Goal: Task Accomplishment & Management: Use online tool/utility

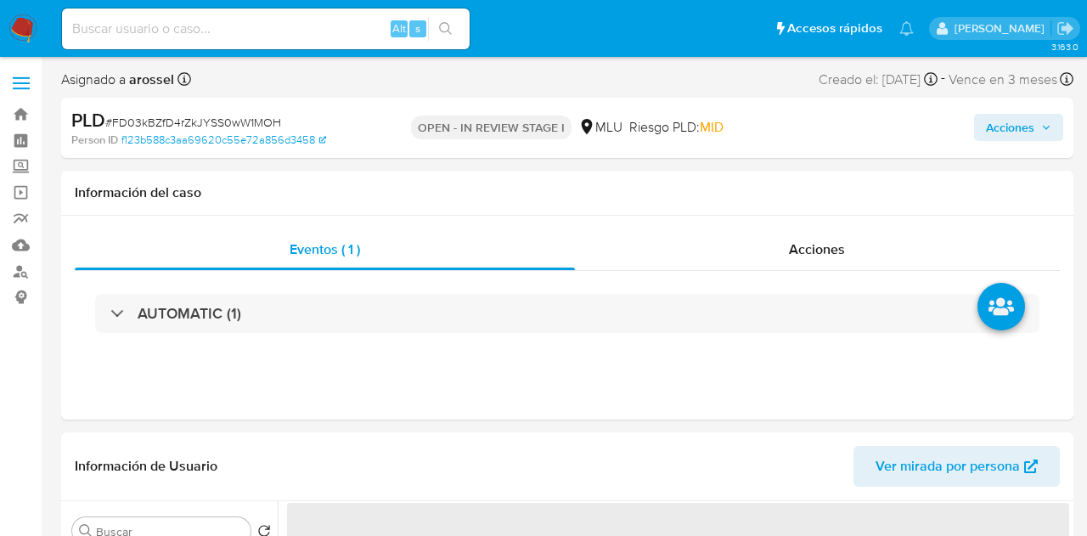
select select "10"
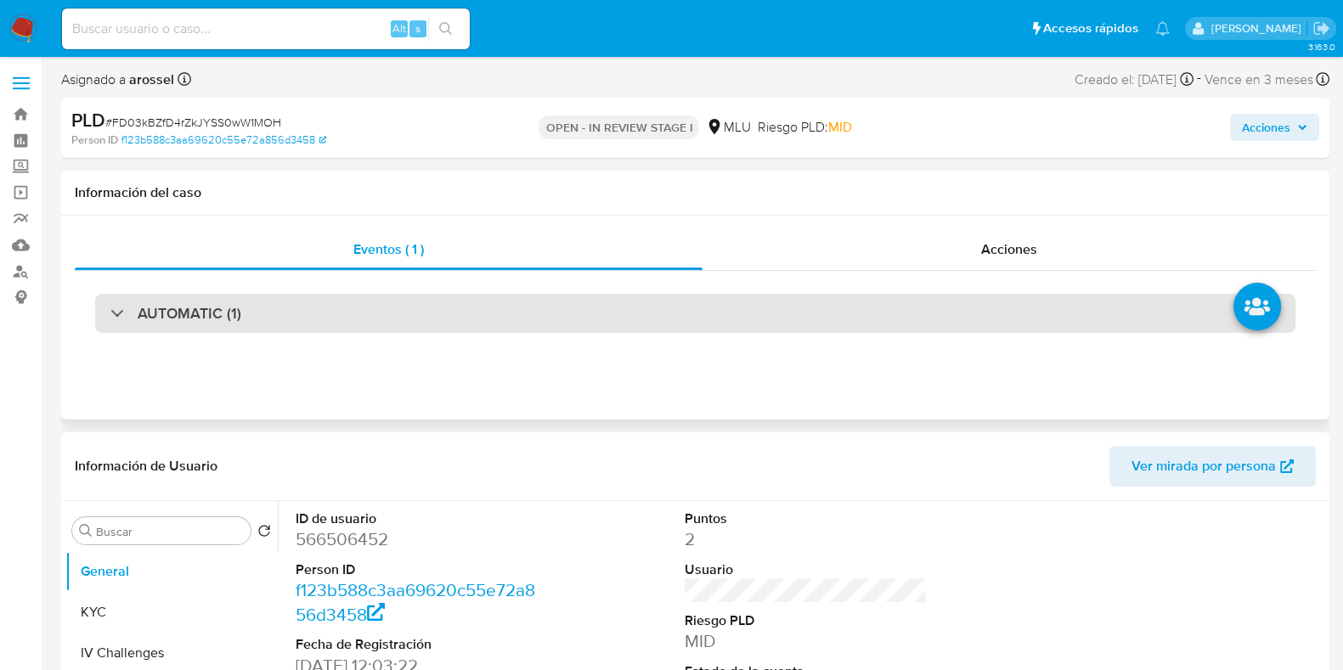
click at [350, 301] on div "AUTOMATIC (1)" at bounding box center [695, 313] width 1200 height 39
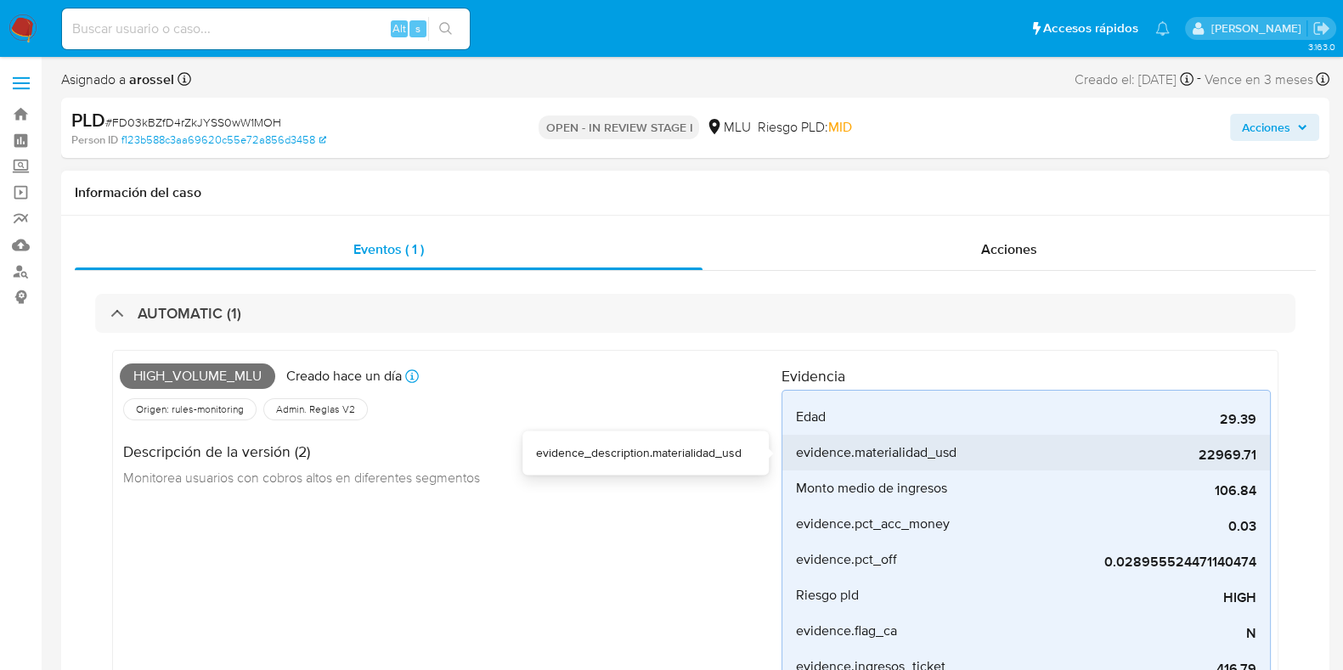
drag, startPoint x: 1204, startPoint y: 457, endPoint x: 1253, endPoint y: 453, distance: 48.6
click at [1086, 453] on span "22969.71" at bounding box center [1128, 455] width 255 height 17
click at [223, 112] on div "PLD # FD03kBZfD4rZkJYSS0wW1MOH" at bounding box center [275, 120] width 409 height 25
click at [223, 117] on span "# FD03kBZfD4rZkJYSS0wW1MOH" at bounding box center [193, 122] width 176 height 17
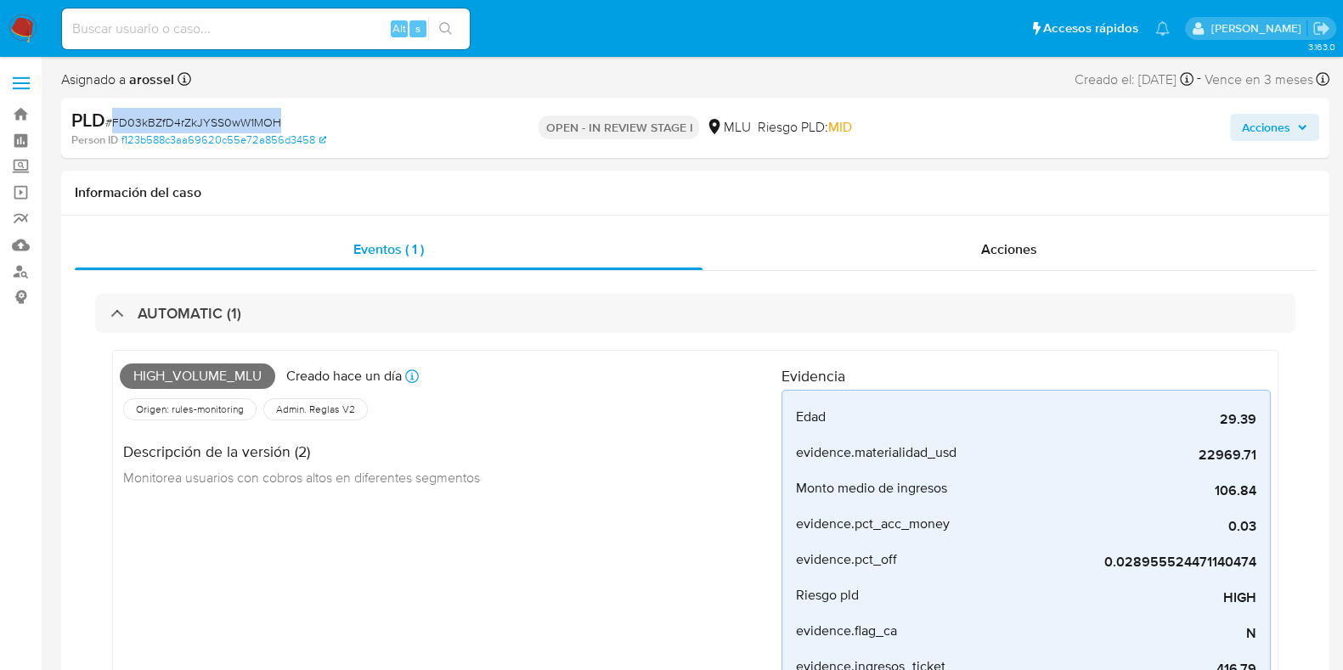
click at [223, 117] on span "# FD03kBZfD4rZkJYSS0wW1MOH" at bounding box center [193, 122] width 176 height 17
copy span "FD03kBZfD4rZkJYSS0wW1MOH"
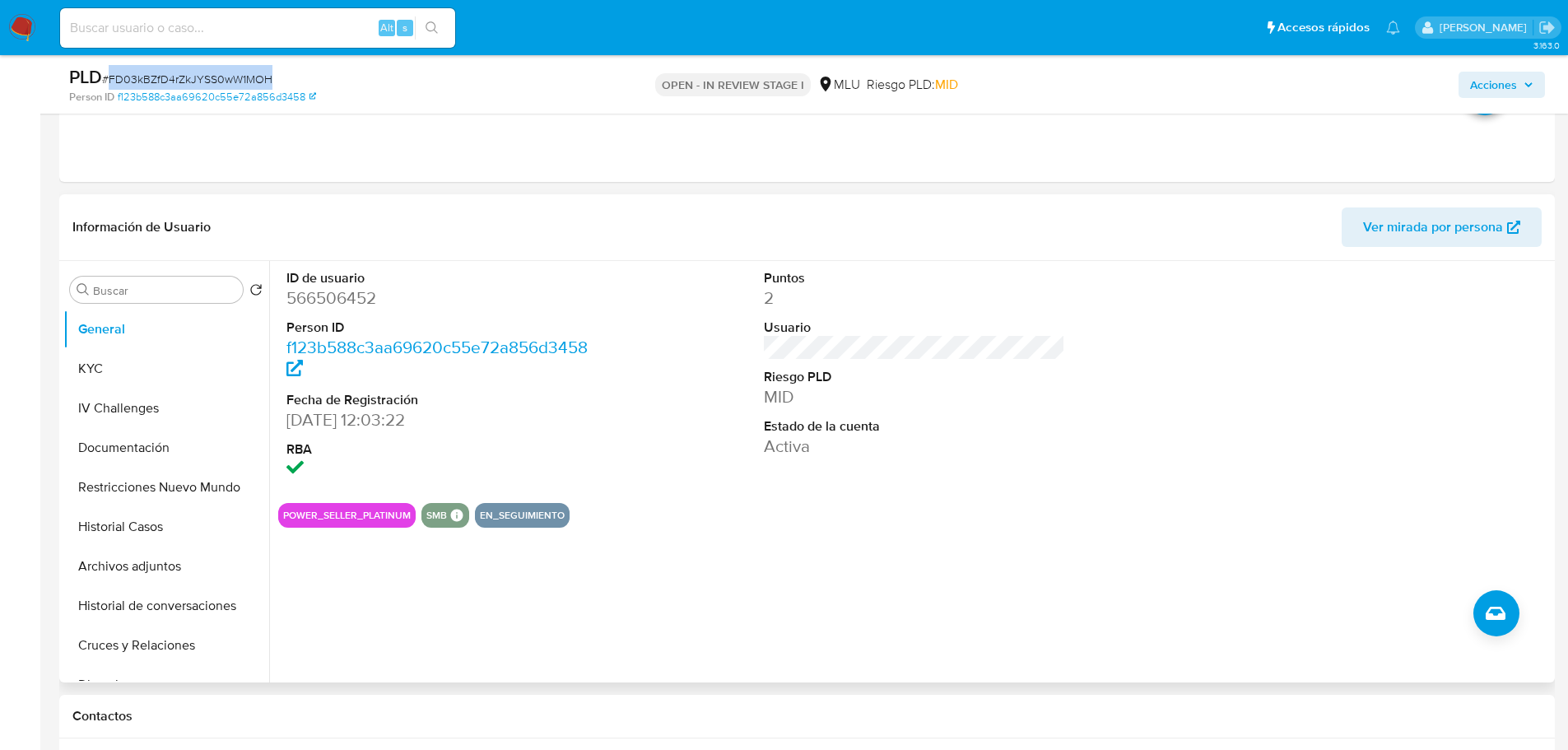
scroll to position [740, 0]
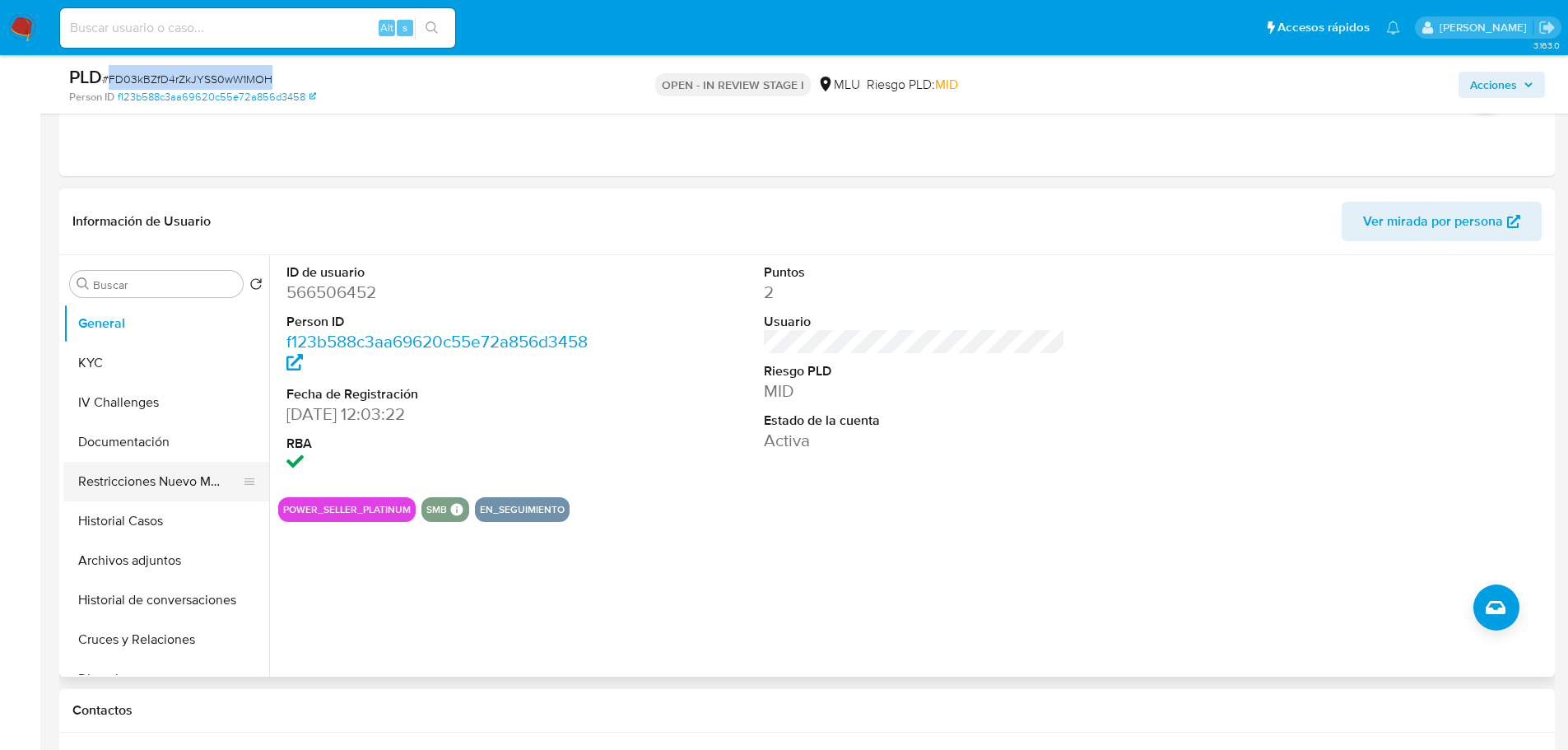
click at [200, 480] on button "Restricciones Nuevo Mundo" at bounding box center [159, 481] width 193 height 40
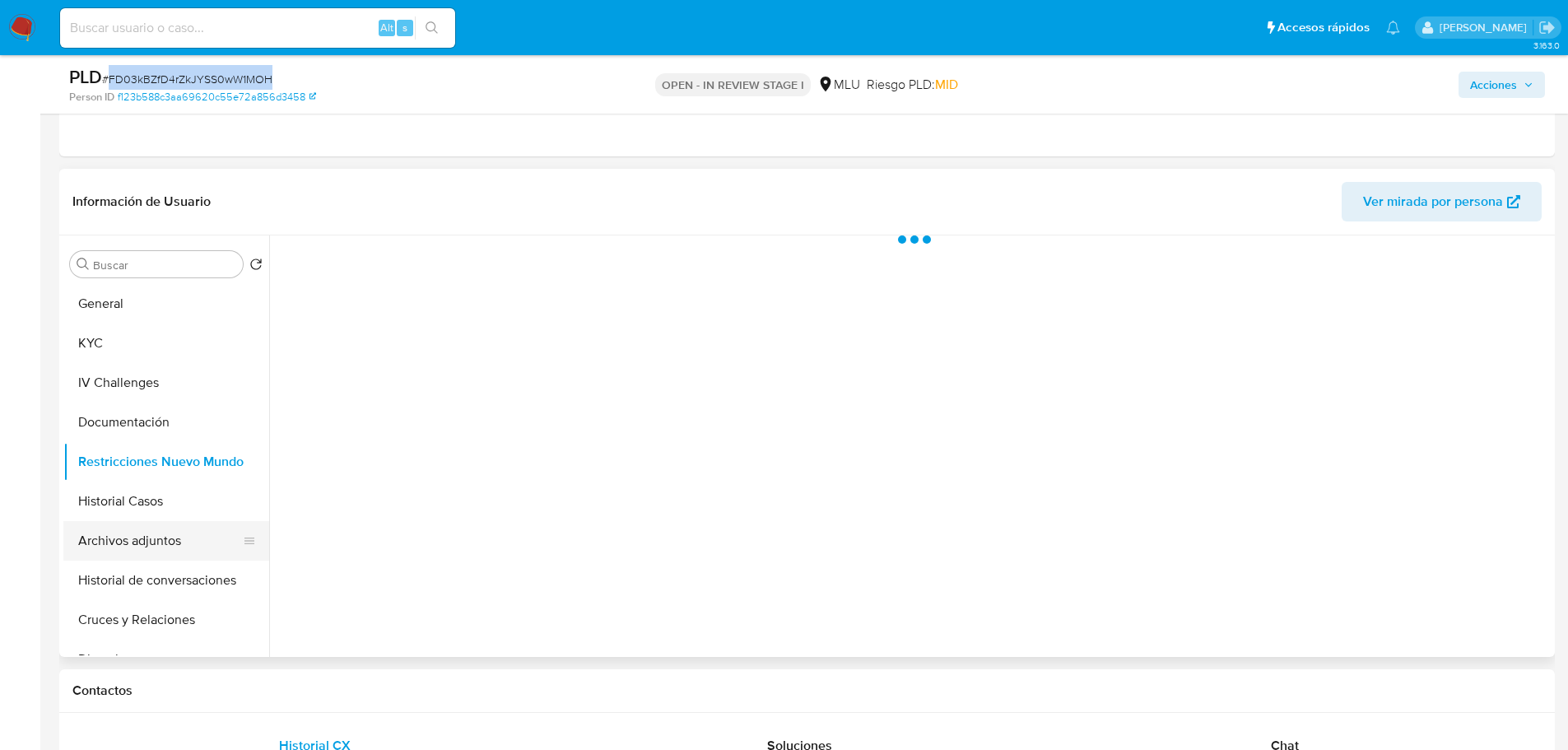
click at [175, 518] on button "Archivos adjuntos" at bounding box center [159, 541] width 193 height 40
click at [191, 498] on button "Historial Casos" at bounding box center [159, 501] width 193 height 40
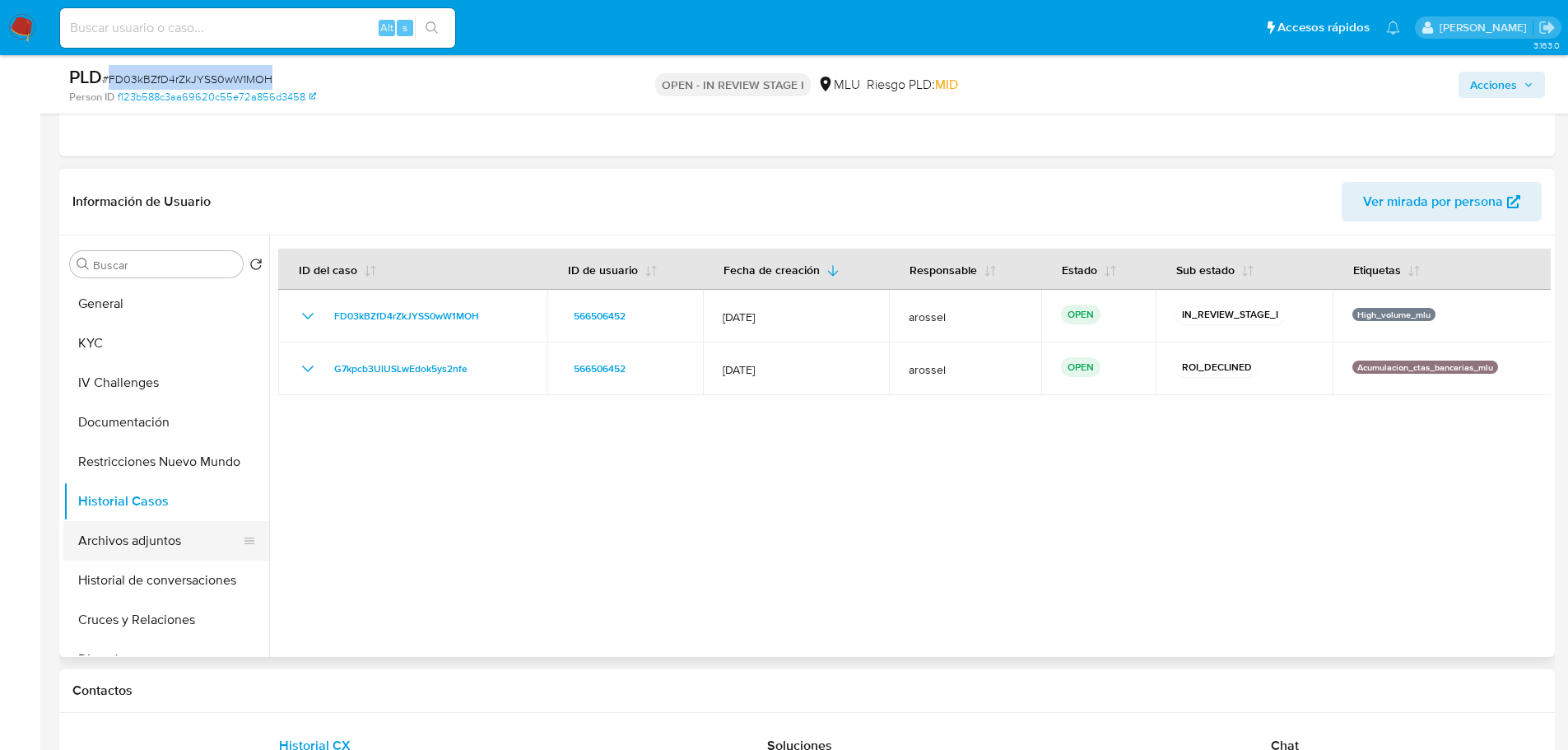
click at [165, 518] on button "Archivos adjuntos" at bounding box center [159, 541] width 193 height 40
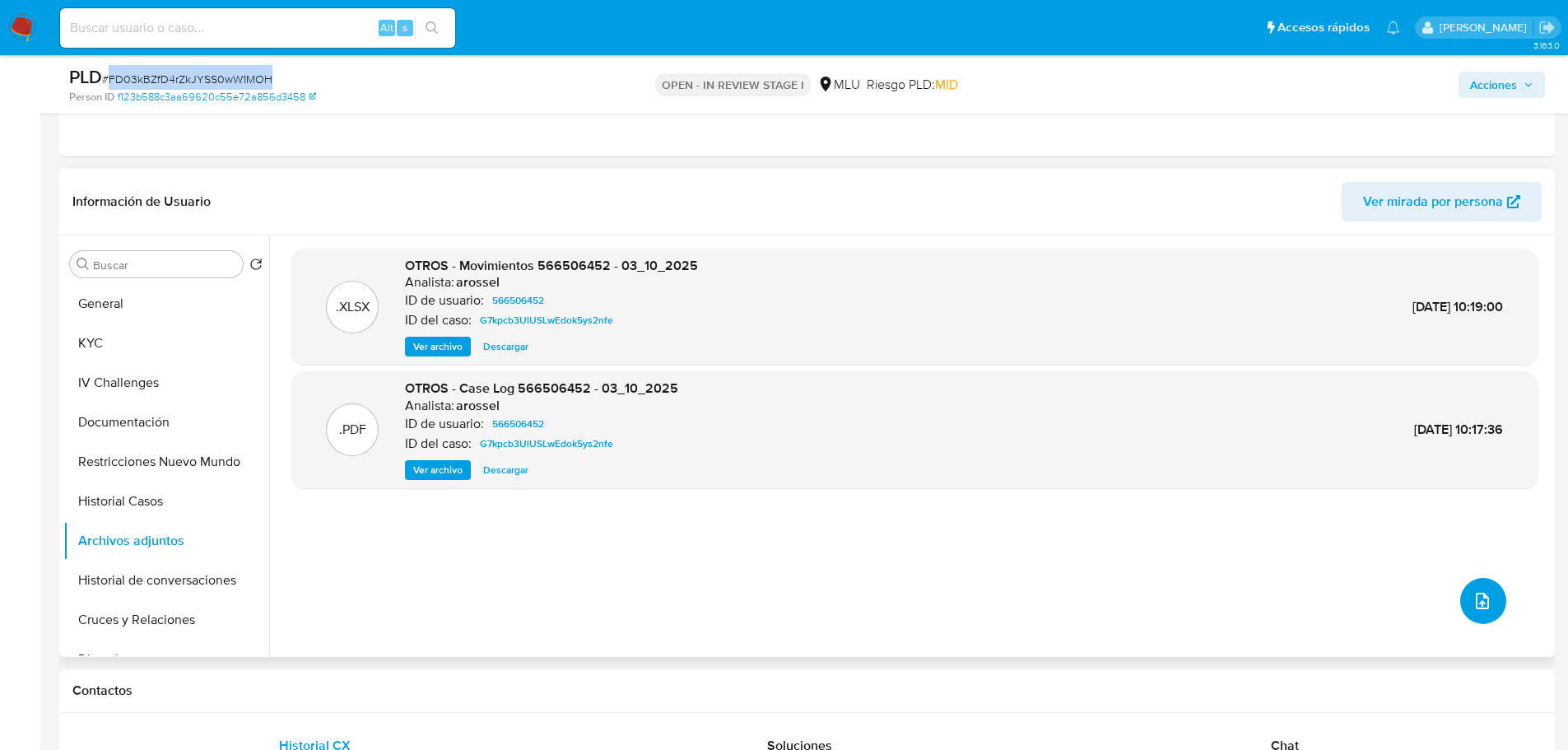
click at [1052, 518] on icon "upload-file" at bounding box center [1482, 601] width 19 height 19
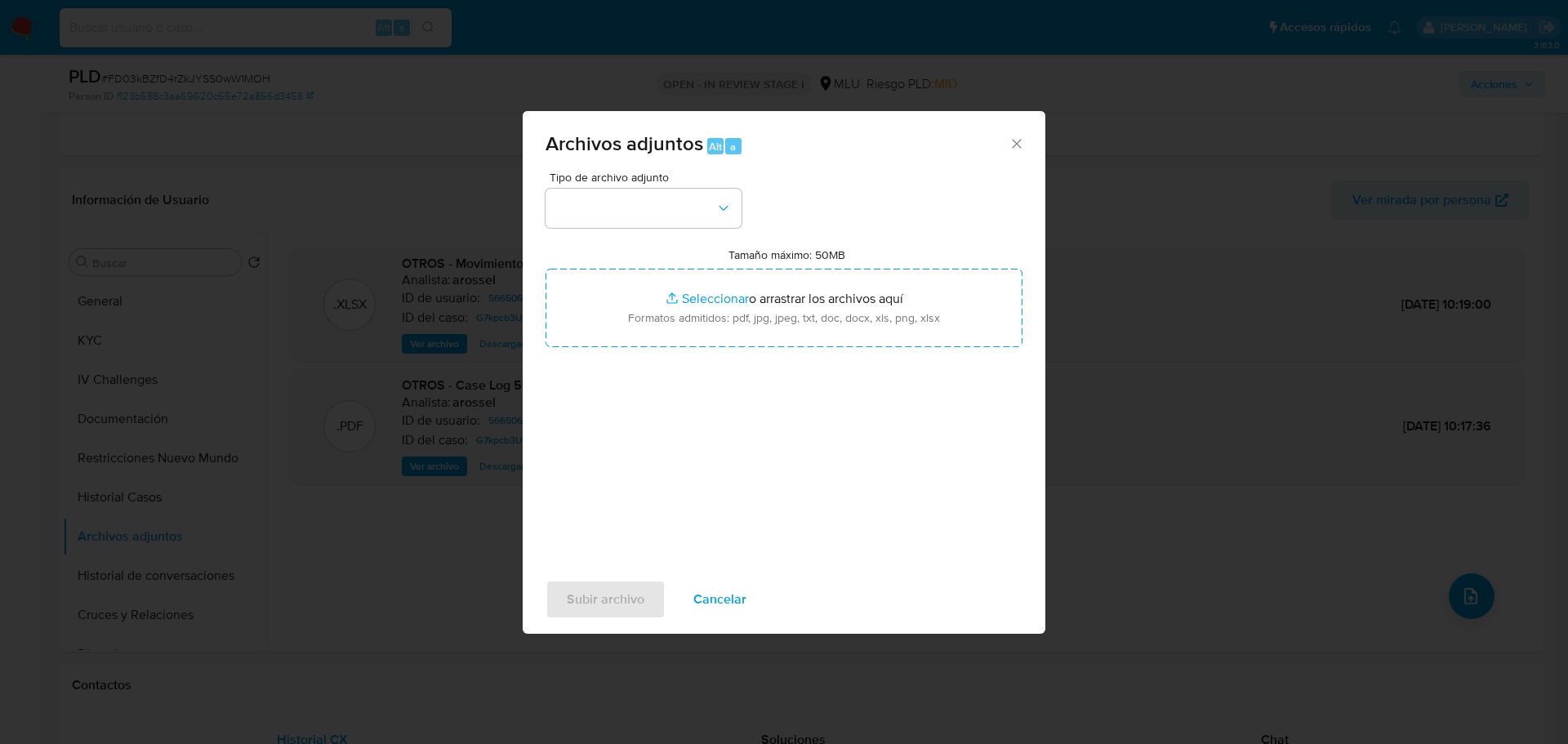
click at [741, 514] on span "Cancelar" at bounding box center [719, 599] width 53 height 36
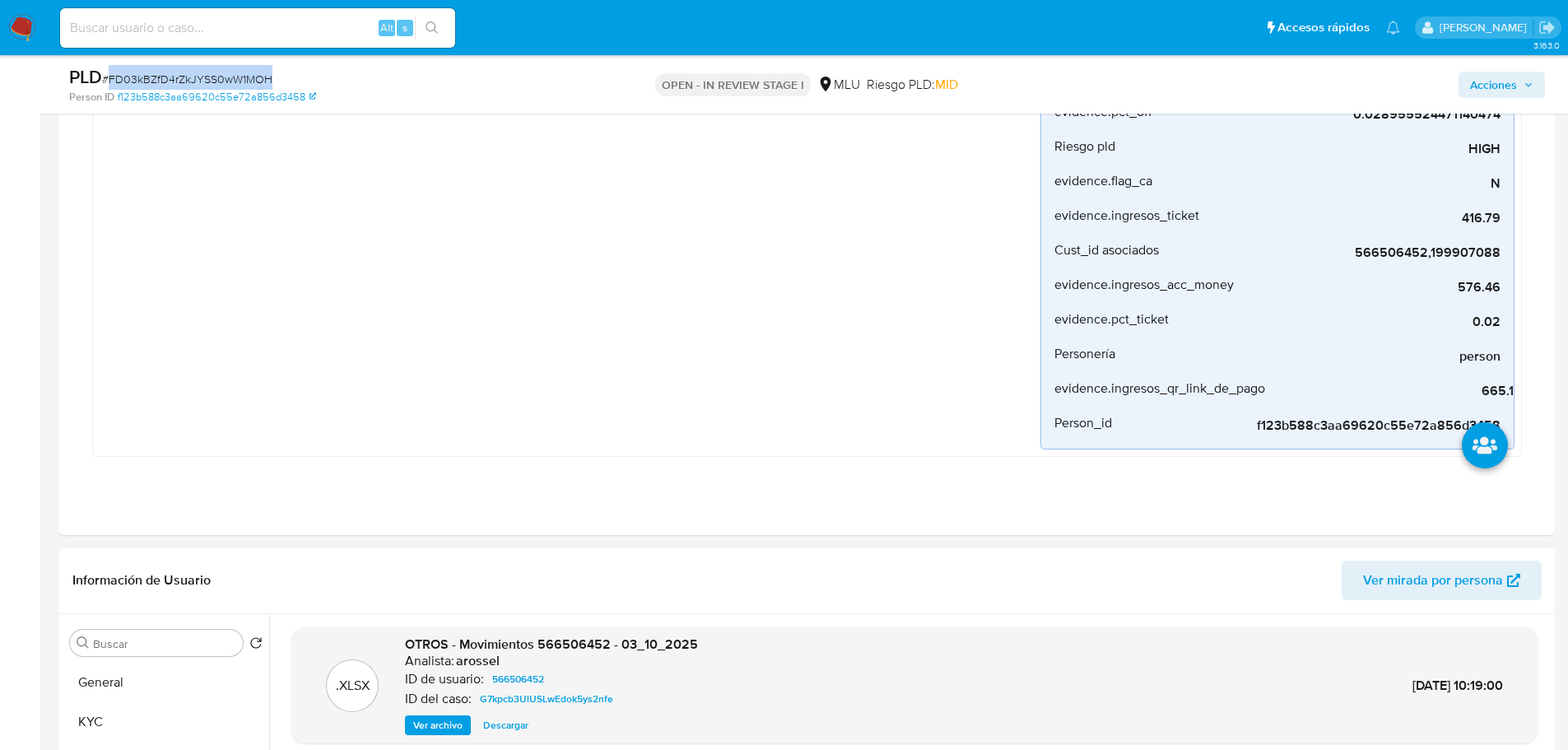
scroll to position [658, 0]
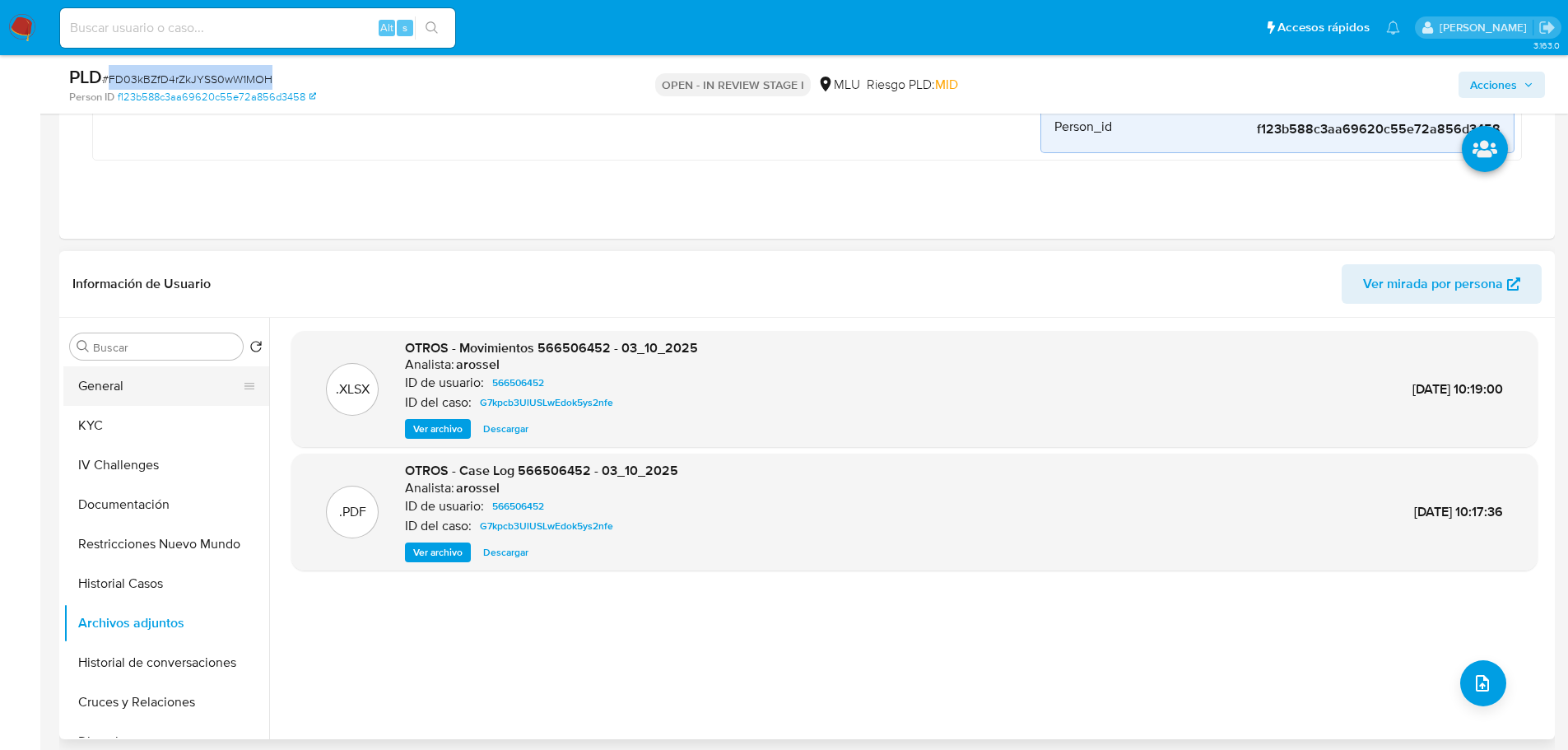
click at [167, 379] on button "General" at bounding box center [159, 386] width 193 height 40
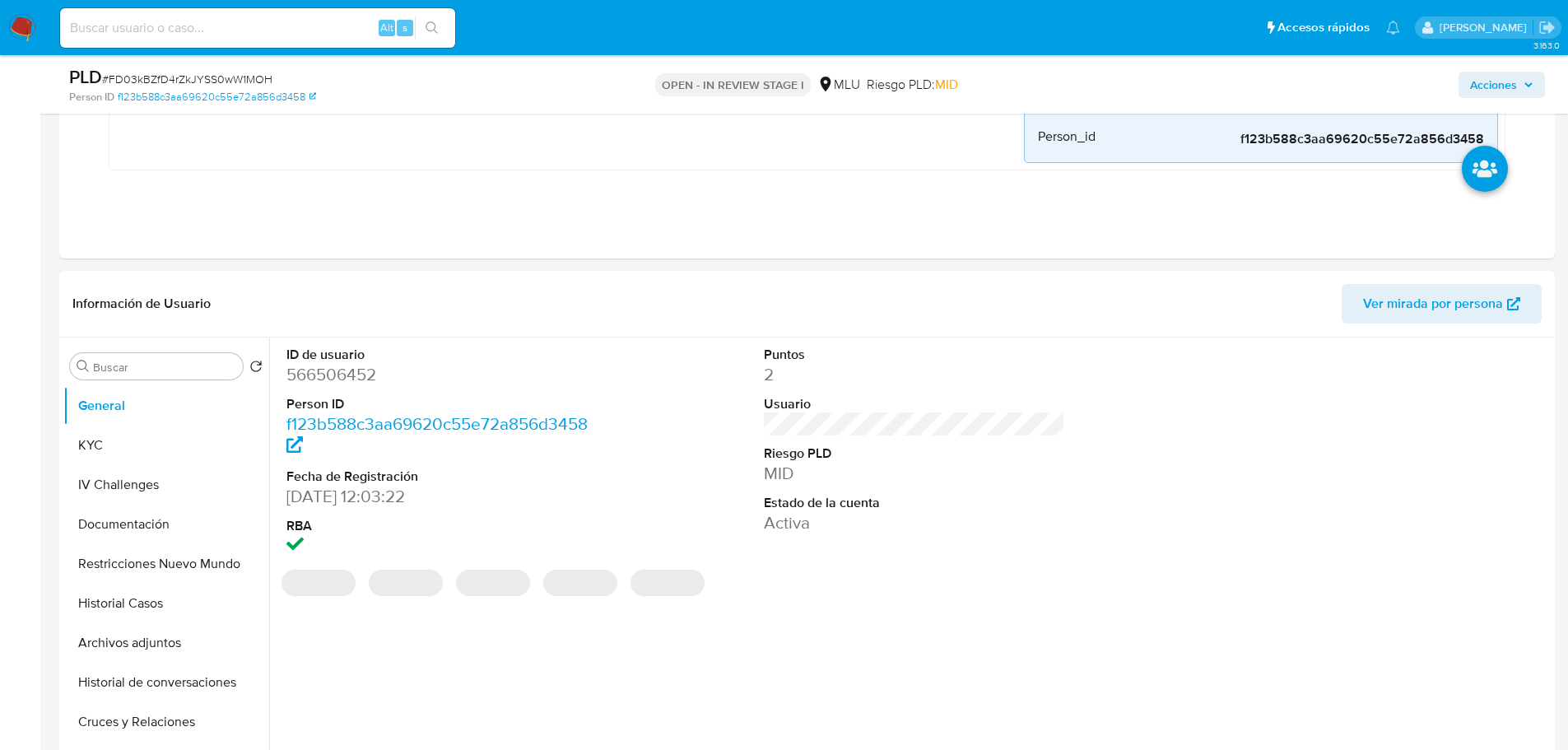
click at [336, 376] on dd "566506452" at bounding box center [438, 375] width 302 height 23
copy dd "566506452"
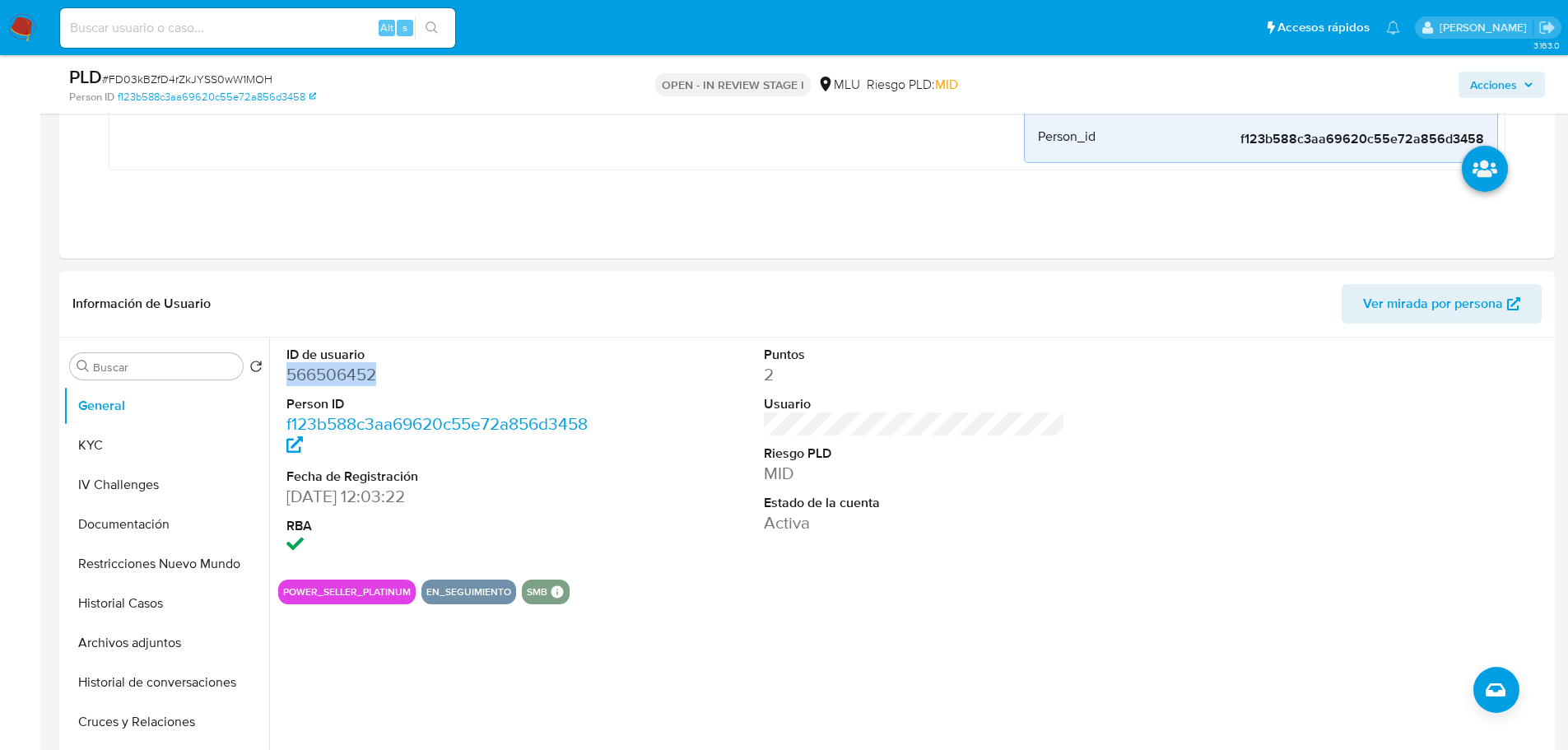
click at [354, 377] on dd "566506452" at bounding box center [438, 375] width 302 height 23
click at [355, 377] on dd "566506452" at bounding box center [438, 375] width 302 height 23
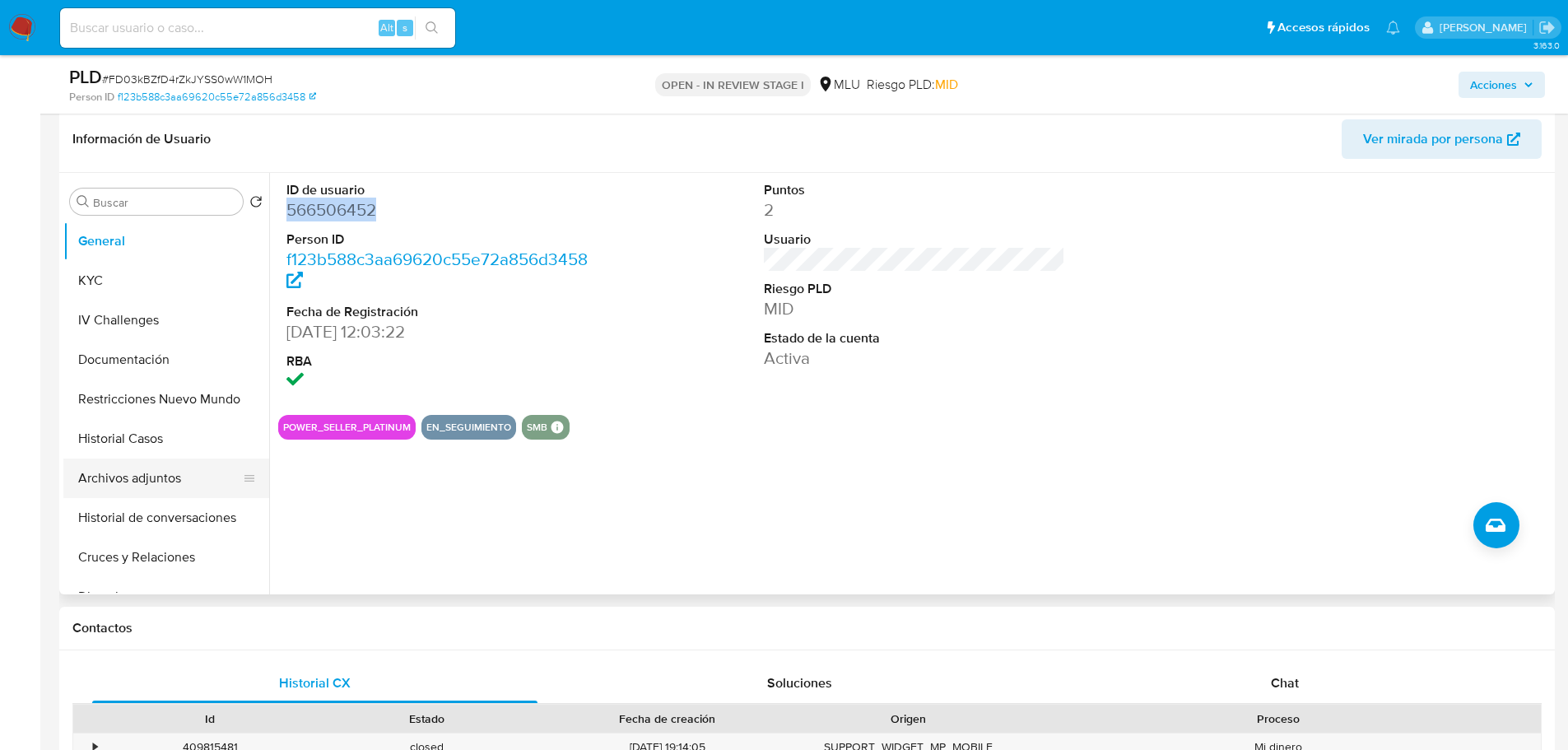
click at [190, 483] on button "Archivos adjuntos" at bounding box center [159, 478] width 193 height 40
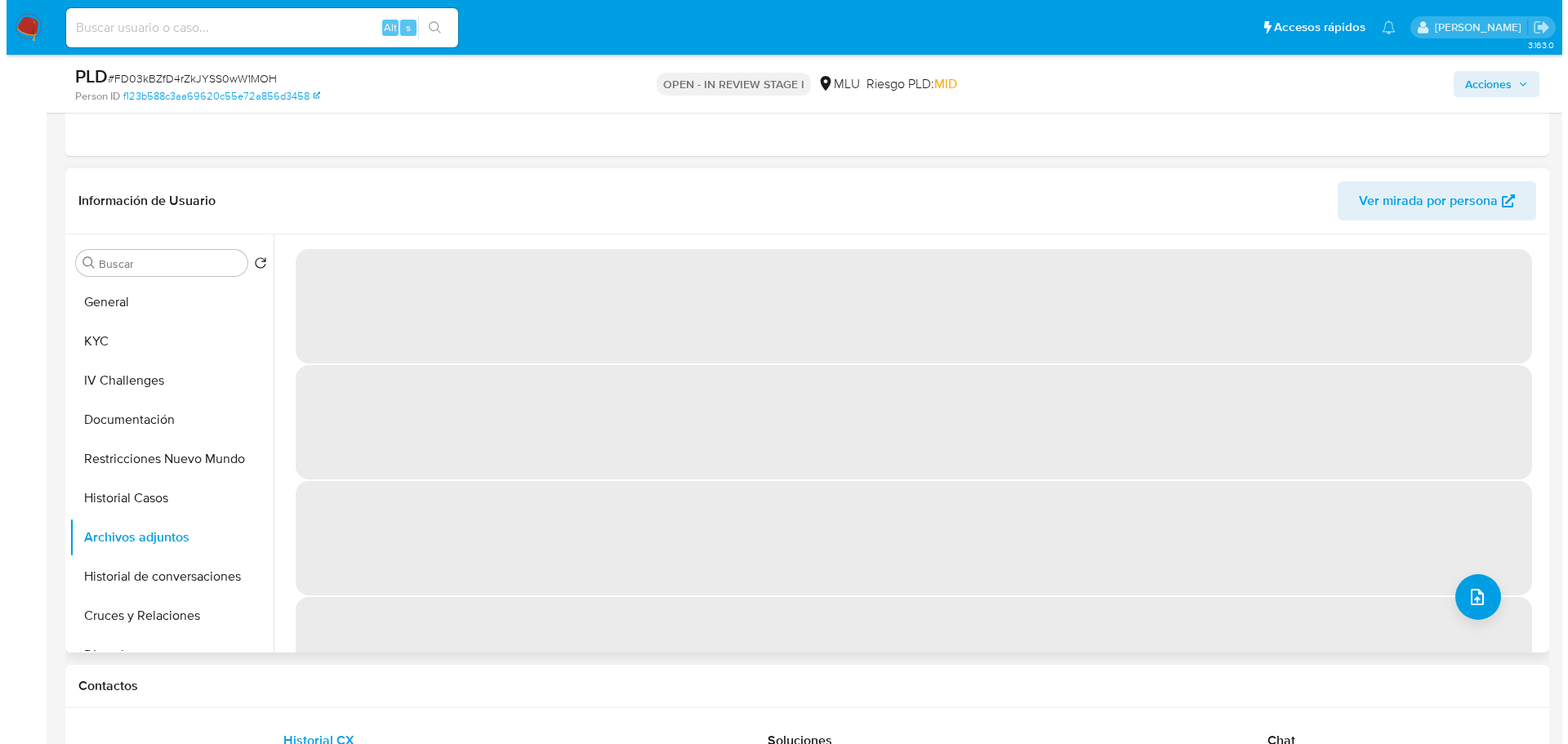
scroll to position [734, 0]
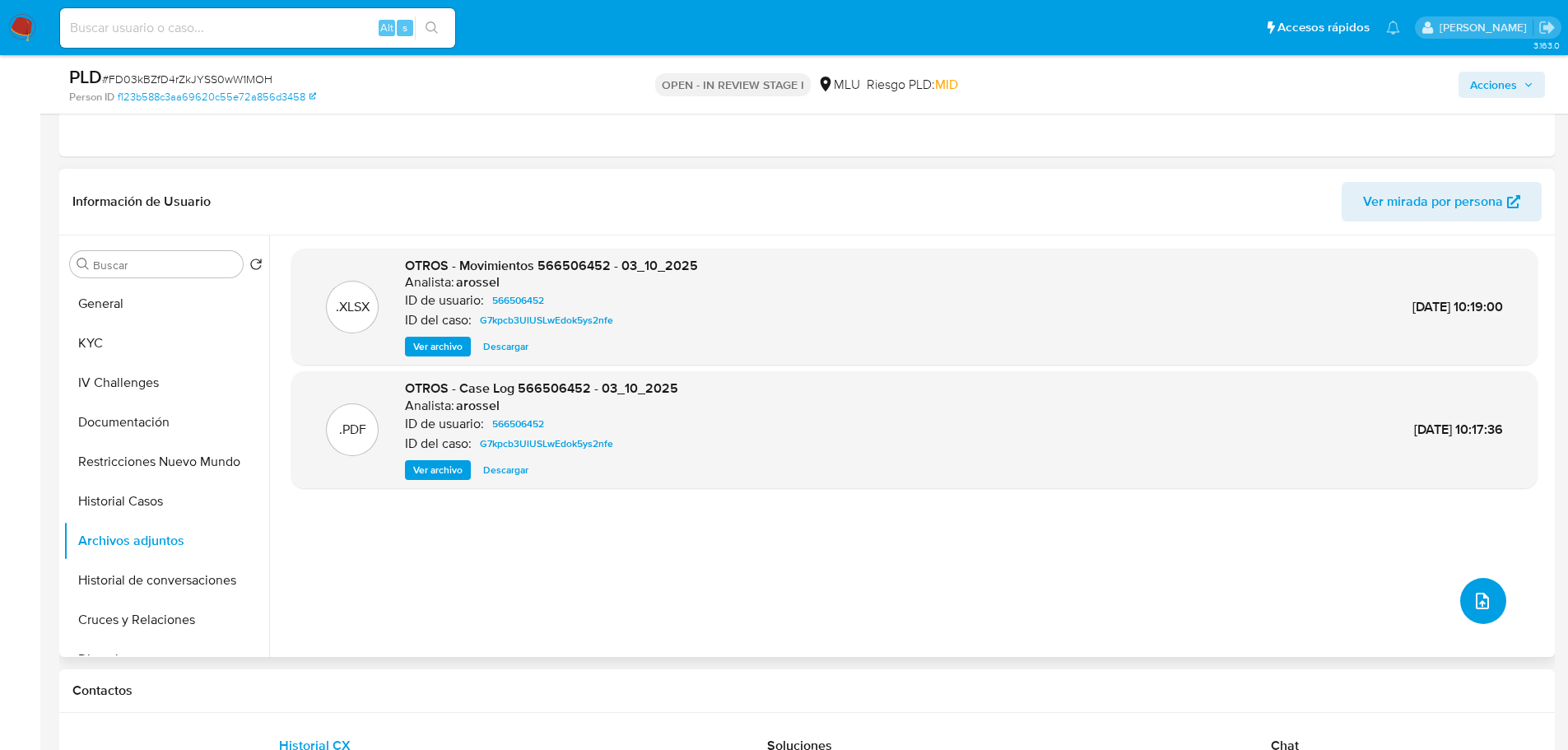
click at [1052, 518] on icon "upload-file" at bounding box center [1482, 601] width 19 height 19
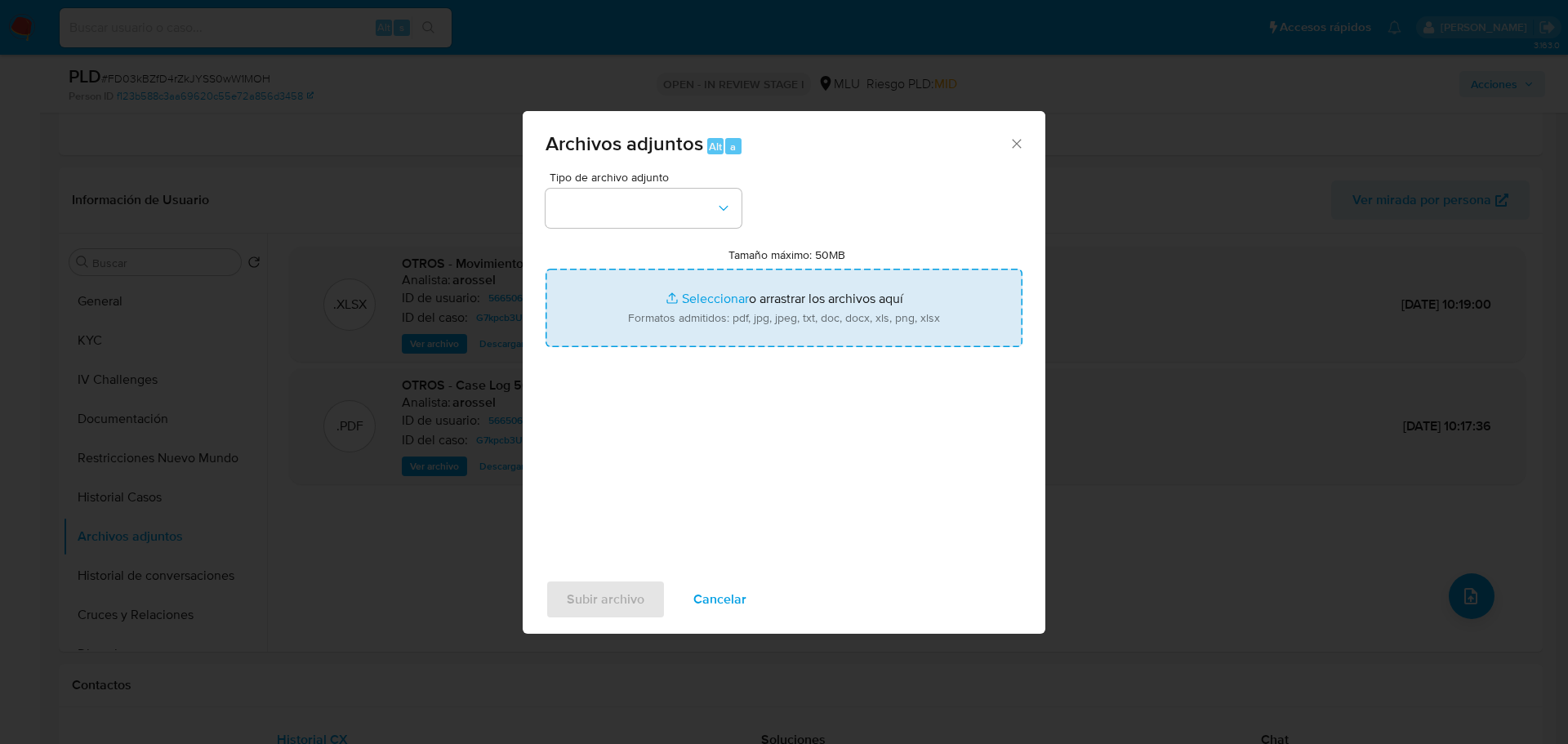
click at [753, 283] on input "Tamaño máximo: 50MB Seleccionar archivos" at bounding box center [784, 308] width 477 height 79
type input "C:\fakepath\Case Log 566506452 - 13_10_2025.pdf"
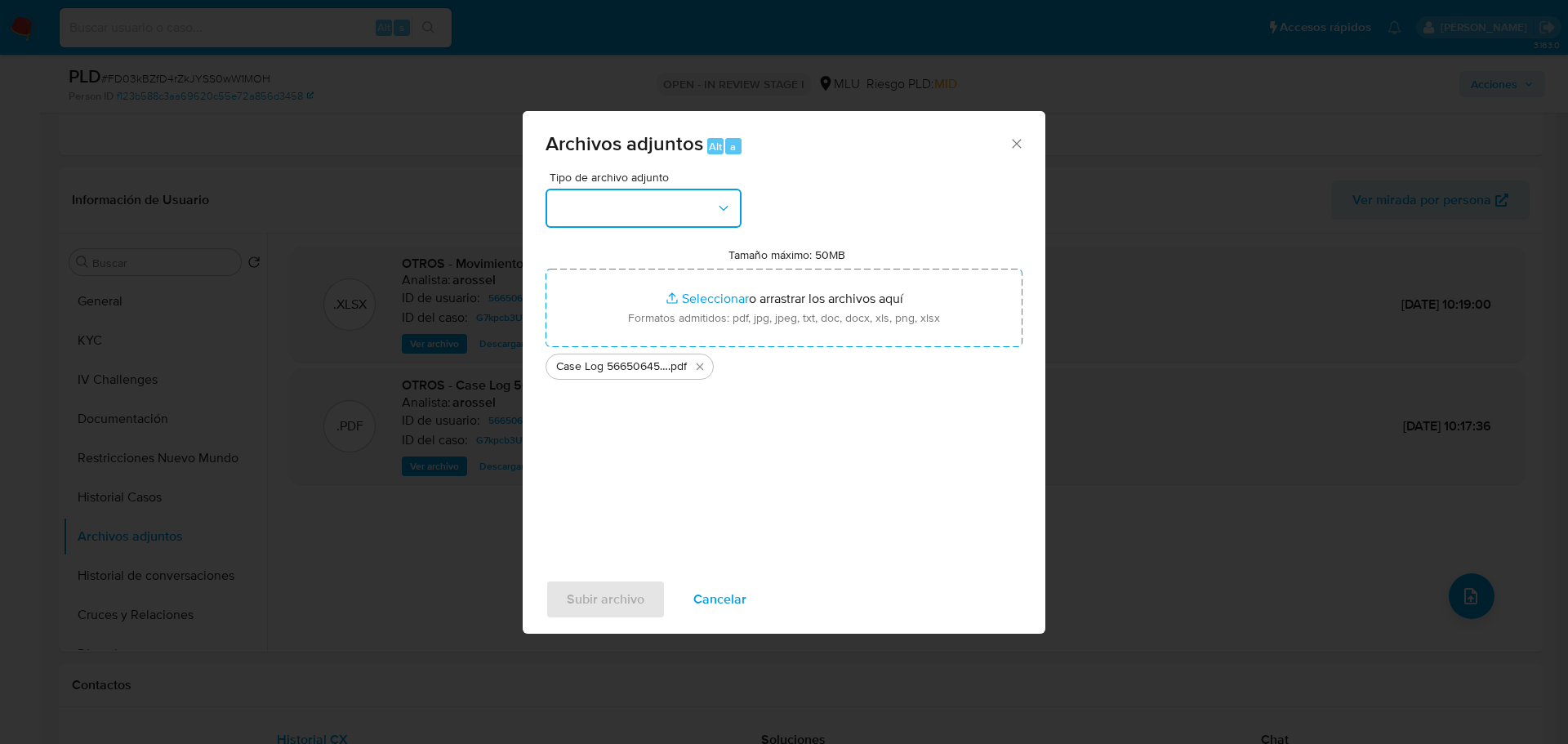
click at [685, 212] on button "button" at bounding box center [643, 208] width 196 height 39
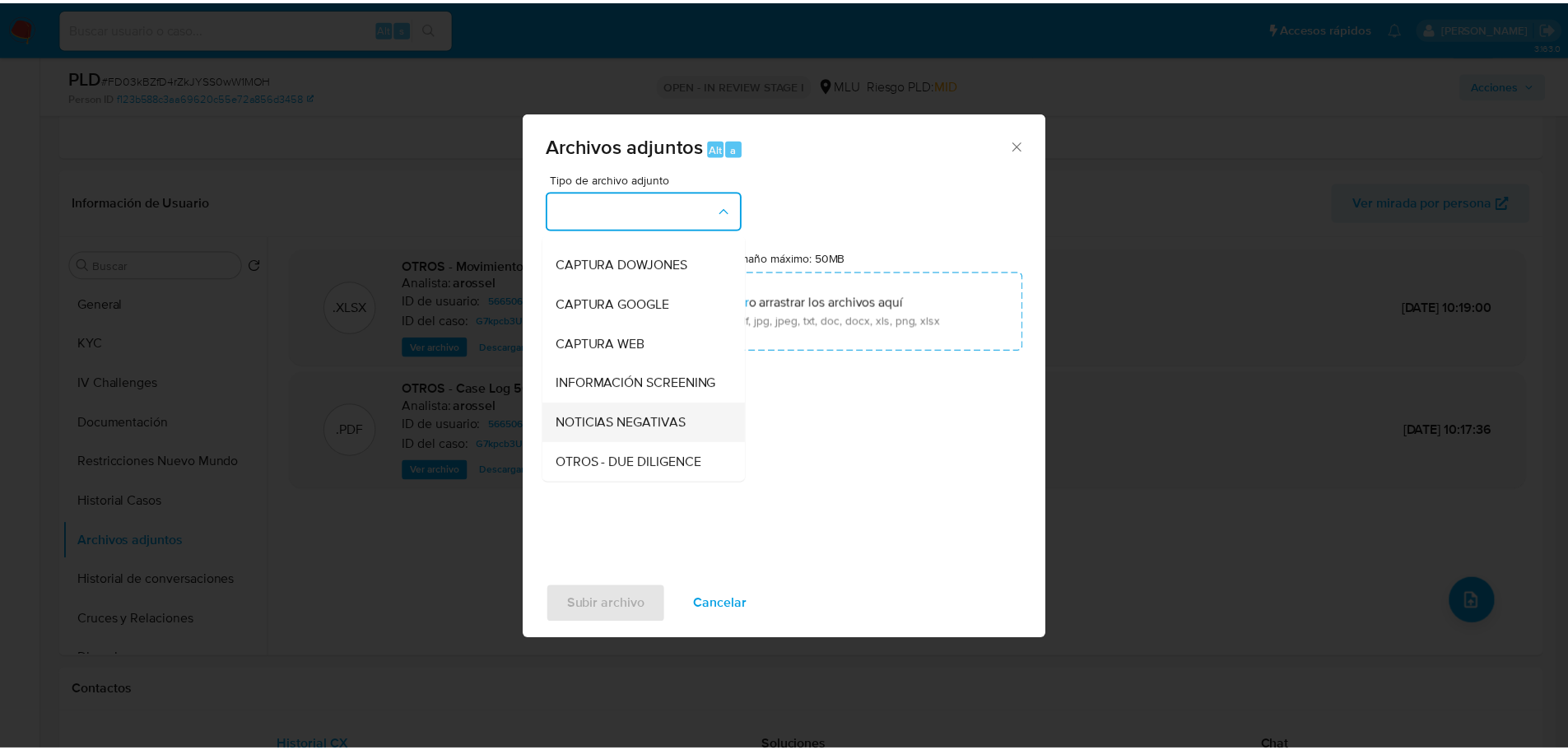
scroll to position [82, 0]
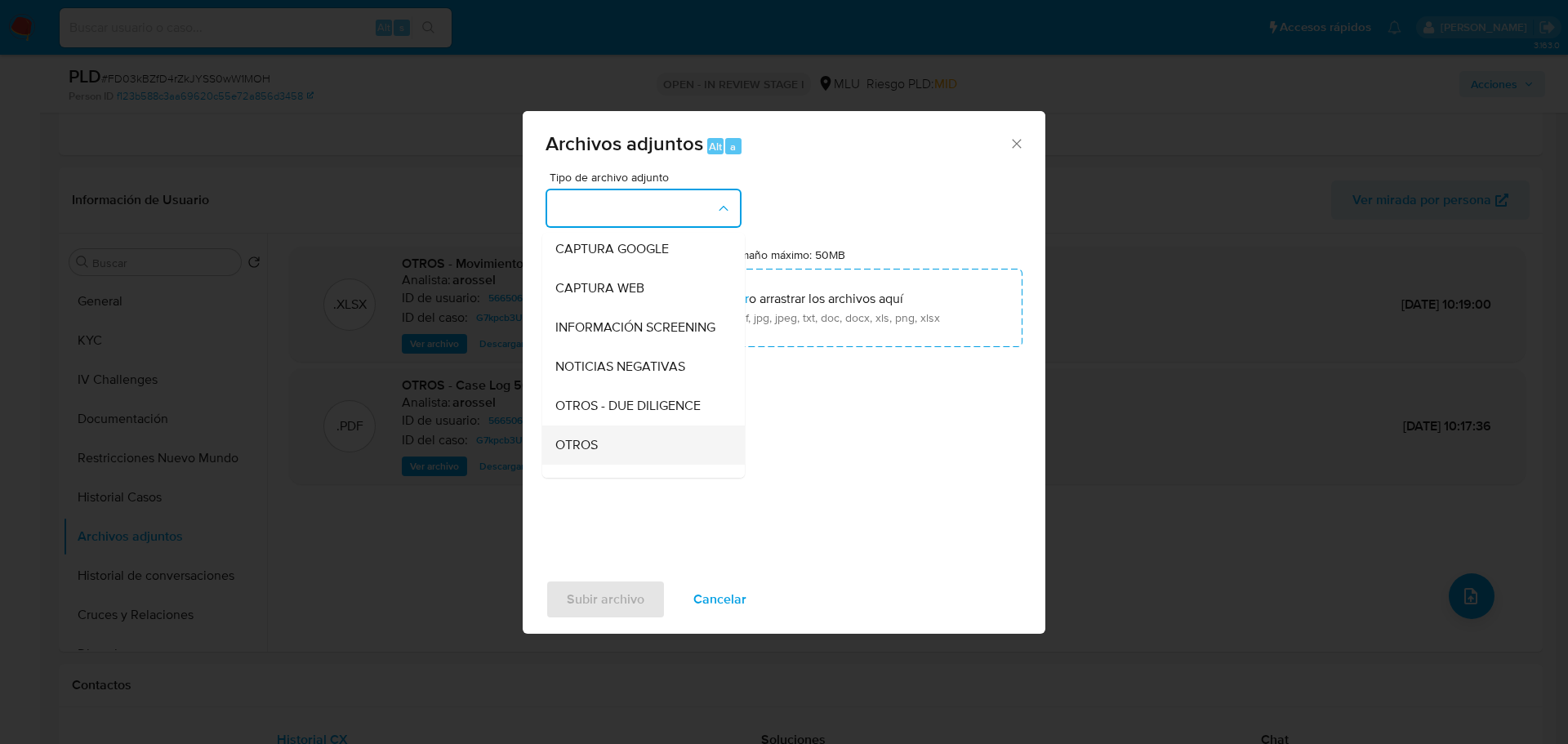
click at [631, 450] on div "OTROS" at bounding box center [638, 444] width 166 height 39
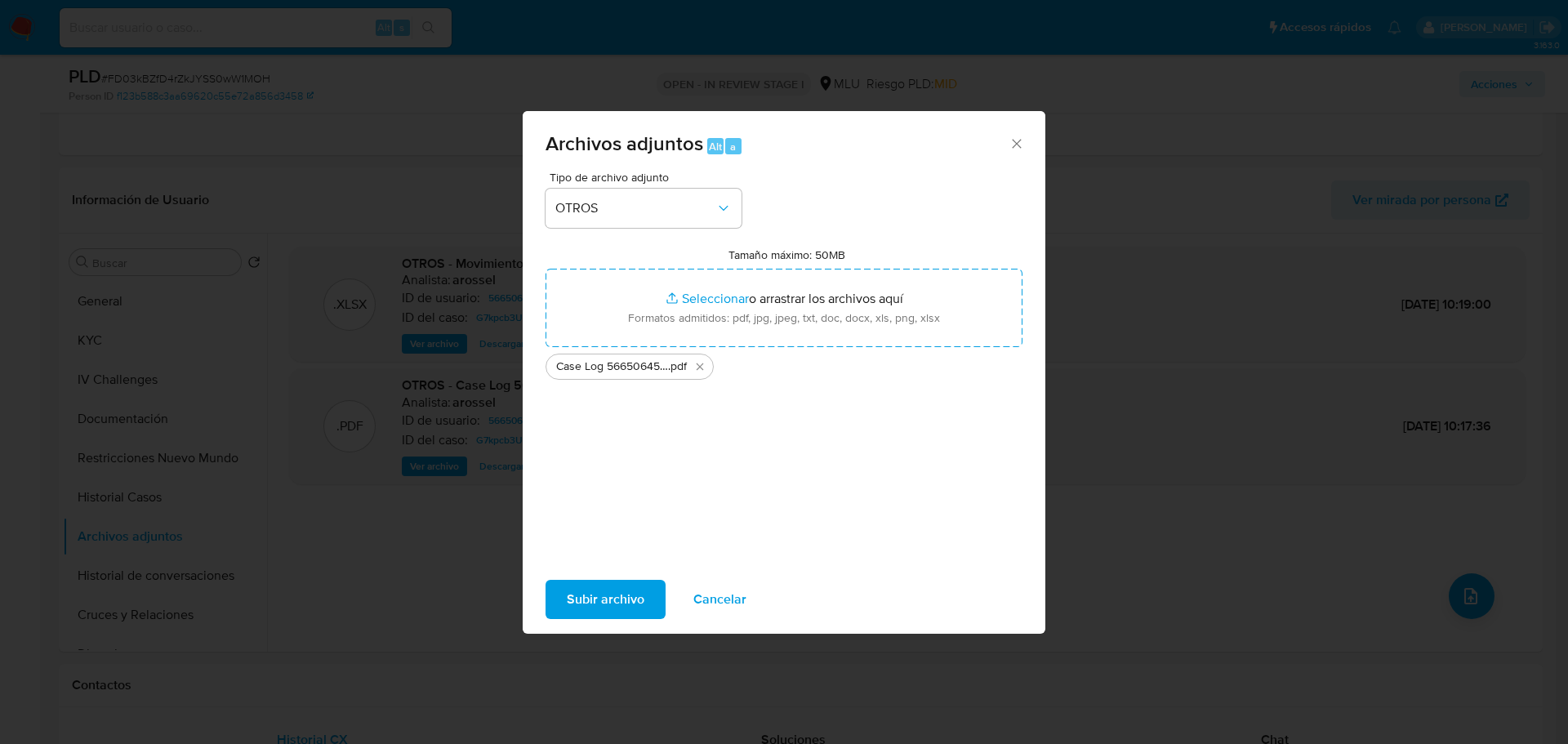
click at [618, 514] on span "Subir archivo" at bounding box center [605, 599] width 78 height 36
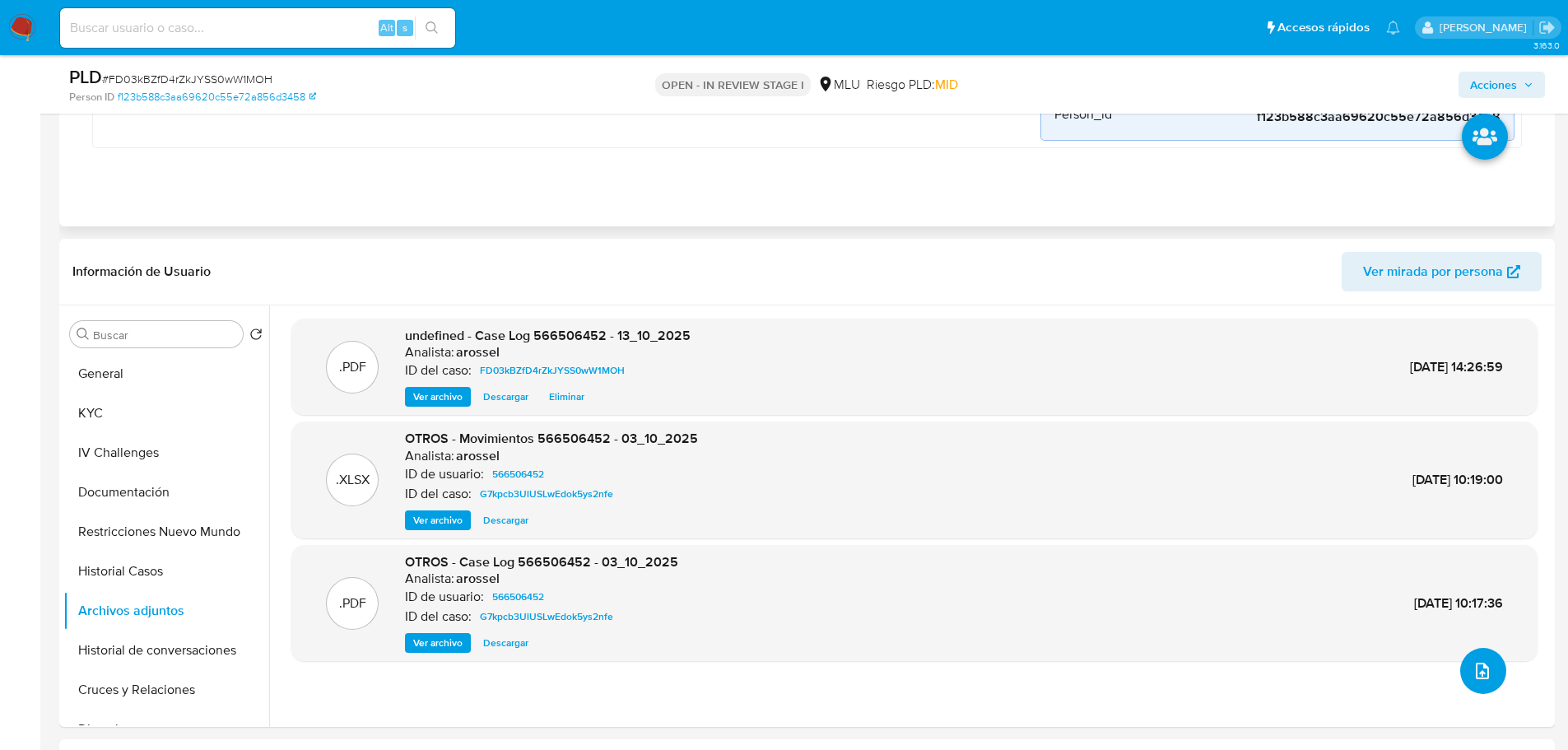
scroll to position [165, 0]
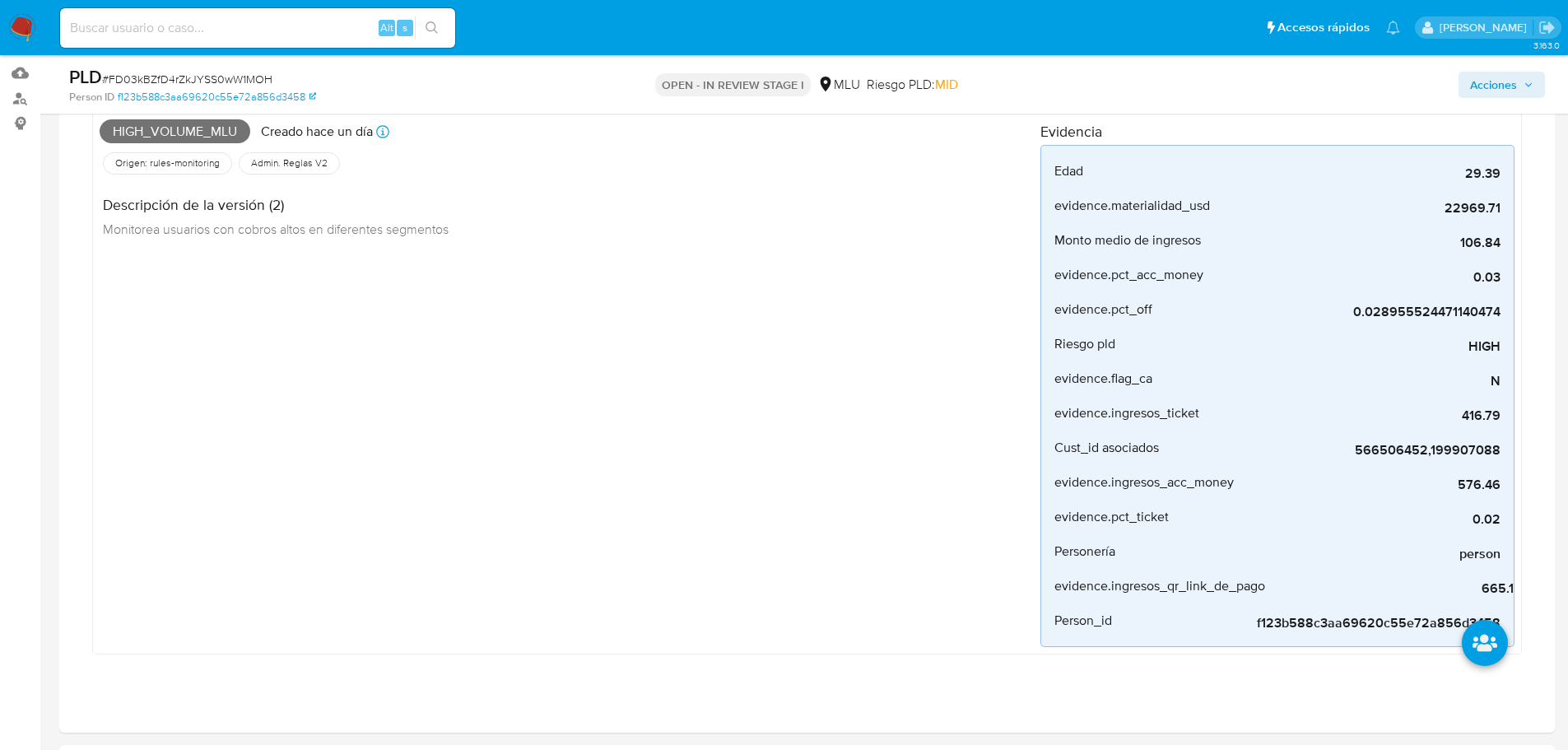
click at [1052, 93] on span "Acciones" at bounding box center [1493, 84] width 47 height 26
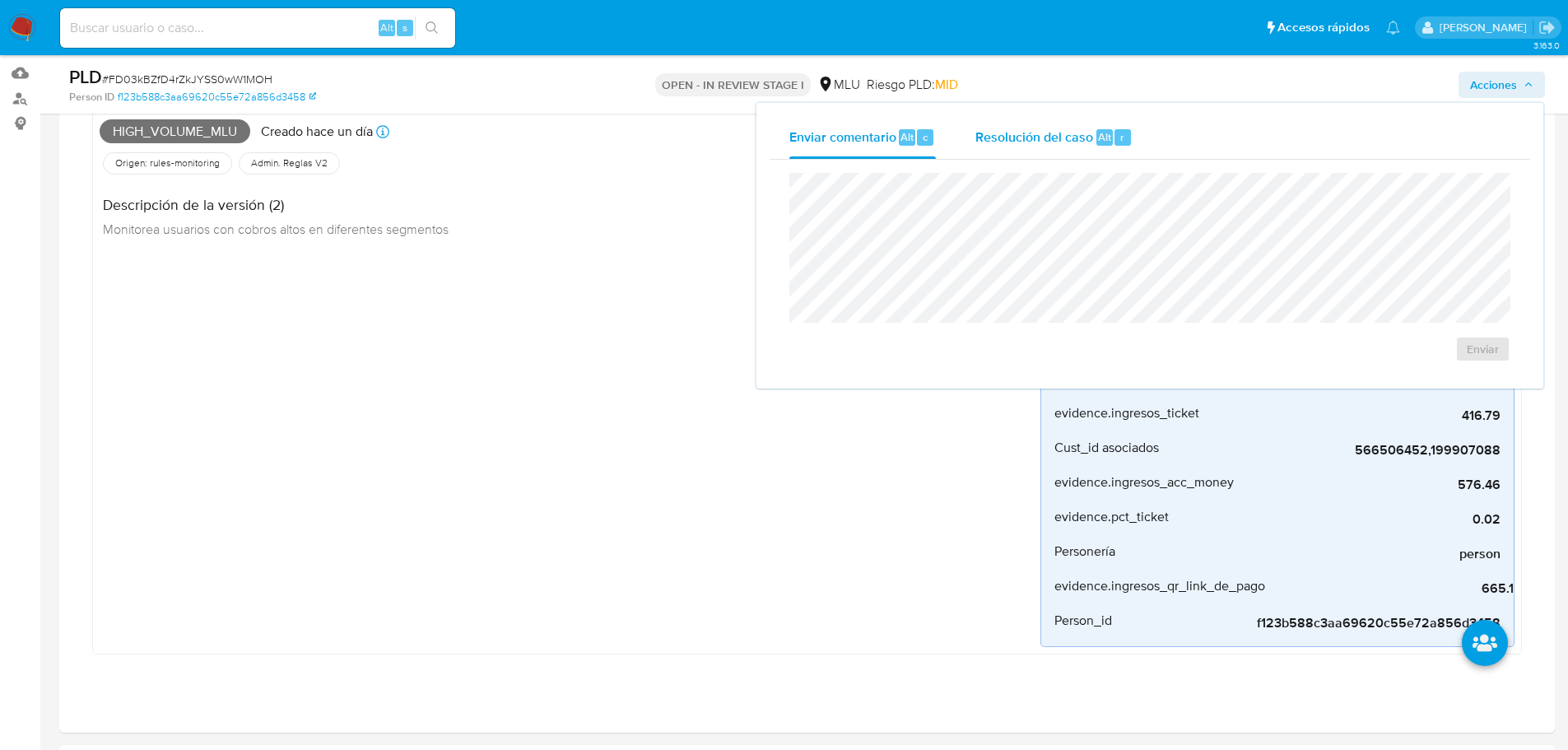
click at [1052, 133] on span "Resolución del caso" at bounding box center [1033, 137] width 117 height 19
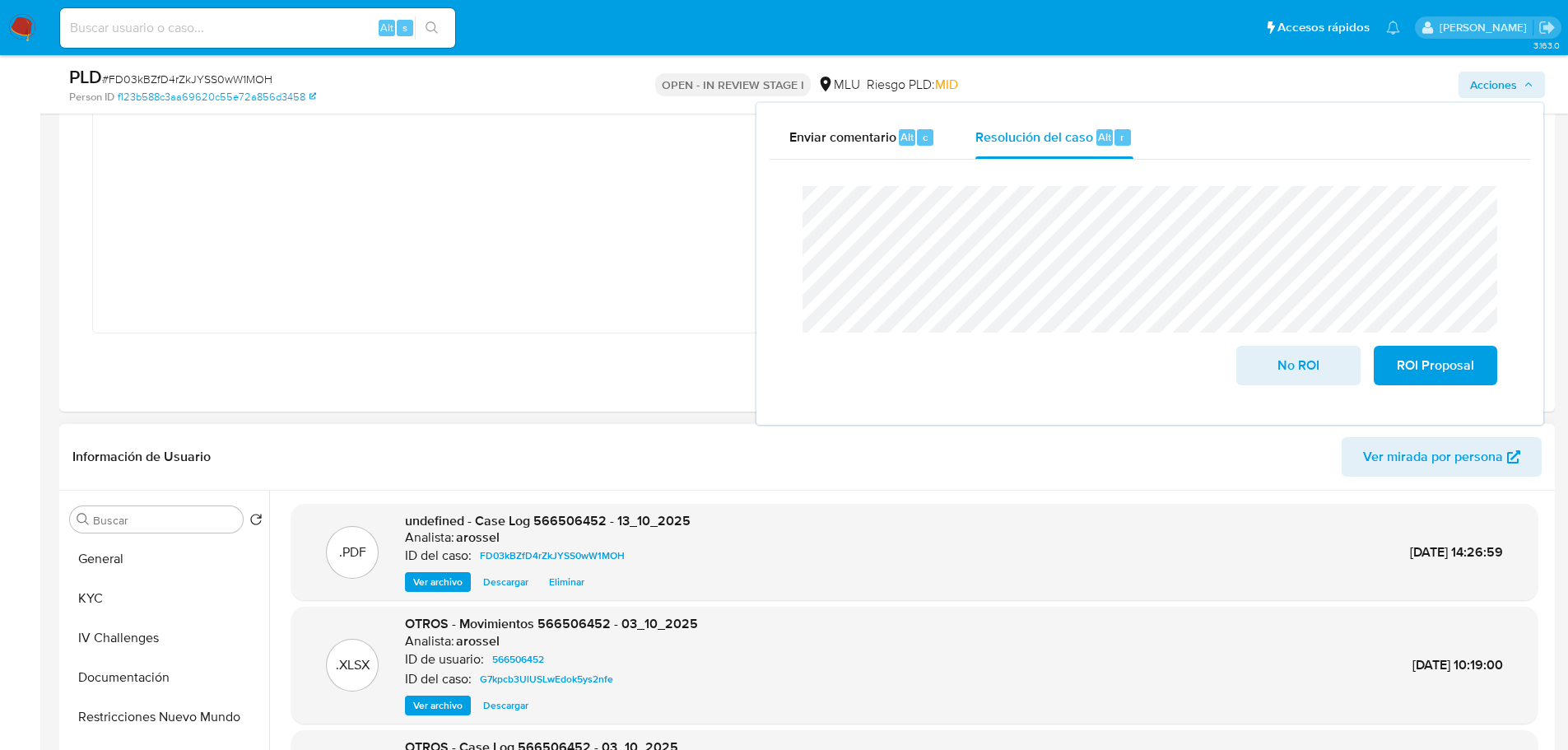
scroll to position [494, 0]
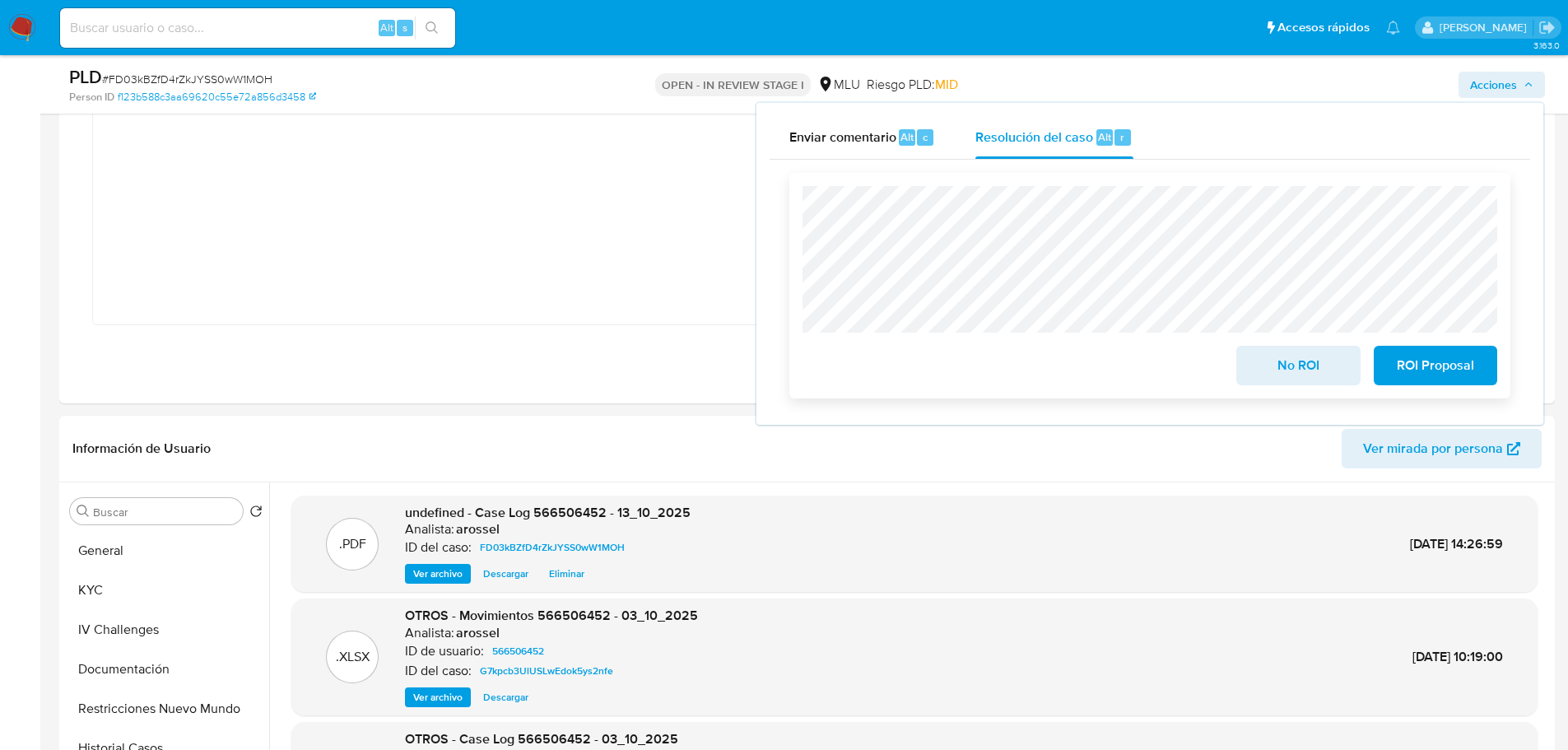
click at [1052, 375] on span "No ROI" at bounding box center [1298, 364] width 80 height 36
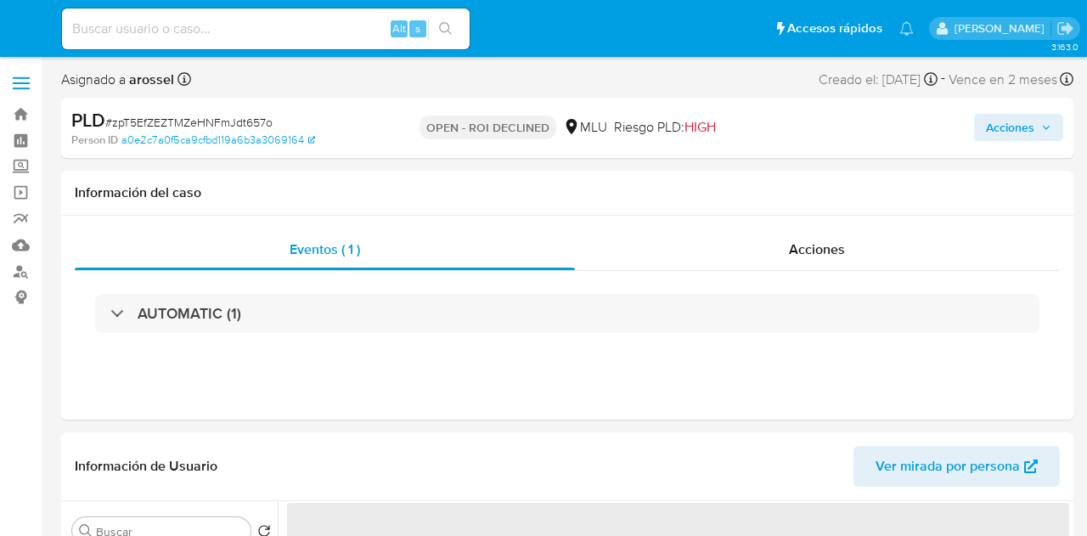
select select "10"
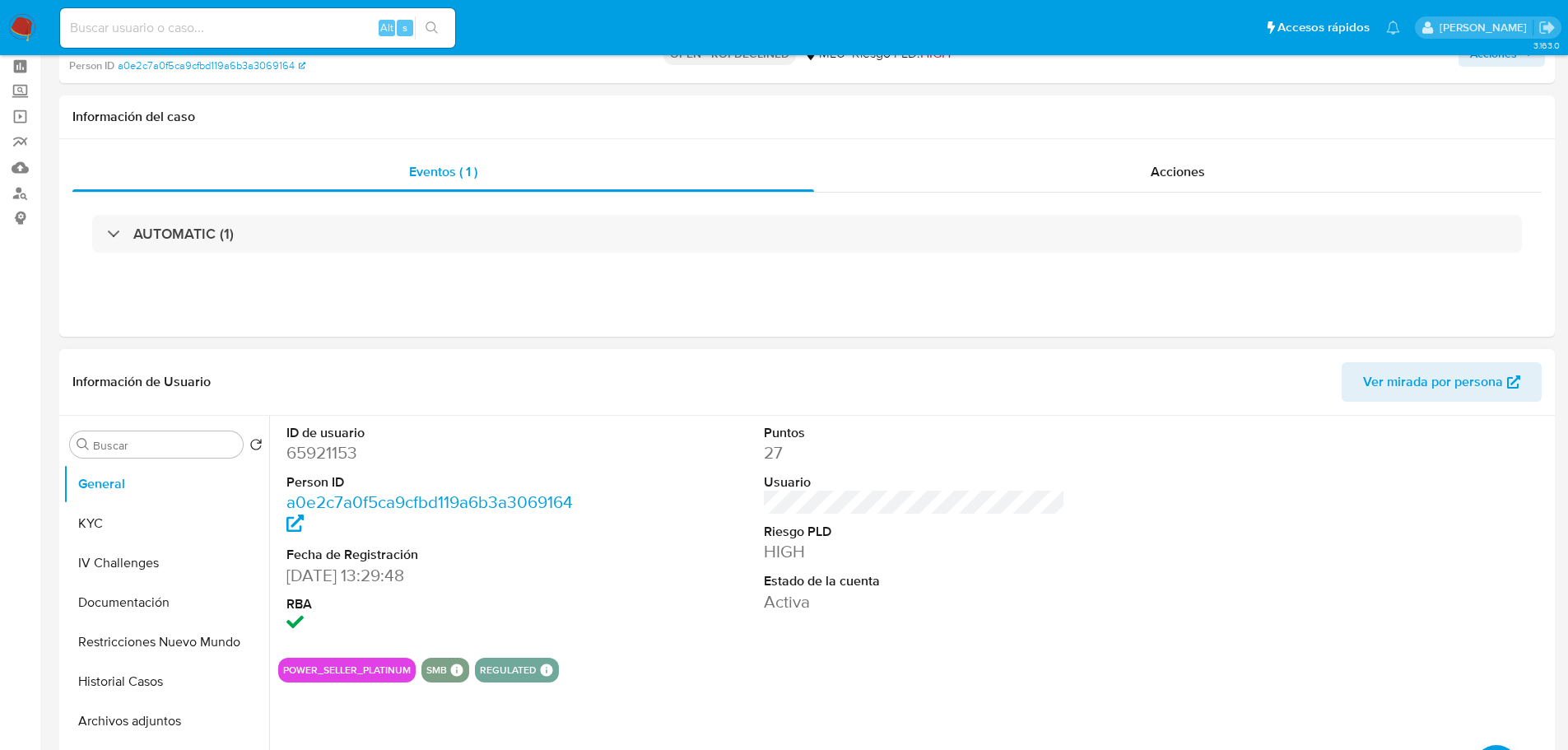
scroll to position [165, 0]
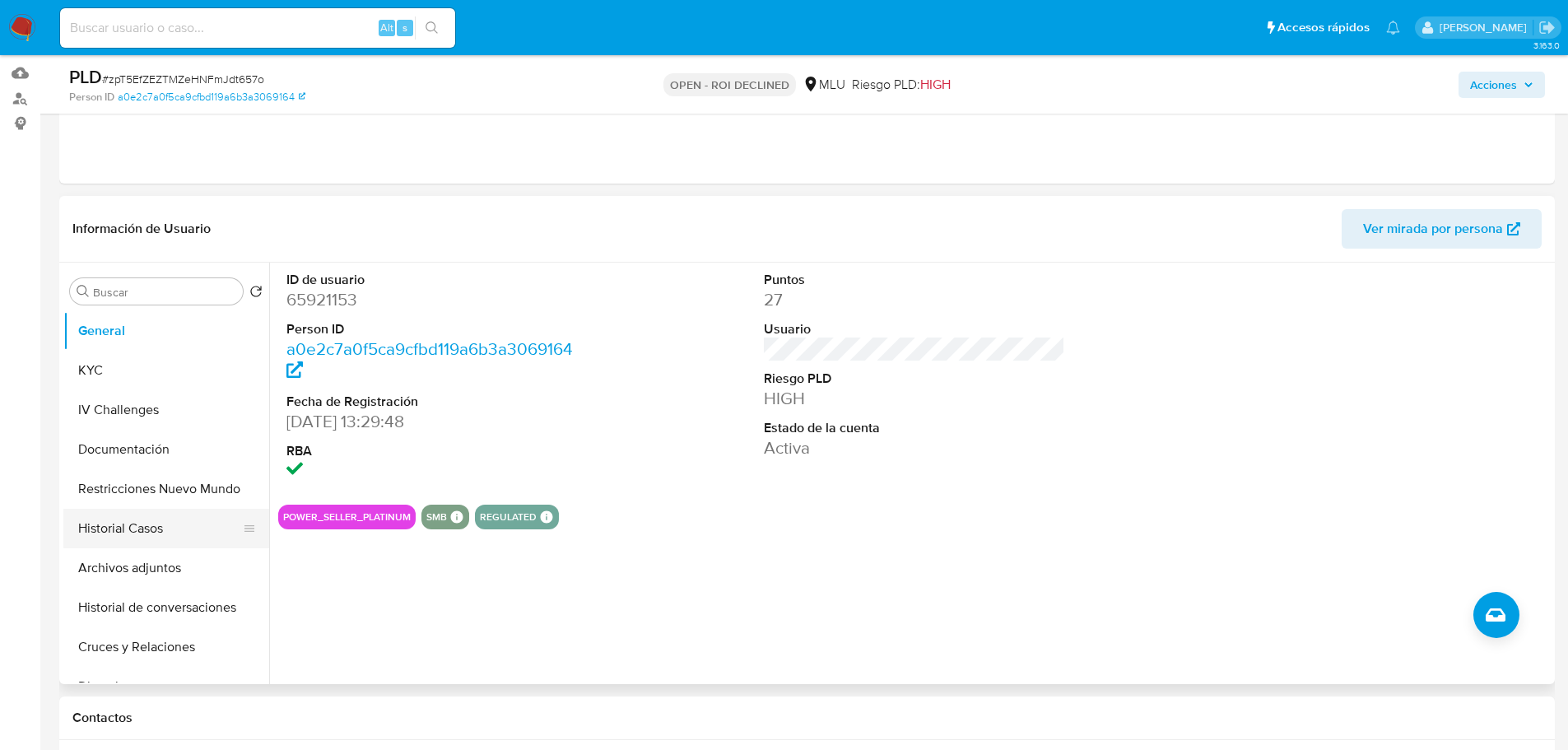
click at [184, 518] on button "Historial Casos" at bounding box center [159, 528] width 193 height 40
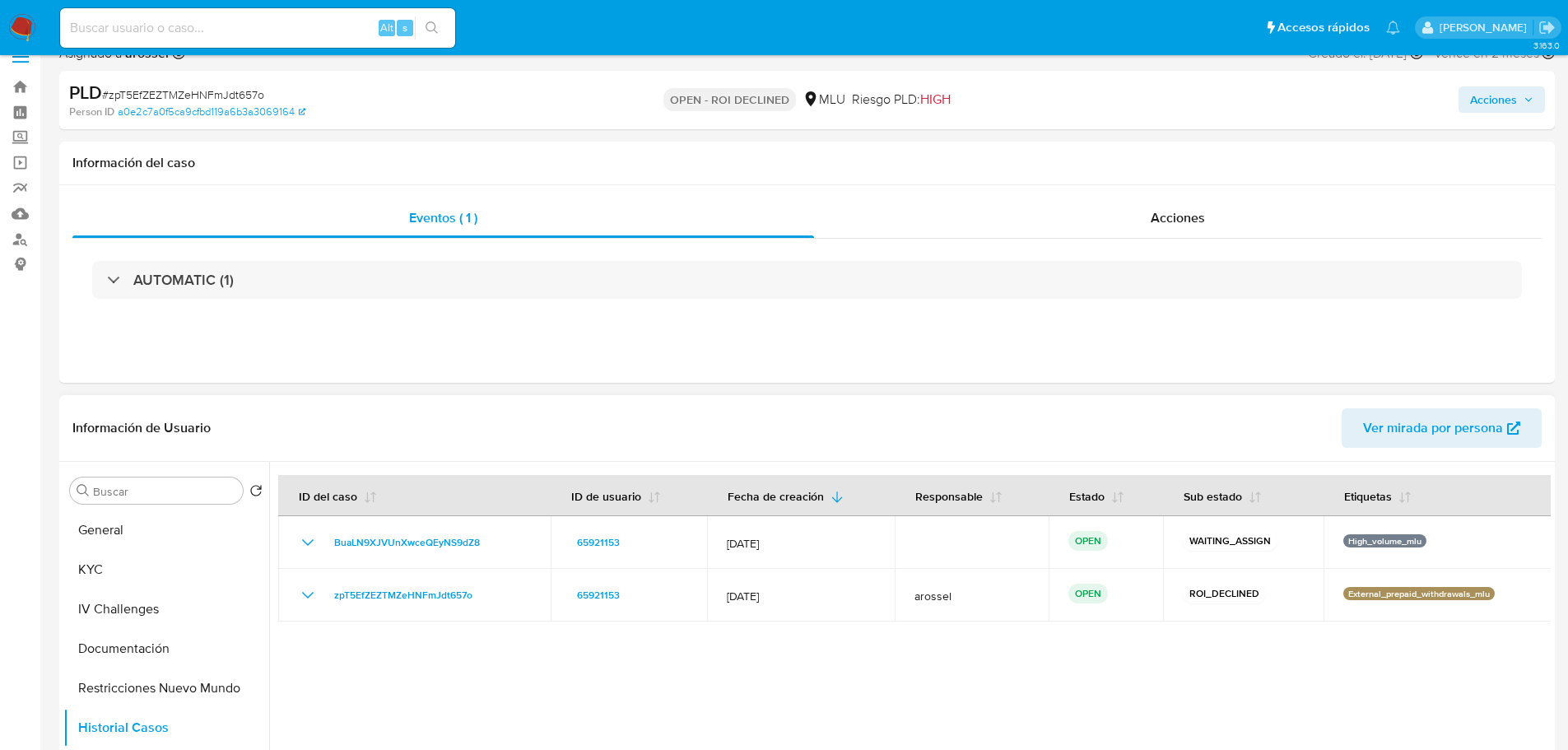
scroll to position [0, 0]
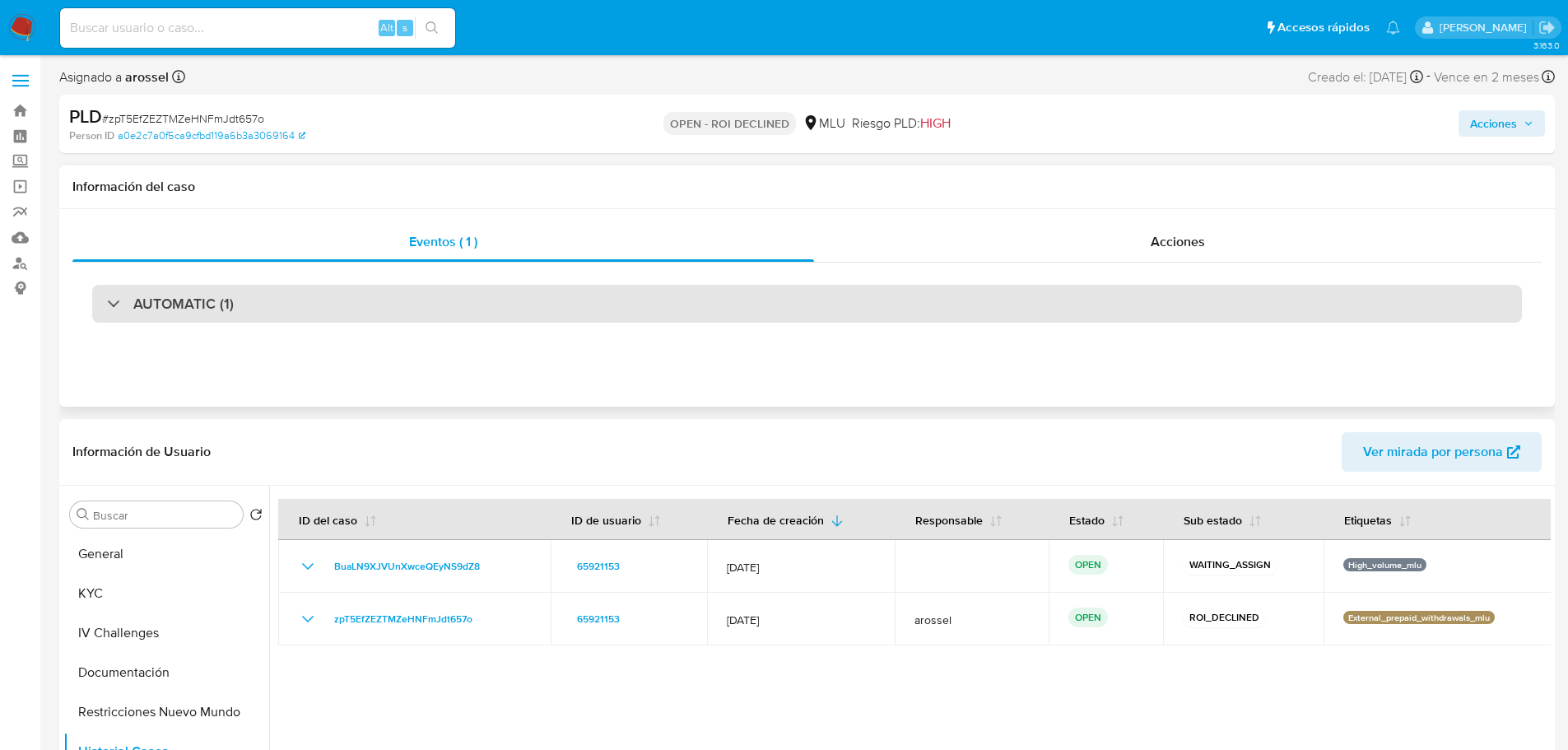
click at [469, 303] on div "AUTOMATIC (1)" at bounding box center [806, 303] width 1429 height 38
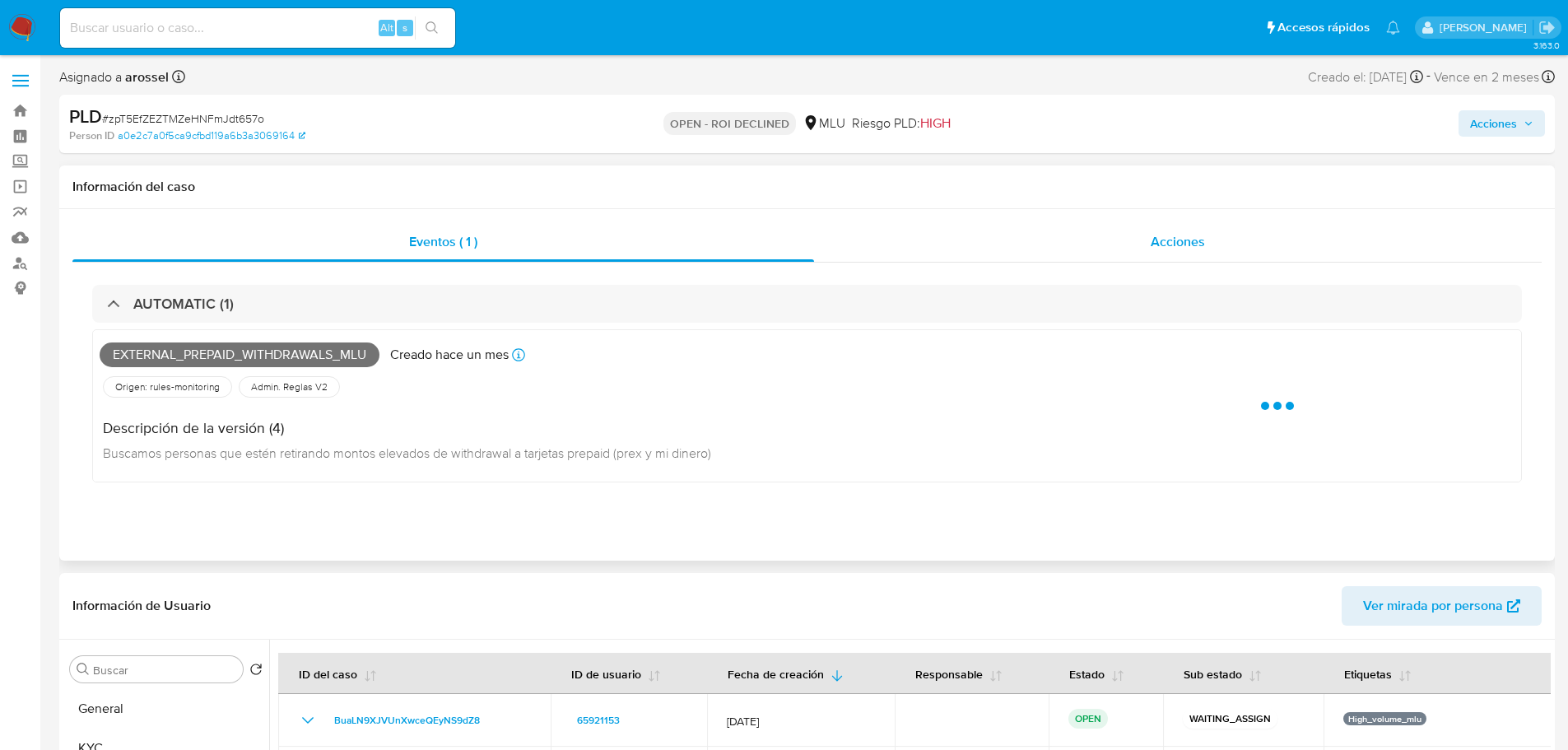
click at [1052, 227] on div "Acciones" at bounding box center [1177, 241] width 728 height 40
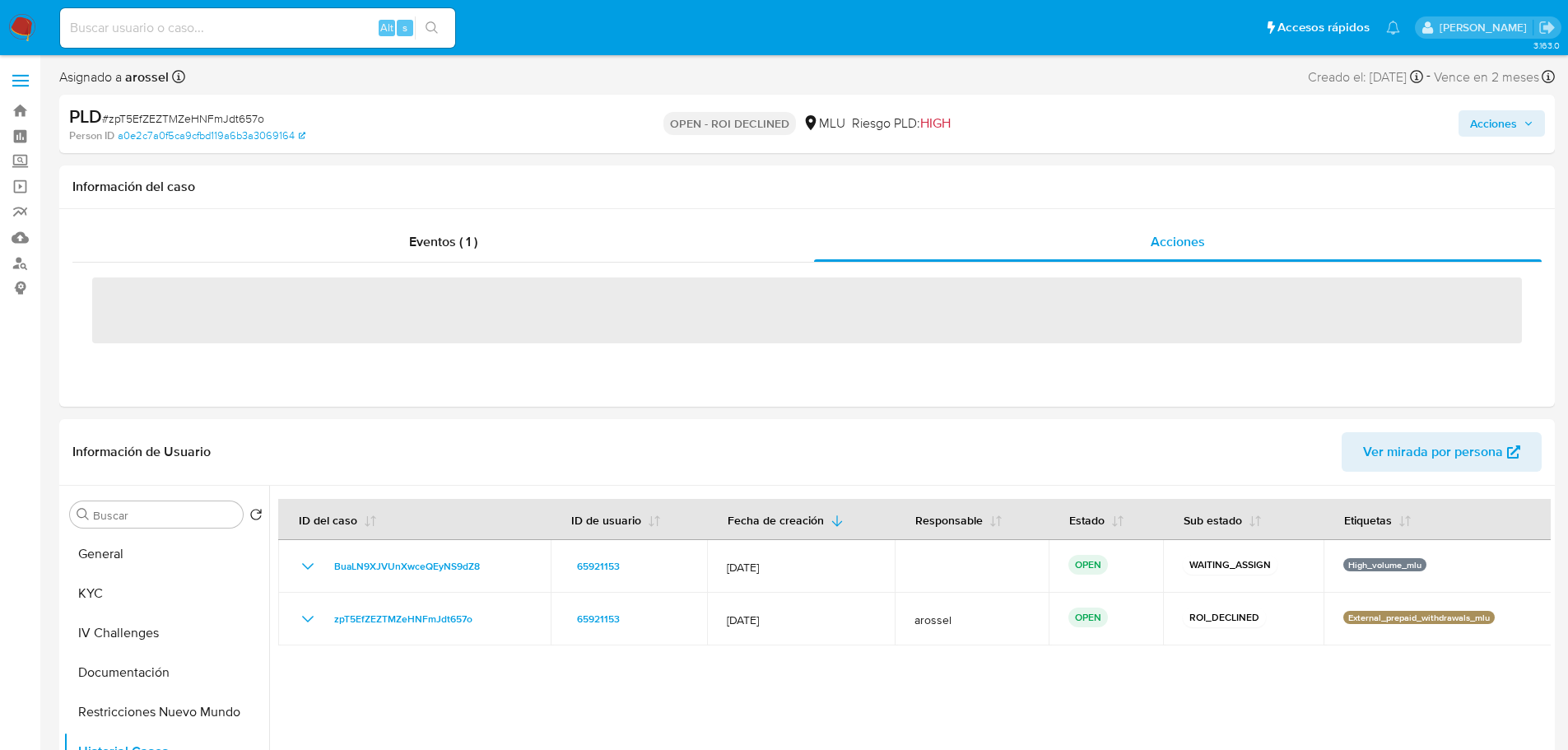
click at [256, 116] on span "# zpT5EfZEZTMZeHNFmJdt657o" at bounding box center [182, 118] width 162 height 16
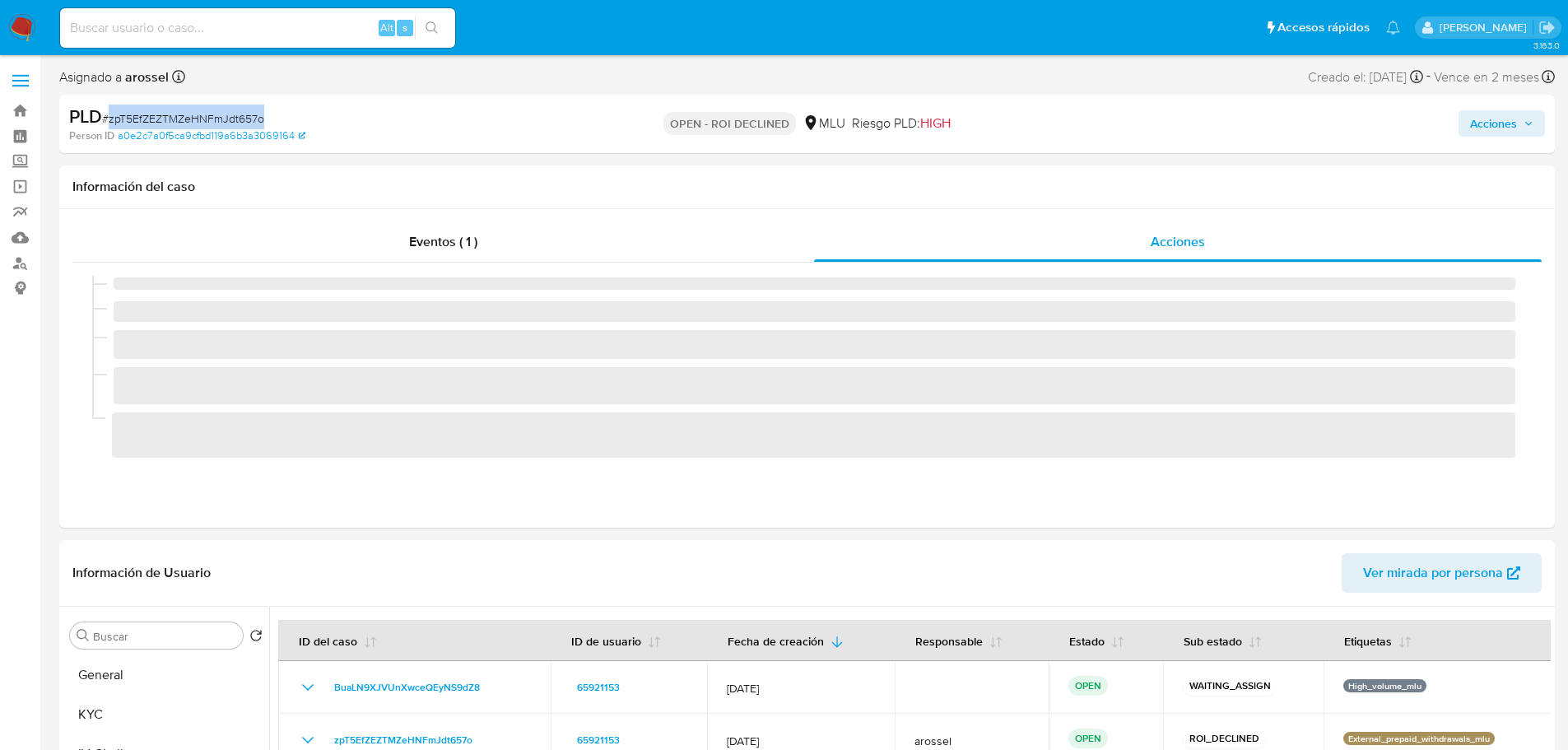
click at [256, 116] on span "# zpT5EfZEZTMZeHNFmJdt657o" at bounding box center [182, 118] width 162 height 16
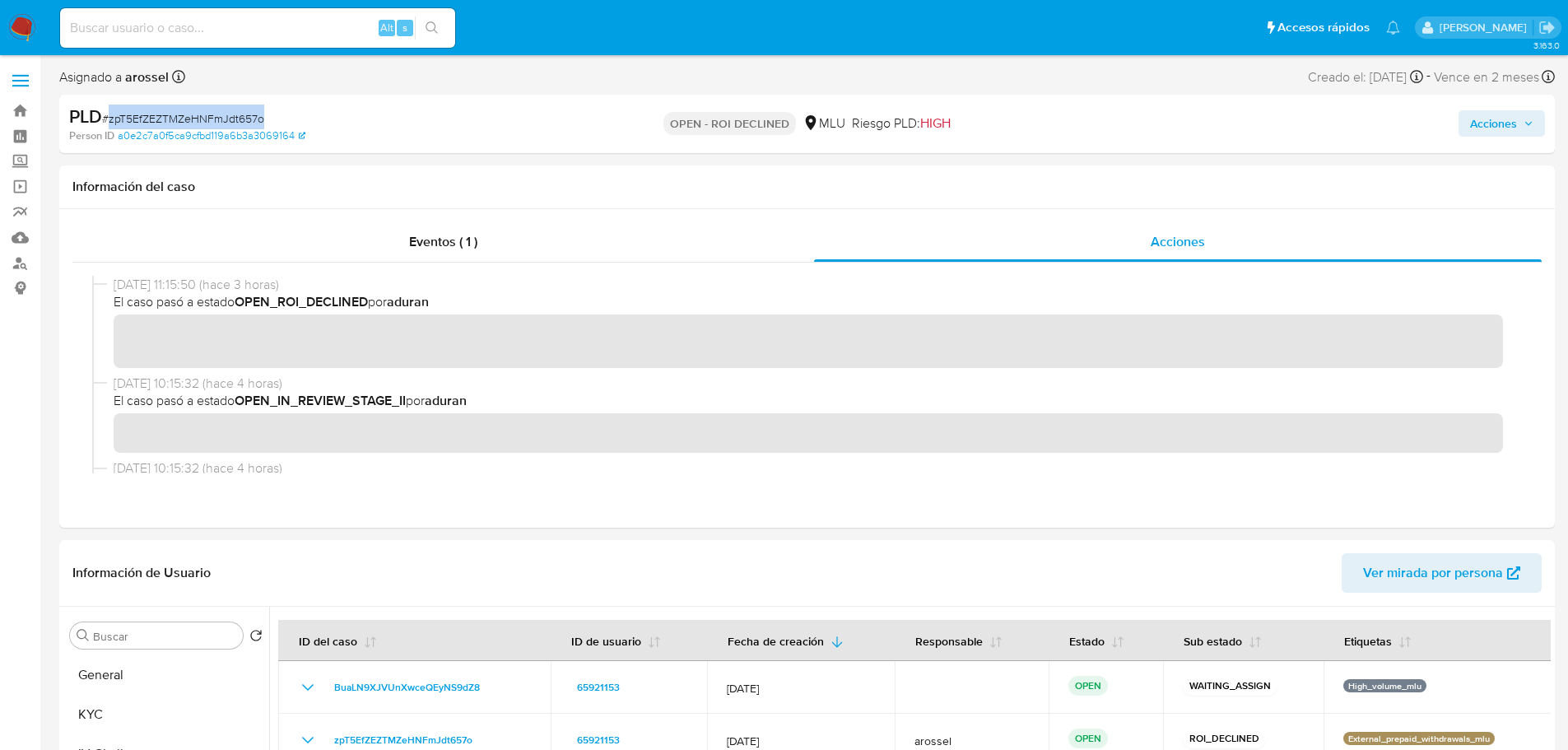
copy span "zpT5EfZEZTMZeHNFmJdt657o"
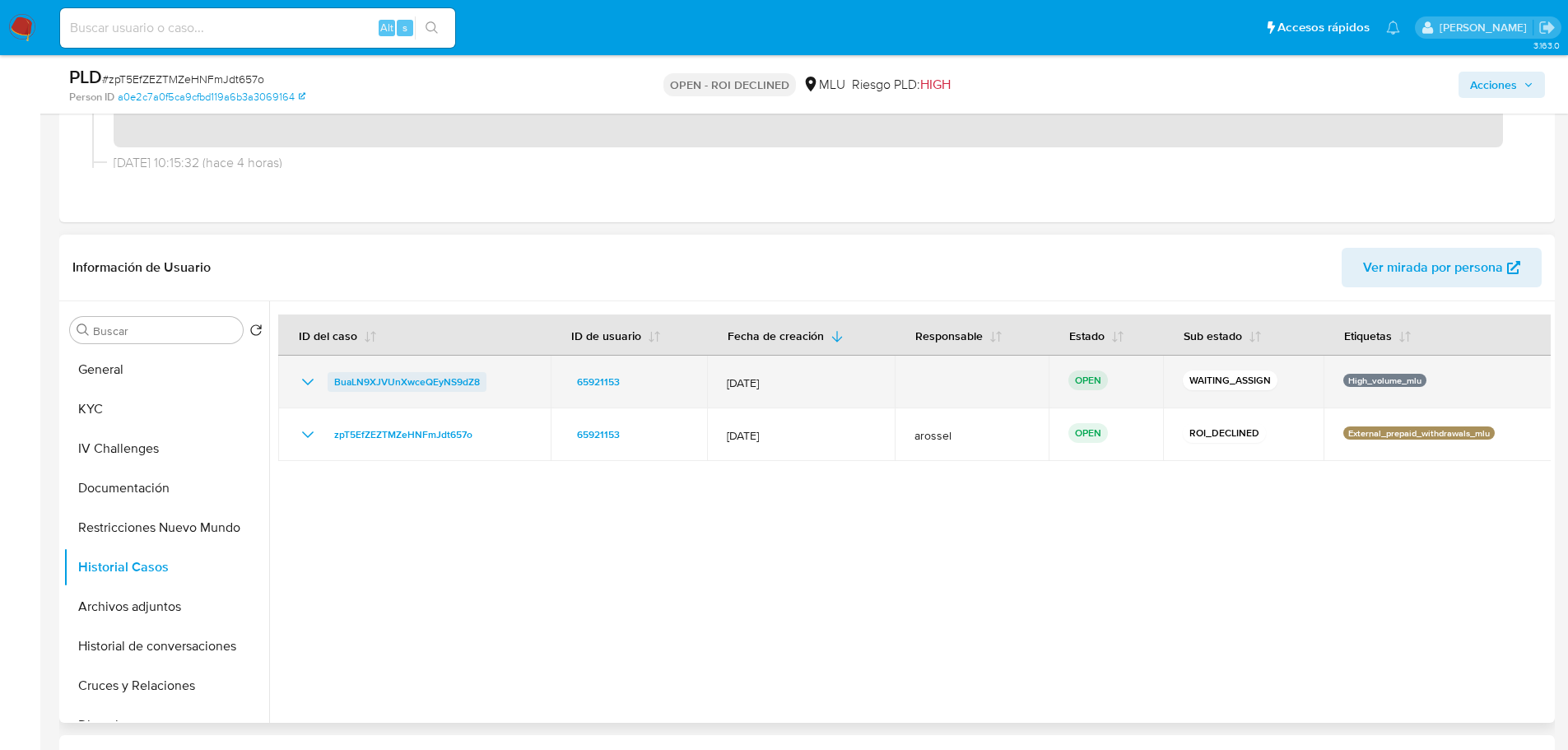
drag, startPoint x: 496, startPoint y: 372, endPoint x: 328, endPoint y: 374, distance: 168.0
click at [328, 374] on div "BuaLN9XJVUnXwceQEyNS9dZ8" at bounding box center [414, 382] width 233 height 19
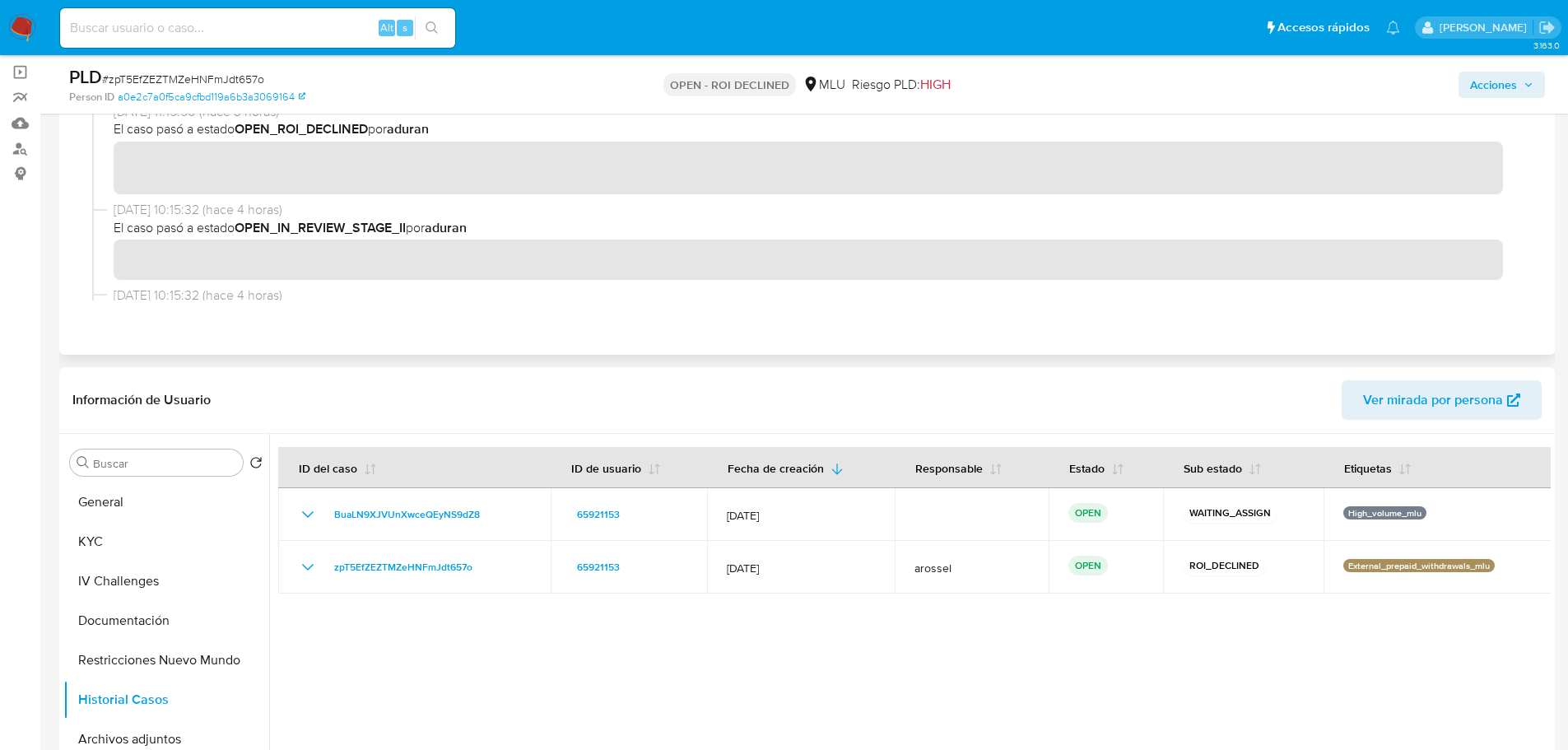
scroll to position [0, 0]
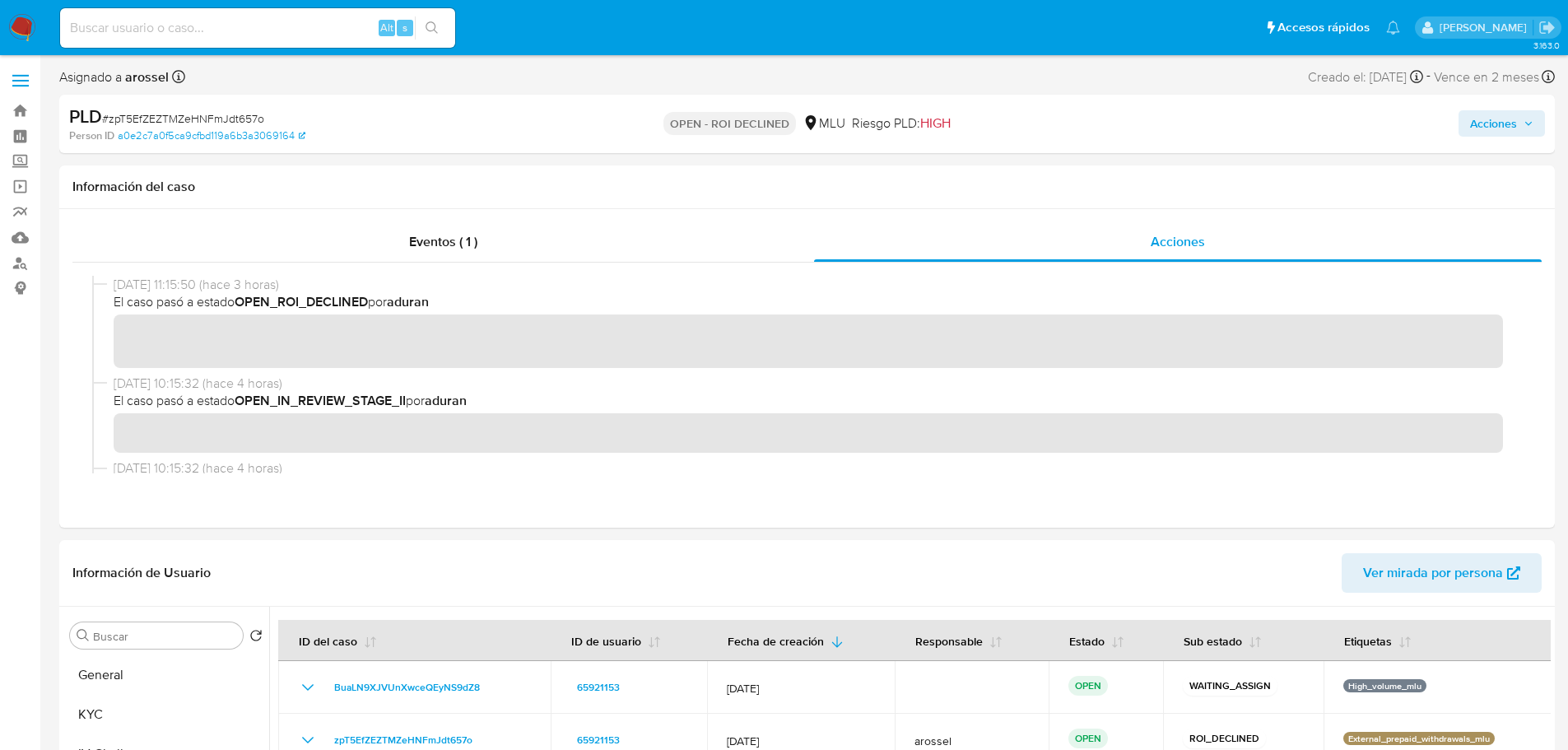
click at [241, 122] on span "# zpT5EfZEZTMZeHNFmJdt657o" at bounding box center [182, 118] width 162 height 16
copy span "zpT5EfZEZTMZeHNFmJdt657o"
click at [1052, 119] on span "Acciones" at bounding box center [1493, 123] width 47 height 26
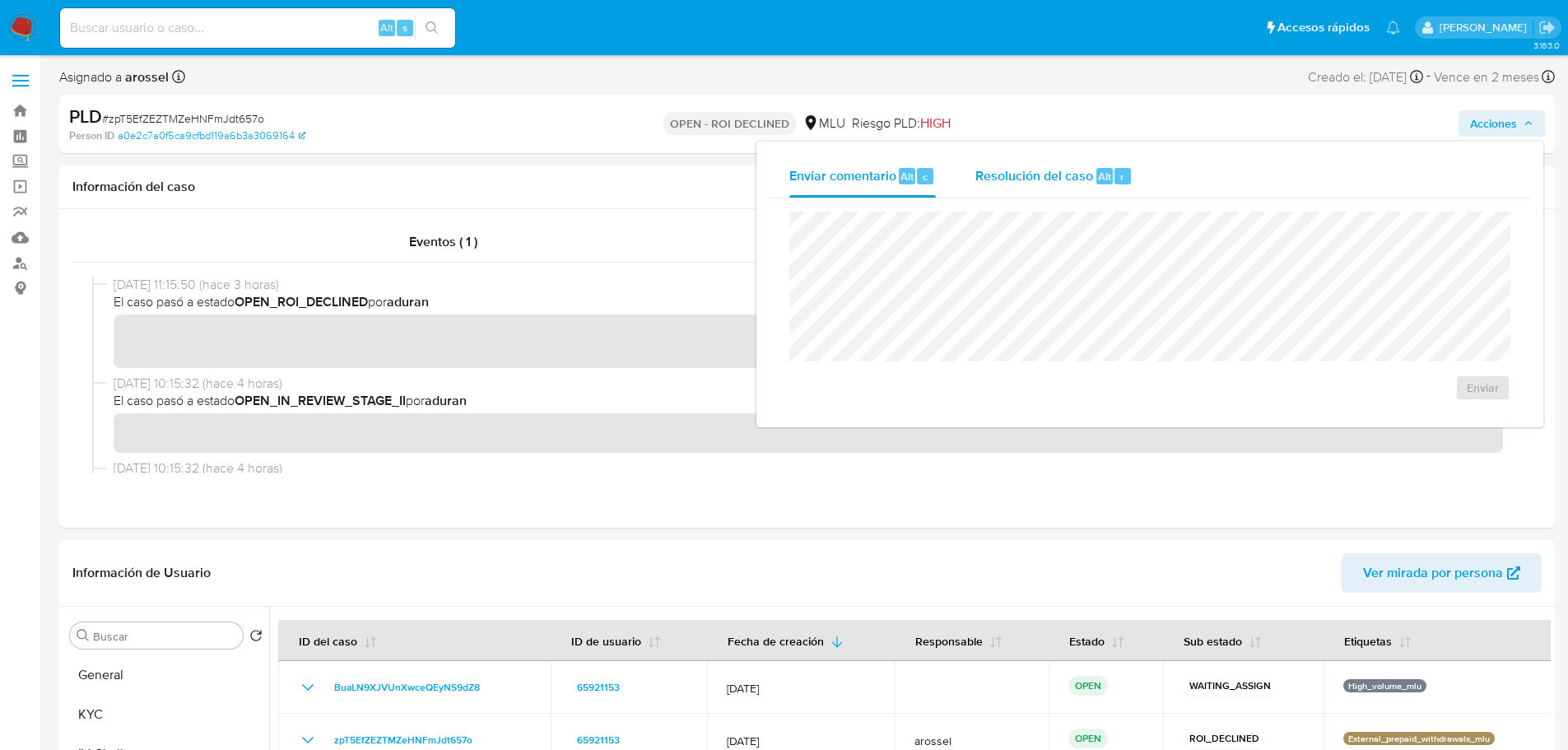
click at [1052, 181] on div "r" at bounding box center [1122, 175] width 16 height 16
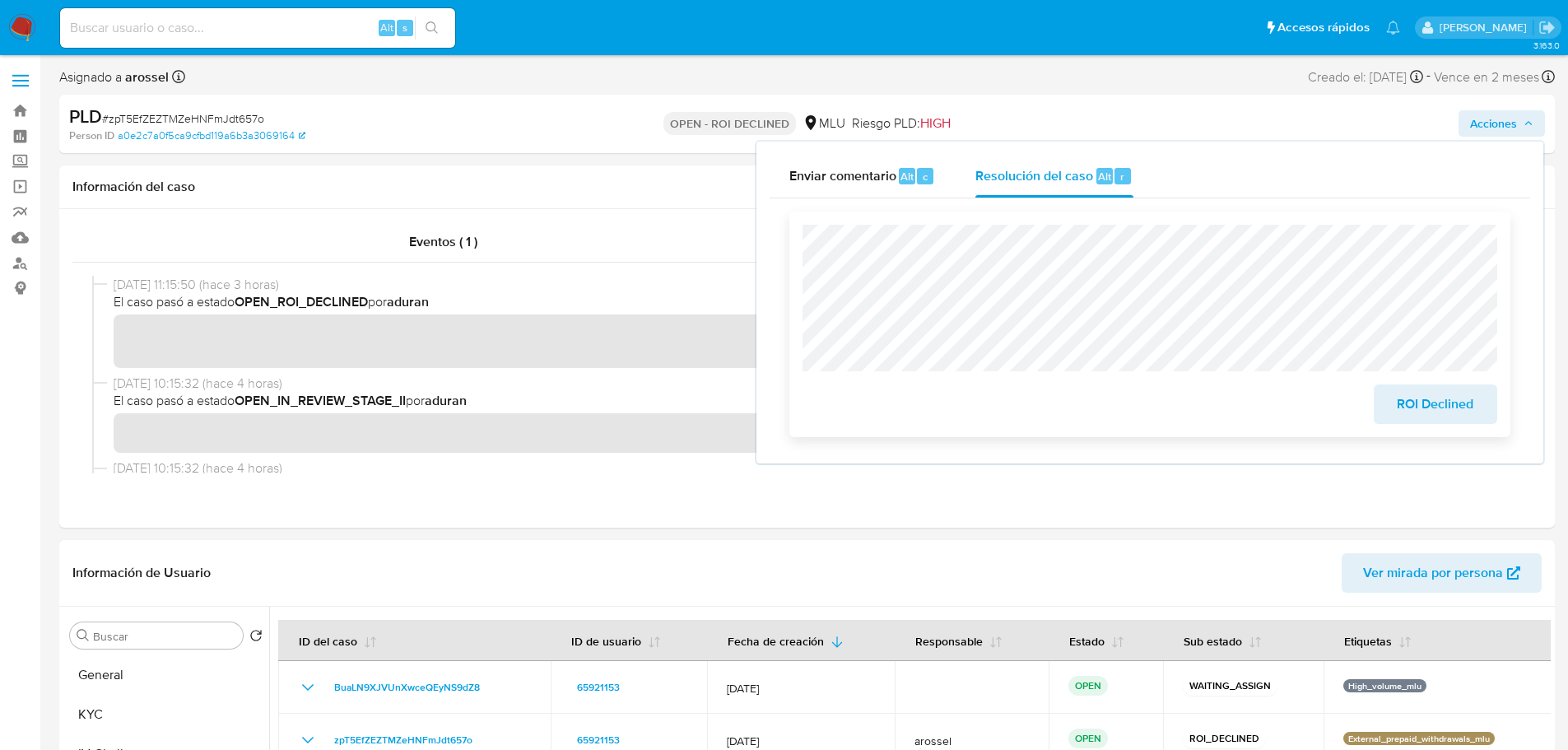
click at [1052, 405] on button "ROI Declined" at bounding box center [1435, 404] width 123 height 40
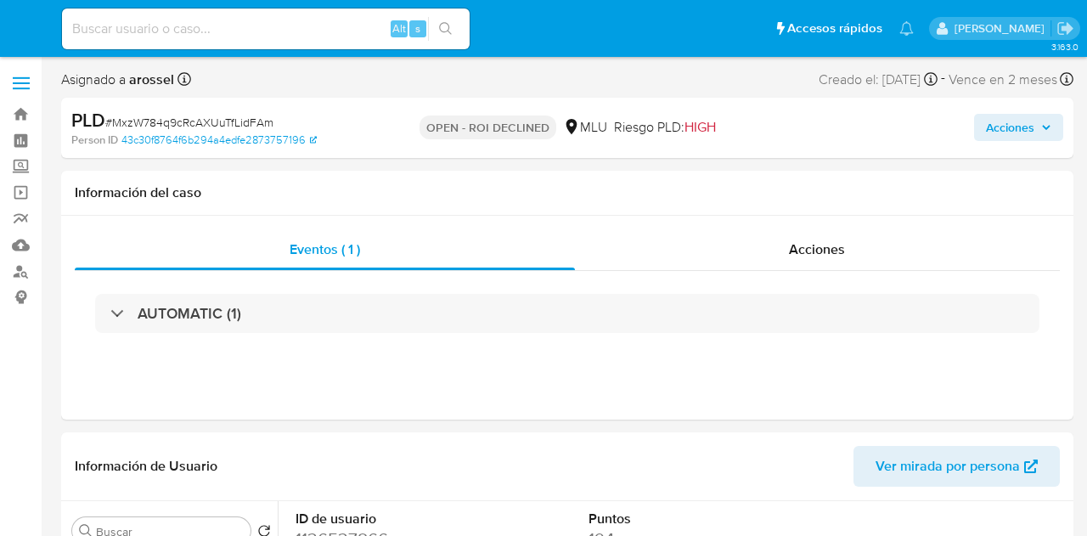
select select "10"
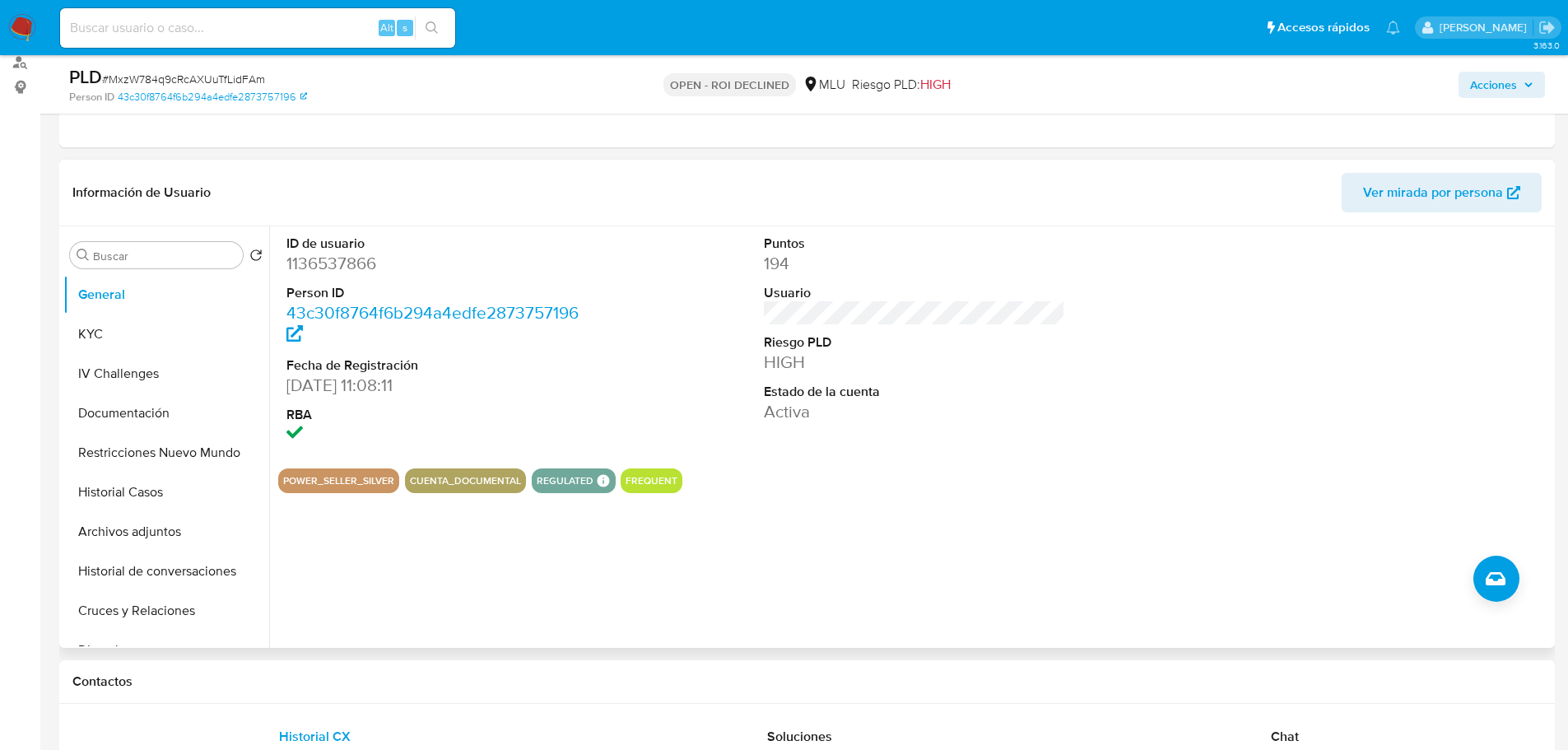
scroll to position [329, 0]
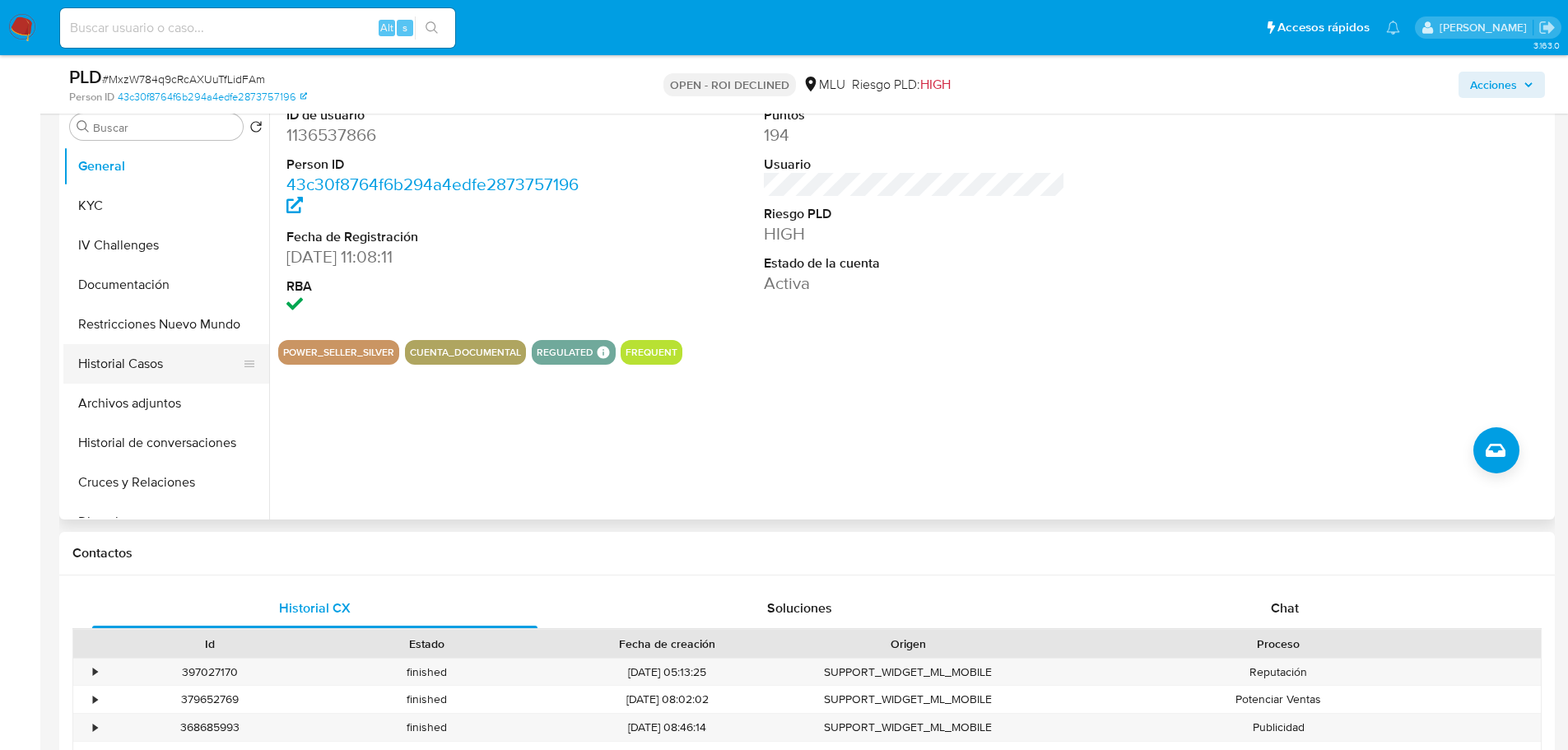
drag, startPoint x: 147, startPoint y: 359, endPoint x: 172, endPoint y: 374, distance: 29.2
click at [150, 358] on button "Historial Casos" at bounding box center [159, 363] width 193 height 40
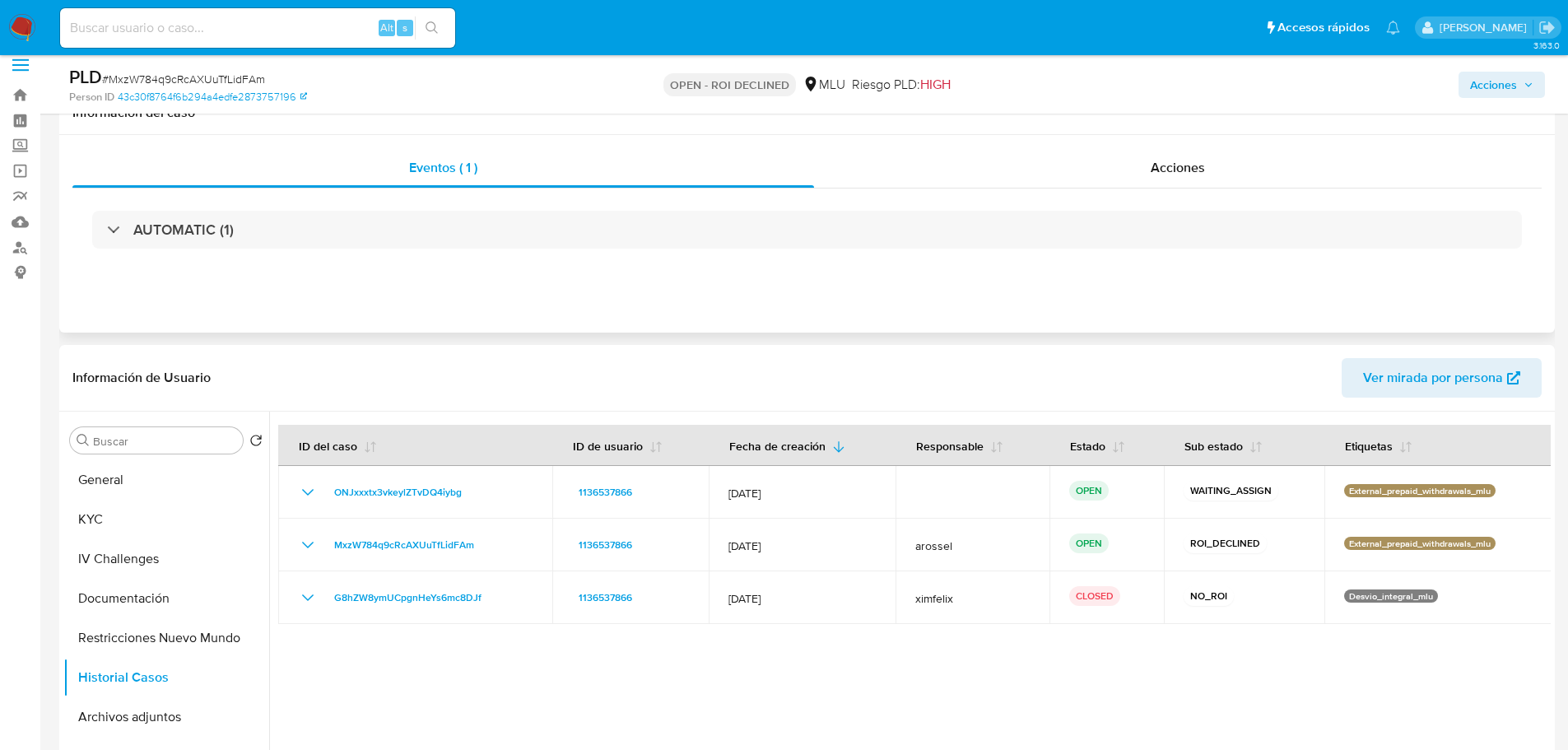
scroll to position [0, 0]
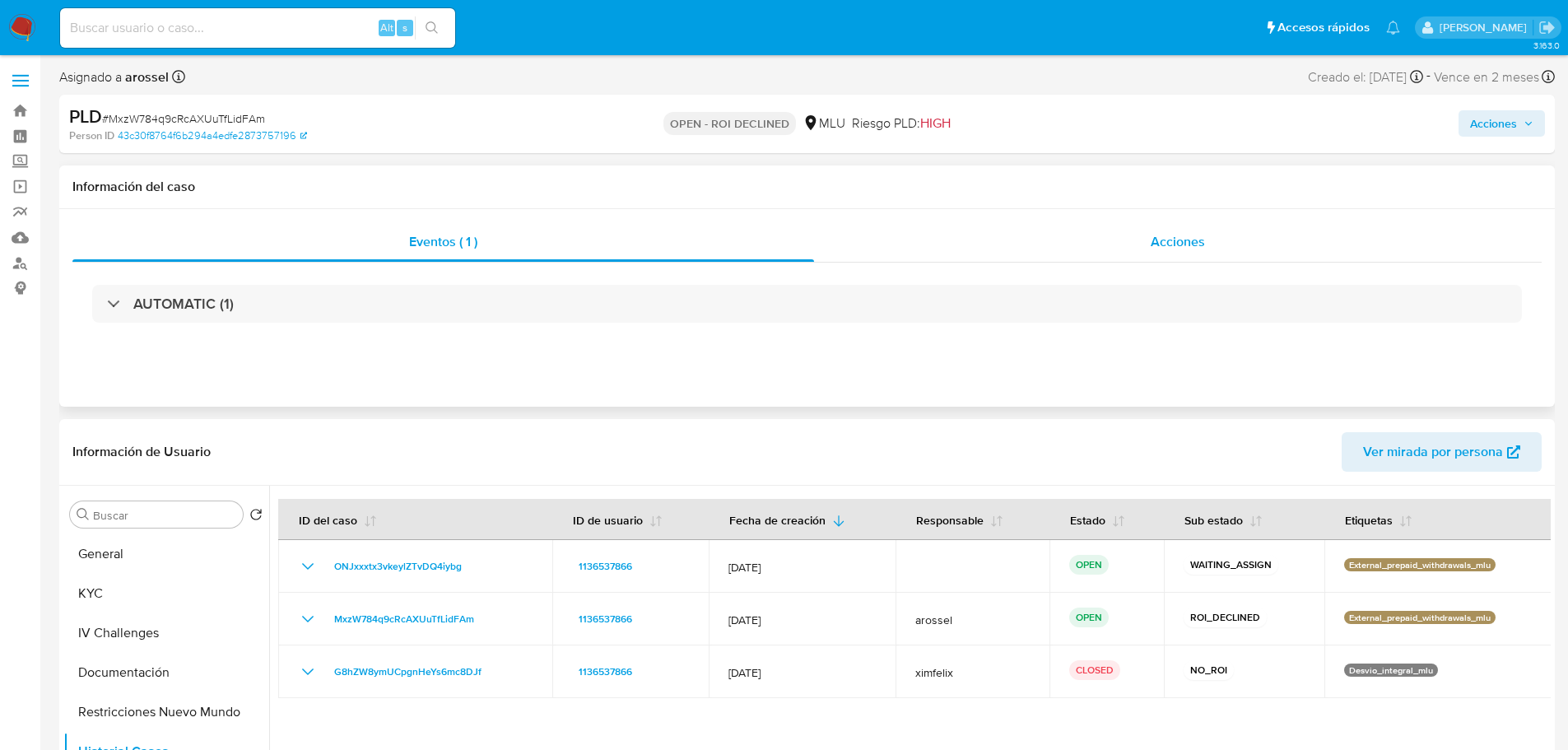
click at [1052, 234] on div "Acciones" at bounding box center [1177, 241] width 728 height 40
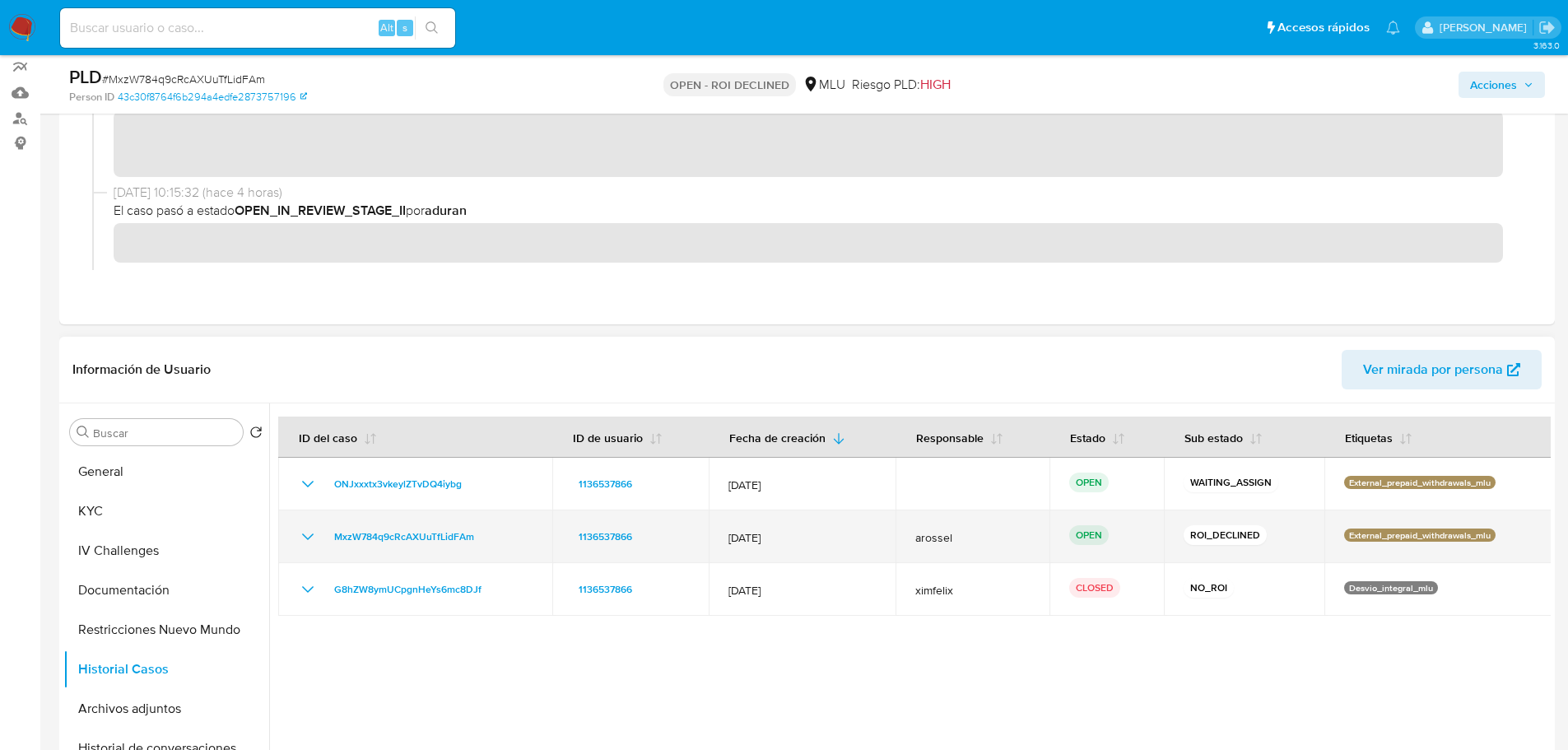
scroll to position [165, 0]
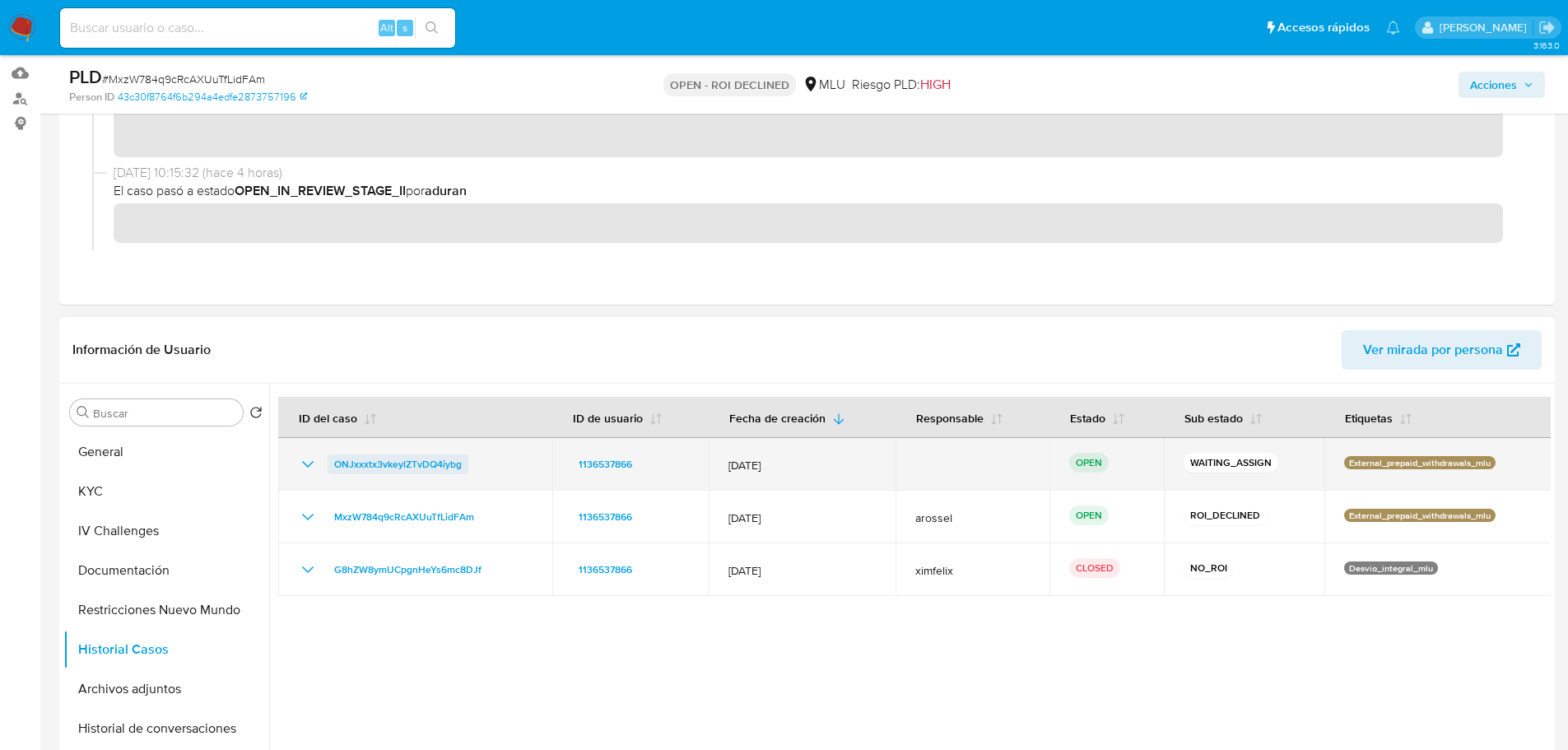
drag, startPoint x: 504, startPoint y: 461, endPoint x: 330, endPoint y: 471, distance: 174.3
click at [330, 471] on div "ONJxxxtx3vkeylZTvDQ4iybg" at bounding box center [415, 464] width 235 height 19
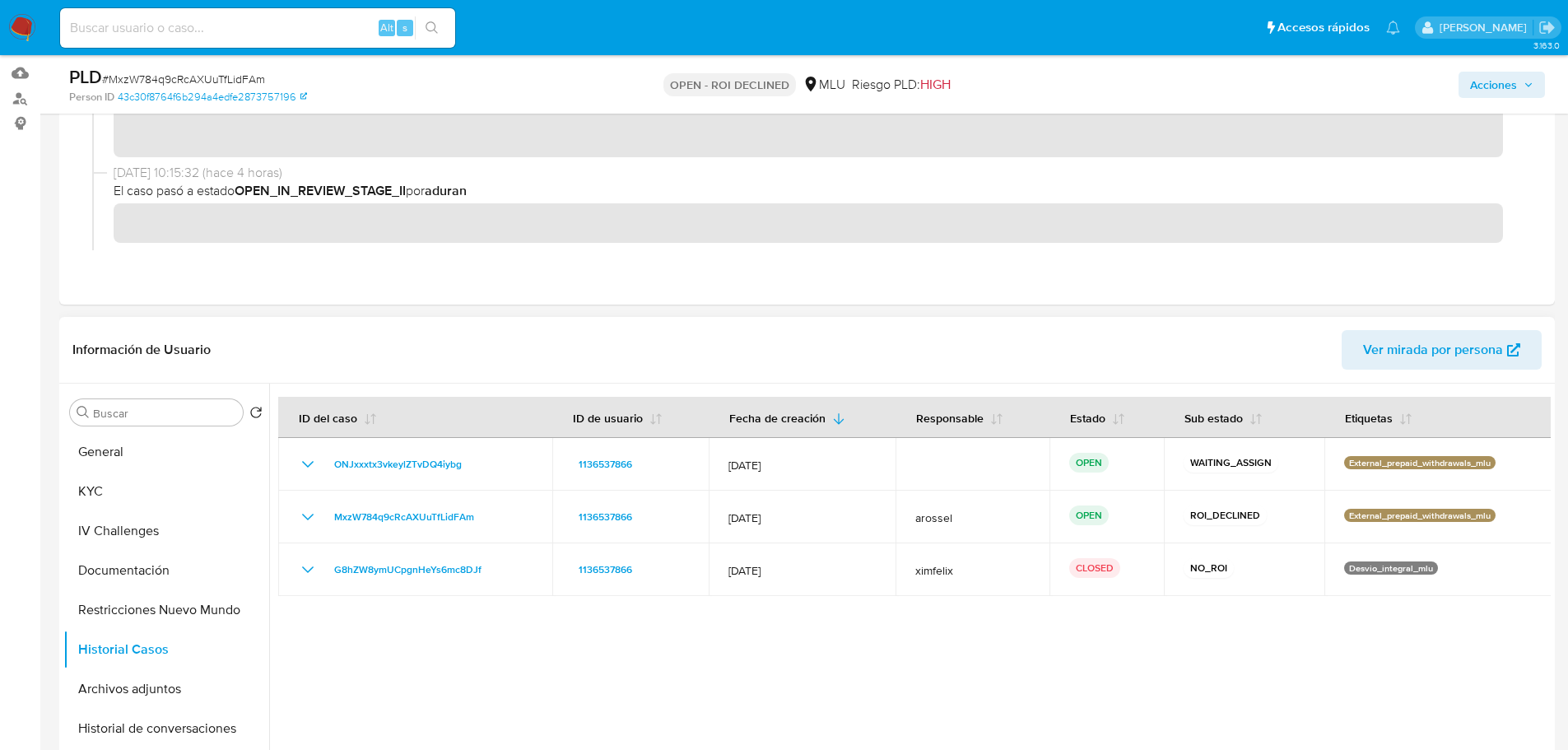
click at [771, 518] on div at bounding box center [910, 594] width 1281 height 422
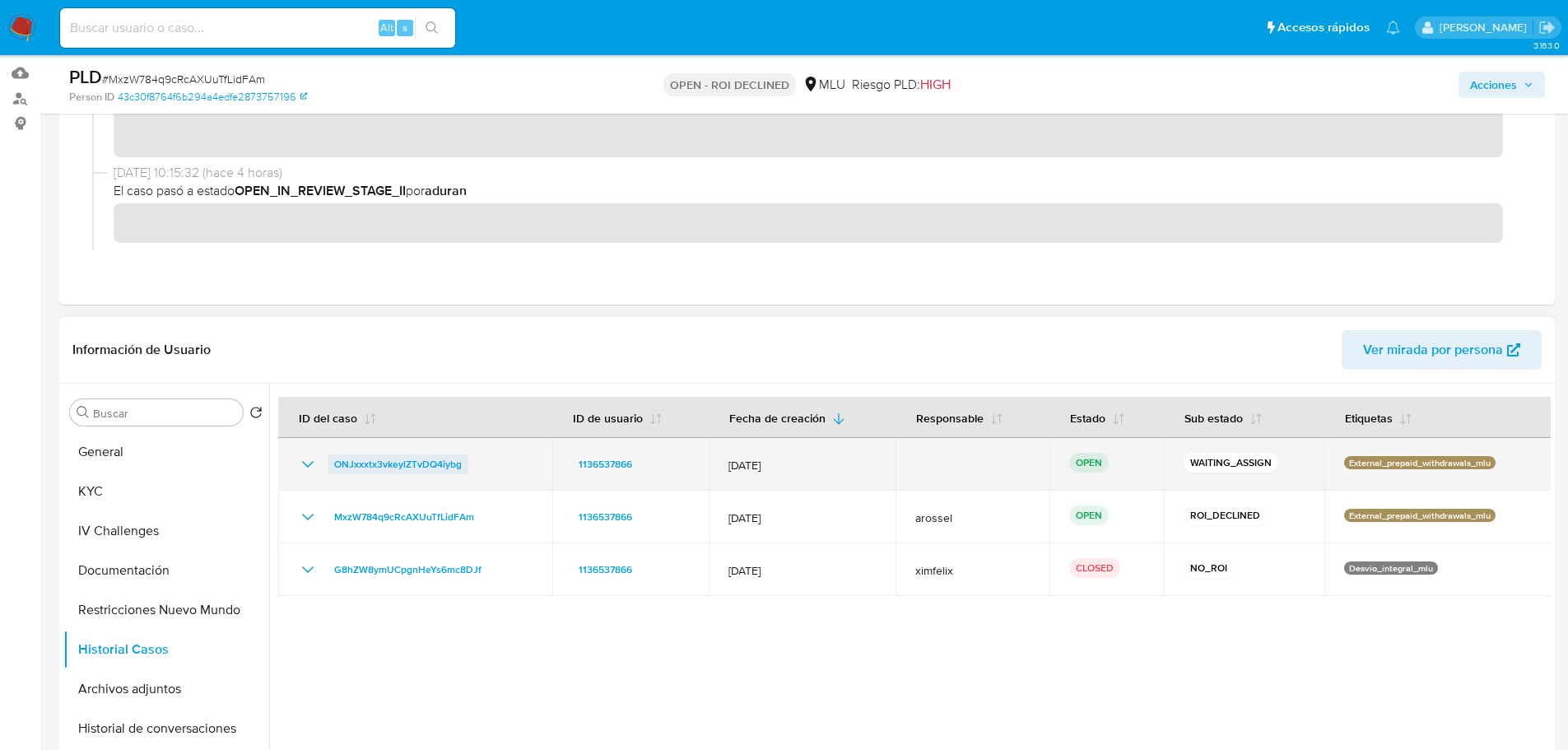
click at [447, 466] on span "ONJxxxtx3vkeylZTvDQ4iybg" at bounding box center [398, 464] width 128 height 19
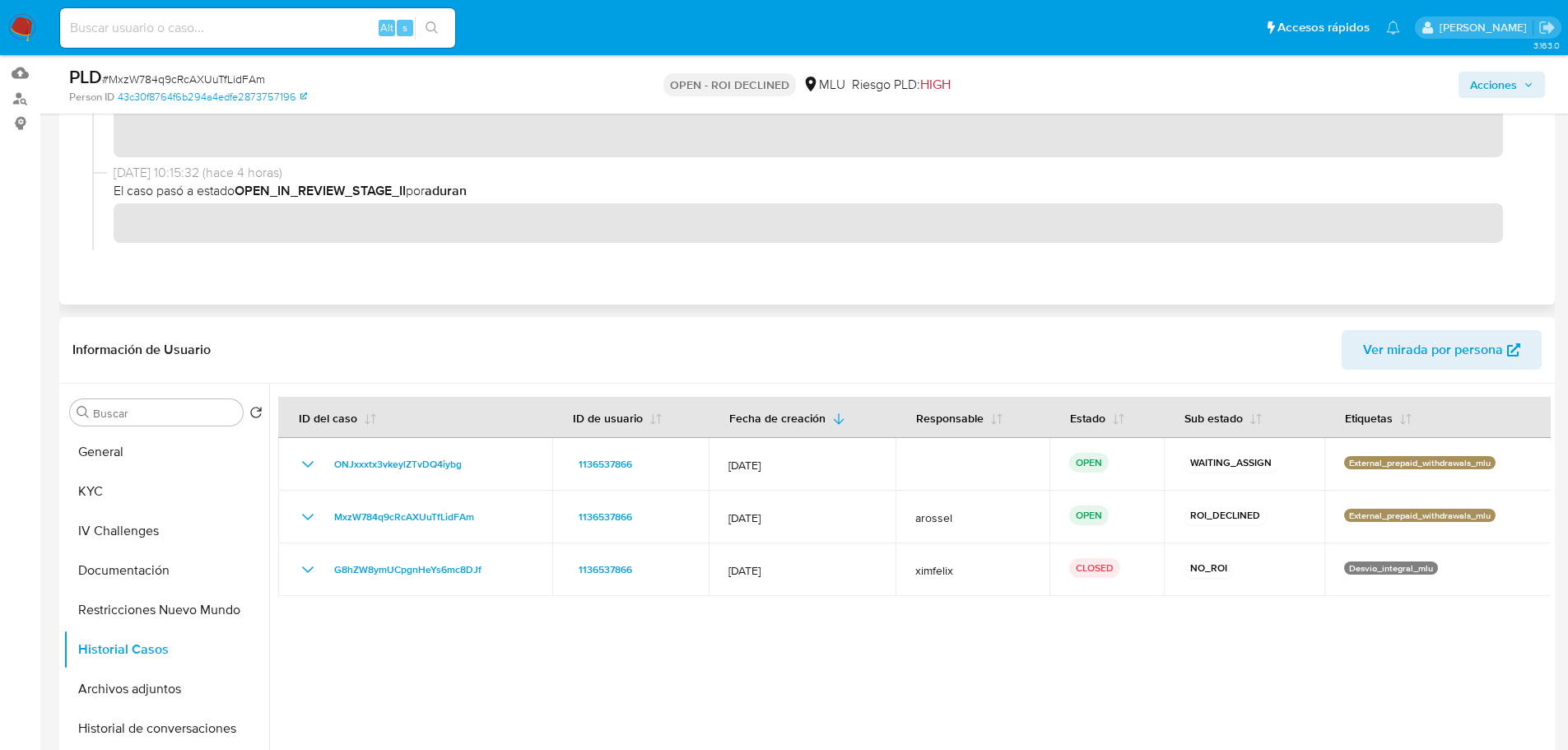
scroll to position [0, 0]
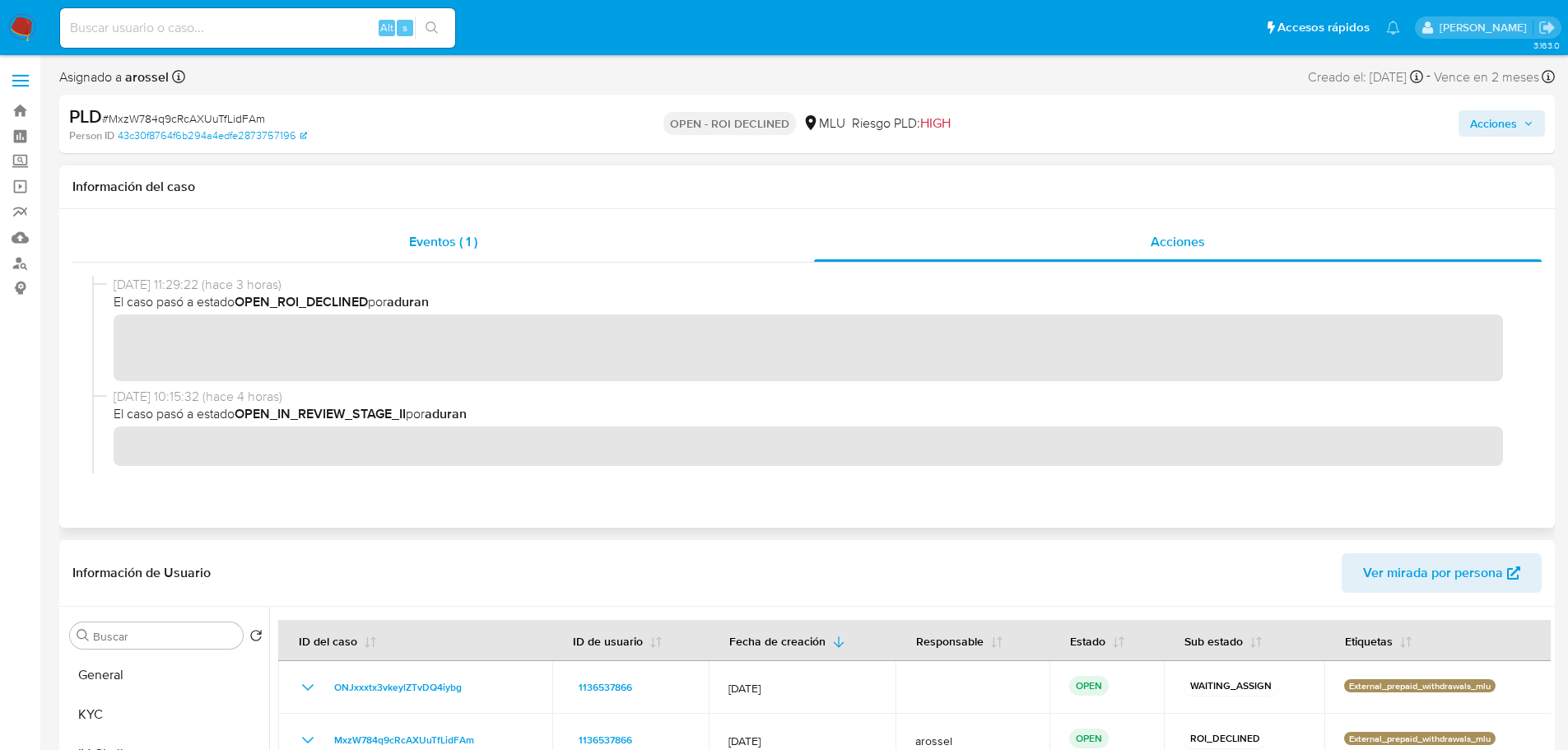
click at [401, 234] on div "Eventos ( 1 )" at bounding box center [443, 241] width 741 height 40
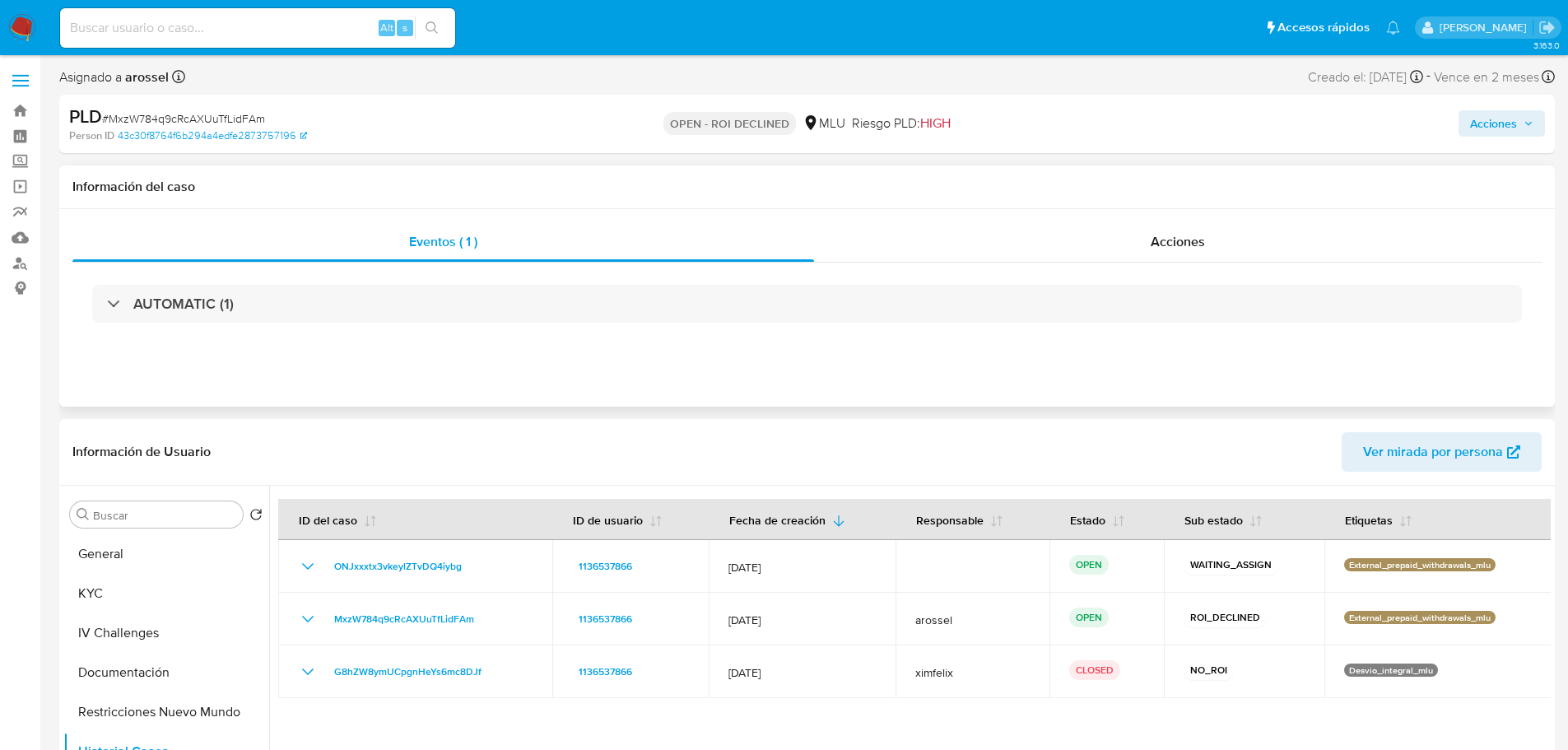
click at [260, 325] on div "AUTOMATIC (1)" at bounding box center [807, 303] width 1469 height 82
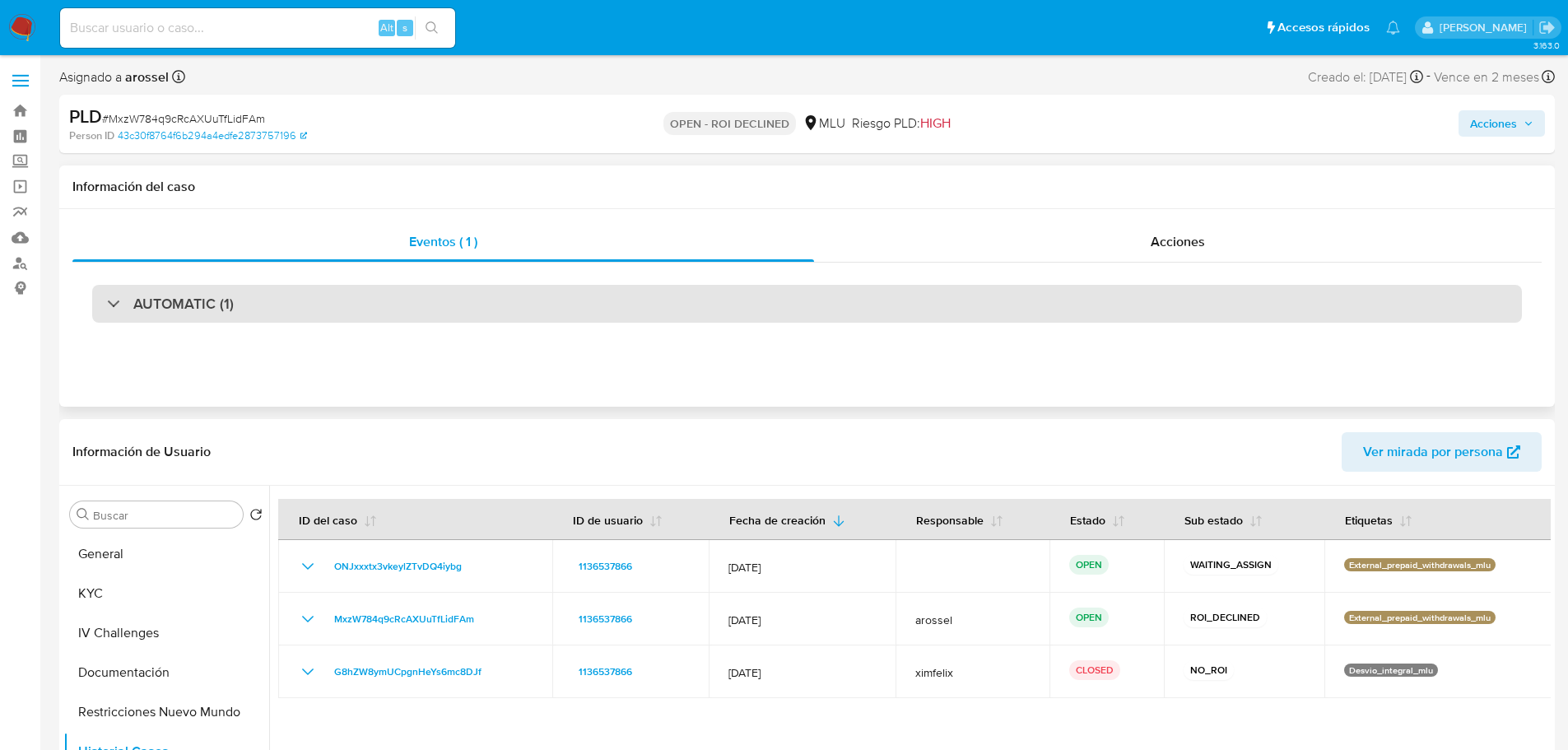
click at [260, 300] on div "AUTOMATIC (1)" at bounding box center [806, 303] width 1429 height 38
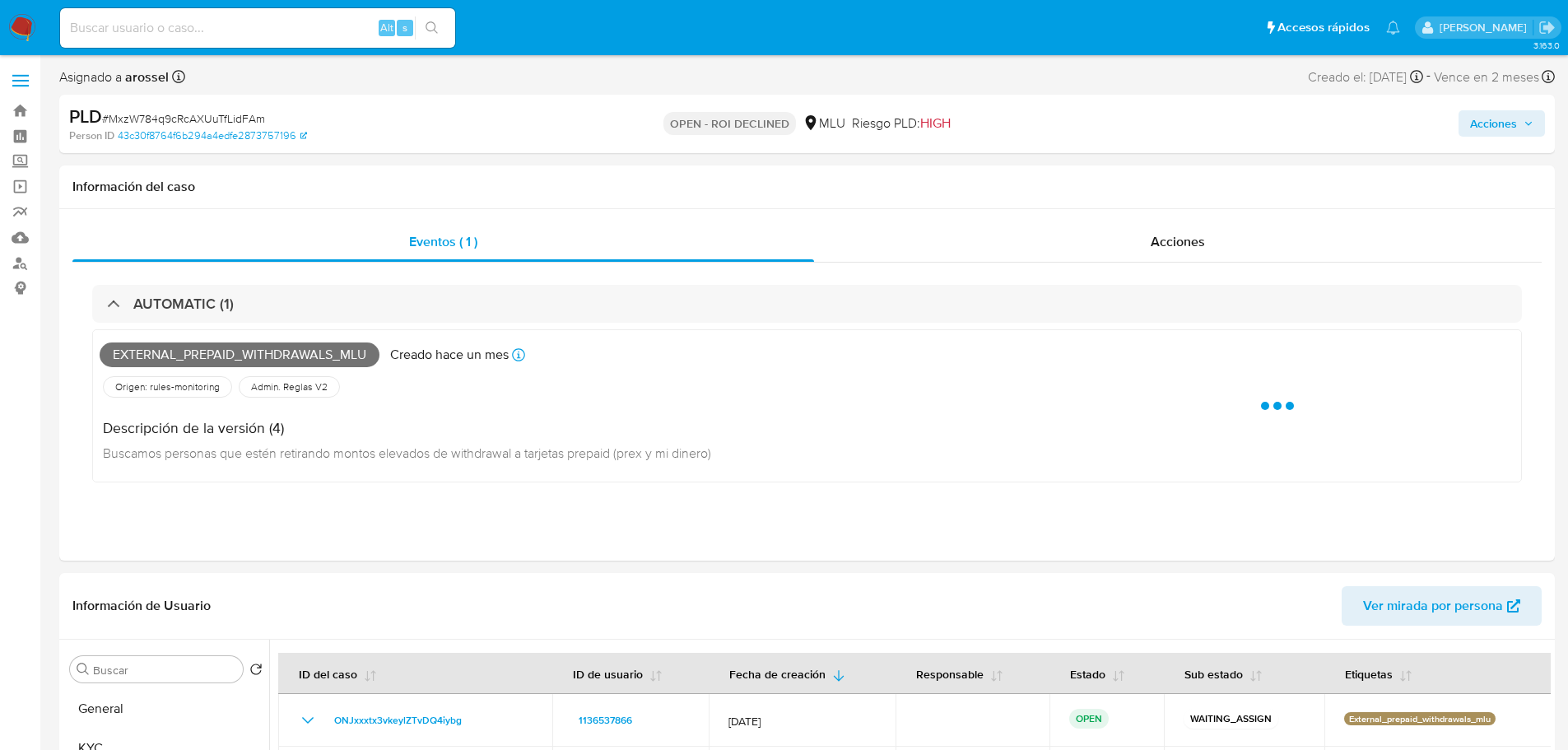
click at [231, 124] on span "# MxzW784q9cRcAXUuTfLidFAm" at bounding box center [183, 118] width 163 height 16
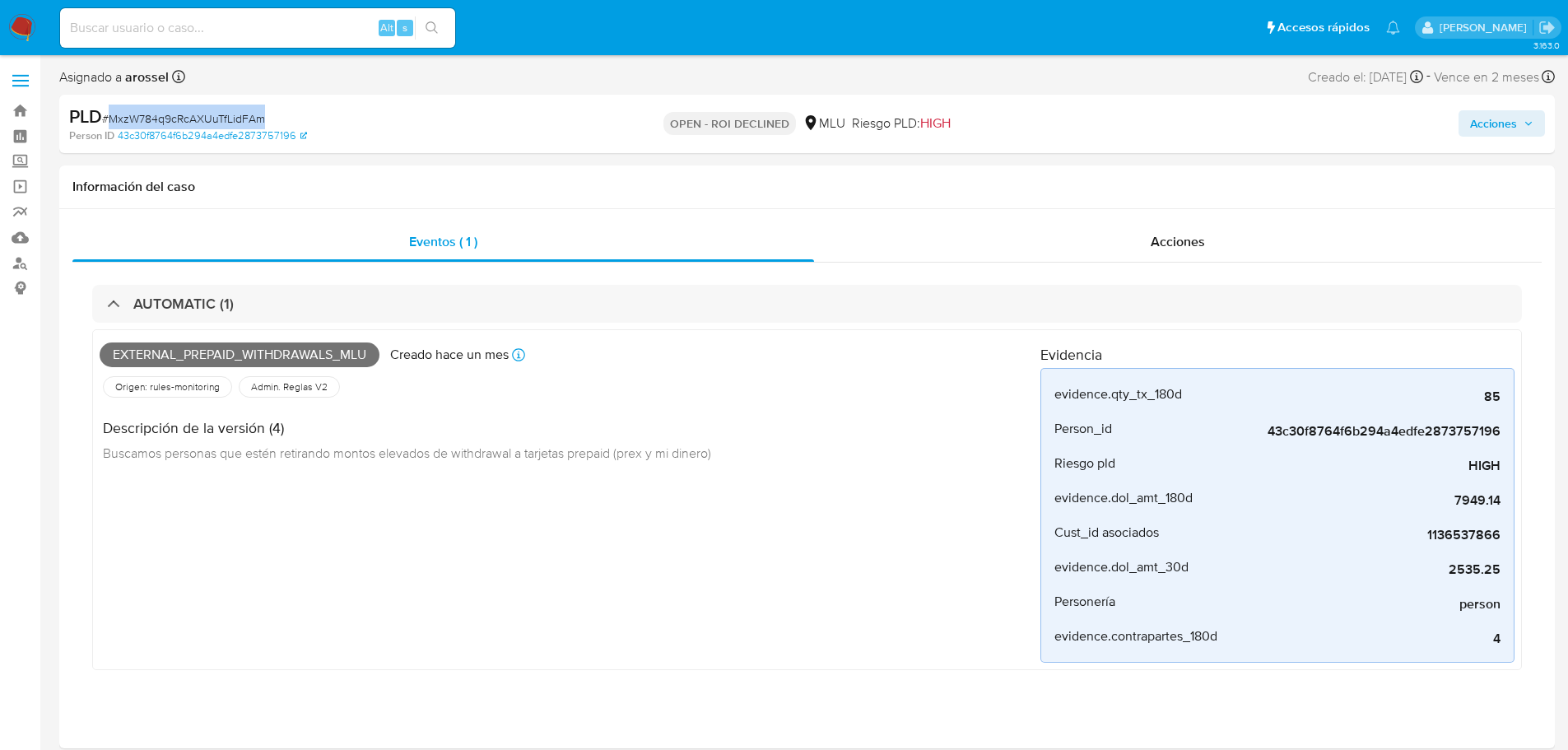
copy span "MxzW784q9cRcAXUuTfLidFAm"
click at [1052, 242] on div "Acciones" at bounding box center [1177, 241] width 728 height 40
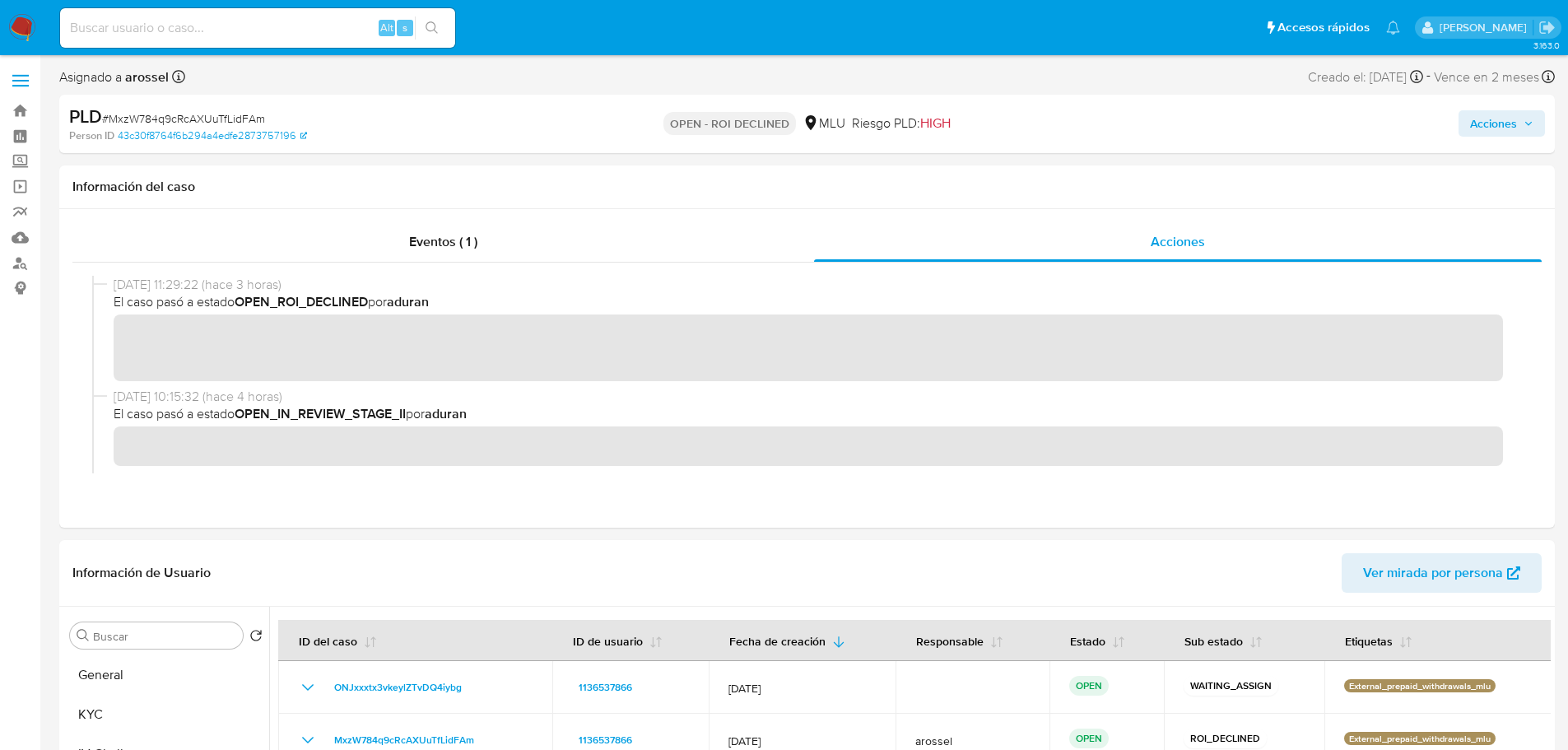
click at [1052, 124] on span "Acciones" at bounding box center [1501, 124] width 63 height 23
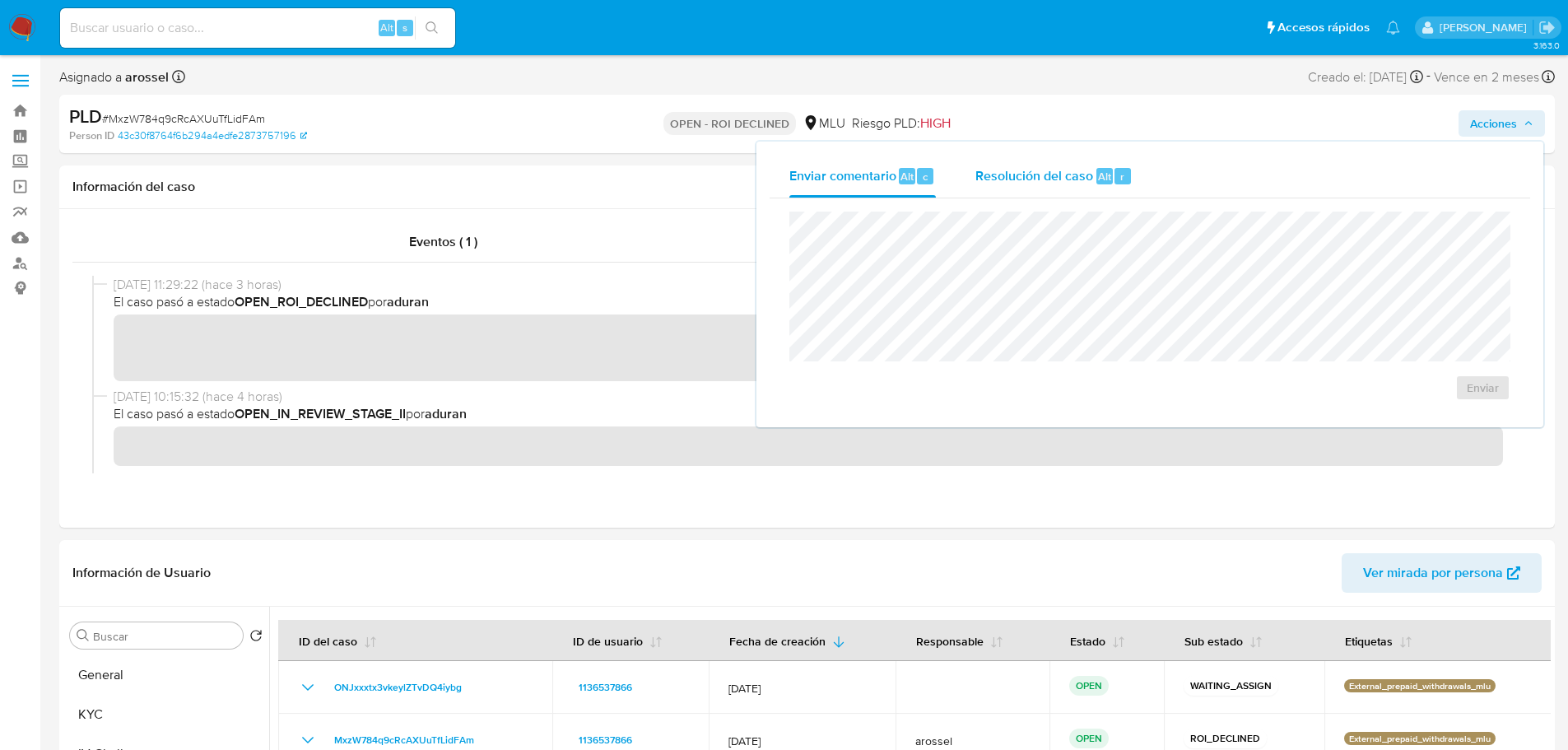
click at [1052, 170] on span "Alt" at bounding box center [1105, 176] width 14 height 16
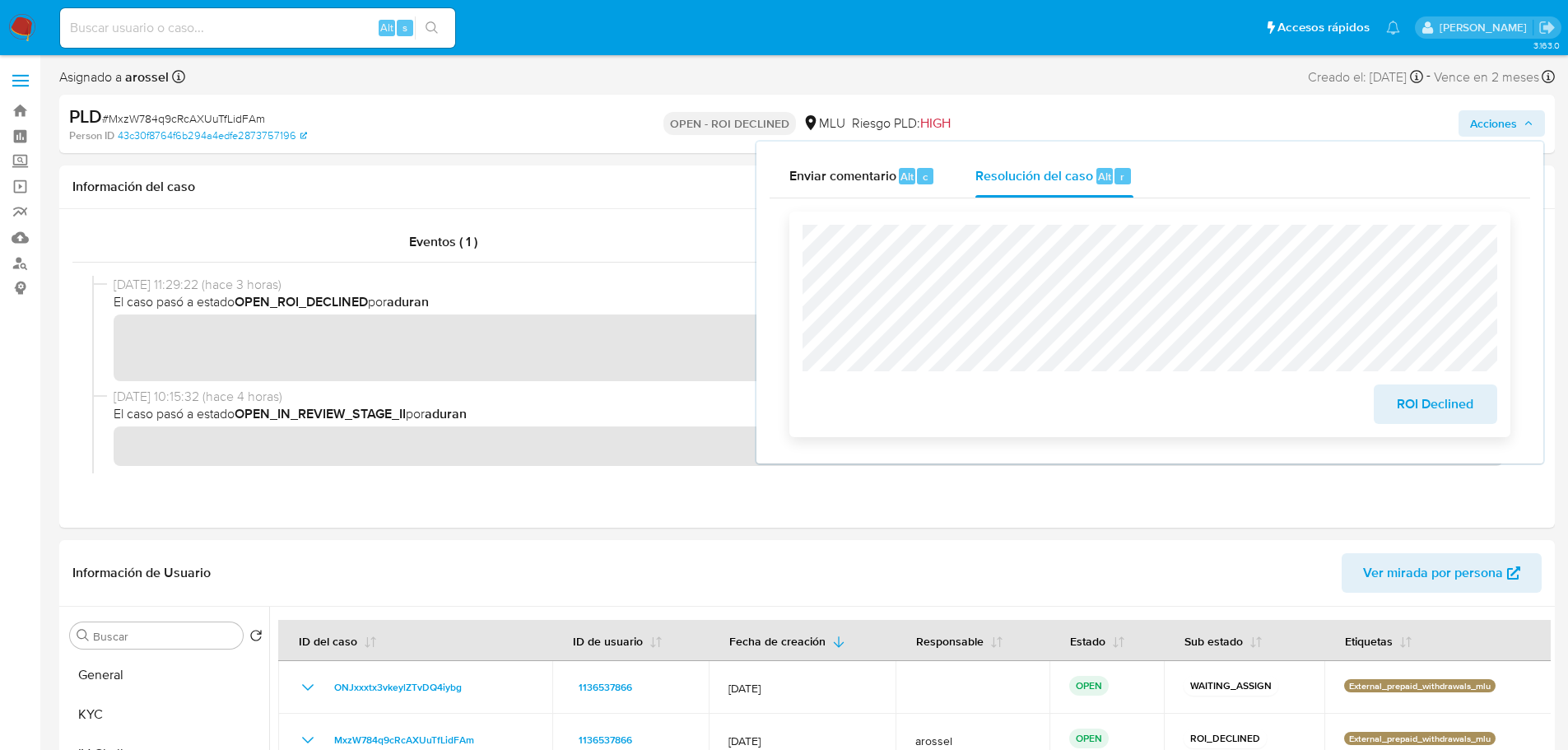
click at [1052, 405] on span "ROI Declined" at bounding box center [1435, 403] width 80 height 36
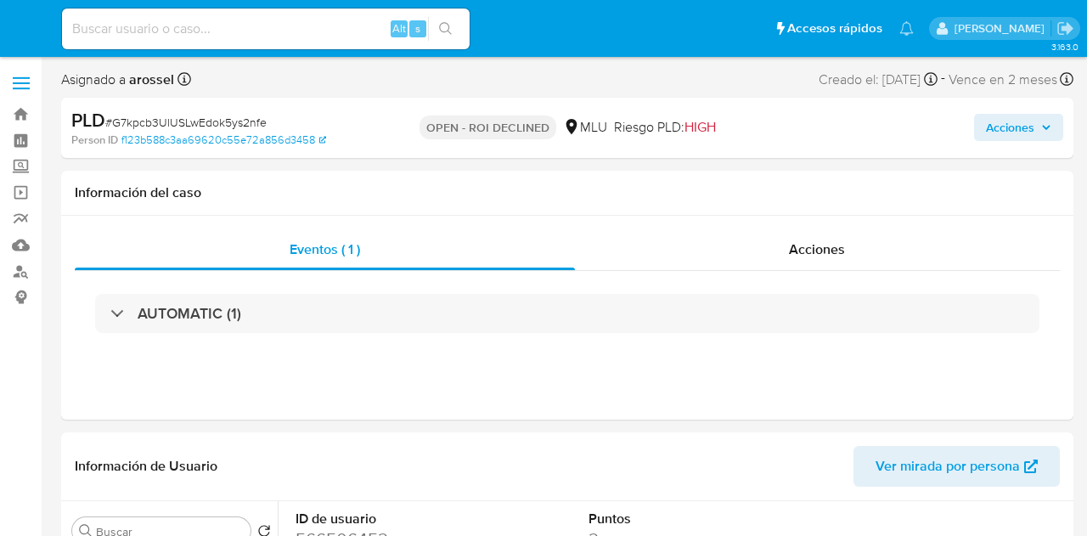
select select "10"
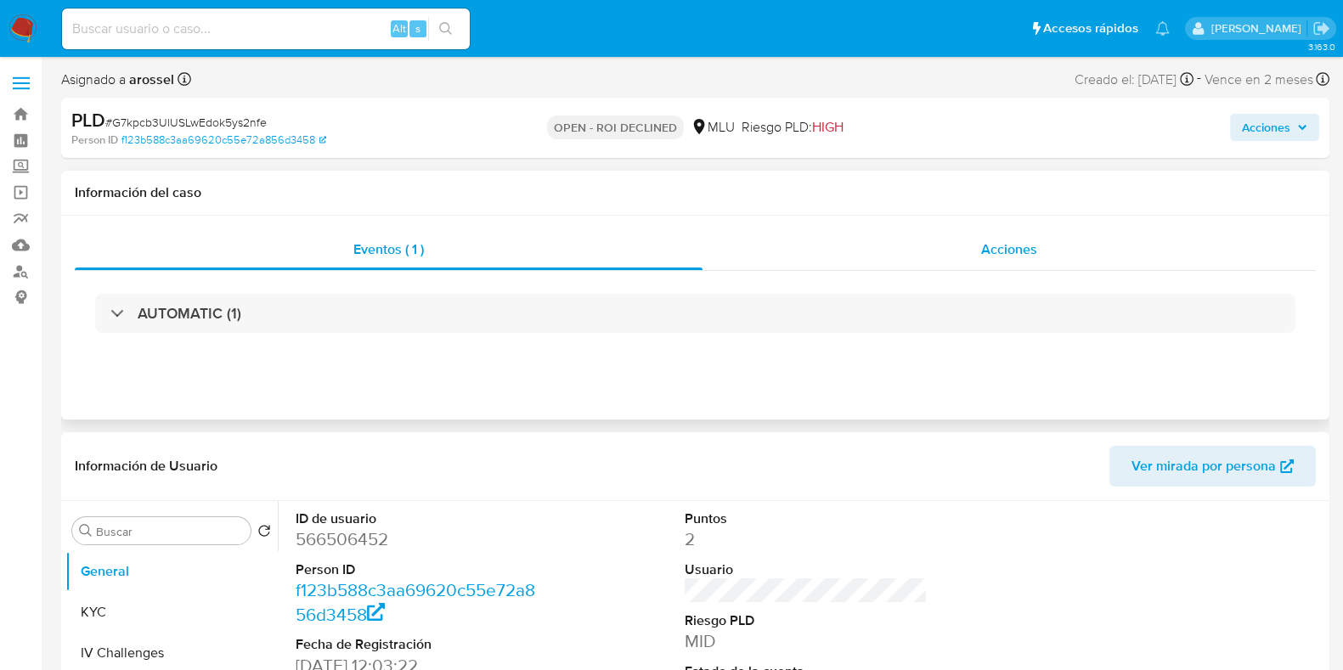
click at [1002, 239] on div "Acciones" at bounding box center [1008, 249] width 613 height 41
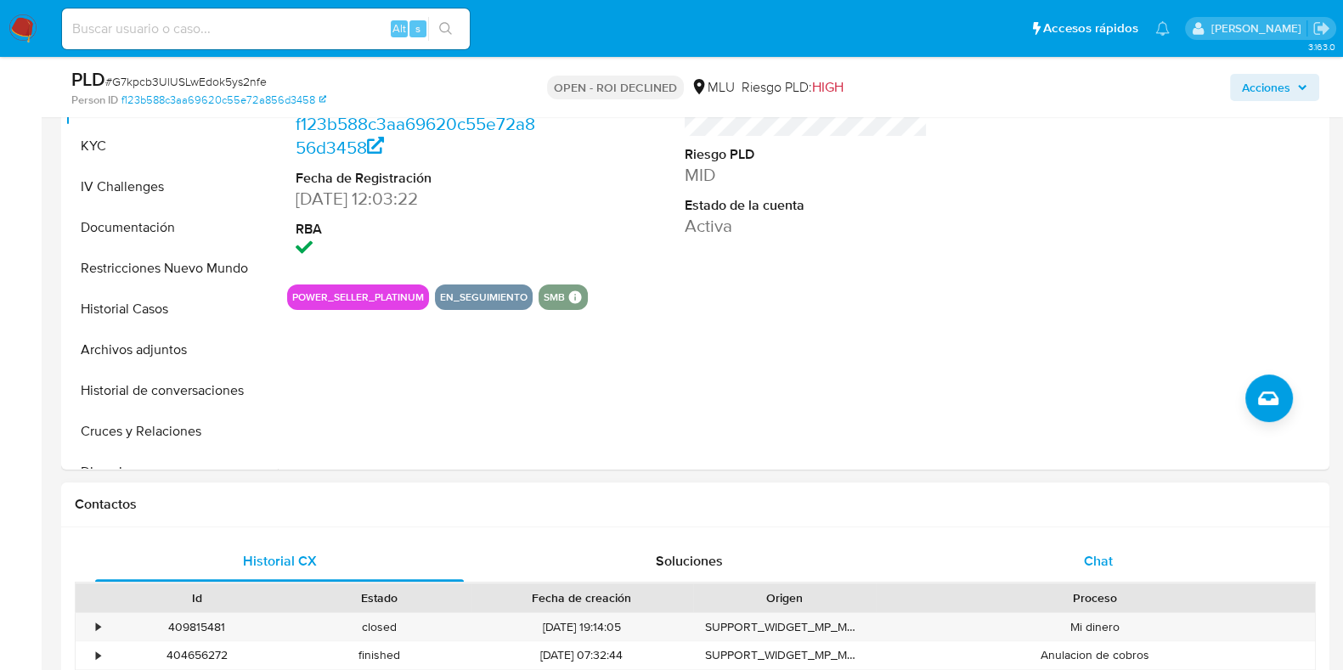
click at [1086, 535] on div "Chat" at bounding box center [1098, 561] width 369 height 41
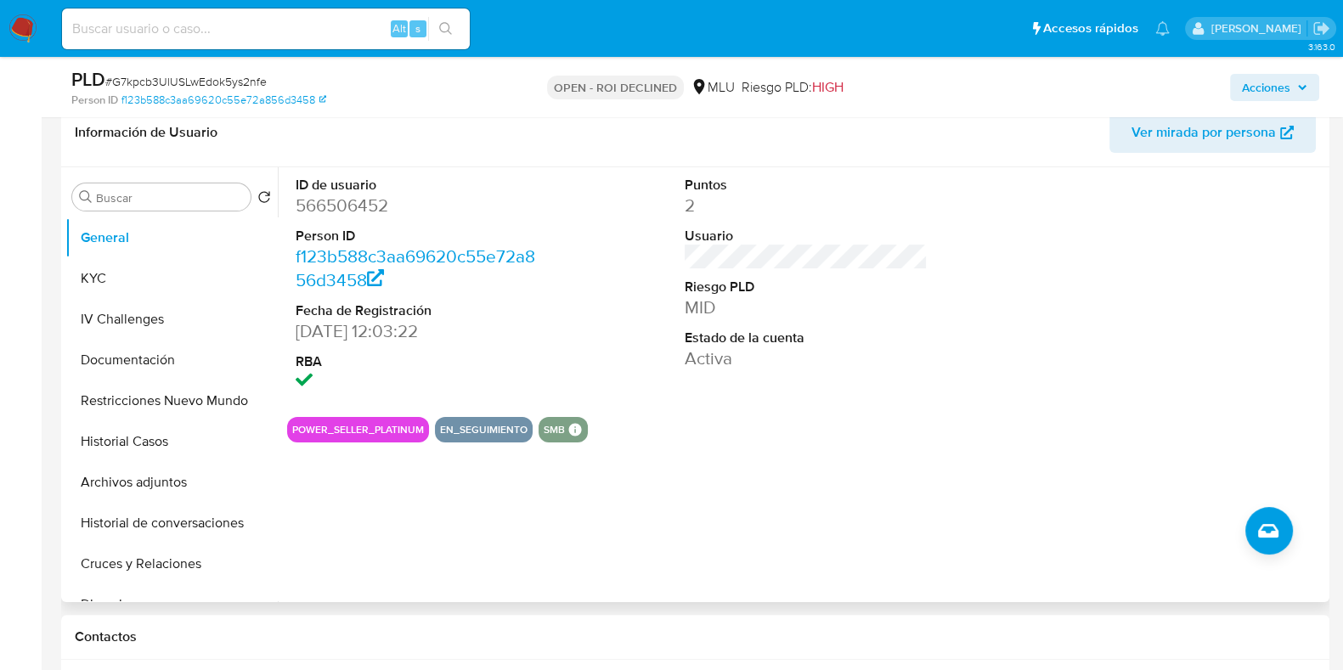
scroll to position [424, 0]
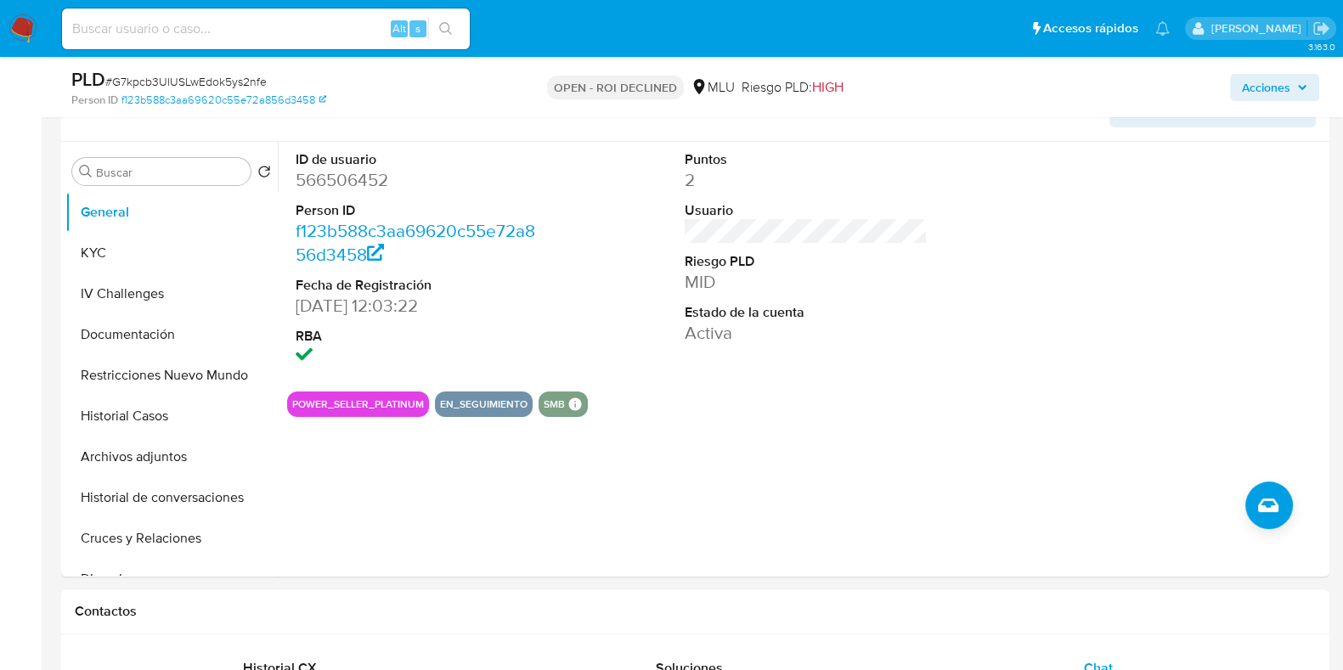
click at [245, 79] on span "# G7kpcb3UlUSLwEdok5ys2nfe" at bounding box center [185, 81] width 161 height 17
copy span "G7kpcb3UlUSLwEdok5ys2nfe"
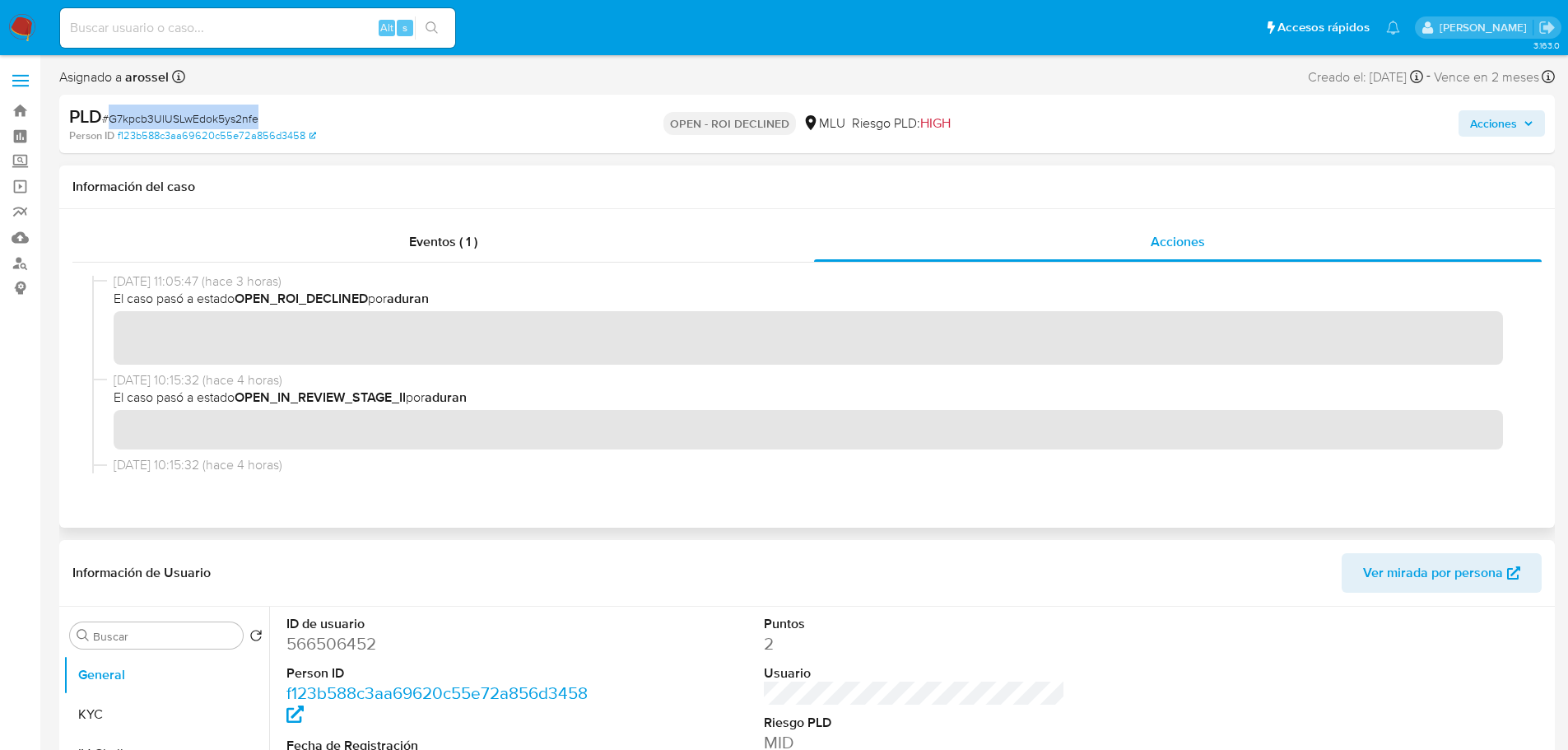
scroll to position [0, 0]
click at [1052, 125] on span "Acciones" at bounding box center [1493, 123] width 47 height 26
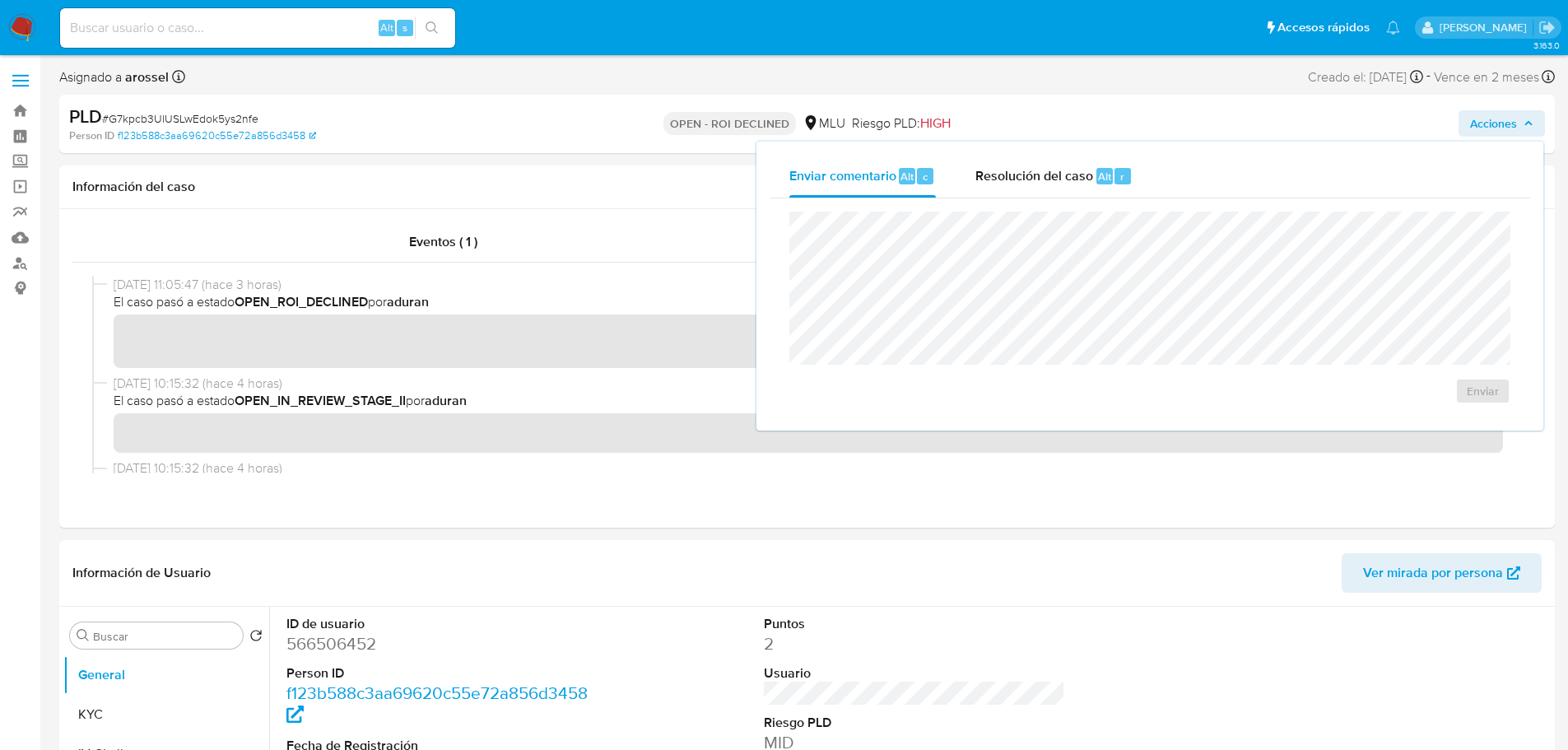
click at [1052, 200] on div "Enviar" at bounding box center [1149, 308] width 761 height 219
click at [1052, 194] on div "Resolución del caso Alt r" at bounding box center [1053, 176] width 157 height 43
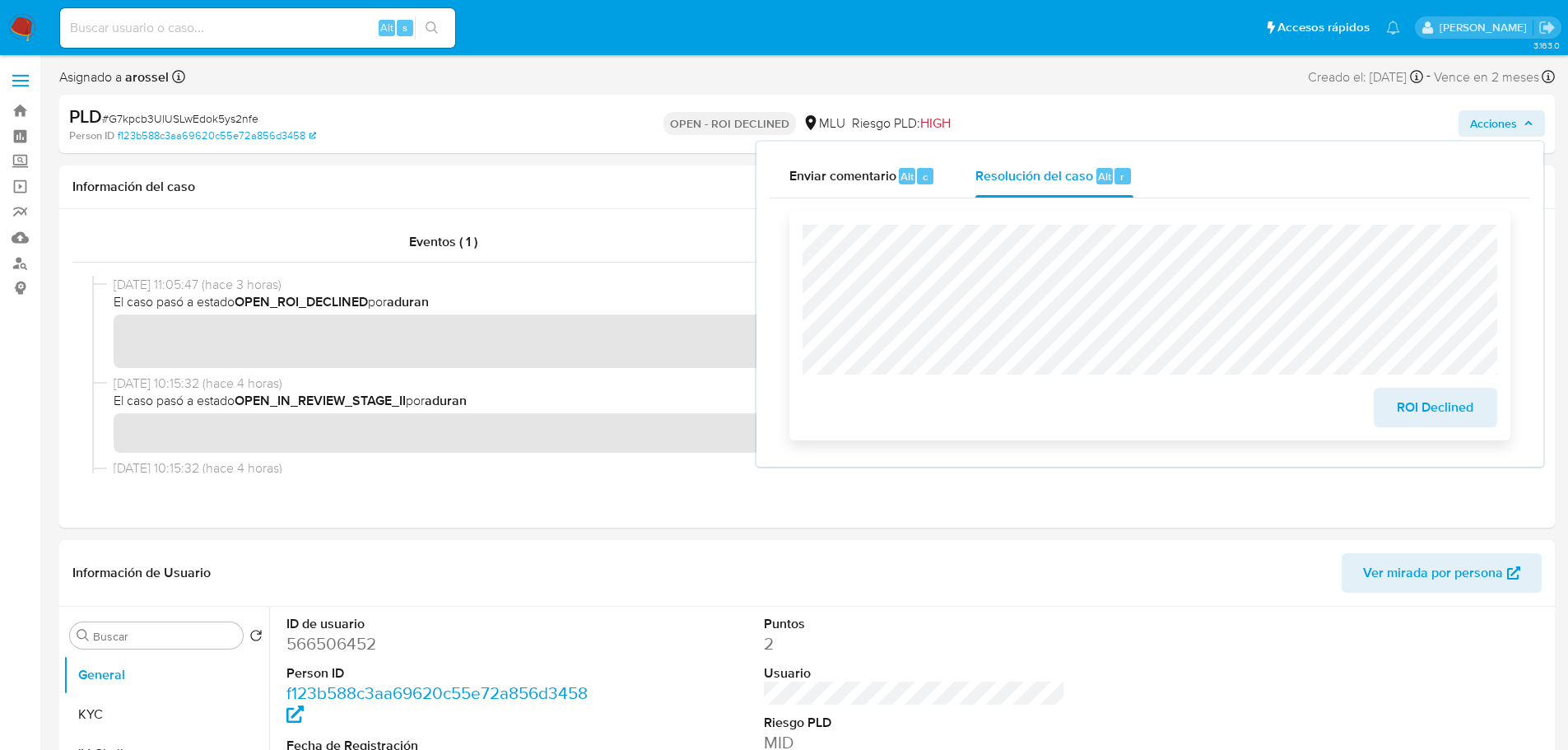
click at [1052, 402] on span "ROI Declined" at bounding box center [1435, 407] width 80 height 36
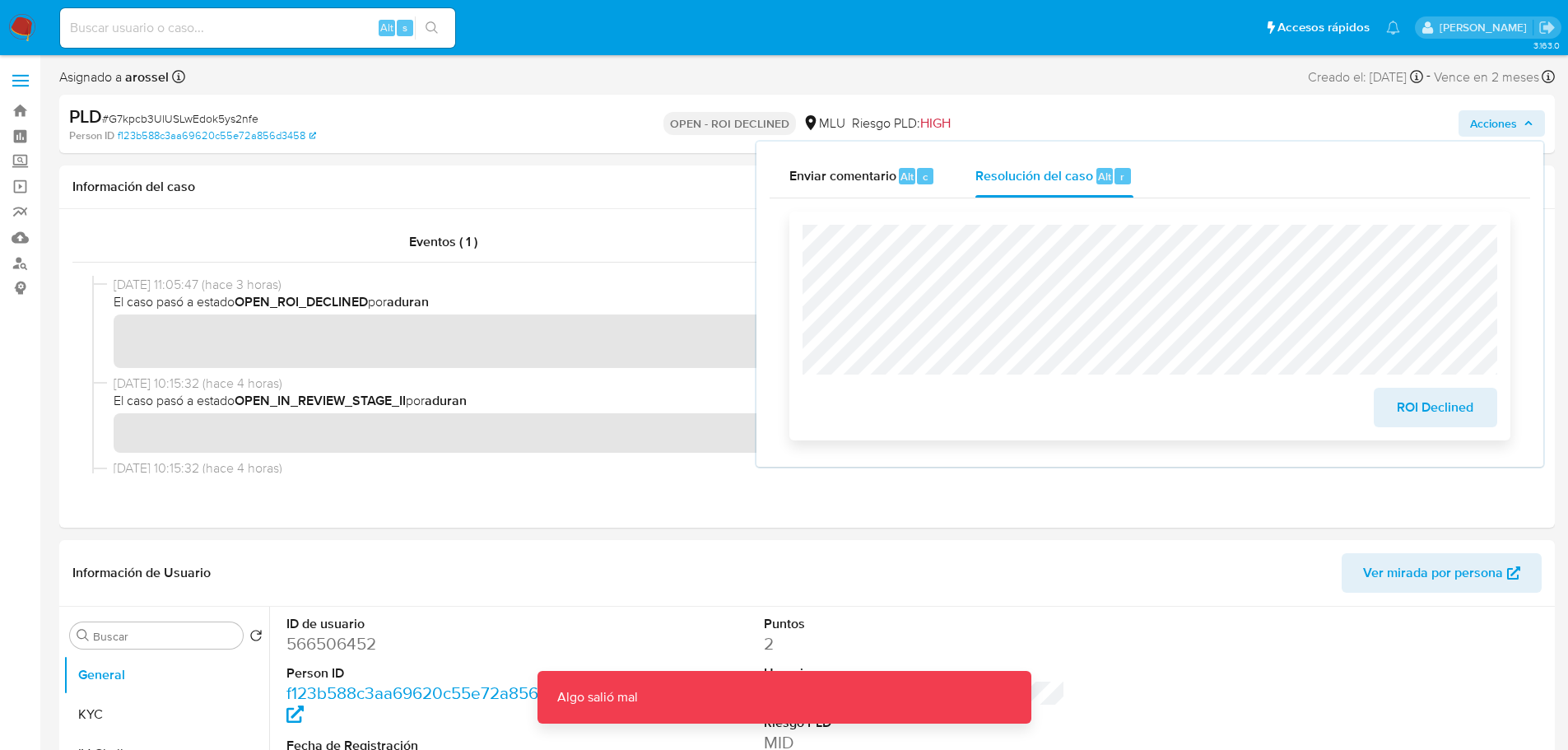
click at [1052, 399] on span "ROI Declined" at bounding box center [1435, 407] width 80 height 36
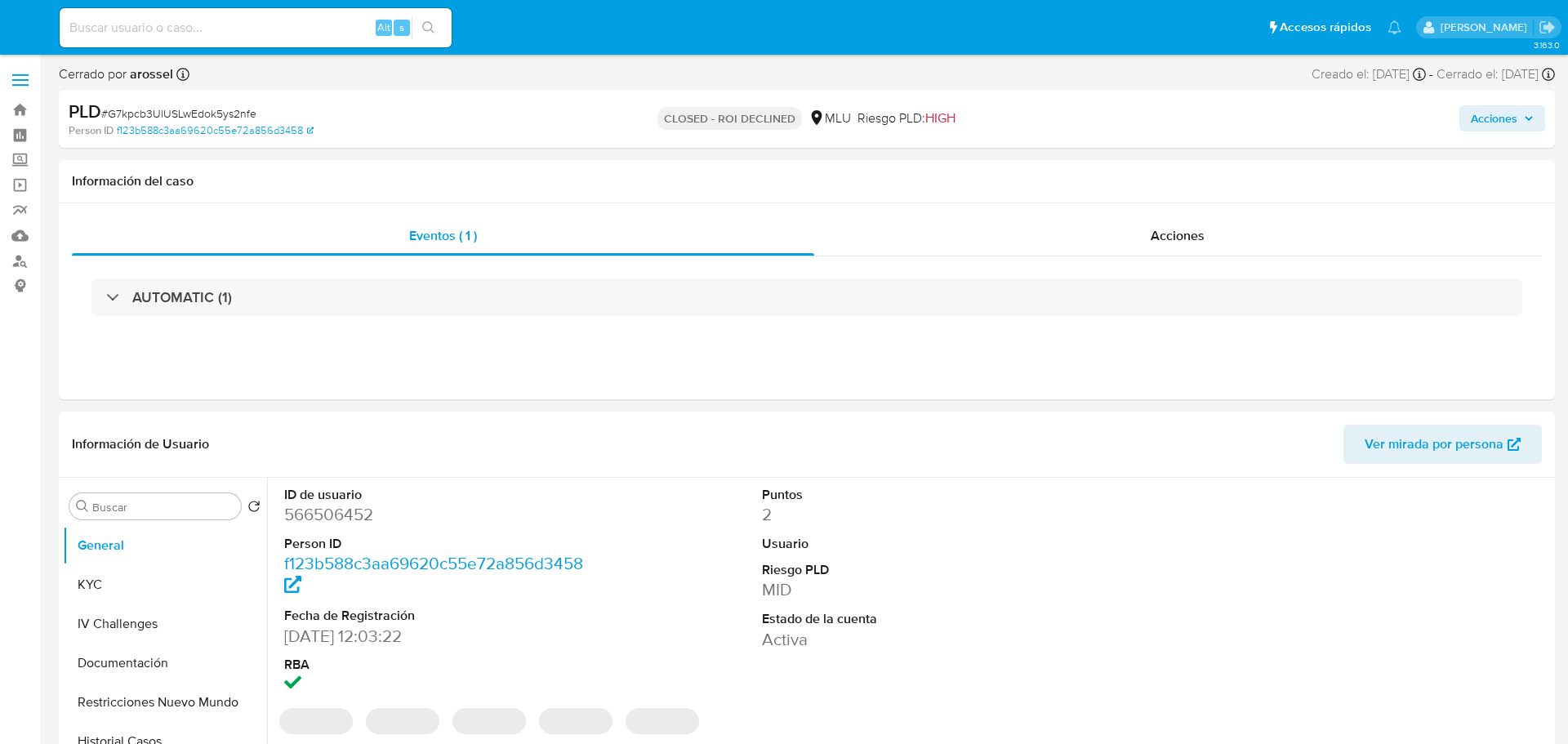
select select "10"
click at [252, 112] on span "# FD03kBZfD4rZkJYSS0wW1MOH" at bounding box center [186, 113] width 169 height 16
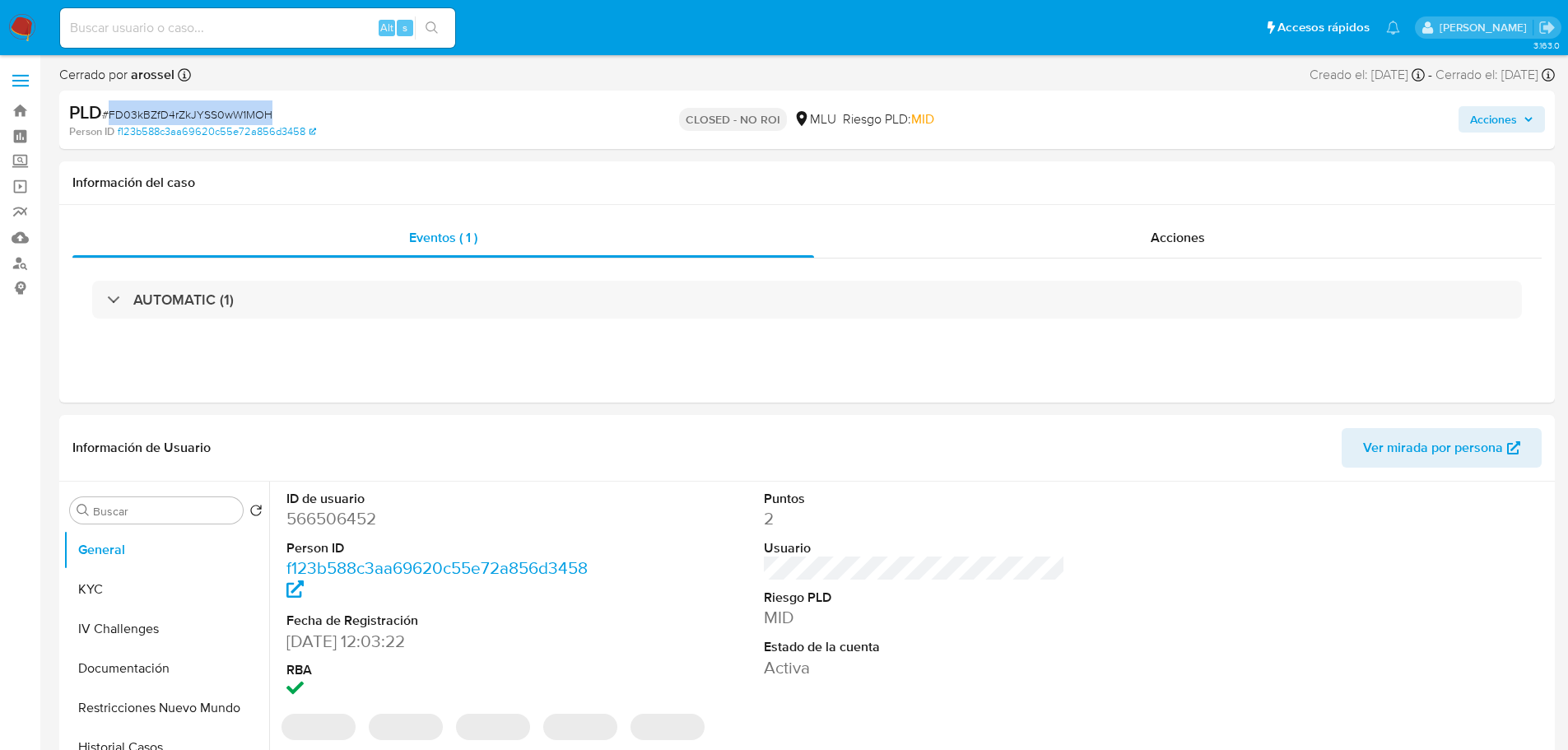
click at [254, 112] on span "# FD03kBZfD4rZkJYSS0wW1MOH" at bounding box center [187, 114] width 171 height 16
copy span "FD03kBZfD4rZkJYSS0wW1MOH"
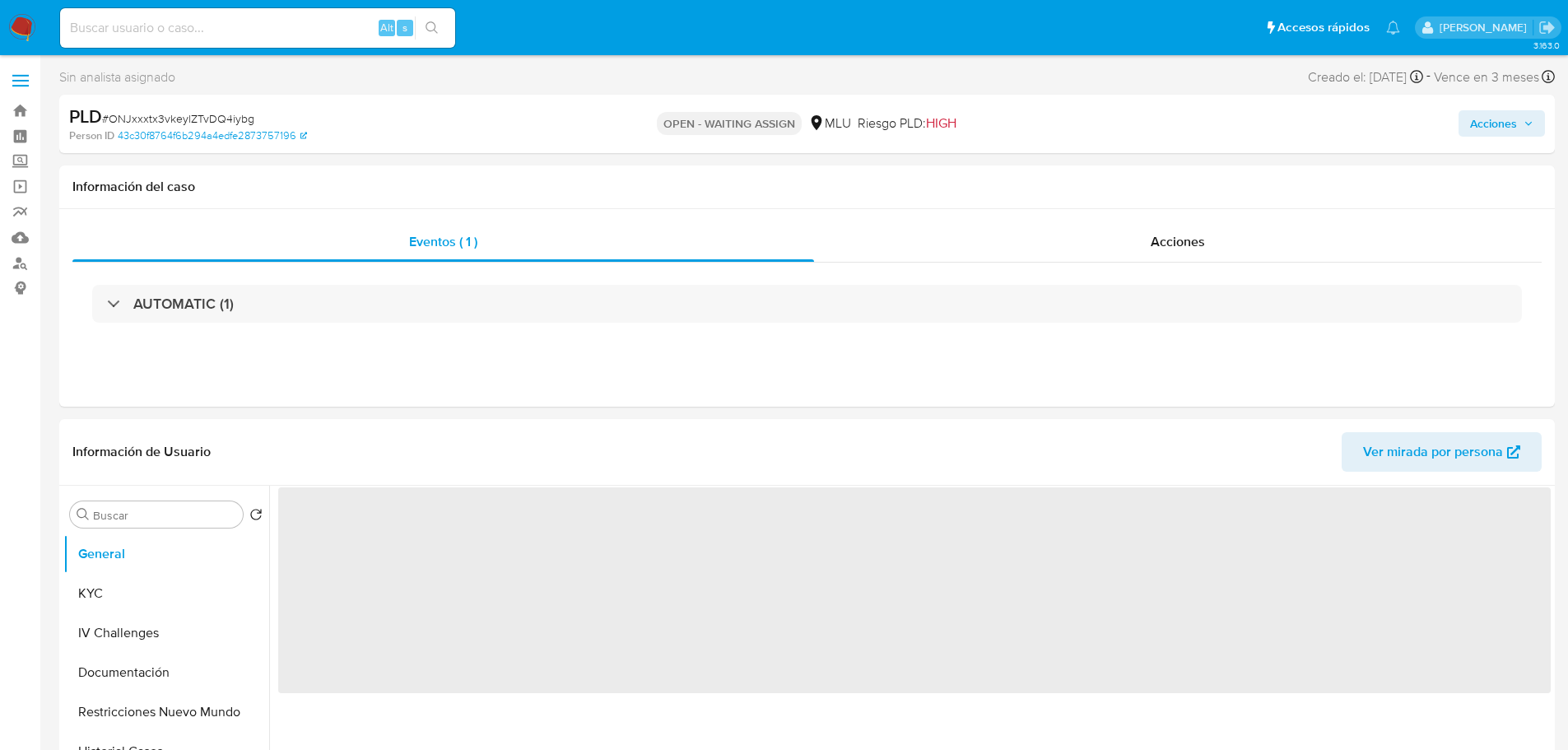
select select "10"
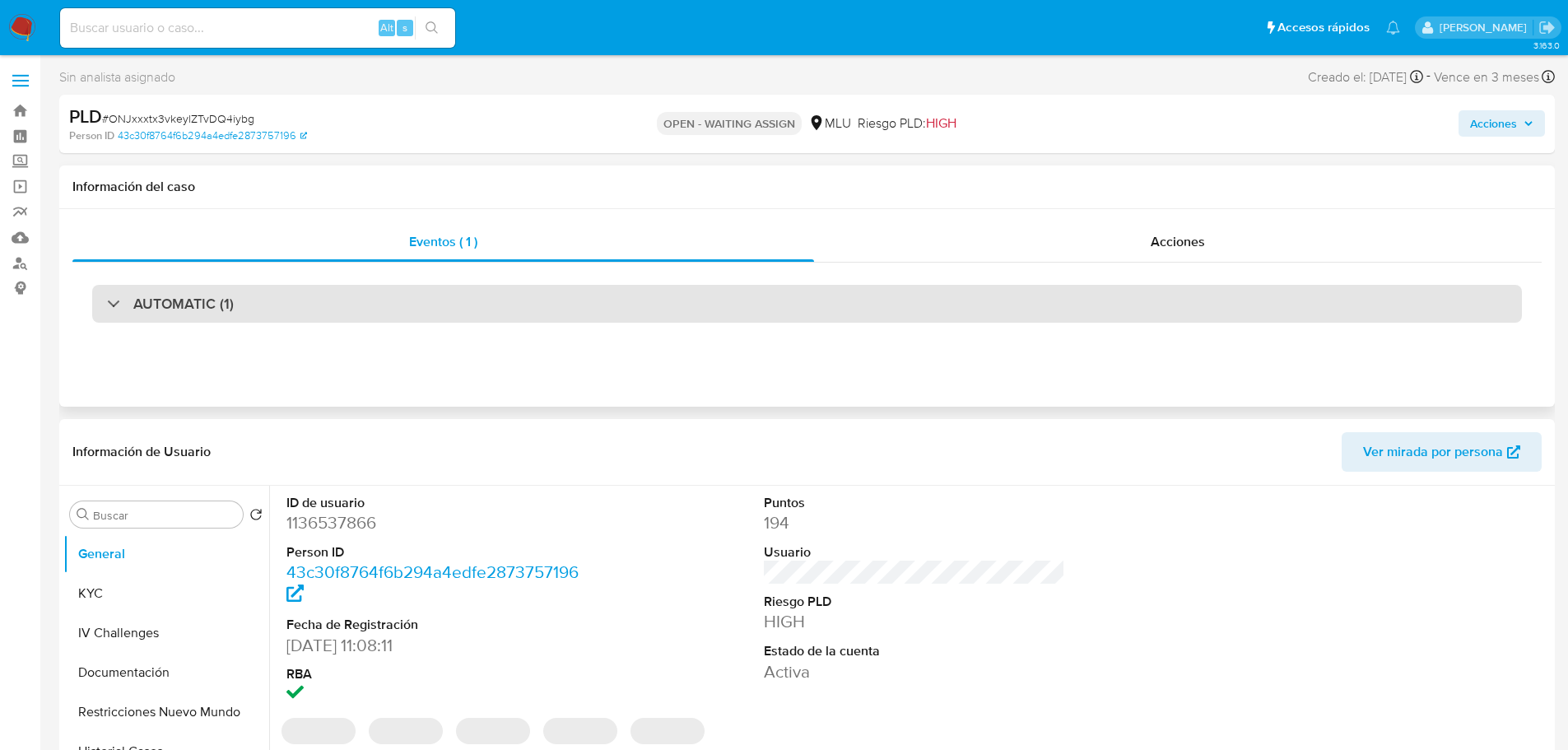
click at [277, 292] on div "AUTOMATIC (1)" at bounding box center [806, 303] width 1429 height 38
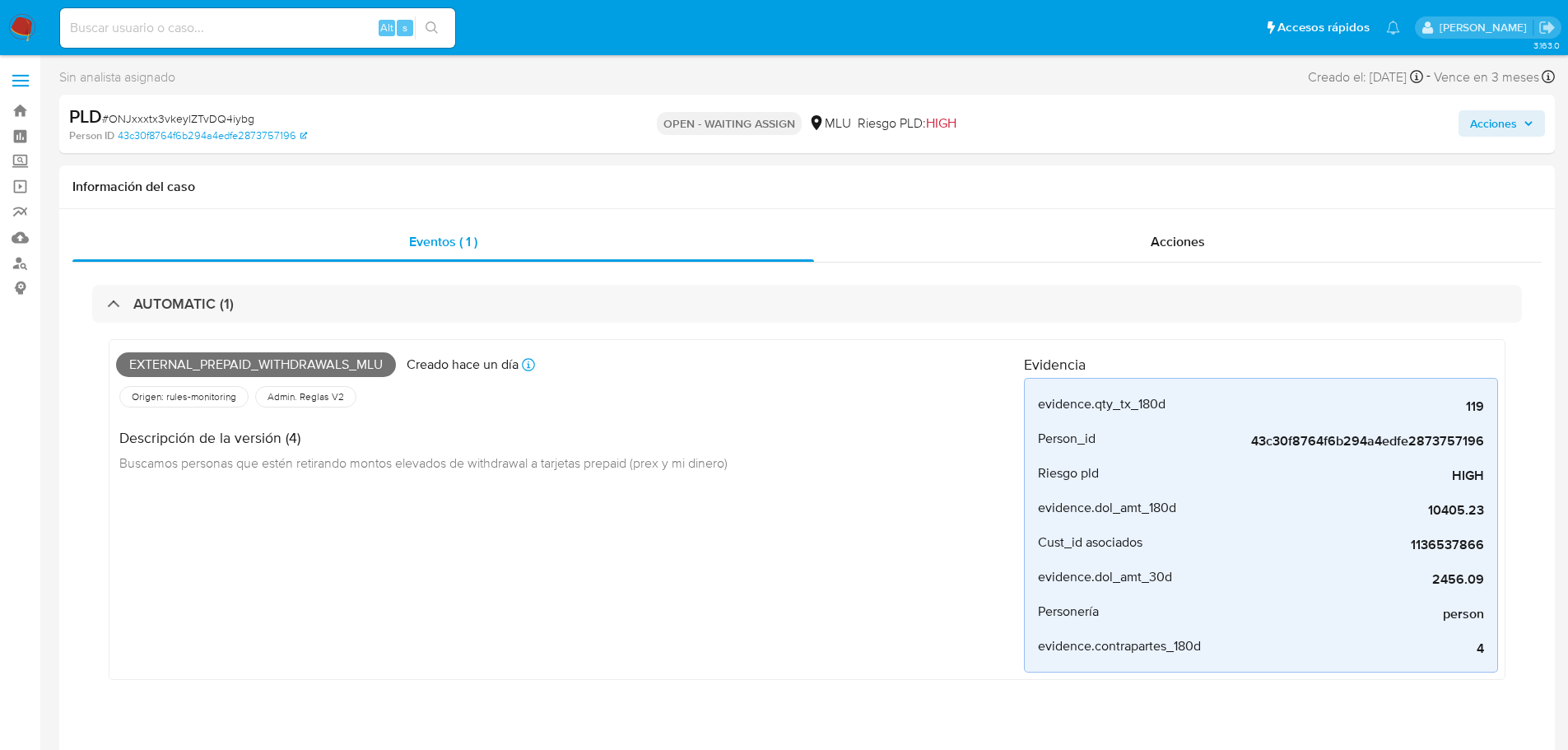
click at [234, 126] on span "# ONJxxxtx3vkeylZTvDQ4iybg" at bounding box center [177, 118] width 152 height 16
copy span "ONJxxxtx3vkeylZTvDQ4iybg"
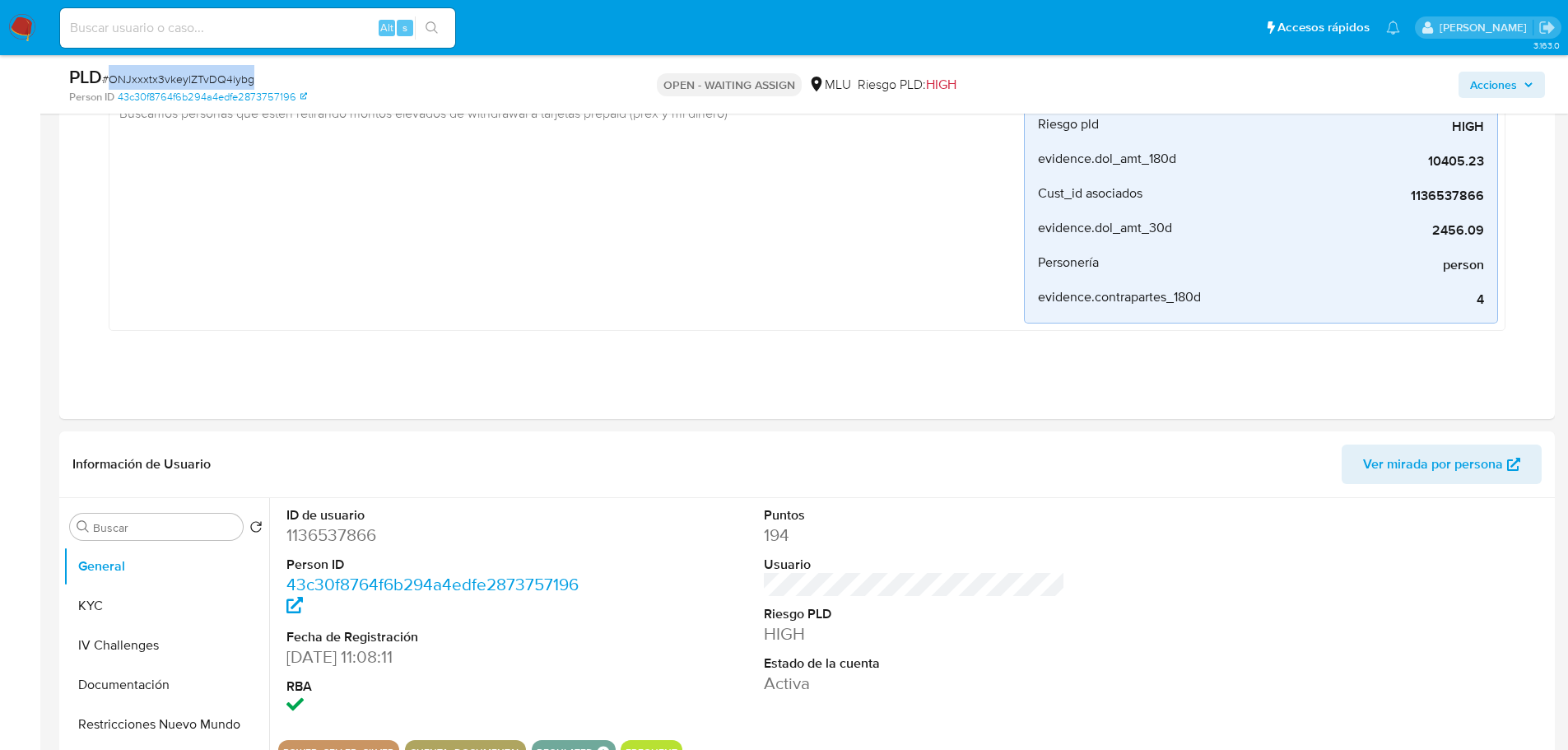
scroll to position [329, 0]
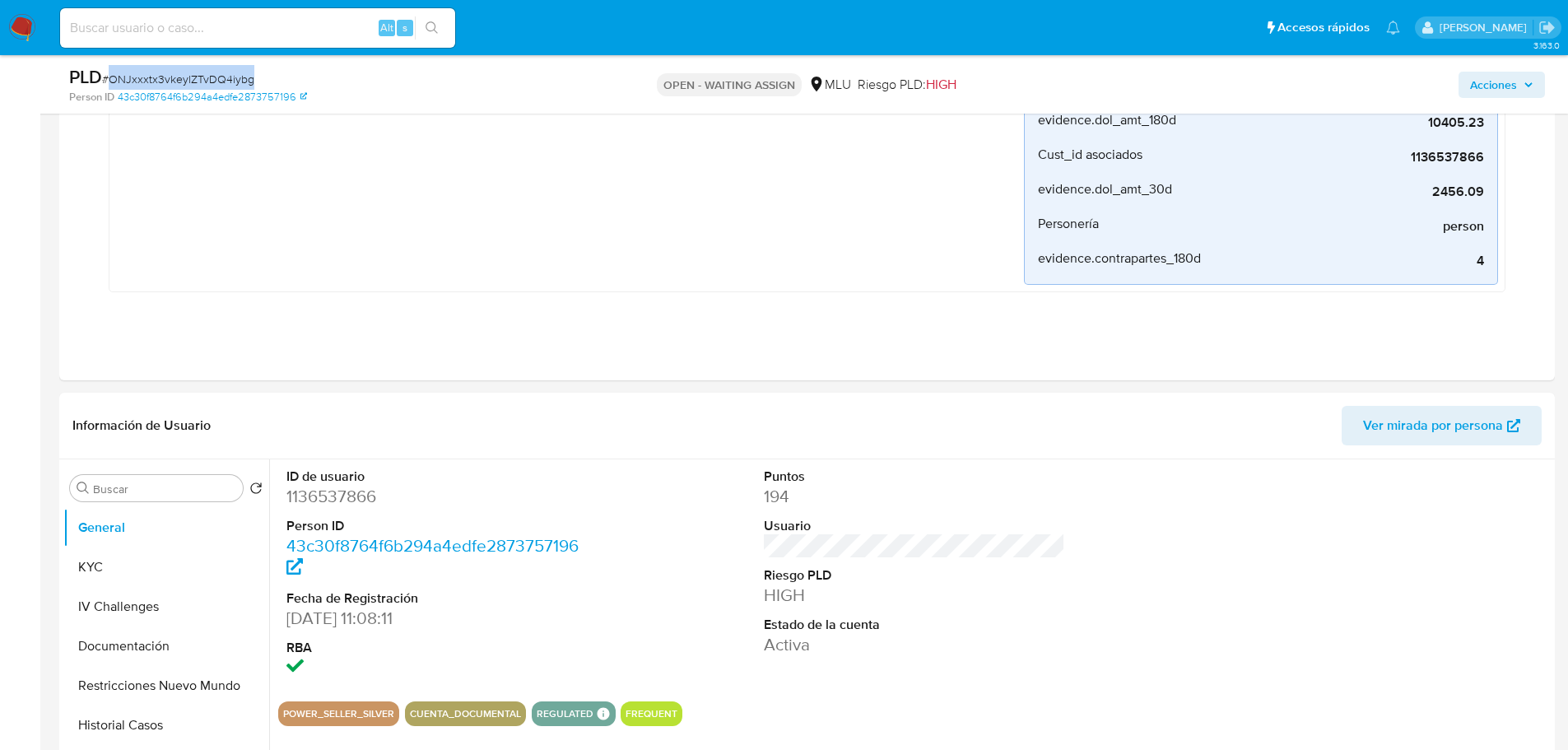
copy span "ONJxxxtx3vkeylZTvDQ4iybg"
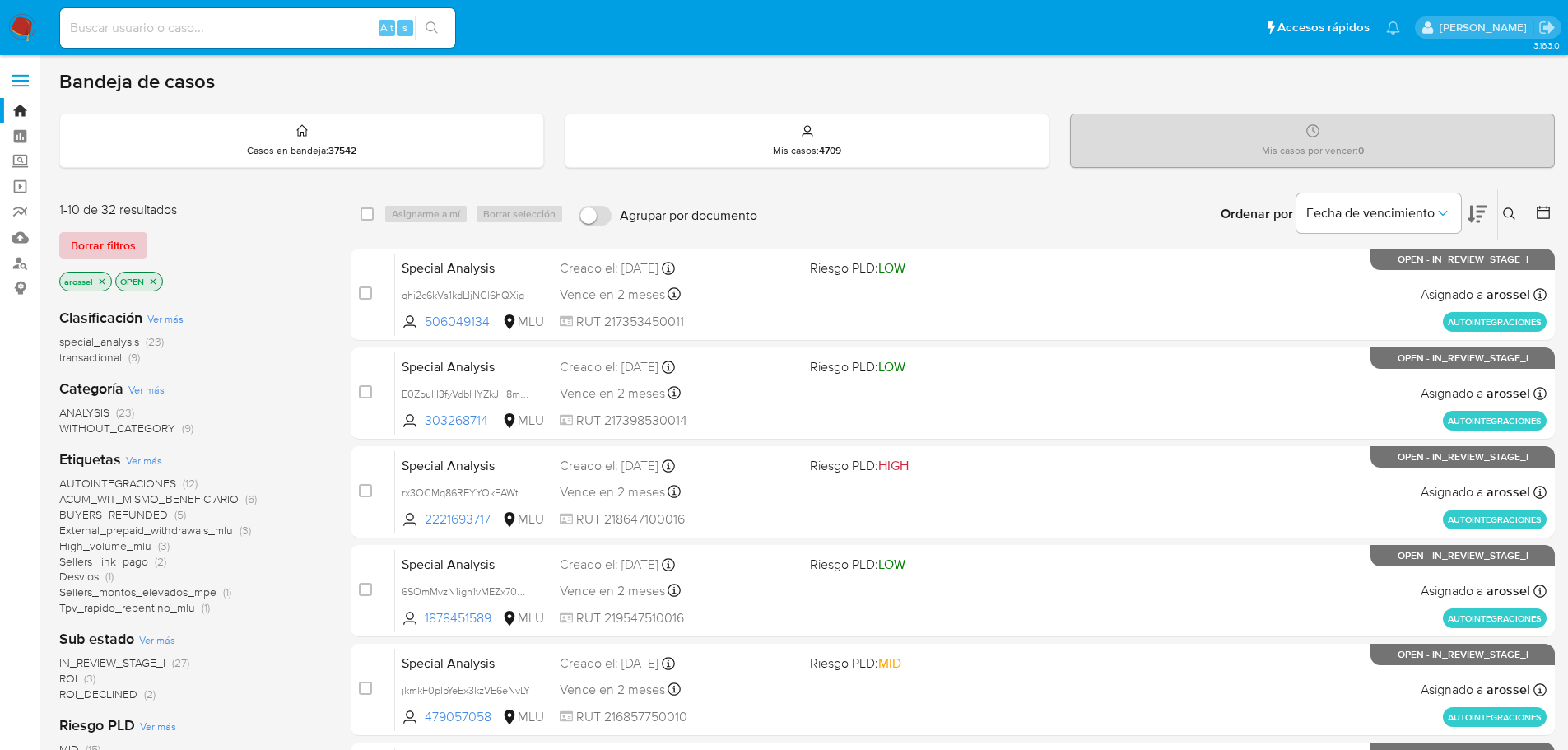
click at [120, 235] on span "Borrar filtros" at bounding box center [103, 245] width 65 height 23
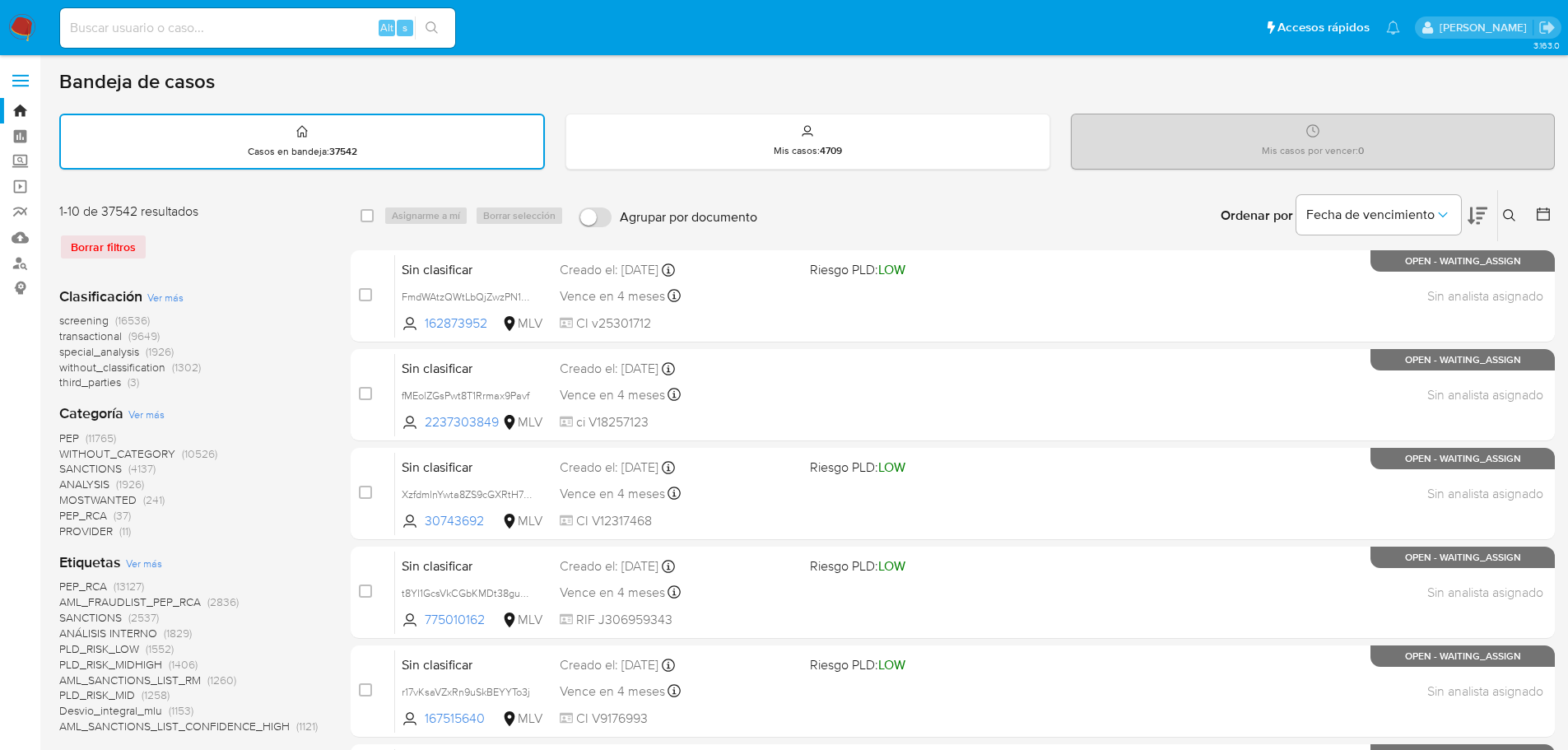
click at [1505, 226] on div "Ingrese ID de usuario o caso Buscar Borrar filtros" at bounding box center [1511, 215] width 28 height 51
click at [1510, 219] on icon at bounding box center [1510, 216] width 14 height 14
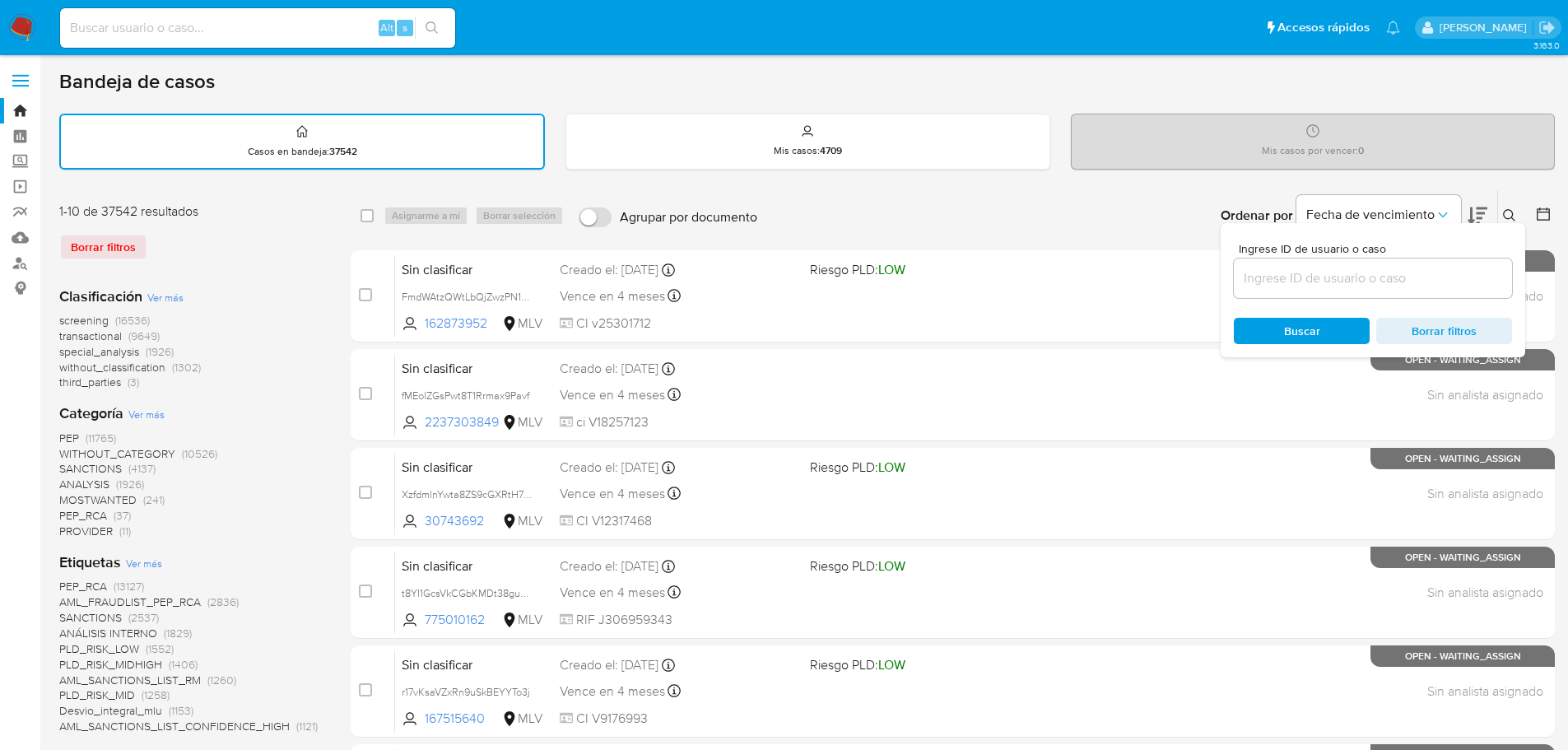
click at [1278, 282] on input at bounding box center [1372, 278] width 278 height 21
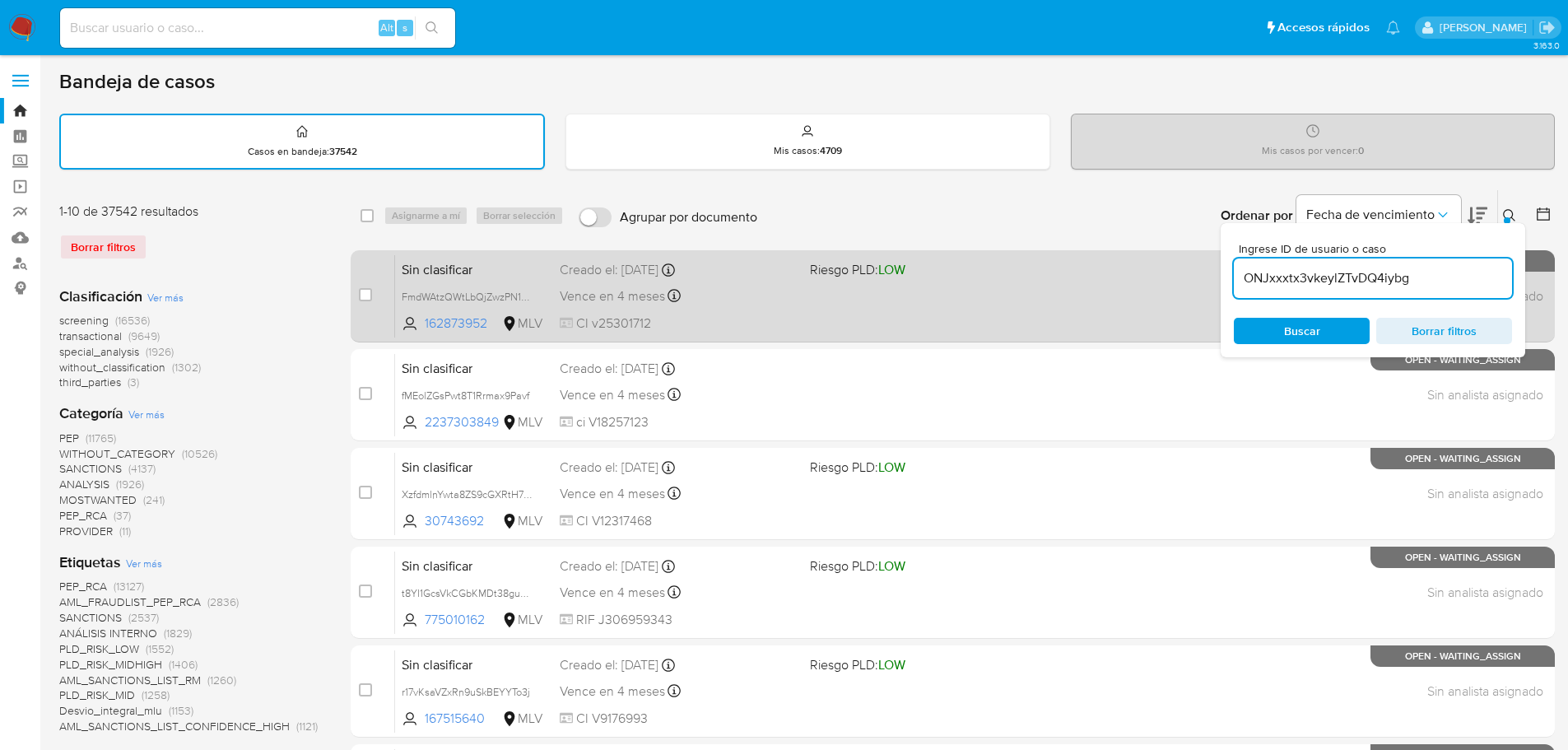
type input "ONJxxxtx3vkeylZTvDQ4iybg"
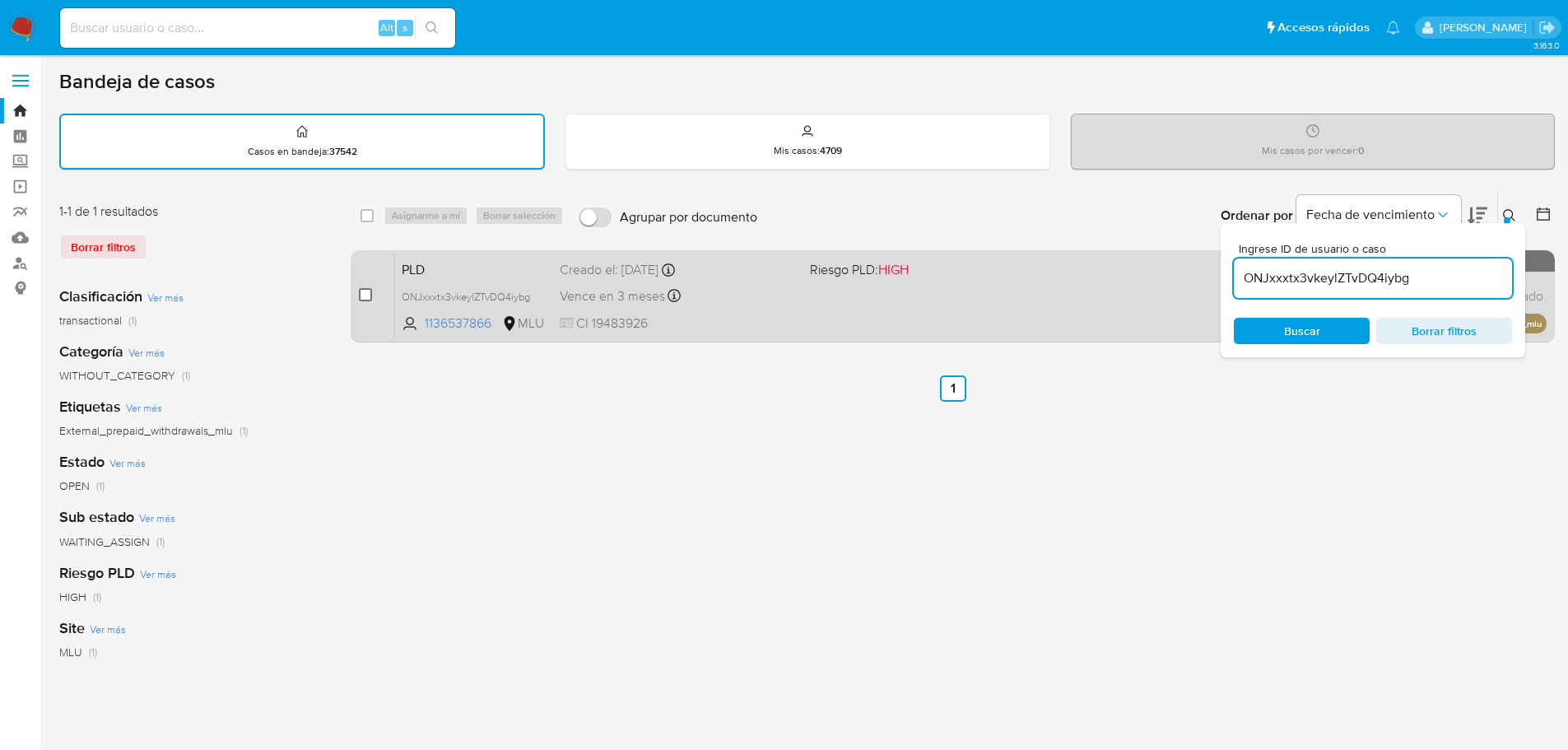
click at [364, 293] on input "checkbox" at bounding box center [365, 295] width 14 height 14
checkbox input "true"
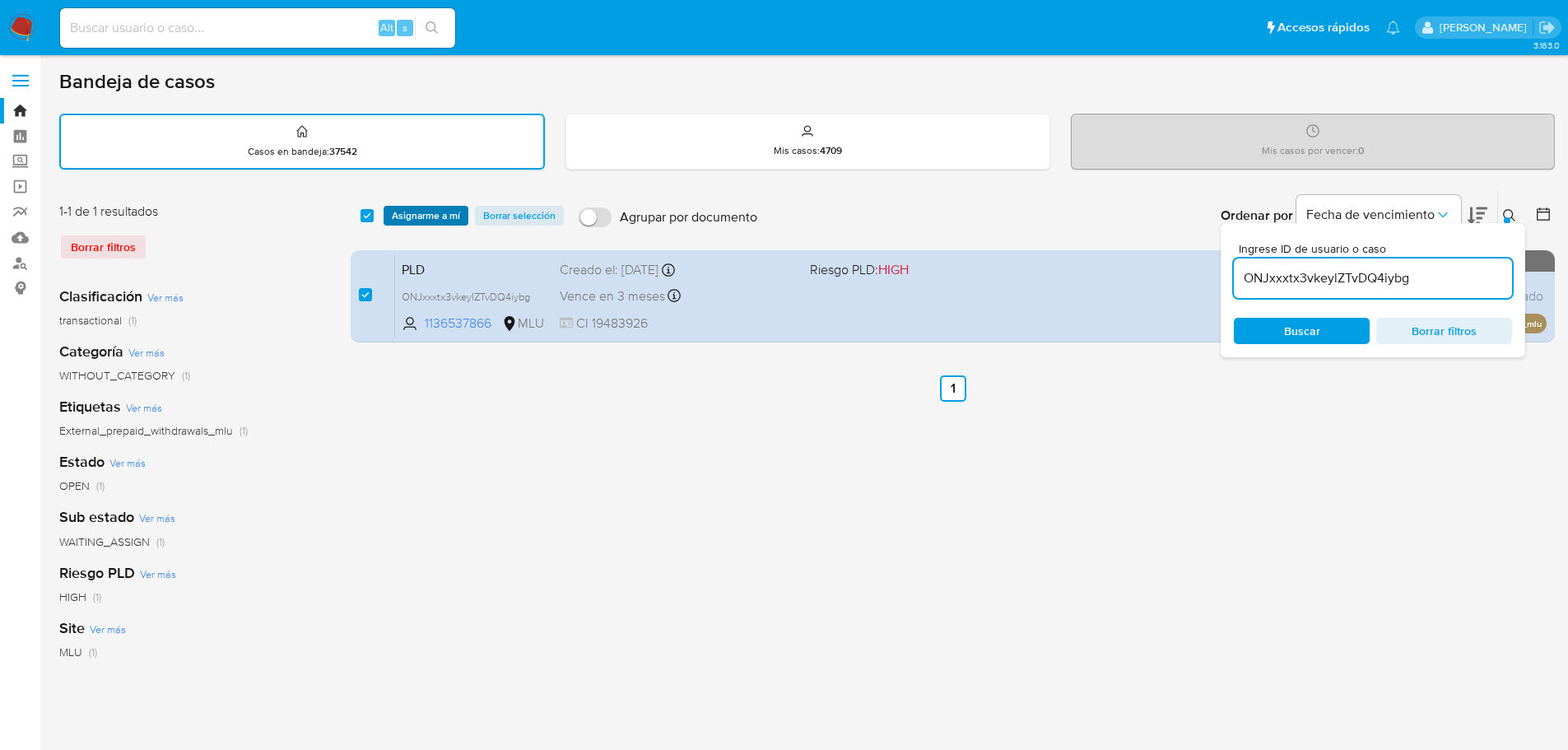
click at [431, 212] on span "Asignarme a mí" at bounding box center [425, 215] width 68 height 16
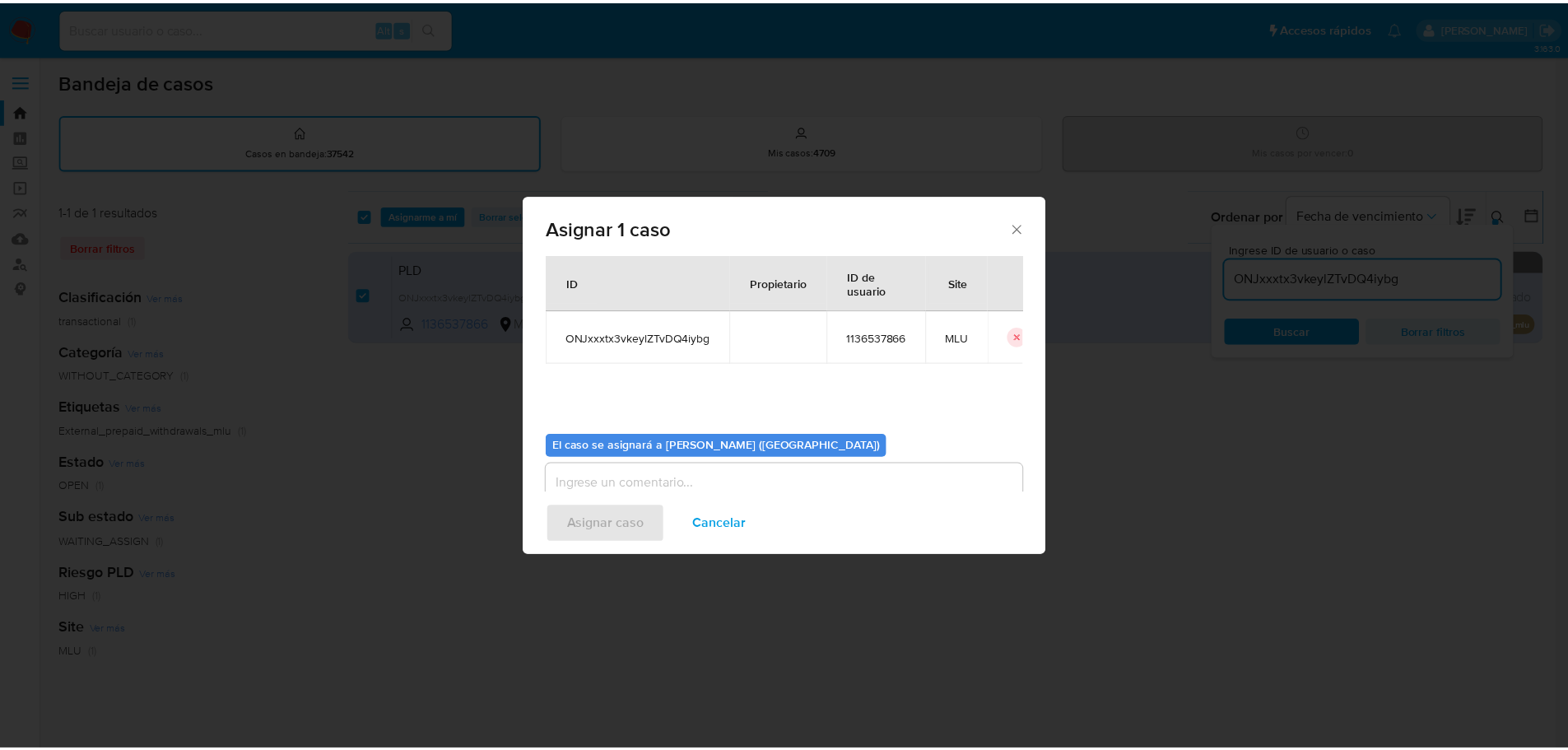
scroll to position [82, 0]
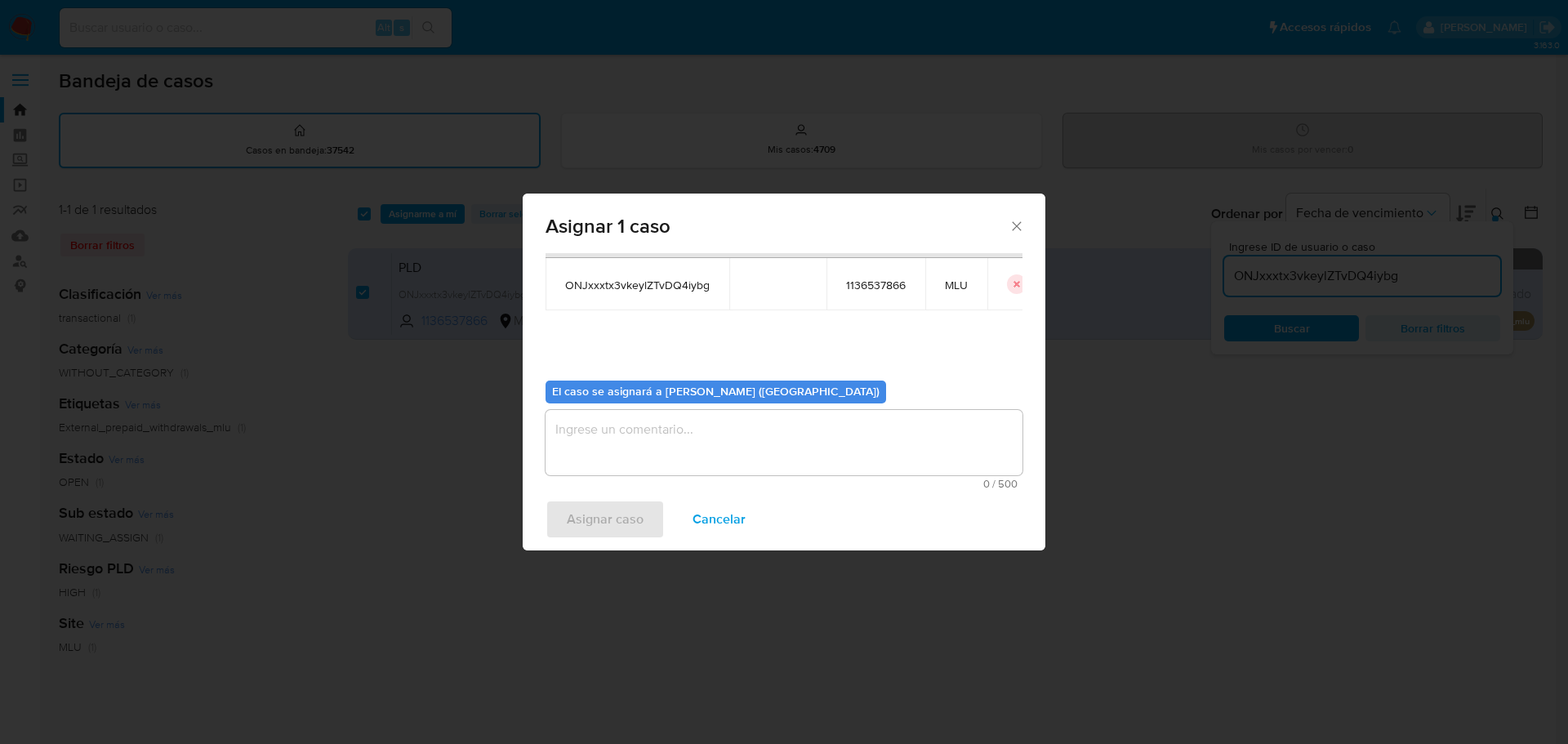
click at [668, 441] on textarea "assign-modal" at bounding box center [784, 442] width 477 height 65
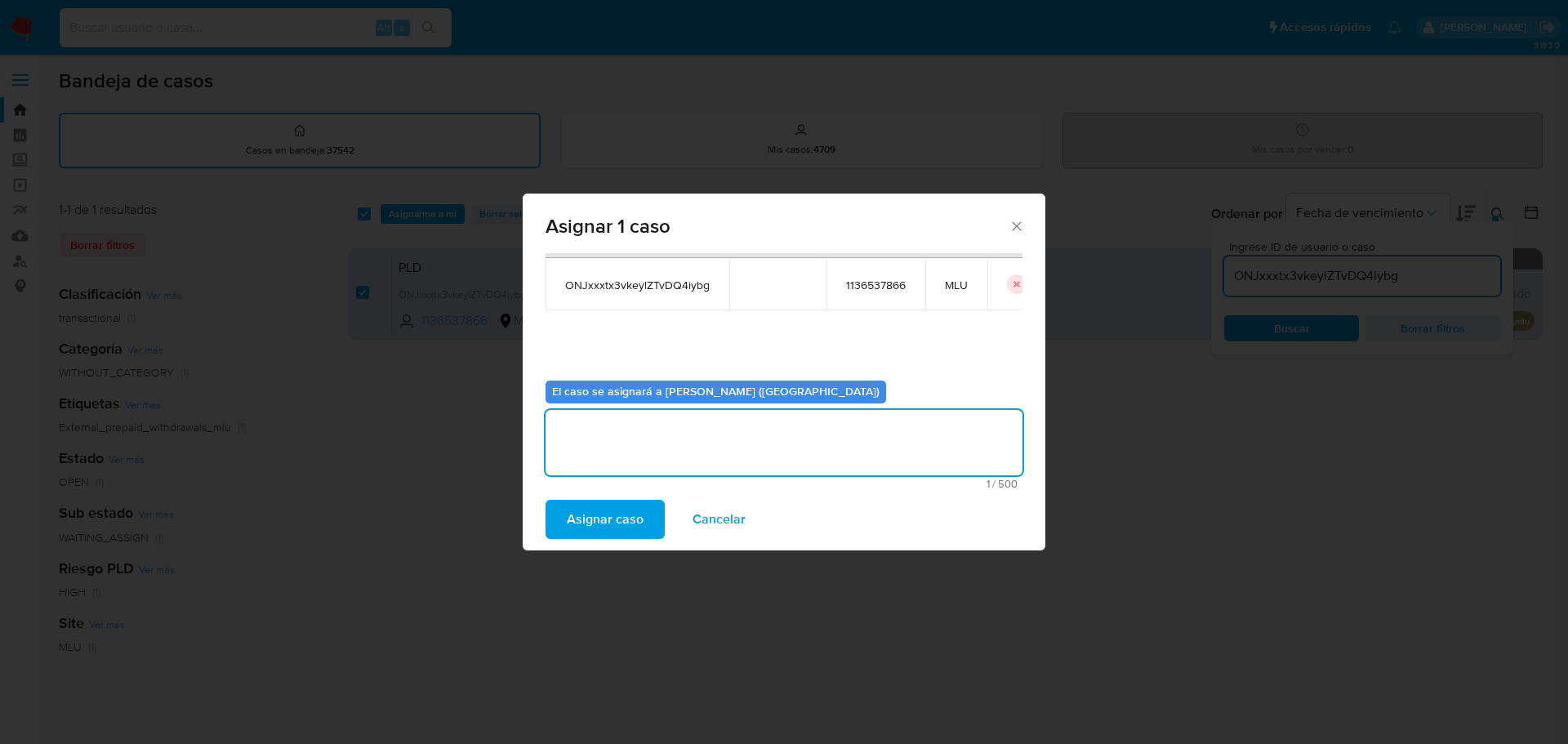
click at [610, 523] on span "Asignar caso" at bounding box center [605, 518] width 77 height 36
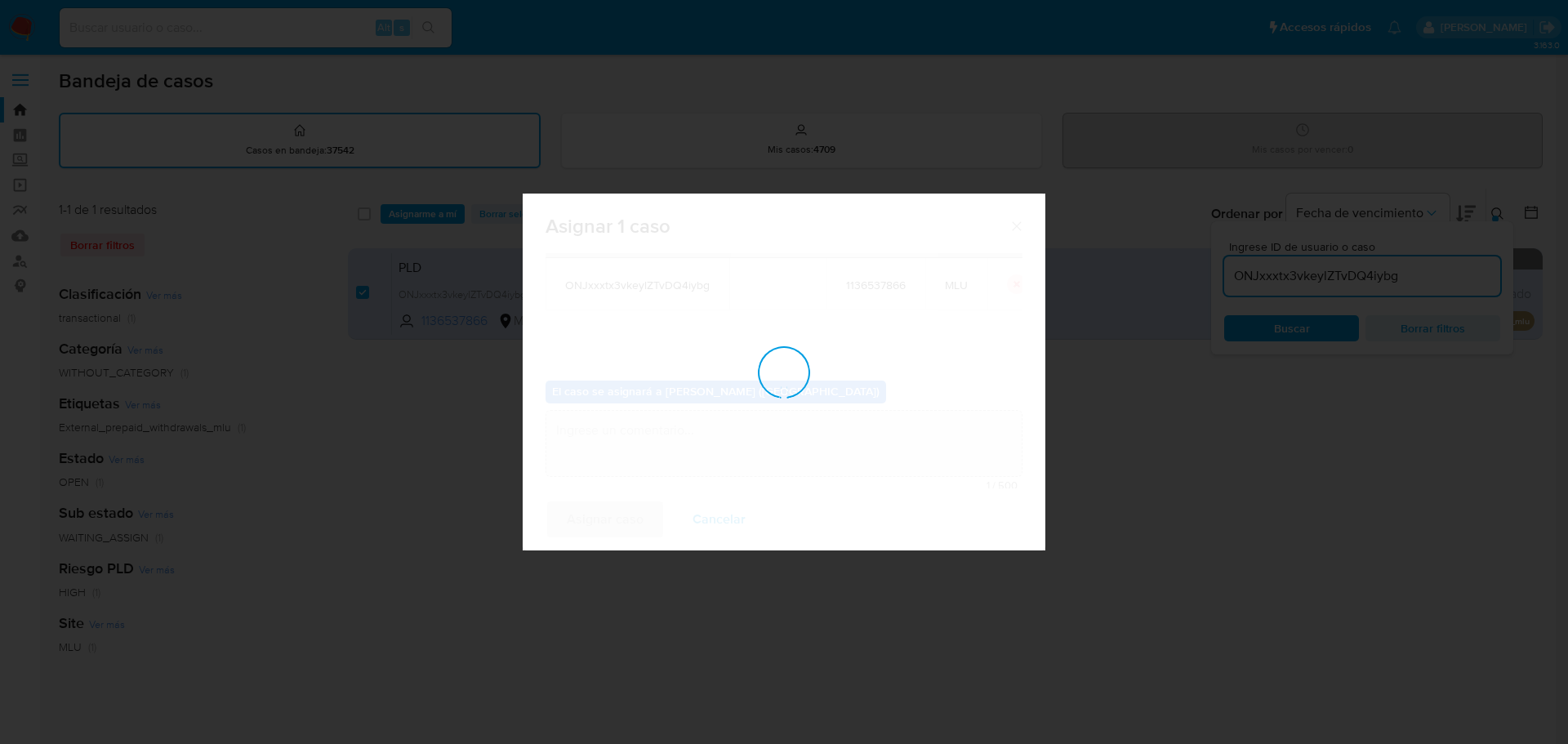
checkbox input "false"
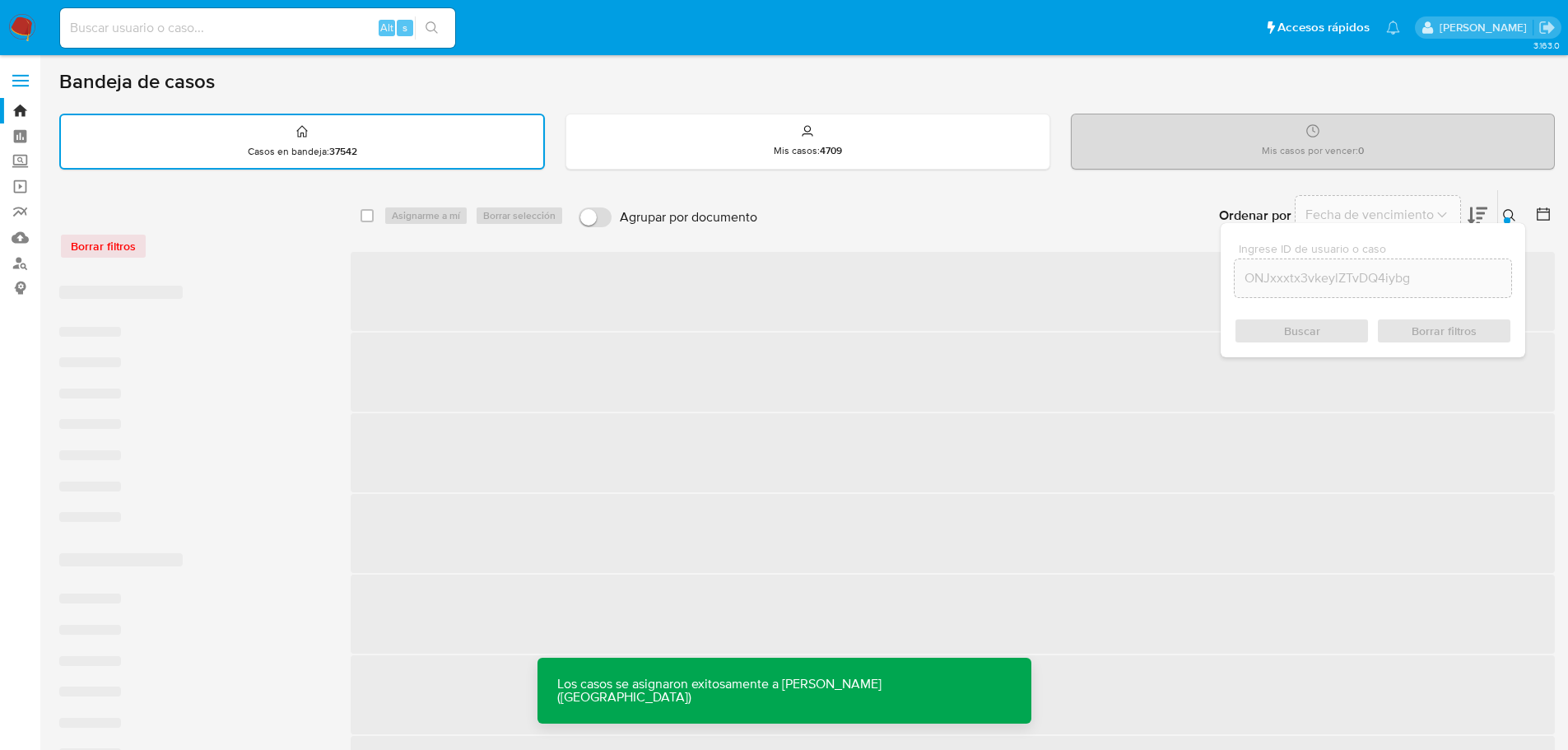
click at [307, 15] on div "Alt s" at bounding box center [258, 27] width 395 height 40
click at [315, 24] on input at bounding box center [258, 28] width 395 height 21
paste input "ONJxxxtx3vkeylZTvDQ4iybg"
type input "ONJxxxtx3vkeylZTvDQ4iybg"
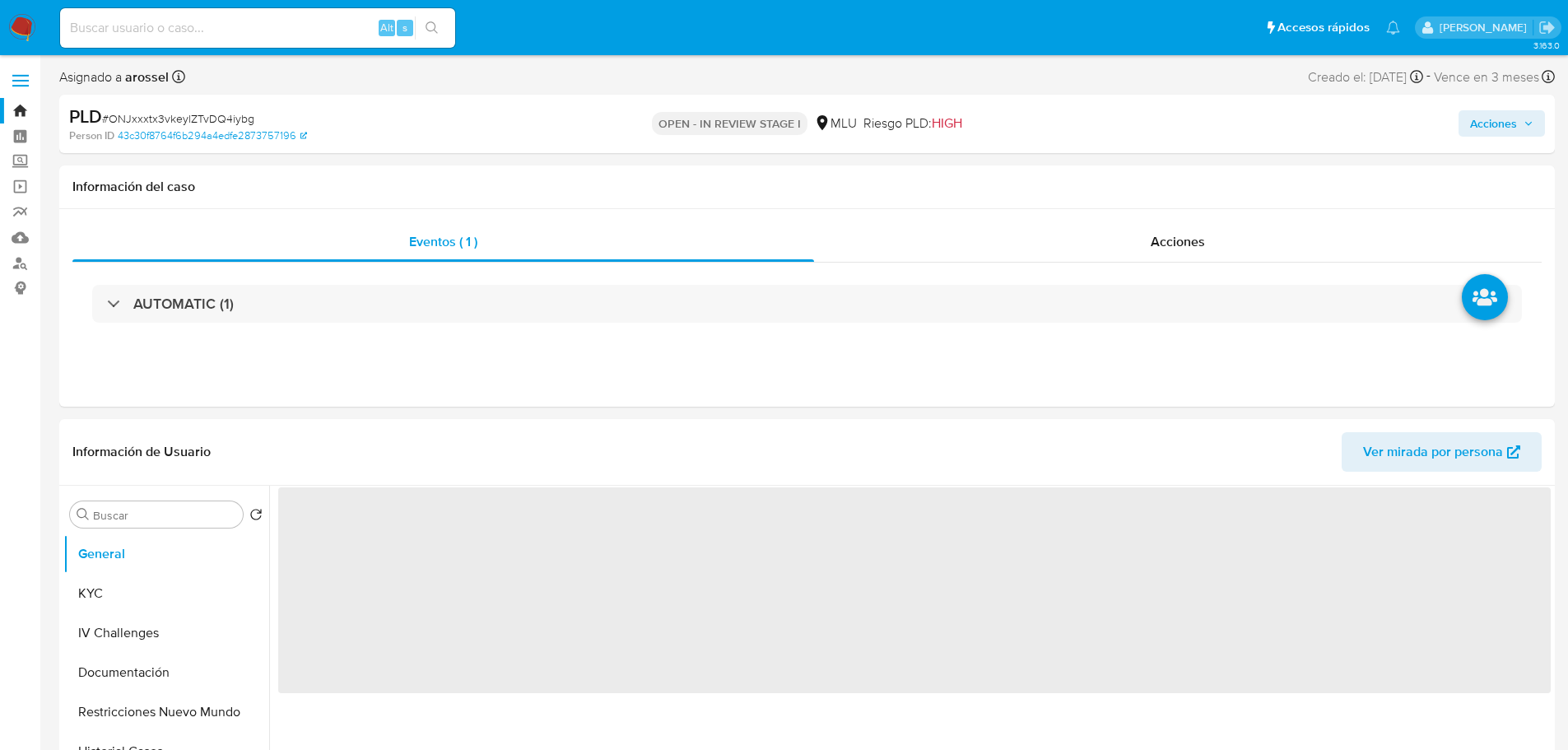
select select "10"
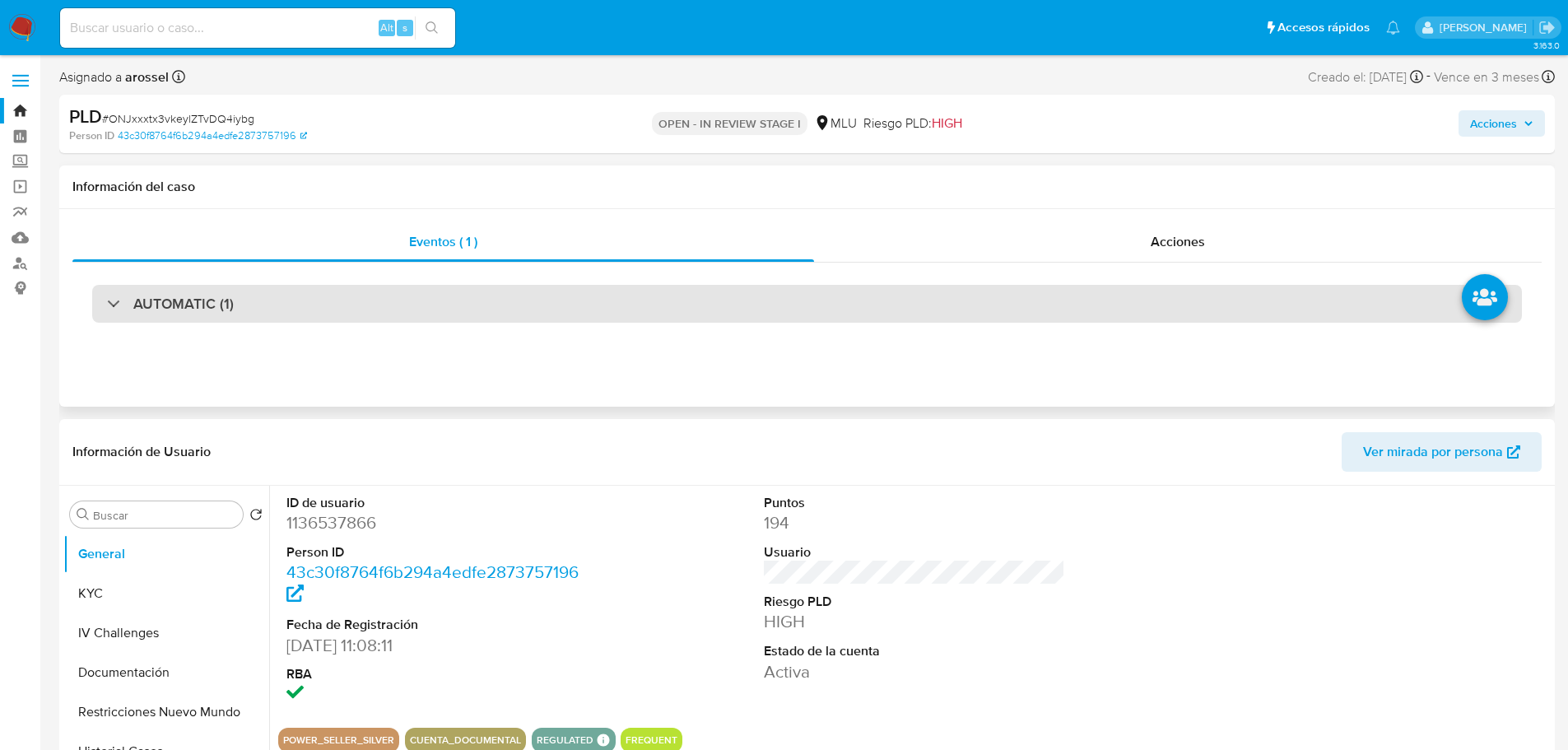
click at [343, 301] on div "AUTOMATIC (1)" at bounding box center [806, 303] width 1429 height 38
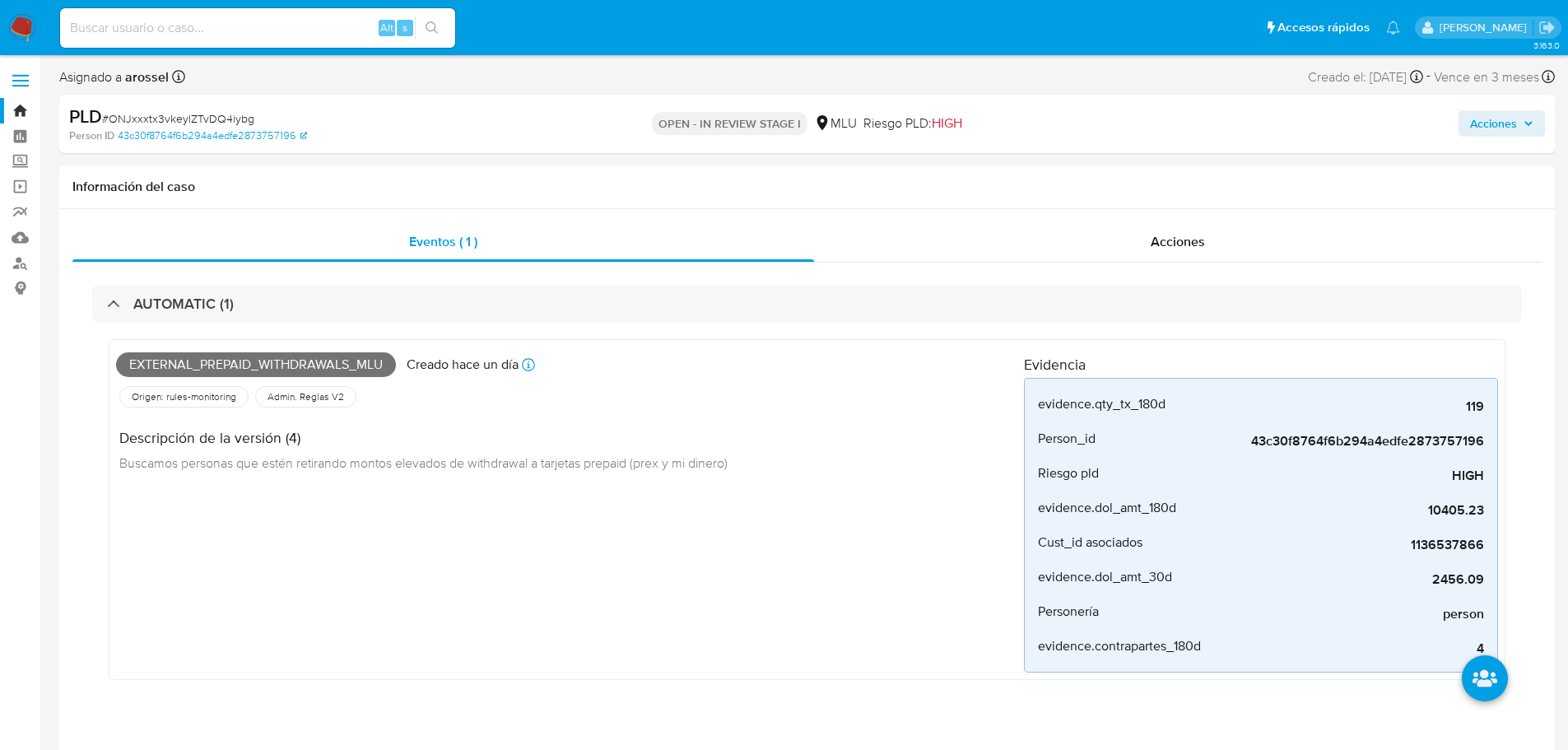
click at [211, 123] on span "# ONJxxxtx3vkeylZTvDQ4iybg" at bounding box center [177, 118] width 152 height 16
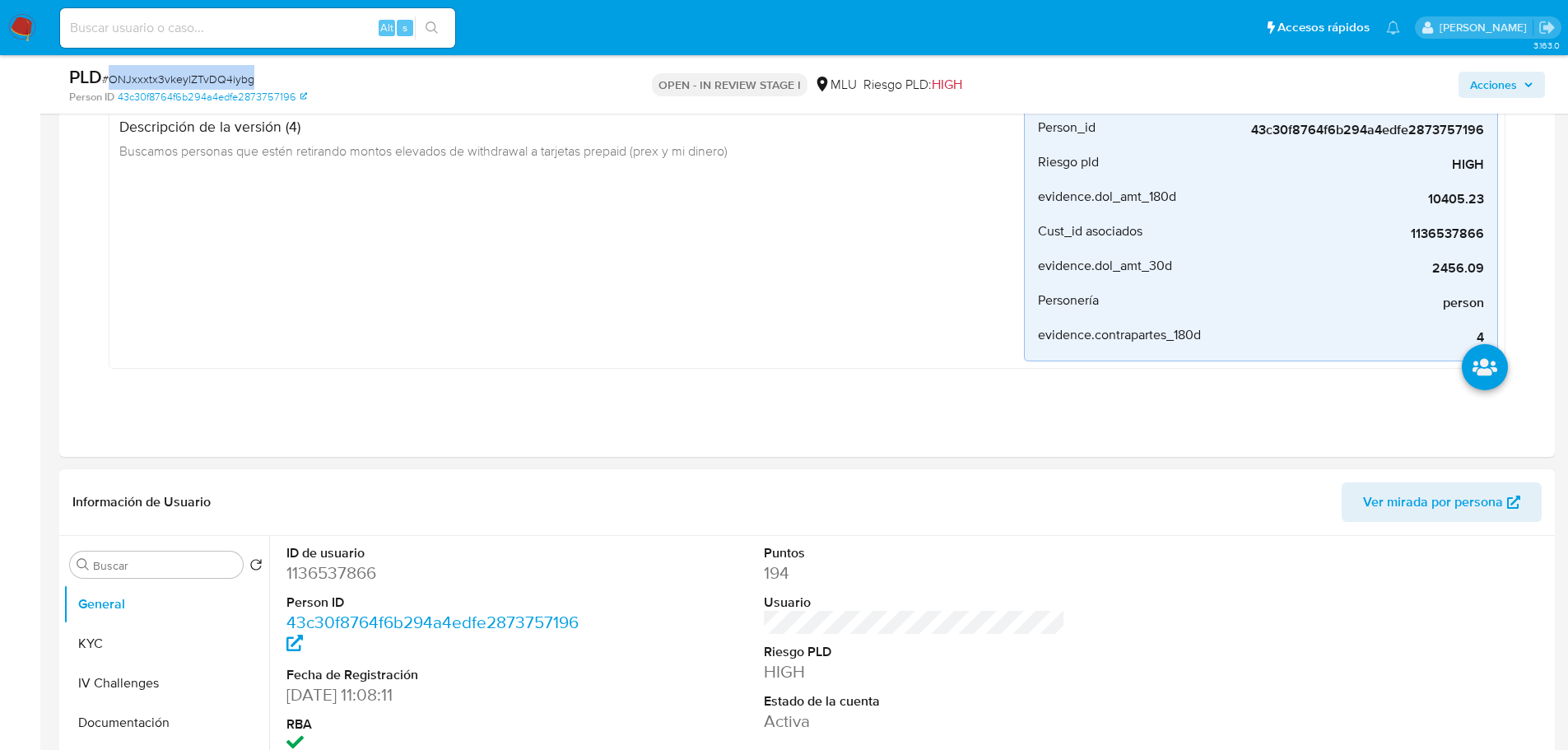
scroll to position [412, 0]
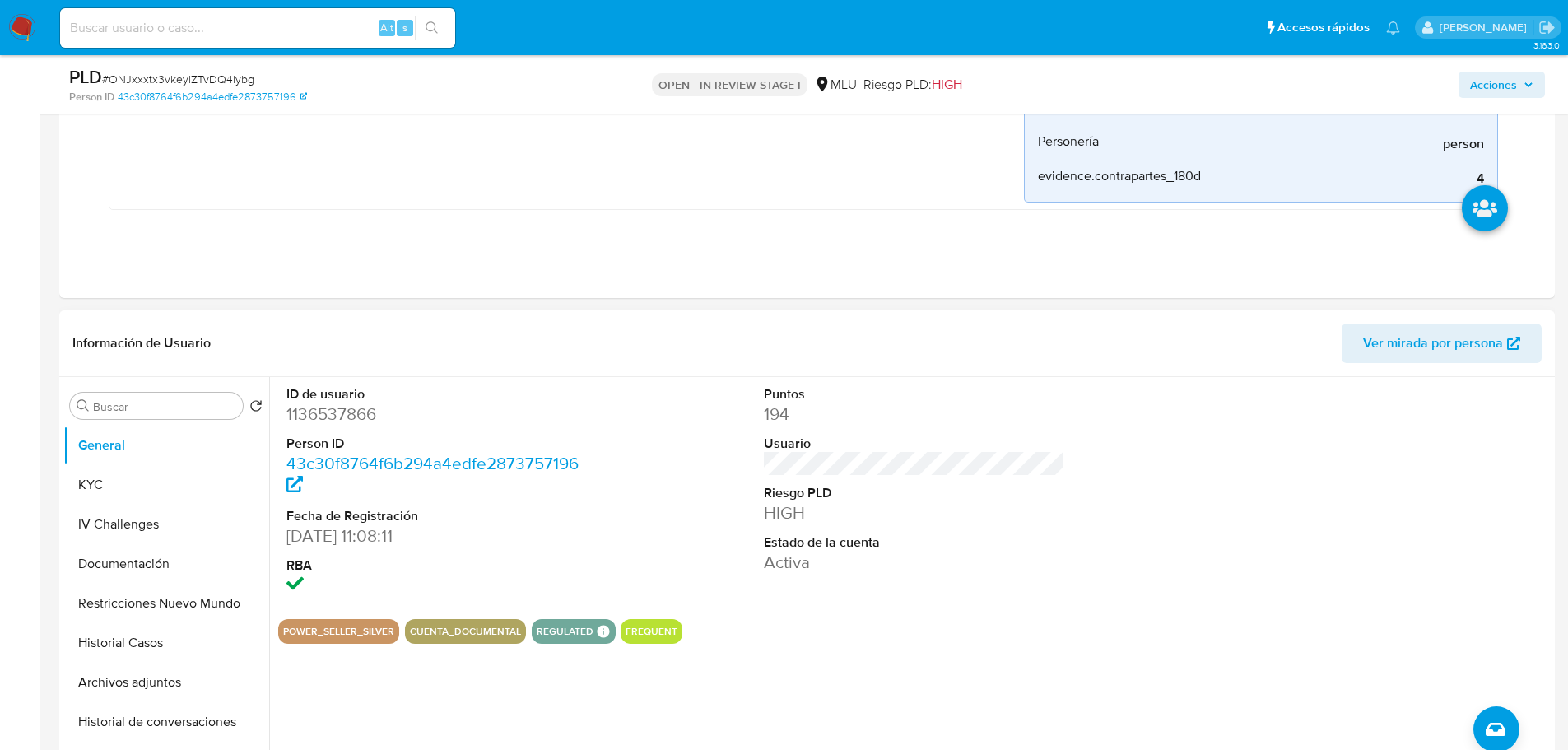
click at [353, 410] on dd "1136537866" at bounding box center [438, 414] width 302 height 23
copy dd "1136537866"
click at [233, 83] on span "# ONJxxxtx3vkeylZTvDQ4iybg" at bounding box center [177, 78] width 152 height 16
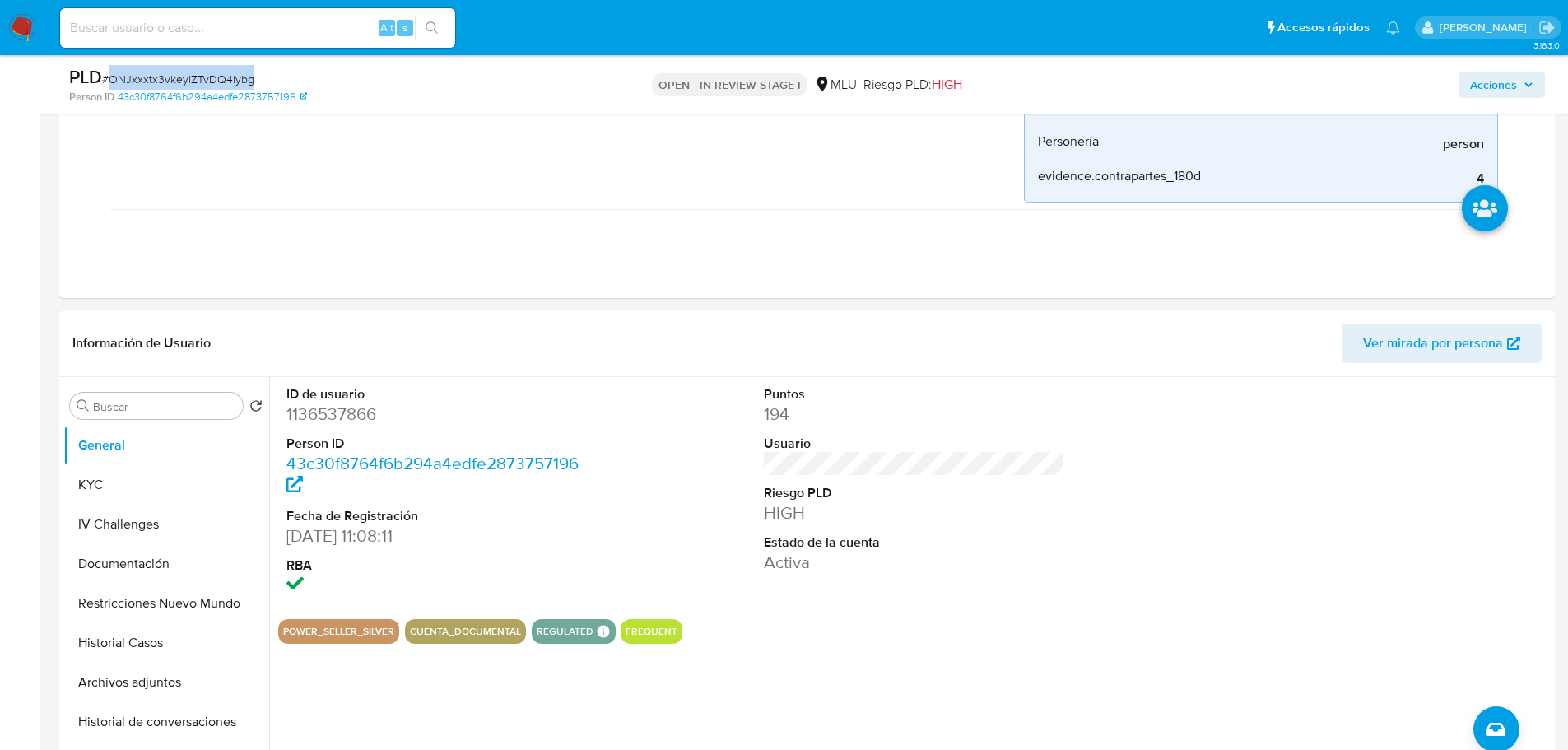
copy span "ONJxxxtx3vkeylZTvDQ4iybg"
click at [343, 426] on dl "ID de usuario 1136537866 Person ID 43c30f8764f6b294a4edfe2873757196 Fecha de Re…" at bounding box center [438, 490] width 302 height 212
click at [346, 423] on dd "1136537866" at bounding box center [438, 414] width 302 height 23
click at [351, 418] on dd "1136537866" at bounding box center [438, 414] width 302 height 23
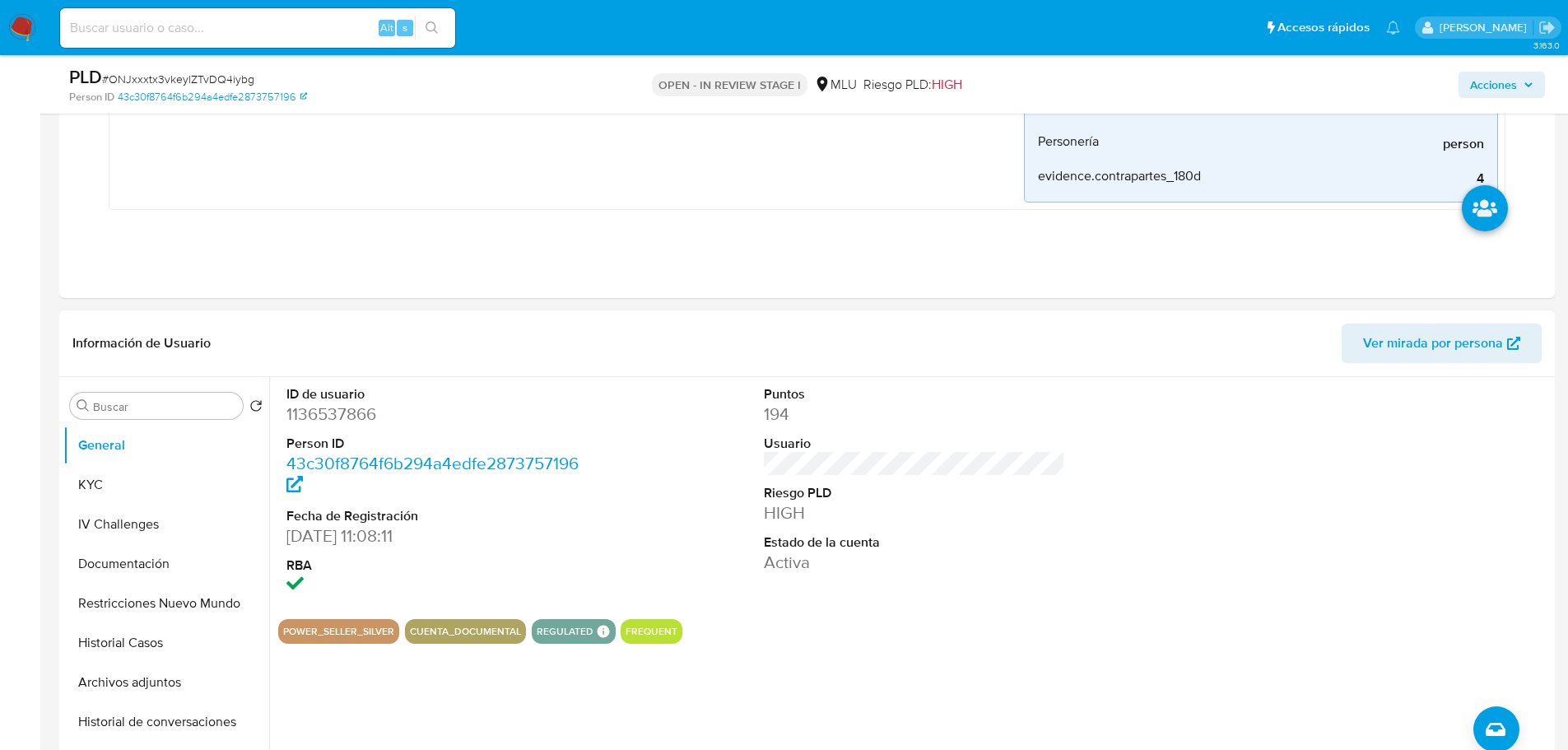
click at [351, 418] on dd "1136537866" at bounding box center [438, 414] width 302 height 23
click at [342, 409] on dd "1136537866" at bounding box center [438, 414] width 302 height 23
copy dd "1136537866"
drag, startPoint x: 191, startPoint y: 681, endPoint x: 207, endPoint y: 666, distance: 21.9
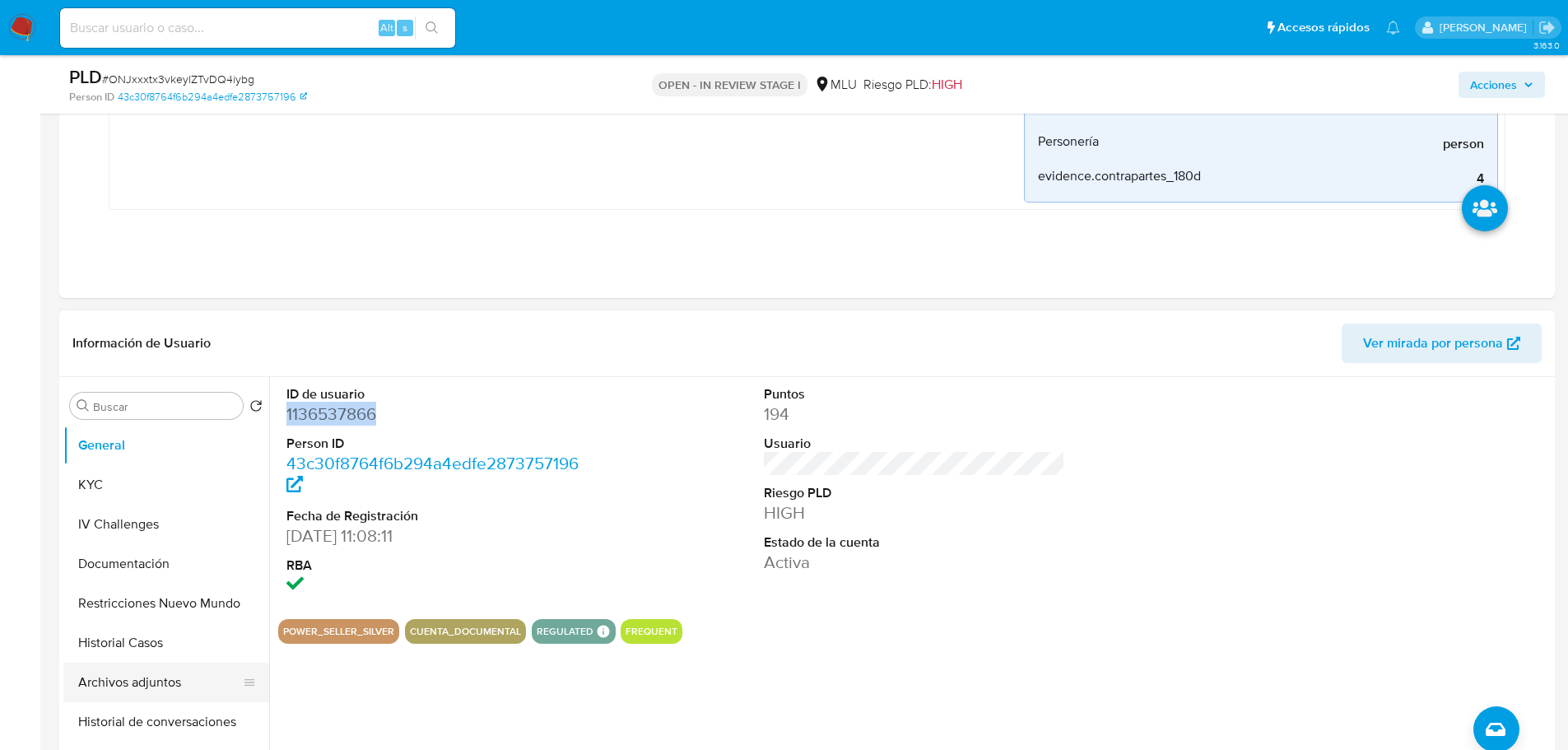
click at [191, 681] on button "Archivos adjuntos" at bounding box center [159, 682] width 193 height 40
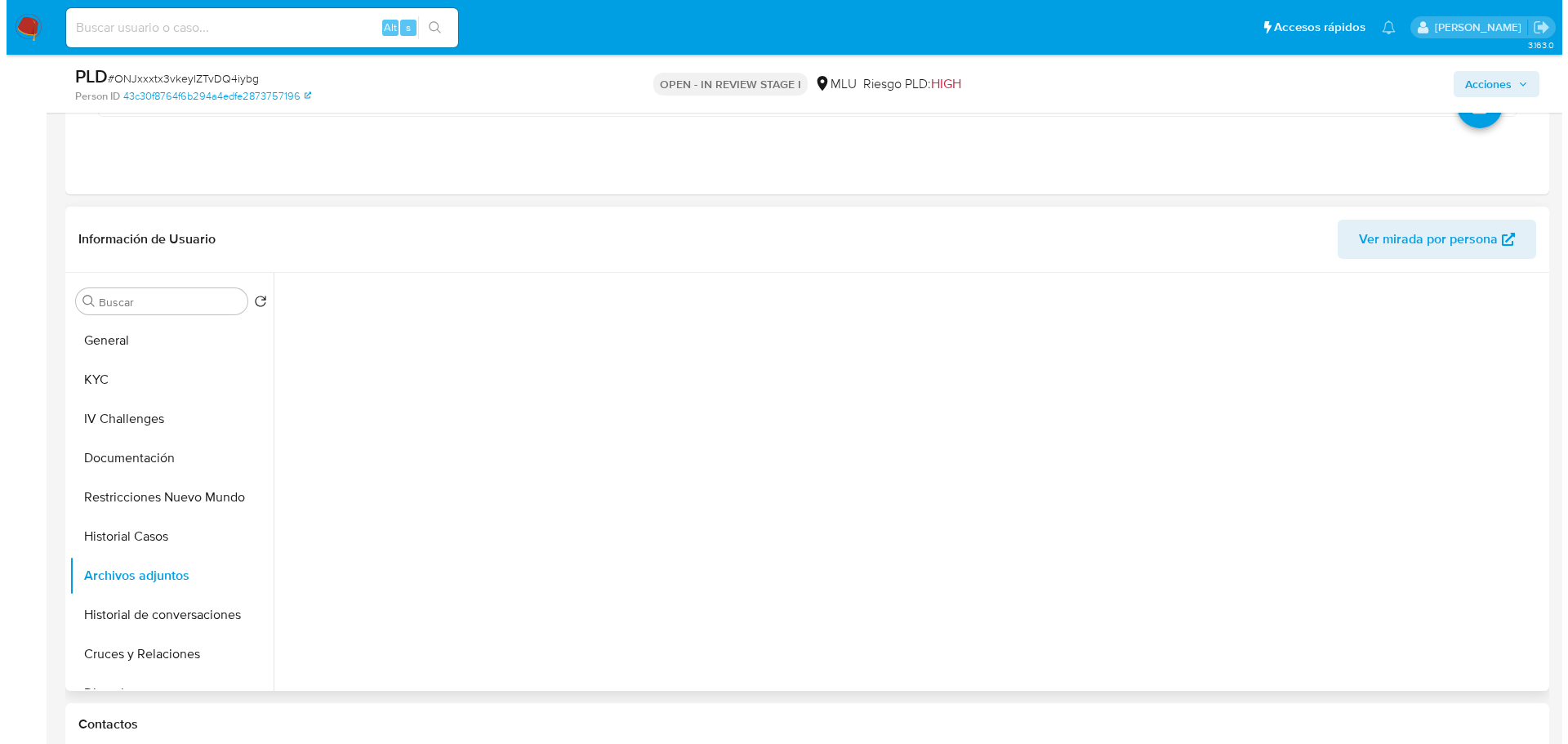
scroll to position [653, 0]
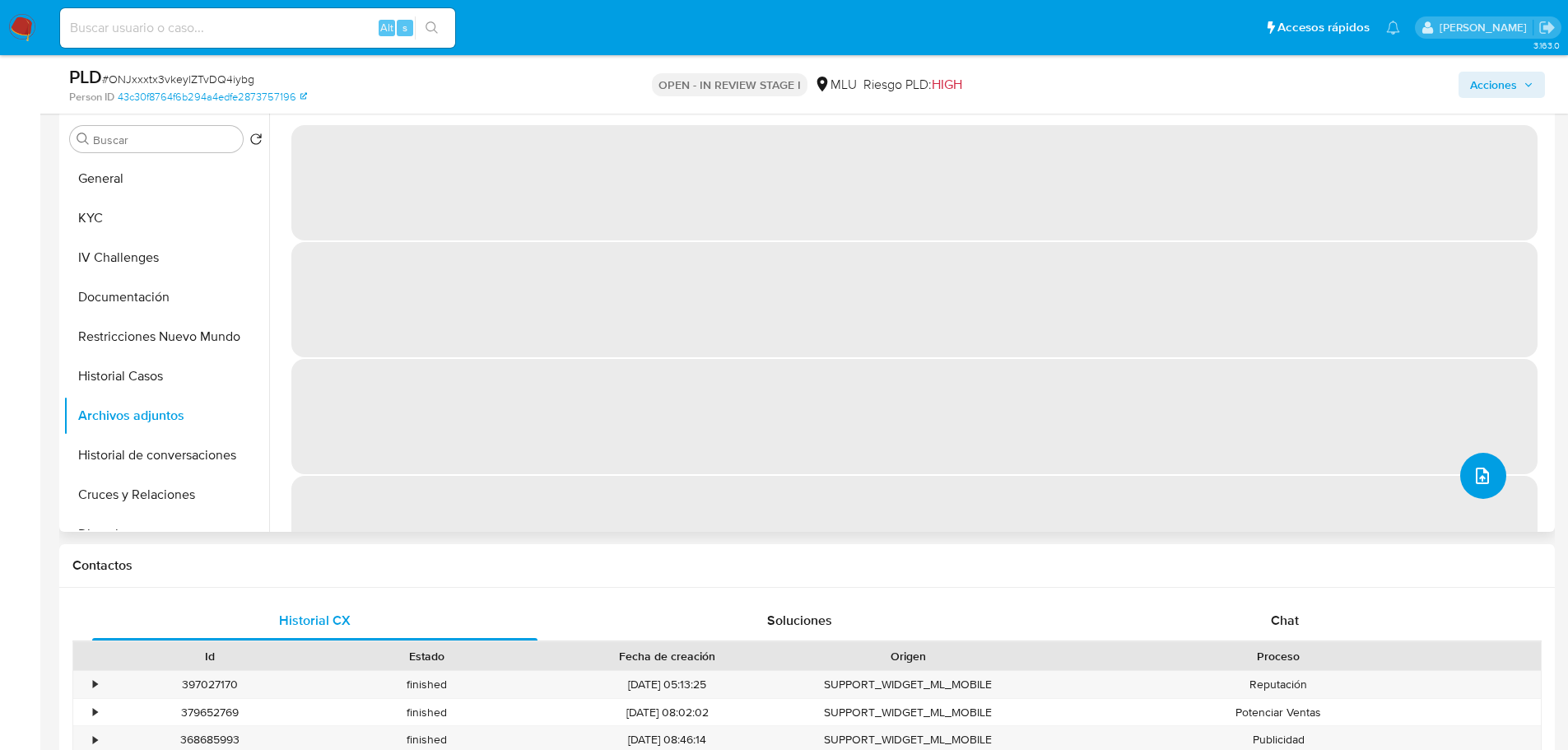
click at [1484, 473] on icon "upload-file" at bounding box center [1482, 476] width 19 height 19
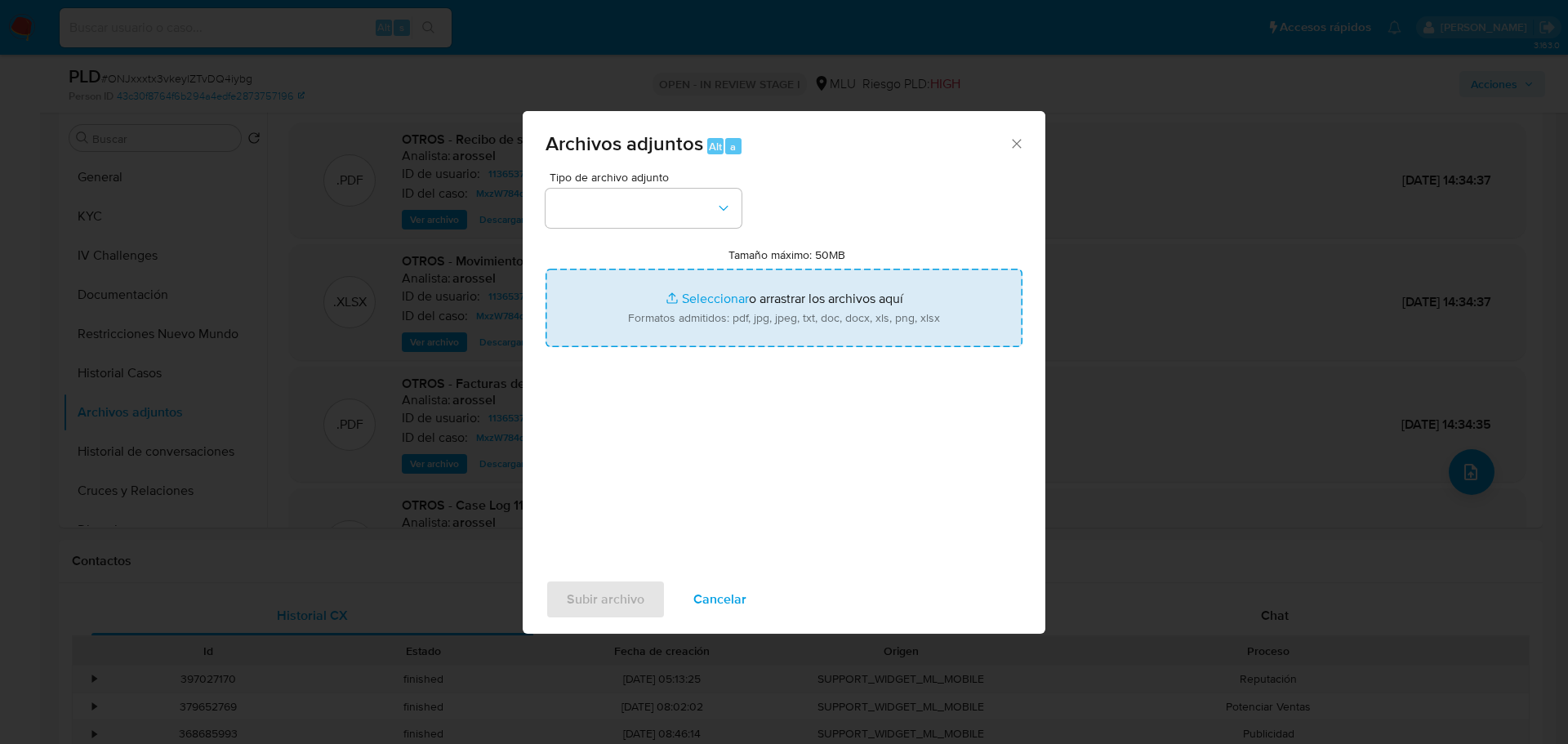
click at [702, 304] on input "Tamaño máximo: 50MB Seleccionar archivos" at bounding box center [784, 308] width 477 height 79
type input "C:\fakepath\Case Log 1136537866 - 13_10_2025.pdf"
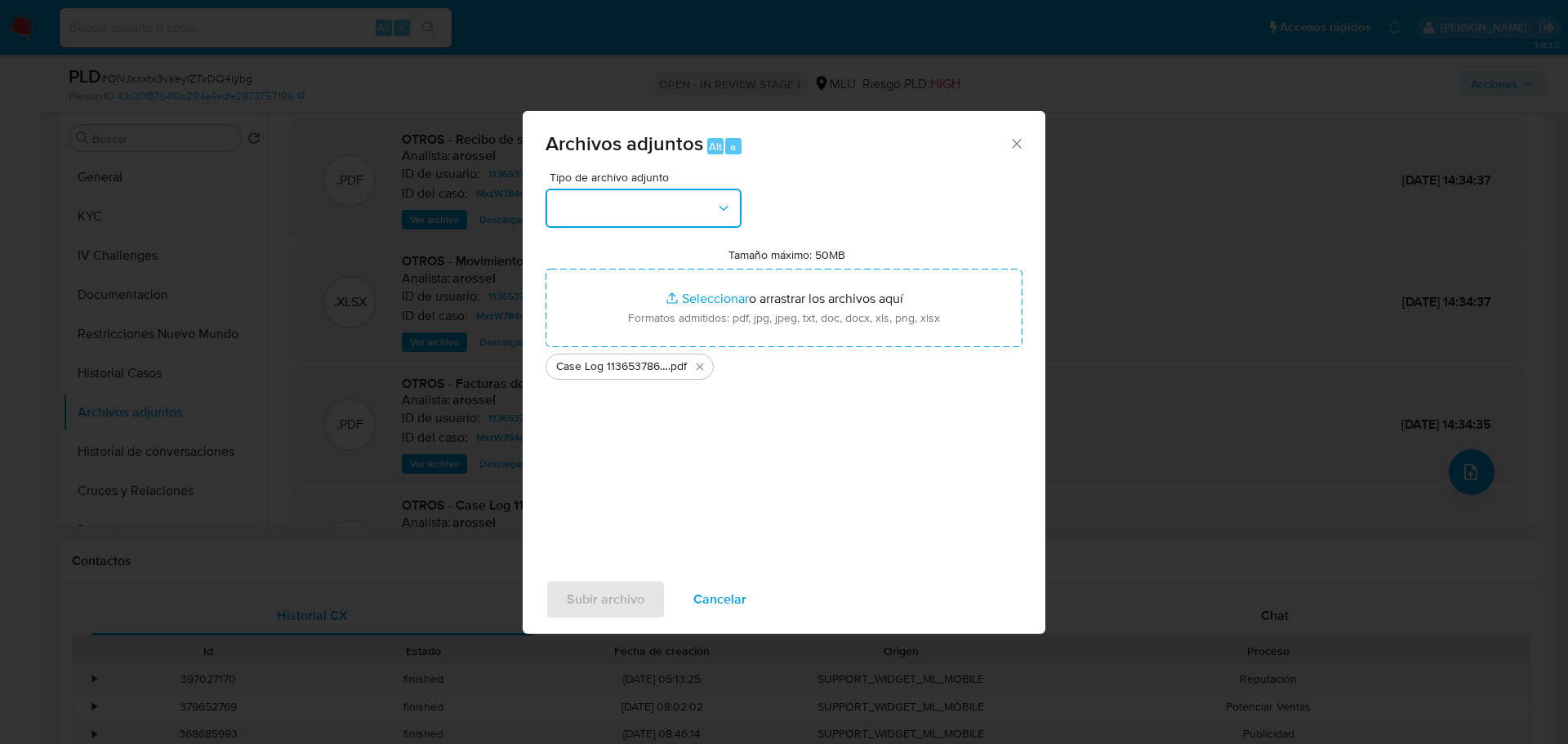
click at [614, 219] on button "button" at bounding box center [643, 208] width 196 height 39
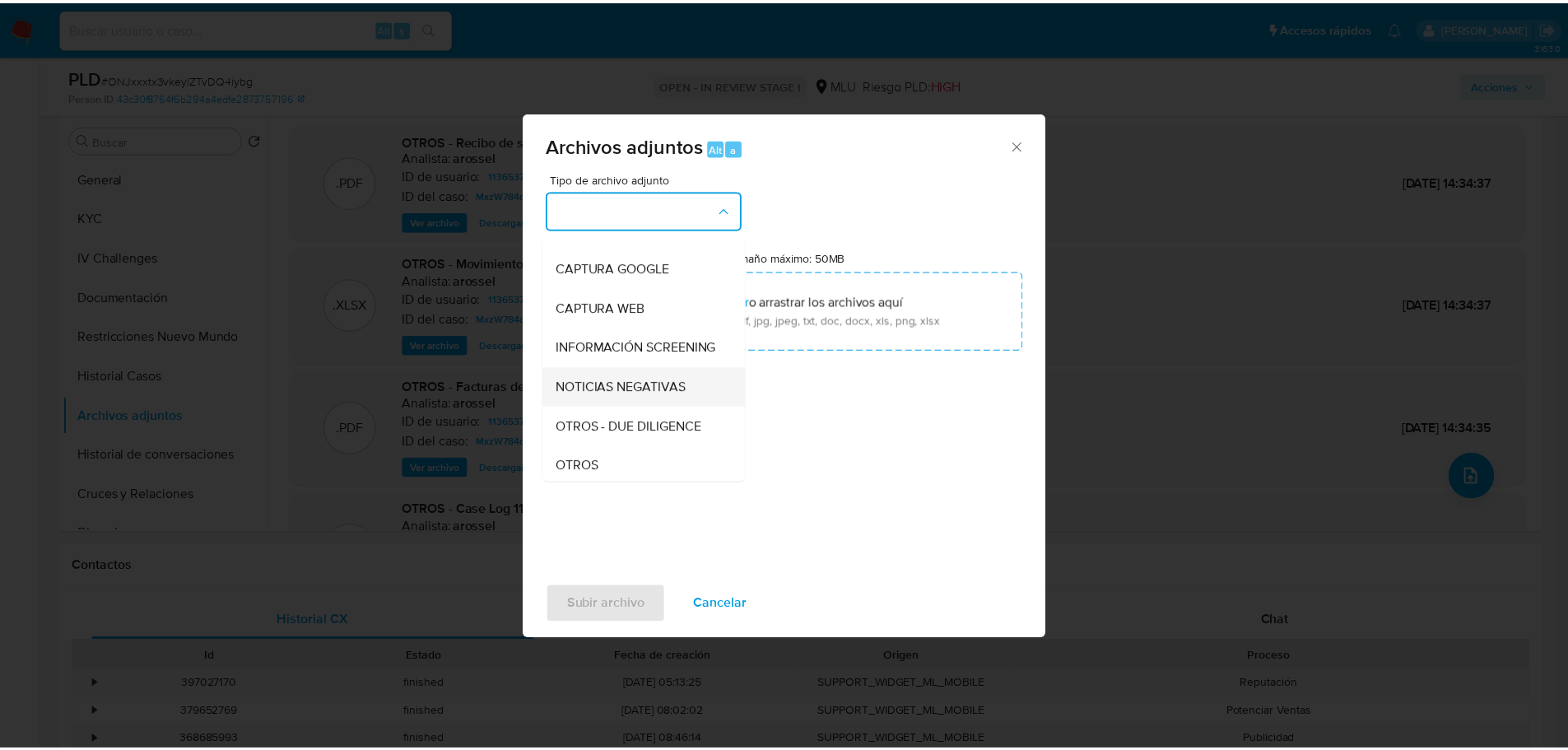
scroll to position [82, 0]
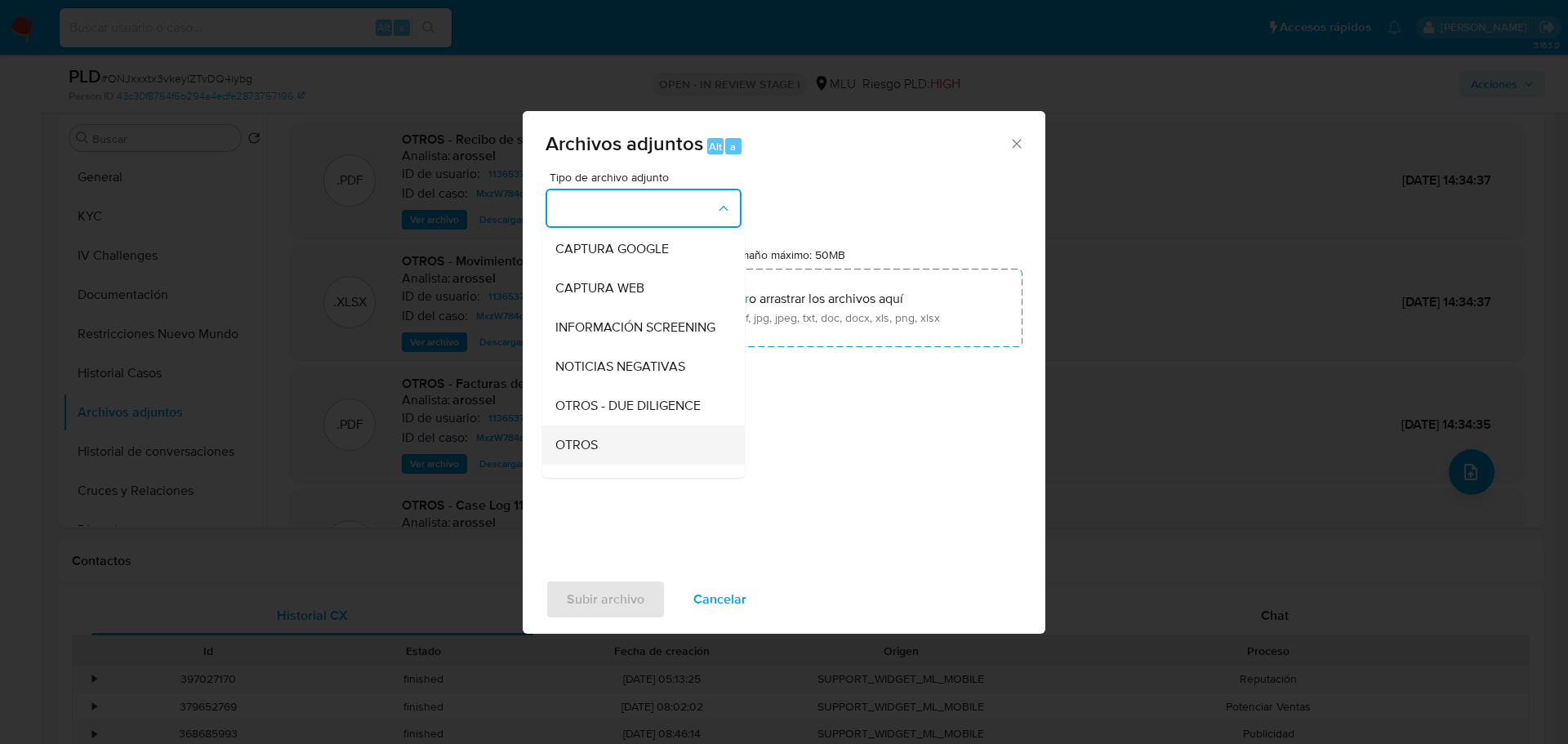
click at [606, 463] on div "OTROS" at bounding box center [638, 444] width 166 height 39
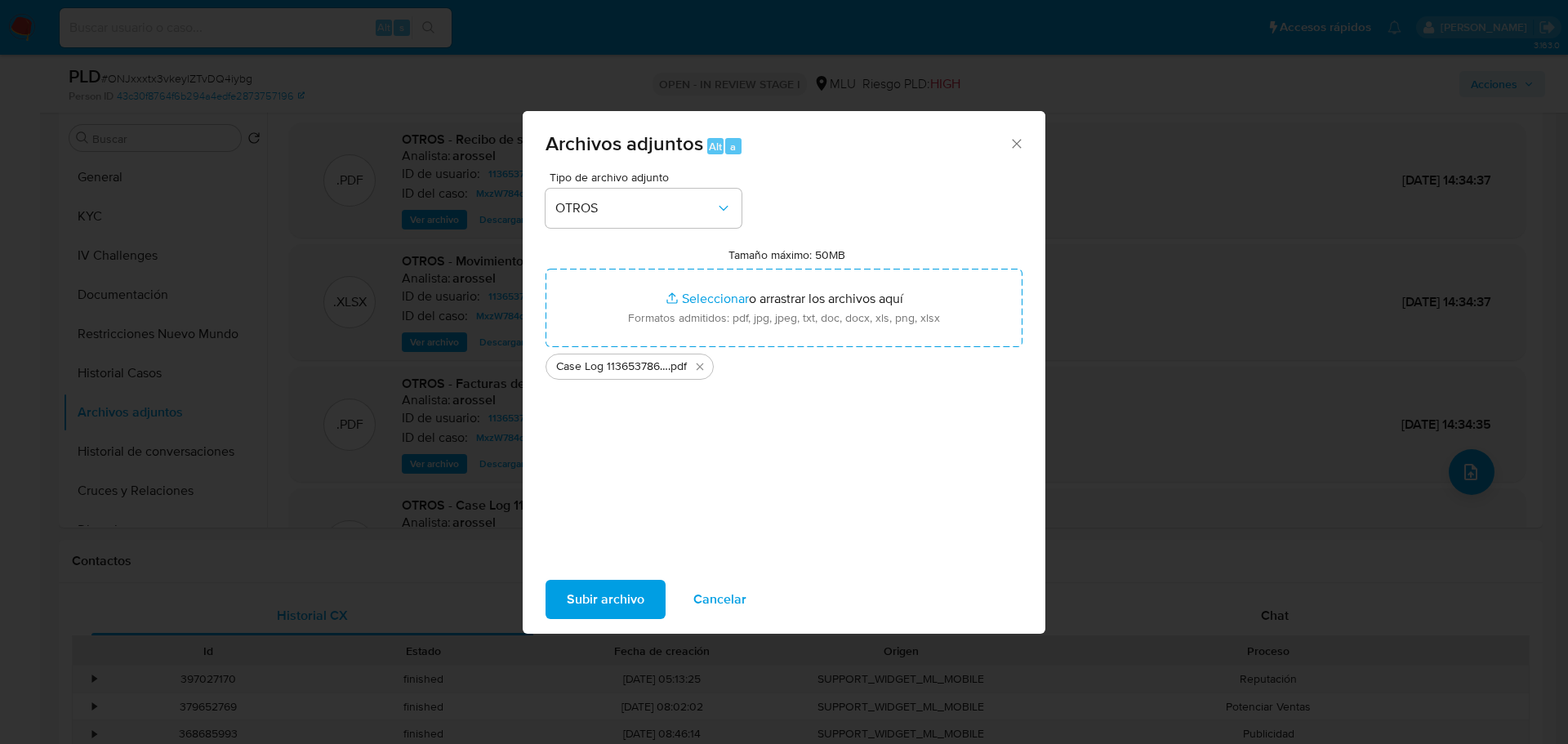
click at [609, 610] on span "Subir archivo" at bounding box center [605, 599] width 78 height 36
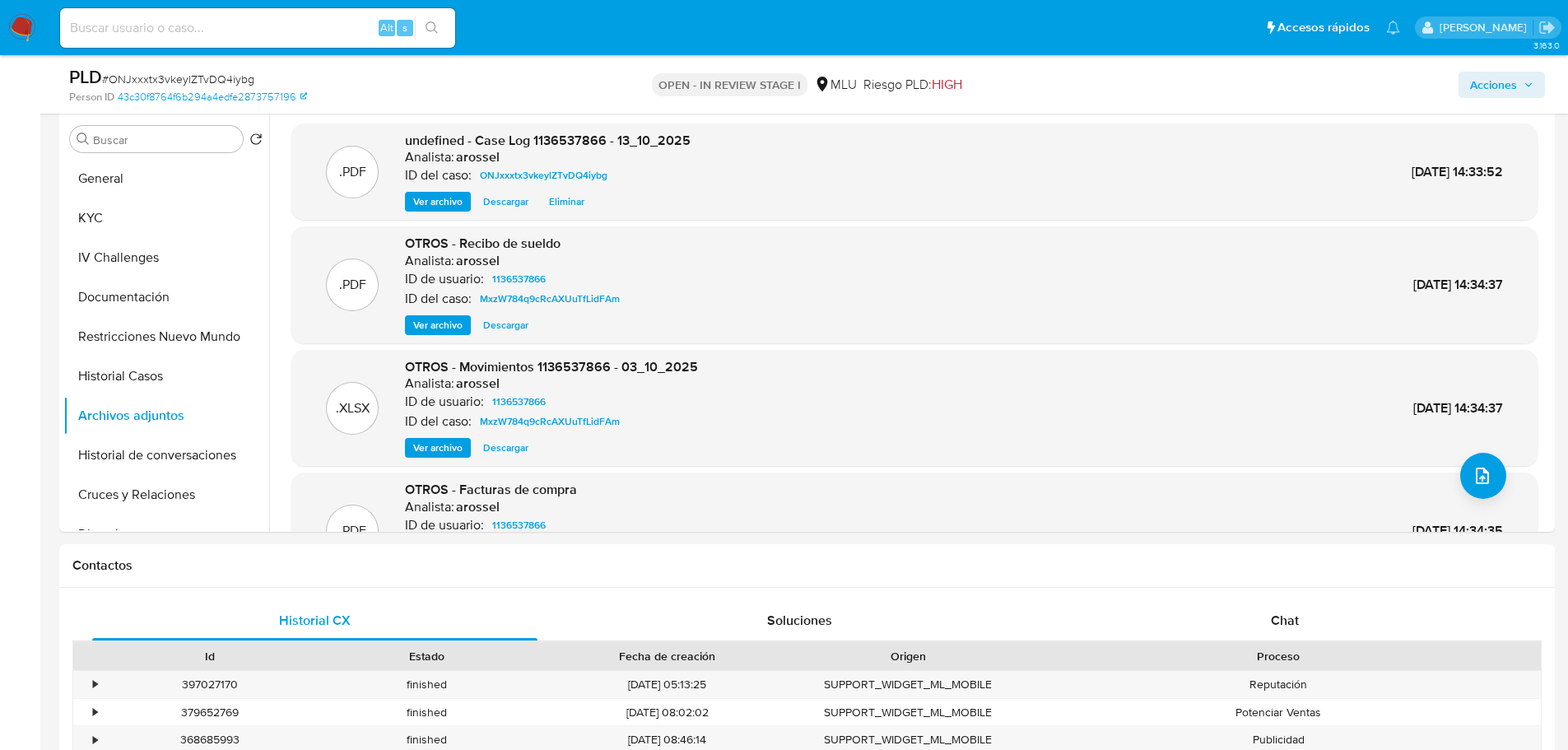
click at [1498, 84] on span "Acciones" at bounding box center [1493, 84] width 47 height 26
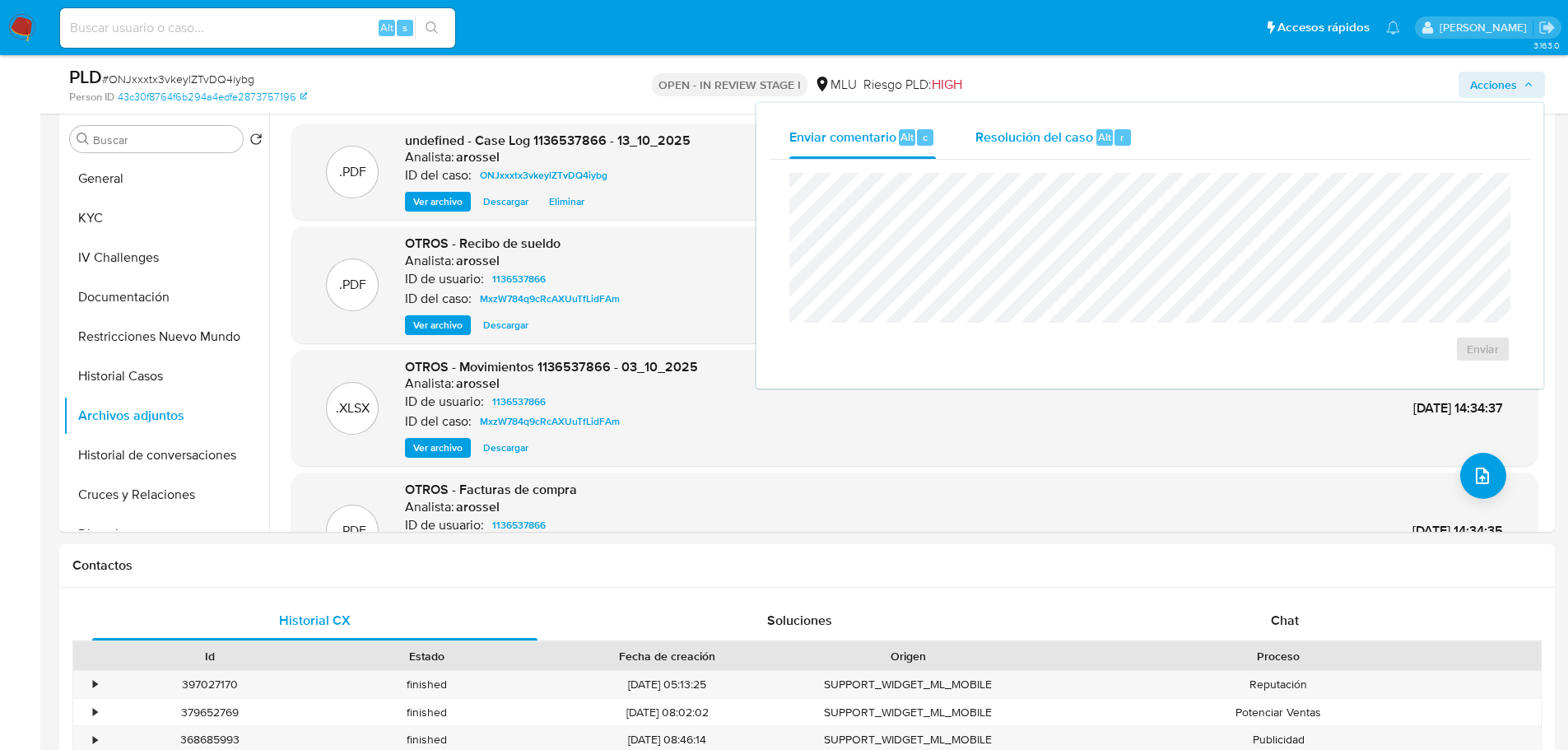
click at [993, 138] on span "Resolución del caso" at bounding box center [1033, 137] width 117 height 19
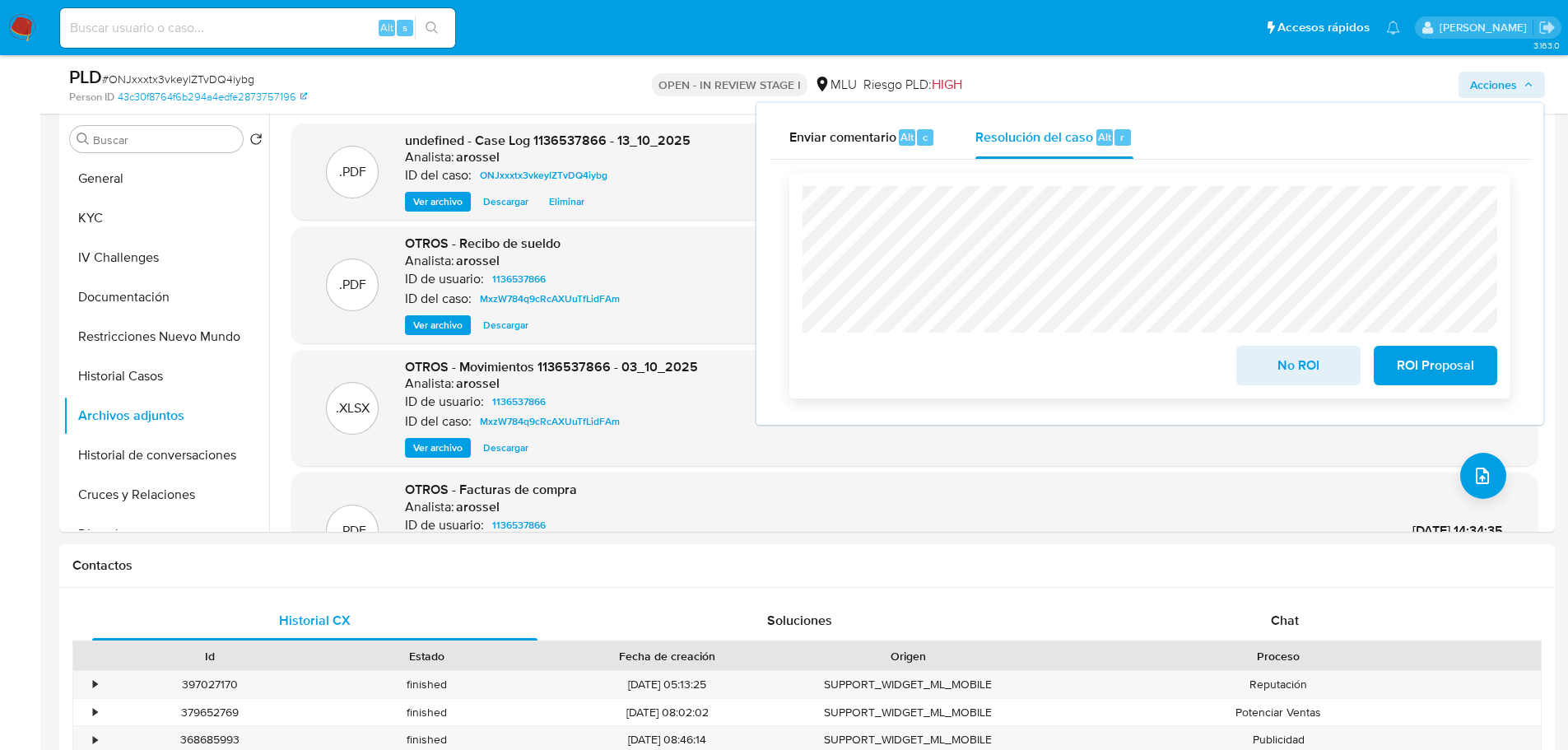
click at [1247, 377] on button "No ROI" at bounding box center [1298, 365] width 123 height 40
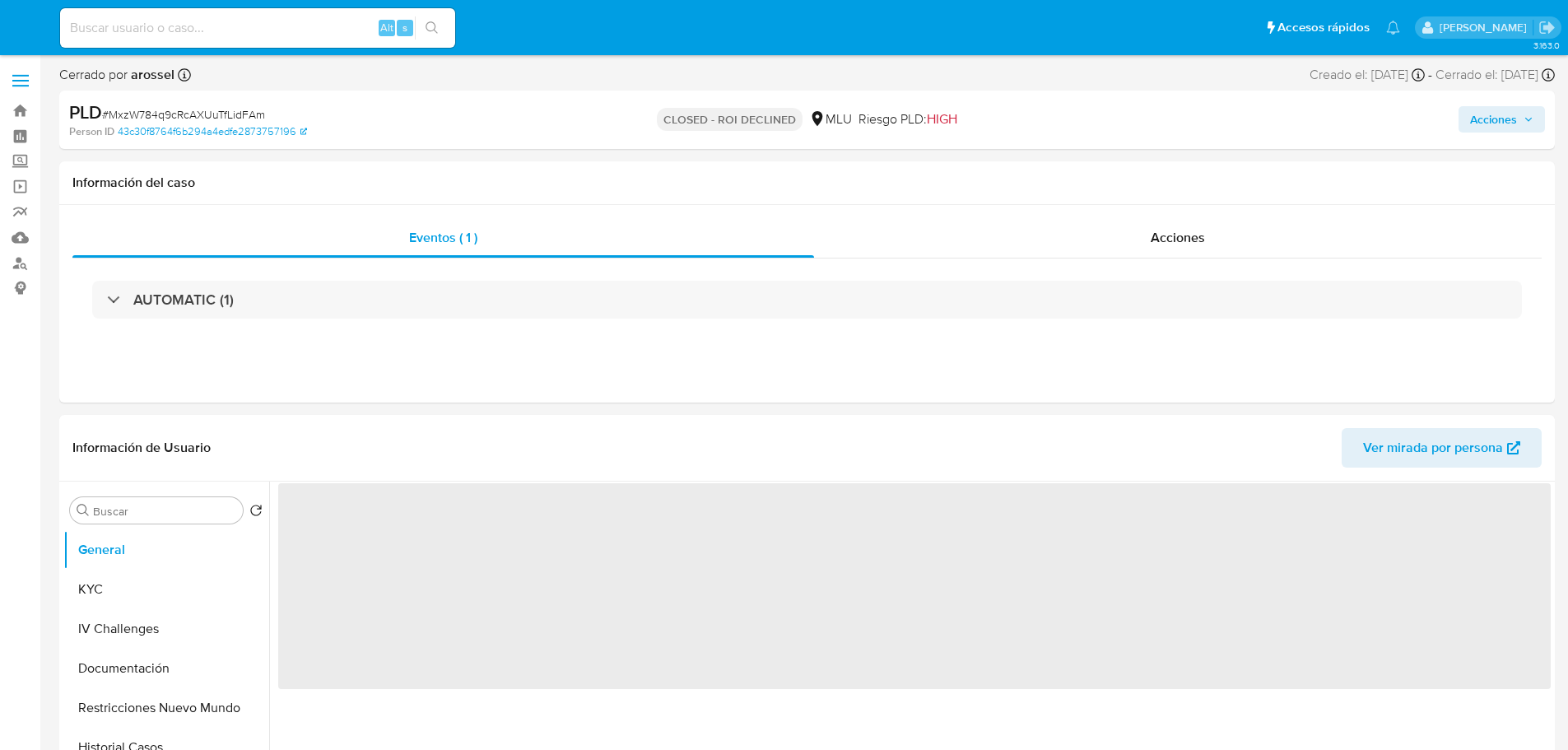
select select "10"
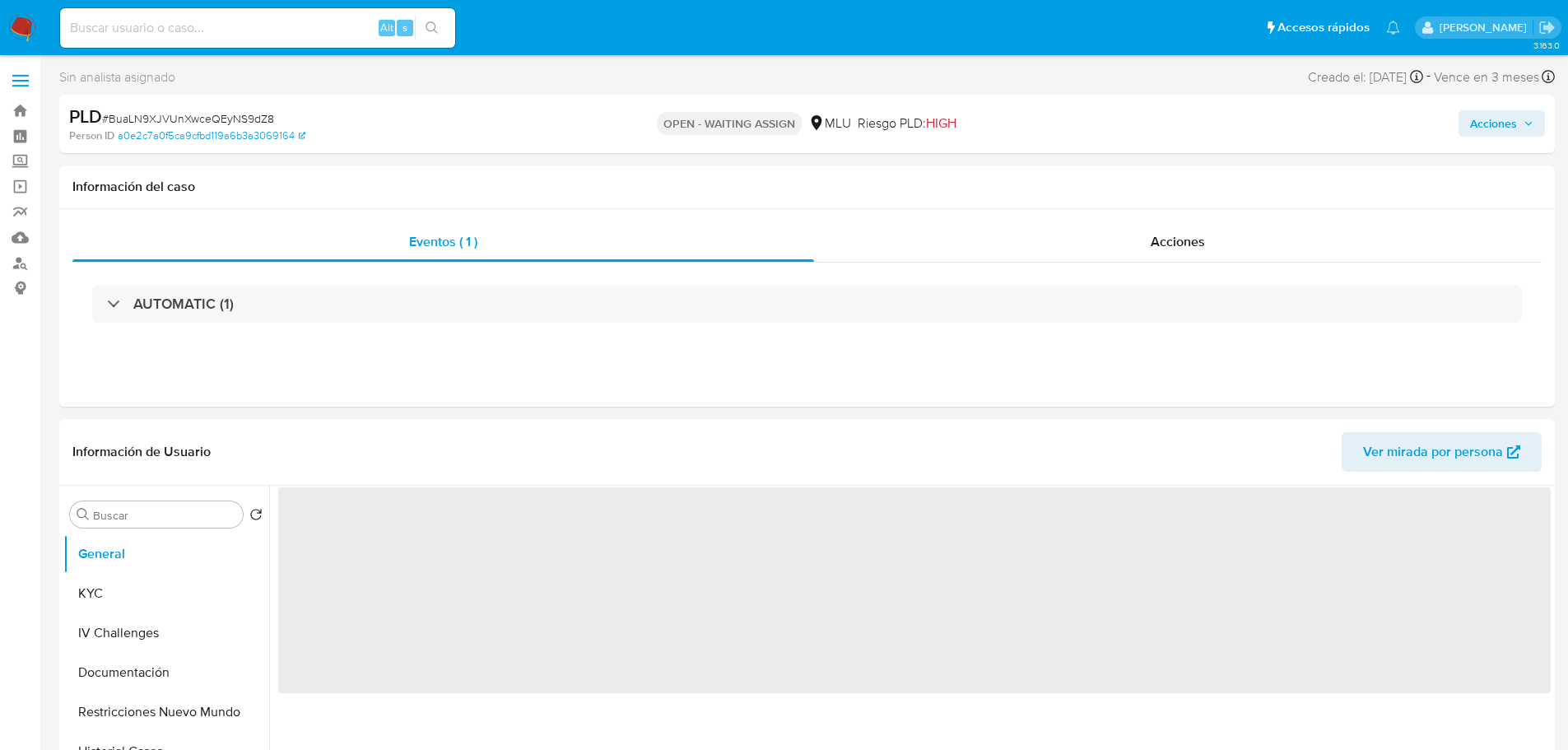
select select "10"
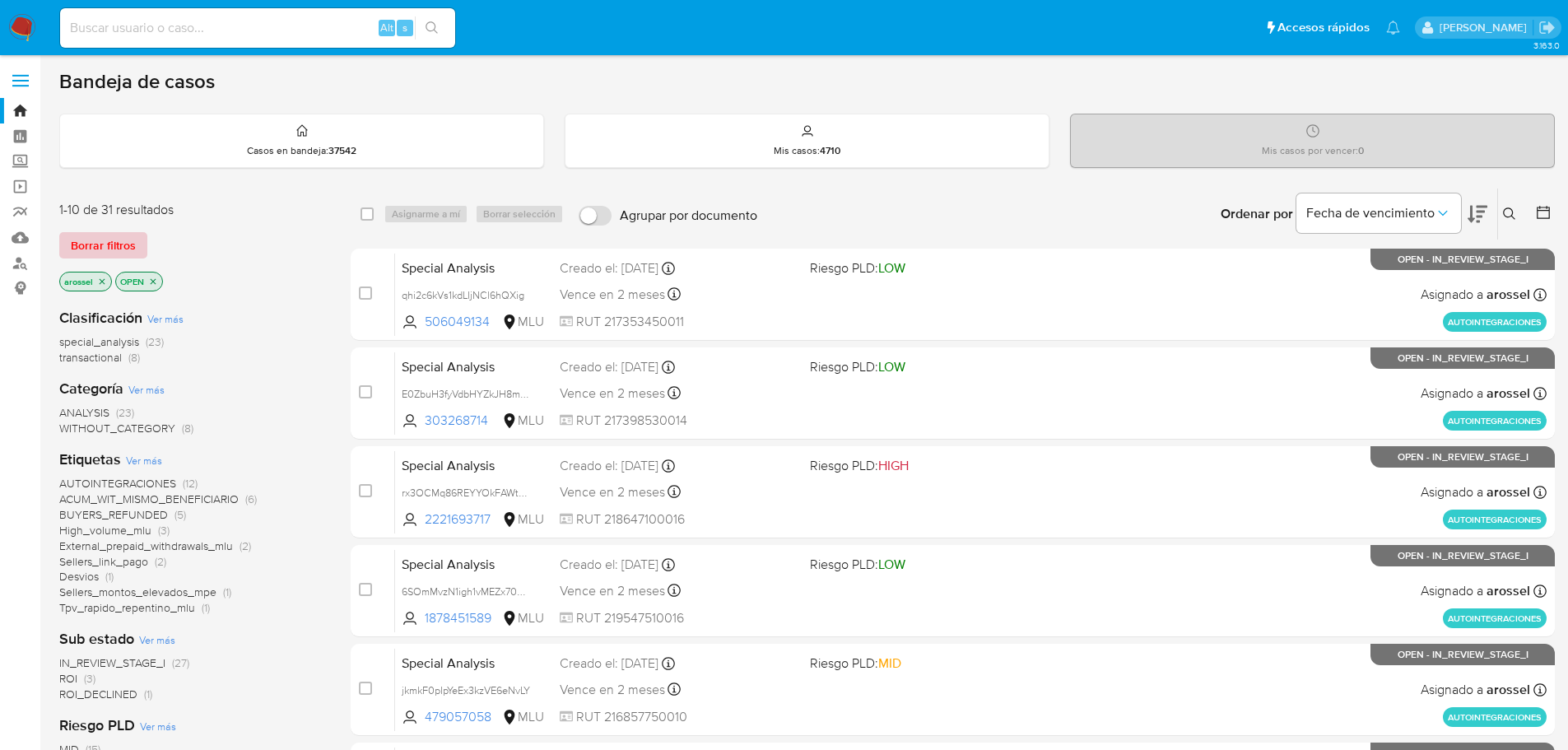
click at [123, 251] on span "Borrar filtros" at bounding box center [103, 245] width 65 height 23
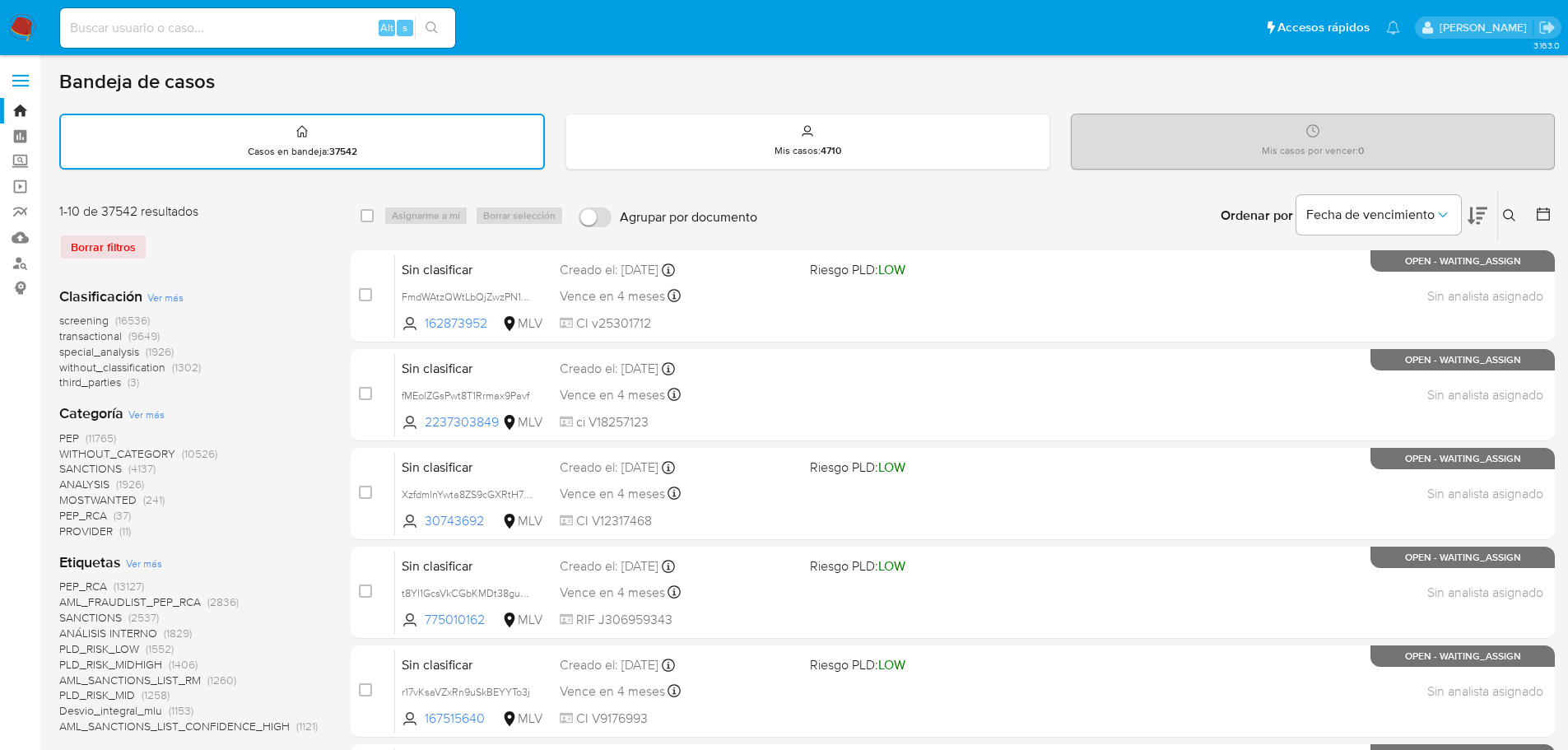
click at [1515, 209] on icon at bounding box center [1510, 216] width 14 height 14
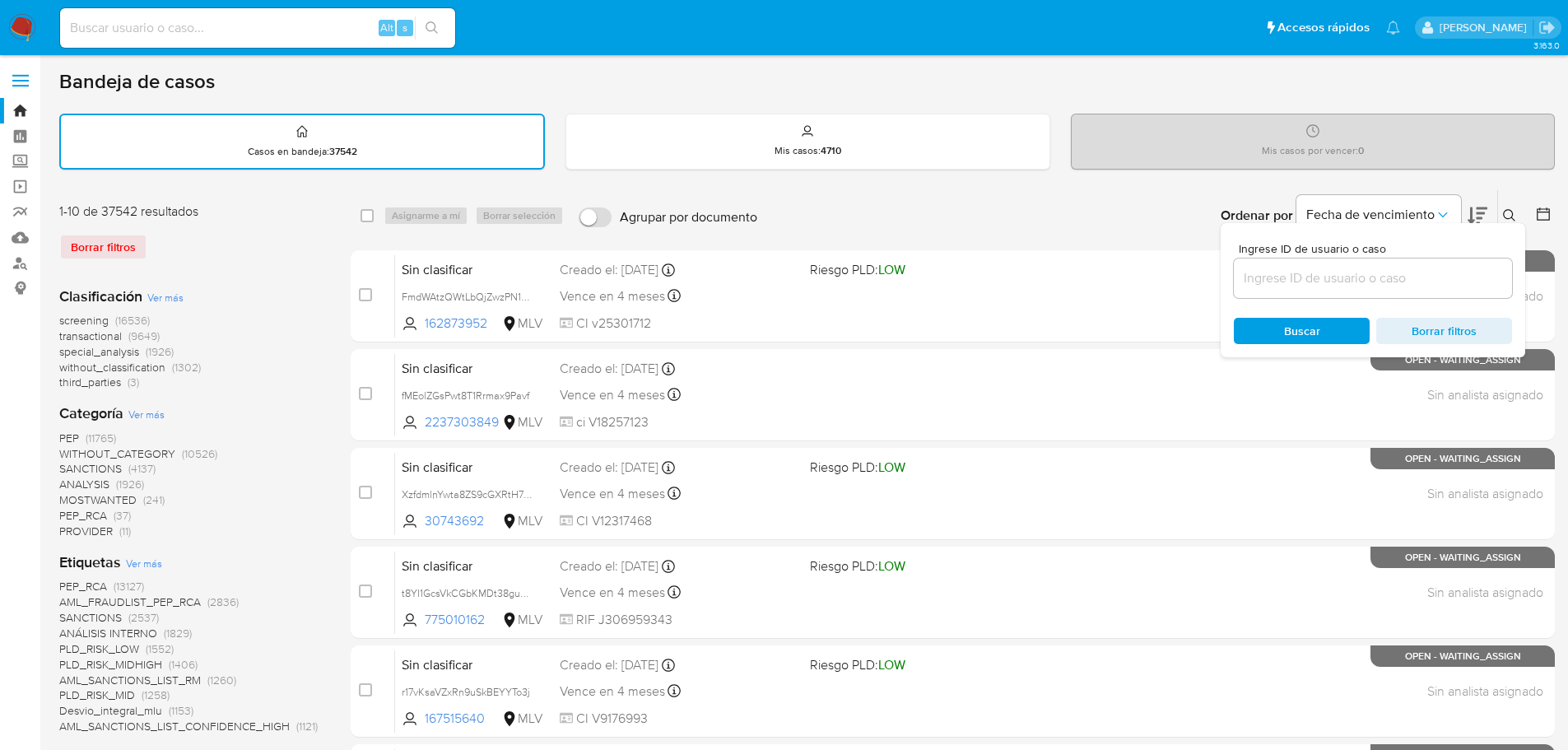
click at [1427, 269] on input at bounding box center [1372, 278] width 278 height 21
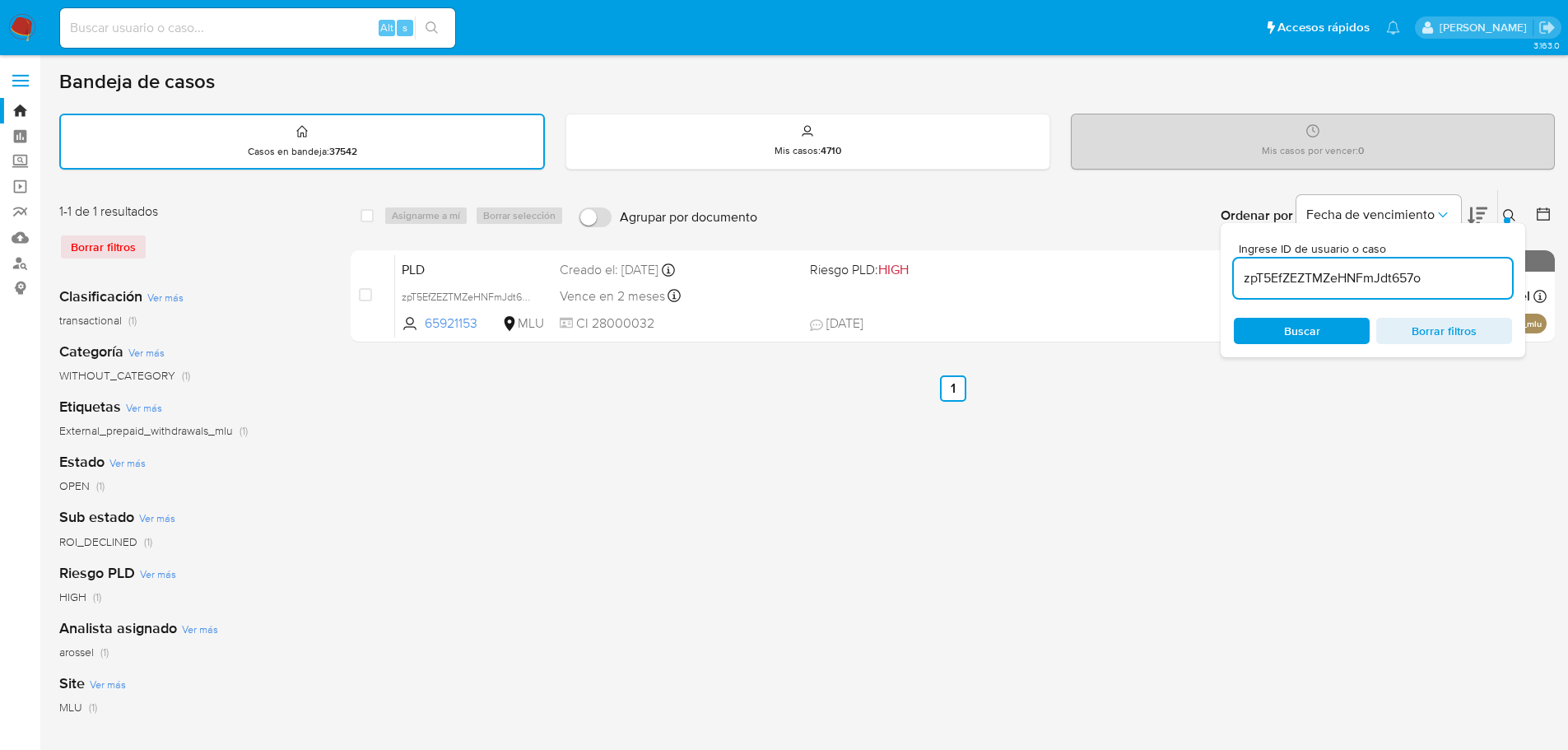
click at [1062, 594] on div "select-all-cases-checkbox Asignarme a mí Borrar selección Agrupar por documento…" at bounding box center [953, 550] width 1205 height 723
click at [1509, 220] on div at bounding box center [1507, 220] width 7 height 7
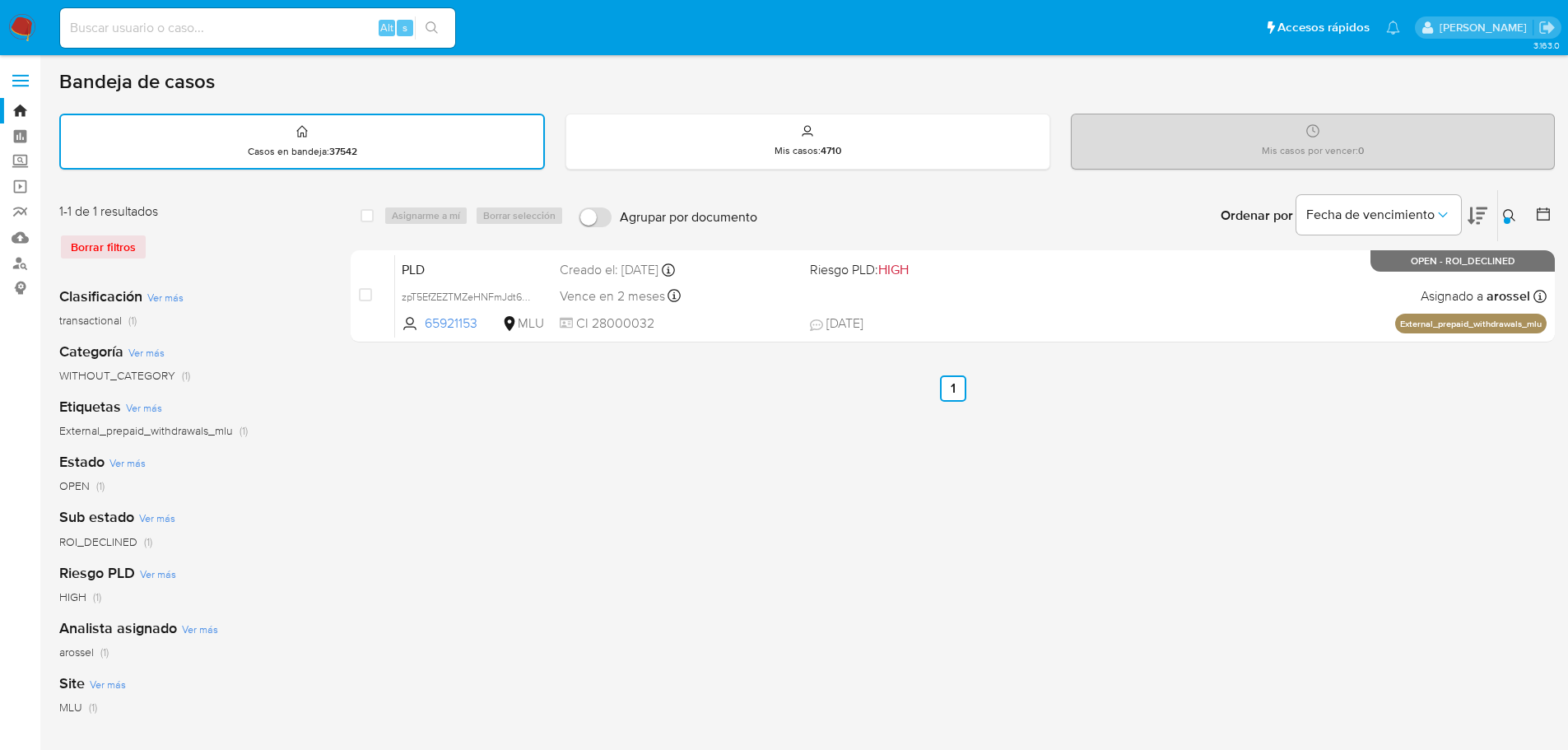
click at [1502, 210] on button at bounding box center [1512, 215] width 27 height 19
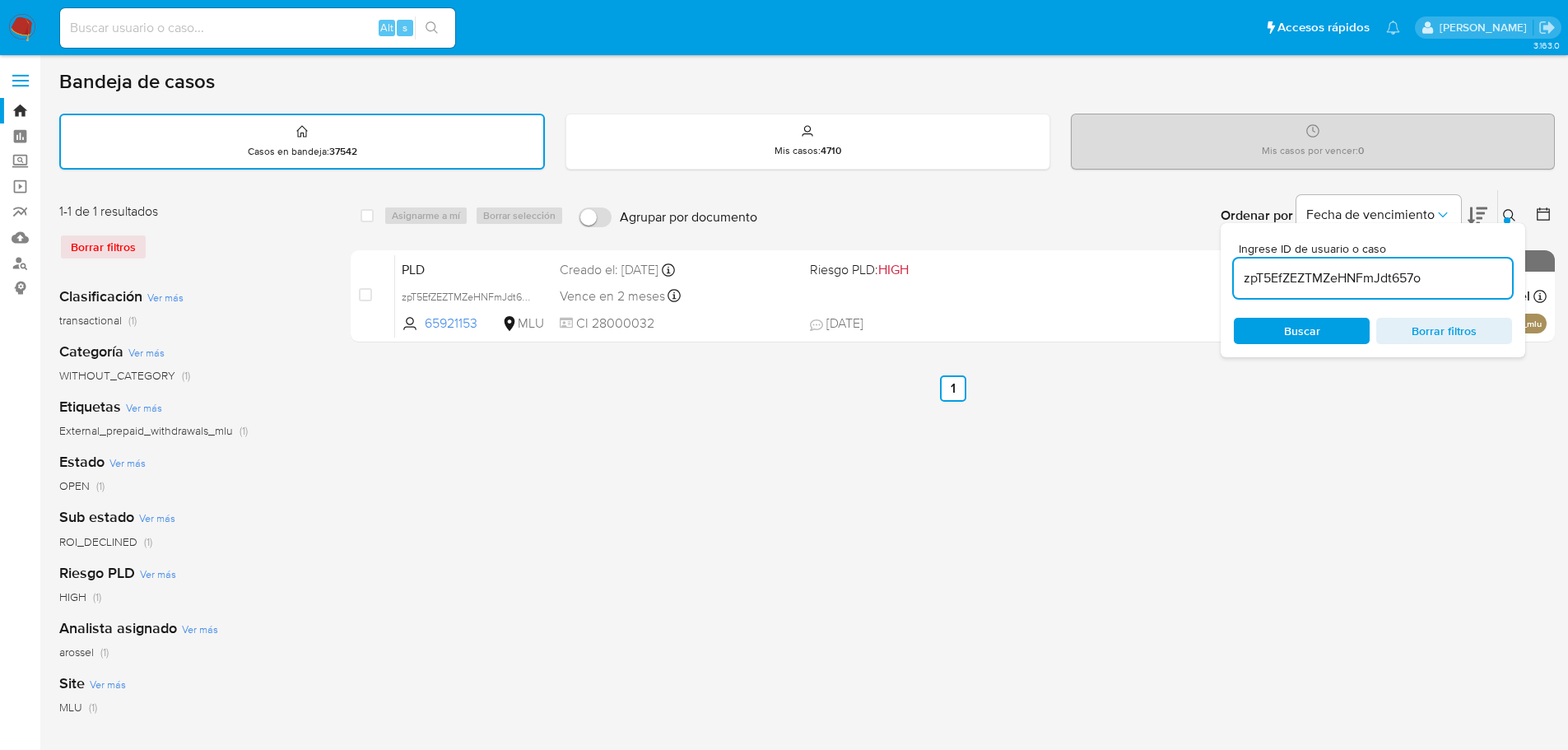
click at [1364, 266] on div "zpT5EfZEZTMZeHNFmJdt657o" at bounding box center [1372, 278] width 278 height 40
click at [1364, 272] on input "zpT5EfZEZTMZeHNFmJdt657o" at bounding box center [1372, 278] width 278 height 21
paste input "BuaLN9XJVUnXwceQEyNS9dZ8"
type input "BuaLN9XJVUnXwceQEyNS9dZ8"
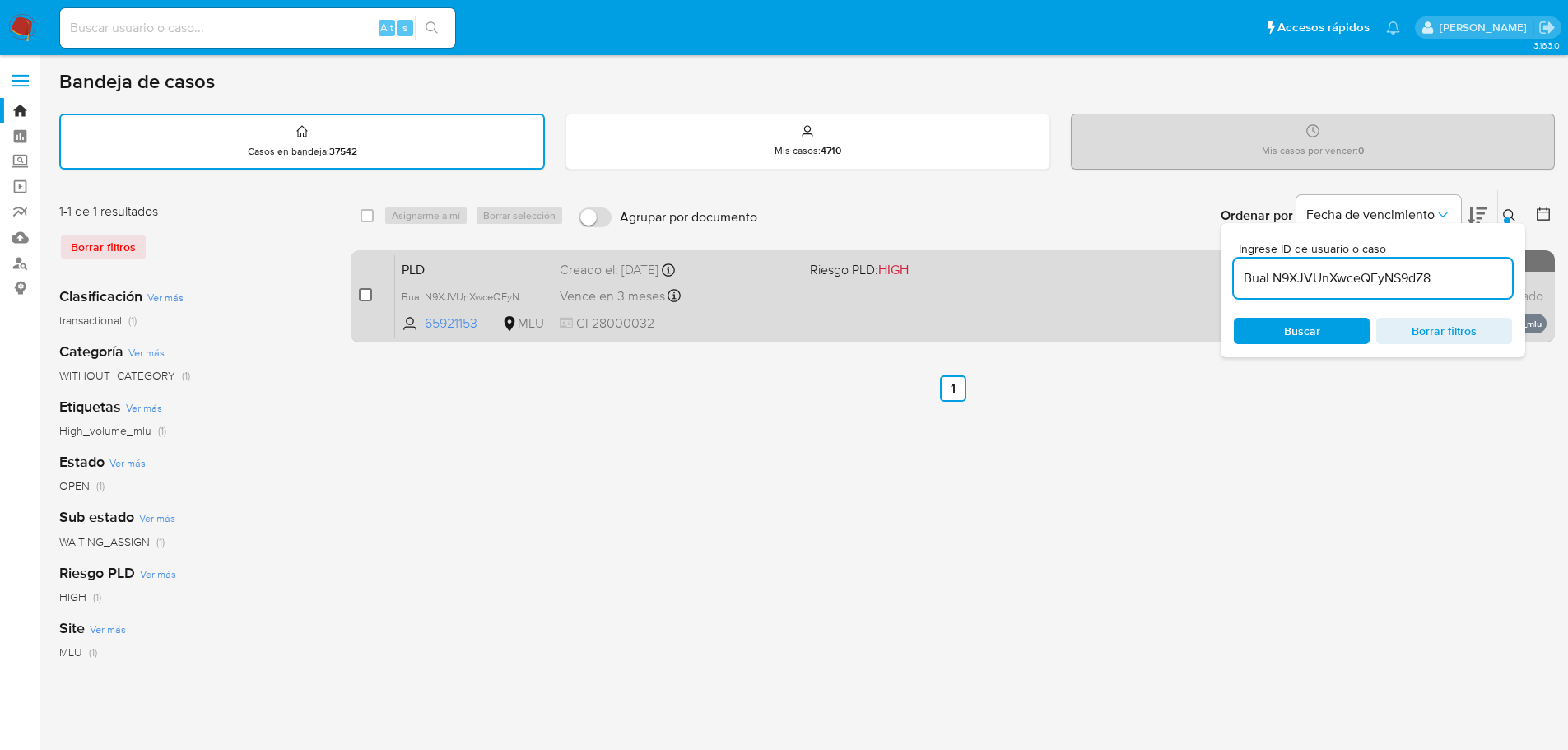
click at [368, 297] on input "checkbox" at bounding box center [365, 295] width 14 height 14
checkbox input "true"
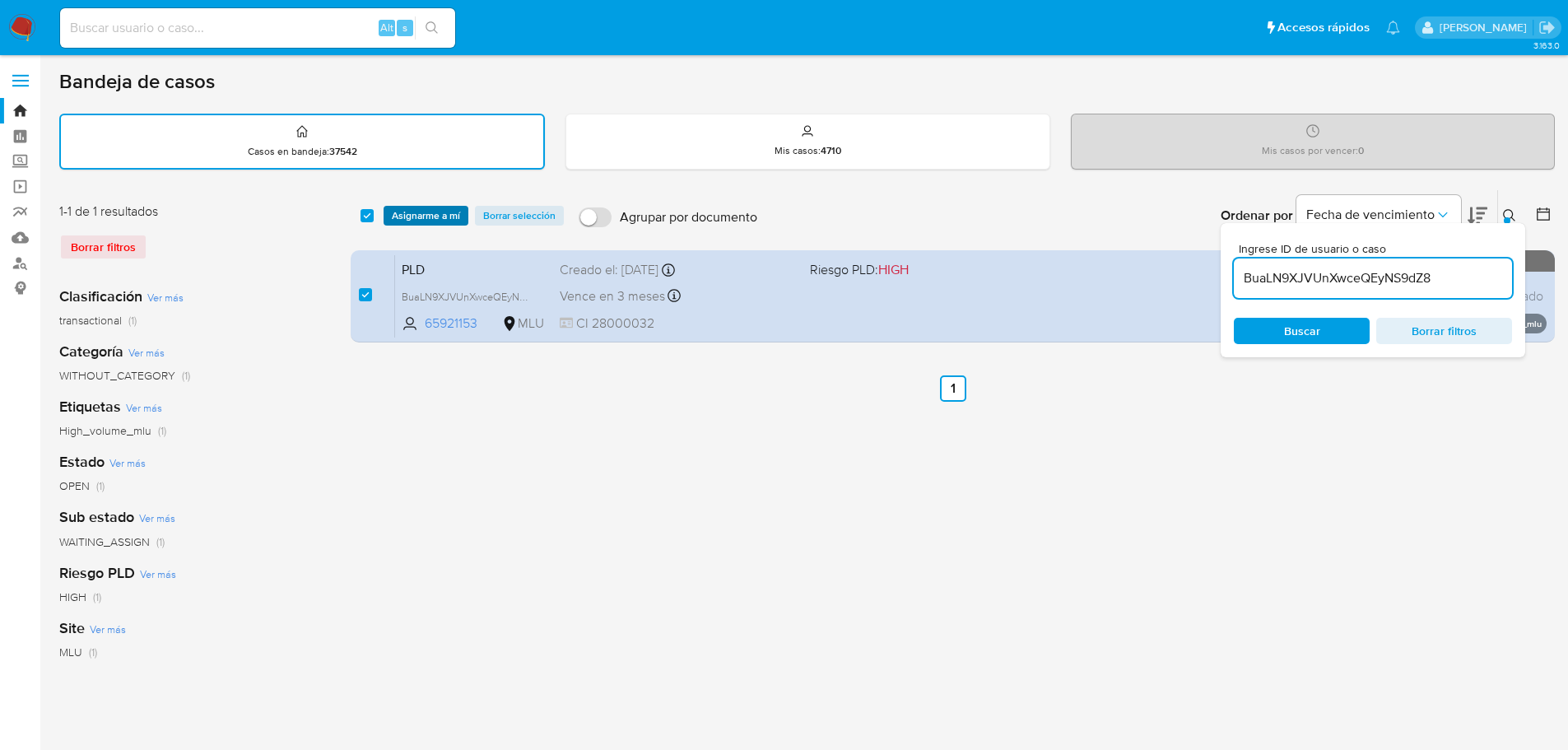
click at [428, 214] on span "Asignarme a mí" at bounding box center [425, 215] width 68 height 16
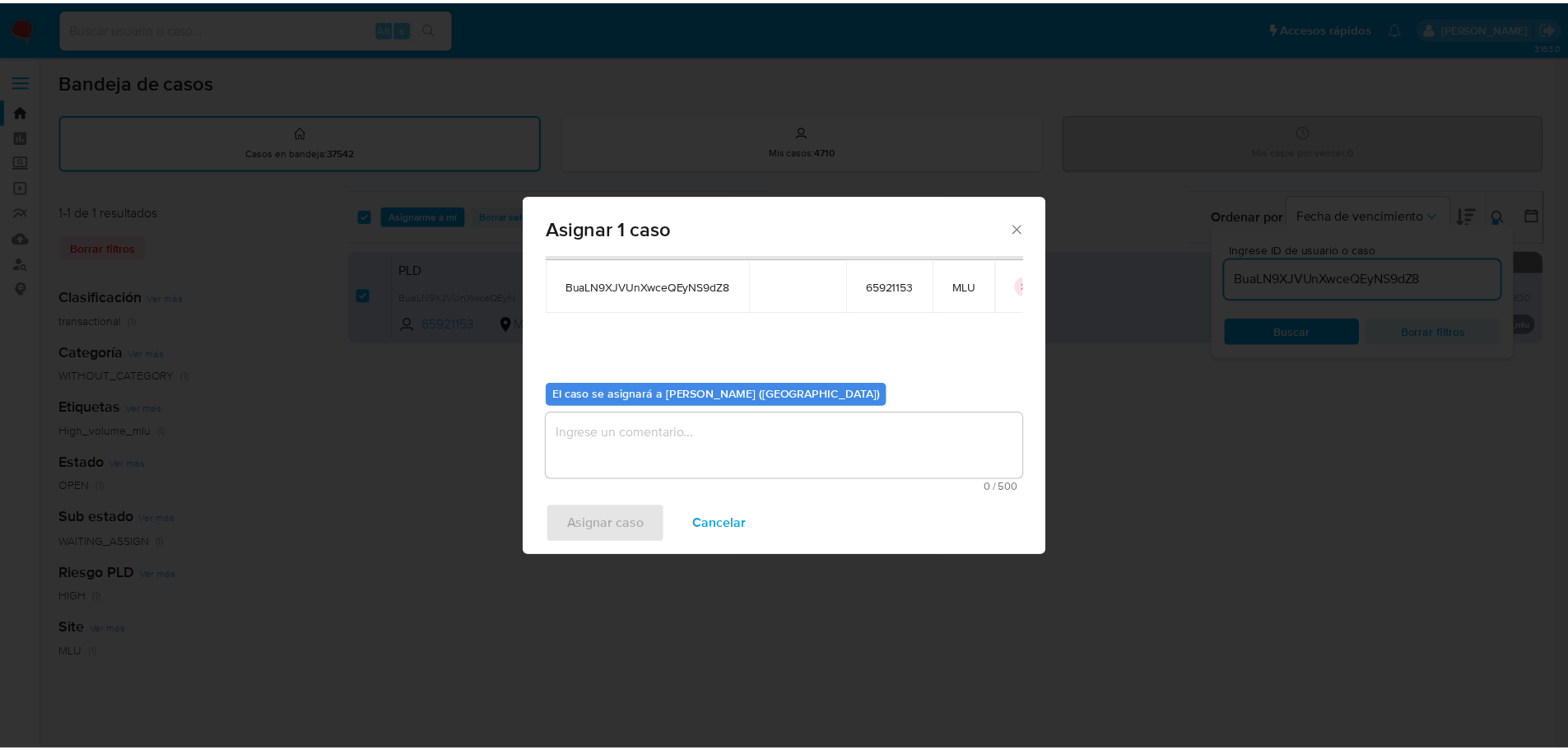
scroll to position [85, 0]
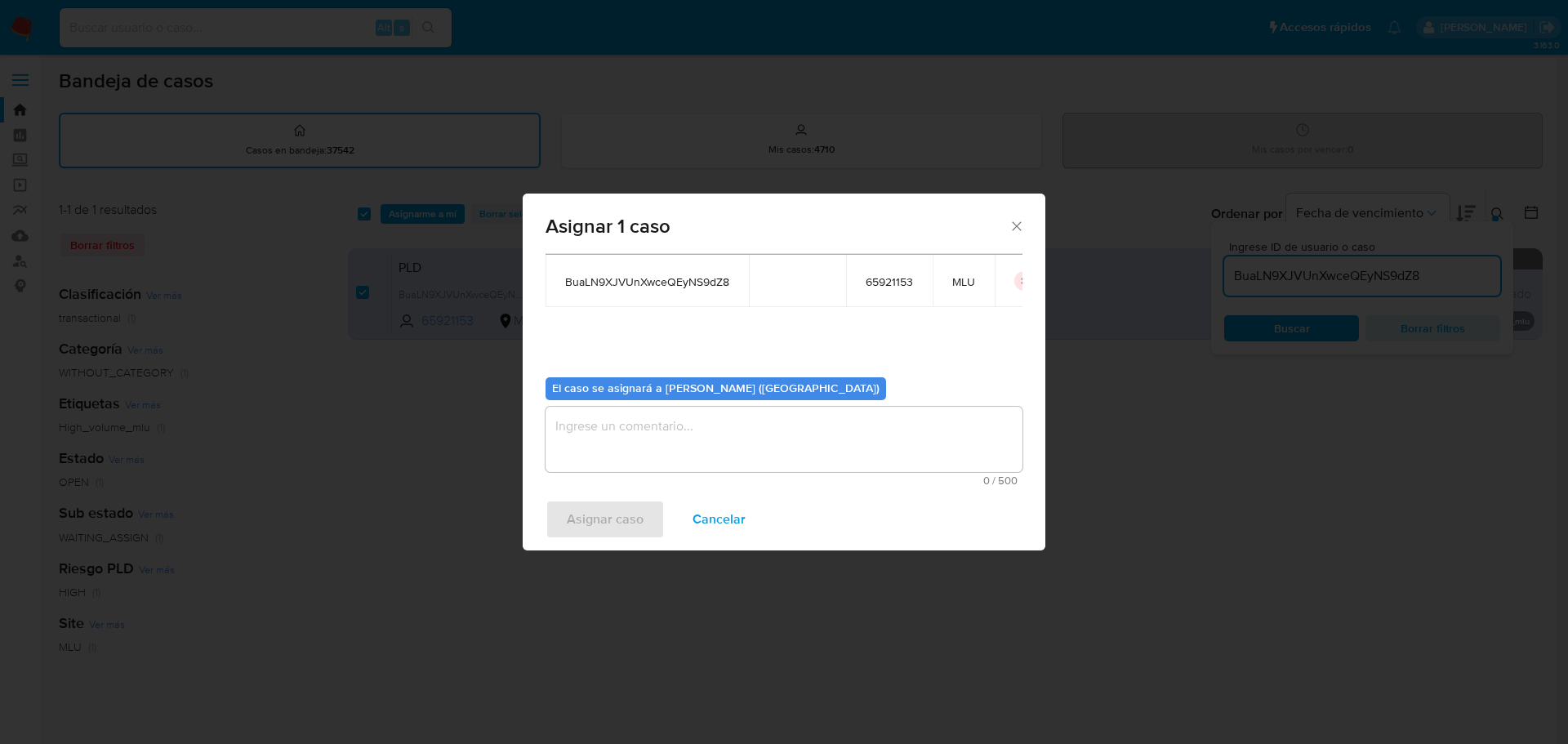
click at [735, 439] on textarea "assign-modal" at bounding box center [784, 439] width 477 height 65
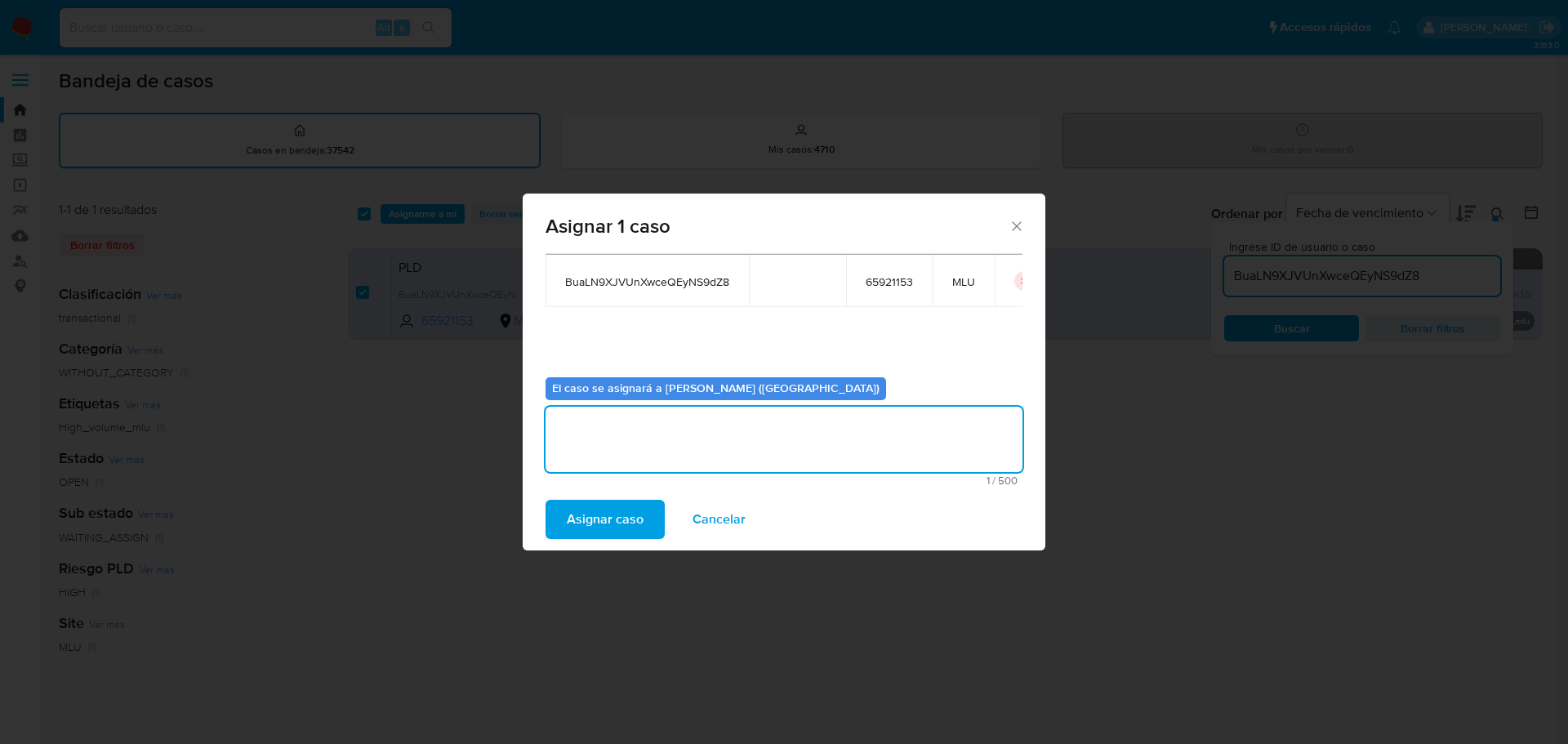
click at [626, 506] on span "Asignar caso" at bounding box center [605, 518] width 77 height 36
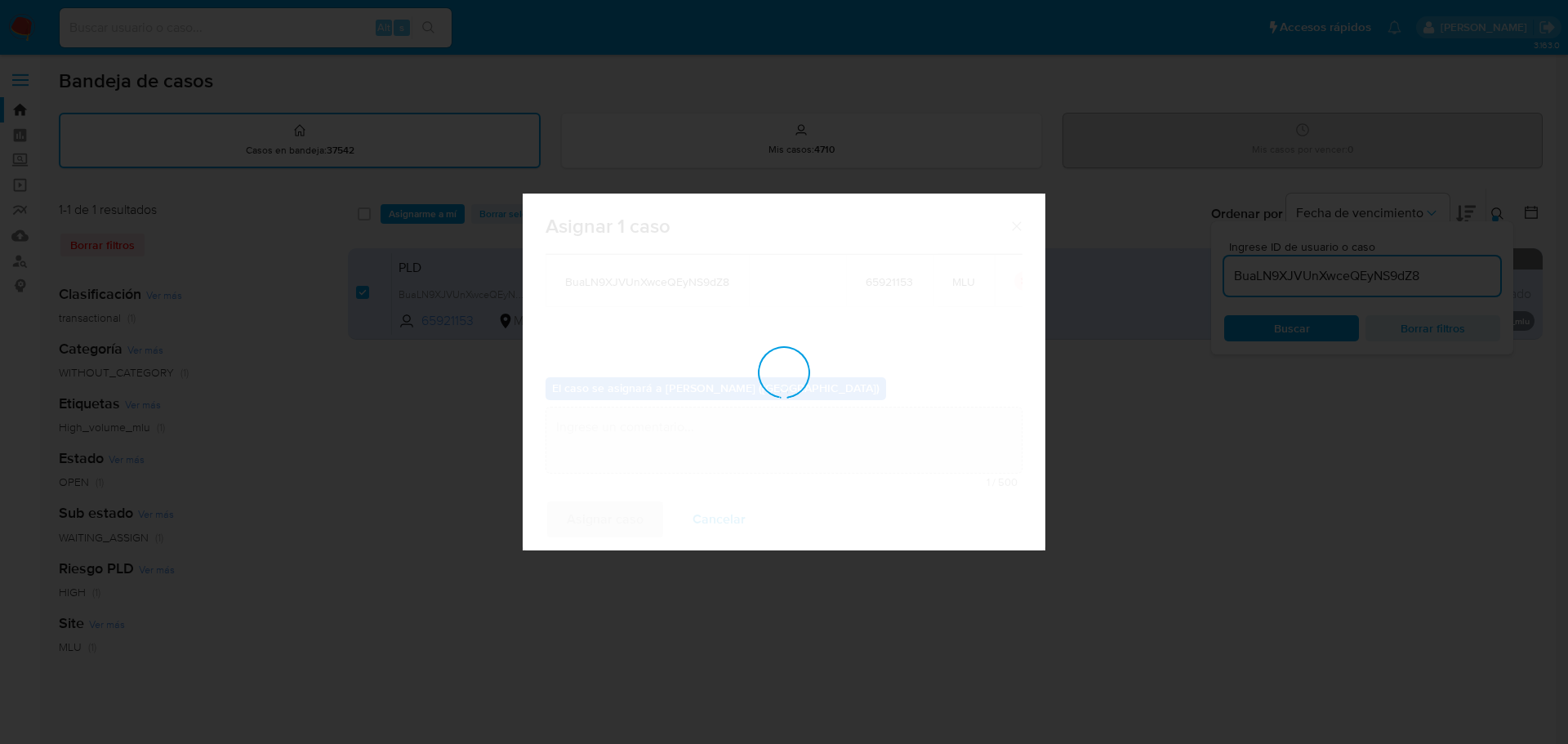
checkbox input "false"
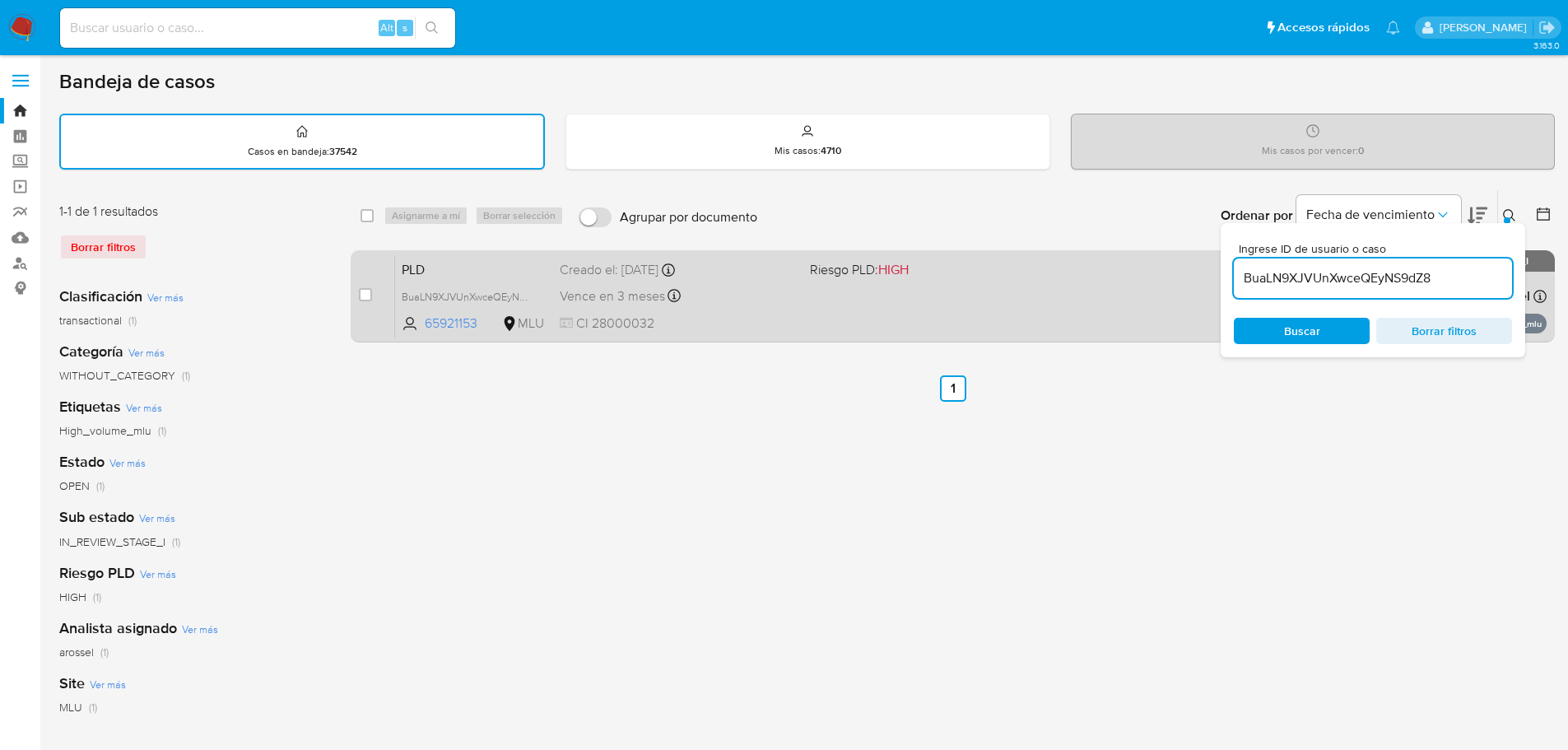
click at [863, 315] on div "PLD BuaLN9XJVUnXwceQEyNS9dZ8 65921153 MLU Riesgo PLD: HIGH Creado el: 12/10/202…" at bounding box center [971, 296] width 1151 height 83
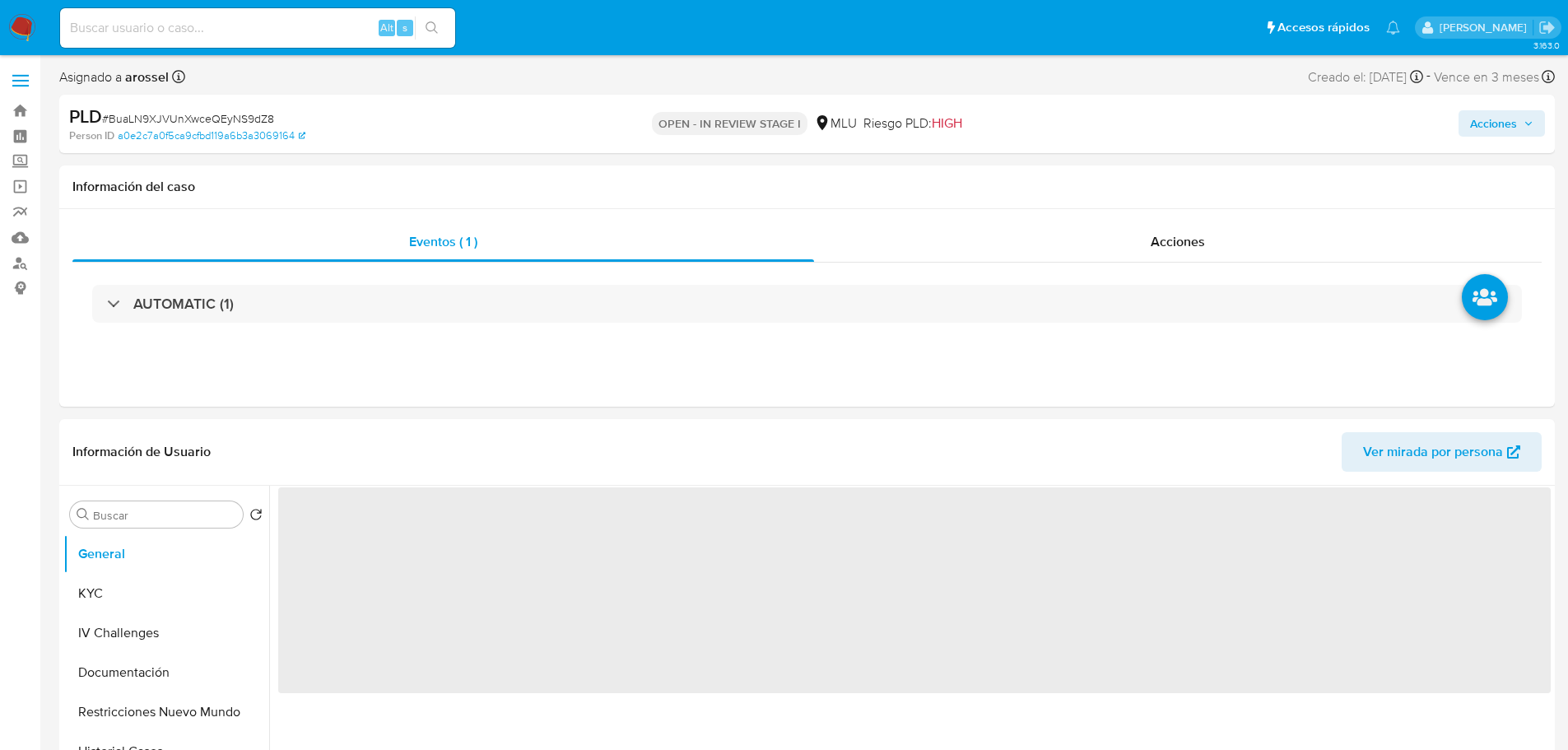
select select "10"
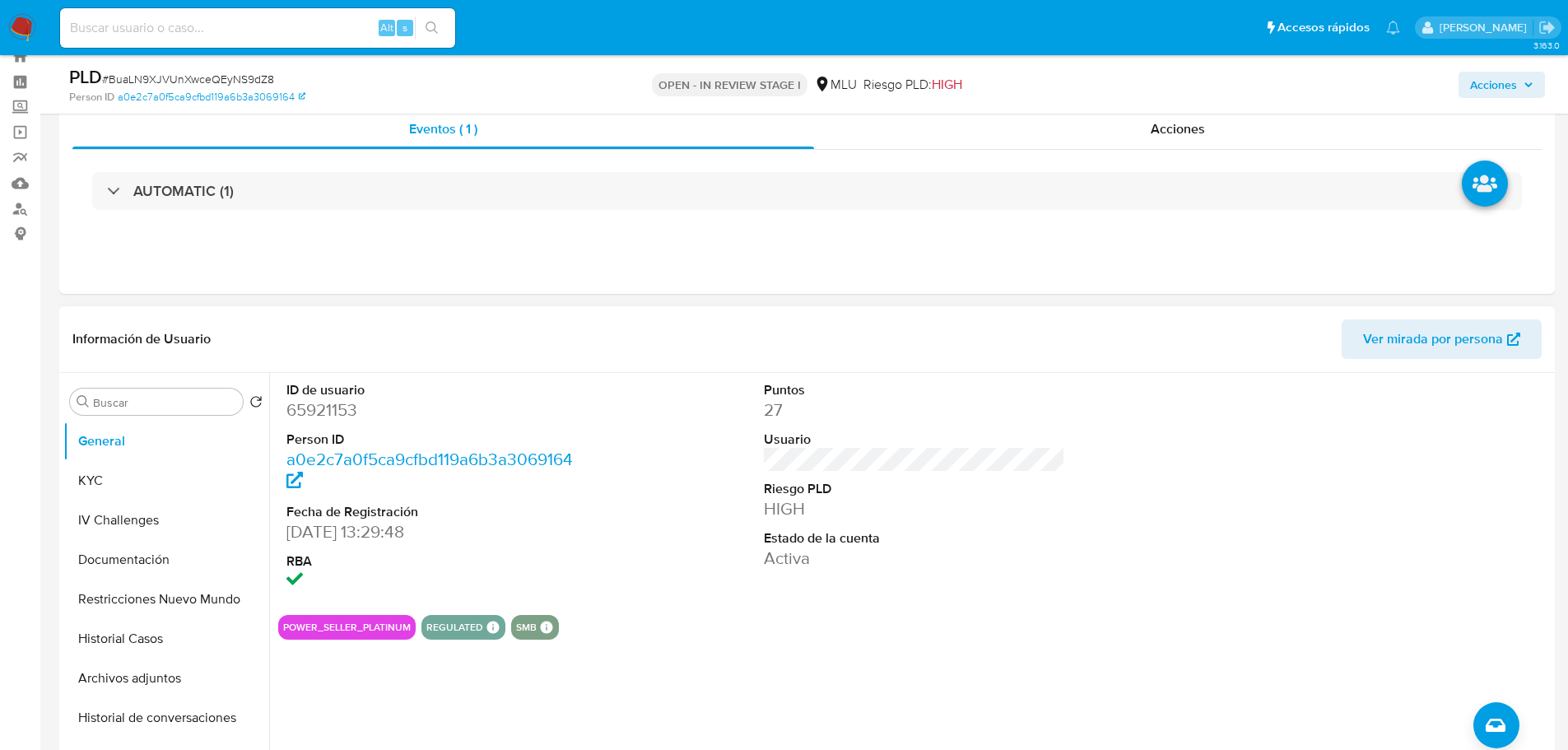
scroll to position [82, 0]
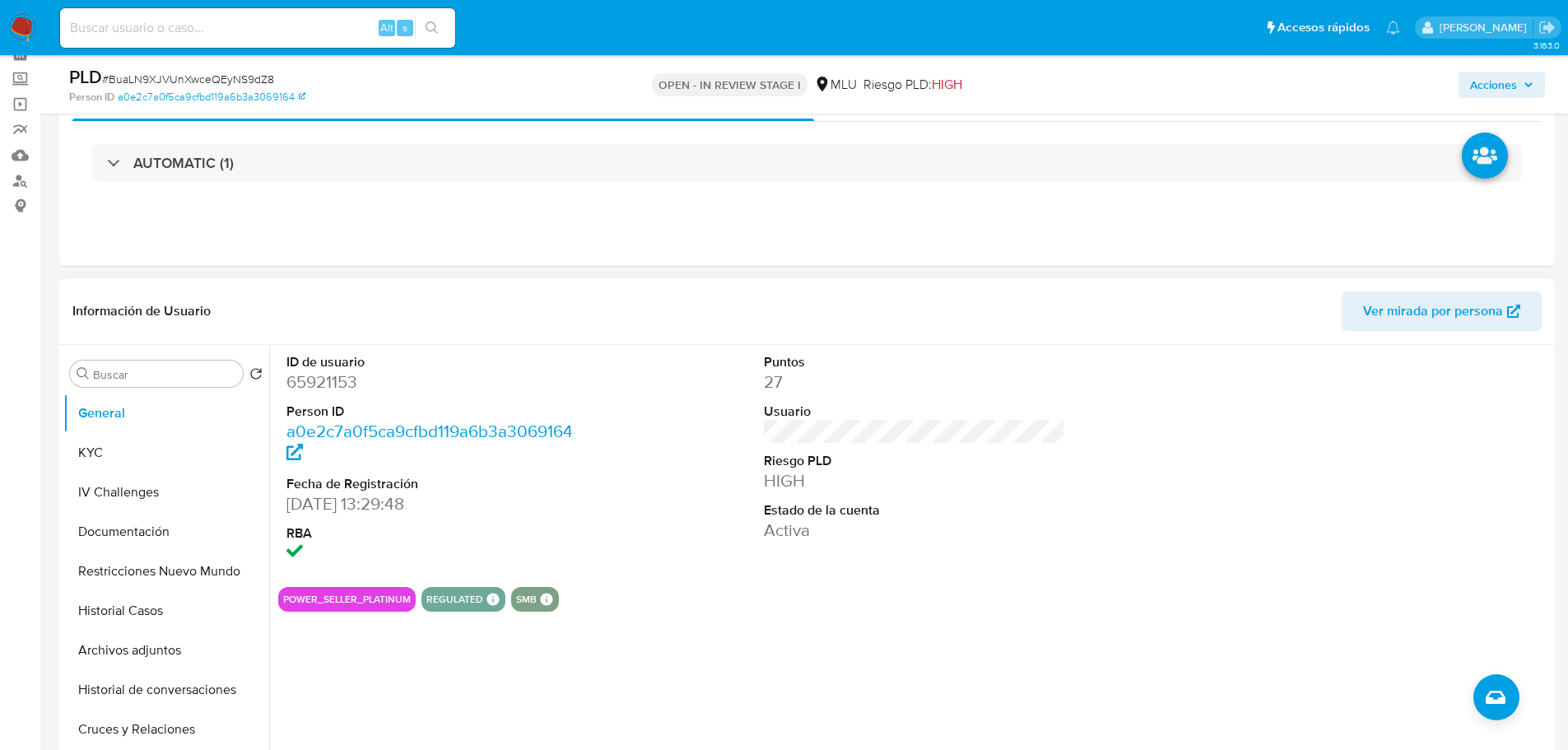
click at [701, 488] on div "ID de usuario 65921153 Person ID a0e2c7a0f5ca9cfbd119a6b3a3069164 Fecha de Regi…" at bounding box center [914, 459] width 1272 height 229
click at [702, 452] on div "ID de usuario 65921153 Person ID a0e2c7a0f5ca9cfbd119a6b3a3069164 Fecha de Regi…" at bounding box center [914, 459] width 1272 height 229
click at [692, 453] on div "ID de usuario 65921153 Person ID a0e2c7a0f5ca9cfbd119a6b3a3069164 Fecha de Regi…" at bounding box center [914, 459] width 1272 height 229
click at [340, 386] on dd "65921153" at bounding box center [438, 382] width 302 height 23
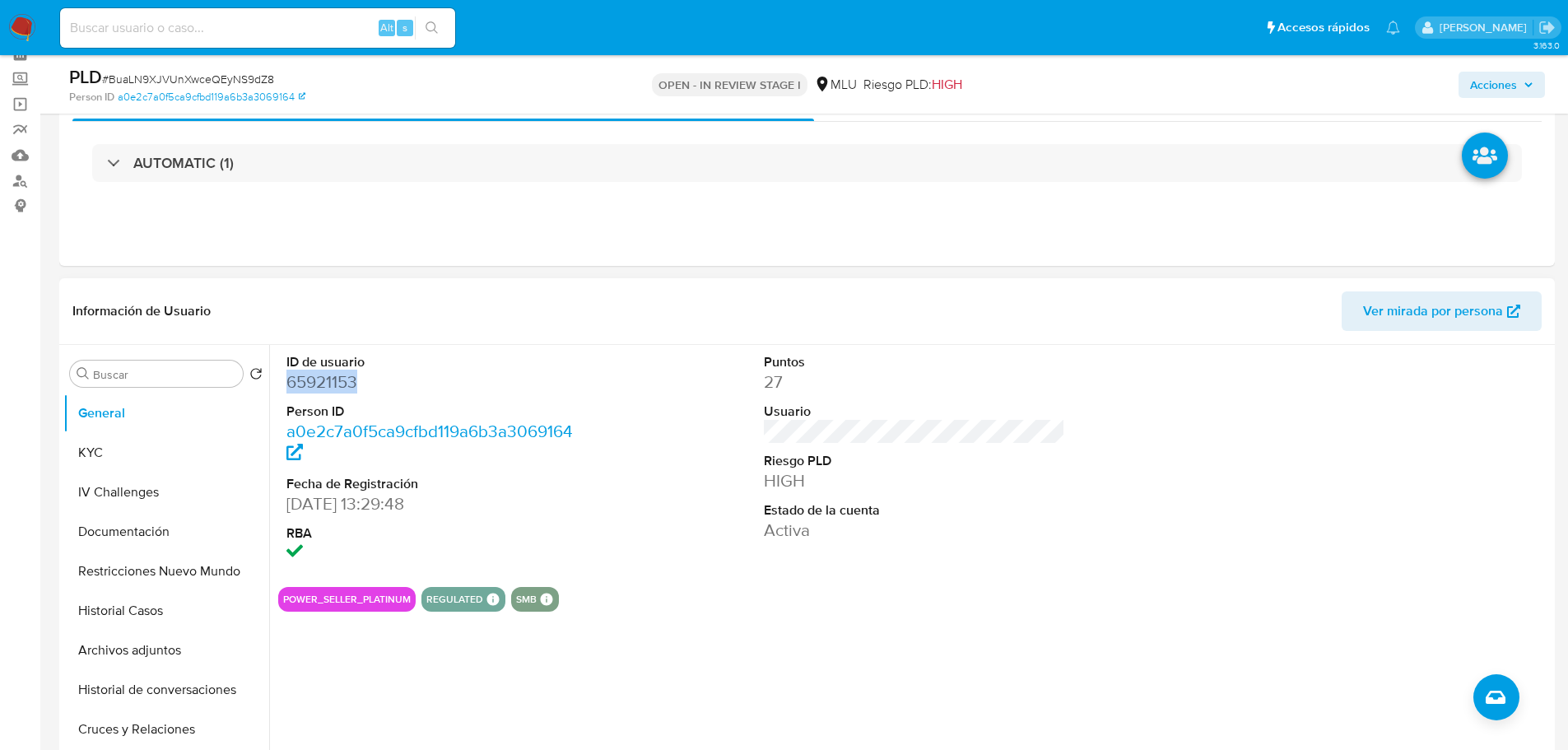
copy dd "65921153"
click at [263, 74] on span "# BuaLN9XJVUnXwceQEyNS9dZ8" at bounding box center [188, 78] width 172 height 16
click at [266, 74] on span "# BuaLN9XJVUnXwceQEyNS9dZ8" at bounding box center [188, 78] width 172 height 16
copy span "BuaLN9XJVUnXwceQEyNS9dZ8"
click at [310, 193] on div "AUTOMATIC (1)" at bounding box center [807, 163] width 1469 height 82
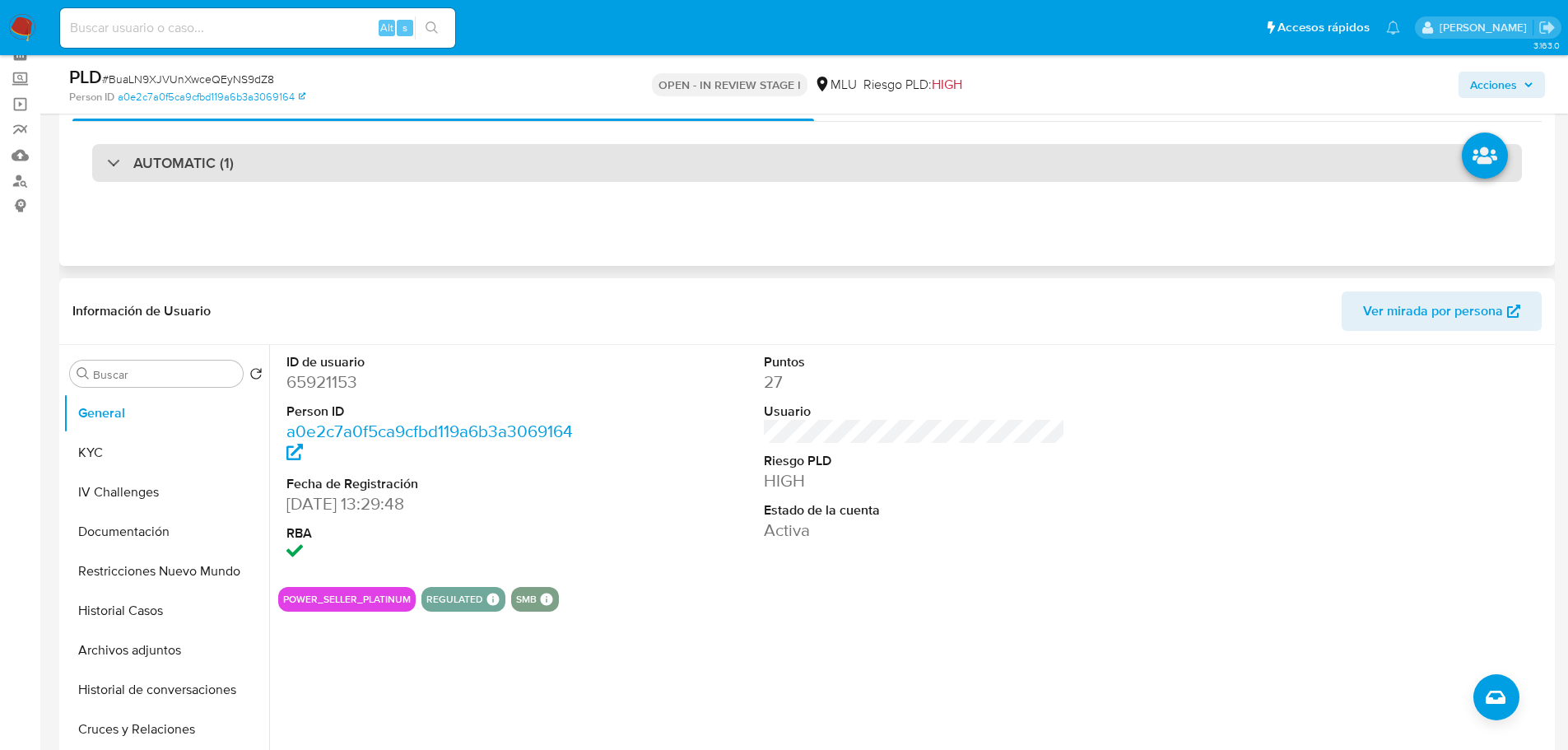
click at [314, 162] on div "AUTOMATIC (1)" at bounding box center [806, 163] width 1429 height 38
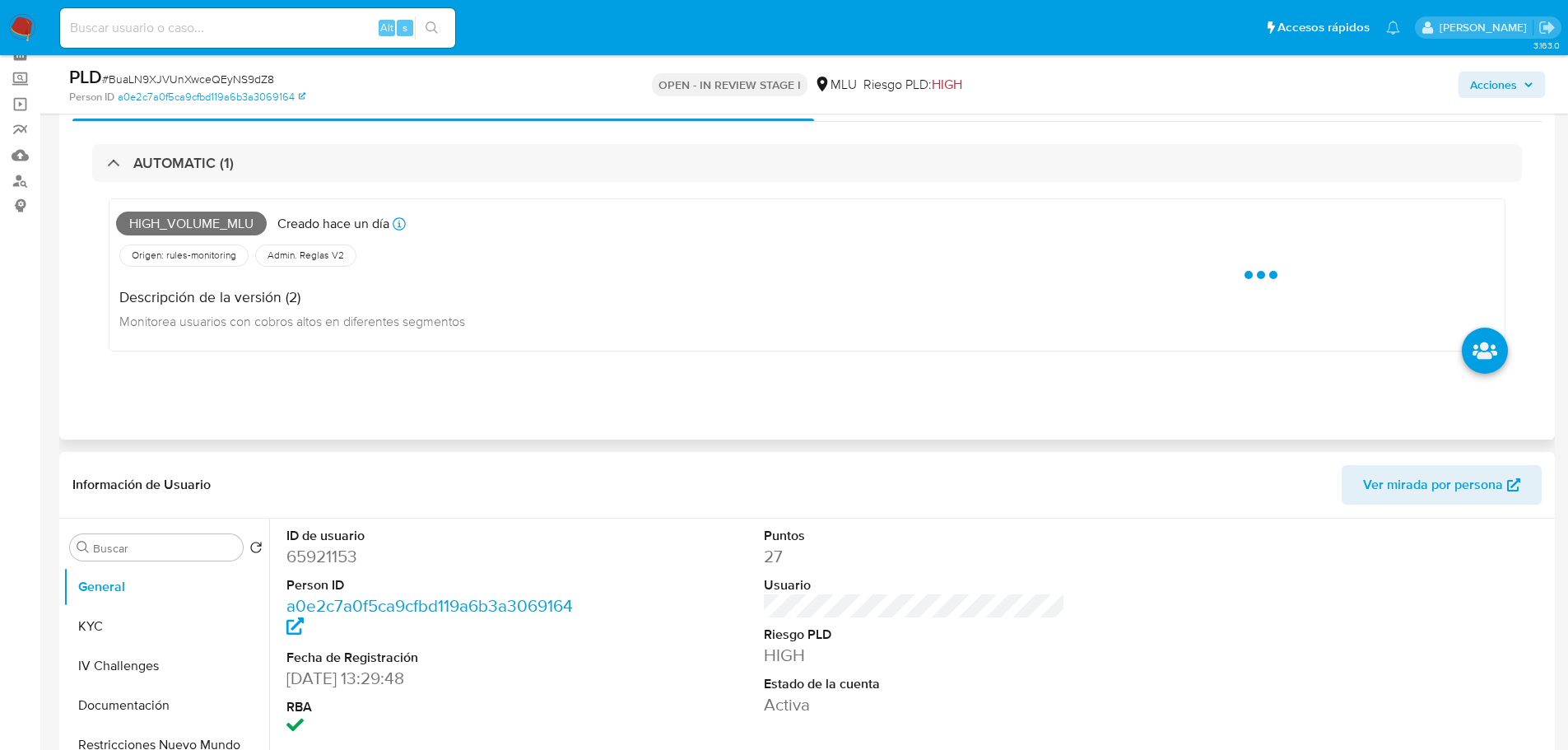
click at [215, 227] on span "High_volume_mlu" at bounding box center [191, 223] width 150 height 24
click at [216, 227] on span "High_volume_mlu" at bounding box center [191, 223] width 150 height 24
copy span "High_volume_mlu"
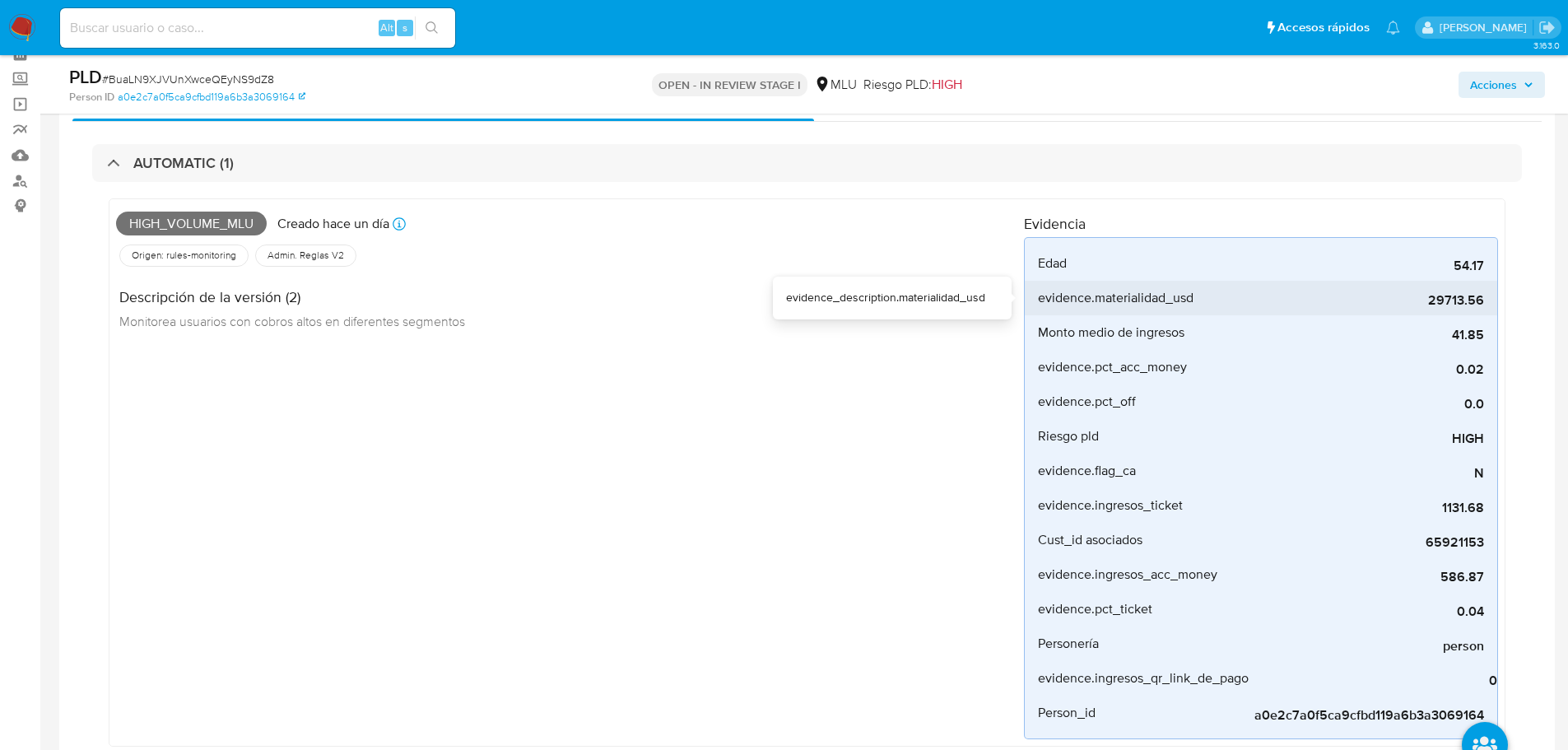
drag, startPoint x: 1427, startPoint y: 298, endPoint x: 1495, endPoint y: 297, distance: 68.0
click at [1495, 297] on li "evidence.materialidad_usd 29713.56" at bounding box center [1261, 298] width 473 height 35
click at [238, 81] on span "# BuaLN9XJVUnXwceQEyNS9dZ8" at bounding box center [188, 78] width 172 height 16
copy span "BuaLN9XJVUnXwceQEyNS9dZ8"
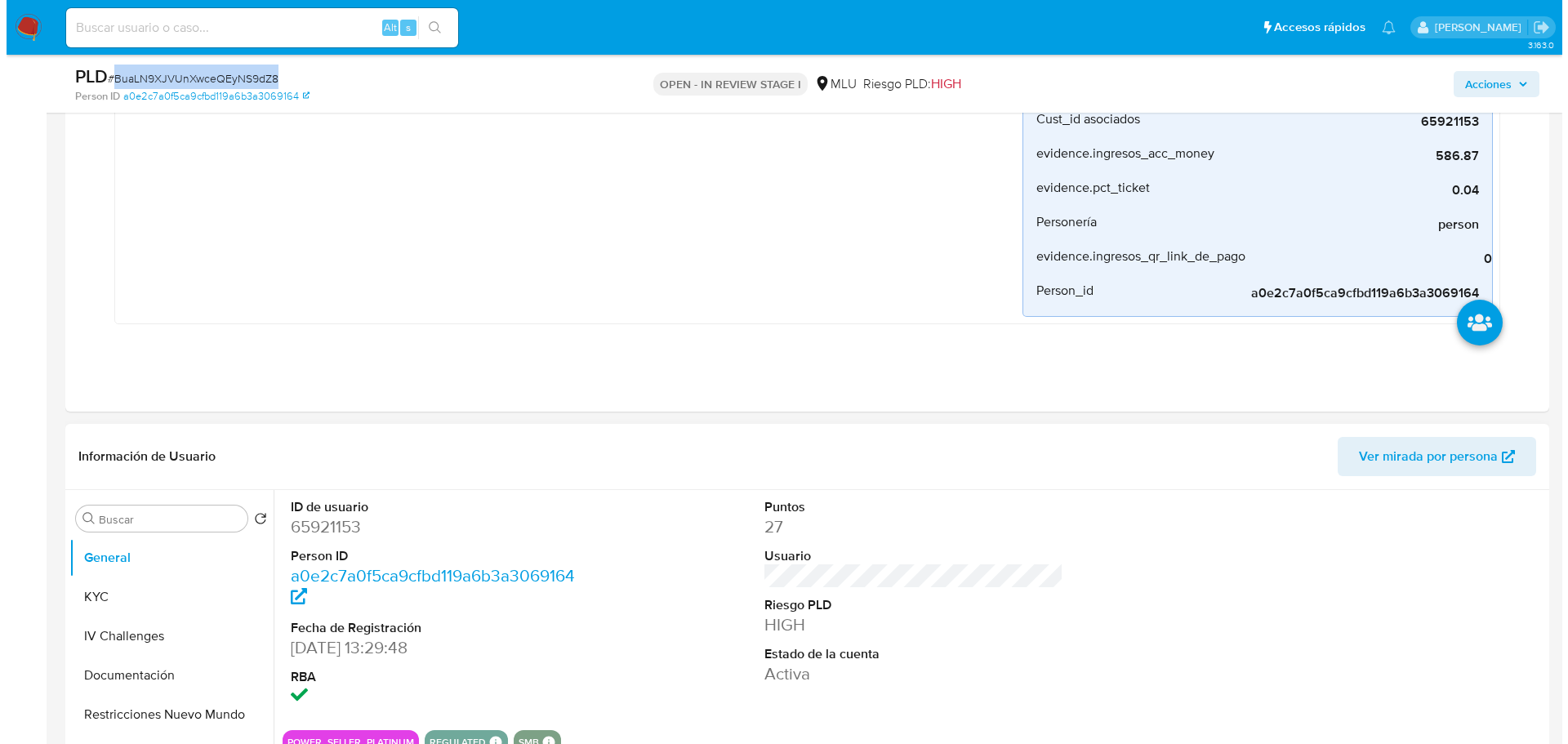
scroll to position [816, 0]
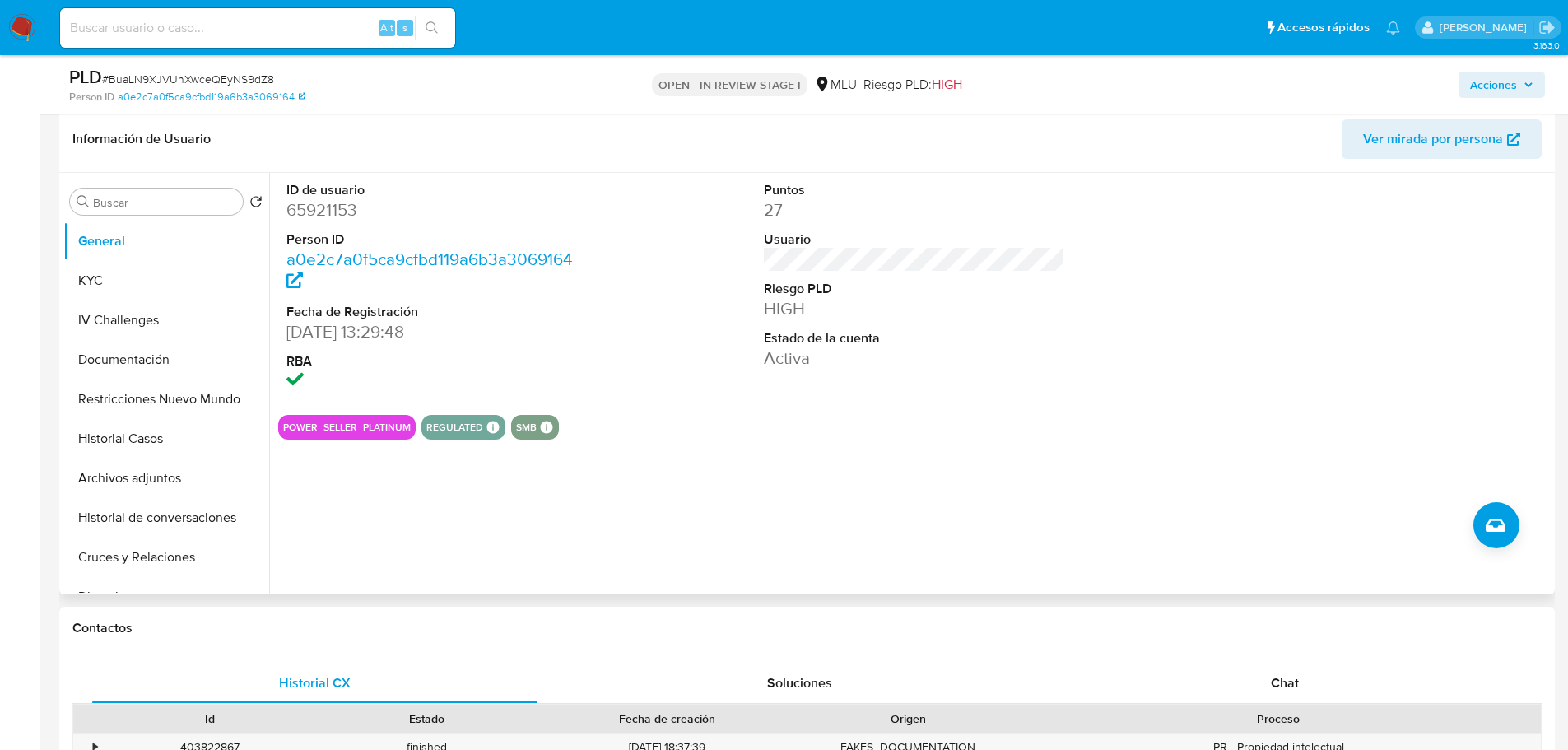
click at [330, 207] on dd "65921153" at bounding box center [438, 210] width 302 height 23
copy dd "65921153"
drag, startPoint x: 156, startPoint y: 500, endPoint x: 152, endPoint y: 472, distance: 28.3
click at [156, 500] on button "Historial de conversaciones" at bounding box center [166, 517] width 205 height 40
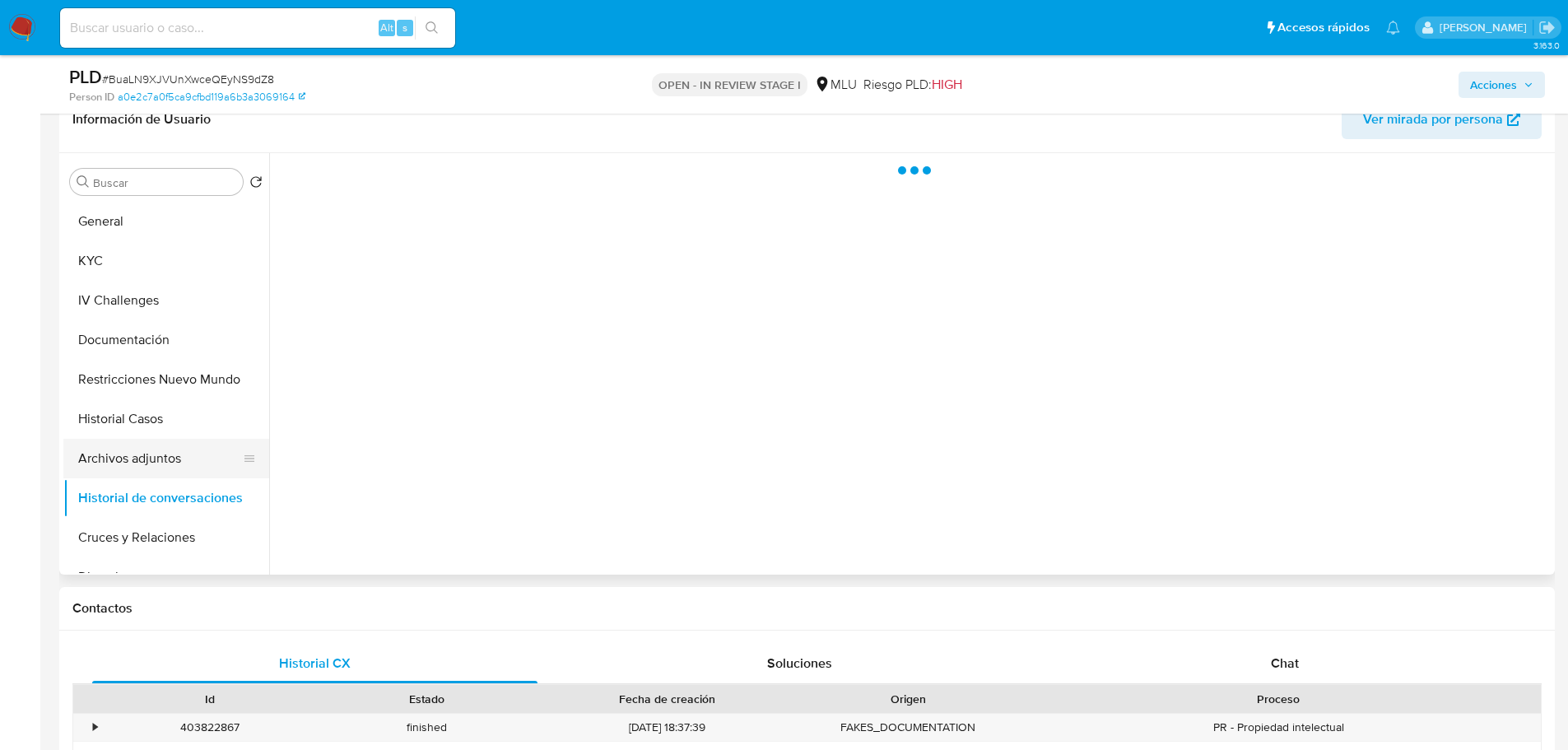
click at [152, 472] on button "Archivos adjuntos" at bounding box center [159, 458] width 193 height 40
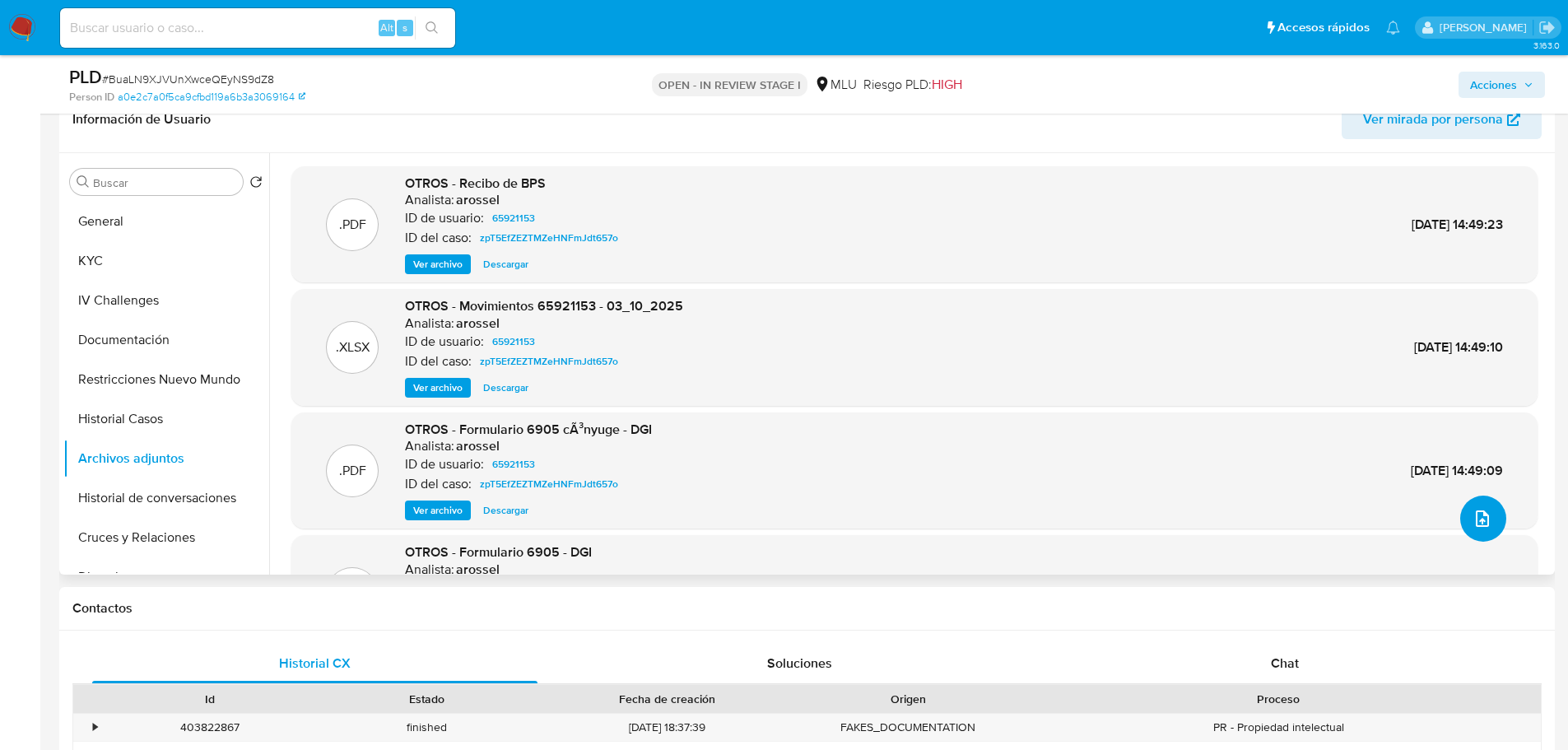
click at [1471, 502] on button "upload-file" at bounding box center [1484, 518] width 47 height 47
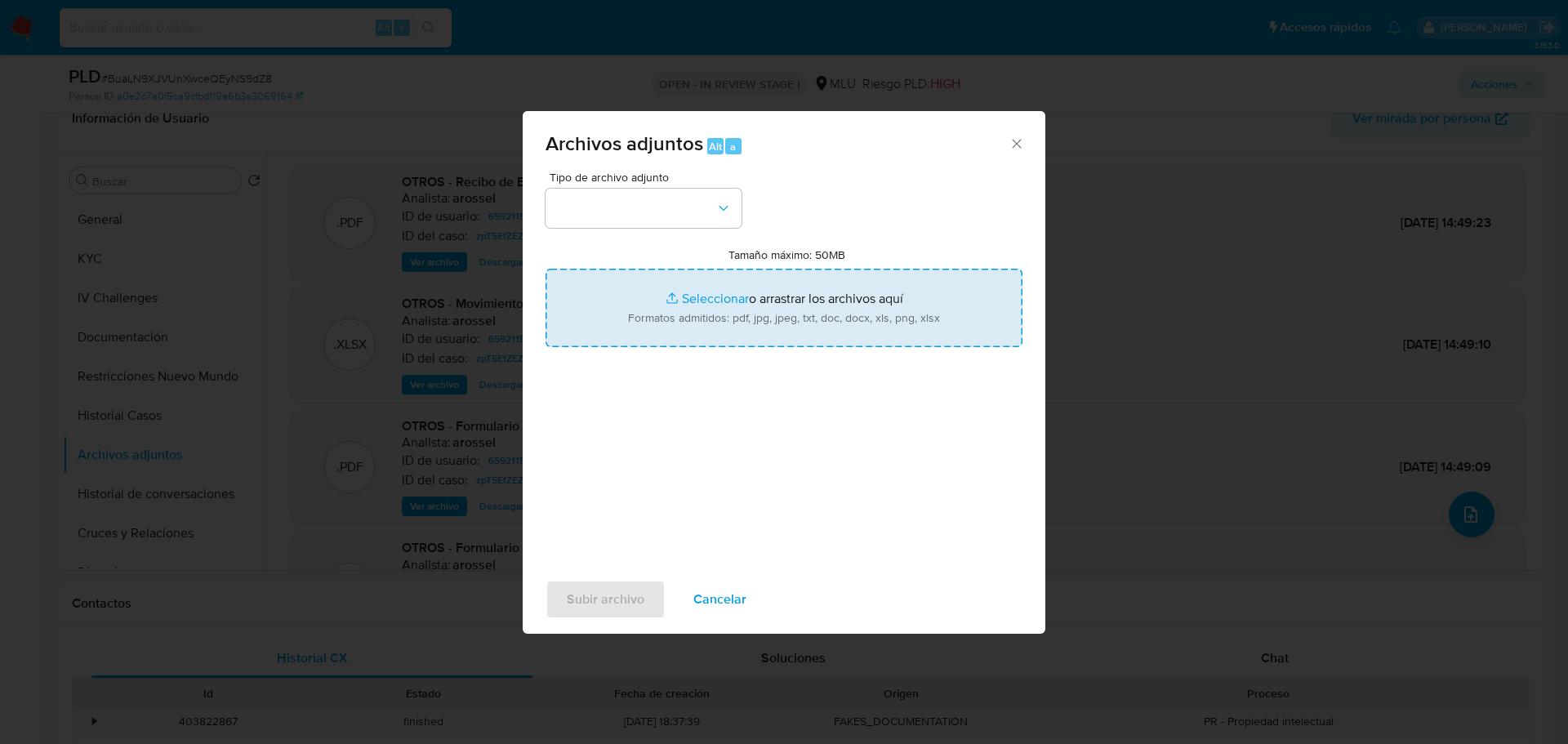
click at [778, 288] on input "Tamaño máximo: 50MB Seleccionar archivos" at bounding box center [784, 308] width 477 height 79
type input "C:\fakepath\Case Log 65921153 - 13_10_2025.pdf"
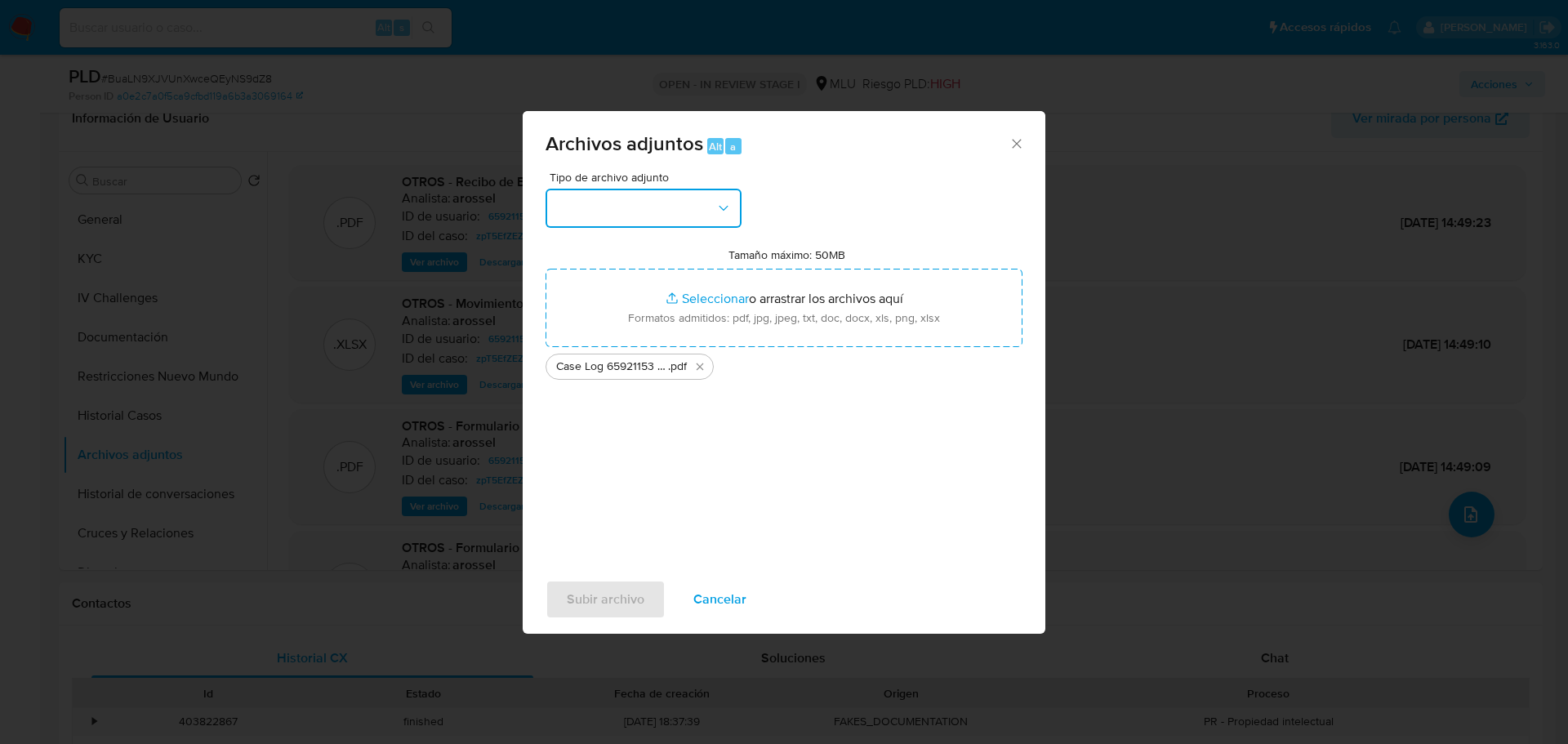
click at [624, 217] on button "button" at bounding box center [643, 208] width 196 height 39
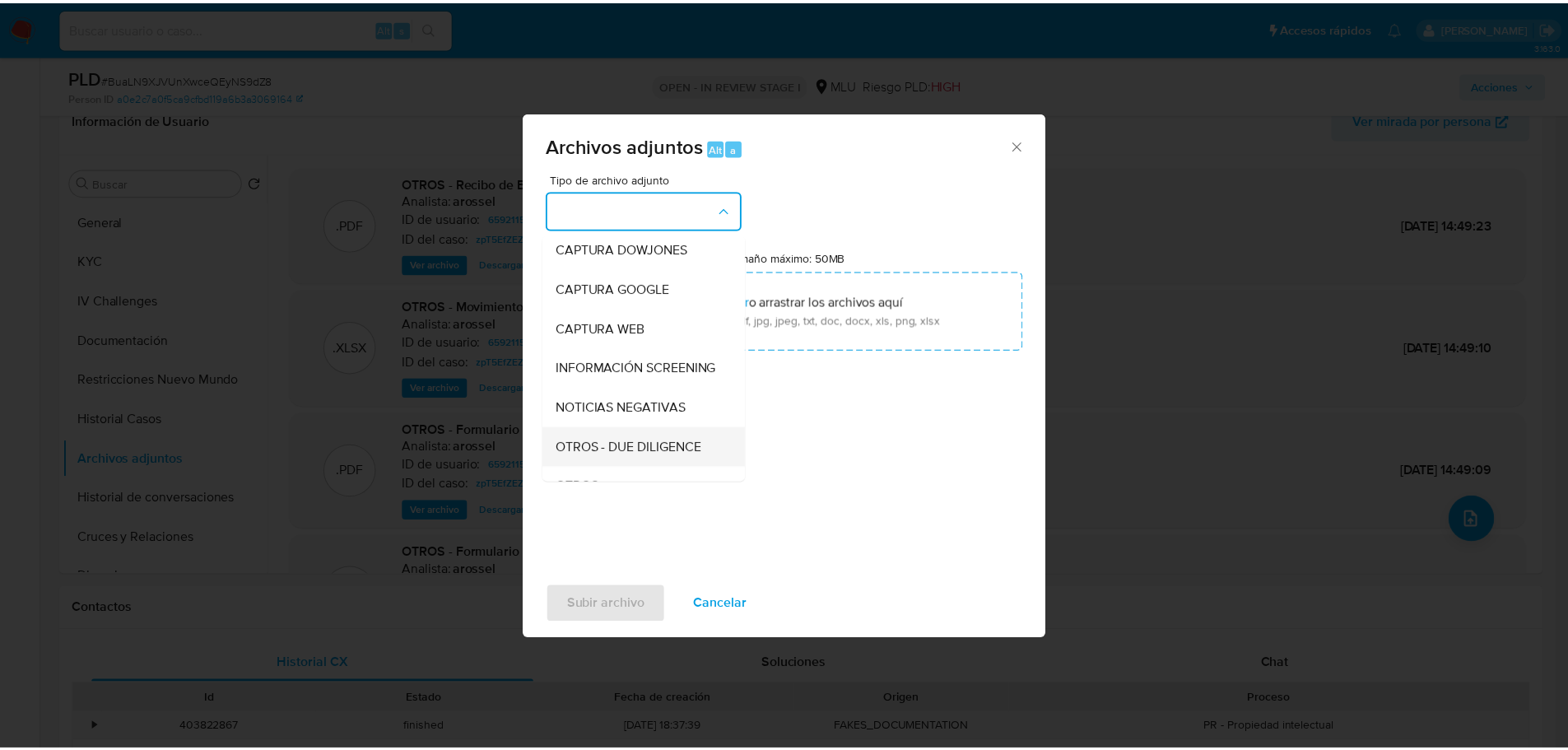
scroll to position [82, 0]
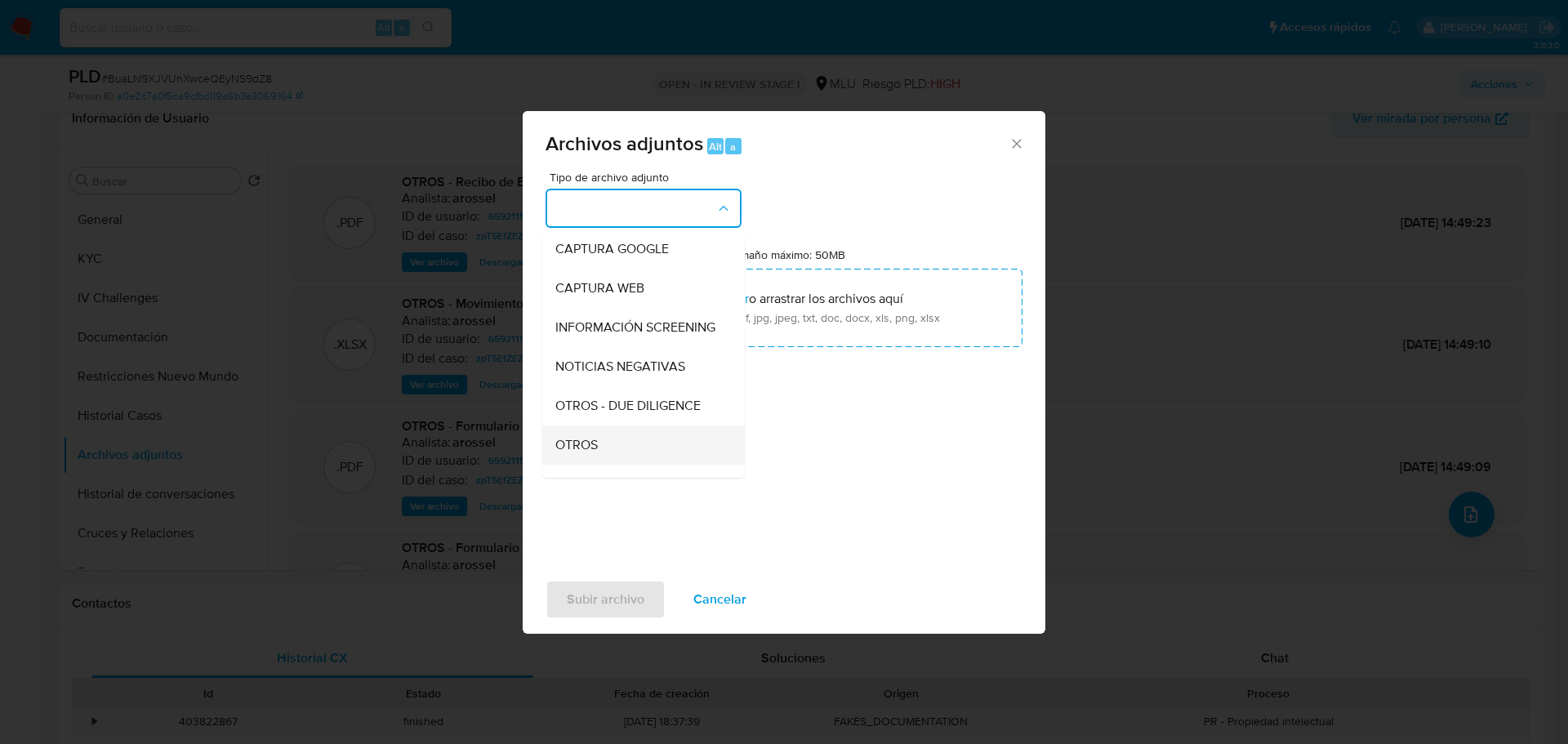
click at [624, 463] on div "OTROS" at bounding box center [638, 444] width 166 height 39
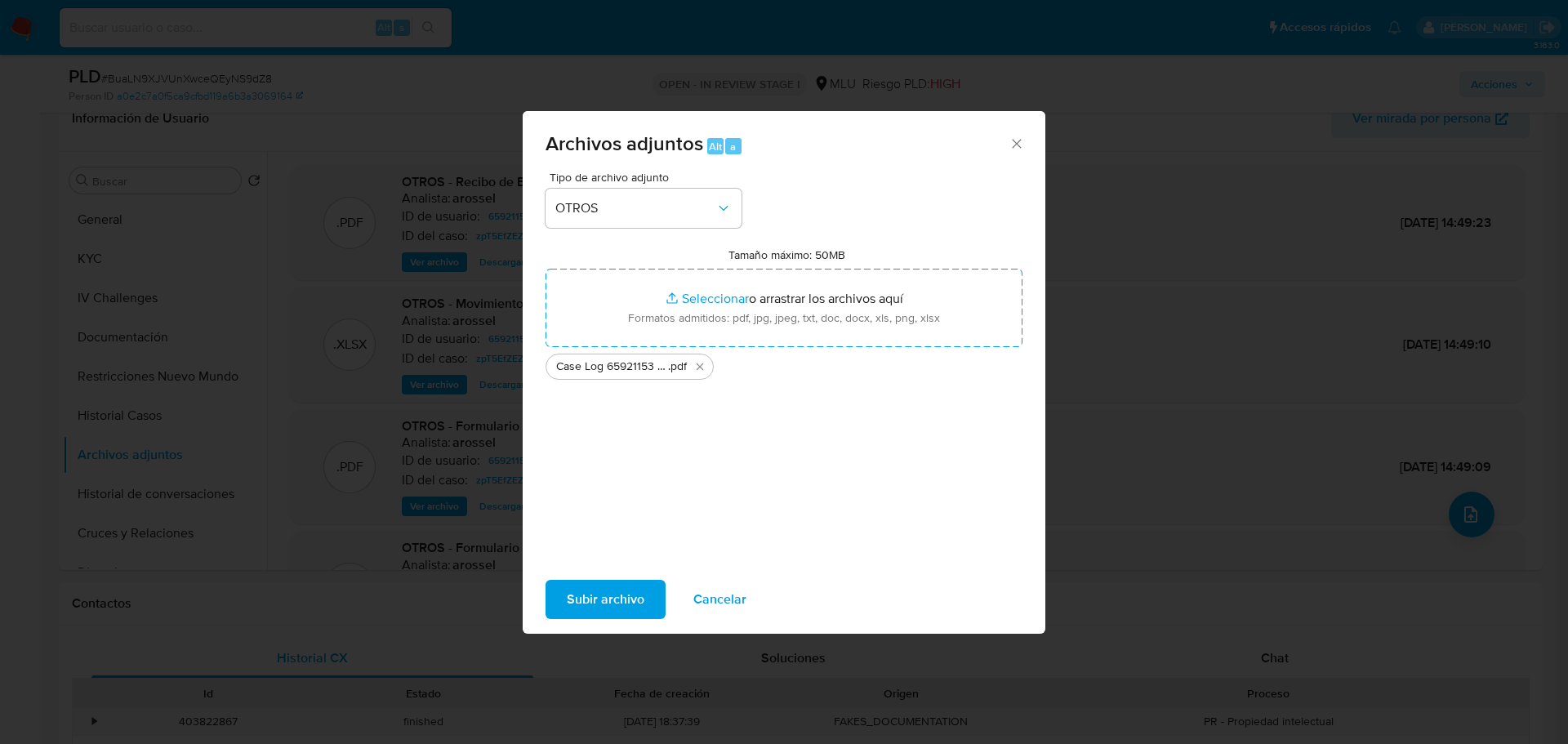
click at [632, 604] on span "Subir archivo" at bounding box center [605, 599] width 78 height 36
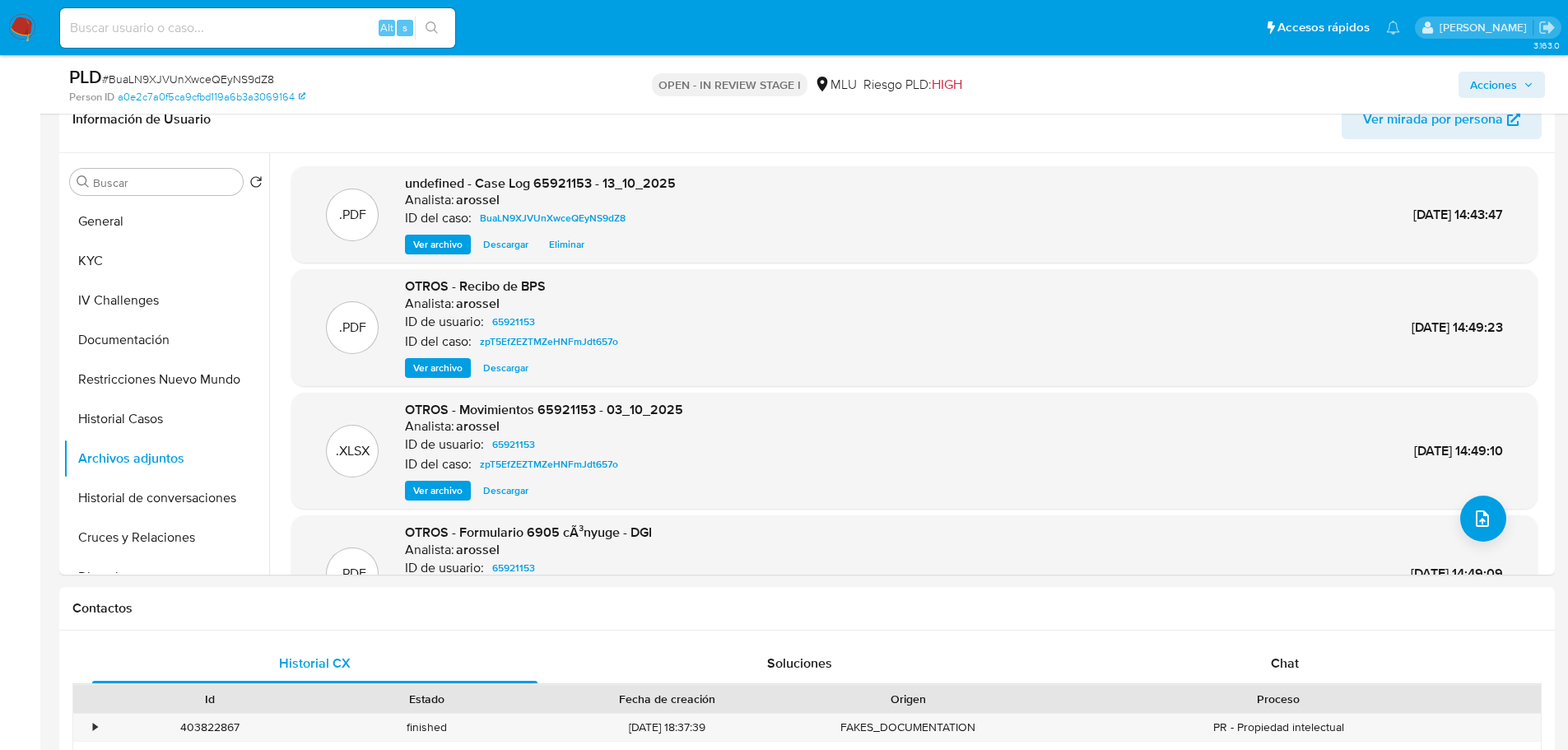
drag, startPoint x: 1487, startPoint y: 86, endPoint x: 1479, endPoint y: 94, distance: 11.3
click at [1487, 86] on span "Acciones" at bounding box center [1493, 84] width 47 height 26
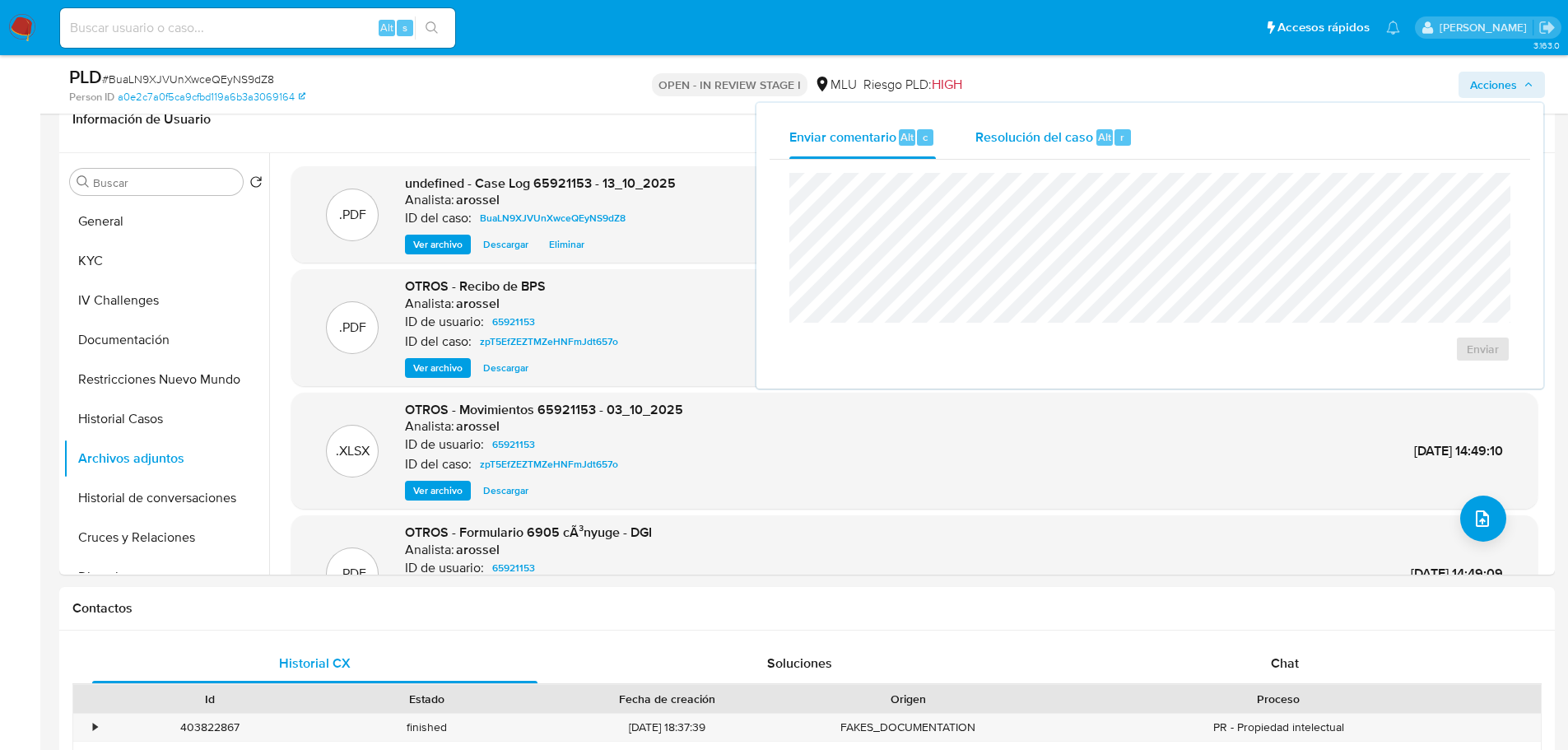
click at [1127, 129] on div "Alt r" at bounding box center [1113, 137] width 35 height 16
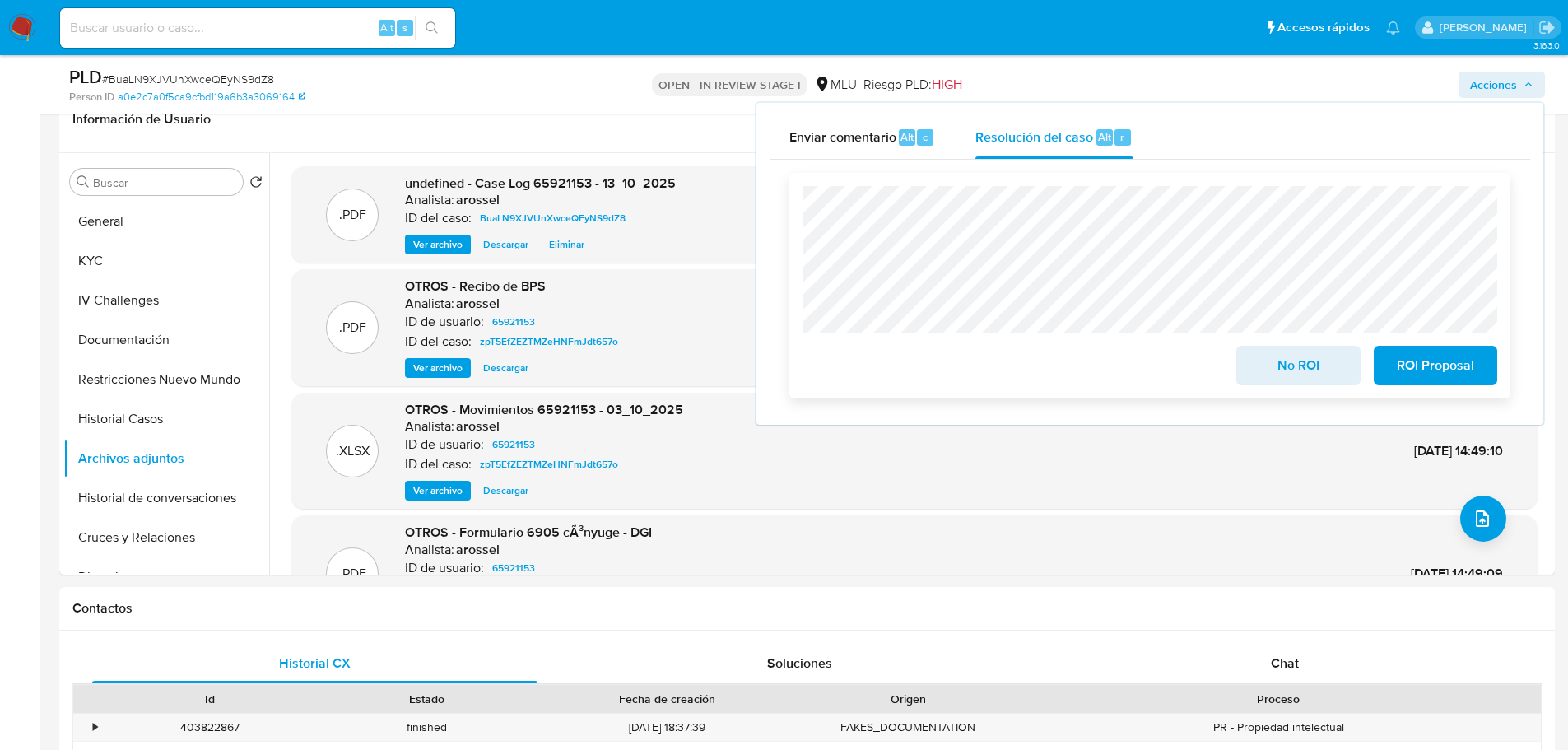
click at [1285, 372] on span "No ROI" at bounding box center [1298, 364] width 80 height 36
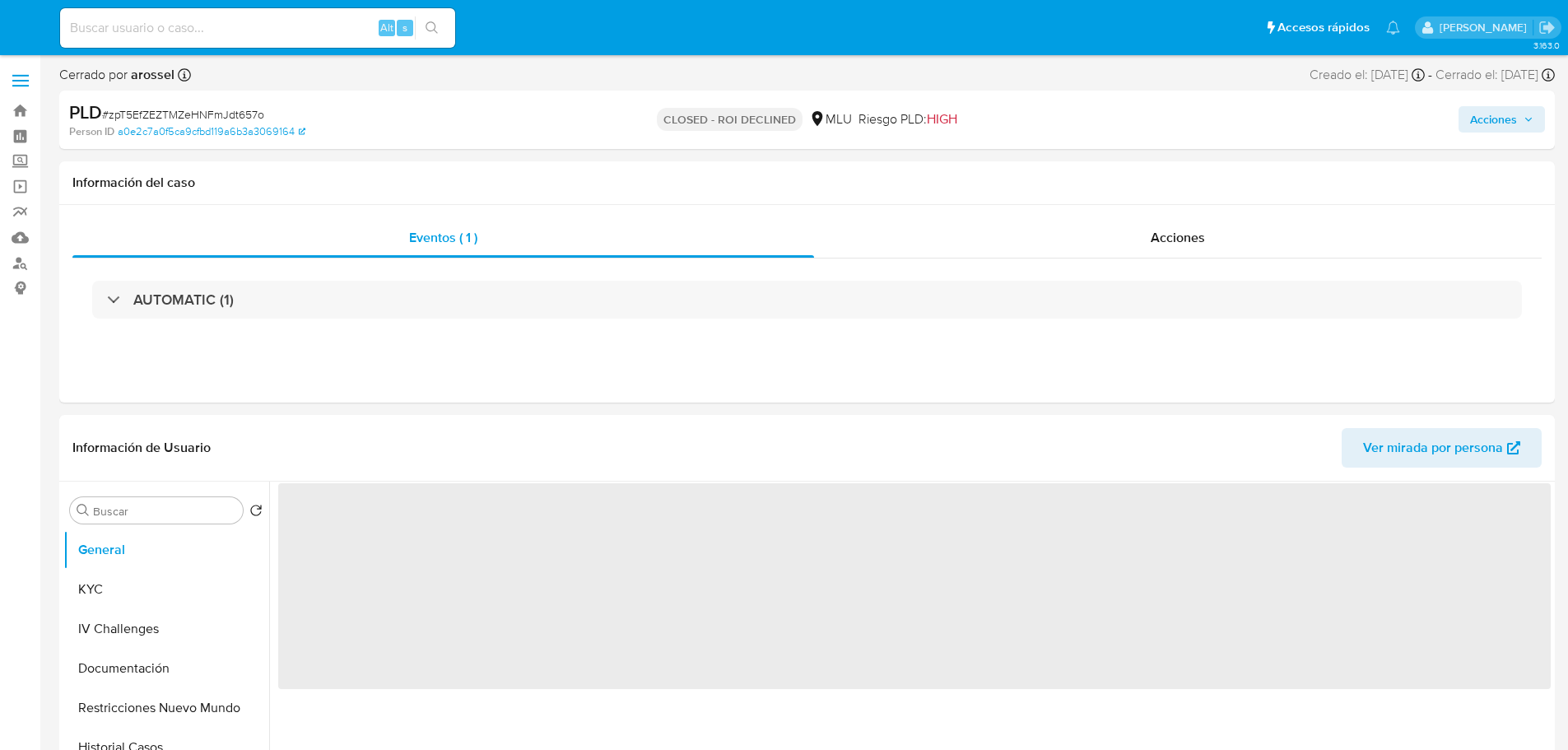
select select "10"
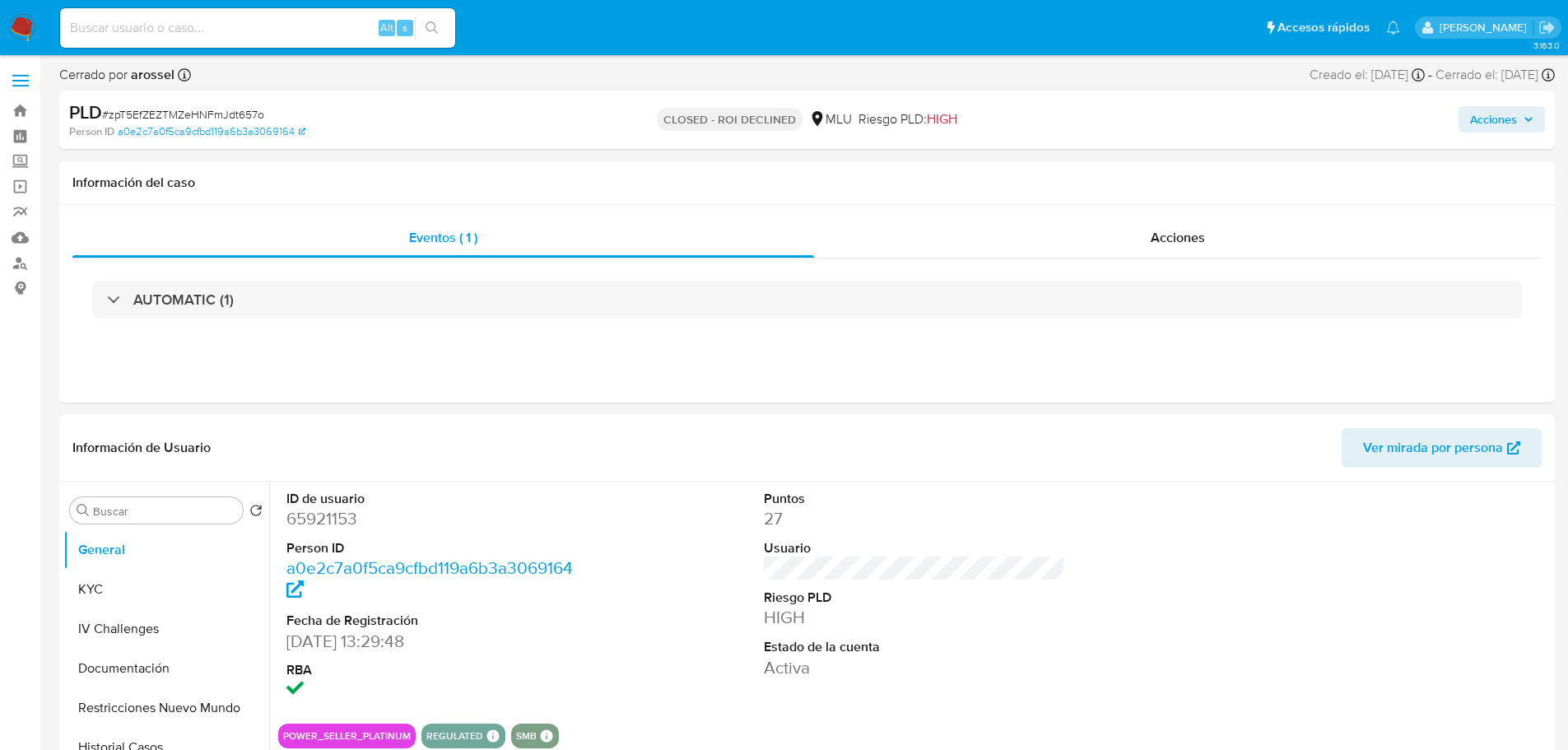
click at [233, 112] on span "# zpT5EfZEZTMZeHNFmJdt657o" at bounding box center [182, 114] width 162 height 16
copy span "zpT5EfZEZTMZeHNFmJdt657o"
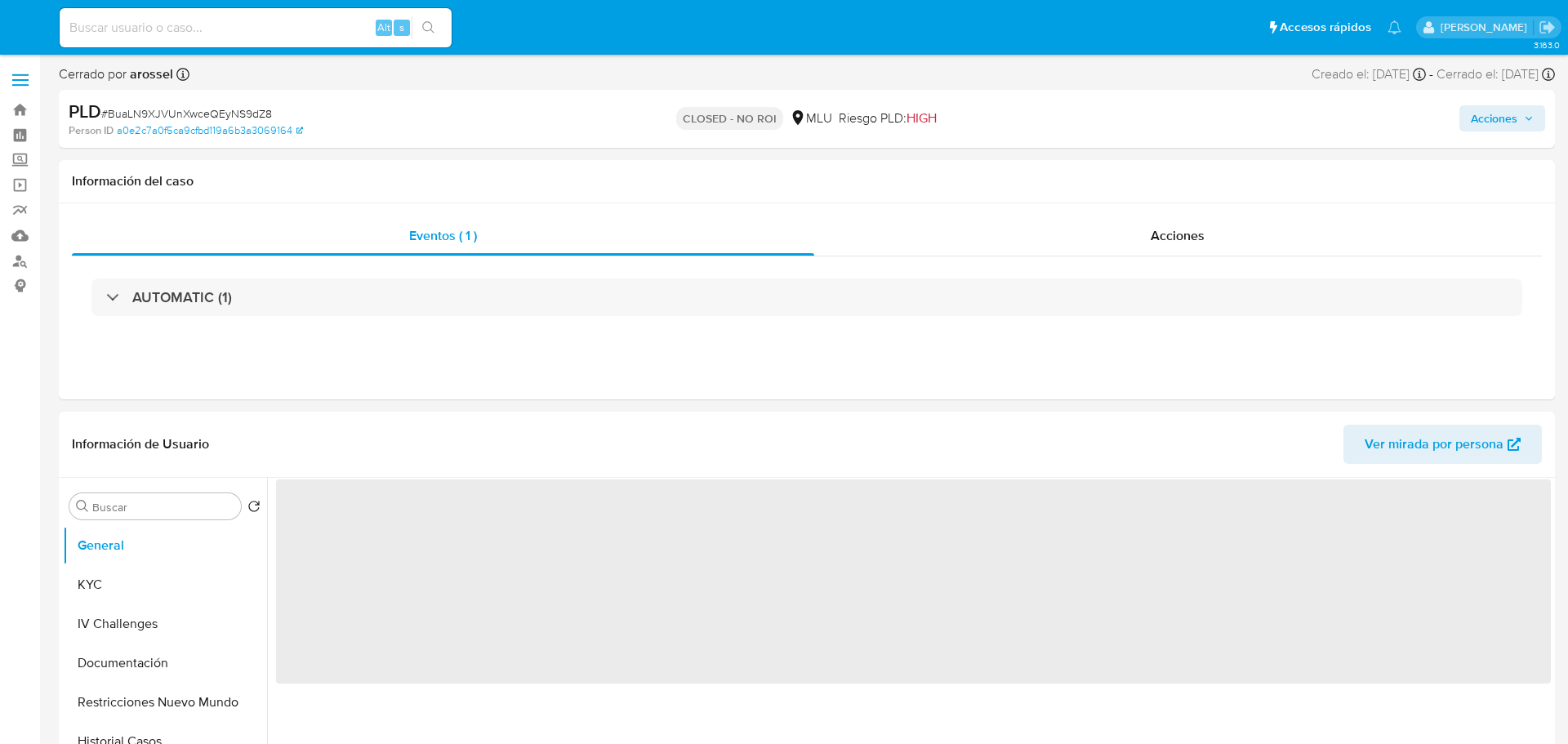
select select "10"
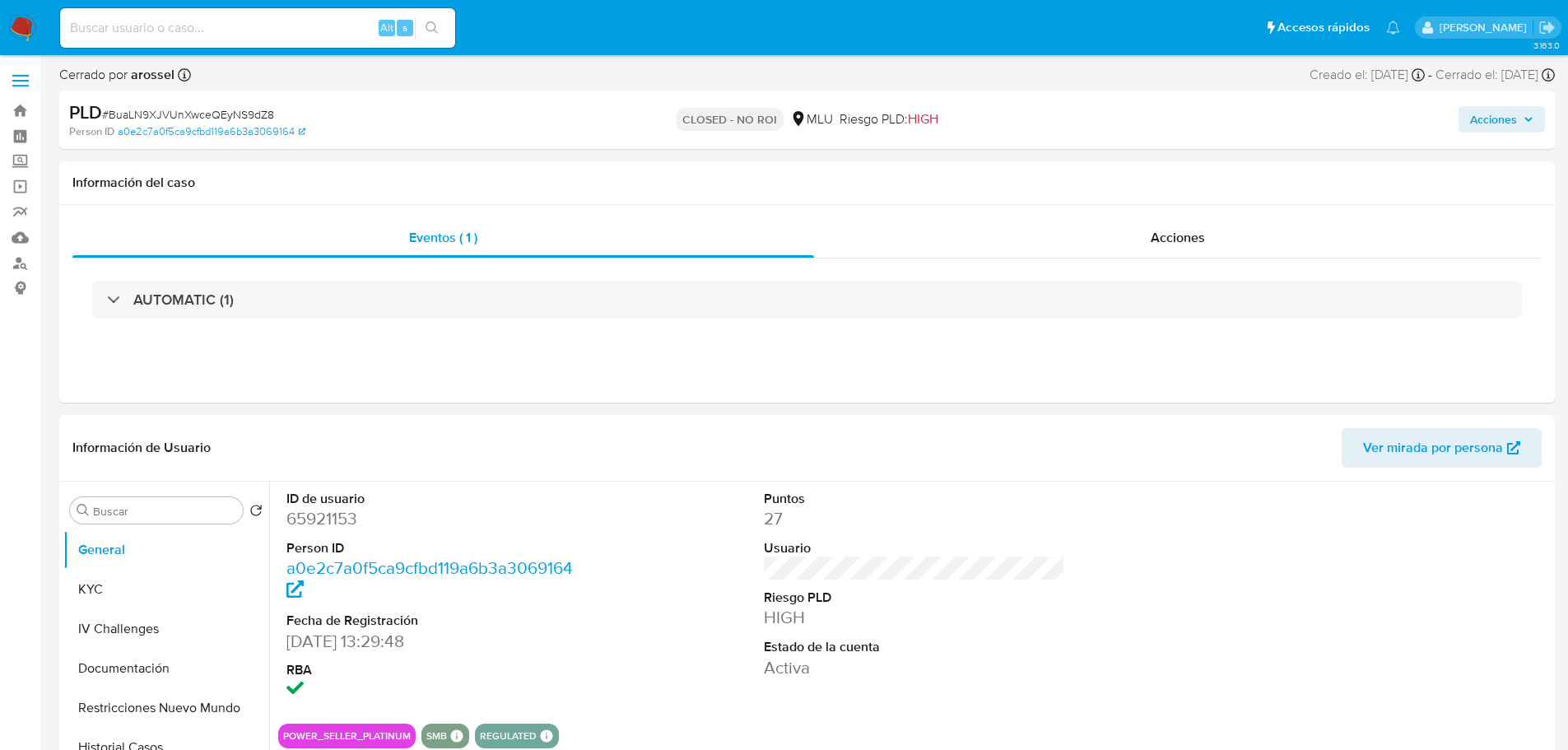
click at [235, 110] on span "# BuaLN9XJVUnXwceQEyNS9dZ8" at bounding box center [188, 114] width 172 height 16
copy span "BuaLN9XJVUnXwceQEyNS9dZ8"
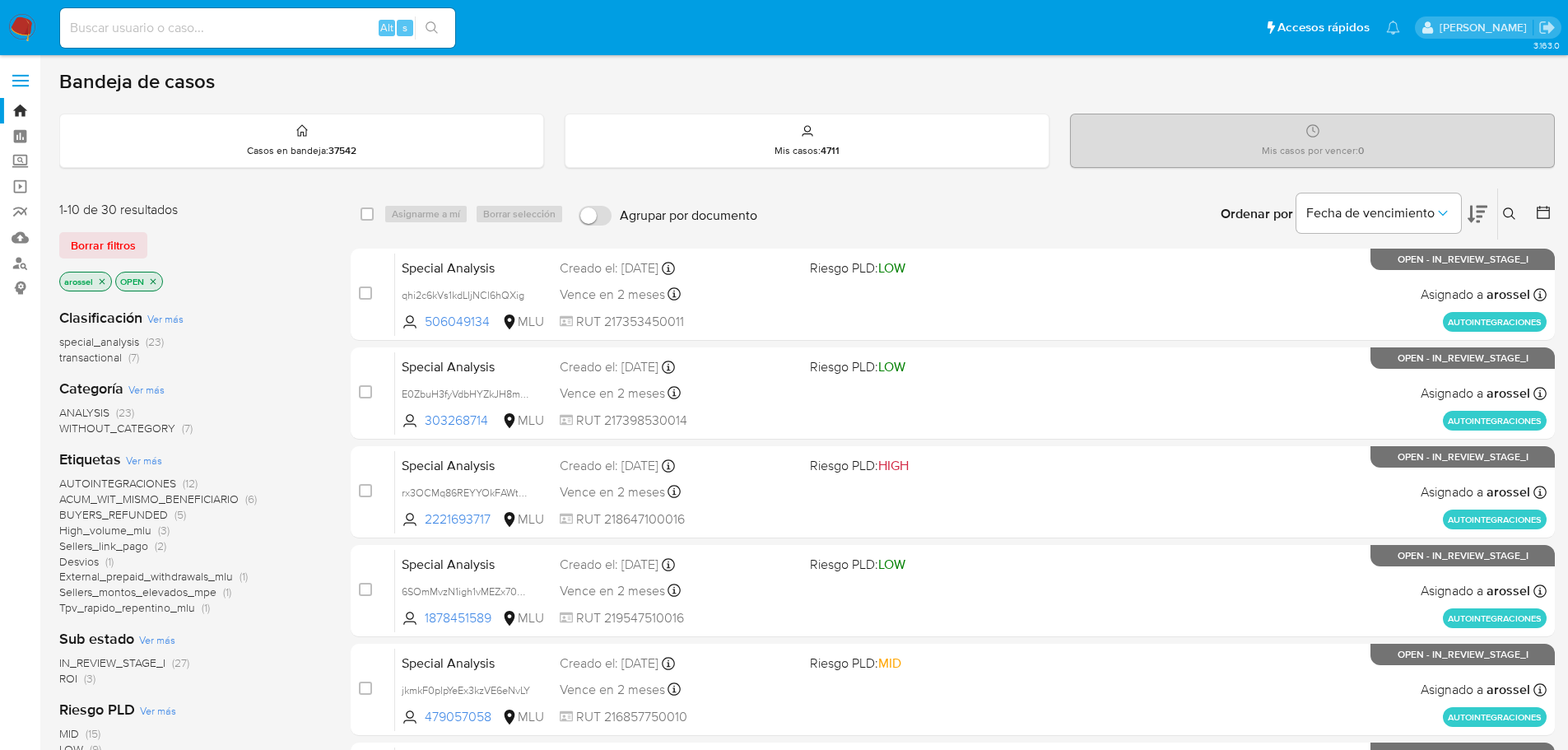
click at [68, 685] on span "ROI" at bounding box center [68, 677] width 18 height 16
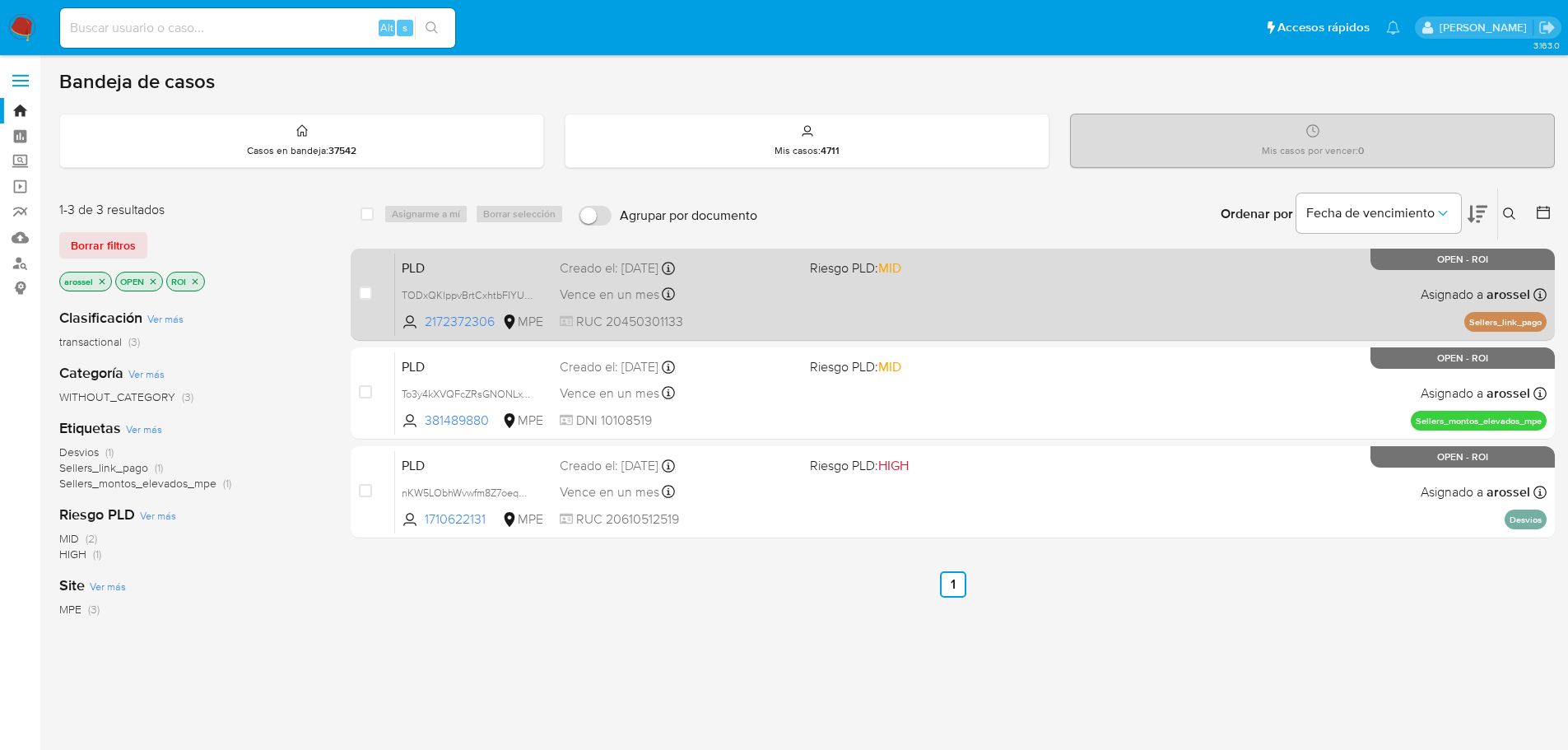
click at [811, 295] on span at bounding box center [928, 294] width 237 height 3
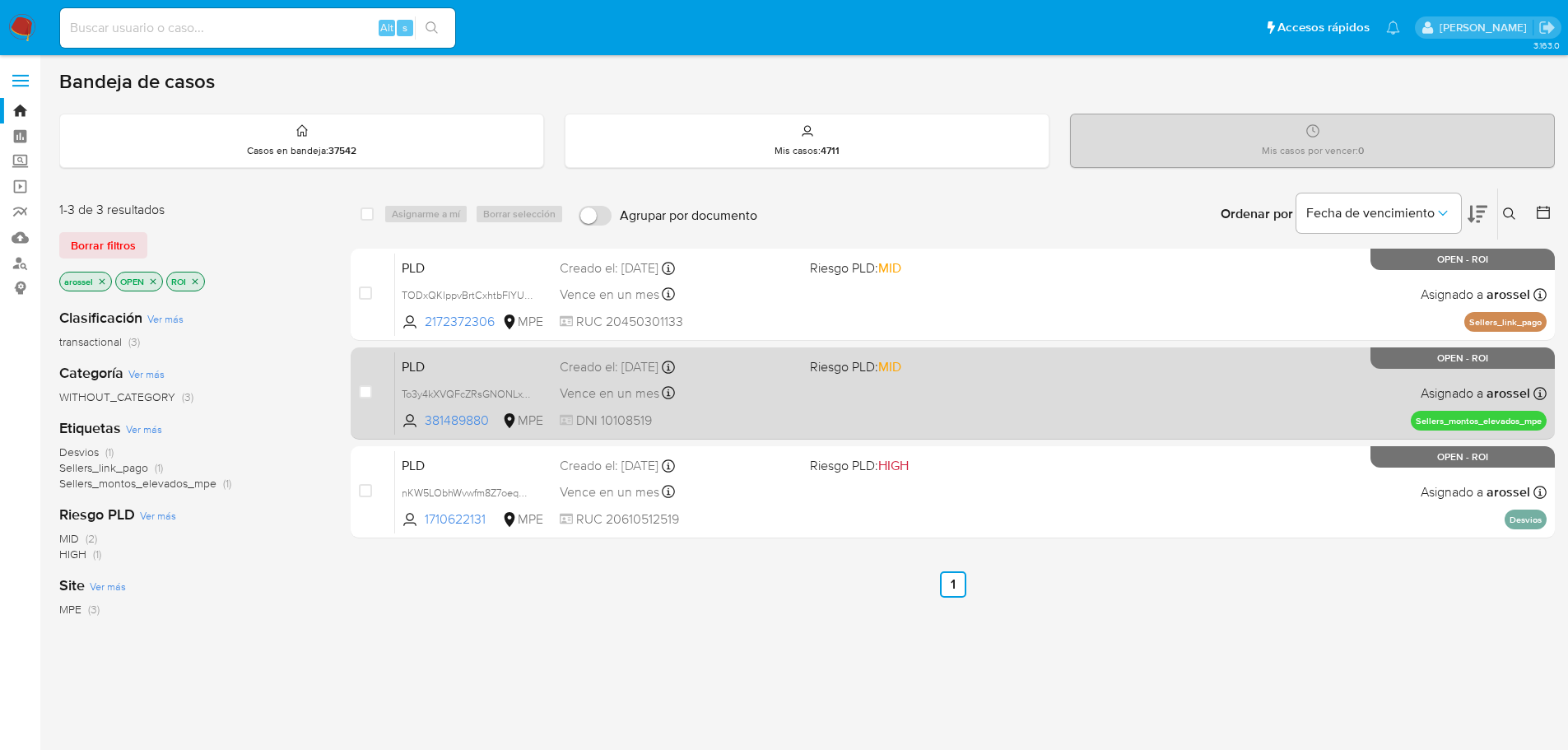
click at [710, 379] on div "PLD To3y4kXVQFcZRsGNONLxYBKk 381489880 MPE Riesgo PLD: MID Creado el: [DATE] Cr…" at bounding box center [971, 393] width 1151 height 83
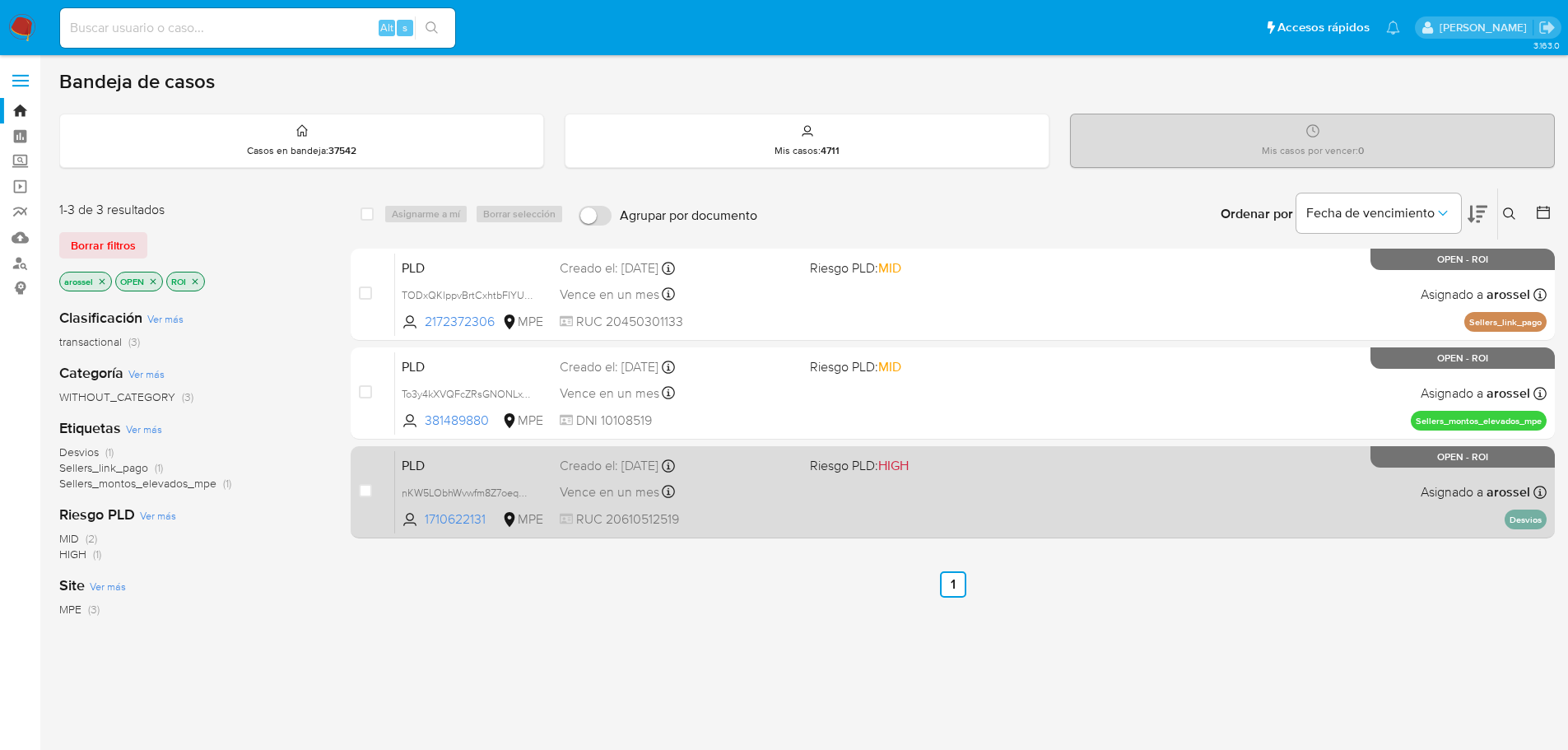
click at [774, 478] on div "PLD nKW5LObhWvwfm8Z7oeqOao7E 1710622131 MPE Riesgo PLD: HIGH Creado el: [DATE] …" at bounding box center [971, 492] width 1151 height 83
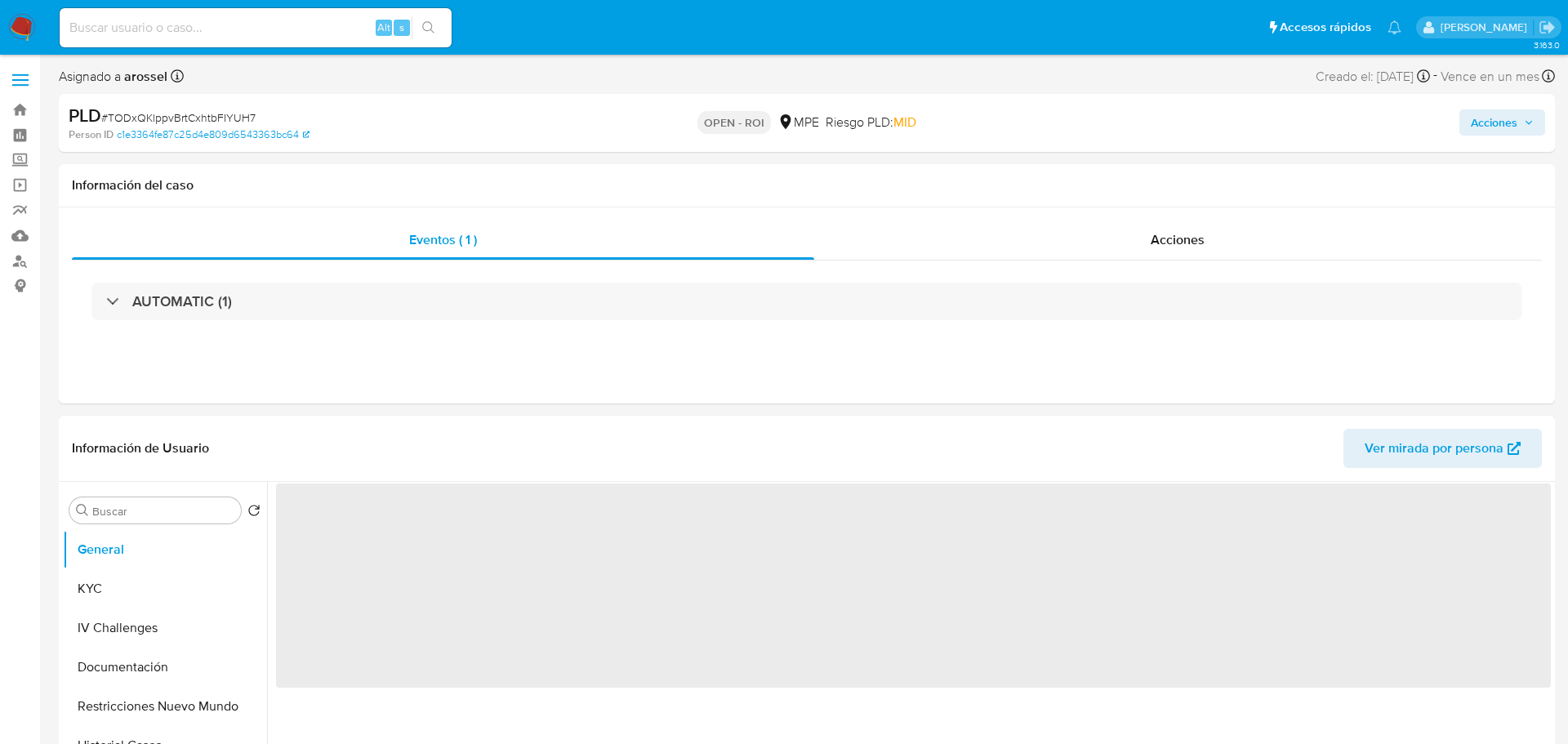
select select "10"
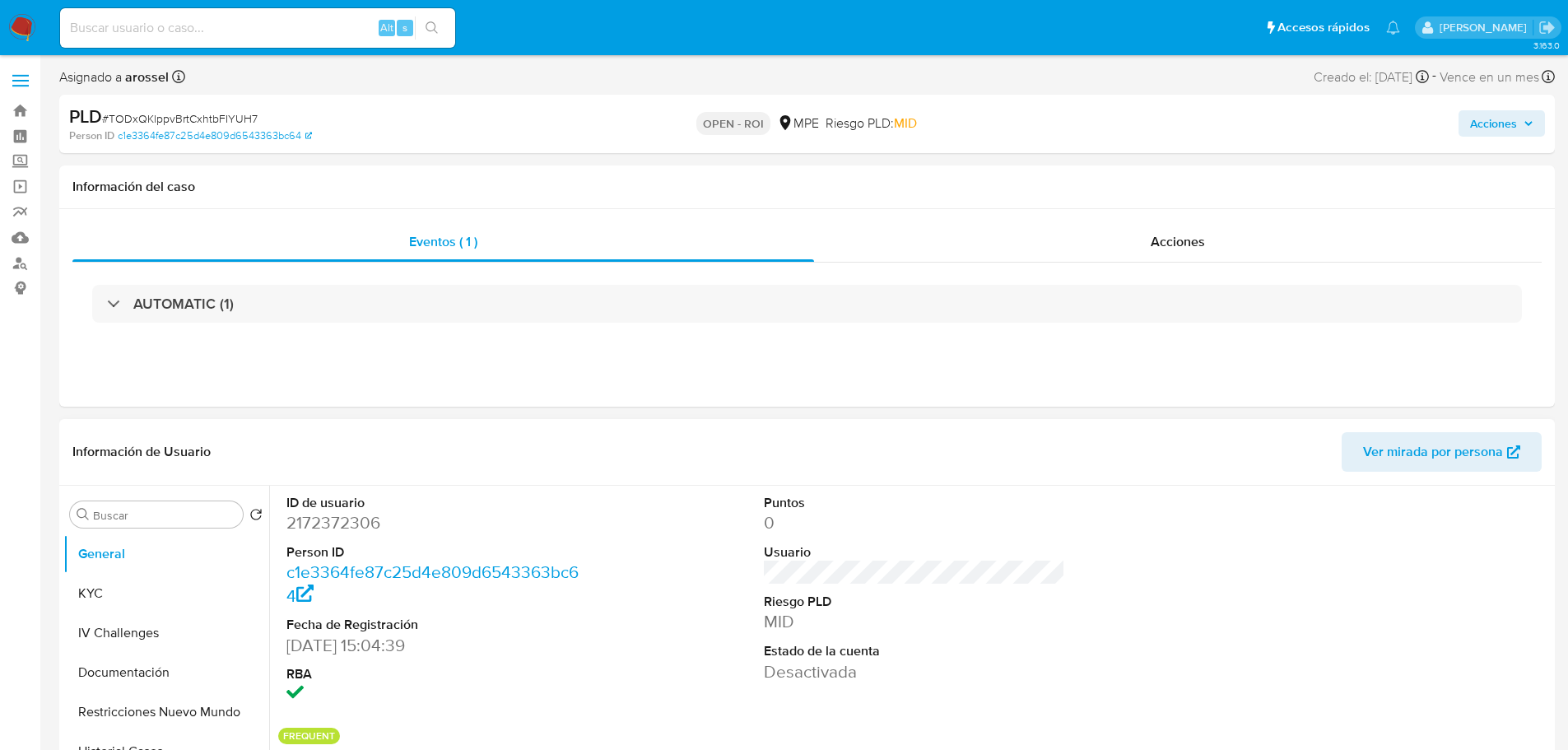
click at [958, 641] on dl "Puntos 0 Usuario Riesgo PLD MID Estado de la cuenta Desactivada" at bounding box center [915, 588] width 302 height 189
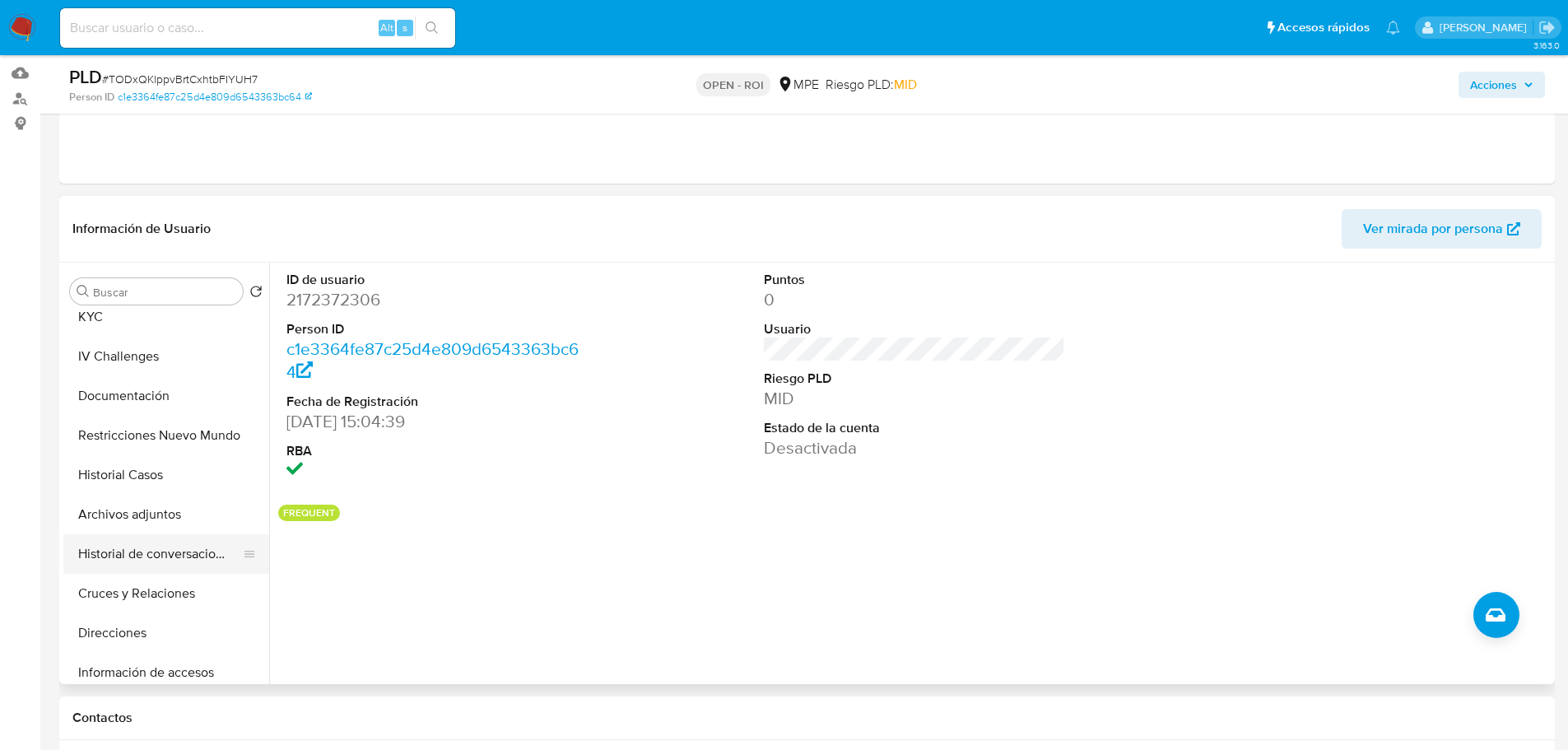
scroll to position [82, 0]
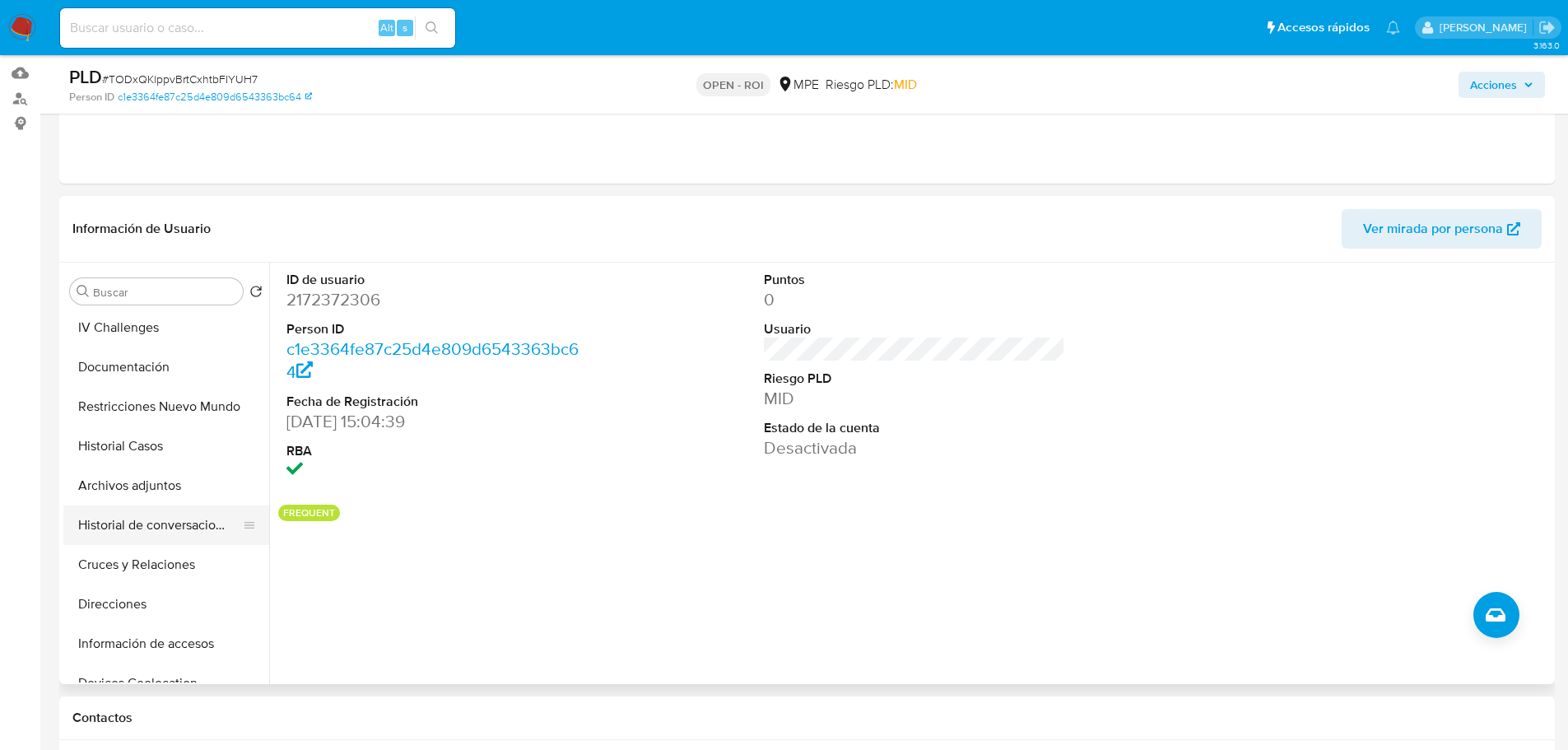
click at [134, 541] on button "Historial de conversaciones" at bounding box center [159, 524] width 193 height 40
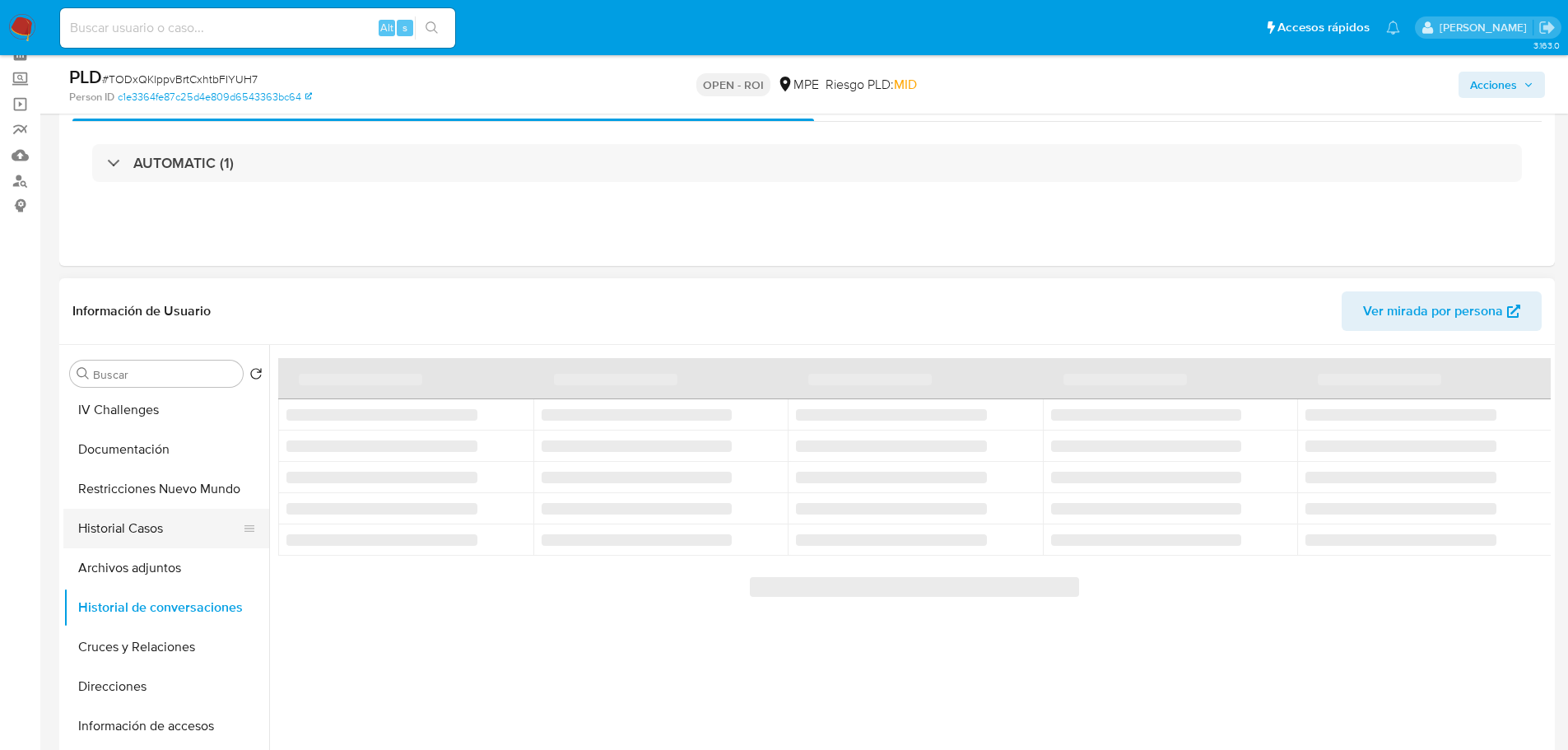
click at [162, 533] on button "Historial Casos" at bounding box center [159, 528] width 193 height 40
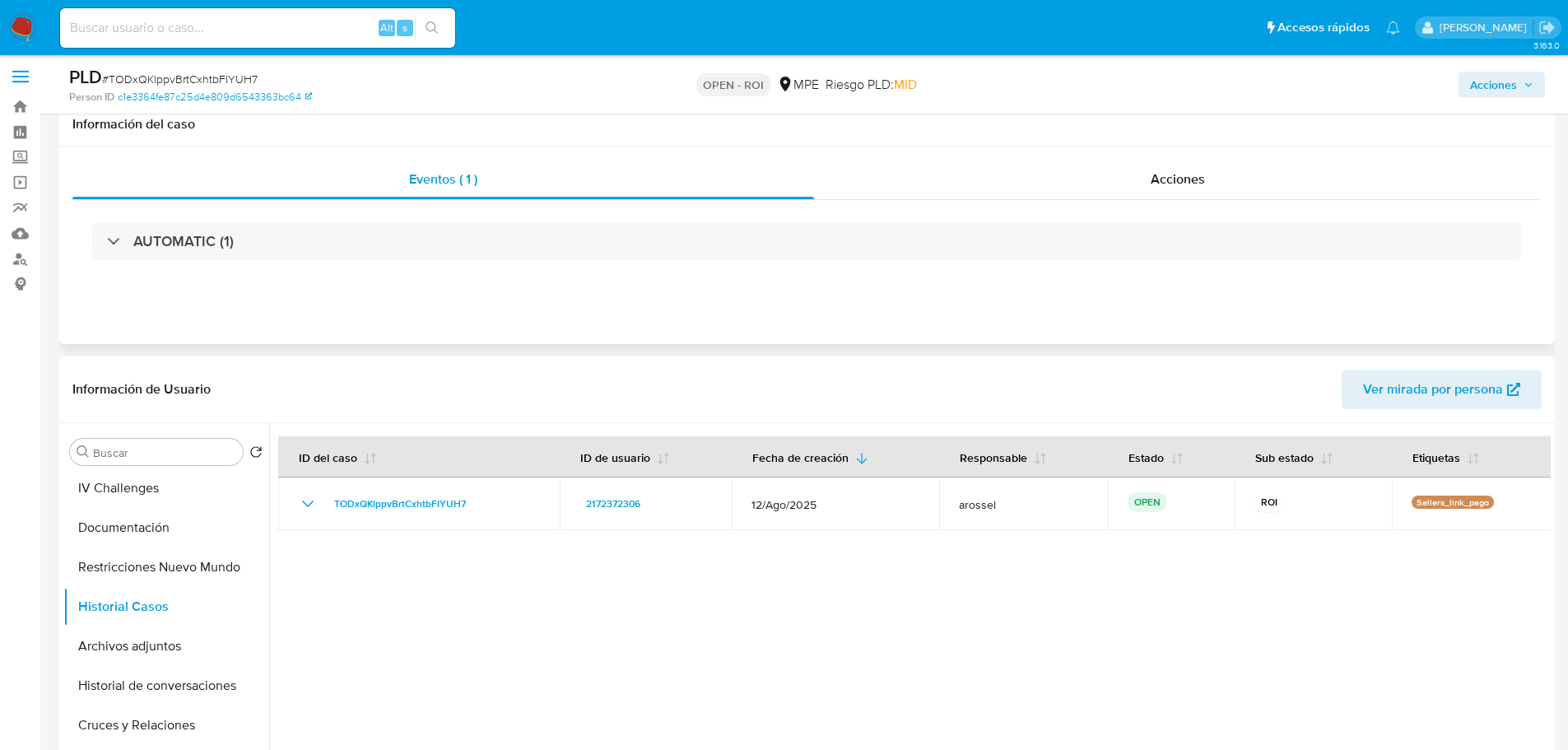
scroll to position [0, 0]
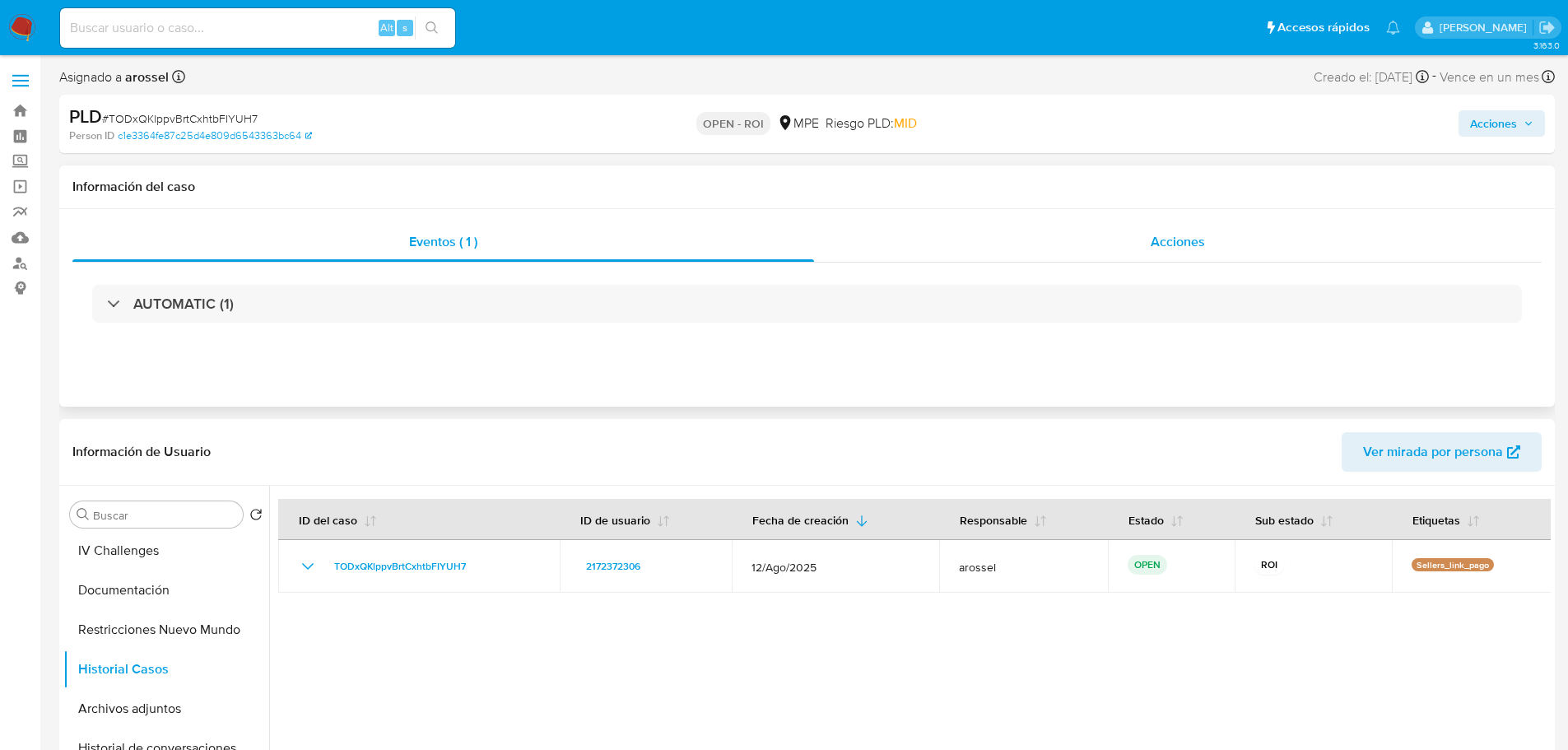
click at [1164, 236] on span "Acciones" at bounding box center [1177, 242] width 54 height 19
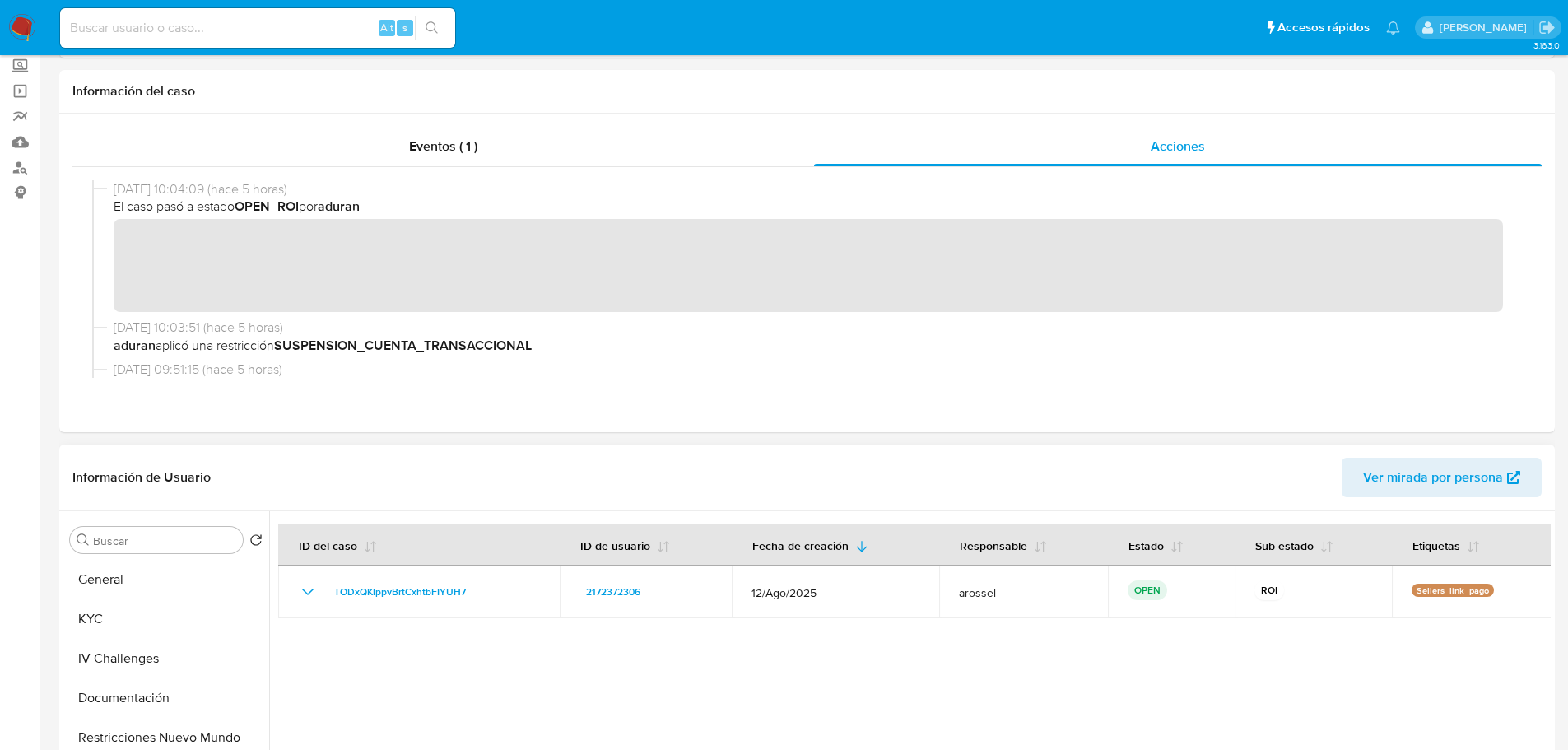
scroll to position [247, 0]
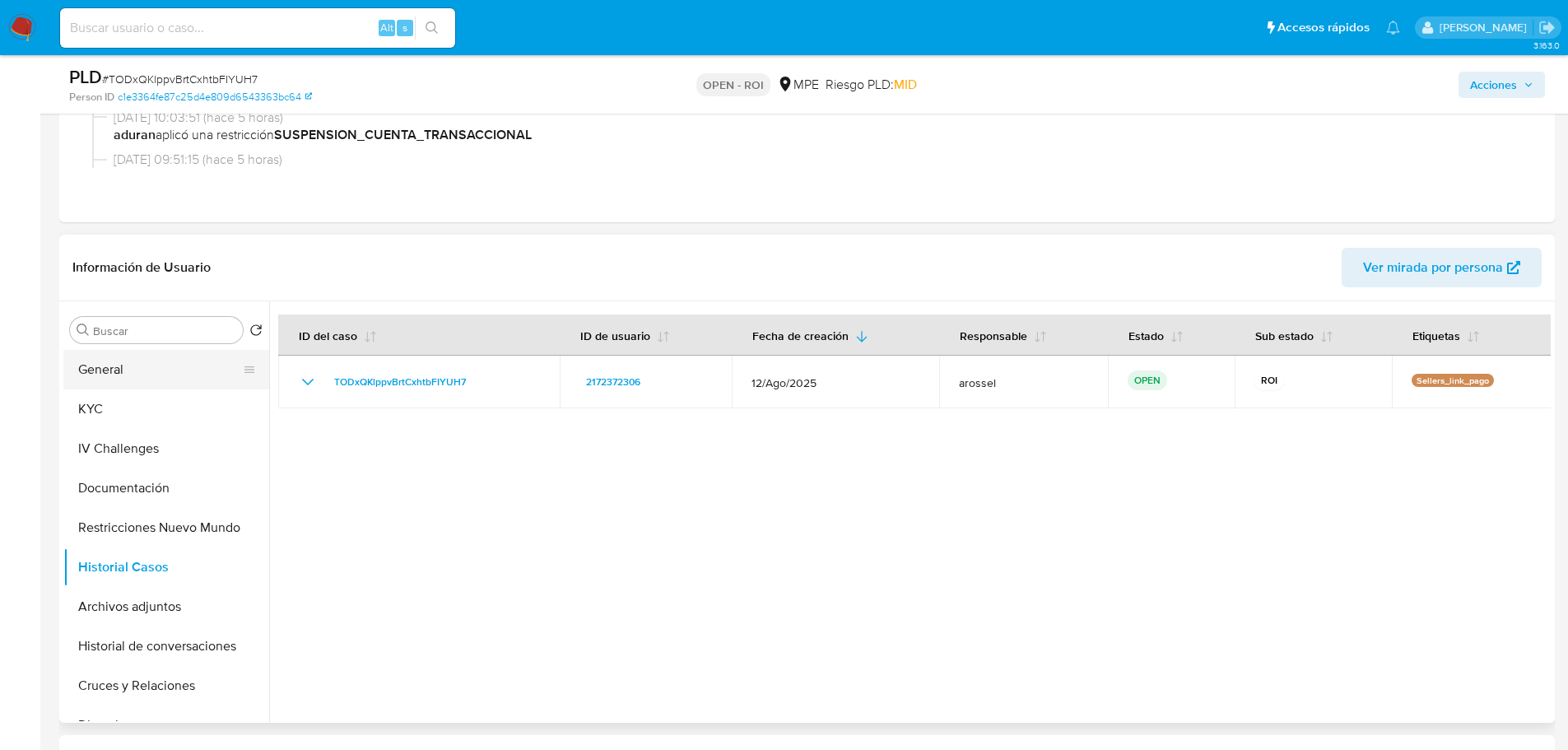
click at [174, 359] on button "General" at bounding box center [159, 369] width 193 height 40
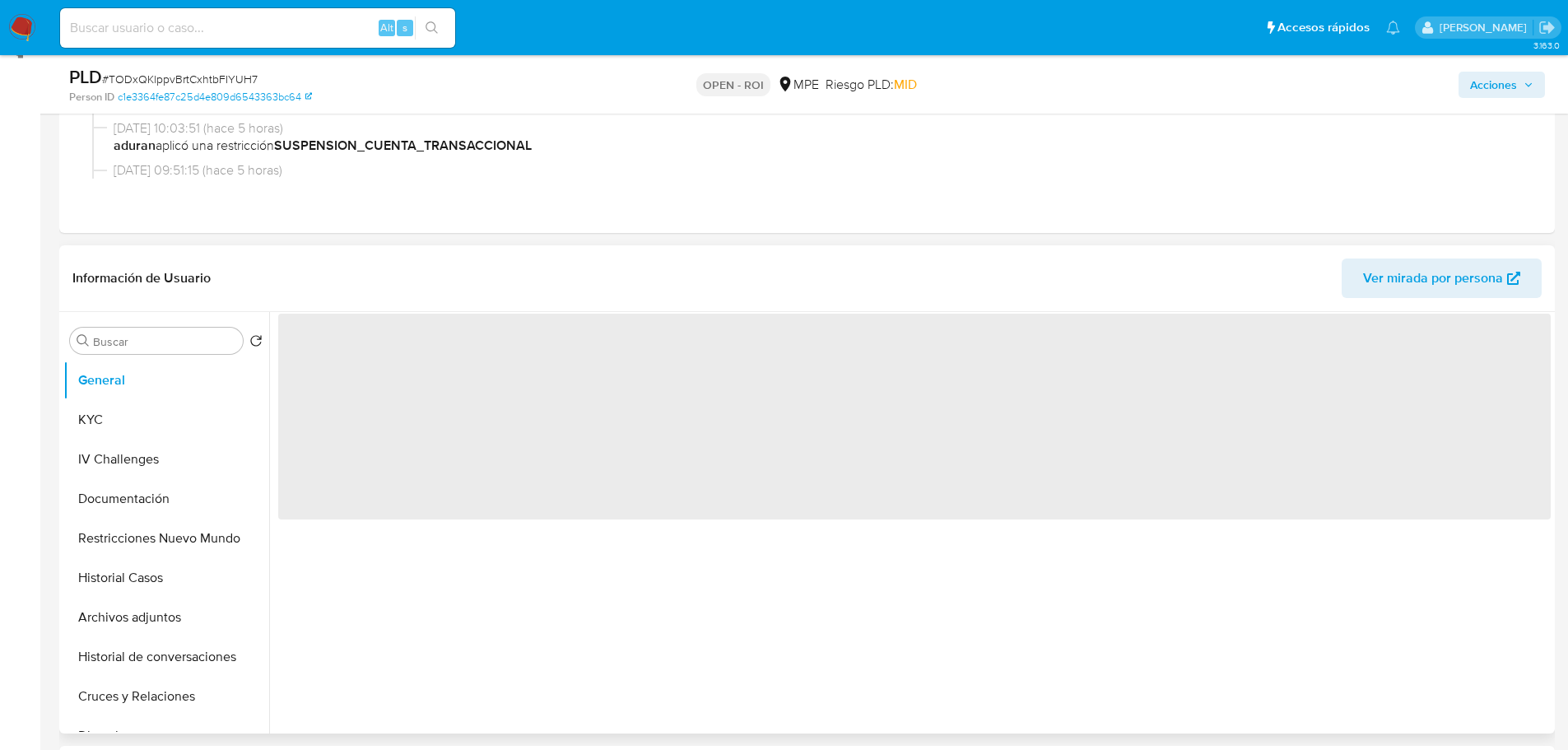
scroll to position [165, 0]
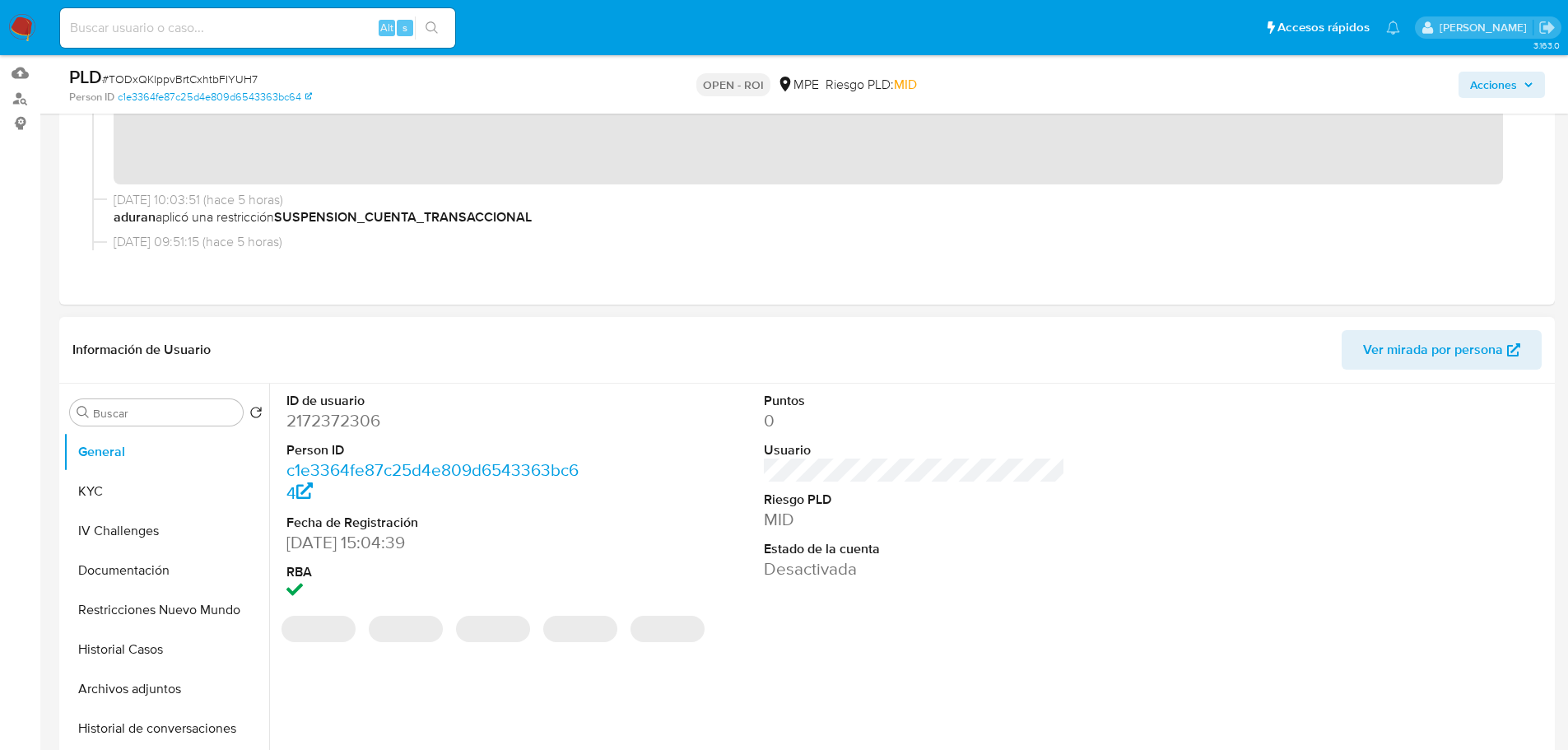
click at [348, 425] on dd "2172372306" at bounding box center [438, 421] width 302 height 23
copy dd "2172372306"
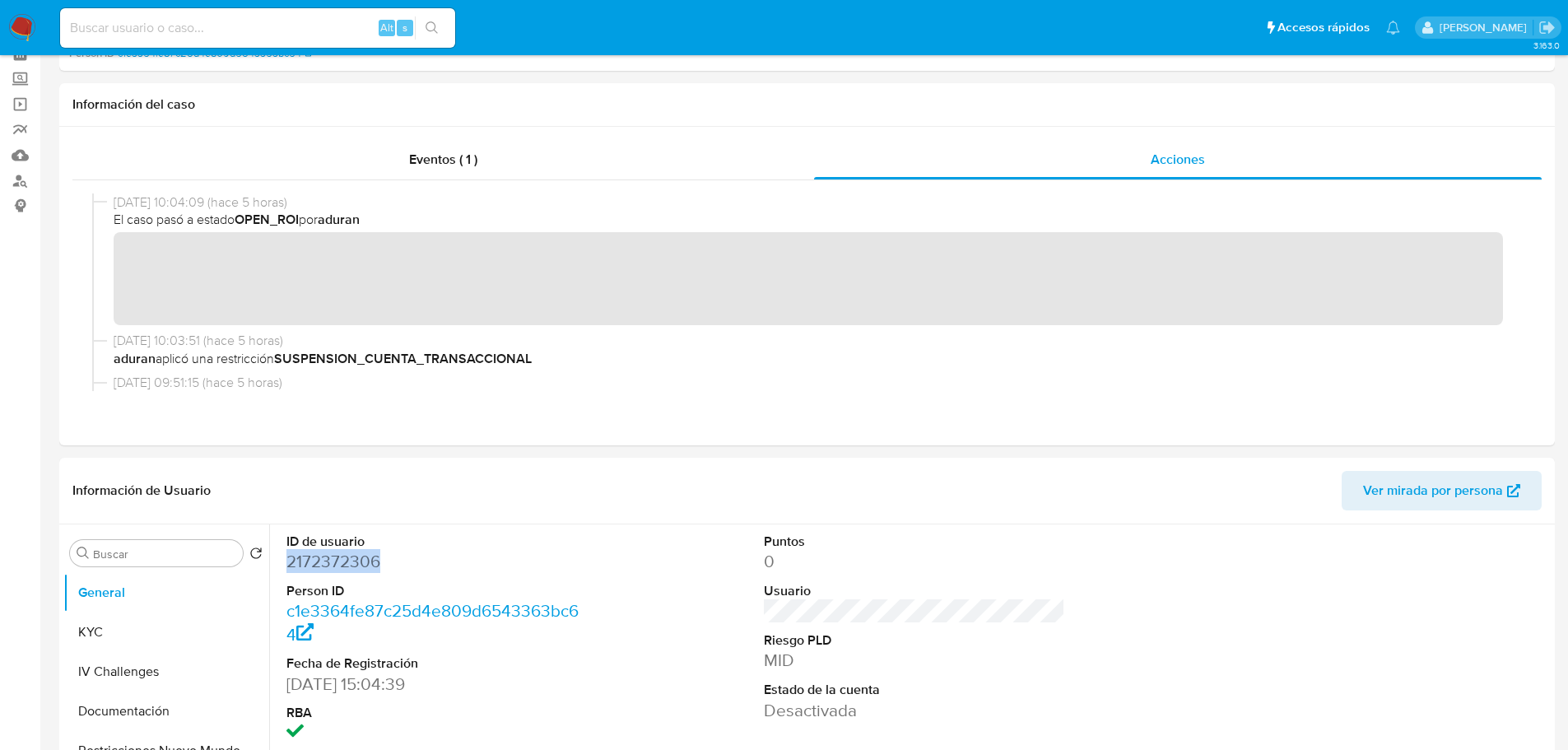
scroll to position [0, 0]
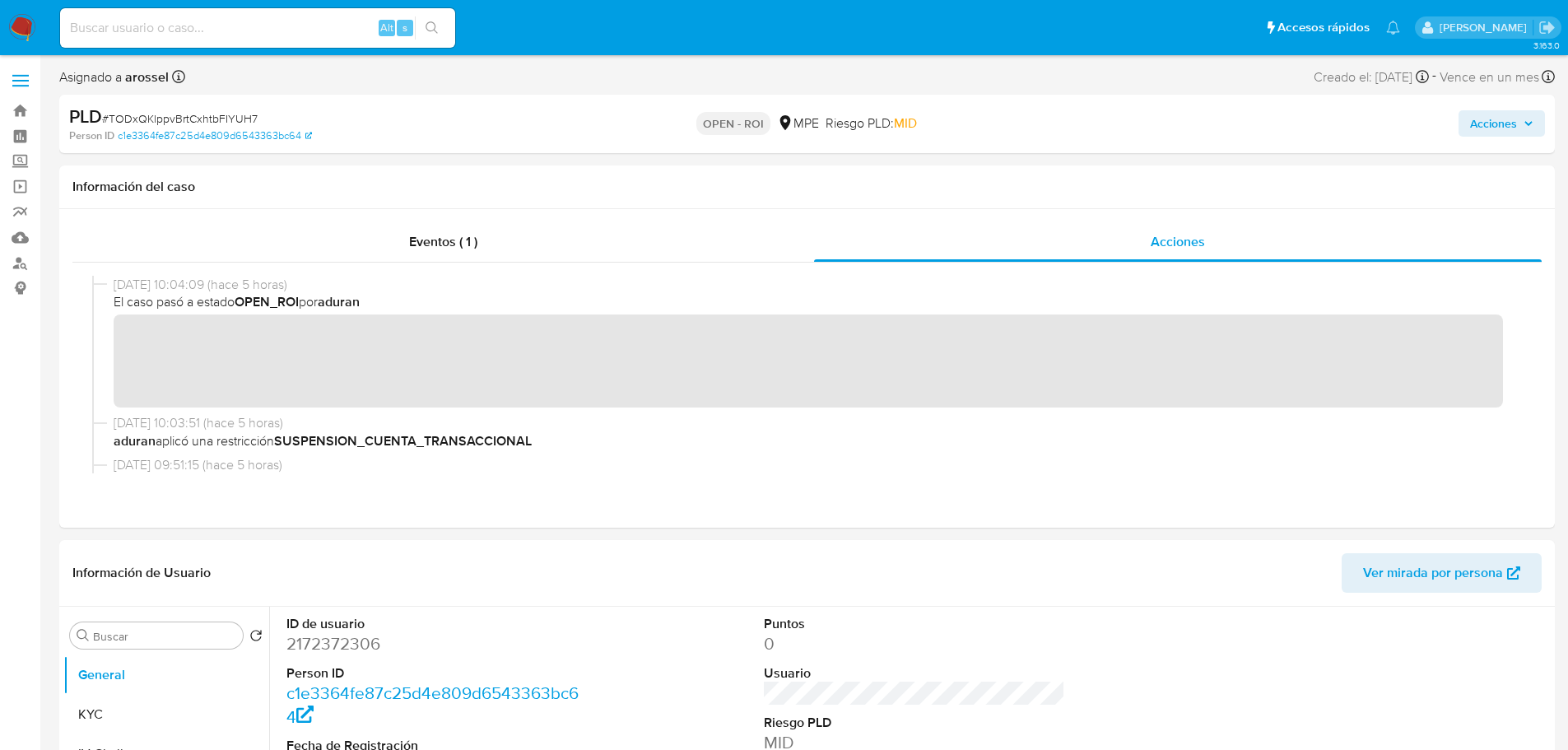
click at [222, 123] on span "# TODxQKlppvBrtCxhtbFIYUH7" at bounding box center [179, 118] width 156 height 16
click at [221, 123] on span "# TODxQKlppvBrtCxhtbFIYUH7" at bounding box center [179, 118] width 156 height 16
copy span "TODxQKlppvBrtCxhtbFIYUH7"
click at [354, 645] on dd "2172372306" at bounding box center [438, 643] width 302 height 23
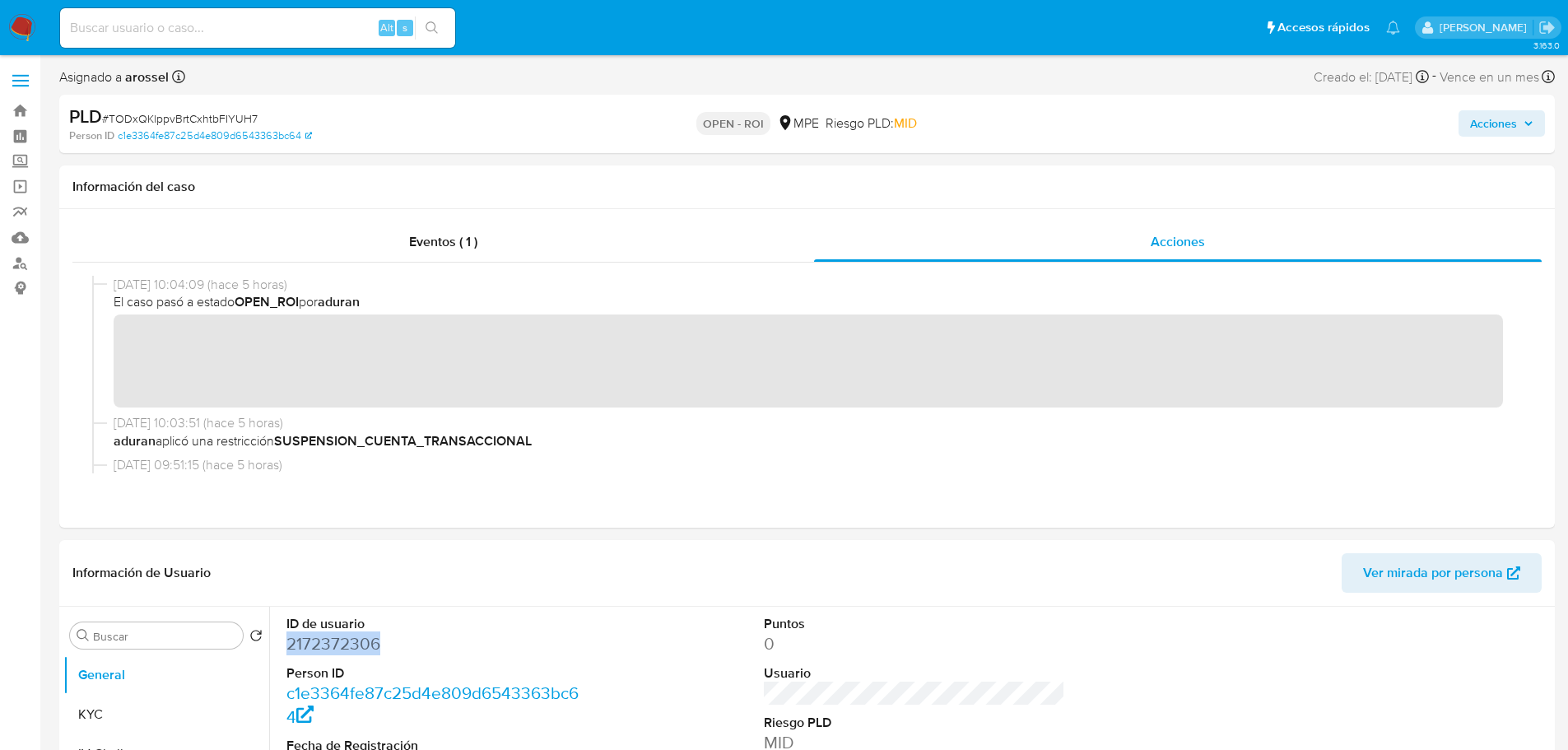
copy dd "2172372306"
click at [128, 715] on button "KYC" at bounding box center [159, 714] width 193 height 40
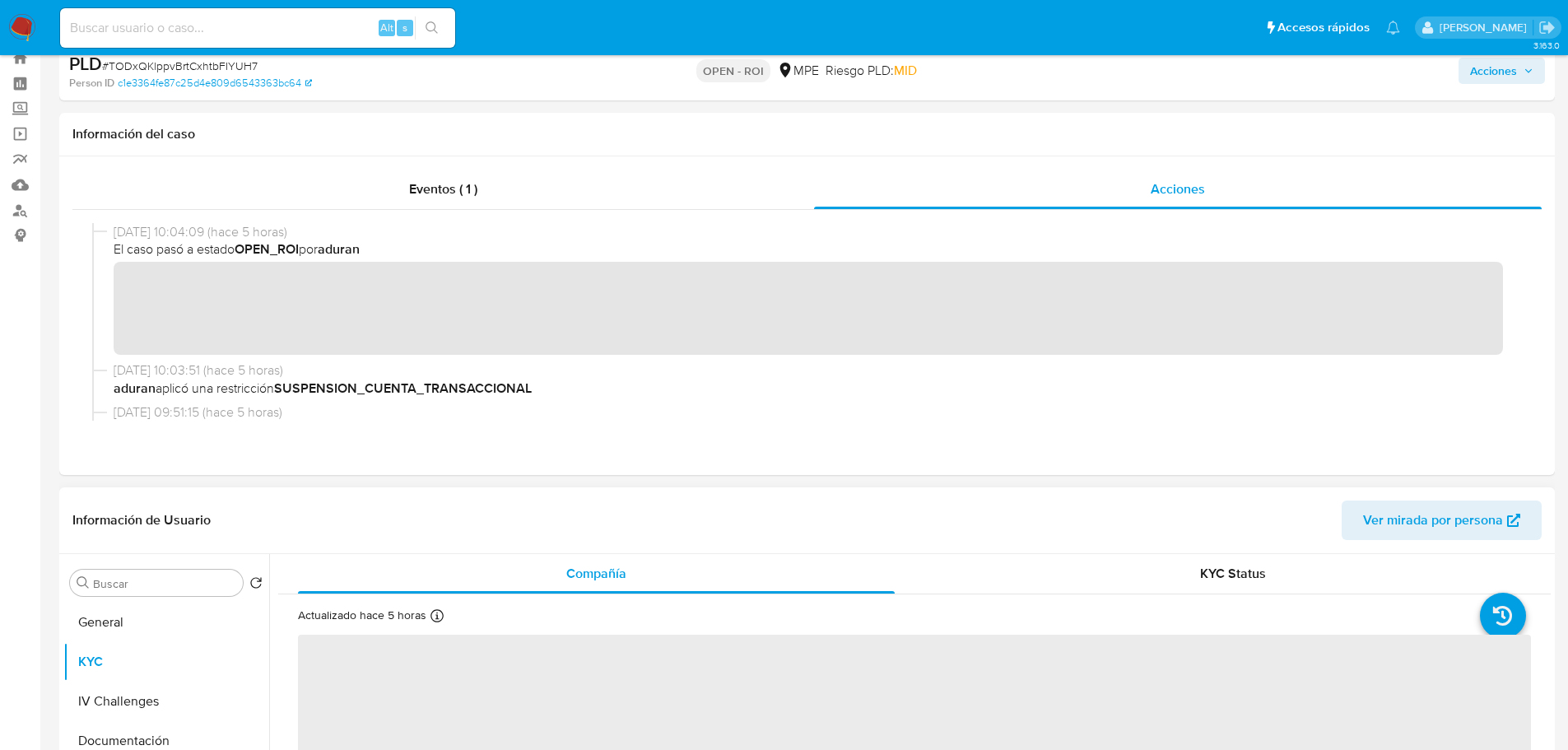
scroll to position [82, 0]
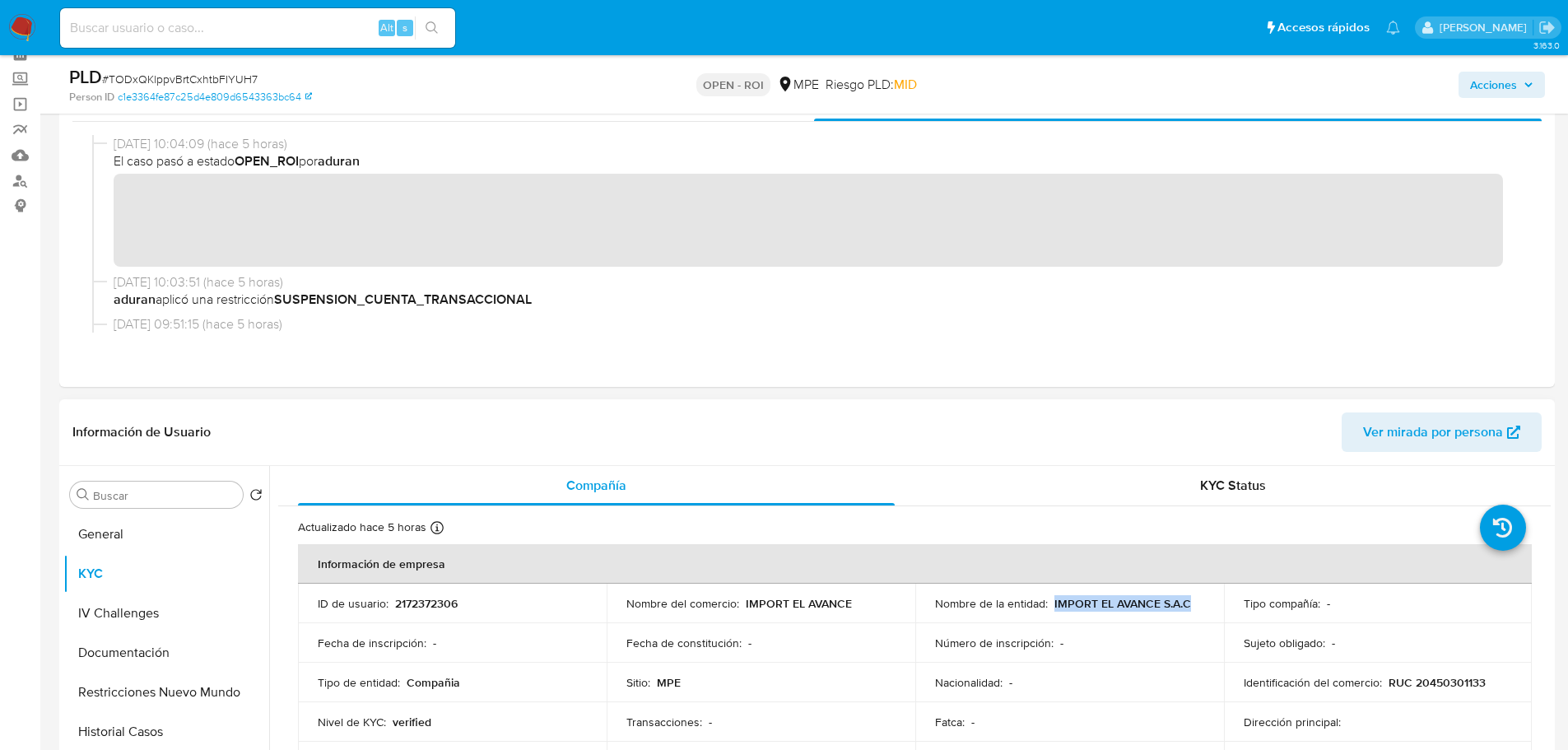
drag, startPoint x: 1050, startPoint y: 603, endPoint x: 1195, endPoint y: 605, distance: 145.0
click at [1195, 605] on div "Nombre de la entidad : IMPORT EL AVANCE S.A.C" at bounding box center [1070, 603] width 269 height 15
copy p "IMPORT EL AVANCE S.A.C"
drag, startPoint x: 1379, startPoint y: 680, endPoint x: 1486, endPoint y: 678, distance: 107.0
click at [1486, 678] on div "Identificación del comercio : RUC 20450301133" at bounding box center [1378, 681] width 269 height 15
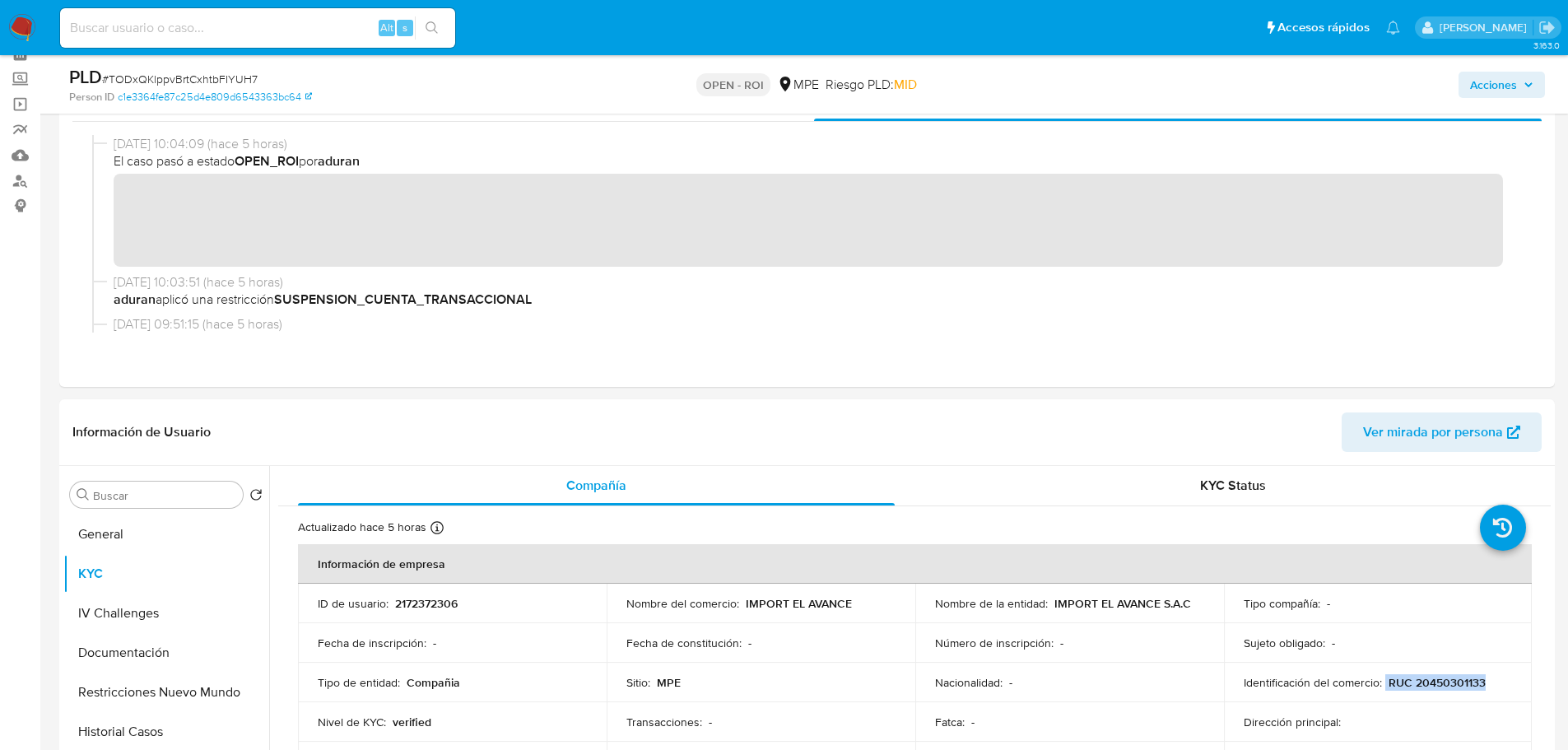
copy div "RUC 20450301133"
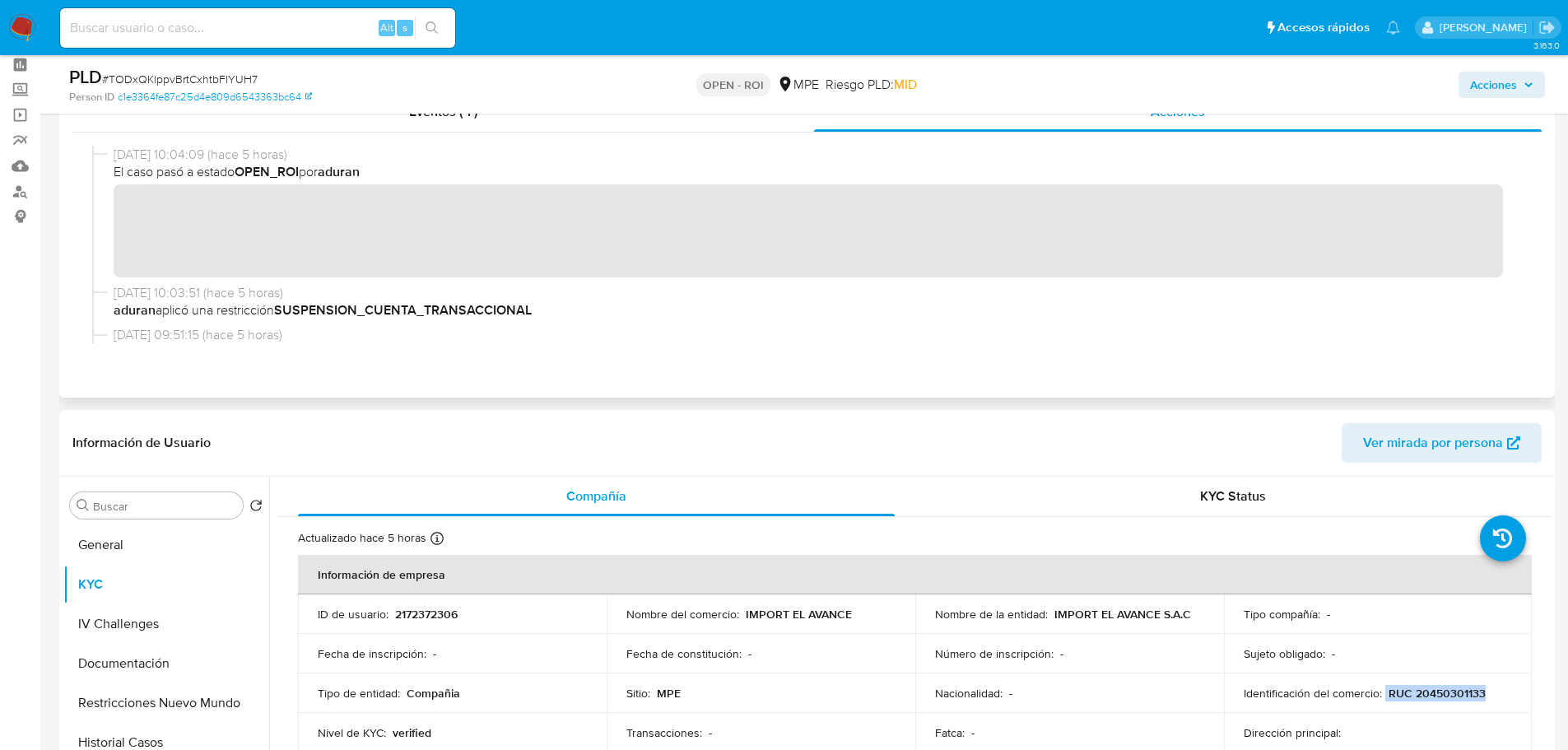
scroll to position [0, 0]
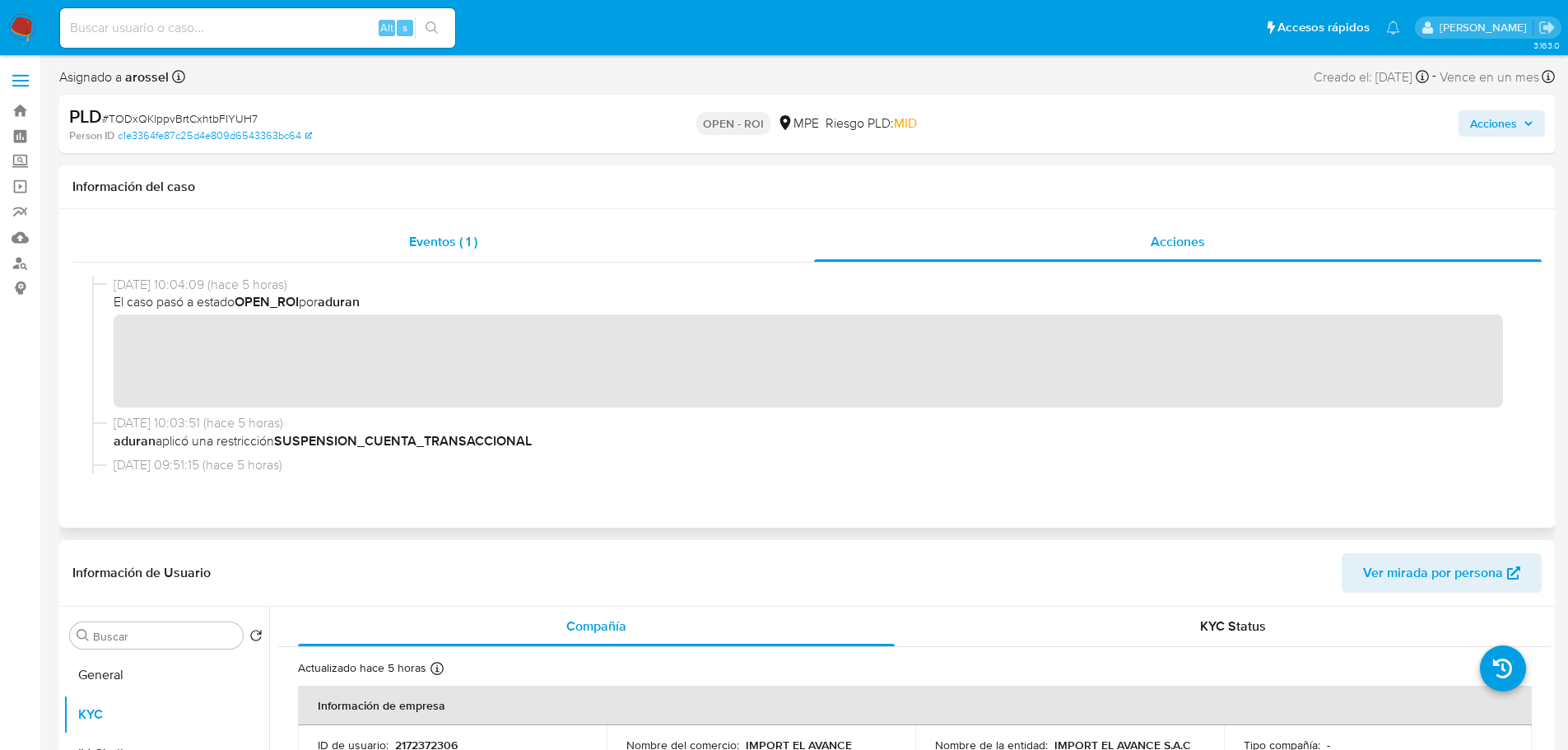
click at [446, 256] on div "Eventos ( 1 )" at bounding box center [443, 241] width 741 height 40
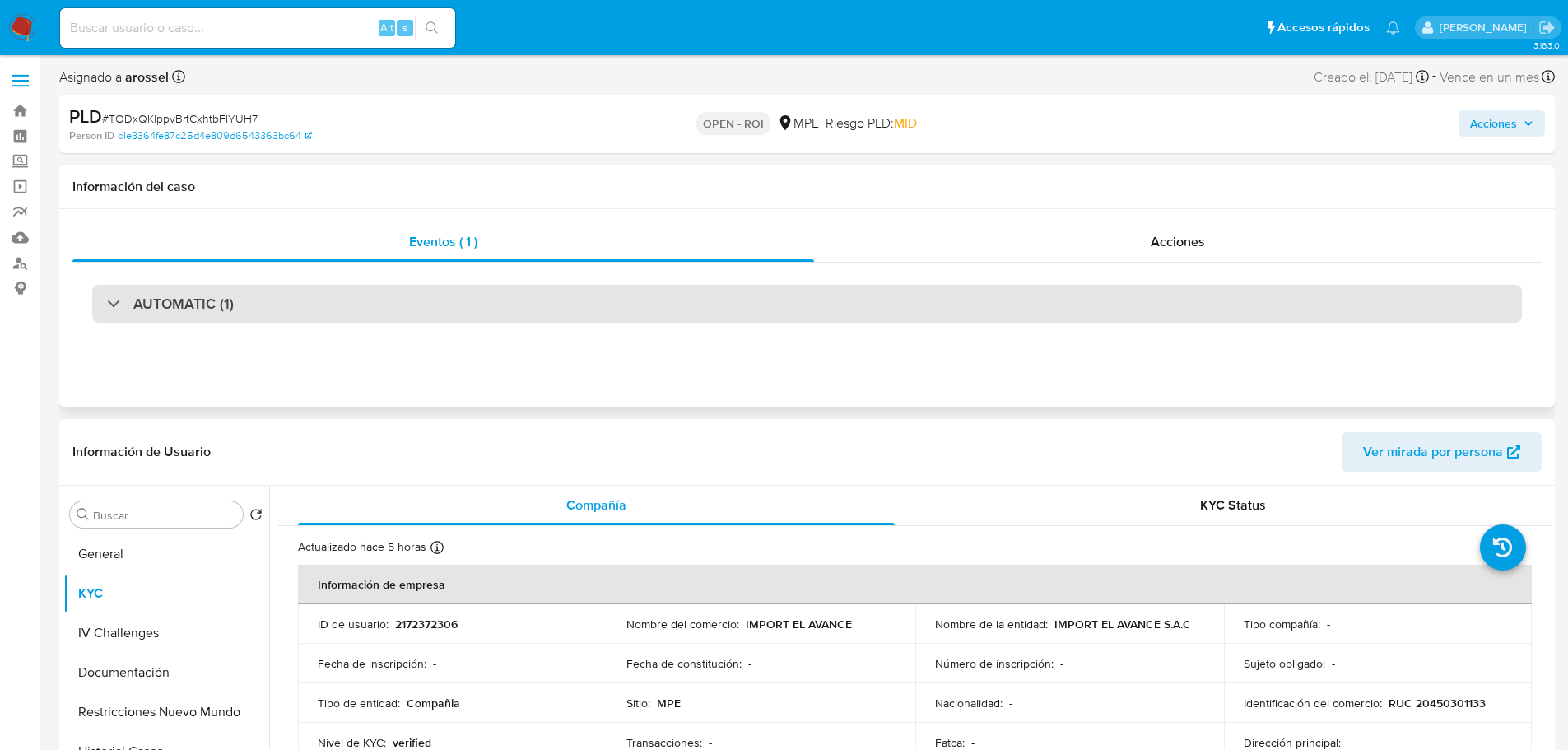
click at [243, 321] on div "AUTOMATIC (1)" at bounding box center [806, 303] width 1429 height 38
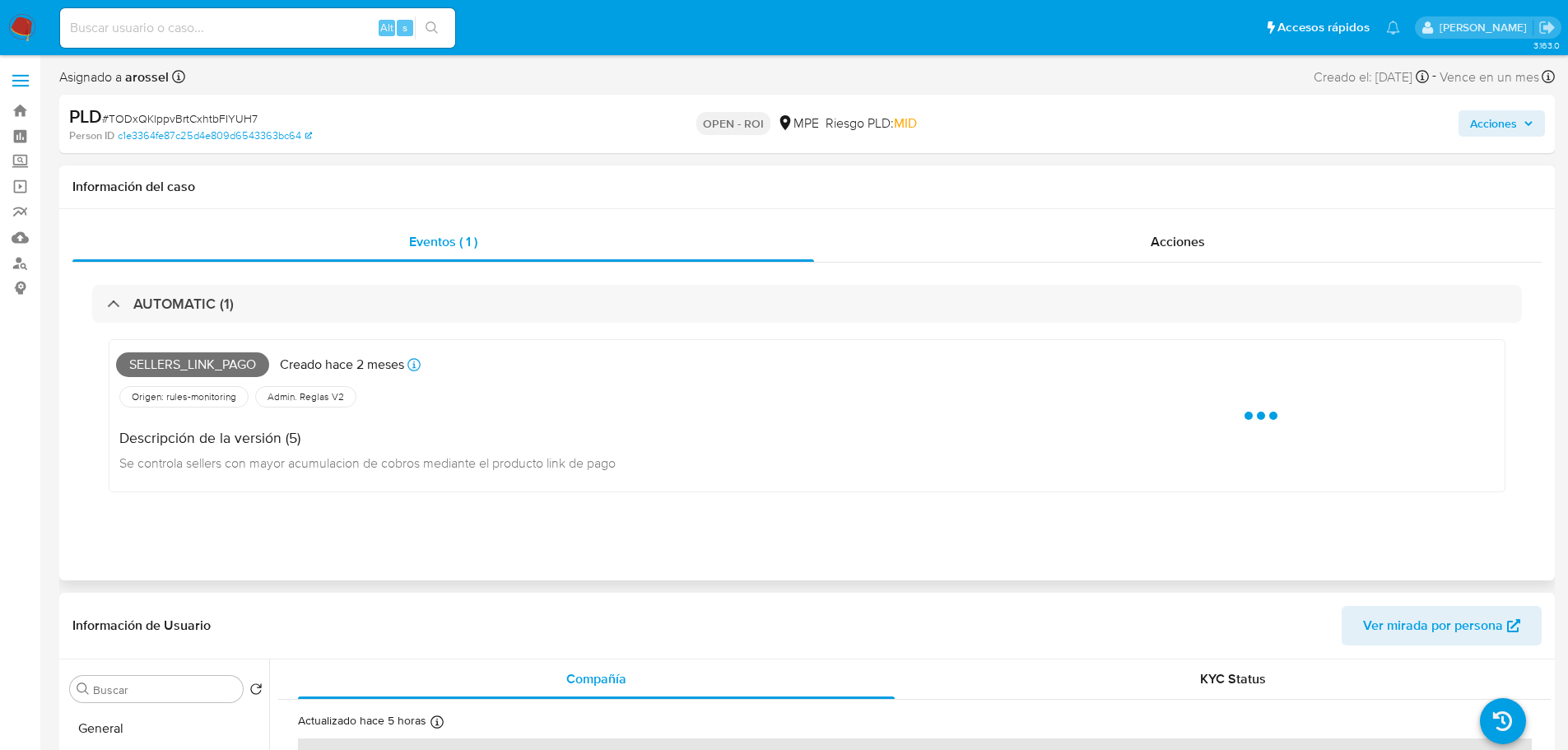
click at [220, 370] on span "Sellers_link_pago" at bounding box center [193, 364] width 153 height 24
copy span "Sellers_link_pago"
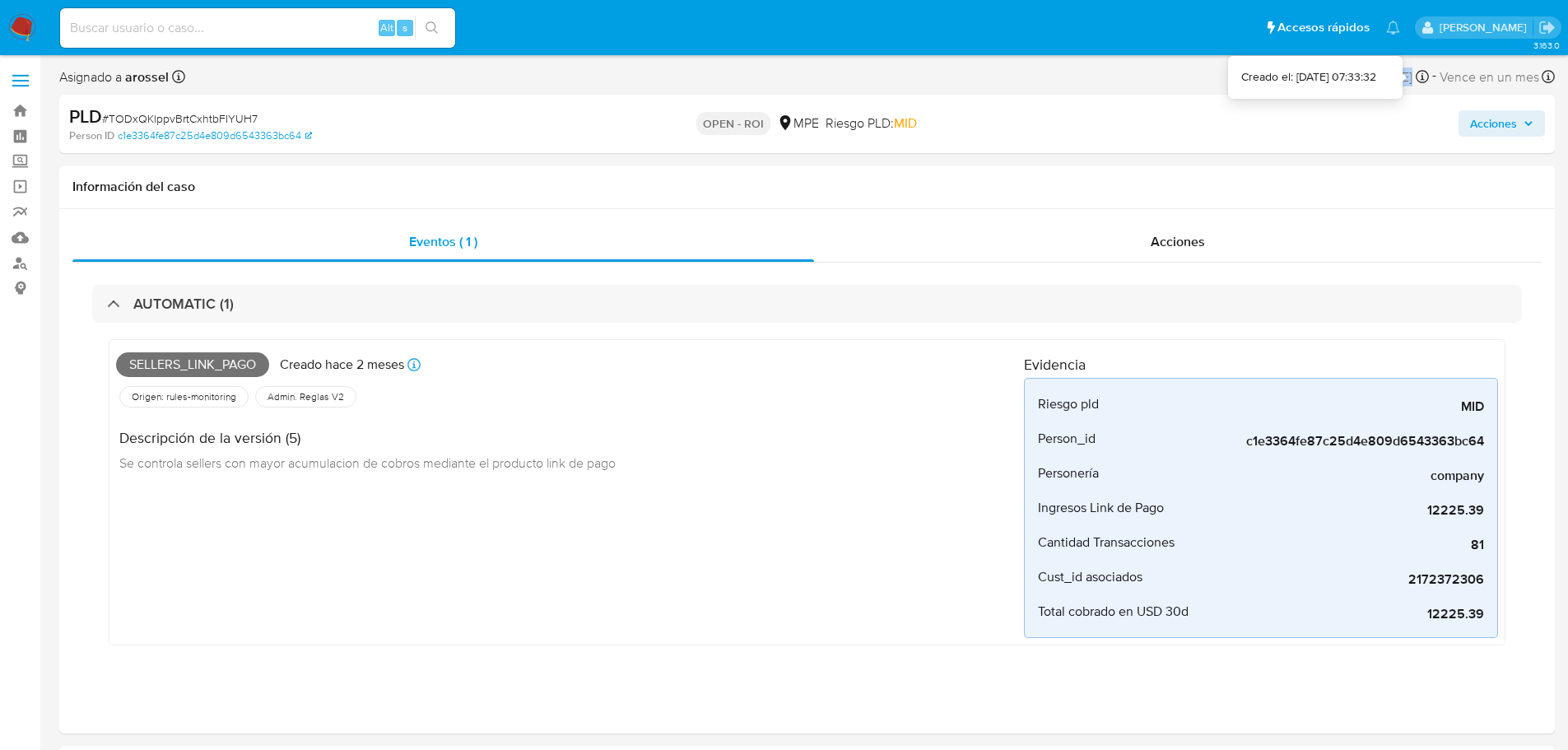
drag, startPoint x: 1357, startPoint y: 75, endPoint x: 1412, endPoint y: 79, distance: 55.1
click at [1415, 78] on div "Creado el: 12/08/2025 Creado el: 12/08/2025 07:33:32" at bounding box center [1371, 77] width 115 height 22
copy div "12/08/2025"
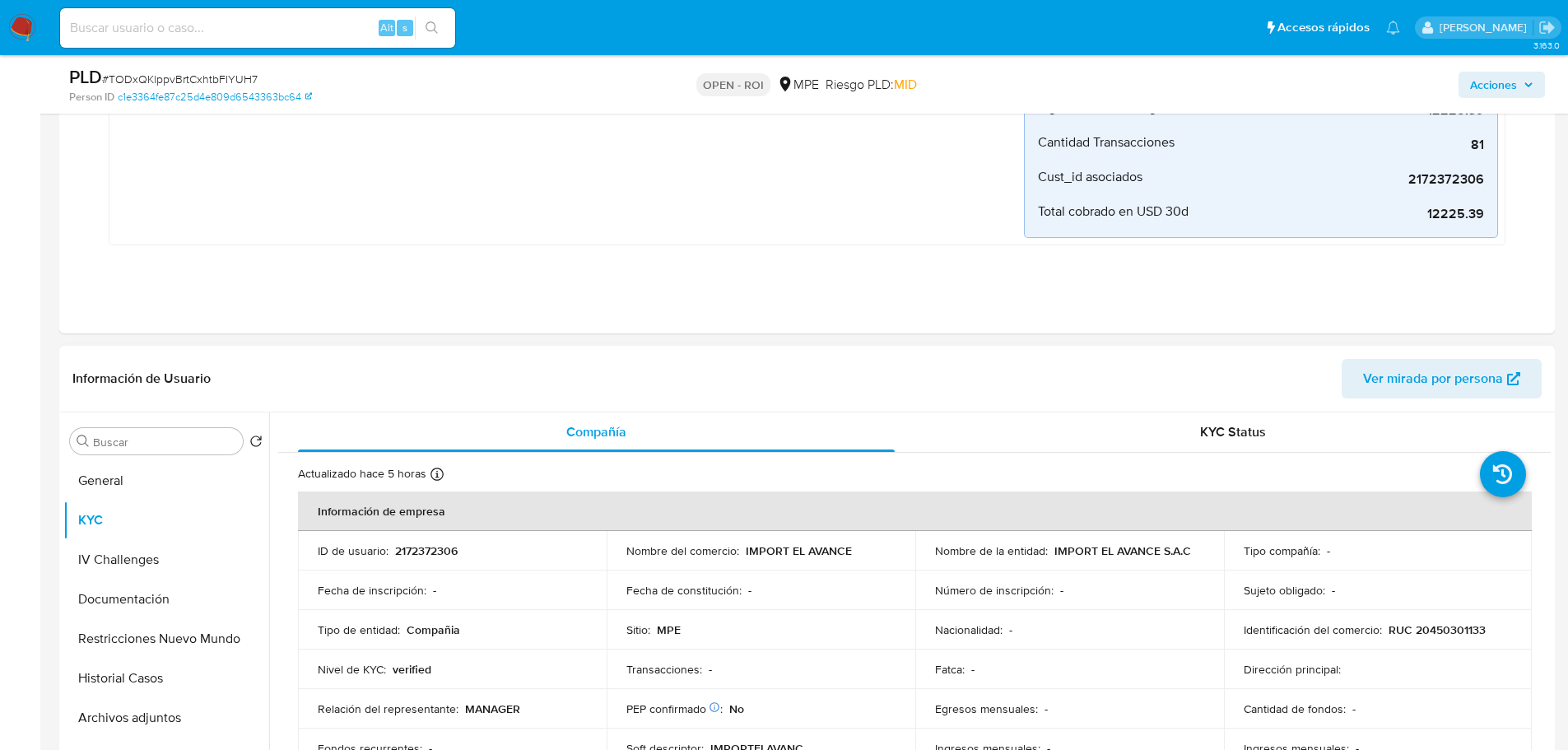
scroll to position [577, 0]
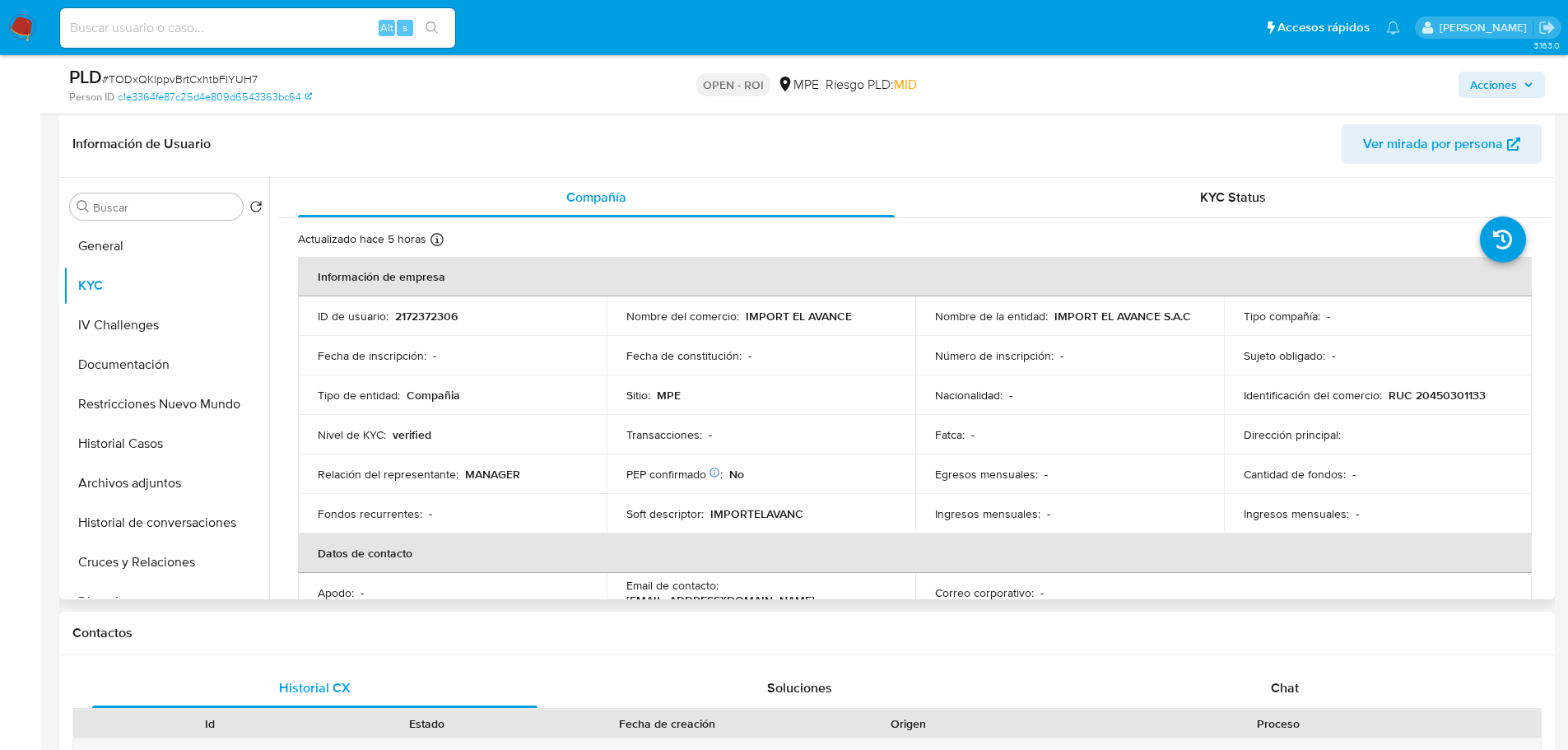
click at [434, 330] on td "ID de usuario : 2172372306" at bounding box center [452, 316] width 308 height 40
click at [430, 320] on p "2172372306" at bounding box center [426, 315] width 63 height 15
copy p "2172372306"
click at [119, 485] on button "Archivos adjuntos" at bounding box center [159, 483] width 193 height 40
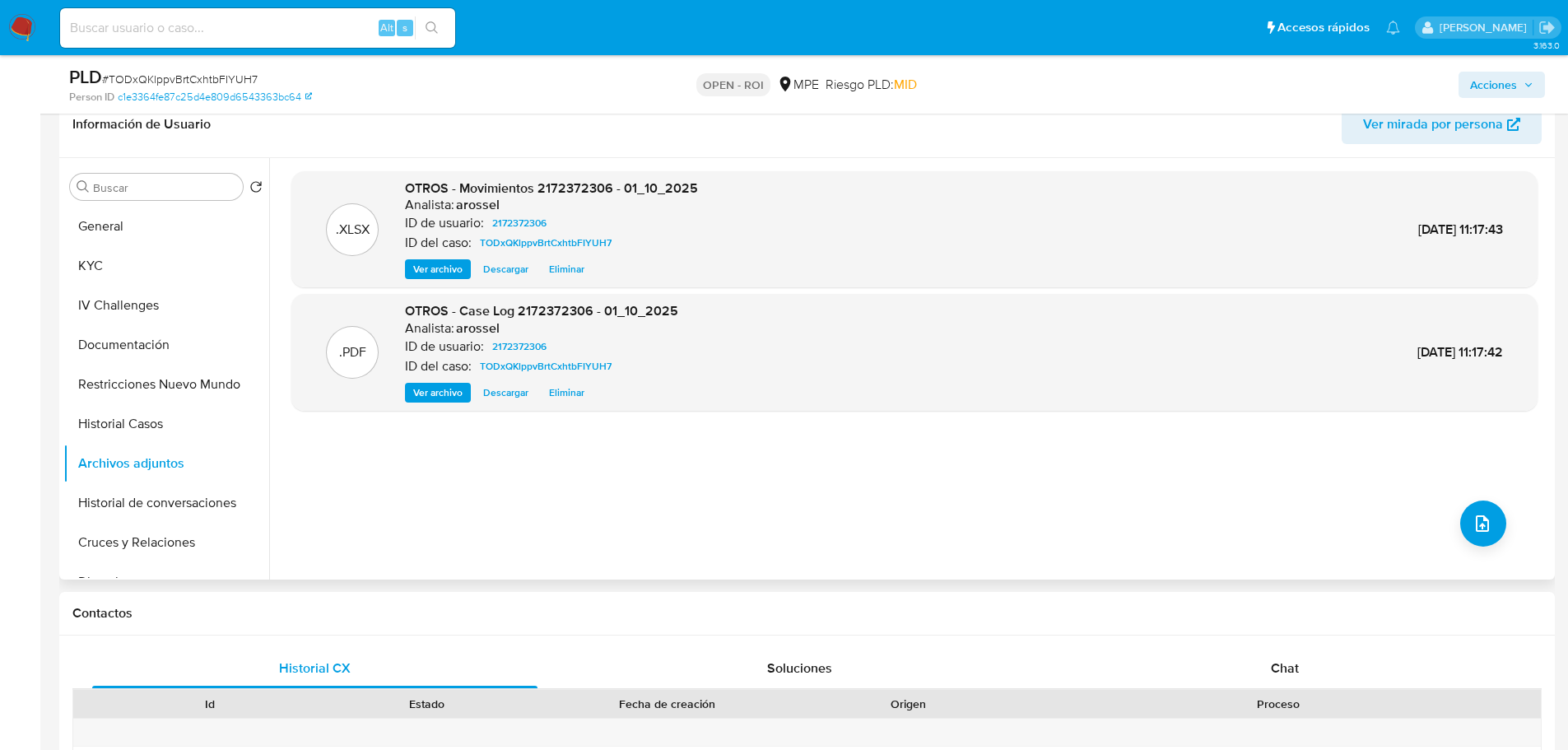
click at [767, 512] on div ".XLSX OTROS - Movimientos 2172372306 - 01_10_2025 Analista: arossel ID de usuar…" at bounding box center [915, 369] width 1246 height 395
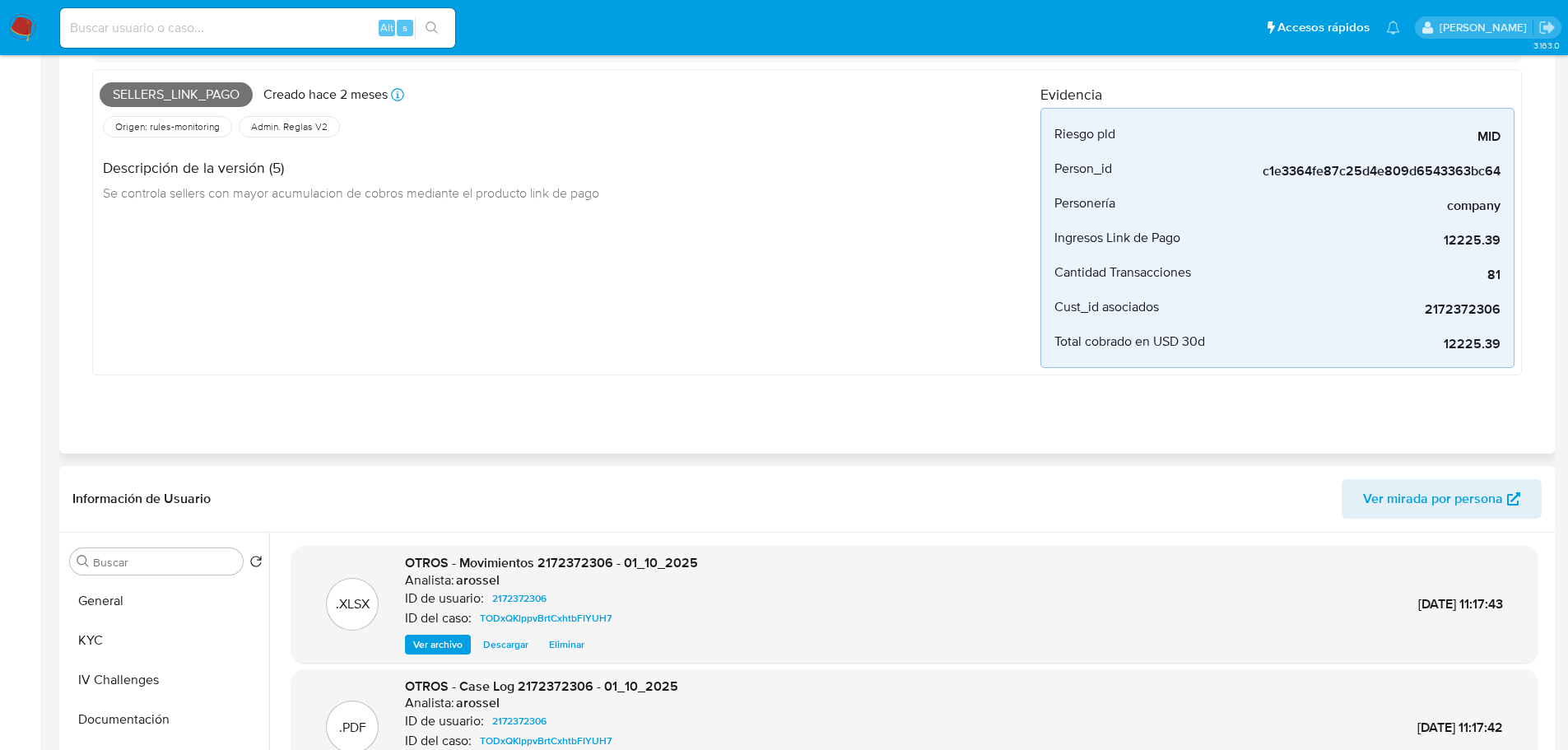
scroll to position [0, 0]
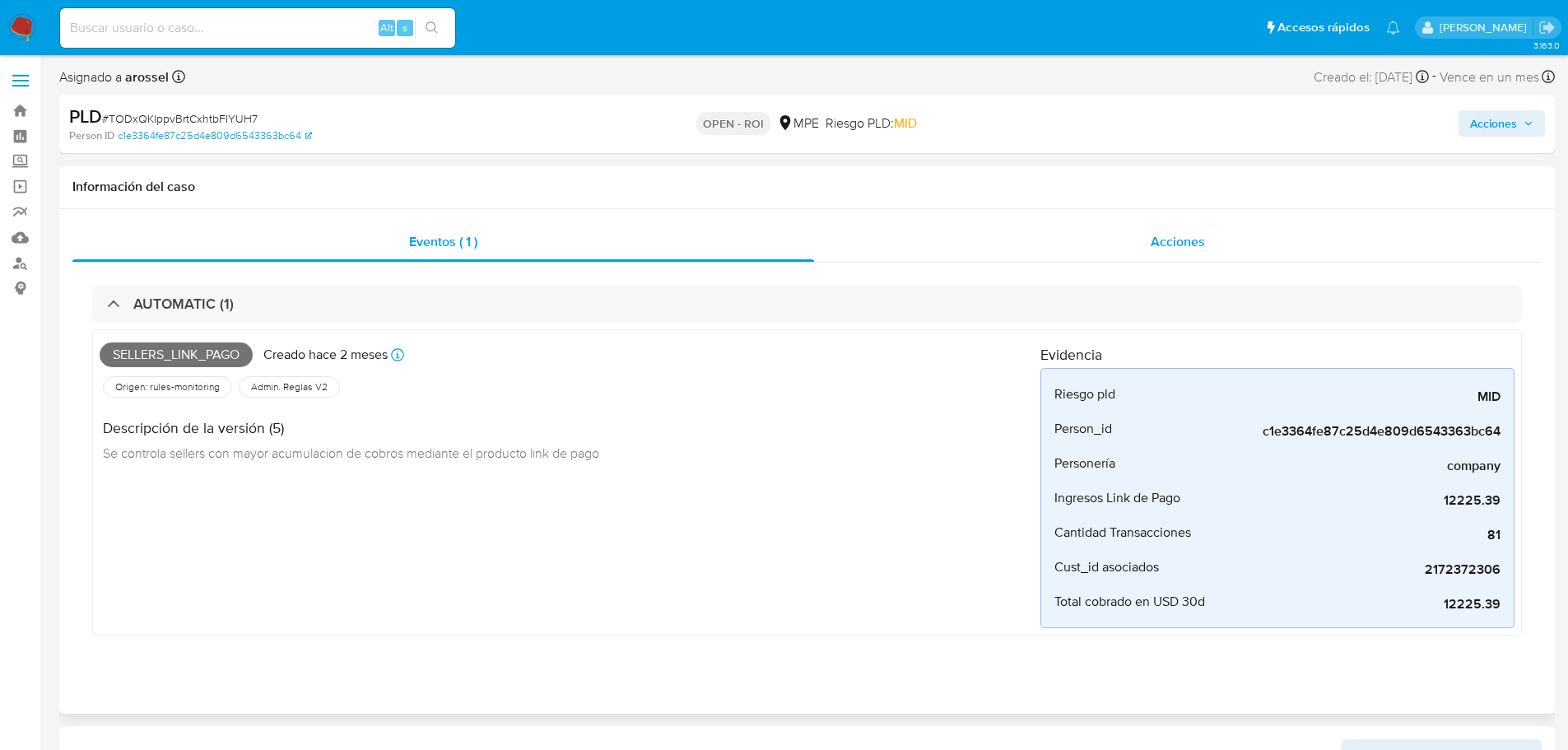
click at [1209, 247] on div "Acciones" at bounding box center [1177, 241] width 728 height 40
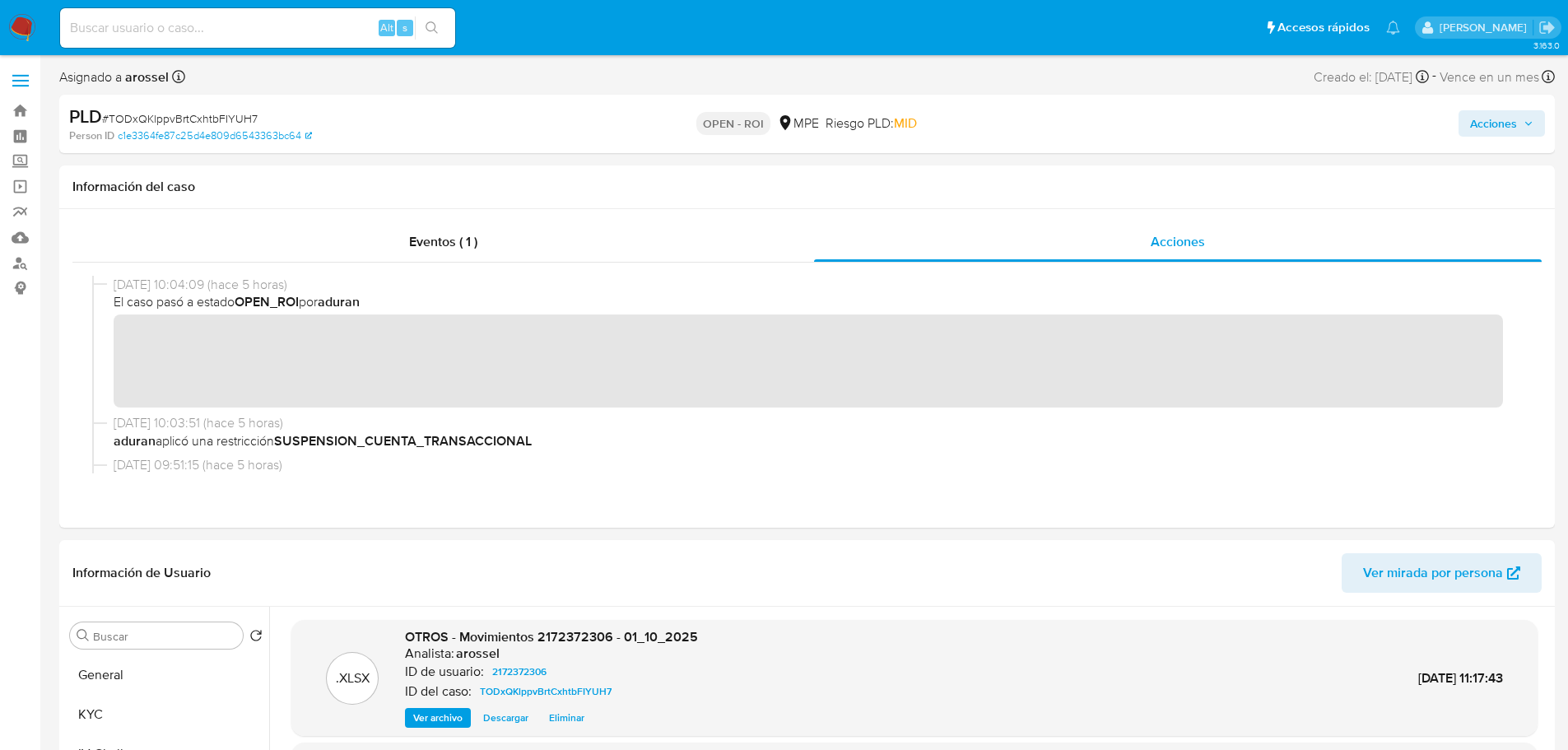
click at [1490, 128] on span "Acciones" at bounding box center [1493, 123] width 47 height 26
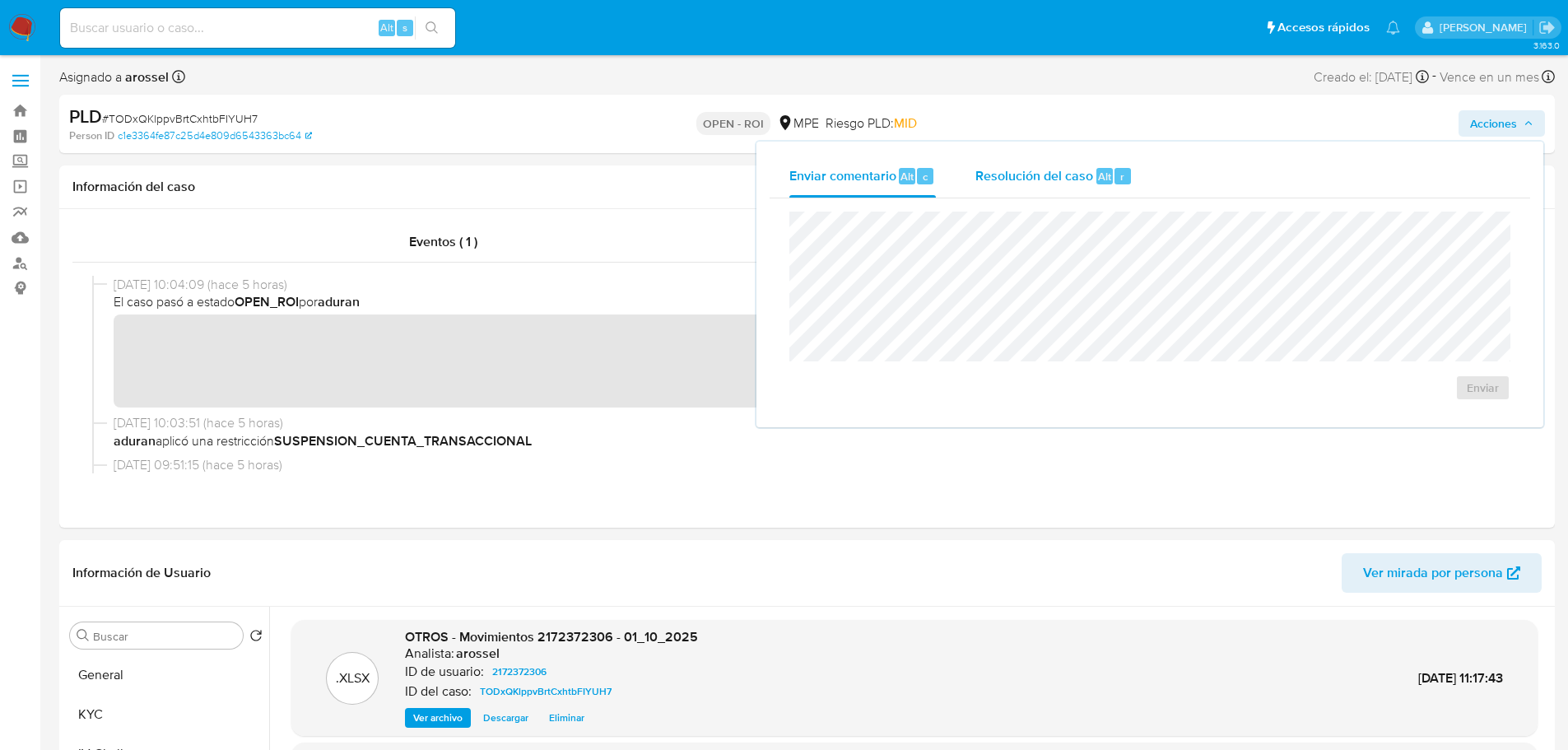
click at [1115, 170] on div "r" at bounding box center [1122, 175] width 16 height 16
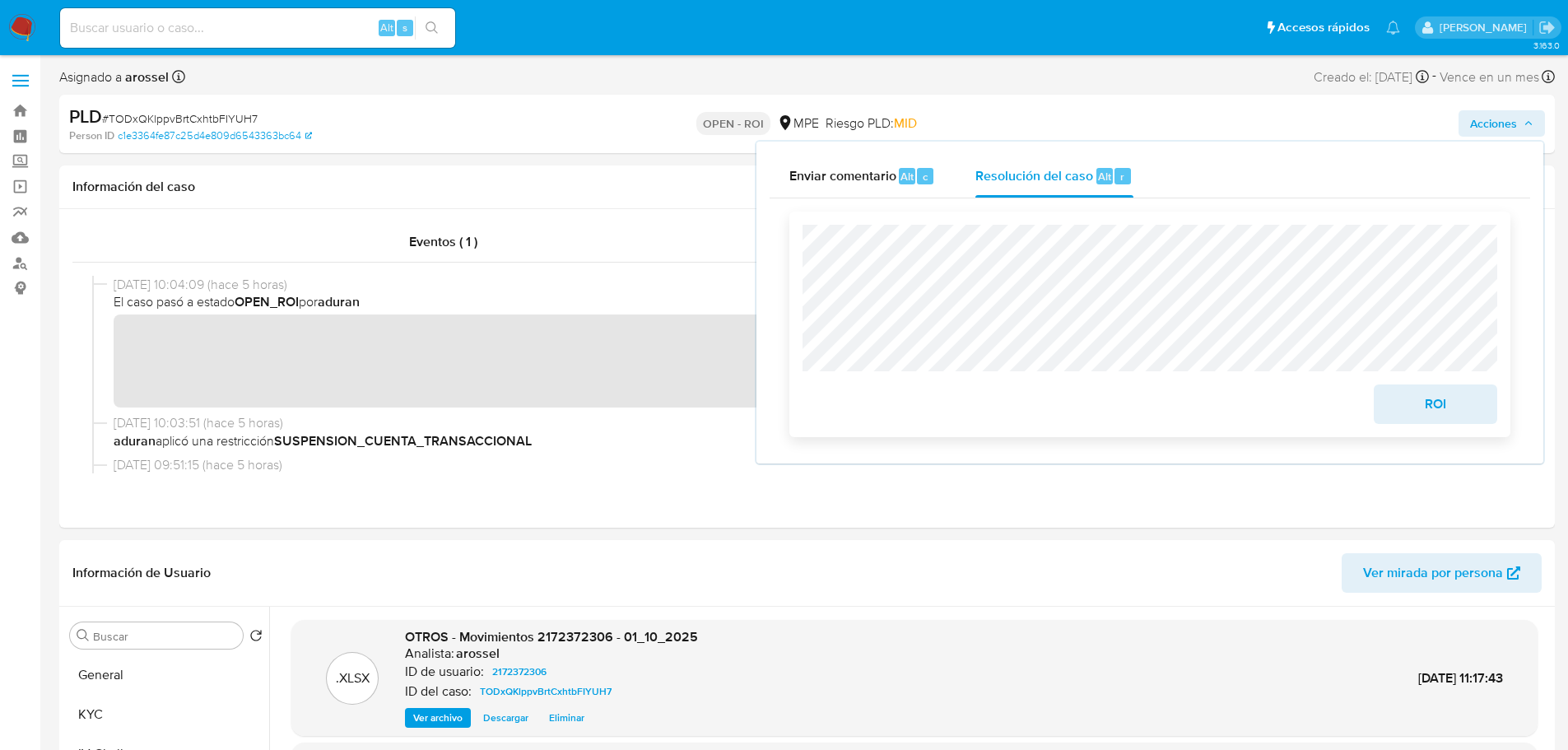
click at [1418, 414] on span "ROI" at bounding box center [1435, 403] width 80 height 36
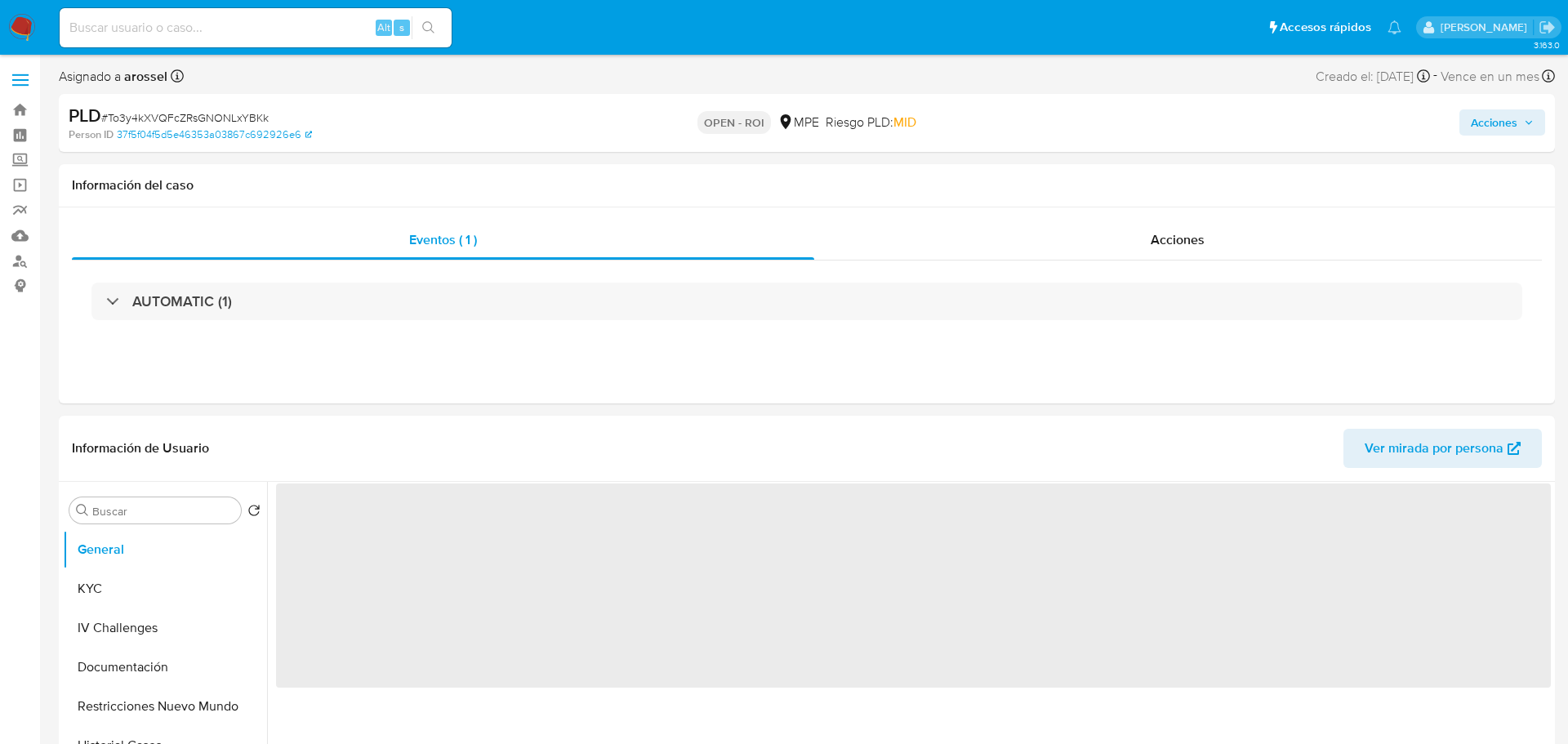
select select "10"
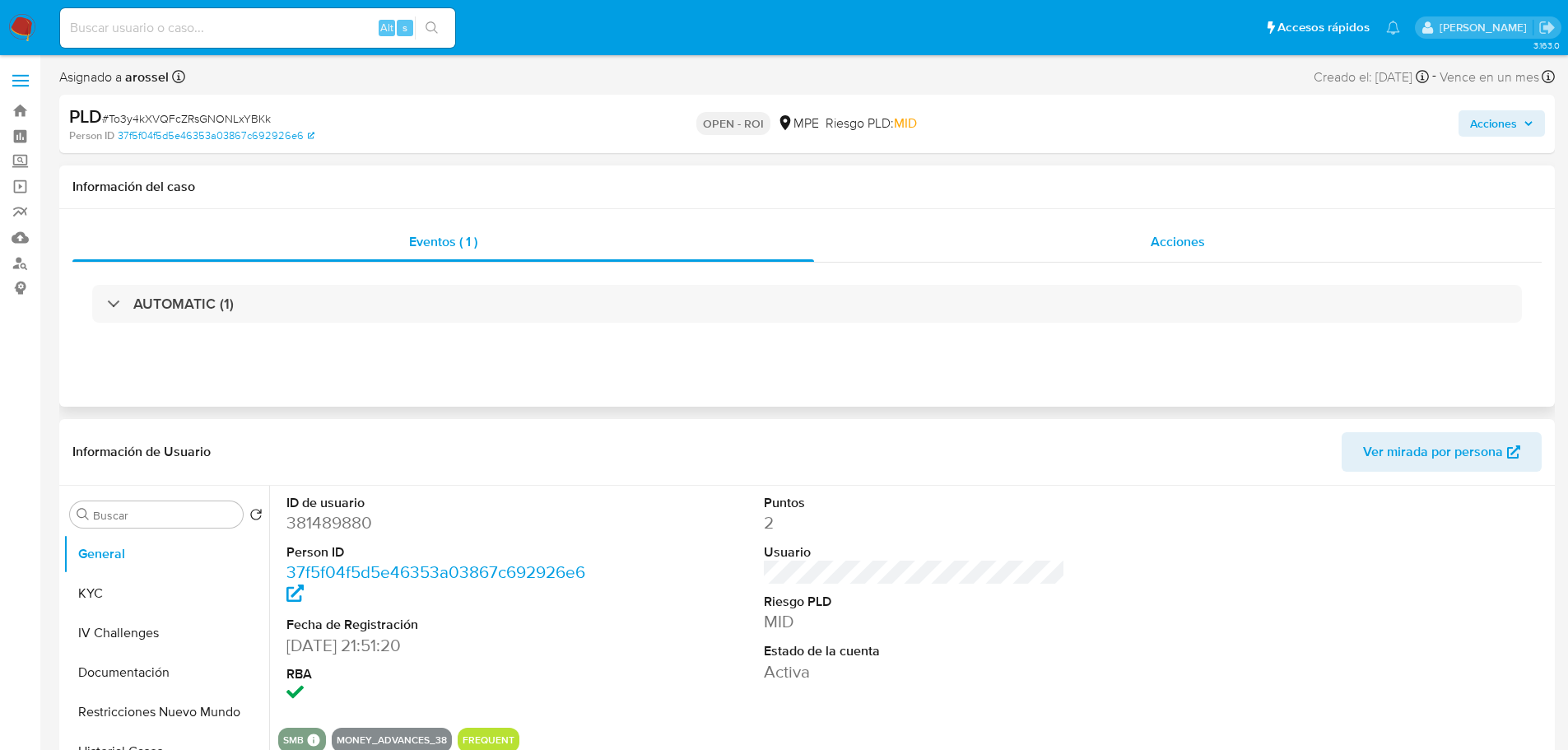
click at [1167, 227] on div "Acciones" at bounding box center [1177, 241] width 728 height 40
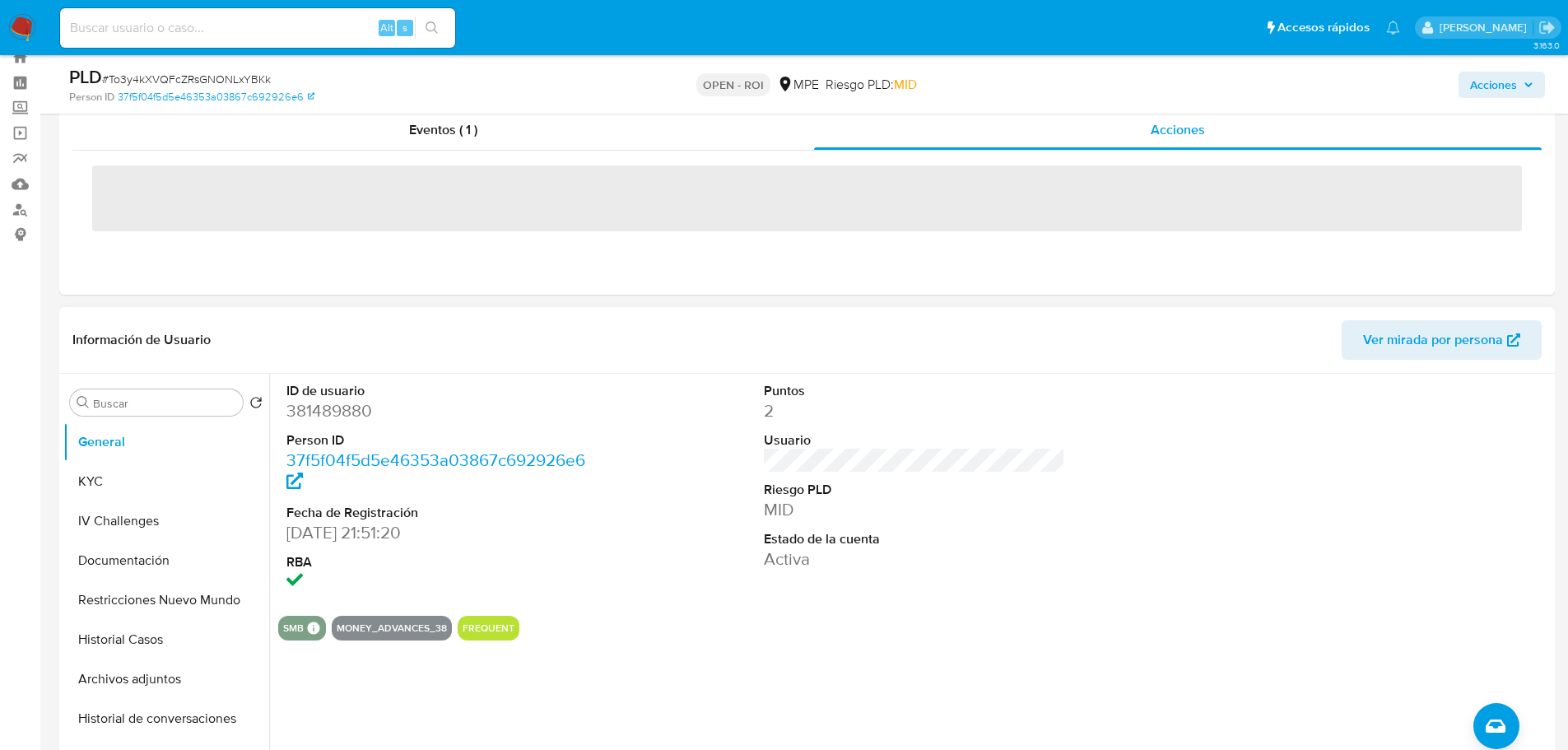
scroll to position [82, 0]
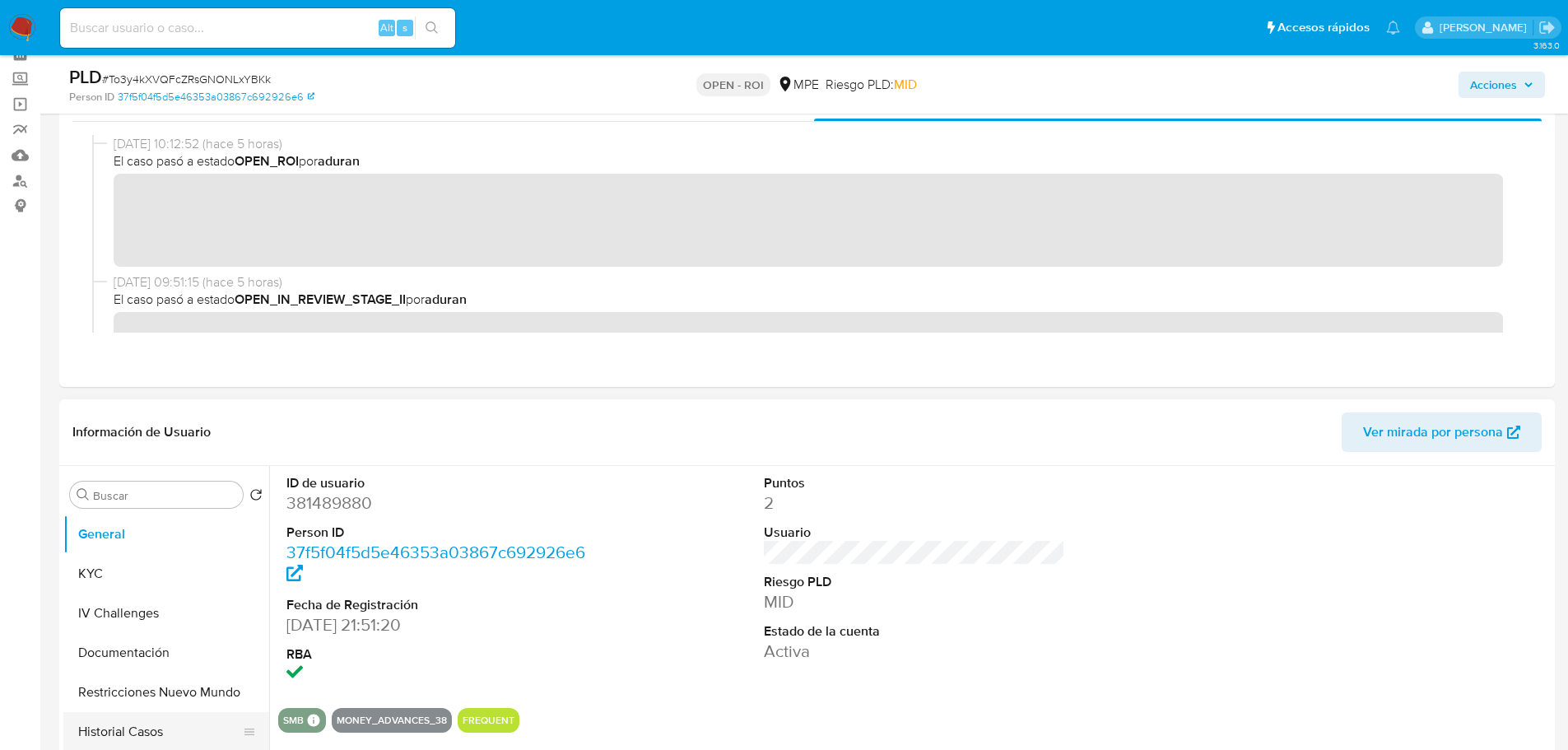
click at [159, 724] on button "Historial Casos" at bounding box center [159, 732] width 193 height 40
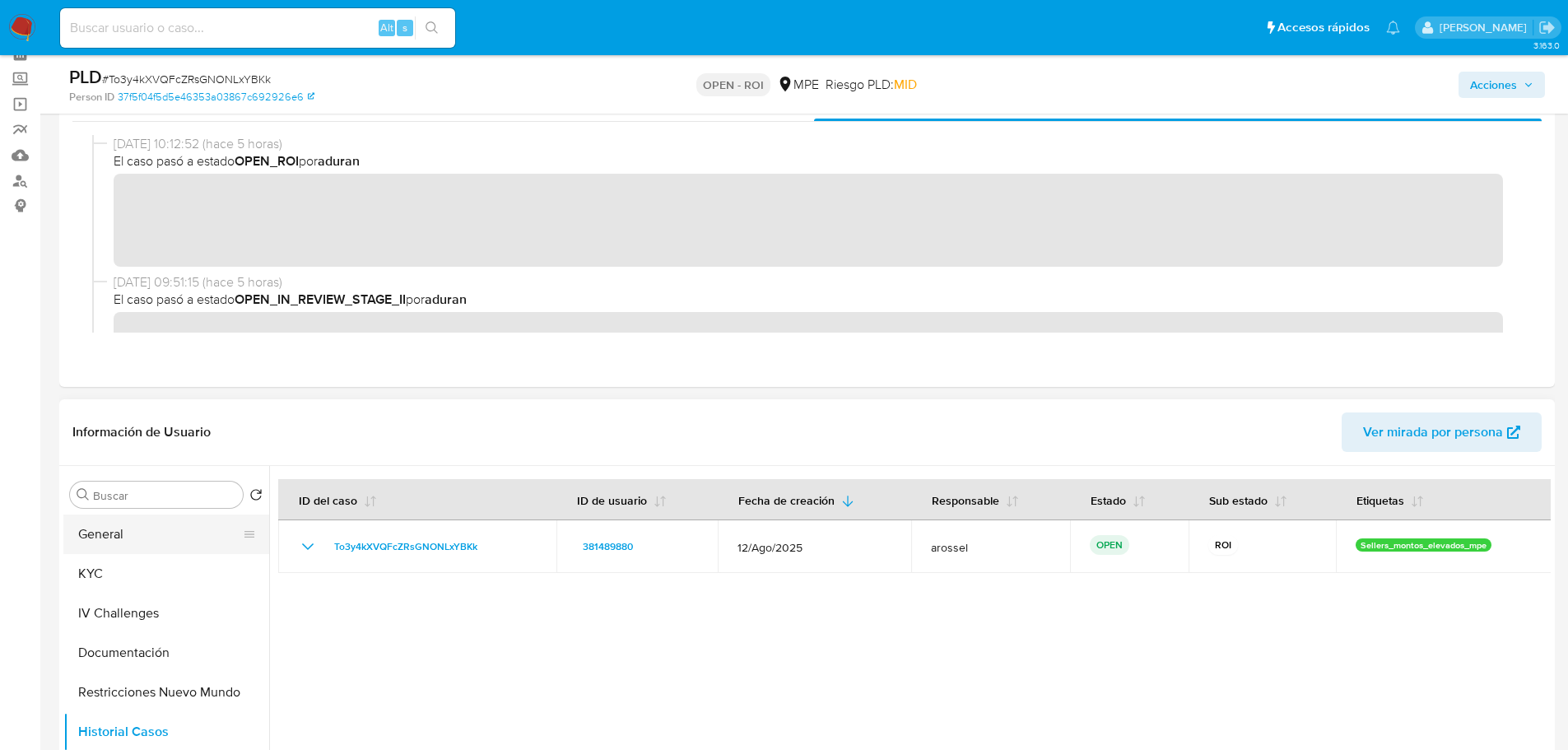
click at [169, 536] on button "General" at bounding box center [159, 534] width 193 height 40
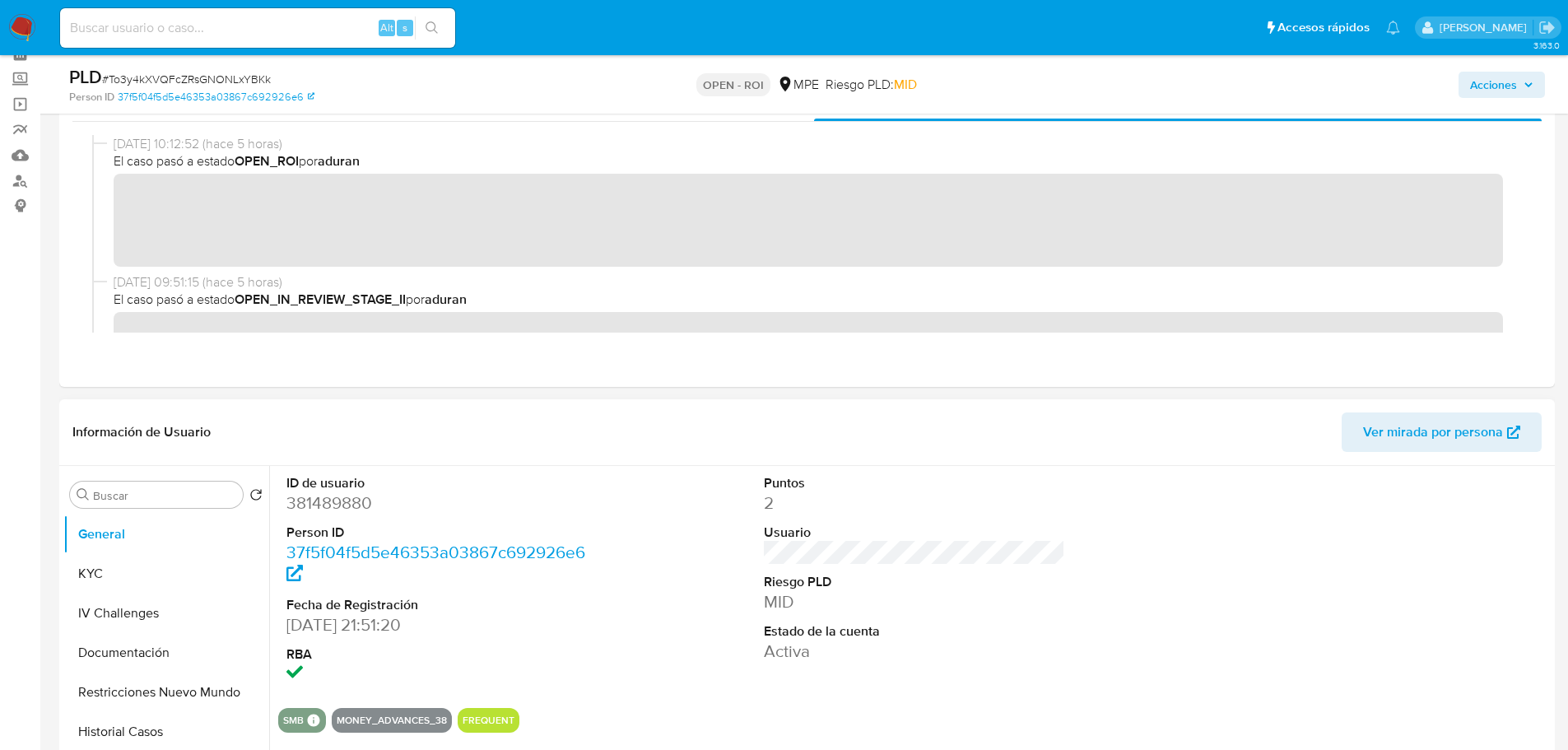
click at [356, 509] on dd "381489880" at bounding box center [438, 503] width 302 height 23
copy dd "381489880"
click at [260, 79] on span "# To3y4kXVQFcZRsGNONLxYBKk" at bounding box center [186, 78] width 169 height 16
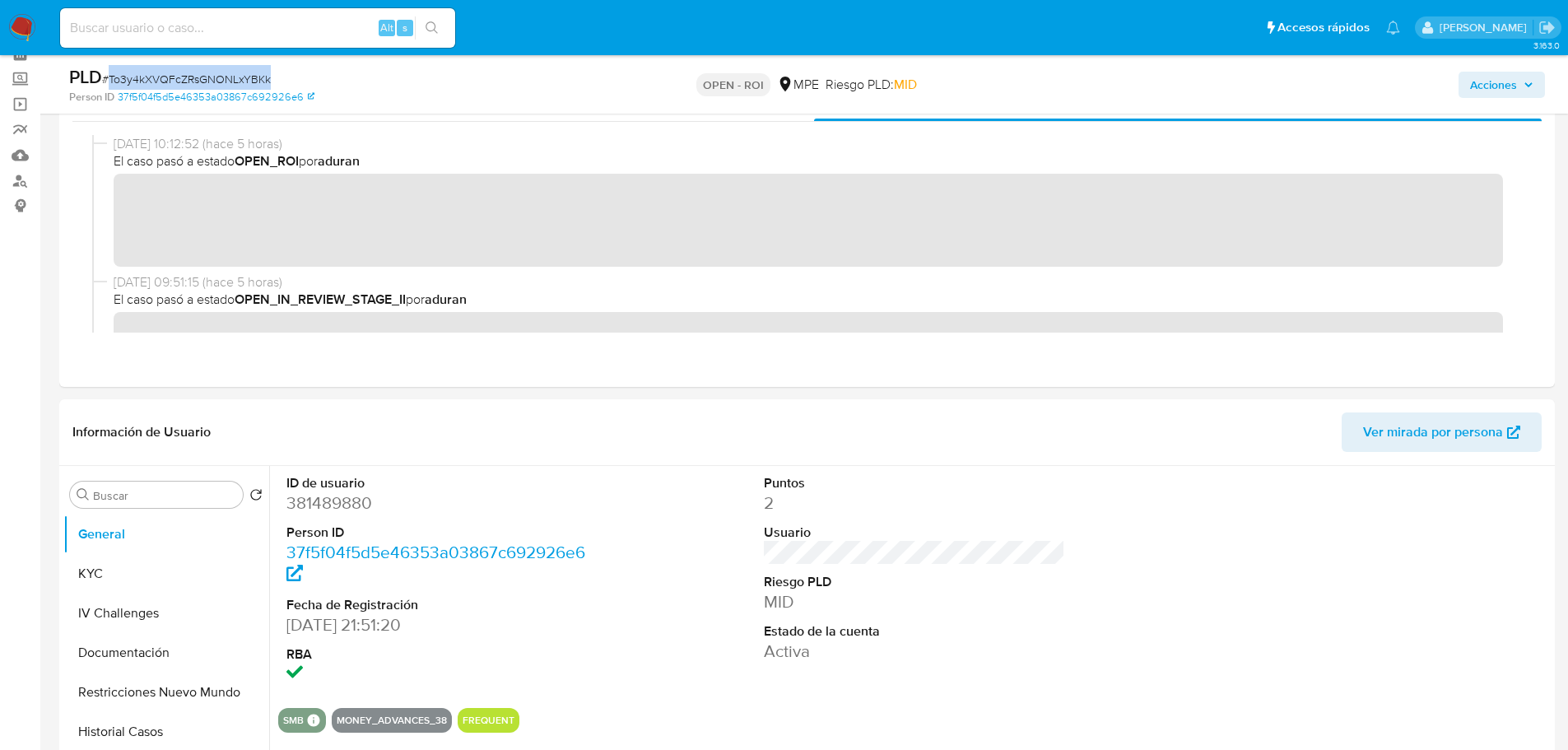
copy span "To3y4kXVQFcZRsGNONLxYBKk"
click at [337, 512] on dd "381489880" at bounding box center [438, 503] width 302 height 23
click at [337, 511] on dd "381489880" at bounding box center [438, 503] width 302 height 23
copy dd "381489880"
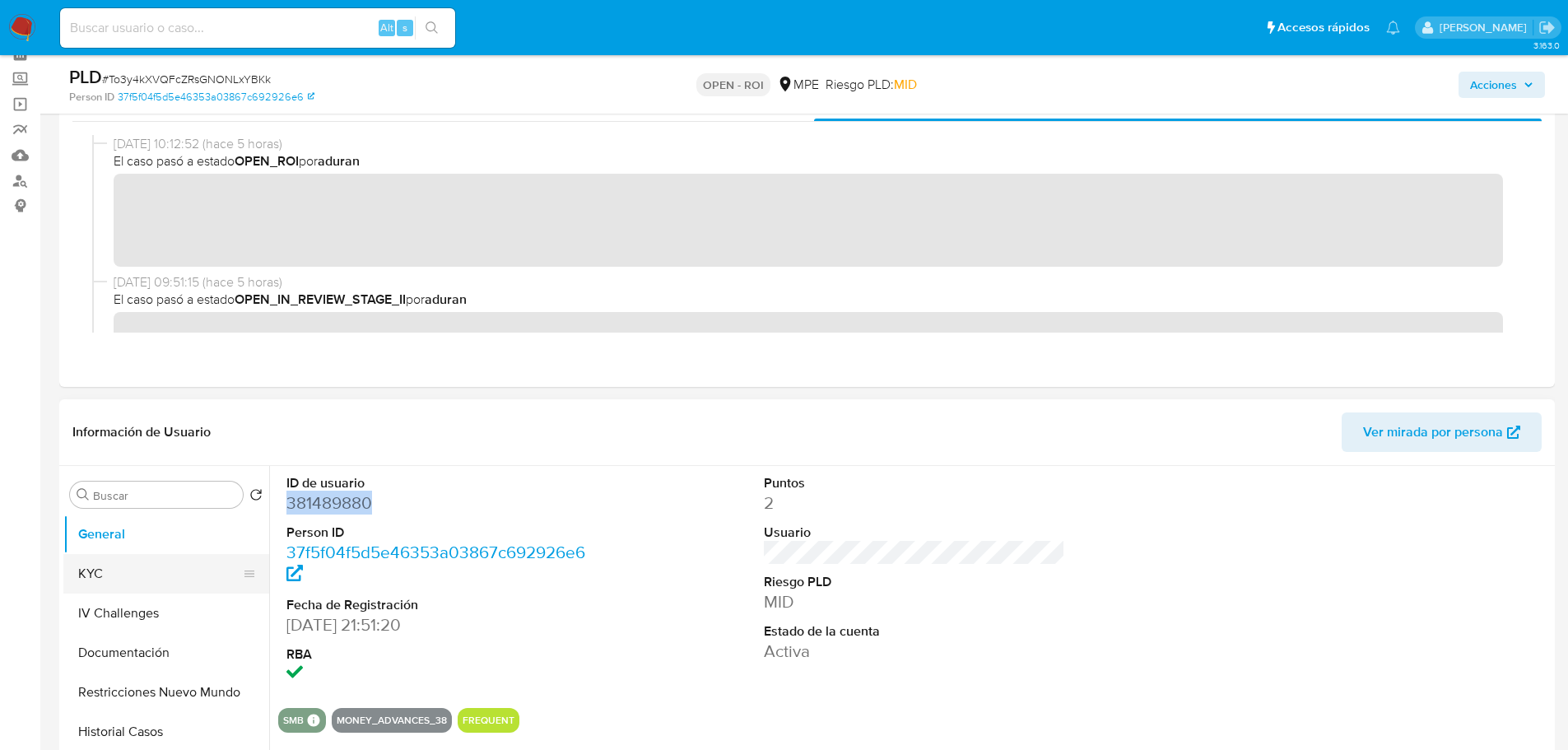
click at [156, 554] on button "KYC" at bounding box center [159, 574] width 193 height 40
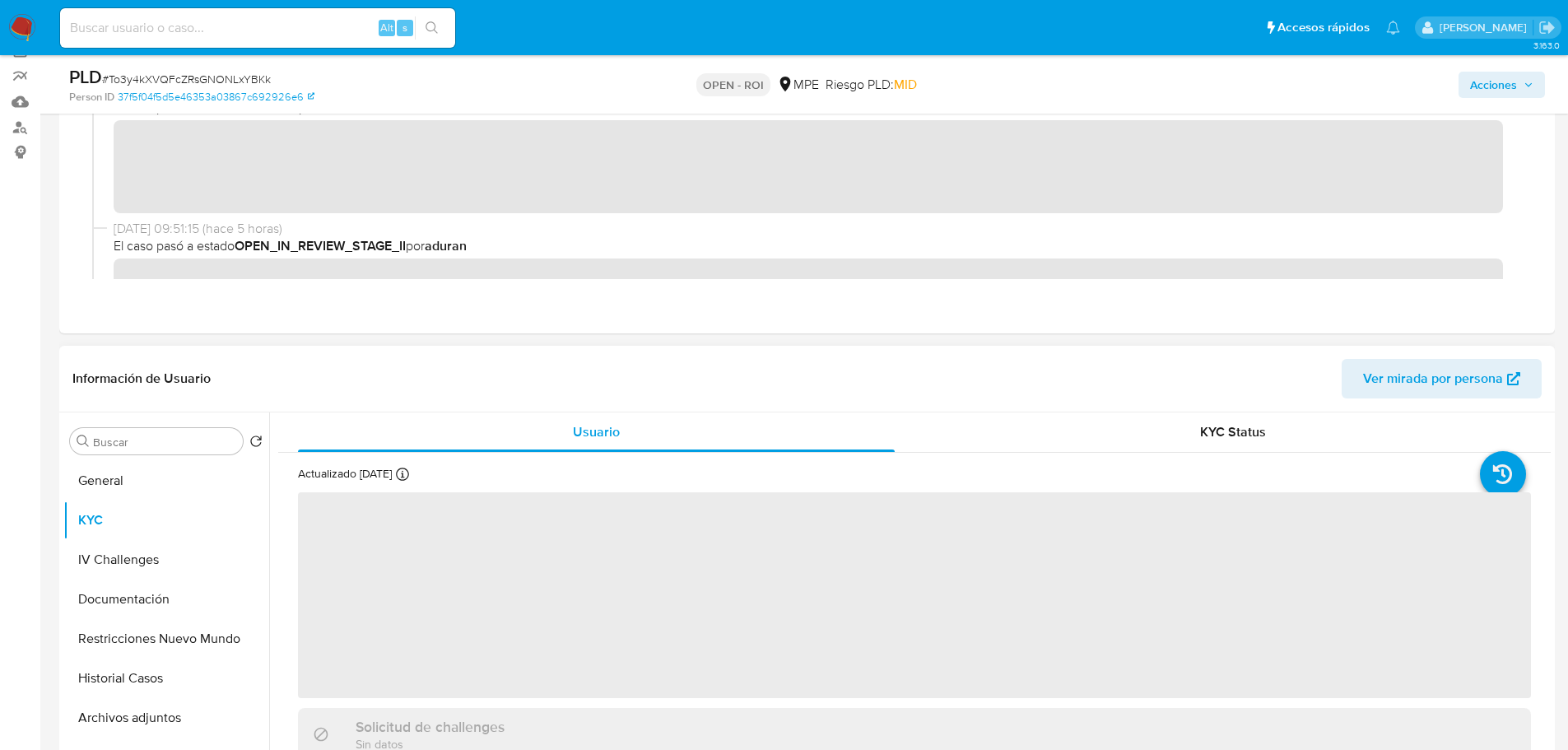
scroll to position [165, 0]
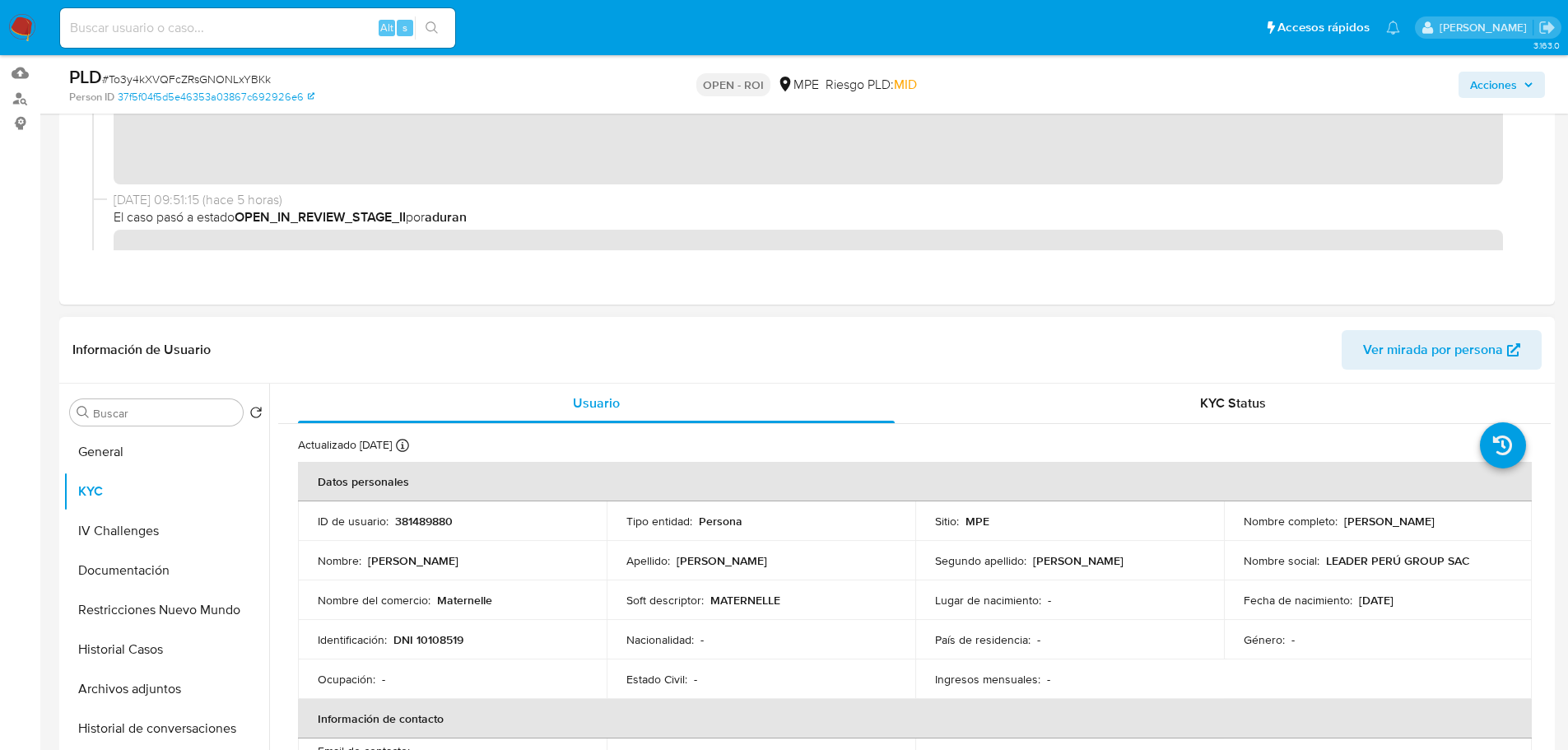
drag, startPoint x: 1339, startPoint y: 521, endPoint x: 1496, endPoint y: 522, distance: 157.0
click at [1499, 521] on div "Nombre completo : Miguel Antonio Pazos Sanchez" at bounding box center [1378, 520] width 269 height 15
copy p "Miguel Antonio Pazos Sanchez"
drag, startPoint x: 393, startPoint y: 644, endPoint x: 466, endPoint y: 641, distance: 73.1
click at [467, 641] on div "Identificación : DNI 10108519" at bounding box center [453, 639] width 269 height 15
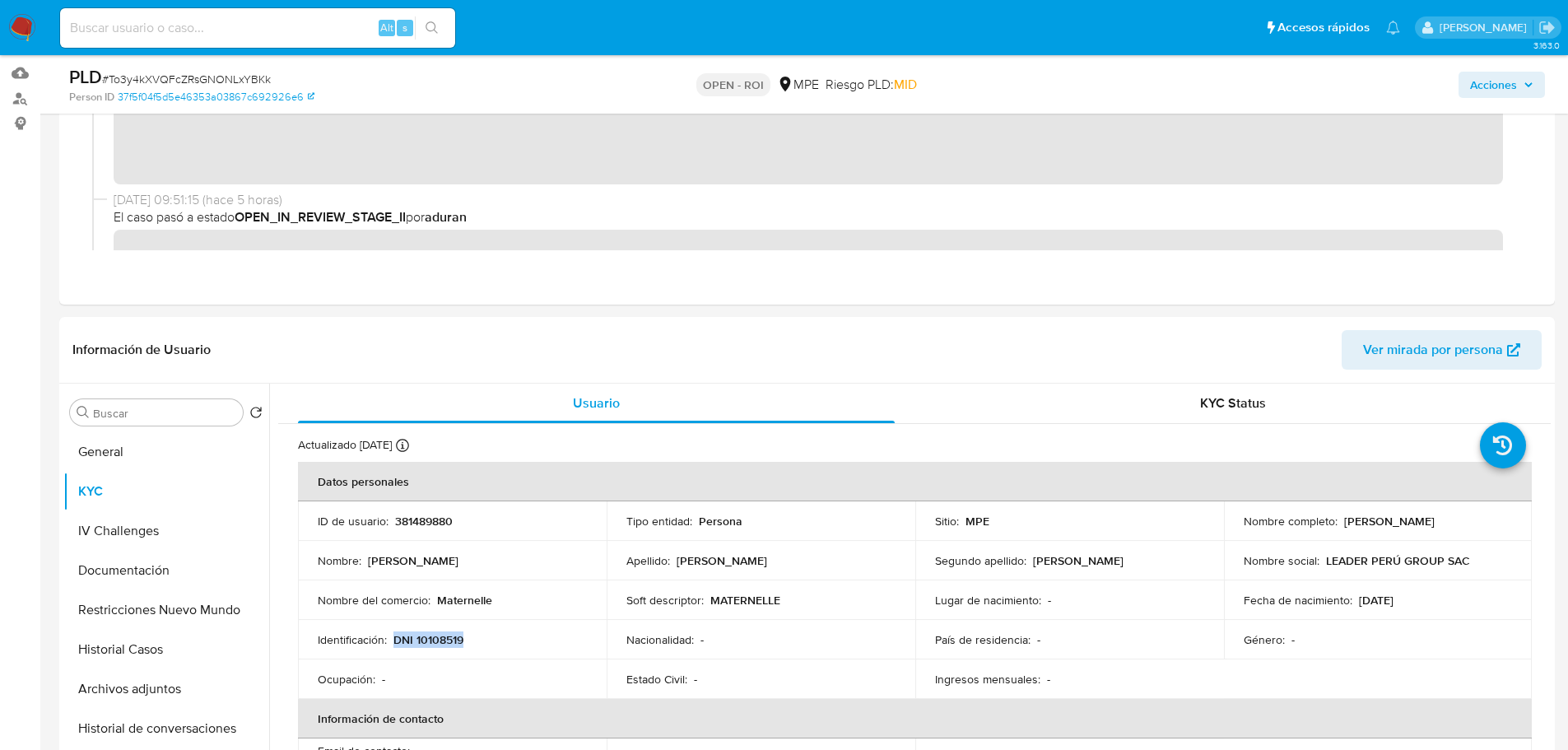
copy p "DNI 10108519"
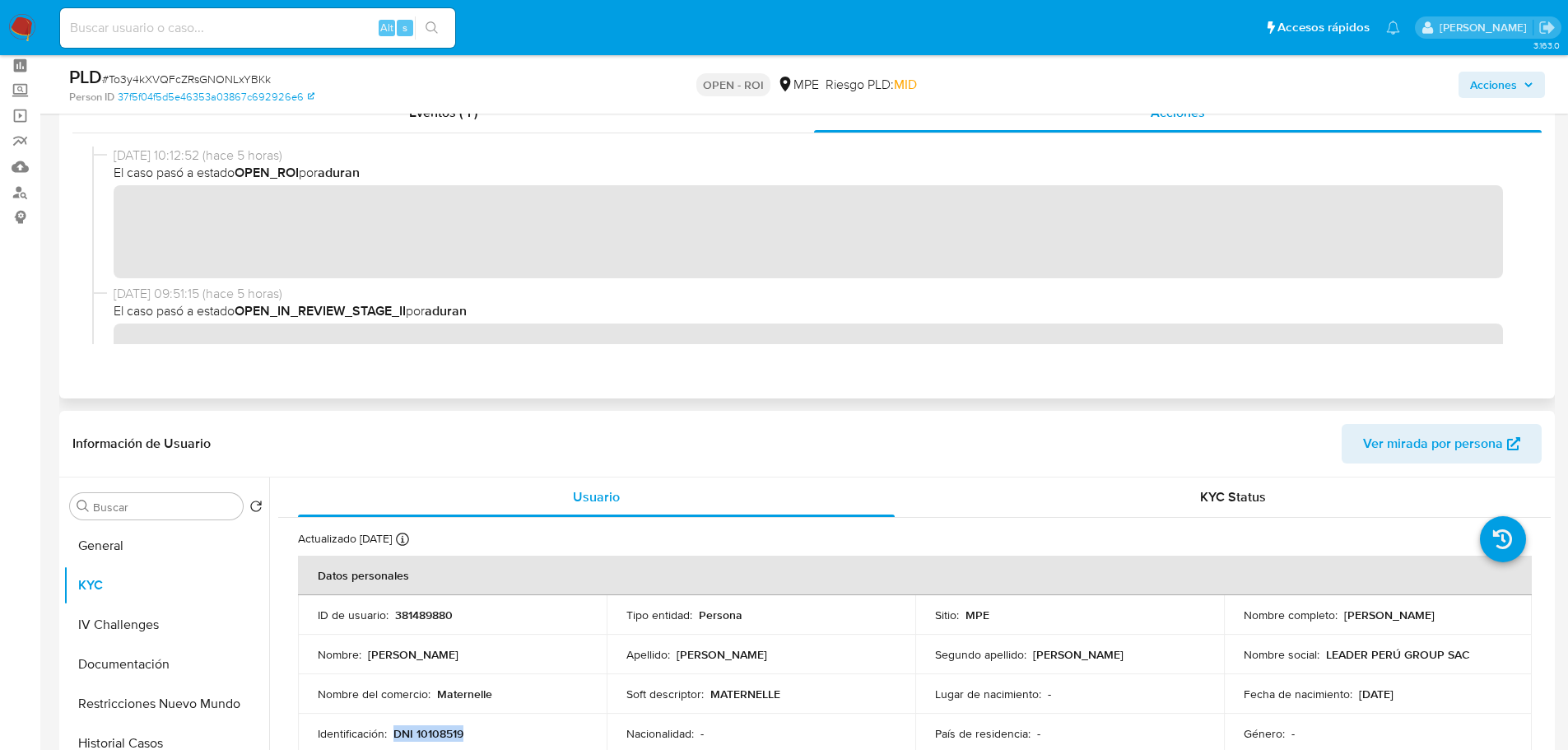
scroll to position [0, 0]
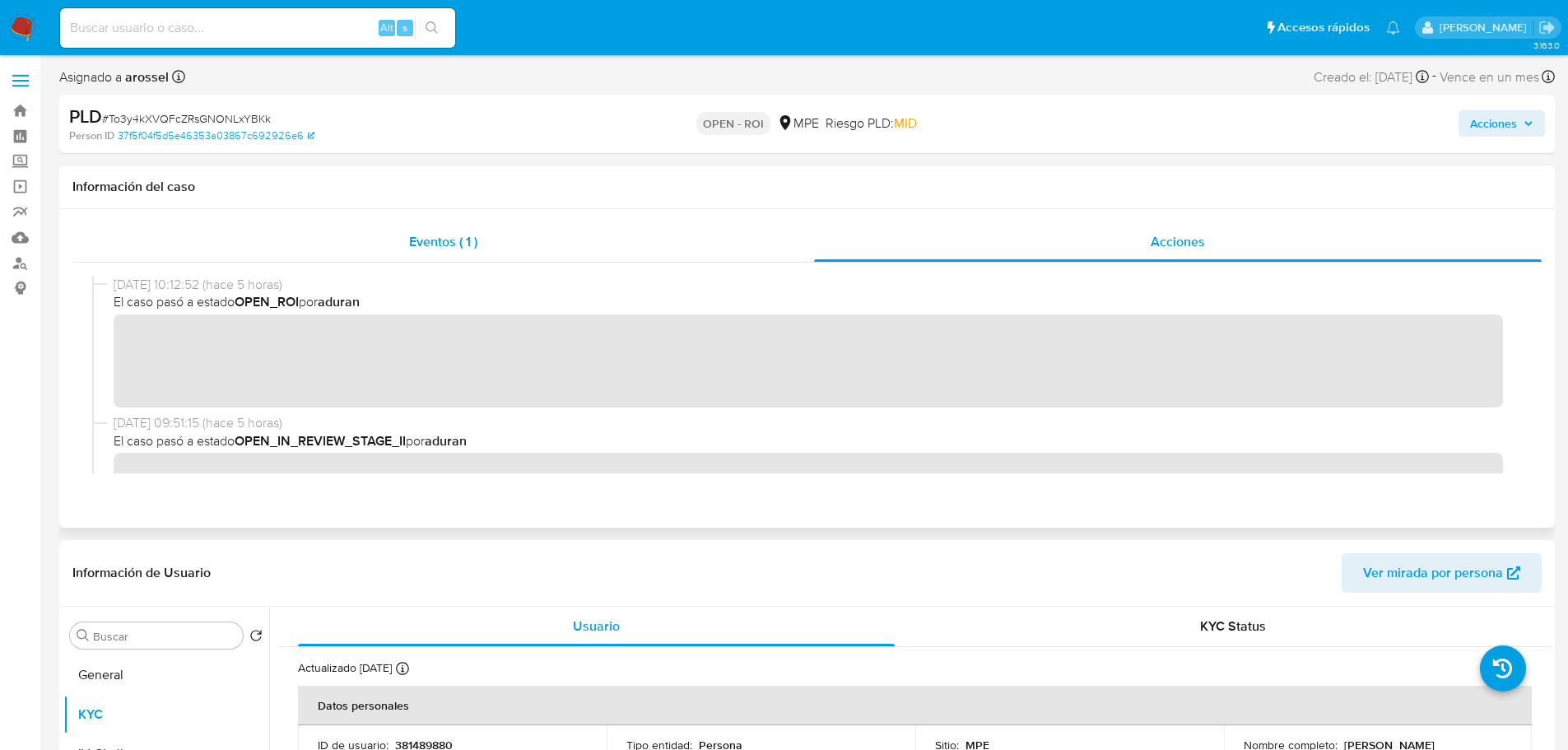
click at [453, 236] on span "Eventos ( 1 )" at bounding box center [443, 242] width 68 height 19
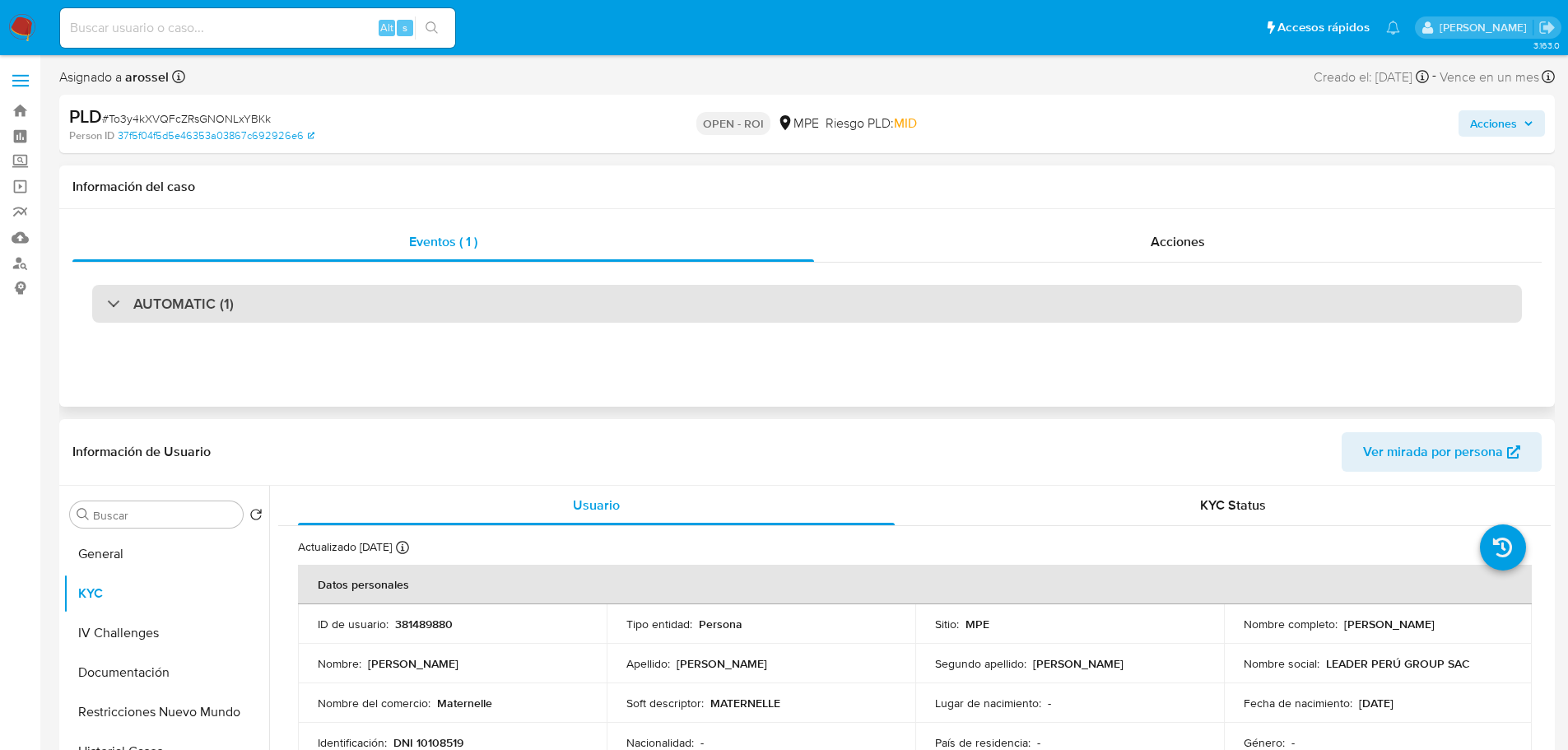
click at [252, 316] on div "AUTOMATIC (1)" at bounding box center [806, 303] width 1429 height 38
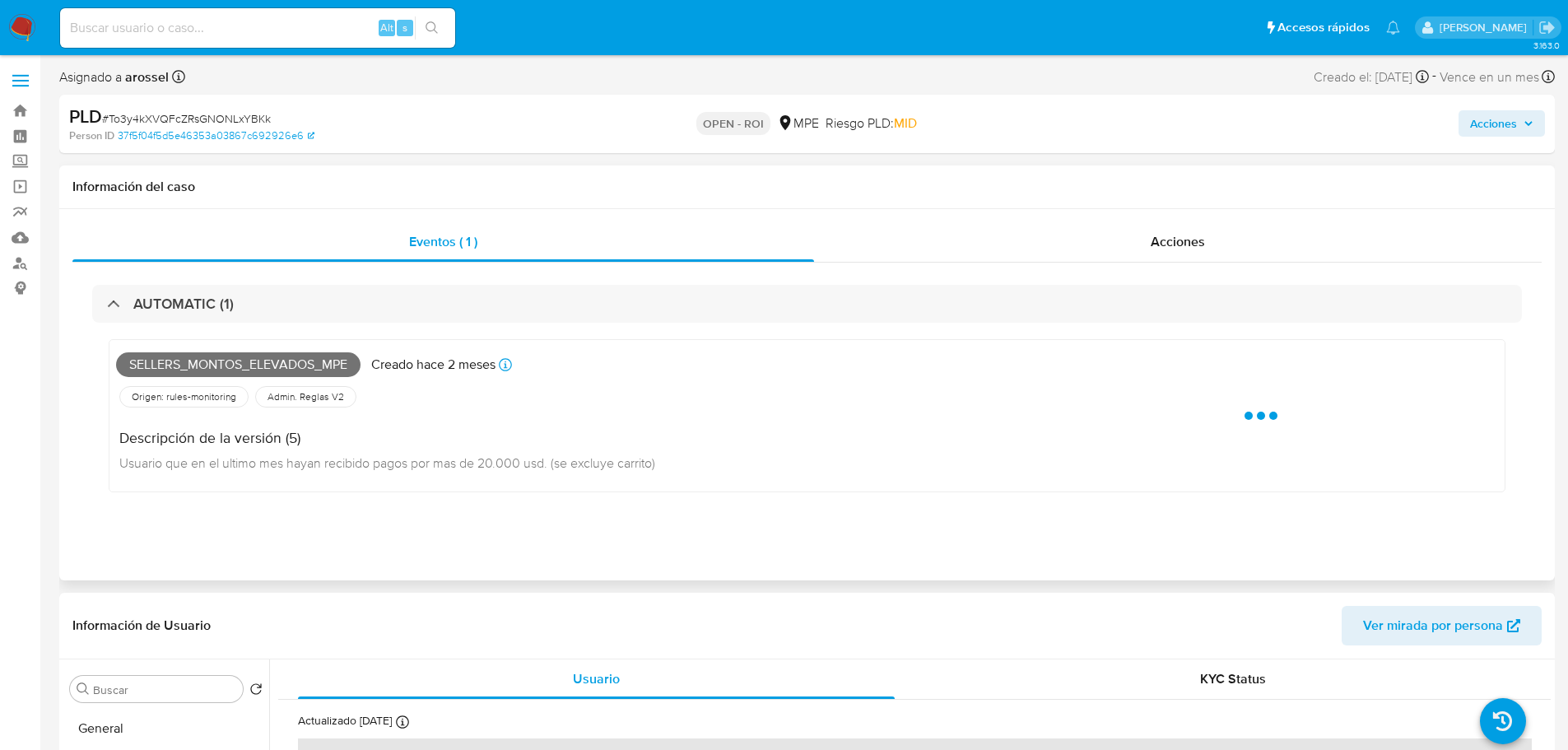
click at [222, 362] on span "Sellers_montos_elevados_mpe" at bounding box center [238, 364] width 244 height 24
copy span "Sellers_montos_elevados_mpe"
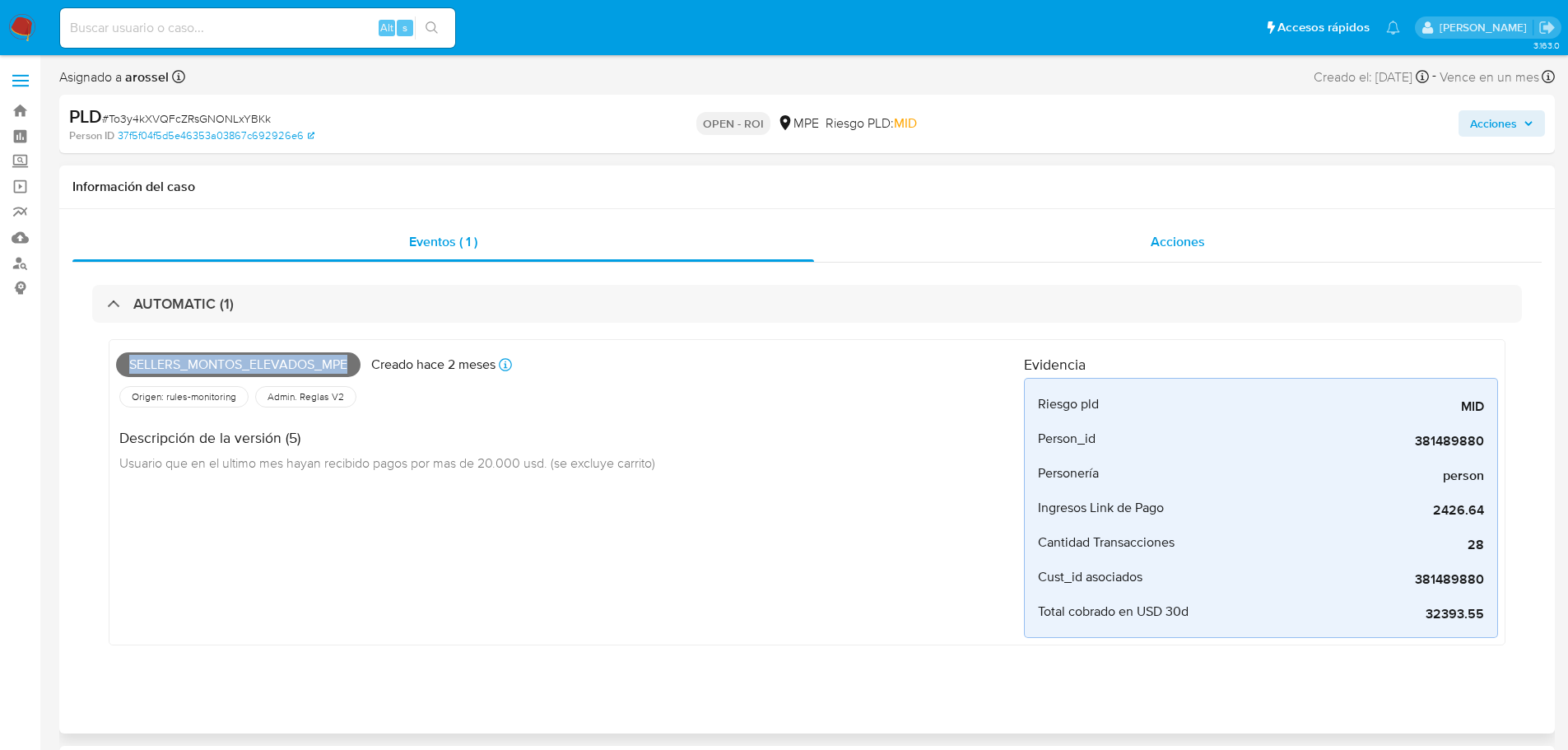
click at [1227, 243] on div "Acciones" at bounding box center [1177, 241] width 728 height 40
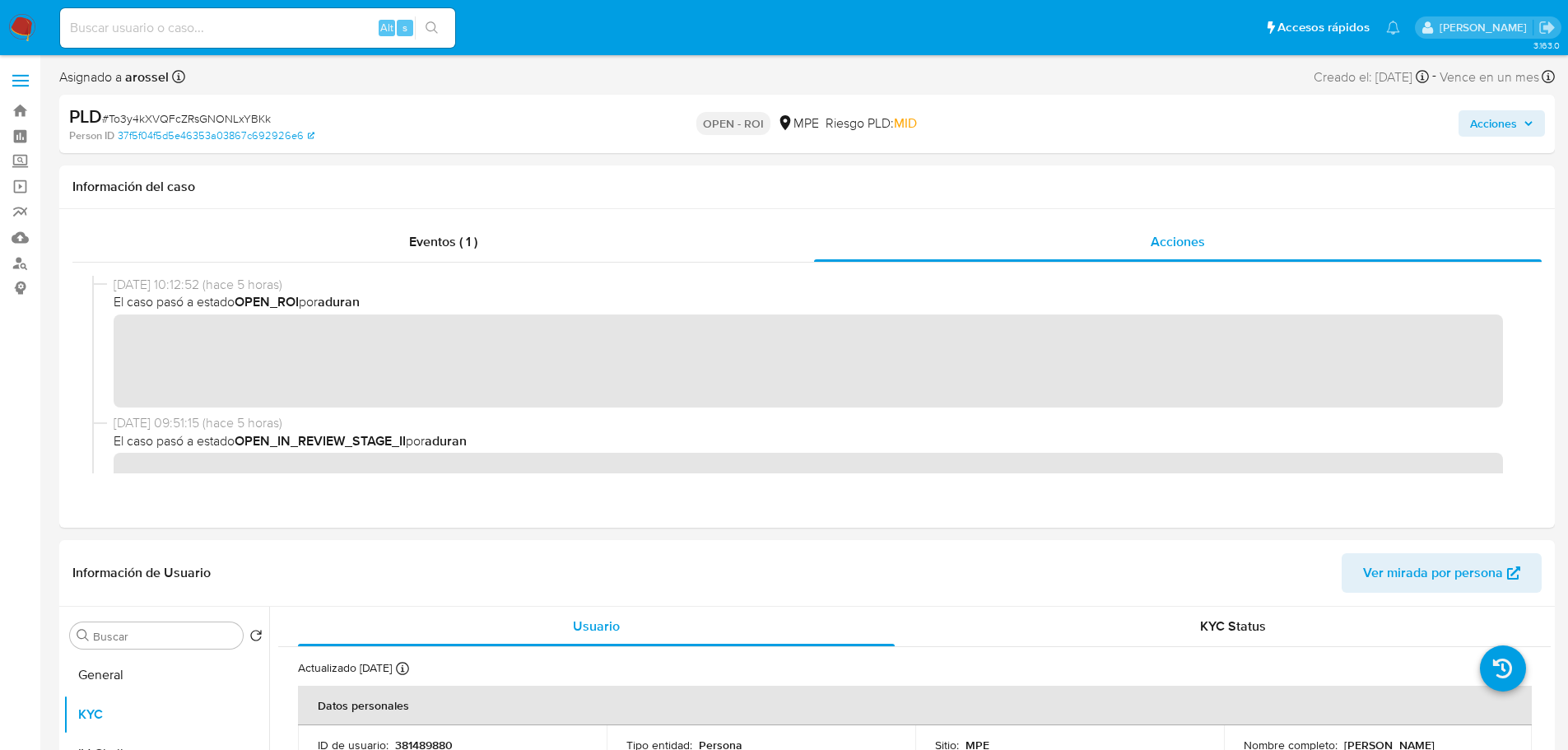
click at [1477, 118] on span "Acciones" at bounding box center [1493, 123] width 47 height 26
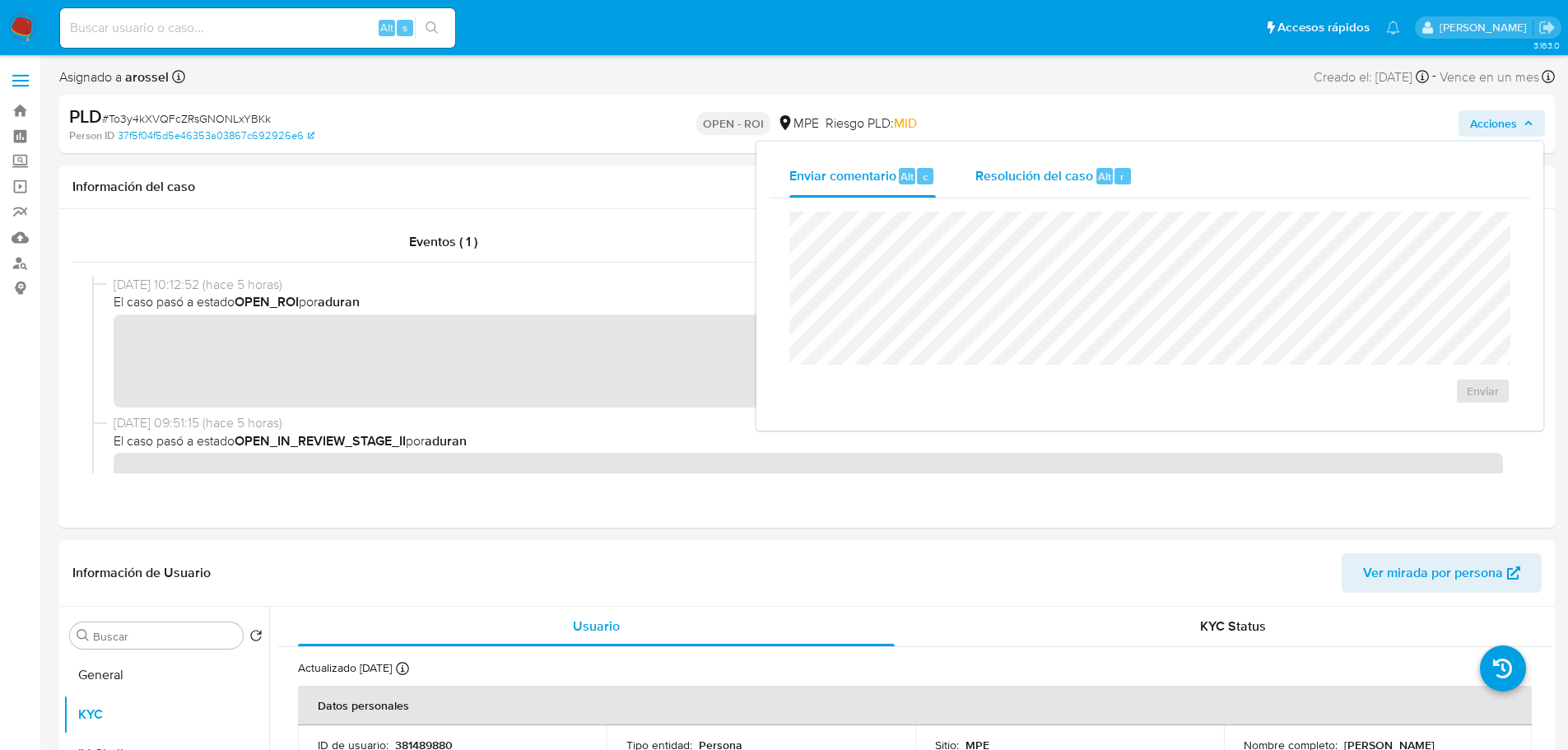
click at [1012, 177] on span "Resolución del caso" at bounding box center [1033, 176] width 117 height 19
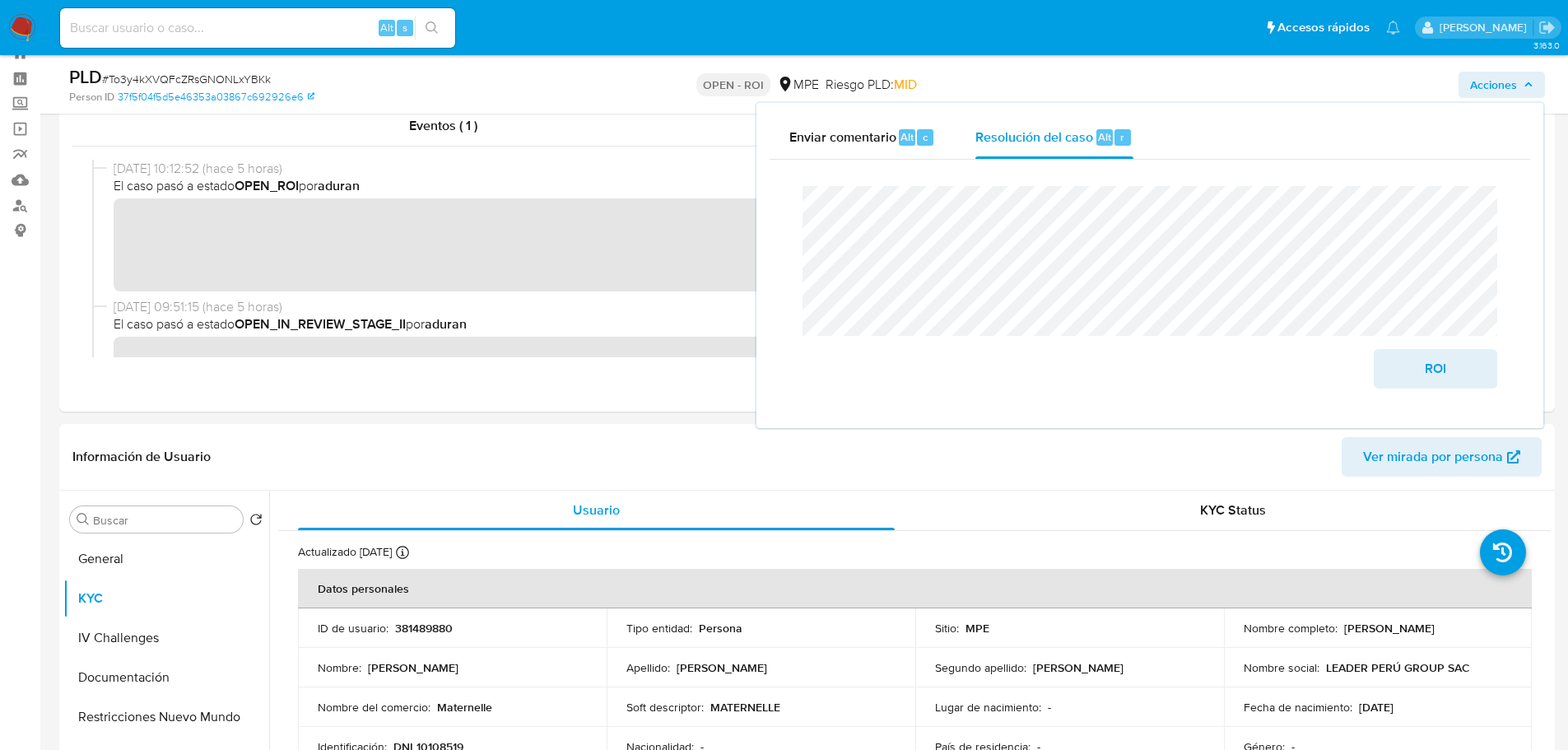
scroll to position [82, 0]
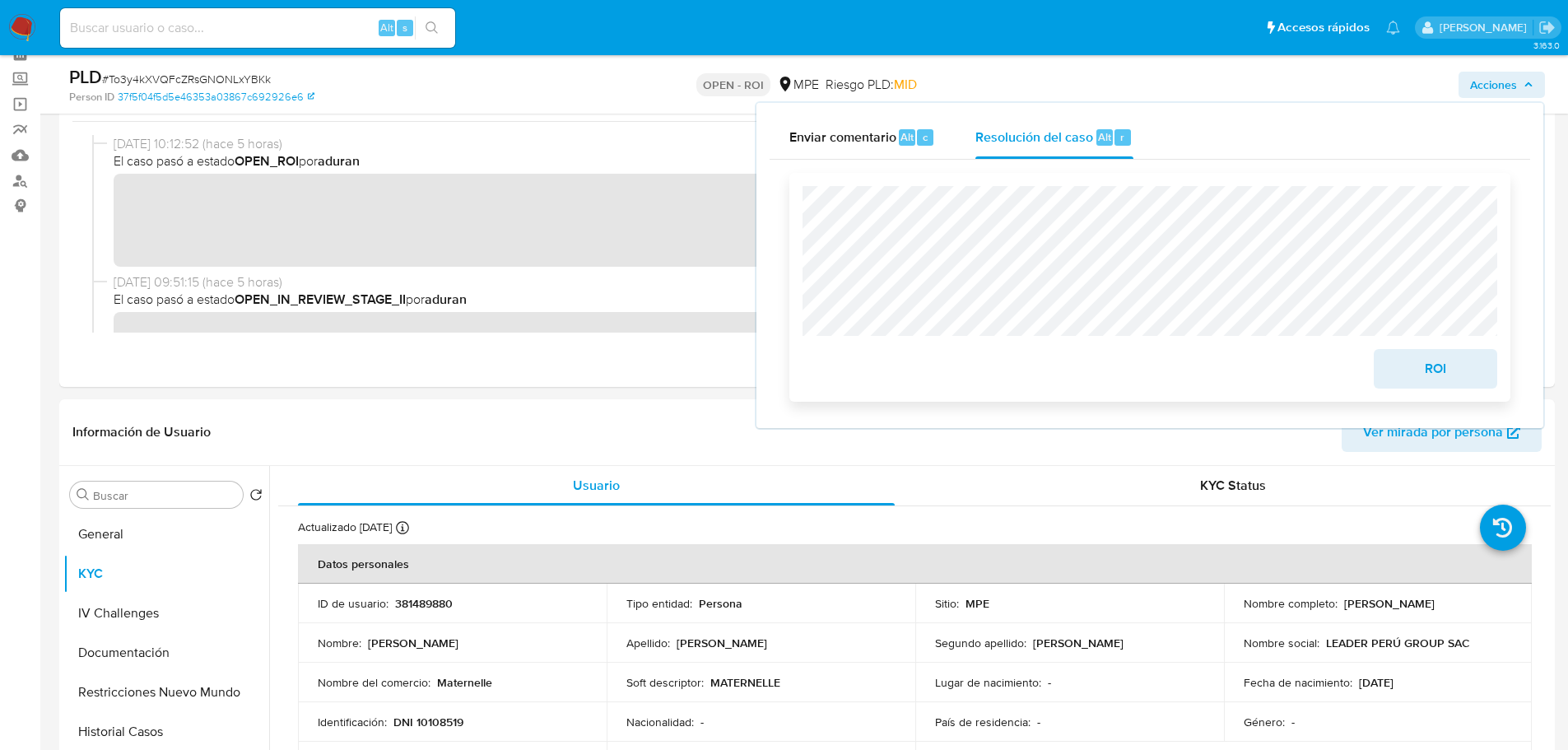
click at [1417, 368] on span "ROI" at bounding box center [1435, 368] width 80 height 36
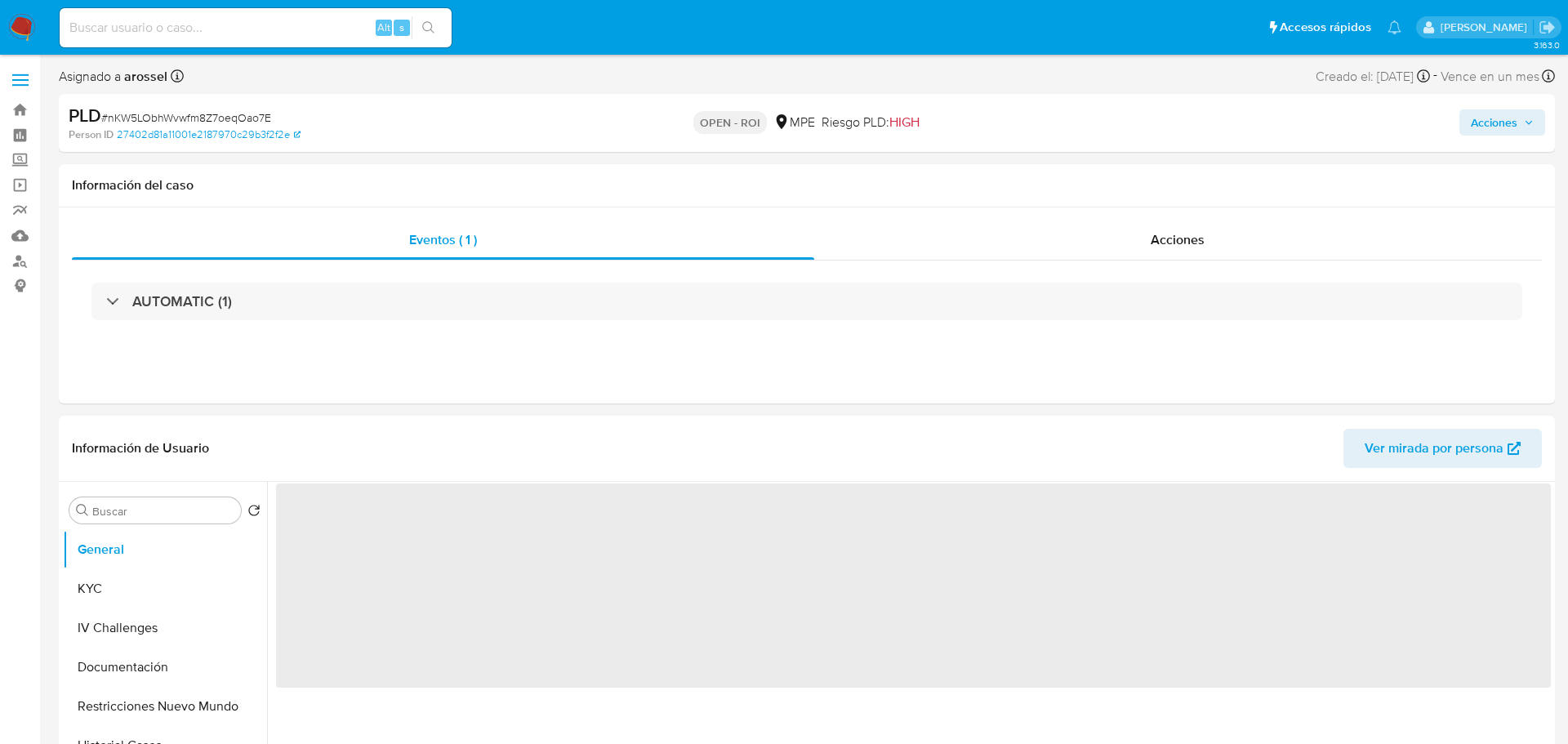
select select "10"
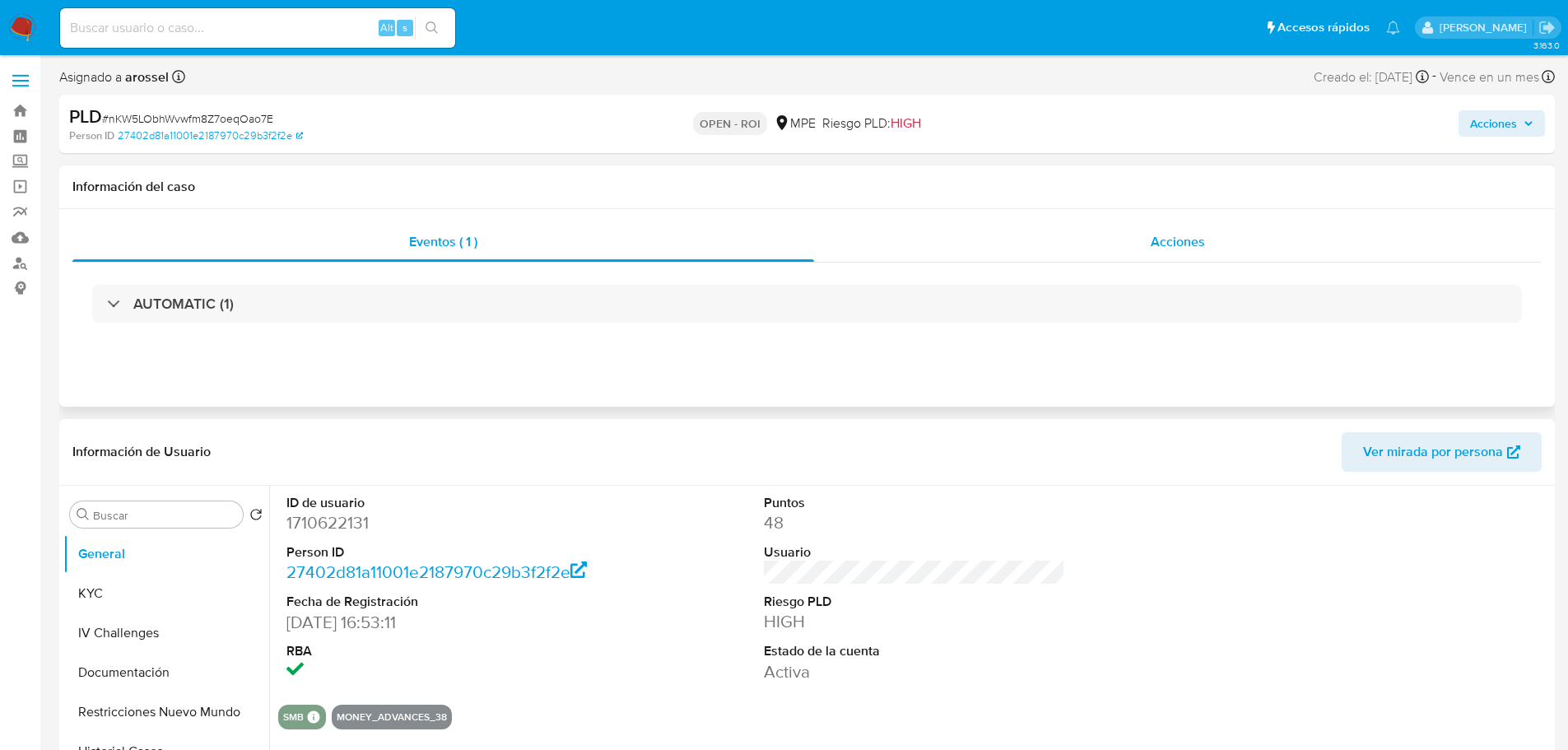
click at [1210, 241] on div "Acciones" at bounding box center [1177, 241] width 728 height 40
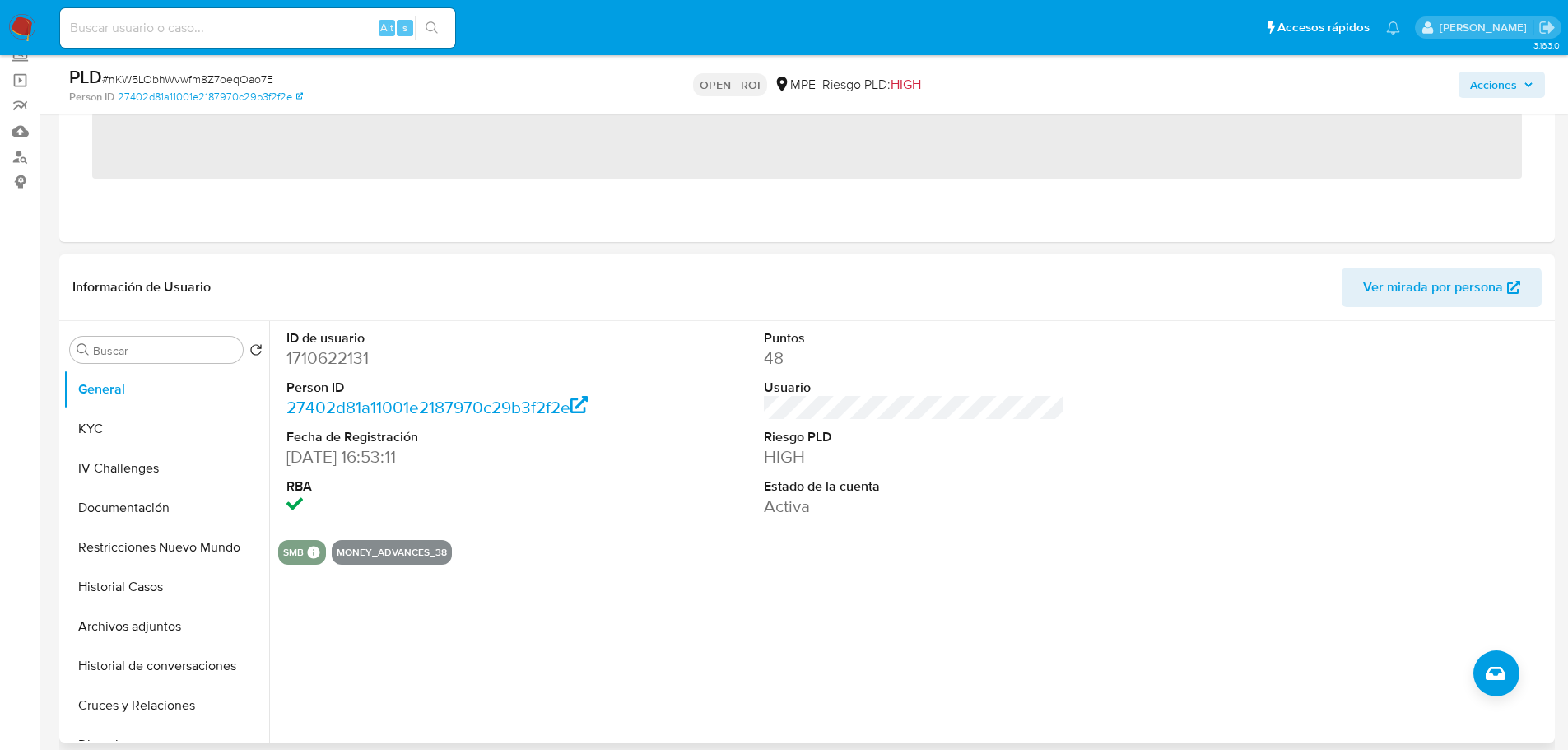
scroll to position [247, 0]
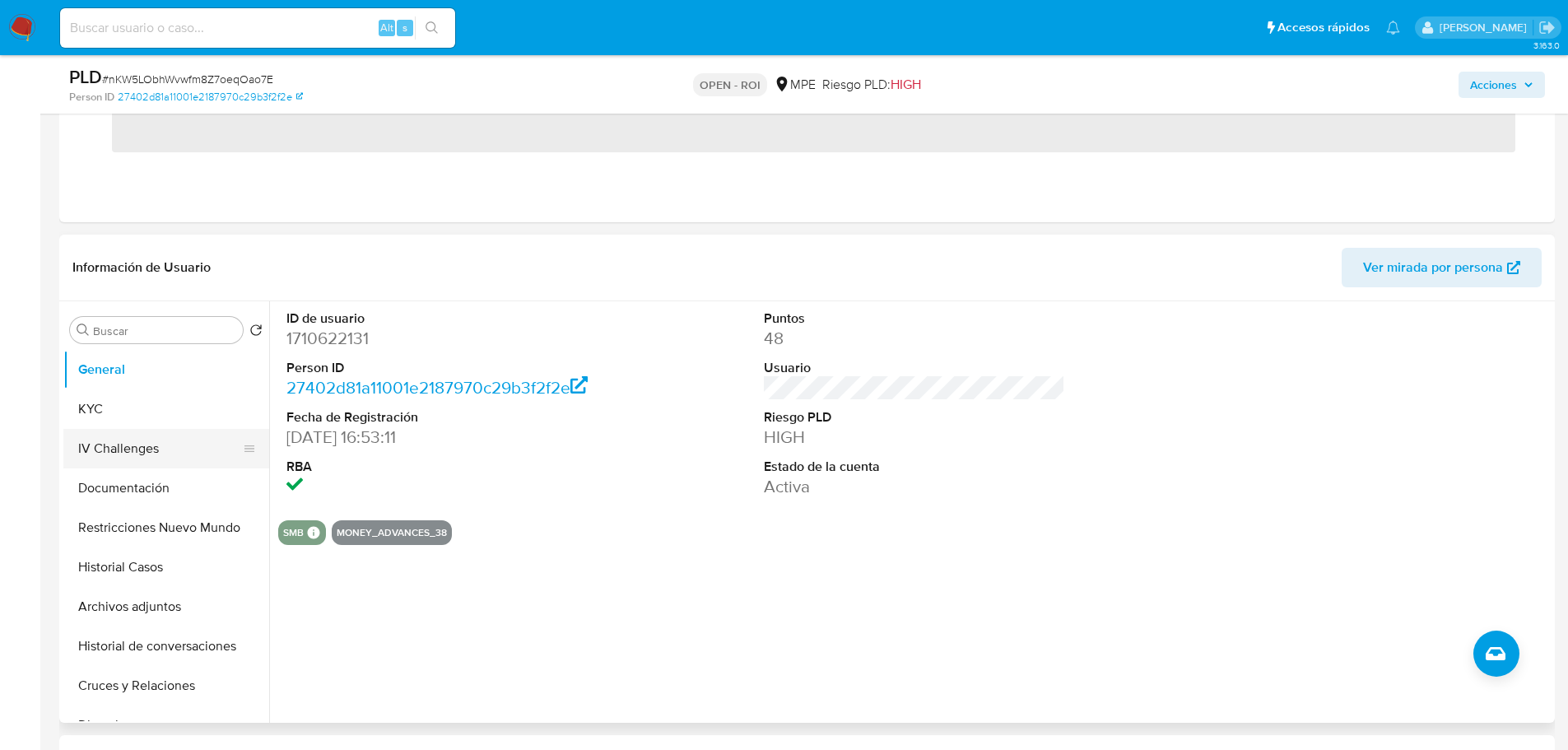
click at [156, 453] on button "IV Challenges" at bounding box center [159, 448] width 193 height 40
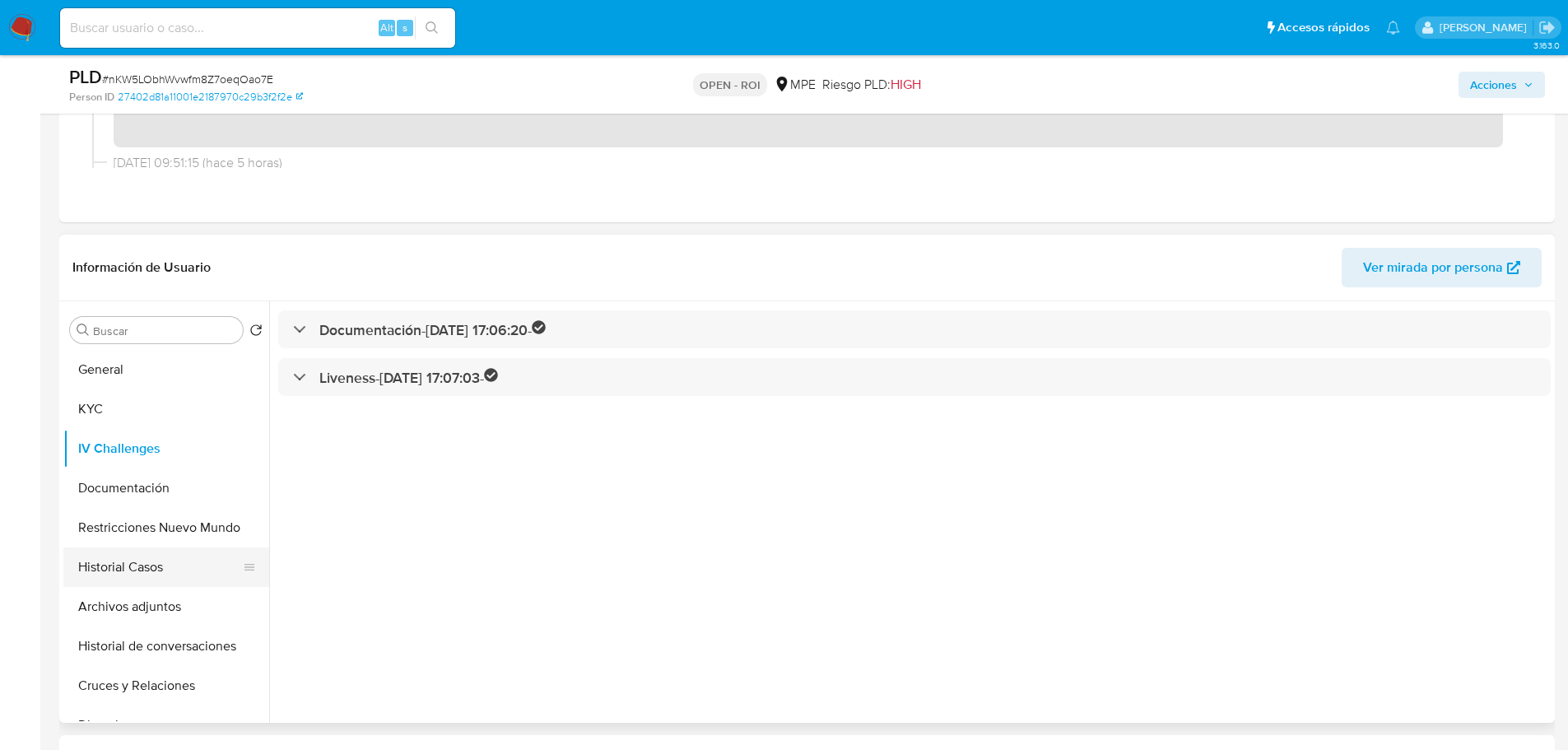
click at [162, 561] on button "Historial Casos" at bounding box center [159, 567] width 193 height 40
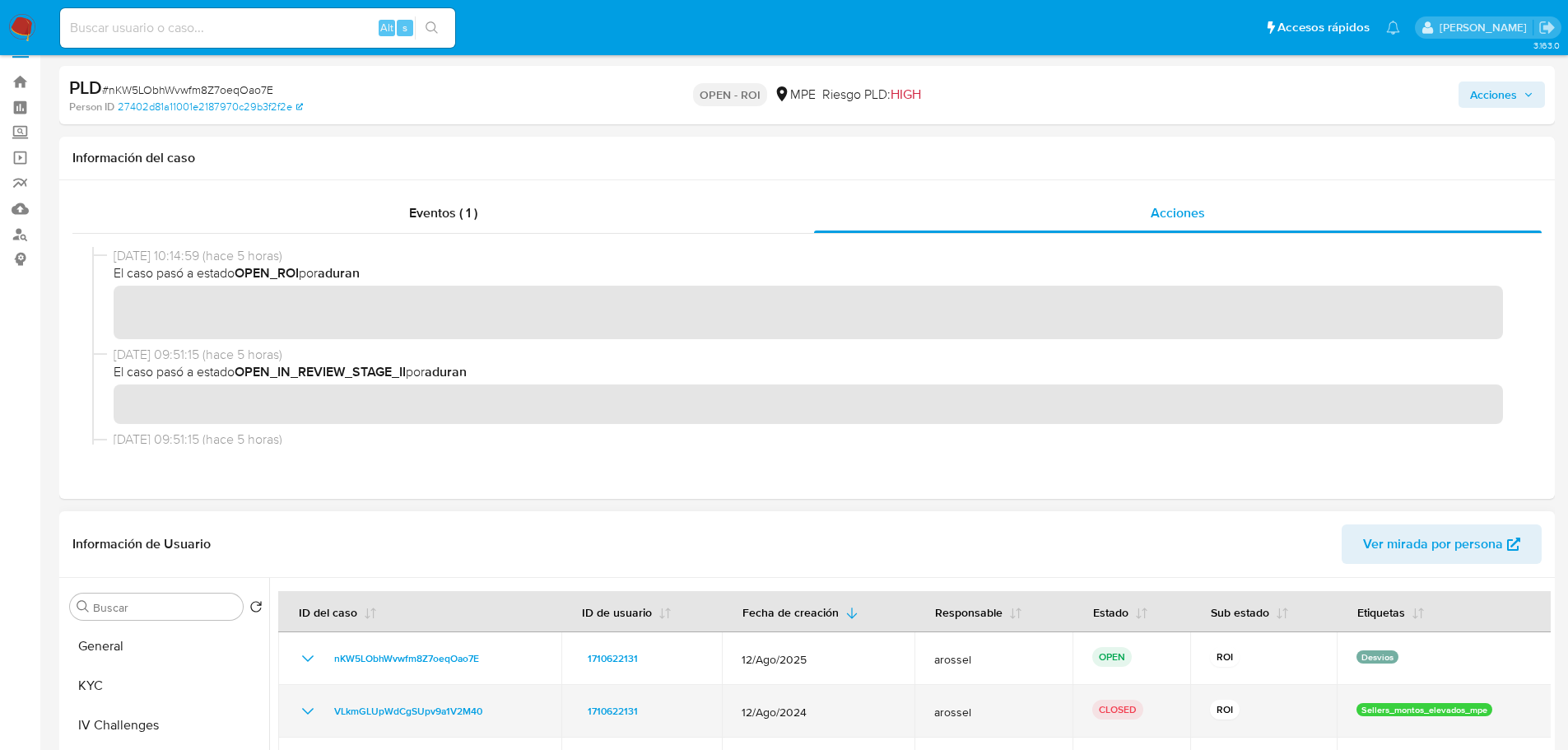
scroll to position [0, 0]
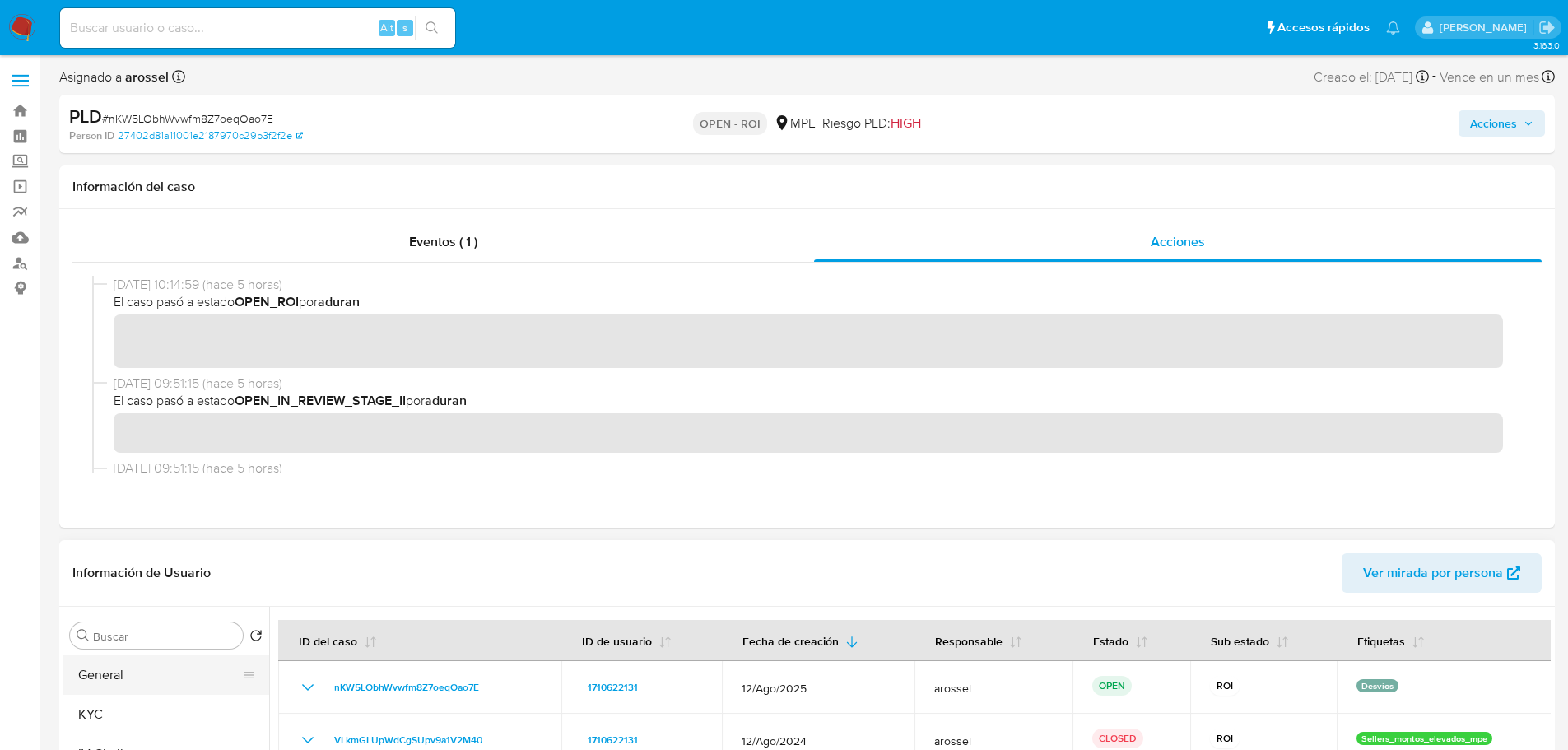
click at [120, 685] on button "General" at bounding box center [159, 674] width 193 height 40
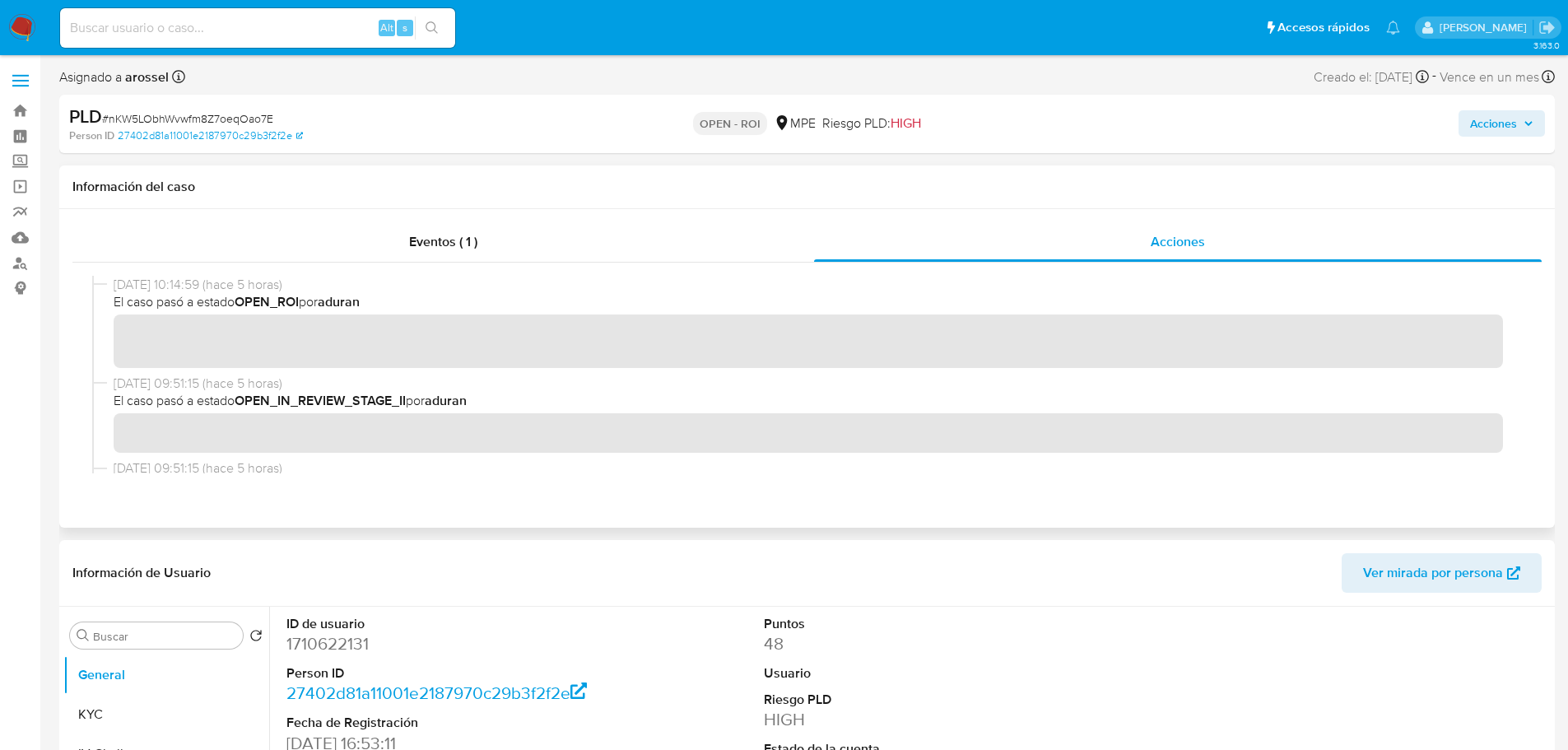
scroll to position [82, 0]
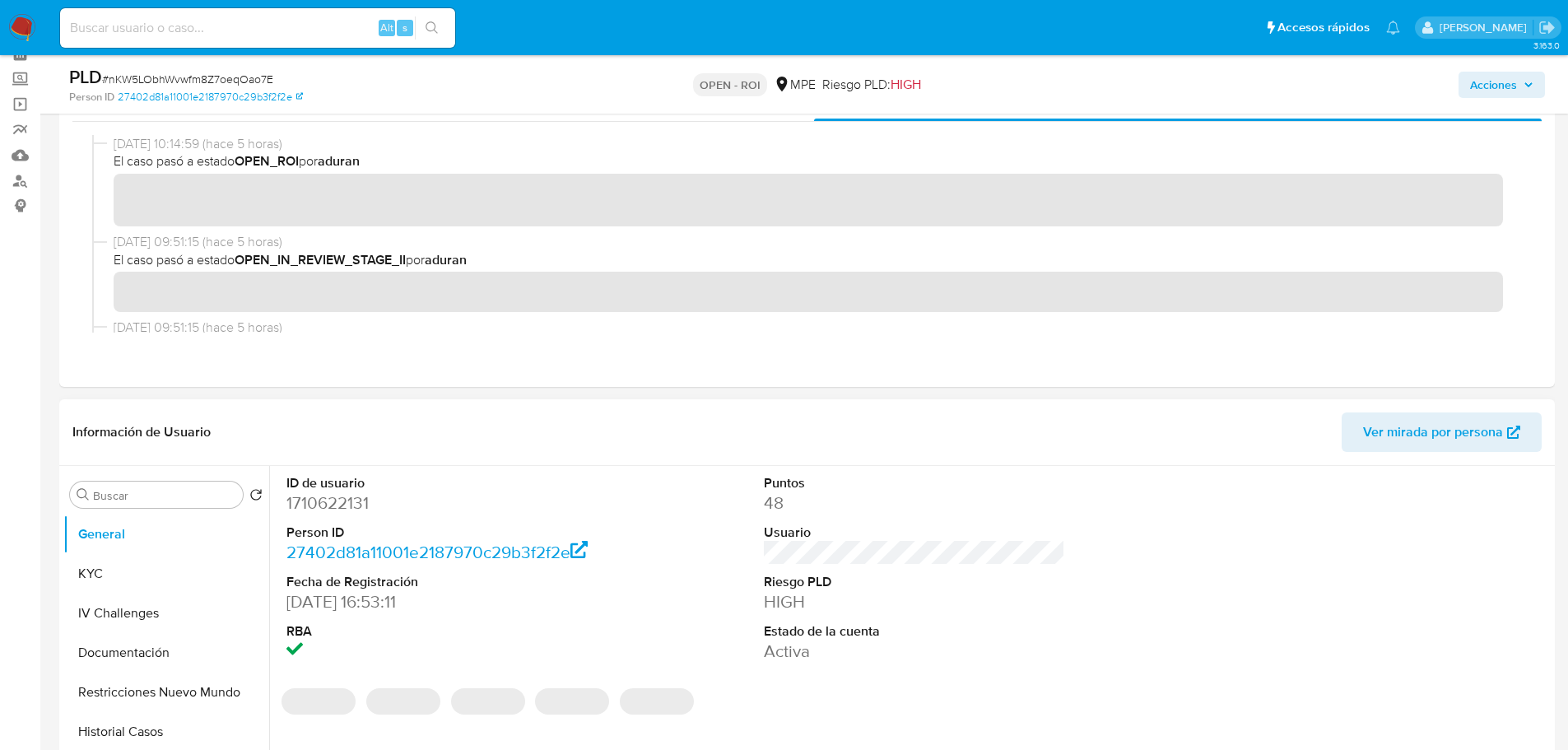
click at [334, 503] on dd "1710622131" at bounding box center [438, 503] width 302 height 23
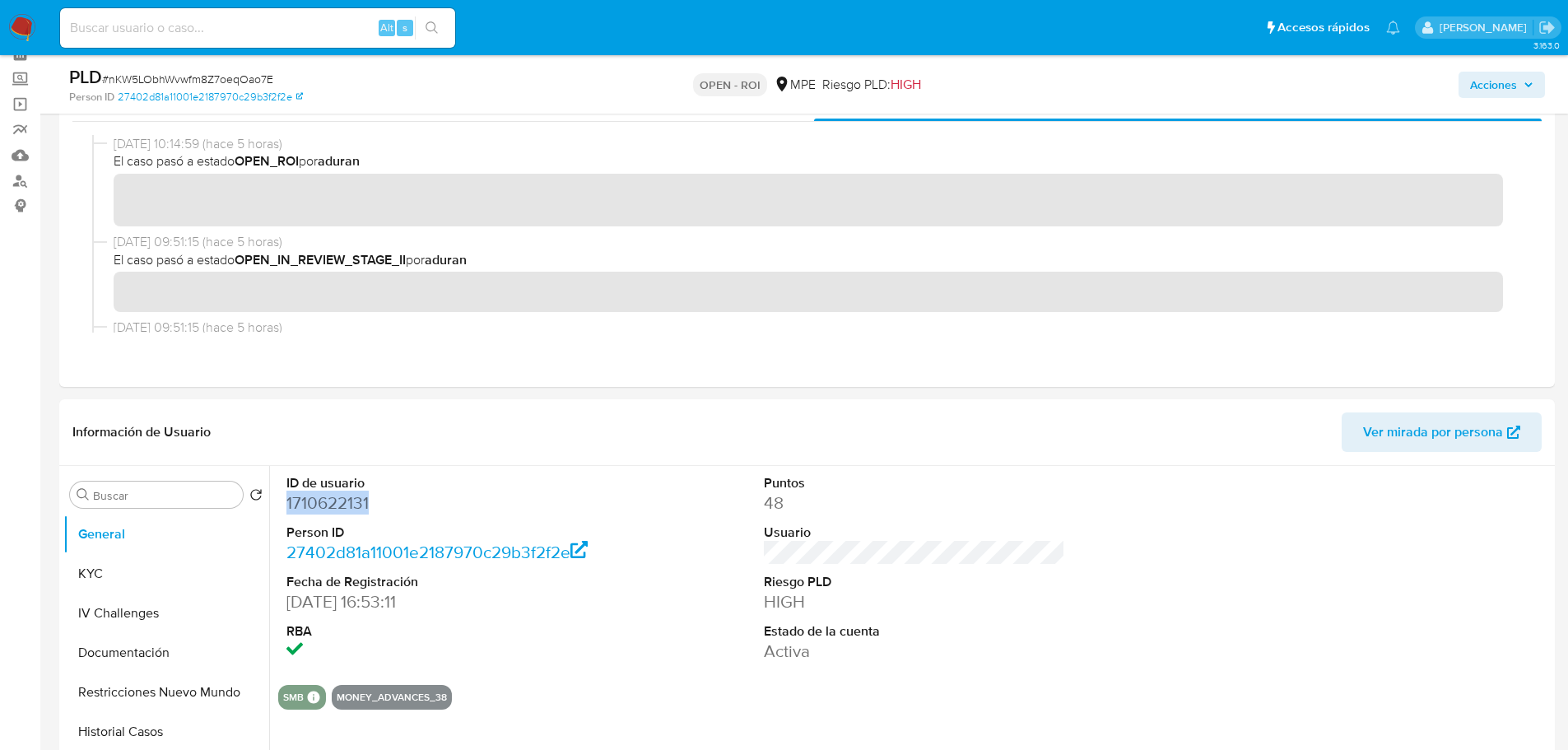
copy dd "1710622131"
click at [245, 76] on span "# nKW5LObhWvwfm8Z7oeqOao7E" at bounding box center [187, 78] width 172 height 16
copy span "nKW5LObhWvwfm8Z7oeqOao7E"
click at [348, 502] on dd "1710622131" at bounding box center [438, 503] width 302 height 23
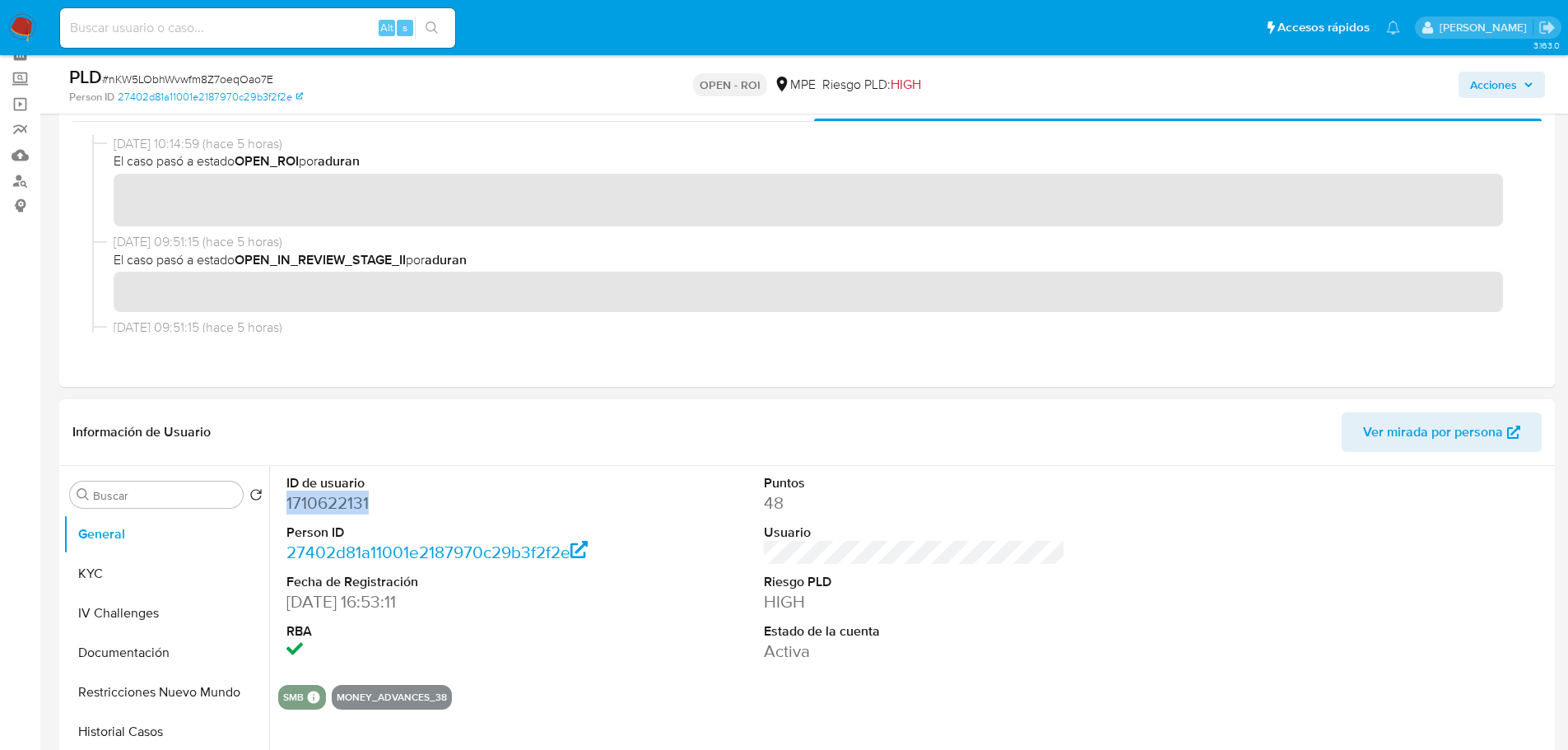
click at [348, 502] on dd "1710622131" at bounding box center [438, 503] width 302 height 23
copy dd "1710622131"
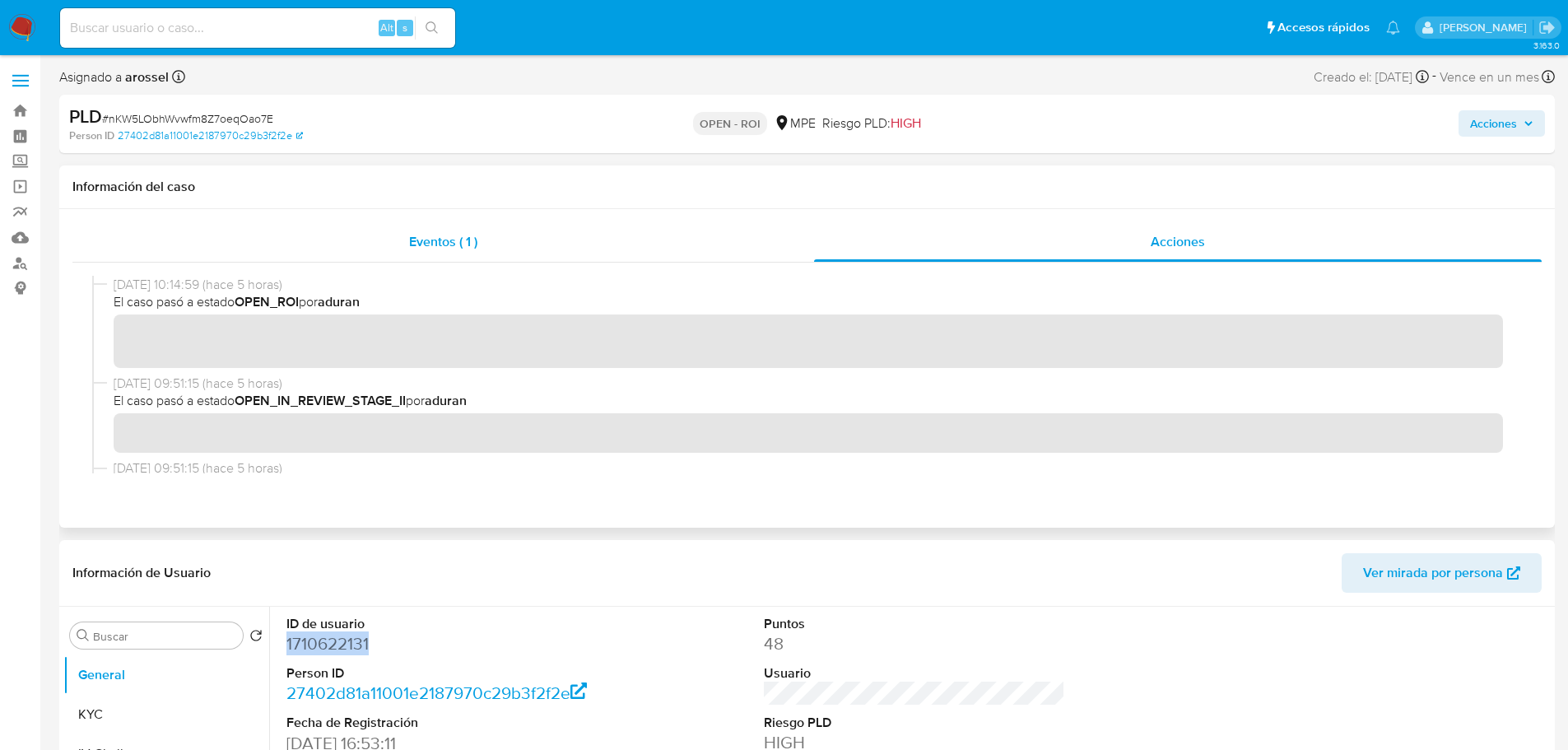
drag, startPoint x: 415, startPoint y: 234, endPoint x: 418, endPoint y: 243, distance: 9.5
click at [417, 234] on span "Eventos ( 1 )" at bounding box center [443, 242] width 68 height 19
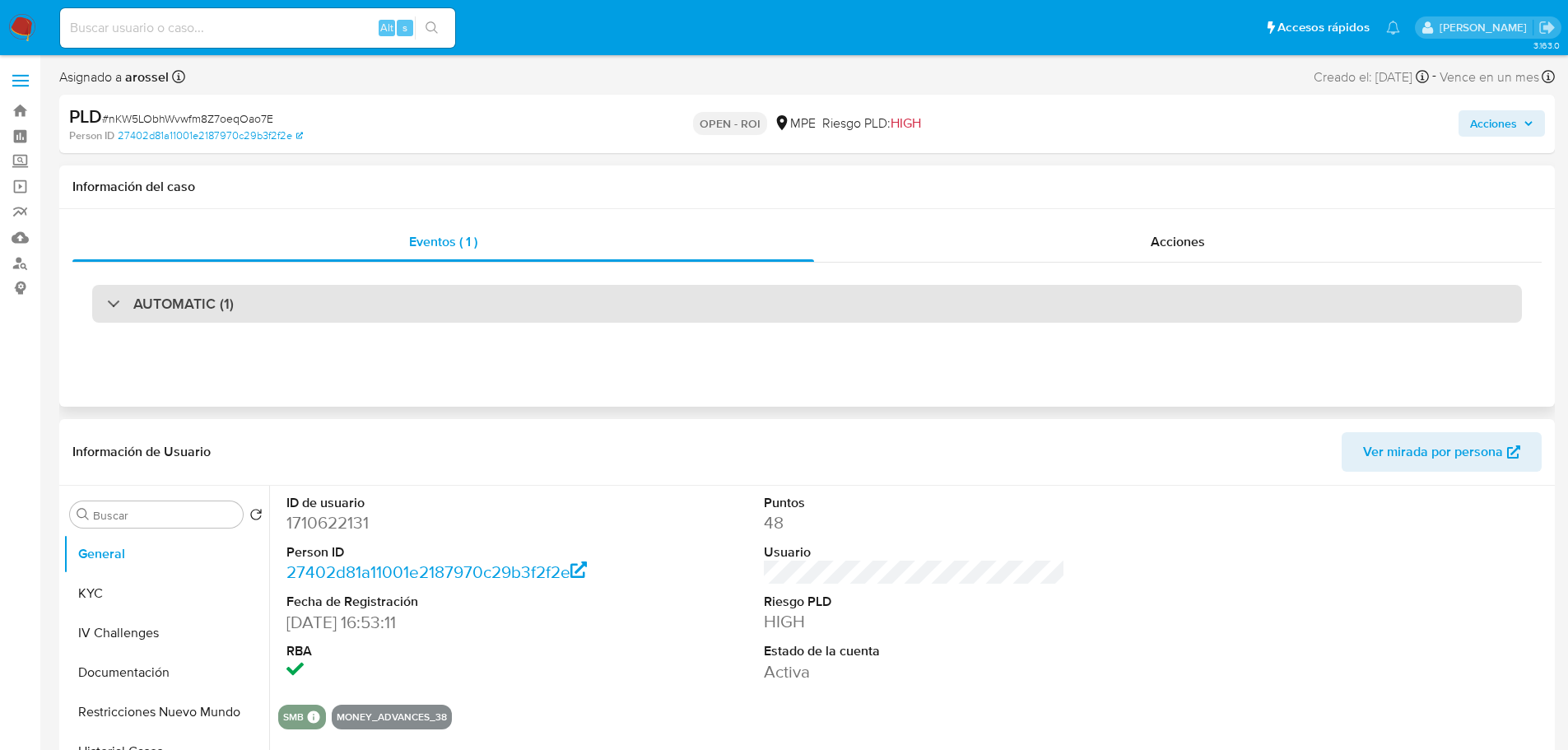
click at [323, 297] on div "AUTOMATIC (1)" at bounding box center [806, 303] width 1429 height 38
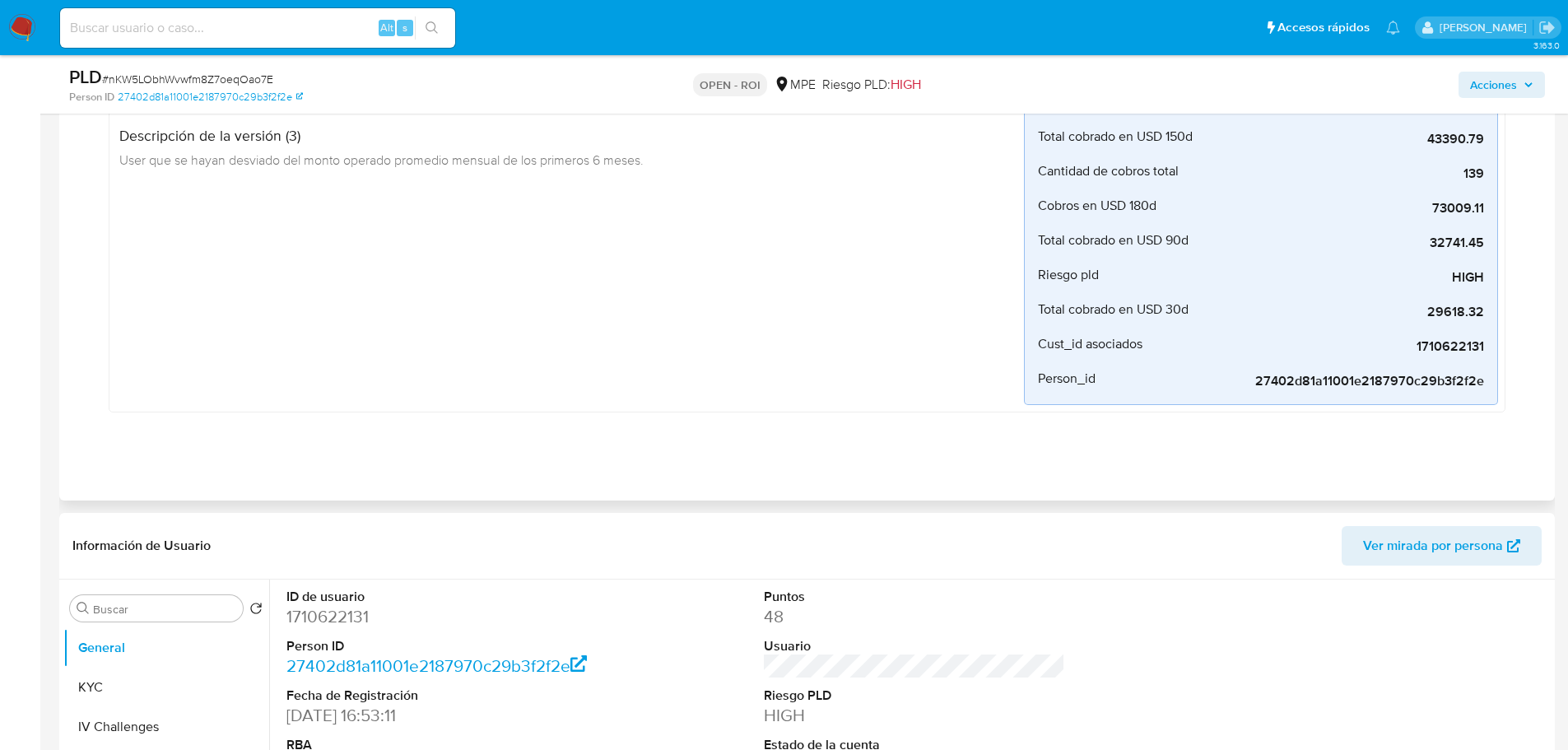
scroll to position [165, 0]
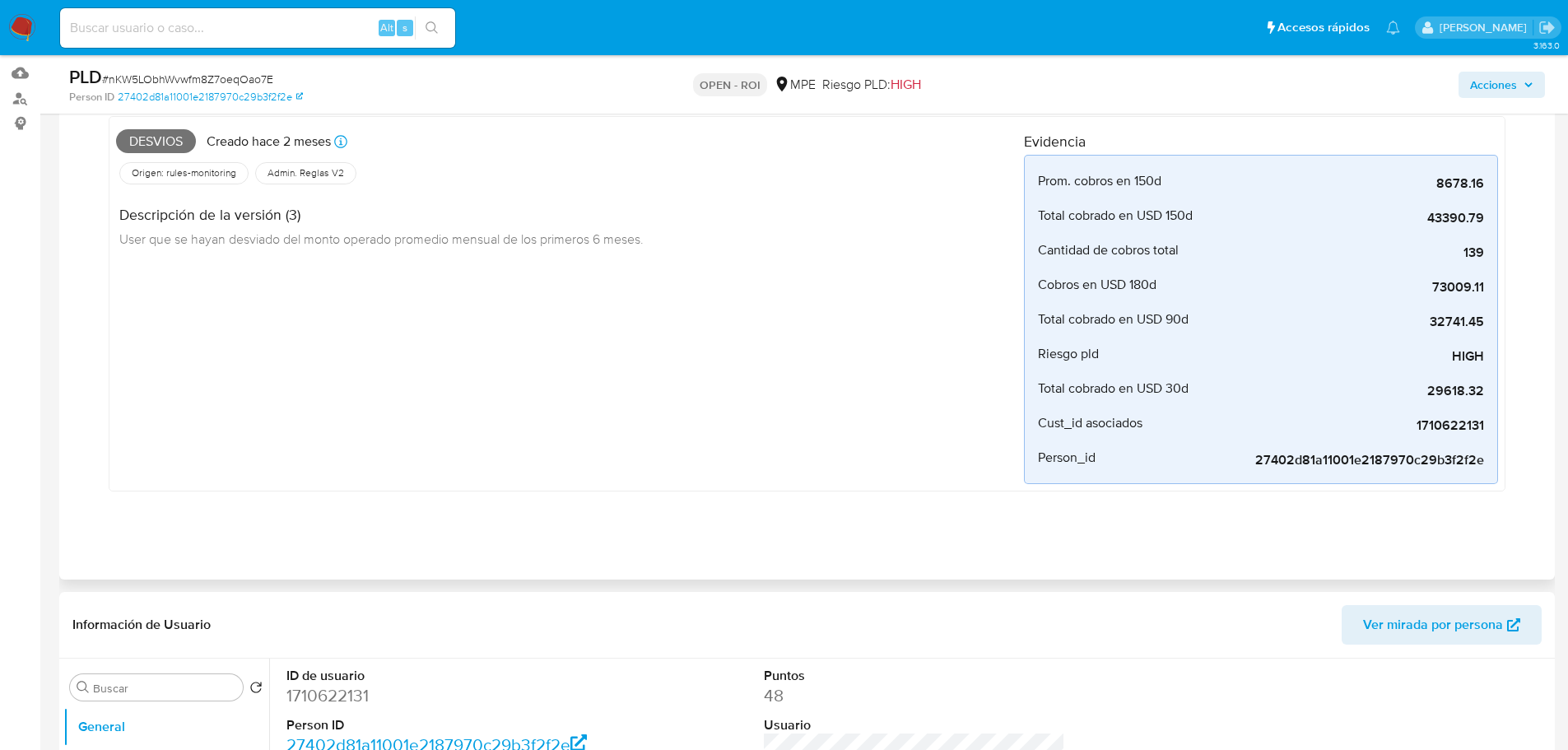
click at [160, 146] on span "Desvios" at bounding box center [156, 141] width 79 height 24
copy span "Desvios"
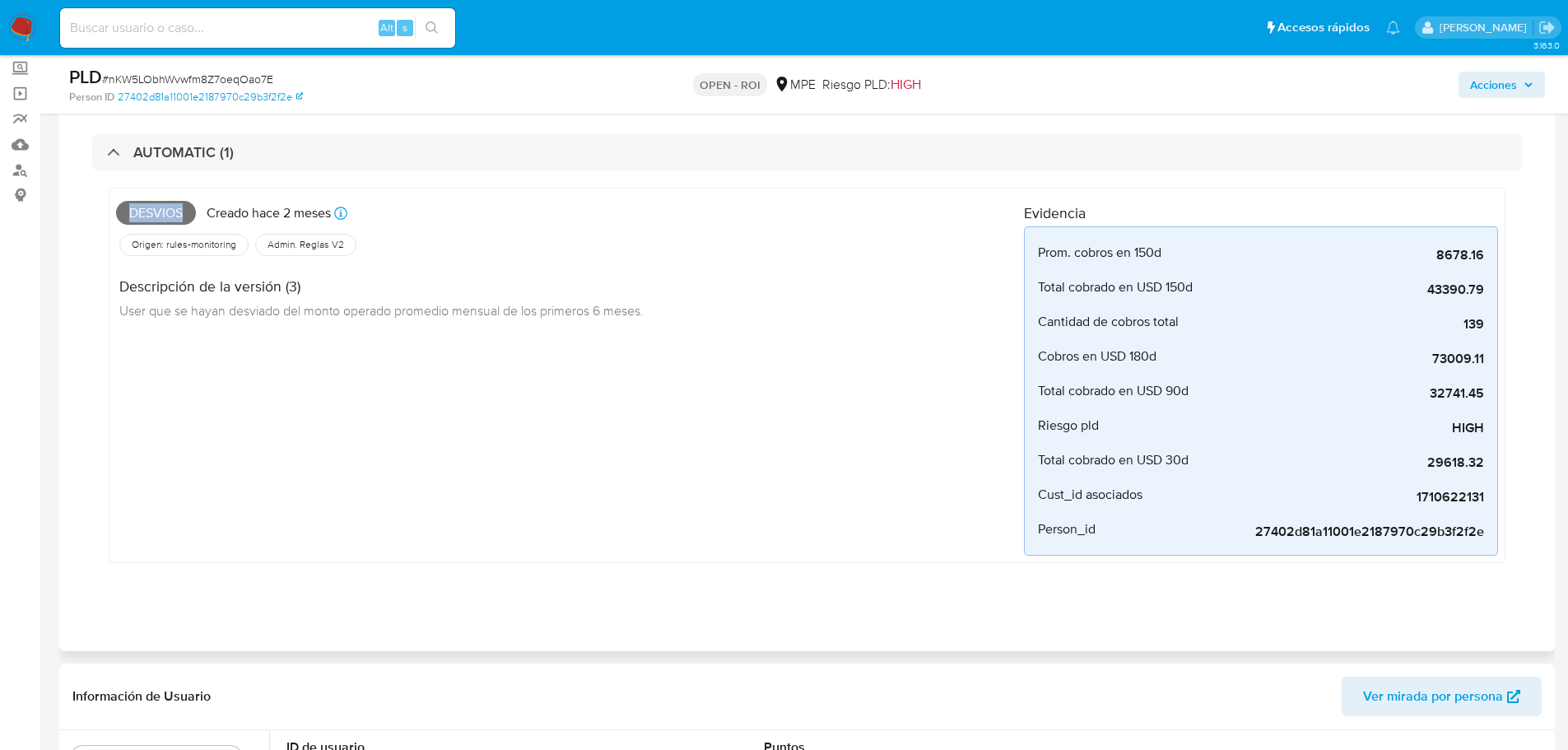
scroll to position [0, 0]
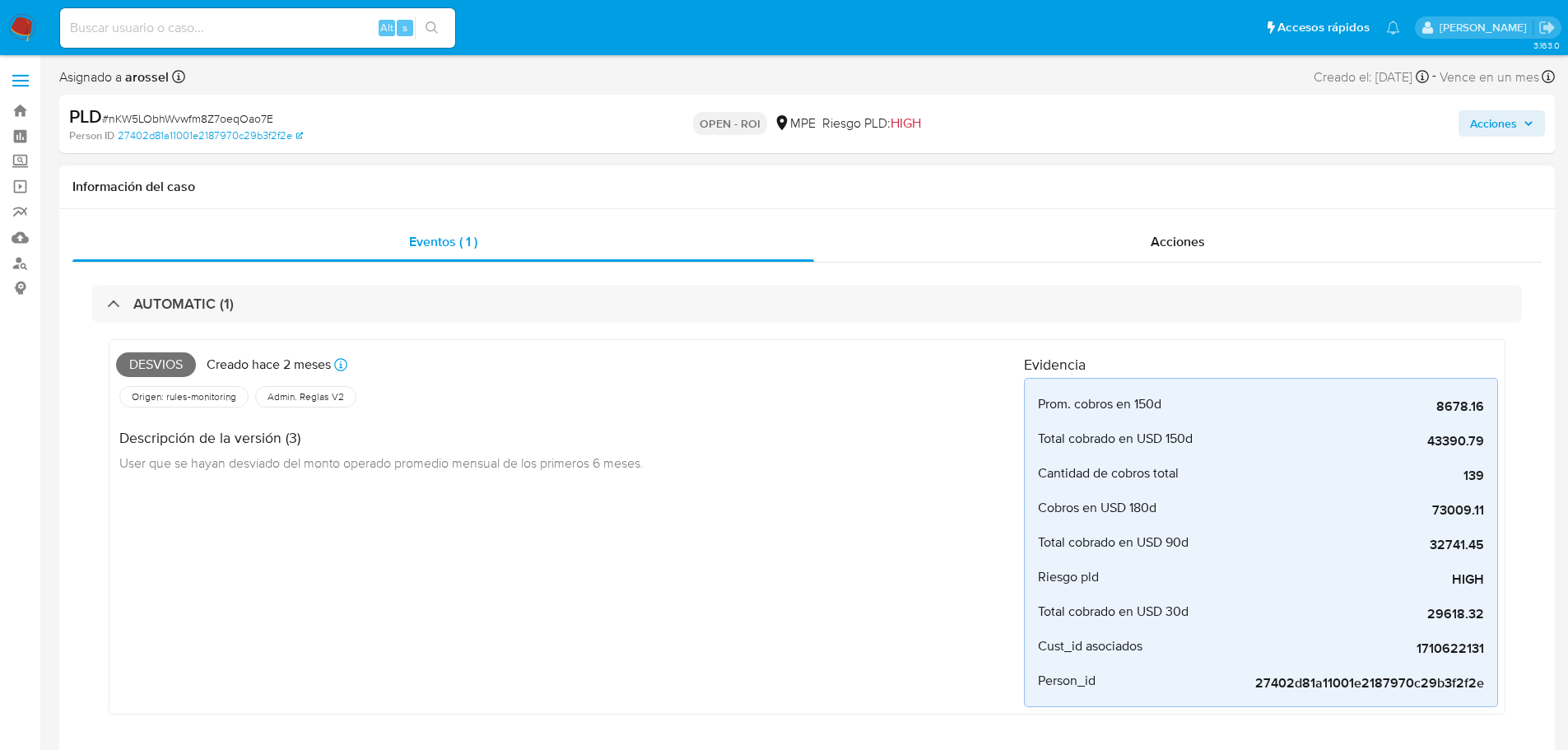
click at [1275, 210] on div "Eventos ( 1 ) Acciones AUTOMATIC (1) Desvios Creado hace 2 meses Creado: 12/08/…" at bounding box center [806, 506] width 1495 height 593
click at [1237, 246] on div "Acciones" at bounding box center [1177, 241] width 728 height 40
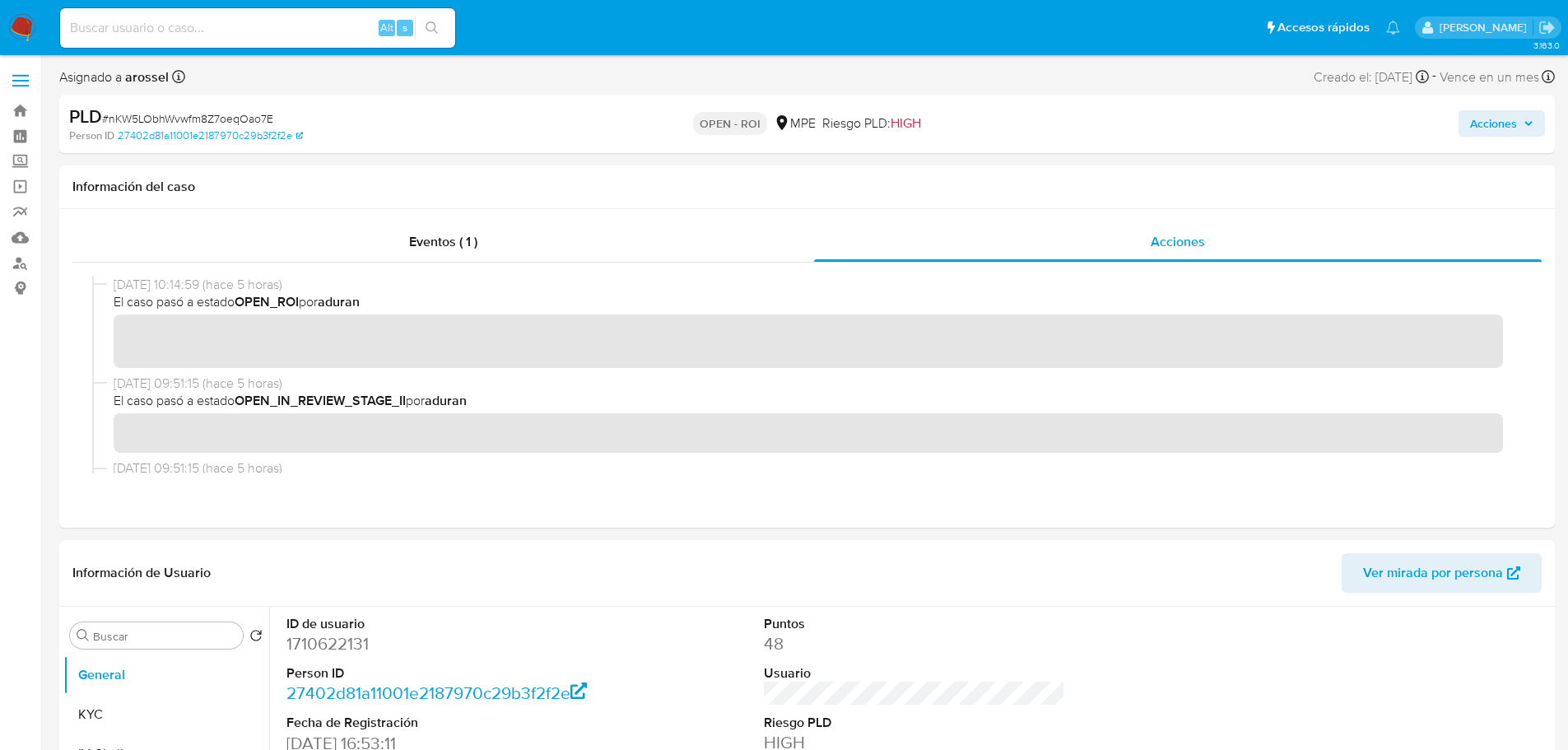
click at [1526, 124] on icon "button" at bounding box center [1528, 123] width 10 height 10
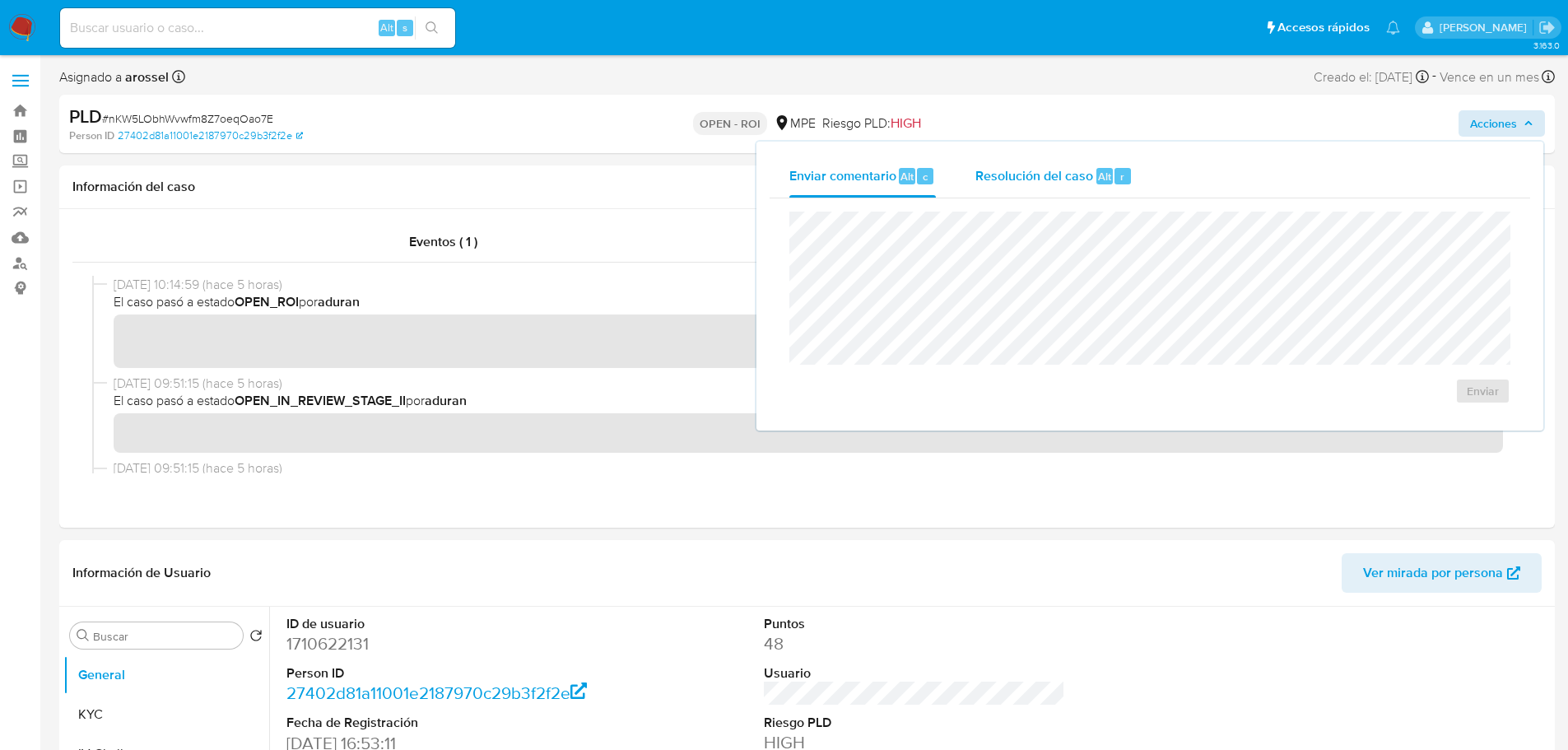
click at [1122, 178] on div "r" at bounding box center [1122, 175] width 16 height 16
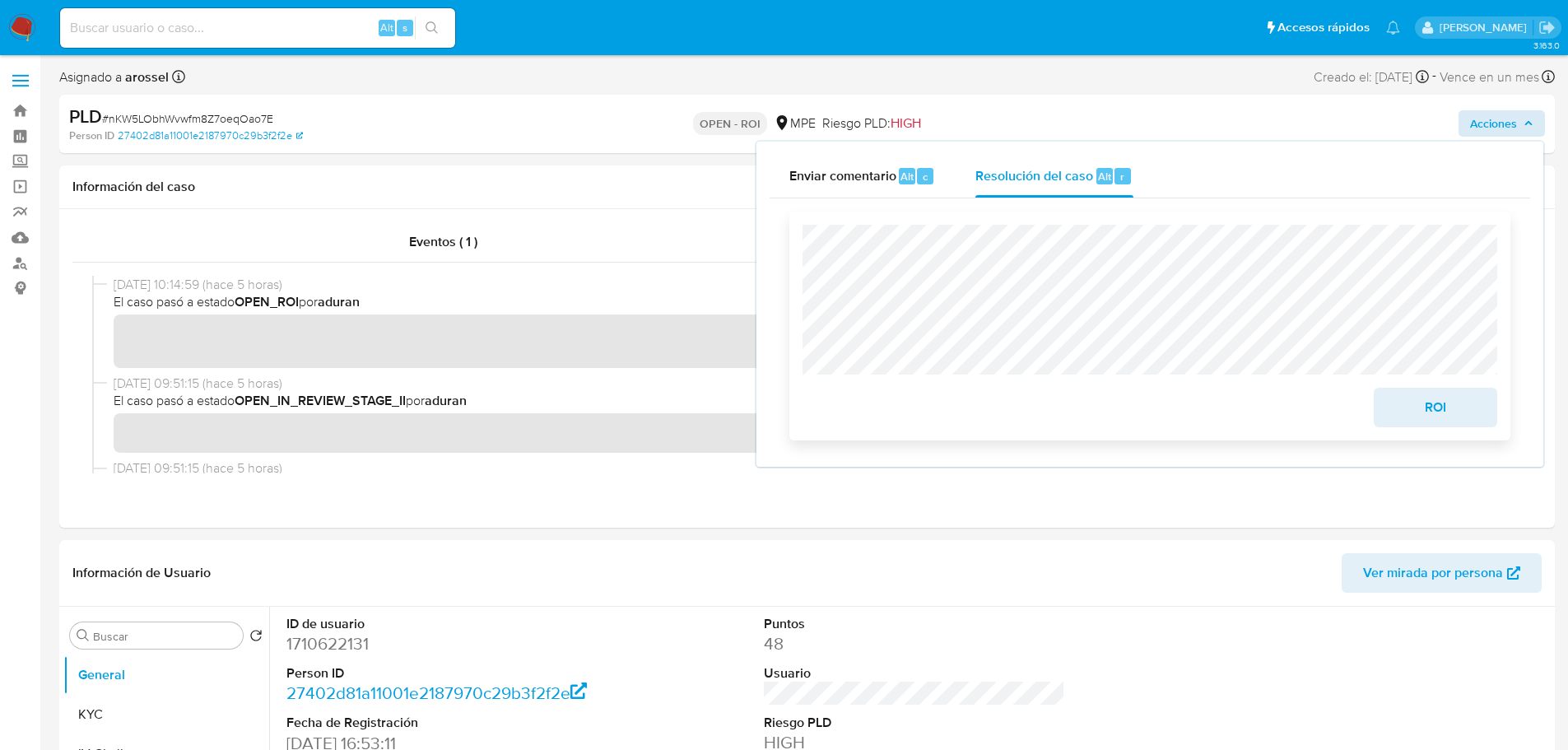
click at [1414, 403] on span "ROI" at bounding box center [1435, 407] width 80 height 36
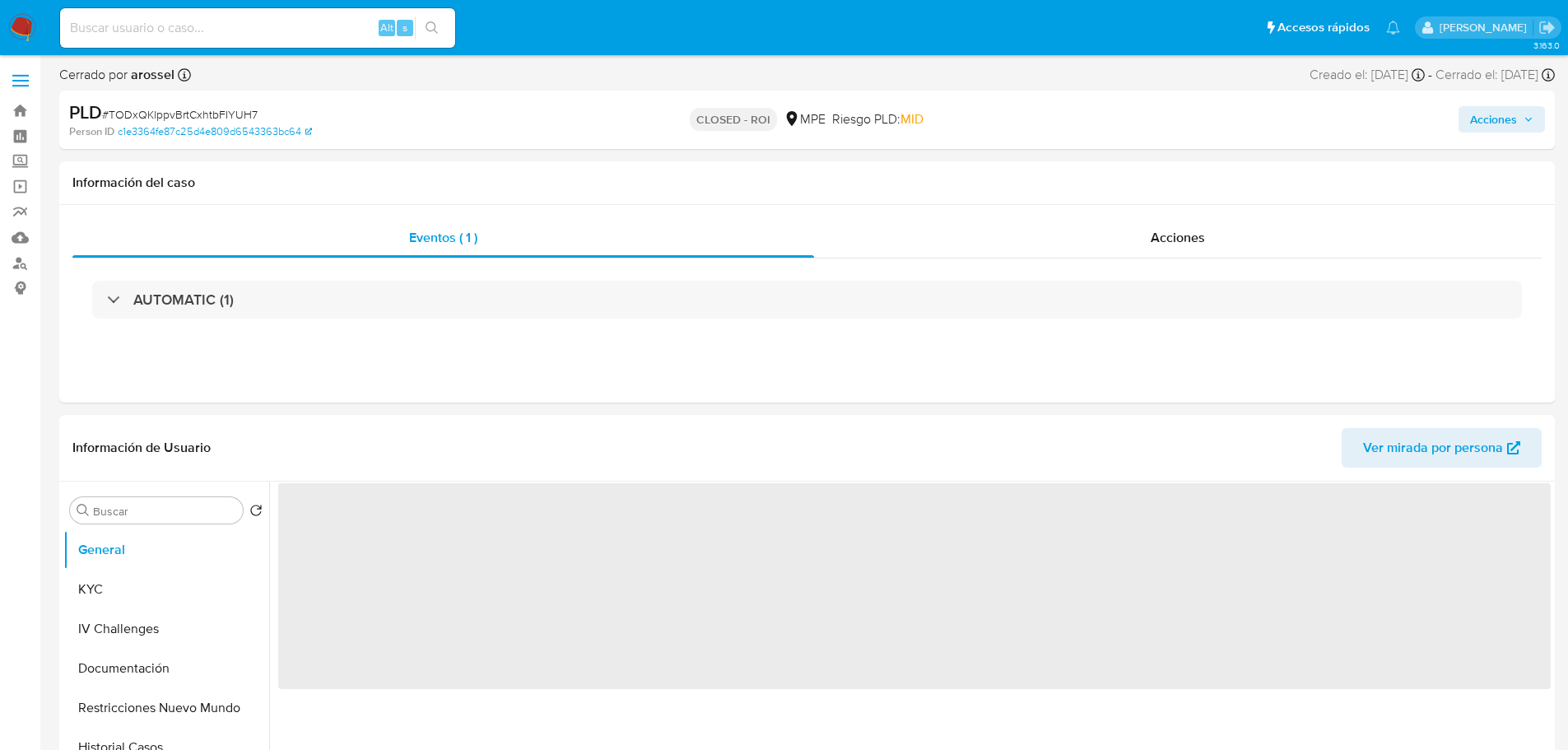
click at [228, 115] on span "# TODxQKlppvBrtCxhtbFIYUH7" at bounding box center [179, 114] width 156 height 16
select select "10"
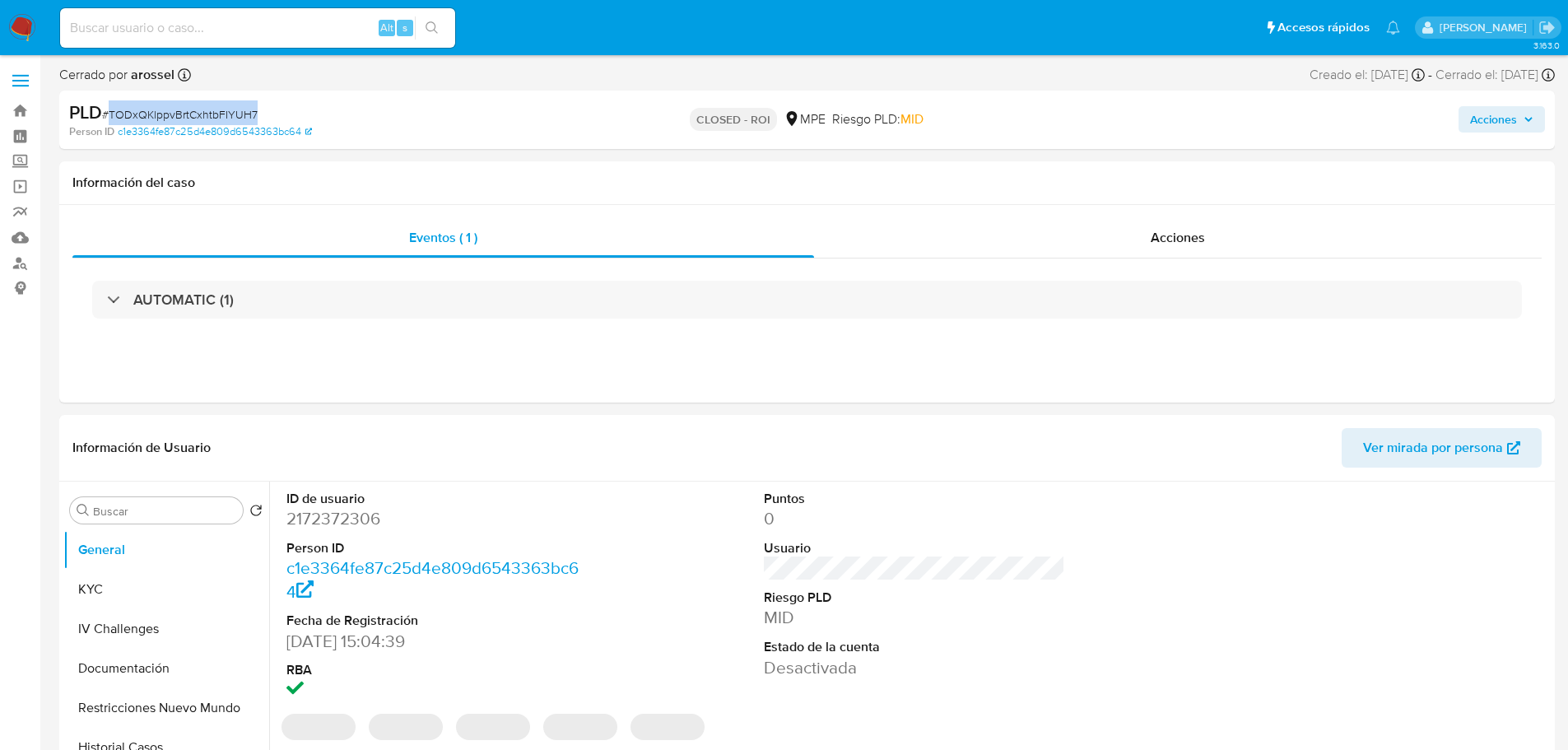
copy span "TODxQKlppvBrtCxhtbFIYUH7"
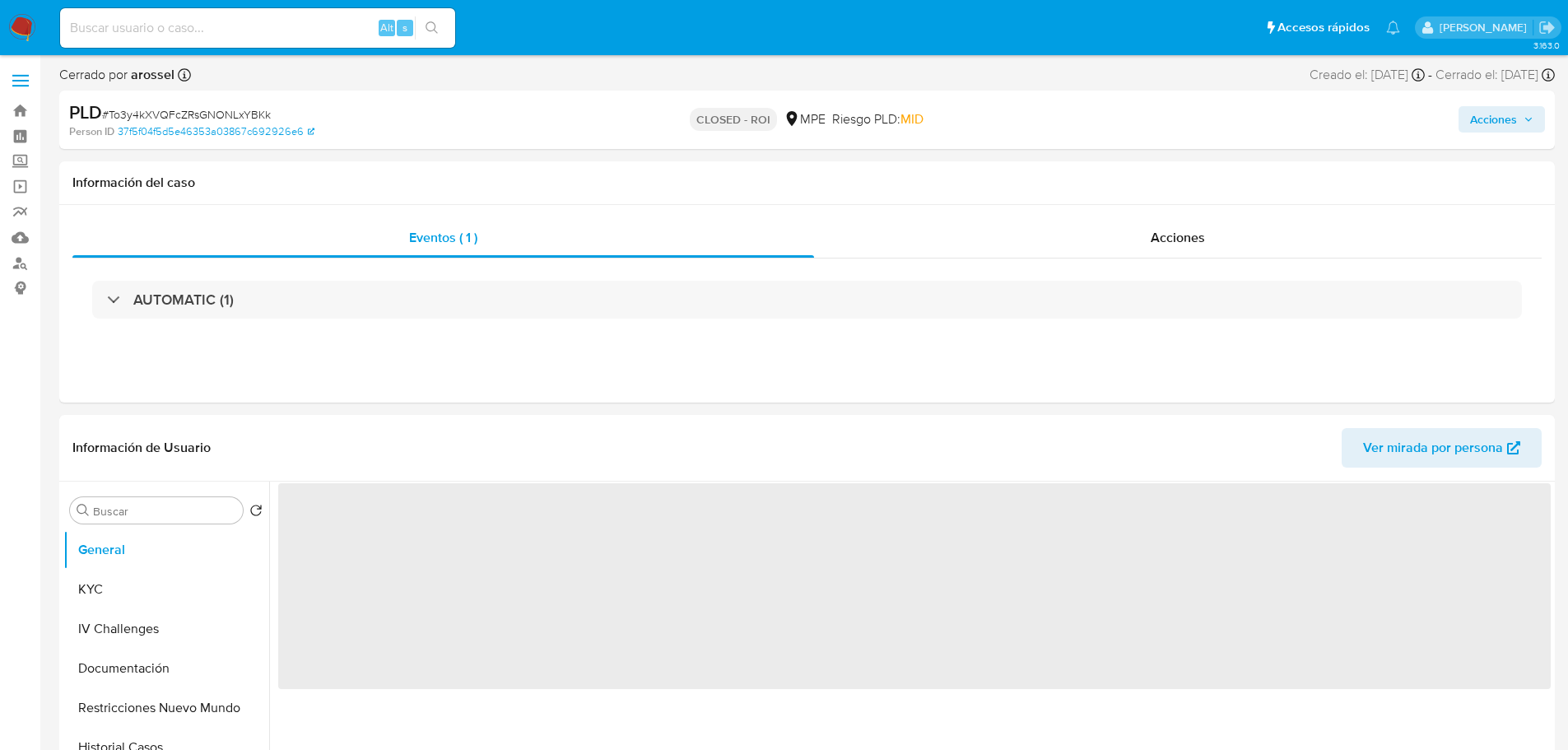
click at [203, 117] on span "# To3y4kXVQFcZRsGNONLxYBKk" at bounding box center [186, 114] width 169 height 16
click at [201, 117] on span "# To3y4kXVQFcZRsGNONLxYBKk" at bounding box center [186, 114] width 169 height 16
select select "10"
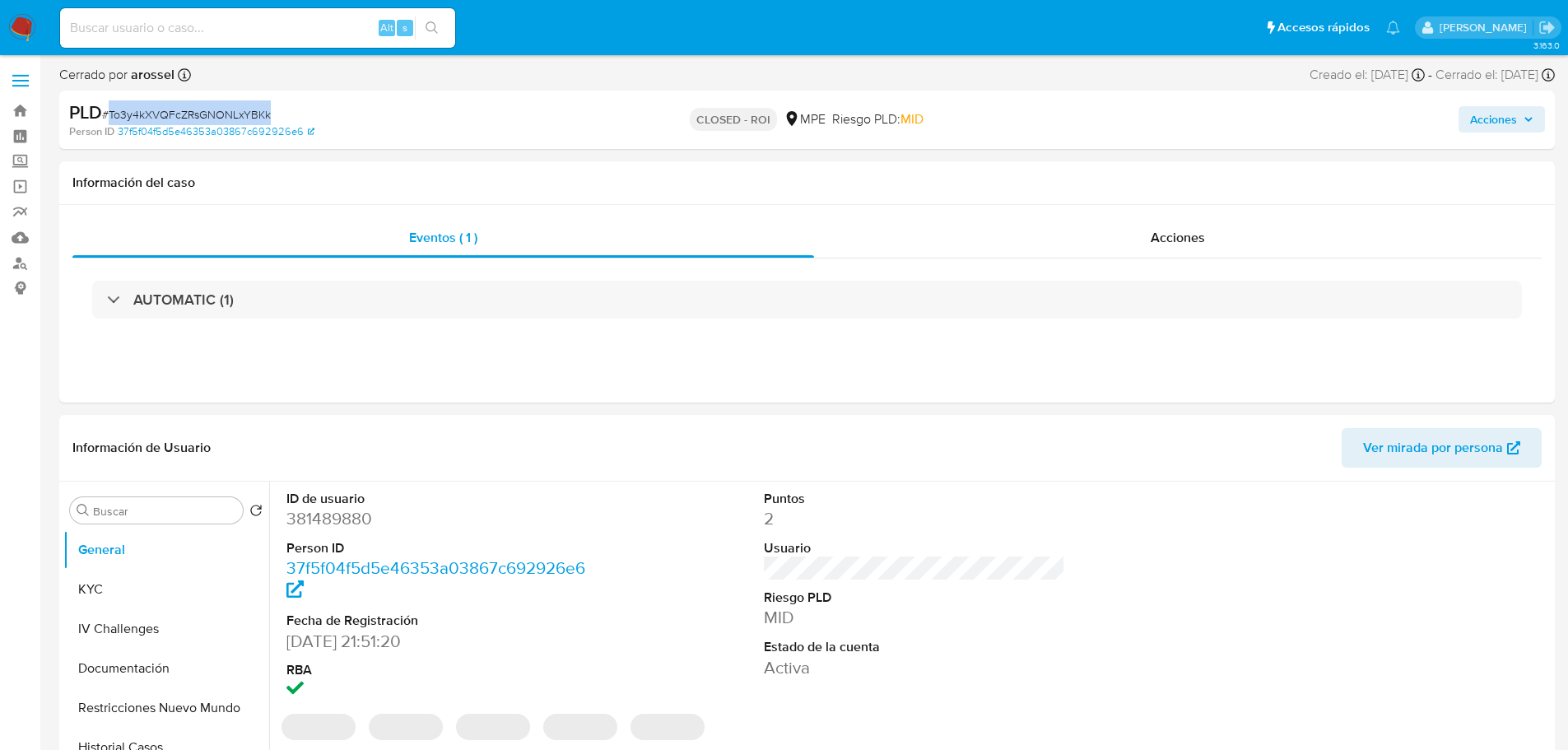
copy span "To3y4kXVQFcZRsGNONLxYBKk"
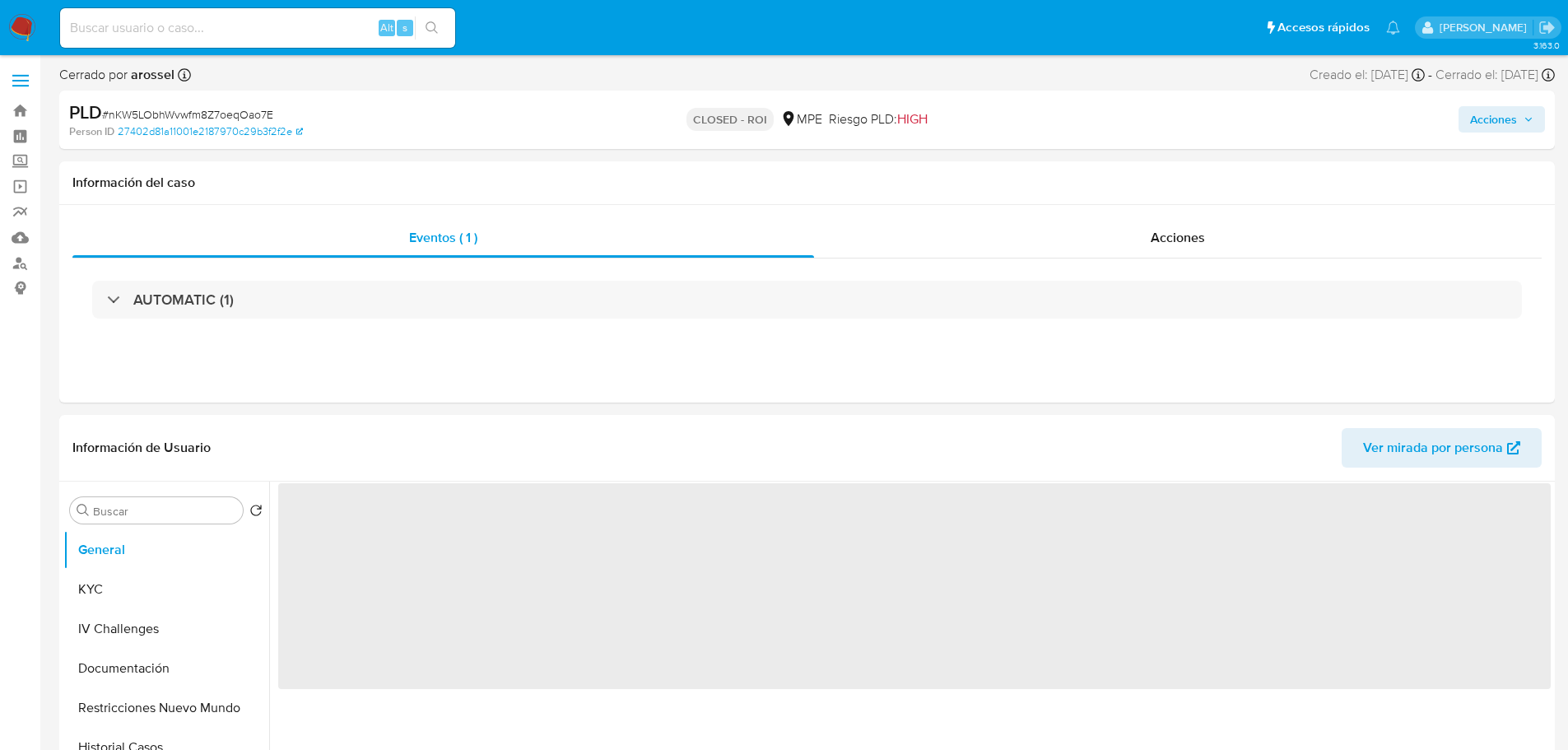
click at [213, 117] on span "# nKW5LObhWvwfm8Z7oeqOao7E" at bounding box center [187, 114] width 172 height 16
select select "10"
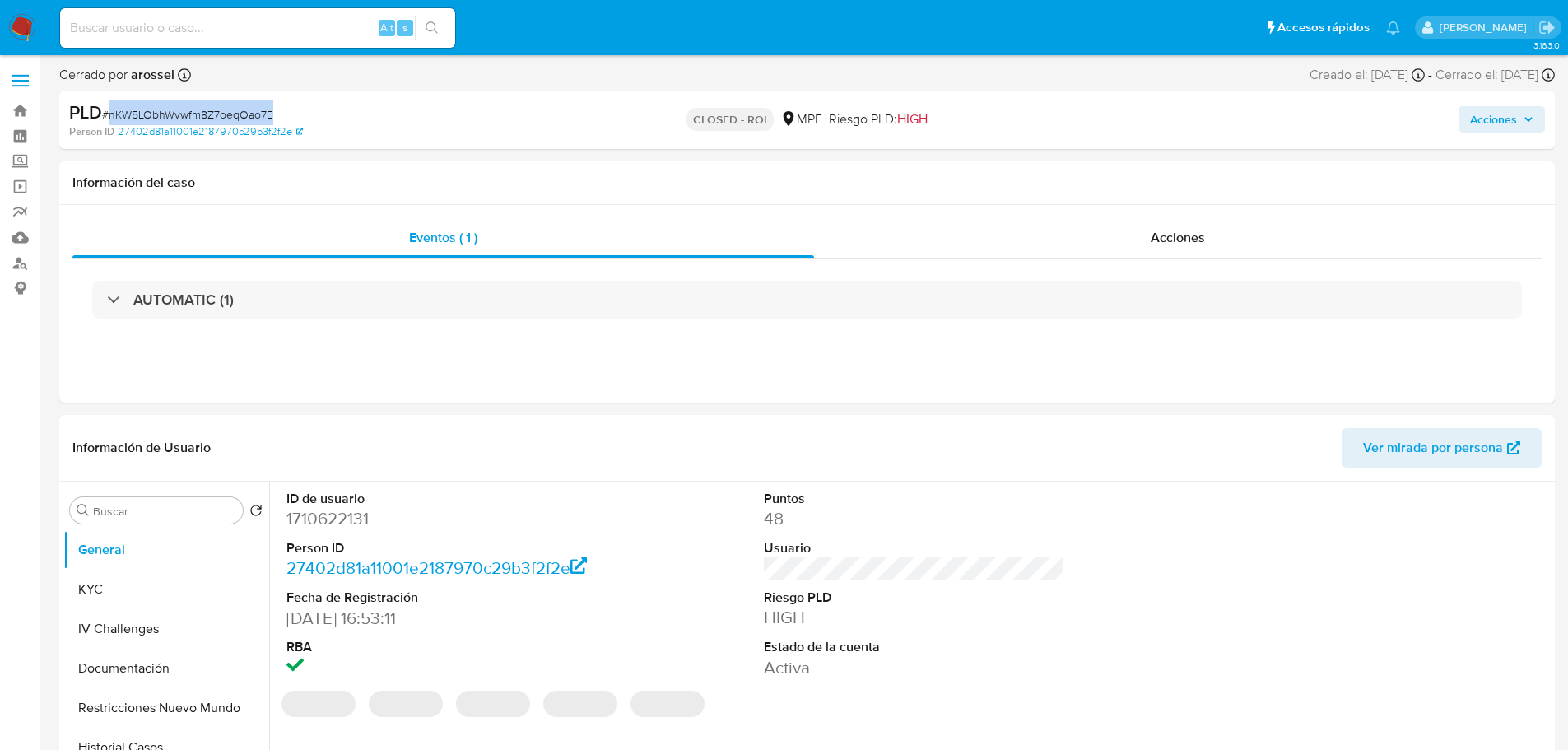
copy span "nKW5LObhWvwfm8Z7oeqOao7E"
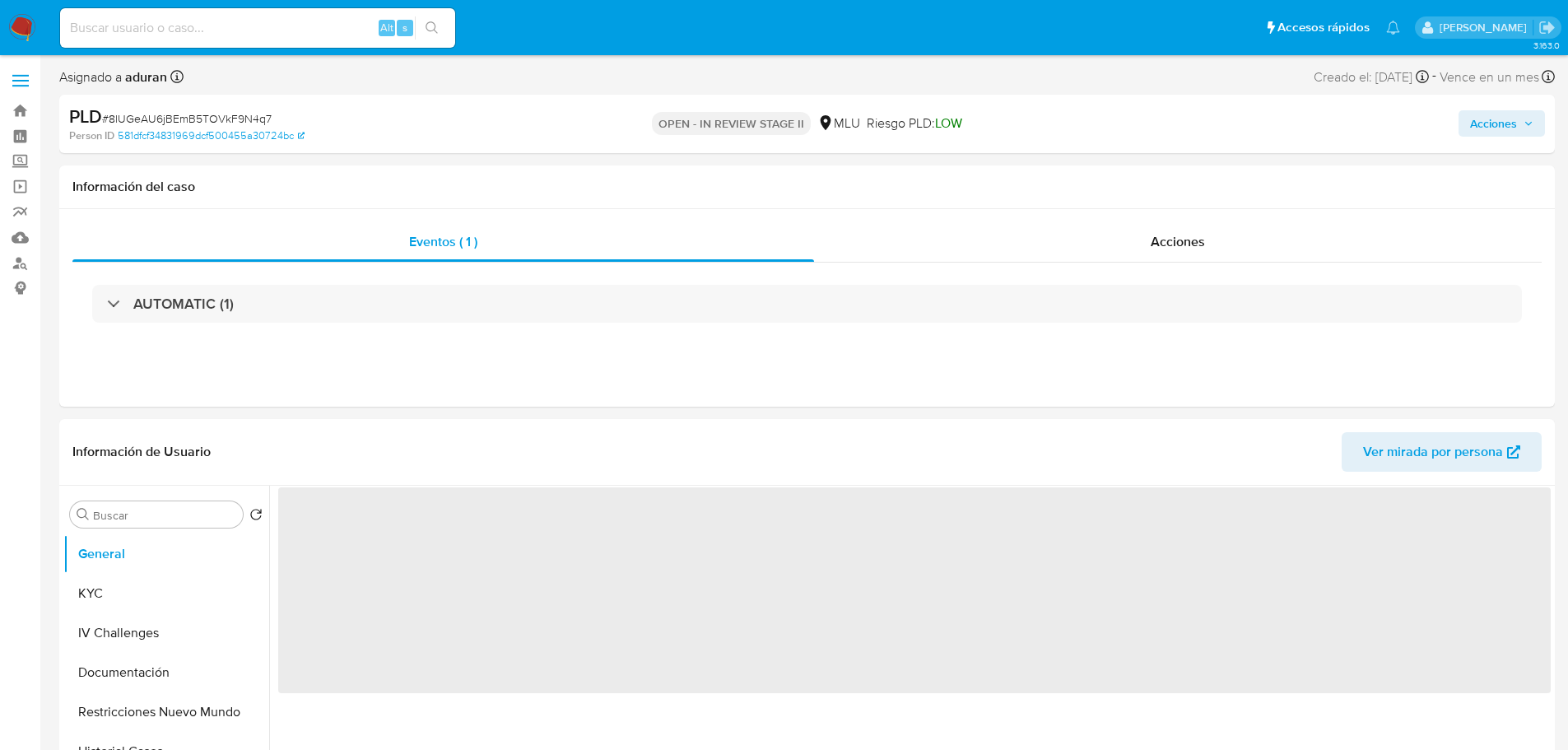
select select "10"
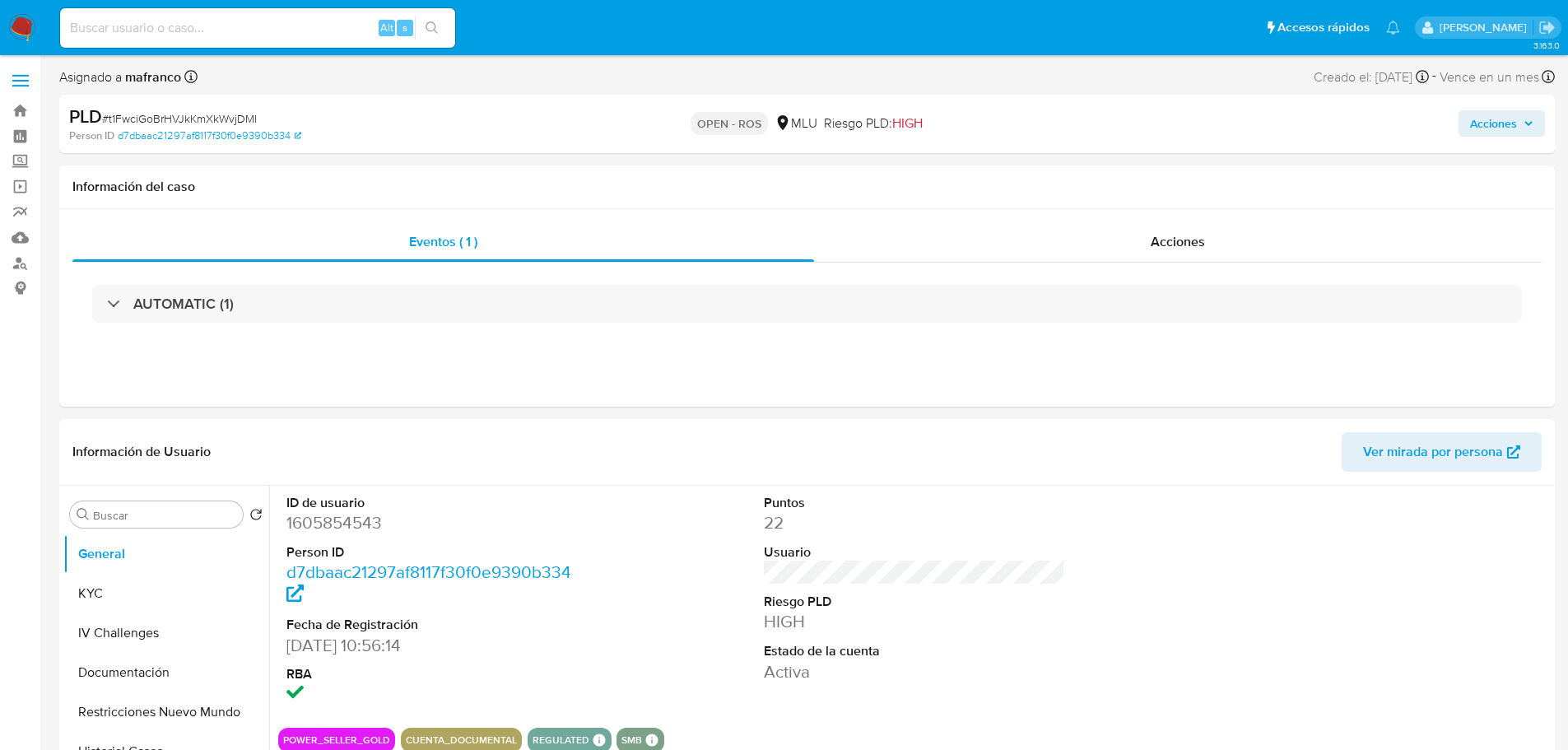
click at [346, 526] on dd "1605854543" at bounding box center [438, 522] width 302 height 23
copy dd "1605854543"
click at [219, 113] on span "# t1FwciGoBrHVJkKmXkWvjDMI" at bounding box center [179, 118] width 155 height 16
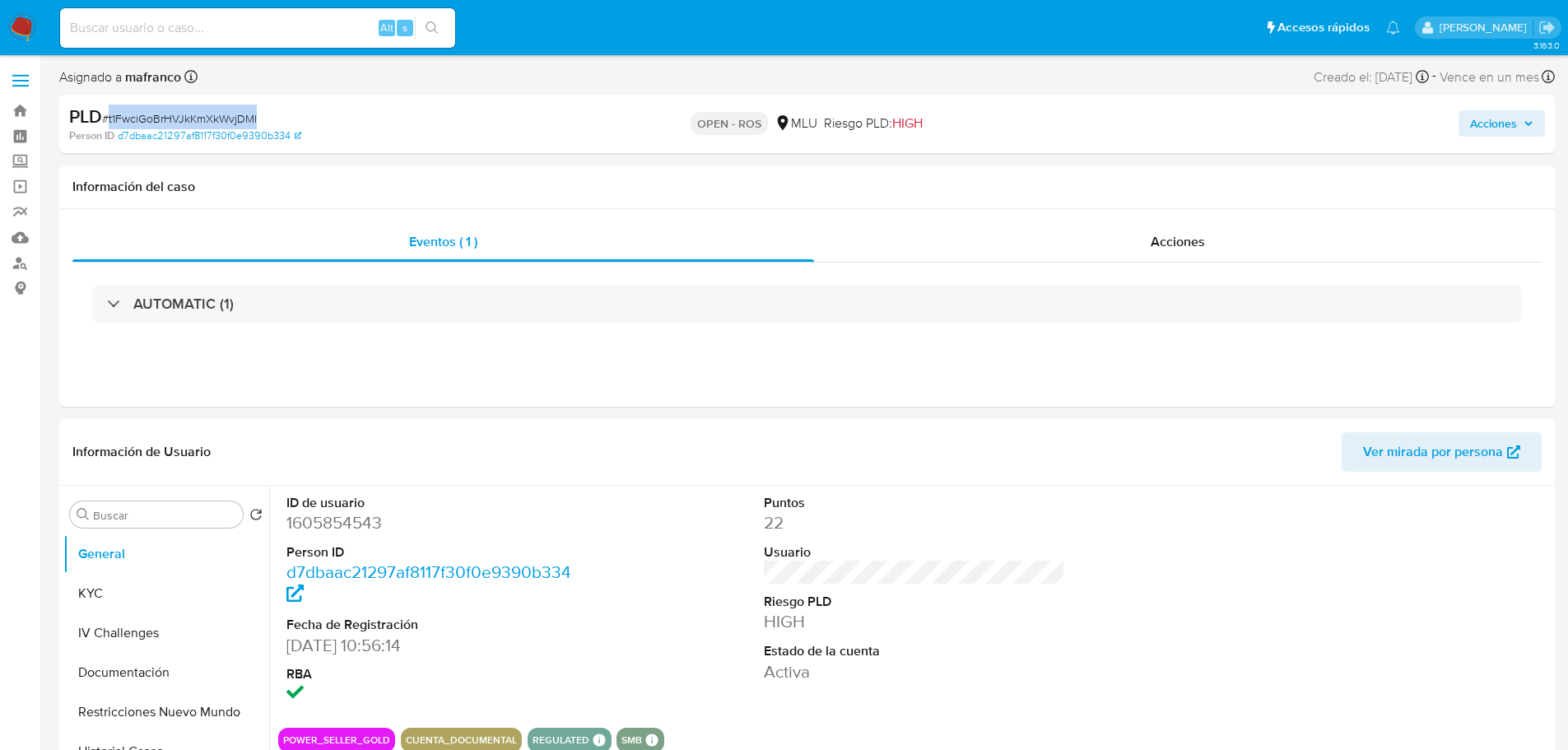
copy span "t1FwciGoBrHVJkKmXkWvjDMI"
copy div "10/11/2025"
drag, startPoint x: 1397, startPoint y: 79, endPoint x: 1451, endPoint y: 78, distance: 54.0
click at [1451, 78] on div "Vence el 10/11/2025 06:34:55" at bounding box center [1438, 81] width 128 height 16
click at [340, 524] on dd "1605854543" at bounding box center [438, 522] width 302 height 23
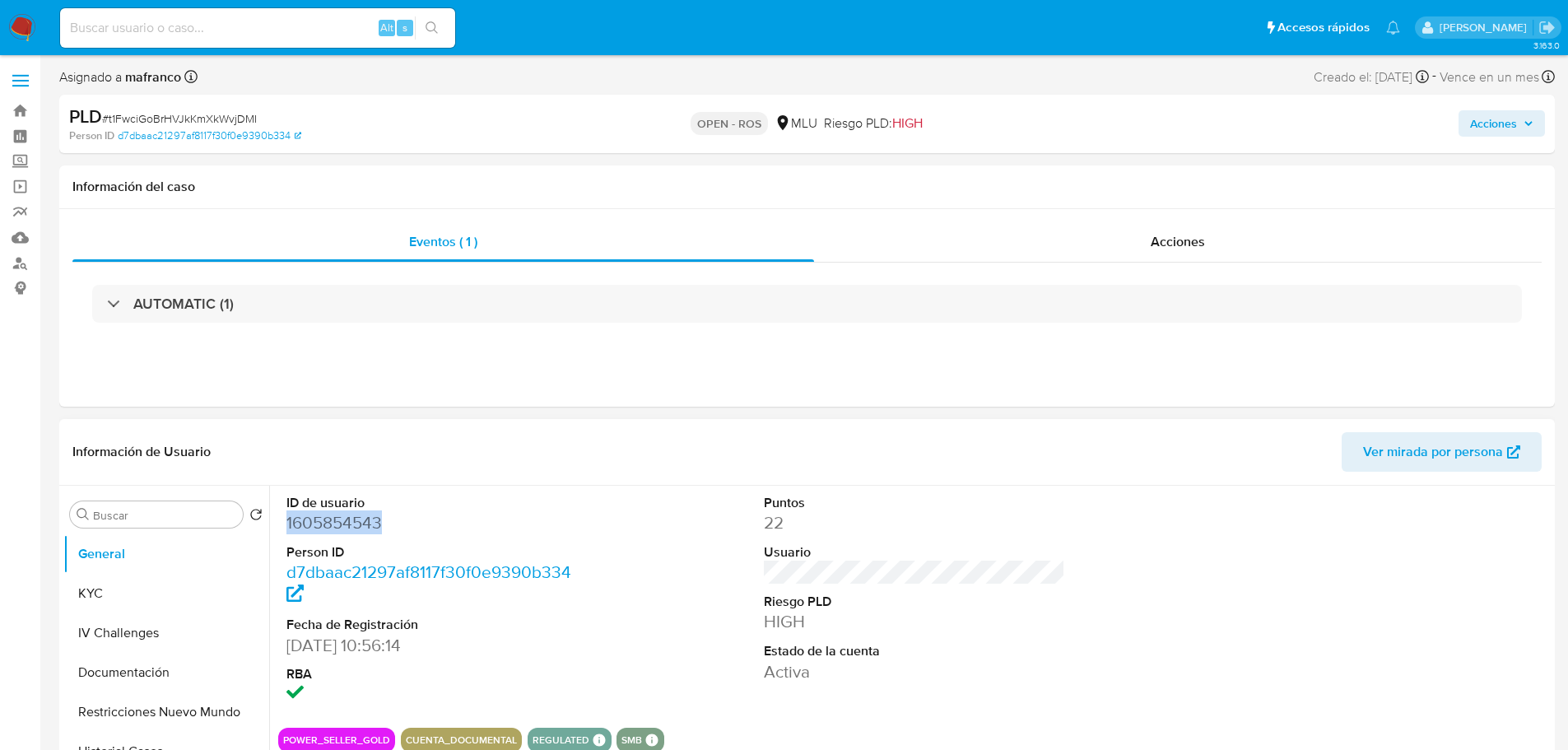
click at [340, 524] on dd "1605854543" at bounding box center [438, 522] width 302 height 23
copy dd "1605854543"
click at [361, 513] on dd "1605854543" at bounding box center [438, 522] width 302 height 23
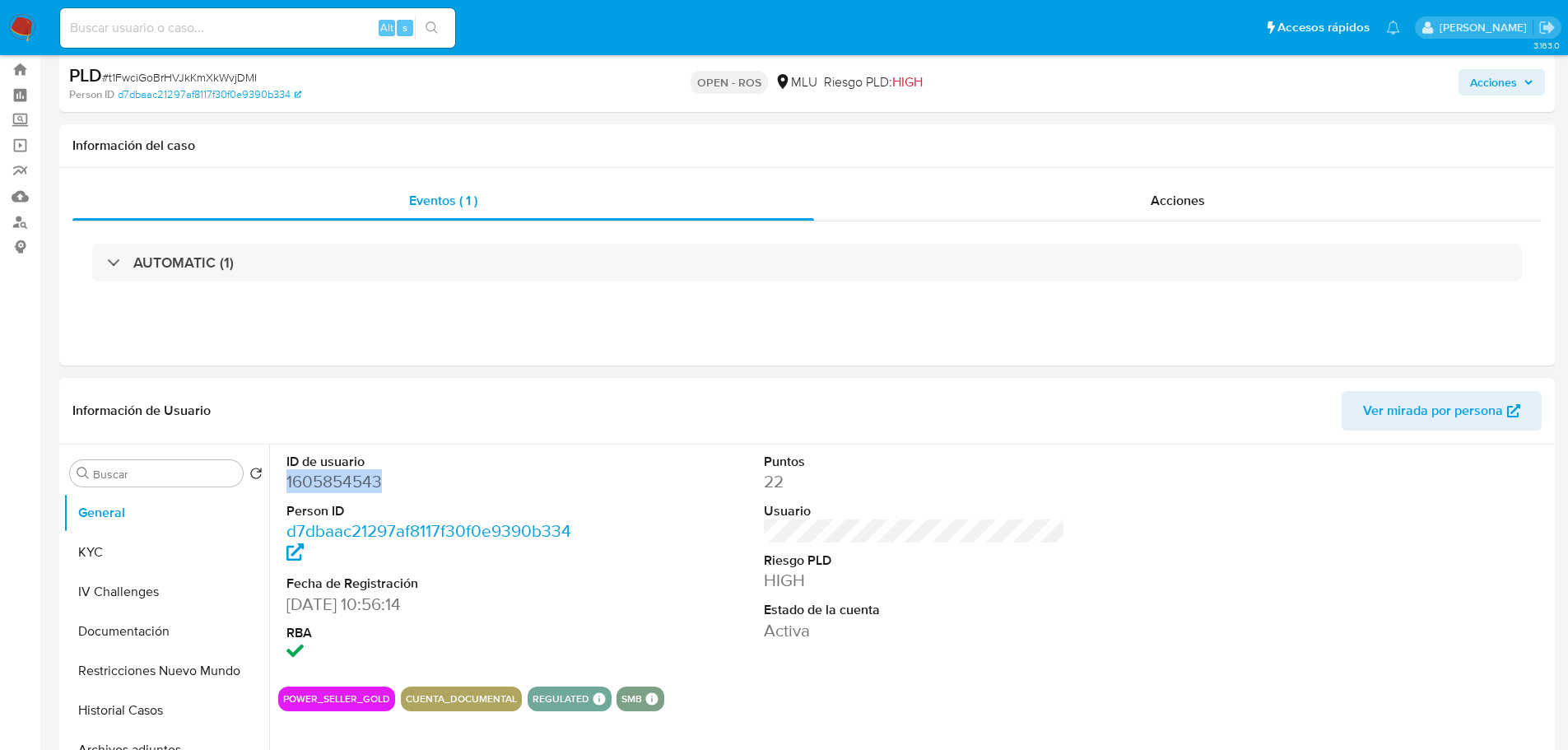
scroll to position [82, 0]
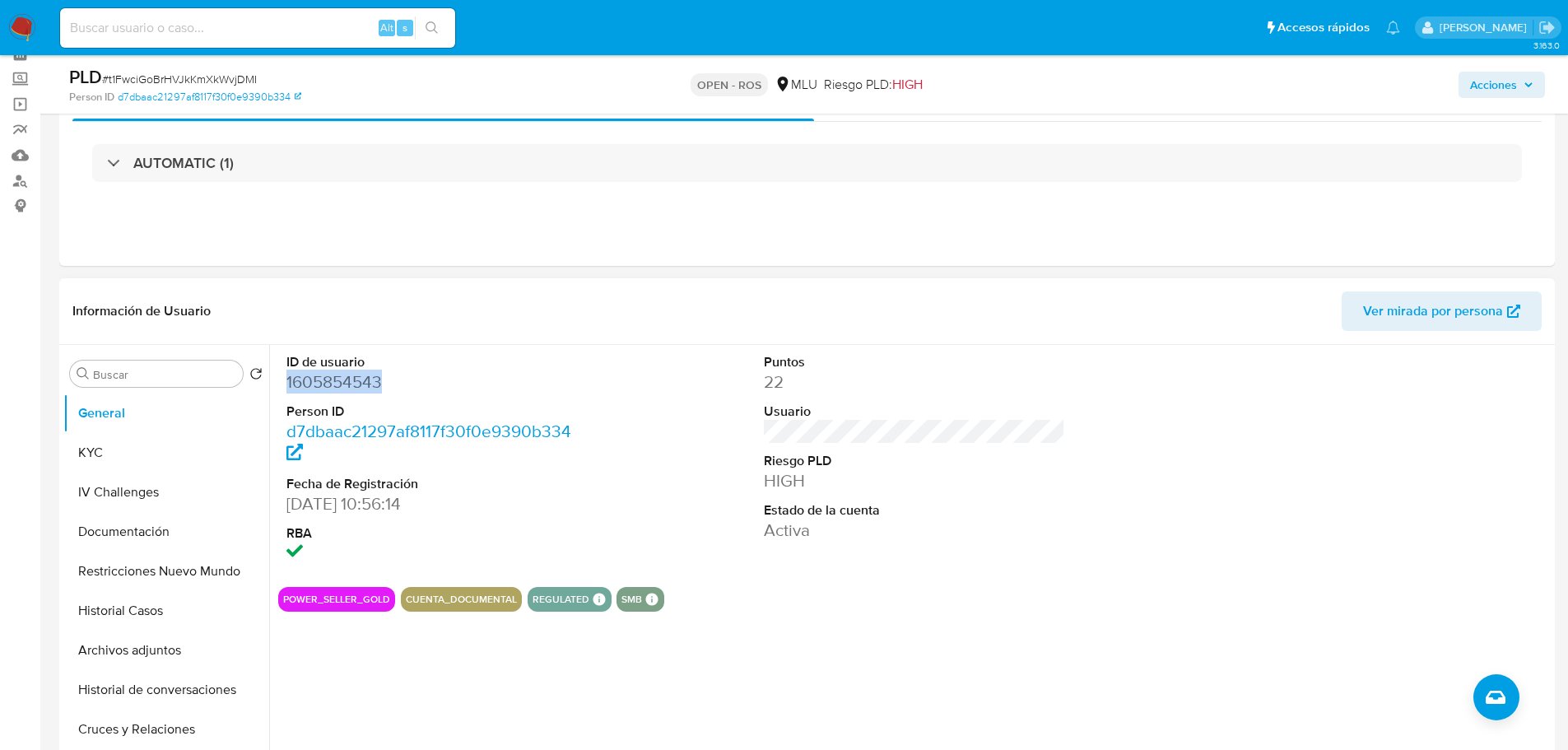
click at [1439, 307] on span "Ver mirada por persona" at bounding box center [1432, 311] width 140 height 40
click at [83, 473] on button "IV Challenges" at bounding box center [159, 492] width 193 height 40
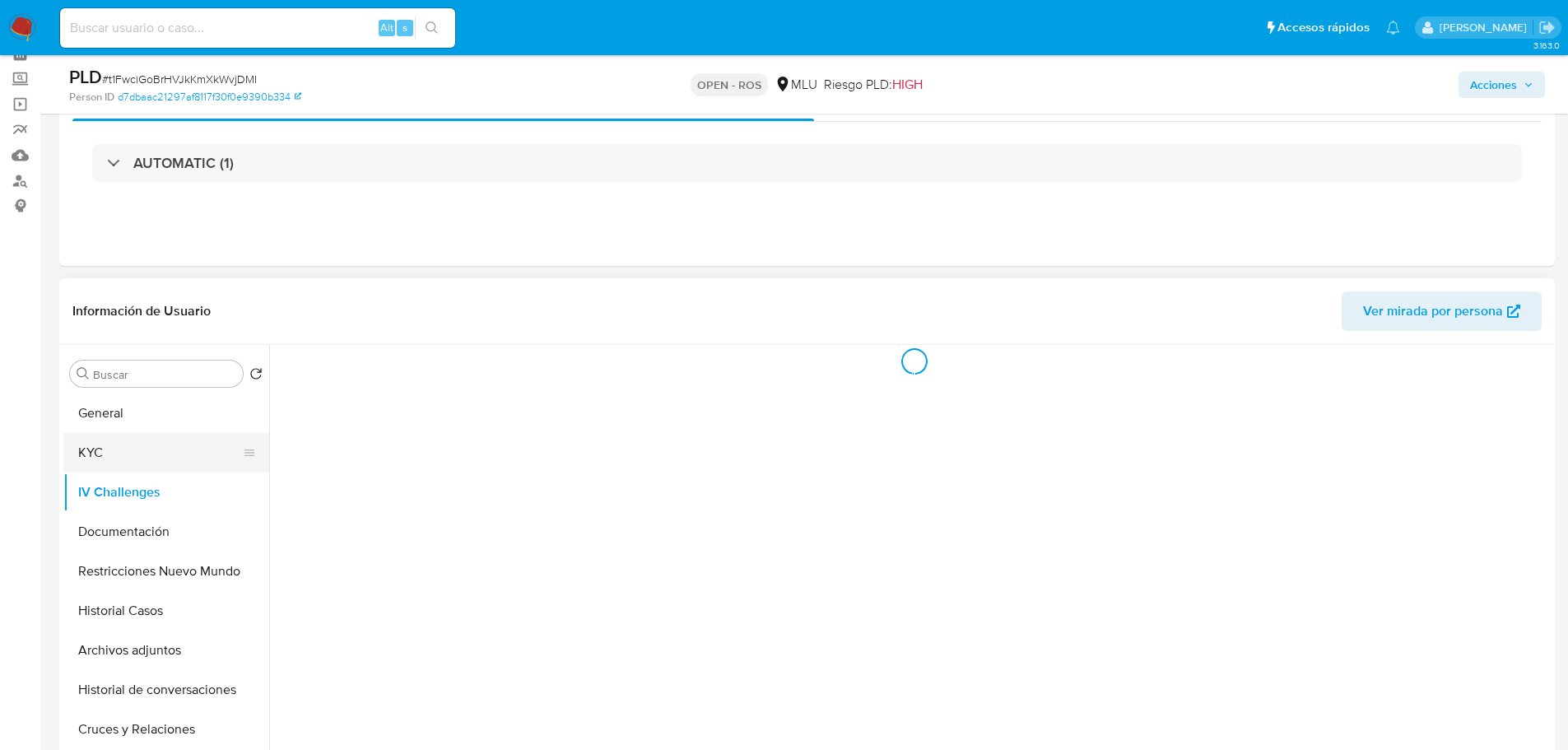
click at [91, 456] on button "KYC" at bounding box center [159, 453] width 193 height 40
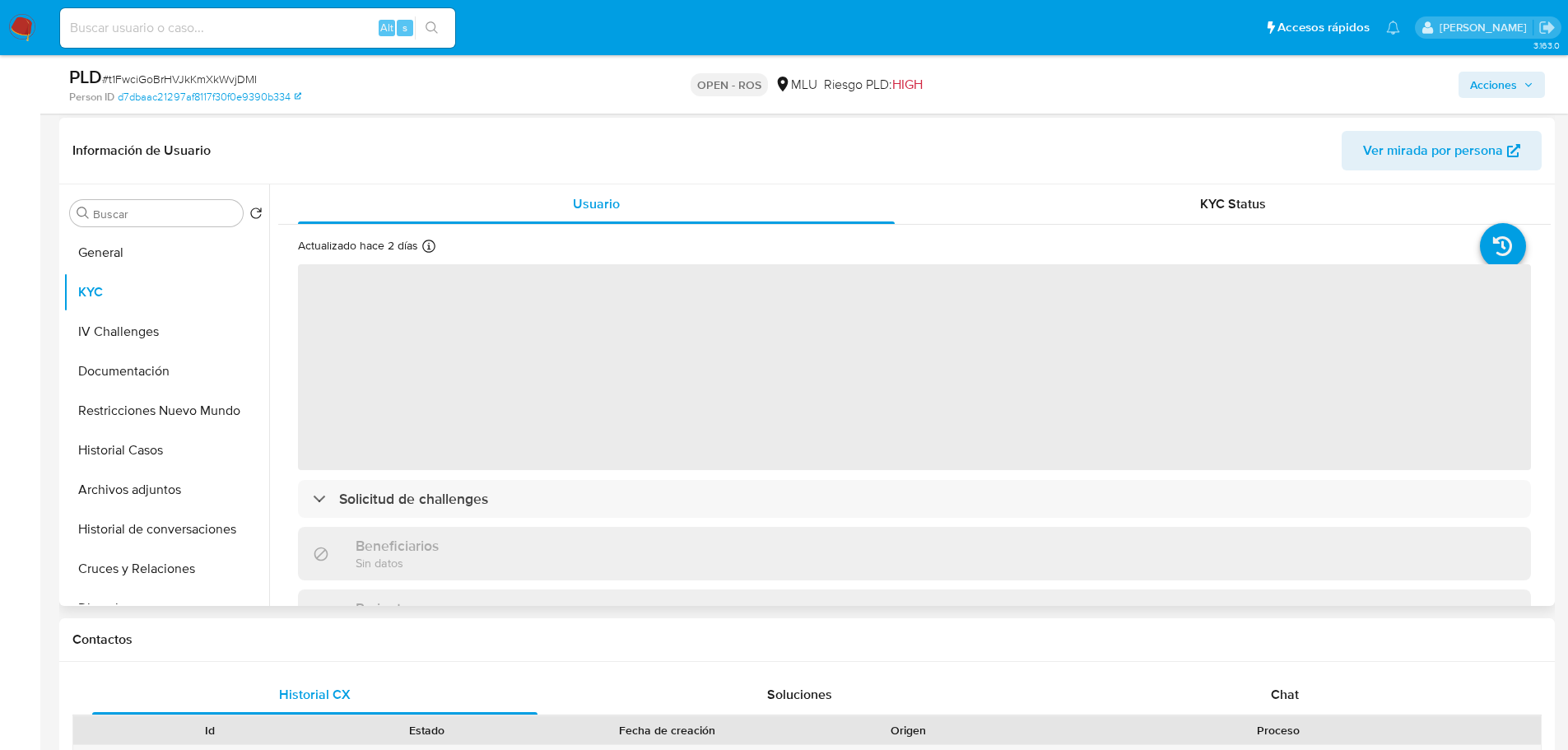
scroll to position [247, 0]
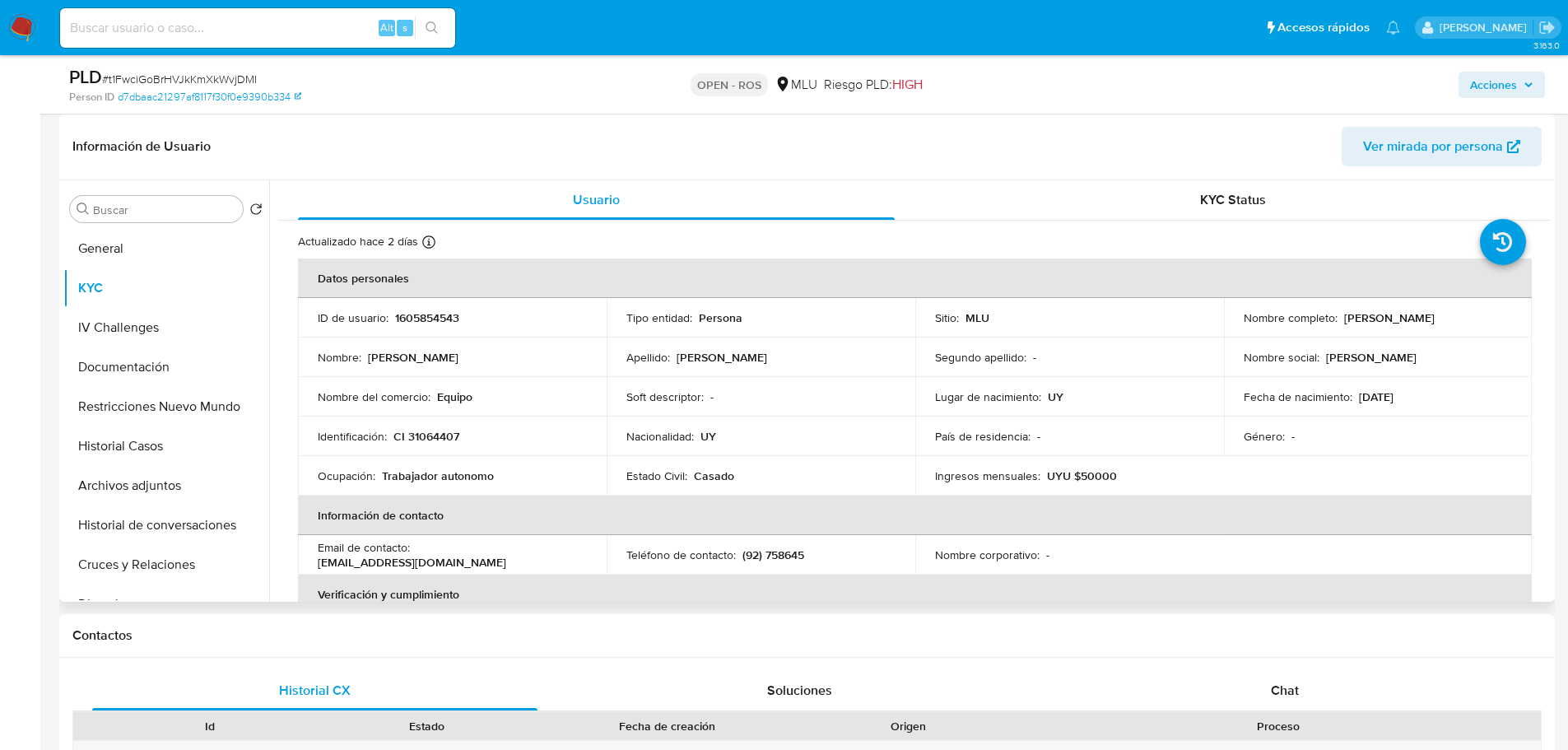
drag, startPoint x: 1338, startPoint y: 318, endPoint x: 1489, endPoint y: 318, distance: 151.0
click at [1489, 318] on div "Nombre completo : Robinson Rodriguez Cesar" at bounding box center [1378, 317] width 269 height 15
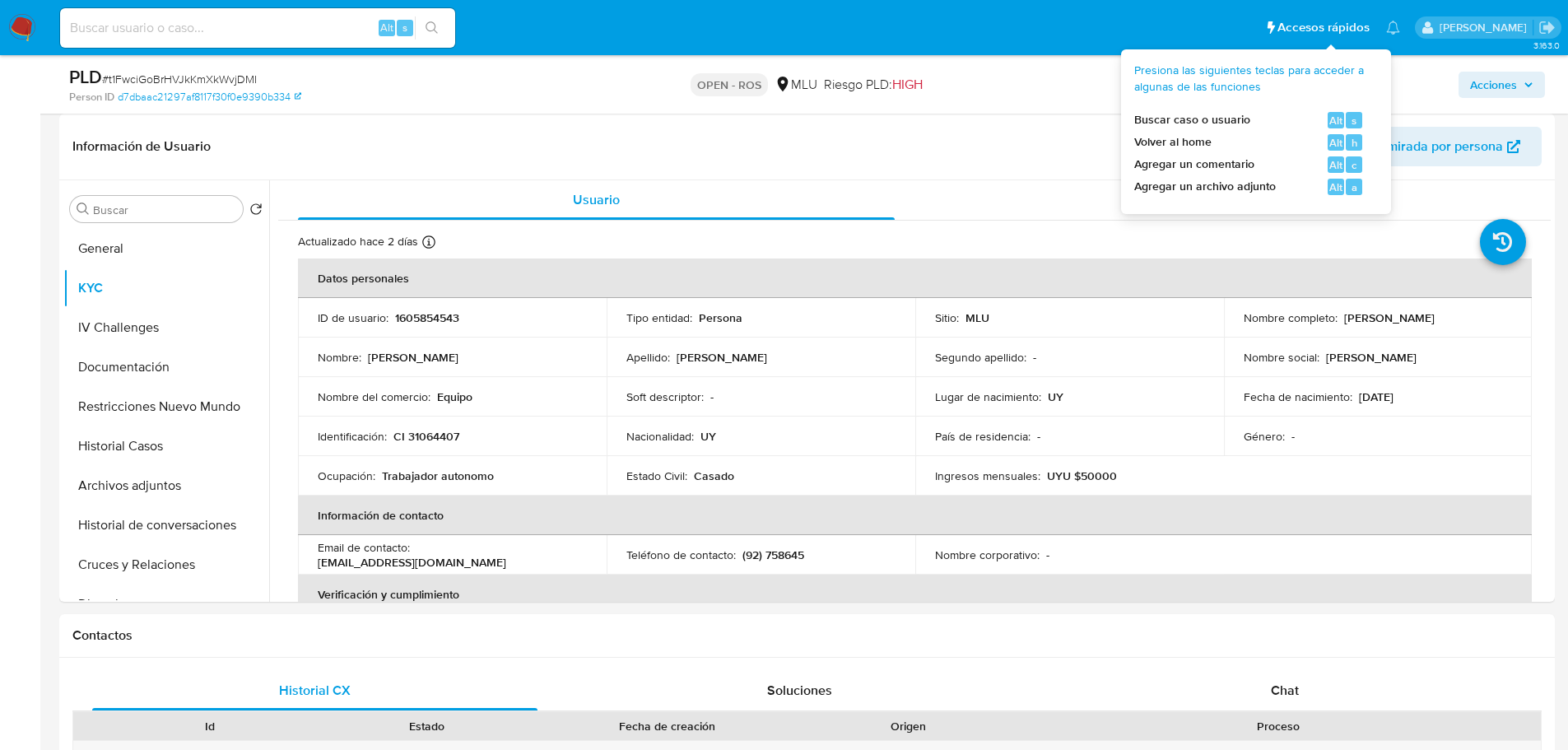
copy p "Robinson Rodriguez Cesar"
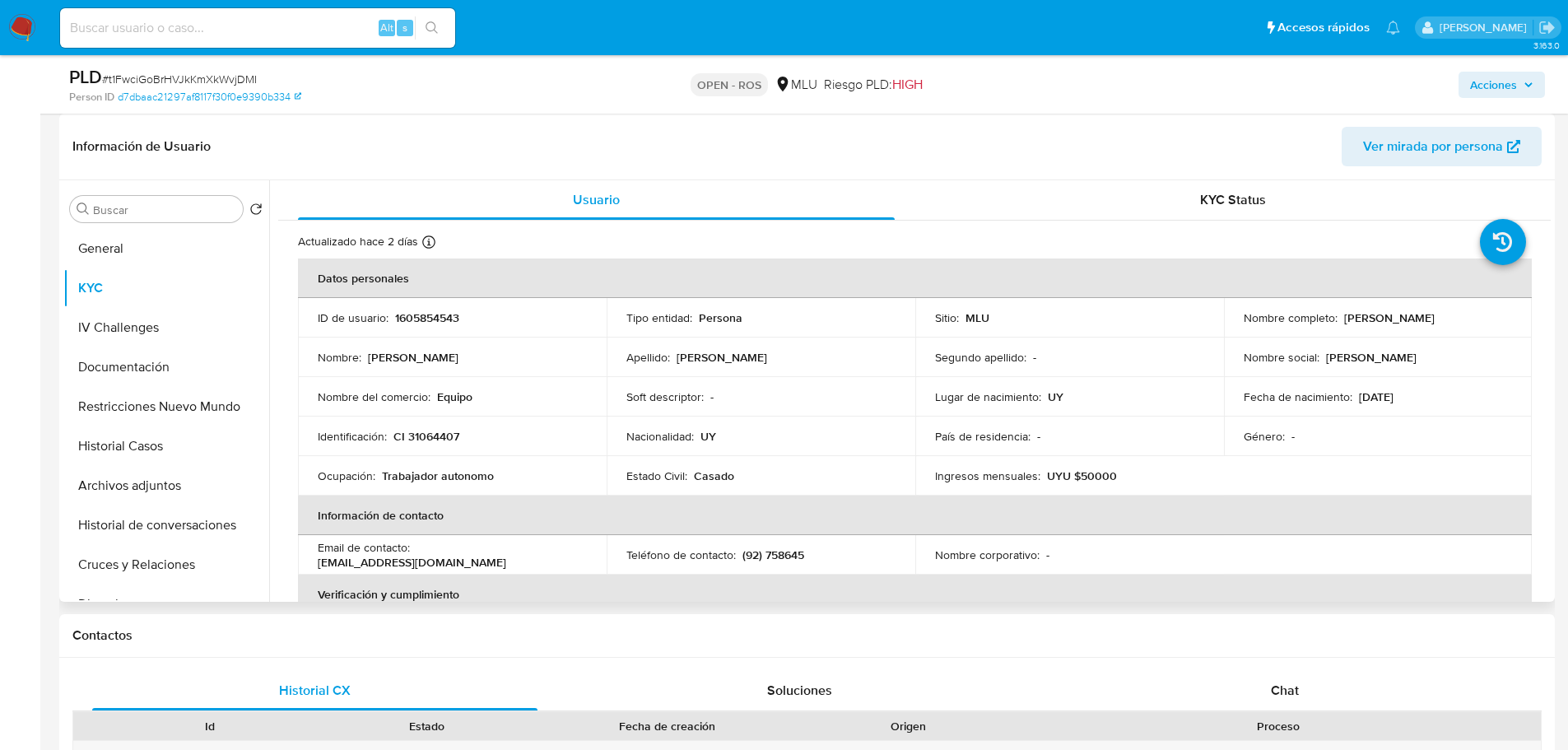
click at [445, 423] on td "Identificación : CI 31064407" at bounding box center [452, 436] width 308 height 40
click at [444, 440] on p "CI 31064407" at bounding box center [426, 435] width 66 height 15
copy p "31064407"
drag, startPoint x: 1334, startPoint y: 316, endPoint x: 1478, endPoint y: 312, distance: 144.1
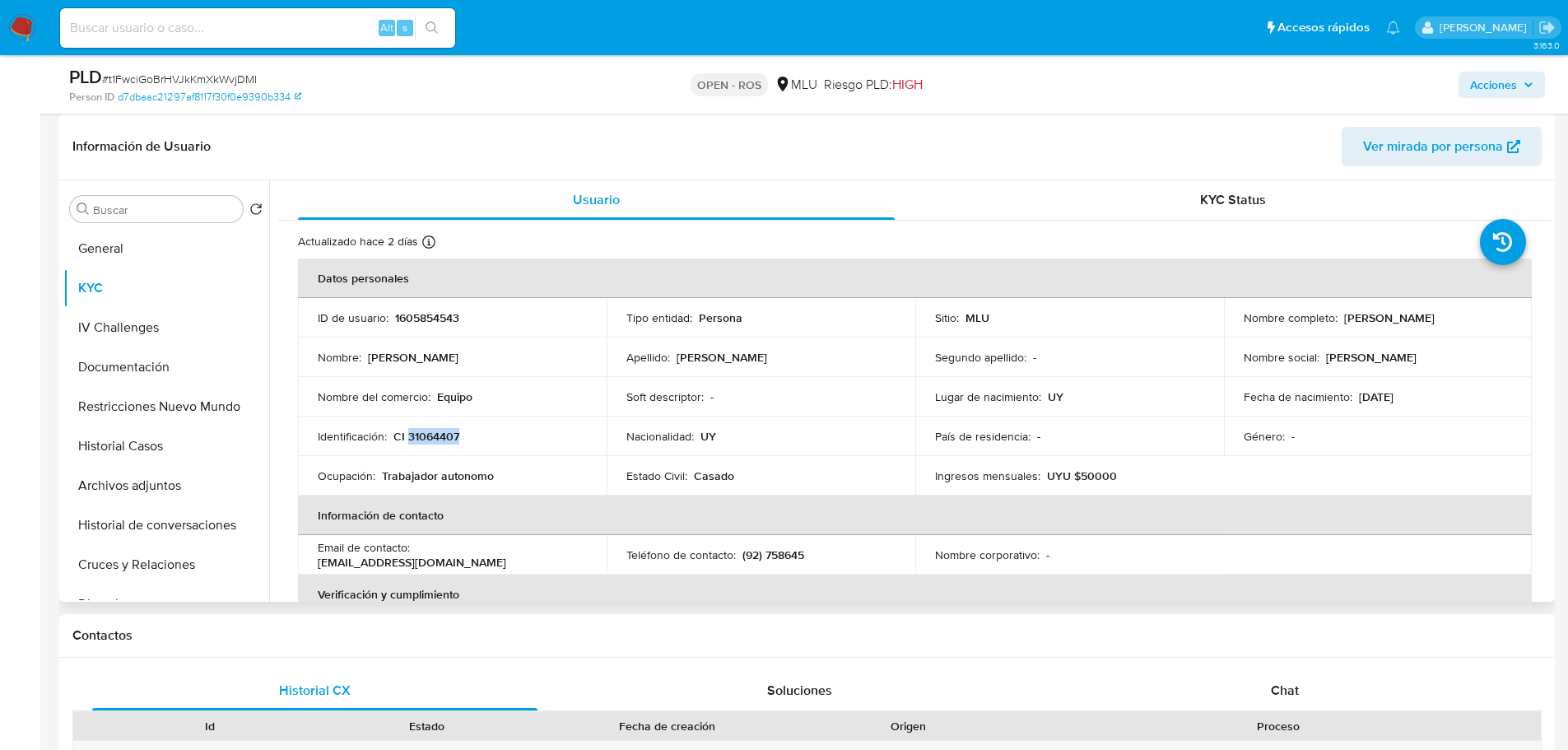
click at [1478, 312] on div "Nombre completo : Robinson Rodriguez Cesar" at bounding box center [1378, 317] width 269 height 15
copy div "Robinson Rodriguez Cesar"
click at [236, 84] on span "# t1FwciGoBrHVJkKmXkWvjDMI" at bounding box center [179, 78] width 155 height 16
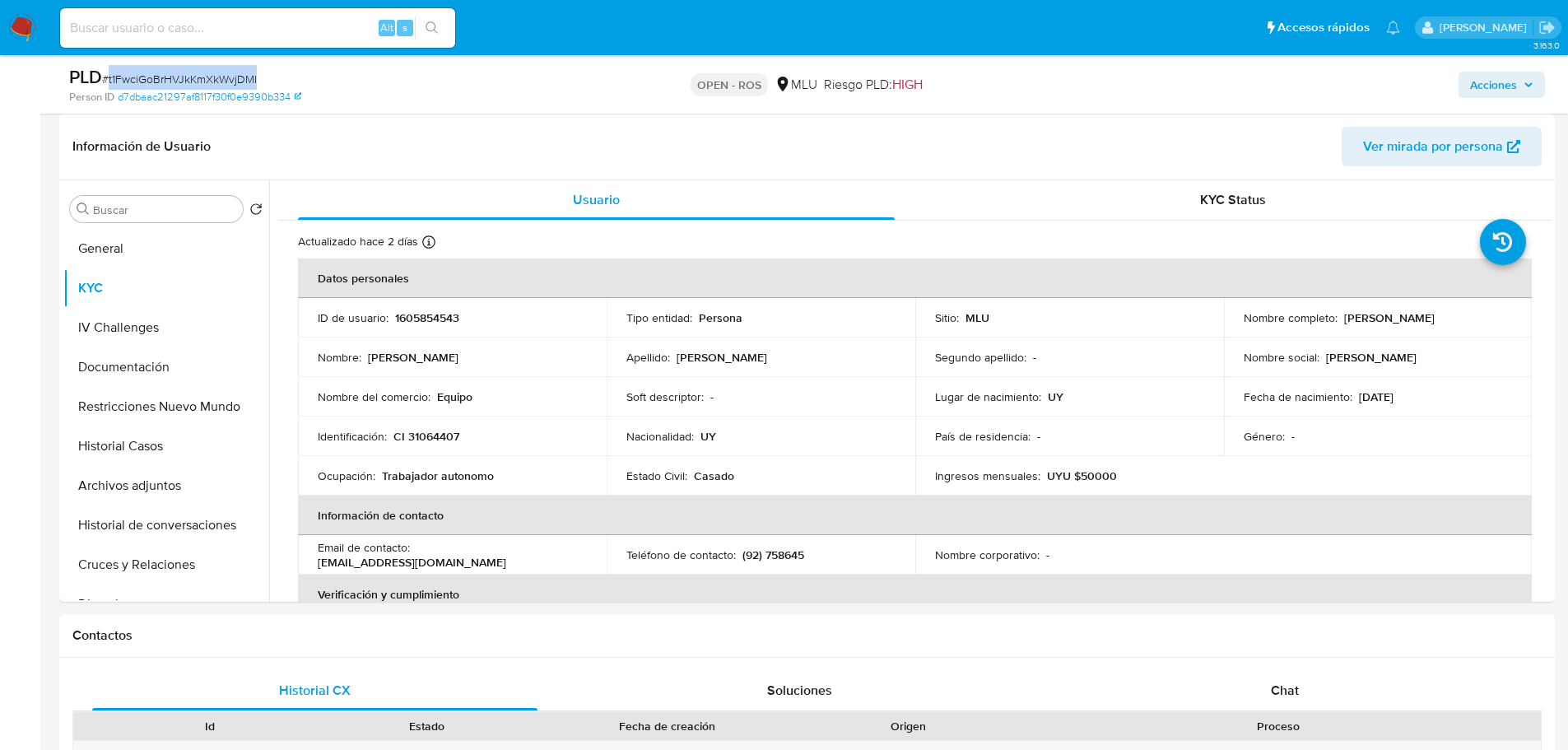
copy span "t1FwciGoBrHVJkKmXkWvjDMI"
click at [434, 315] on p "1605854543" at bounding box center [427, 317] width 64 height 15
copy p "1605854543"
drag, startPoint x: 1340, startPoint y: 316, endPoint x: 1496, endPoint y: 315, distance: 156.0
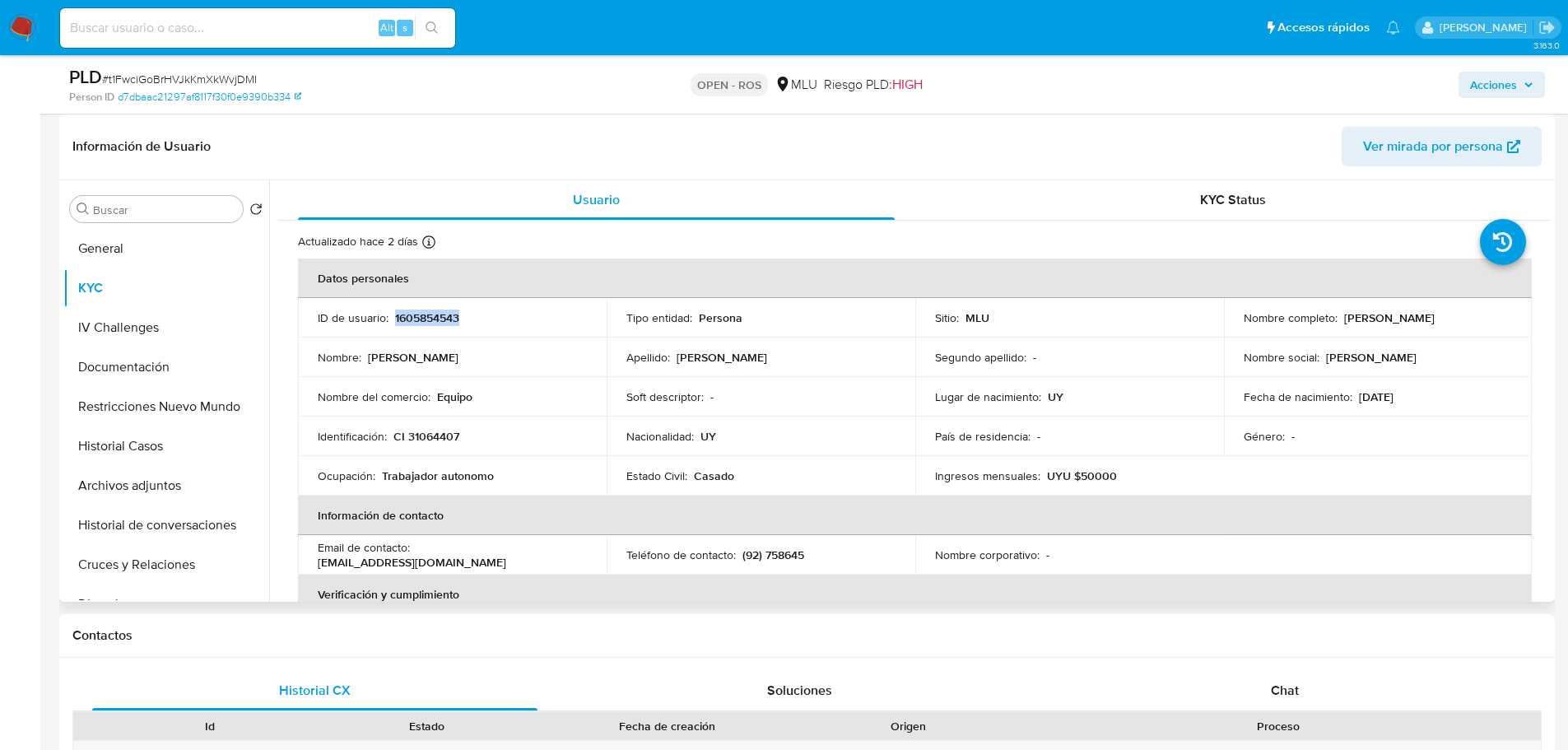
click at [1496, 315] on div "Nombre completo : Robinson Rodriguez Cesar" at bounding box center [1378, 317] width 269 height 15
click at [429, 445] on td "Identificación : CI 31064407" at bounding box center [452, 436] width 308 height 40
click at [427, 435] on p "CI 31064407" at bounding box center [426, 435] width 66 height 15
click at [426, 435] on p "CI 31064407" at bounding box center [426, 435] width 66 height 15
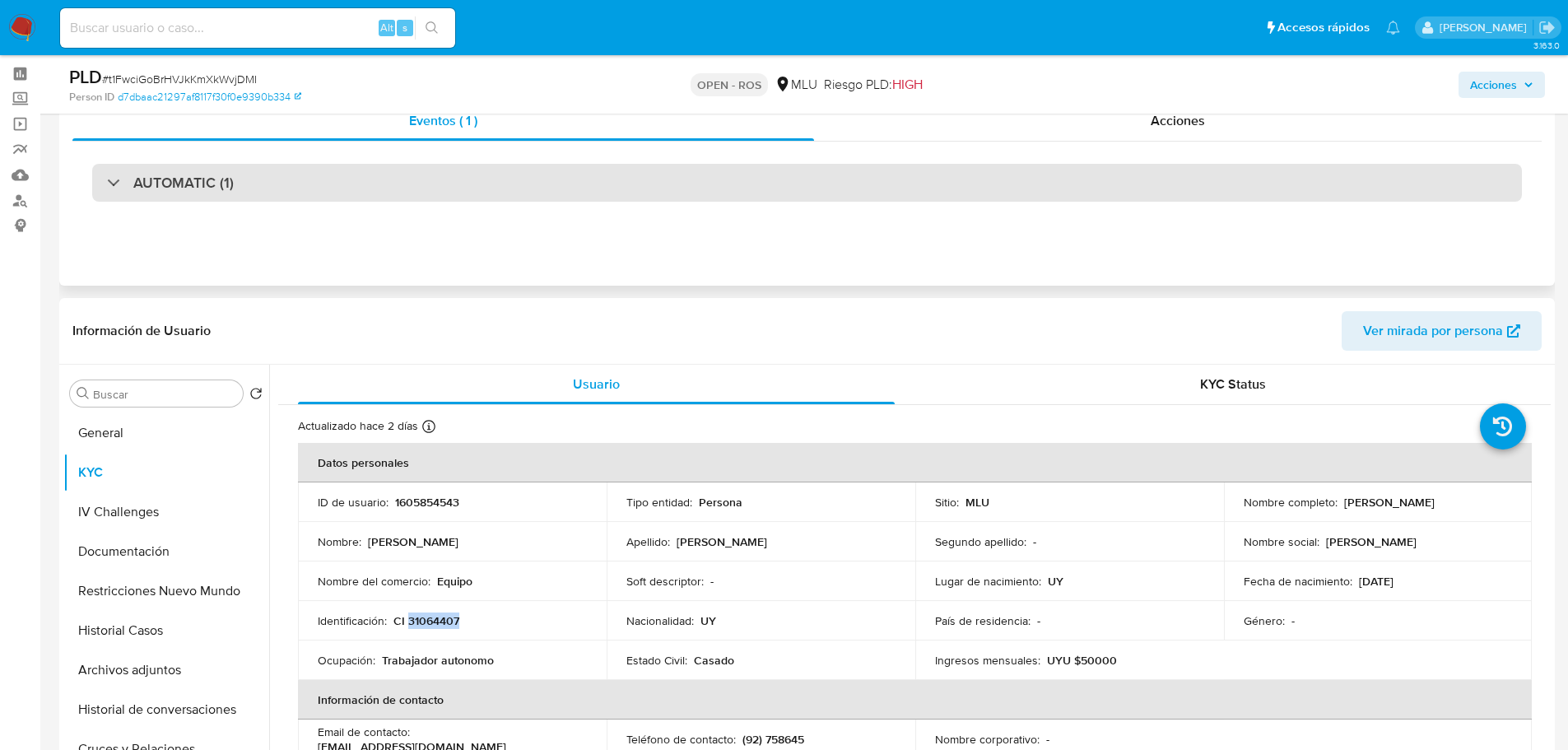
scroll to position [0, 0]
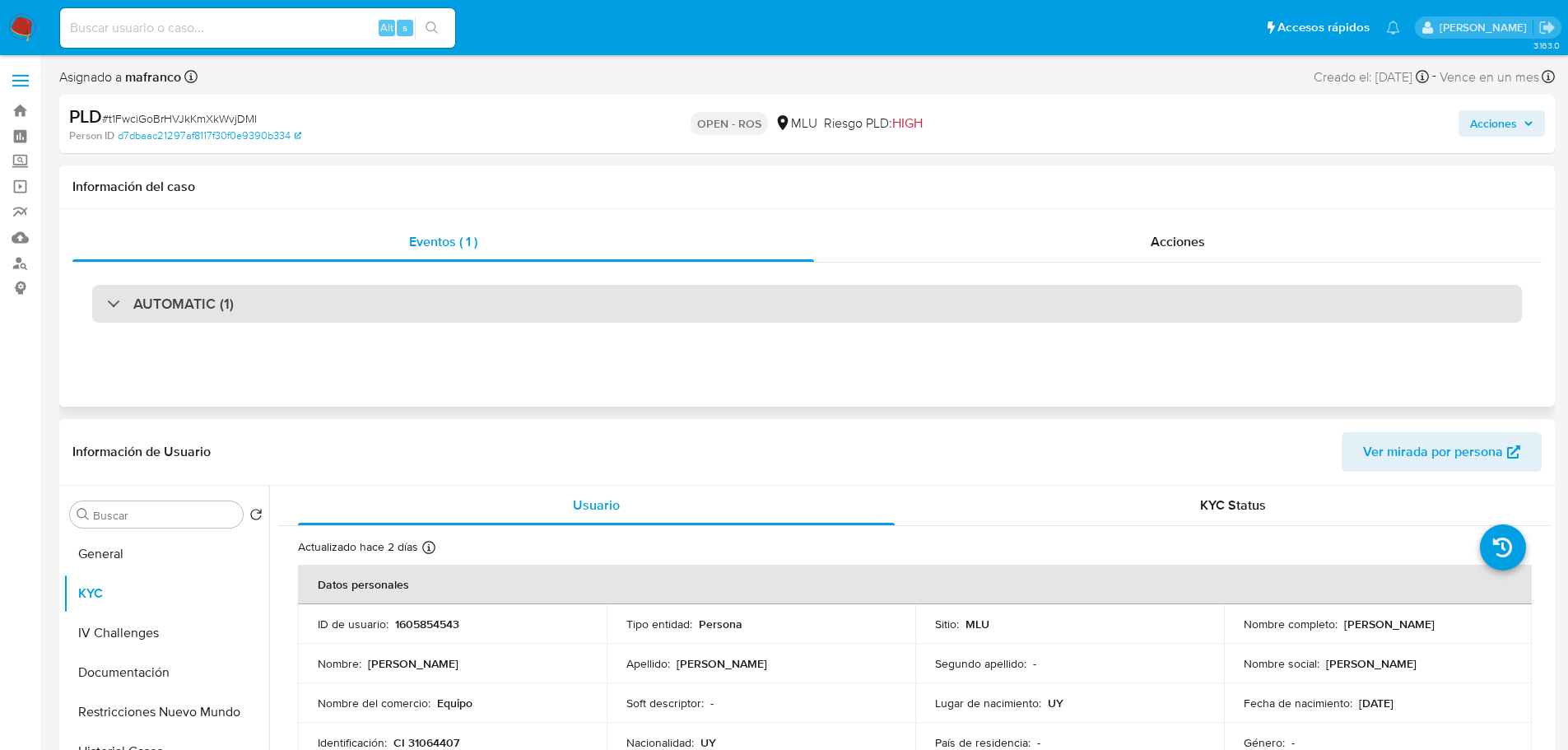
click at [336, 298] on div "AUTOMATIC (1)" at bounding box center [806, 303] width 1429 height 38
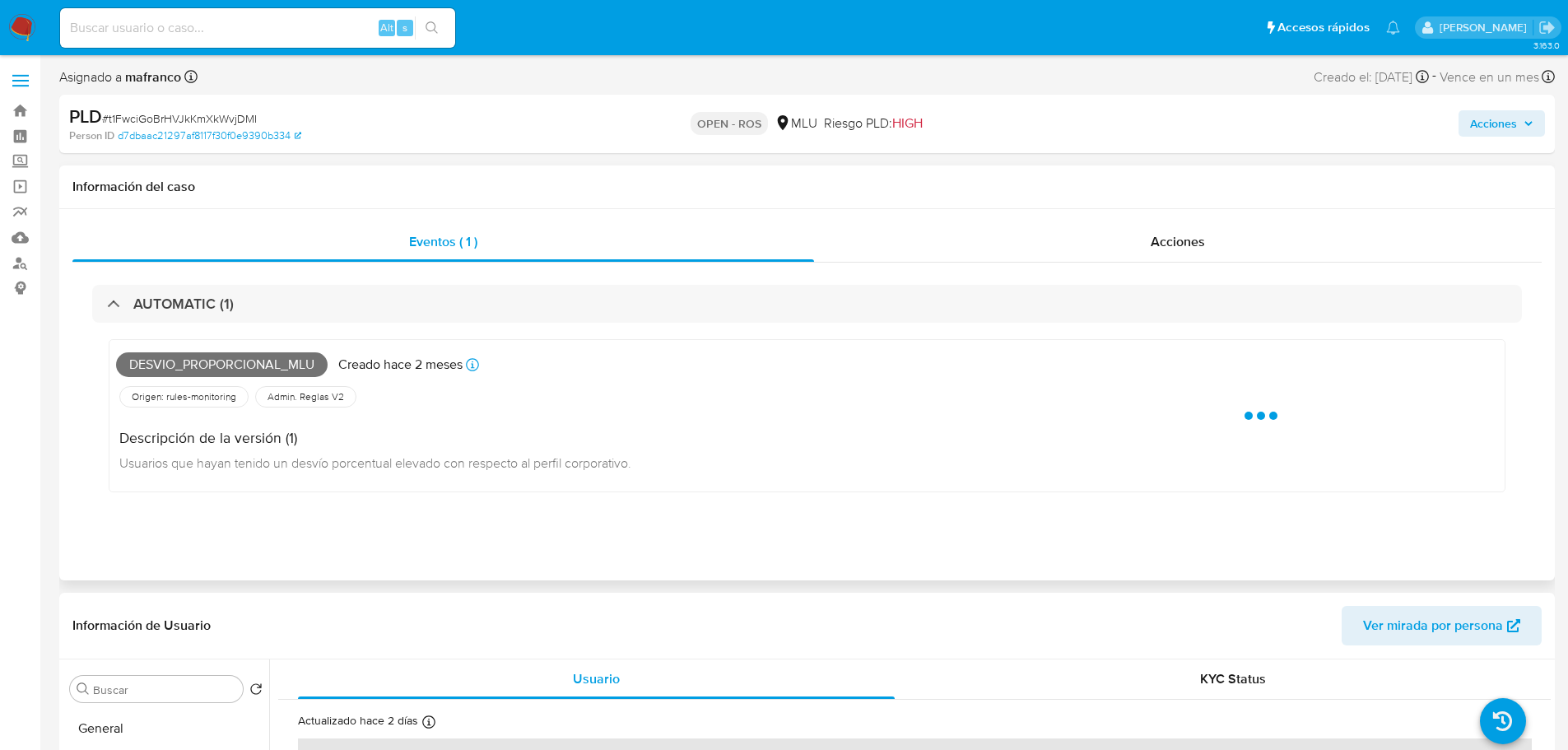
click at [239, 361] on span "Desvio_proporcional_mlu" at bounding box center [222, 364] width 211 height 24
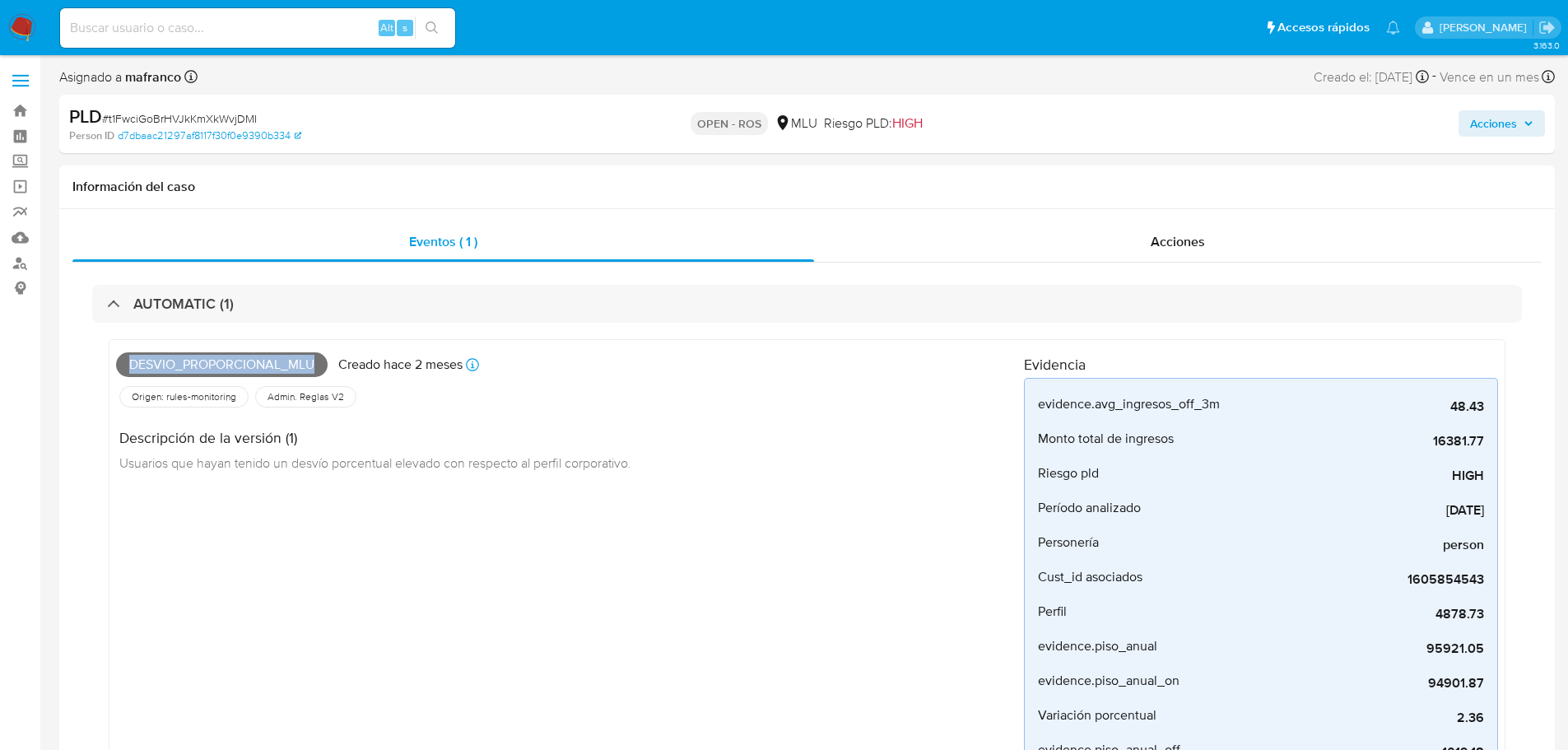
drag, startPoint x: 1344, startPoint y: 73, endPoint x: 1411, endPoint y: 79, distance: 67.3
click at [1411, 79] on div "Creado el: 12/08/2025 Creado el: 12/08/2025 06:34:54" at bounding box center [1371, 77] width 115 height 22
click at [771, 431] on div "Descripción de la versión (1) Usuarios que hayan tenido un desvío porcentual el…" at bounding box center [570, 448] width 908 height 74
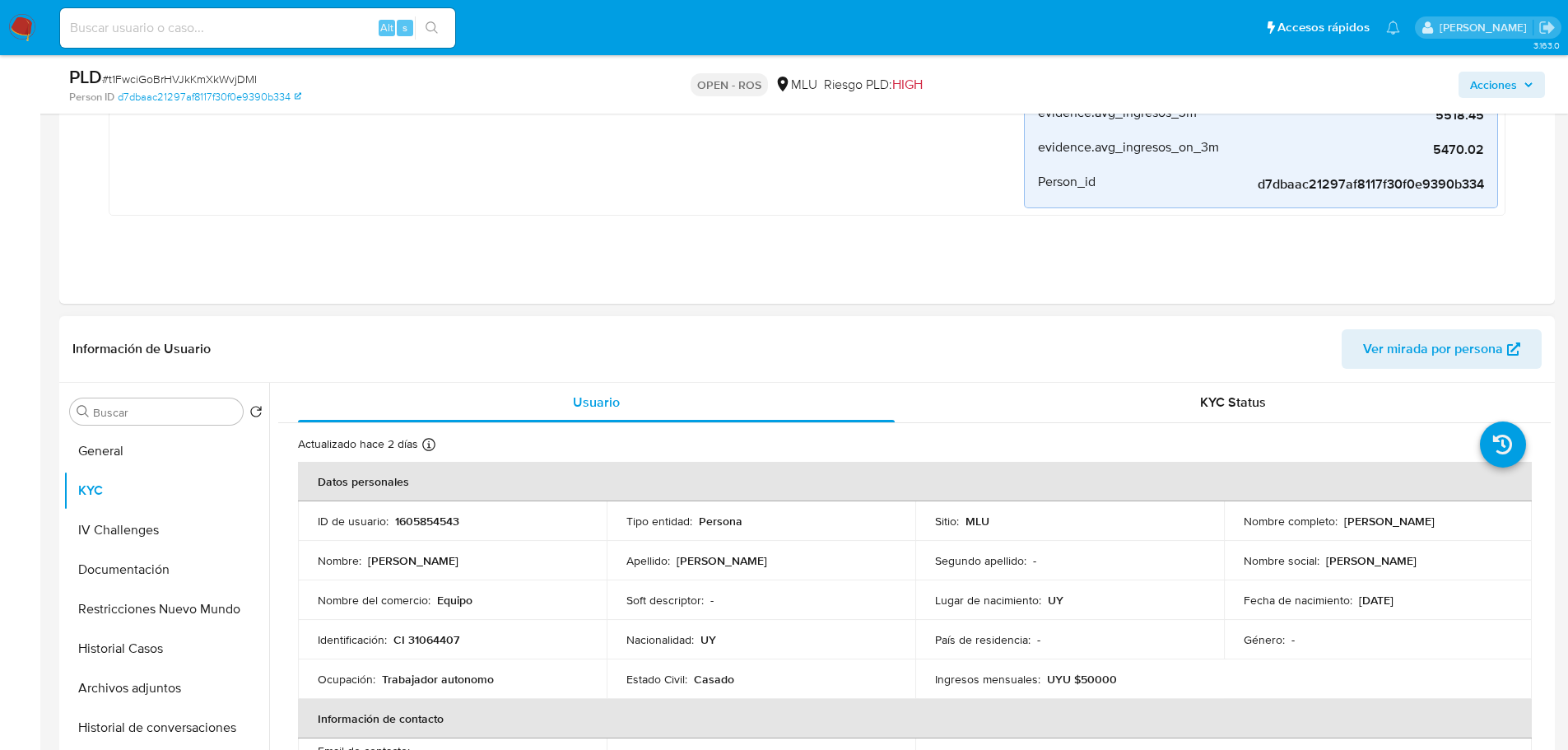
scroll to position [740, 0]
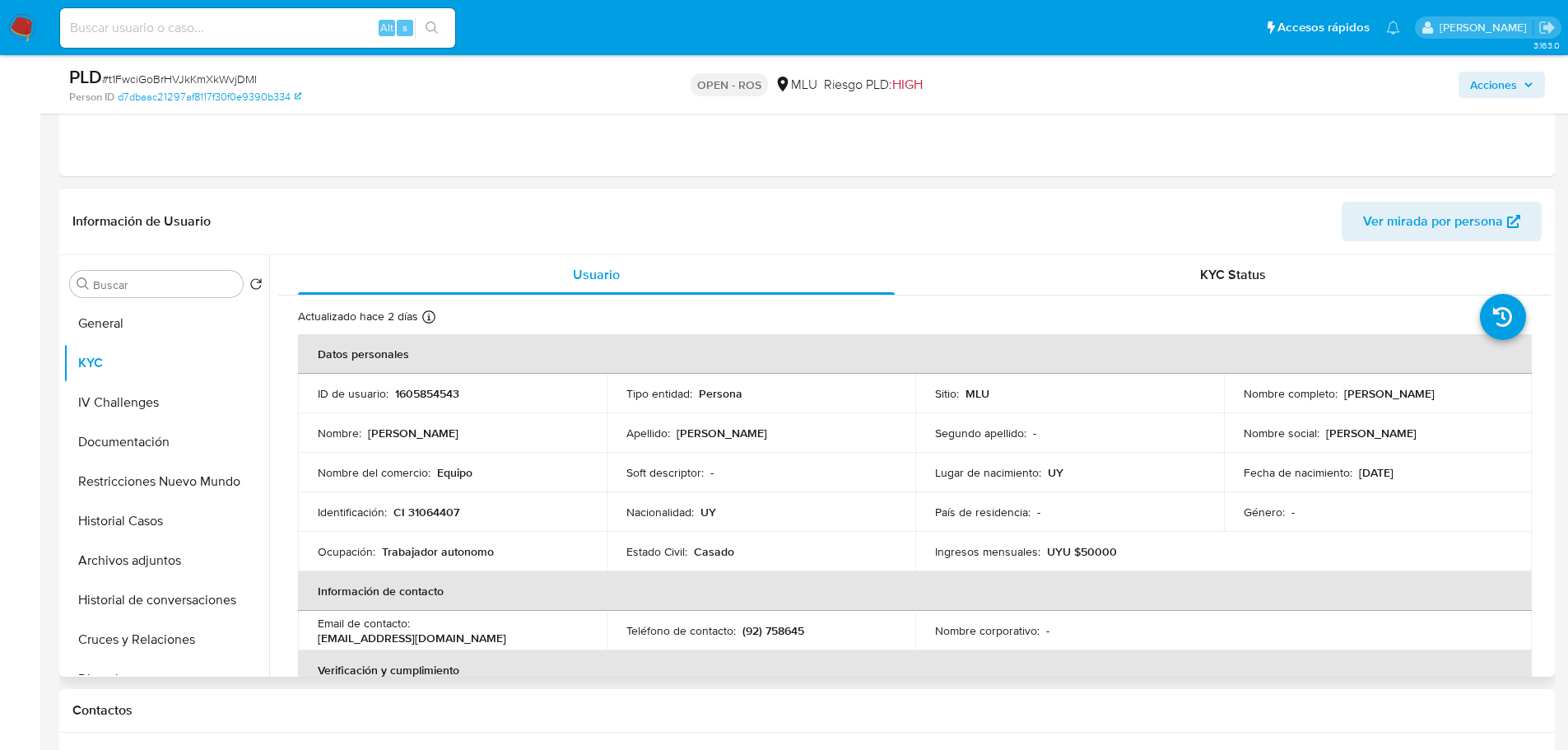
click at [428, 516] on p "CI 31064407" at bounding box center [426, 512] width 66 height 15
drag, startPoint x: 1341, startPoint y: 395, endPoint x: 1472, endPoint y: 396, distance: 131.0
click at [1434, 396] on p "Robinson Rodriguez Cesar" at bounding box center [1389, 392] width 90 height 15
click at [452, 510] on p "CI 31064407" at bounding box center [426, 512] width 66 height 15
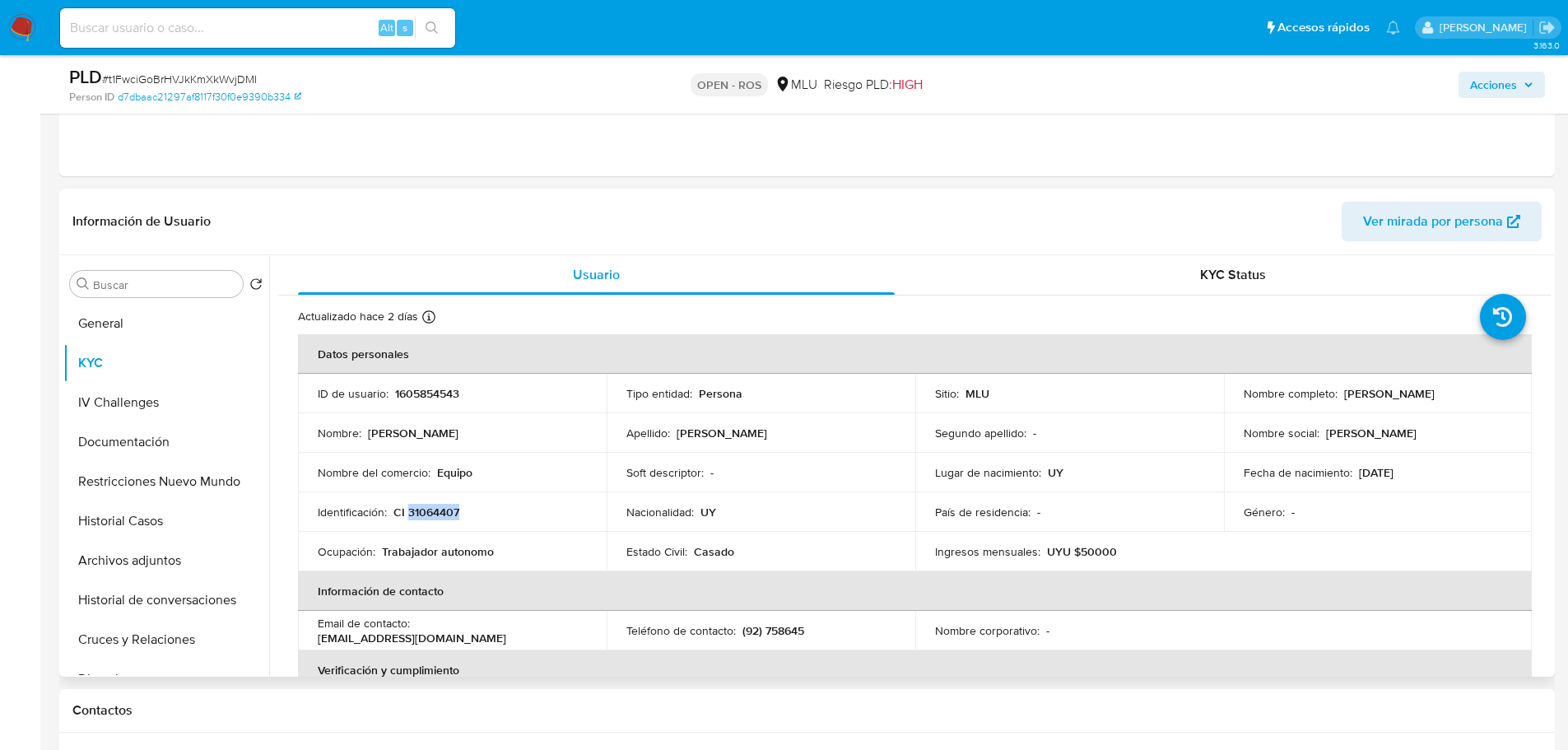
click at [452, 510] on p "CI 31064407" at bounding box center [426, 512] width 66 height 15
click at [925, 456] on td "Lugar de nacimiento : UY" at bounding box center [1069, 472] width 308 height 40
click at [458, 400] on p "1605854543" at bounding box center [427, 392] width 64 height 15
click at [448, 391] on p "1605854543" at bounding box center [427, 392] width 64 height 15
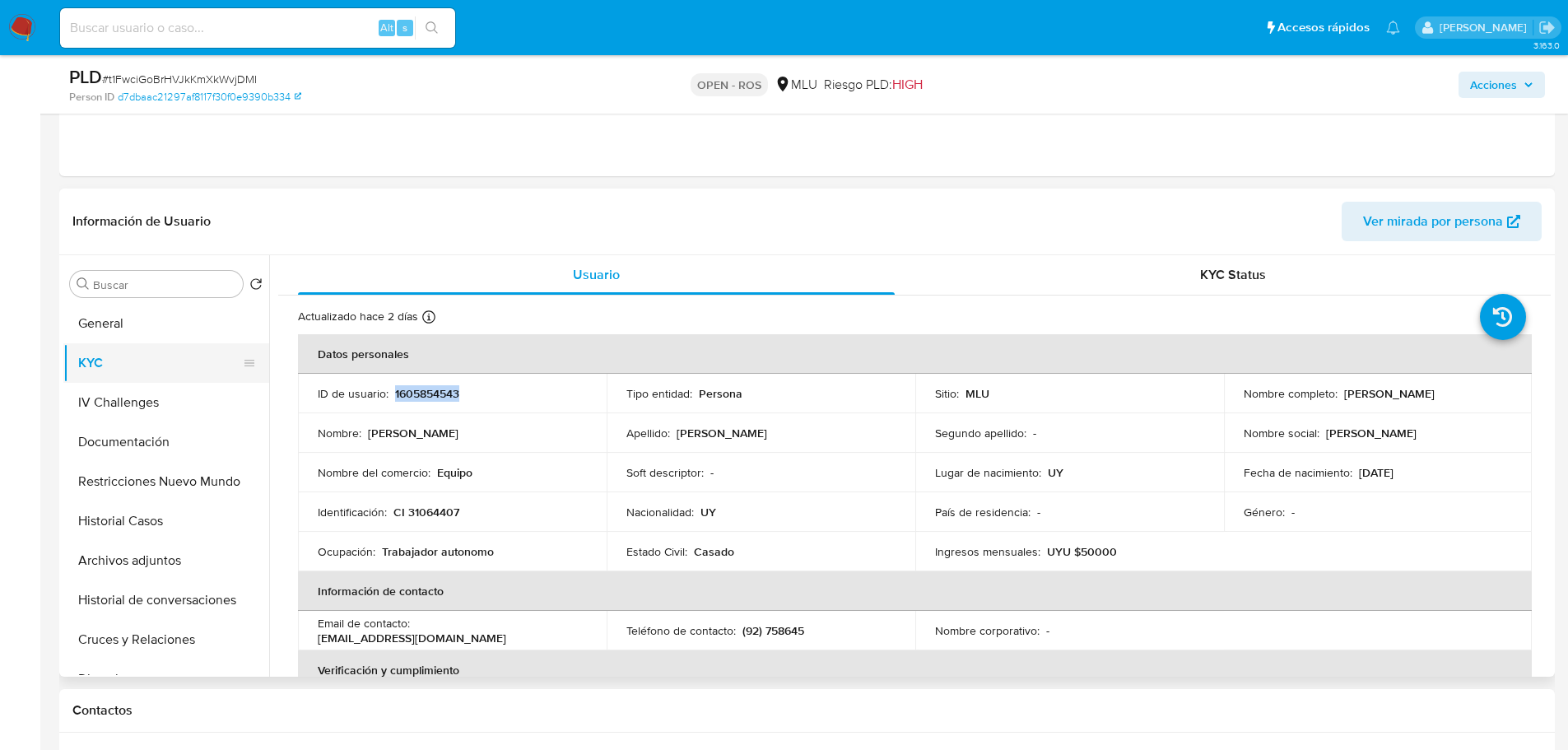
click at [161, 322] on button "General" at bounding box center [166, 323] width 205 height 40
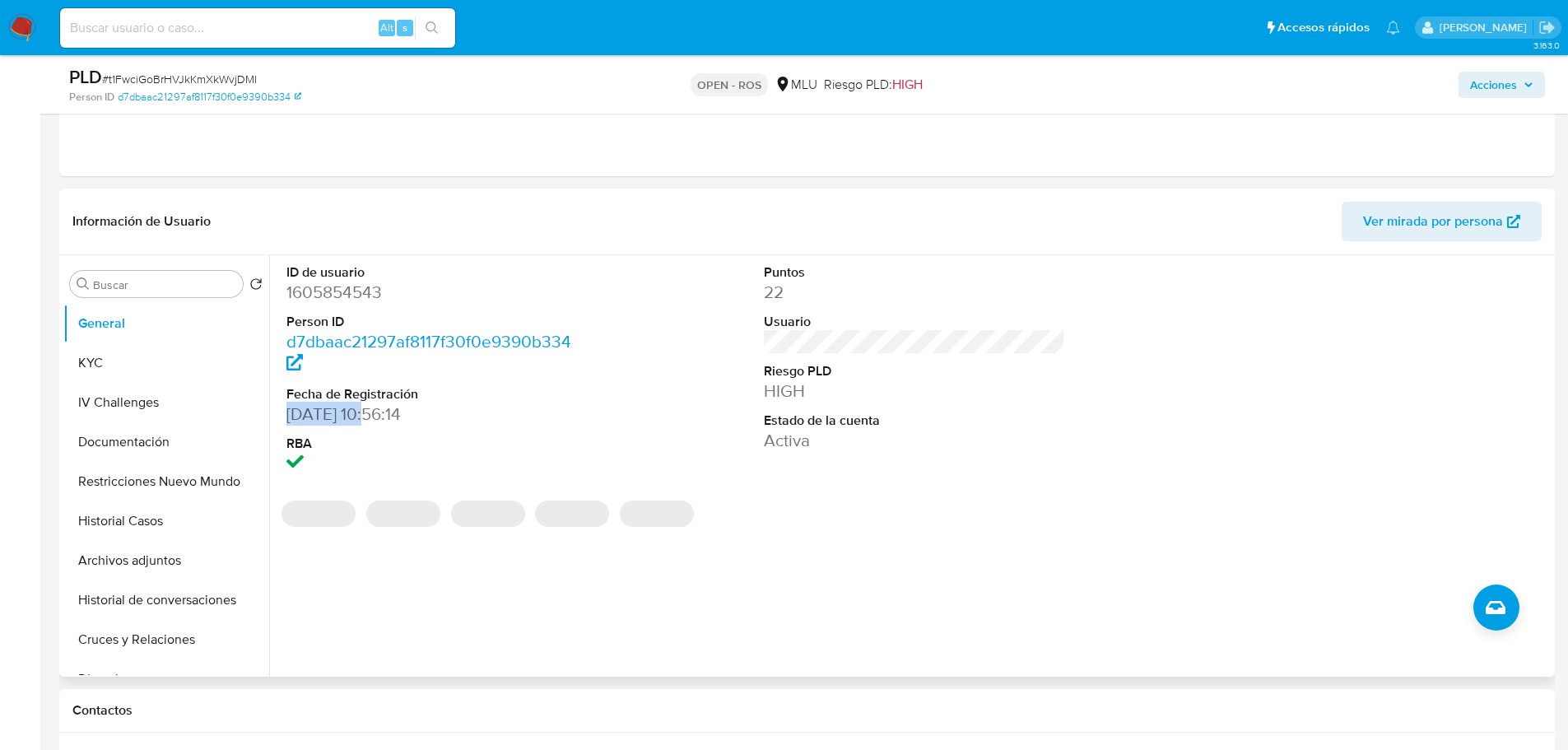
drag, startPoint x: 288, startPoint y: 389, endPoint x: 373, endPoint y: 389, distance: 85.0
click at [373, 402] on dd "23/12/2023 10:56:14" at bounding box center [438, 414] width 302 height 23
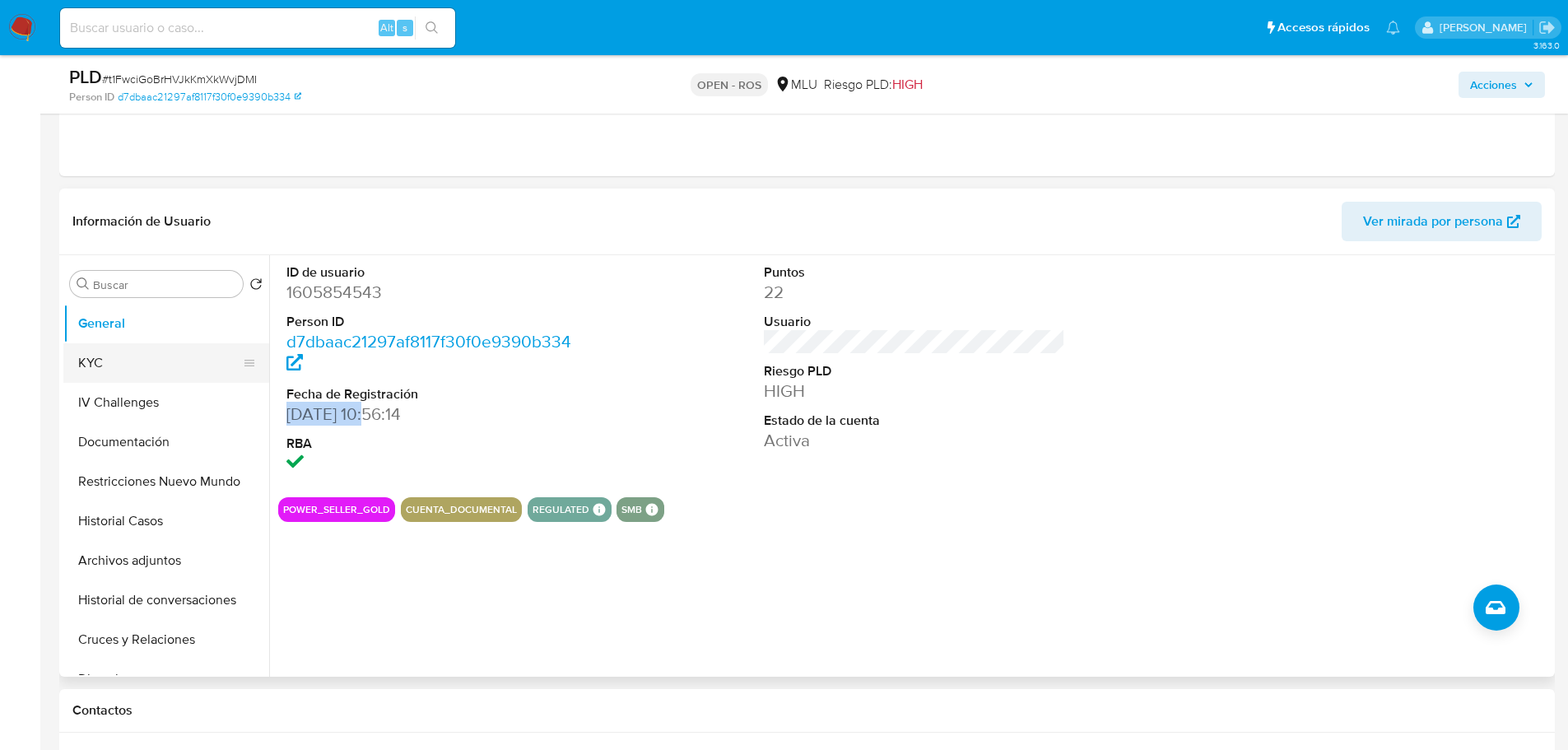
click at [123, 349] on button "KYC" at bounding box center [159, 362] width 193 height 40
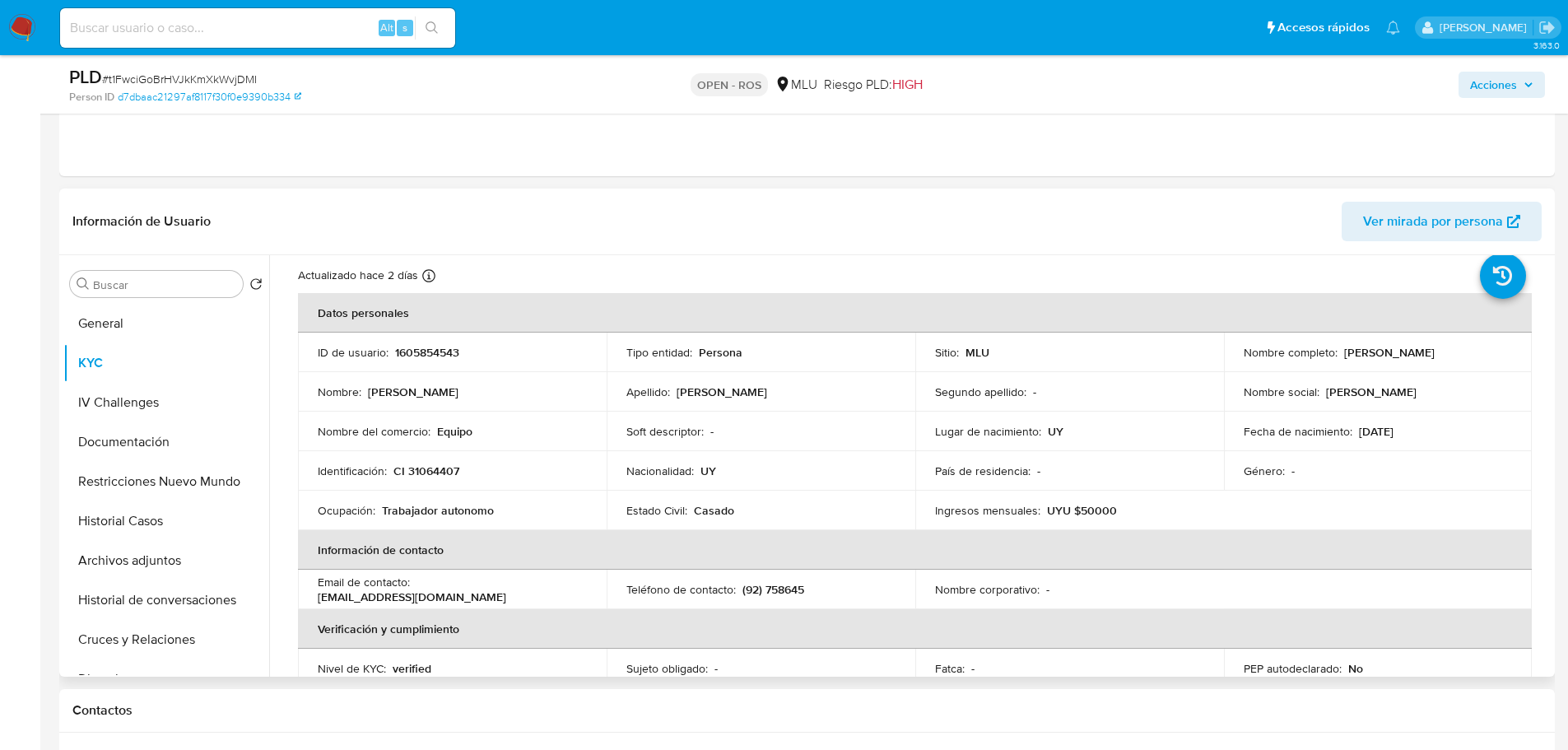
scroll to position [82, 0]
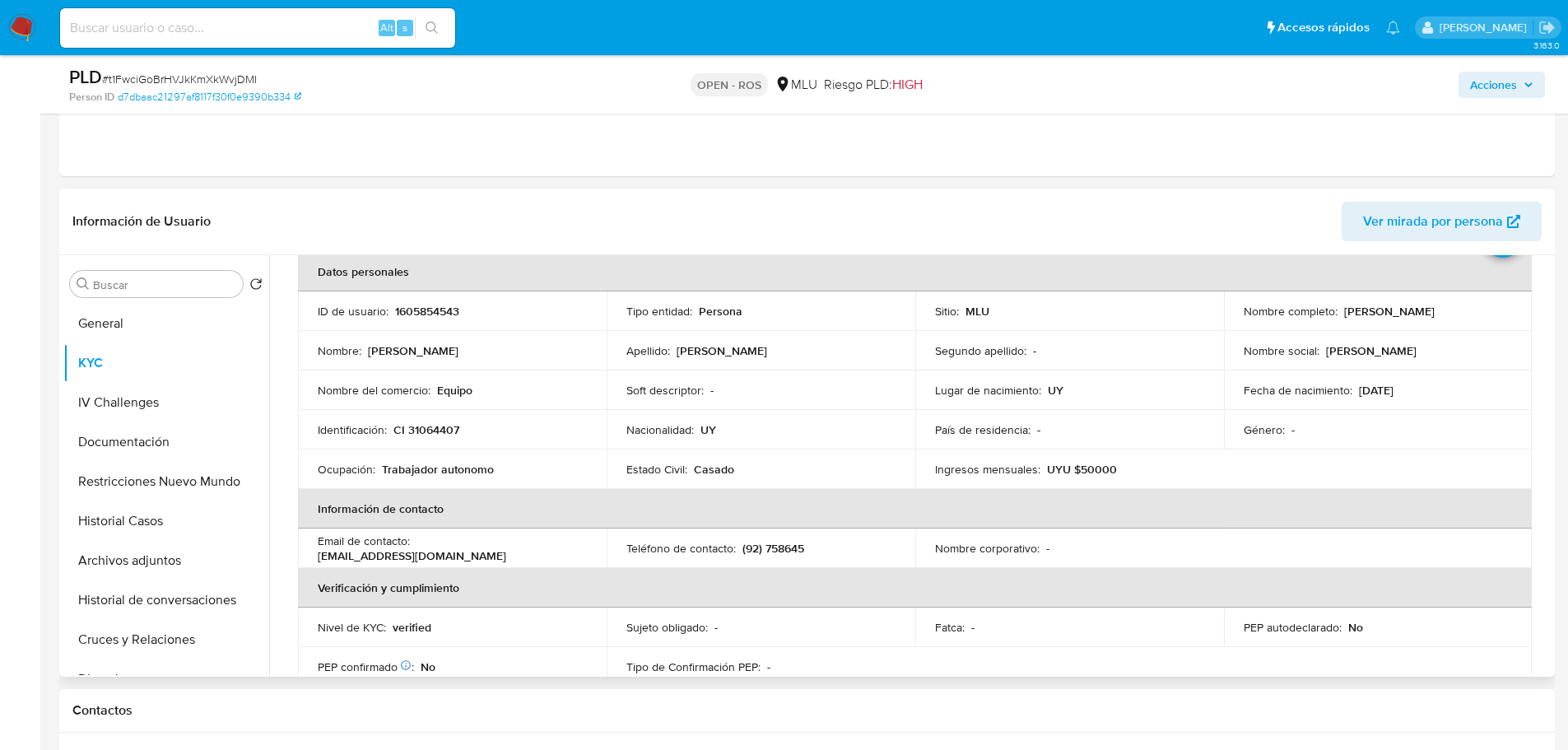
click at [1101, 470] on p "UYU $50000" at bounding box center [1082, 468] width 70 height 15
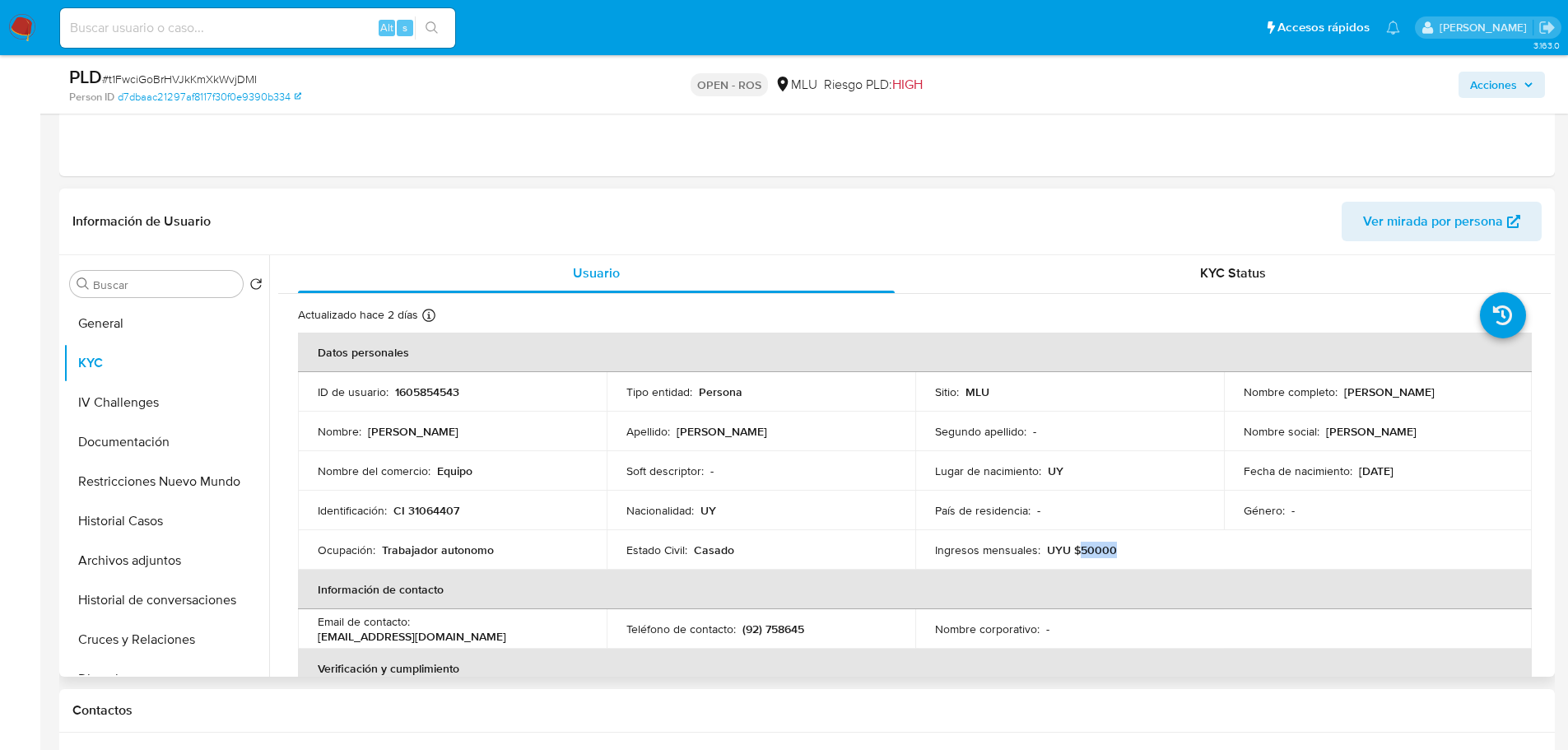
scroll to position [0, 0]
drag, startPoint x: 500, startPoint y: 555, endPoint x: 382, endPoint y: 554, distance: 118.0
click at [382, 554] on div "Ocupación : Trabajador autonomo" at bounding box center [453, 550] width 269 height 15
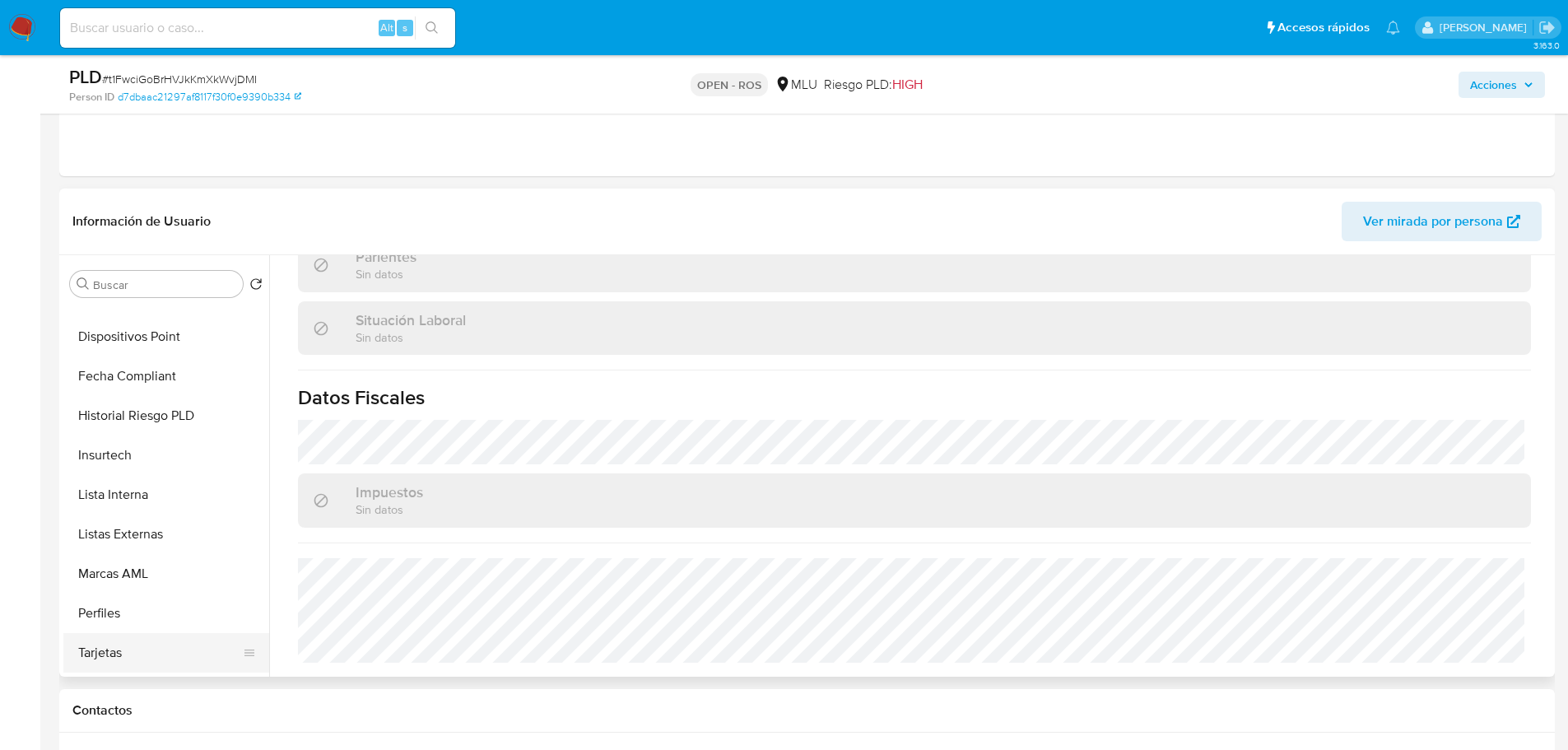
scroll to position [740, 0]
click at [156, 541] on button "Perfiles" at bounding box center [159, 530] width 193 height 40
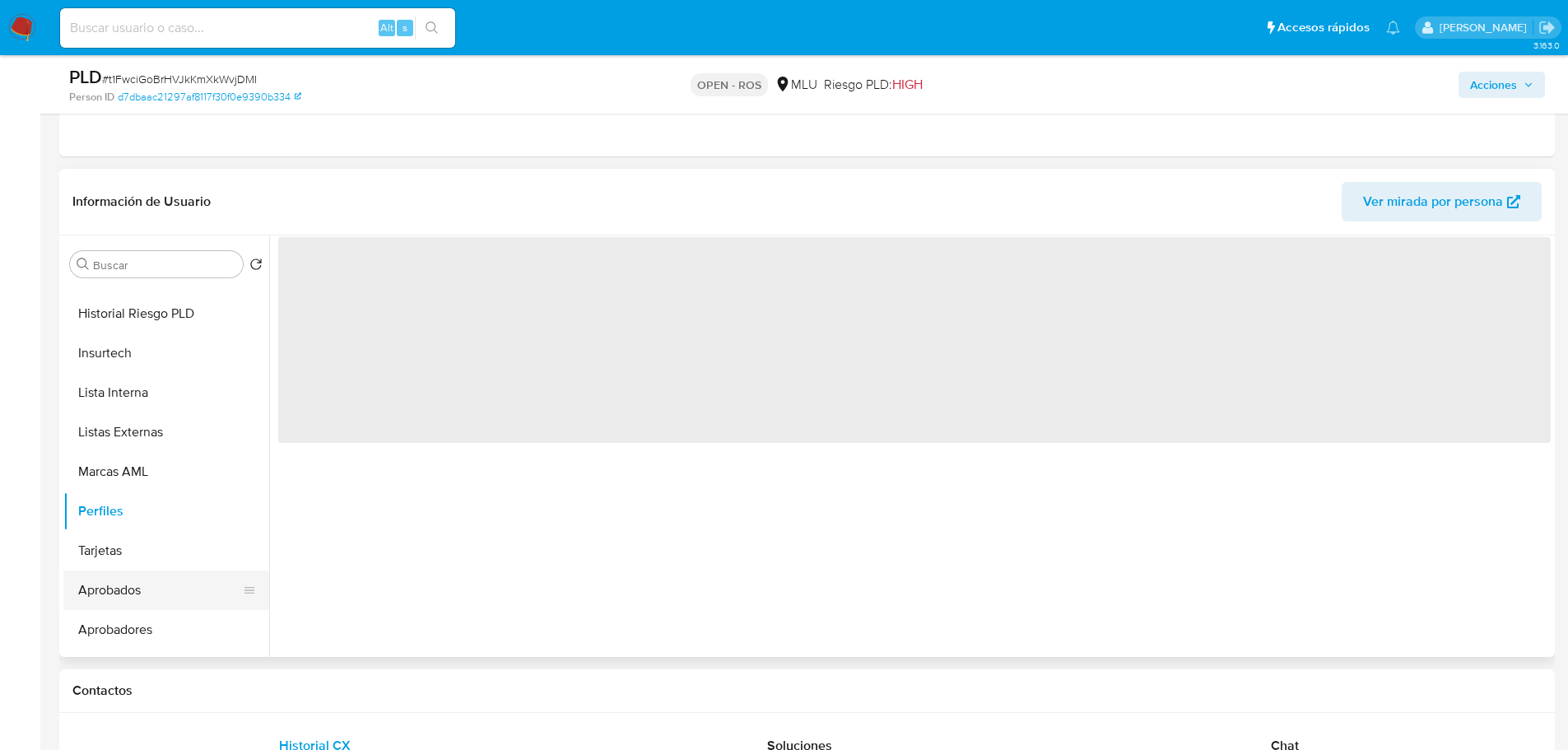
scroll to position [0, 0]
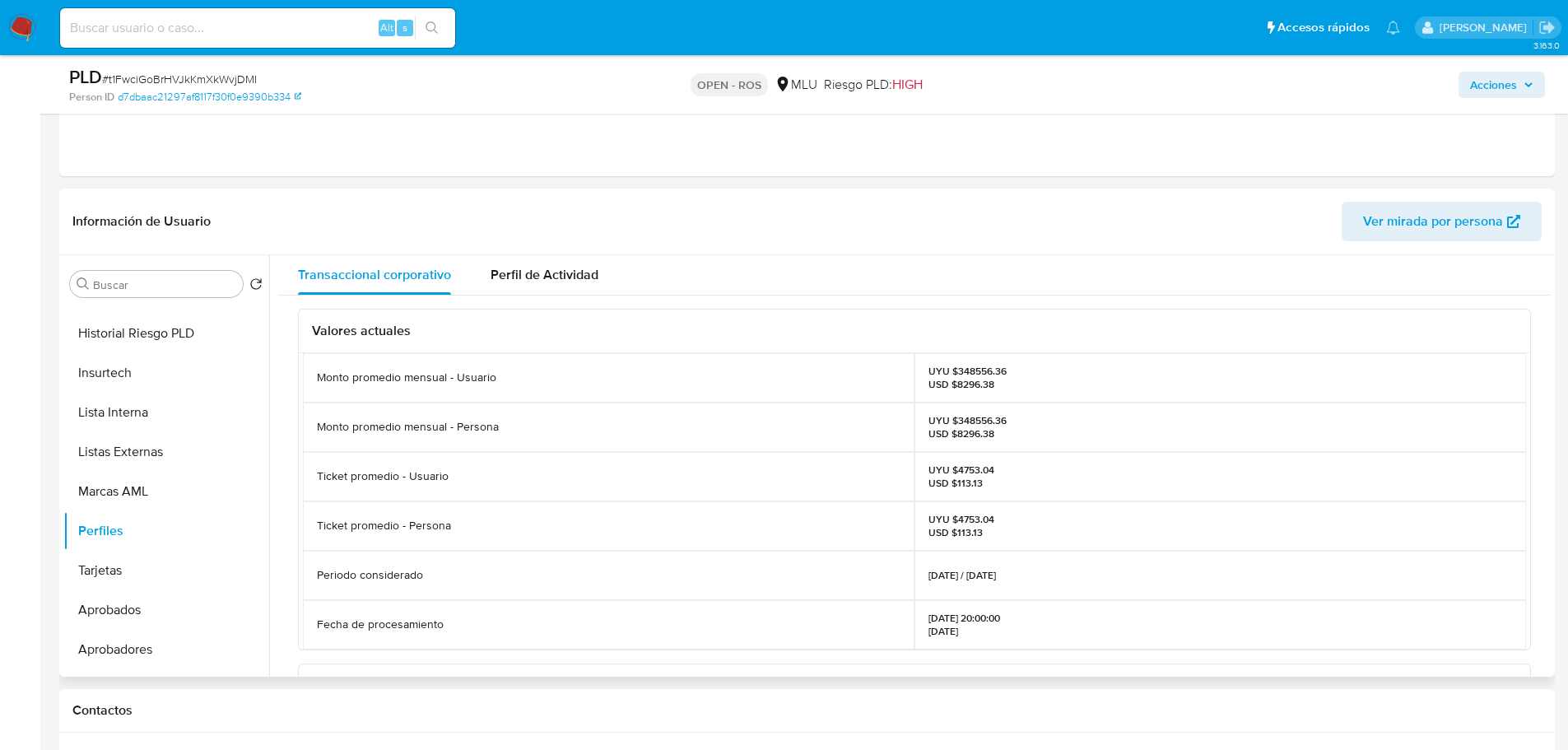
click at [981, 365] on p "UYU $348556.36 USD $8296.38" at bounding box center [967, 377] width 78 height 26
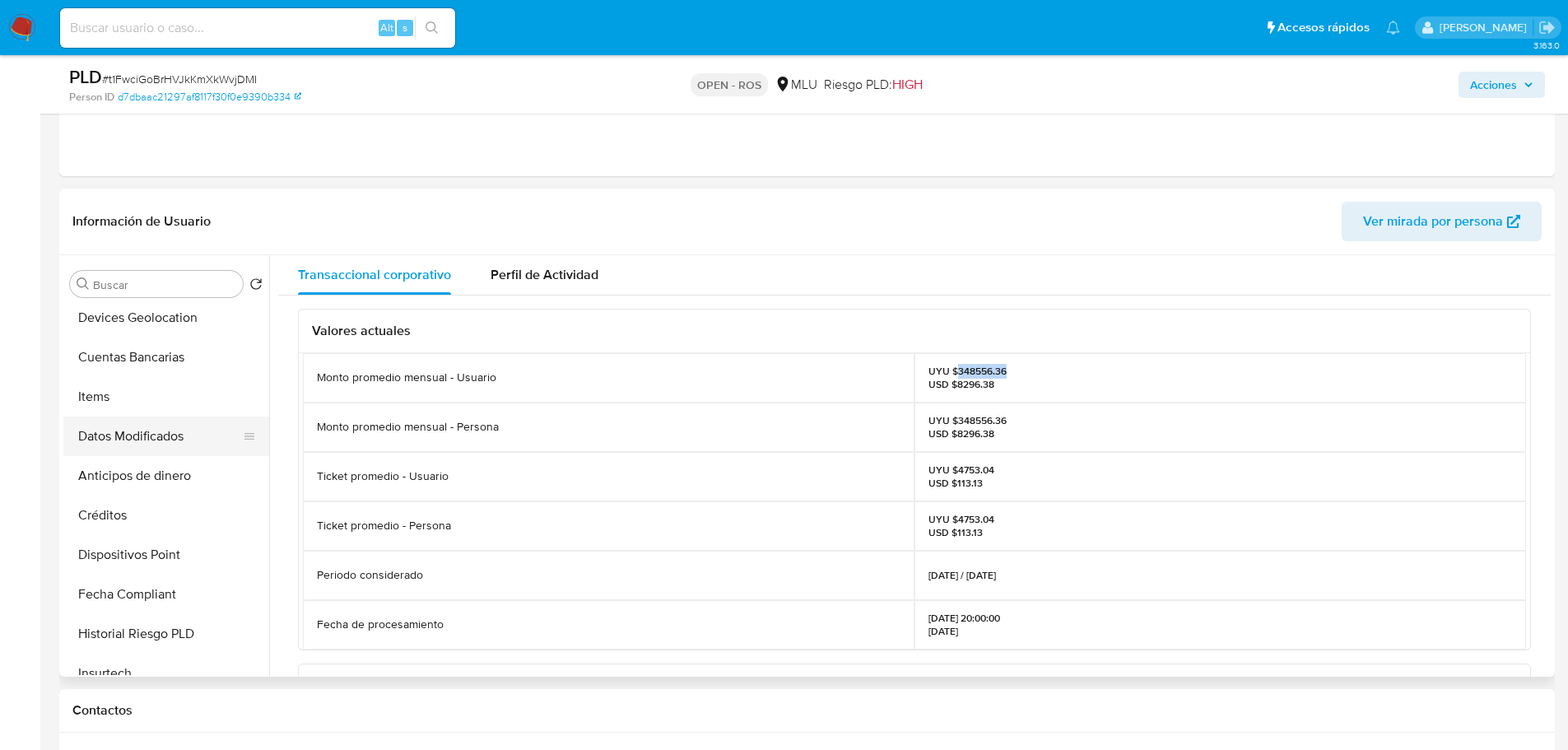
scroll to position [412, 0]
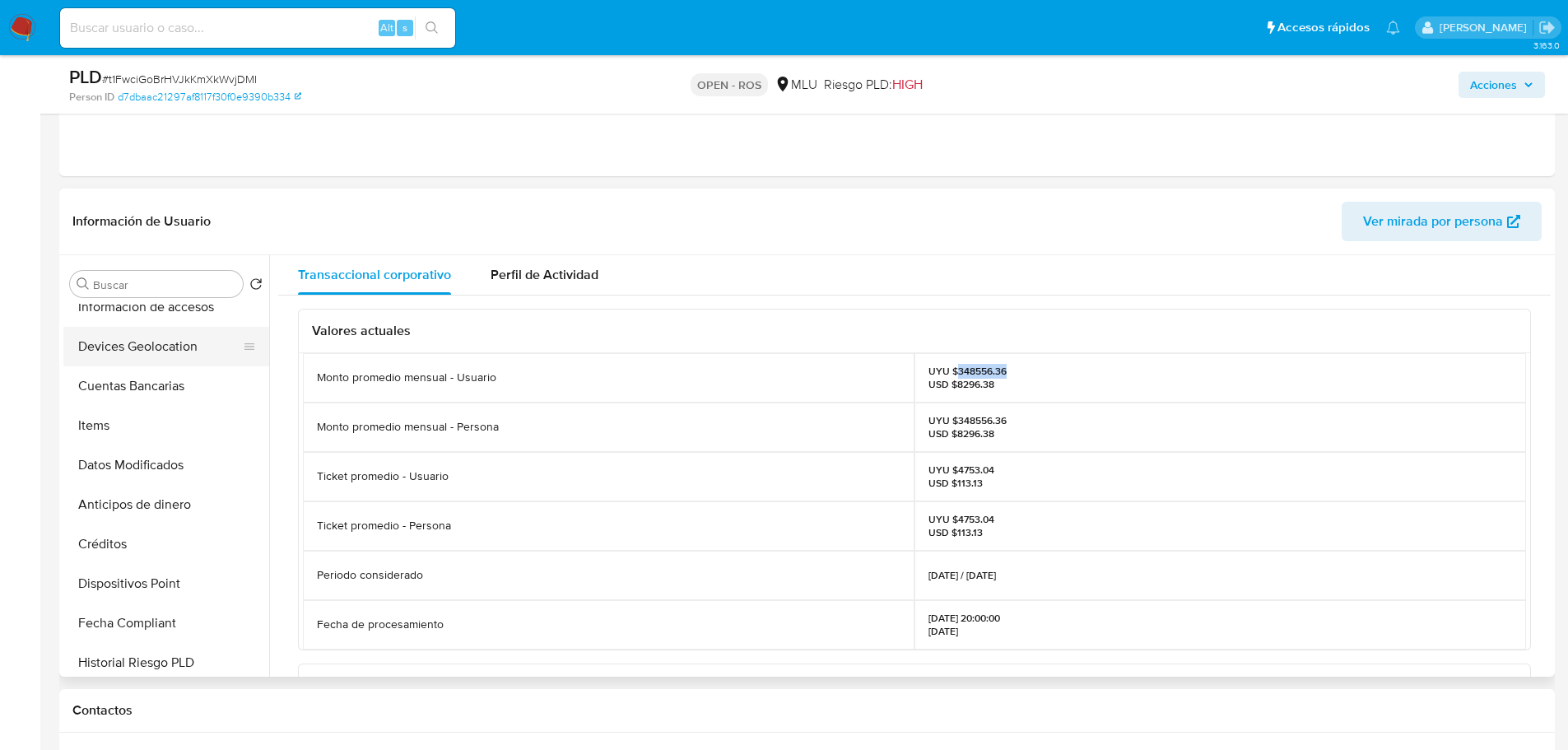
click at [161, 343] on button "Devices Geolocation" at bounding box center [159, 346] width 193 height 40
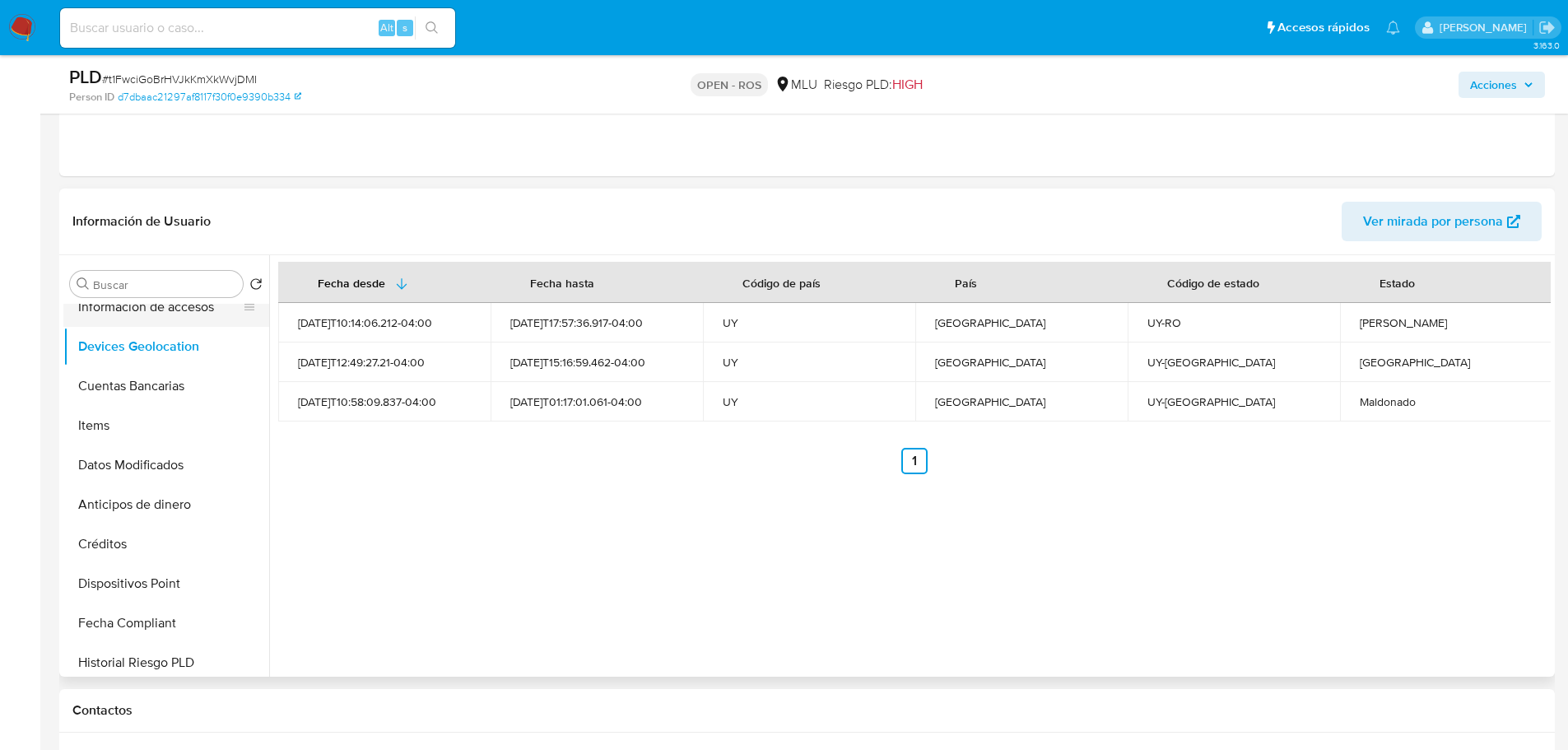
click at [161, 314] on button "Información de accesos" at bounding box center [159, 306] width 193 height 40
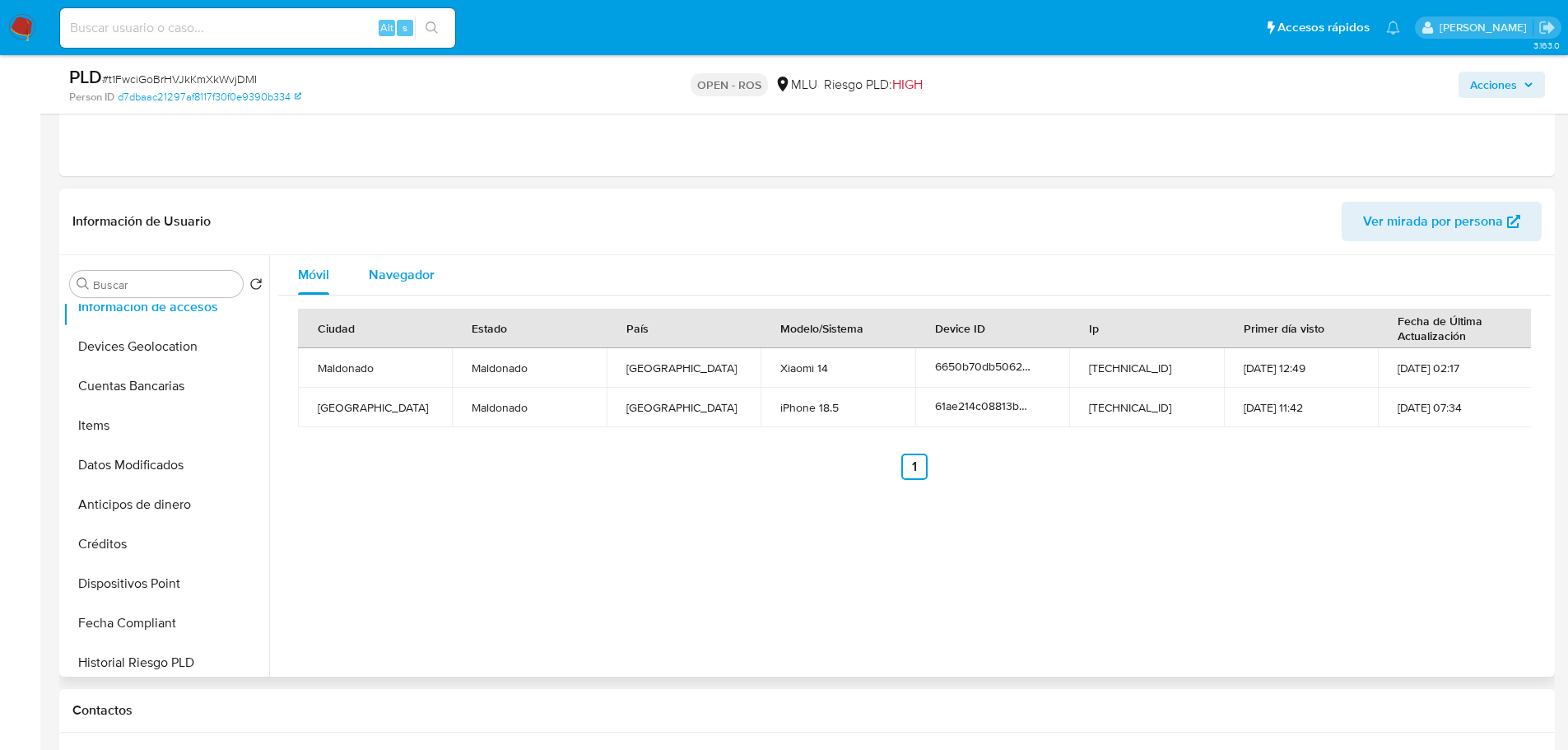
click at [384, 267] on span "Navegador" at bounding box center [401, 274] width 66 height 19
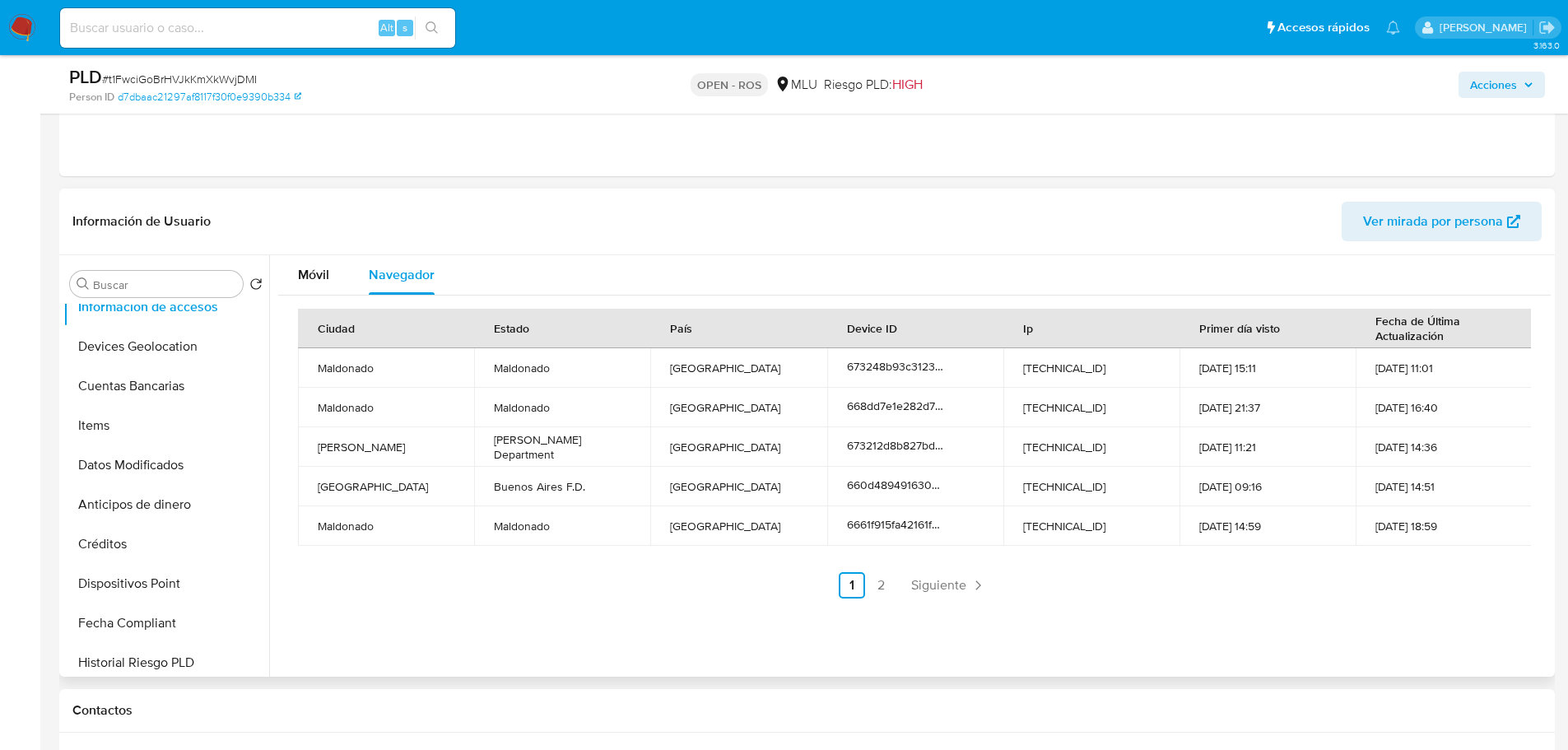
click at [380, 467] on td "Buenos Aires" at bounding box center [386, 486] width 176 height 40
click at [745, 516] on td "[GEOGRAPHIC_DATA]" at bounding box center [738, 525] width 176 height 40
click at [873, 584] on link "2" at bounding box center [881, 584] width 26 height 26
click at [451, 415] on td "Montevideo" at bounding box center [386, 407] width 176 height 40
click at [160, 341] on button "Devices Geolocation" at bounding box center [159, 346] width 193 height 40
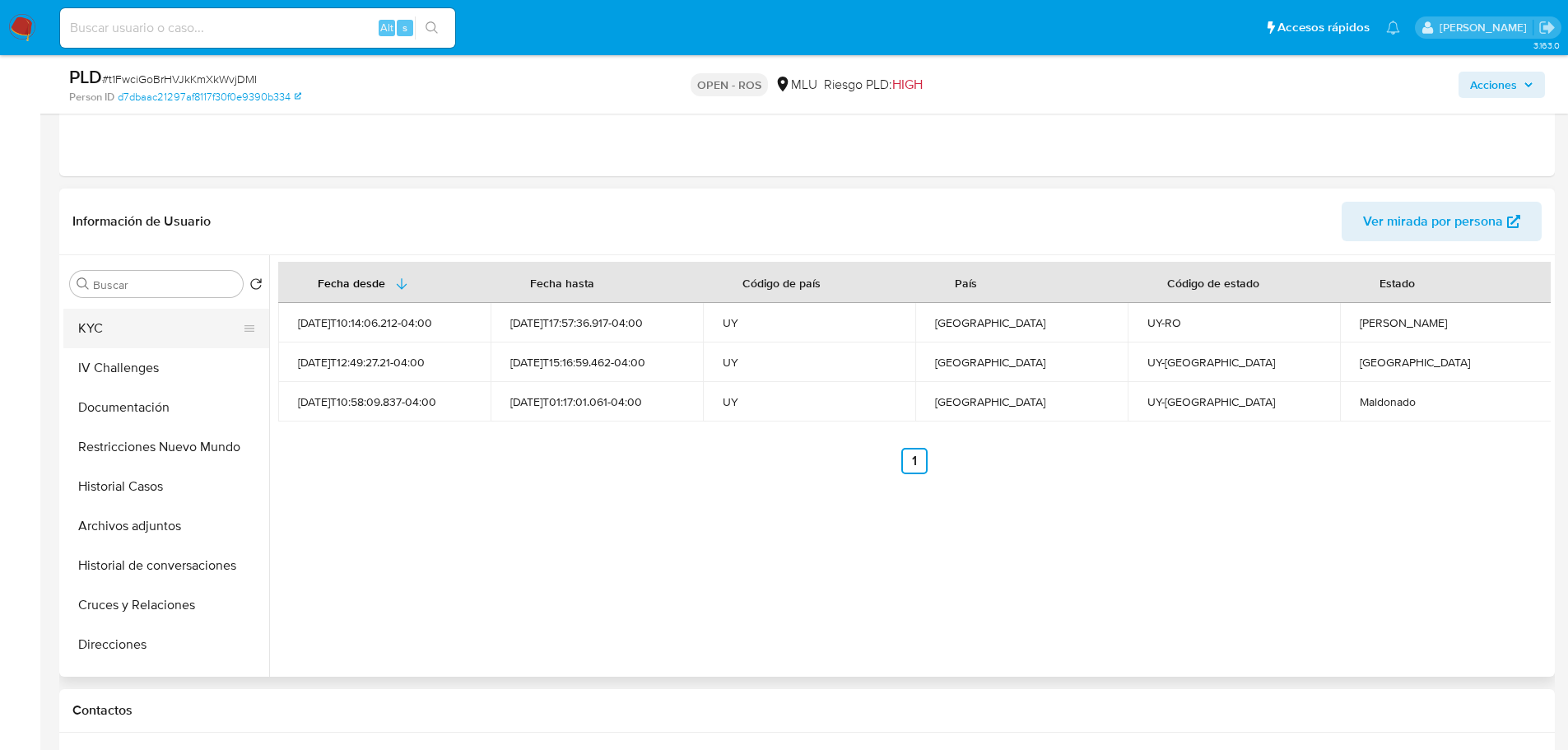
scroll to position [0, 0]
click at [172, 332] on button "General" at bounding box center [159, 323] width 193 height 40
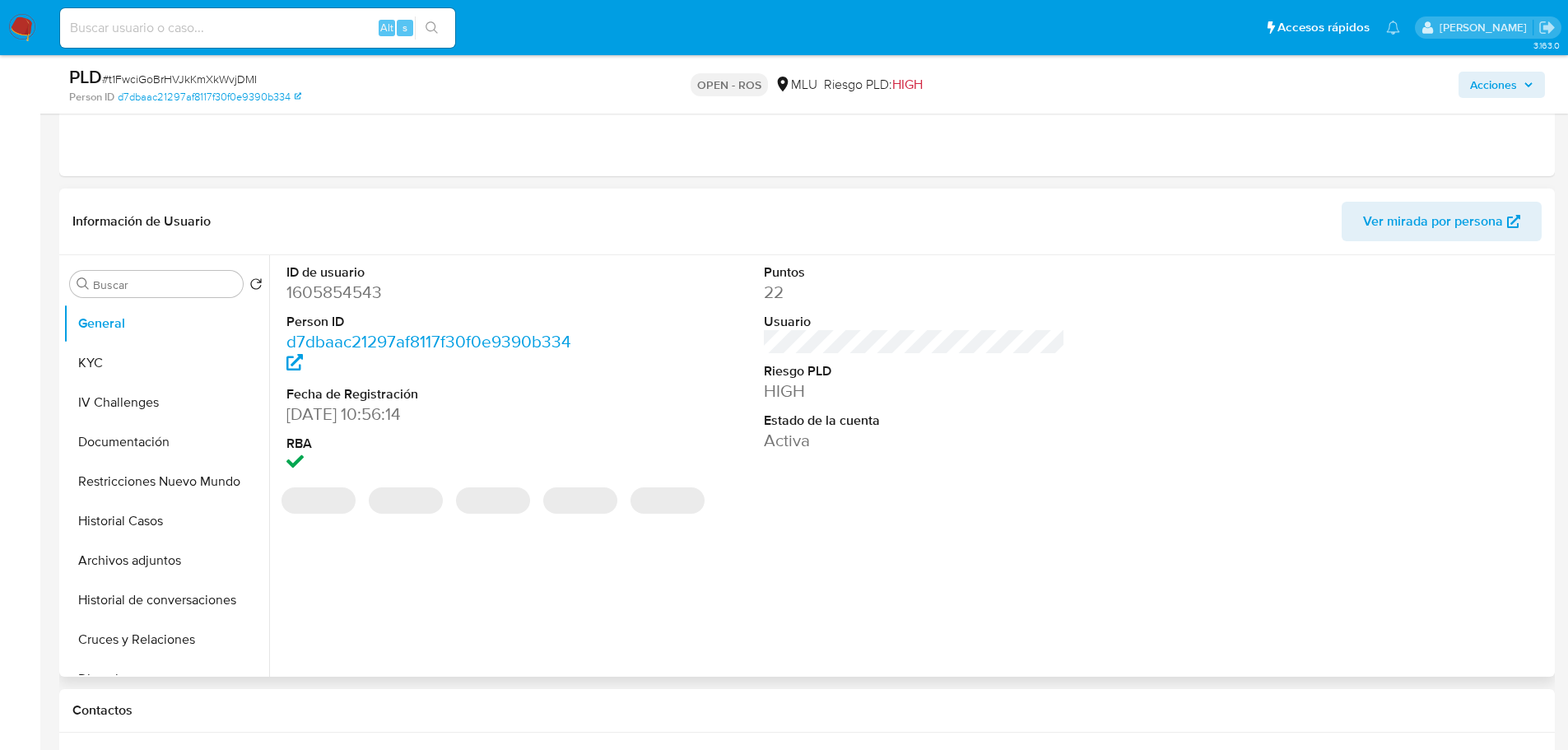
click at [347, 293] on dd "1605854543" at bounding box center [438, 293] width 302 height 23
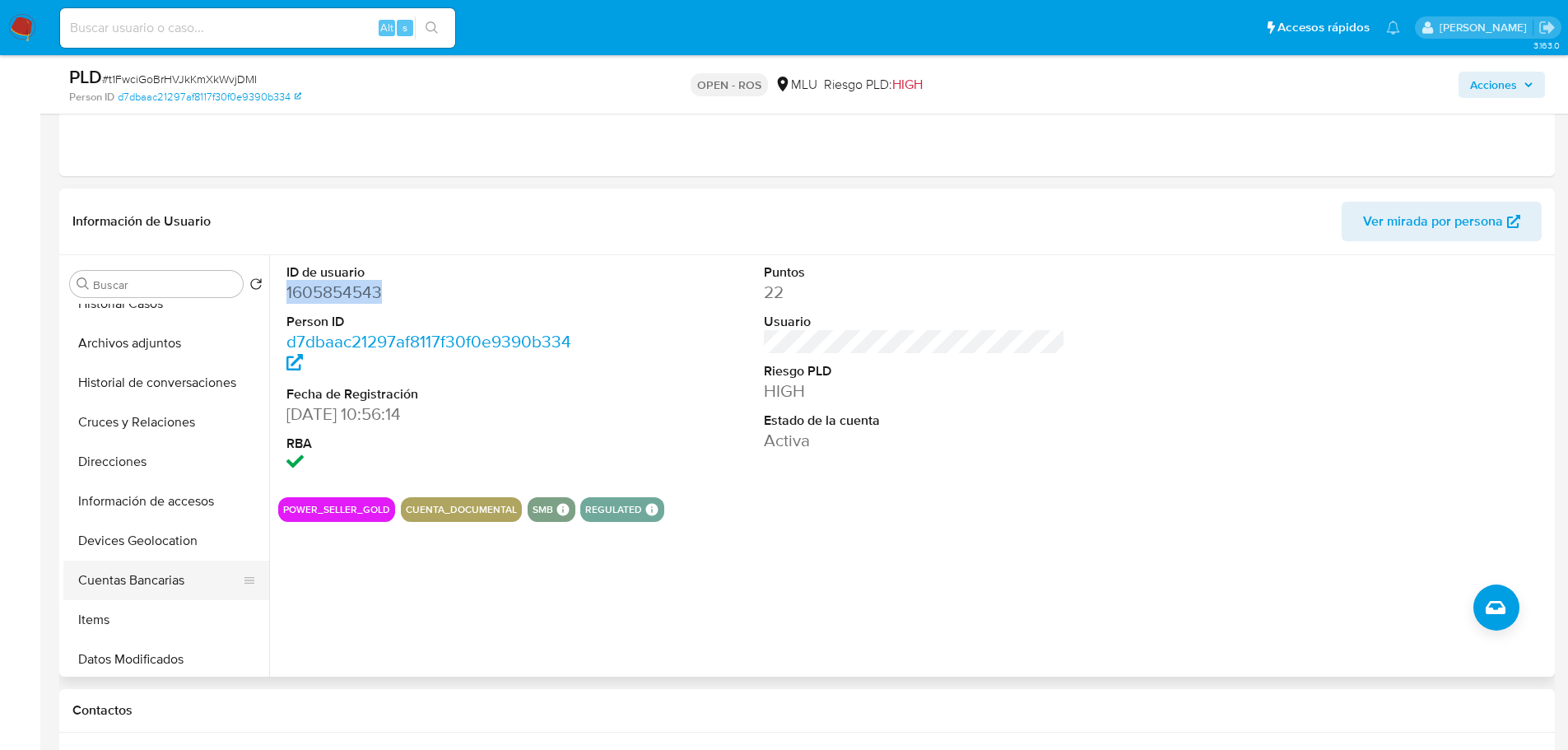
scroll to position [247, 0]
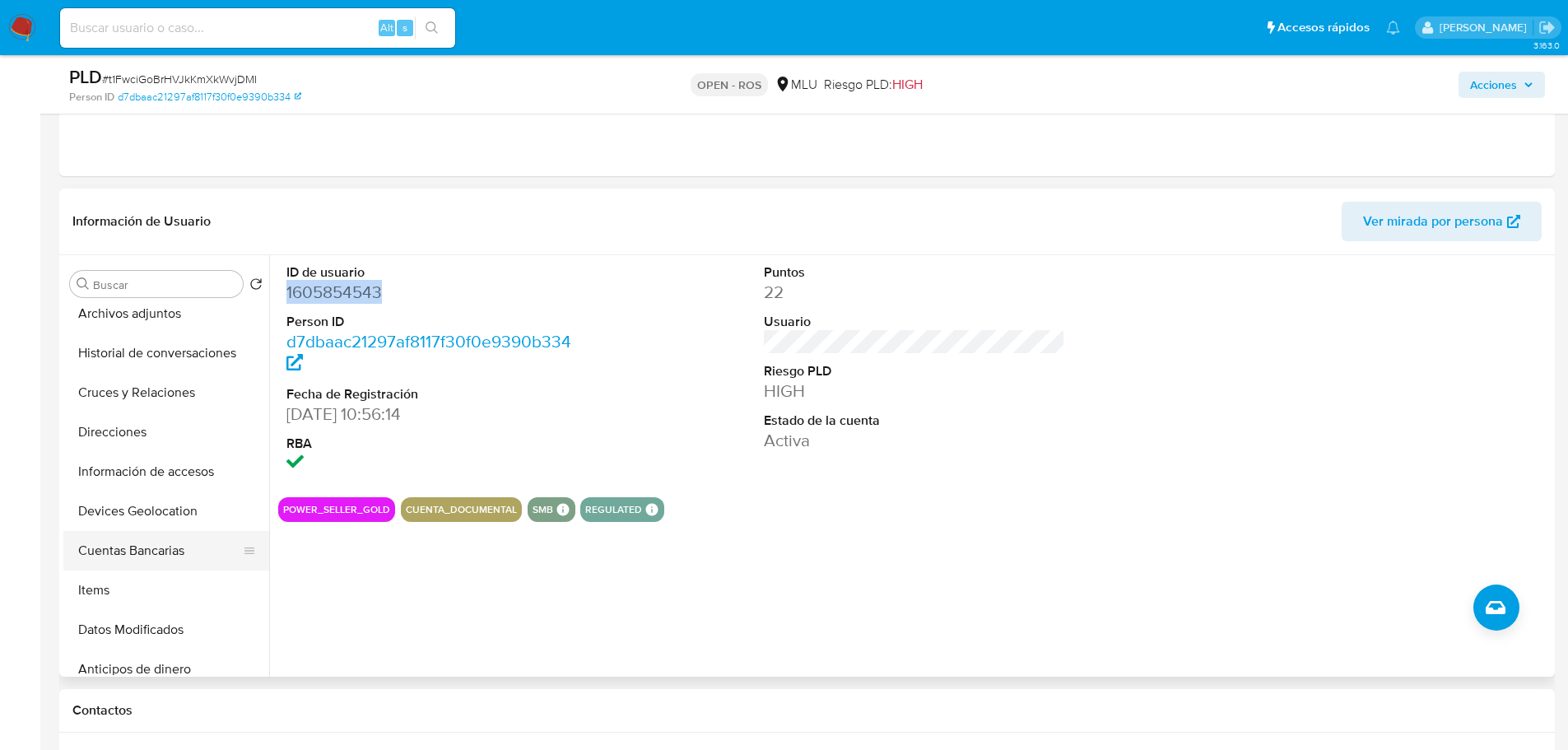
click at [157, 555] on button "Cuentas Bancarias" at bounding box center [159, 550] width 193 height 40
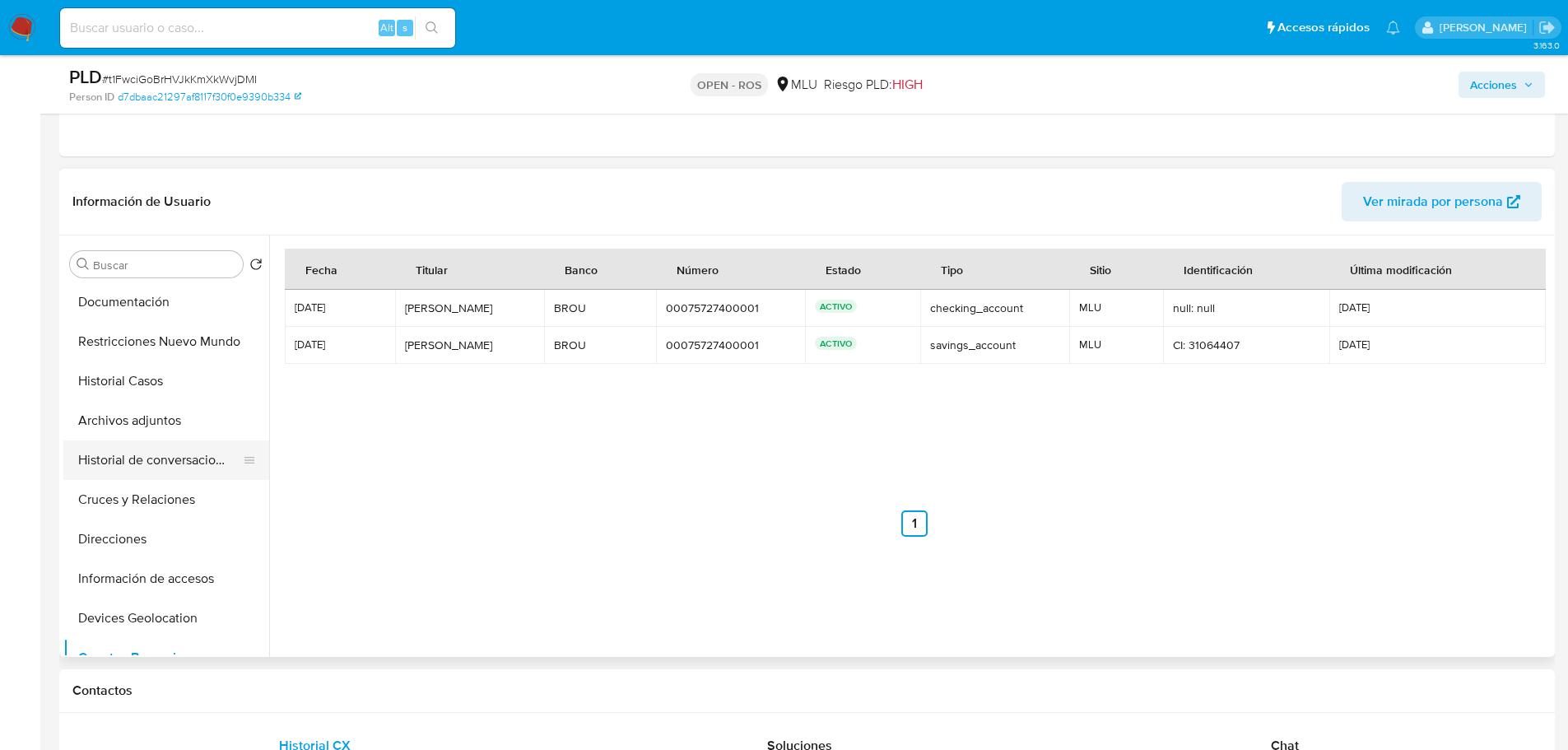
scroll to position [82, 0]
click at [85, 410] on button "Historial Casos" at bounding box center [159, 419] width 193 height 40
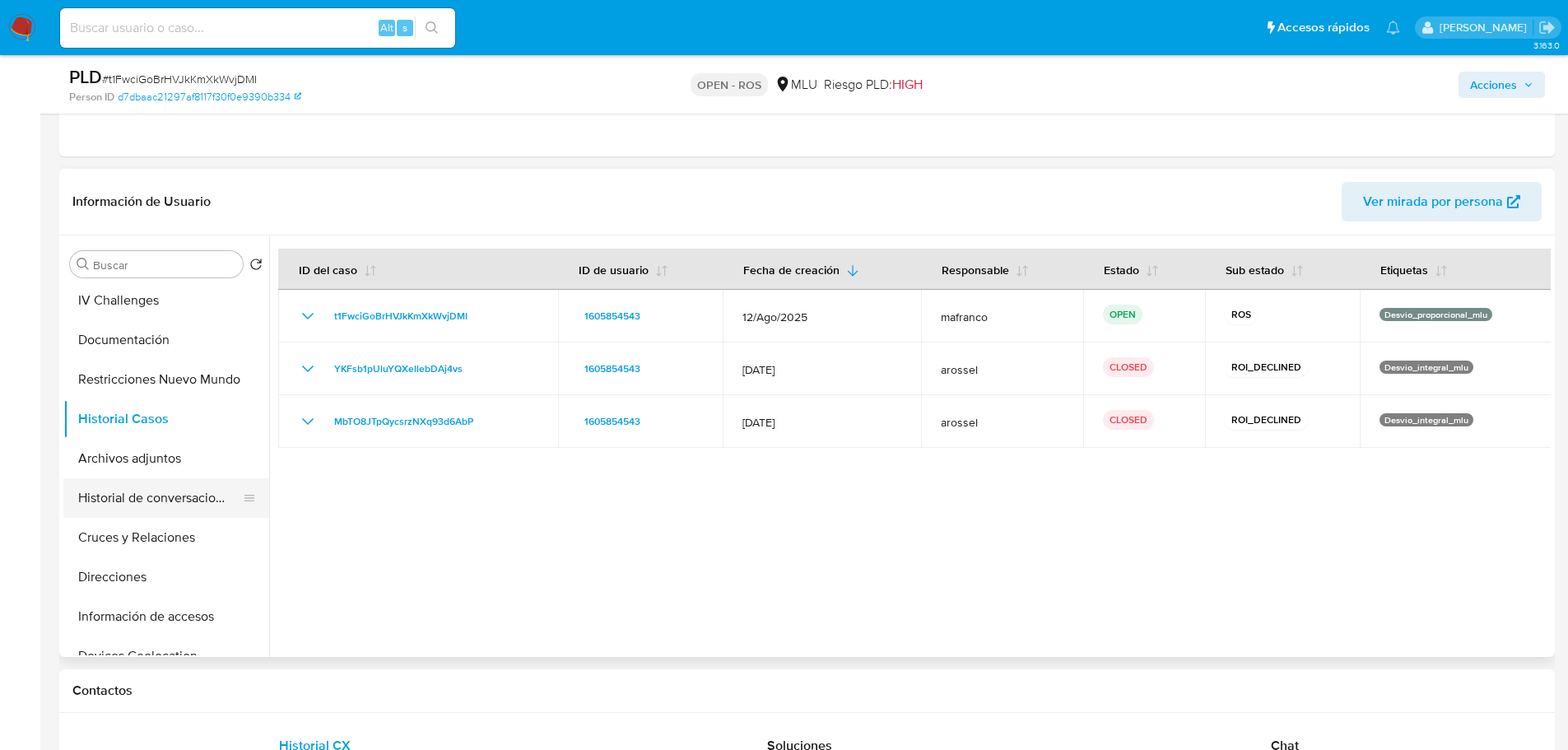
click at [175, 481] on button "Historial de conversaciones" at bounding box center [159, 497] width 193 height 40
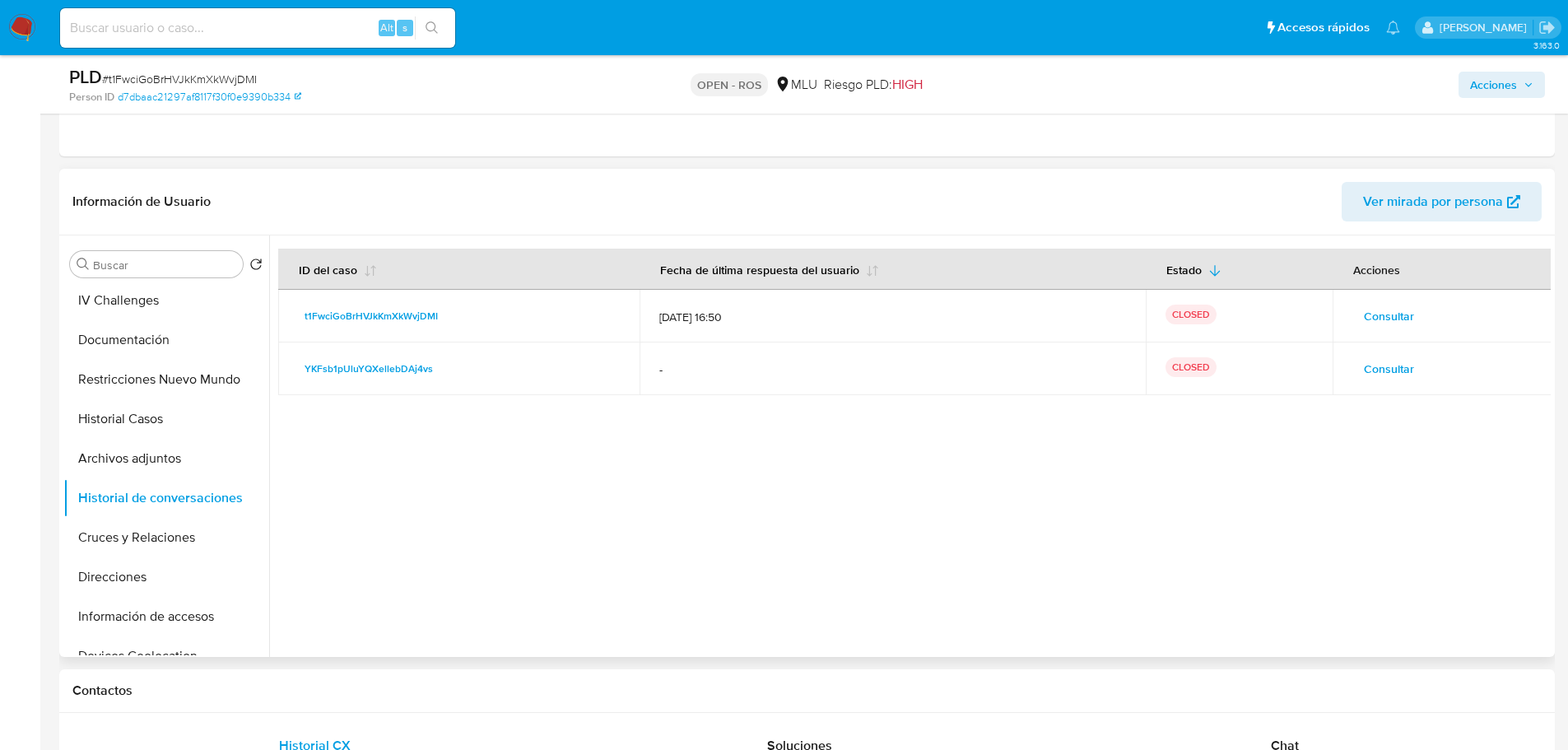
click at [1385, 315] on span "Consultar" at bounding box center [1389, 316] width 50 height 23
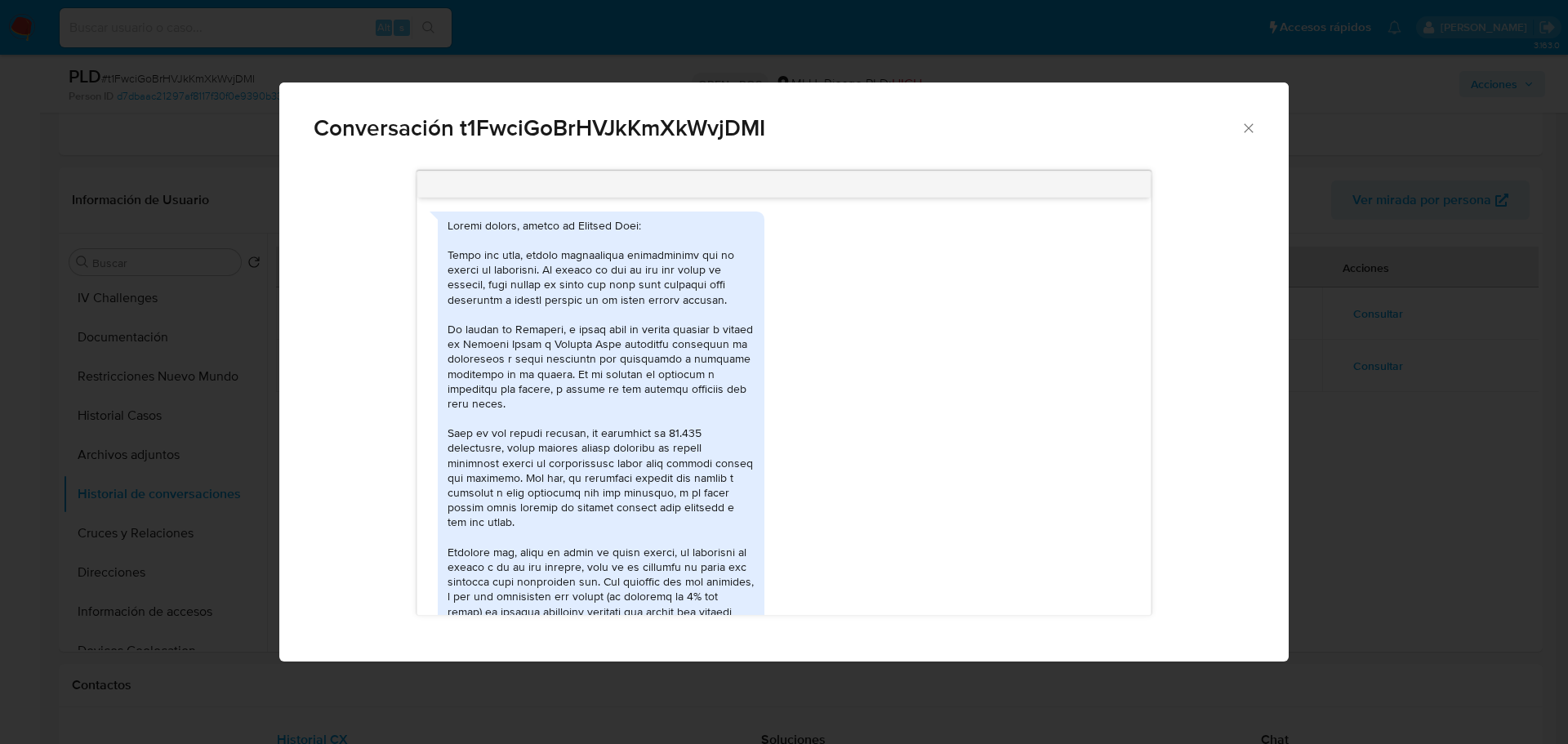
scroll to position [461, 0]
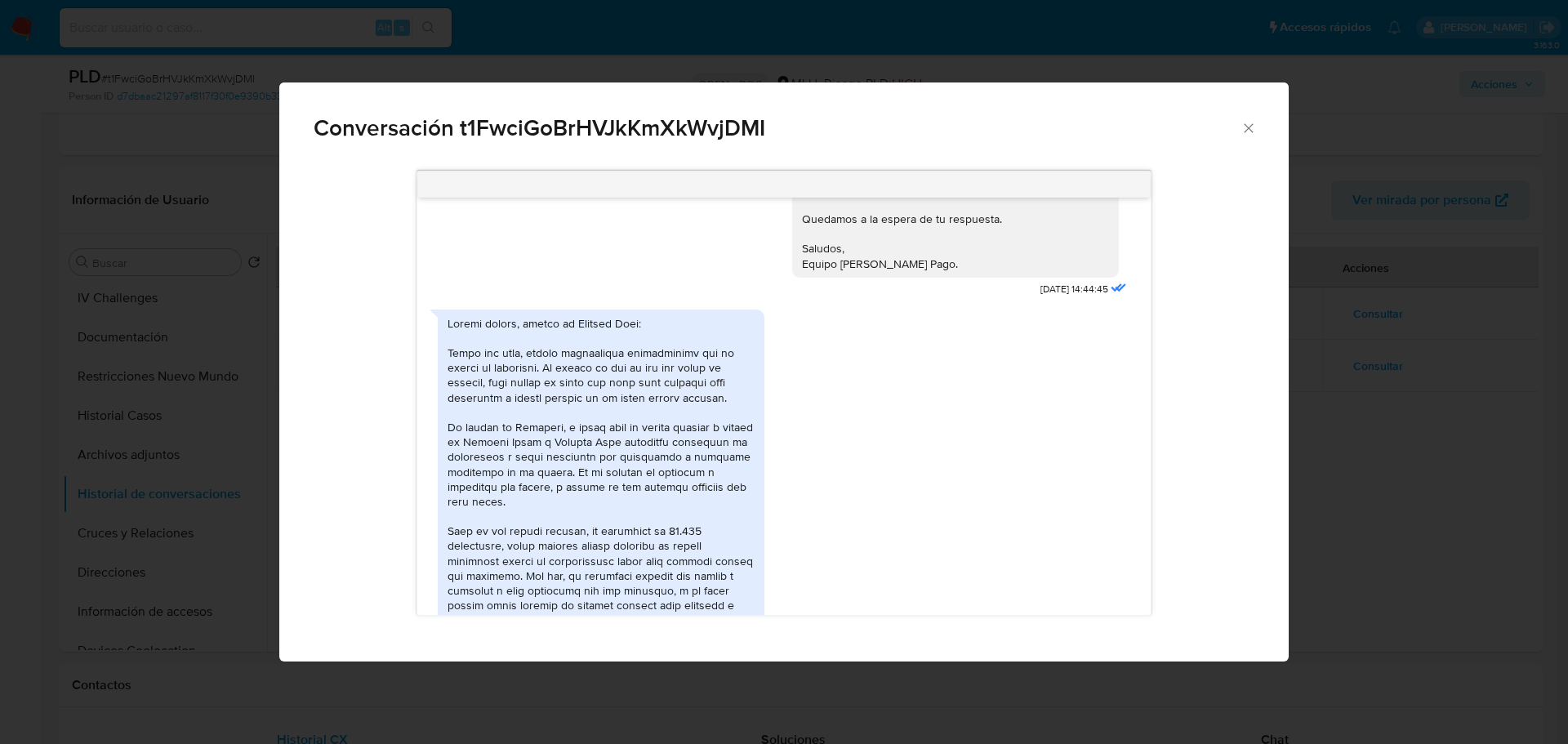
click at [556, 369] on div "Comunicación" at bounding box center [600, 642] width 307 height 653
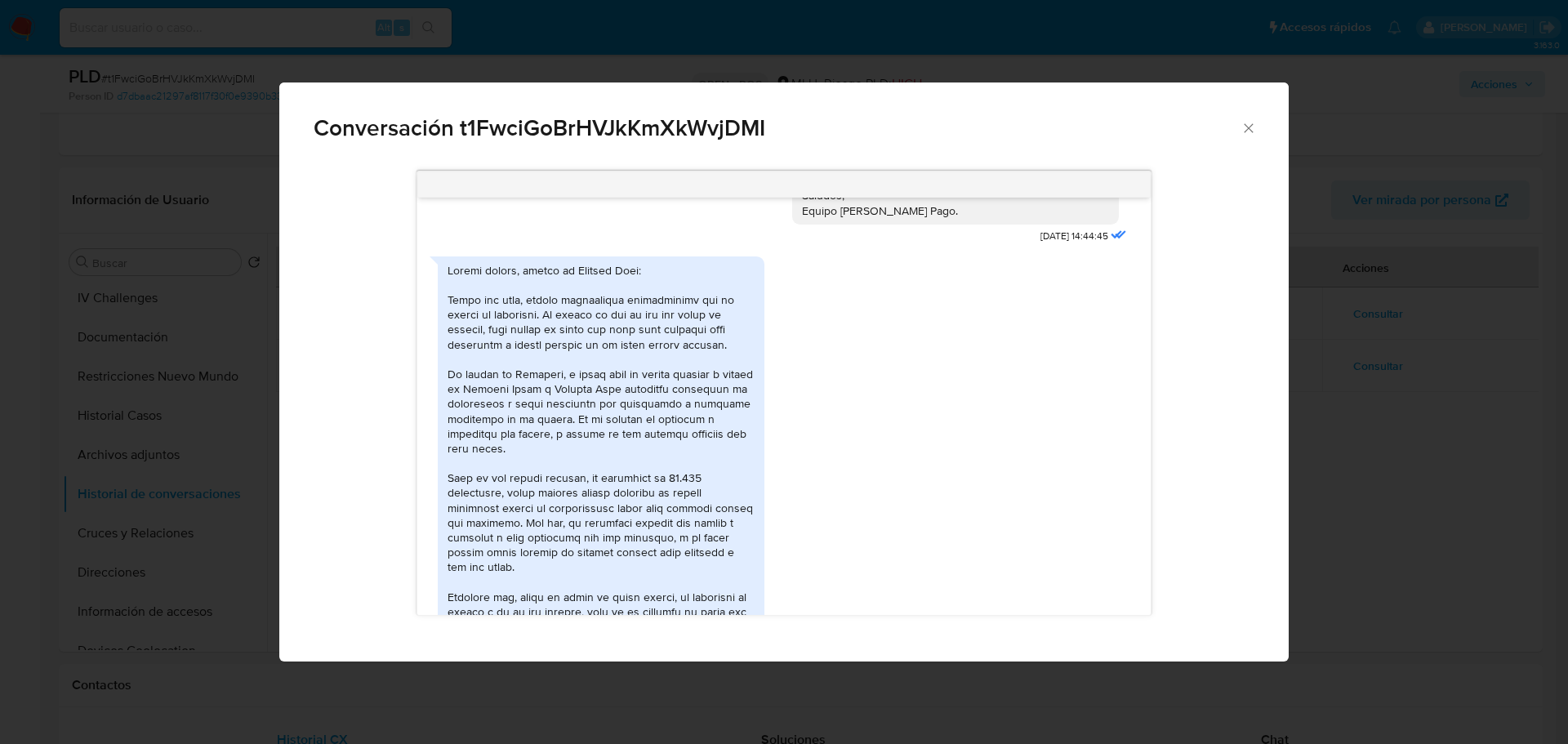
scroll to position [543, 0]
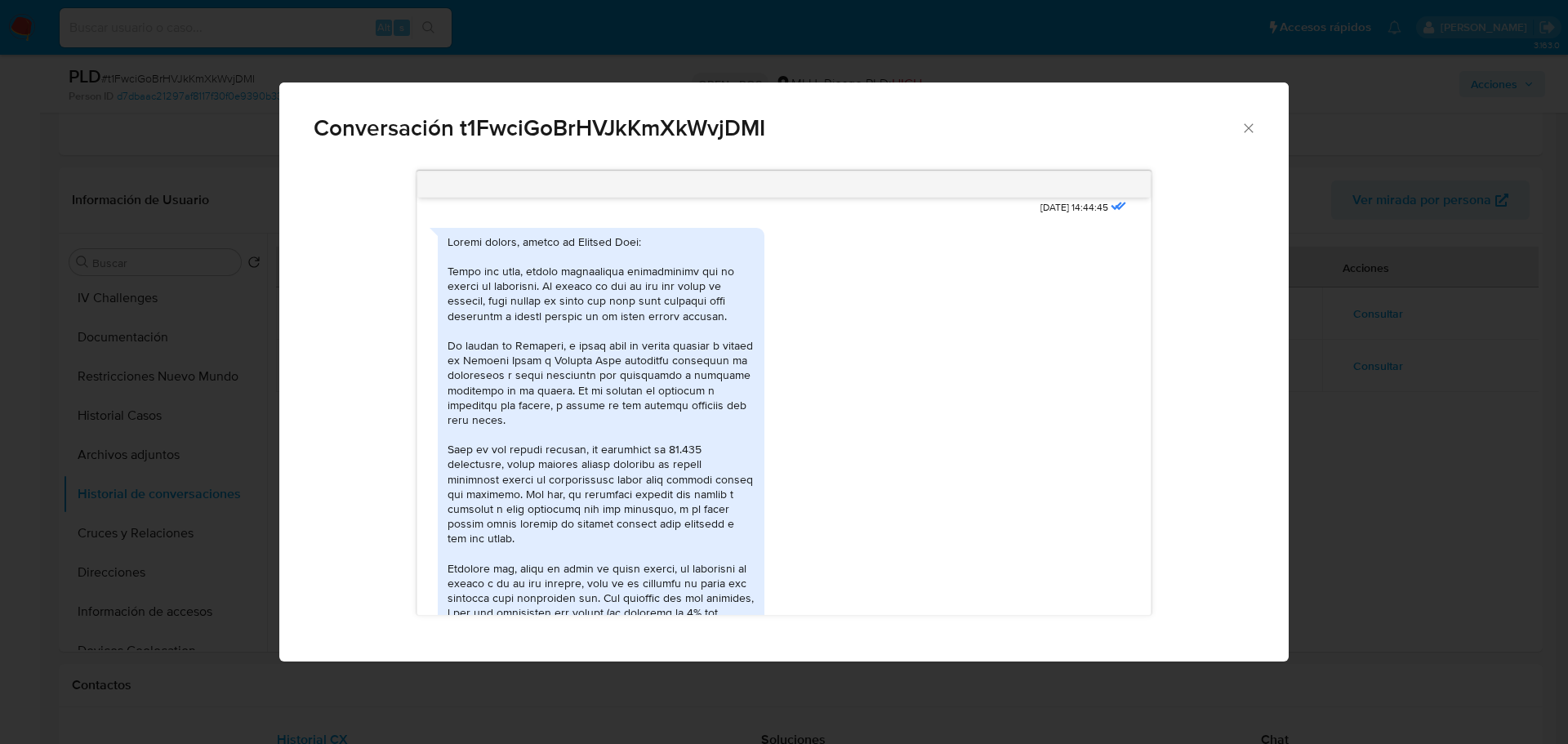
click at [555, 482] on div "Comunicación" at bounding box center [600, 560] width 307 height 653
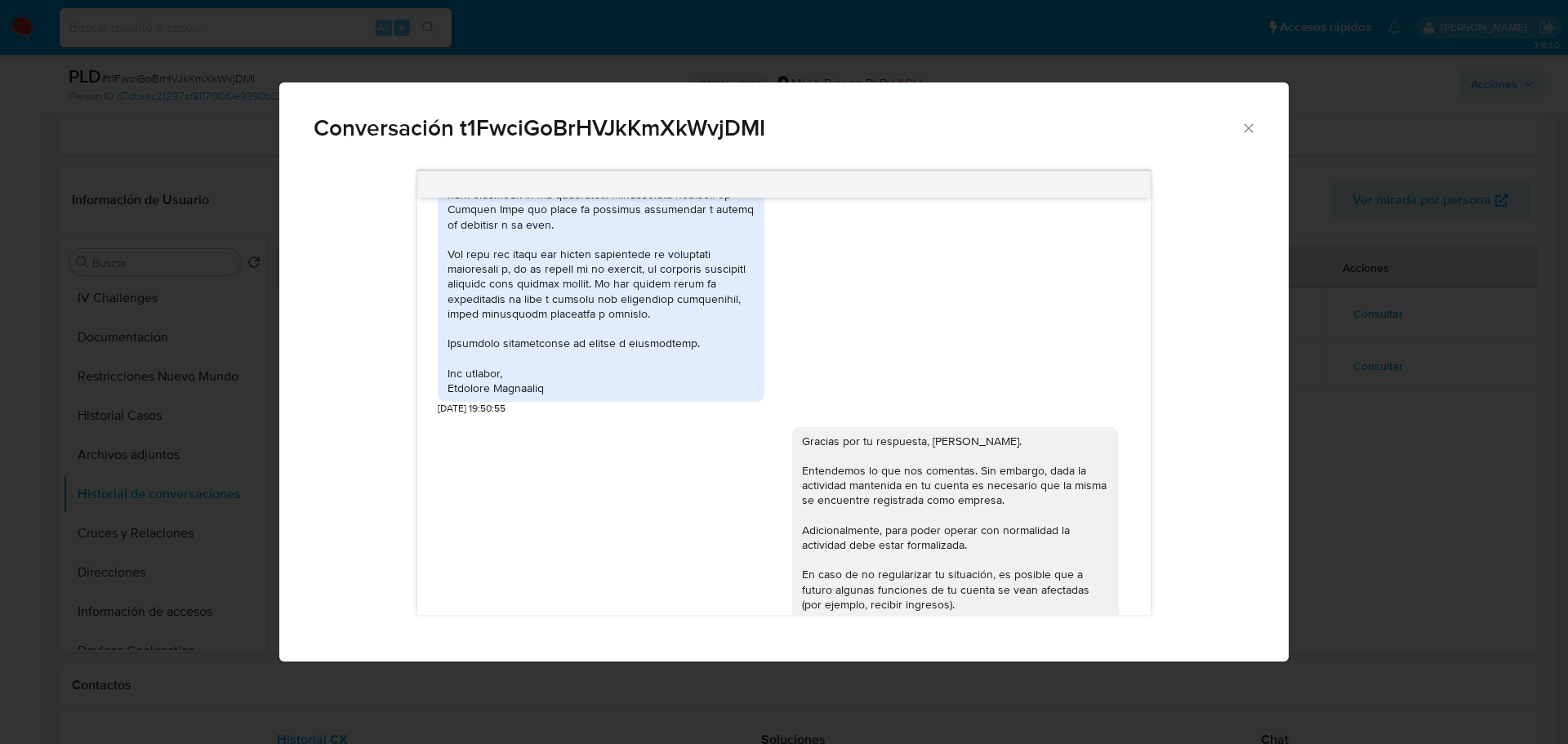
scroll to position [1114, 0]
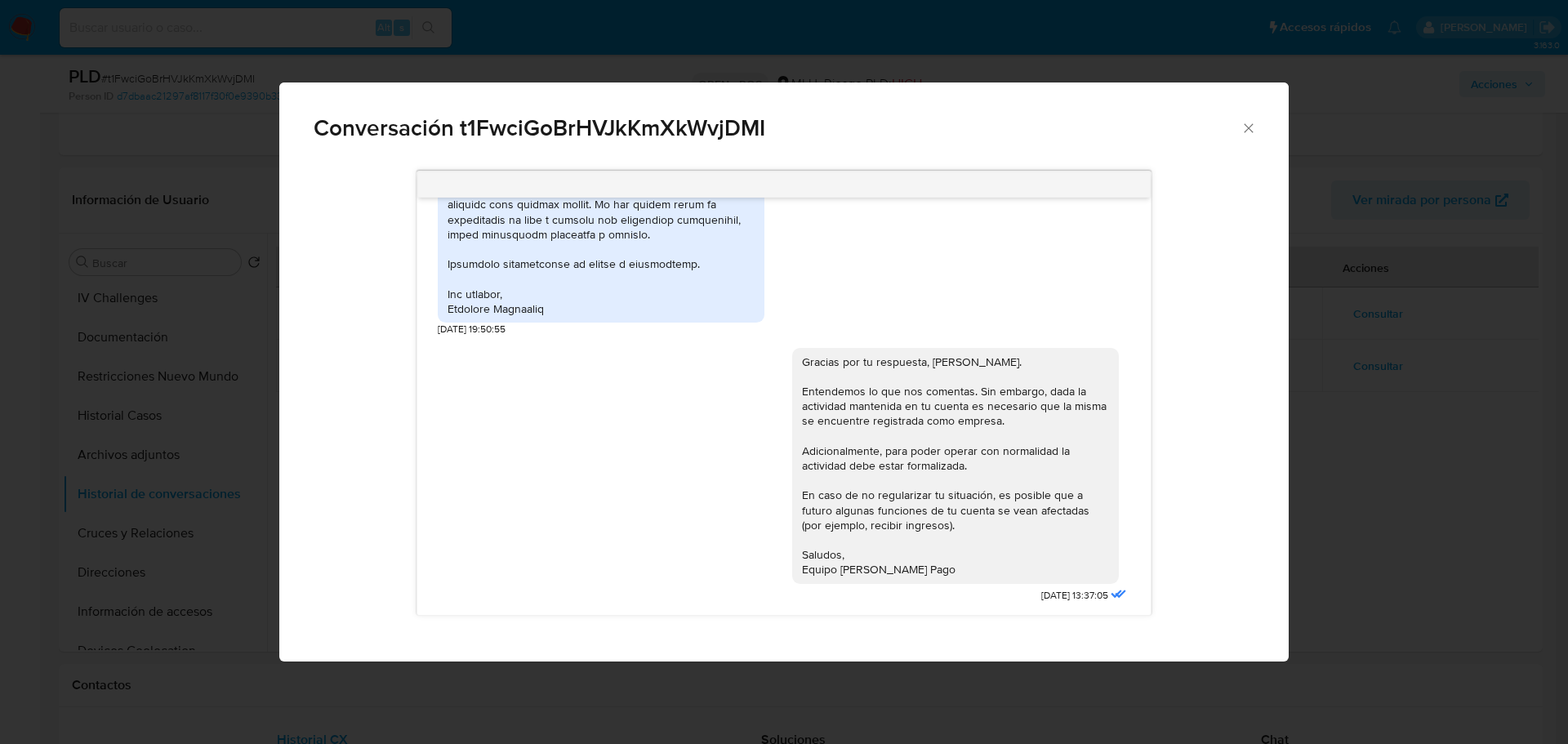
click at [1304, 336] on div "Conversación t1FwciGoBrHVJkKmXkWvjDMI Buenas tardes, Robinson. Te contactamos y…" at bounding box center [784, 372] width 1568 height 744
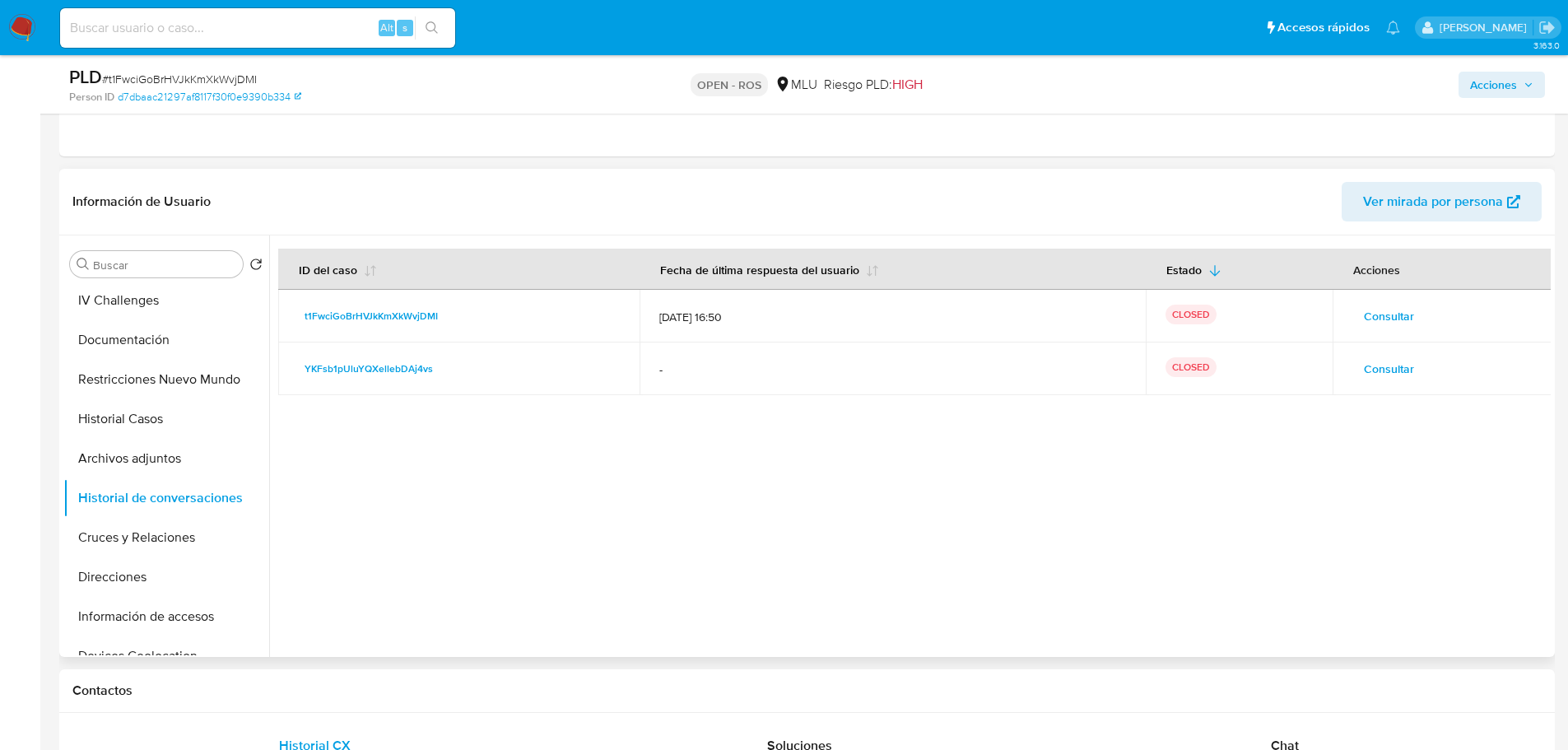
click at [1405, 372] on span "Consultar" at bounding box center [1389, 369] width 50 height 23
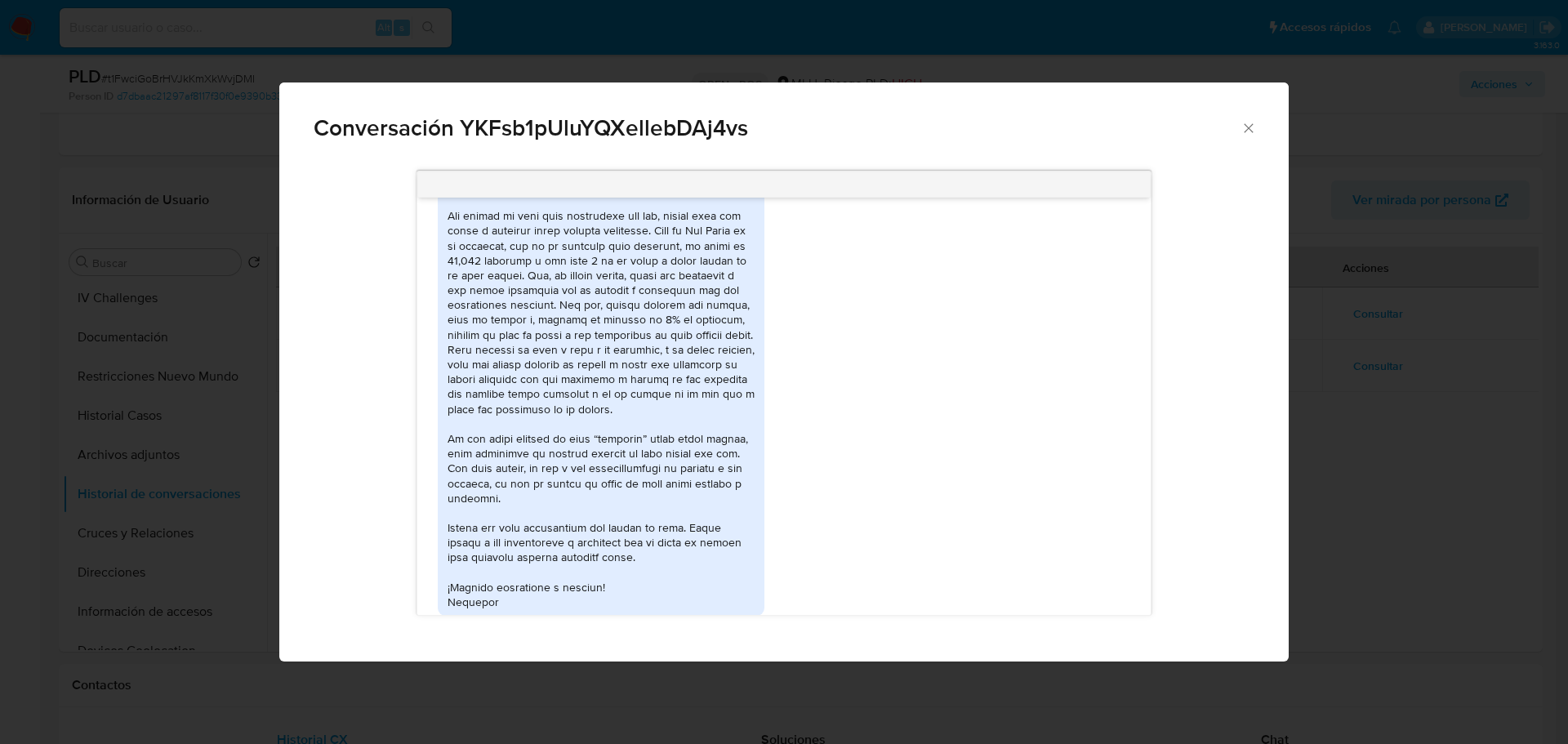
scroll to position [3032, 0]
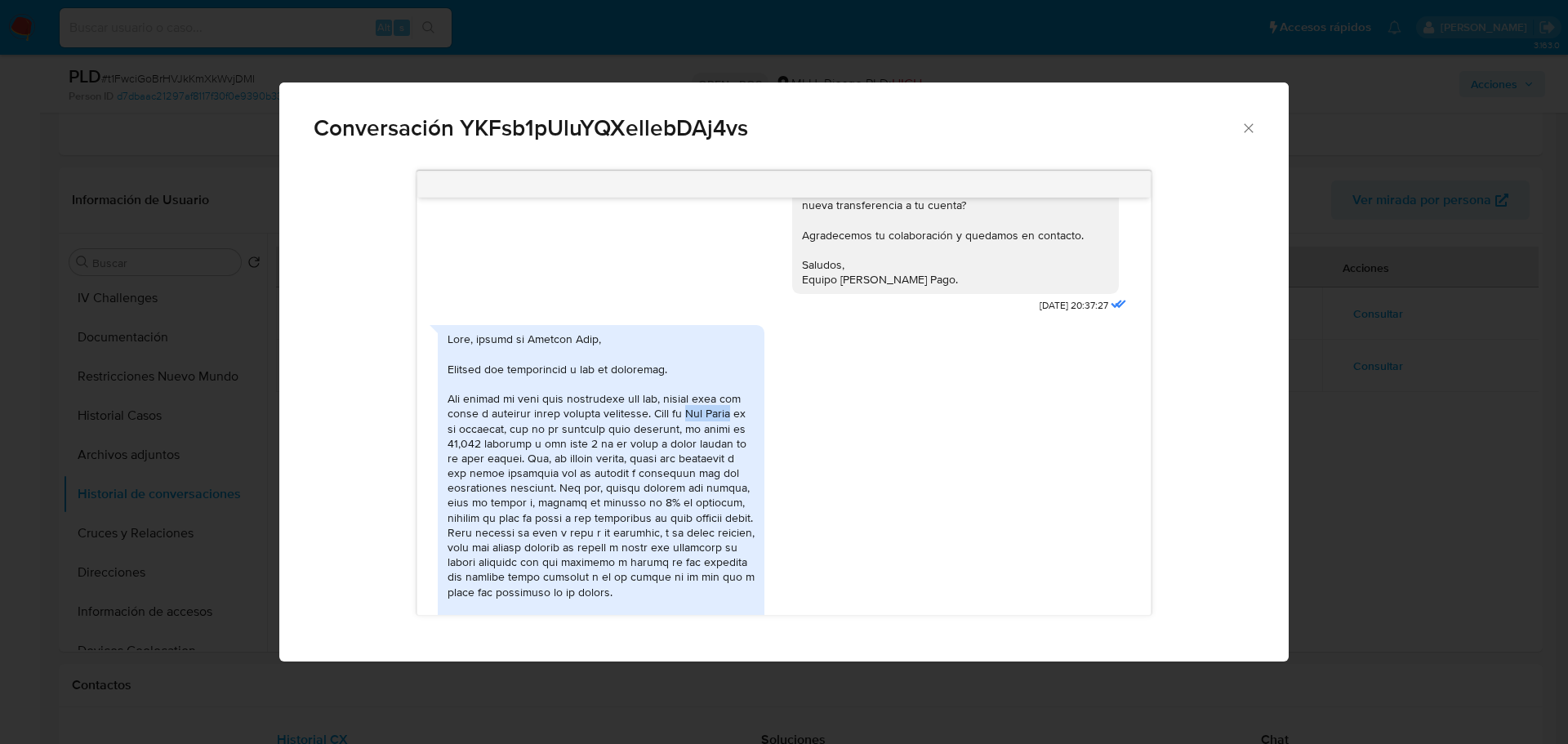
drag, startPoint x: 723, startPoint y: 400, endPoint x: 479, endPoint y: 415, distance: 244.5
click at [479, 415] on div "Comunicación" at bounding box center [600, 561] width 307 height 460
drag, startPoint x: 470, startPoint y: 417, endPoint x: 487, endPoint y: 399, distance: 24.8
click at [487, 396] on div "Comunicación" at bounding box center [600, 561] width 307 height 460
click at [585, 118] on span "Conversación YKFsb1pUluYQXellebDAj4vs" at bounding box center [777, 128] width 927 height 23
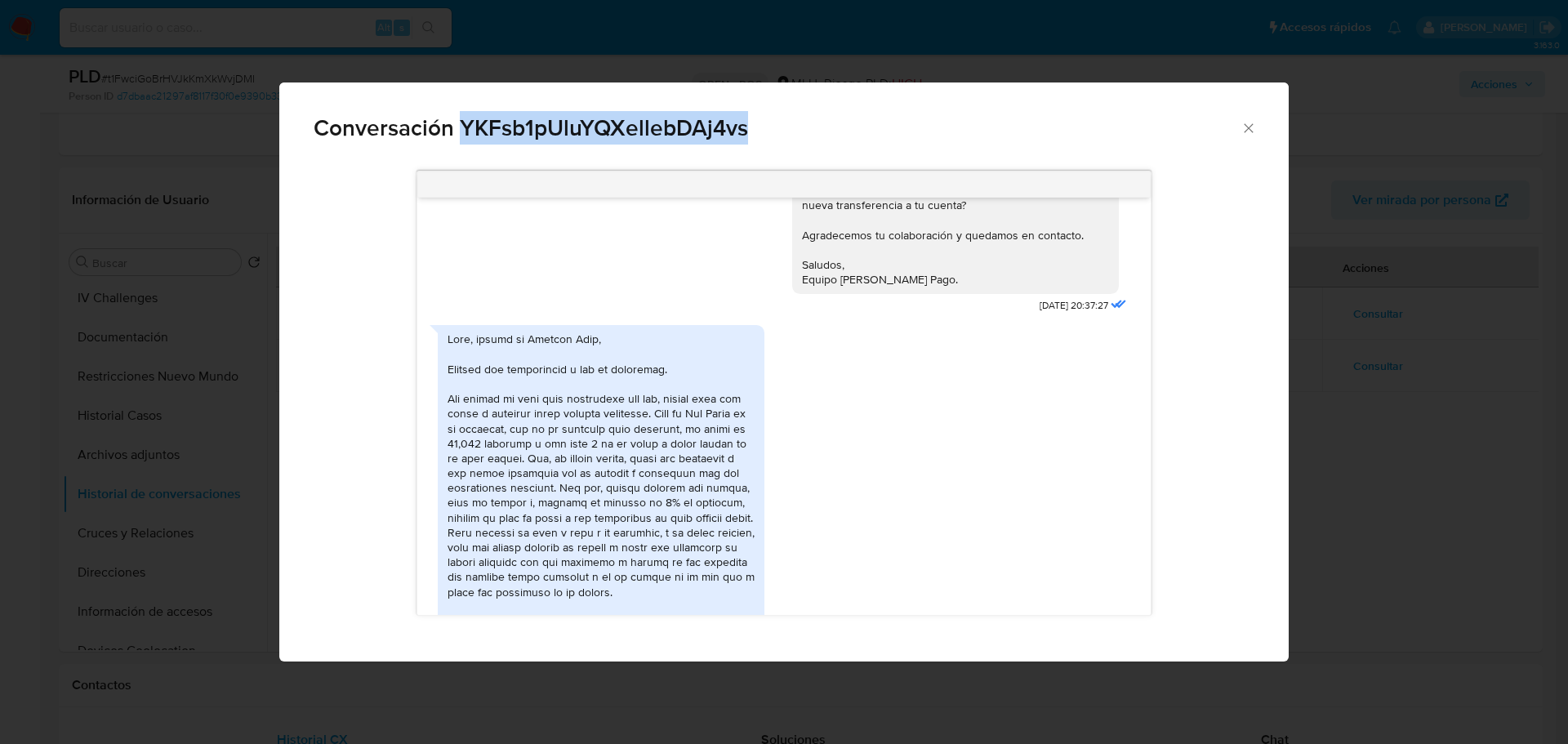
click at [585, 118] on span "Conversación YKFsb1pUluYQXellebDAj4vs" at bounding box center [777, 128] width 927 height 23
click at [1249, 129] on icon "Cerrar" at bounding box center [1248, 127] width 9 height 9
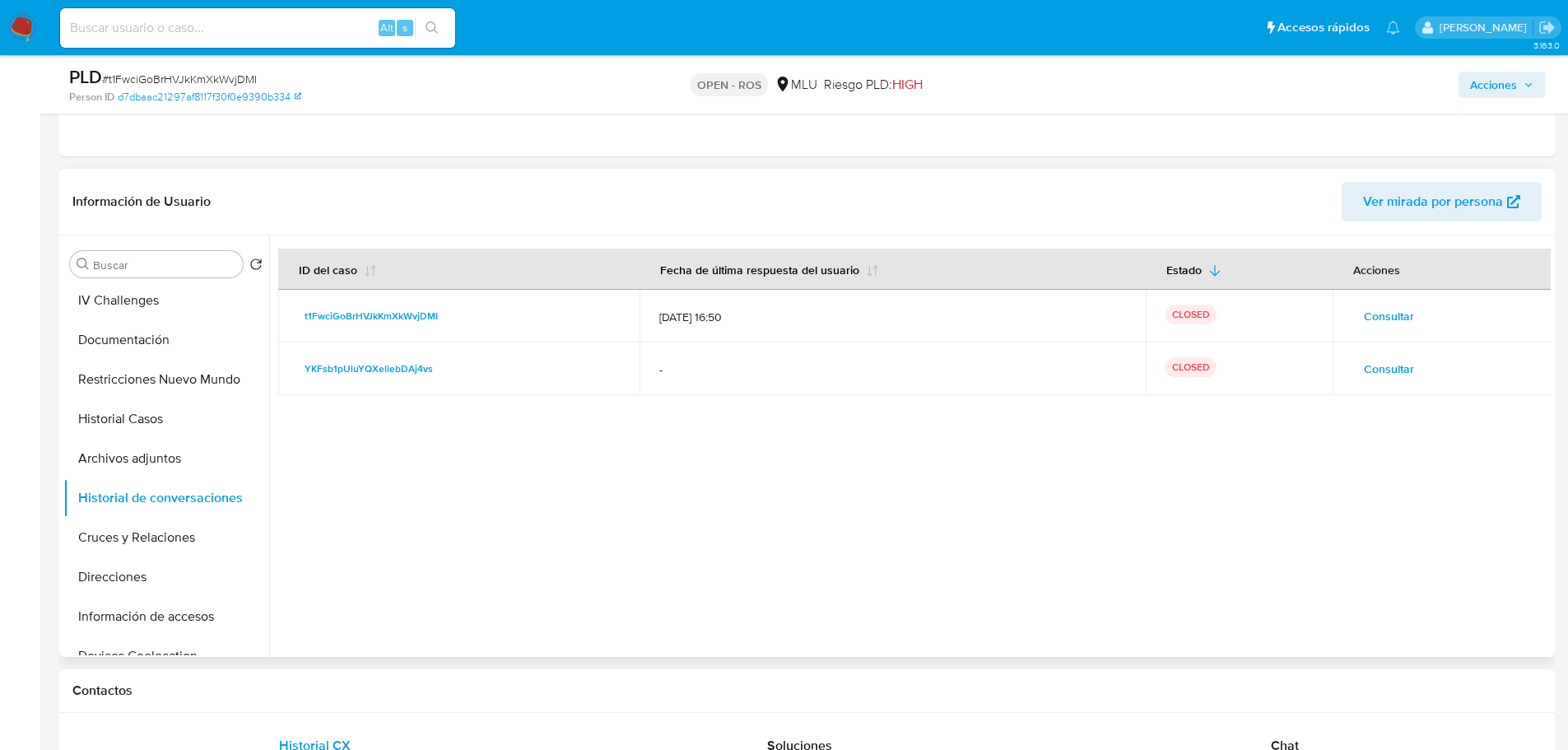
click at [1395, 330] on td "Consultar" at bounding box center [1442, 316] width 219 height 52
click at [1389, 314] on span "Consultar" at bounding box center [1389, 316] width 50 height 23
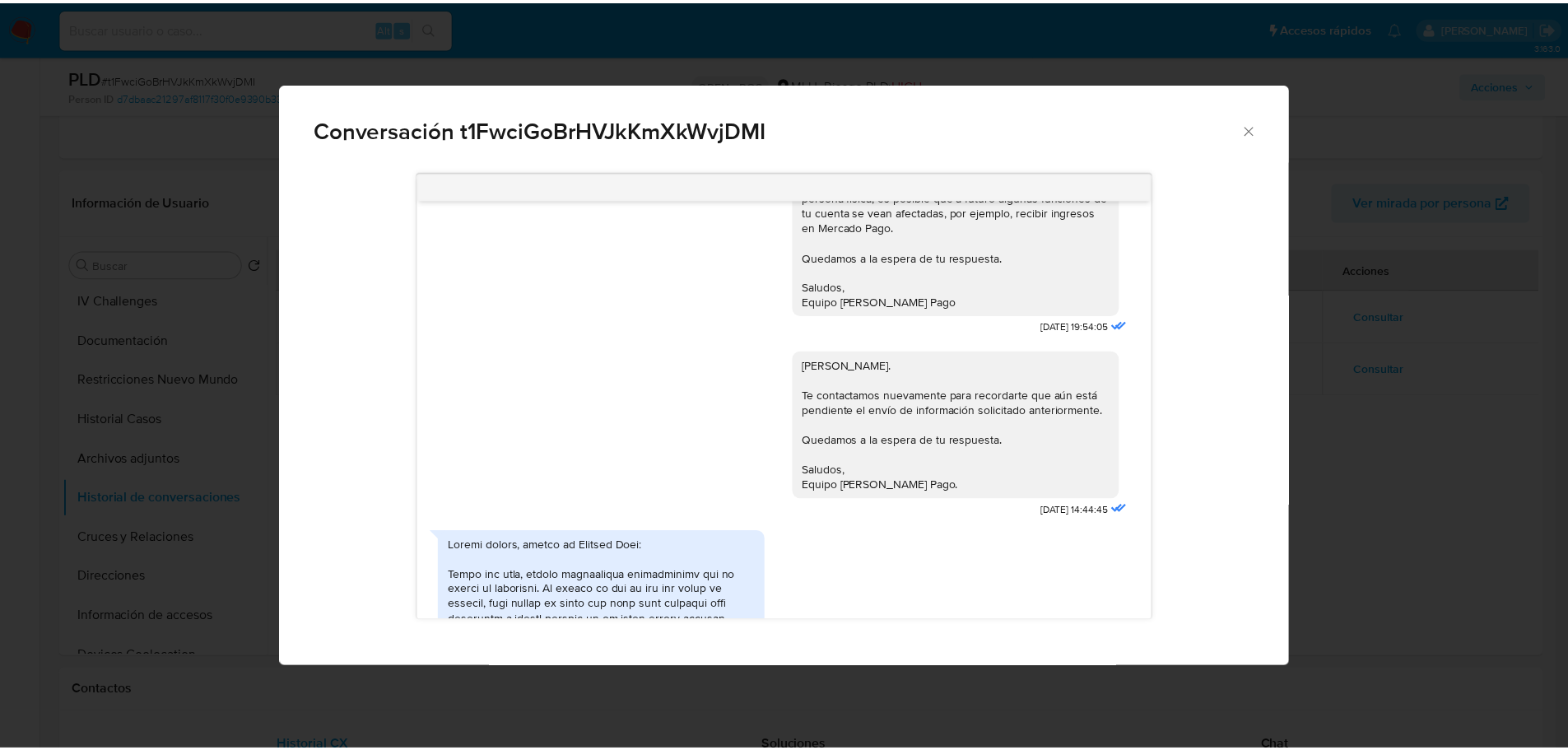
scroll to position [1123, 0]
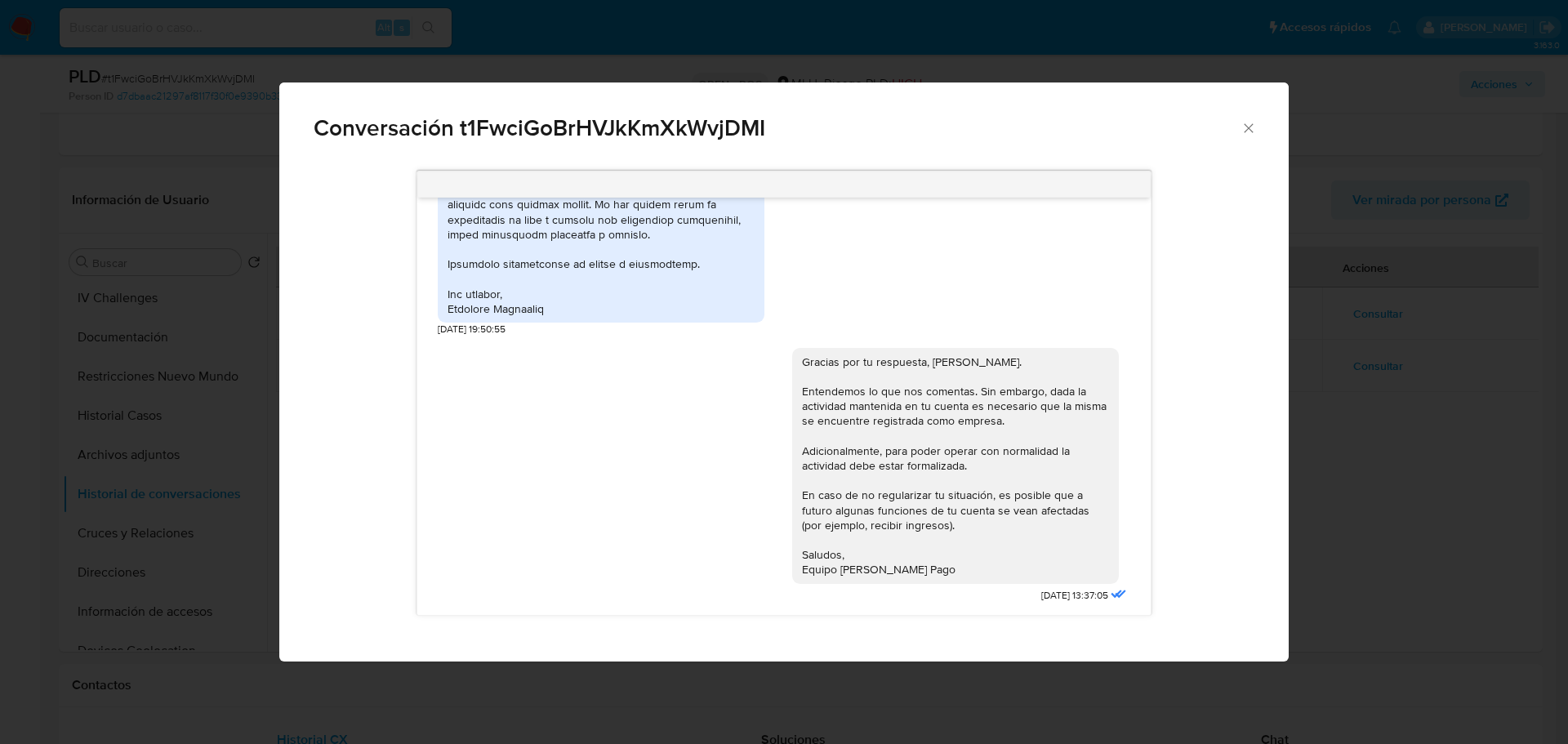
click at [1428, 390] on div "Conversación t1FwciGoBrHVJkKmXkWvjDMI Buenas tardes, Robinson. Te contactamos y…" at bounding box center [784, 372] width 1568 height 744
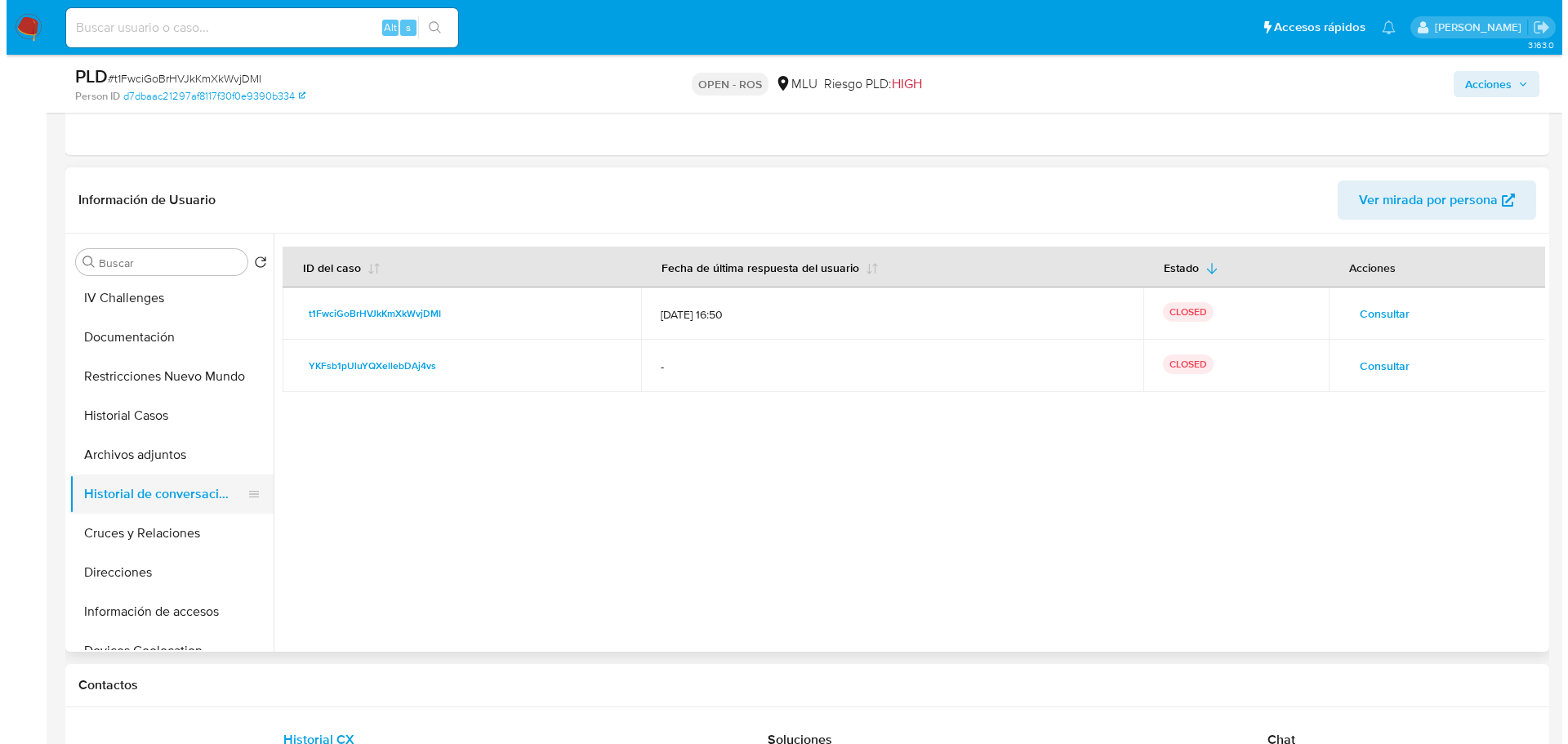
scroll to position [163, 0]
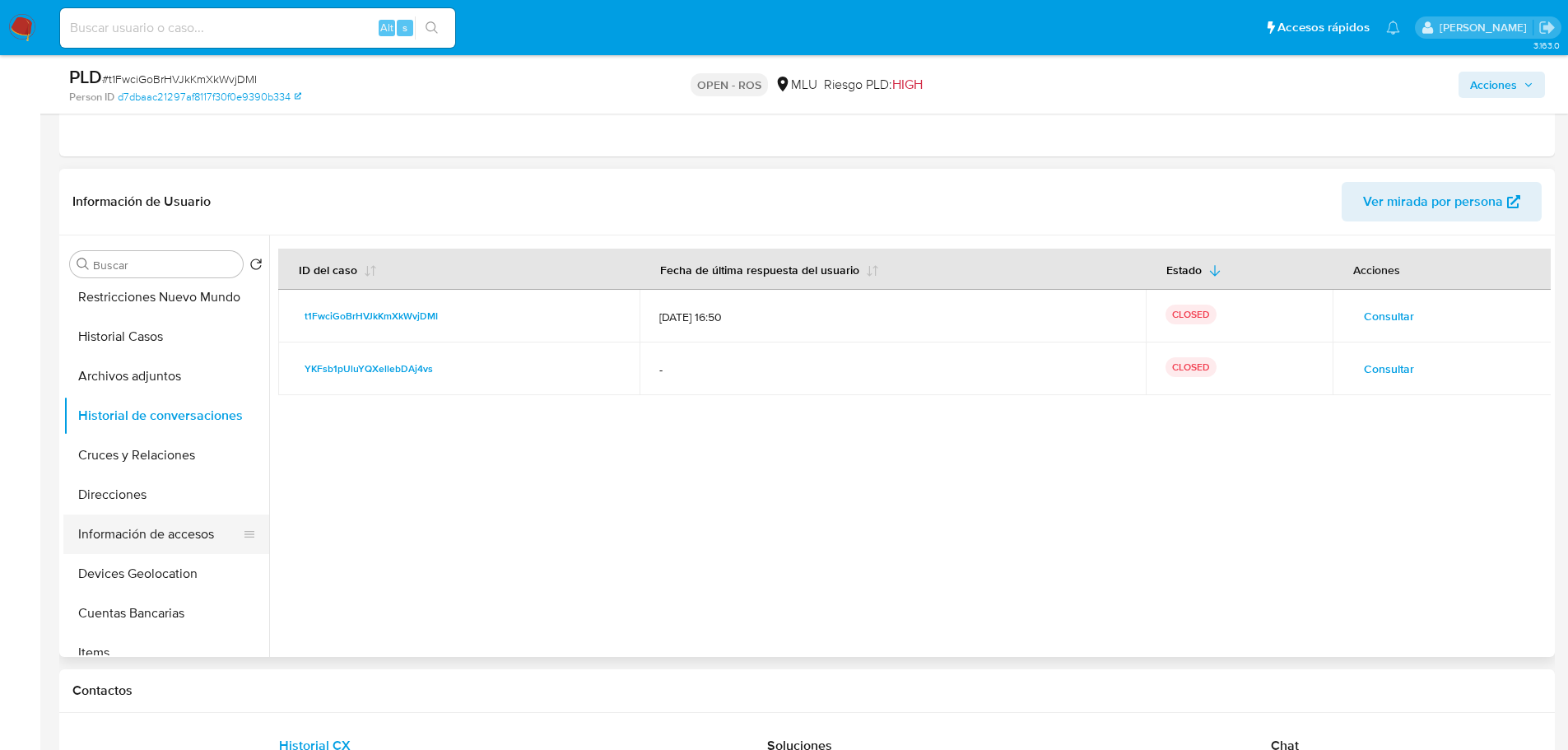
click at [188, 533] on button "Información de accesos" at bounding box center [159, 534] width 193 height 40
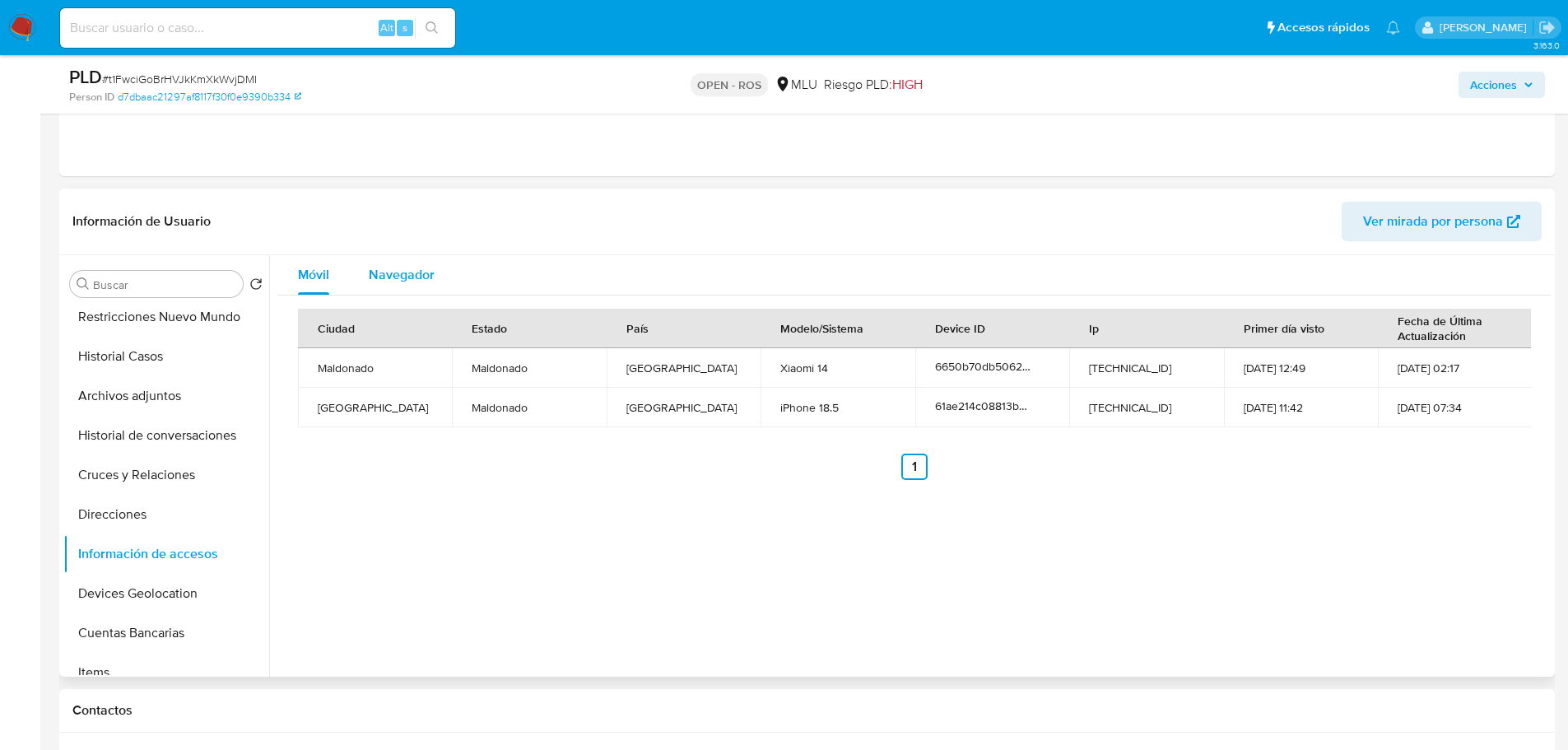
click at [405, 268] on span "Navegador" at bounding box center [401, 274] width 66 height 19
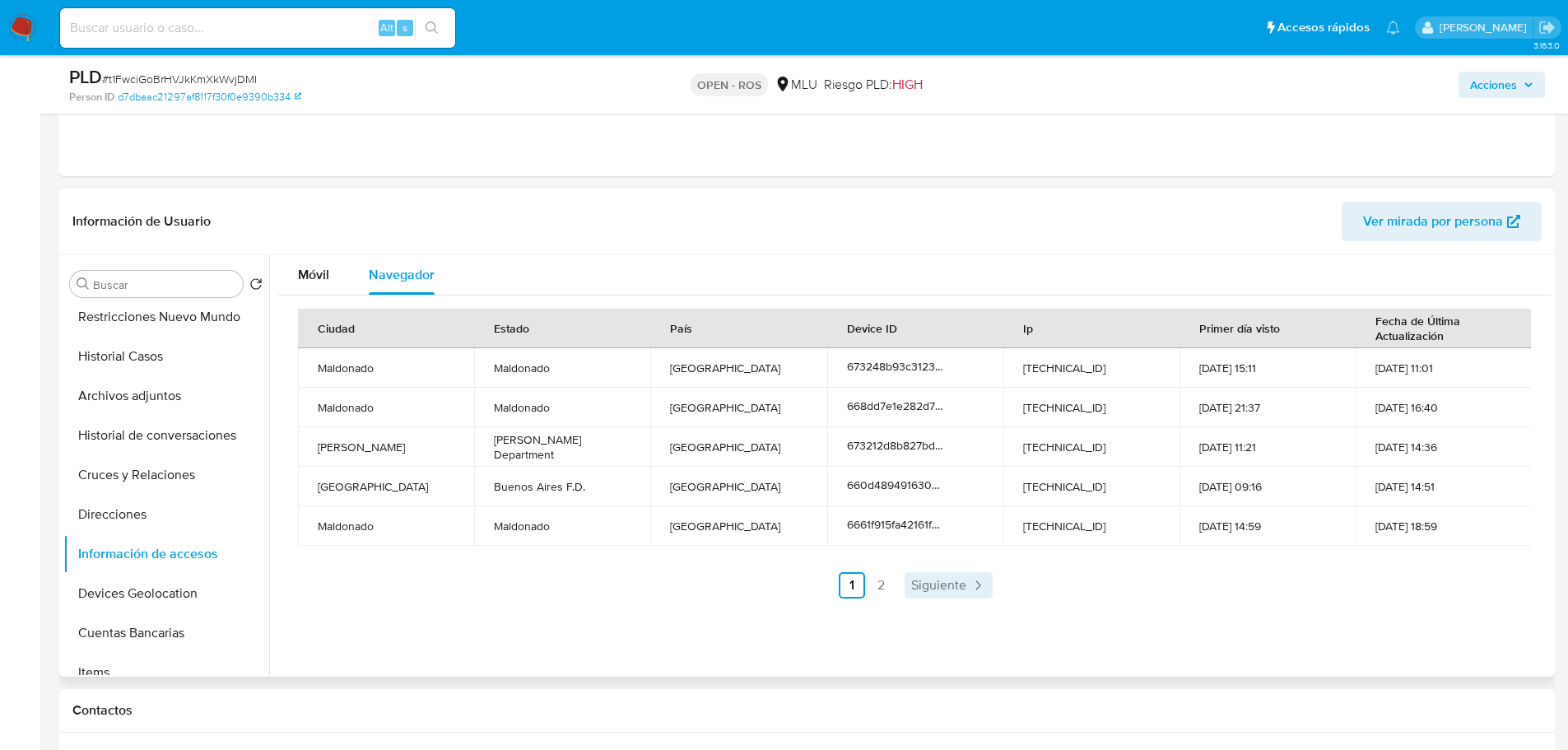
click at [915, 583] on span "Siguiente" at bounding box center [938, 585] width 55 height 14
click at [859, 587] on icon "Paginación" at bounding box center [856, 584] width 16 height 16
click at [177, 445] on button "Historial de conversaciones" at bounding box center [166, 435] width 205 height 40
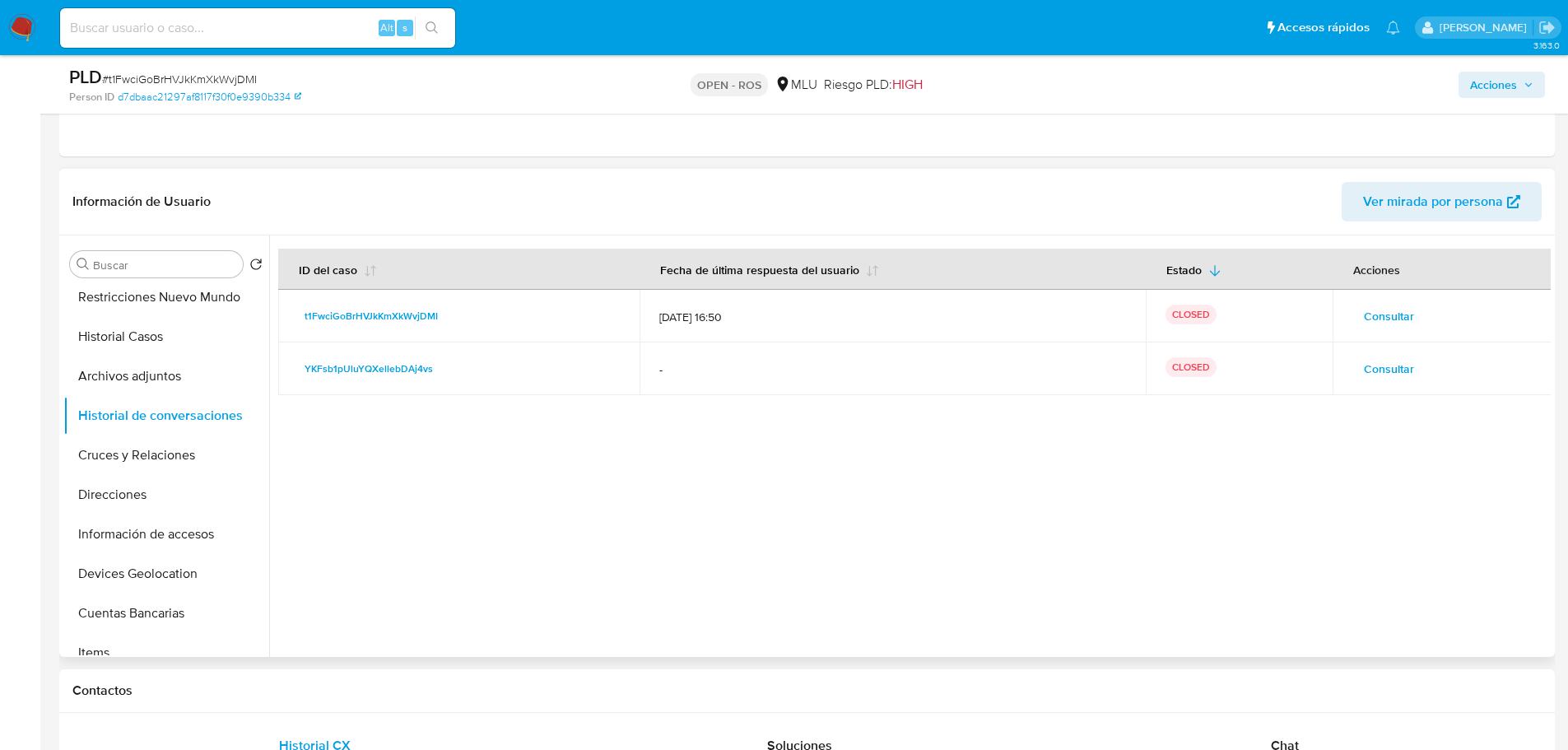
click at [1371, 308] on span "Consultar" at bounding box center [1389, 316] width 50 height 23
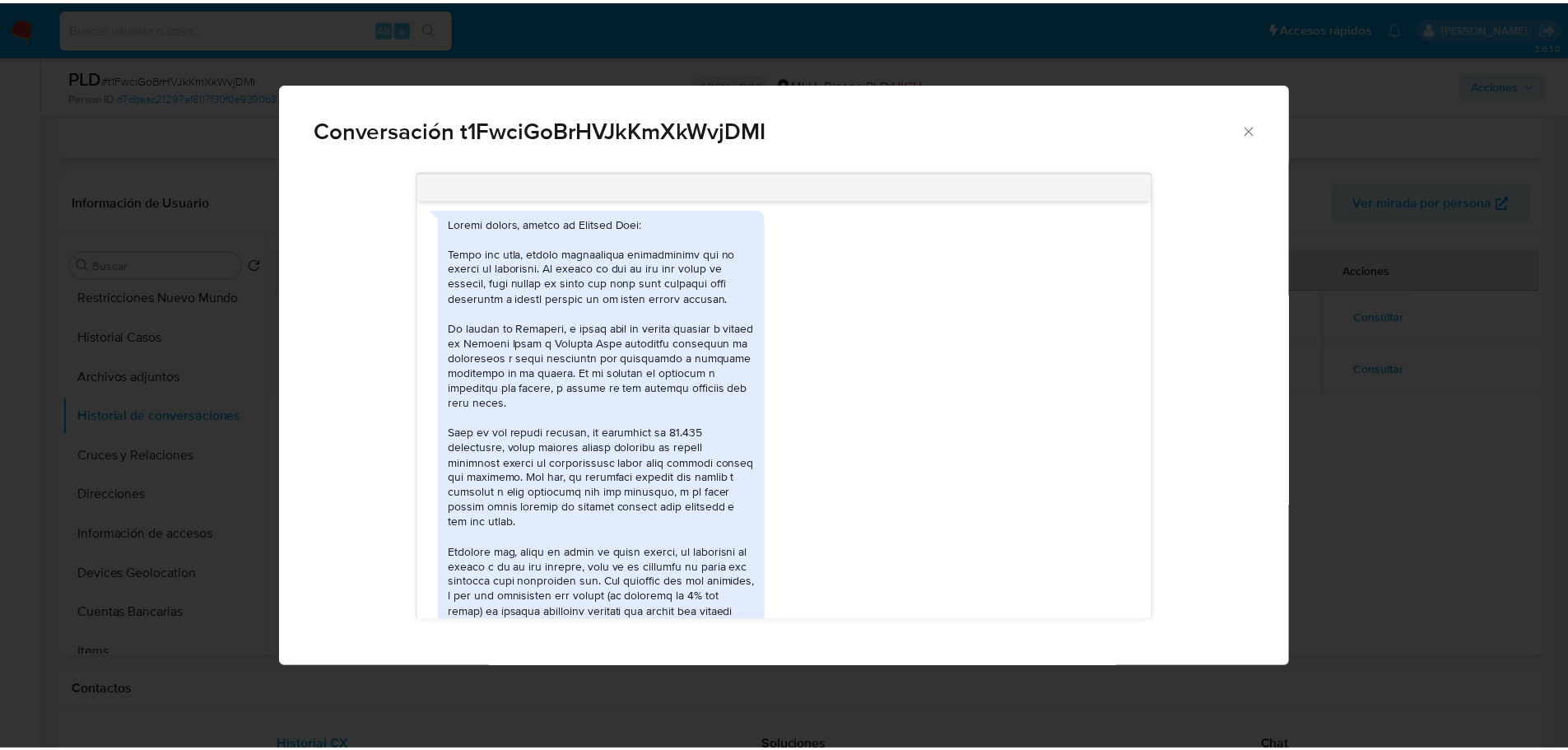
scroll to position [547, 0]
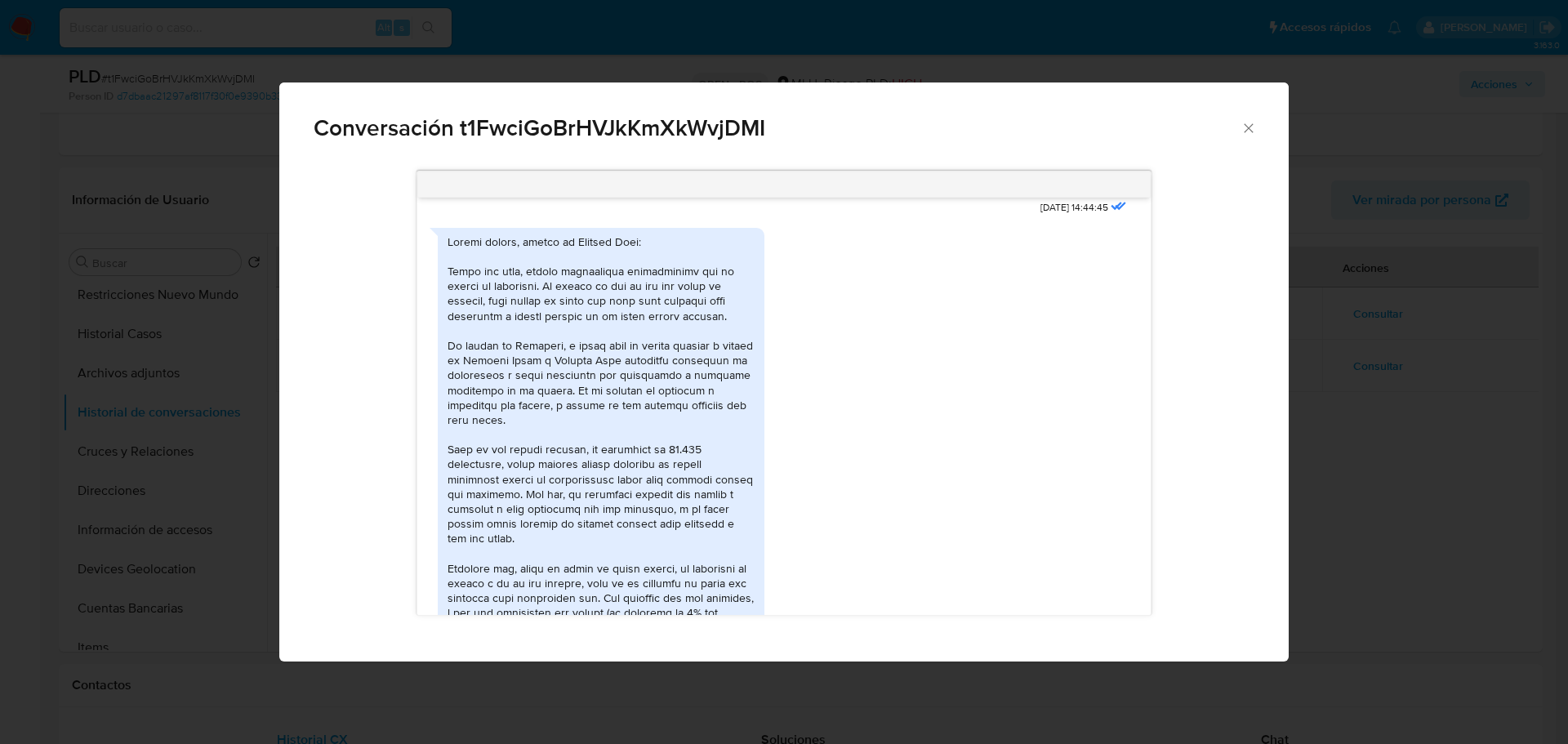
click at [787, 84] on div "Conversación t1FwciGoBrHVJkKmXkWvjDMI" at bounding box center [784, 121] width 1009 height 78
click at [1251, 121] on icon "Cerrar" at bounding box center [1248, 128] width 16 height 16
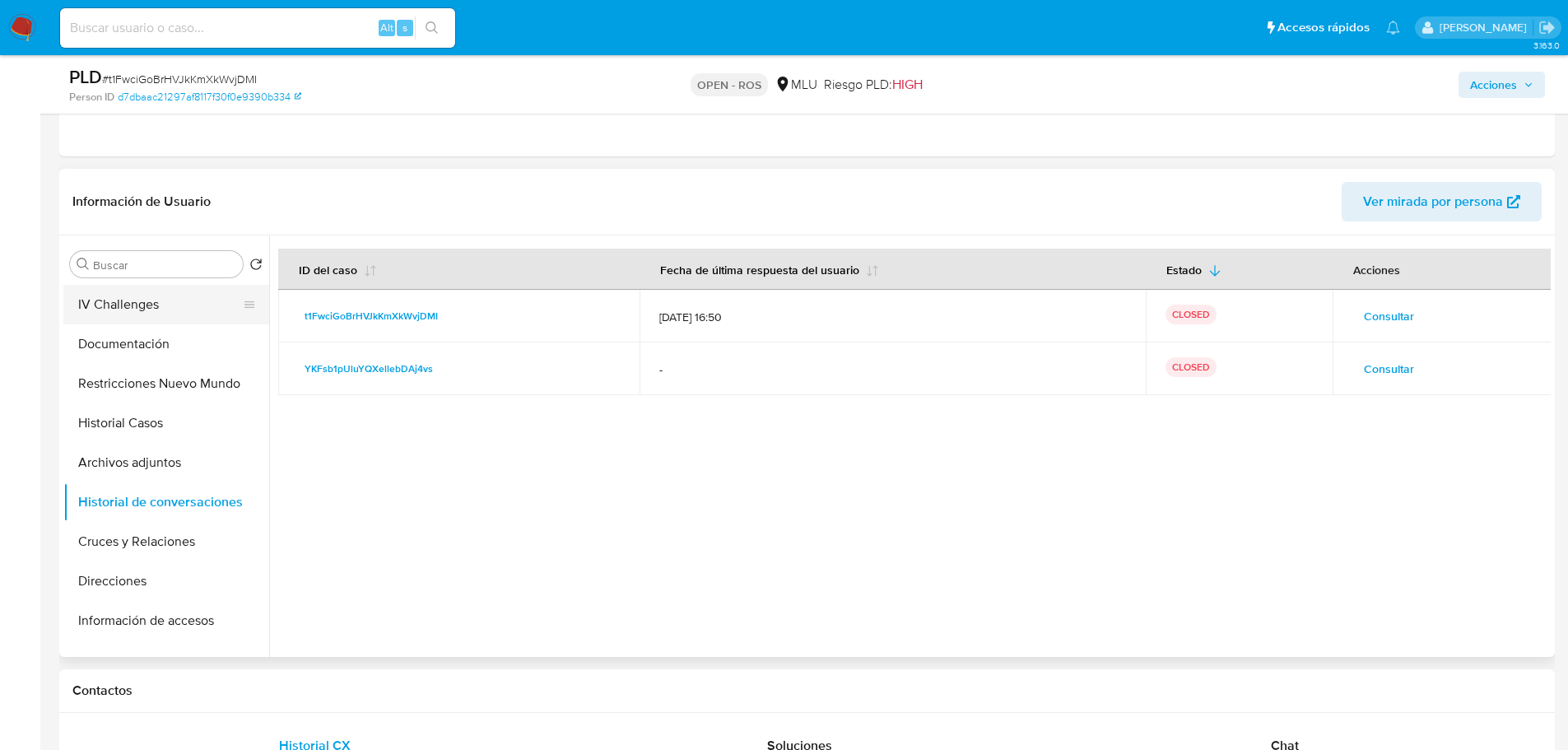
scroll to position [0, 0]
click at [170, 297] on button "General" at bounding box center [159, 303] width 193 height 40
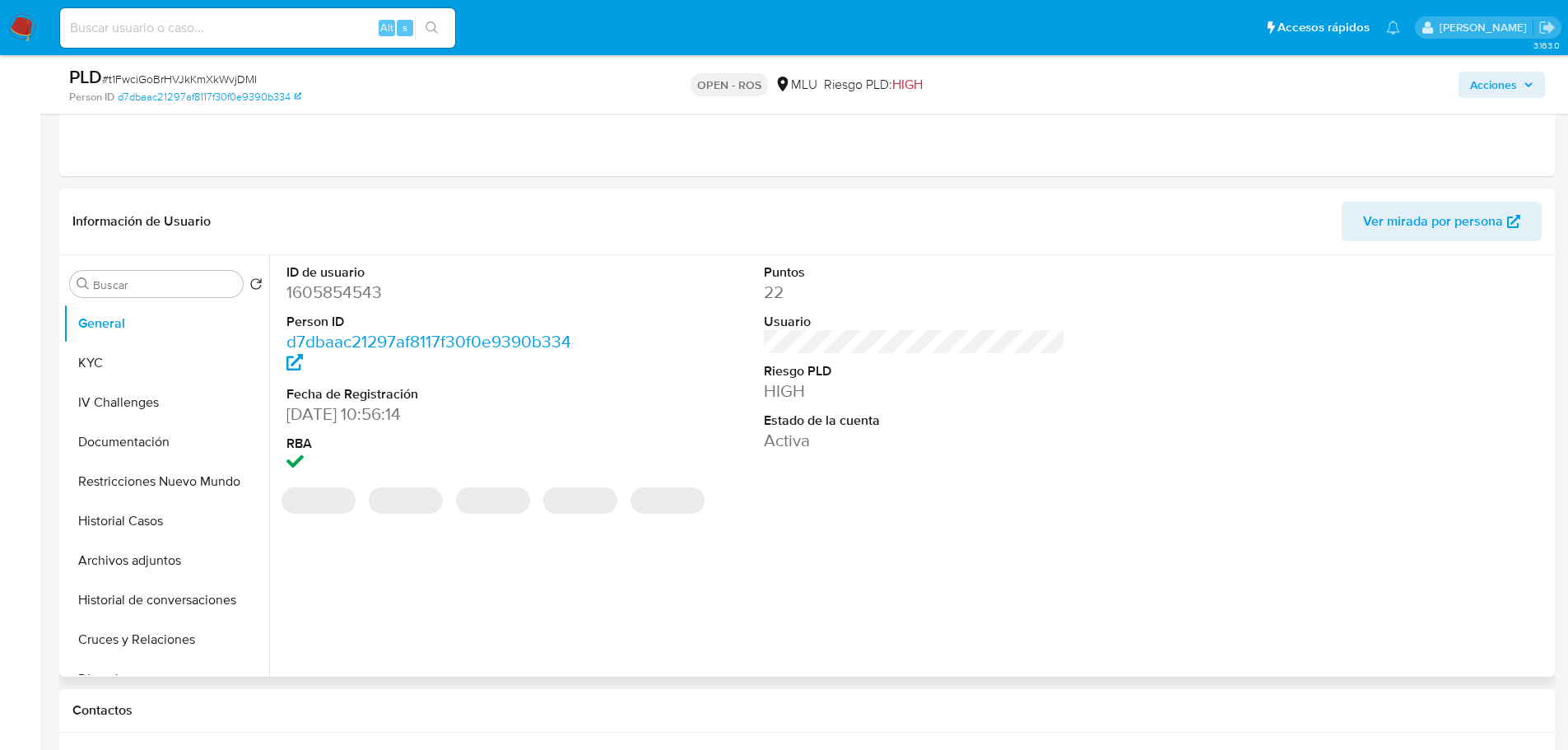
click at [350, 287] on dd "1605854543" at bounding box center [438, 293] width 302 height 23
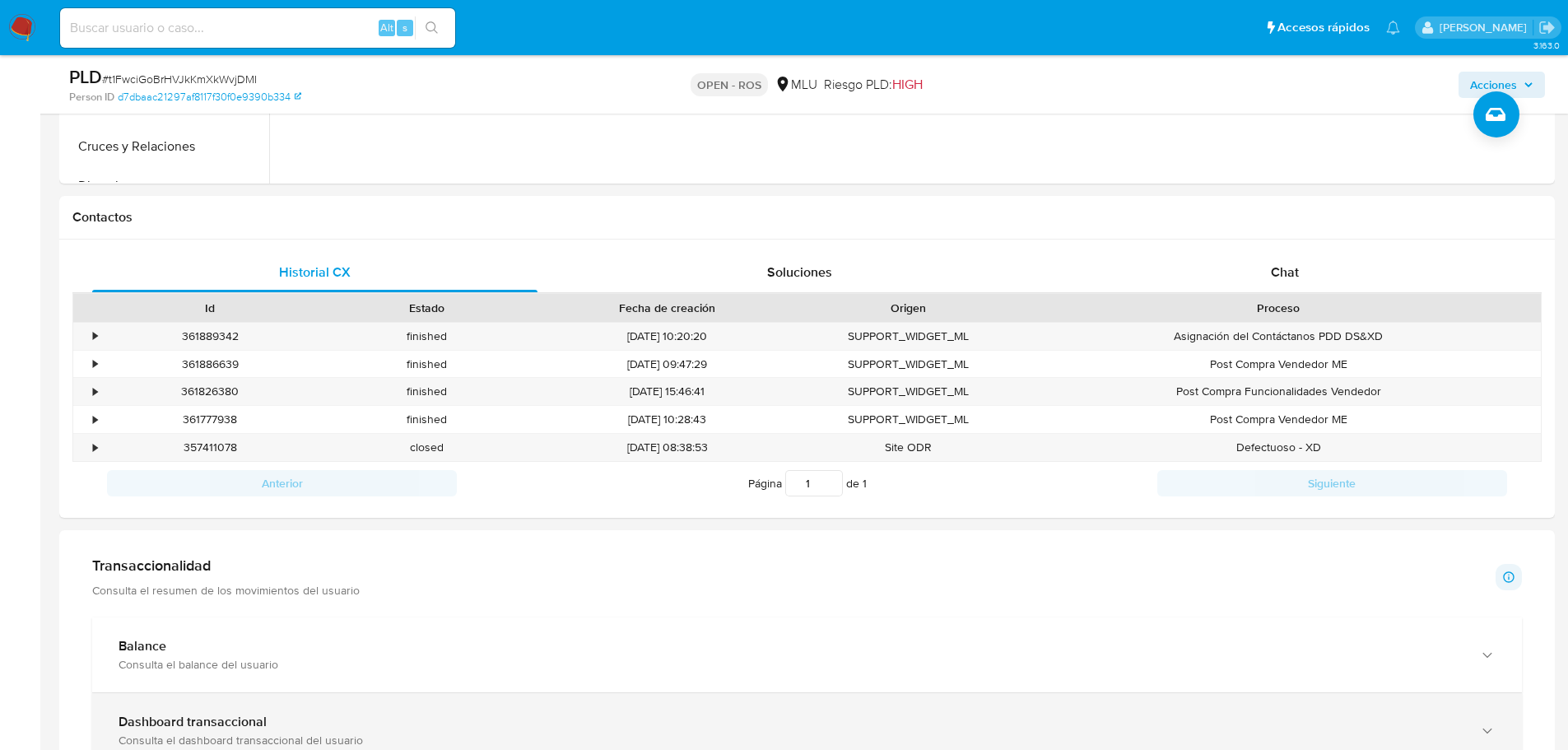
scroll to position [1399, 0]
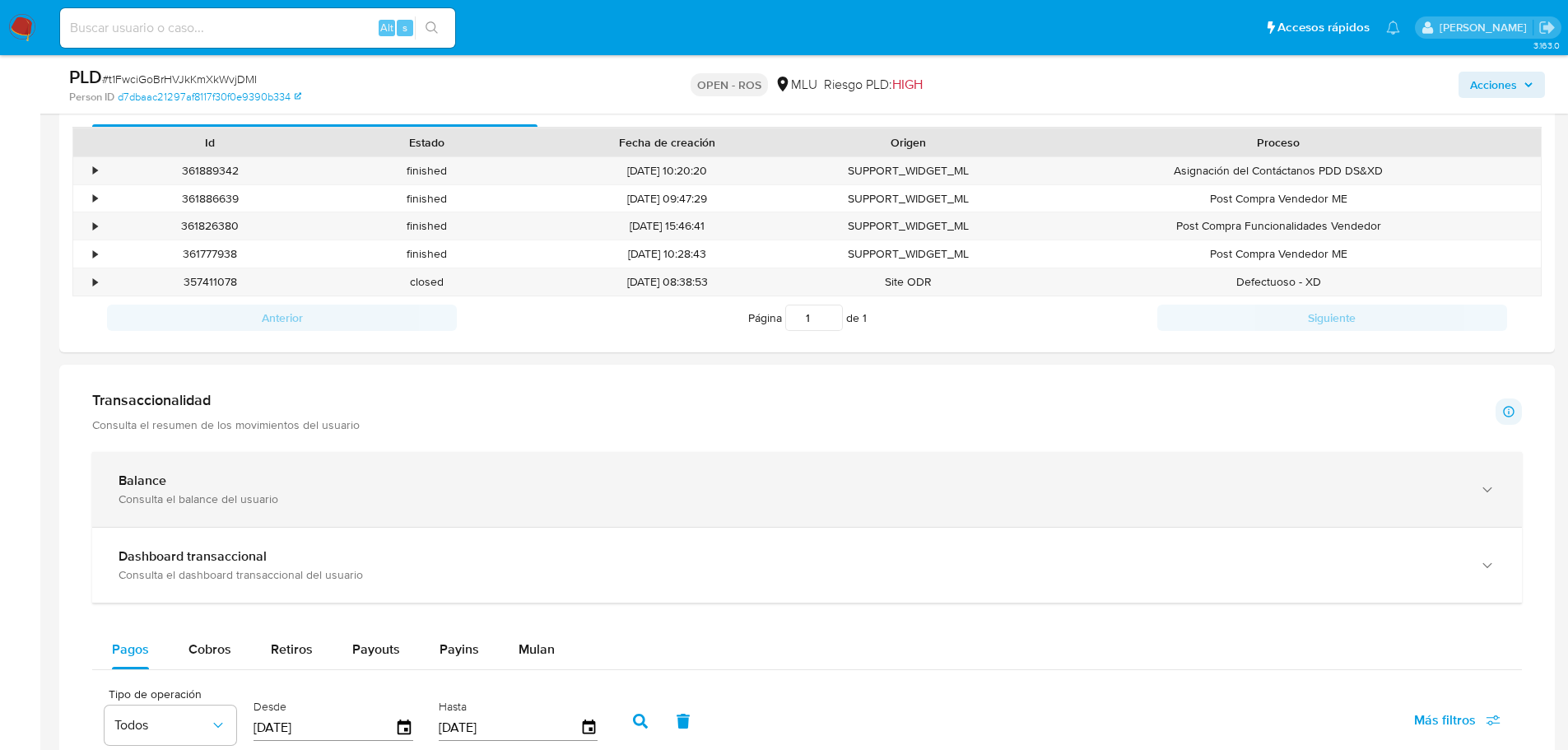
click at [329, 461] on div "Balance Consulta el balance del usuario" at bounding box center [806, 488] width 1429 height 75
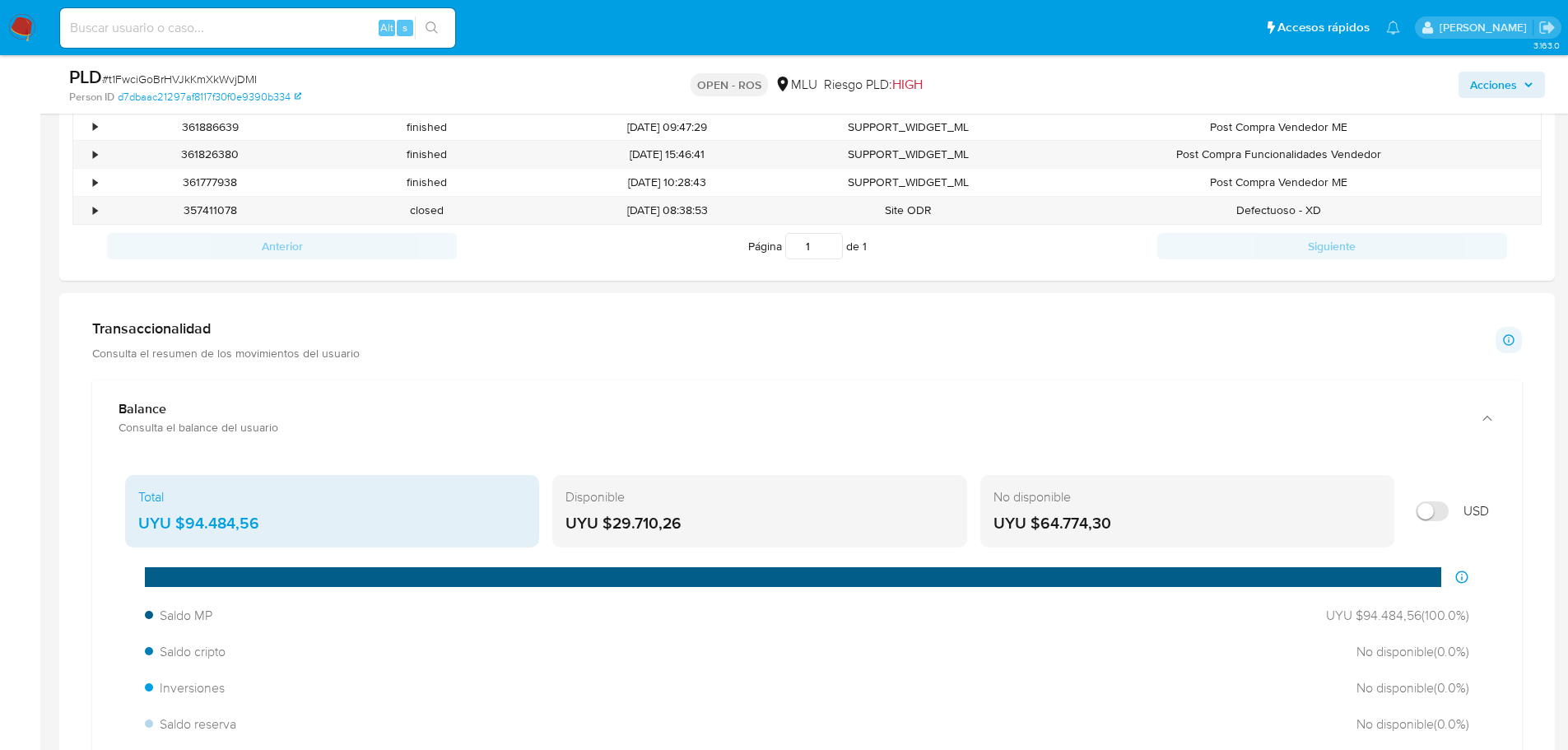
scroll to position [1564, 0]
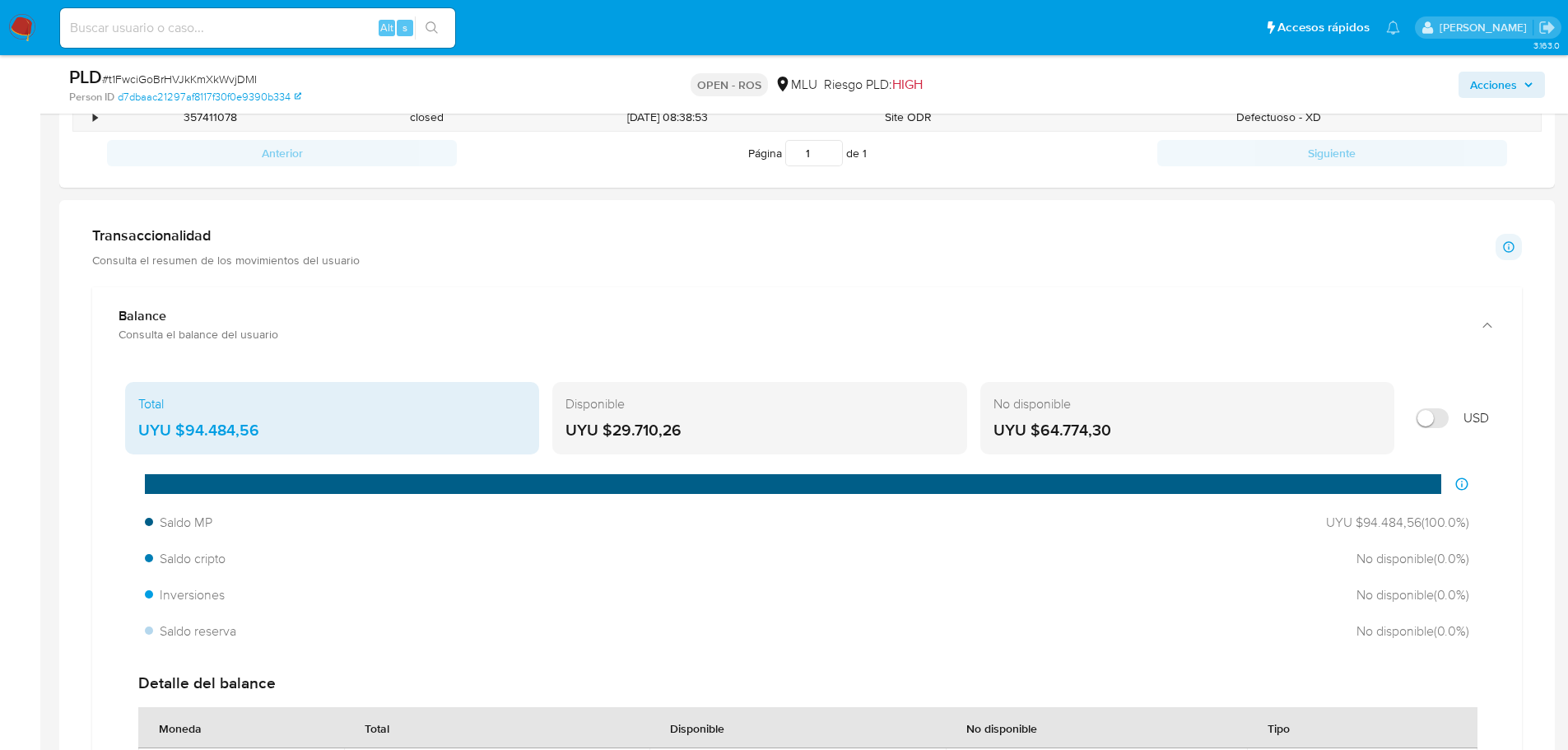
drag, startPoint x: 298, startPoint y: 432, endPoint x: 187, endPoint y: 445, distance: 111.8
click at [187, 445] on div "Total UYU $94.484,56" at bounding box center [331, 418] width 414 height 73
click at [1427, 415] on input "Mostrar en USD" at bounding box center [1432, 418] width 33 height 19
checkbox input "true"
click at [236, 428] on div "USD $2.282,24" at bounding box center [332, 430] width 388 height 21
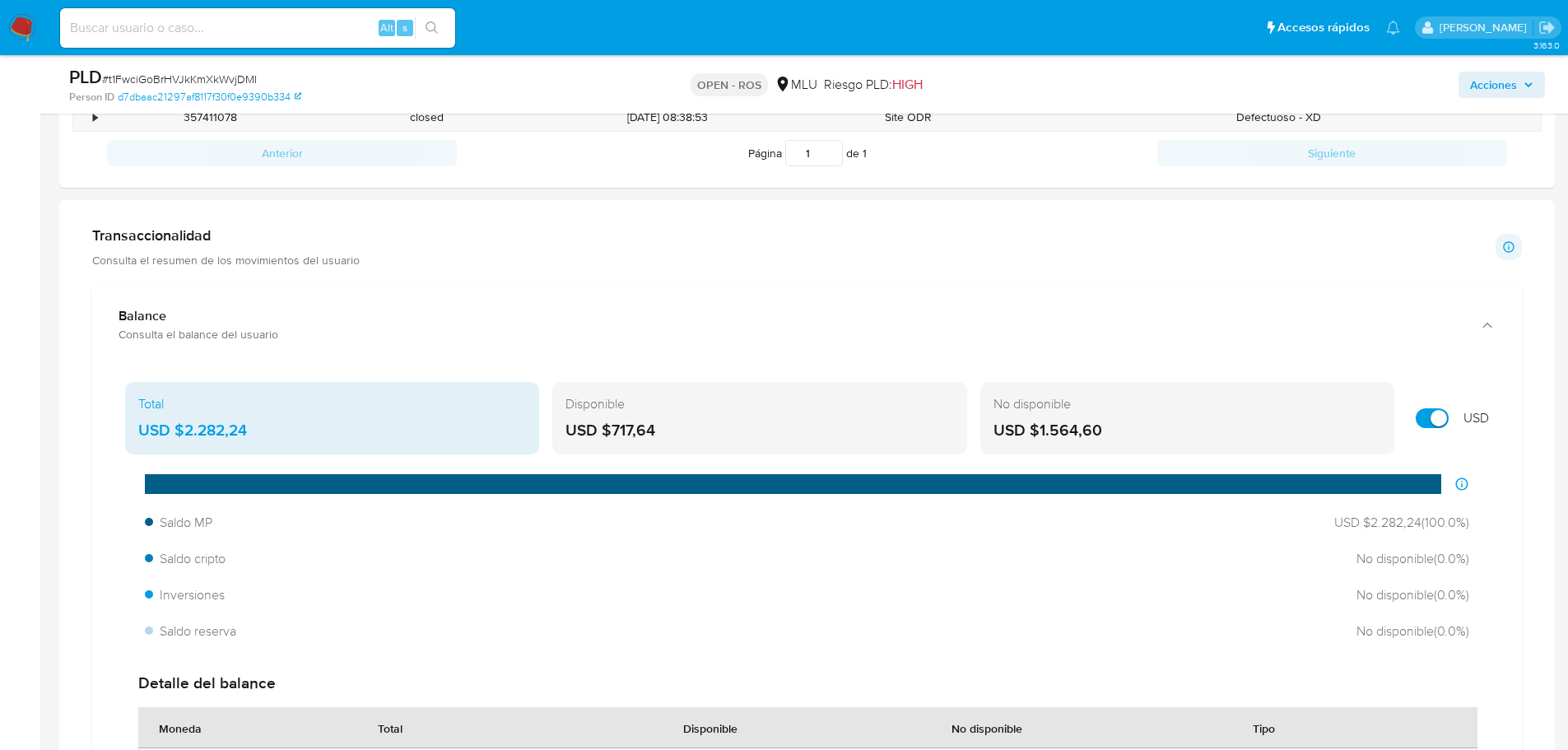
drag, startPoint x: 246, startPoint y: 429, endPoint x: 186, endPoint y: 432, distance: 60.1
click at [186, 432] on div "USD $2.282,24" at bounding box center [332, 430] width 388 height 21
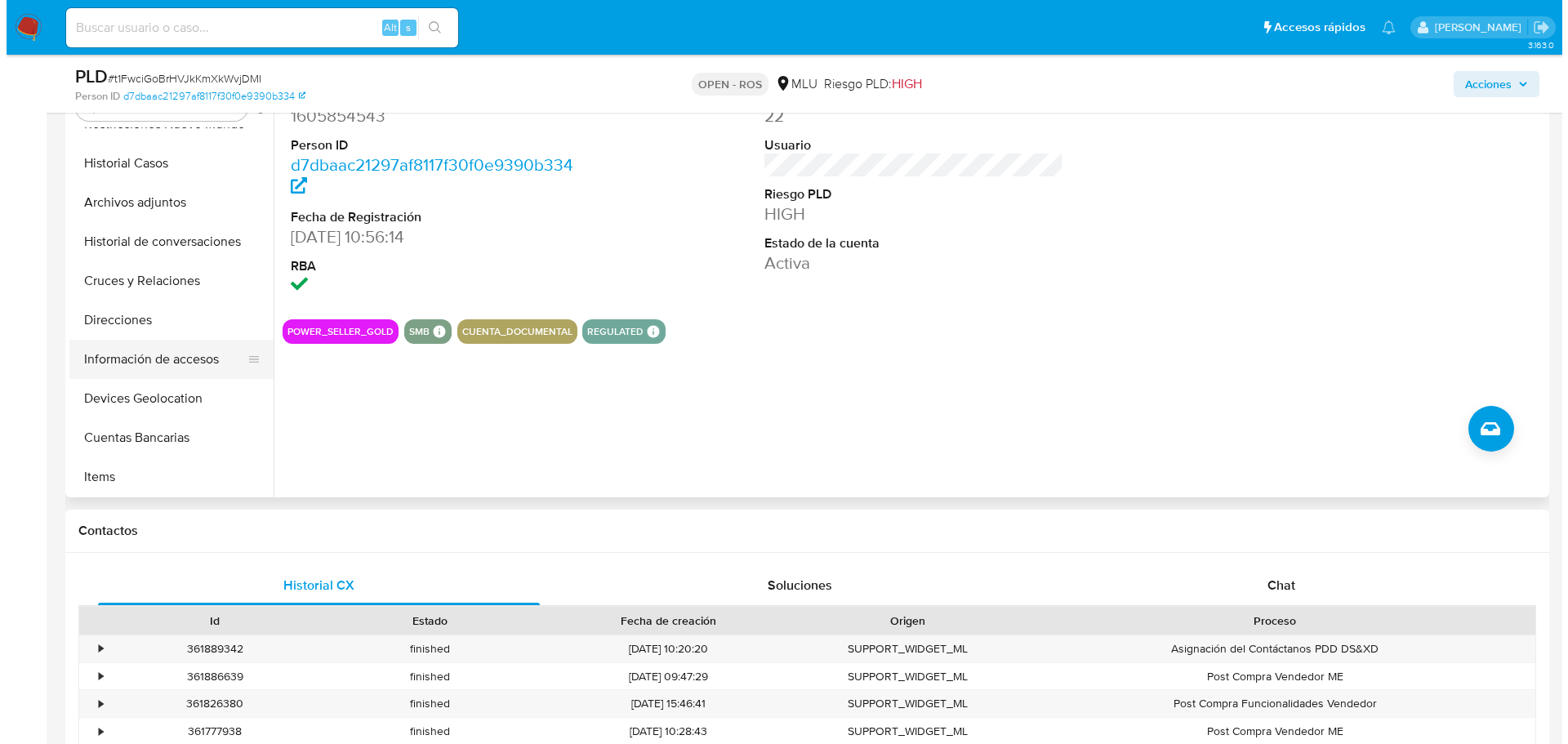
scroll to position [163, 0]
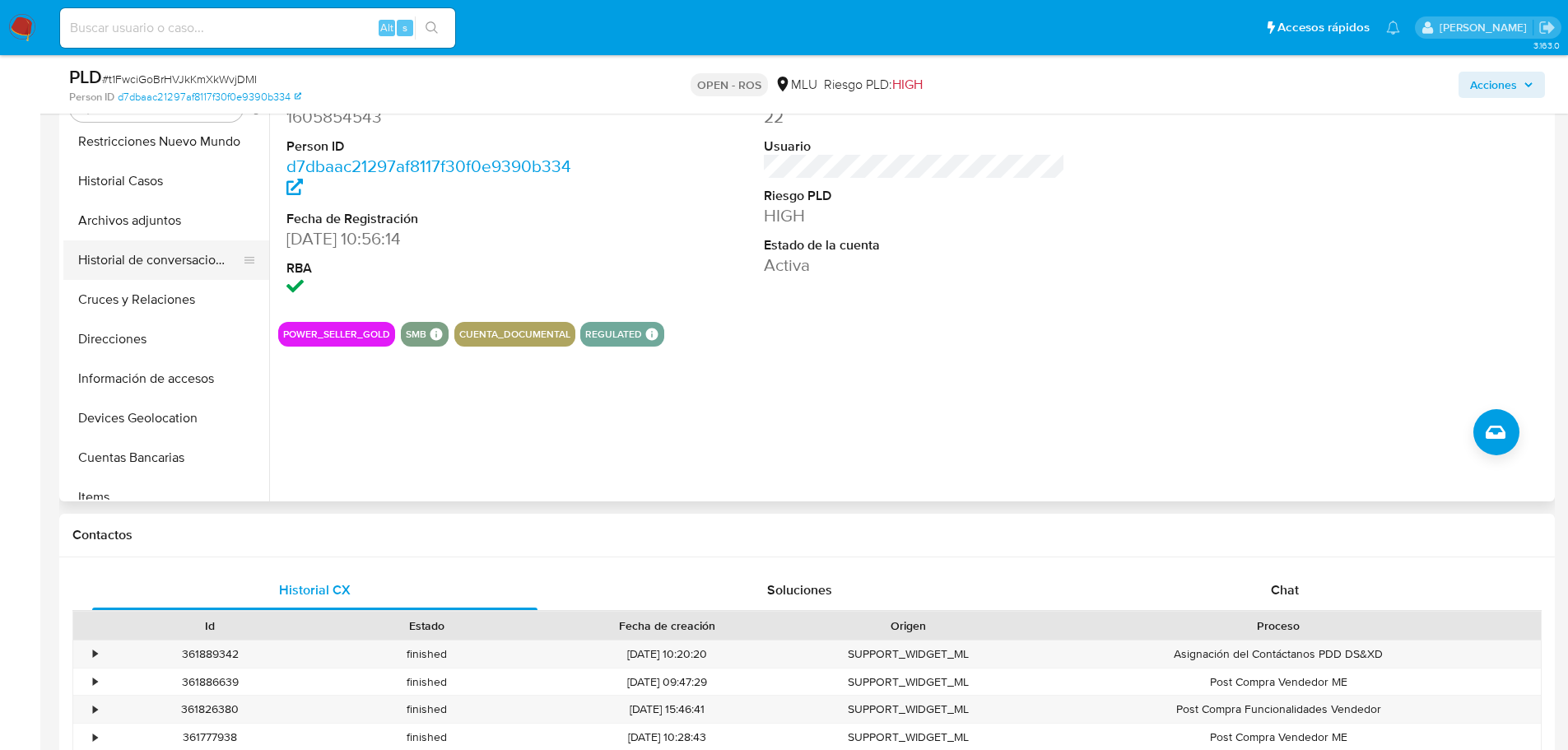
click at [130, 260] on button "Historial de conversaciones" at bounding box center [159, 260] width 193 height 40
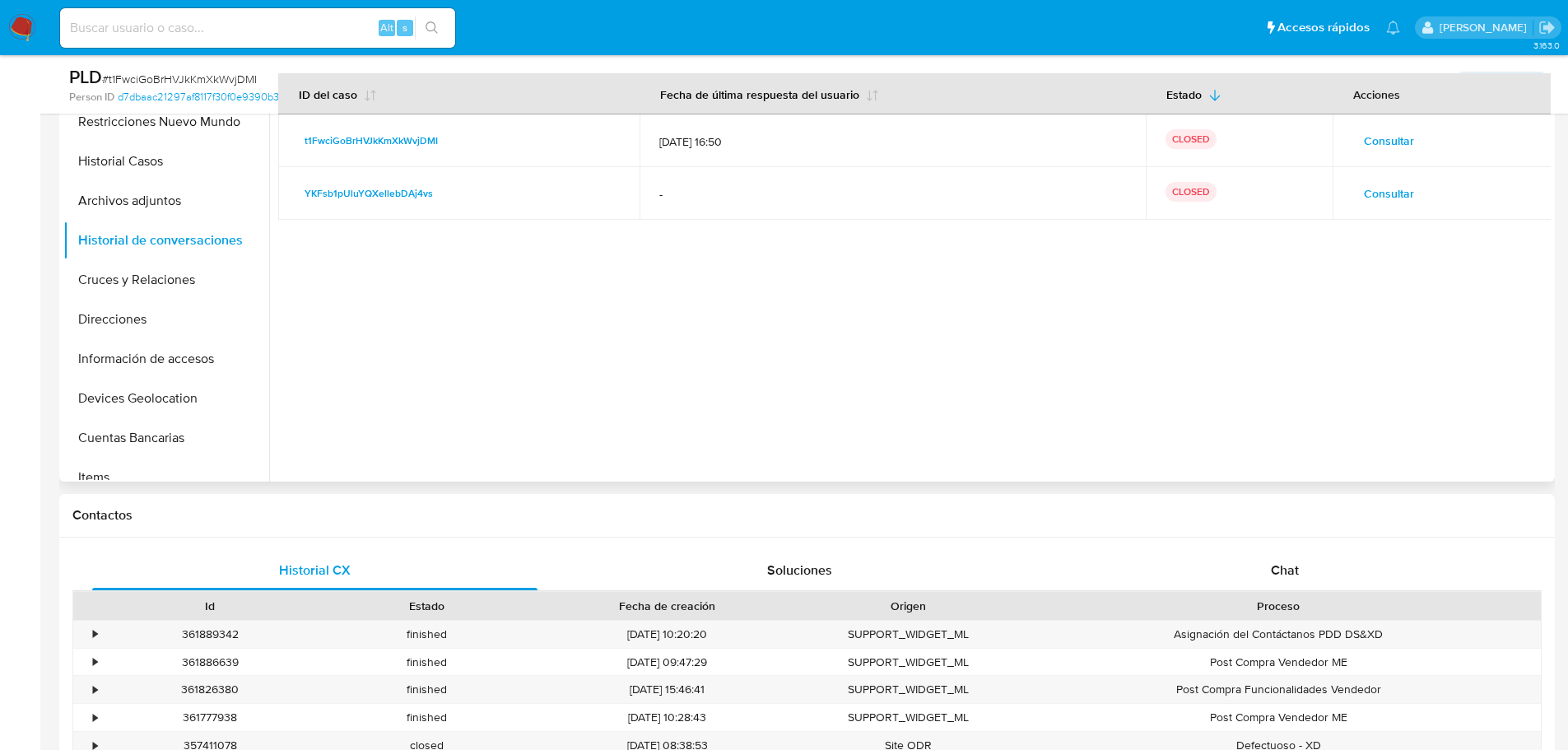
click at [1364, 143] on span "Consultar" at bounding box center [1389, 141] width 50 height 23
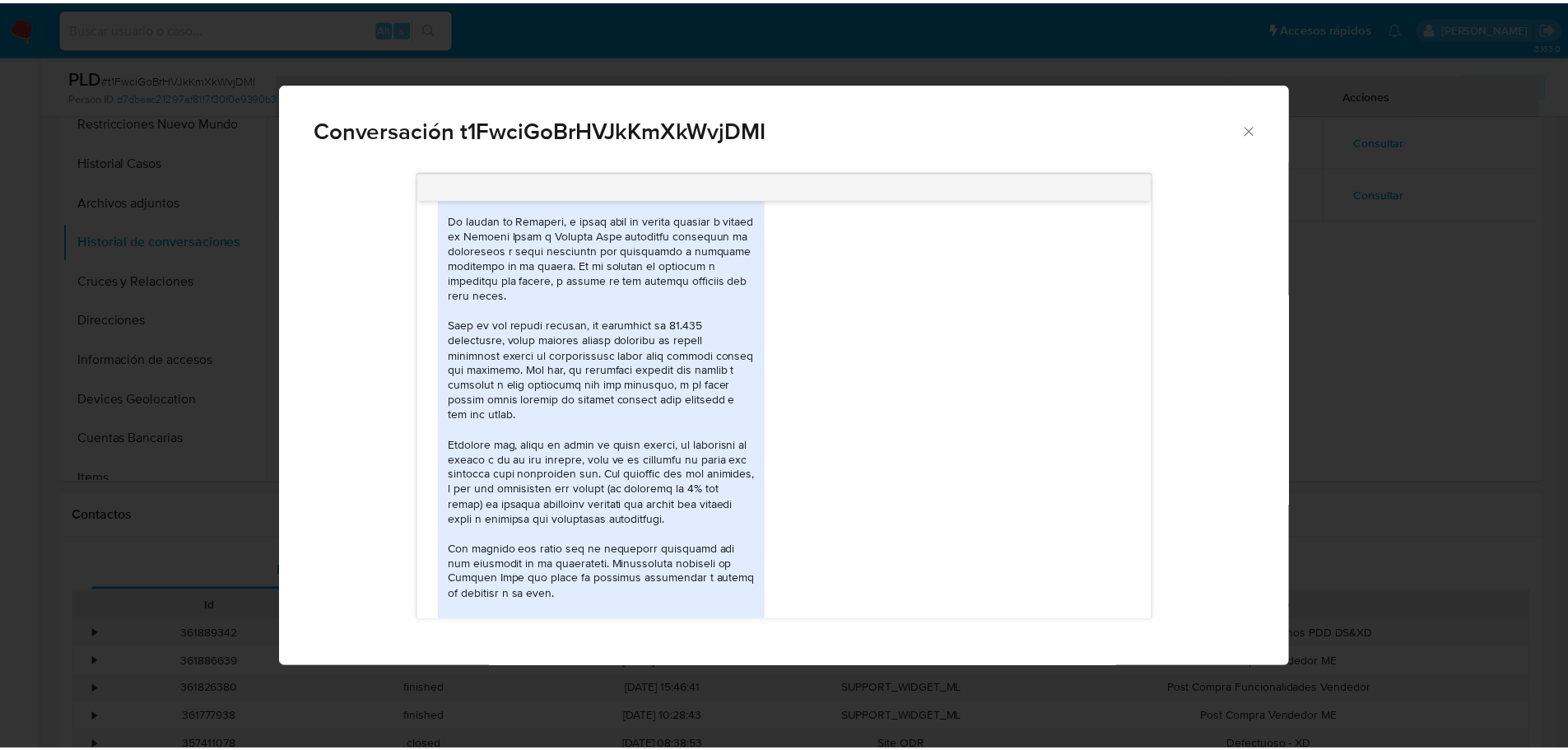
scroll to position [712, 0]
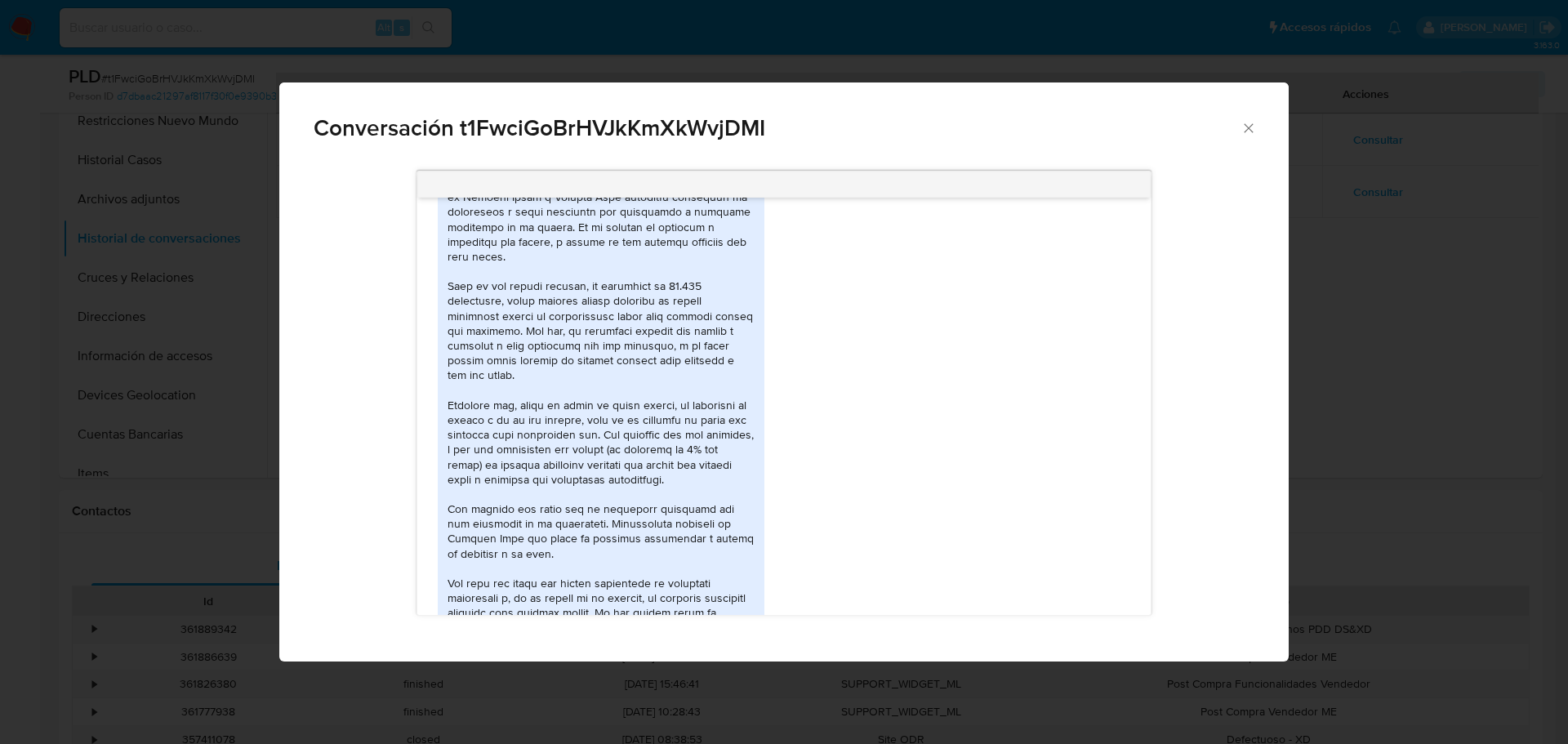
click at [1251, 126] on icon "Cerrar" at bounding box center [1248, 127] width 9 height 9
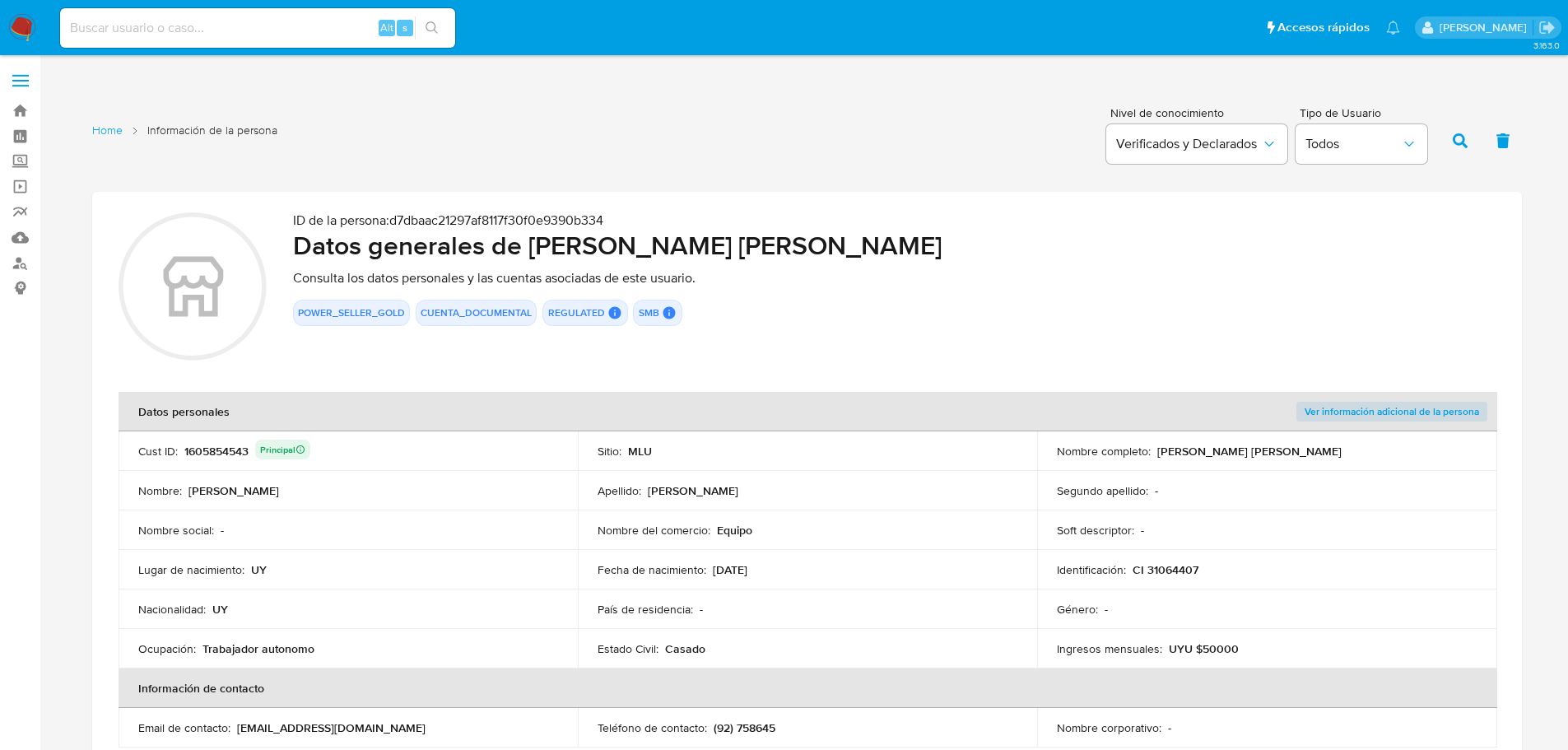
drag, startPoint x: 530, startPoint y: 245, endPoint x: 852, endPoint y: 253, distance: 322.1
click at [852, 253] on h2 "Datos generales [PERSON_NAME] [PERSON_NAME]" at bounding box center [894, 245] width 1203 height 33
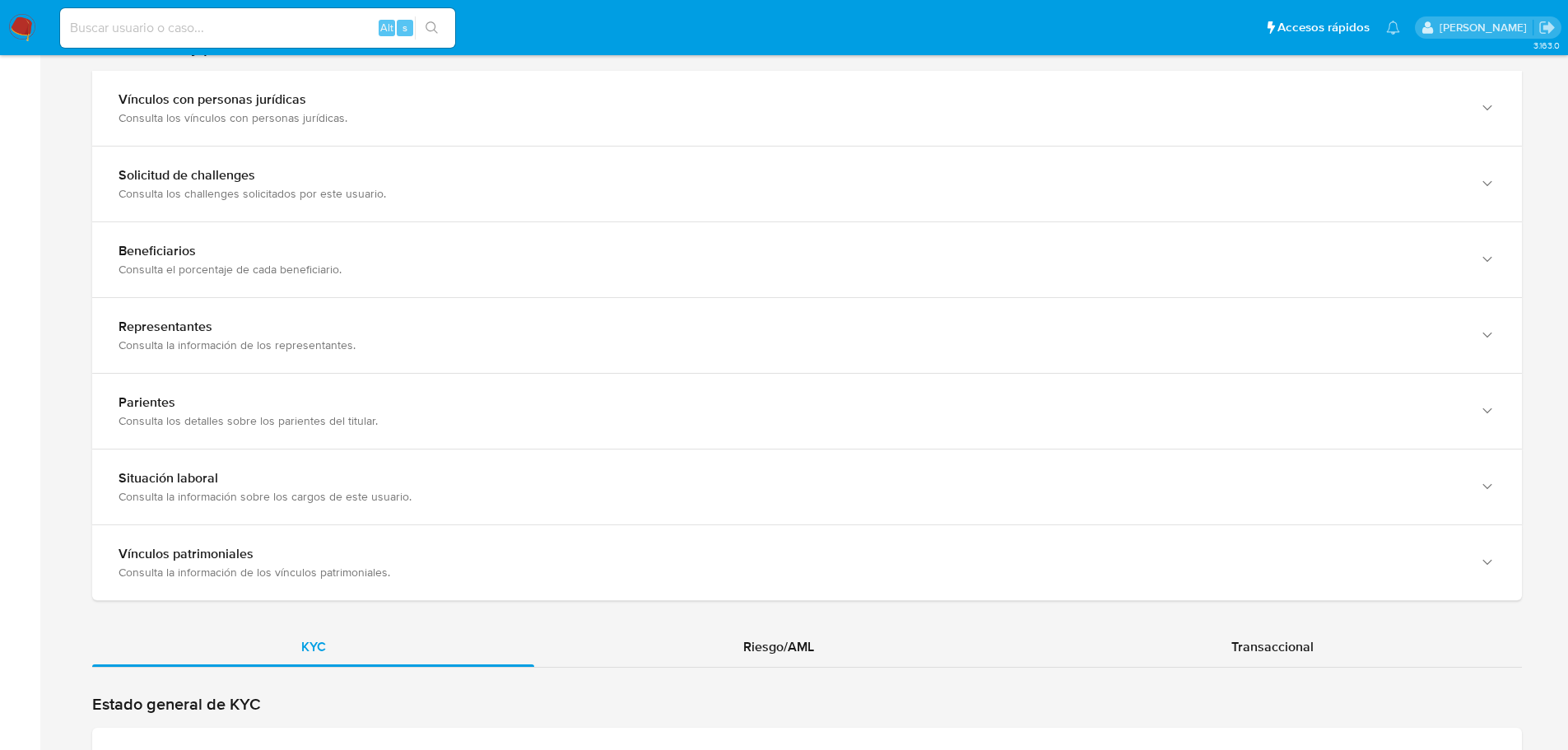
scroll to position [1399, 0]
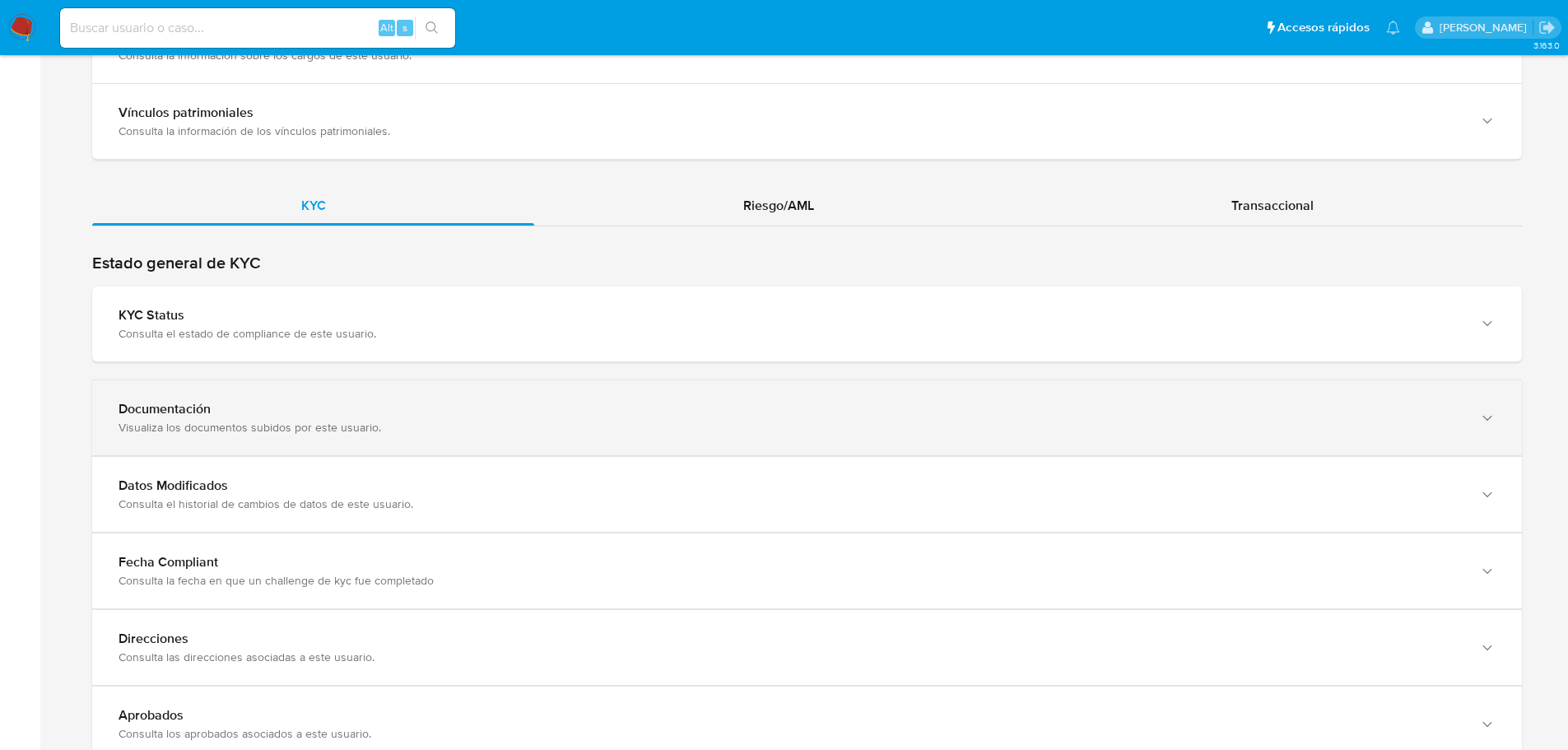
click at [380, 444] on div "Documentación Visualiza los documentos subidos por este usuario." at bounding box center [806, 417] width 1429 height 75
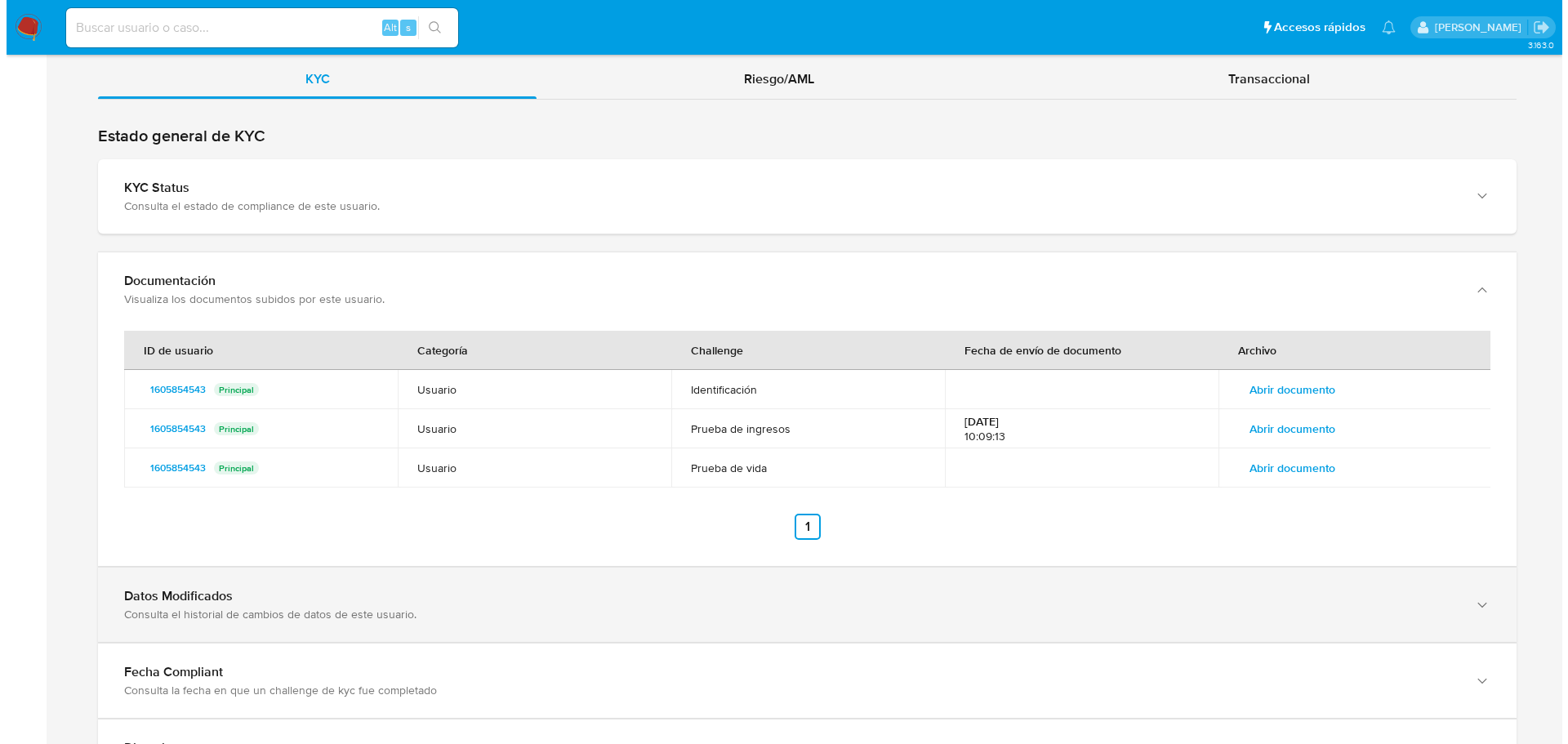
scroll to position [1715, 0]
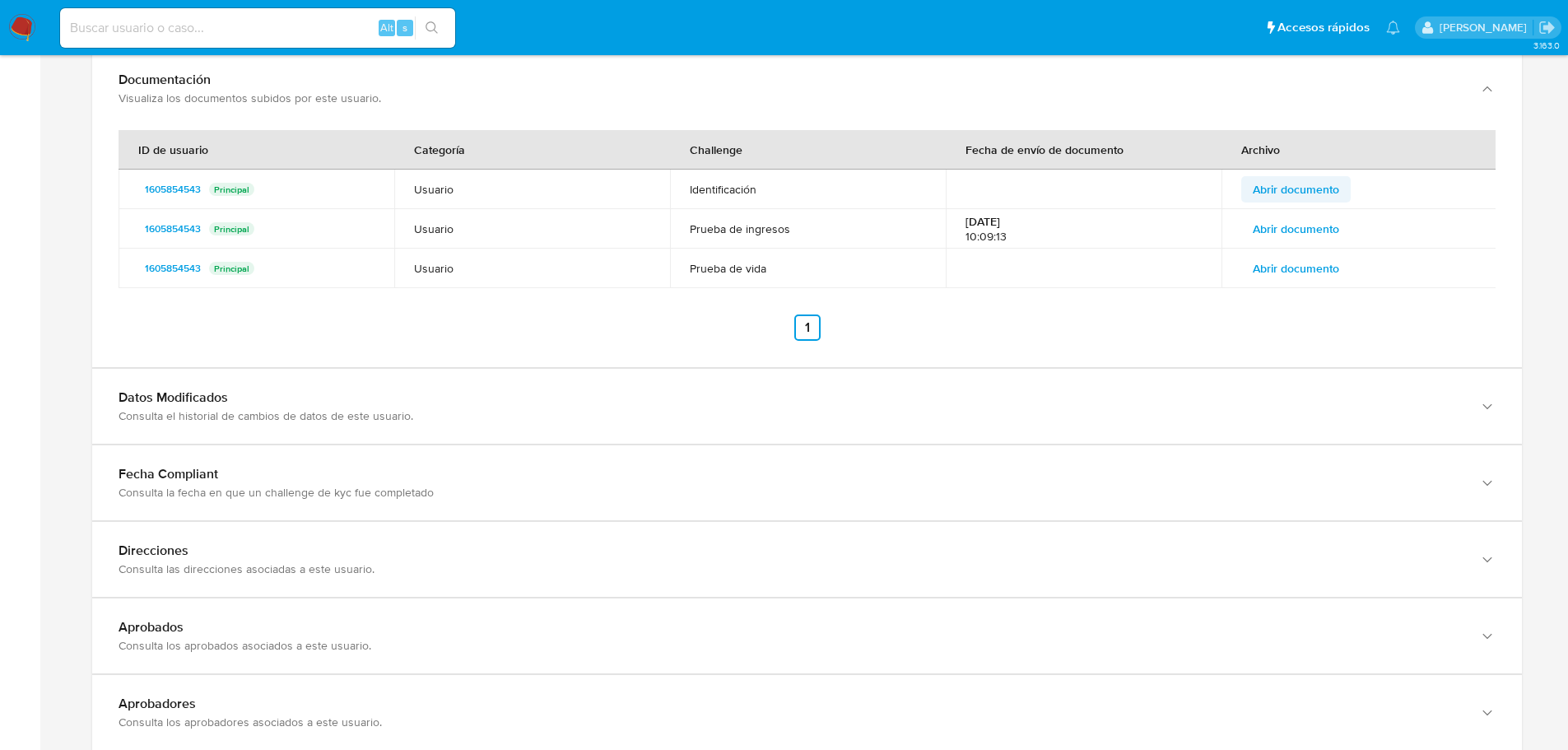
click at [1309, 185] on span "Abrir documento" at bounding box center [1296, 189] width 86 height 23
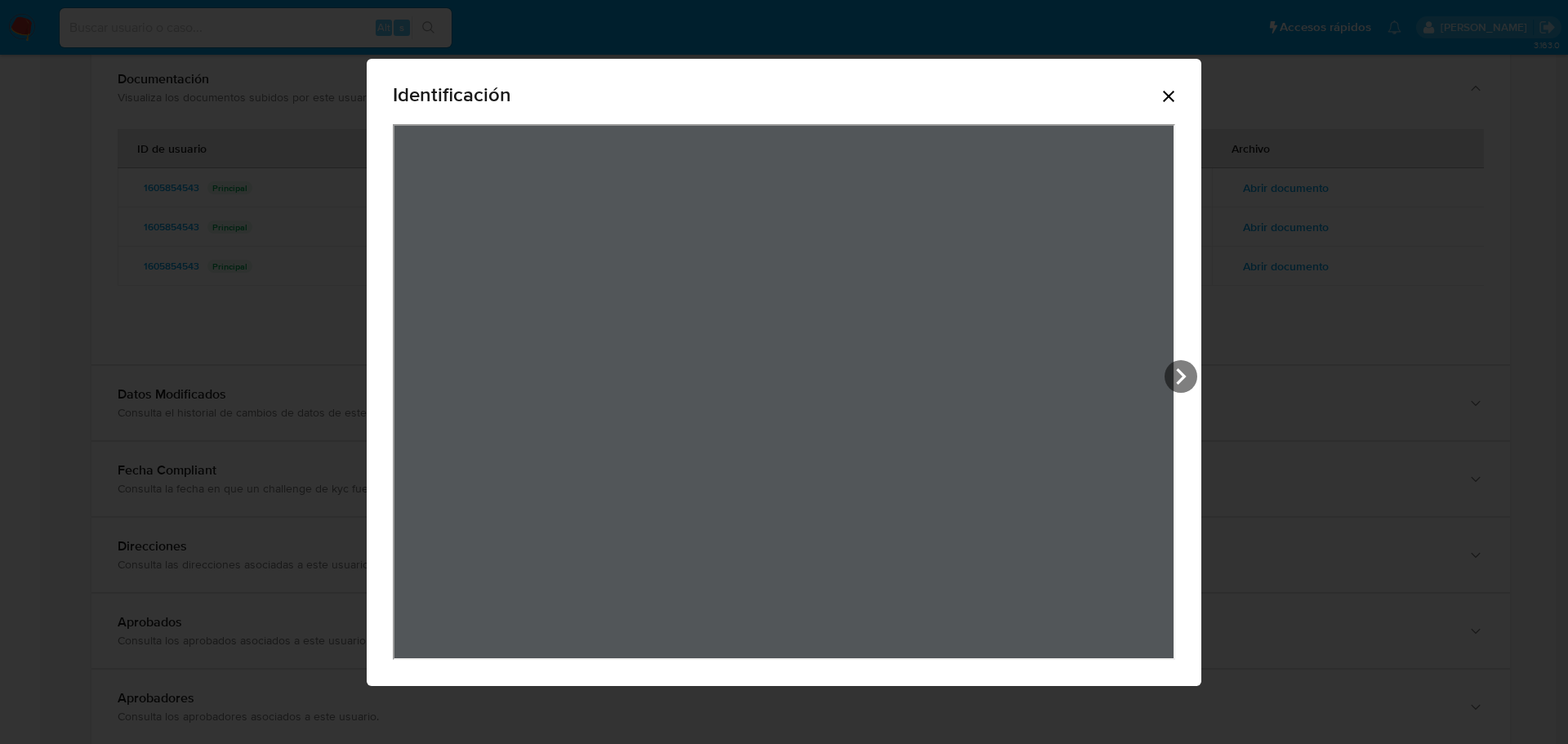
click at [1158, 97] on icon "Cerrar" at bounding box center [1168, 96] width 19 height 19
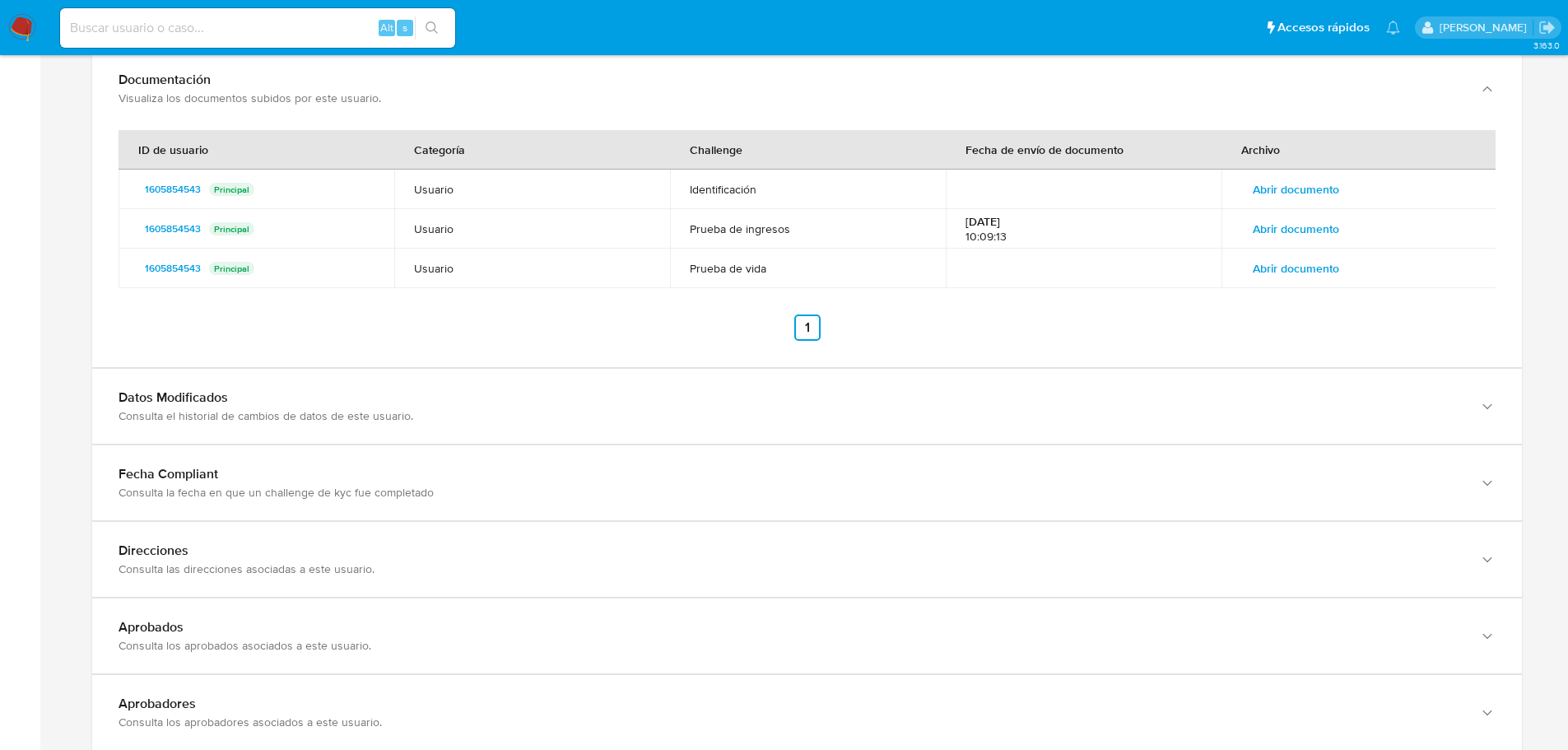
click at [1302, 185] on span "Abrir documento" at bounding box center [1296, 189] width 86 height 23
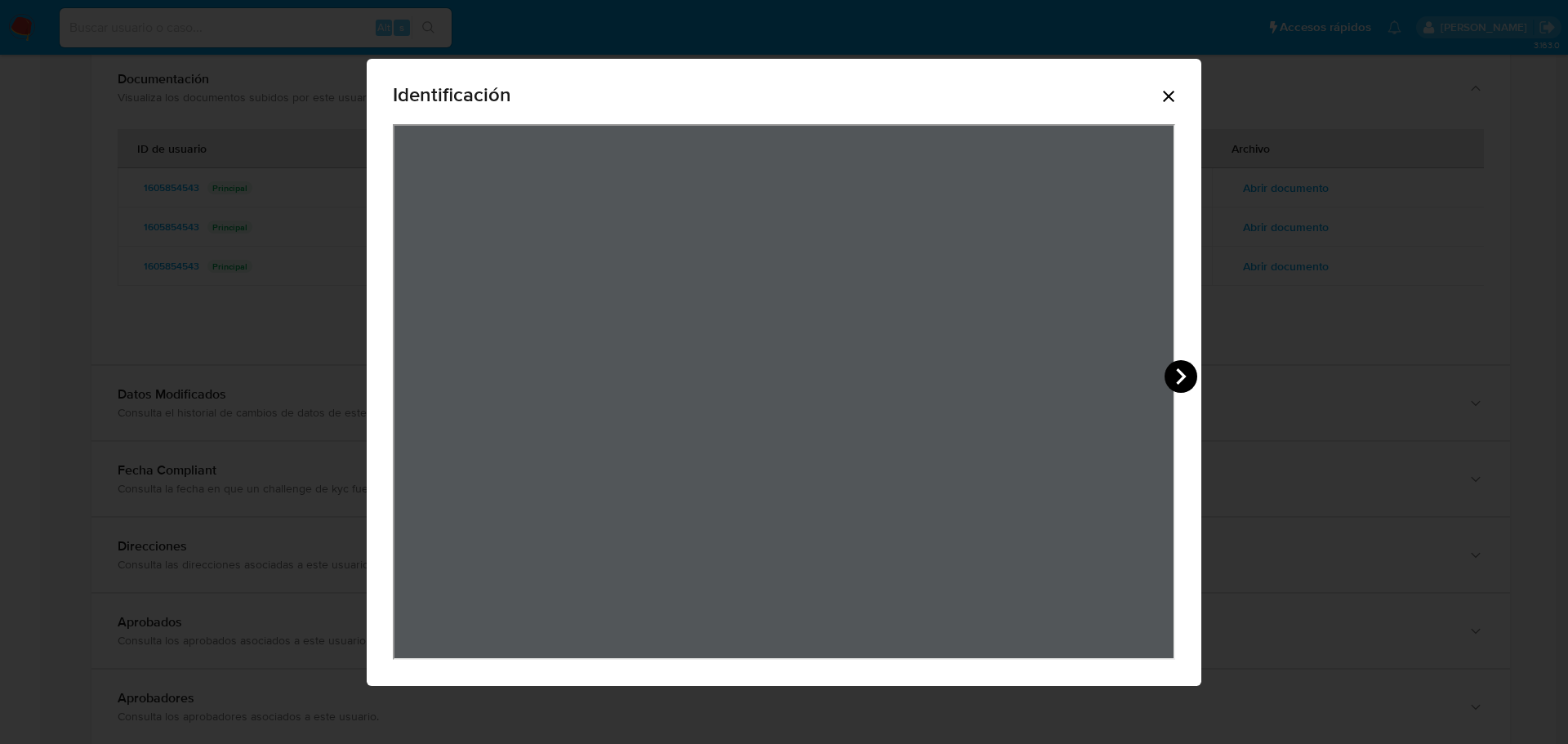
click at [1182, 369] on icon "View Document Modal" at bounding box center [1181, 377] width 33 height 33
click at [1169, 105] on icon "Cerrar" at bounding box center [1168, 96] width 19 height 19
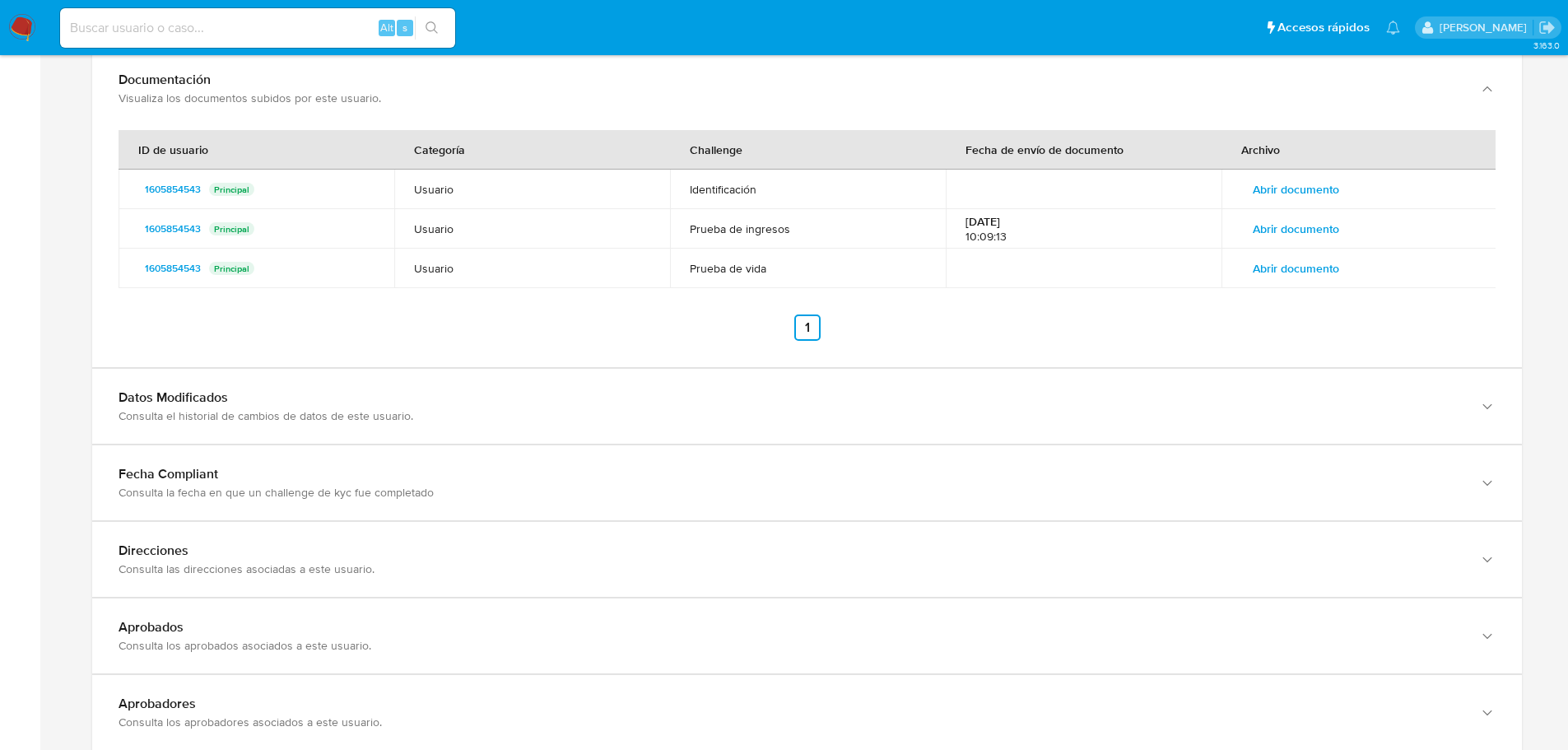
click at [1281, 224] on span "Abrir documento" at bounding box center [1296, 229] width 86 height 23
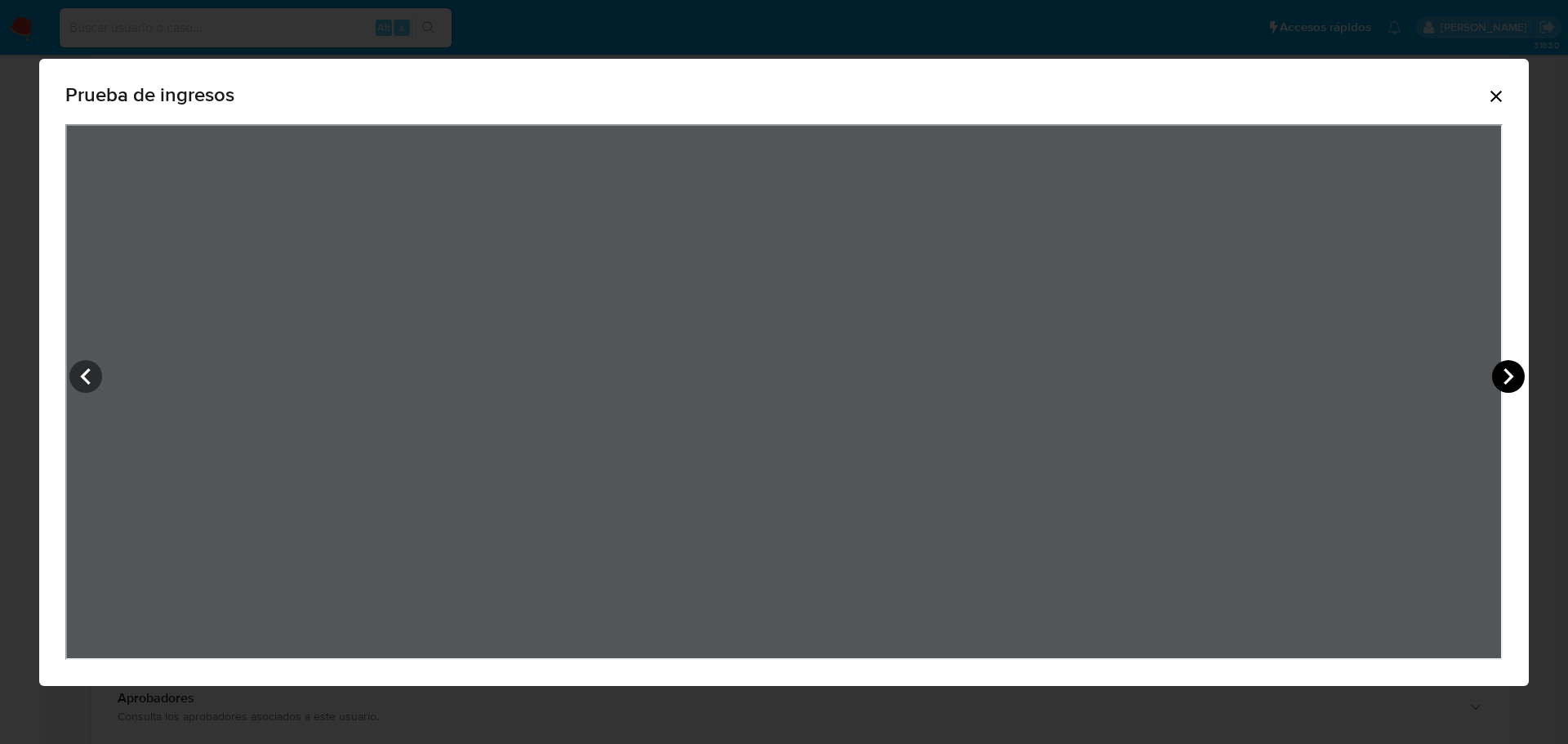
click at [1515, 372] on icon "View Document Modal" at bounding box center [1508, 377] width 33 height 33
click at [81, 381] on icon "View Document Modal" at bounding box center [86, 377] width 33 height 33
click at [1504, 375] on icon "View Document Modal" at bounding box center [1508, 377] width 33 height 33
click at [86, 367] on icon "View Document Modal" at bounding box center [86, 377] width 33 height 33
click at [1511, 372] on icon "View Document Modal" at bounding box center [1508, 377] width 33 height 33
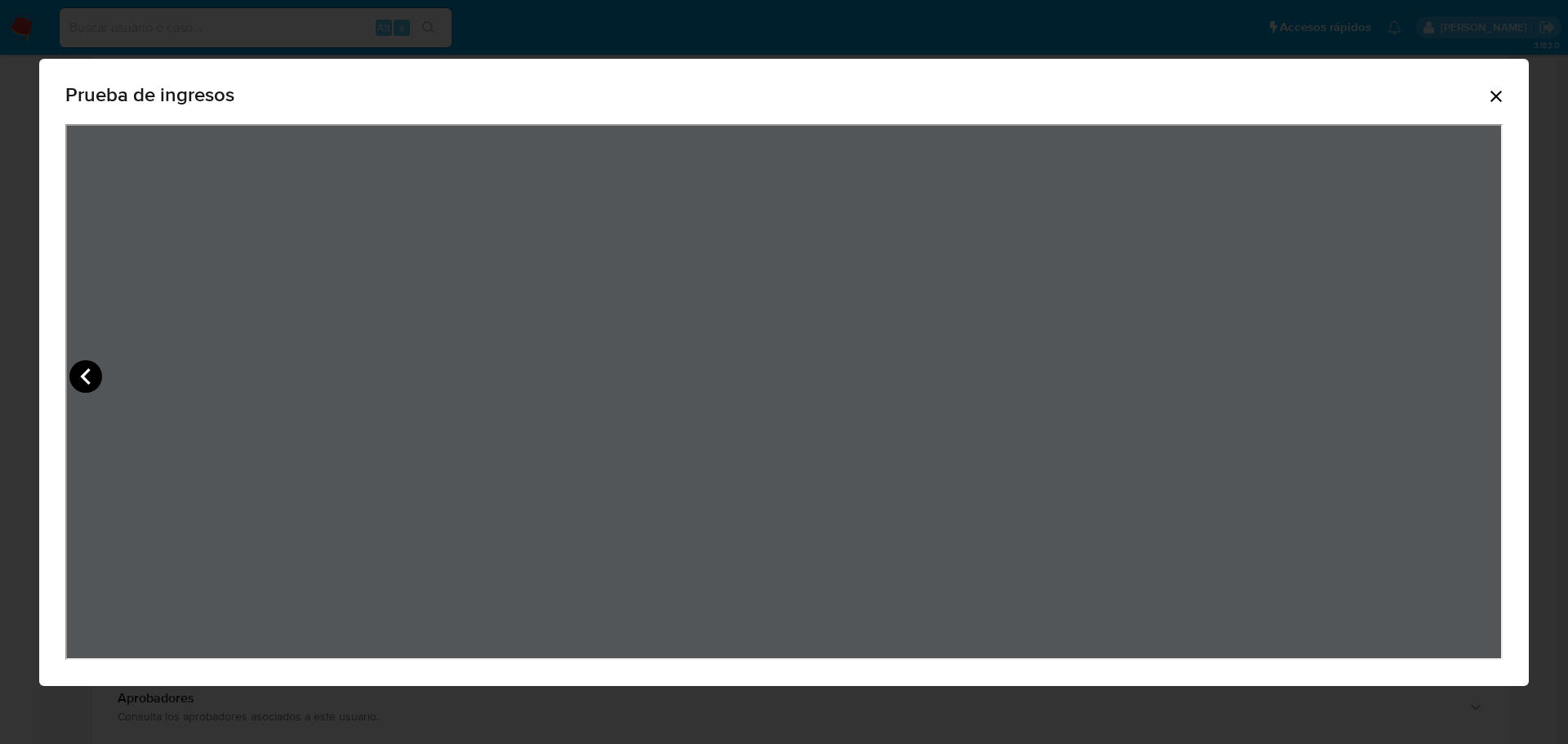
click at [92, 377] on icon "View Document Modal" at bounding box center [86, 377] width 33 height 33
click at [1507, 376] on icon "View Document Modal" at bounding box center [1508, 377] width 33 height 33
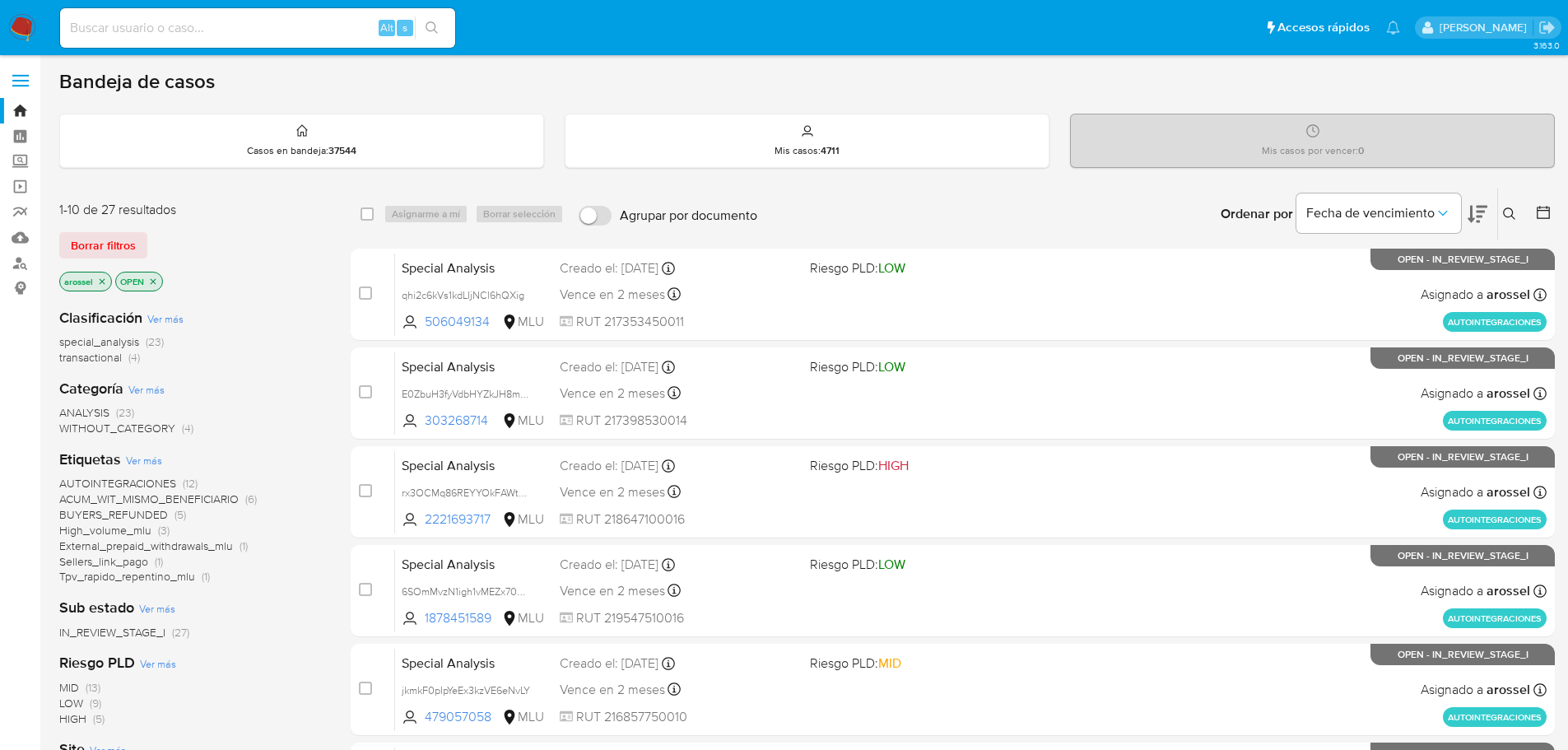
click at [174, 40] on div "Alt s" at bounding box center [258, 27] width 395 height 40
click at [174, 29] on input at bounding box center [258, 28] width 395 height 21
paste input "4l7p3tHjiCvfP1wSNMUyApYM"
type input "4l7p3tHjiCvfP1wSNMUyApYM"
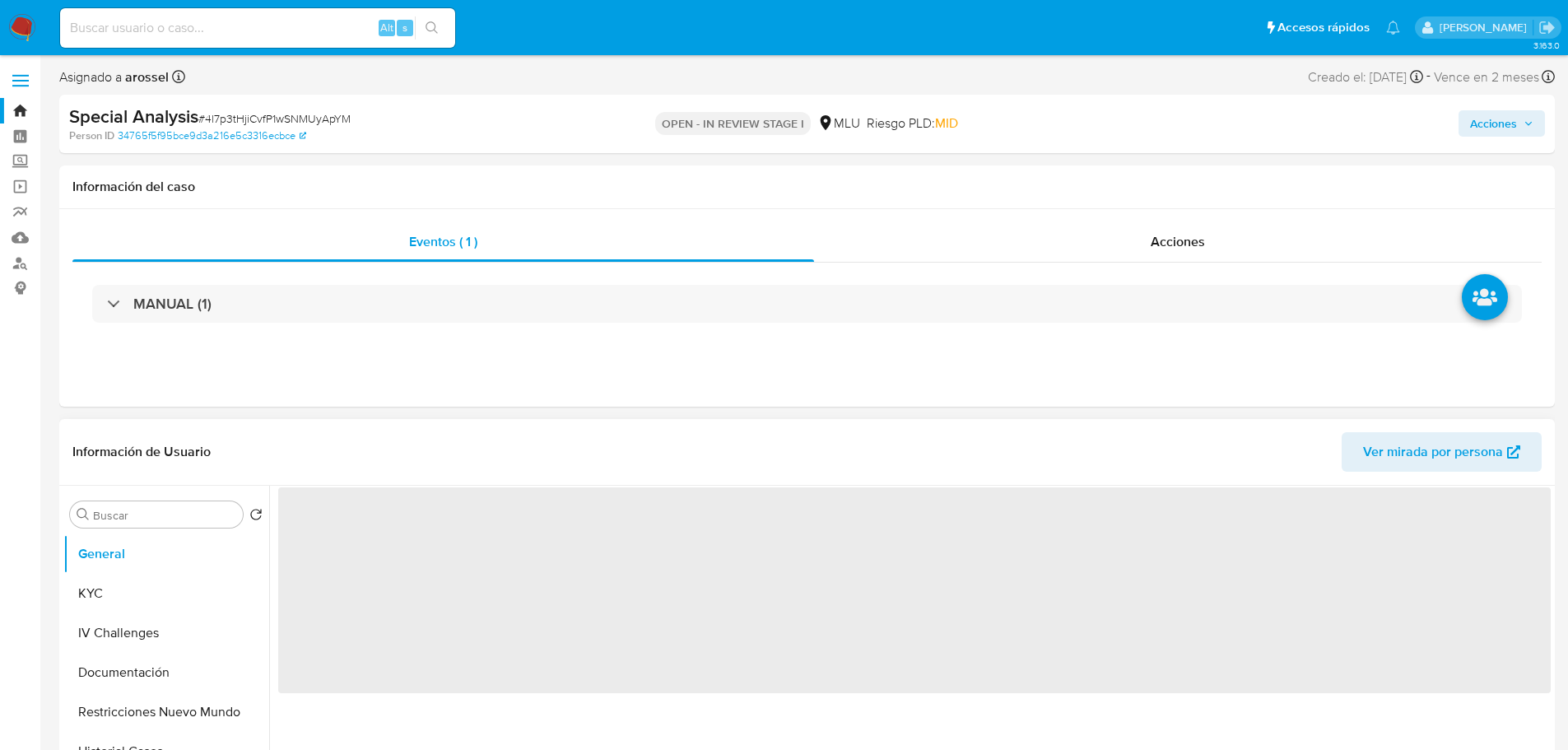
select select "10"
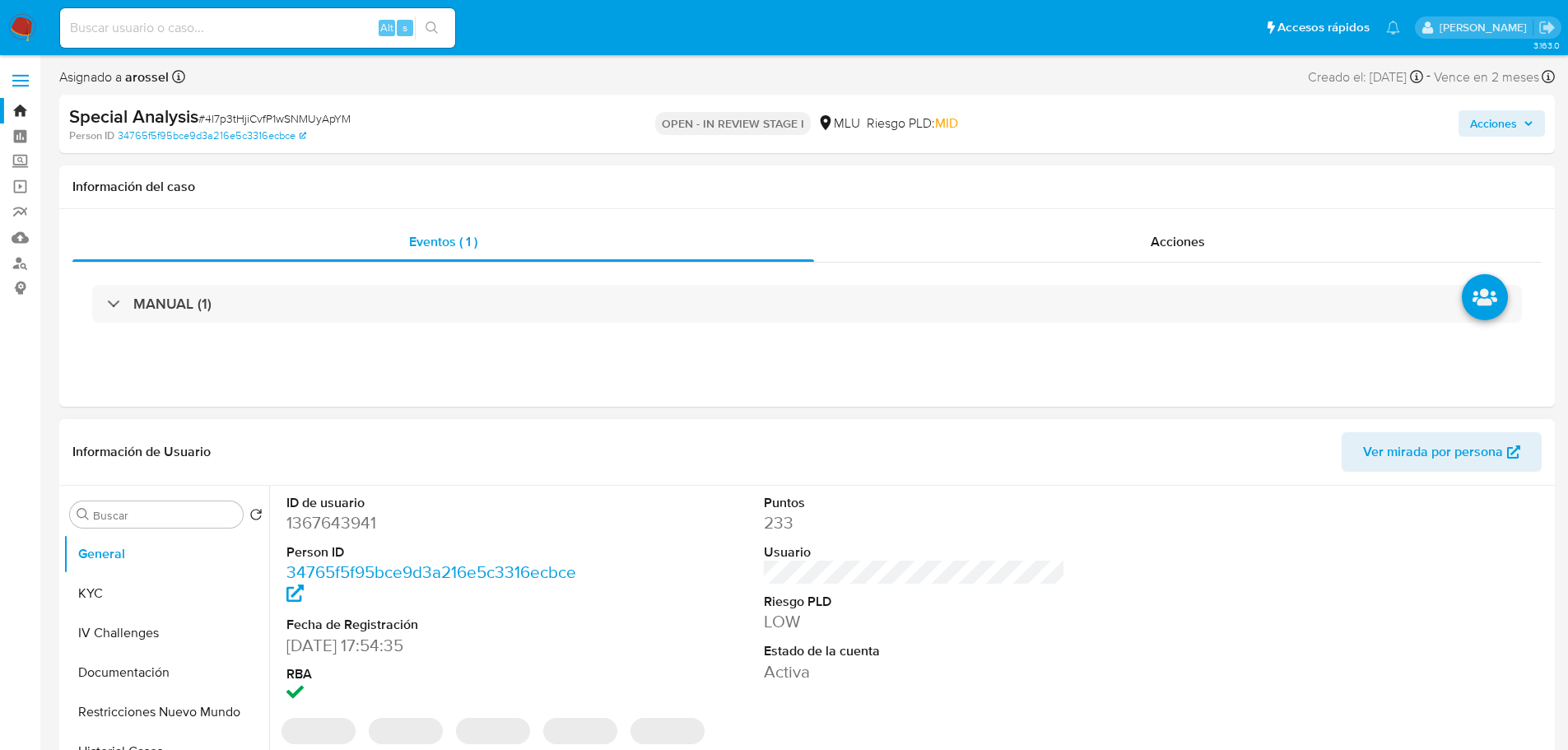
click at [1090, 542] on div "ID de usuario 1367643941 Person ID 34765f5f95bce9d3a216e5c3316ecbce Fecha de Re…" at bounding box center [914, 600] width 1272 height 229
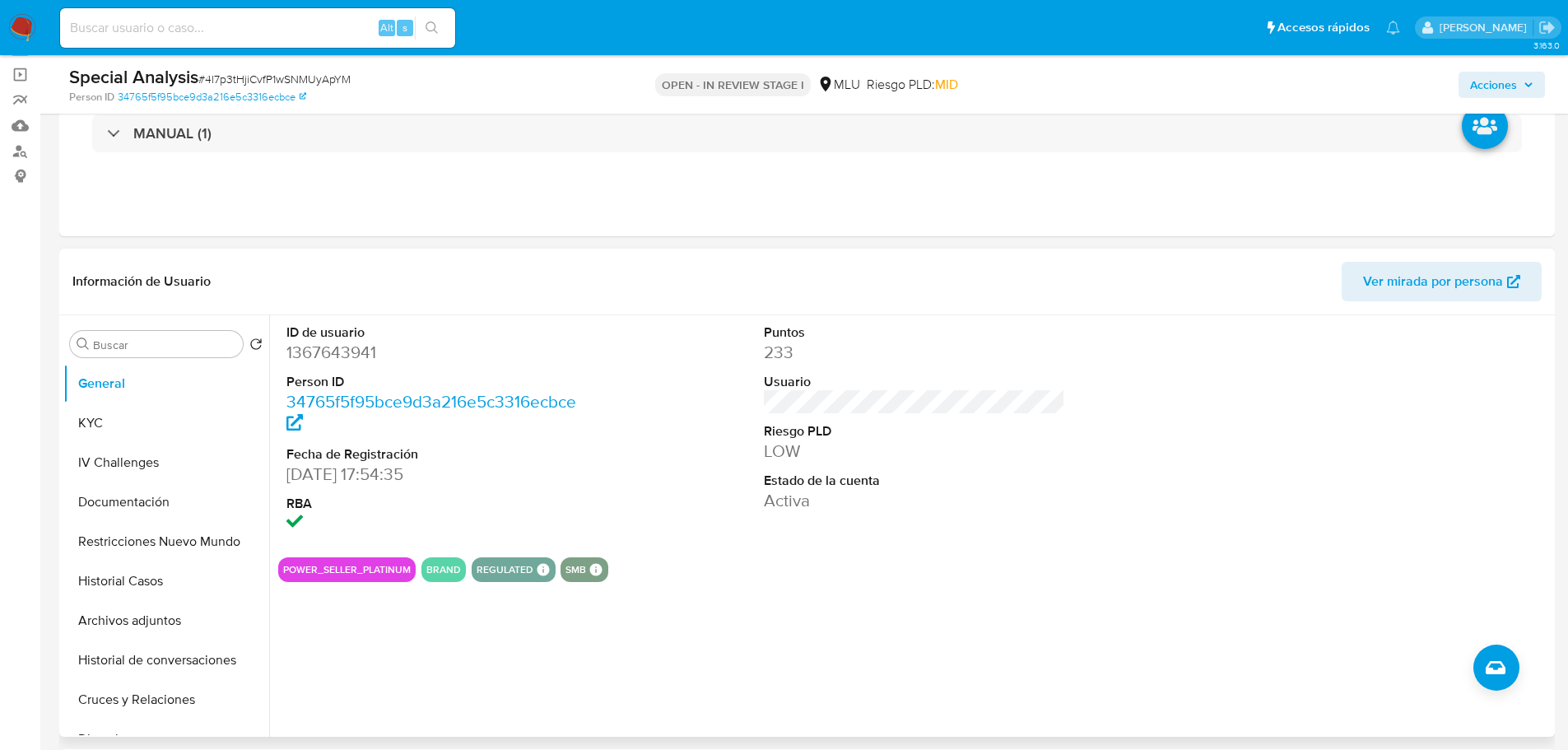
scroll to position [82, 0]
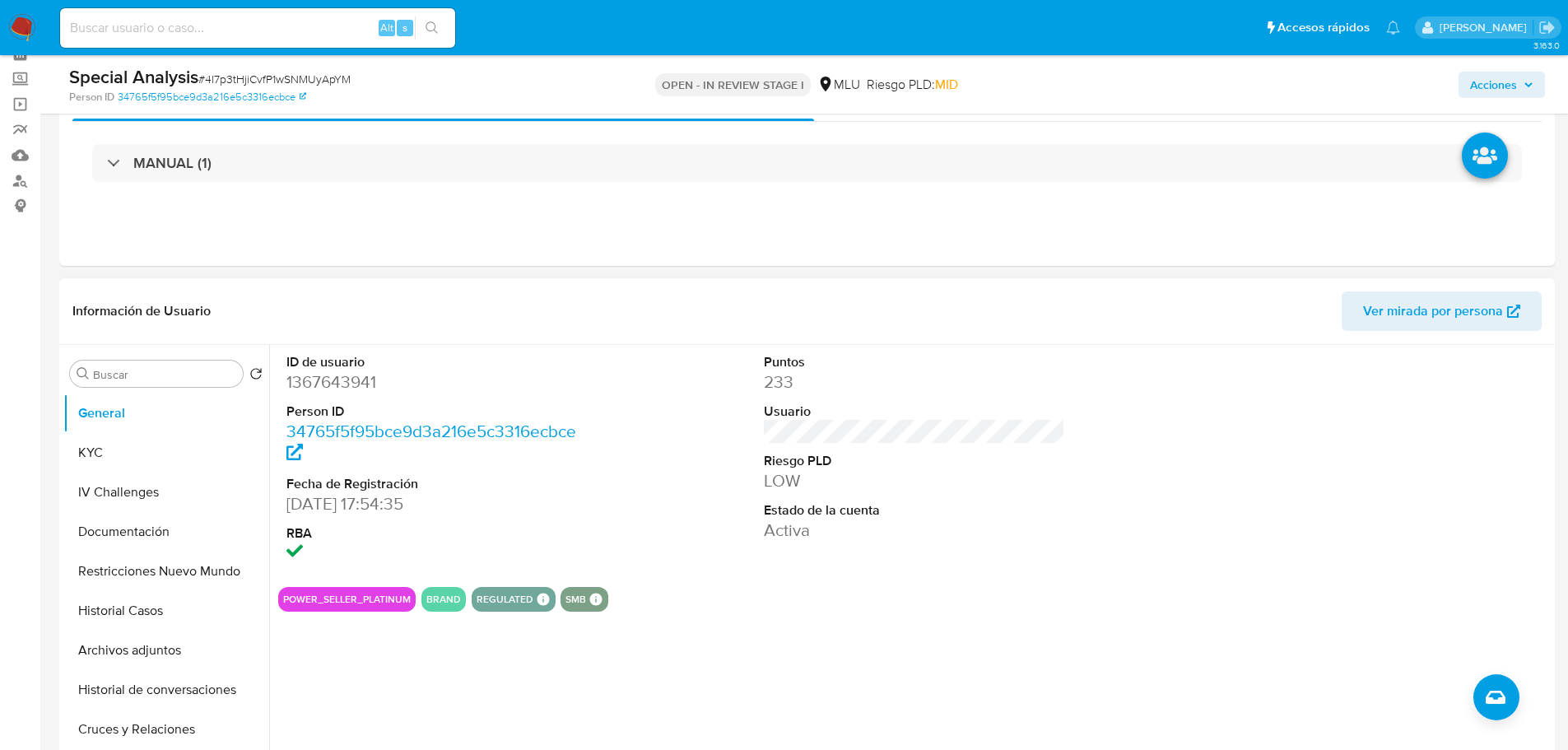
click at [1397, 315] on span "Ver mirada por persona" at bounding box center [1432, 311] width 140 height 40
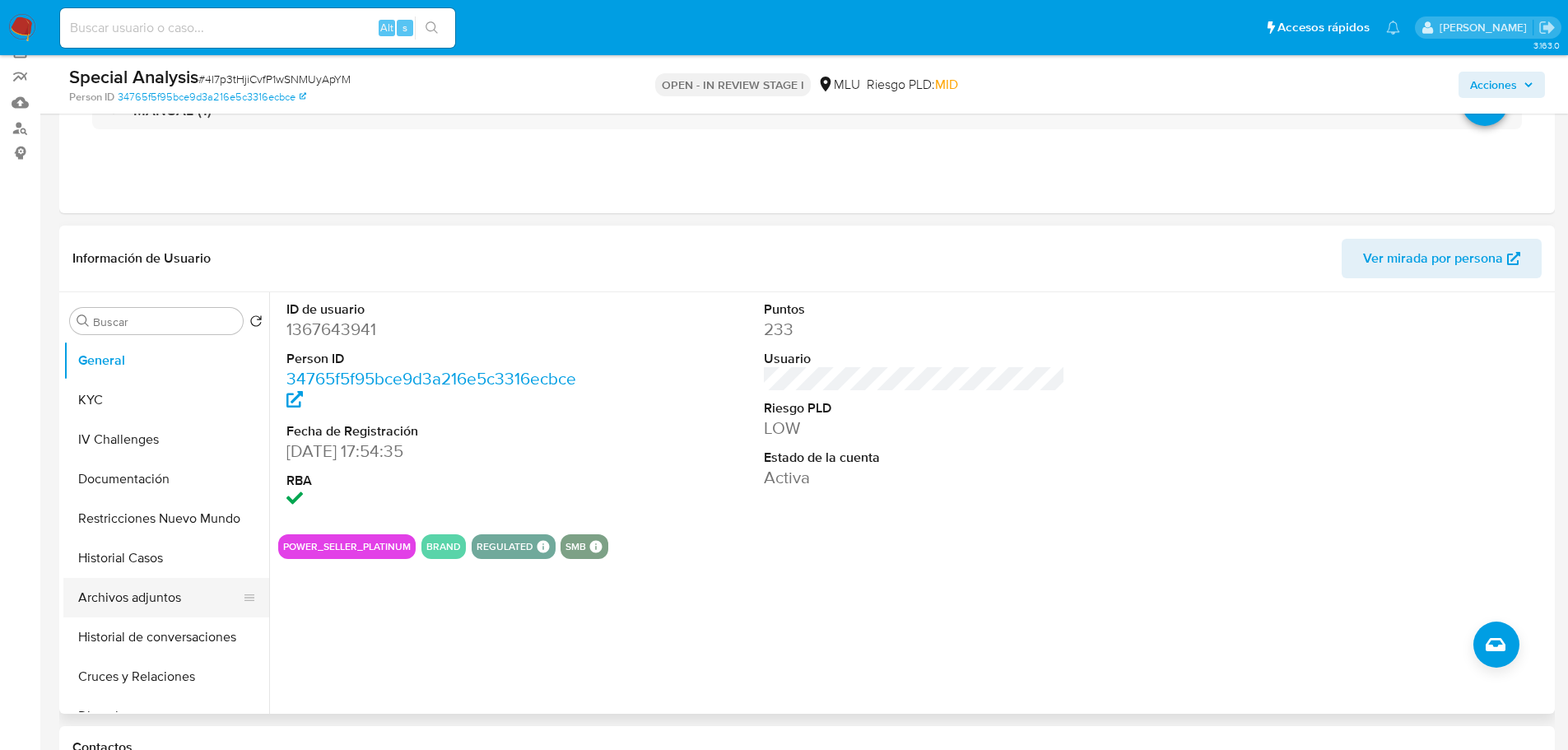
scroll to position [165, 0]
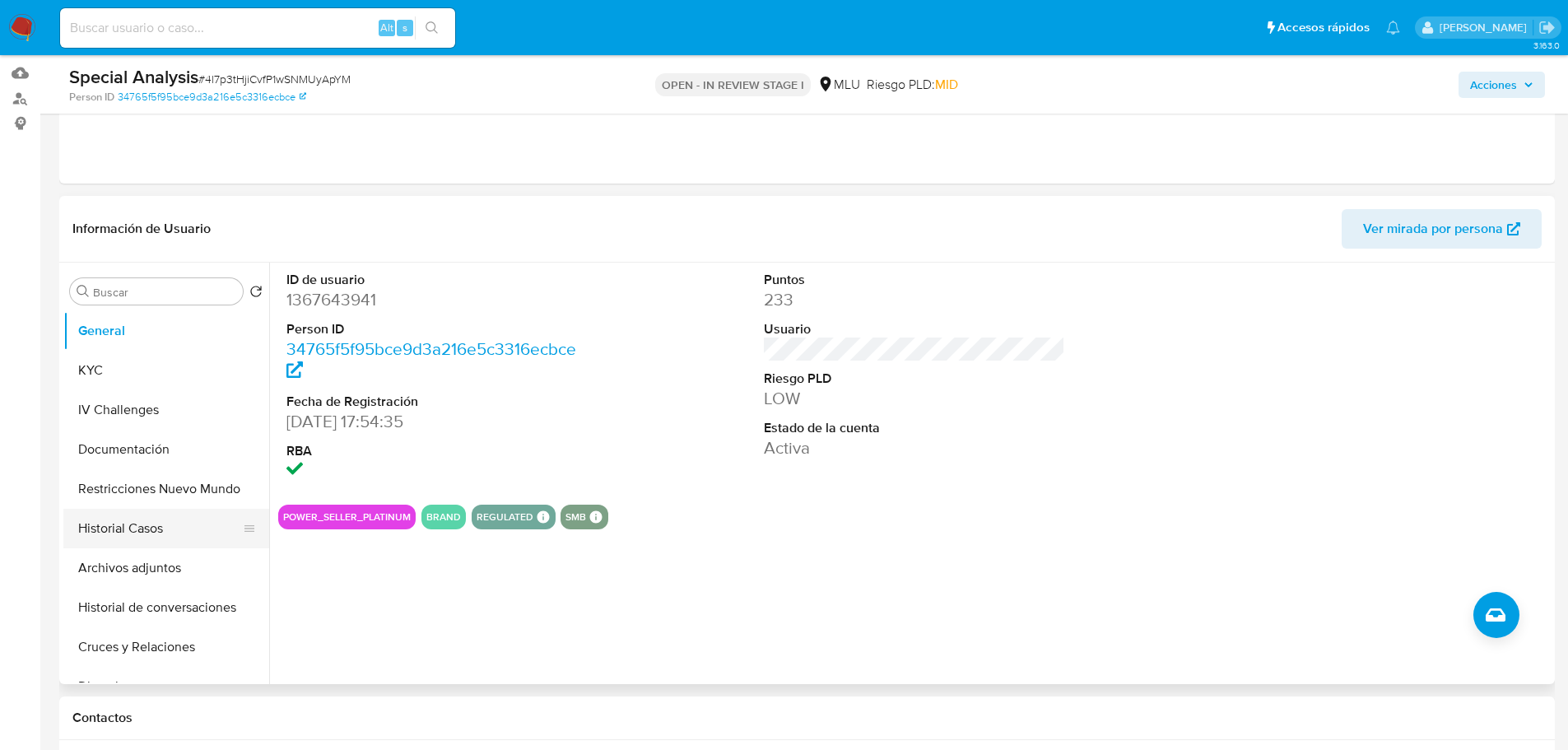
click at [117, 521] on button "Historial Casos" at bounding box center [159, 528] width 193 height 40
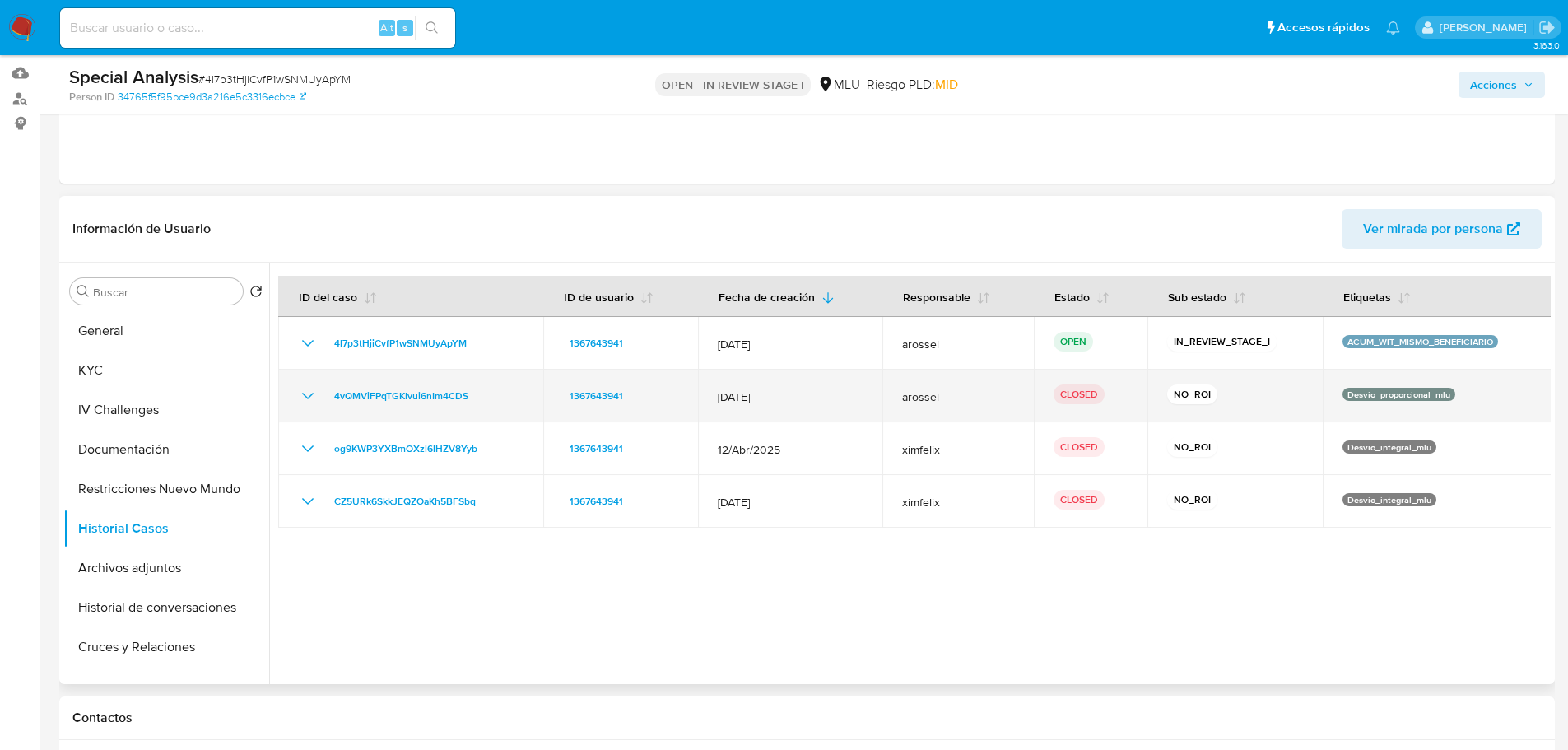
click at [308, 397] on icon "Mostrar/Ocultar" at bounding box center [308, 395] width 12 height 7
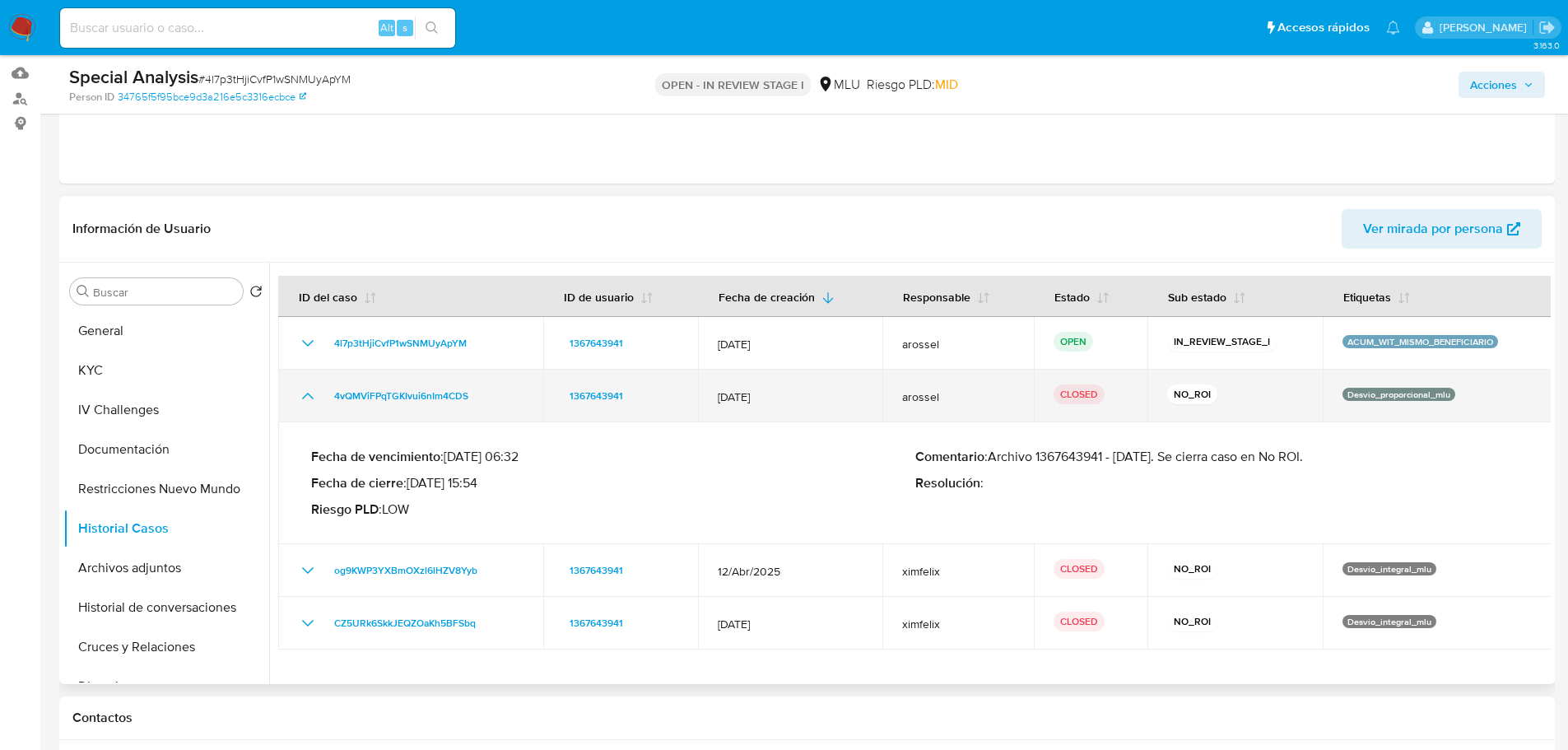
click at [308, 397] on icon "Mostrar/Ocultar" at bounding box center [307, 395] width 19 height 19
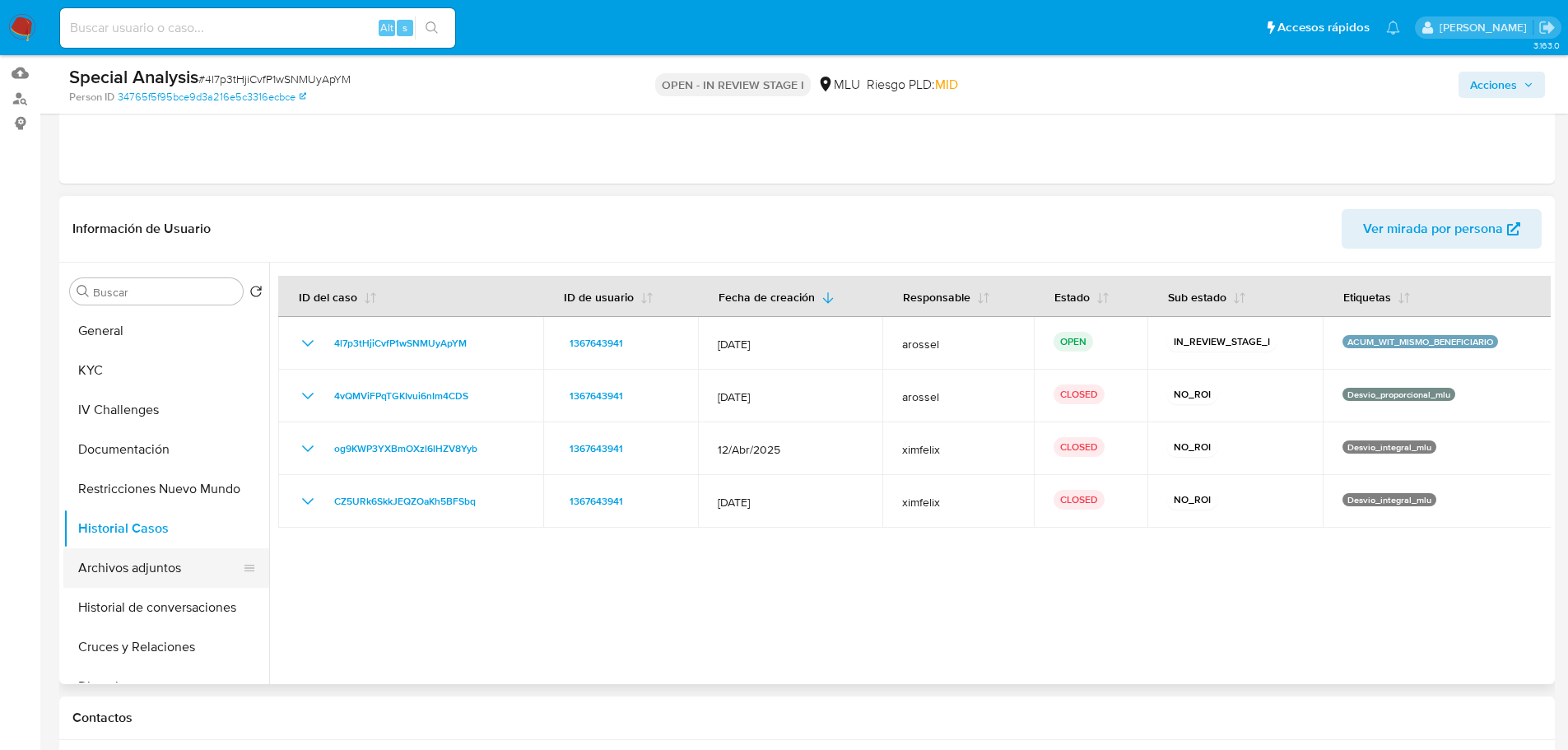
click at [178, 579] on button "Archivos adjuntos" at bounding box center [159, 568] width 193 height 40
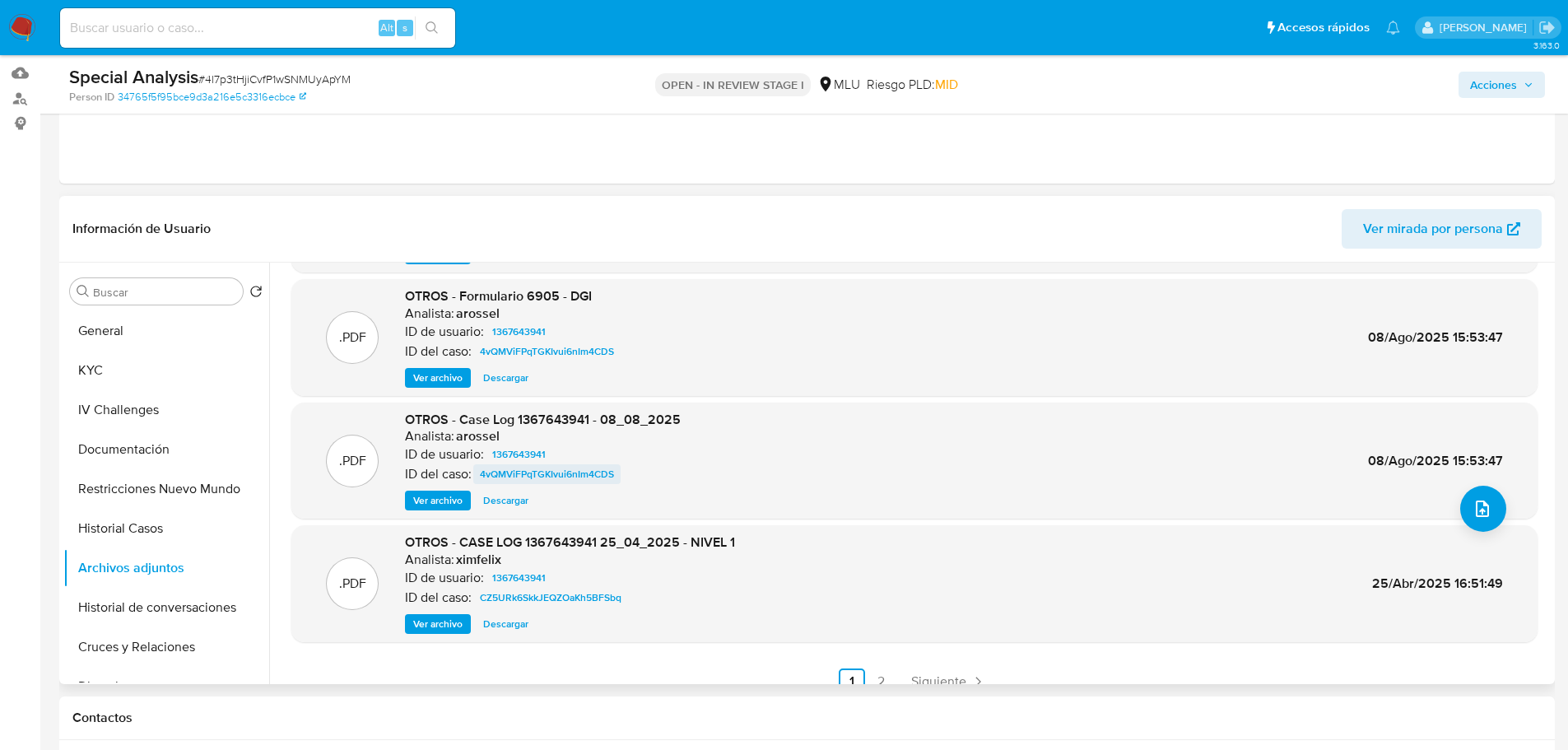
scroll to position [139, 0]
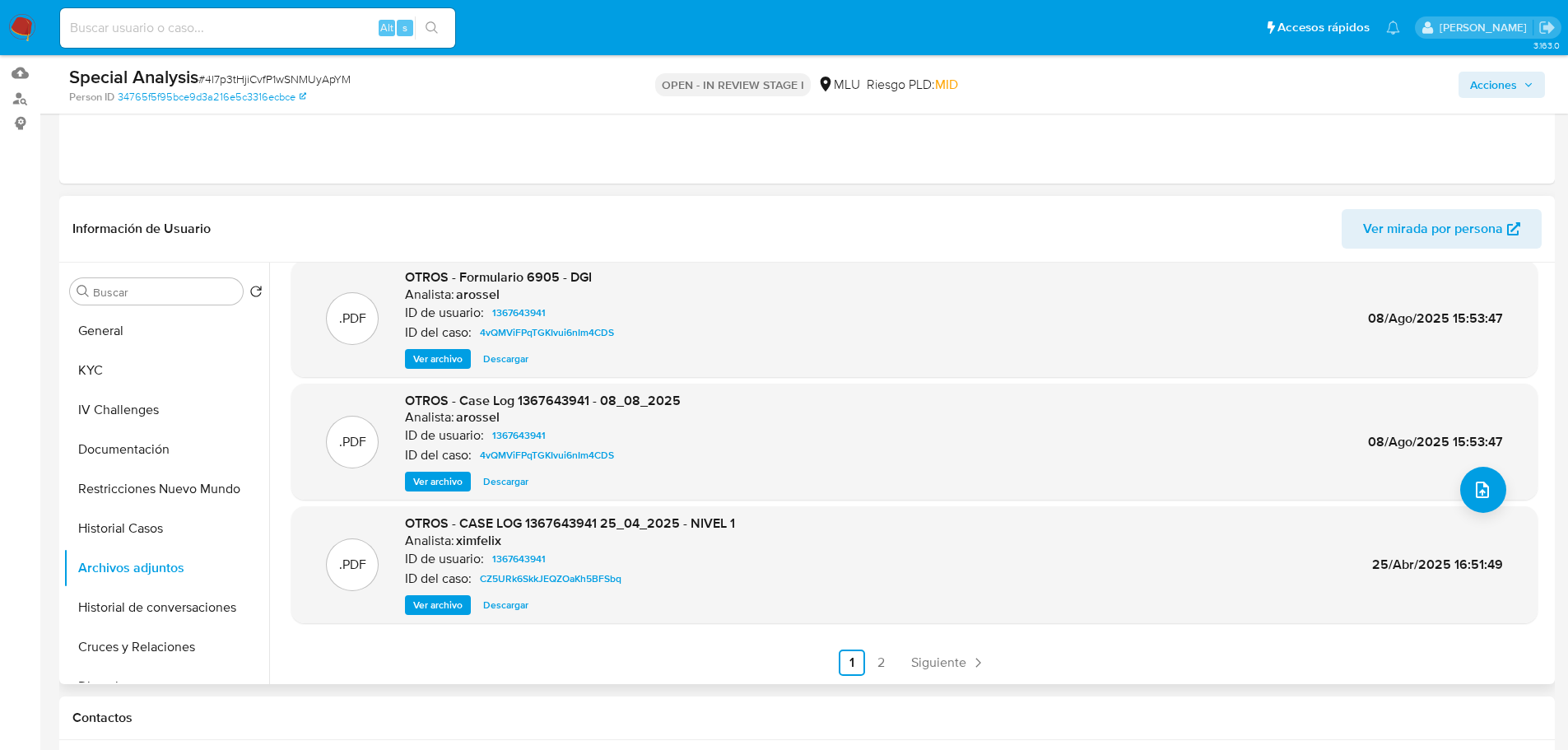
click at [456, 483] on span "Ver archivo" at bounding box center [437, 481] width 49 height 16
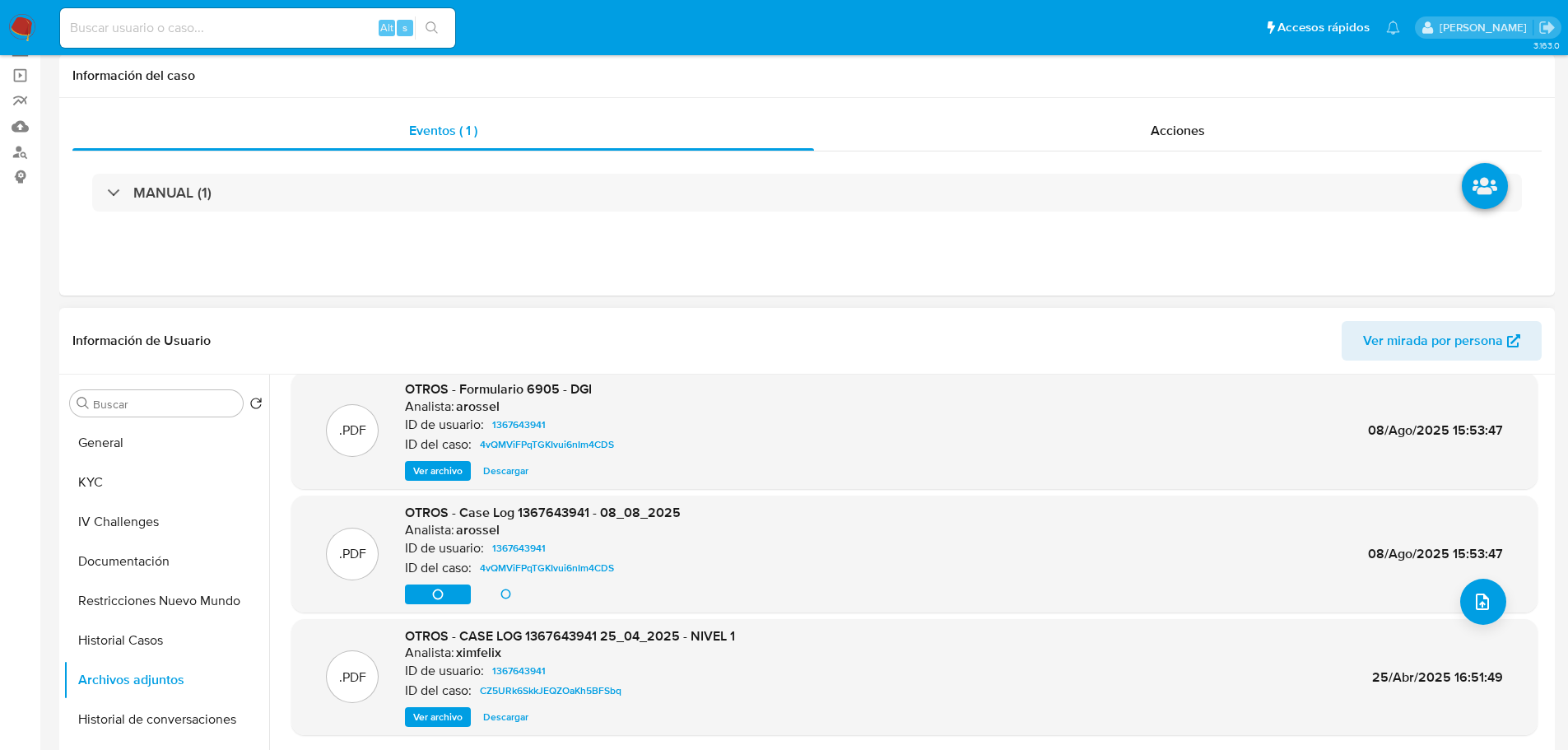
scroll to position [0, 0]
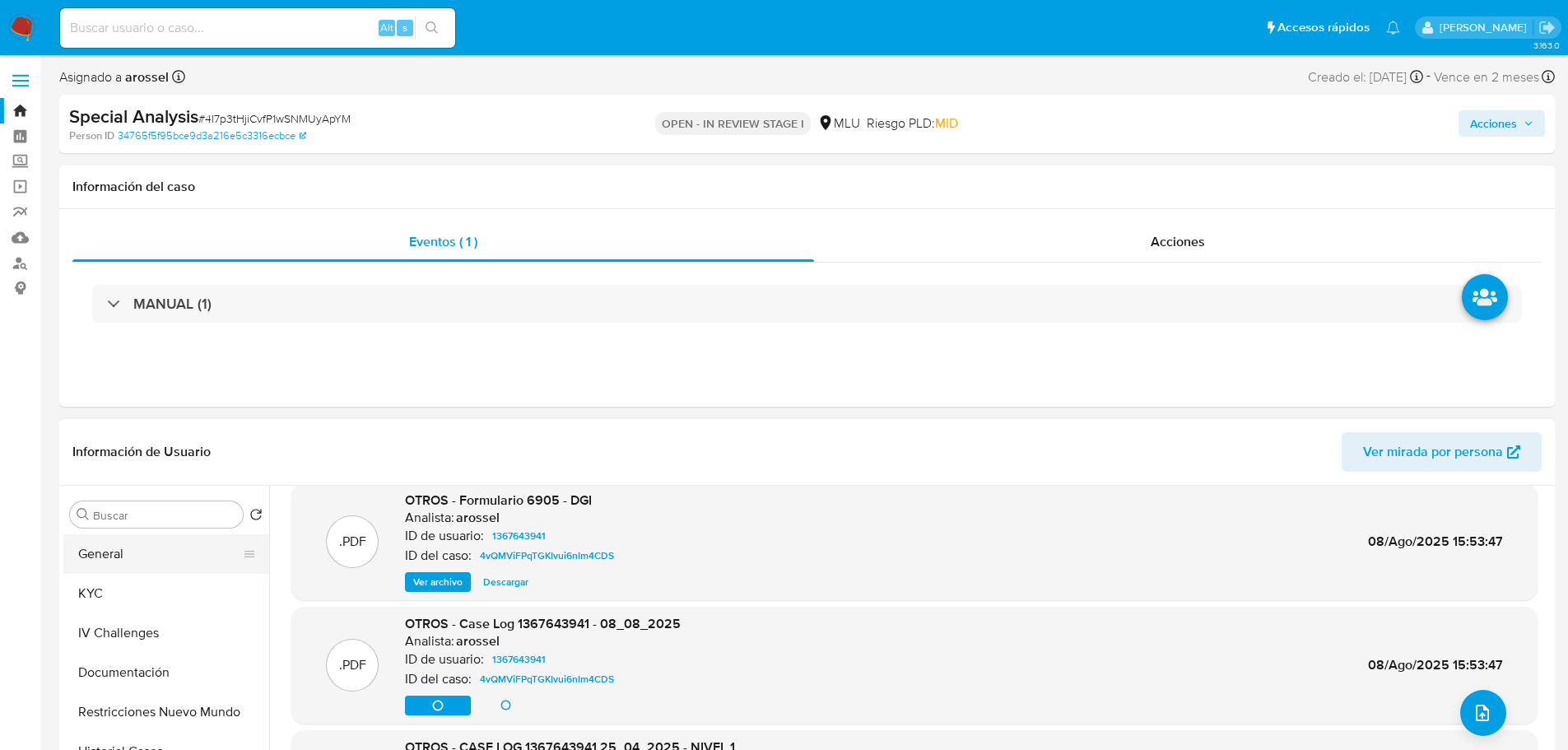
click at [163, 553] on button "General" at bounding box center [159, 553] width 193 height 40
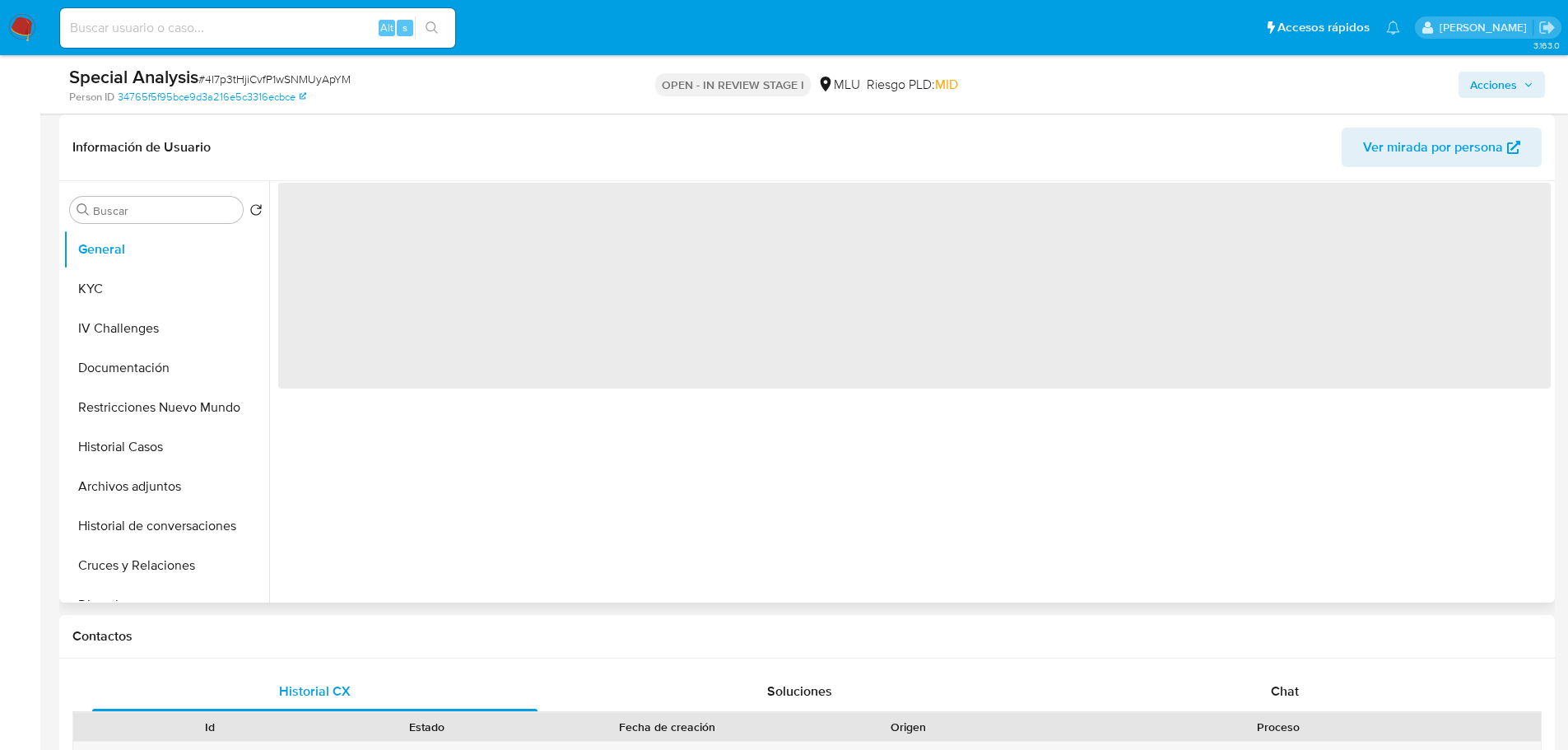
scroll to position [247, 0]
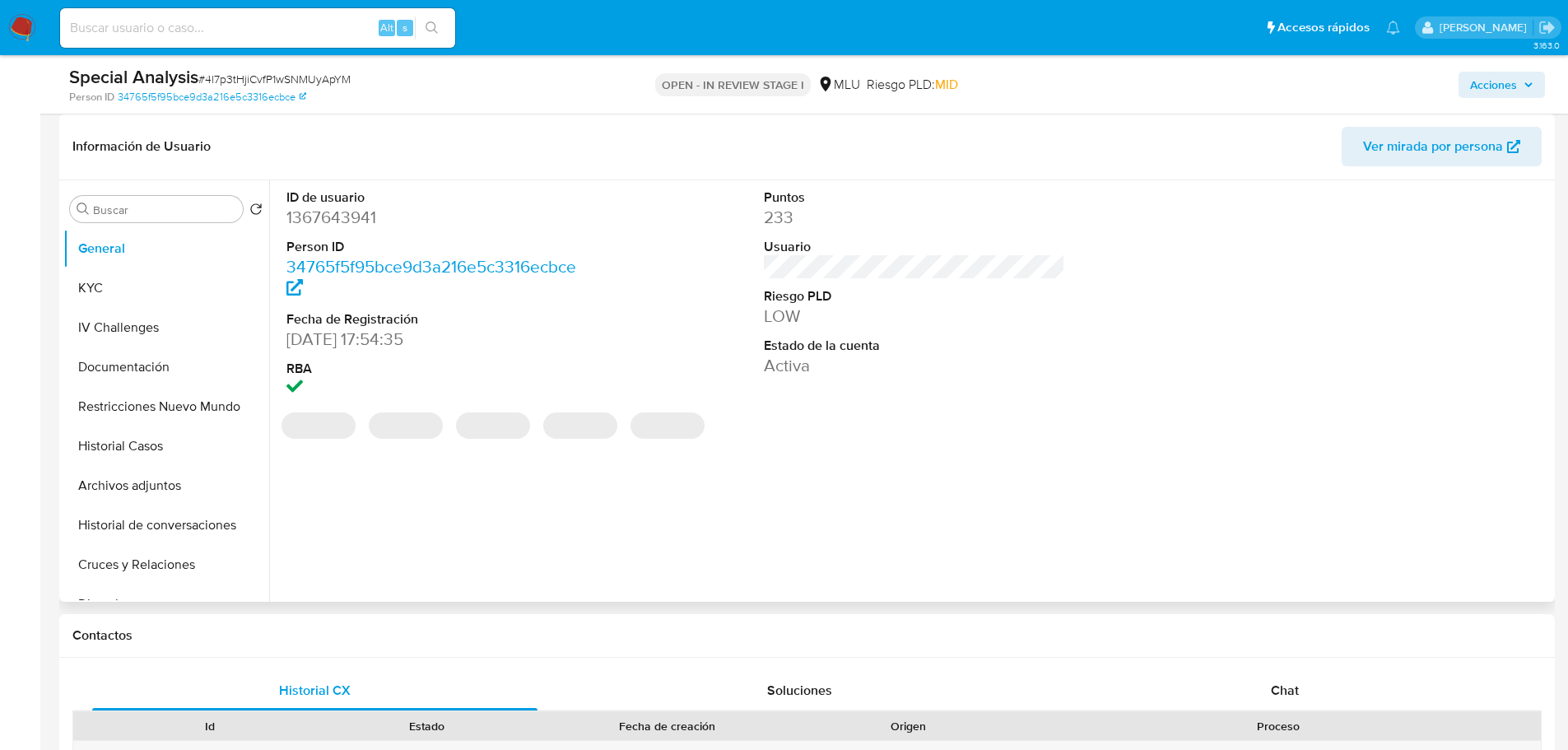
click at [357, 226] on dd "1367643941" at bounding box center [438, 217] width 302 height 23
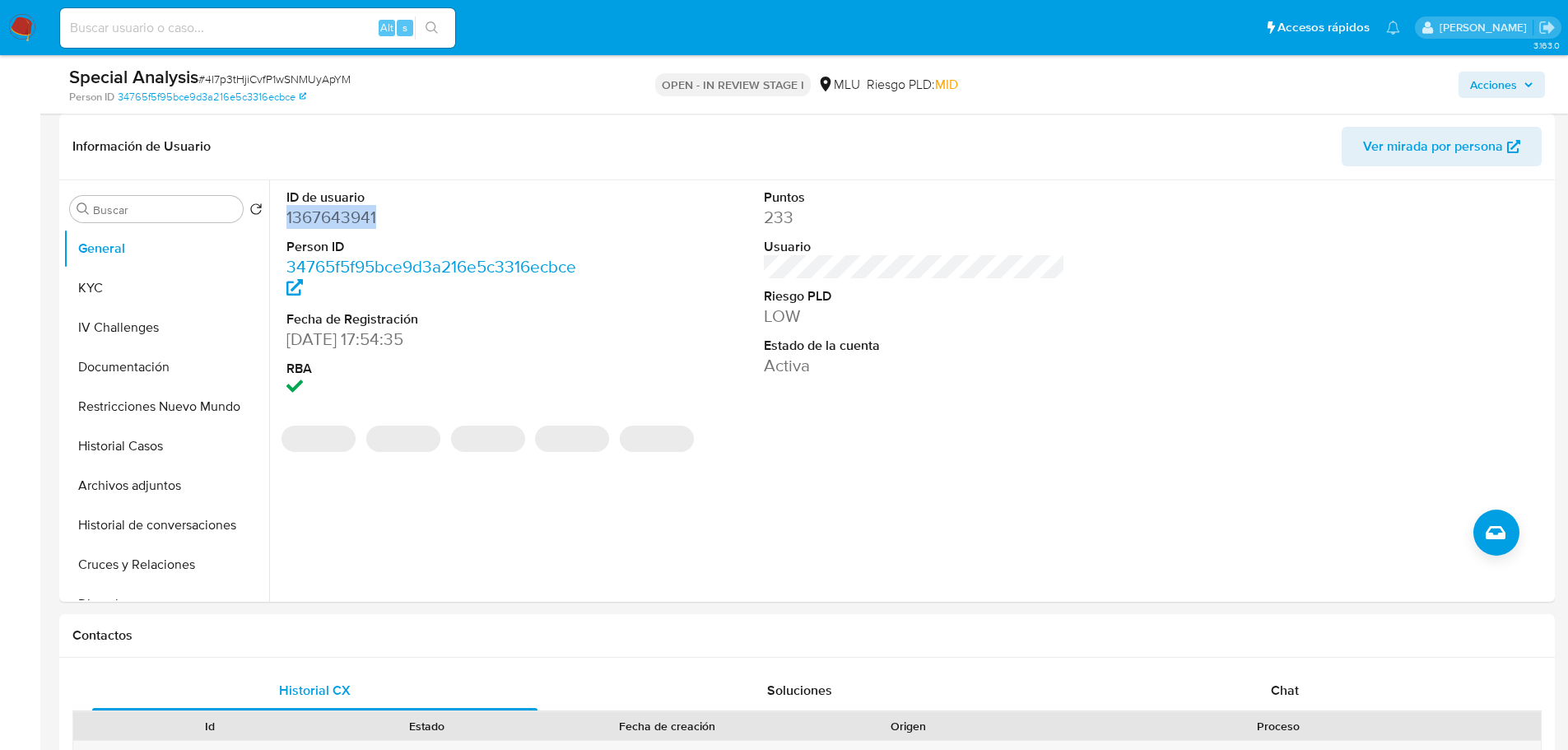
copy dd "1367643941"
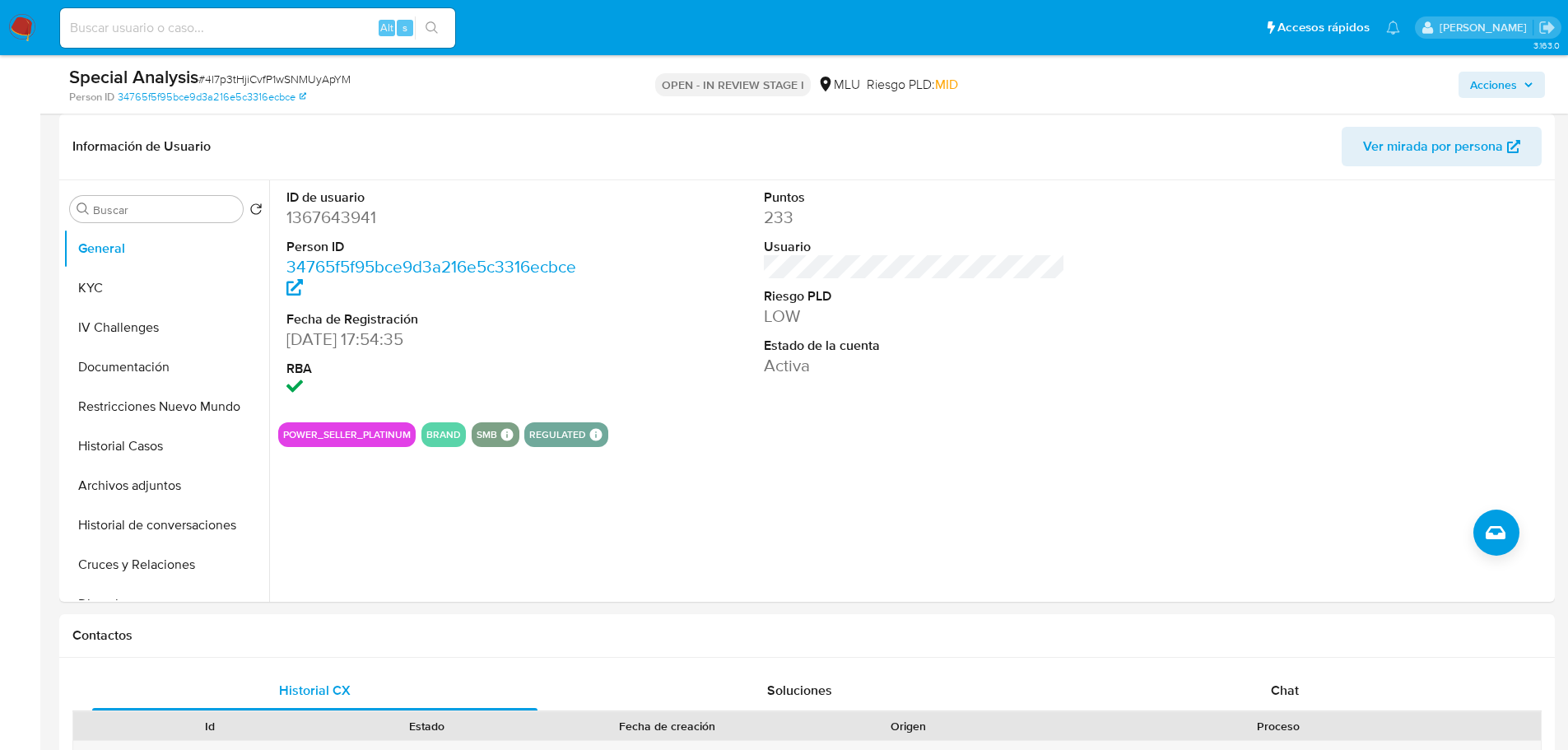
click at [259, 78] on span "# 4l7p3tHjiCvfP1wSNMUyApYM" at bounding box center [274, 78] width 152 height 16
copy span "4l7p3tHjiCvfP1wSNMUyApYM"
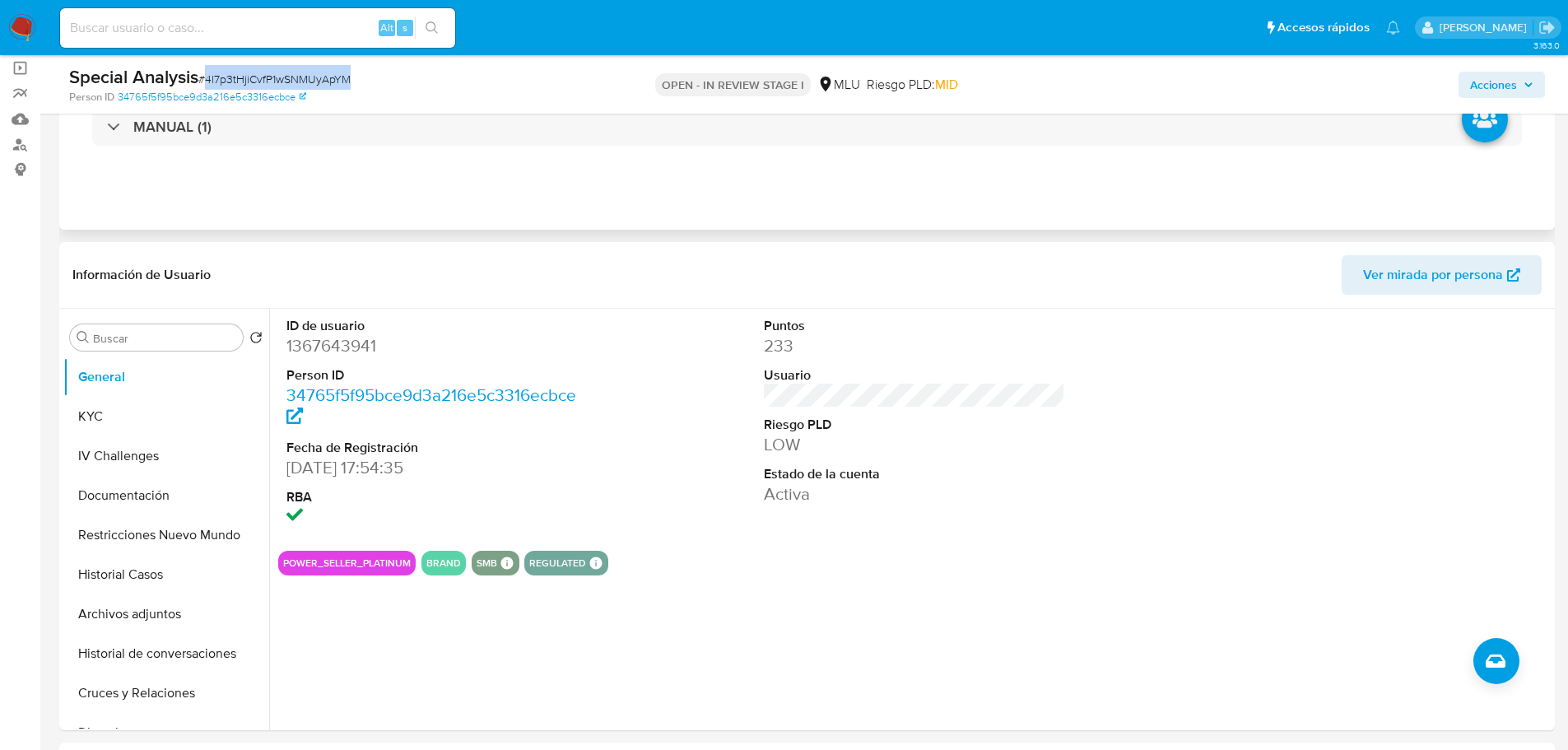
scroll to position [0, 0]
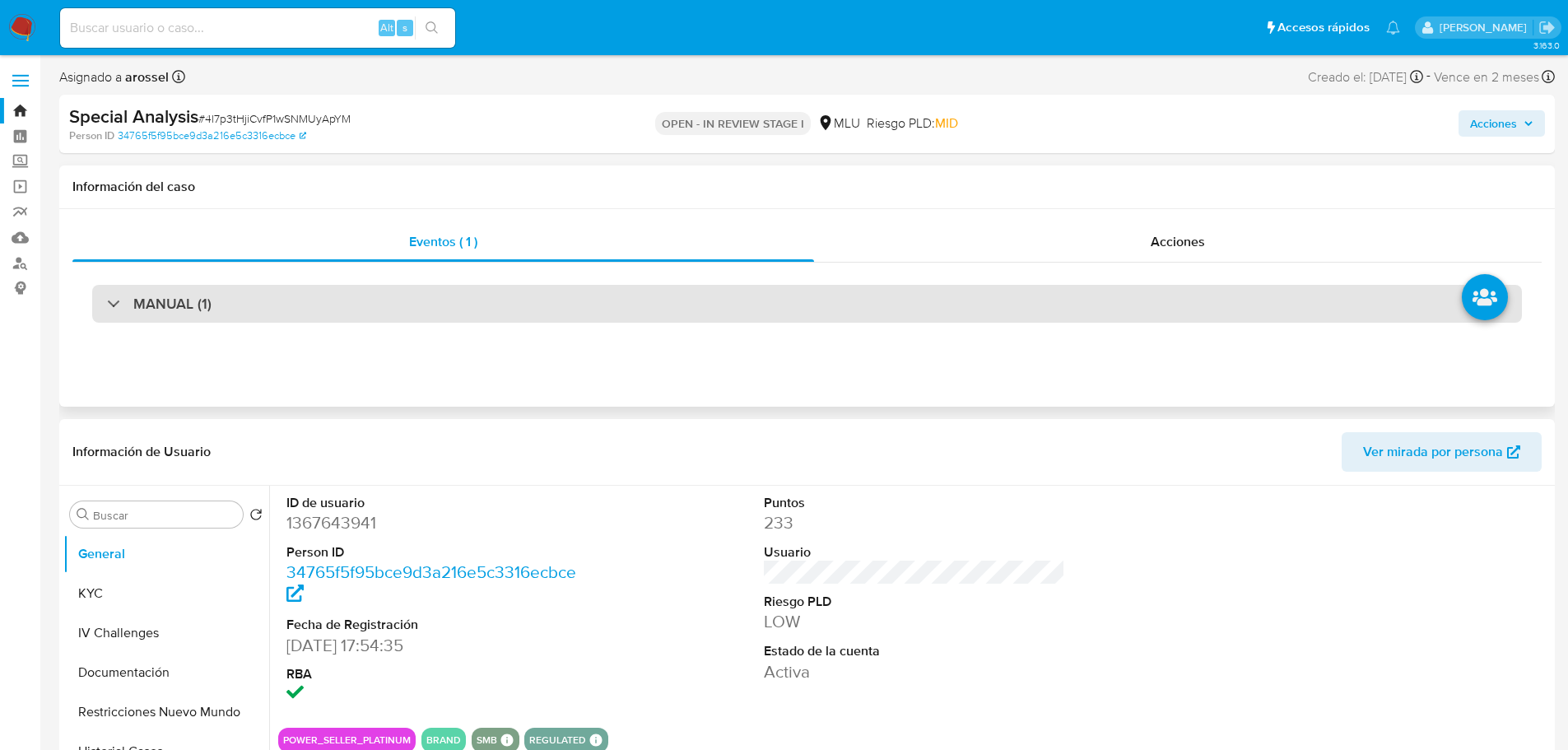
click at [262, 290] on div "MANUAL (1)" at bounding box center [806, 303] width 1429 height 38
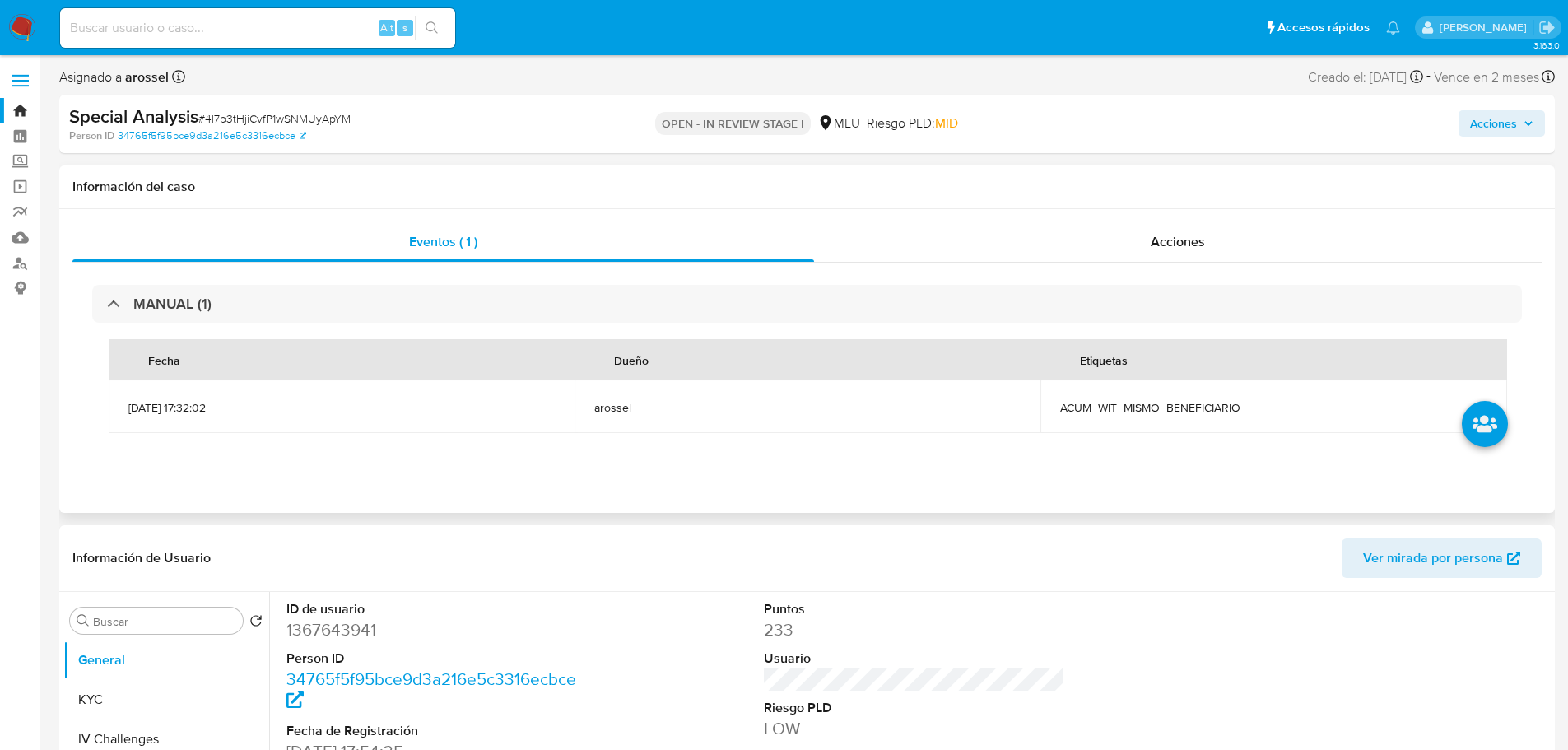
click at [1166, 413] on span "ACUM_WIT_MISMO_BENEFICIARIO" at bounding box center [1273, 407] width 426 height 15
copy span "ACUM_WIT_MISMO_BENEFICIARIO"
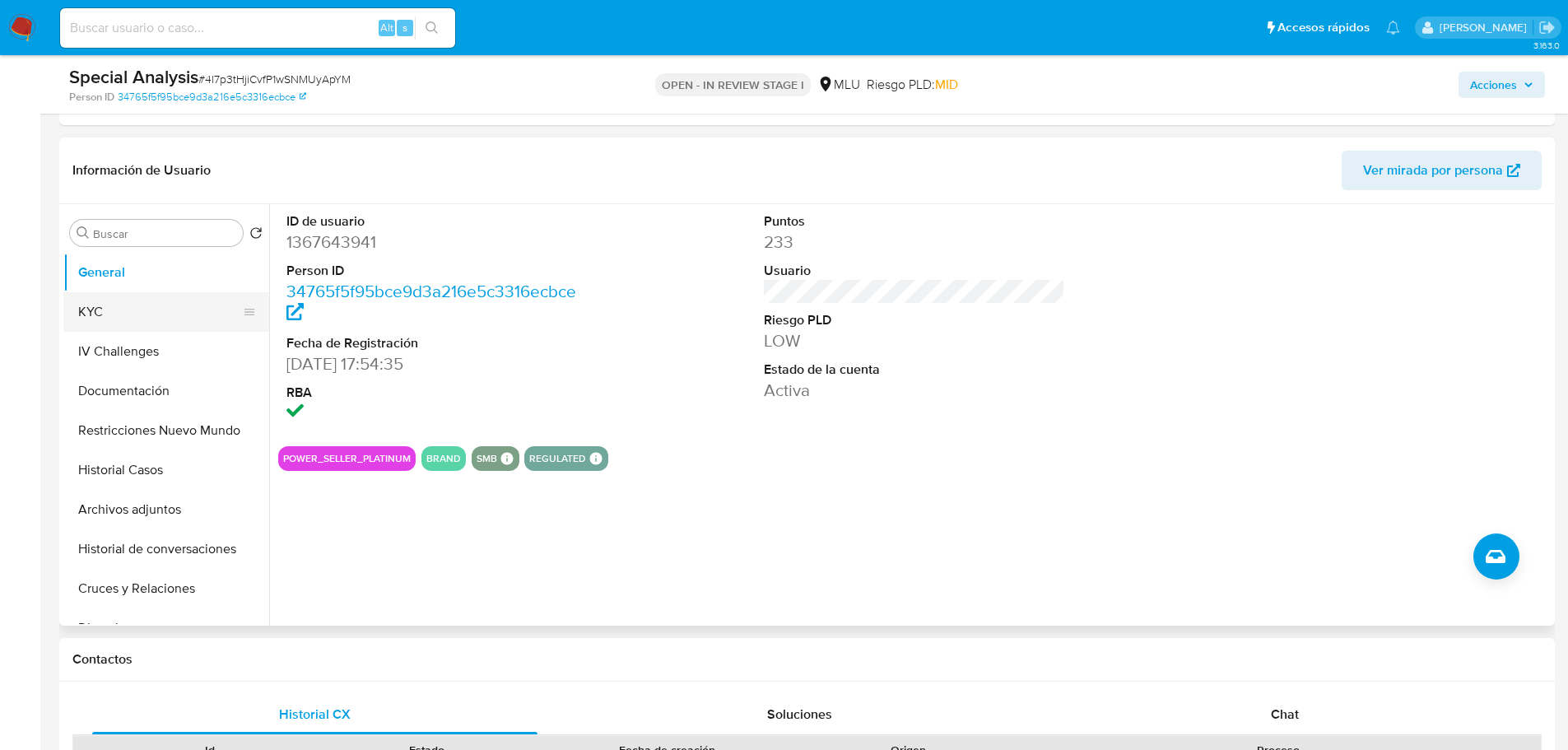
click at [147, 308] on button "KYC" at bounding box center [159, 312] width 193 height 40
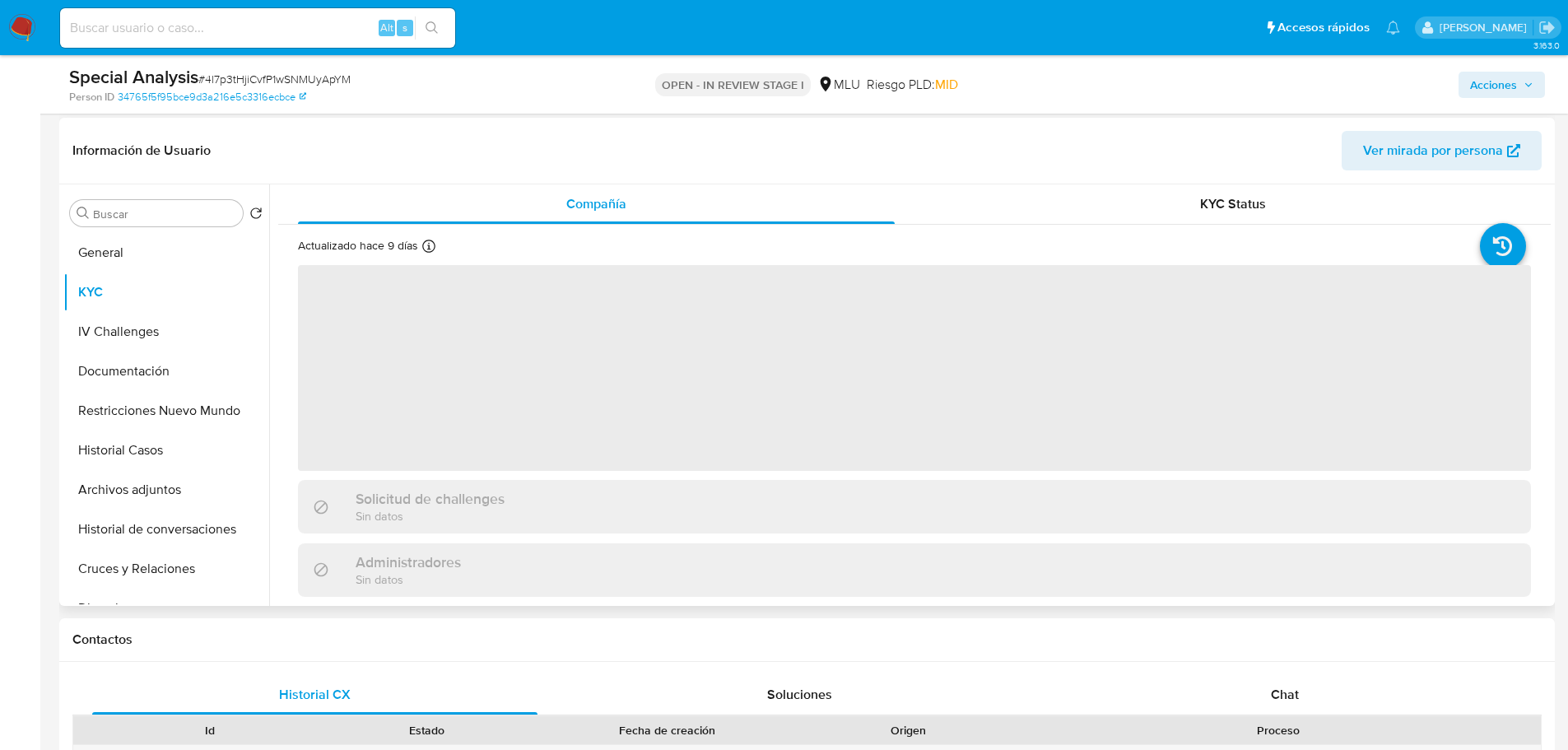
scroll to position [82, 0]
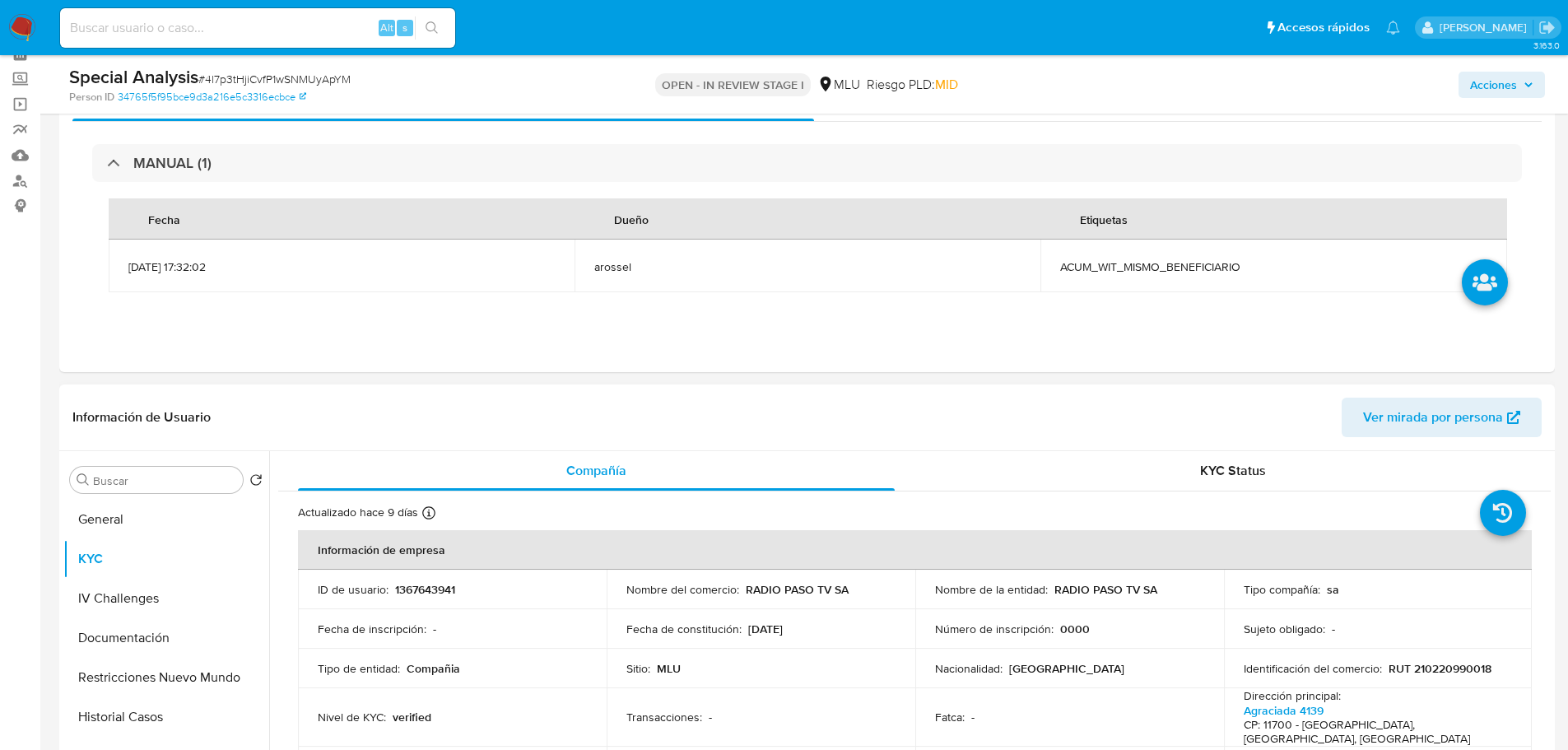
click at [431, 581] on p "1367643941" at bounding box center [425, 588] width 60 height 15
copy p "1367643941"
drag, startPoint x: 1048, startPoint y: 589, endPoint x: 1161, endPoint y: 586, distance: 113.0
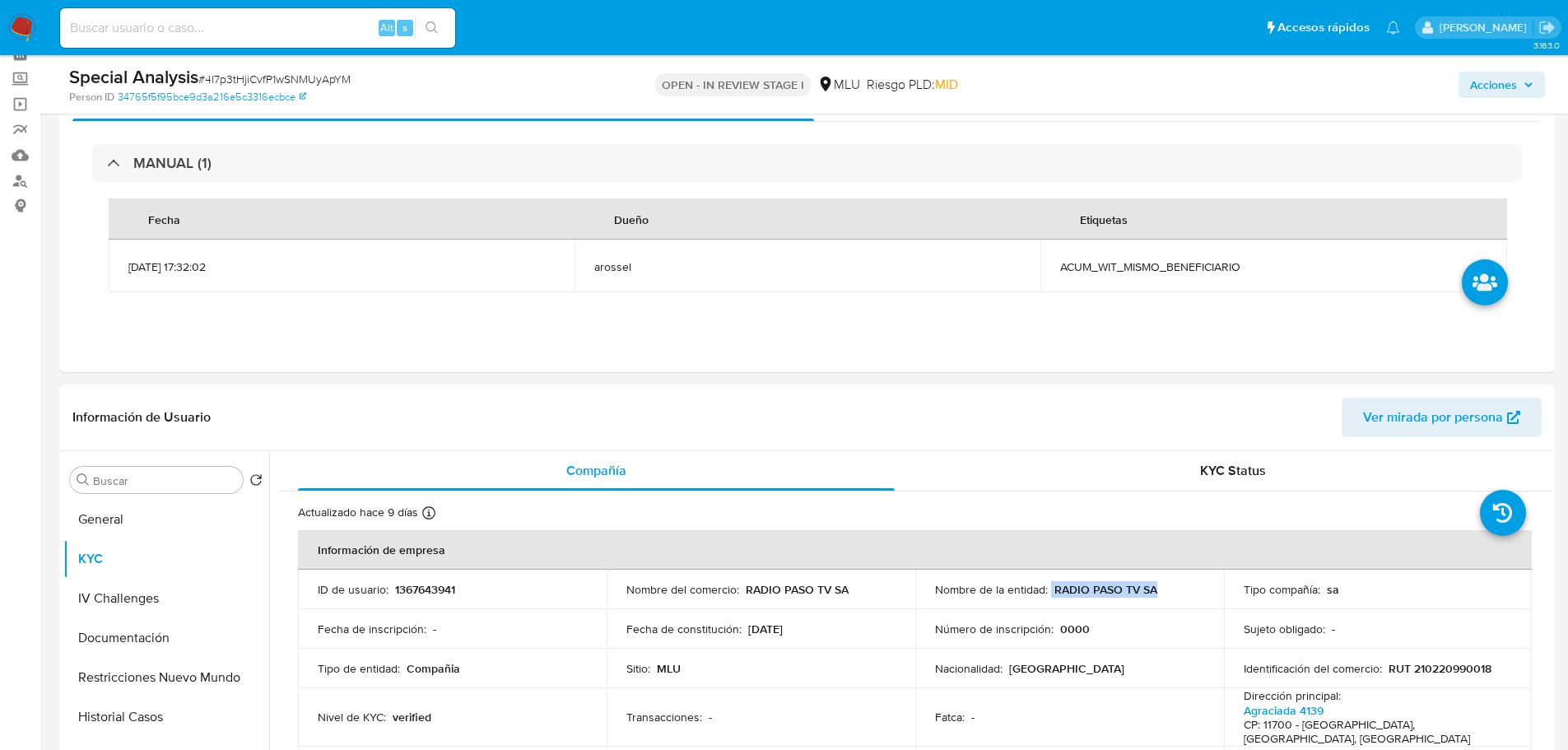
click at [1161, 586] on div "Nombre de la entidad : RADIO PASO TV SA" at bounding box center [1070, 588] width 269 height 15
copy div "RADIO PASO TV SA"
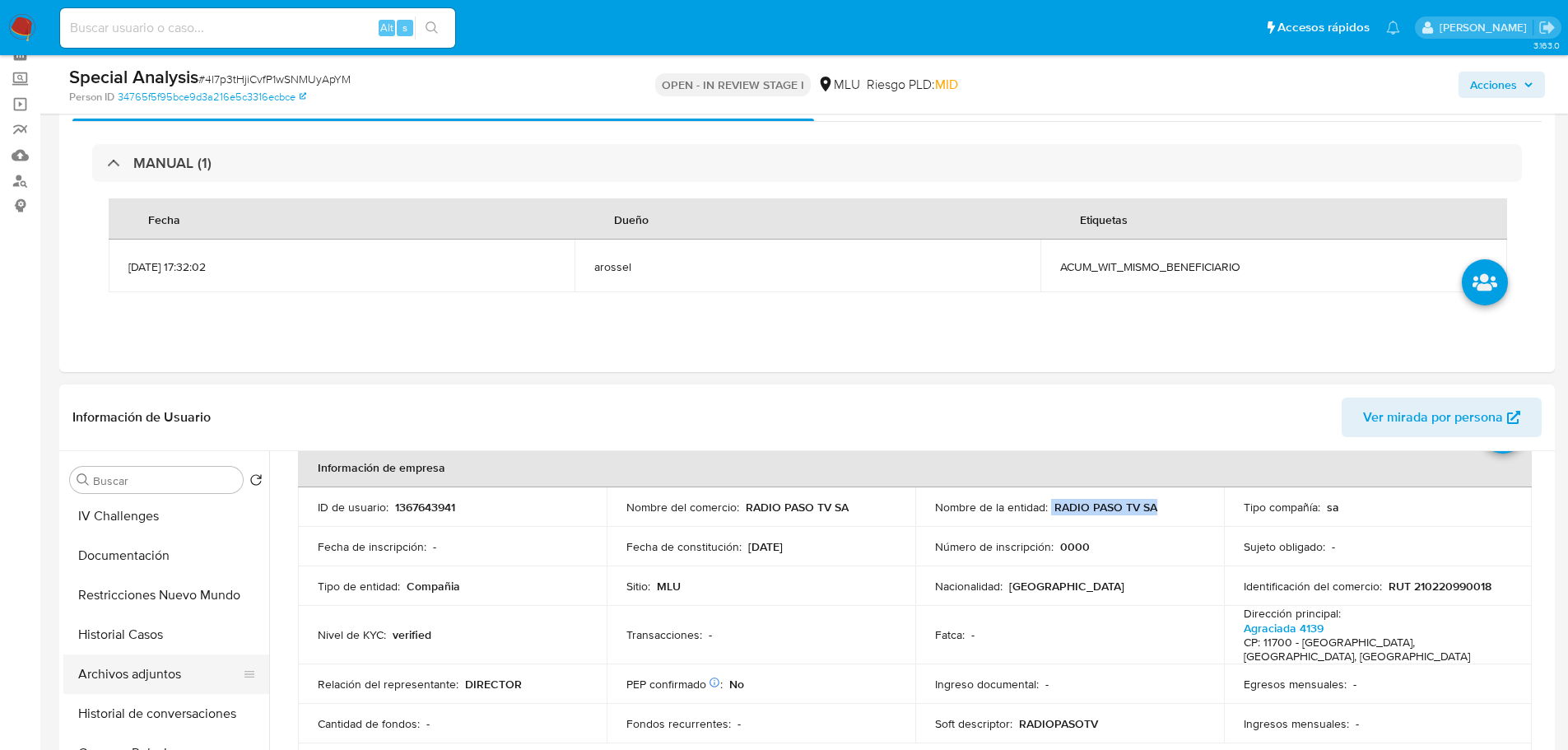
click at [177, 674] on button "Archivos adjuntos" at bounding box center [159, 673] width 193 height 40
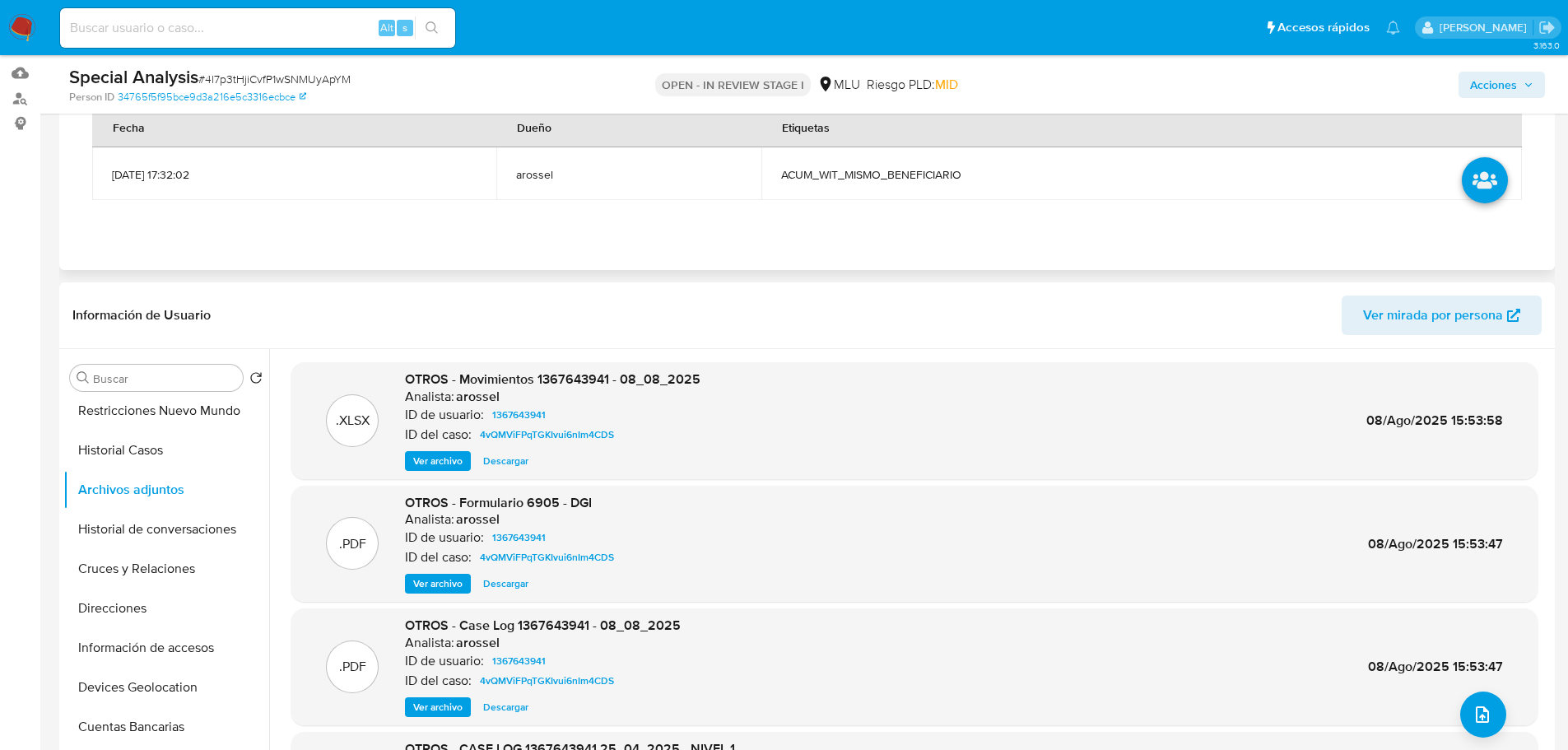
scroll to position [412, 0]
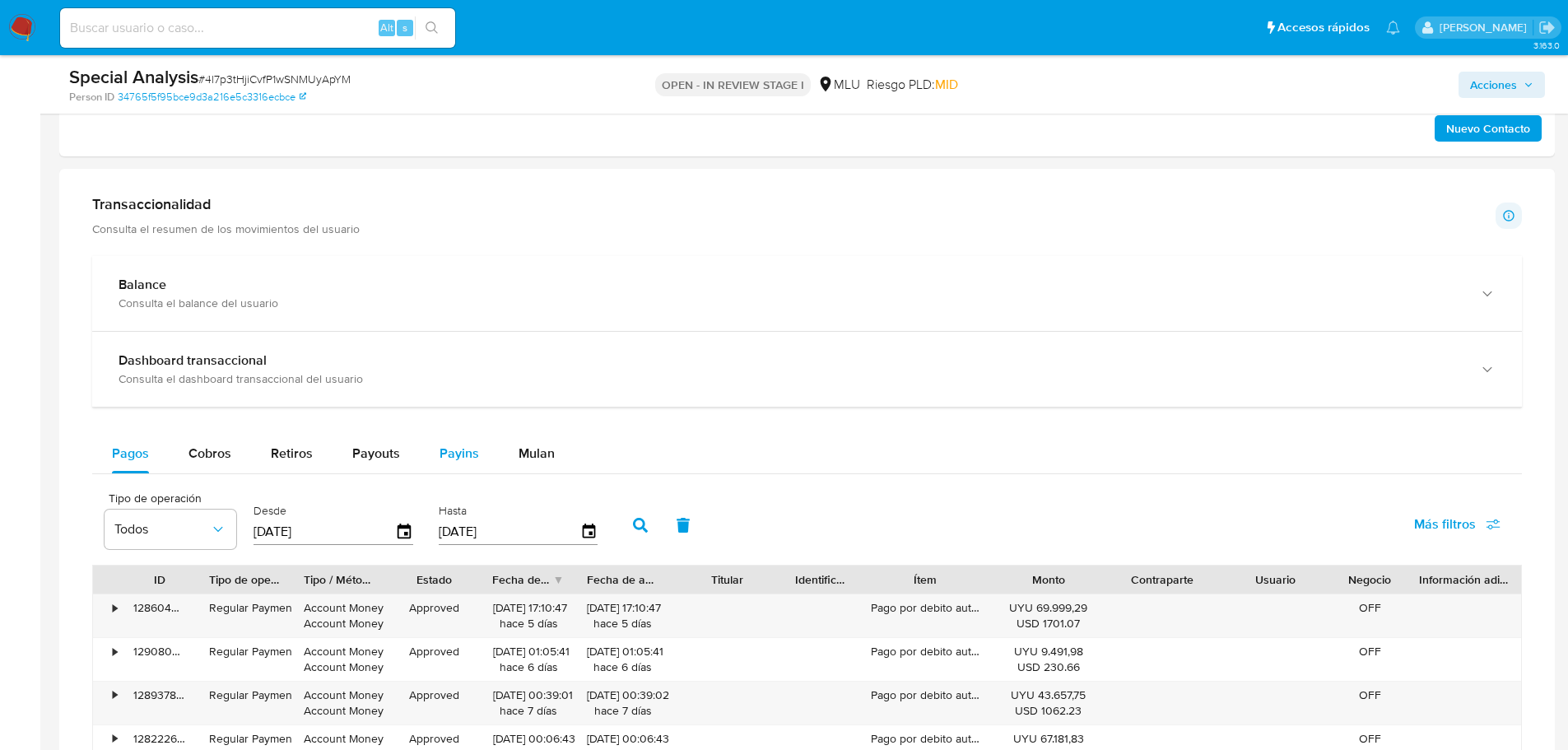
drag, startPoint x: 372, startPoint y: 452, endPoint x: 434, endPoint y: 447, distance: 62.2
click at [372, 451] on span "Payouts" at bounding box center [376, 453] width 47 height 19
select select "10"
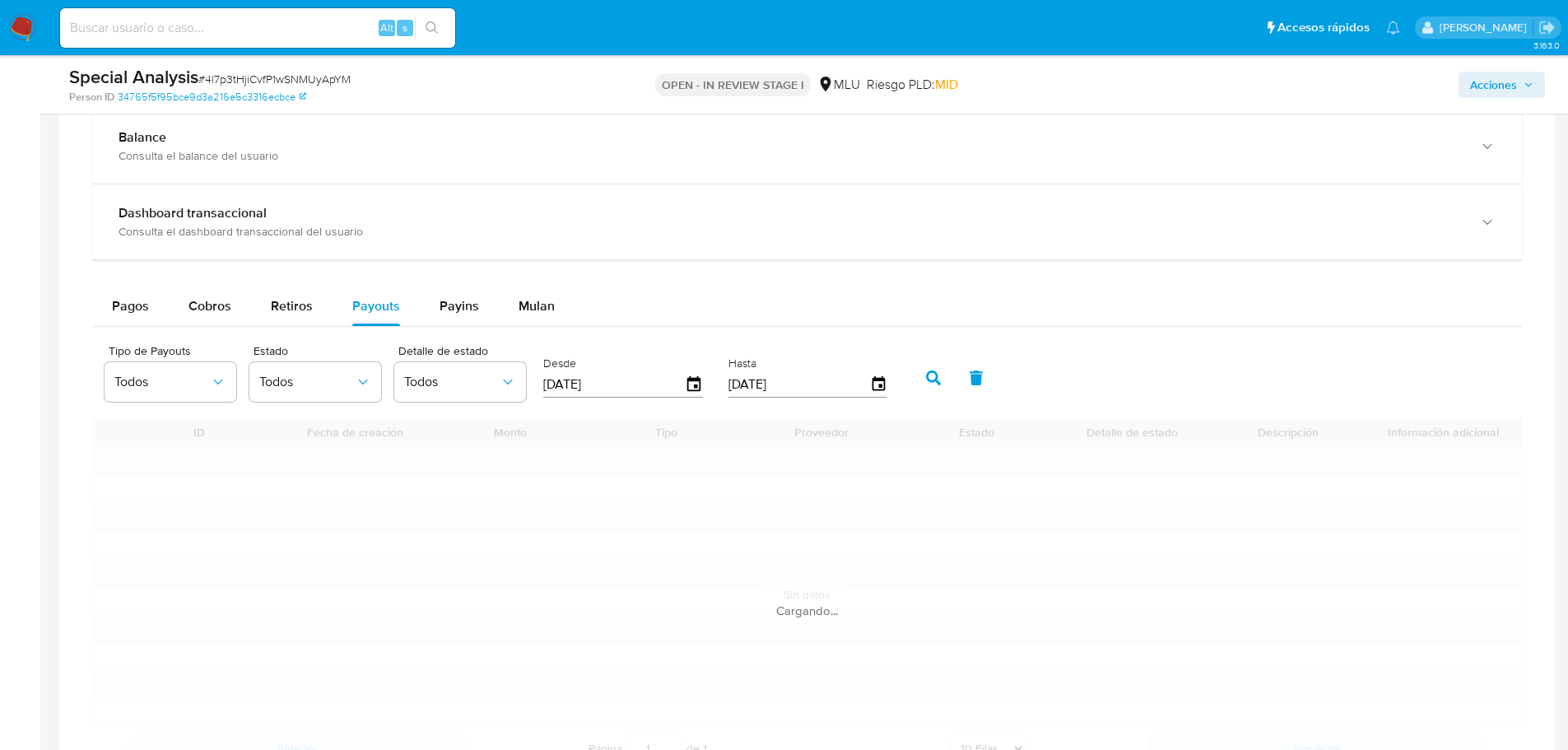
scroll to position [1399, 0]
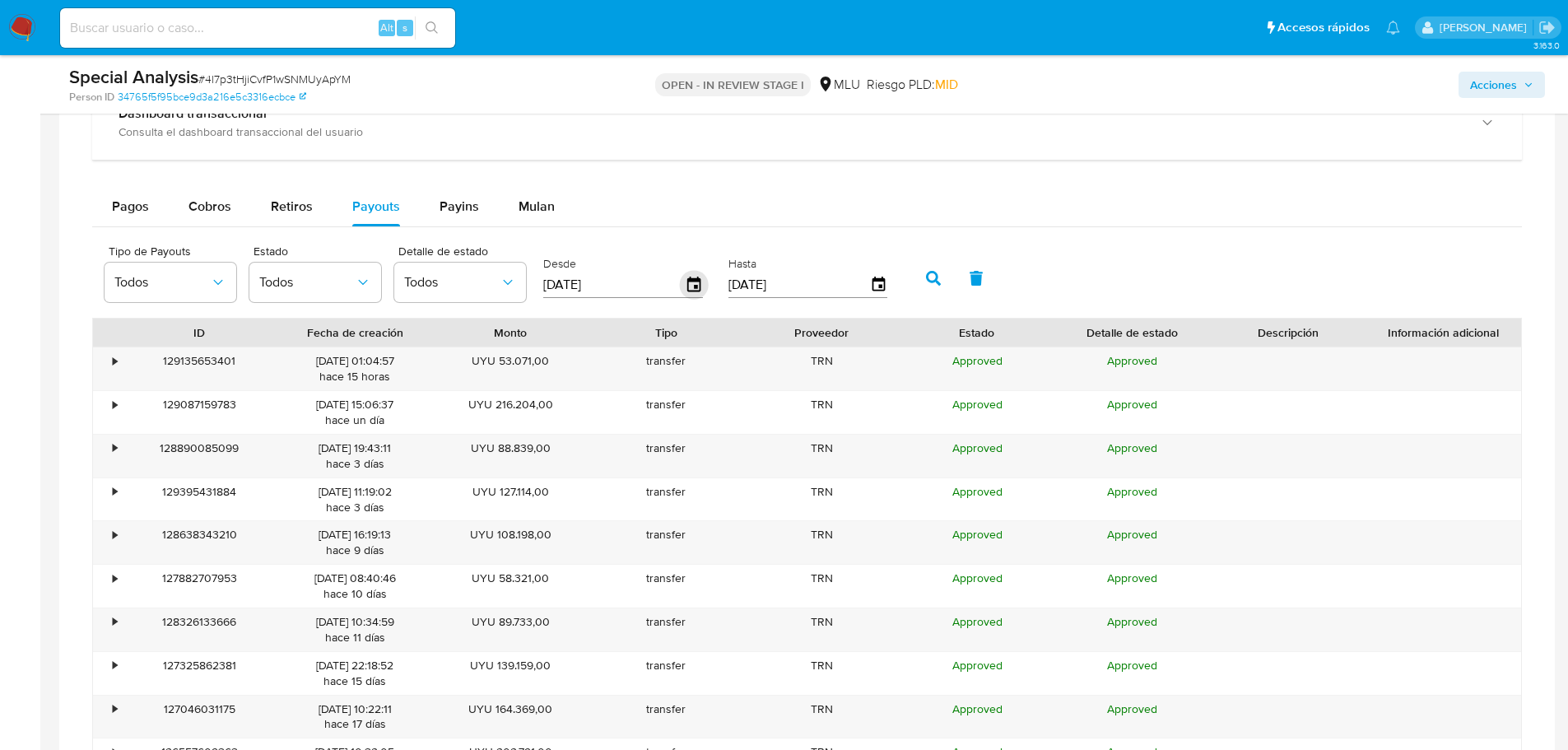
click at [687, 284] on icon "button" at bounding box center [695, 285] width 29 height 29
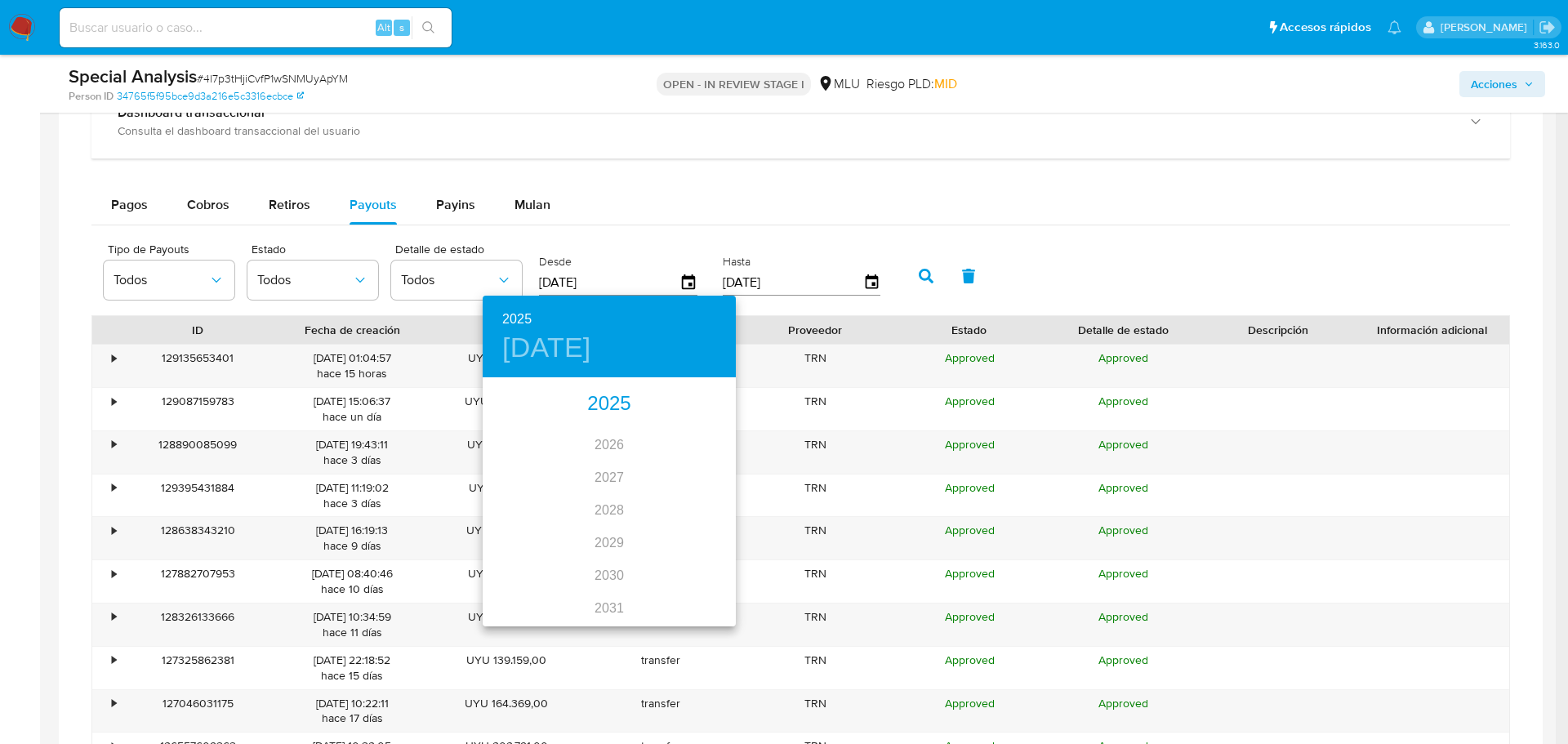
click at [620, 414] on div "2025" at bounding box center [609, 404] width 253 height 33
click at [692, 531] on div "sep." at bounding box center [693, 533] width 84 height 62
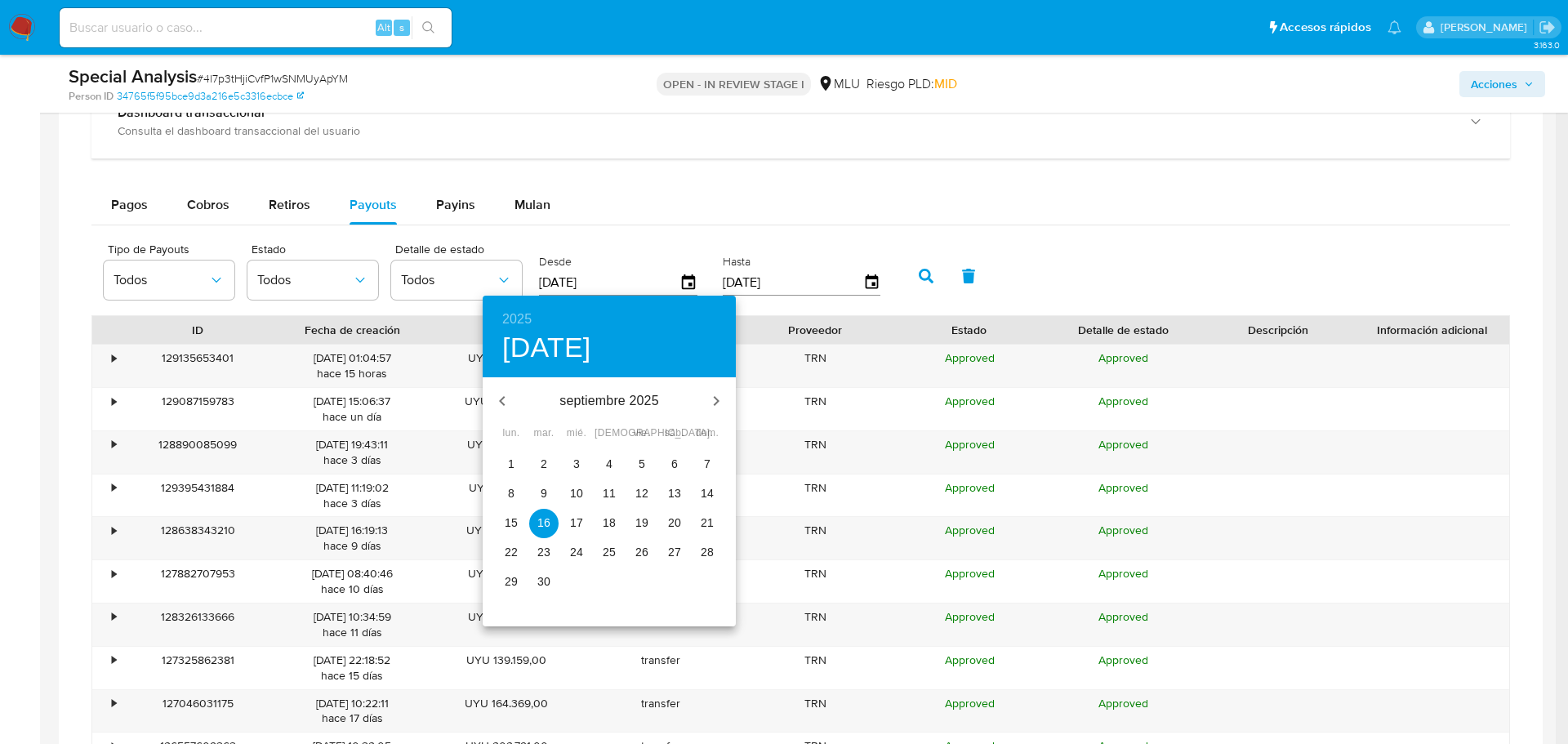
click at [609, 464] on p "4" at bounding box center [609, 463] width 7 height 16
type input "04/09/2025"
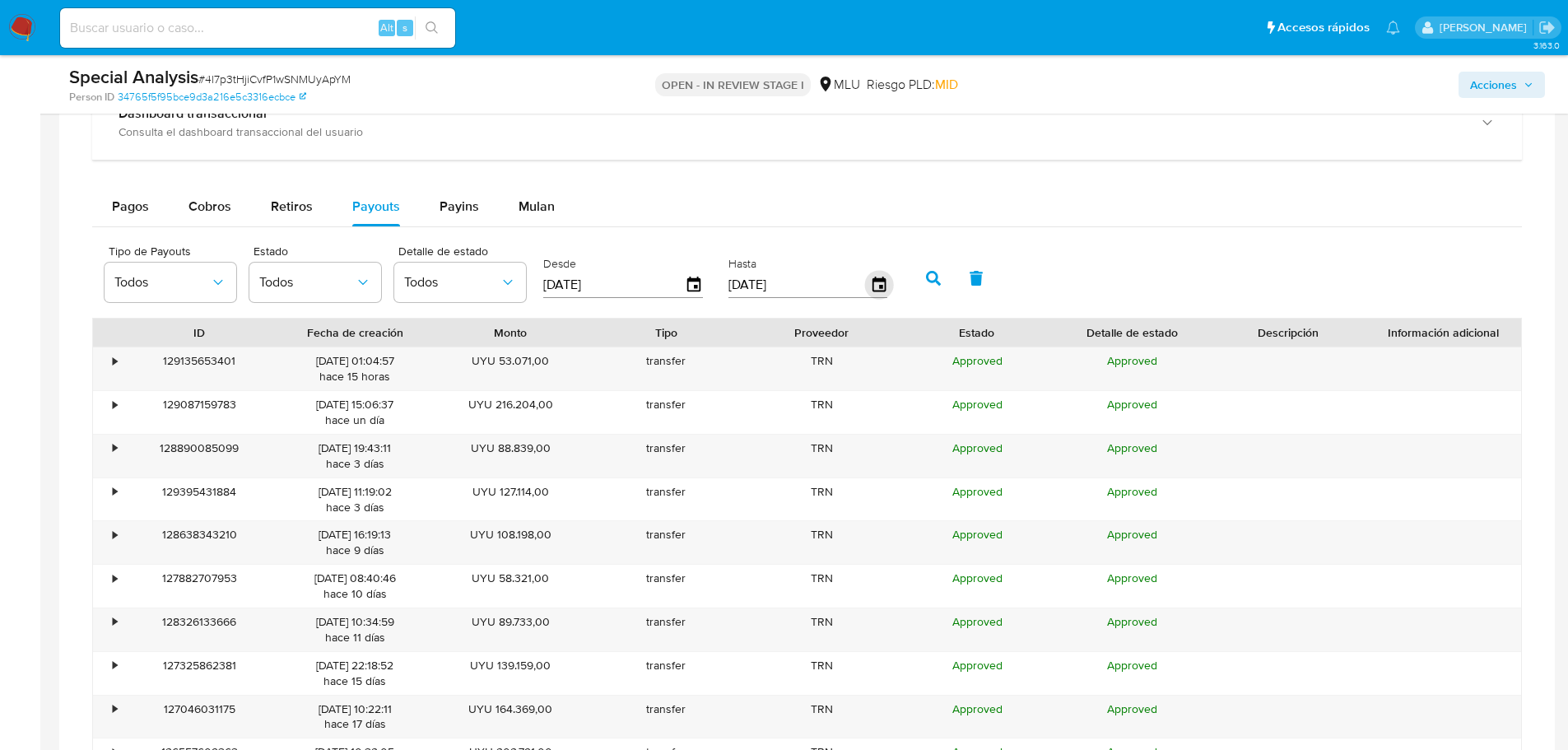
click at [880, 286] on icon "button" at bounding box center [878, 283] width 14 height 15
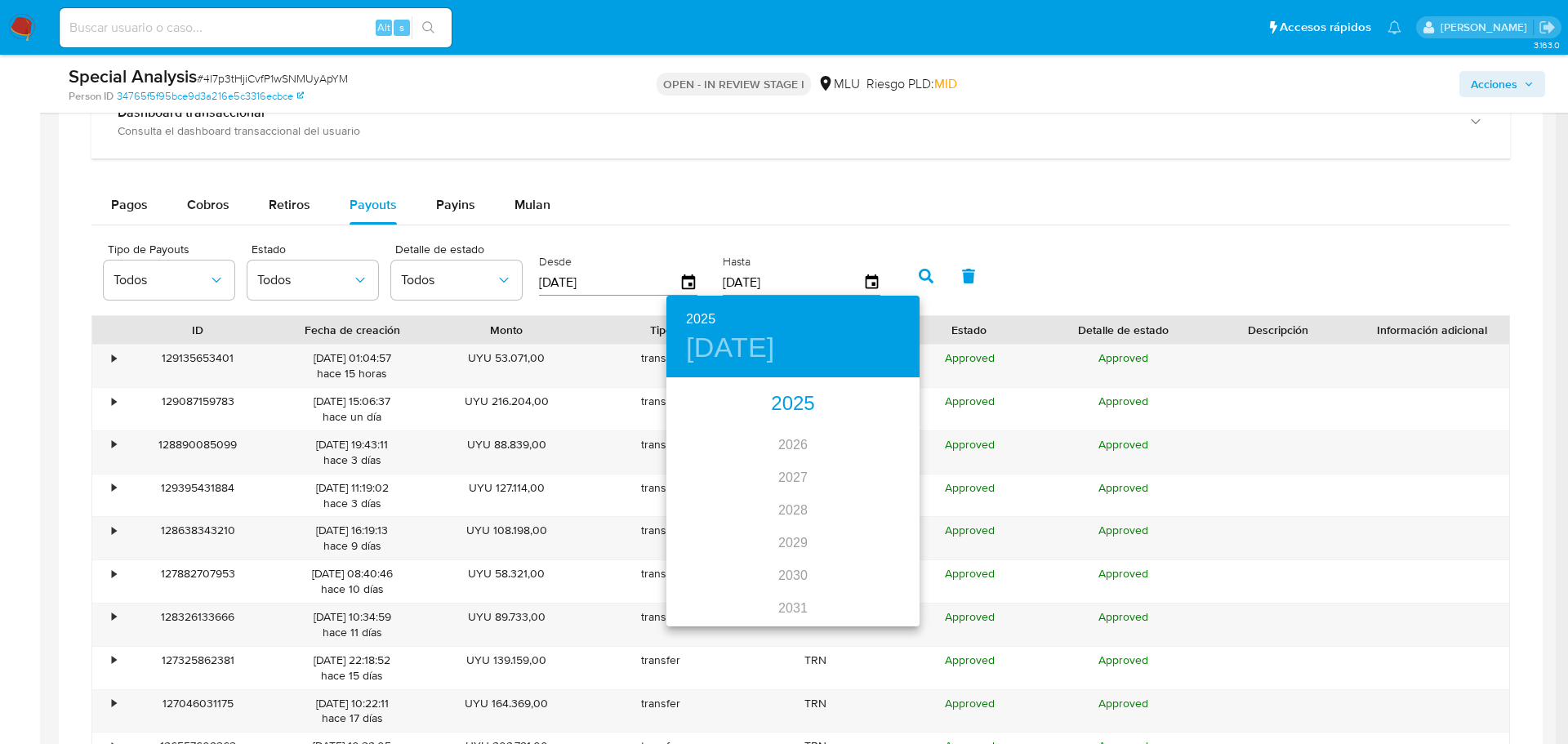
click at [807, 421] on div "2025 2026 2027 2028 2029 2030 2031 2032 2033 2034 2035" at bounding box center [792, 502] width 253 height 245
click at [794, 404] on div "2025" at bounding box center [792, 404] width 253 height 33
click at [876, 528] on div "sep." at bounding box center [877, 533] width 84 height 62
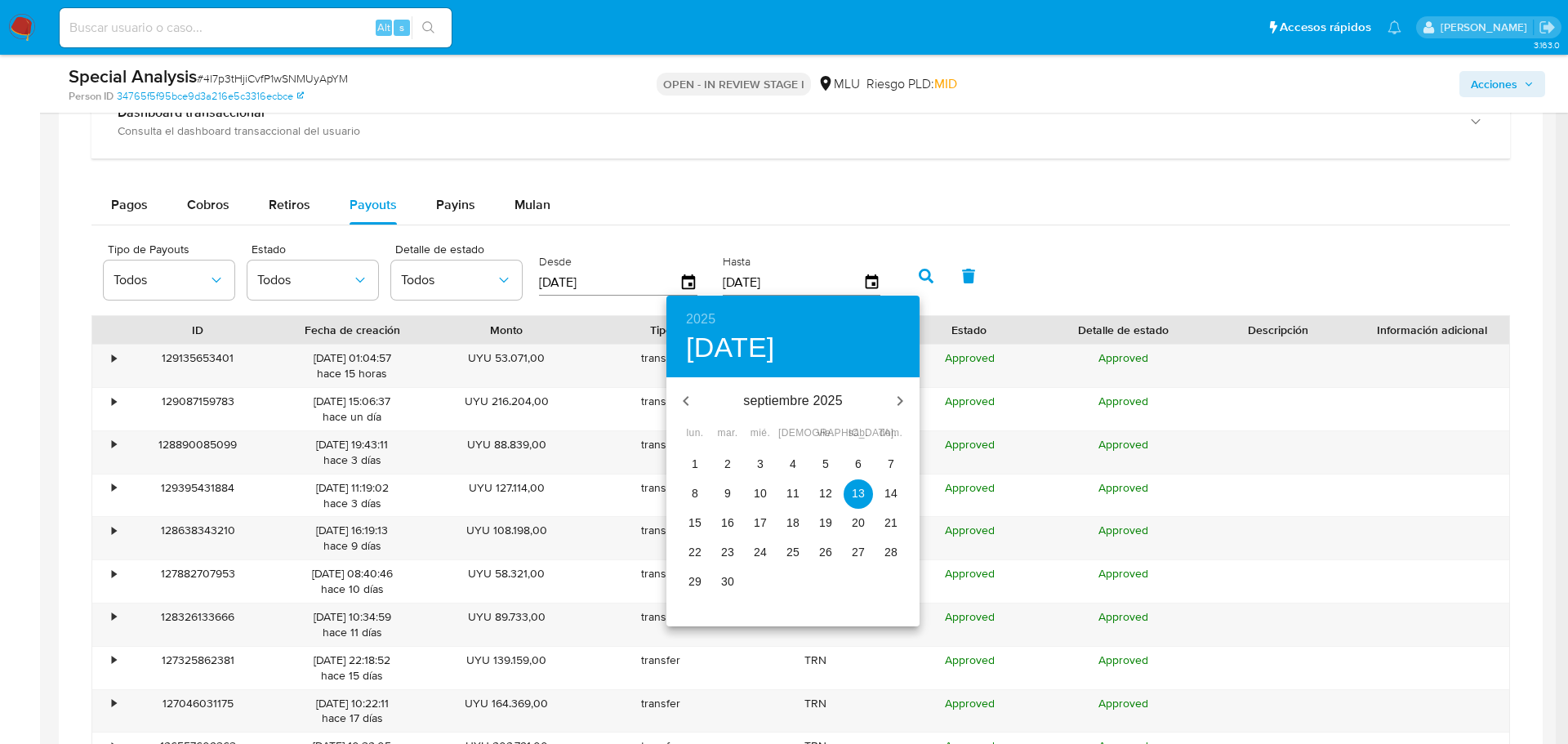
click at [789, 460] on p "4" at bounding box center [792, 463] width 7 height 16
type input "04/09/2025"
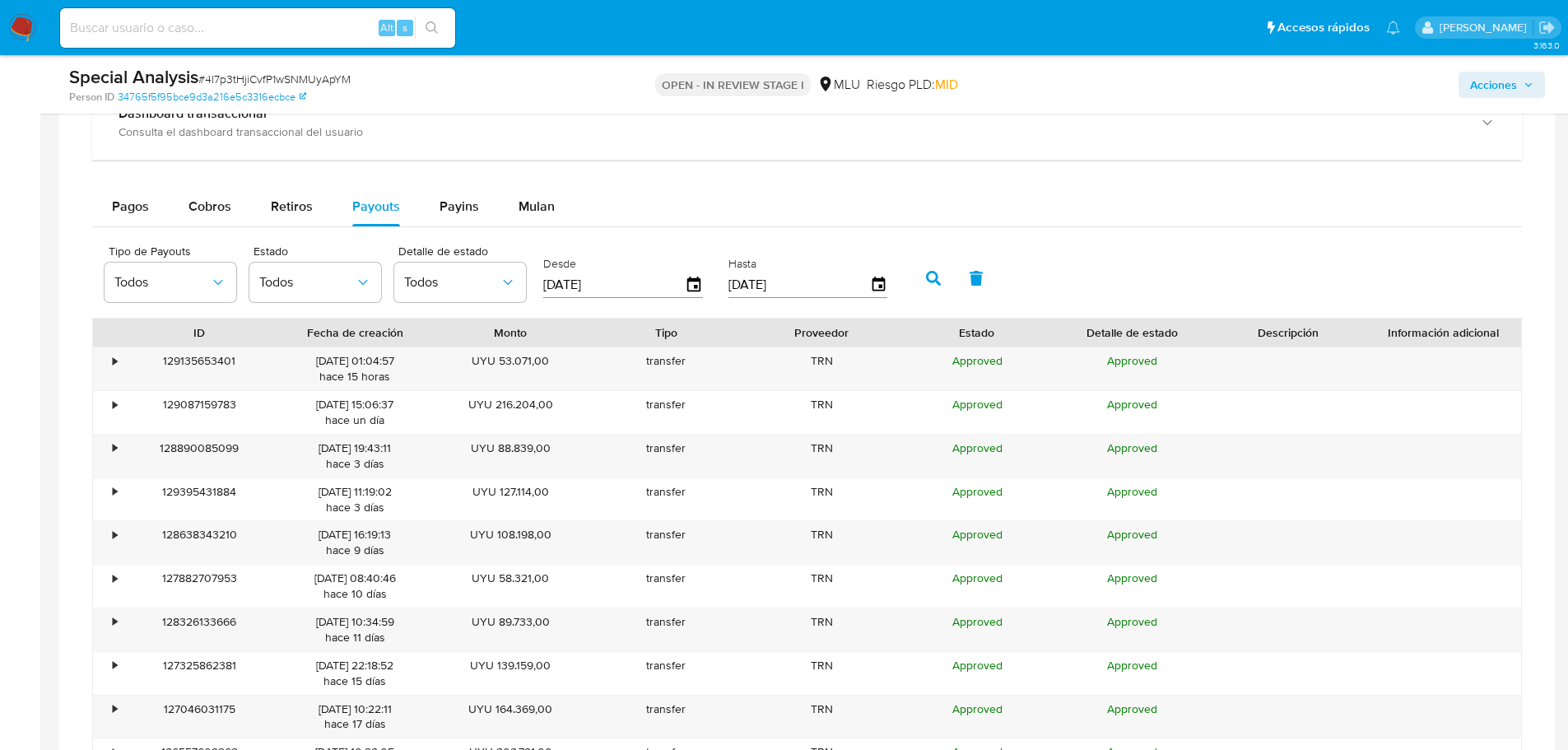
click at [937, 283] on icon "button" at bounding box center [932, 277] width 15 height 15
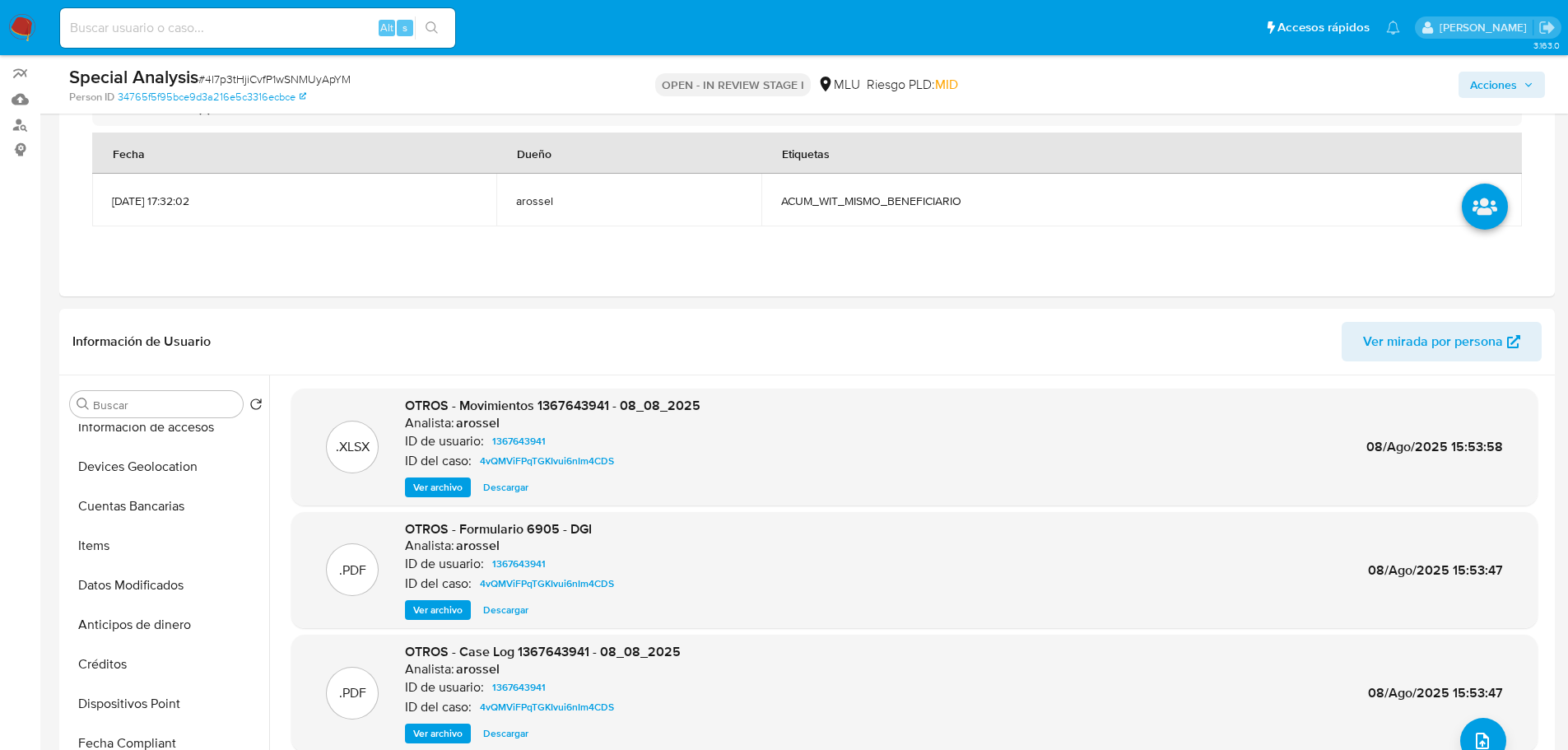
scroll to position [82, 0]
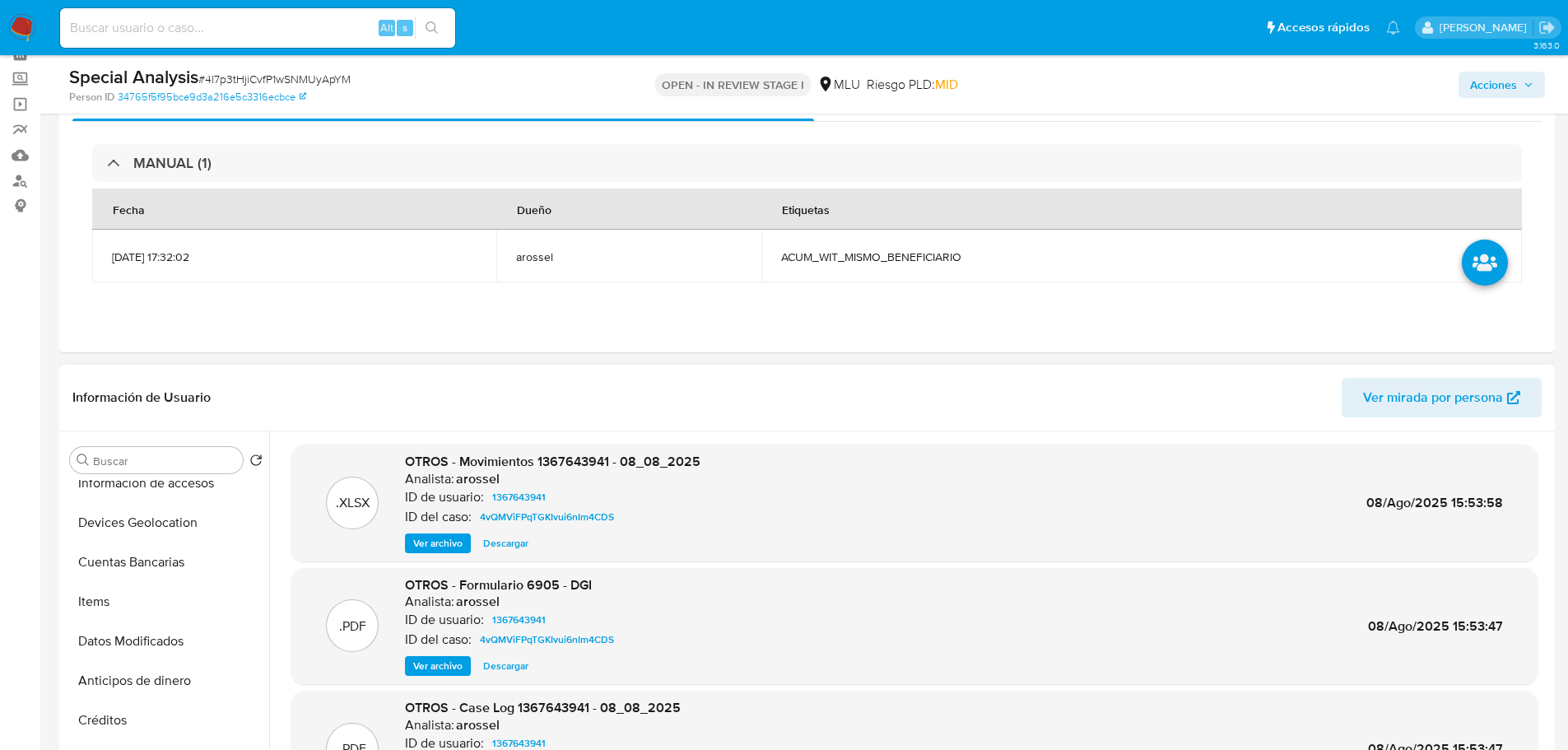
click at [1471, 391] on span "Ver mirada por persona" at bounding box center [1432, 397] width 140 height 40
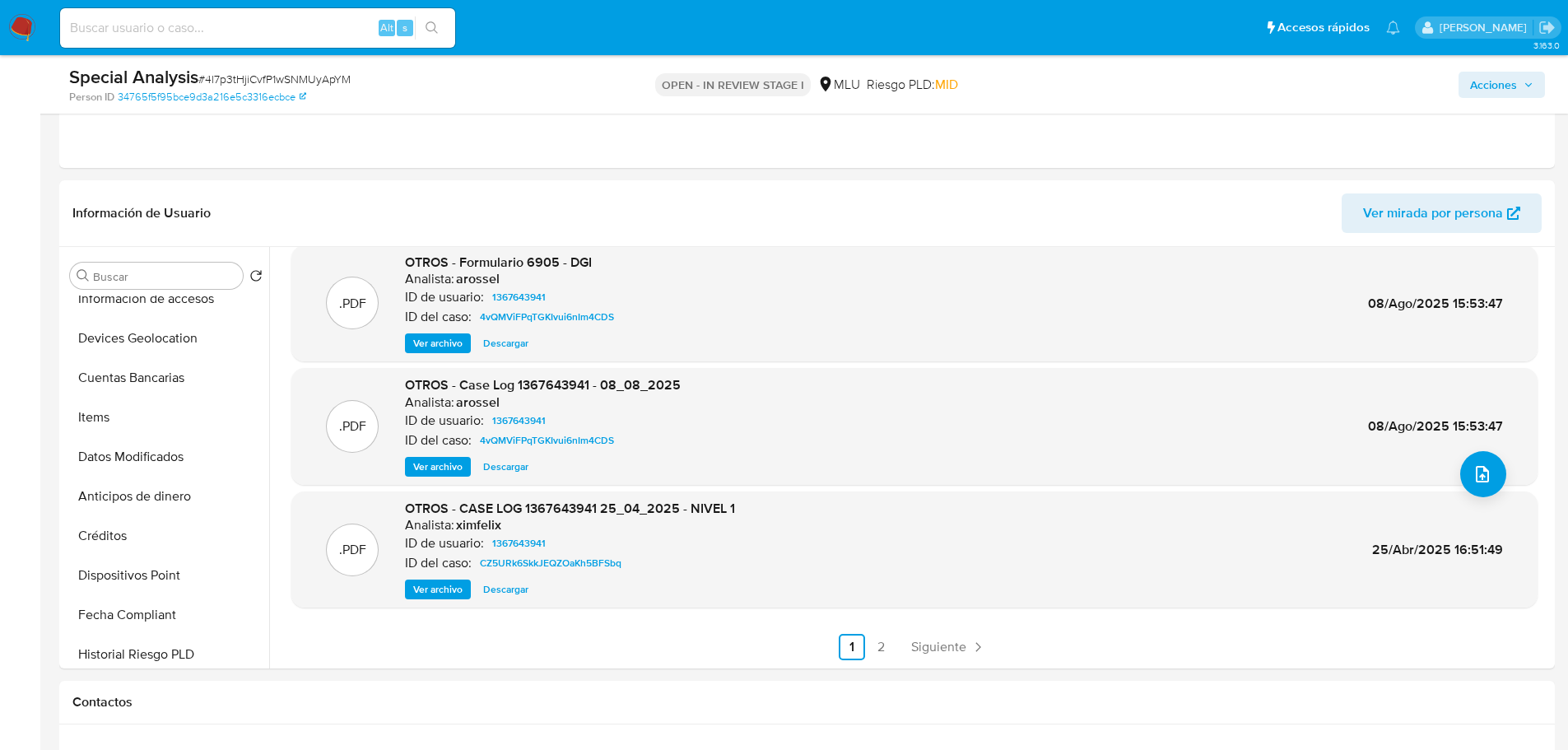
scroll to position [247, 0]
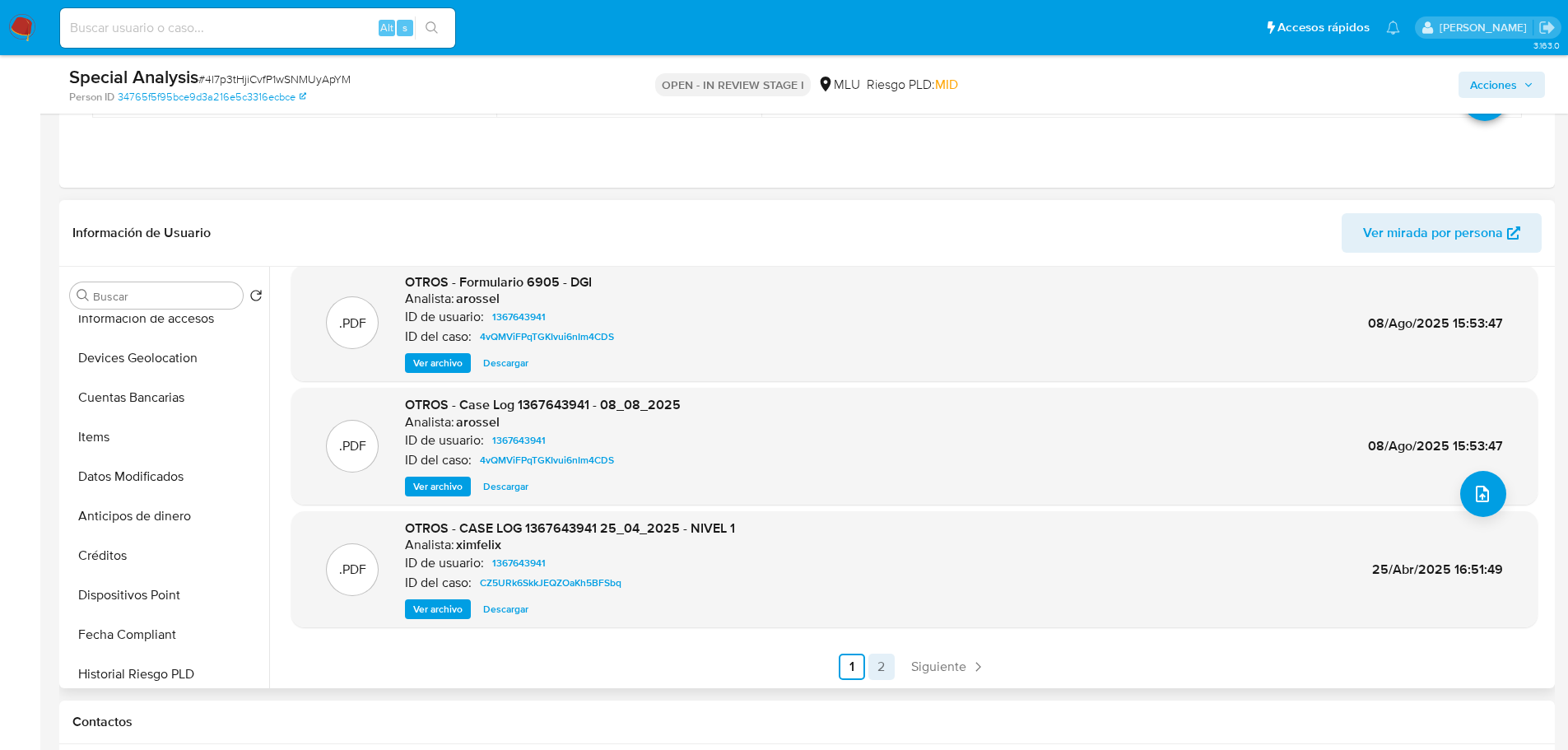
click at [882, 672] on link "2" at bounding box center [881, 666] width 26 height 26
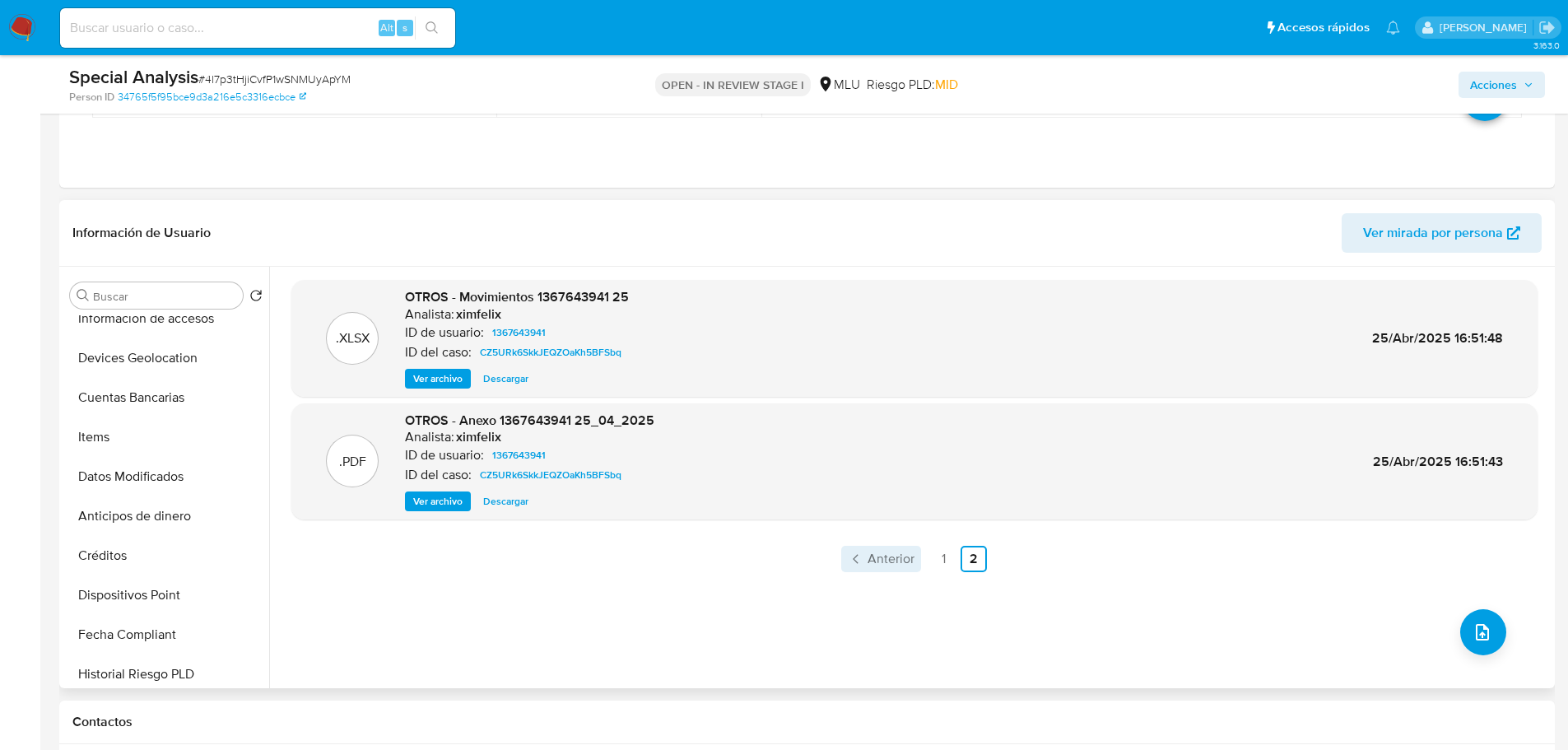
click at [899, 554] on span "Anterior" at bounding box center [891, 559] width 47 height 14
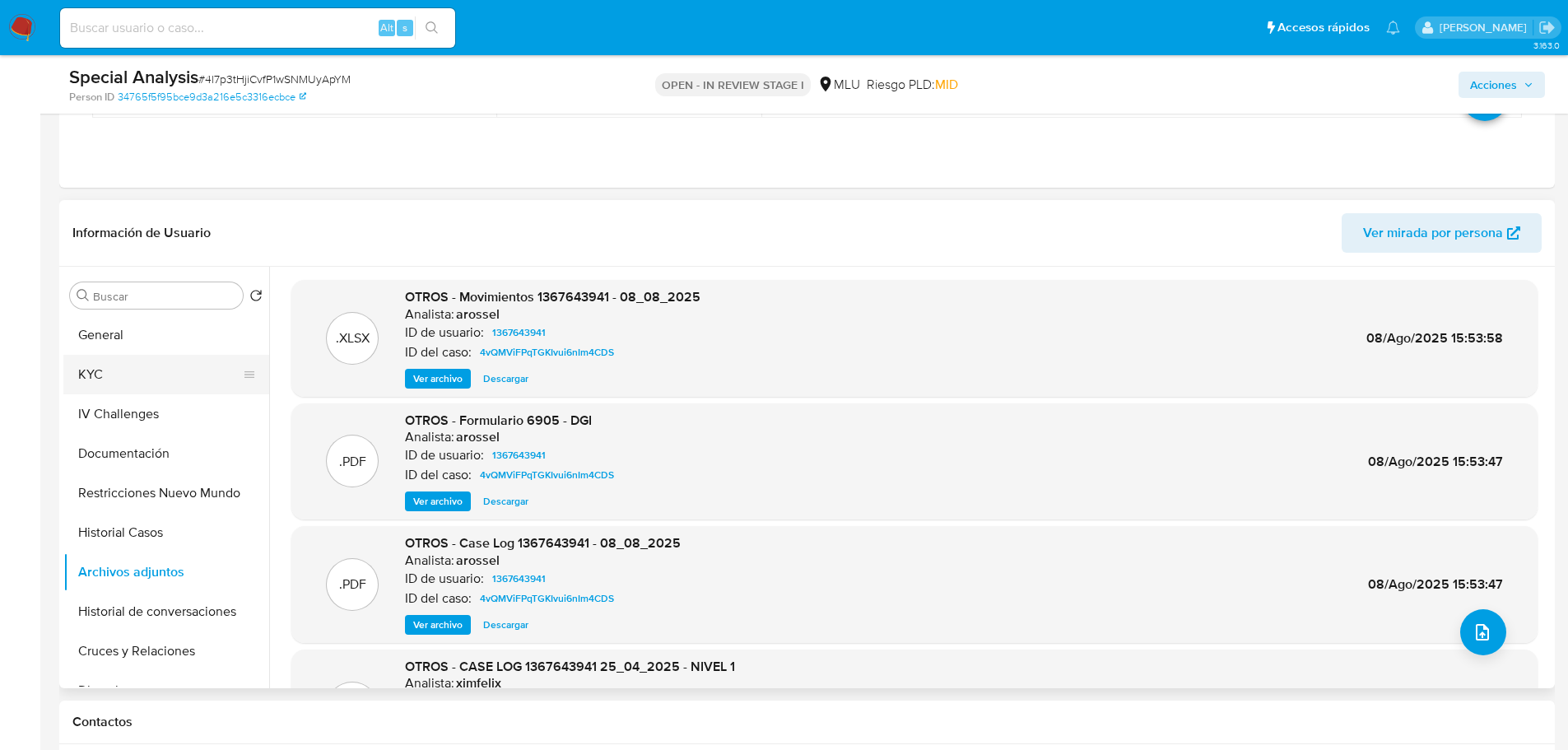
click at [144, 366] on button "KYC" at bounding box center [159, 374] width 193 height 40
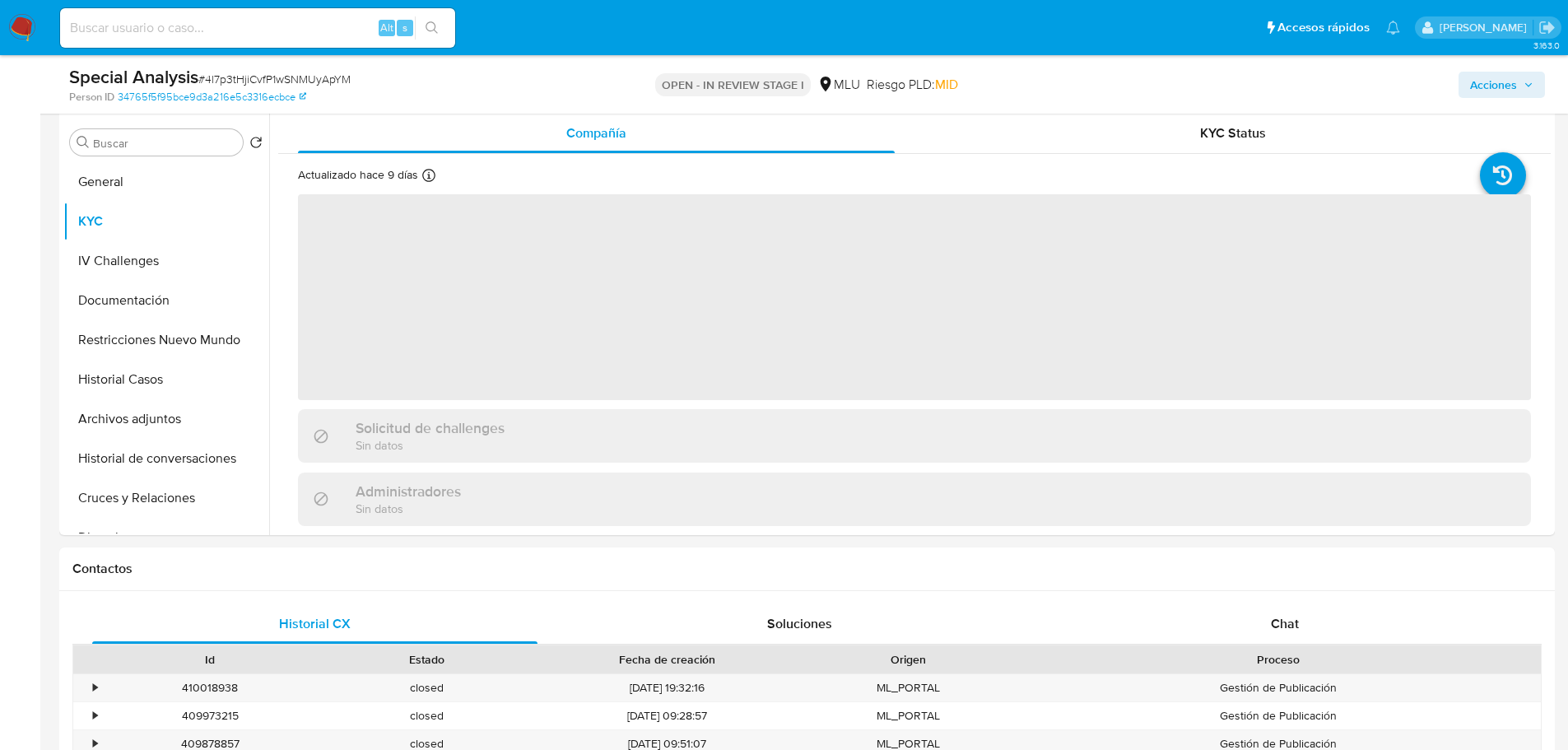
scroll to position [412, 0]
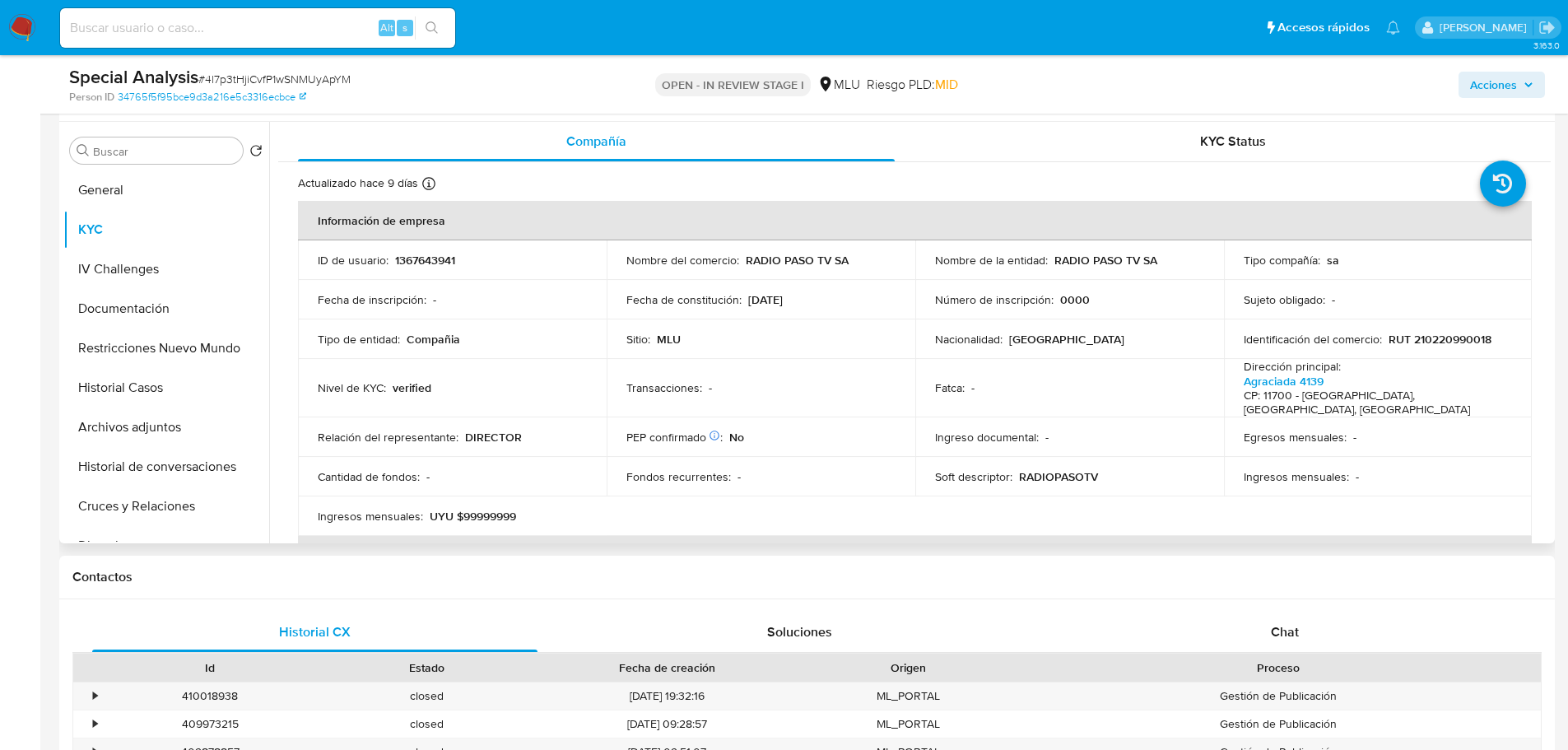
click at [426, 261] on p "1367643941" at bounding box center [425, 260] width 60 height 15
copy p "1367643941"
click at [141, 441] on button "Archivos adjuntos" at bounding box center [159, 426] width 193 height 40
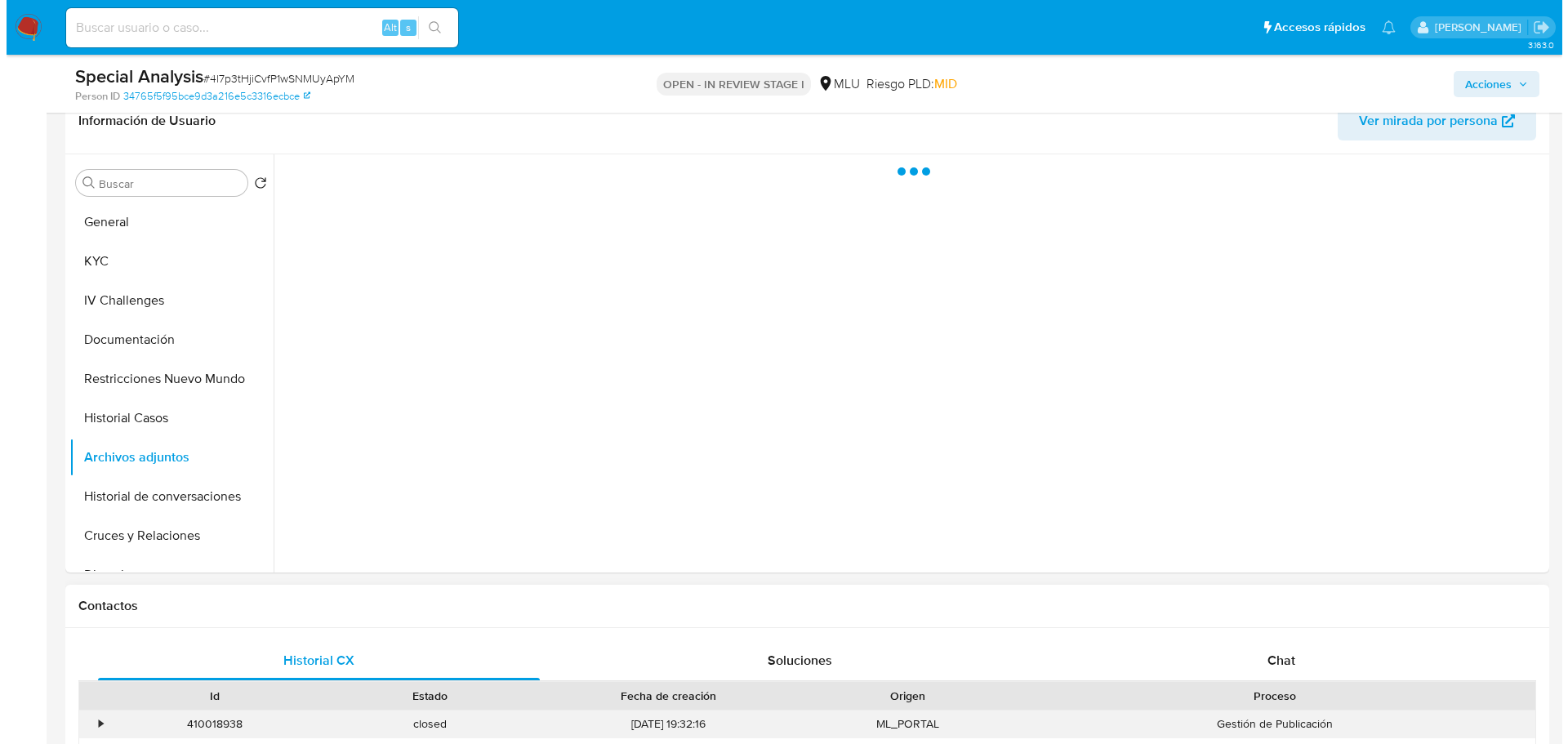
scroll to position [327, 0]
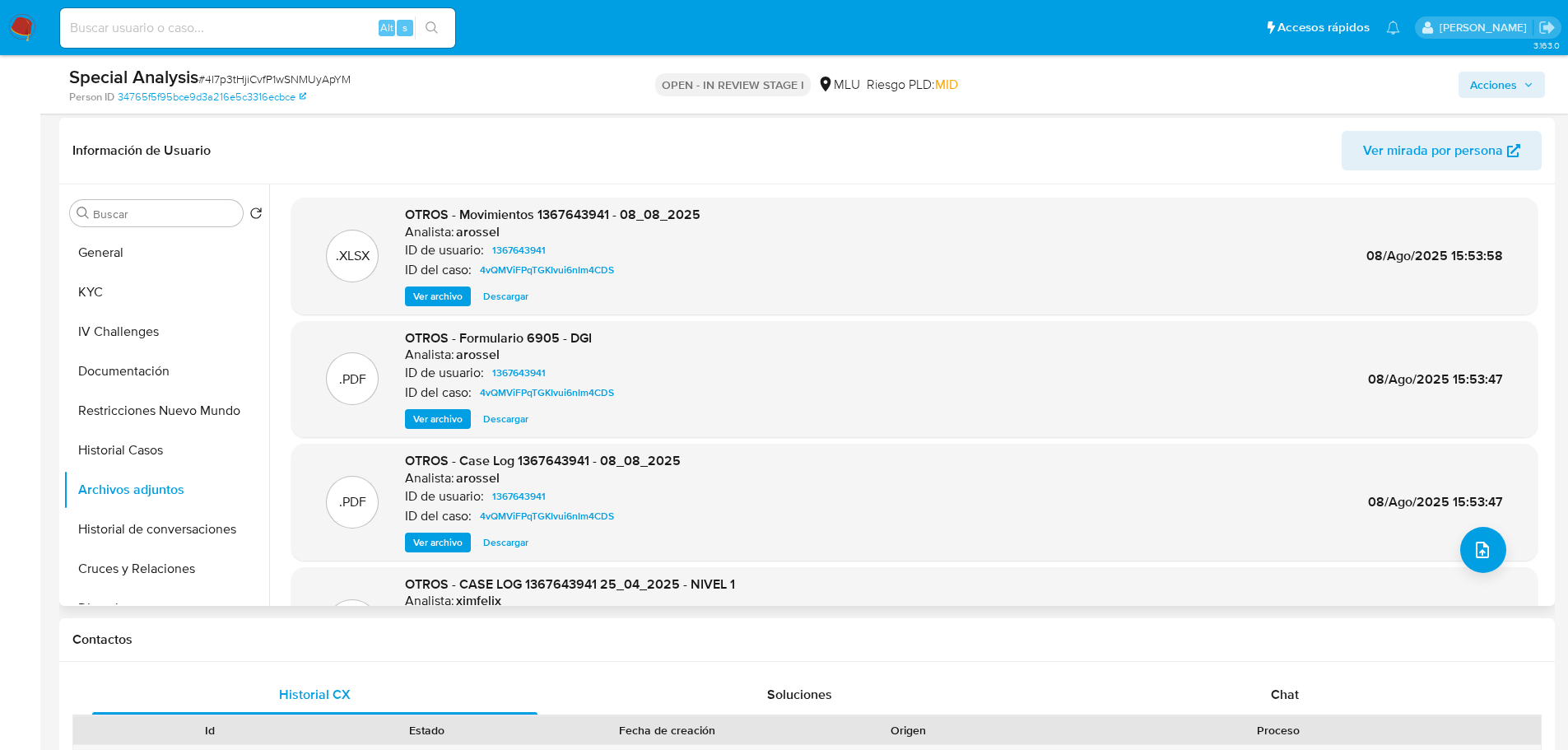
click at [1445, 551] on div ".PDF OTROS - Case Log 1367643941 - 08_08_2025 Analista: arossel ID de usuario: …" at bounding box center [914, 502] width 1230 height 101
click at [1472, 540] on span "upload-file" at bounding box center [1482, 549] width 19 height 19
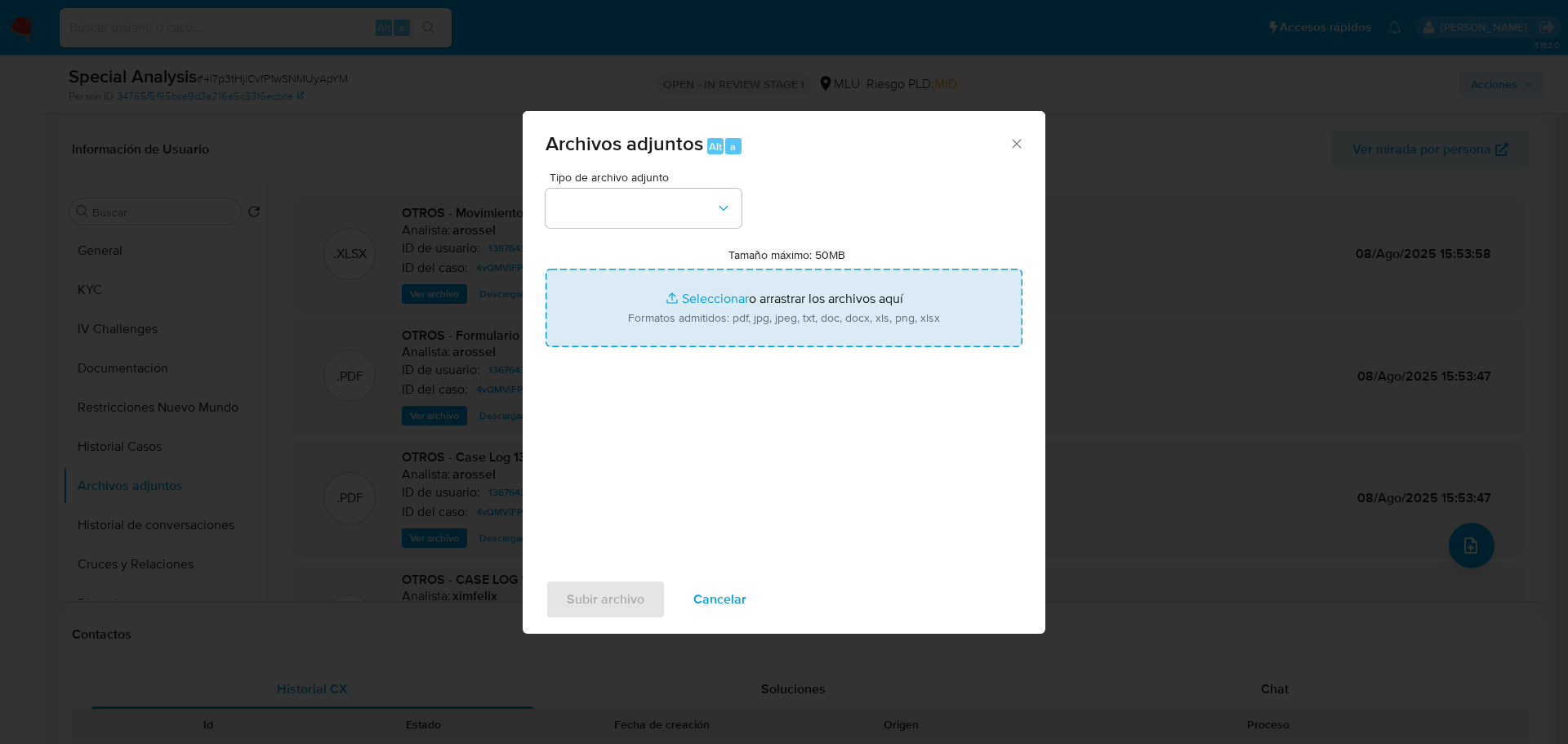
click at [884, 314] on input "Tamaño máximo: 50MB Seleccionar archivos" at bounding box center [784, 308] width 477 height 79
type input "C:\fakepath\Case Log 1367643941 - 13_10_2025.pdf"
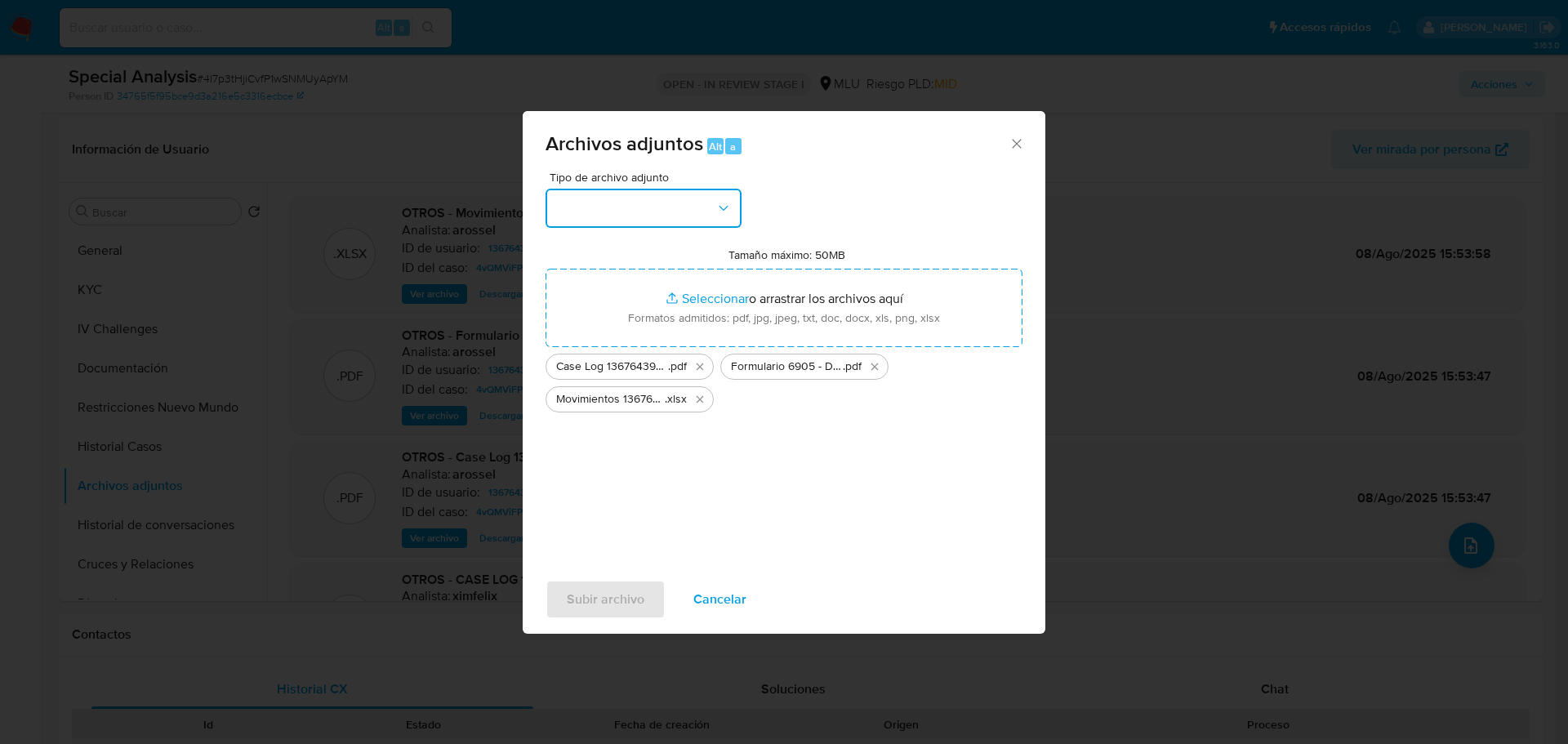
click at [636, 212] on button "button" at bounding box center [643, 208] width 196 height 39
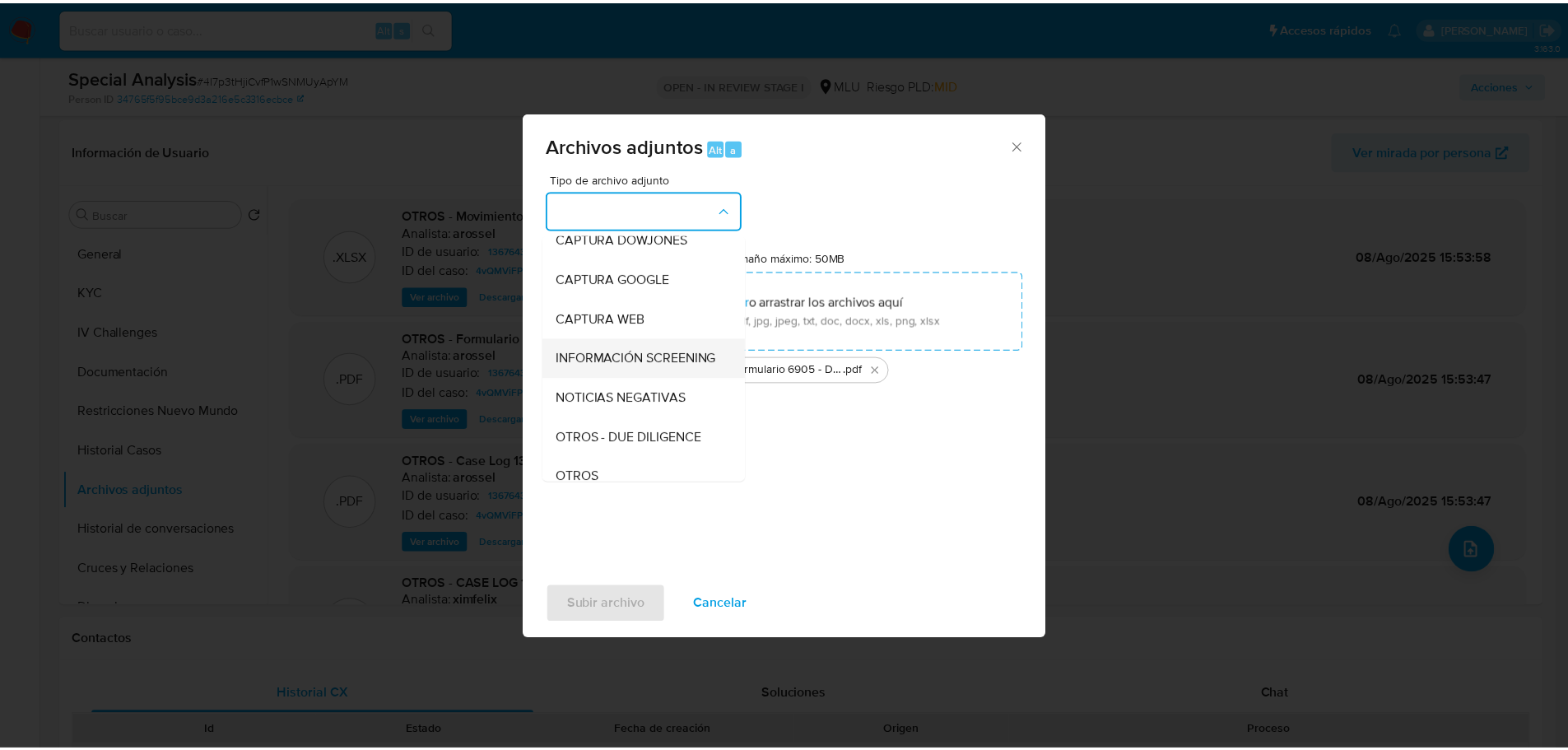
scroll to position [82, 0]
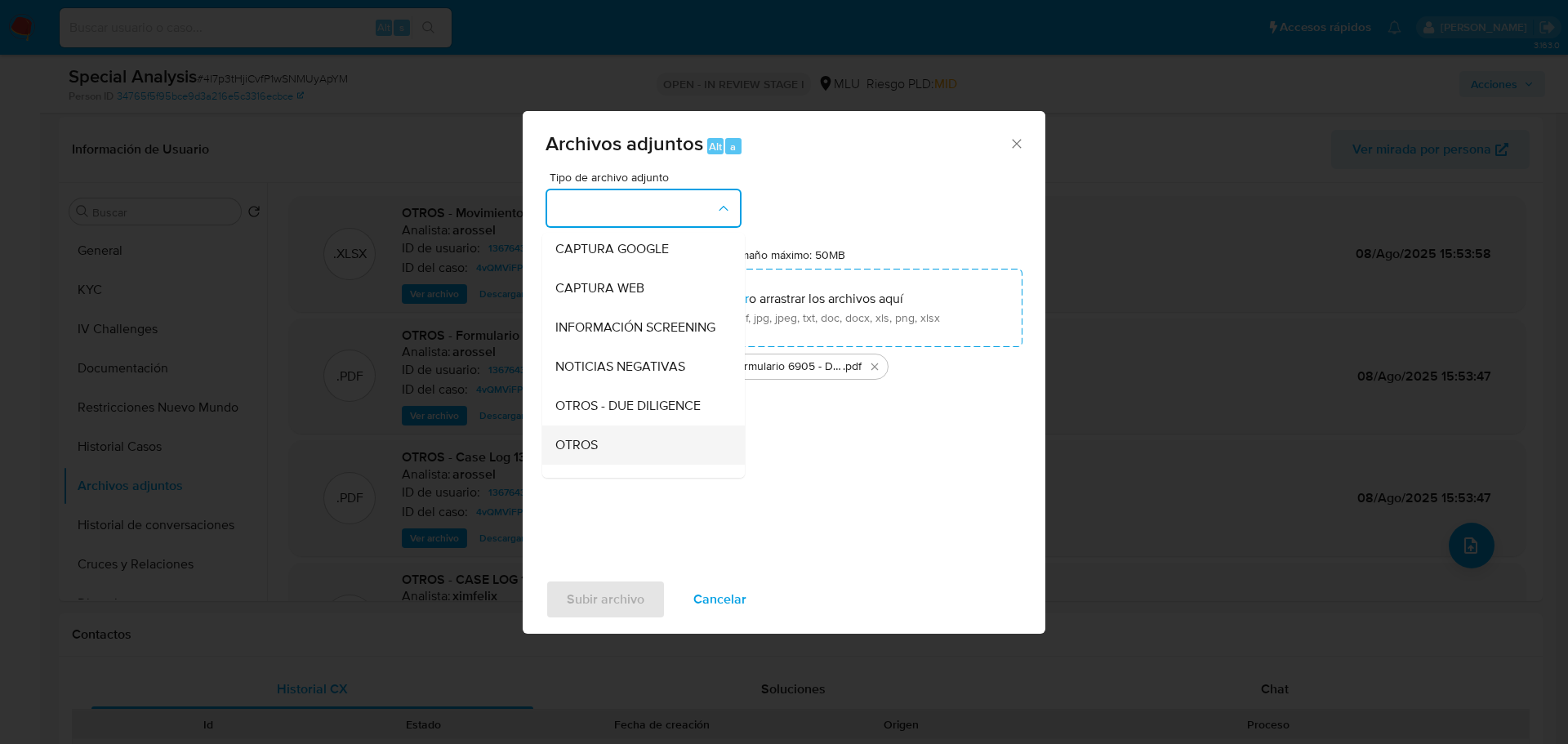
click at [611, 459] on div "OTROS" at bounding box center [638, 444] width 166 height 39
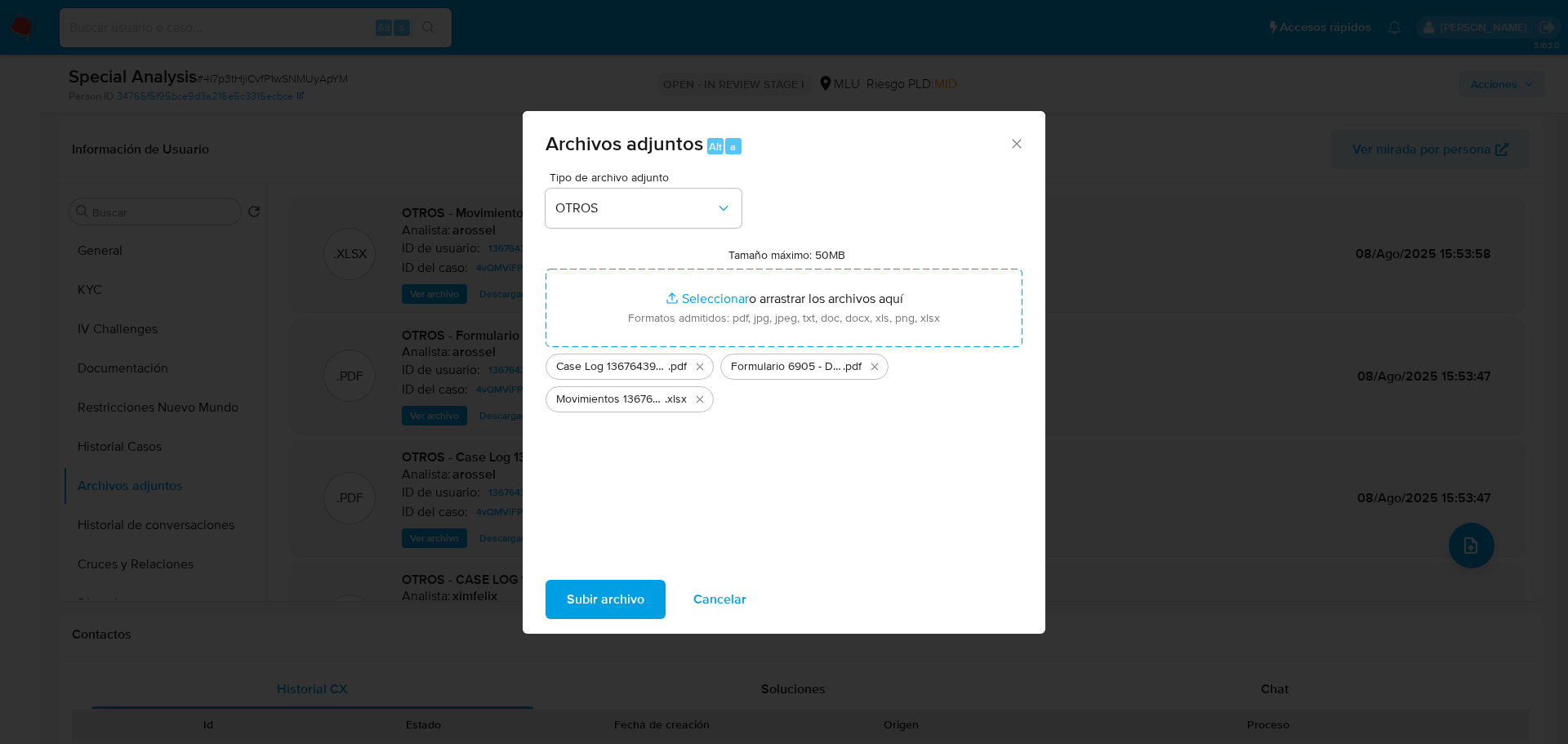
click at [614, 596] on span "Subir archivo" at bounding box center [605, 599] width 78 height 36
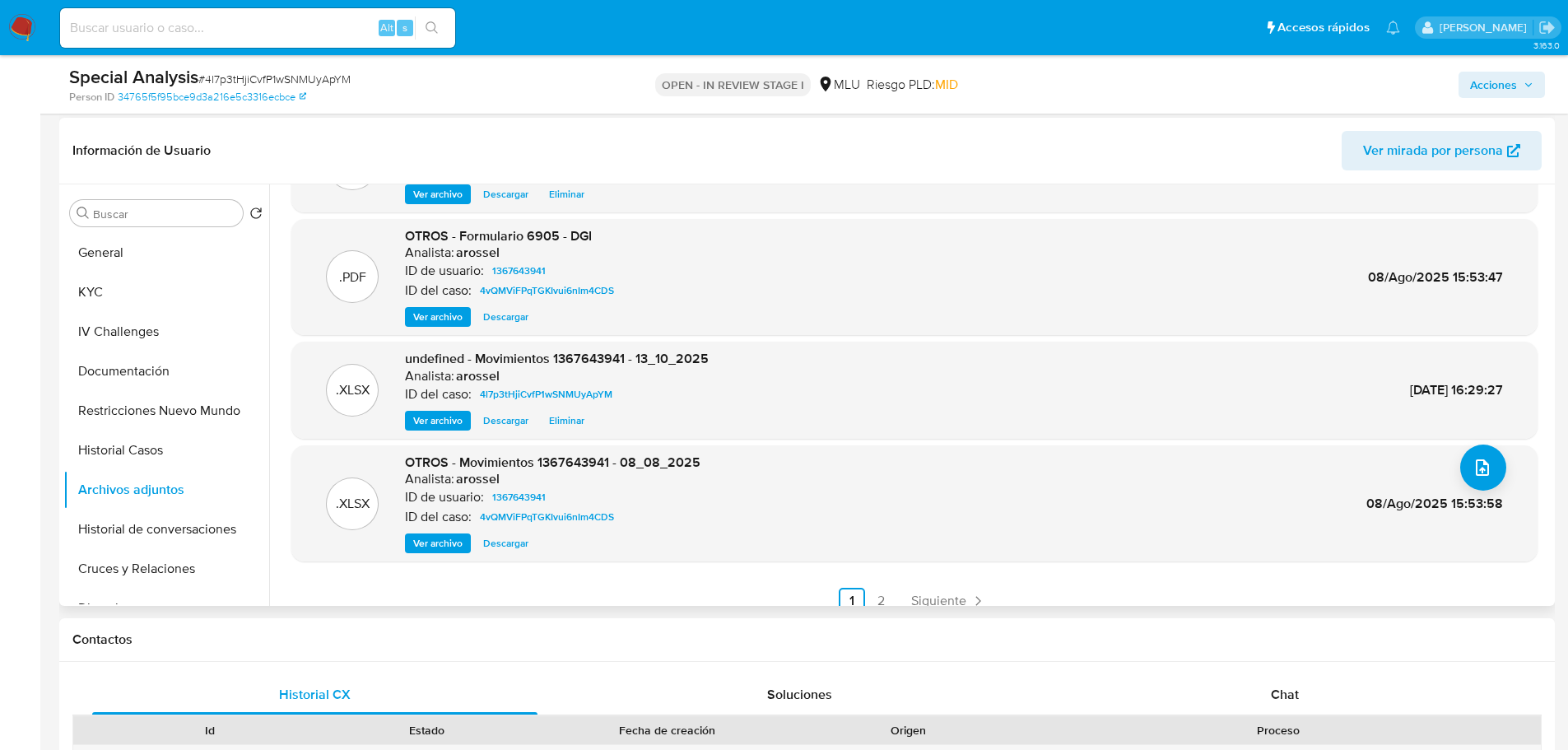
click at [876, 602] on link "2" at bounding box center [881, 600] width 26 height 26
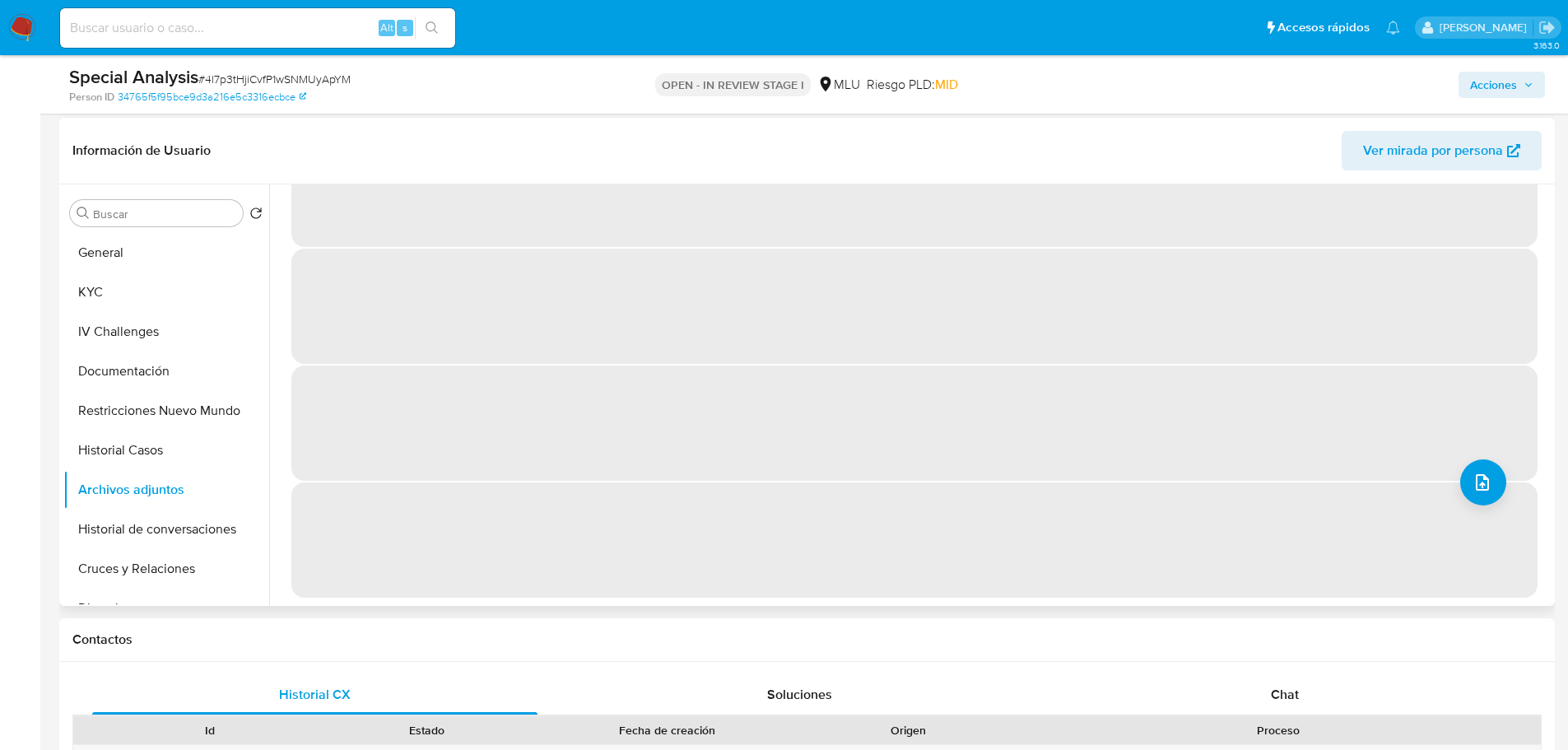
scroll to position [0, 0]
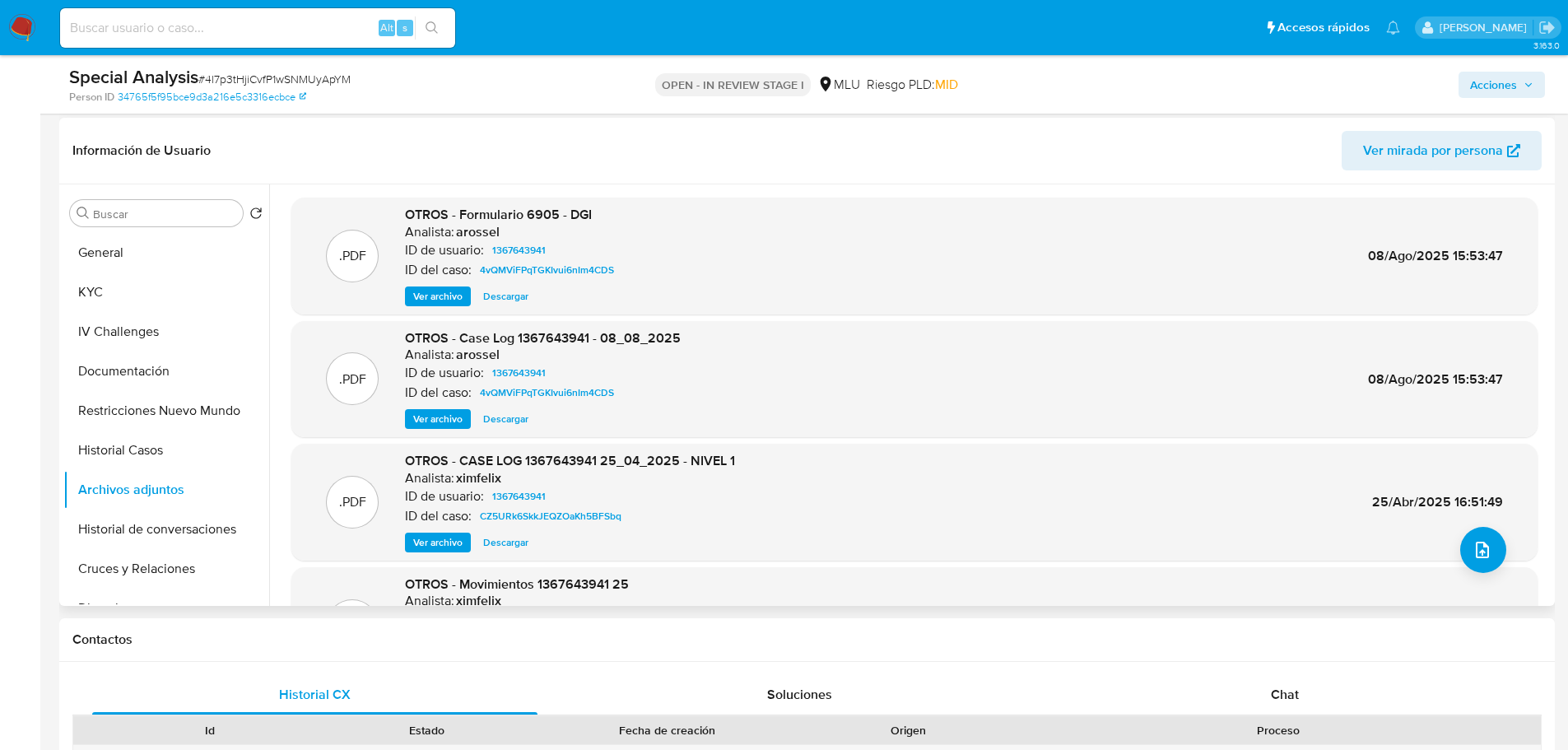
click at [428, 300] on span "Ver archivo" at bounding box center [437, 296] width 49 height 16
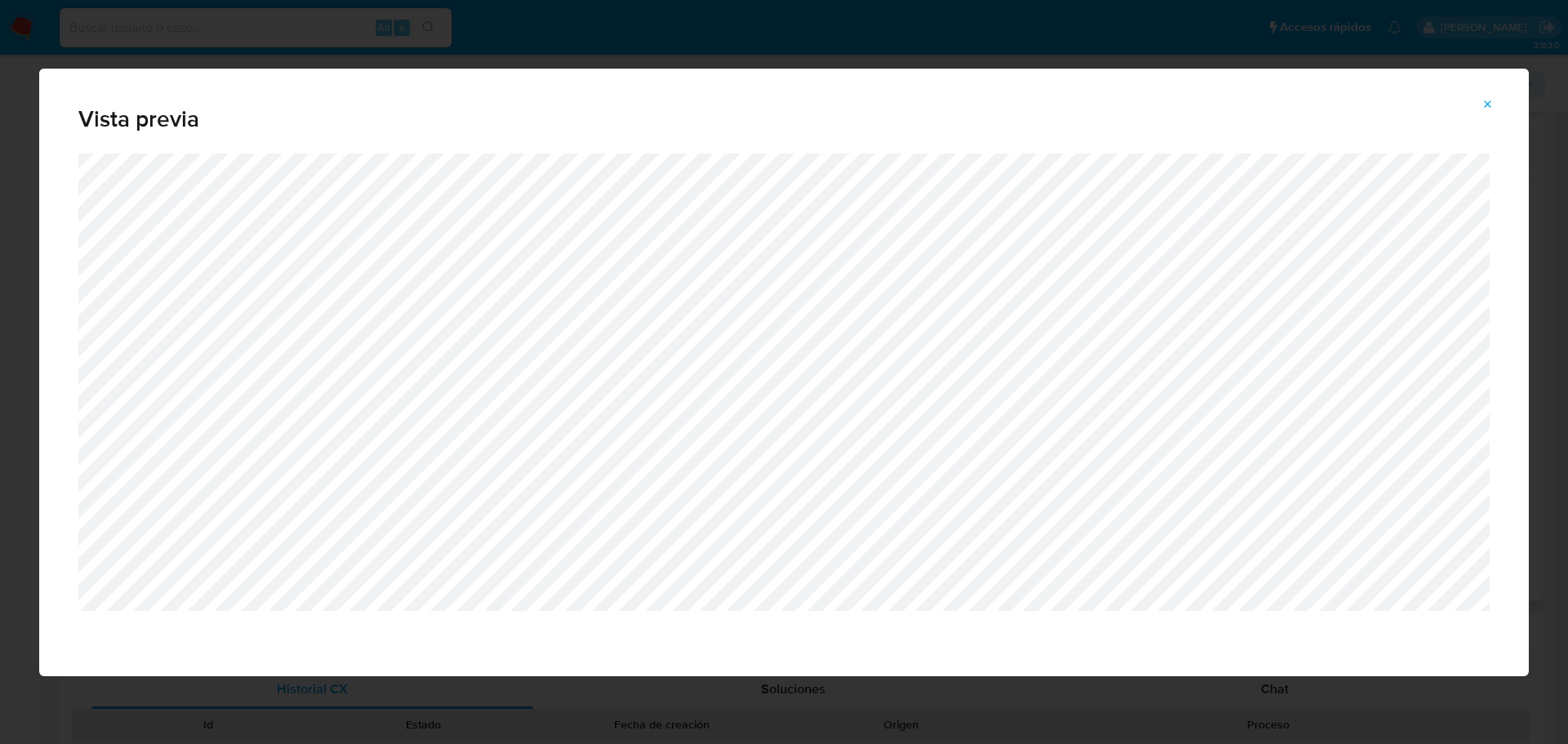
click at [1486, 100] on icon "Attachment preview" at bounding box center [1488, 105] width 13 height 13
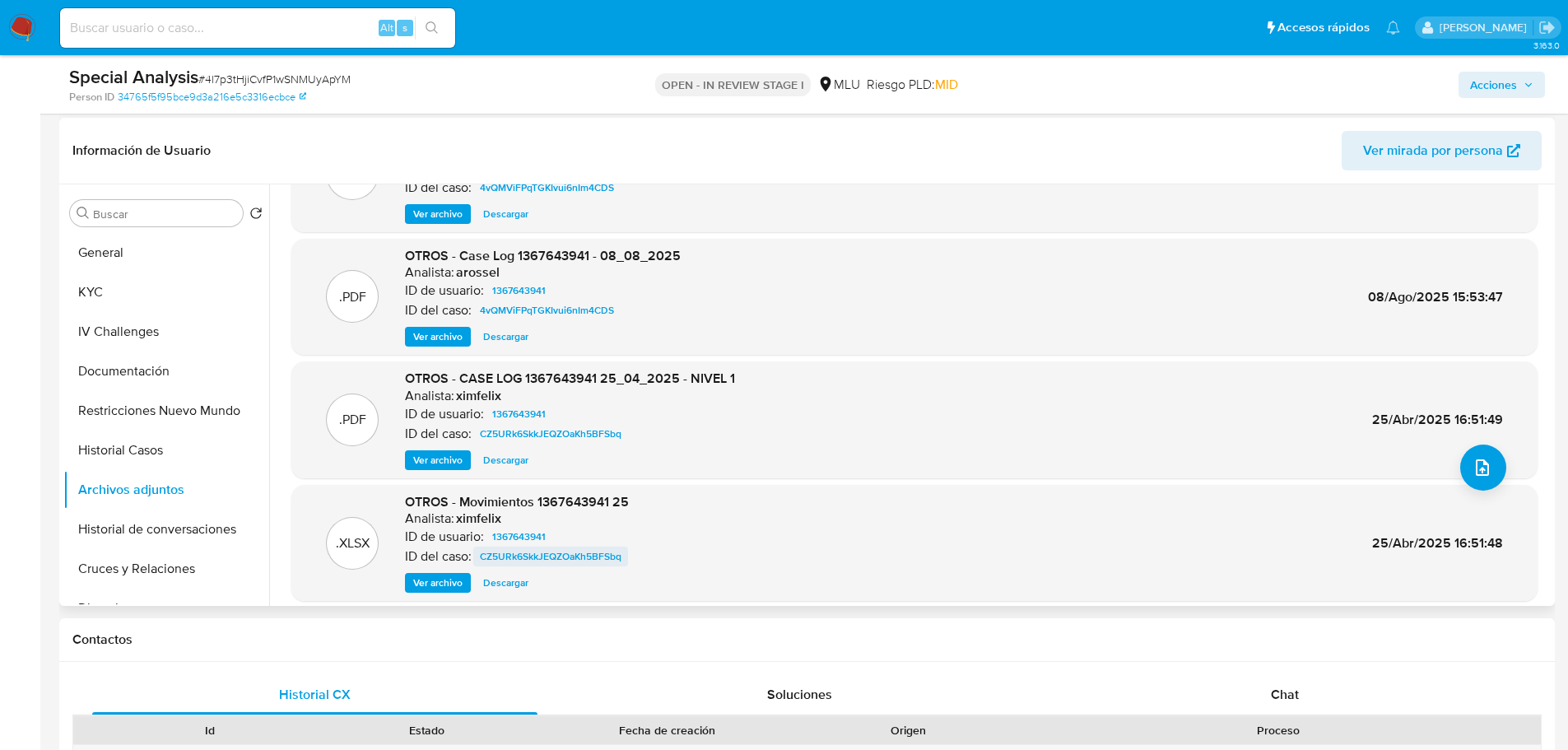
scroll to position [139, 0]
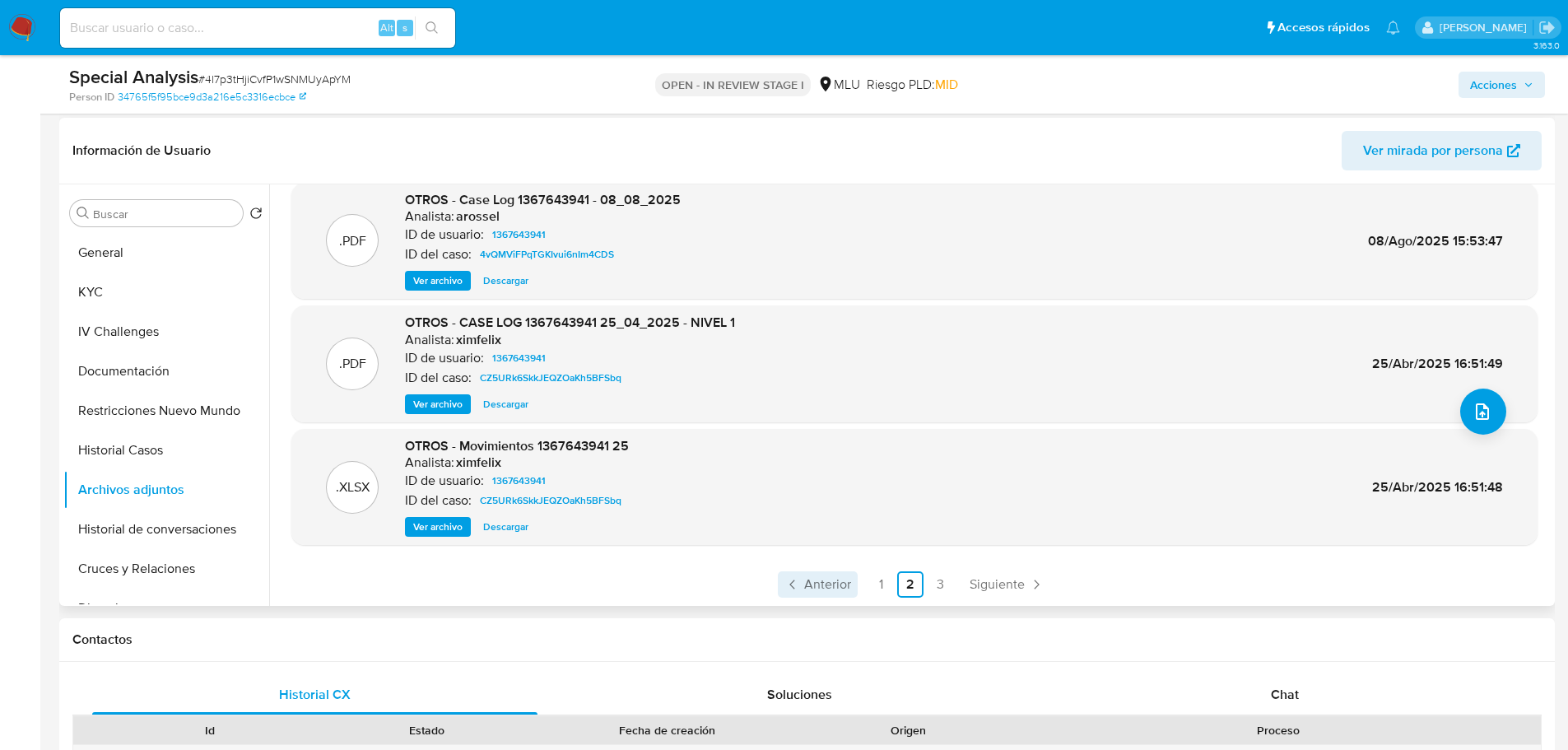
click at [833, 587] on span "Anterior" at bounding box center [828, 584] width 47 height 14
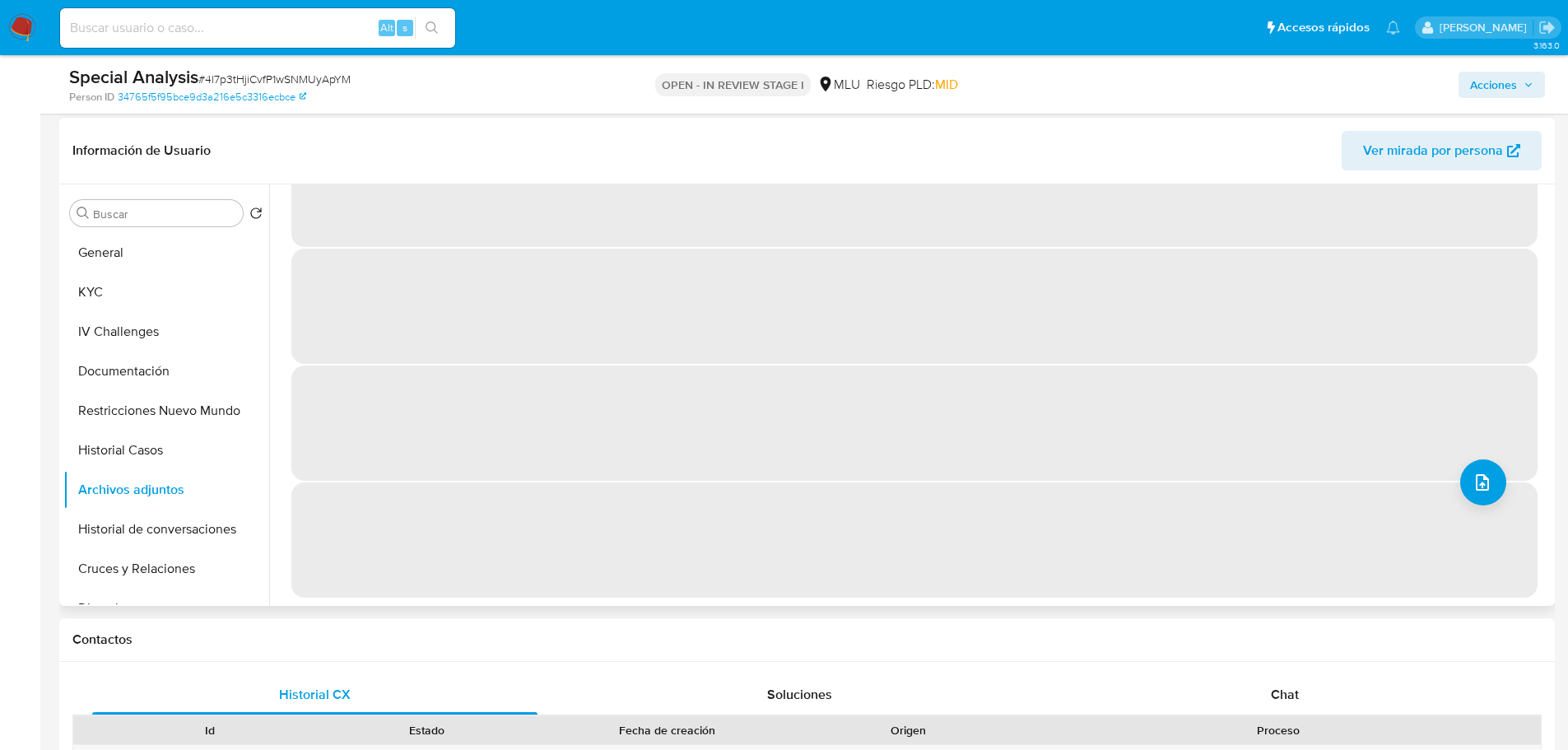
scroll to position [0, 0]
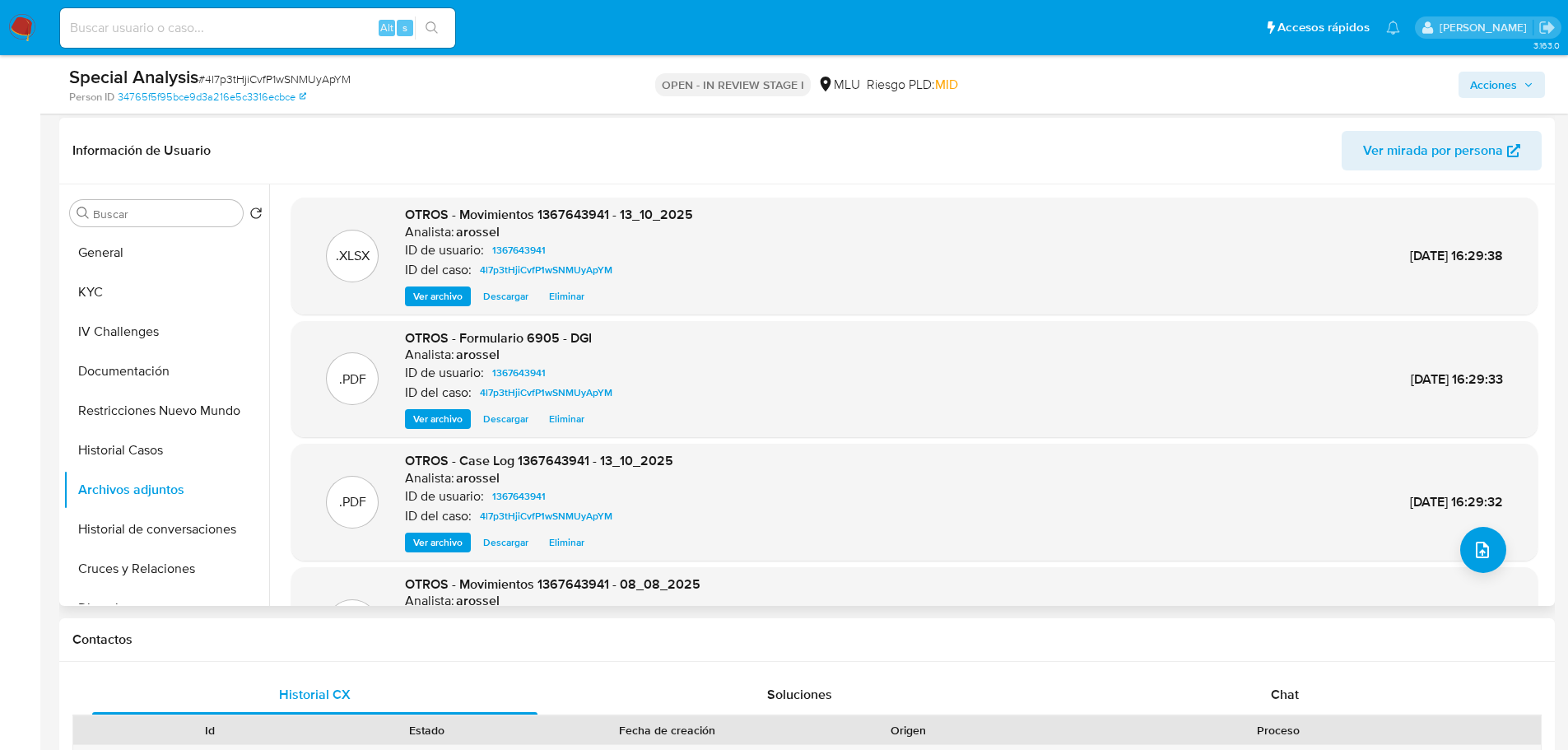
click at [441, 424] on span "Ver archivo" at bounding box center [437, 419] width 49 height 16
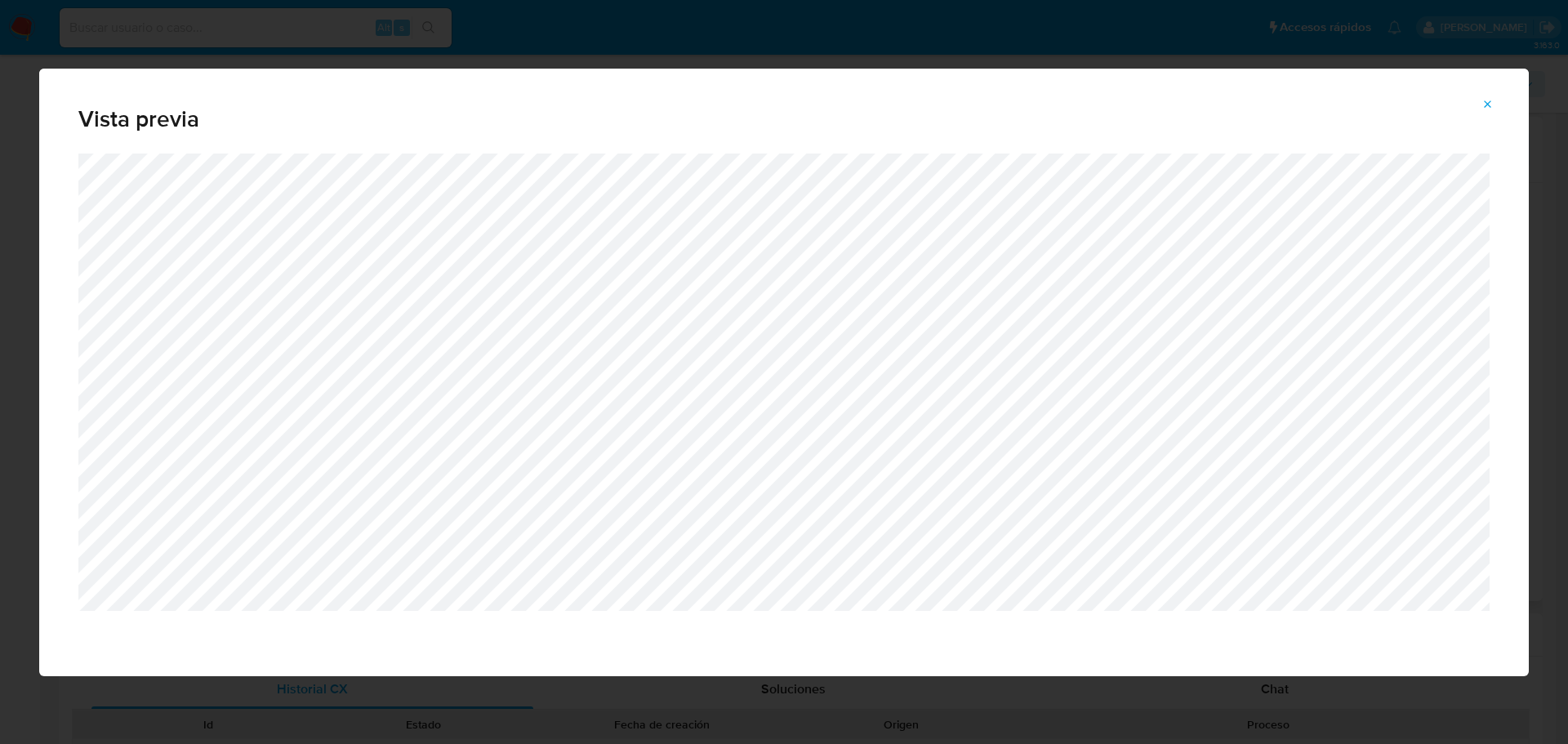
click at [1492, 103] on icon "Attachment preview" at bounding box center [1488, 105] width 13 height 13
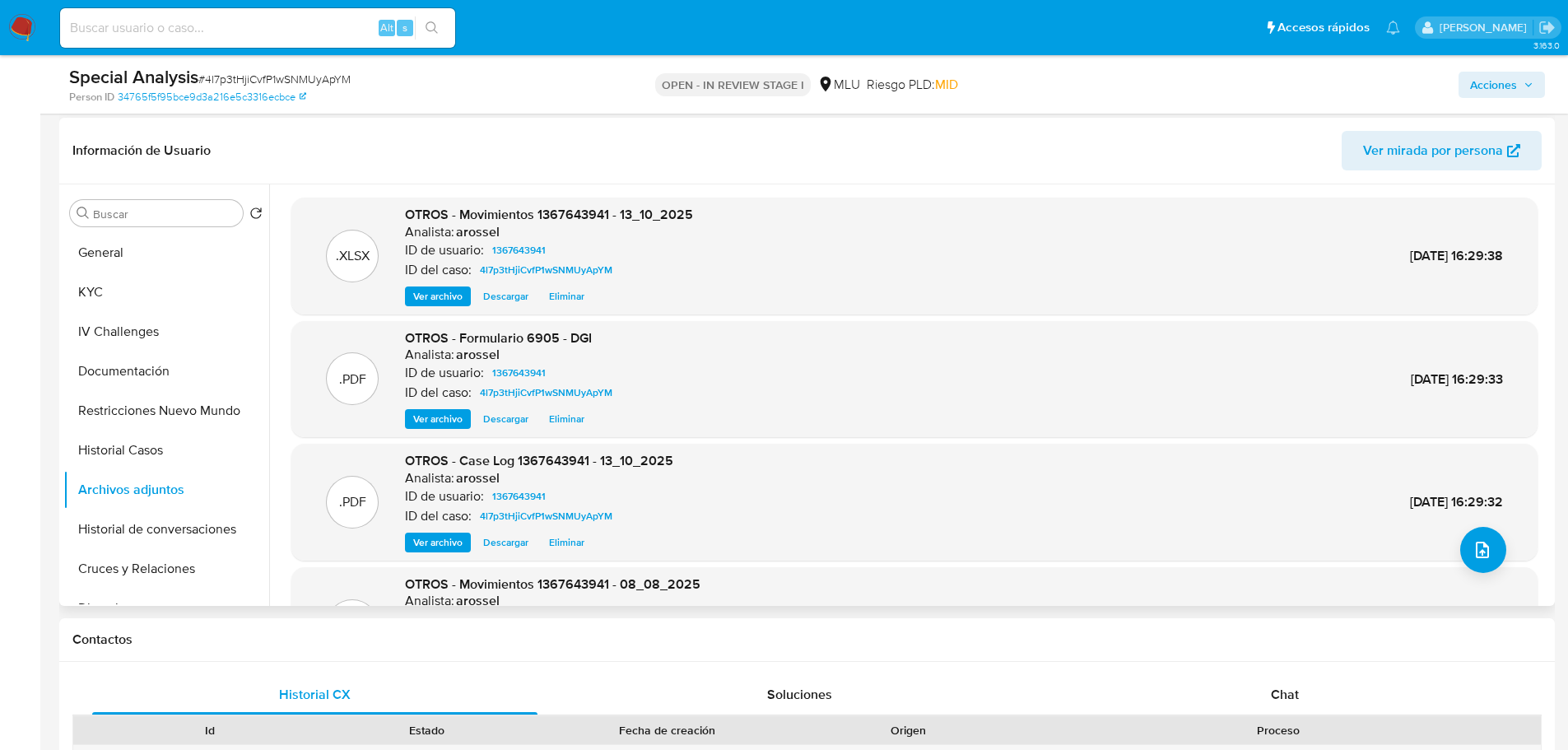
click at [1497, 79] on span "Acciones" at bounding box center [1493, 84] width 47 height 26
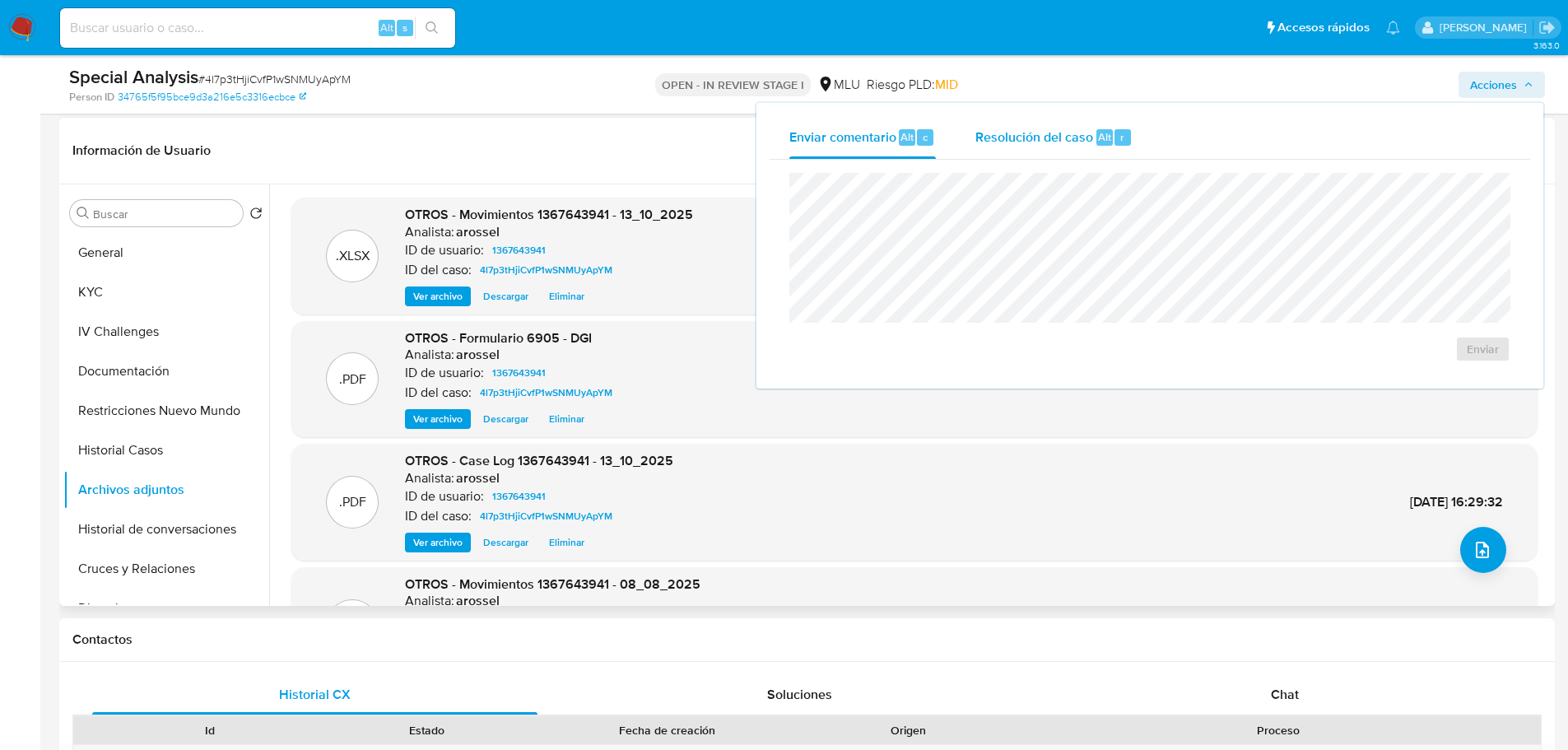
click at [1104, 127] on div "Resolución del caso Alt r" at bounding box center [1053, 138] width 157 height 43
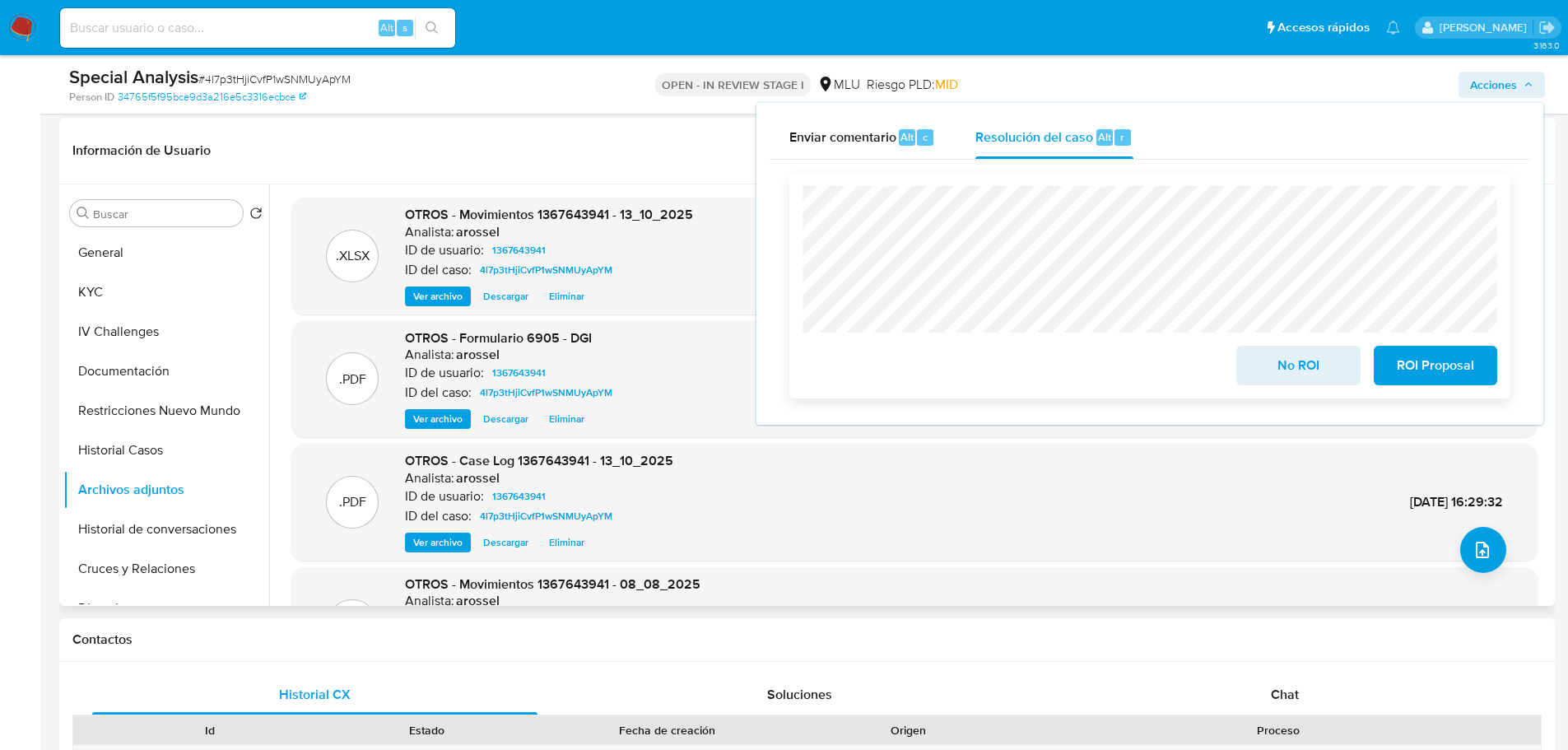
click at [1304, 362] on span "No ROI" at bounding box center [1298, 364] width 80 height 36
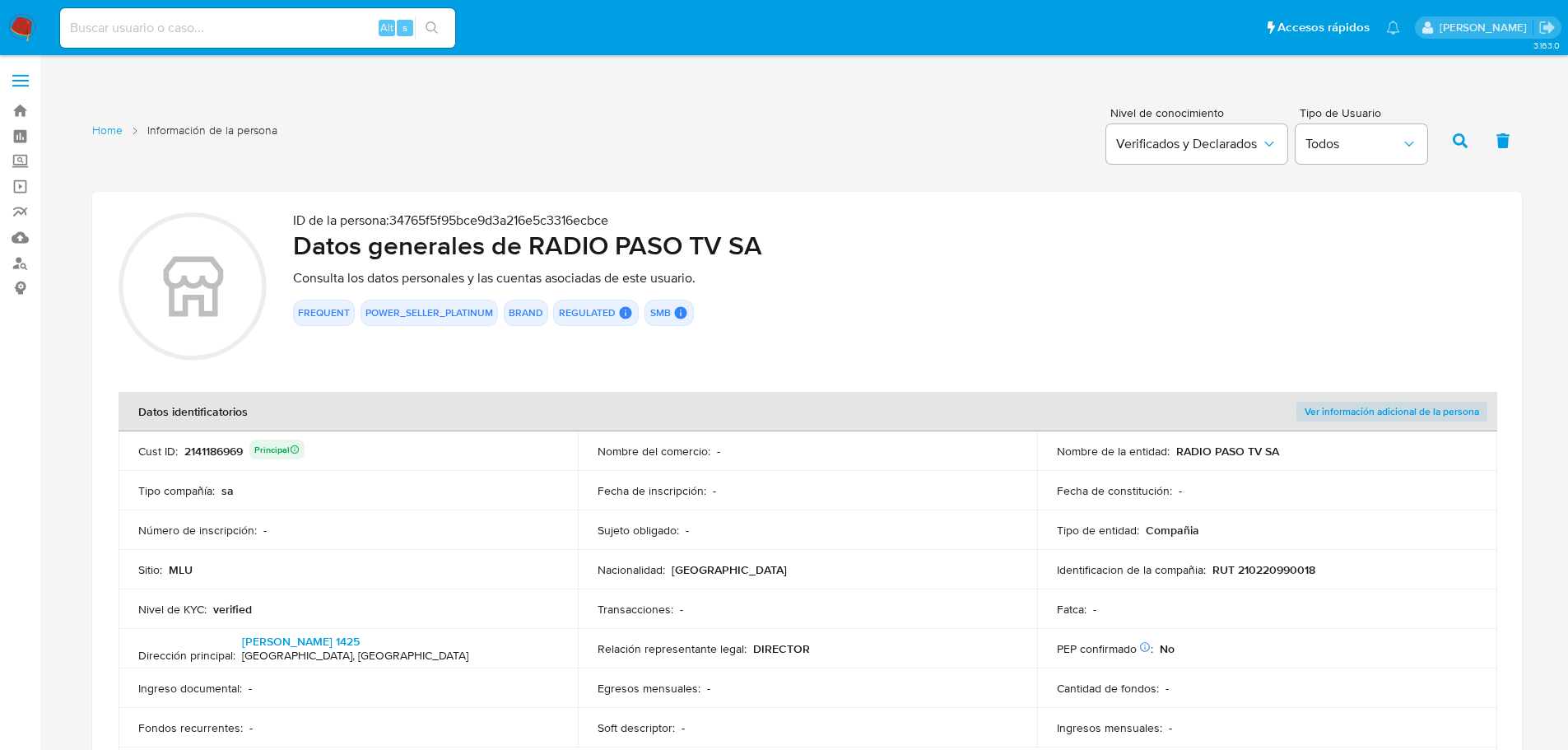
click at [223, 453] on div "2141186969 Principal" at bounding box center [244, 452] width 120 height 23
click at [258, 43] on div "Alt s" at bounding box center [258, 27] width 395 height 40
click at [255, 31] on input at bounding box center [258, 28] width 395 height 21
paste input "729107978"
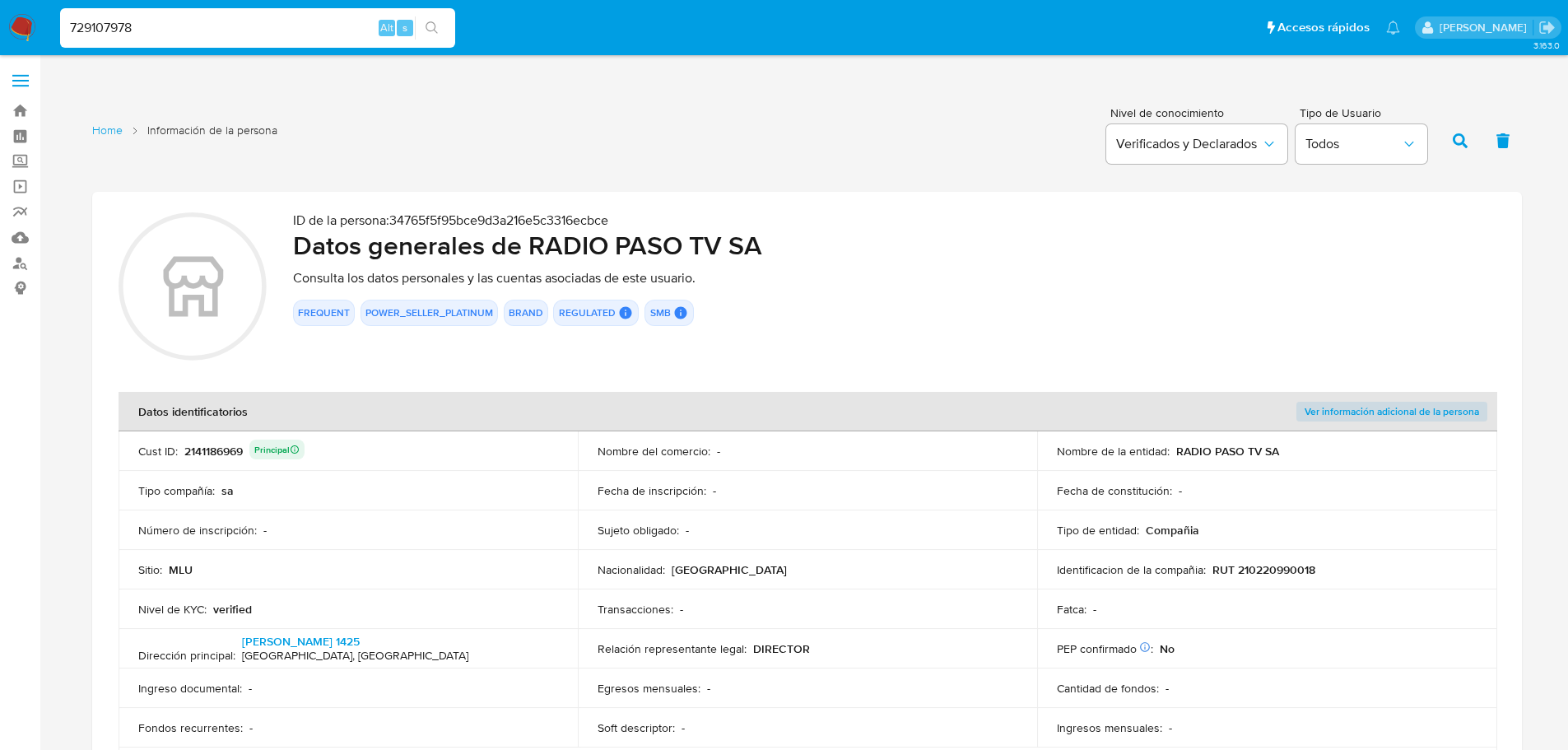
type input "729107978"
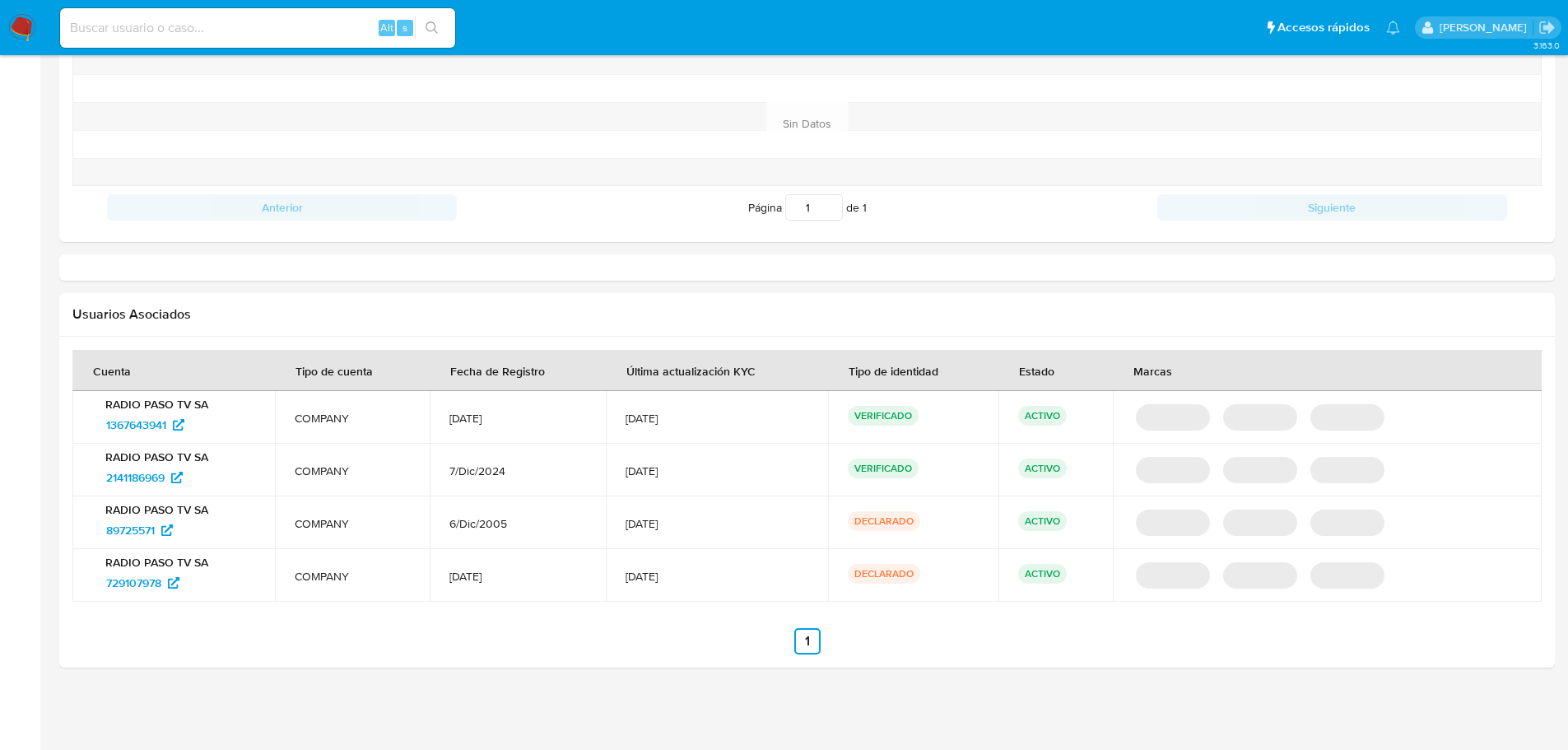
select select "10"
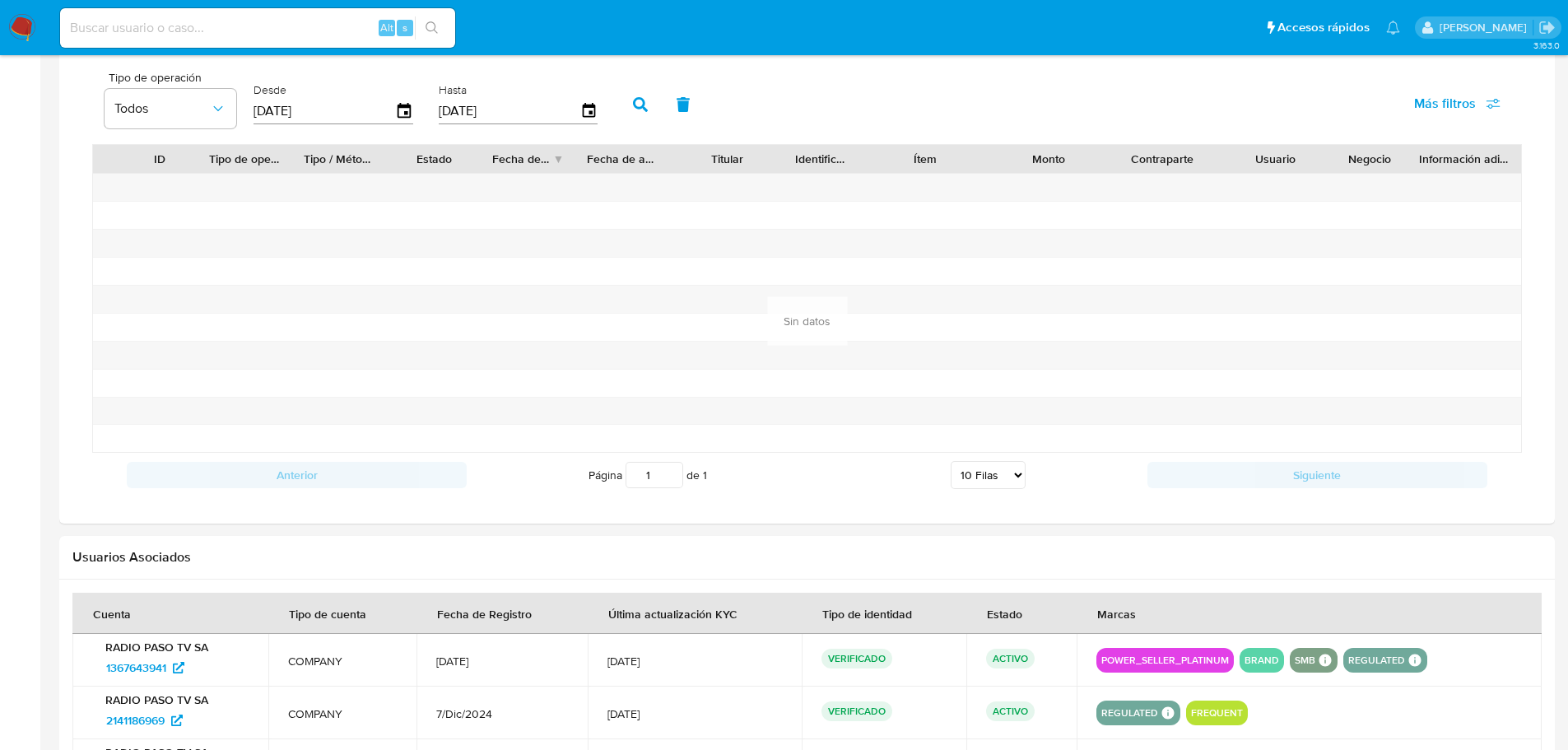
scroll to position [823, 0]
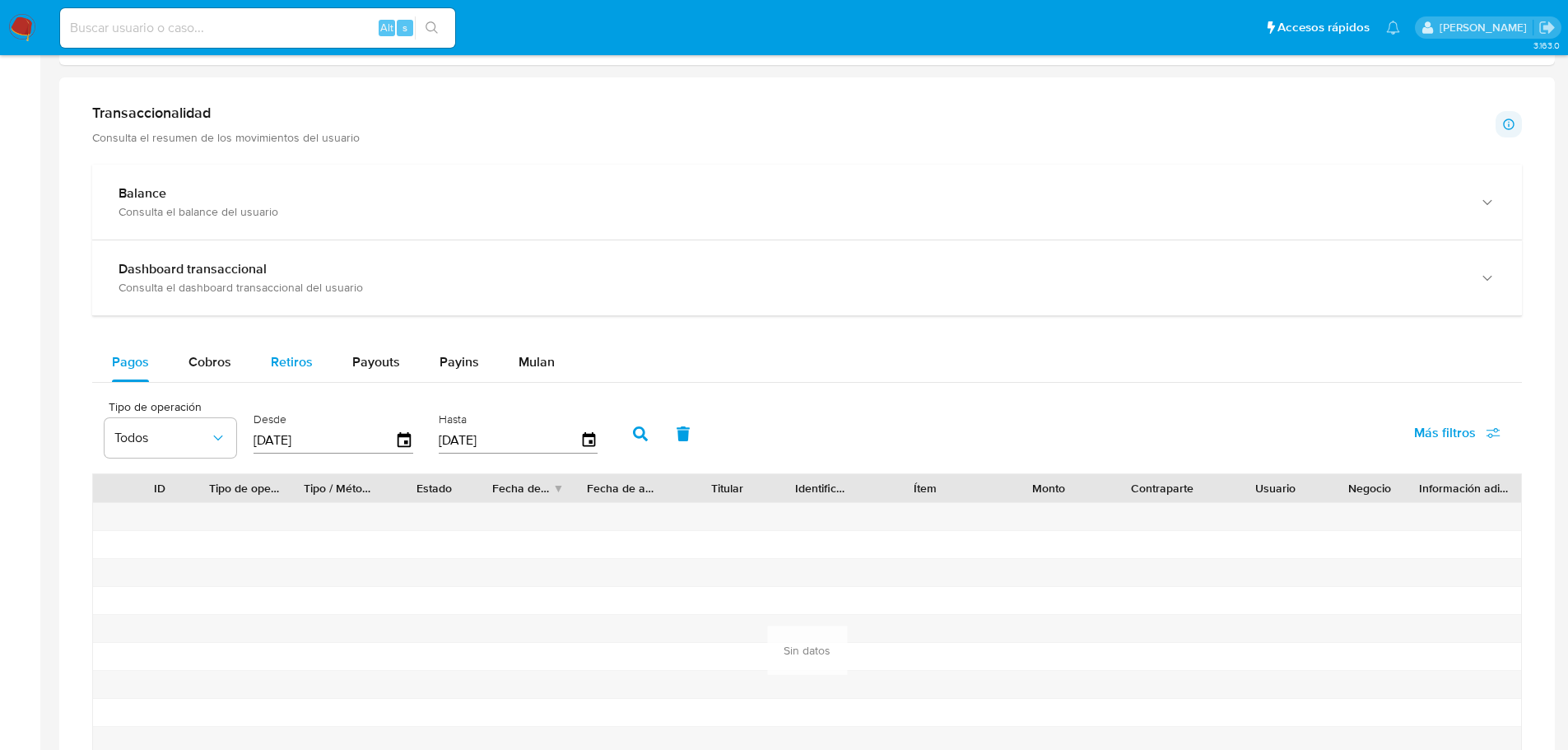
click at [315, 362] on button "Retiros" at bounding box center [292, 361] width 81 height 40
select select "10"
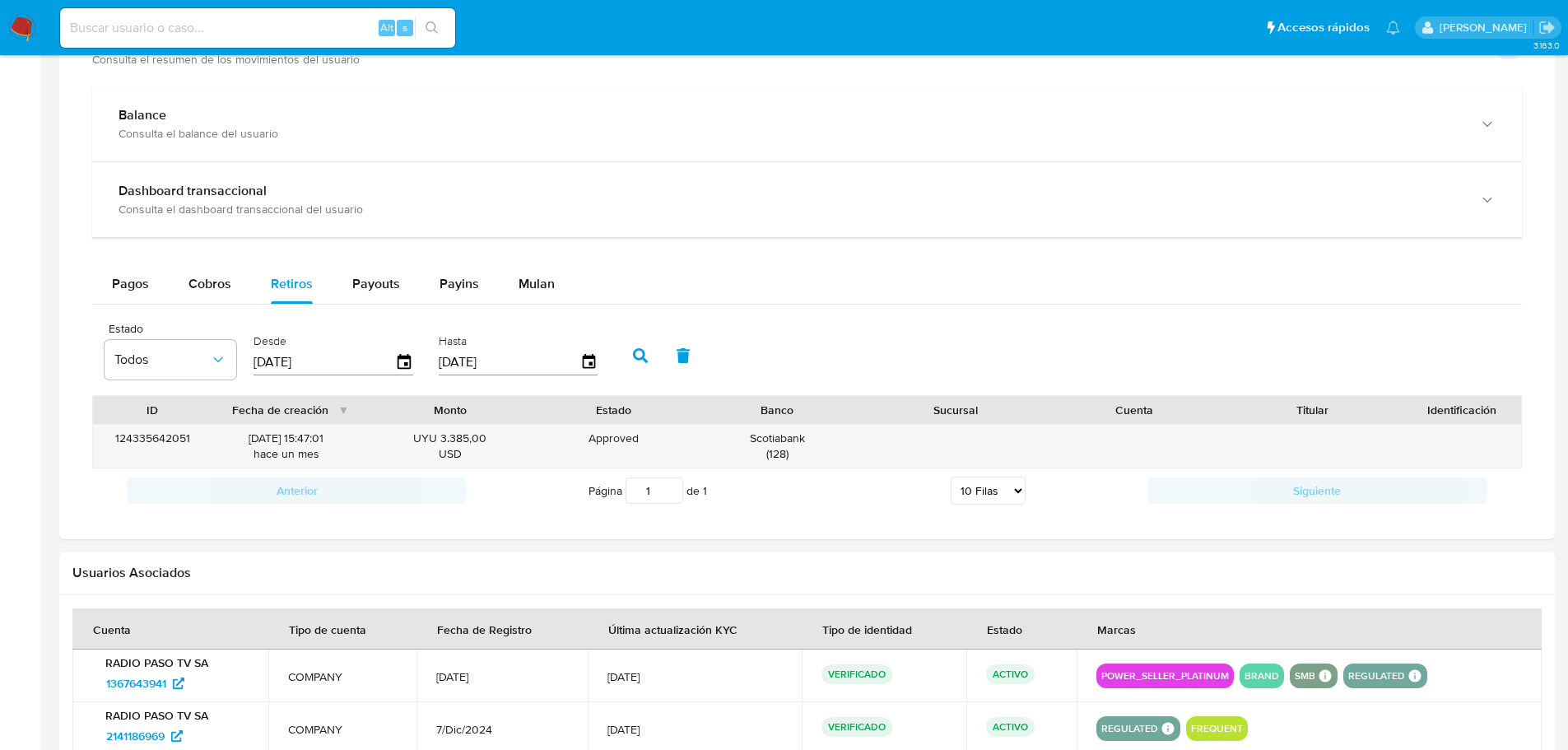
scroll to position [905, 0]
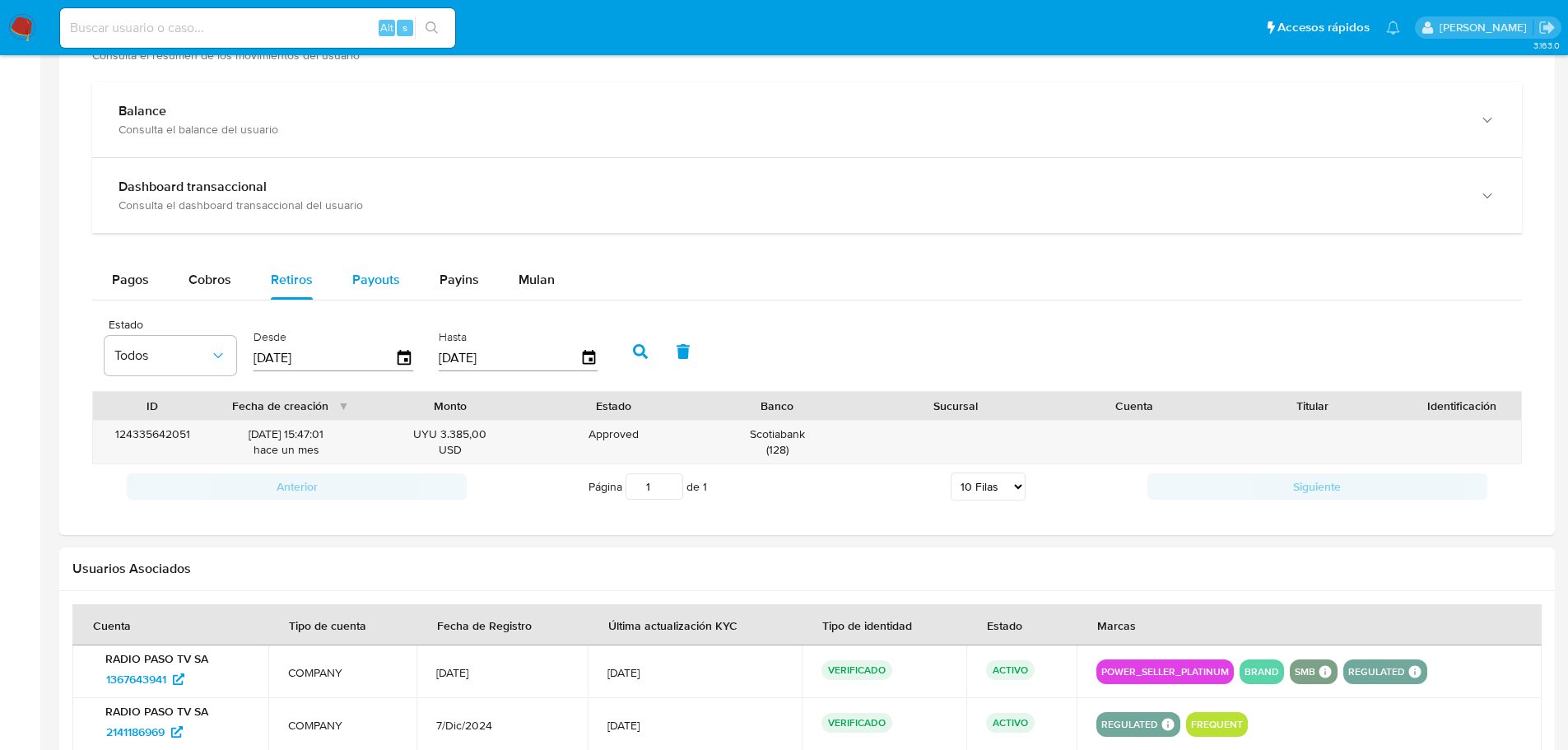
click at [376, 293] on div "Payouts" at bounding box center [376, 279] width 47 height 40
select select "10"
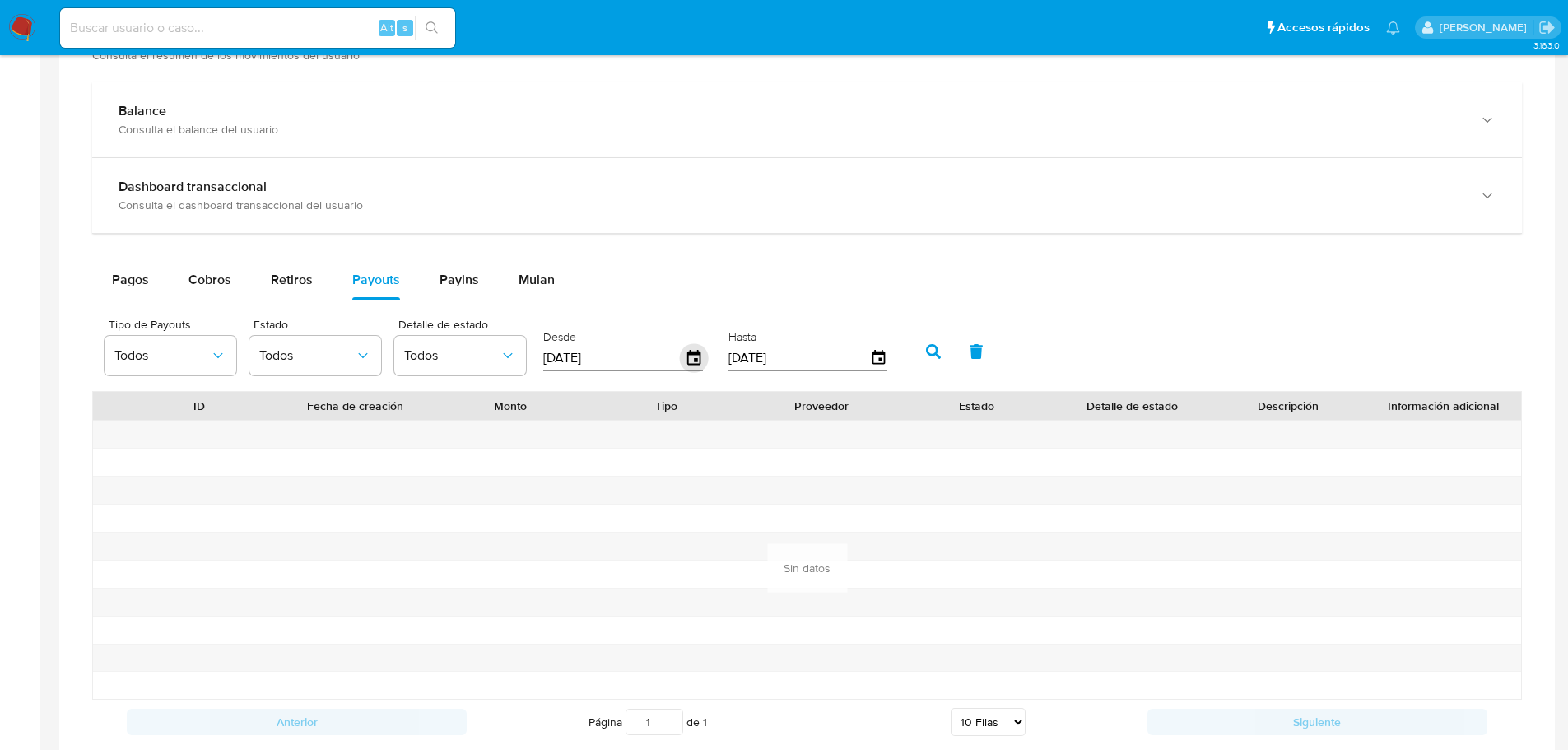
click at [691, 355] on icon "button" at bounding box center [694, 357] width 14 height 15
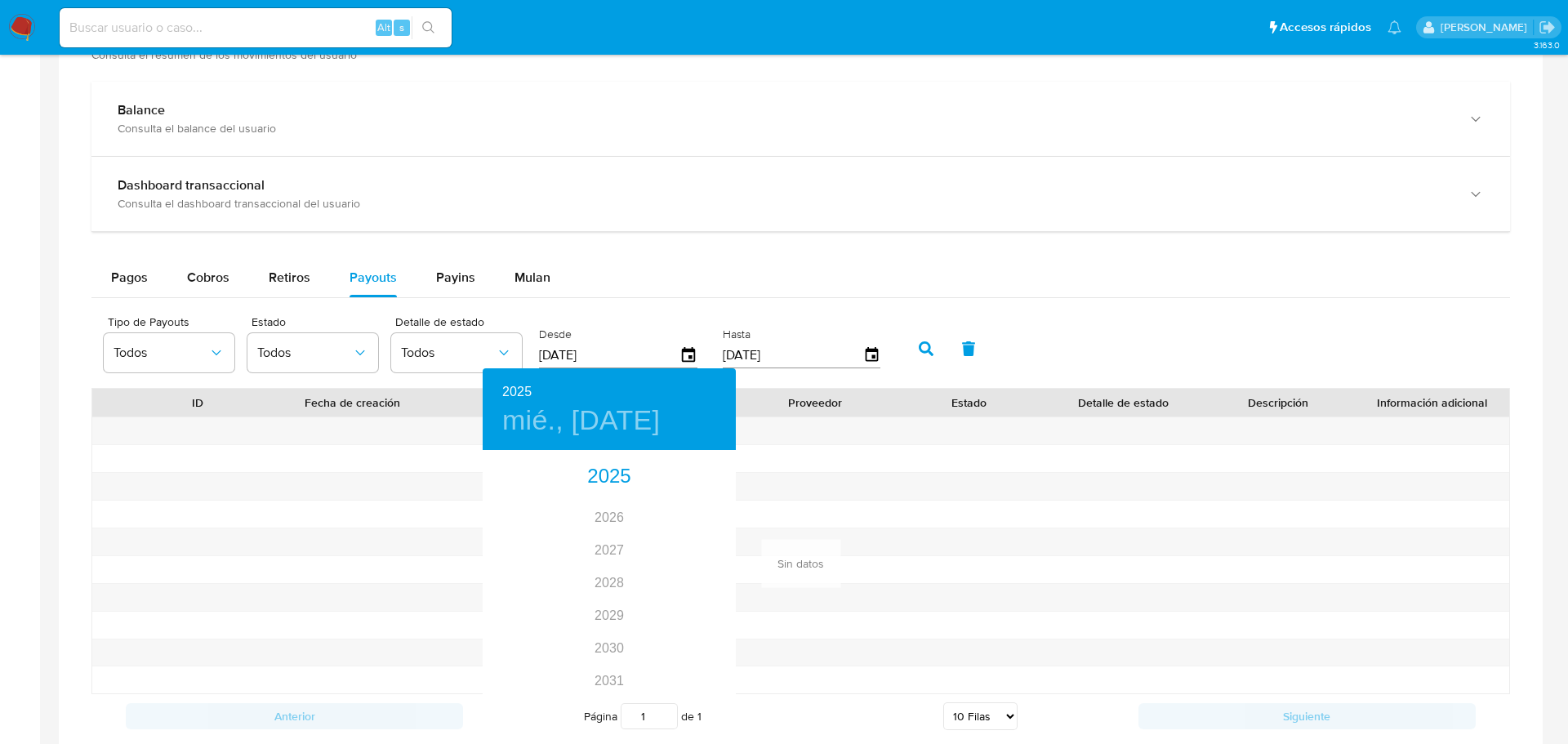
click at [925, 344] on div at bounding box center [784, 372] width 1568 height 744
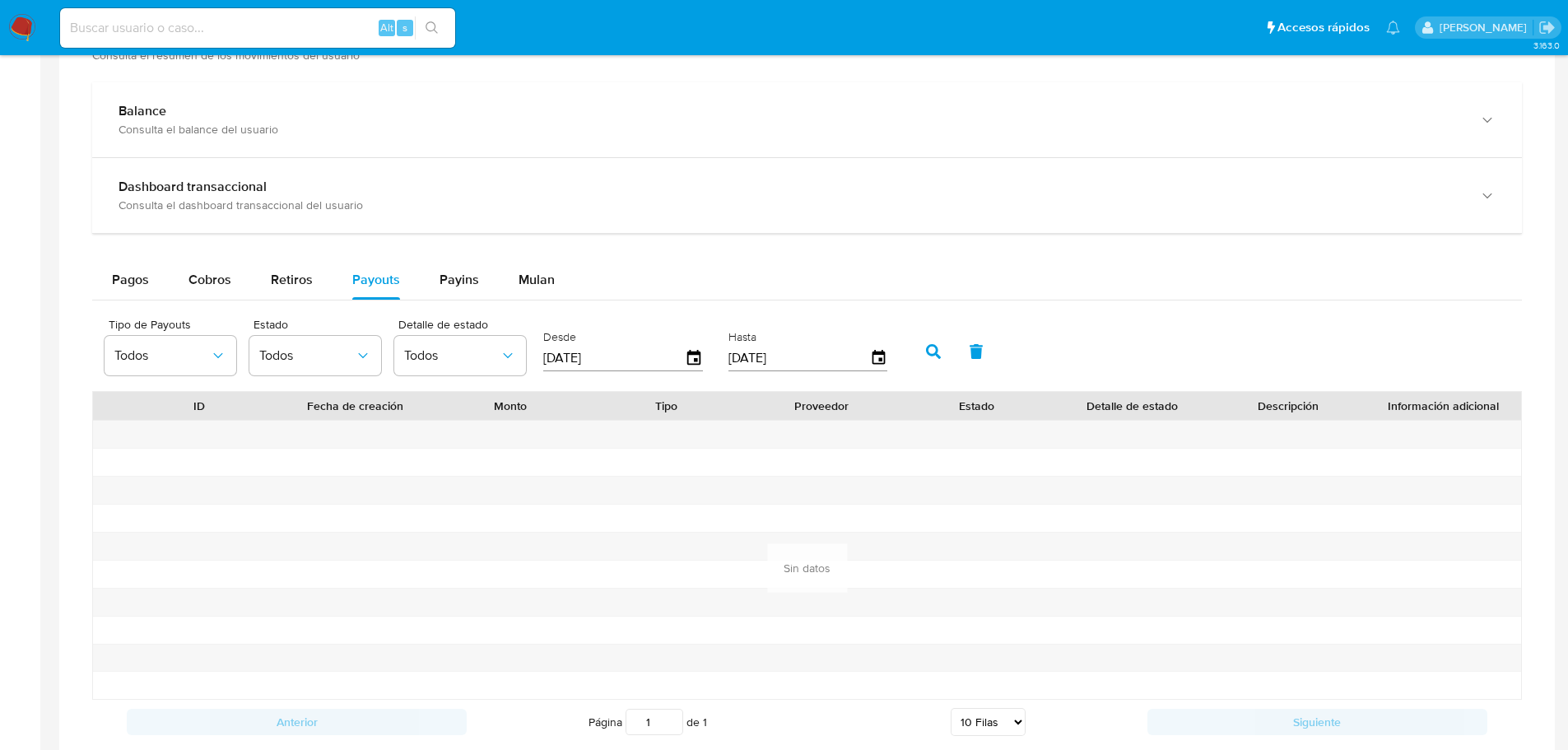
click at [929, 353] on icon "button" at bounding box center [932, 351] width 15 height 15
click at [941, 355] on button "button" at bounding box center [933, 351] width 43 height 40
click at [304, 281] on span "Retiros" at bounding box center [291, 280] width 42 height 19
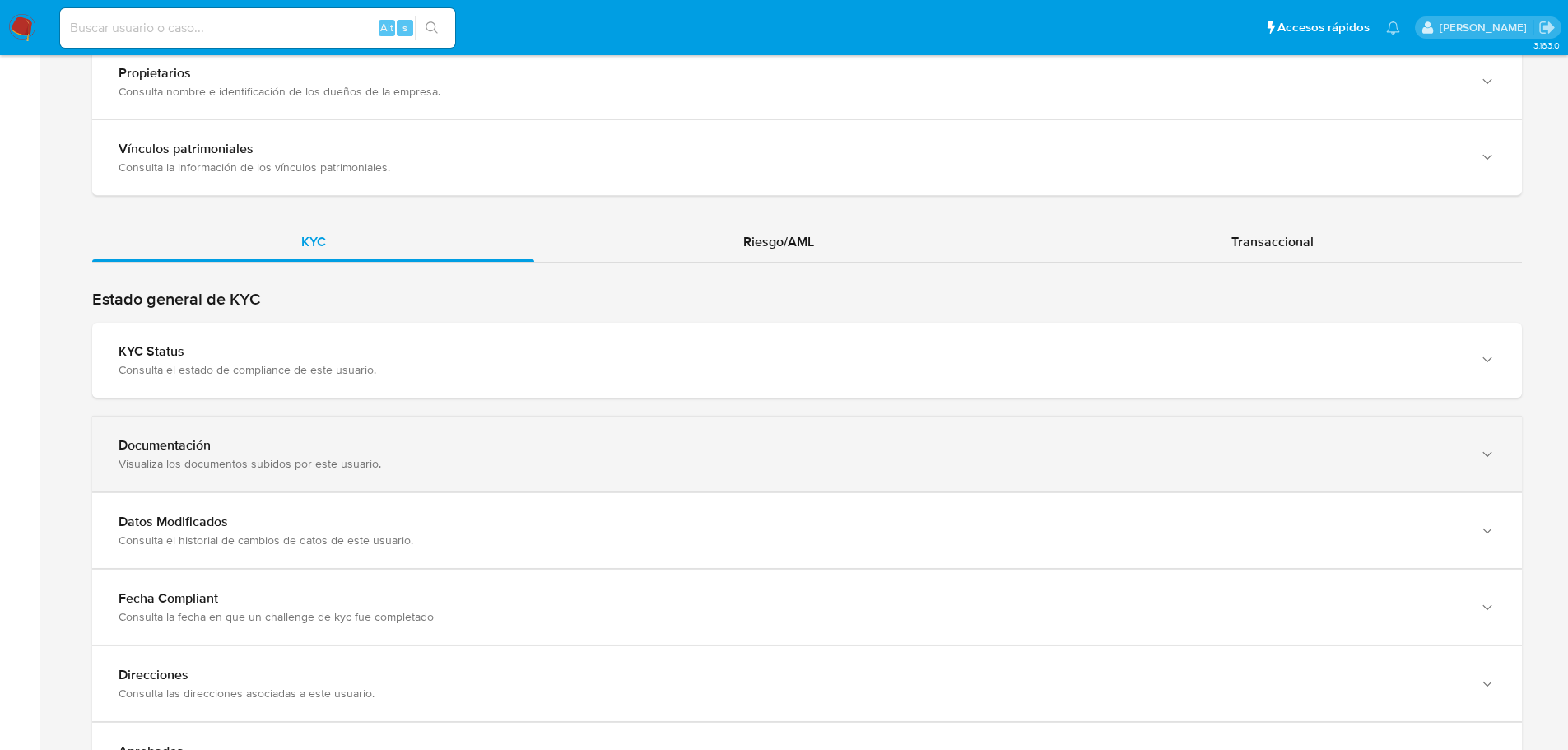
click at [455, 476] on div "Documentación Visualiza los documentos subidos por este usuario." at bounding box center [806, 453] width 1429 height 75
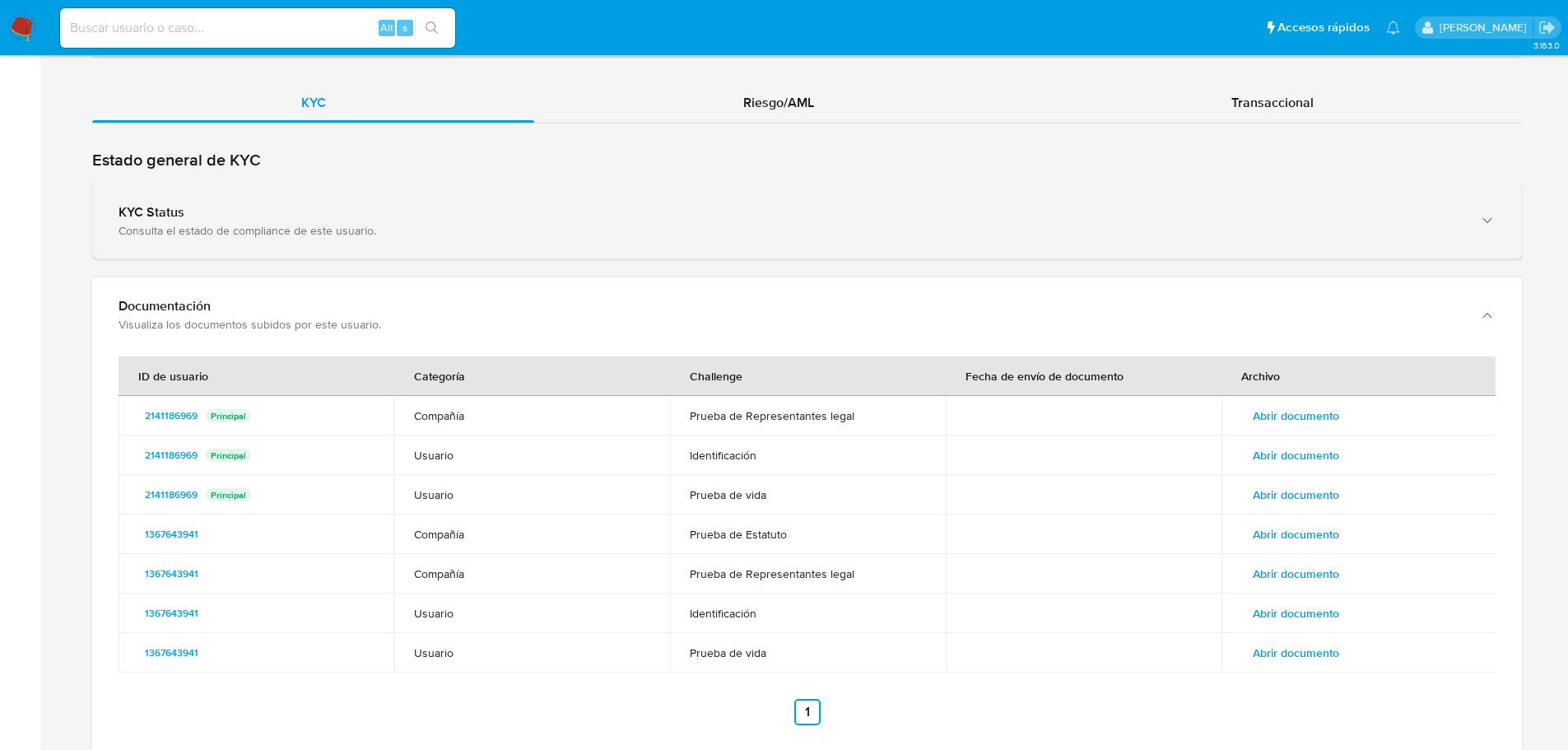
scroll to position [1811, 0]
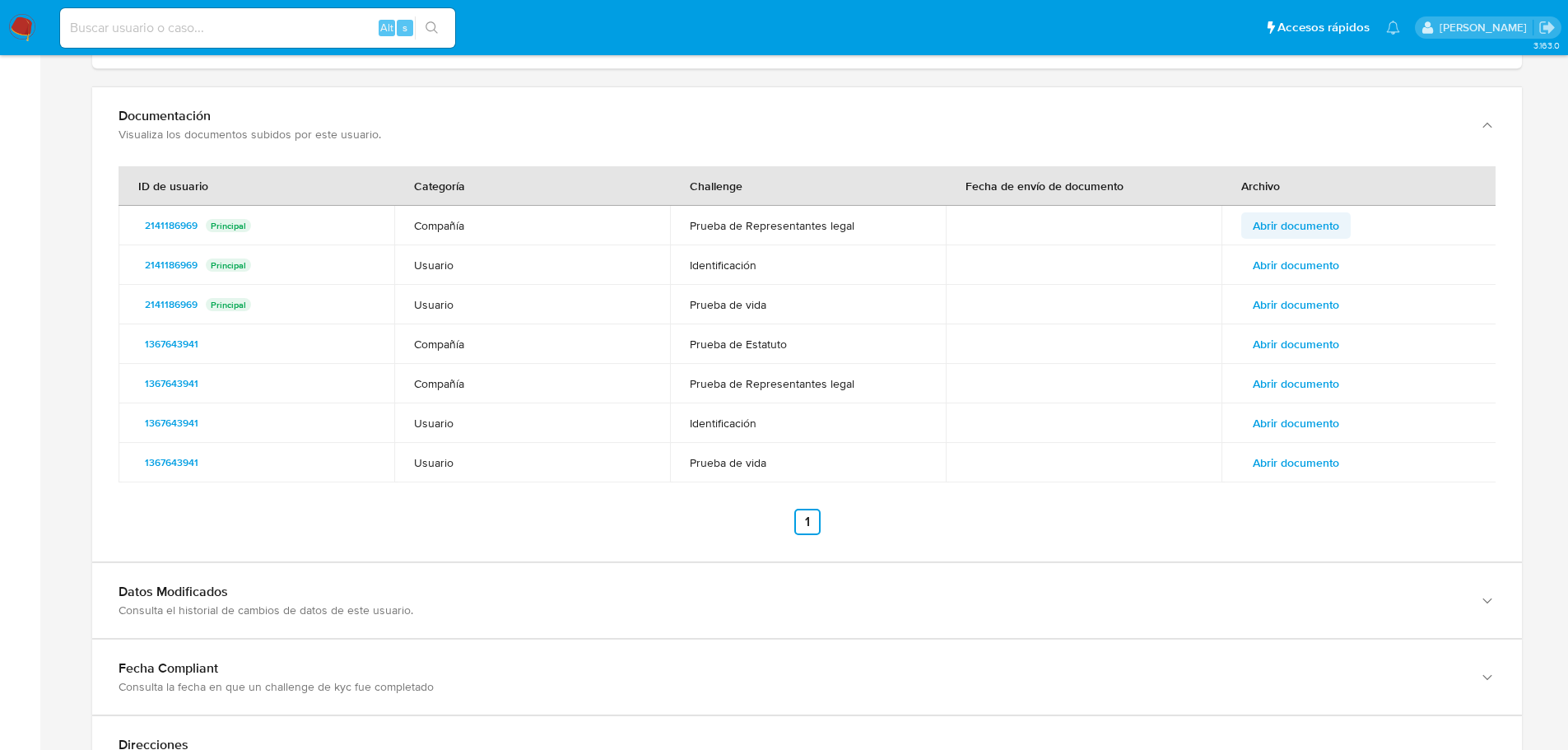
click at [1292, 223] on span "Abrir documento" at bounding box center [1296, 226] width 86 height 23
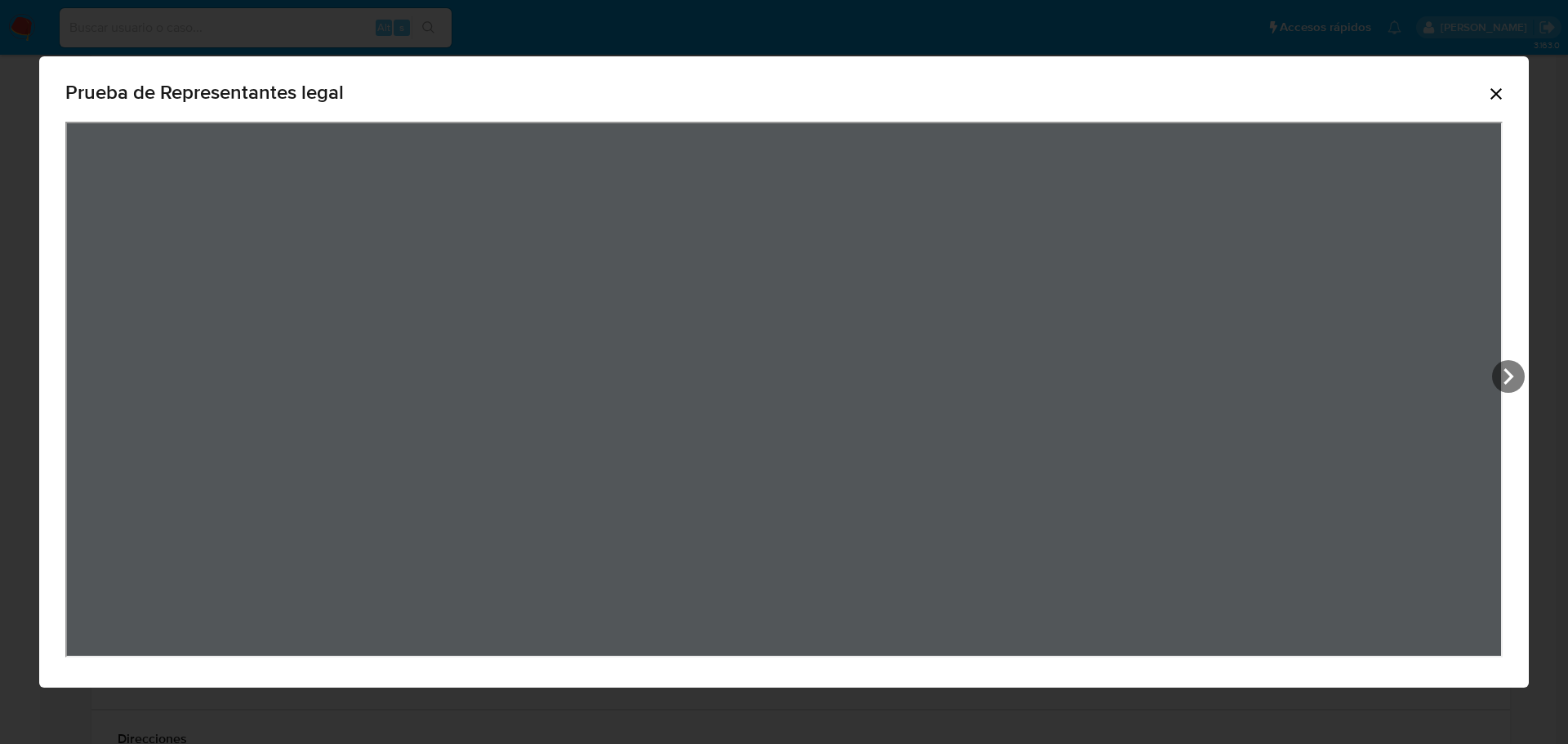
click at [937, 669] on div "Prueba de Representantes legal" at bounding box center [784, 372] width 1489 height 632
click at [1514, 371] on icon "View Document Modal" at bounding box center [1508, 377] width 33 height 33
drag, startPoint x: 1331, startPoint y: 405, endPoint x: 1477, endPoint y: 414, distance: 146.3
click at [1328, 508] on div "View Document Modal" at bounding box center [784, 389] width 1437 height 535
click at [1513, 374] on icon "View Document Modal" at bounding box center [1508, 377] width 33 height 33
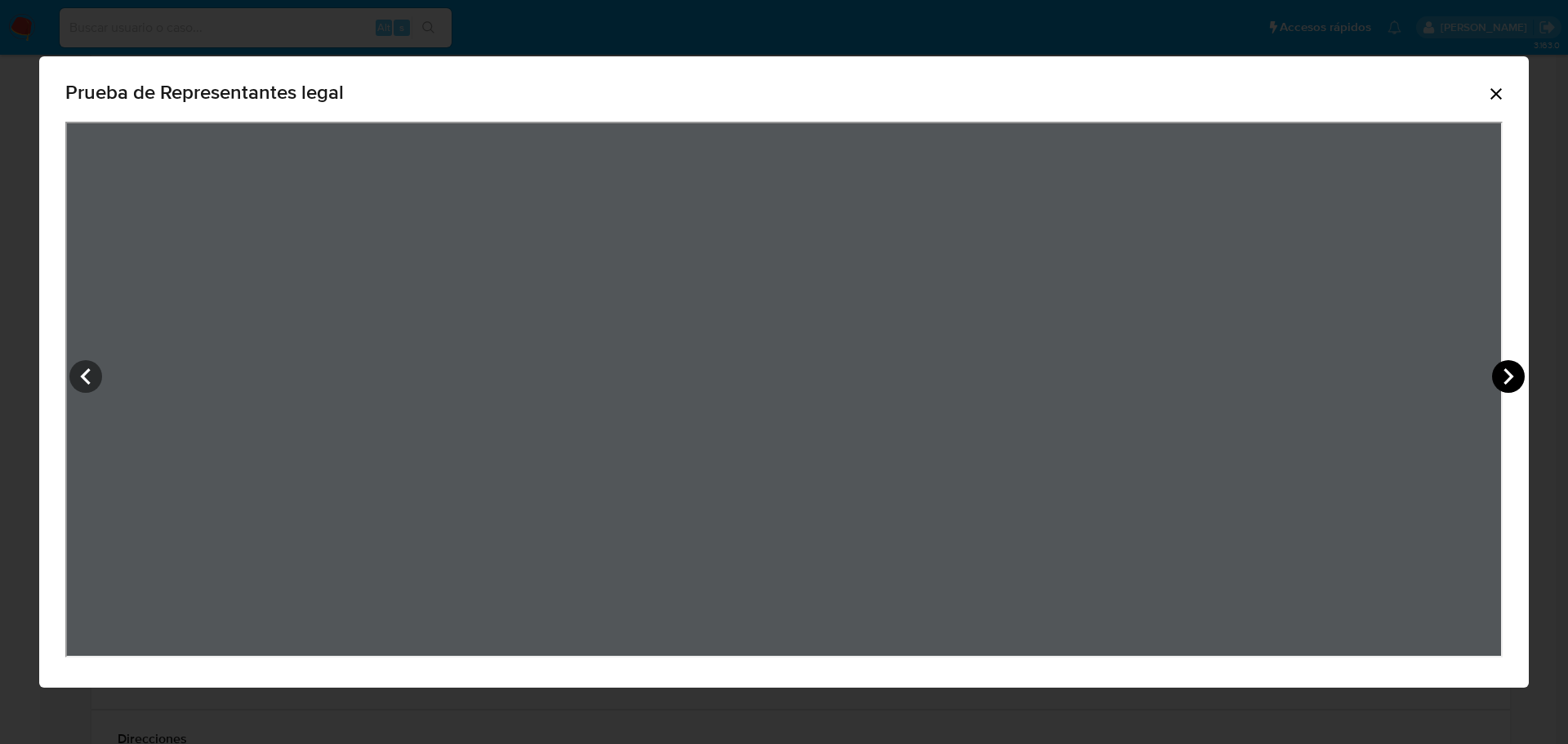
click at [1512, 377] on icon "View Document Modal" at bounding box center [1508, 376] width 10 height 16
click at [1510, 377] on icon "View Document Modal" at bounding box center [1508, 376] width 10 height 16
click at [1487, 94] on icon "Cerrar" at bounding box center [1496, 93] width 19 height 19
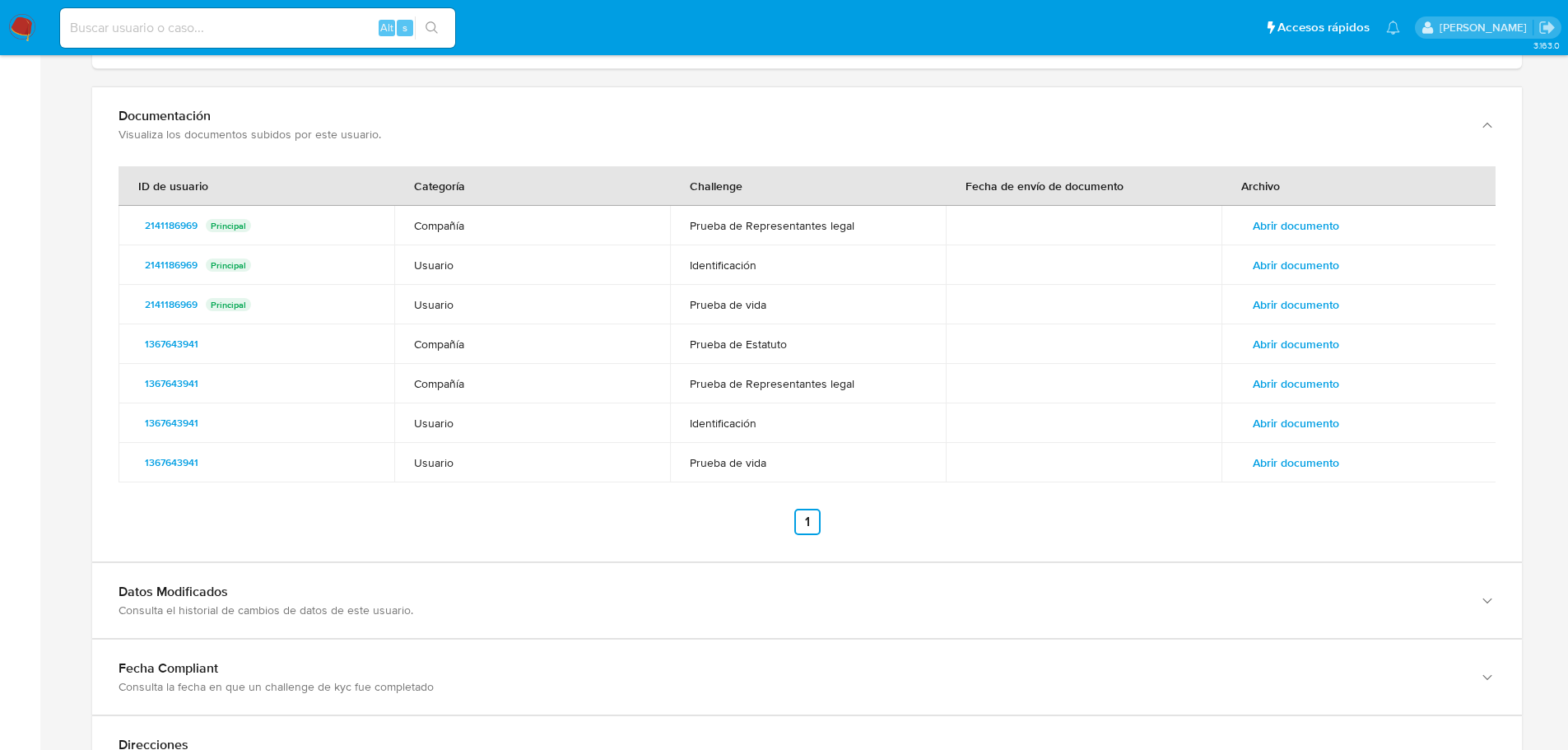
click at [1316, 346] on span "Abrir documento" at bounding box center [1296, 344] width 86 height 23
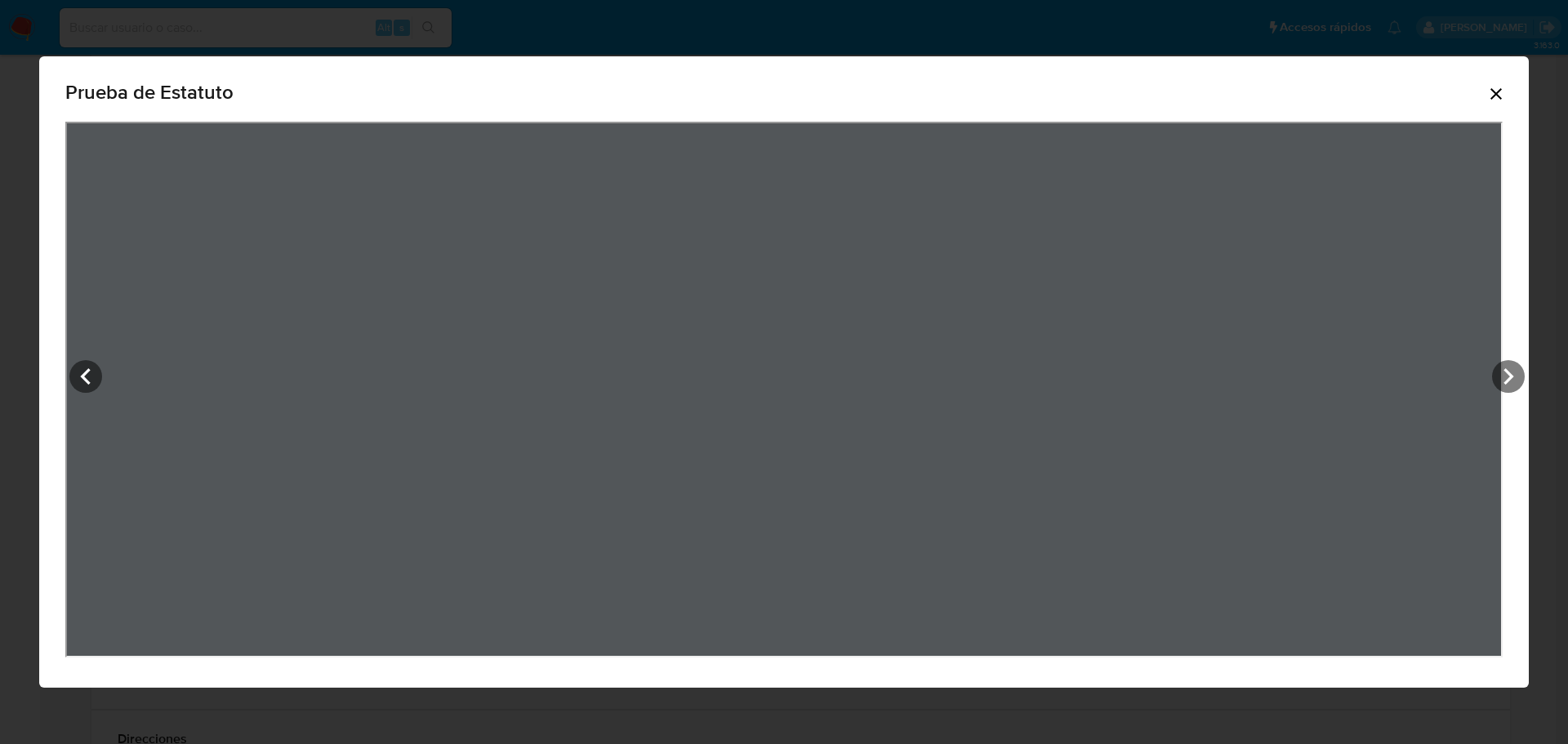
click at [908, 689] on div "Prueba de Estatuto" at bounding box center [784, 372] width 1568 height 744
click at [1523, 350] on div "Prueba de Estatuto" at bounding box center [784, 372] width 1489 height 632
click at [1516, 369] on icon "View Document Modal" at bounding box center [1508, 377] width 33 height 33
click at [1489, 365] on div "View Document Modal" at bounding box center [784, 389] width 1437 height 535
click at [1509, 375] on icon "View Document Modal" at bounding box center [1508, 377] width 33 height 33
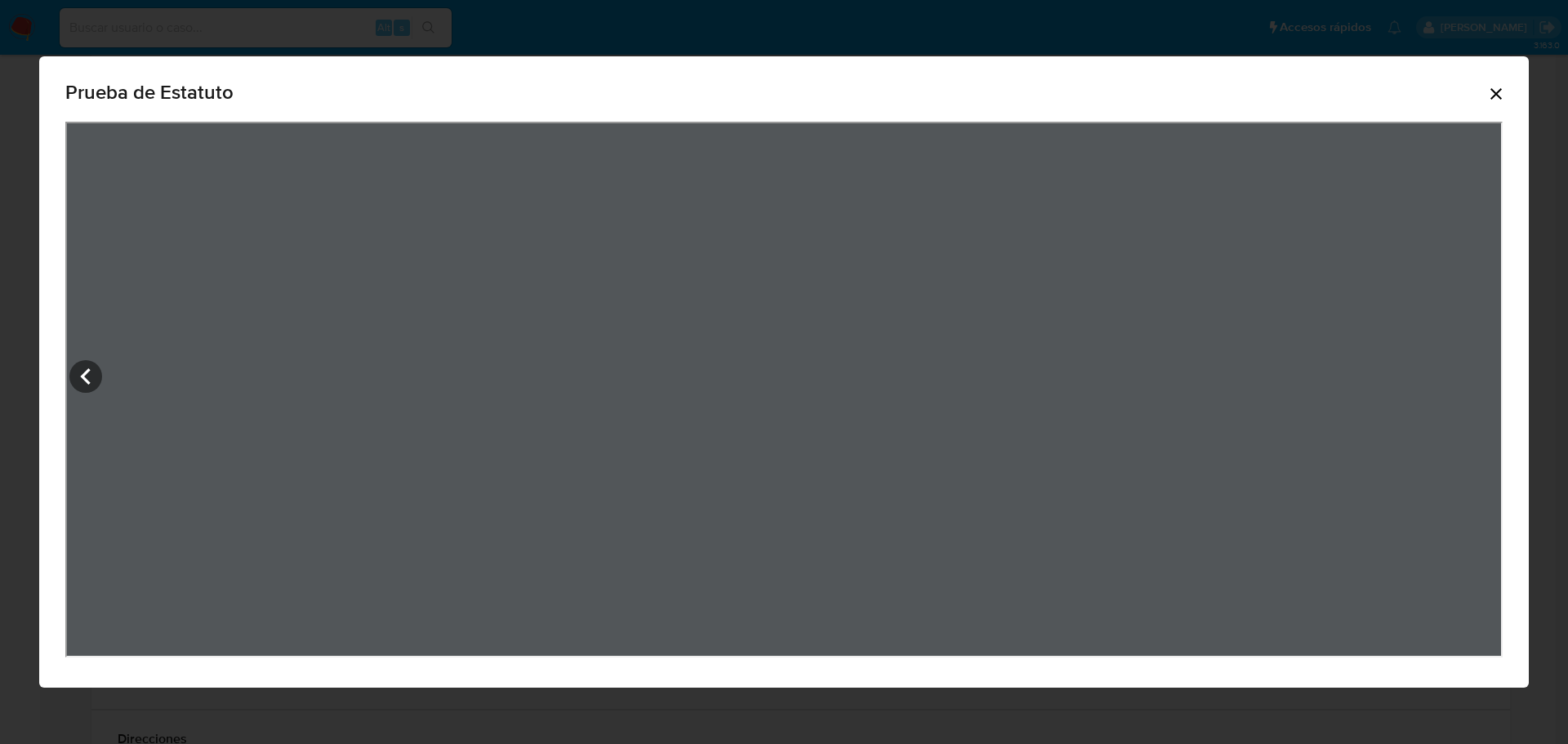
click at [1497, 100] on icon "Cerrar" at bounding box center [1496, 93] width 19 height 19
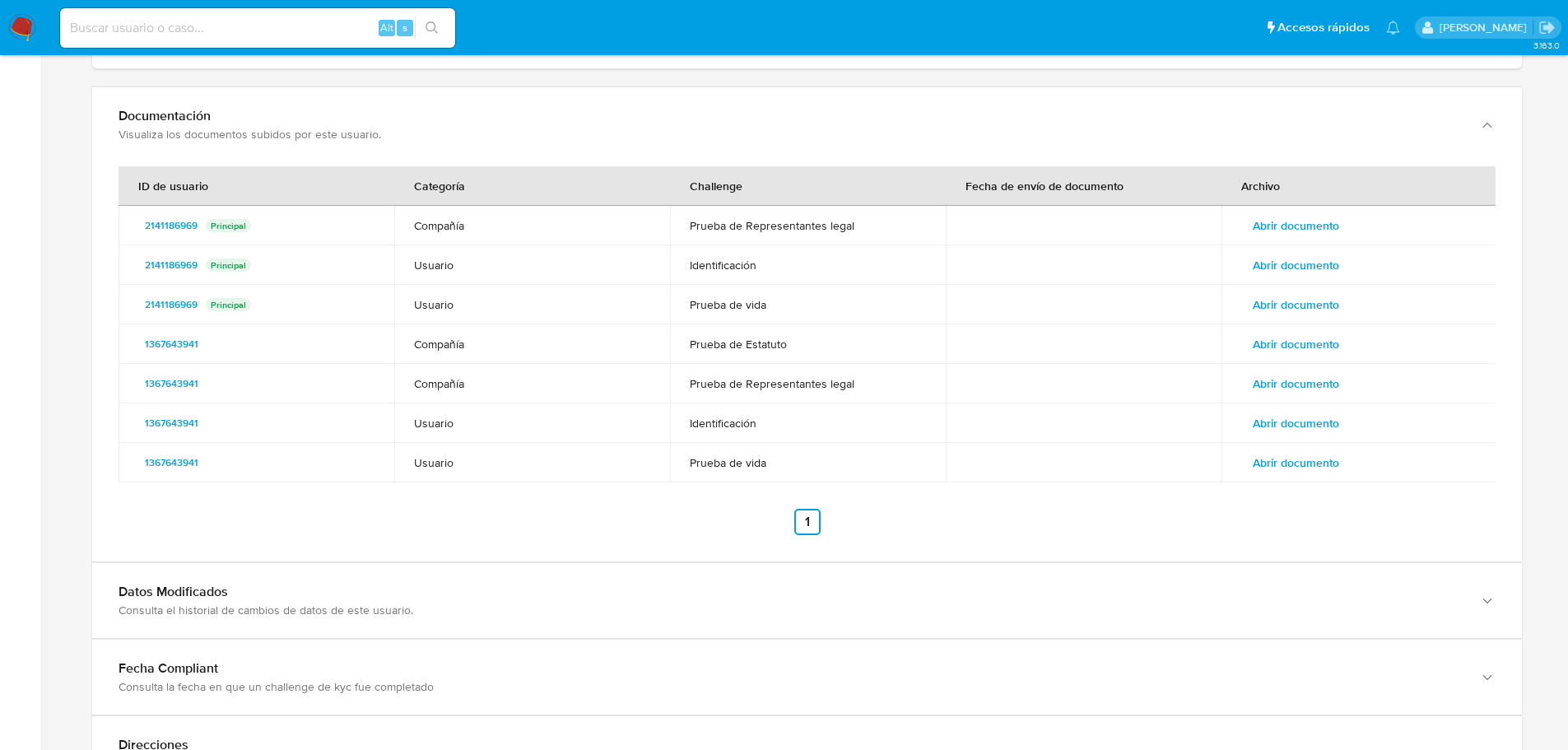
click at [1330, 342] on span "Abrir documento" at bounding box center [1296, 344] width 86 height 23
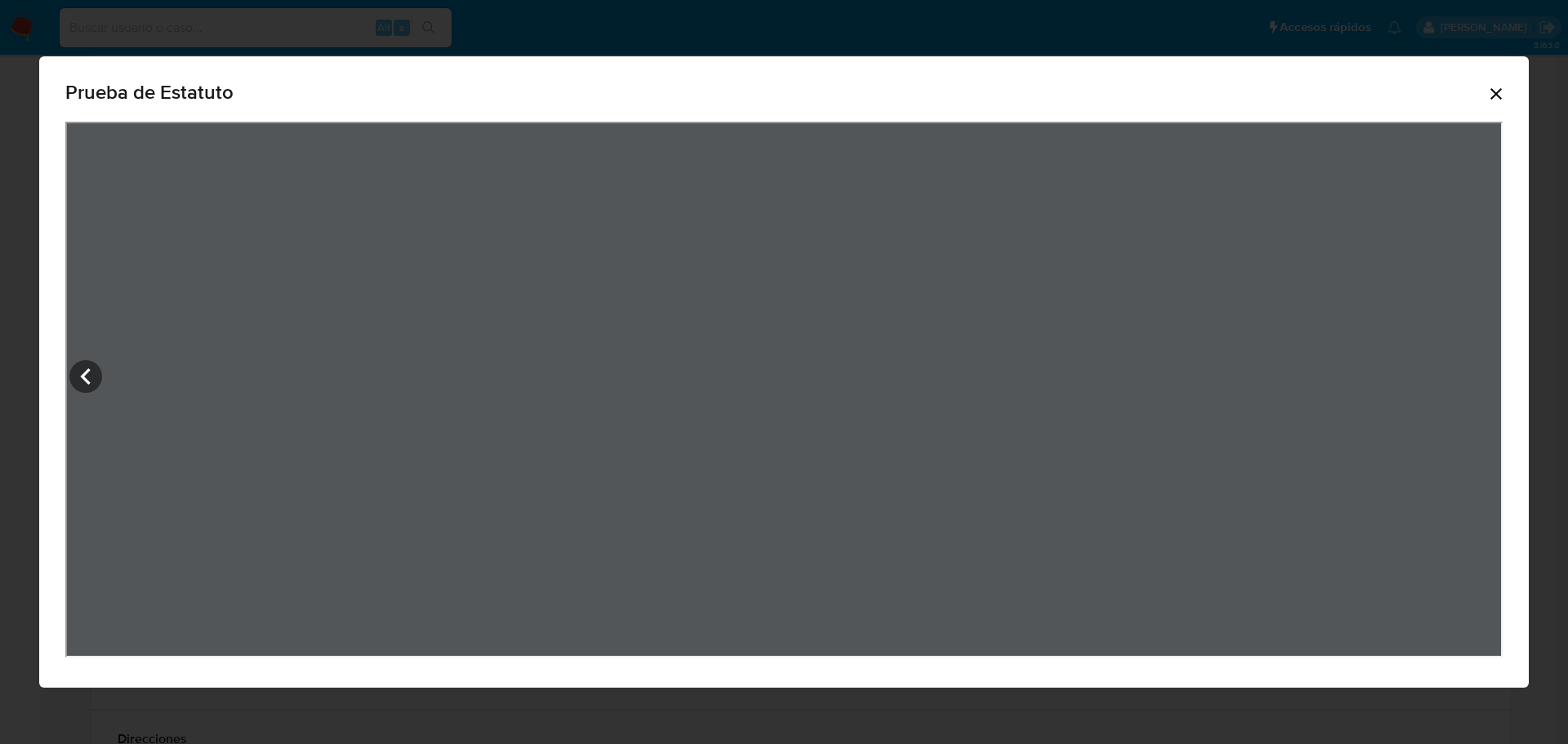
click at [1502, 94] on icon "Cerrar" at bounding box center [1496, 93] width 19 height 19
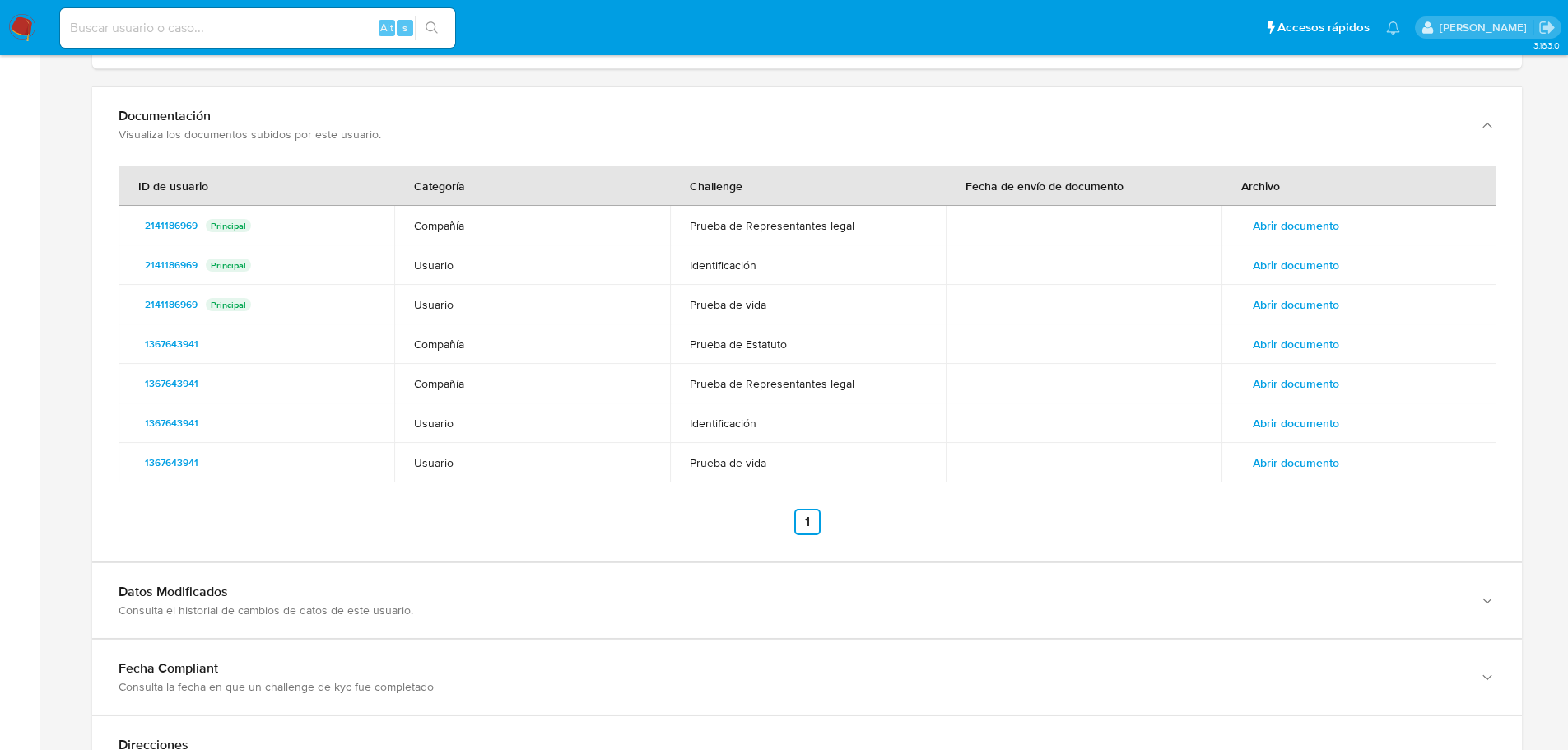
click at [1322, 395] on span "Abrir documento" at bounding box center [1296, 384] width 86 height 23
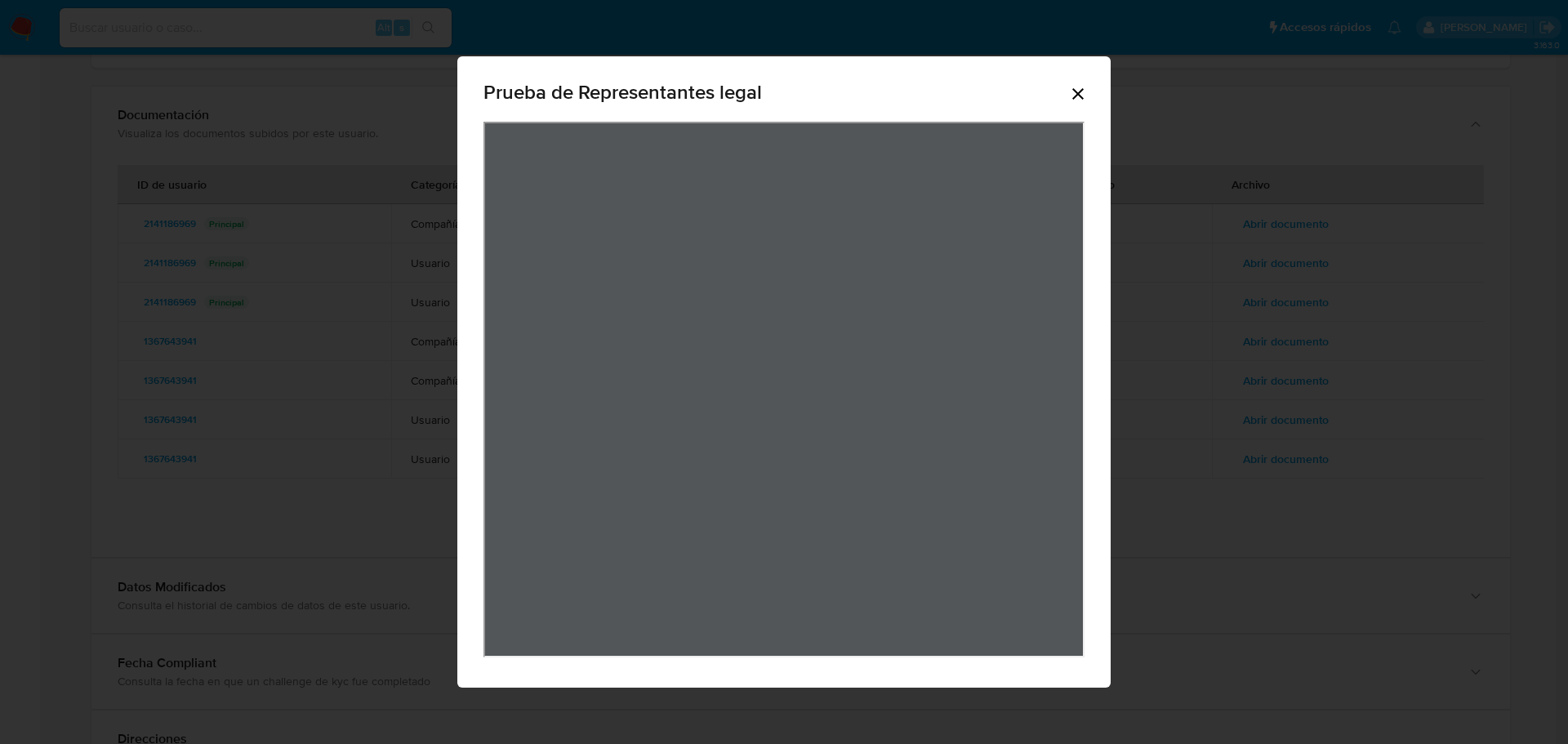
click at [1059, 84] on div "Prueba de Representantes legal" at bounding box center [784, 95] width 601 height 52
click at [1070, 93] on icon "Cerrar" at bounding box center [1078, 93] width 19 height 19
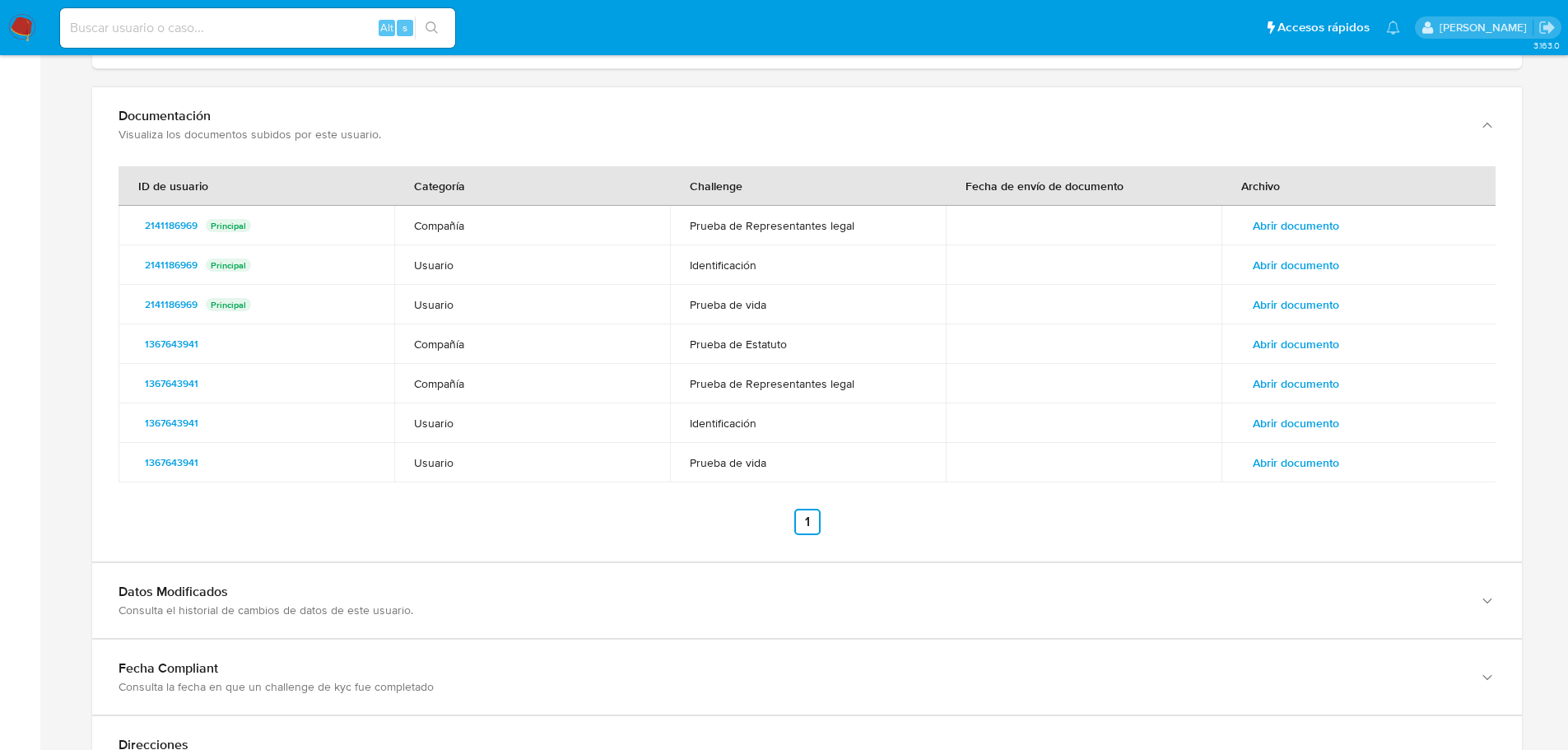
click at [1328, 225] on span "Abrir documento" at bounding box center [1296, 226] width 86 height 23
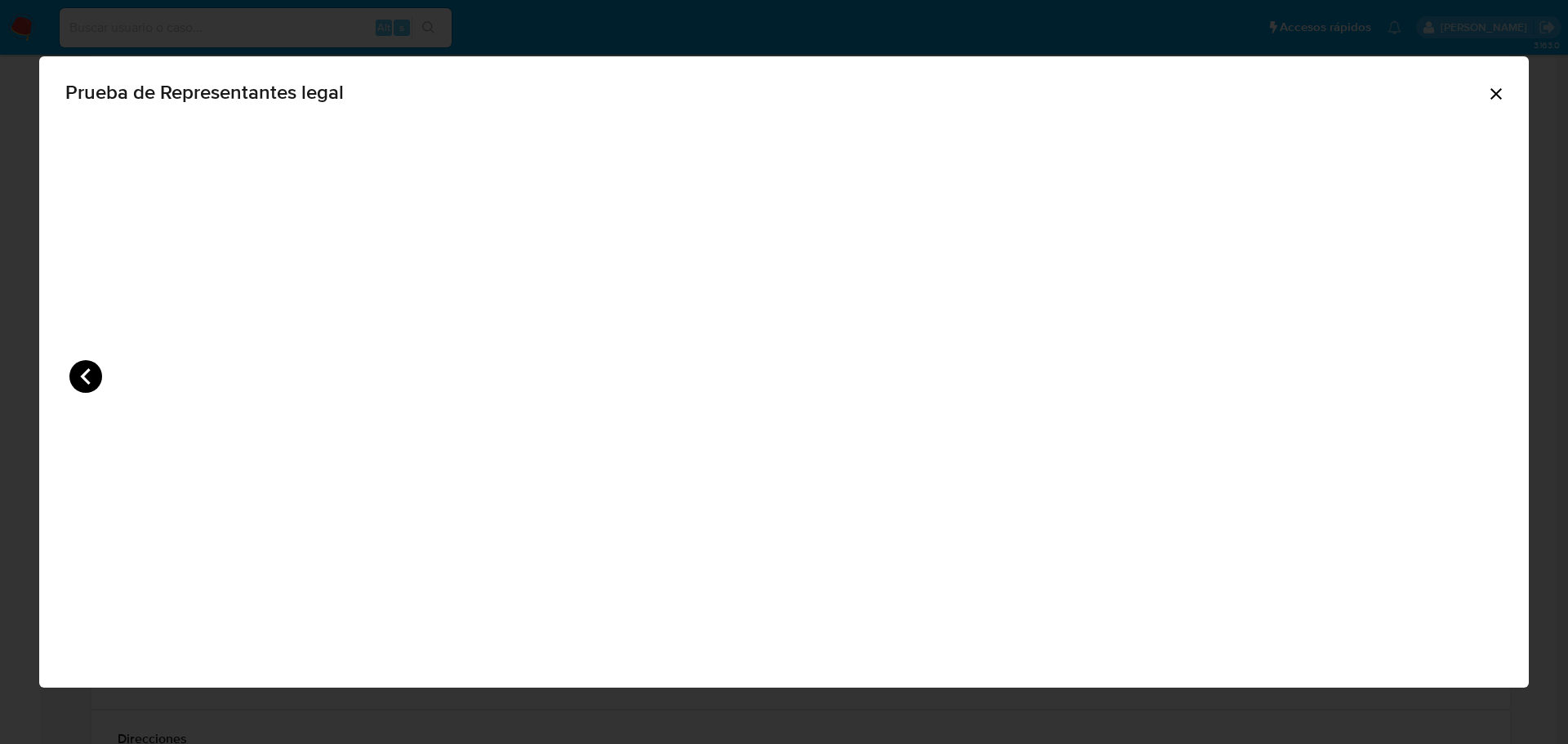
click at [84, 383] on icon "View Document Modal" at bounding box center [86, 377] width 33 height 33
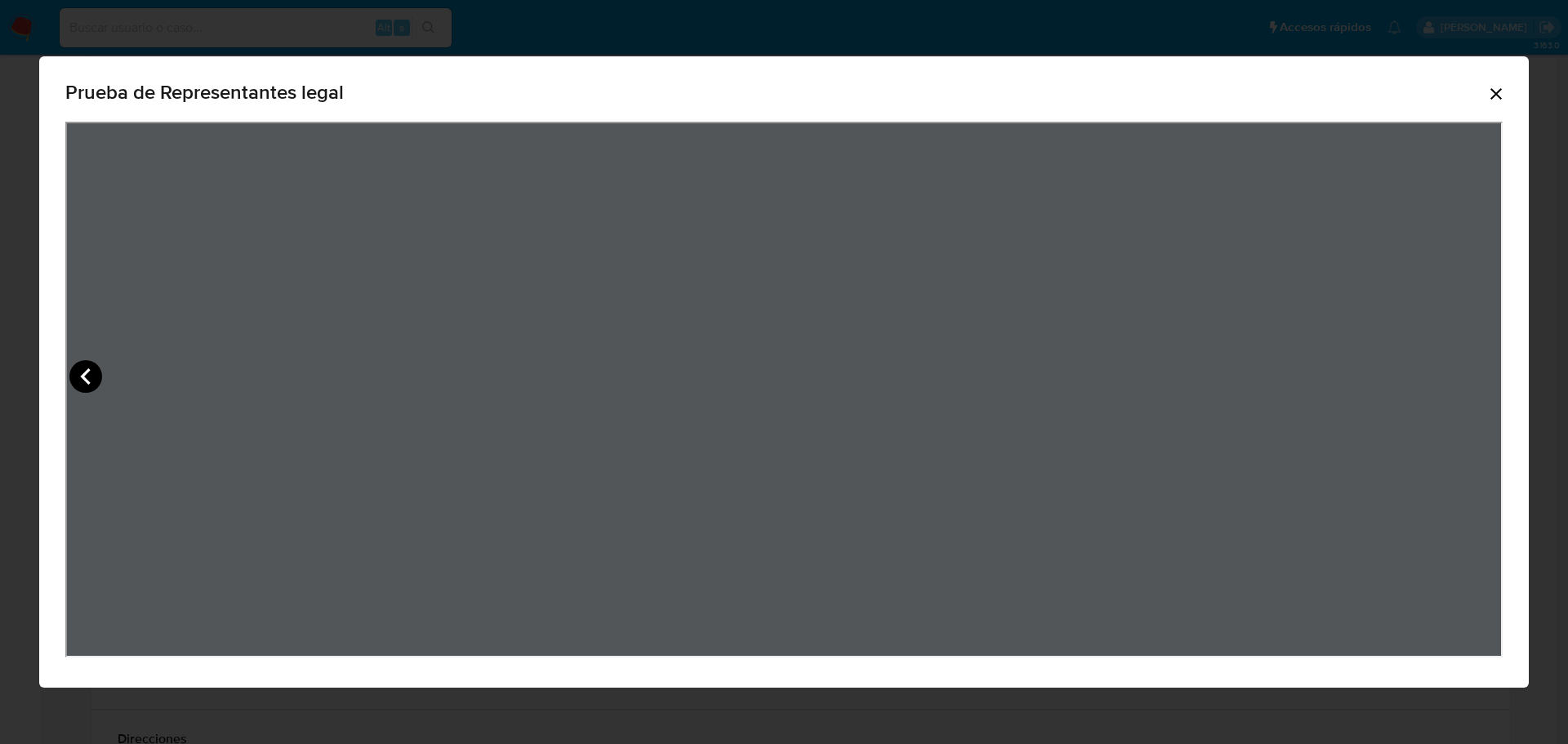
click at [84, 383] on icon "View Document Modal" at bounding box center [86, 377] width 33 height 33
click at [84, 371] on icon "View Document Modal" at bounding box center [86, 377] width 33 height 33
click at [92, 371] on icon "View Document Modal" at bounding box center [86, 377] width 33 height 33
click at [1503, 94] on icon "Cerrar" at bounding box center [1496, 93] width 19 height 19
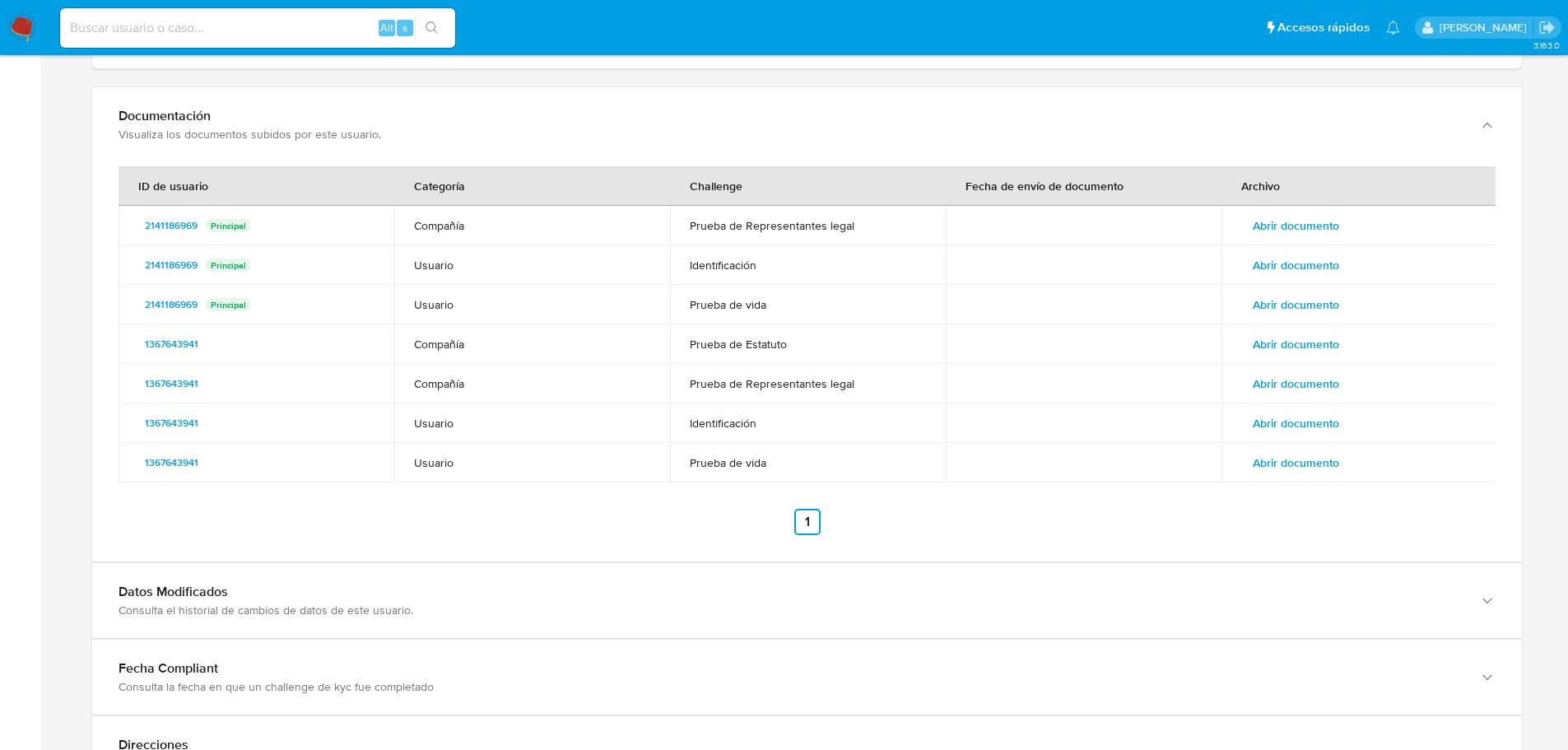
click at [1308, 233] on span "Abrir documento" at bounding box center [1296, 226] width 86 height 23
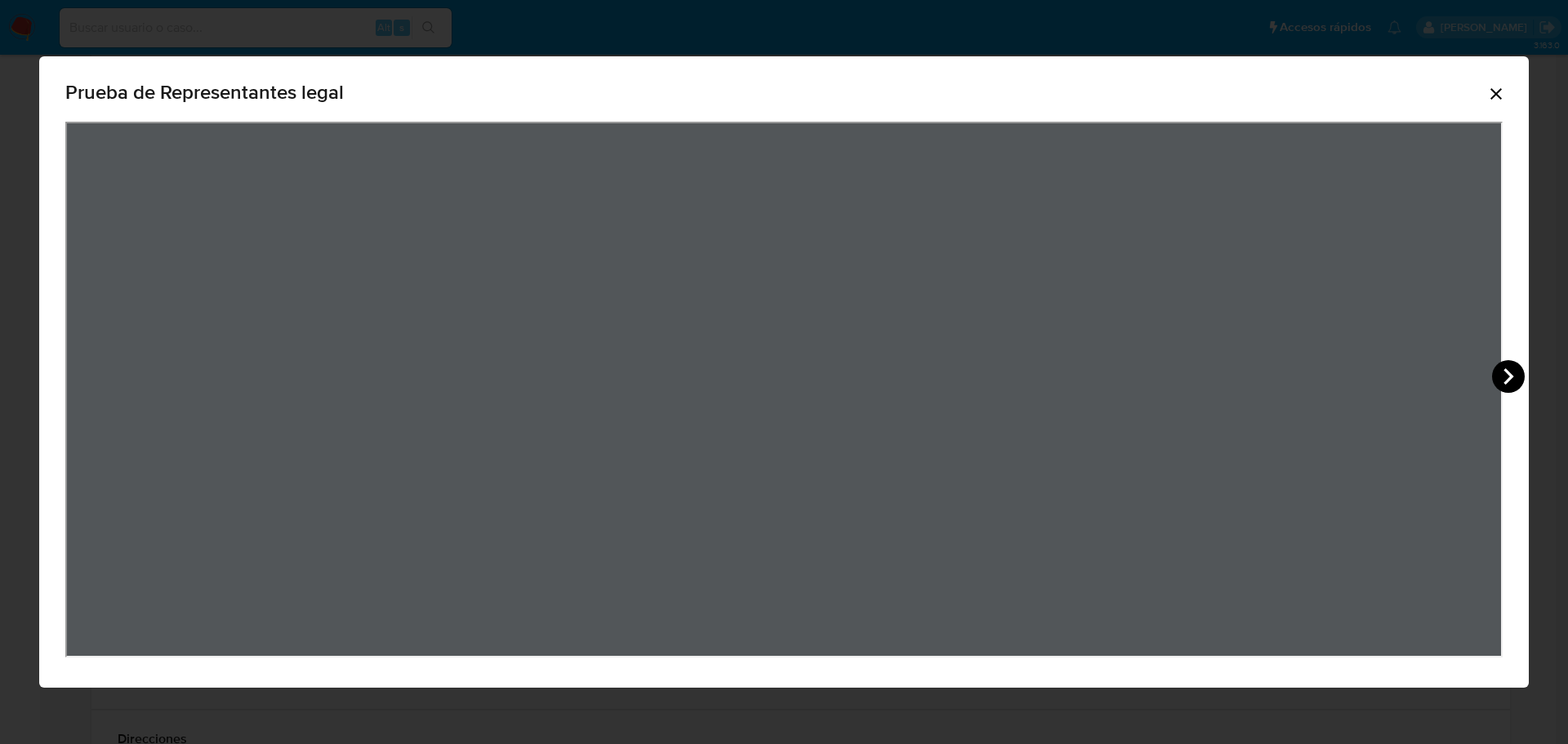
click at [1517, 381] on icon "View Document Modal" at bounding box center [1508, 377] width 33 height 33
click at [1499, 368] on icon "View Document Modal" at bounding box center [1508, 377] width 33 height 33
click at [509, 29] on div "Prueba de Representantes legal" at bounding box center [784, 372] width 1568 height 744
click at [1493, 93] on icon "Cerrar" at bounding box center [1496, 93] width 19 height 19
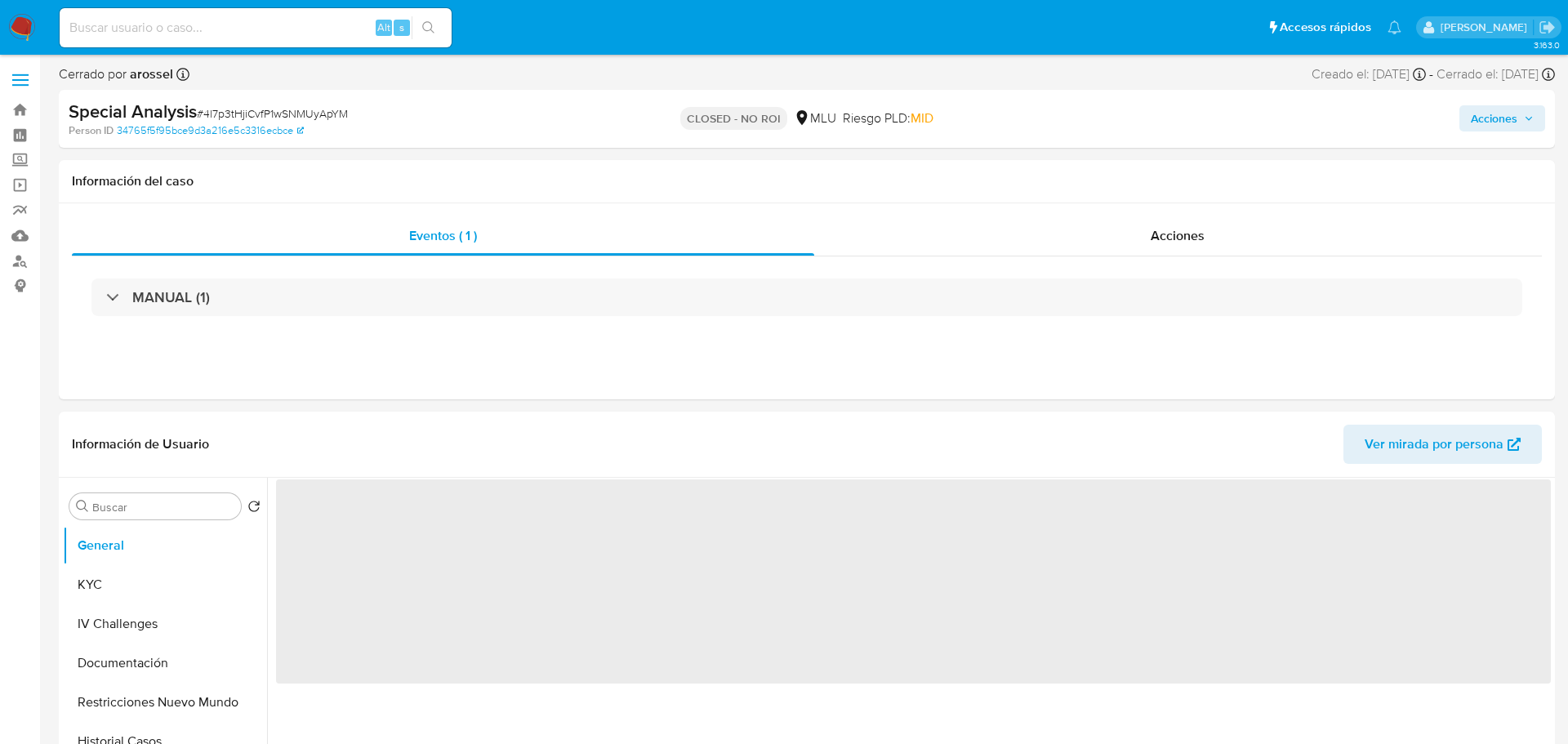
select select "10"
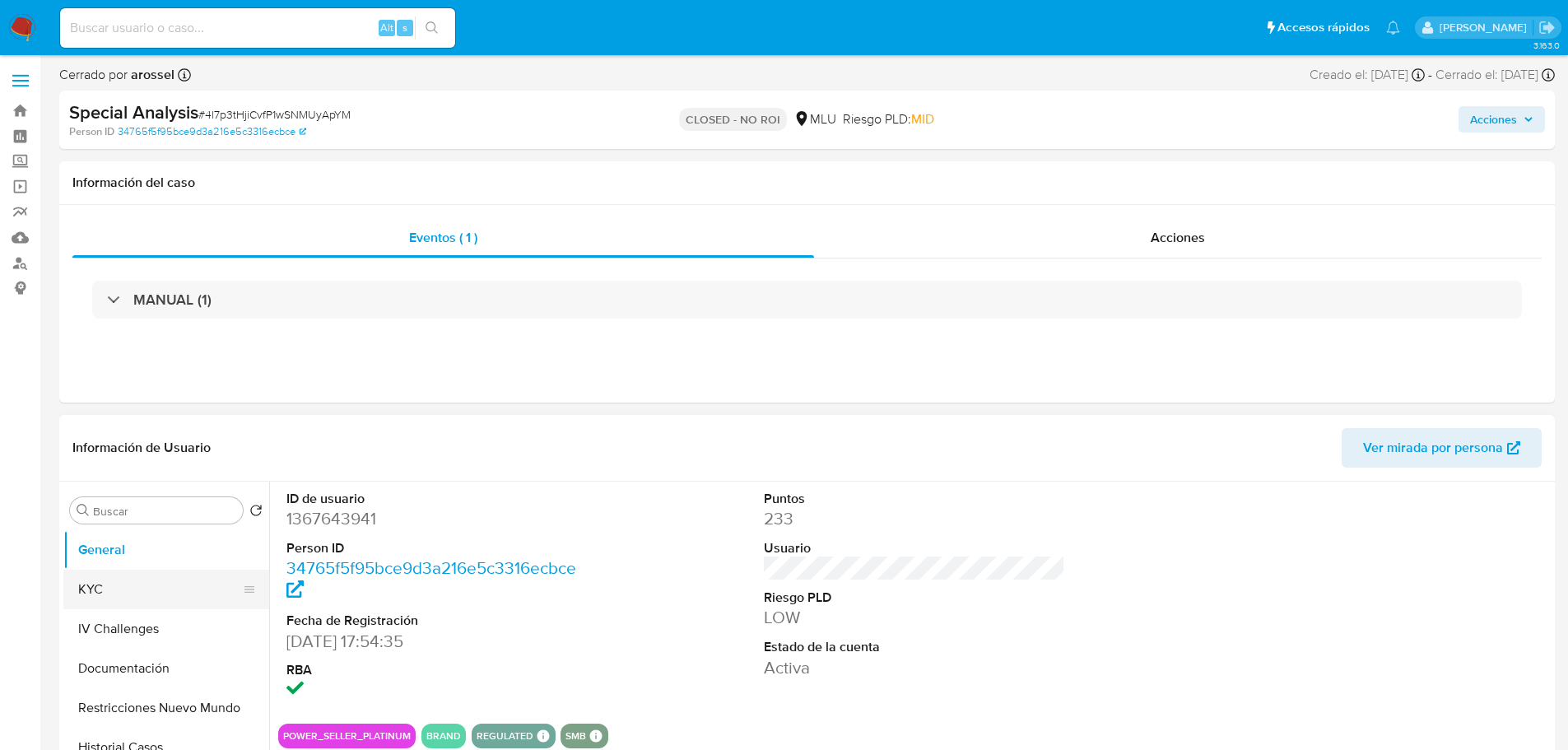
click at [147, 581] on button "KYC" at bounding box center [159, 589] width 193 height 40
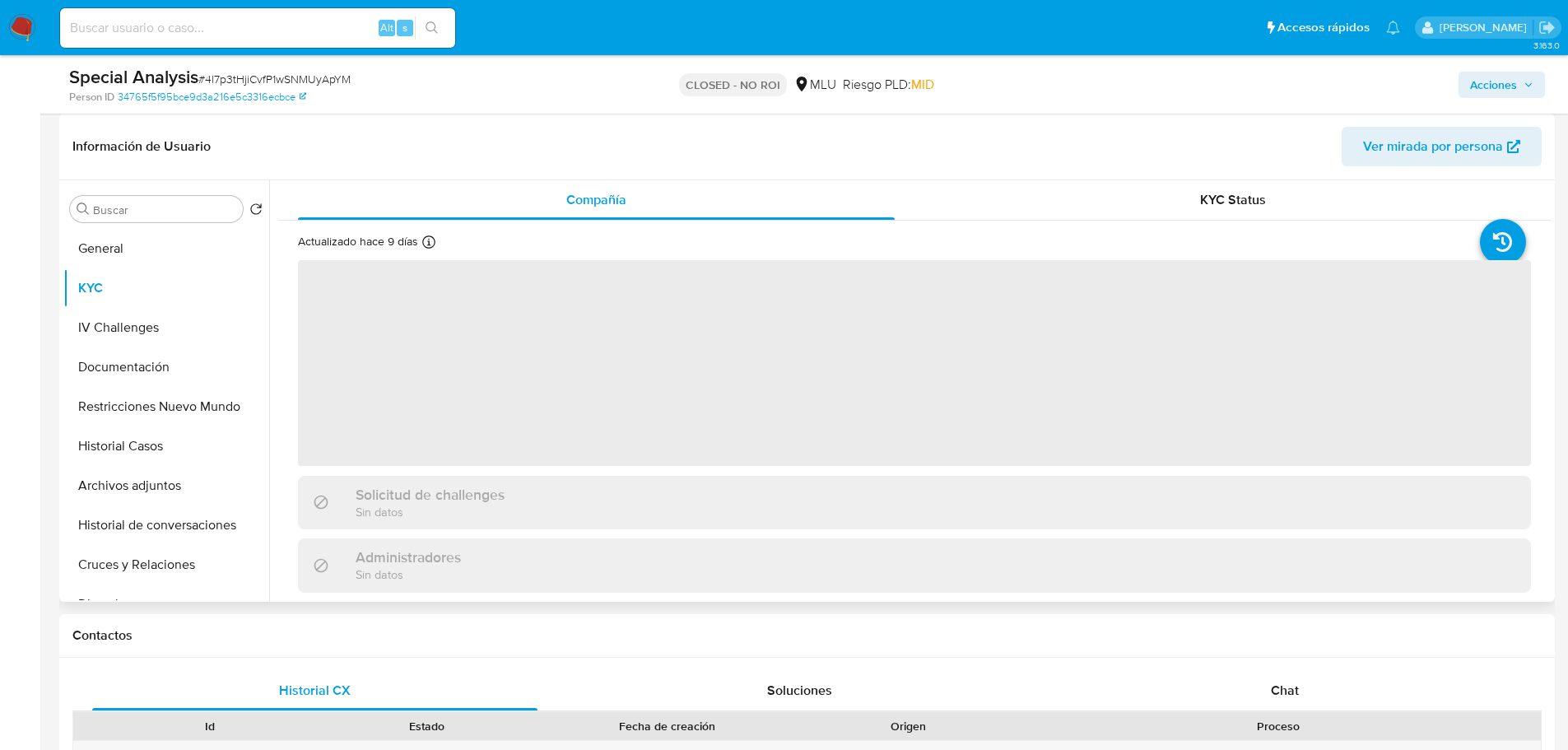
scroll to position [247, 0]
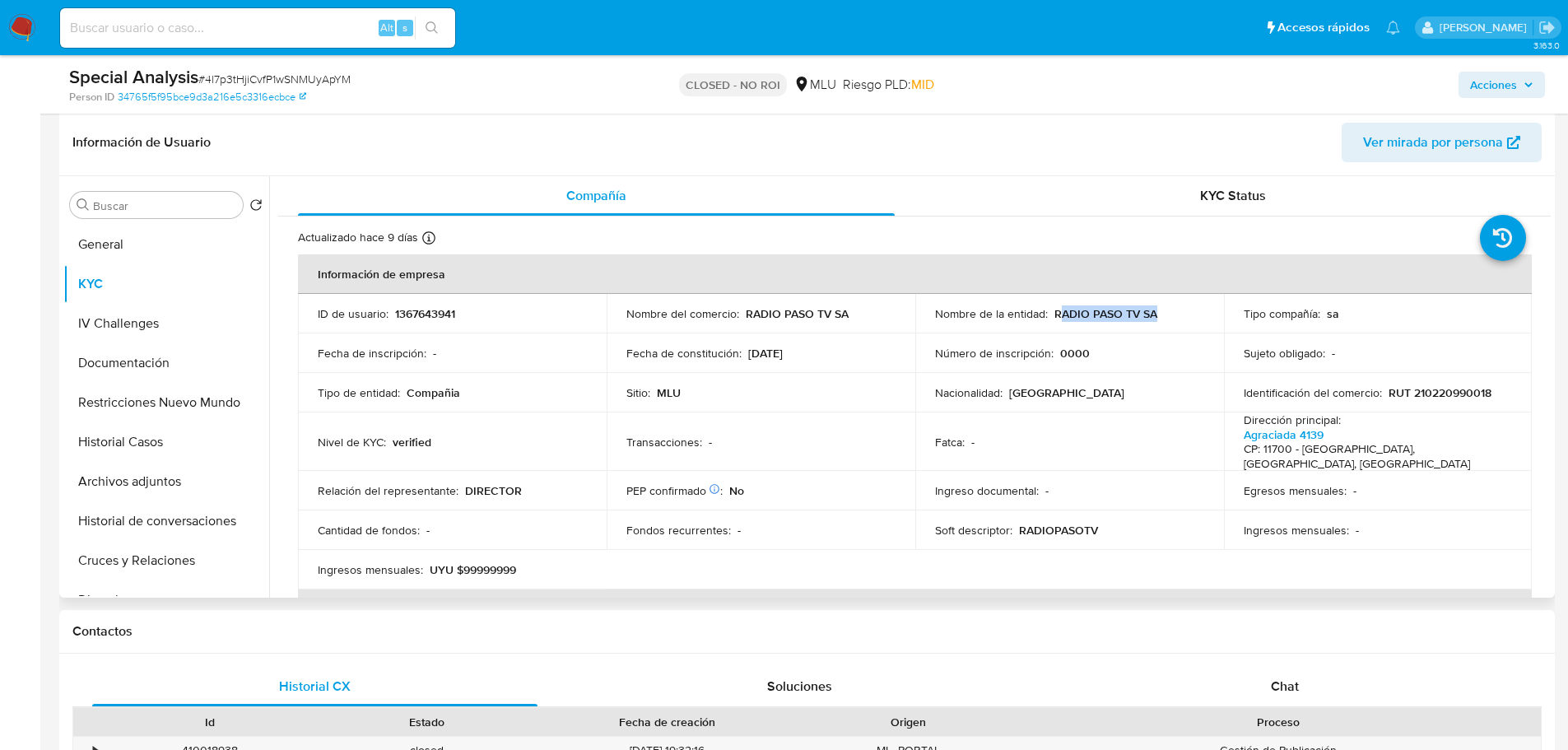
click at [1159, 313] on div "Nombre de la entidad : RADIO PASO TV SA" at bounding box center [1070, 313] width 269 height 15
drag, startPoint x: 1044, startPoint y: 306, endPoint x: 1139, endPoint y: 312, distance: 95.2
click at [1139, 312] on div "Nombre de la entidad : RADIO PASO TV SA" at bounding box center [1070, 313] width 269 height 15
click at [1079, 311] on p "RADIO PASO TV SA" at bounding box center [1106, 313] width 103 height 15
drag, startPoint x: 1046, startPoint y: 315, endPoint x: 1171, endPoint y: 315, distance: 125.0
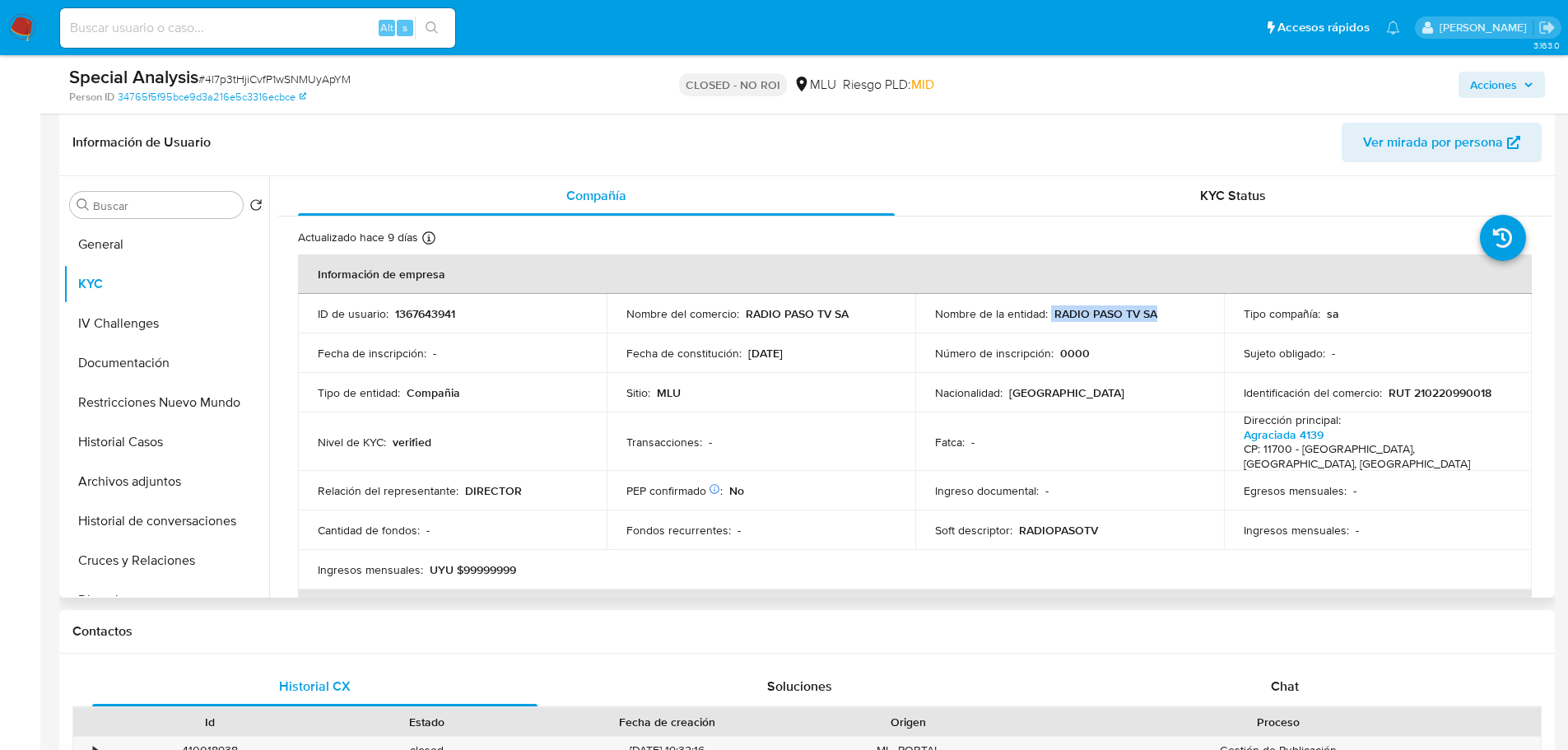
click at [1171, 315] on div "Nombre de la entidad : RADIO PASO TV SA" at bounding box center [1070, 313] width 269 height 15
copy div "RADIO PASO TV SA"
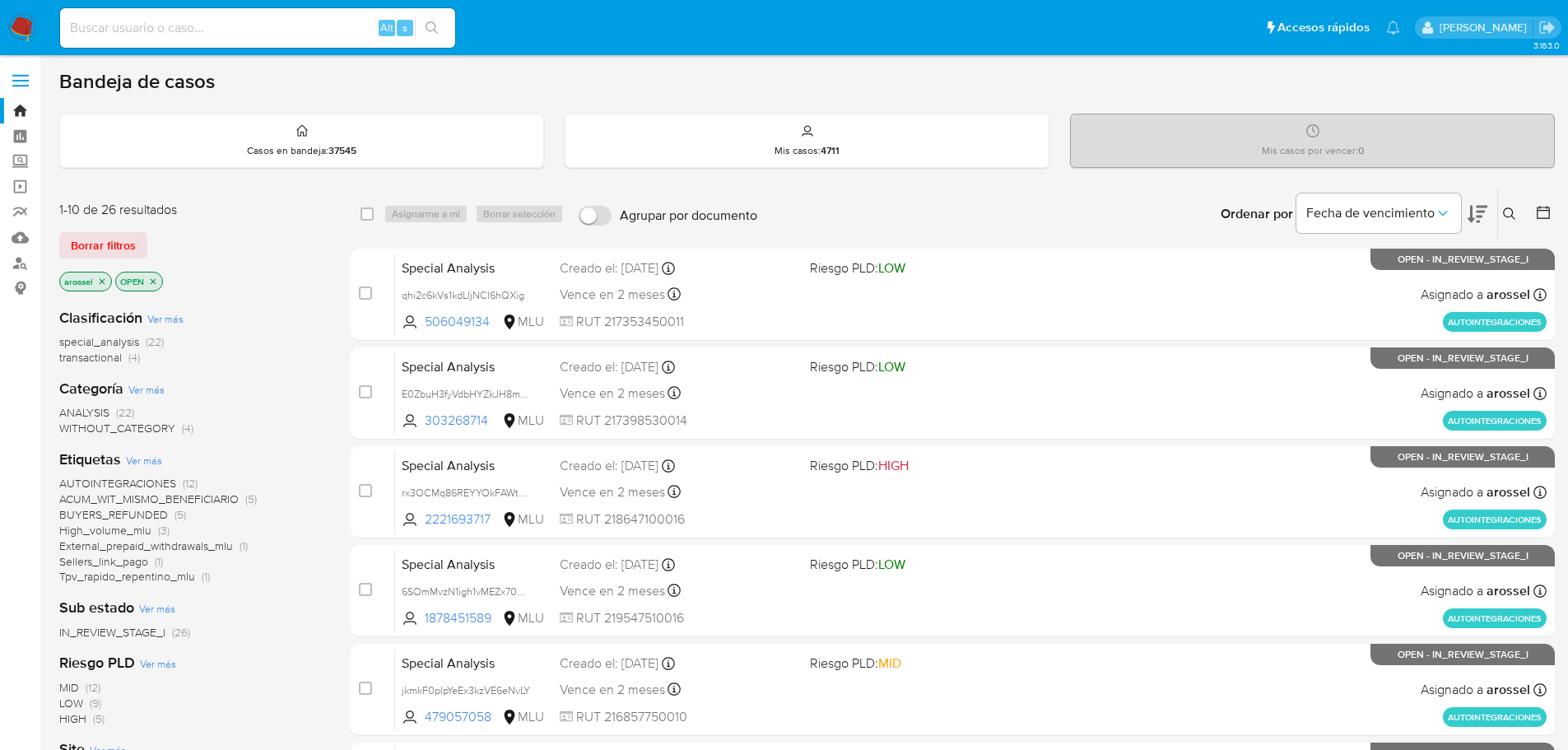
click at [210, 25] on input at bounding box center [258, 28] width 395 height 21
paste input "qzxjHlGLqcz7Xy9kno062wrx"
type input "qzxjHlGLqcz7Xy9kno062wrx"
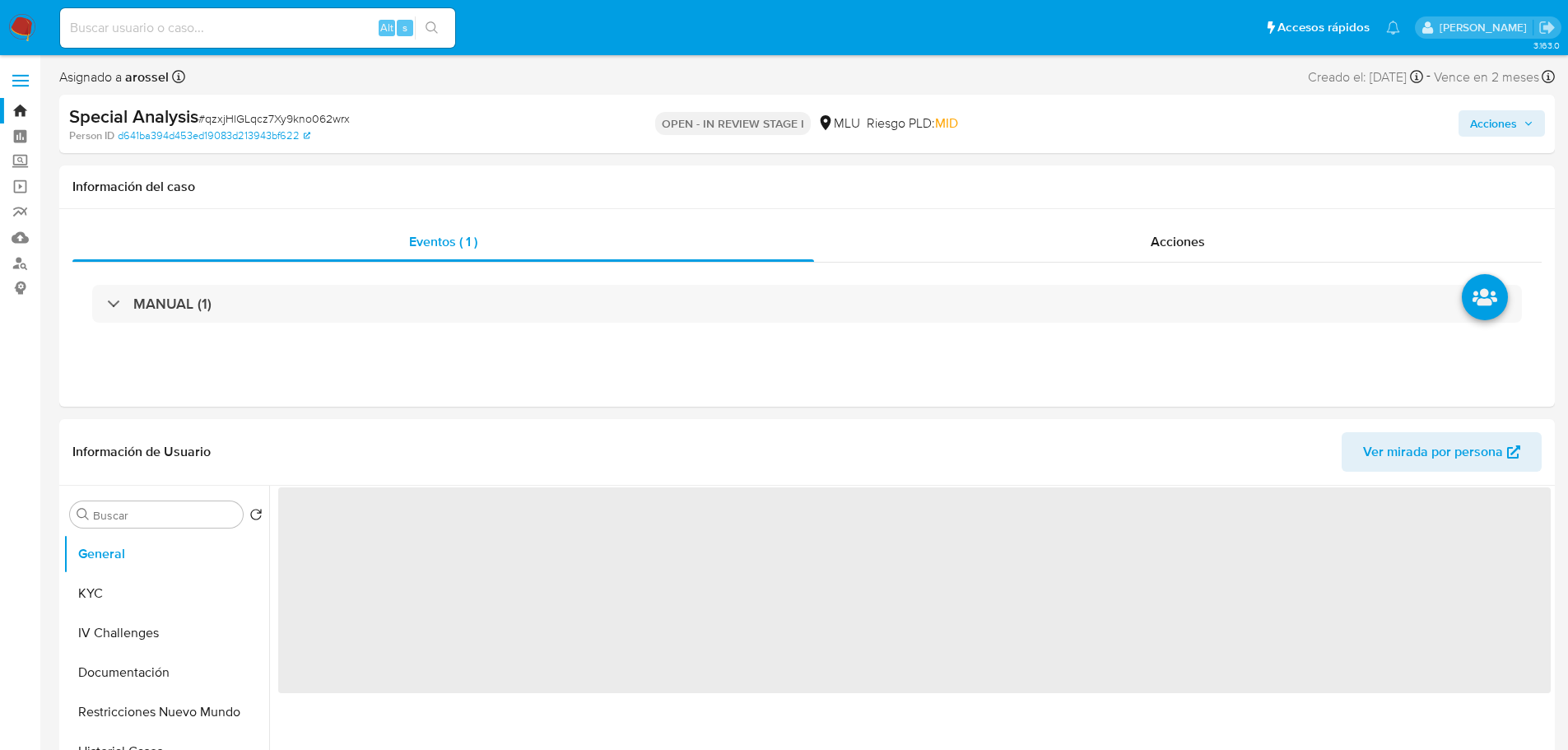
select select "10"
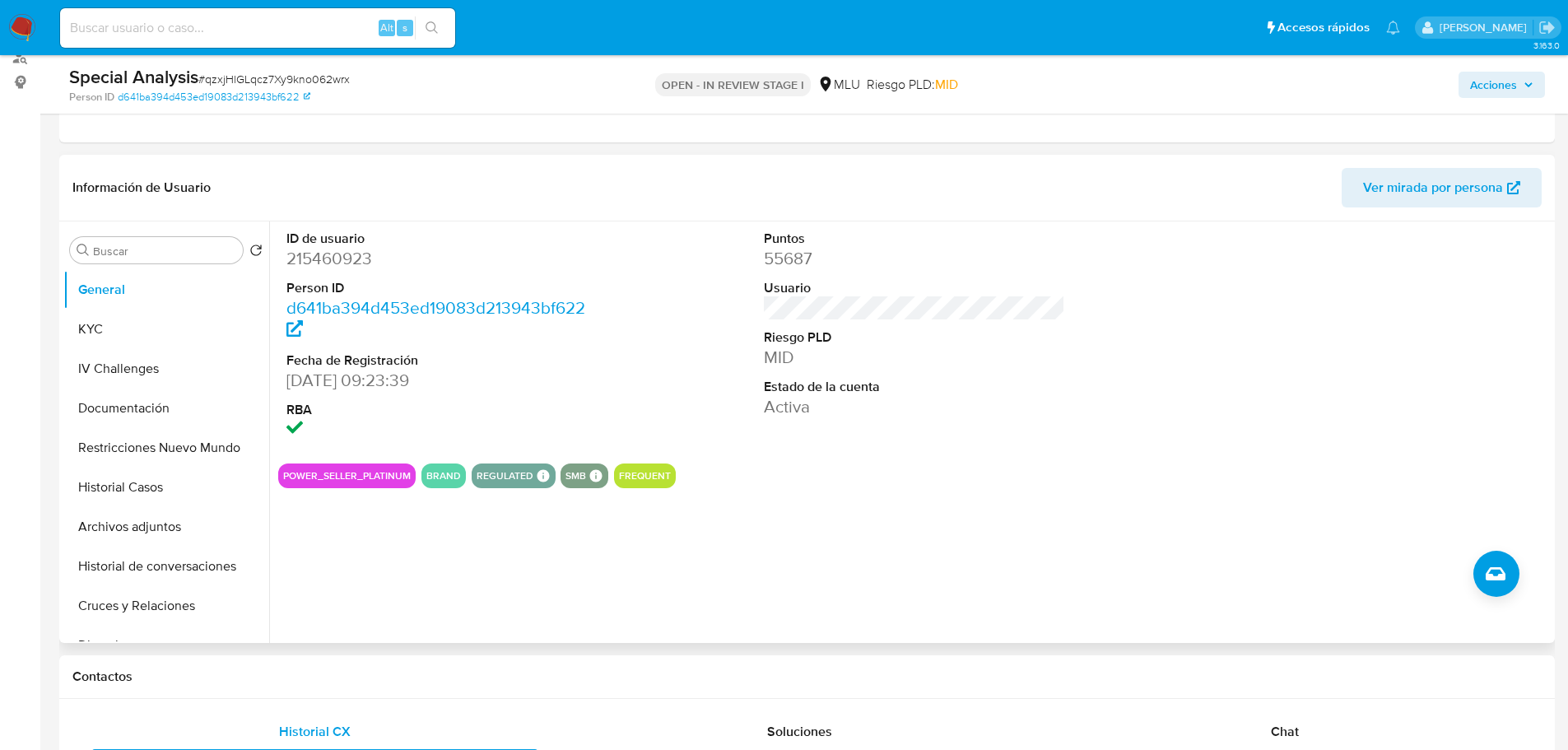
scroll to position [247, 0]
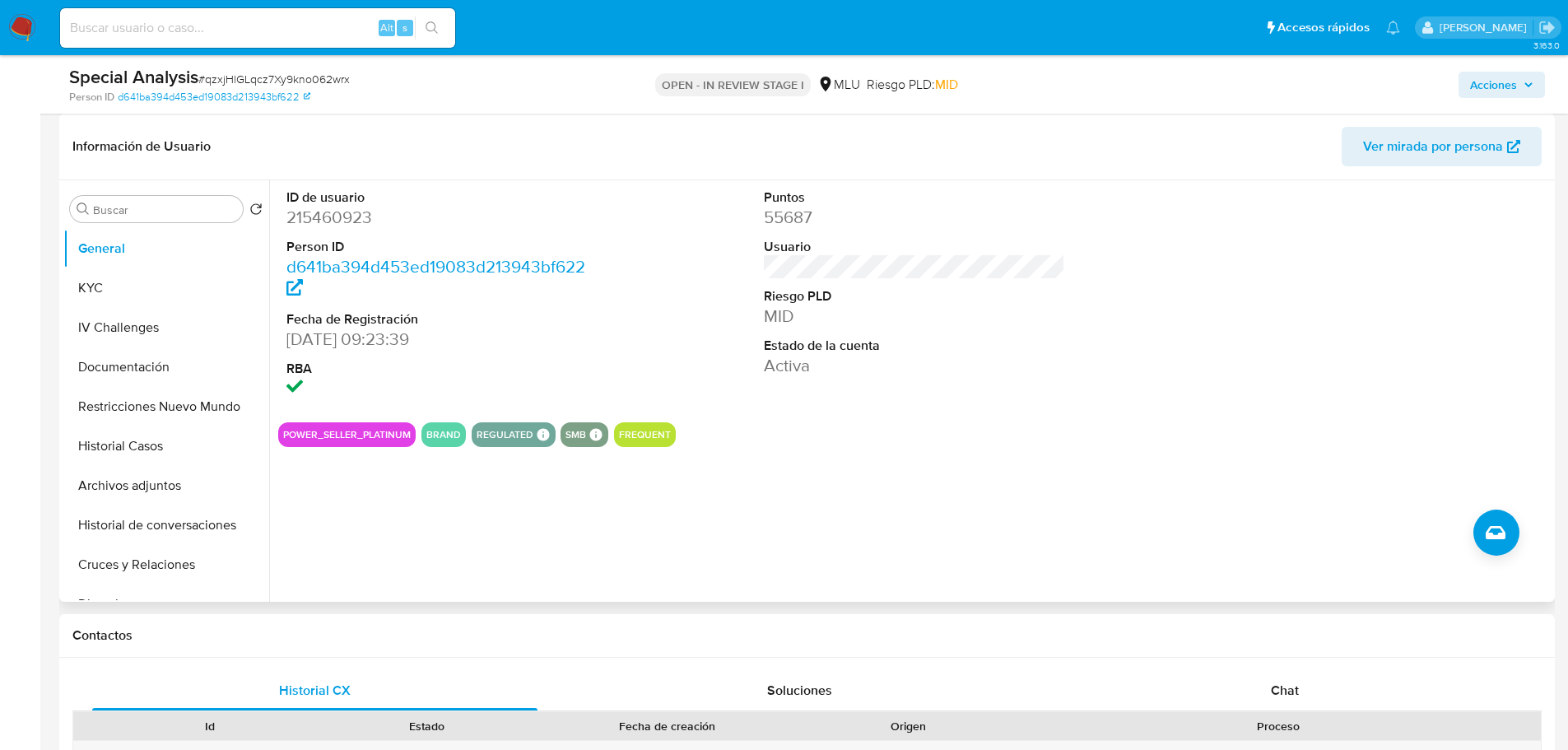
click at [331, 213] on dd "215460923" at bounding box center [438, 217] width 302 height 23
copy dd "215460923"
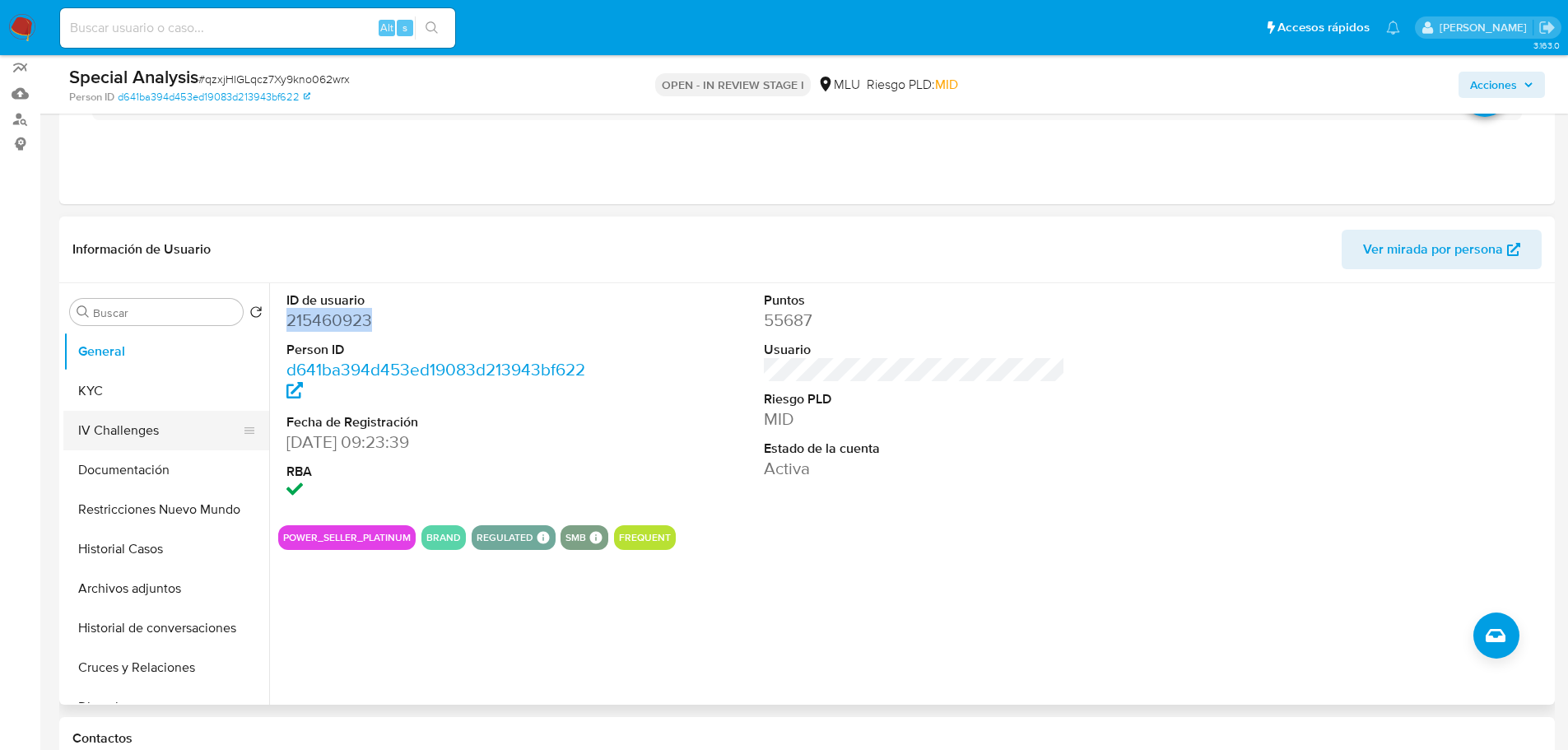
scroll to position [82, 0]
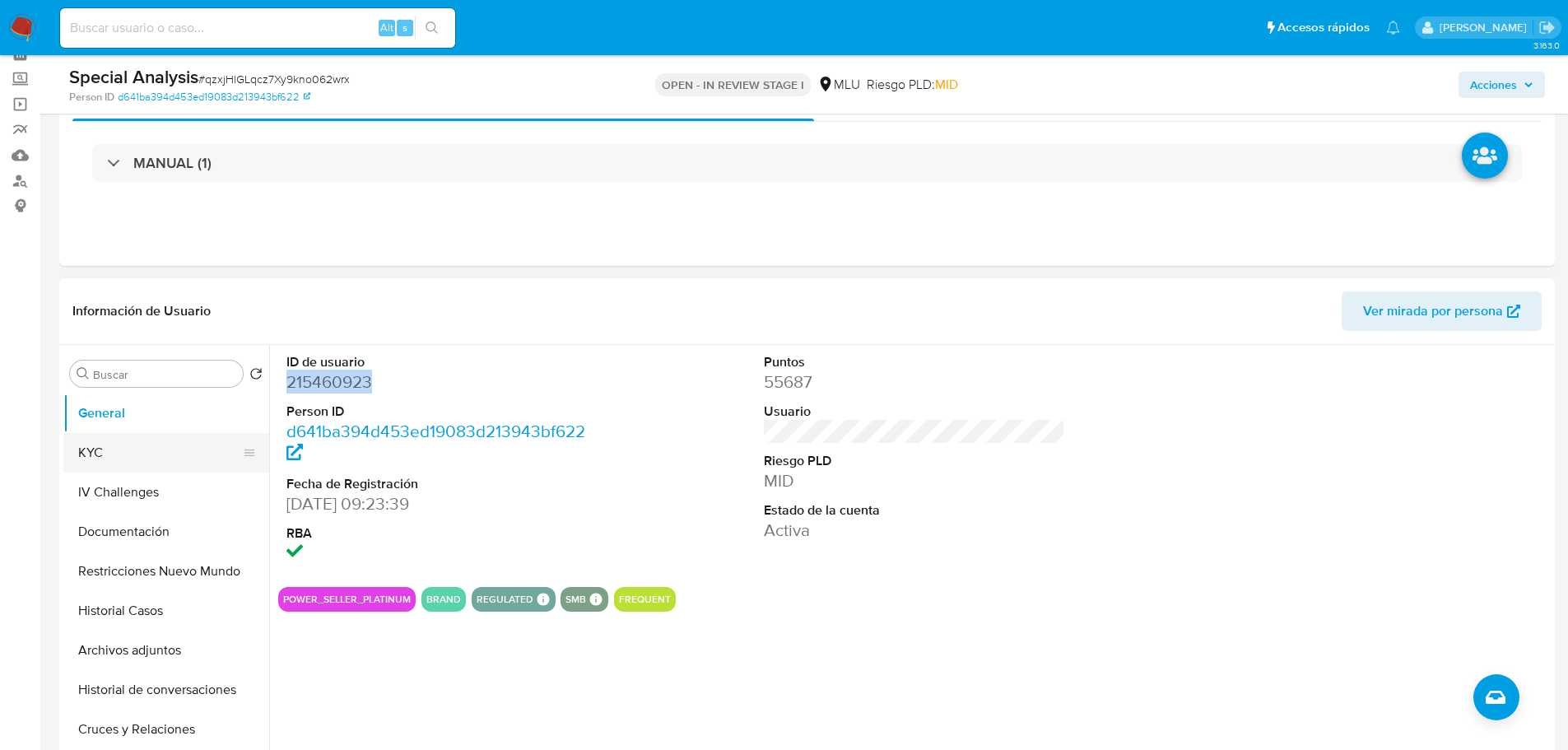
click at [118, 461] on button "KYC" at bounding box center [159, 453] width 193 height 40
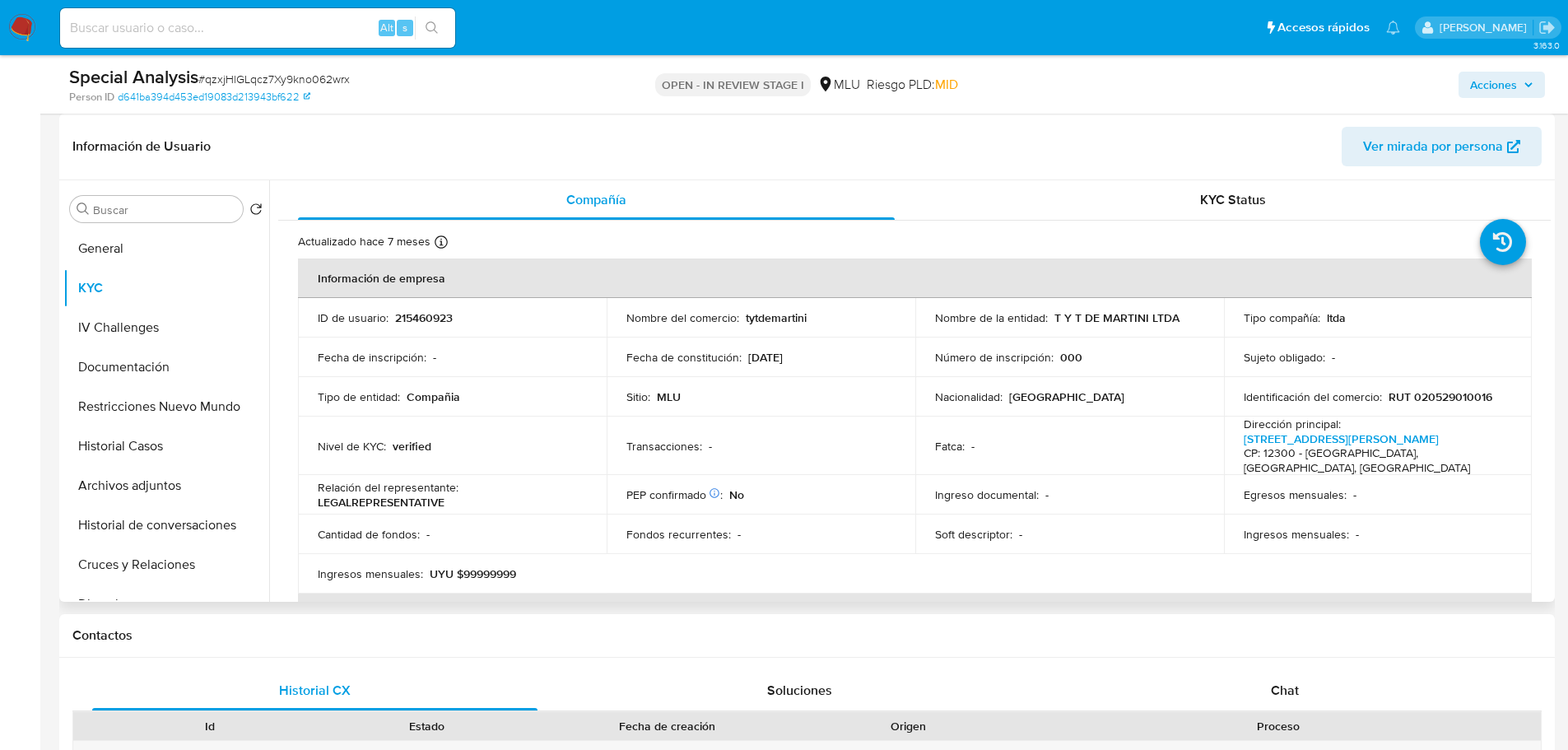
scroll to position [0, 0]
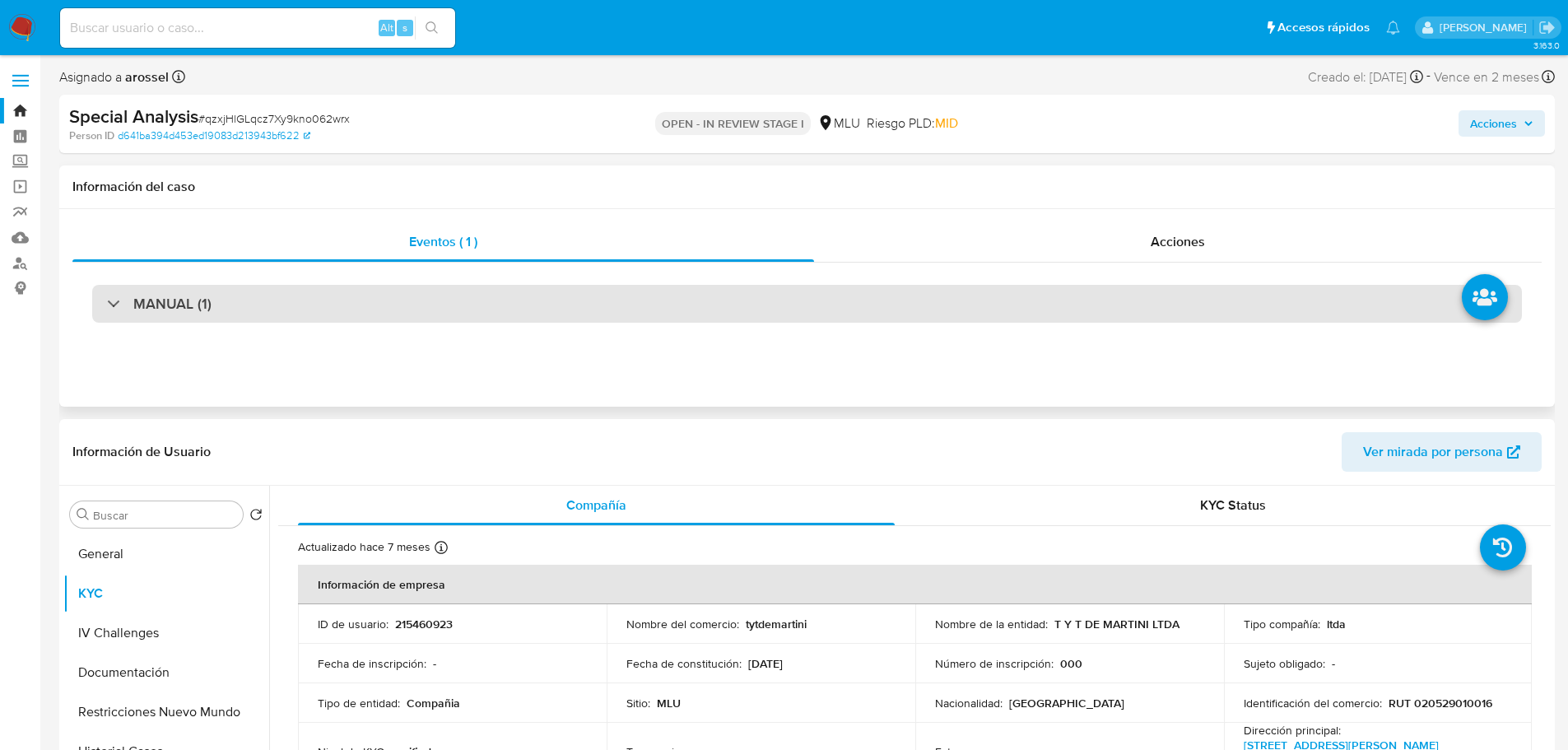
click at [278, 321] on div "MANUAL (1)" at bounding box center [806, 303] width 1429 height 38
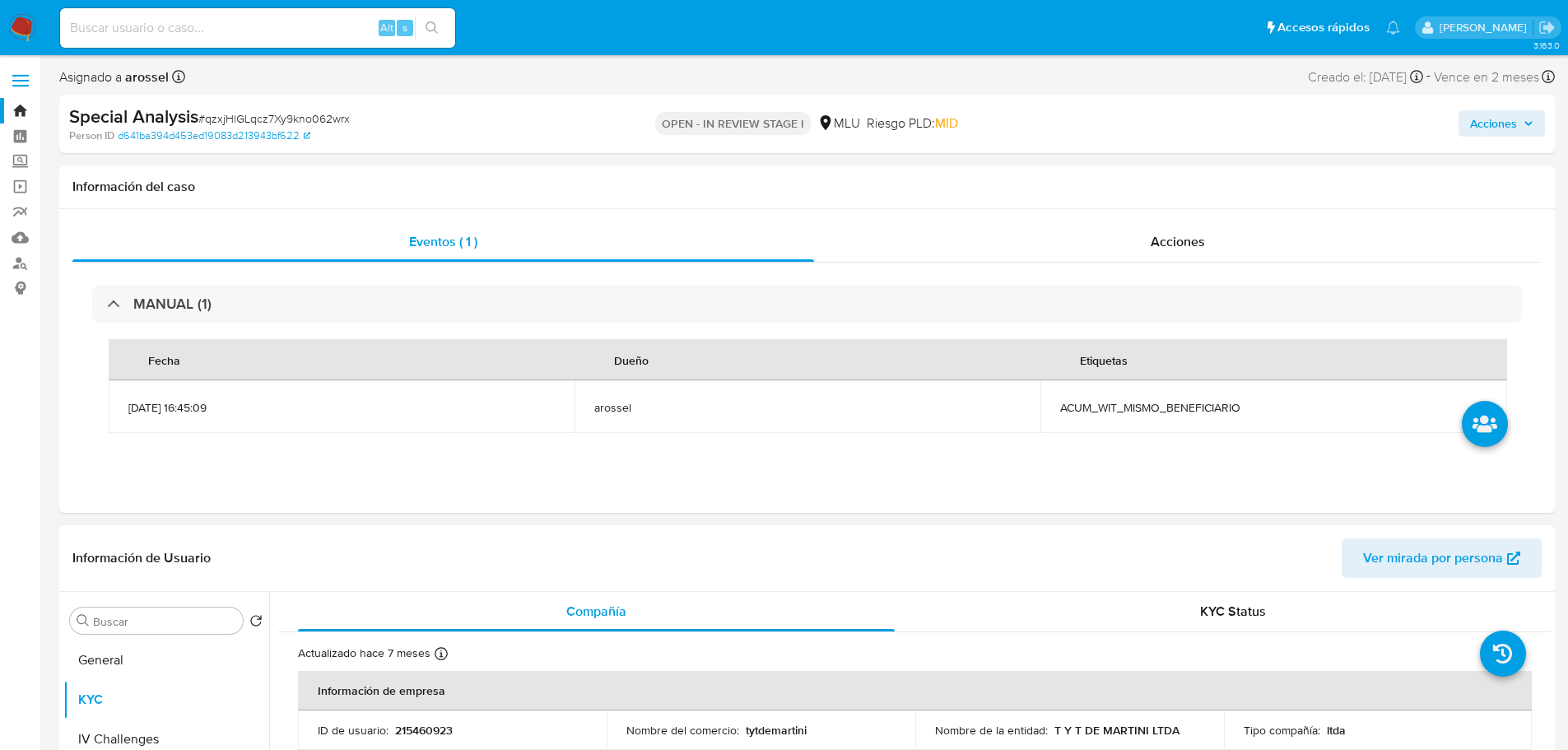
scroll to position [494, 0]
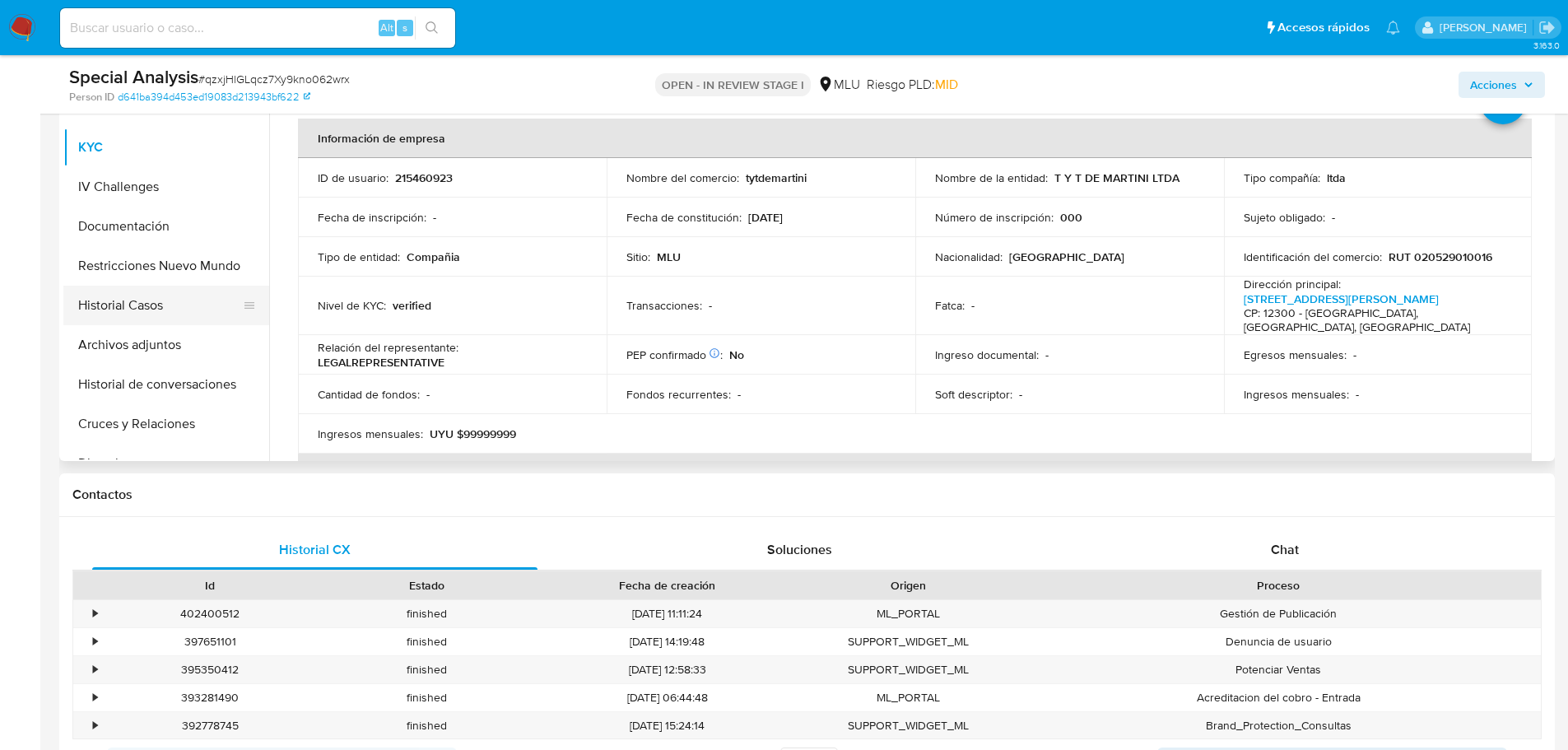
click at [142, 314] on button "Historial Casos" at bounding box center [159, 305] width 193 height 40
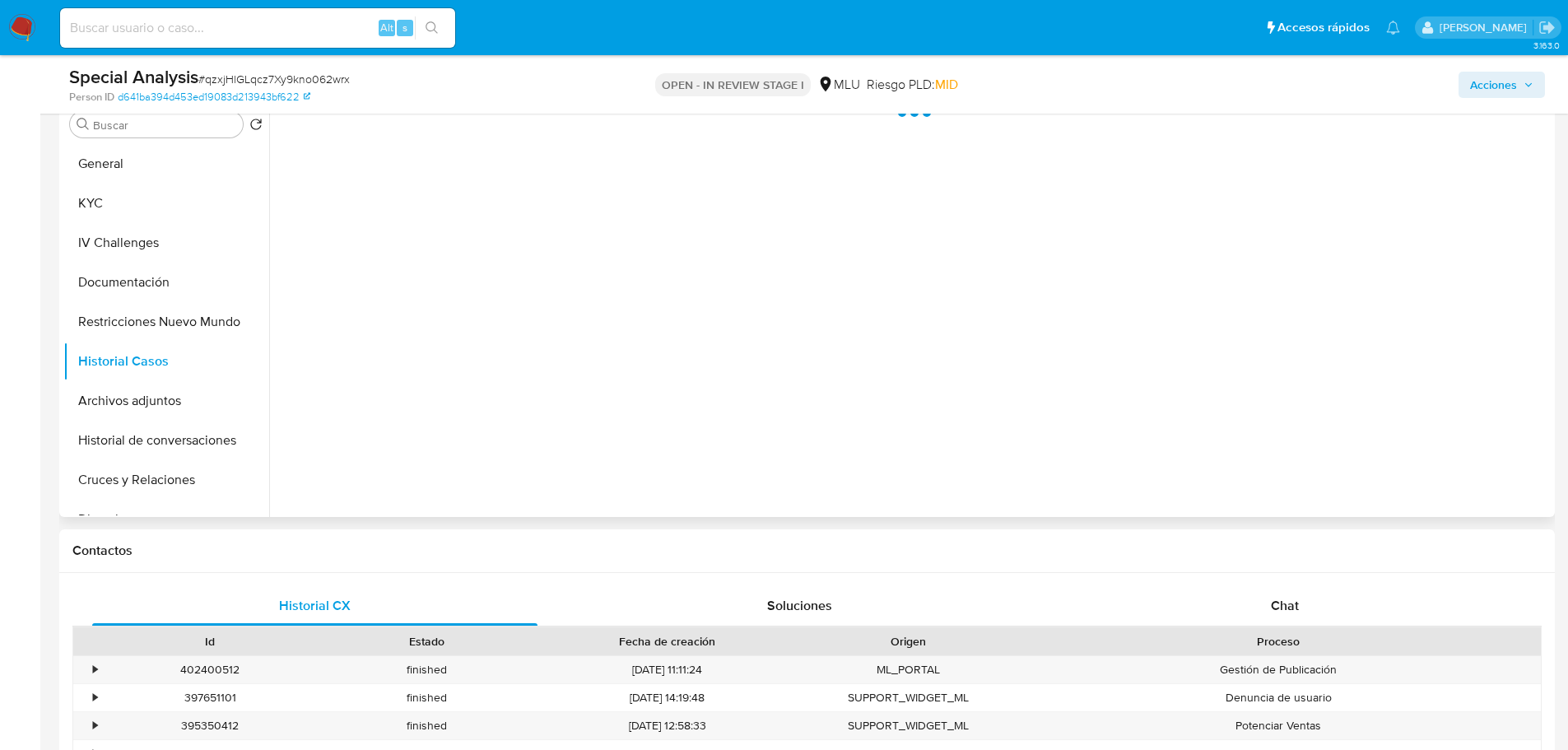
scroll to position [329, 0]
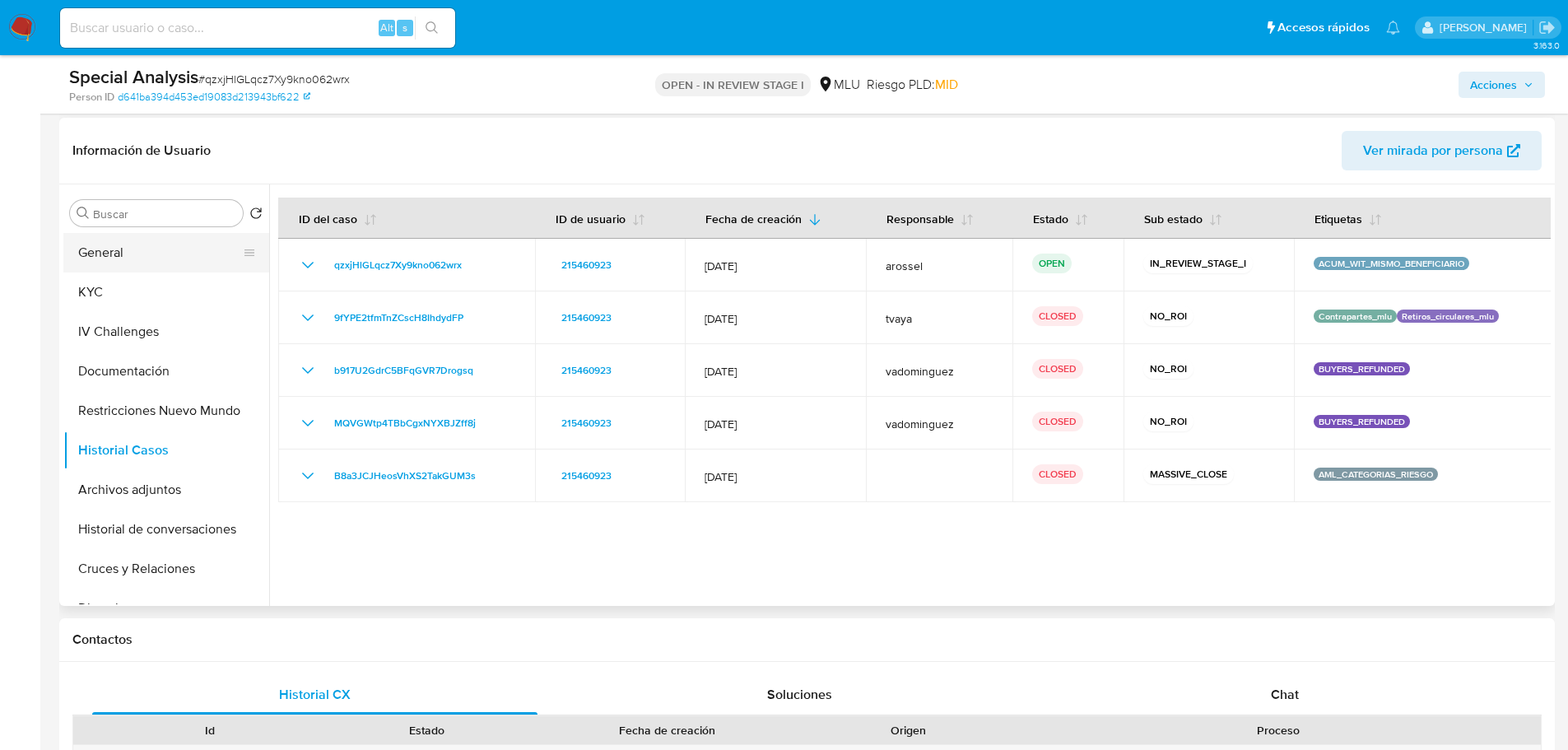
click at [172, 249] on button "General" at bounding box center [159, 252] width 193 height 40
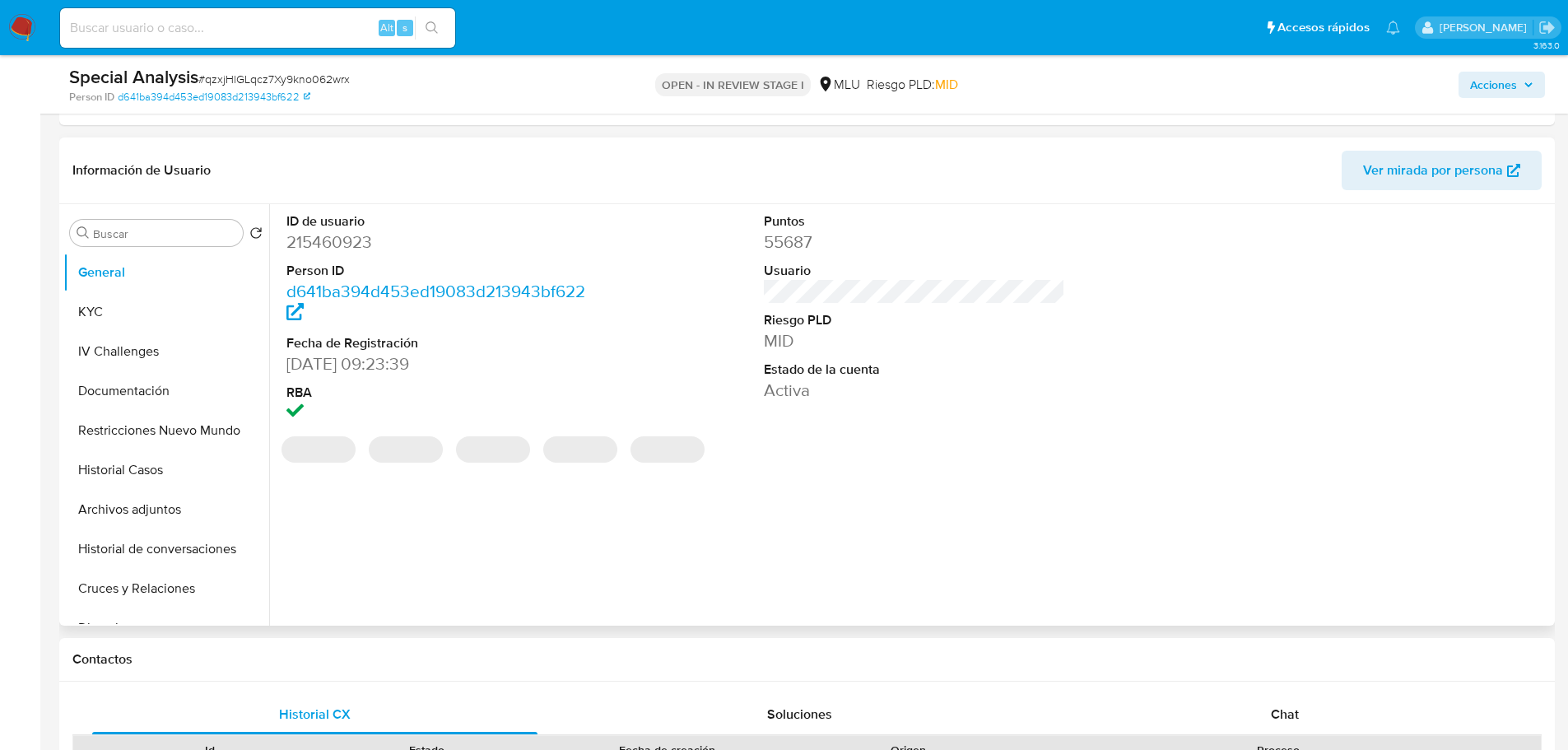
click at [338, 239] on dd "215460923" at bounding box center [438, 242] width 302 height 23
copy dd "215460923"
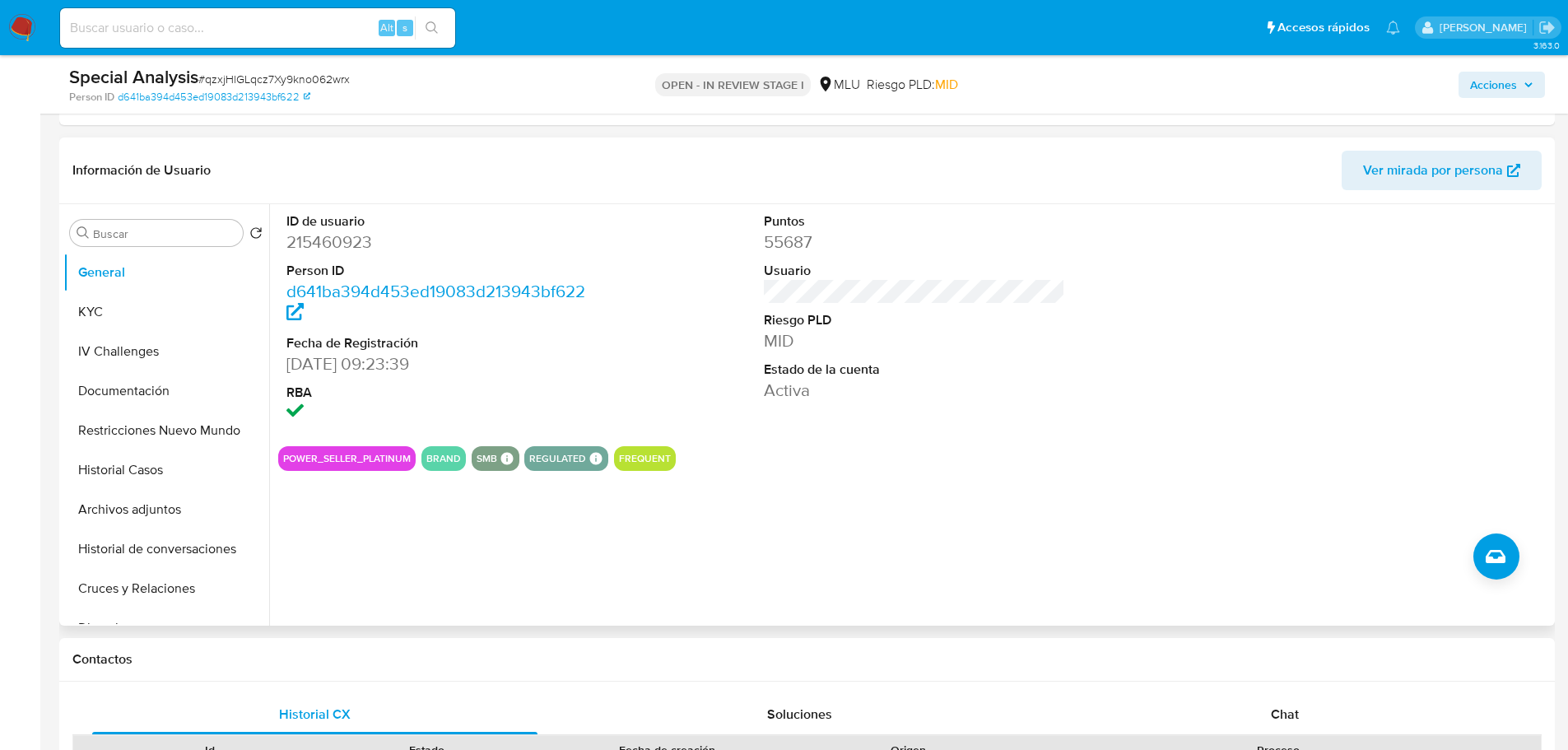
click at [738, 534] on div "ID de usuario 215460923 Person ID d641ba394d453ed19083d213943bf622 Fecha de Reg…" at bounding box center [910, 415] width 1281 height 422
click at [1434, 183] on span "Ver mirada por persona" at bounding box center [1432, 170] width 140 height 40
click at [121, 311] on button "KYC" at bounding box center [159, 312] width 193 height 40
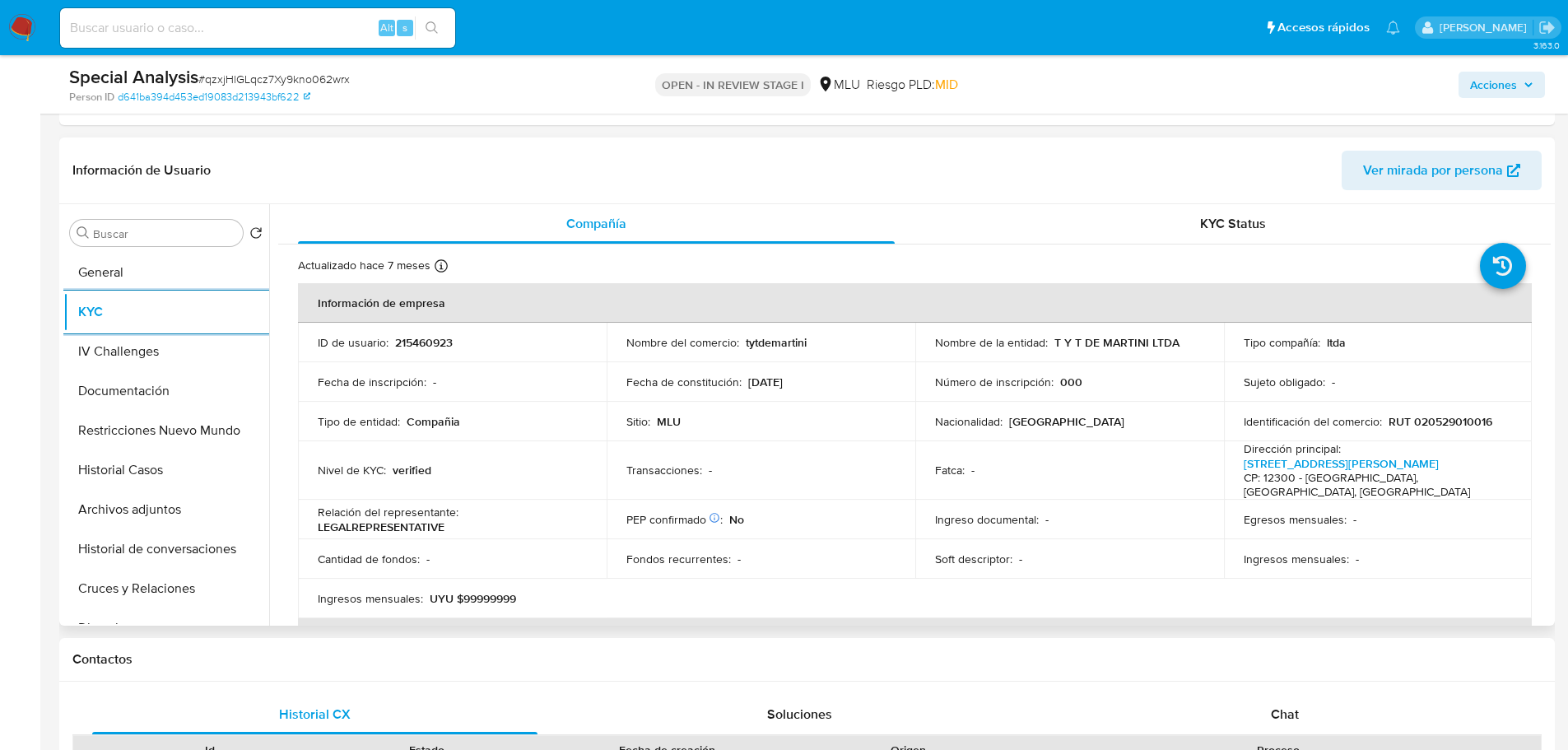
click at [435, 341] on p "215460923" at bounding box center [423, 342] width 57 height 15
copy p "215460923"
click at [267, 78] on span "# qzxjHlGLqcz7Xy9kno062wrx" at bounding box center [274, 78] width 151 height 16
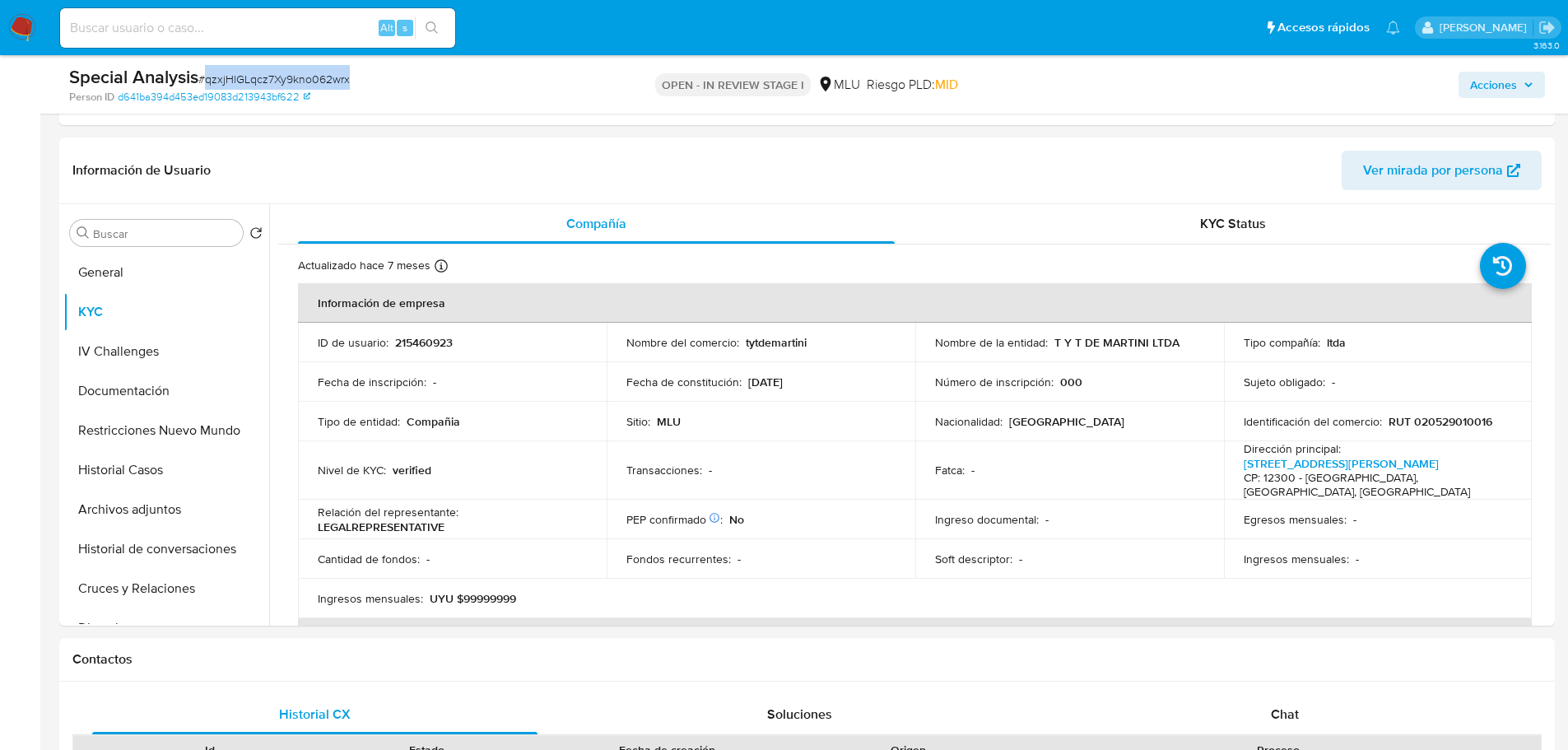
copy span "qzxjHlGLqcz7Xy9kno062wrx"
click at [172, 600] on button "Cruces y Relaciones" at bounding box center [159, 588] width 193 height 40
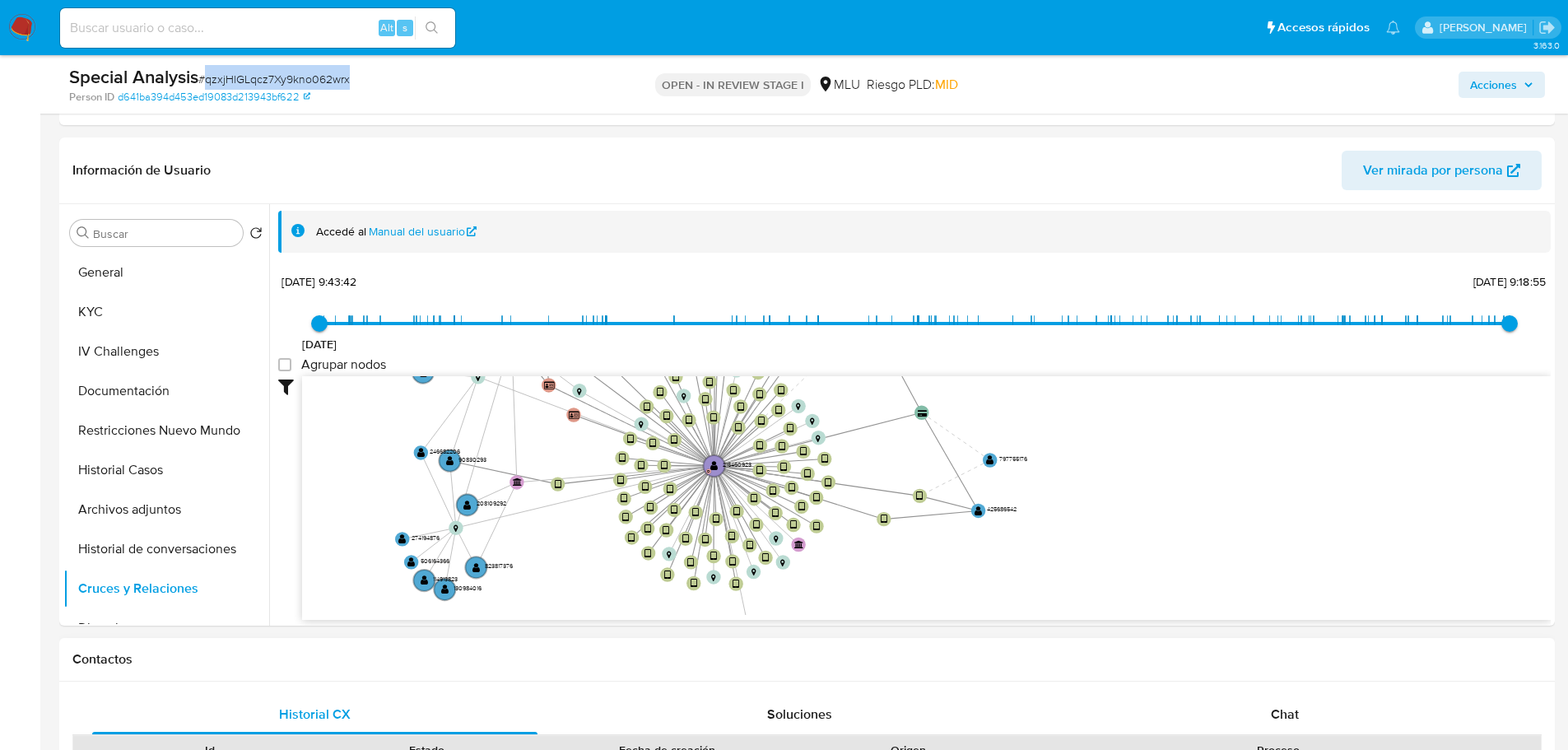
scroll to position [62, 0]
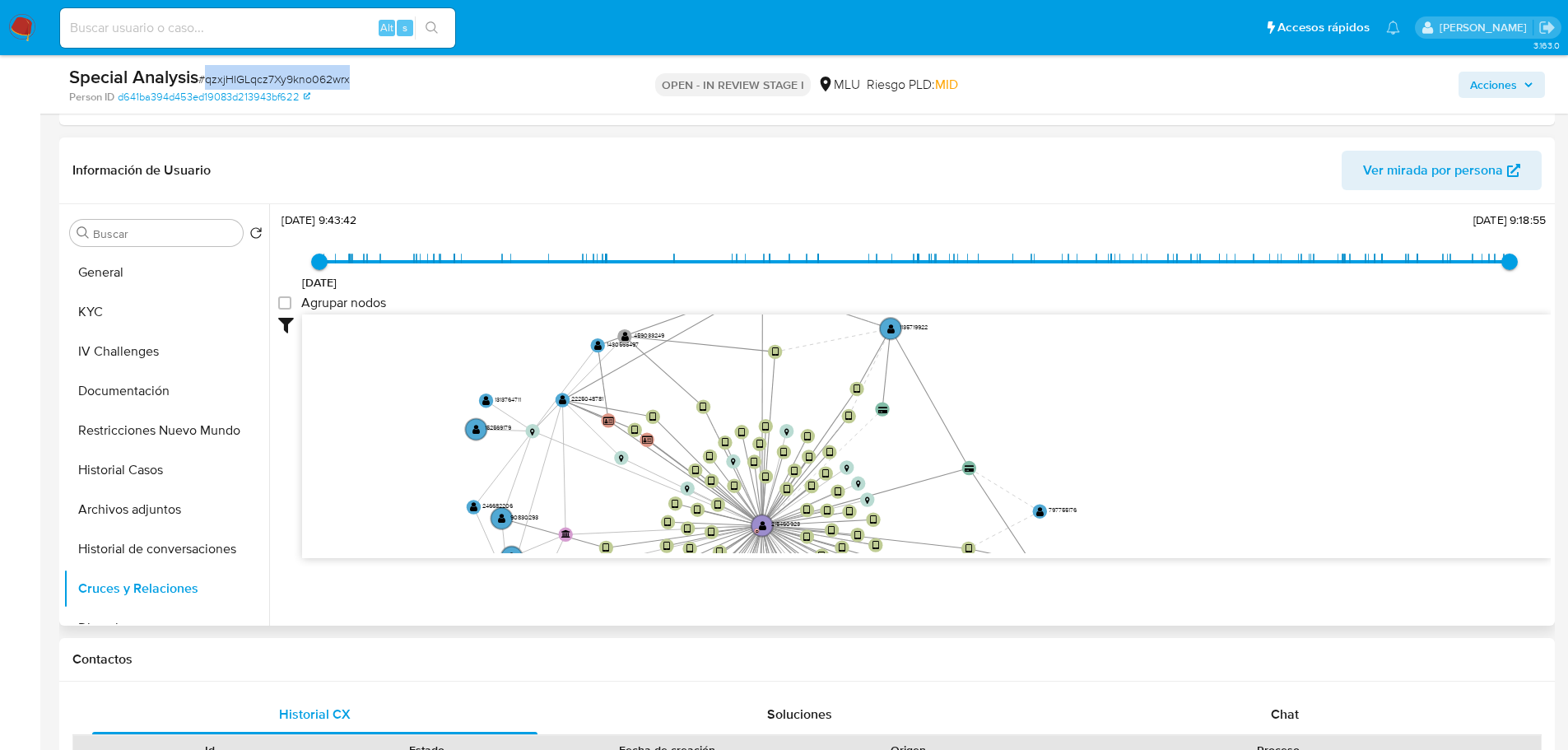
drag, startPoint x: 1068, startPoint y: 440, endPoint x: 1096, endPoint y: 478, distance: 47.2
click at [1096, 478] on icon "device-660a8d77813ffc4669fb978a  device-660a8c61b10a90d006ba9eea  device-66a3…" at bounding box center [926, 433] width 1248 height 238
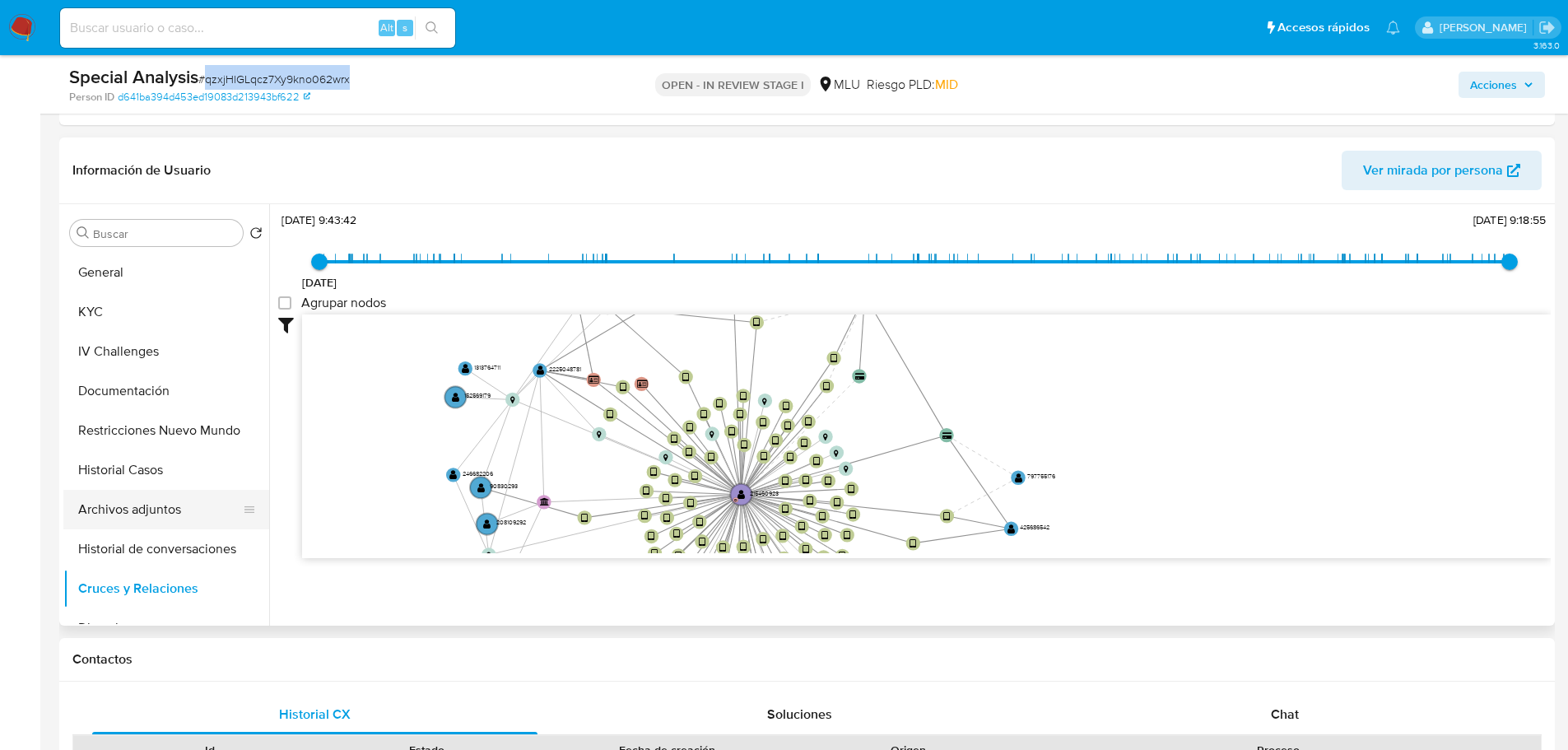
click at [196, 508] on button "Archivos adjuntos" at bounding box center [159, 509] width 193 height 40
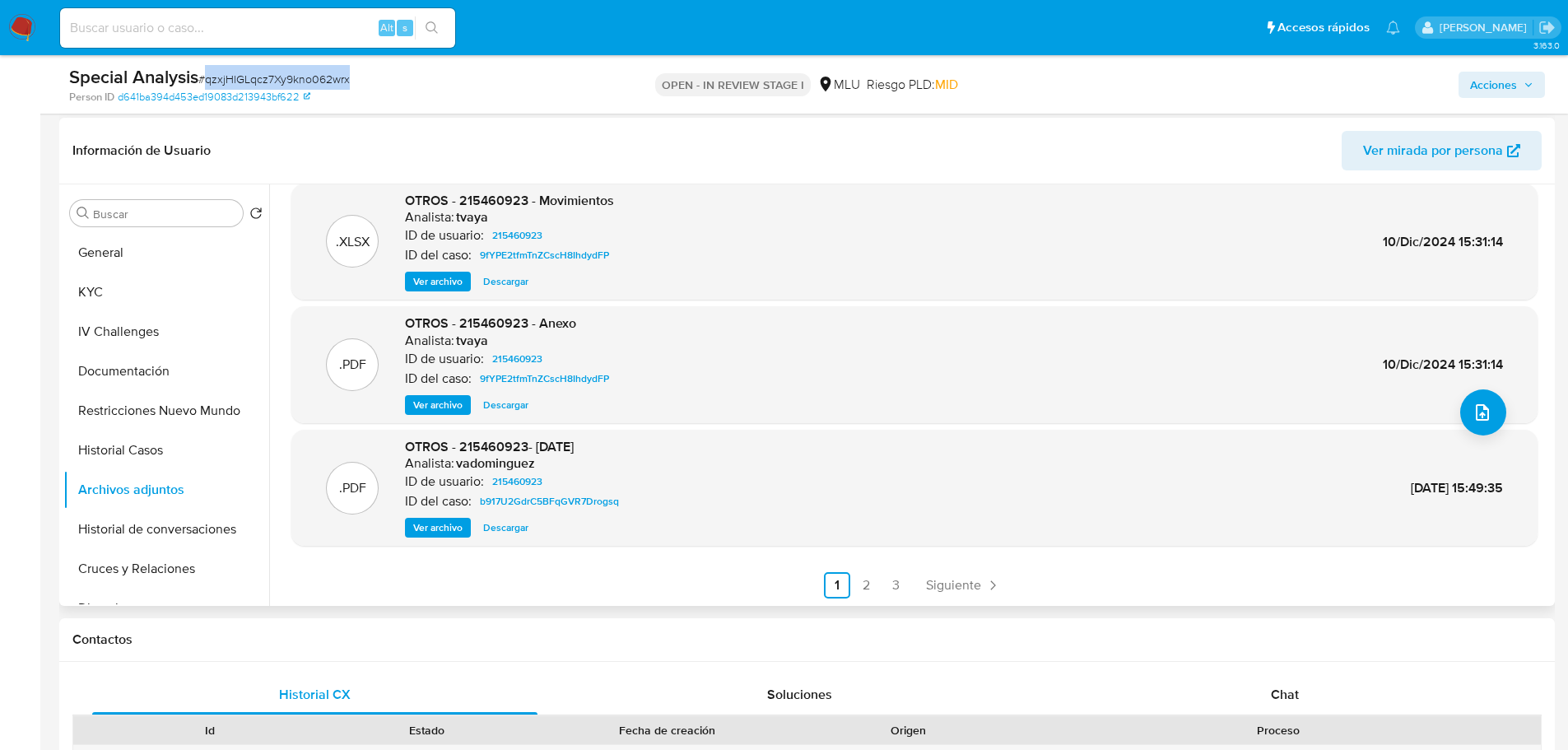
scroll to position [139, 0]
click at [120, 238] on button "General" at bounding box center [159, 252] width 193 height 40
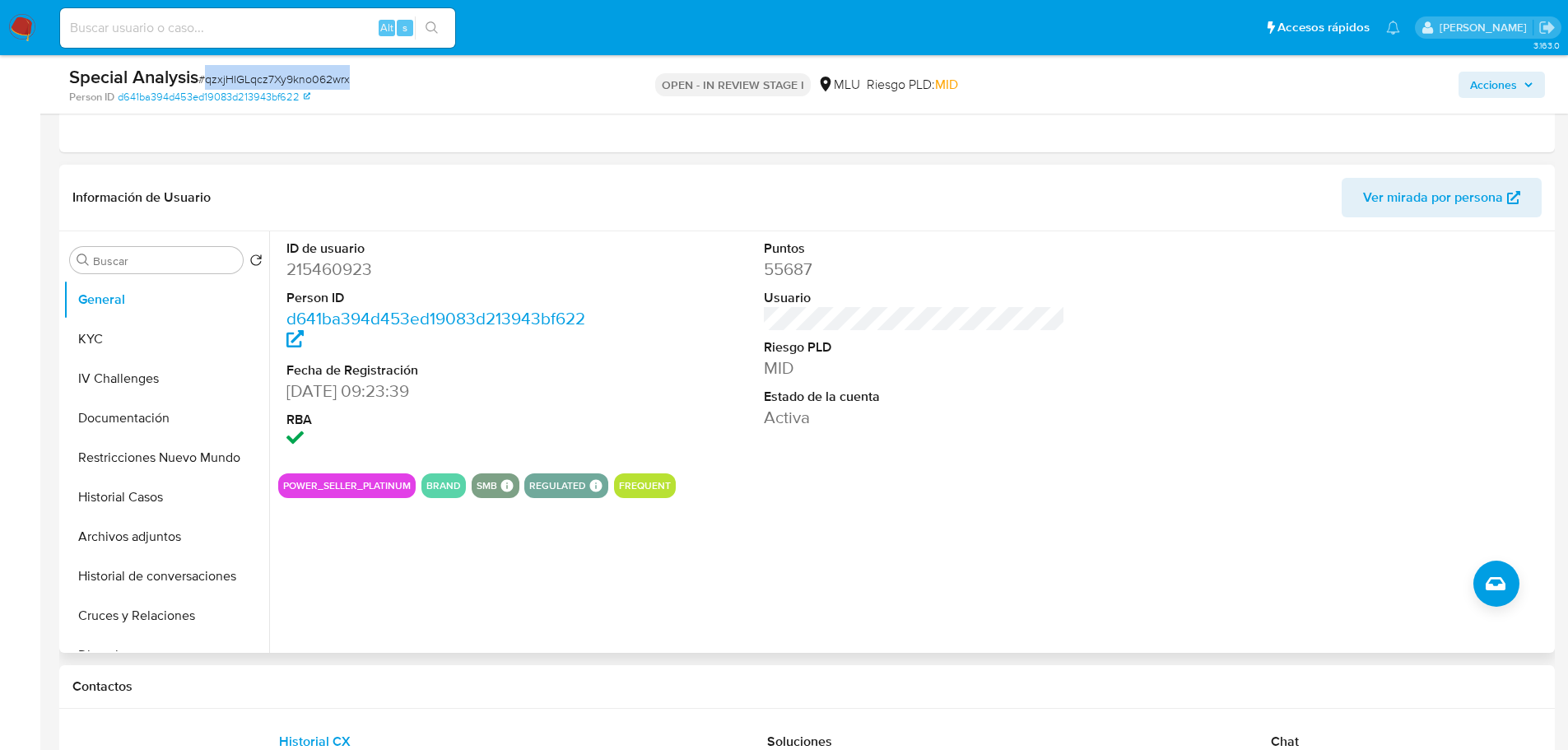
scroll to position [0, 0]
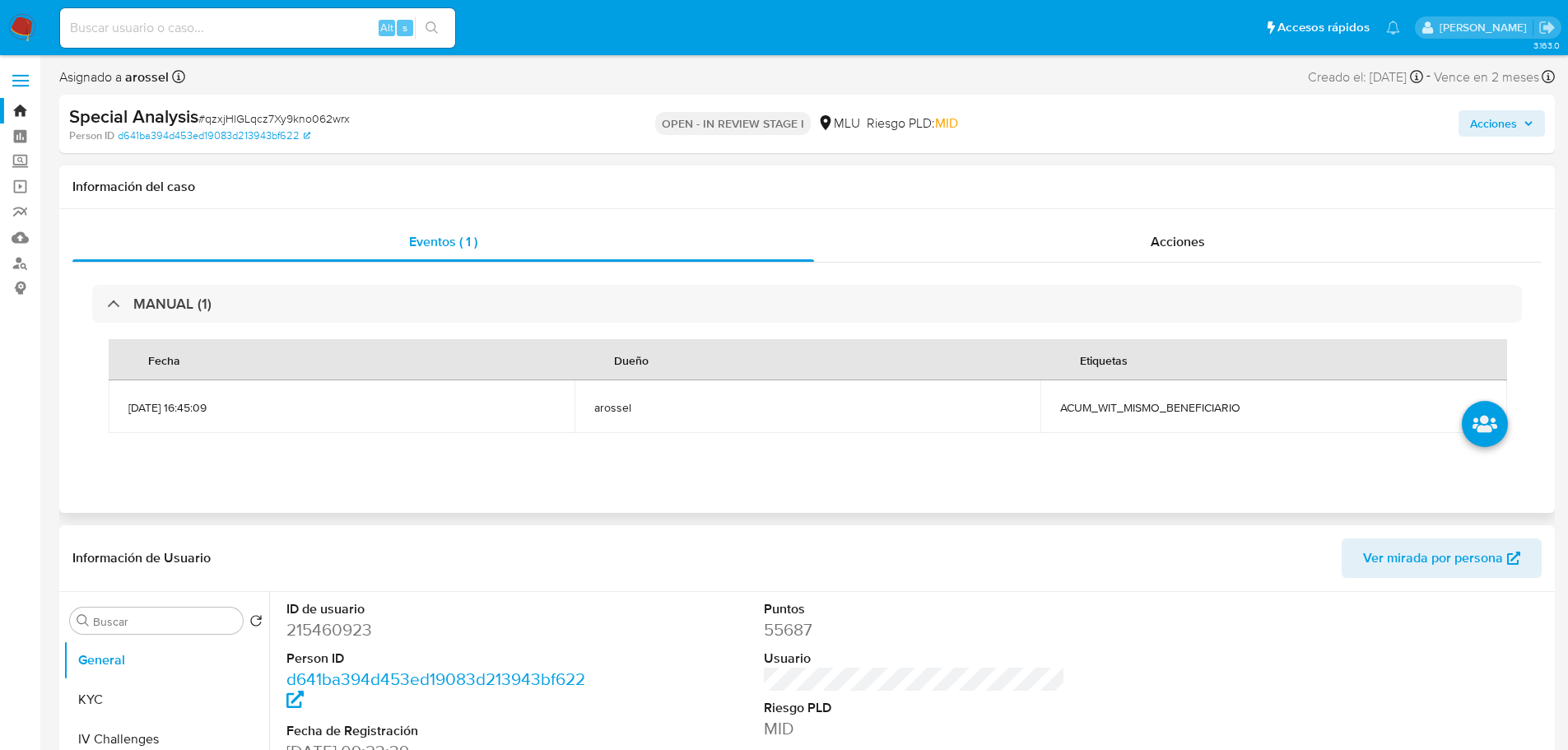
click at [338, 353] on th "Fecha" at bounding box center [341, 359] width 466 height 41
click at [1113, 404] on span "ACUM_WIT_MISMO_BENEFICIARIO" at bounding box center [1273, 407] width 426 height 15
click at [1093, 412] on span "ACUM_WIT_MISMO_BENEFICIARIO" at bounding box center [1273, 407] width 426 height 15
copy span "ACUM_WIT_MISMO_BENEFICIARIO"
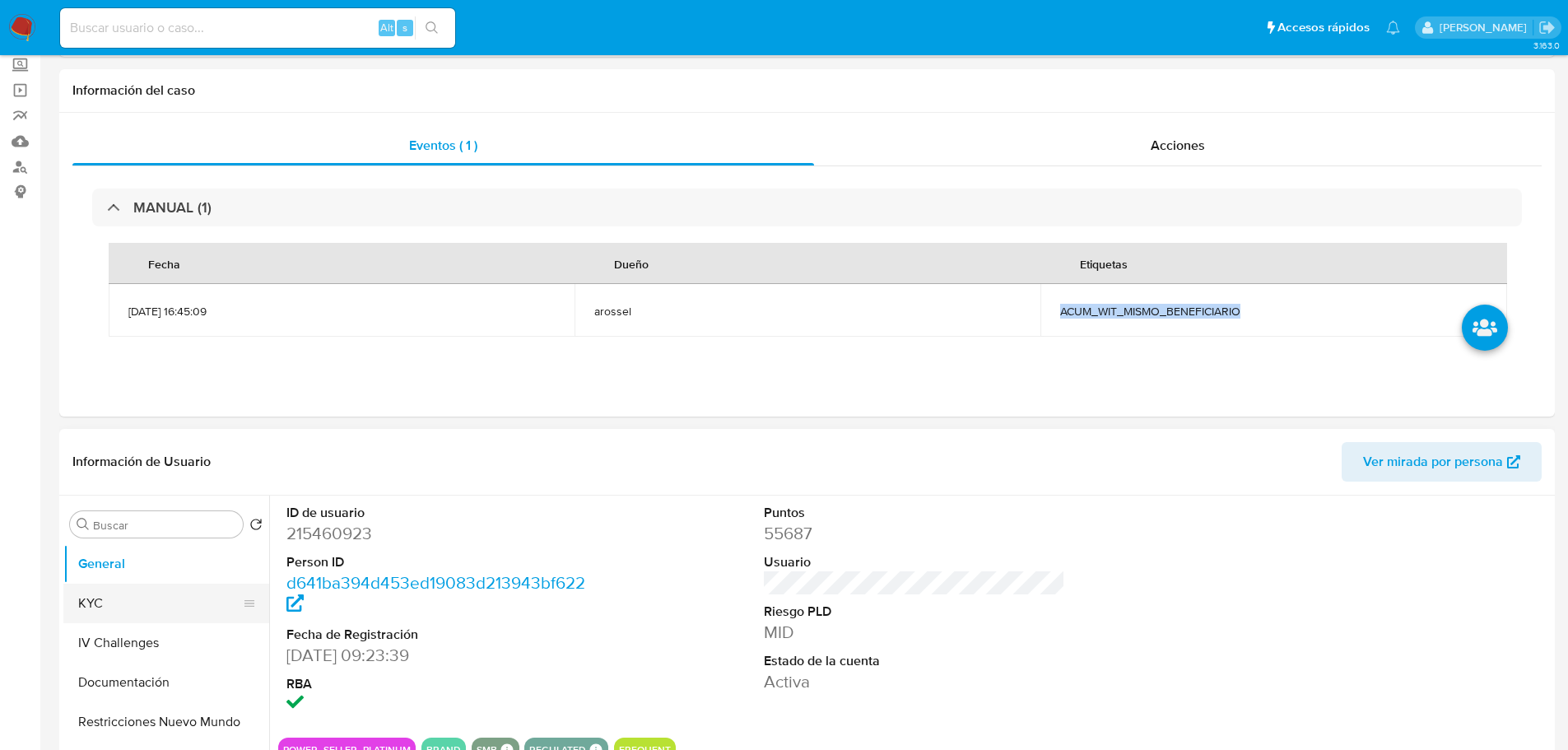
scroll to position [329, 0]
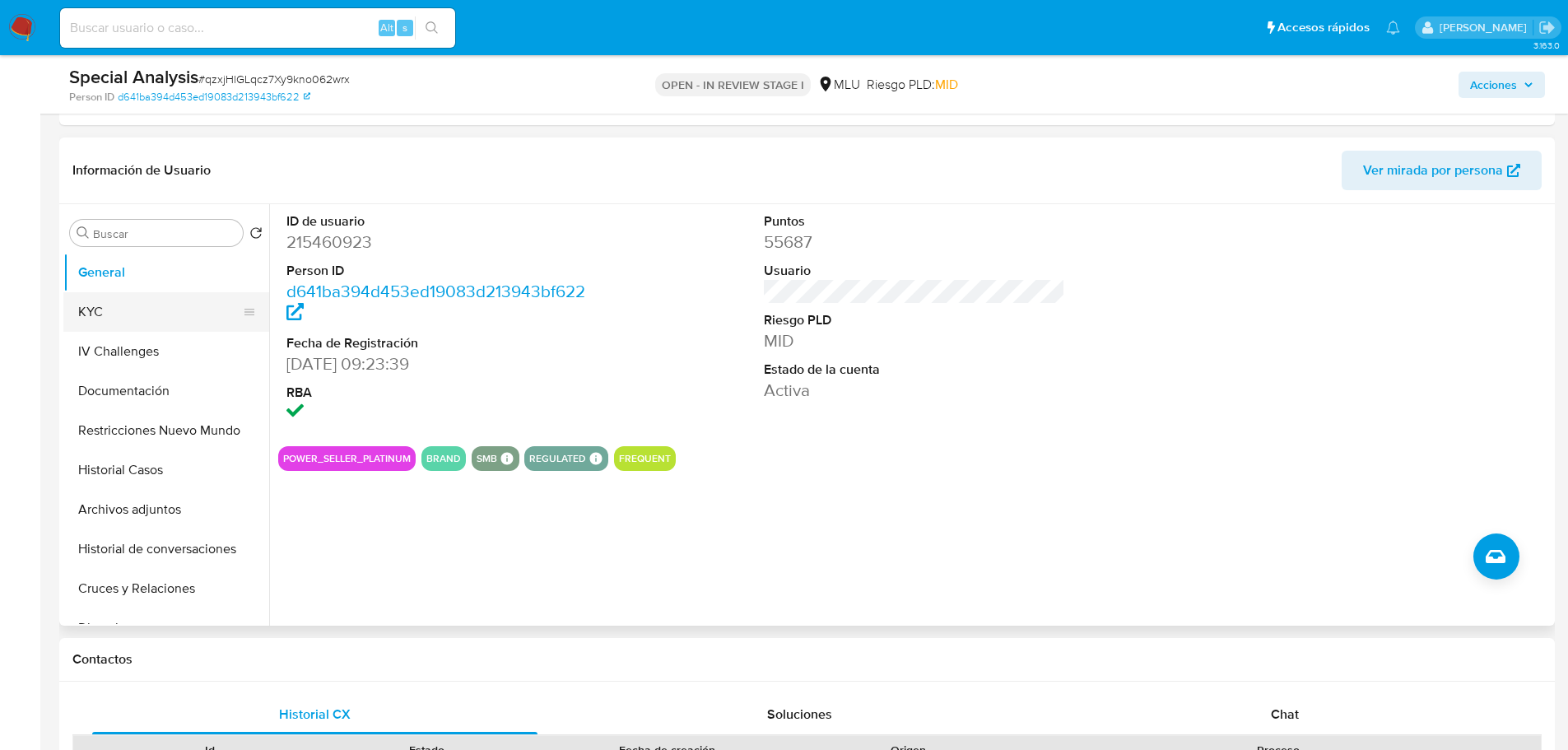
click at [140, 321] on button "KYC" at bounding box center [159, 312] width 193 height 40
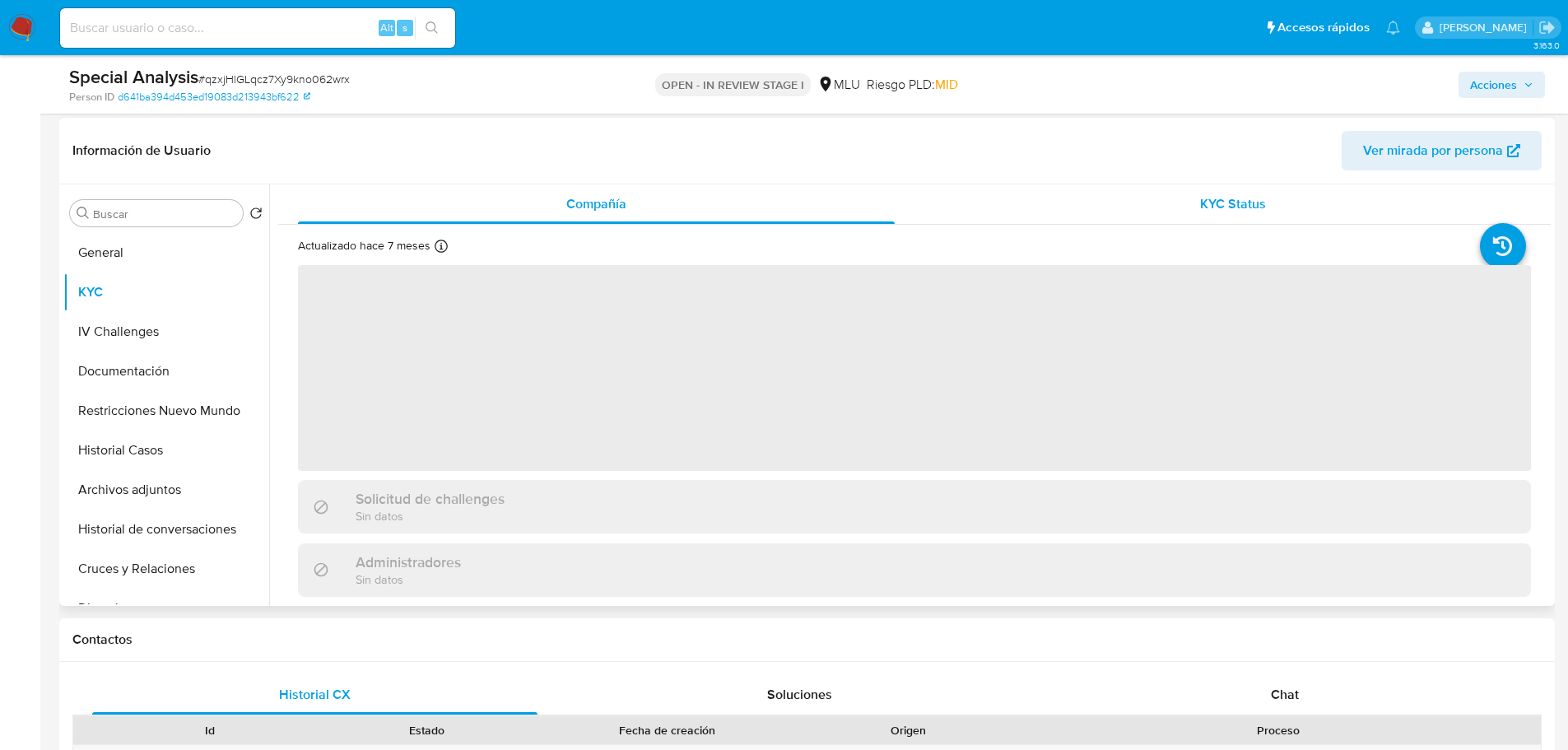
click at [1222, 211] on span "KYC Status" at bounding box center [1233, 203] width 66 height 19
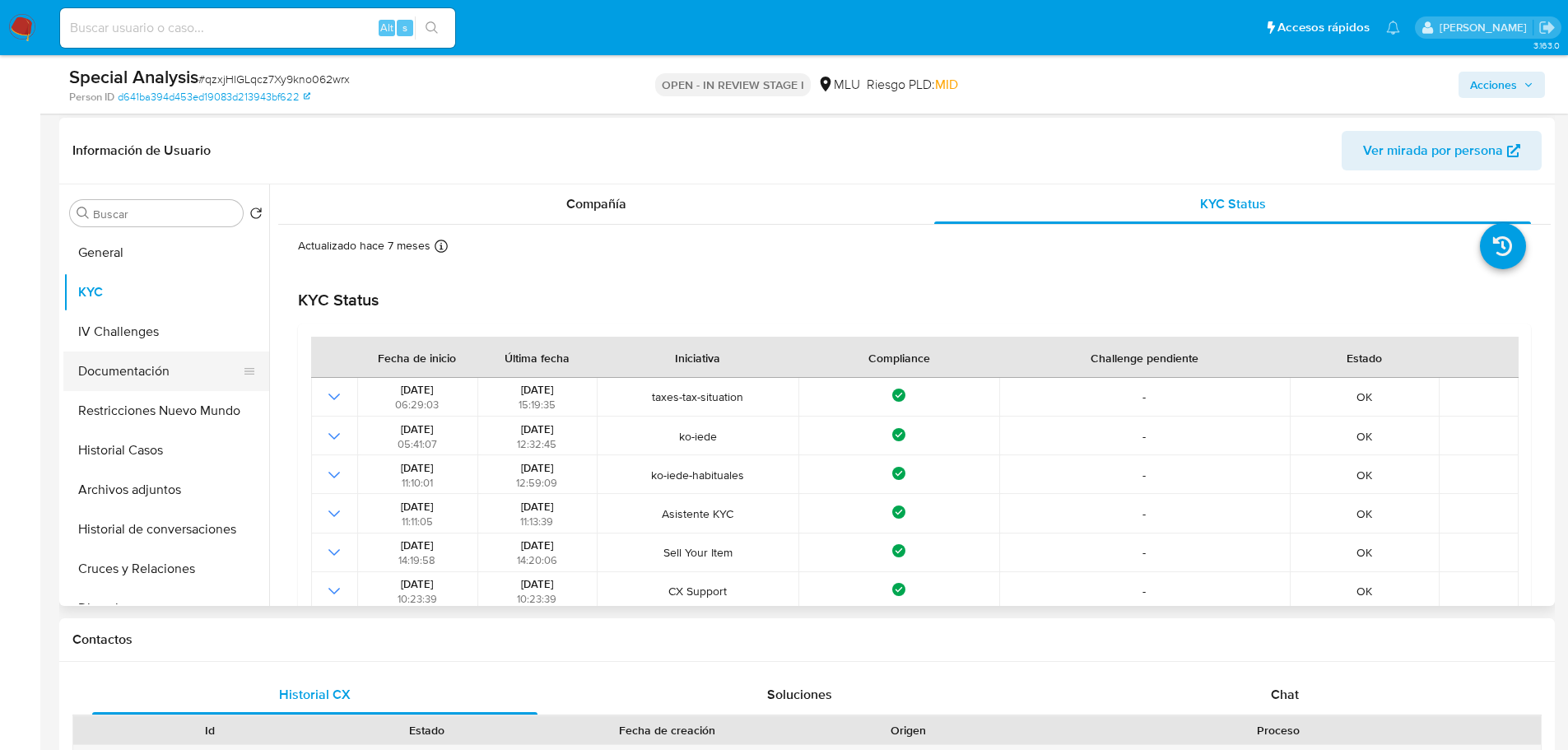
click at [140, 374] on button "Documentación" at bounding box center [159, 371] width 193 height 40
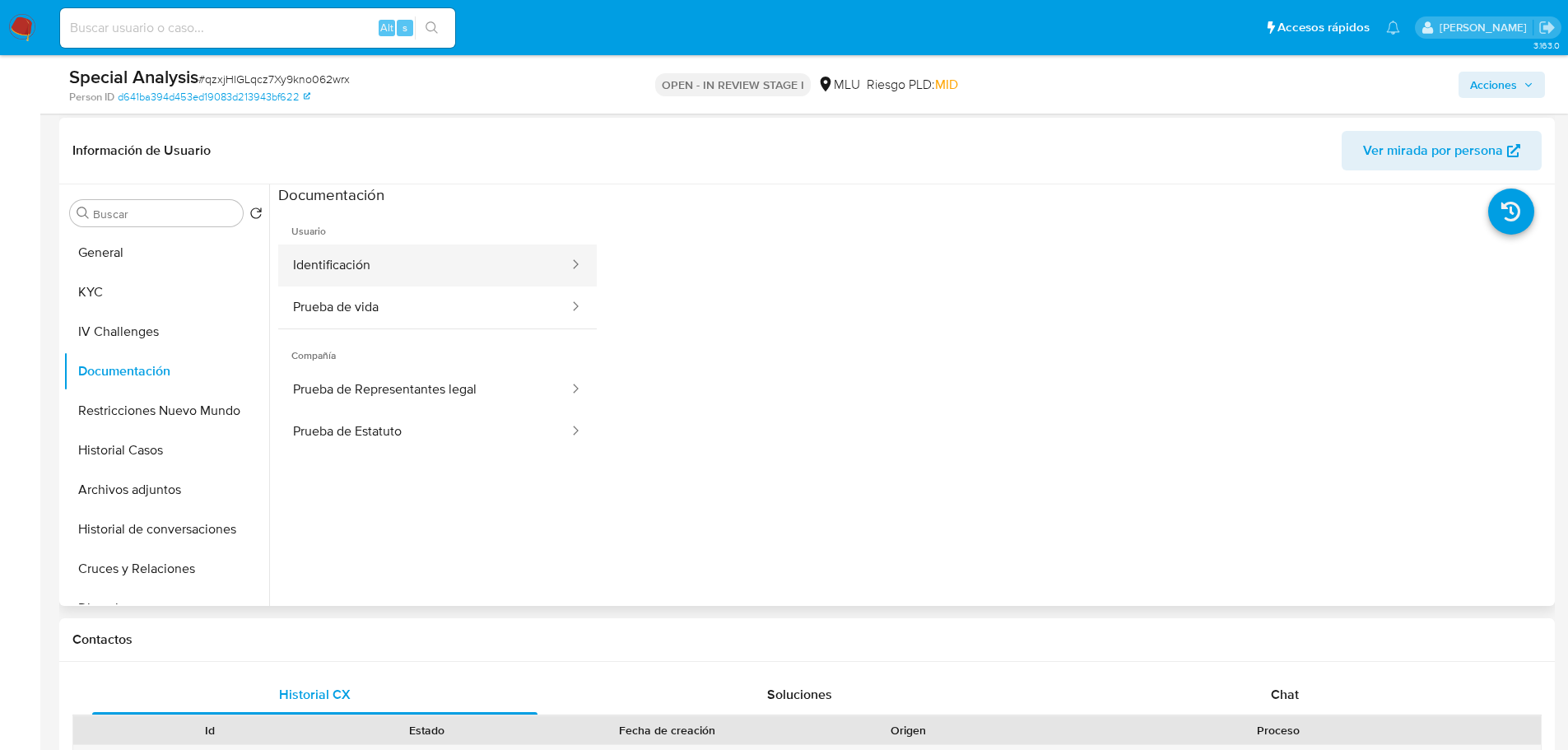
click at [396, 275] on button "Identificación" at bounding box center [424, 265] width 293 height 42
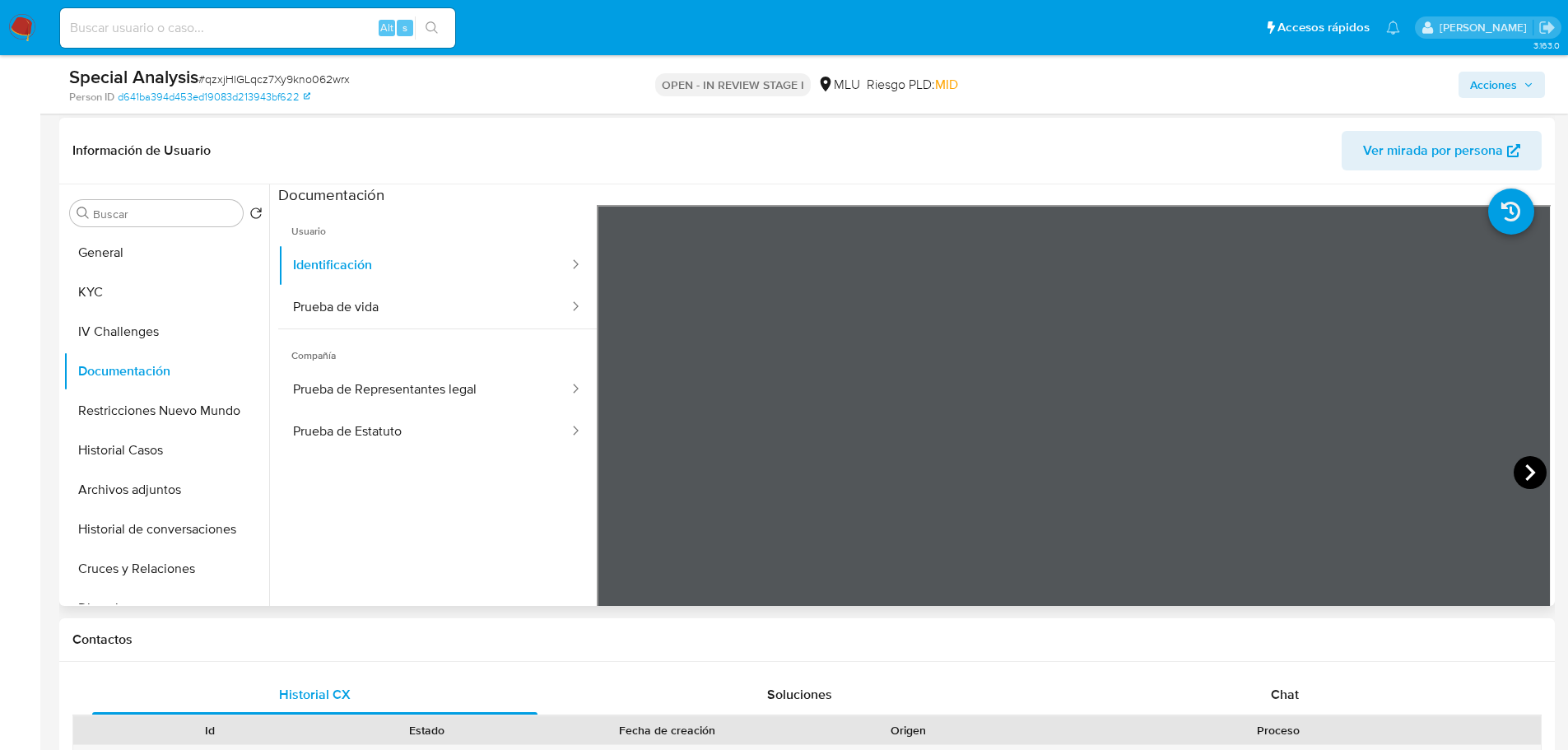
scroll to position [577, 0]
click at [1526, 477] on icon at bounding box center [1530, 473] width 33 height 33
click at [629, 476] on icon at bounding box center [617, 473] width 33 height 33
click at [342, 314] on button "Prueba de vida" at bounding box center [424, 307] width 293 height 42
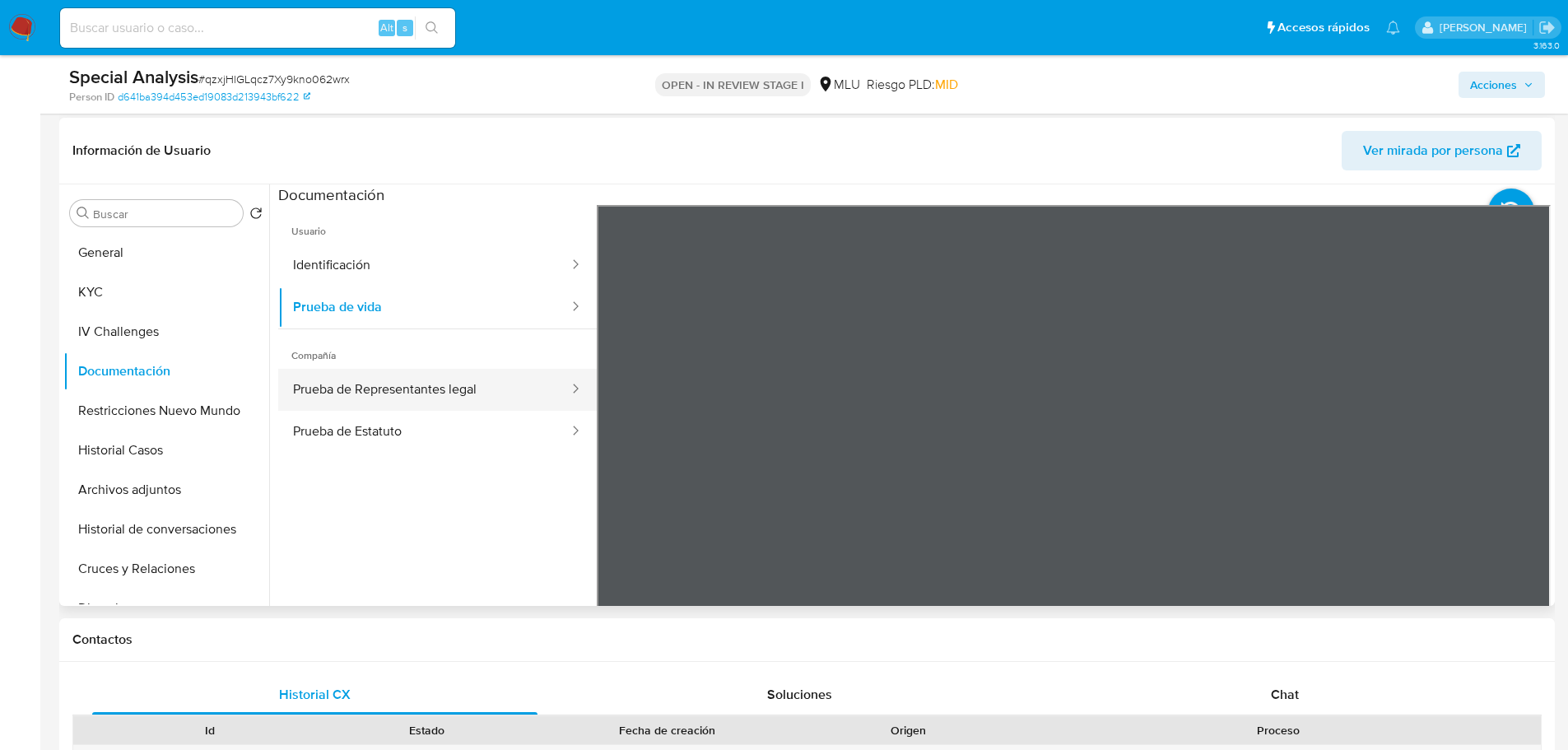
click at [372, 393] on button "Prueba de Representantes legal" at bounding box center [424, 389] width 293 height 42
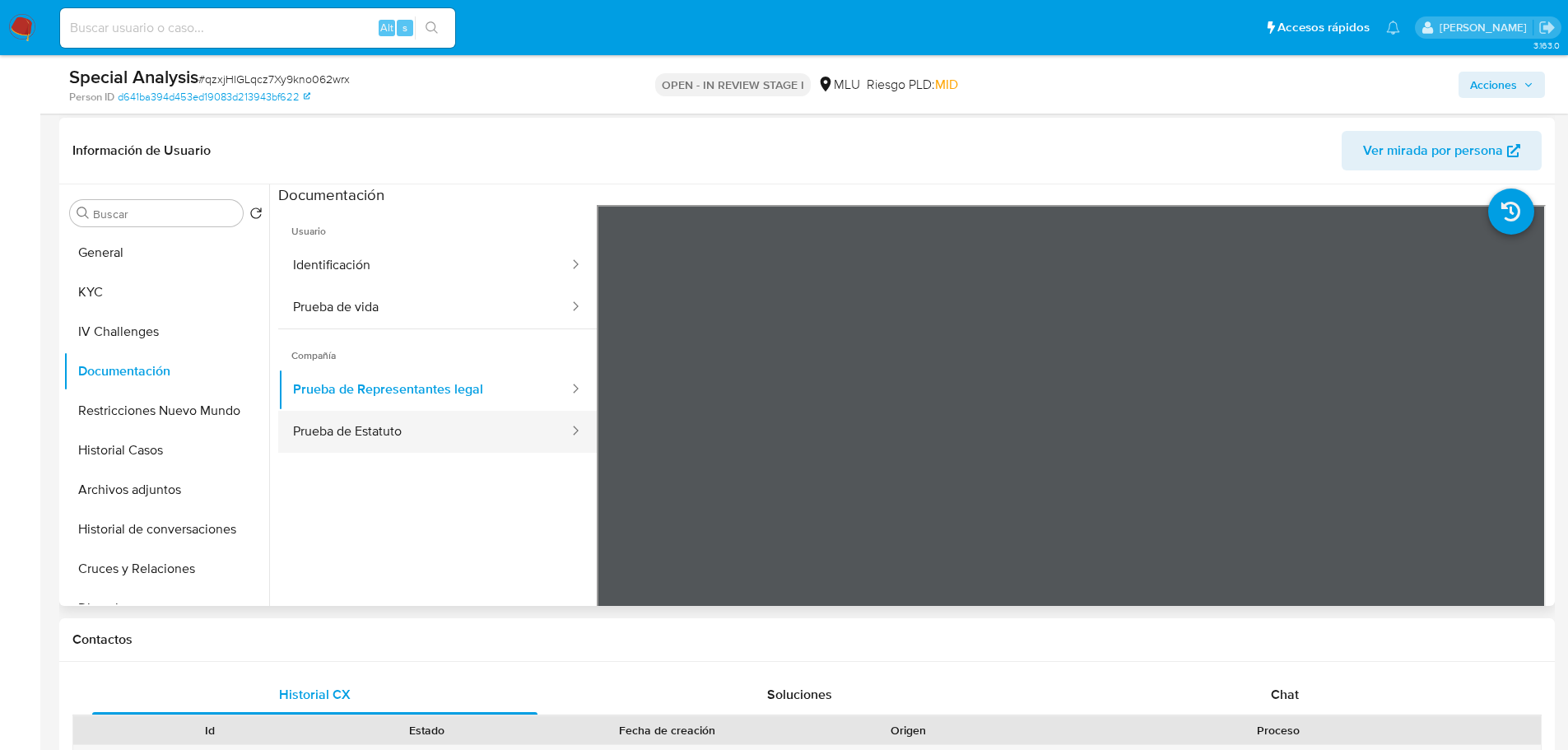
click at [387, 436] on button "Prueba de Estatuto" at bounding box center [424, 431] width 293 height 42
click at [416, 391] on button "Prueba de Representantes legal" at bounding box center [424, 389] width 293 height 42
click at [419, 425] on button "Prueba de Estatuto" at bounding box center [424, 431] width 293 height 42
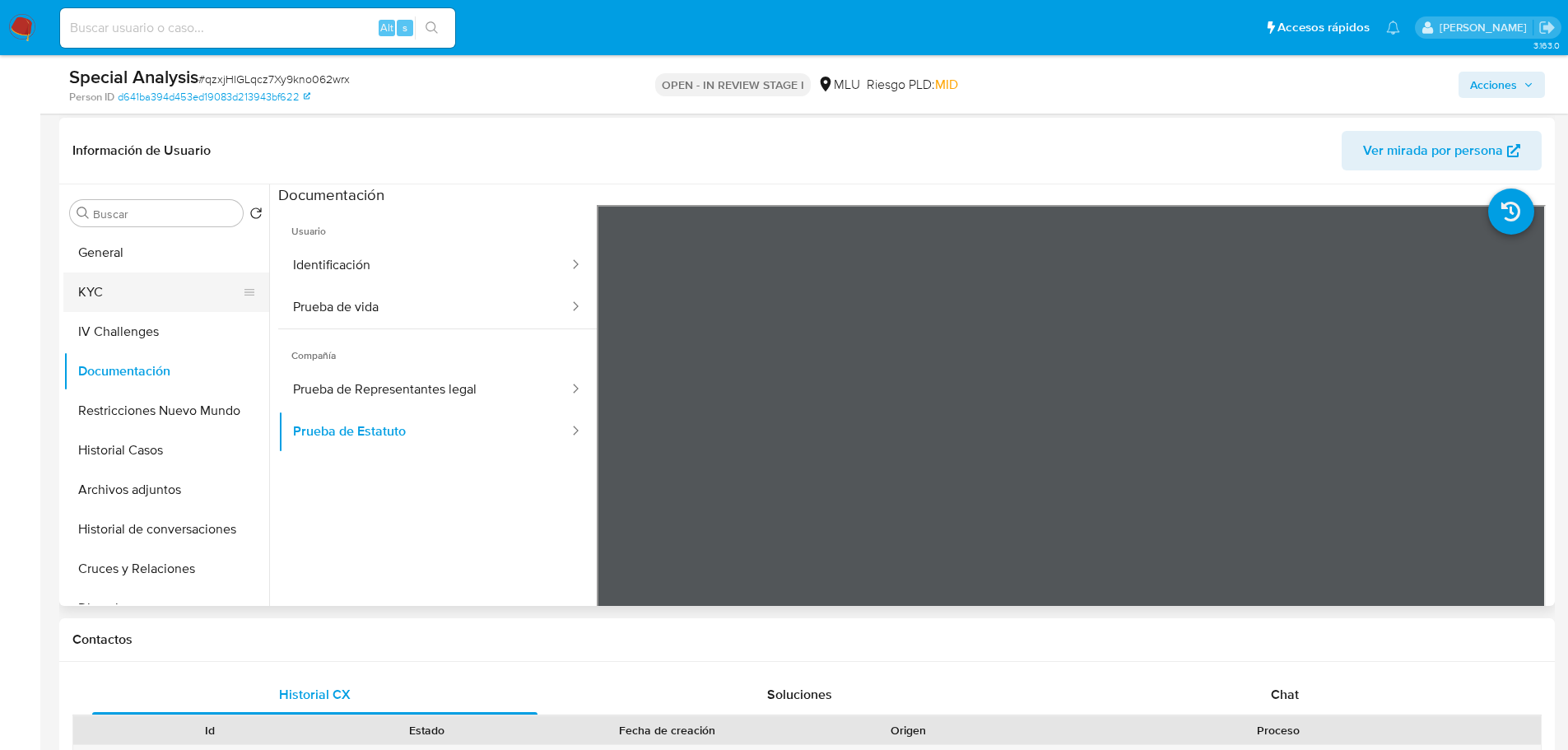
click at [125, 291] on button "KYC" at bounding box center [159, 292] width 193 height 40
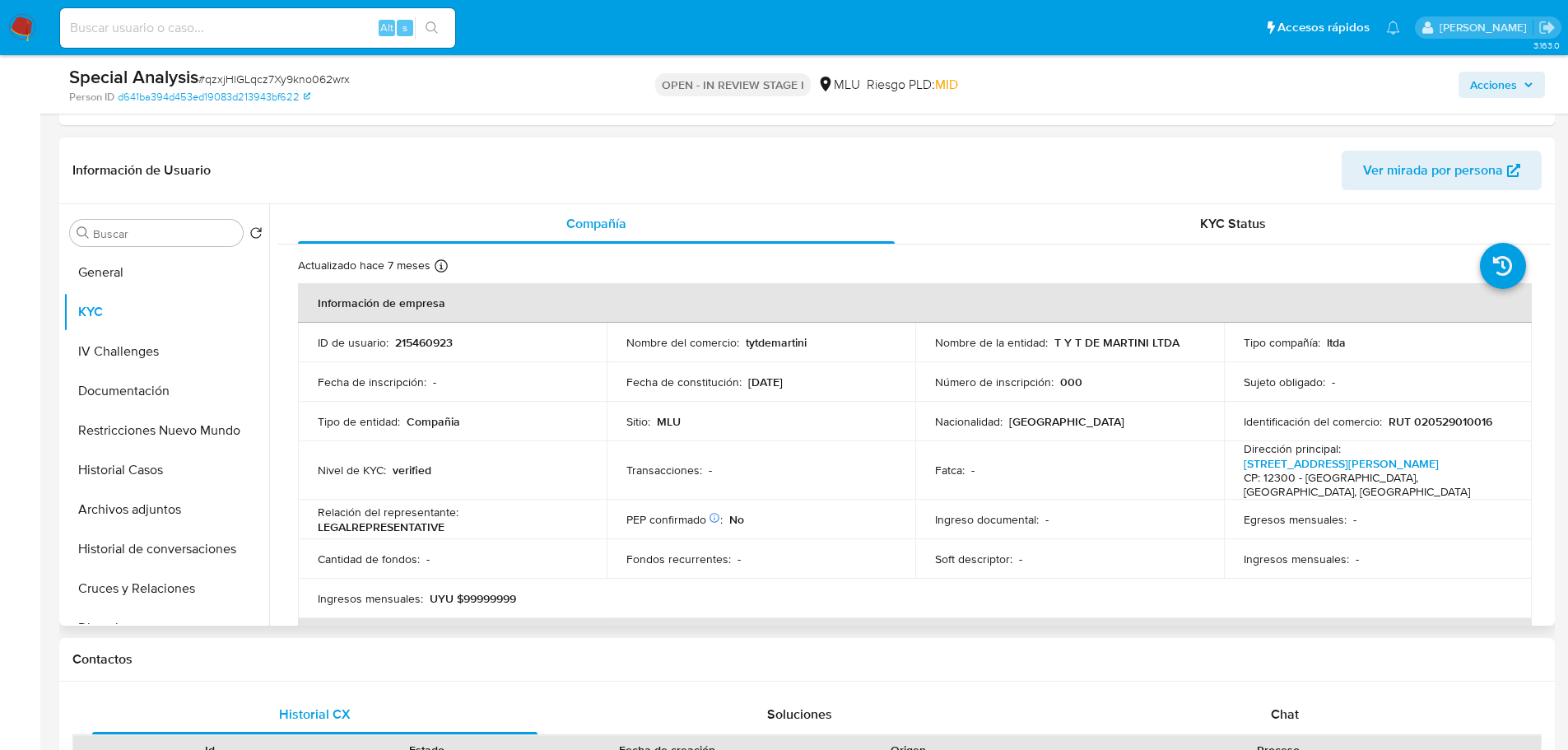
click at [1454, 423] on p "RUT 020529010016" at bounding box center [1440, 421] width 104 height 15
copy p "020529010016"
drag, startPoint x: 1051, startPoint y: 342, endPoint x: 1172, endPoint y: 342, distance: 121.0
click at [1172, 342] on p "T Y T DE MARTINI LTDA" at bounding box center [1116, 342] width 125 height 15
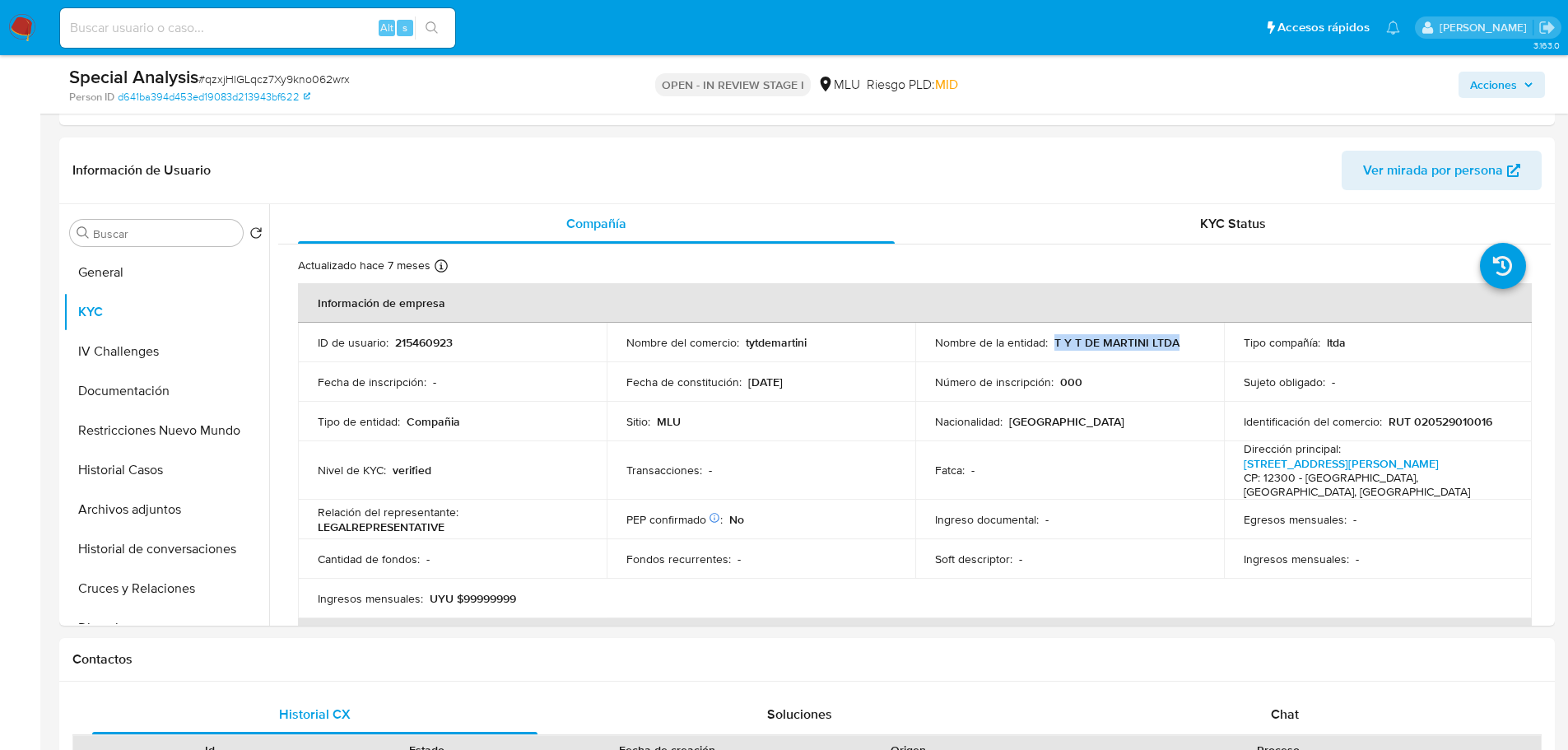
copy p "T Y T DE MARTINI LTDA"
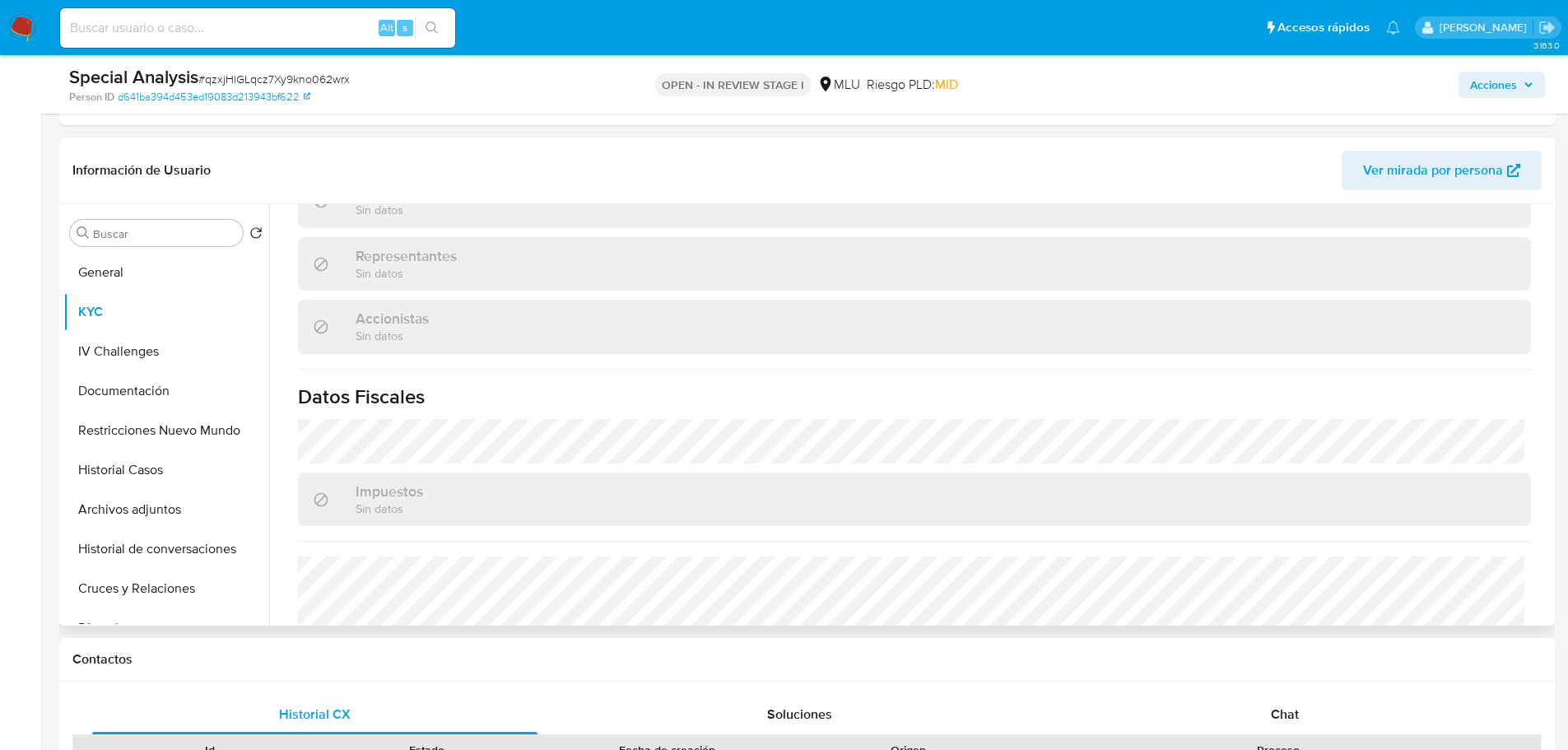
scroll to position [930, 0]
click at [270, 84] on span "# qzxjHlGLqcz7Xy9kno062wrx" at bounding box center [274, 78] width 151 height 16
copy span "qzxjHlGLqcz7Xy9kno062wrx"
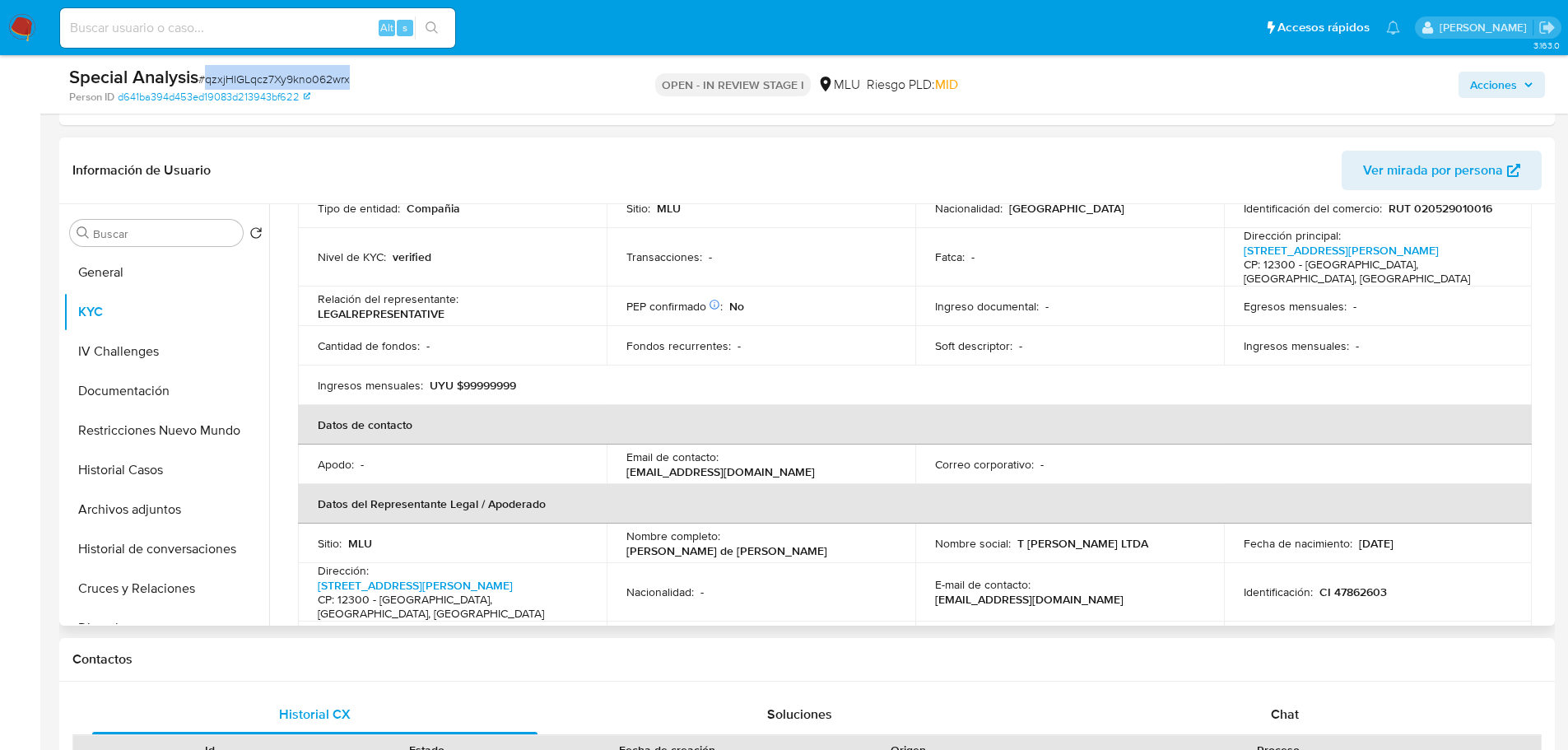
scroll to position [24, 0]
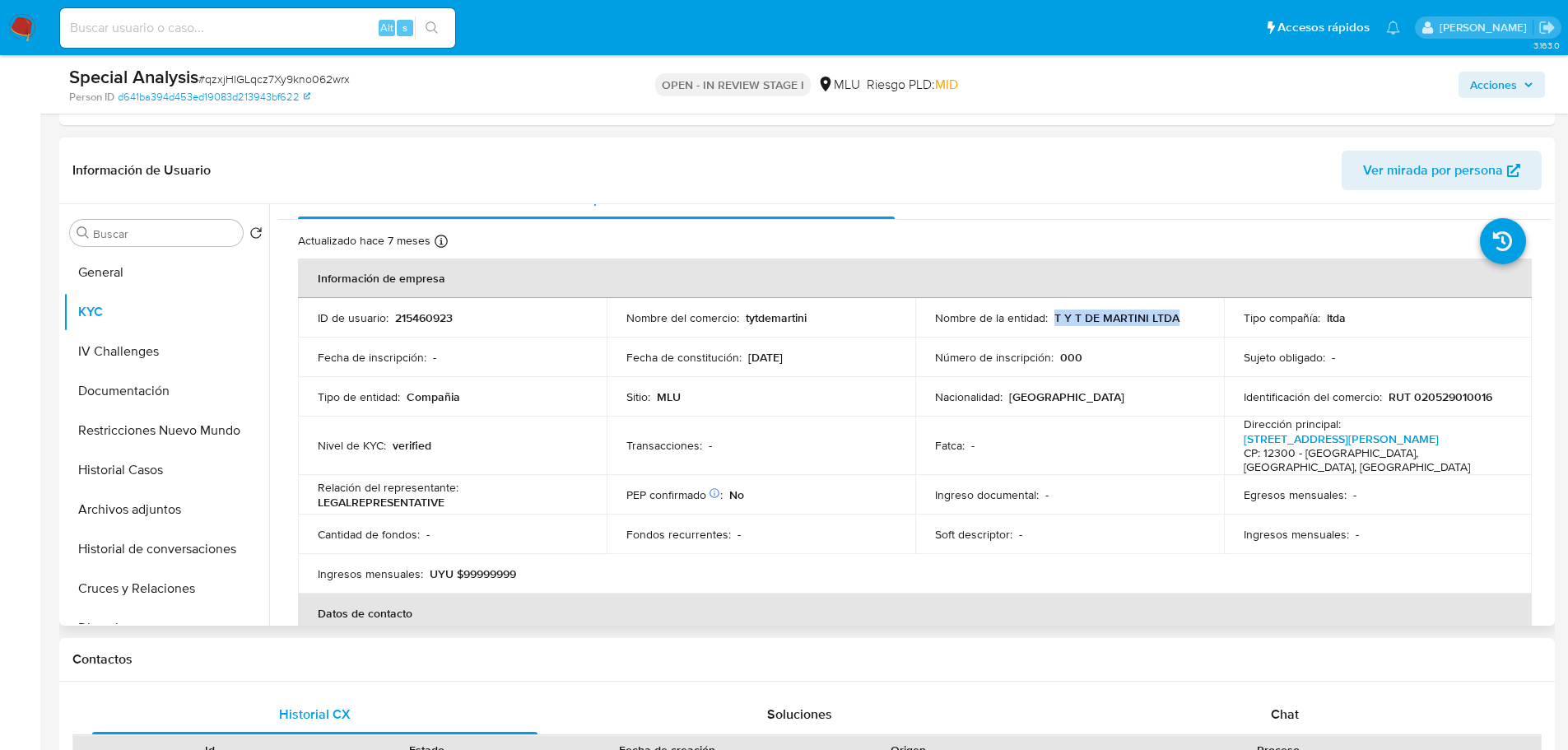
drag, startPoint x: 1051, startPoint y: 315, endPoint x: 1174, endPoint y: 315, distance: 123.0
click at [1174, 315] on div "Nombre de la entidad : T Y T DE MARTINI LTDA" at bounding box center [1070, 317] width 269 height 15
copy p "T Y T DE MARTINI LTDA"
click at [1451, 394] on p "RUT 020529010016" at bounding box center [1440, 396] width 104 height 15
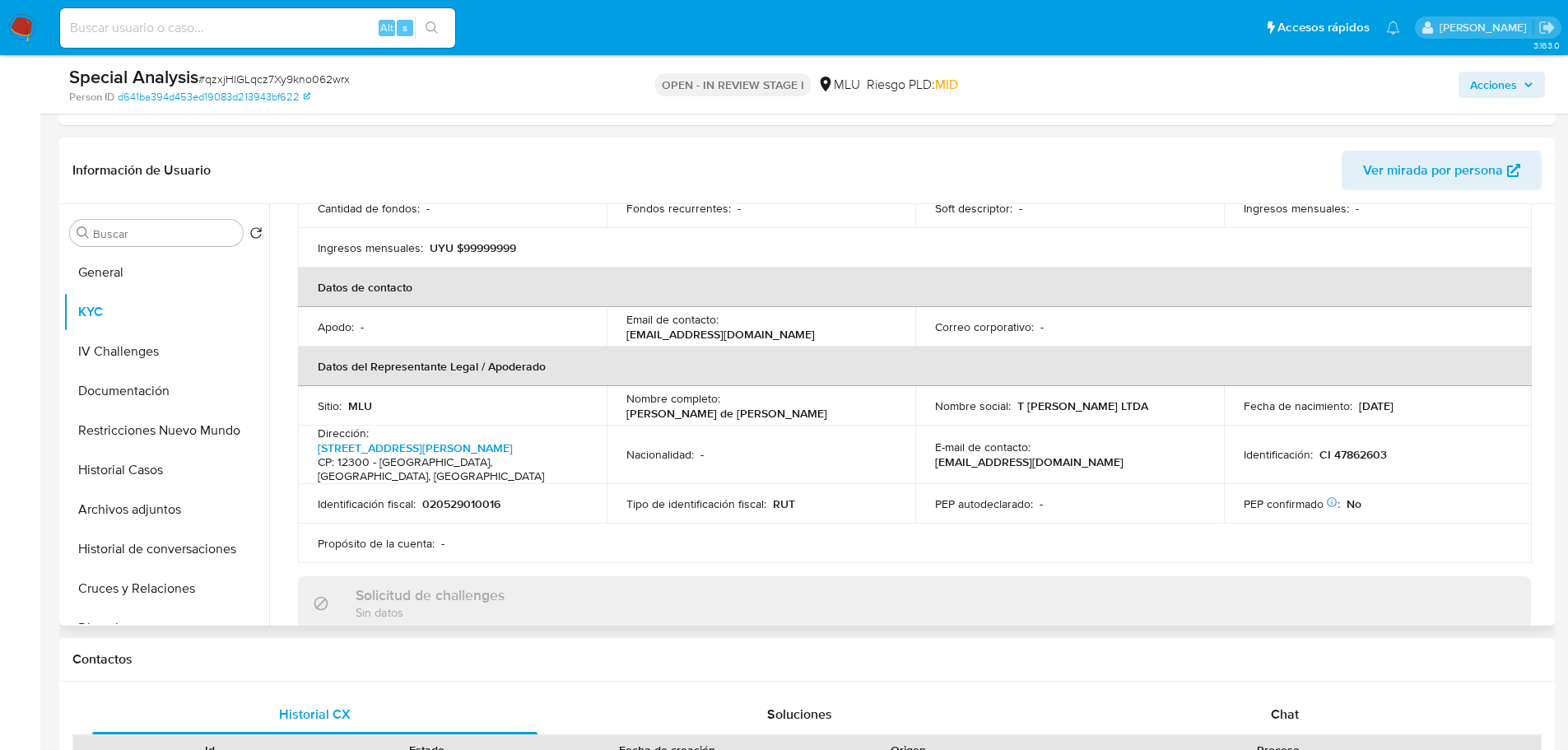
scroll to position [354, 0]
drag, startPoint x: 625, startPoint y: 396, endPoint x: 847, endPoint y: 392, distance: 222.0
click at [847, 392] on div "Nombre completo : Mathias Gabriel de Martin Perdomo" at bounding box center [761, 402] width 269 height 30
click at [1358, 444] on p "CI 47862603" at bounding box center [1353, 451] width 68 height 15
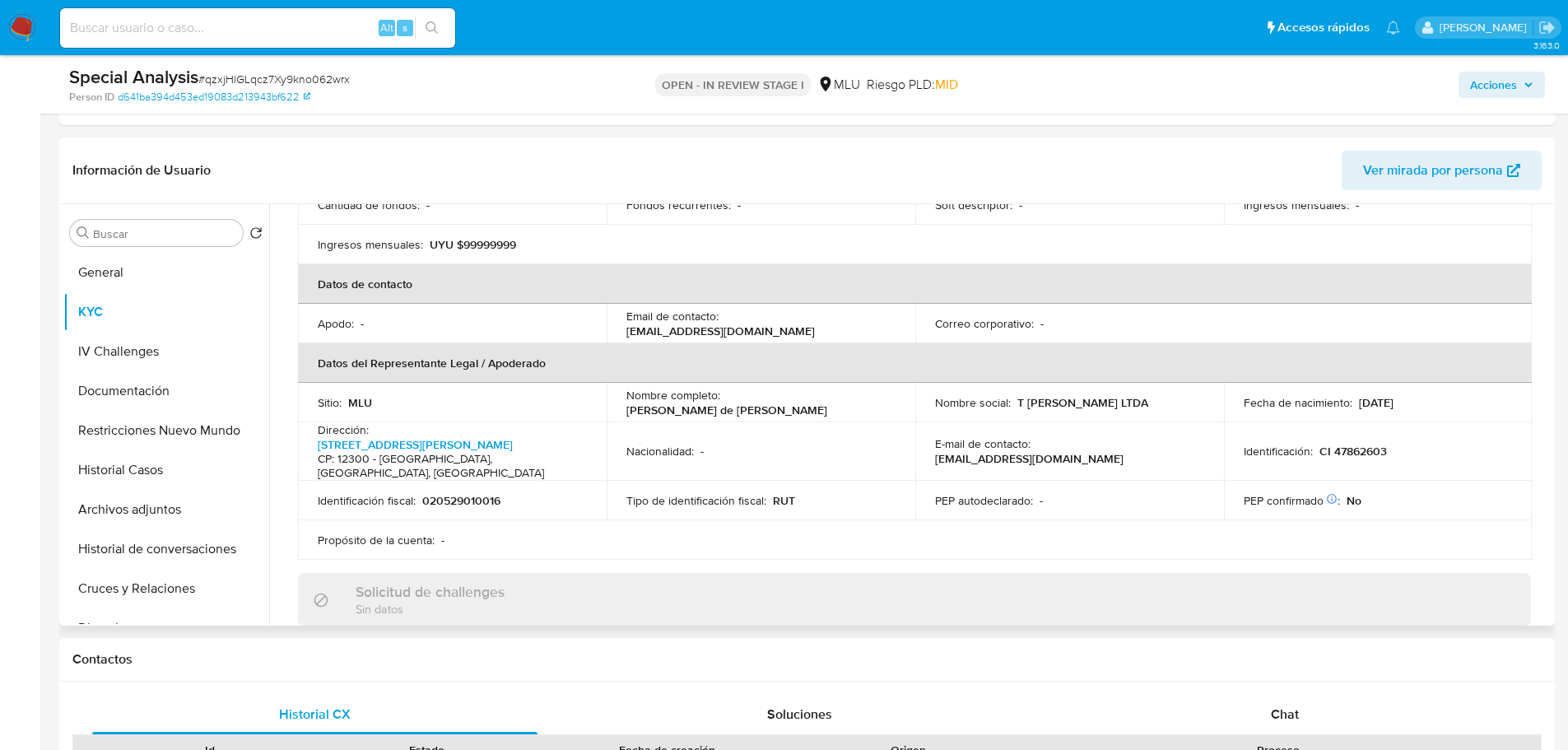
click at [1051, 439] on td "E-mail de contacto : tytdemartini@gmail.com" at bounding box center [1069, 452] width 308 height 58
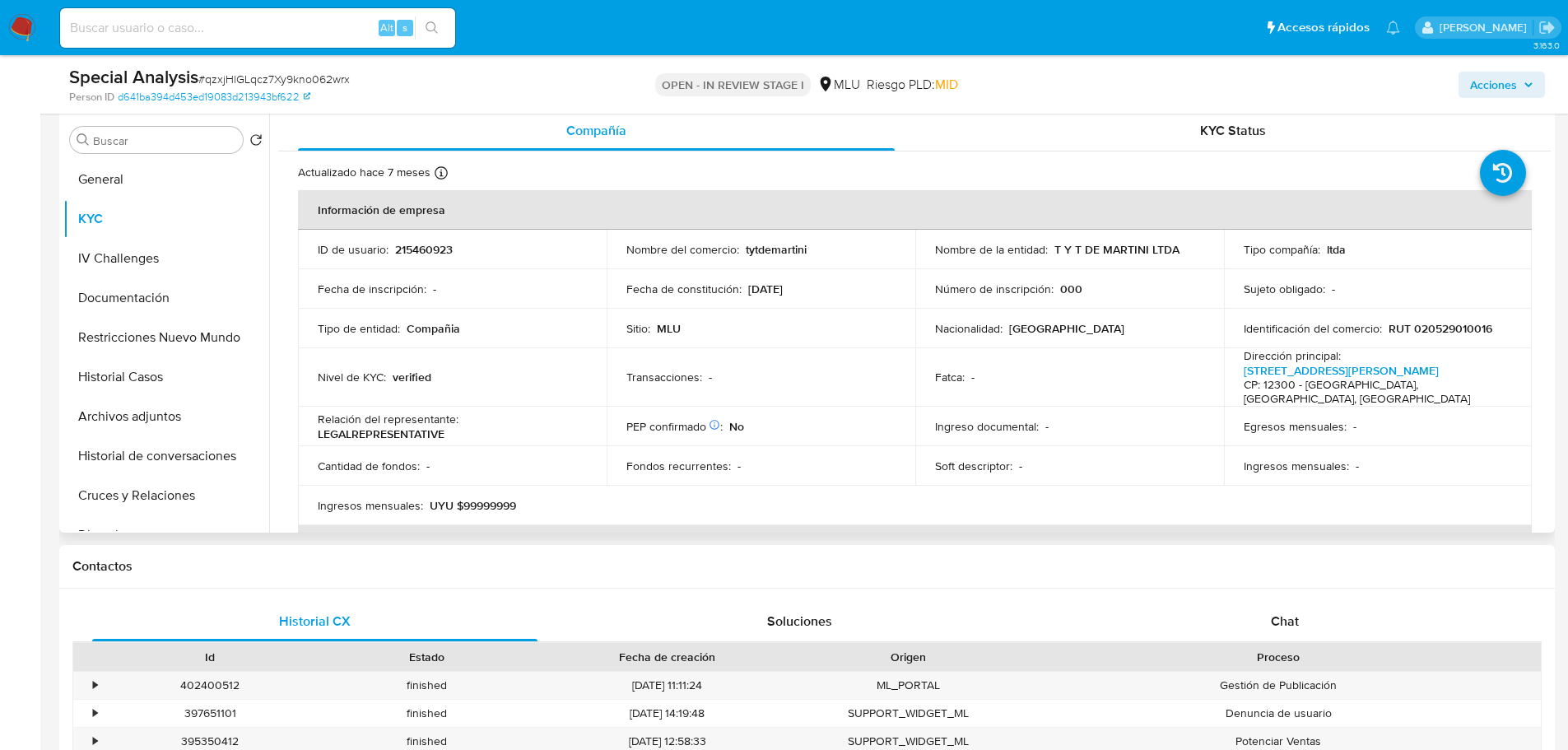
scroll to position [412, 0]
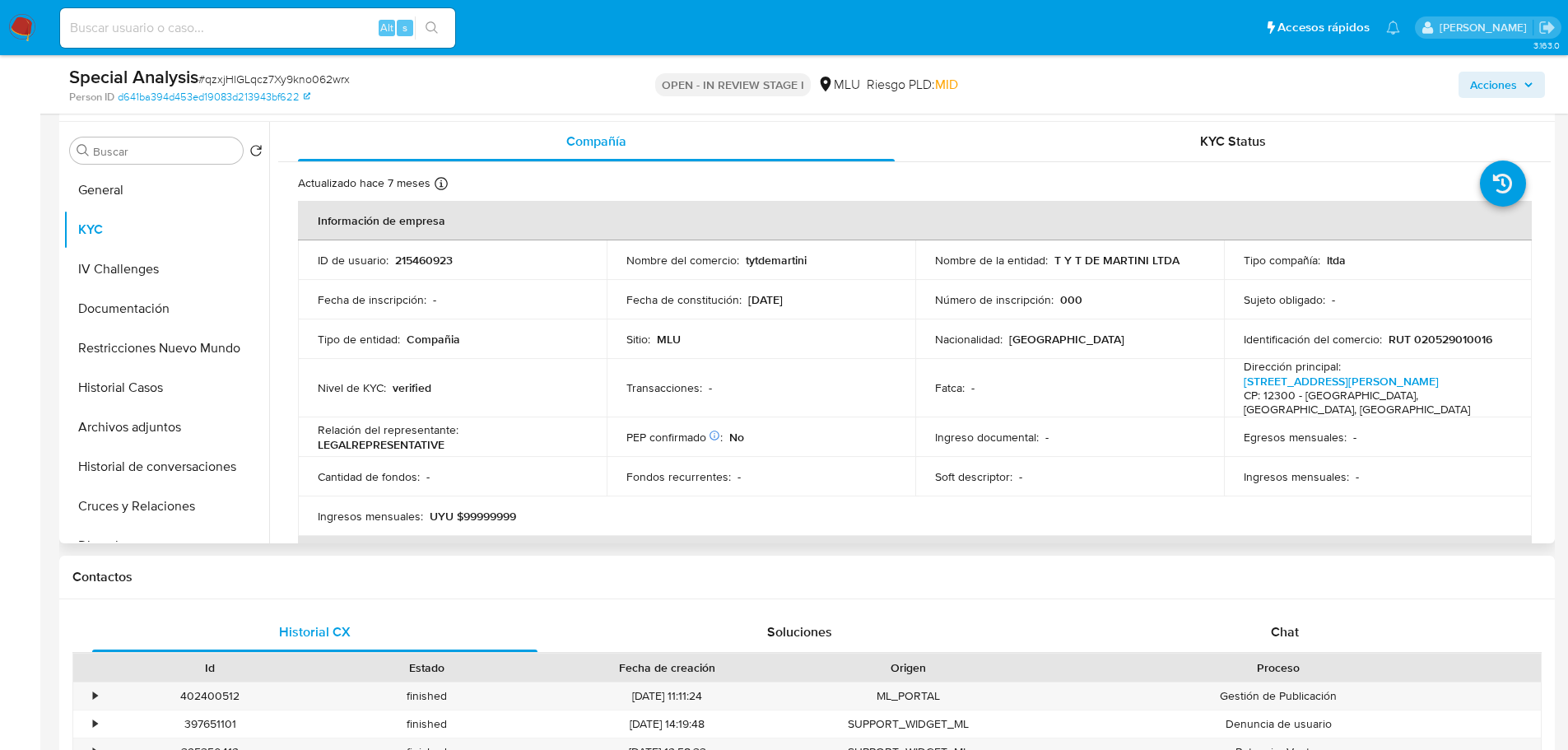
click at [429, 358] on td "Tipo de entidad : Compañia" at bounding box center [452, 339] width 308 height 40
click at [775, 267] on p "tytdemartini" at bounding box center [775, 260] width 61 height 15
click at [773, 259] on p "tytdemartini" at bounding box center [775, 260] width 61 height 15
click at [243, 74] on span "# qzxjHlGLqcz7Xy9kno062wrx" at bounding box center [274, 78] width 151 height 16
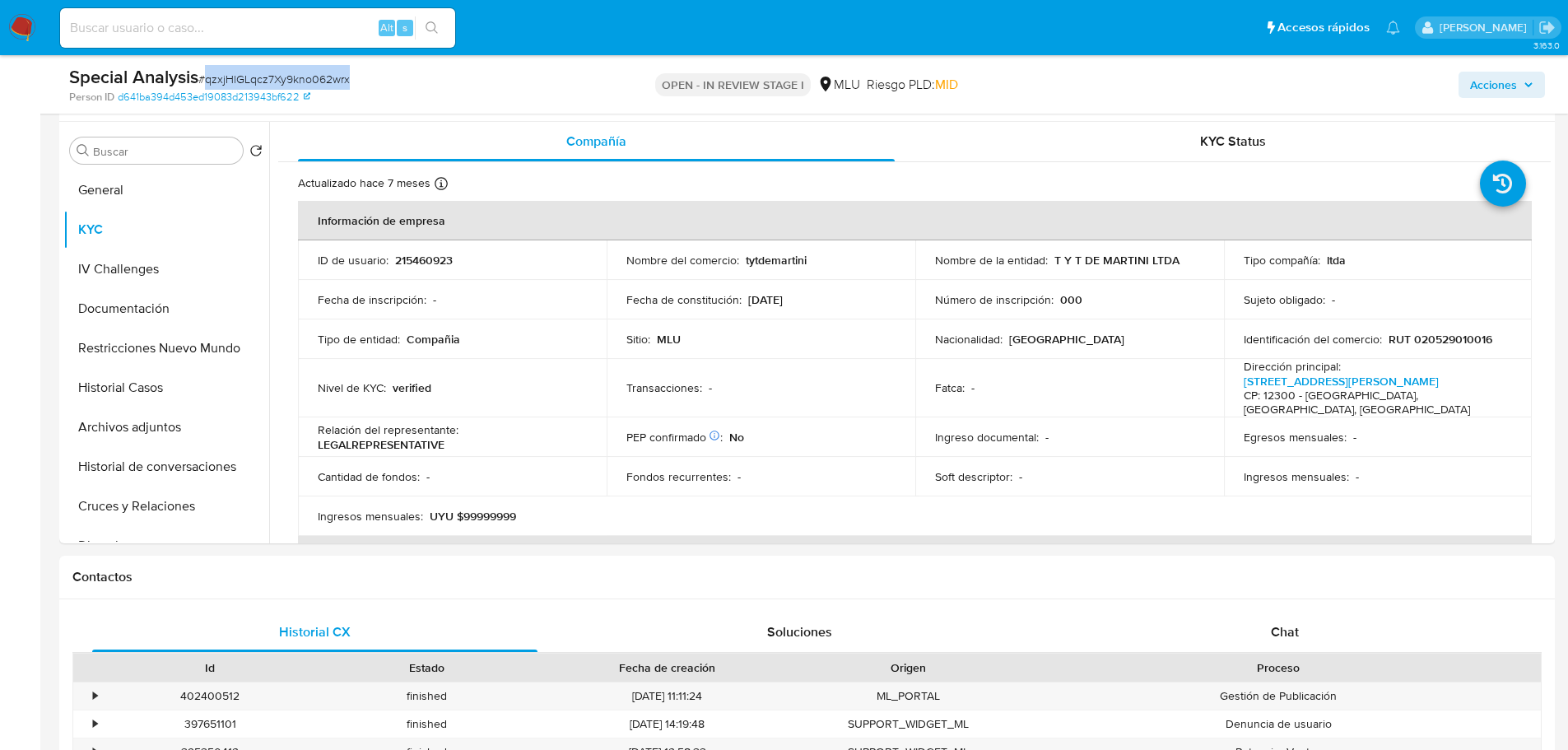
click at [244, 74] on span "# qzxjHlGLqcz7Xy9kno062wrx" at bounding box center [274, 78] width 151 height 16
click at [431, 260] on p "215460923" at bounding box center [423, 260] width 57 height 15
click at [434, 260] on p "215460923" at bounding box center [423, 260] width 57 height 15
click at [525, 469] on div "Cantidad de fondos : -" at bounding box center [453, 476] width 269 height 15
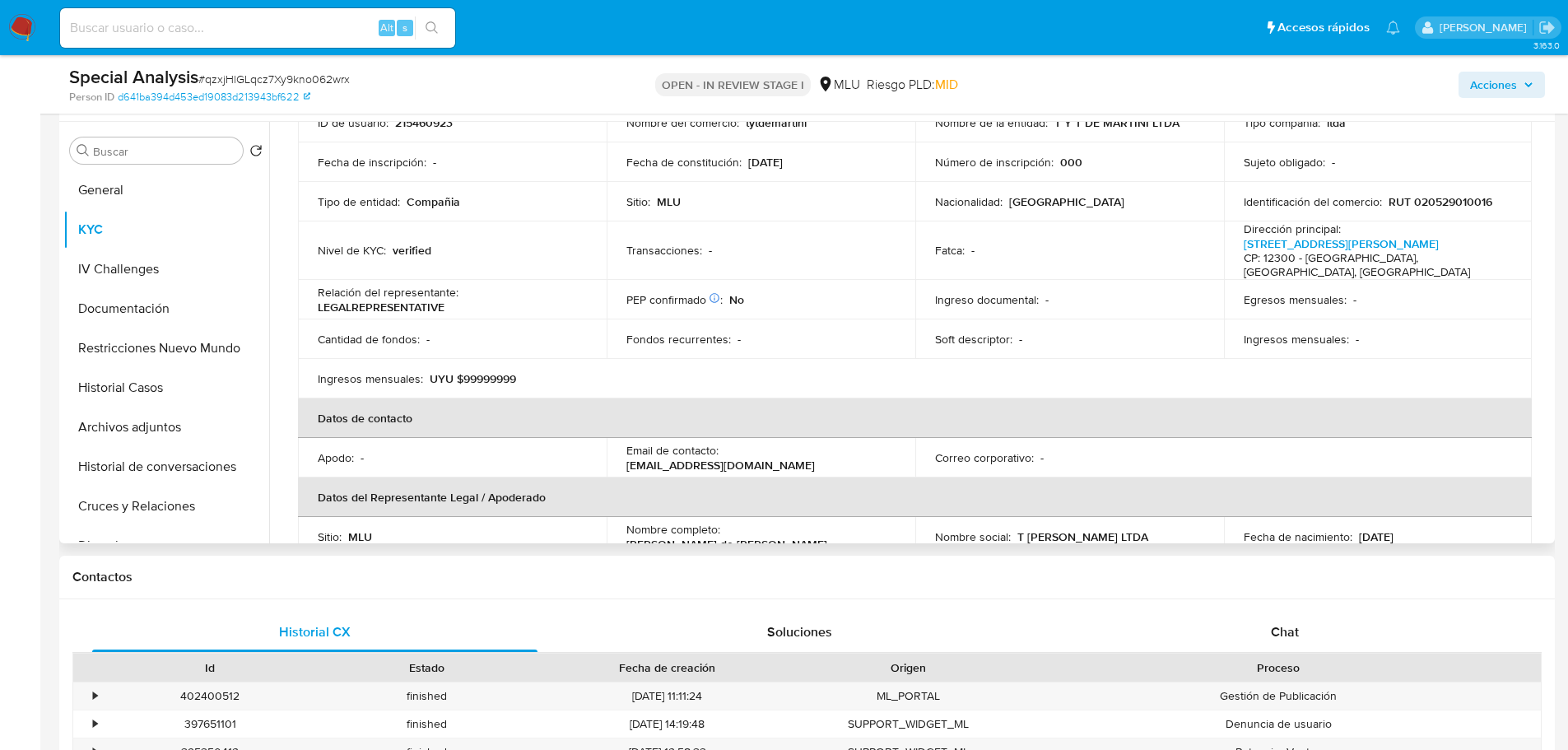
scroll to position [165, 0]
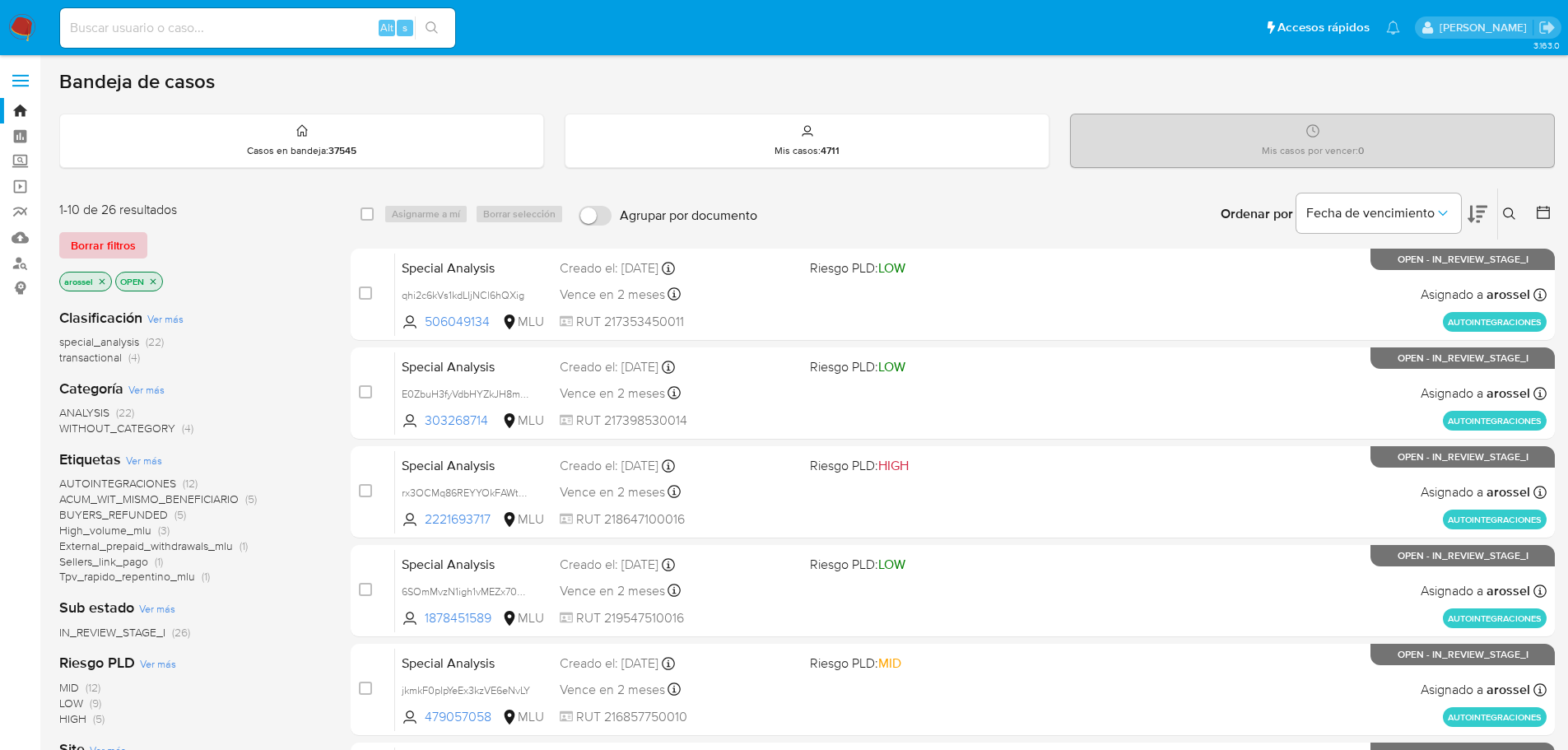
click at [119, 246] on span "Borrar filtros" at bounding box center [103, 245] width 65 height 23
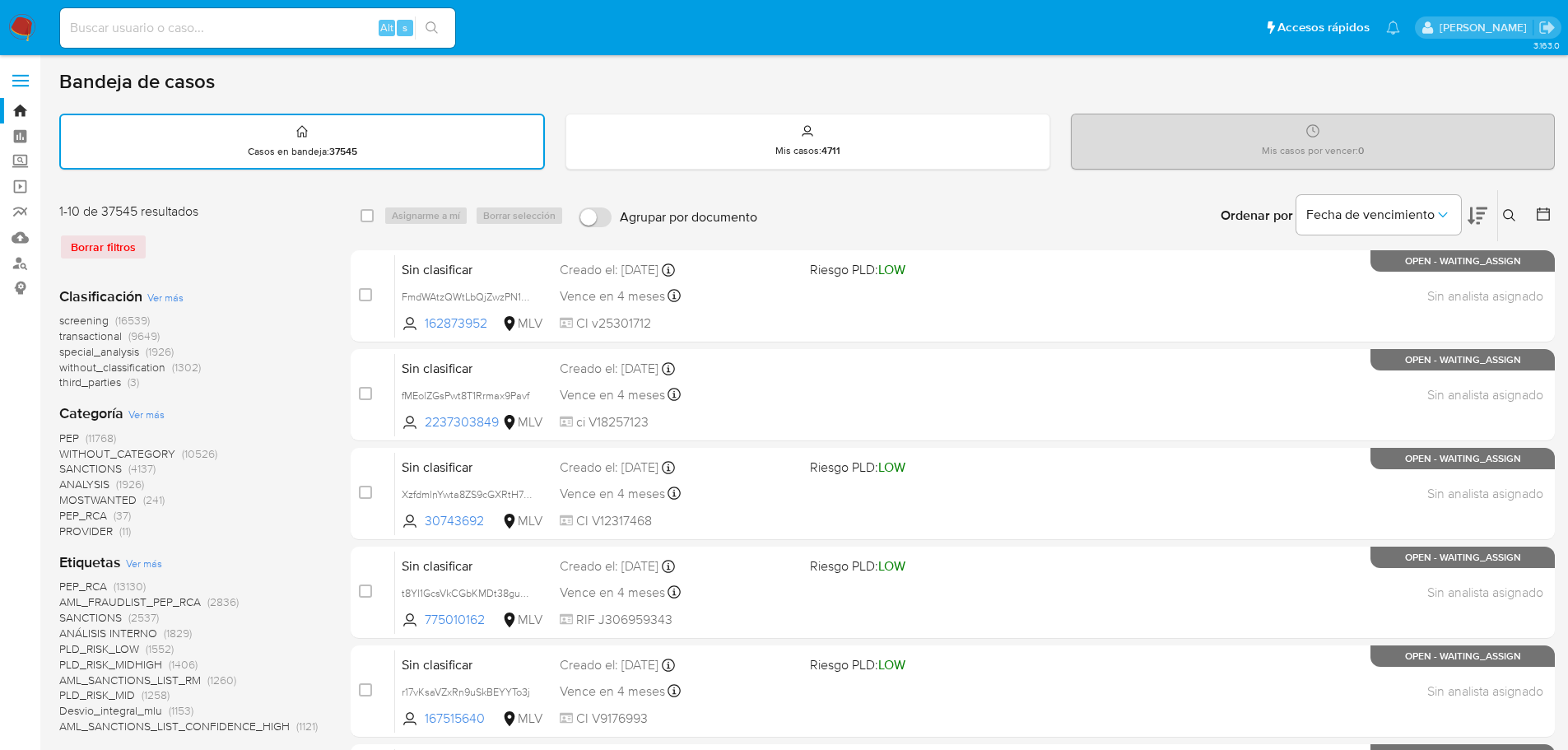
click at [1547, 215] on icon at bounding box center [1543, 213] width 16 height 16
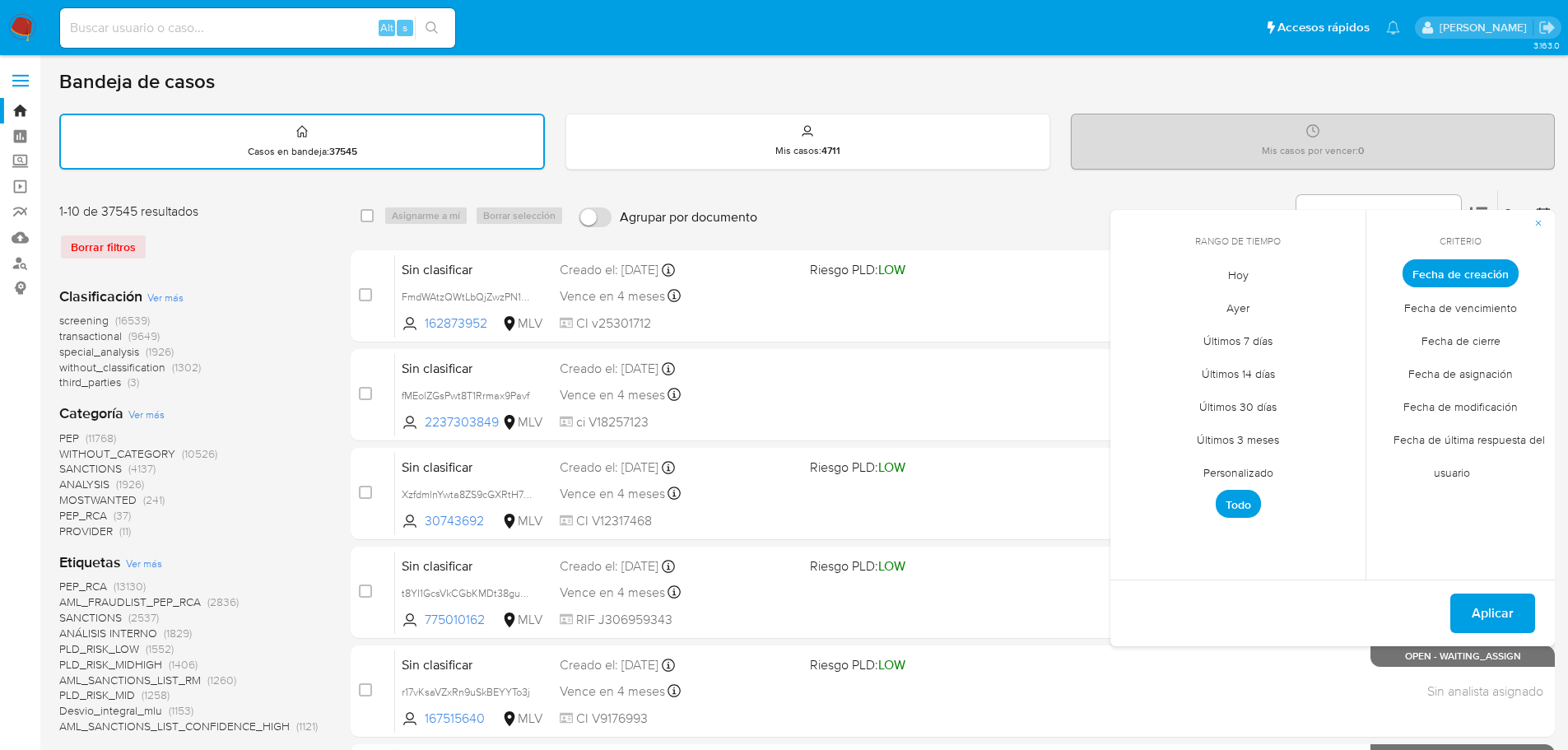
click at [1229, 278] on span "Hoy" at bounding box center [1238, 274] width 55 height 34
click at [1477, 336] on span "Fecha de cierre" at bounding box center [1460, 340] width 113 height 34
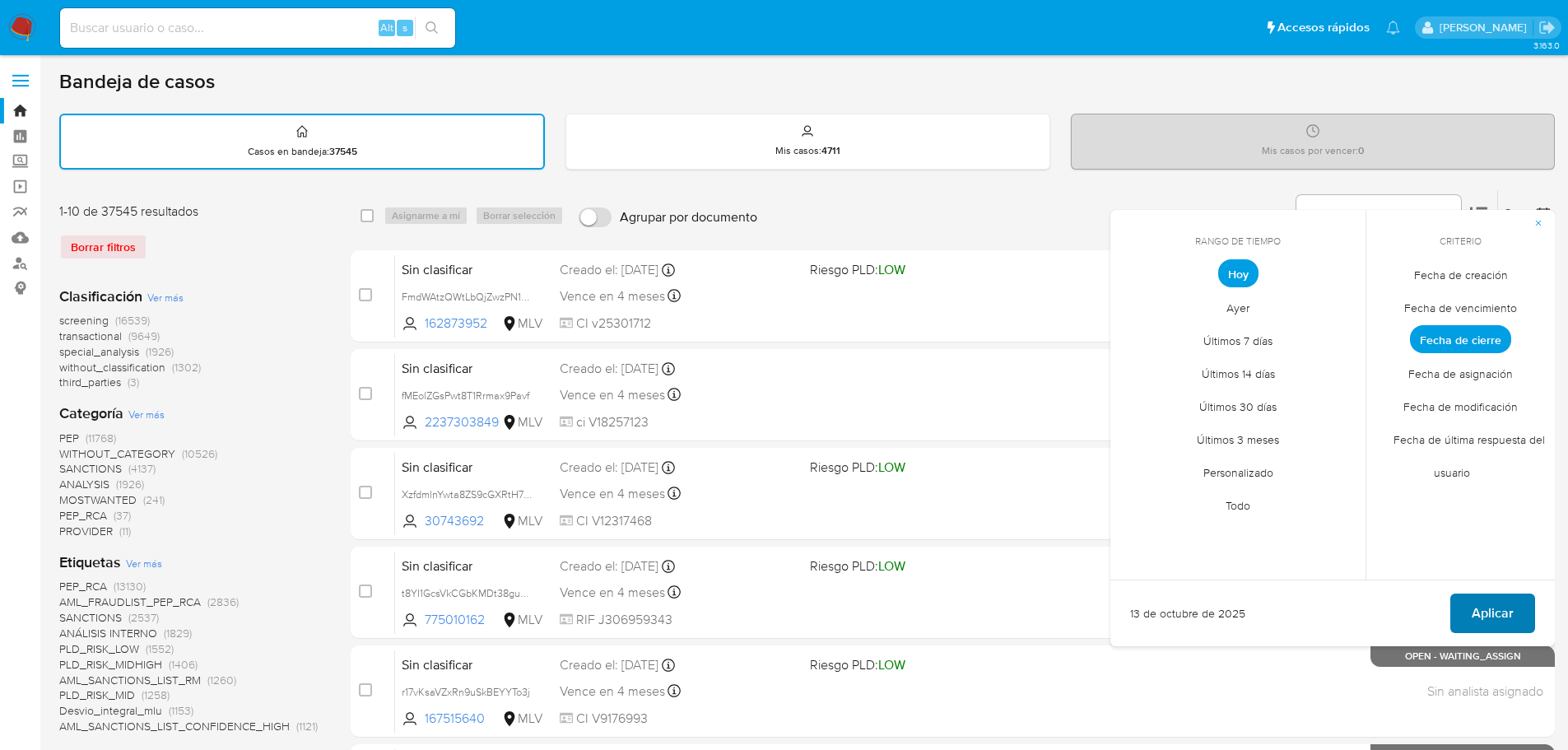
click at [1492, 605] on span "Aplicar" at bounding box center [1492, 612] width 42 height 36
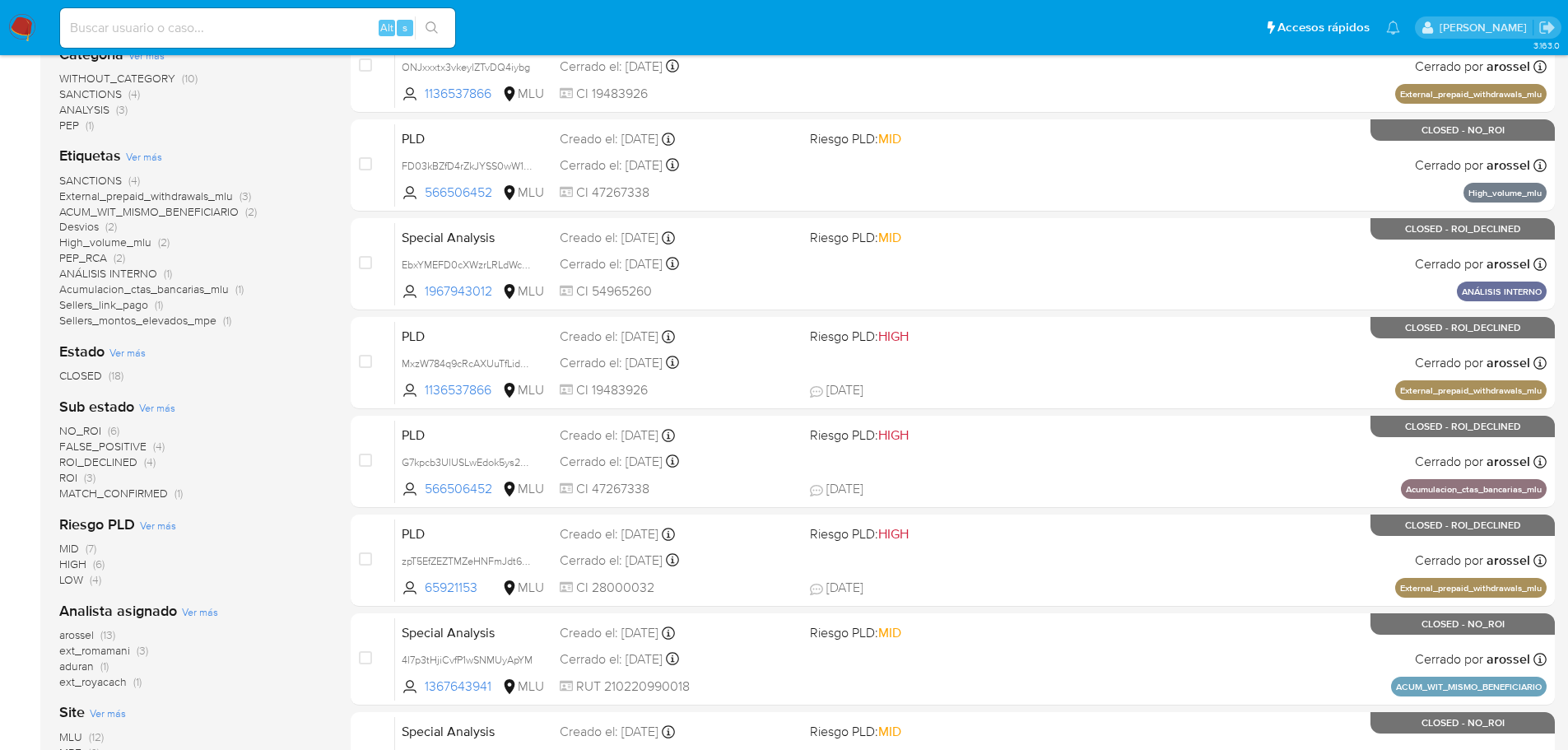
scroll to position [329, 0]
click at [84, 629] on span "arossel" at bounding box center [77, 633] width 35 height 16
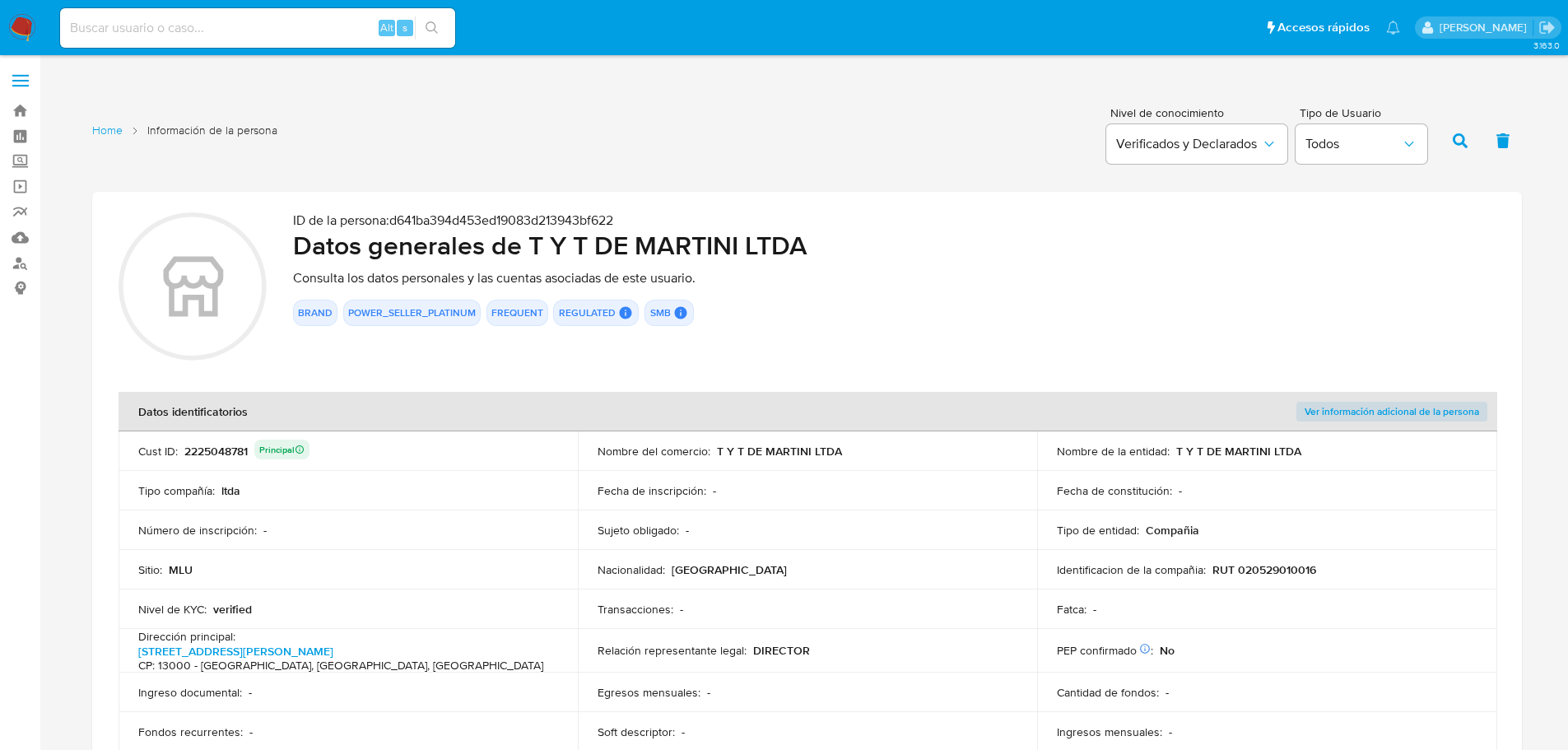
scroll to position [82, 0]
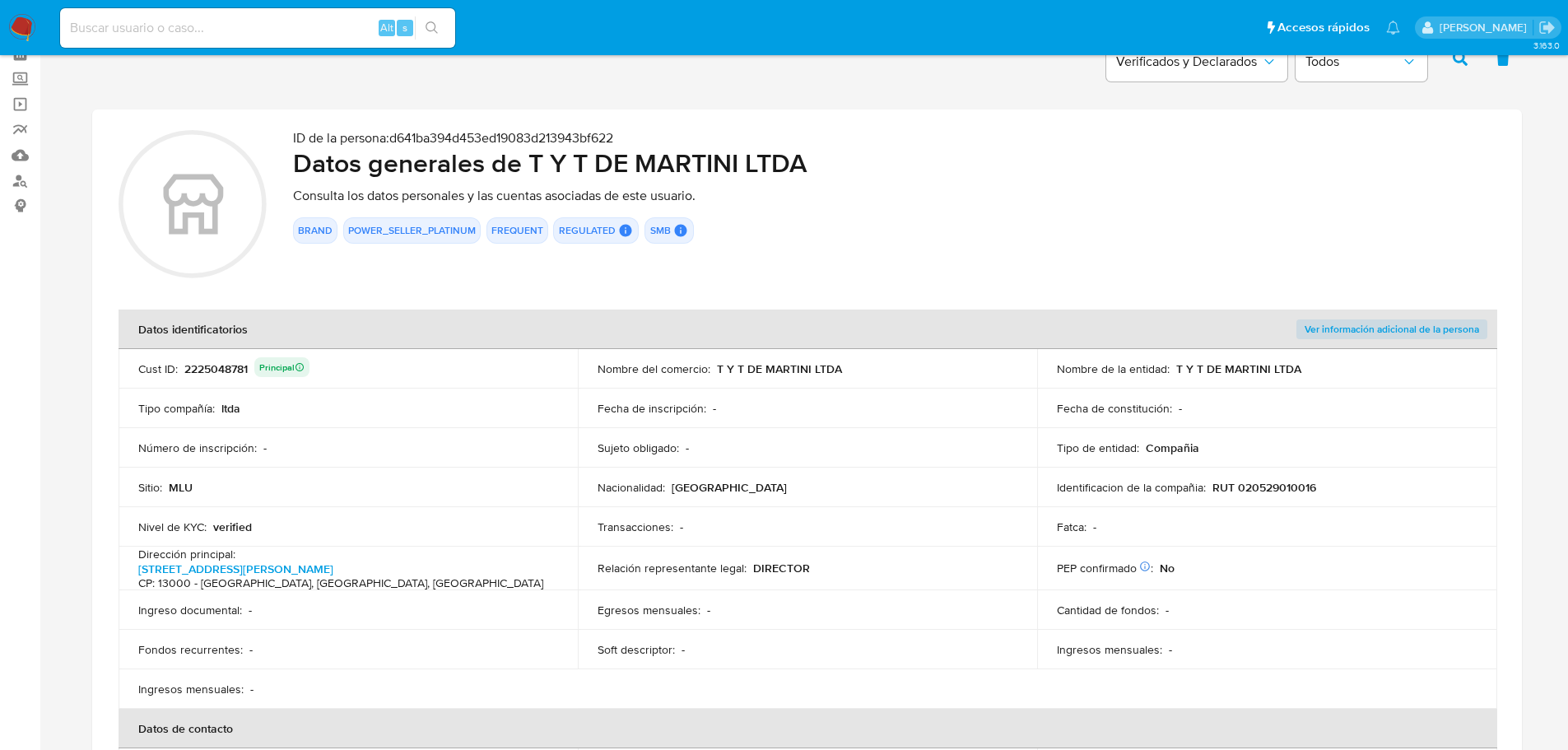
click at [241, 364] on div "2225048781 Principal" at bounding box center [246, 369] width 125 height 23
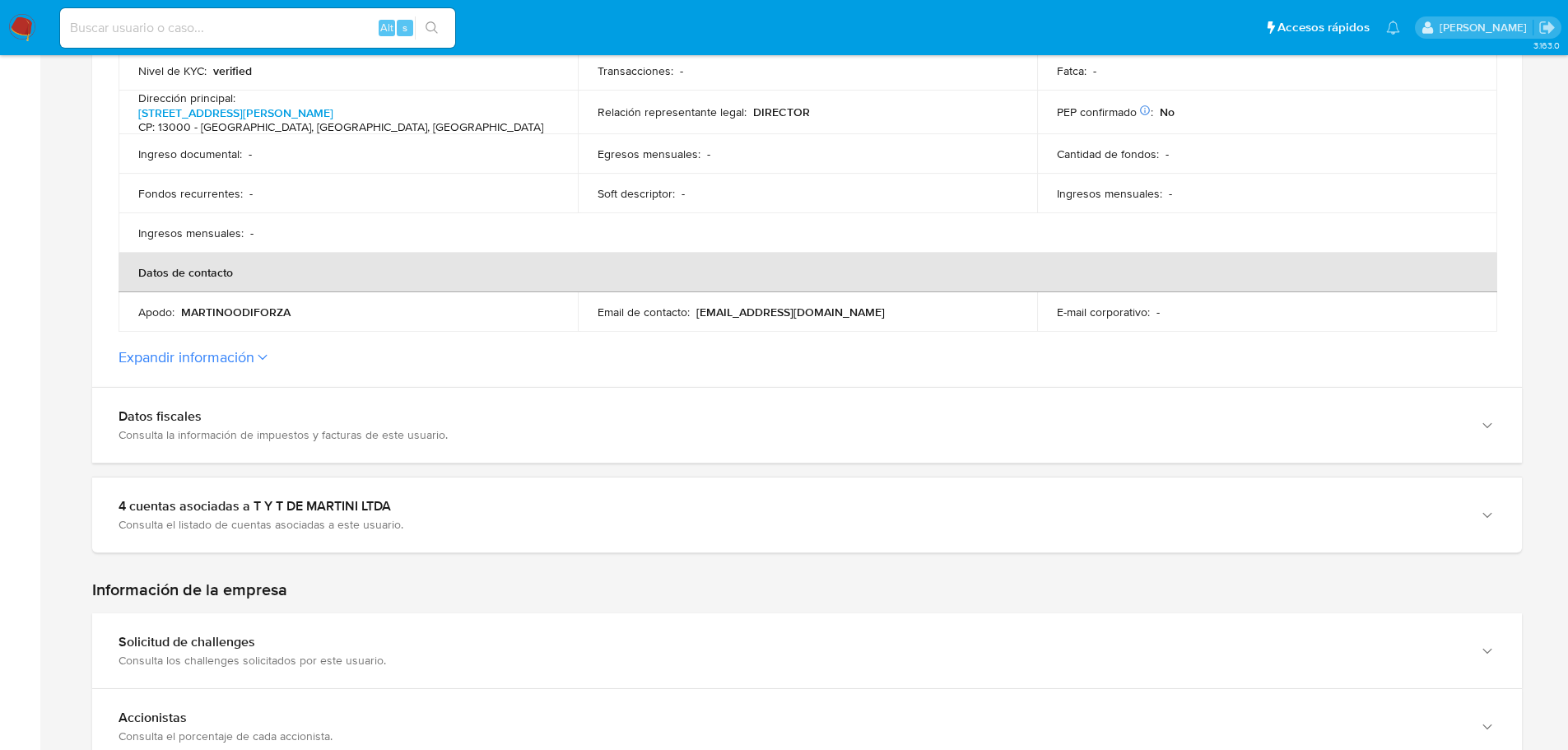
scroll to position [577, 0]
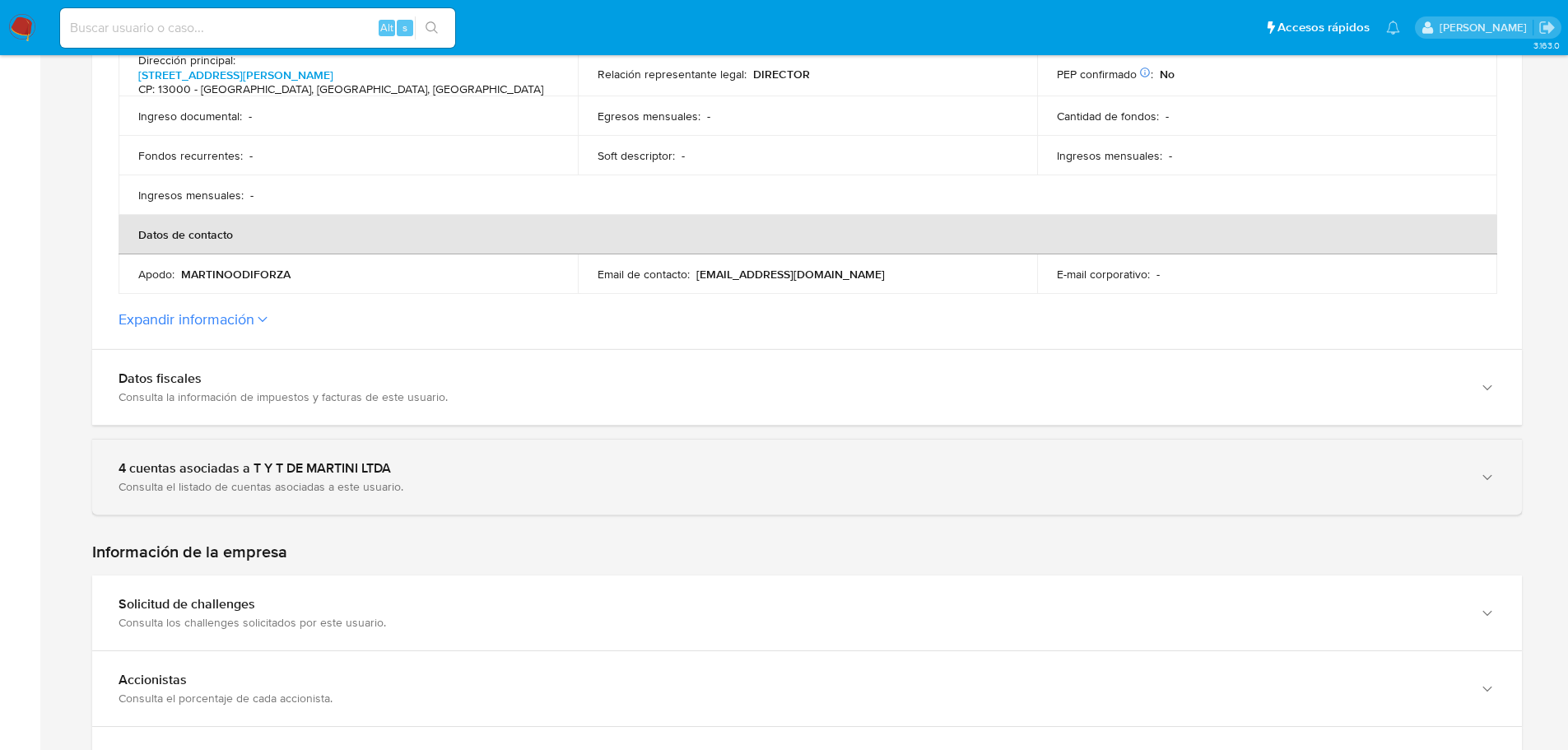
click at [221, 460] on div "4 cuentas asociadas a T Y T DE MARTINI LTDA" at bounding box center [790, 468] width 1344 height 16
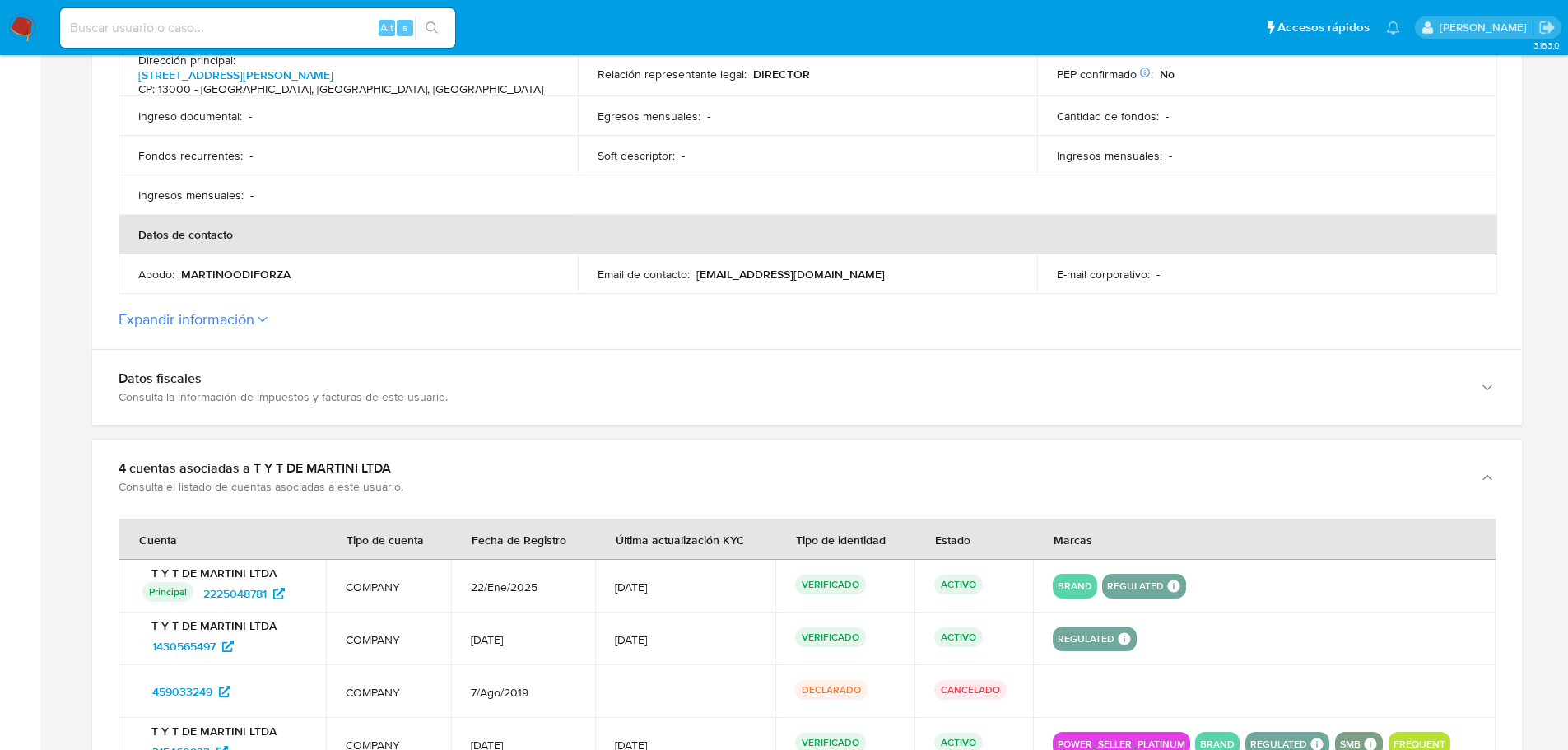
scroll to position [740, 0]
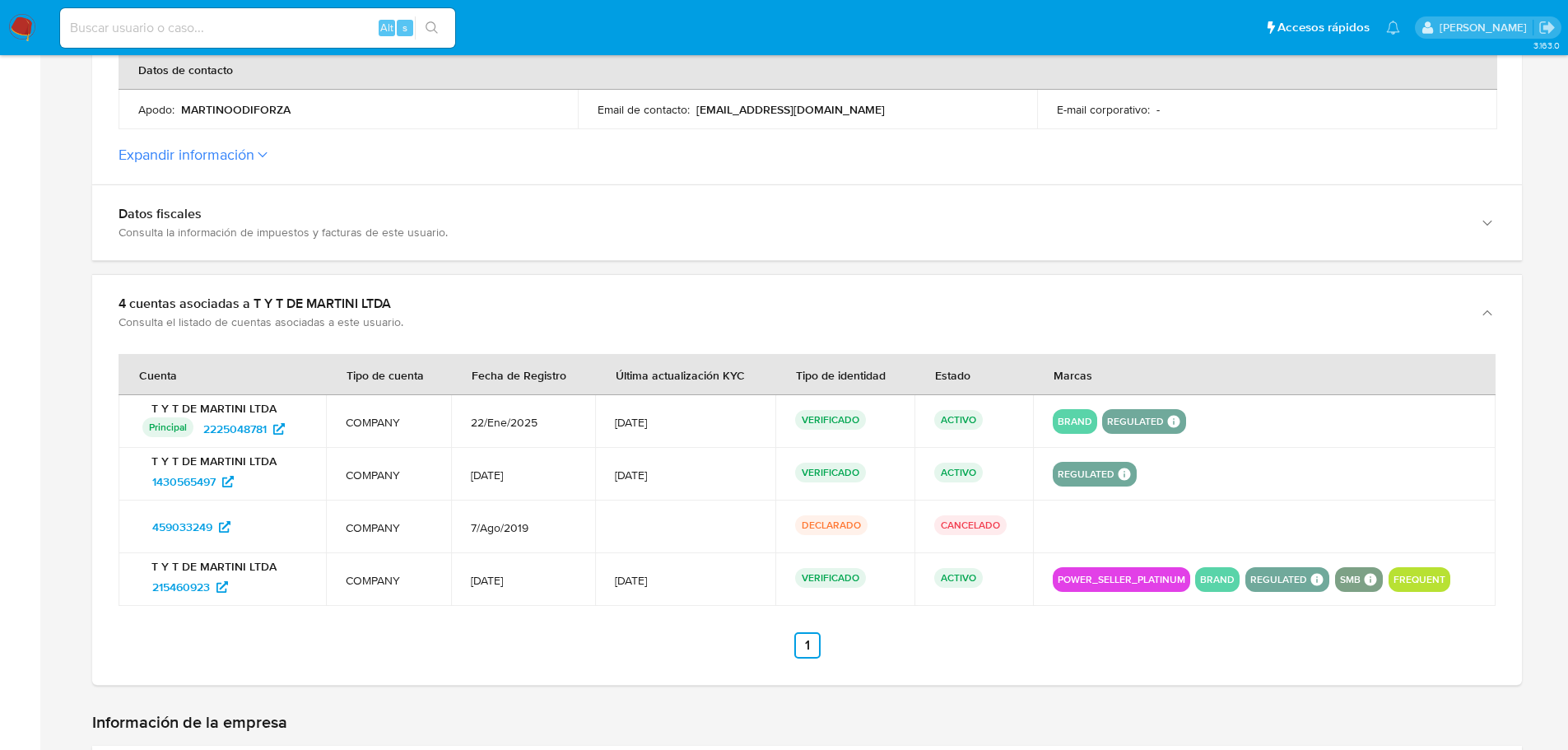
drag, startPoint x: 256, startPoint y: 532, endPoint x: 123, endPoint y: 531, distance: 133.0
click at [123, 531] on td "459033249" at bounding box center [222, 526] width 207 height 52
drag, startPoint x: 270, startPoint y: 484, endPoint x: 148, endPoint y: 485, distance: 122.0
click at [148, 485] on div "1430565497" at bounding box center [224, 481] width 164 height 26
drag, startPoint x: 313, startPoint y: 438, endPoint x: 204, endPoint y: 427, distance: 109.6
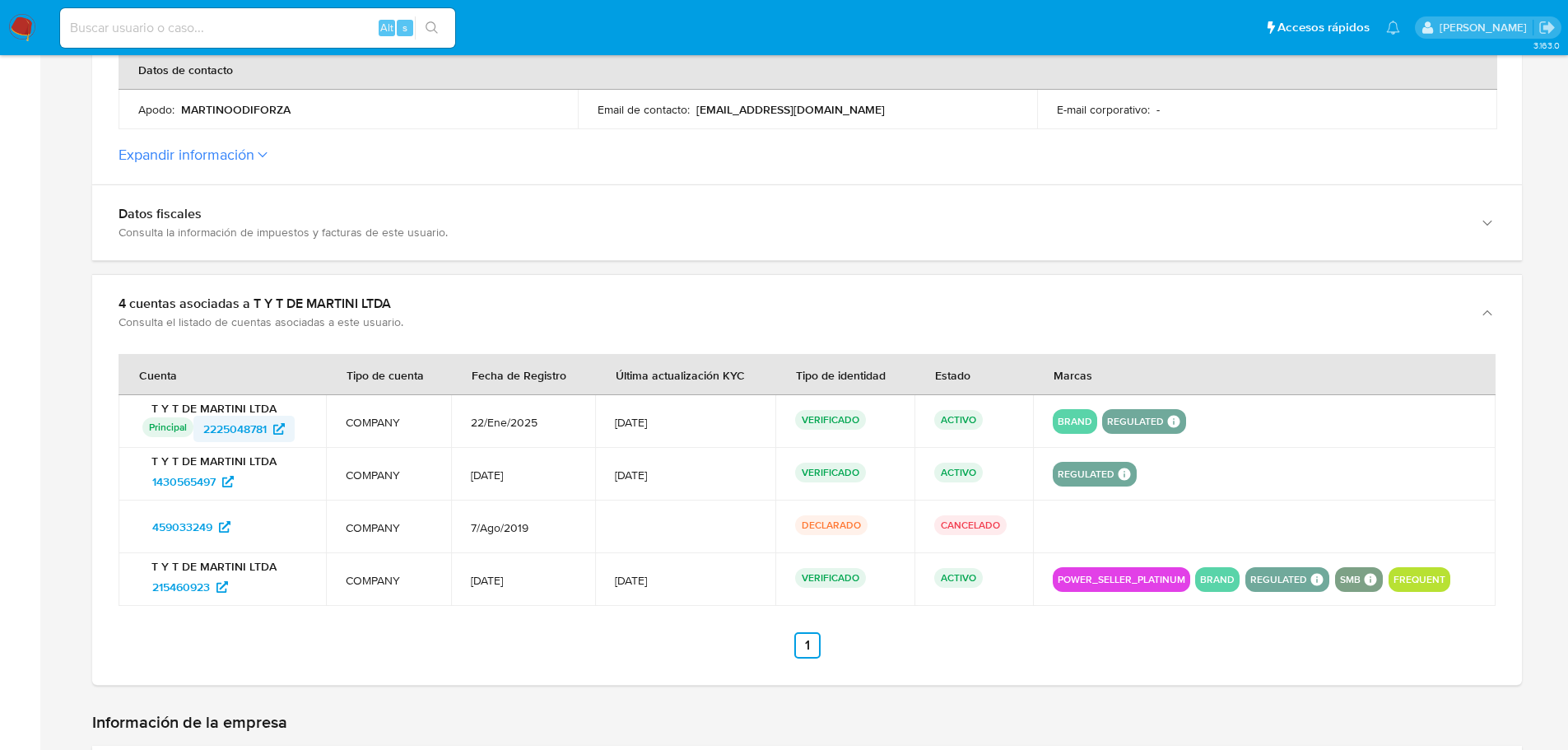
click at [204, 427] on td "T Y T DE MARTINI LTDA Principal Identificado como usuario principal 2225048781" at bounding box center [222, 422] width 207 height 52
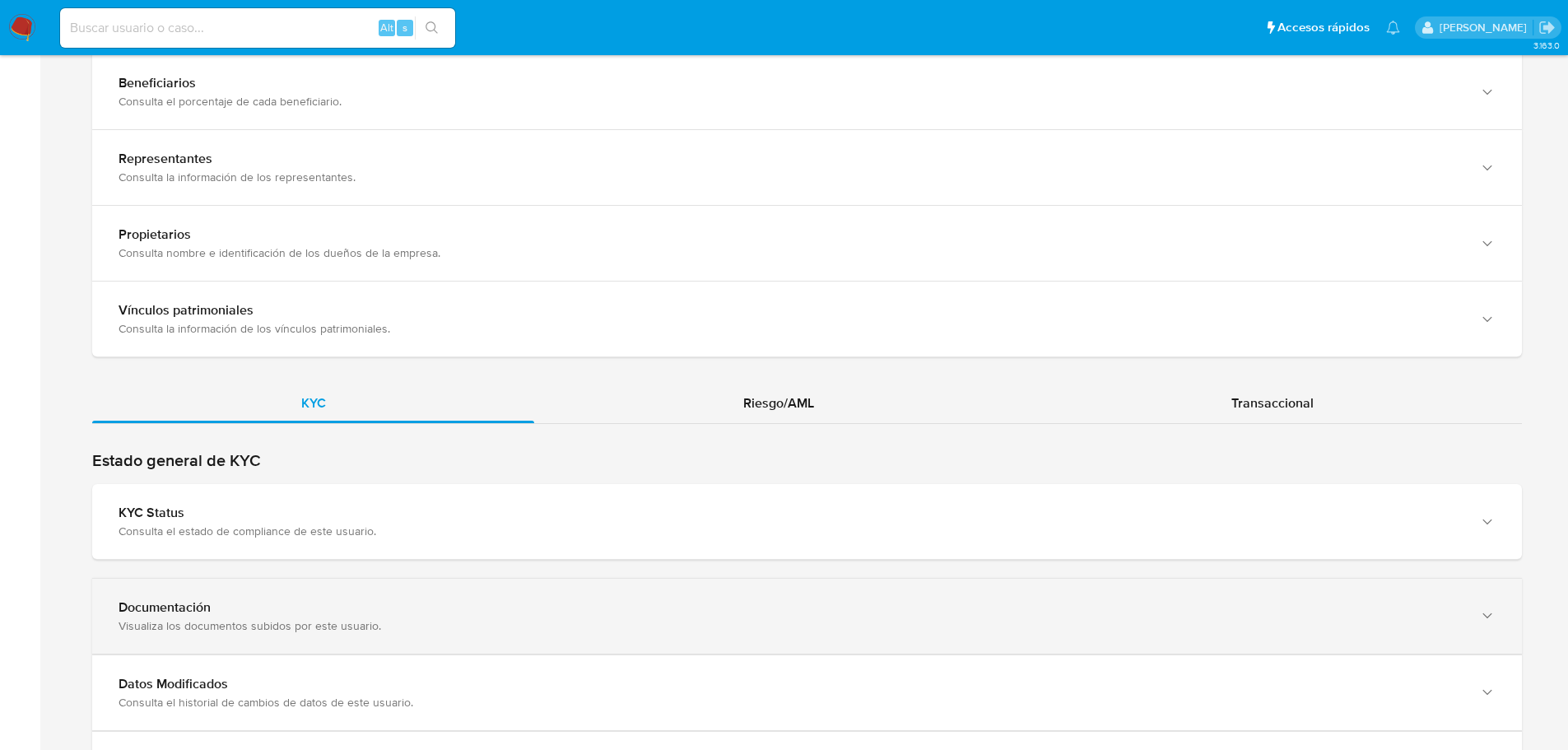
scroll to position [1811, 0]
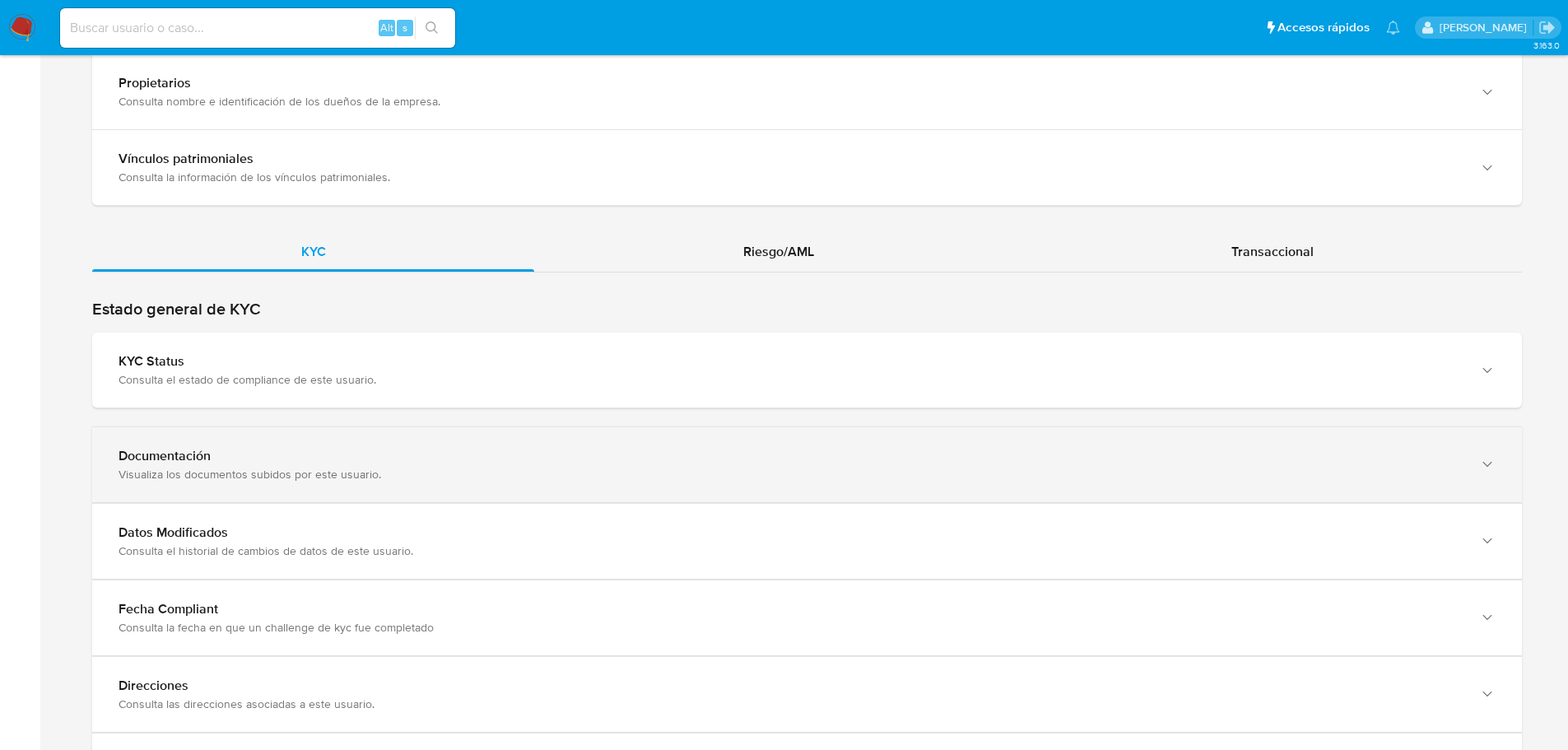
click at [528, 486] on div "Documentación Visualiza los documentos subidos por este usuario." at bounding box center [806, 464] width 1429 height 75
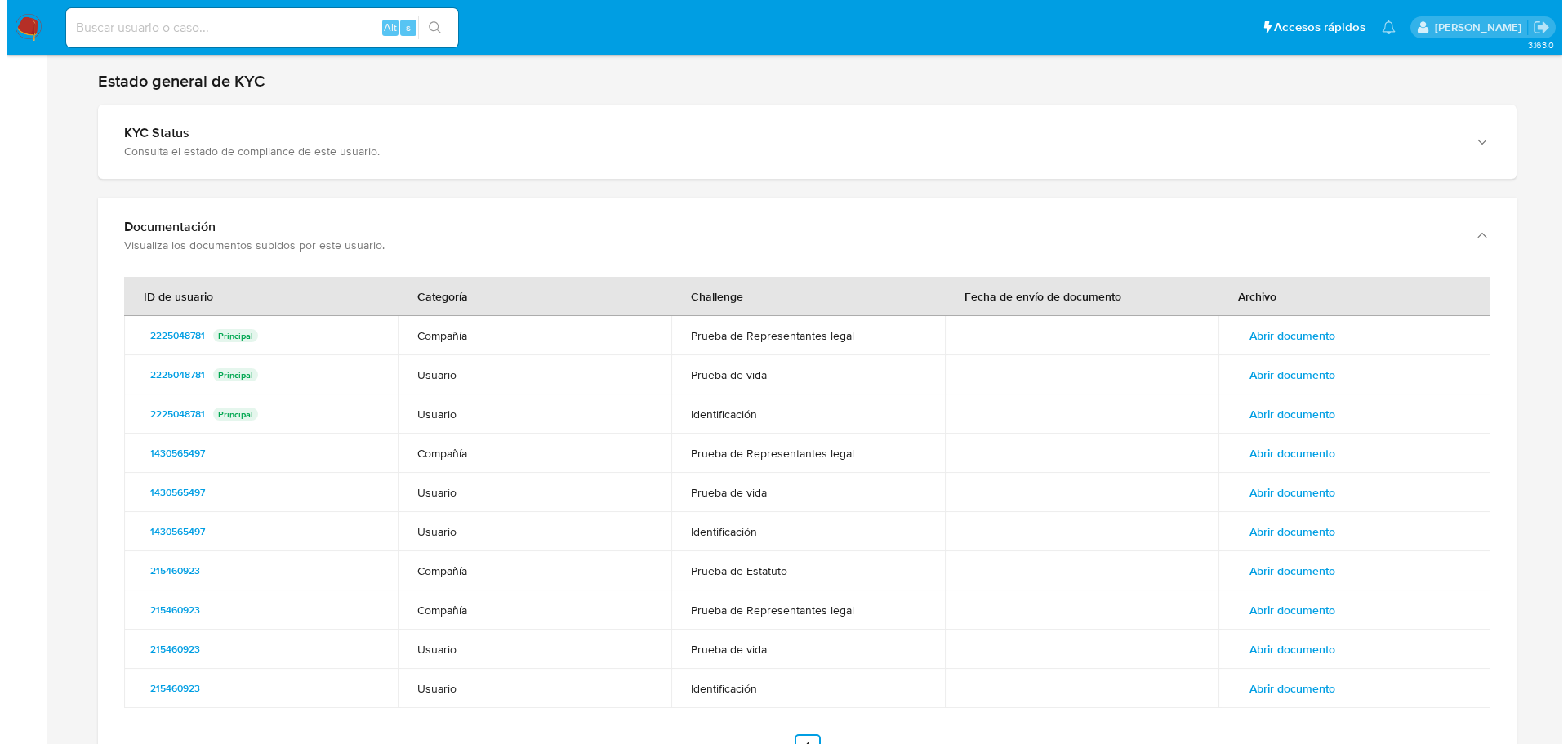
scroll to position [2041, 0]
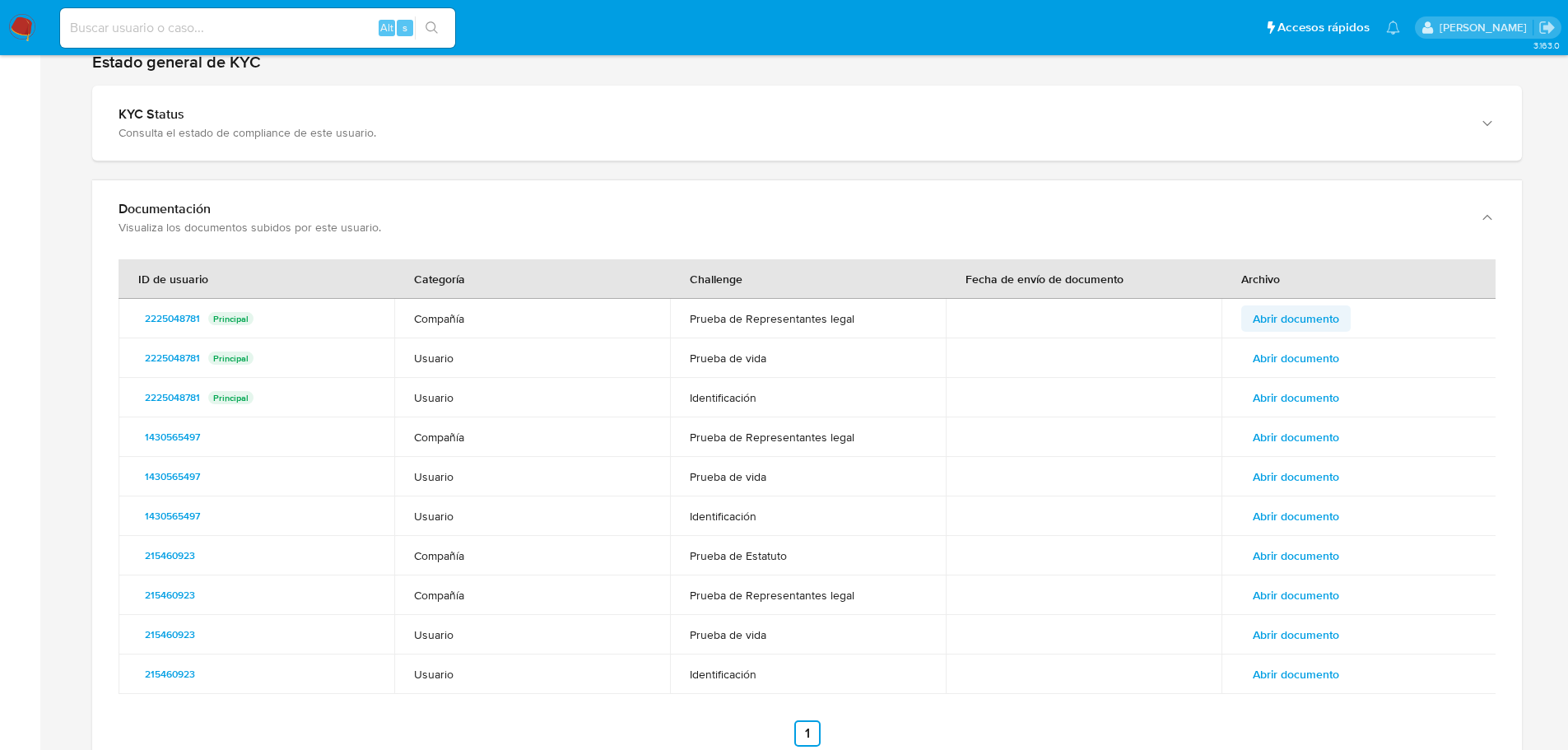
click at [1325, 314] on span "Abrir documento" at bounding box center [1296, 319] width 86 height 23
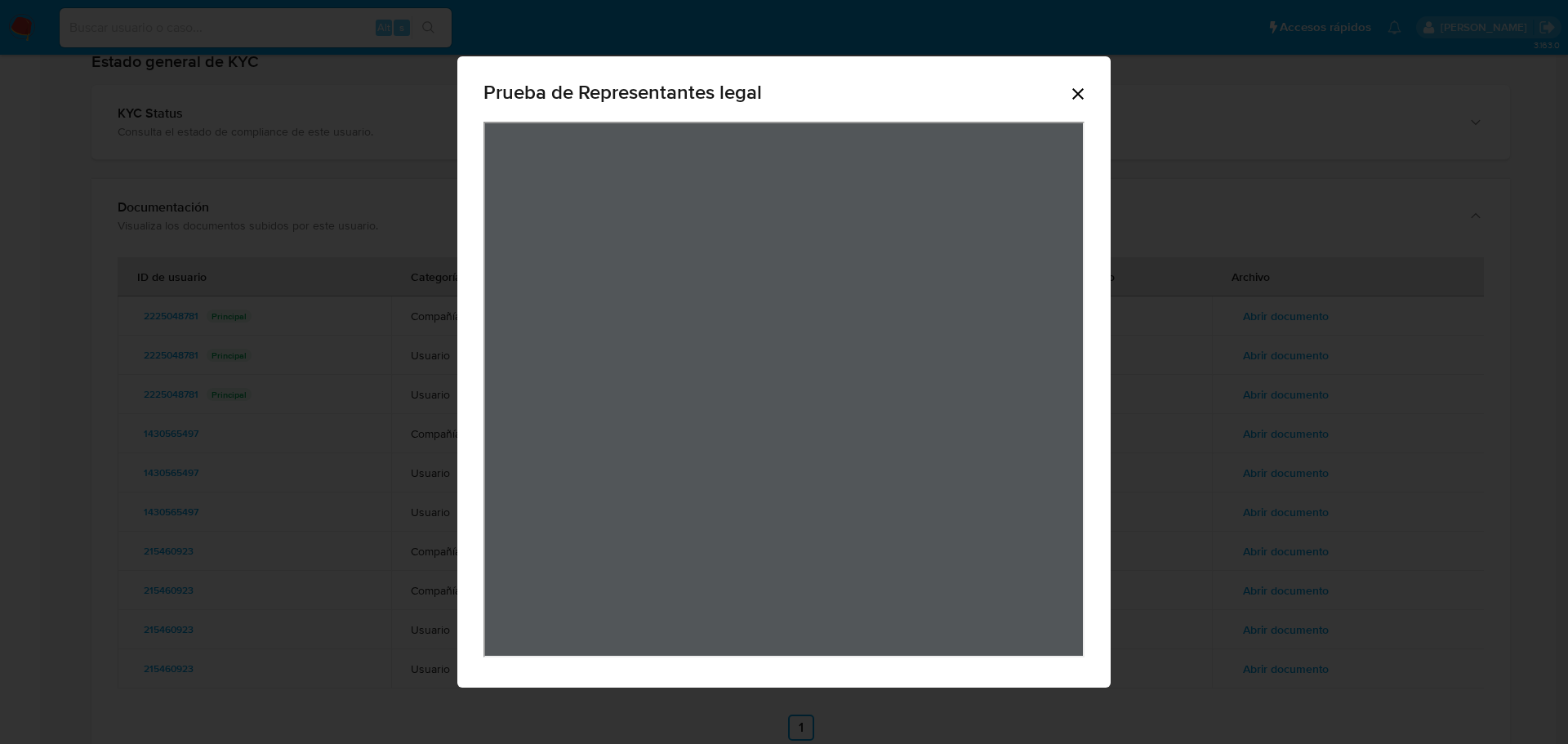
click at [1227, 231] on div "Prueba de Representantes legal" at bounding box center [784, 372] width 1568 height 744
click at [1072, 95] on icon "Cerrar" at bounding box center [1078, 93] width 19 height 19
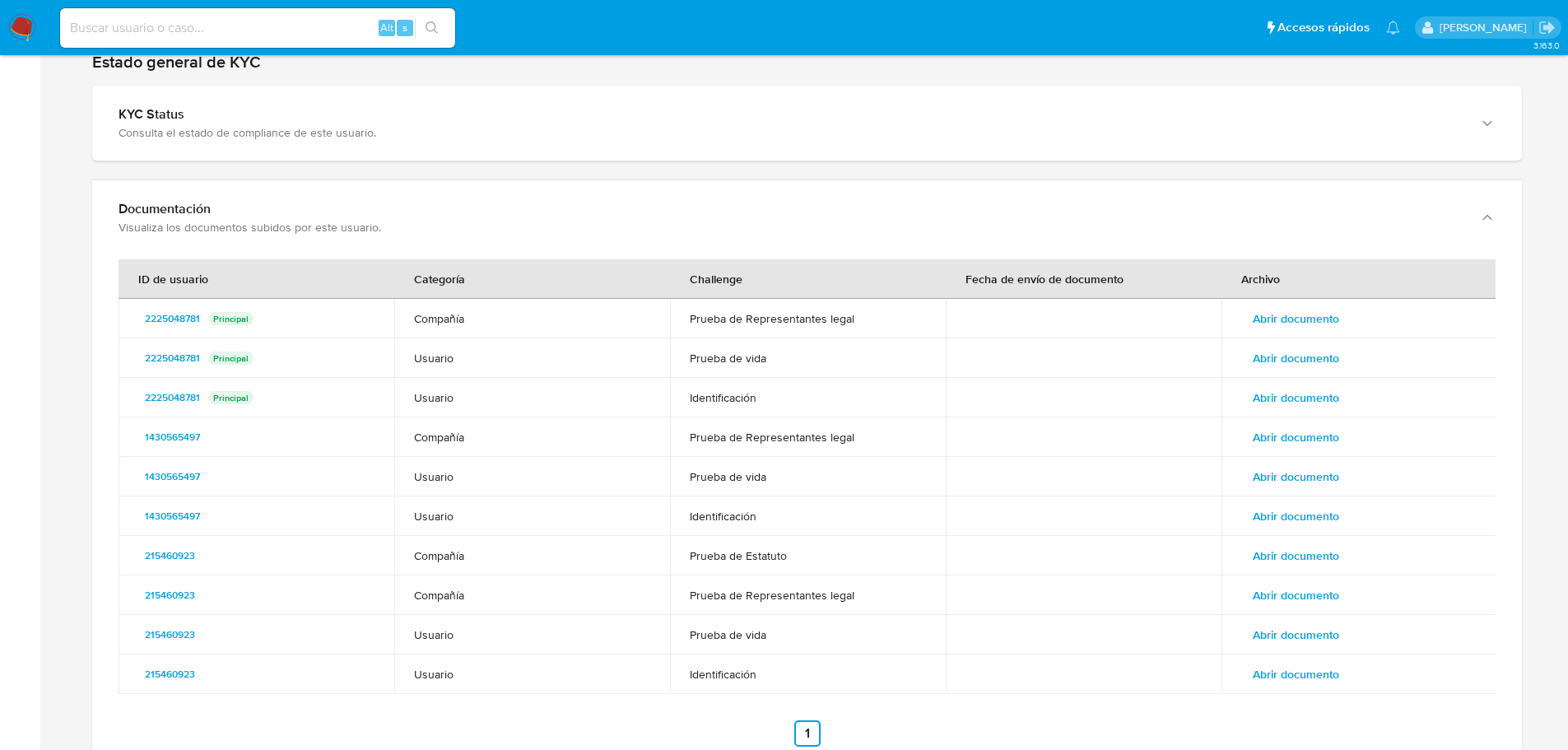
click at [1306, 314] on span "Abrir documento" at bounding box center [1296, 319] width 86 height 23
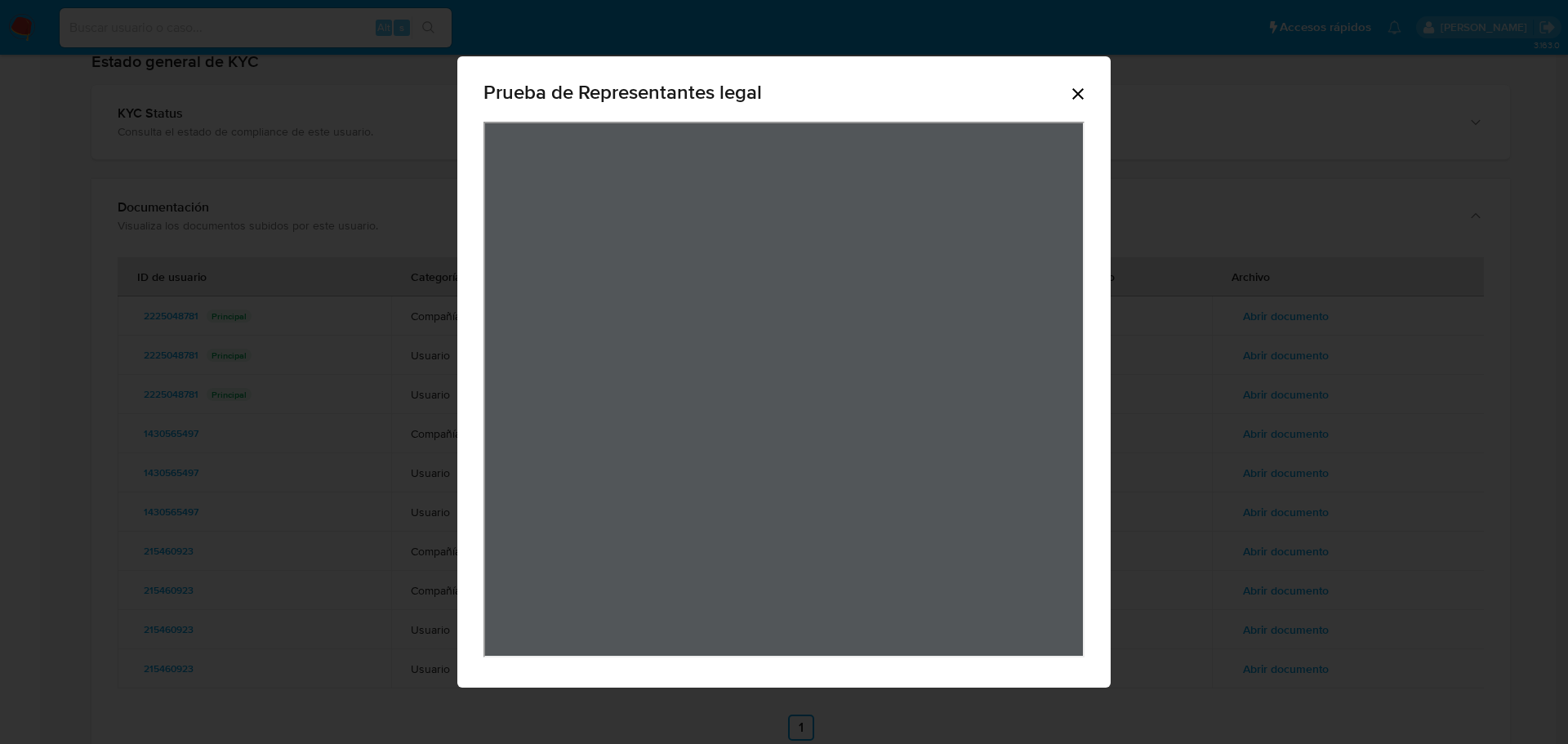
click at [1254, 296] on div "Prueba de Representantes legal" at bounding box center [784, 372] width 1568 height 744
click at [1079, 95] on icon "Cerrar" at bounding box center [1078, 94] width 12 height 12
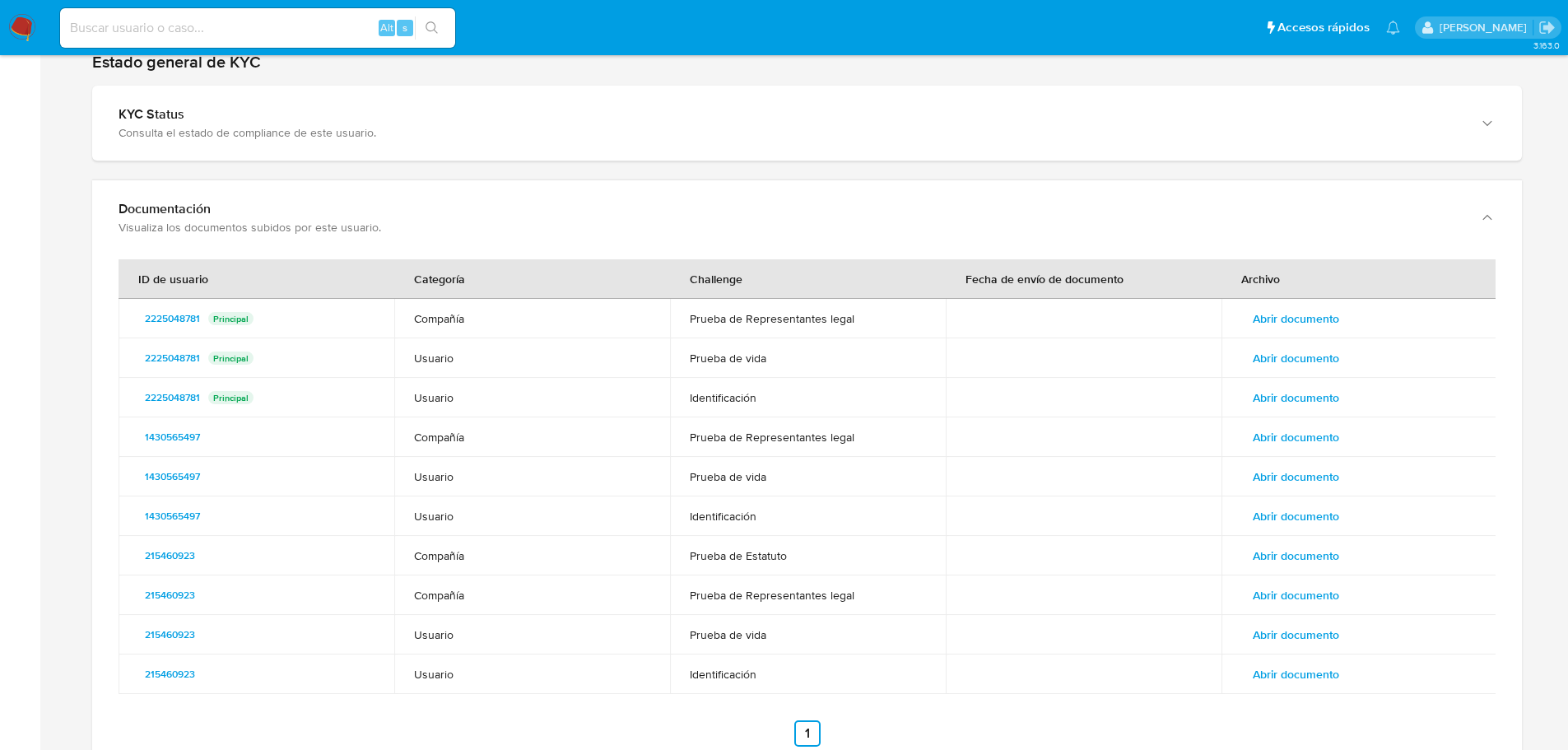
drag, startPoint x: 255, startPoint y: 307, endPoint x: 129, endPoint y: 309, distance: 126.0
click at [129, 309] on td "2225048781 Principal" at bounding box center [256, 318] width 276 height 40
click at [1300, 358] on span "Abrir documento" at bounding box center [1296, 359] width 86 height 23
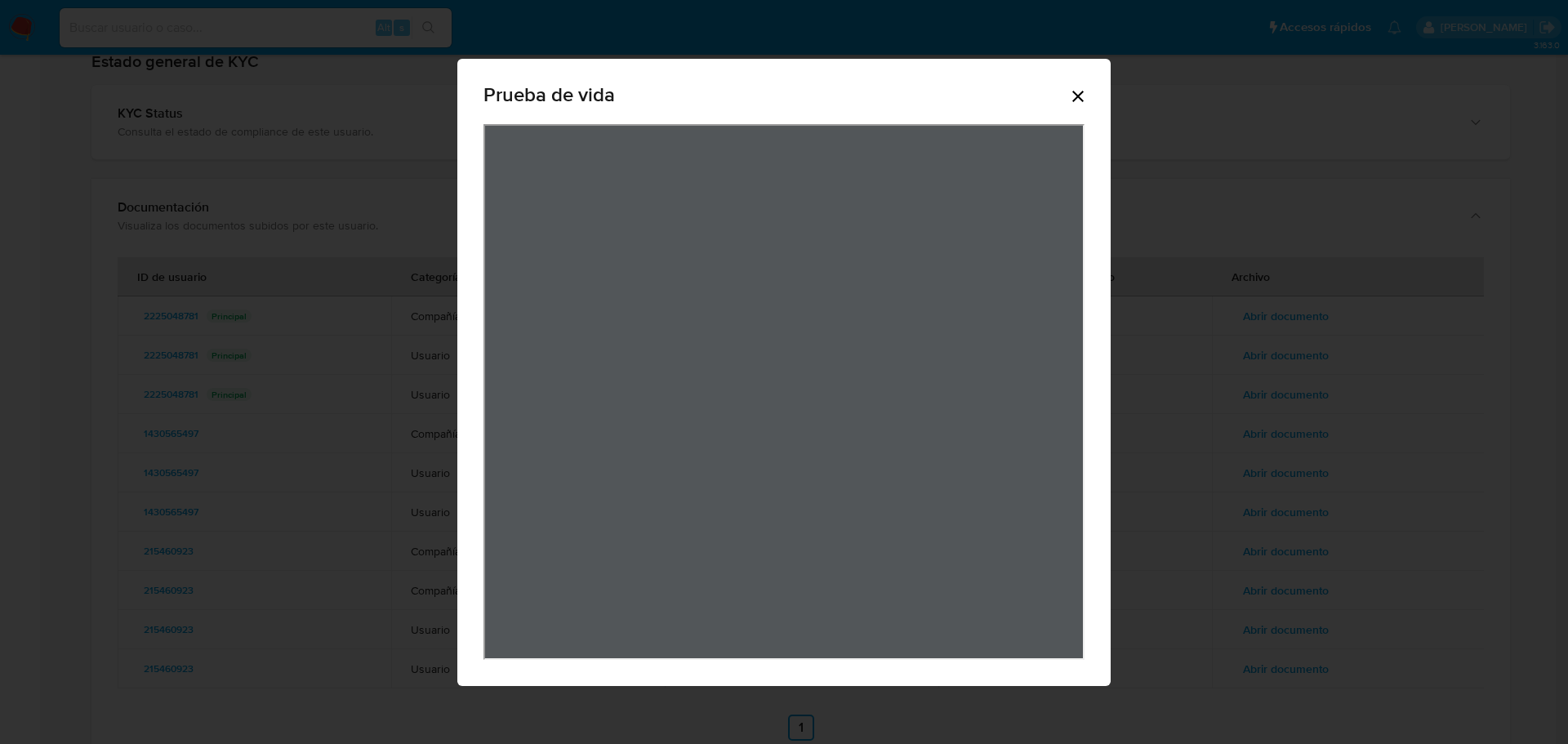
click at [1081, 89] on icon "Cerrar" at bounding box center [1078, 96] width 19 height 19
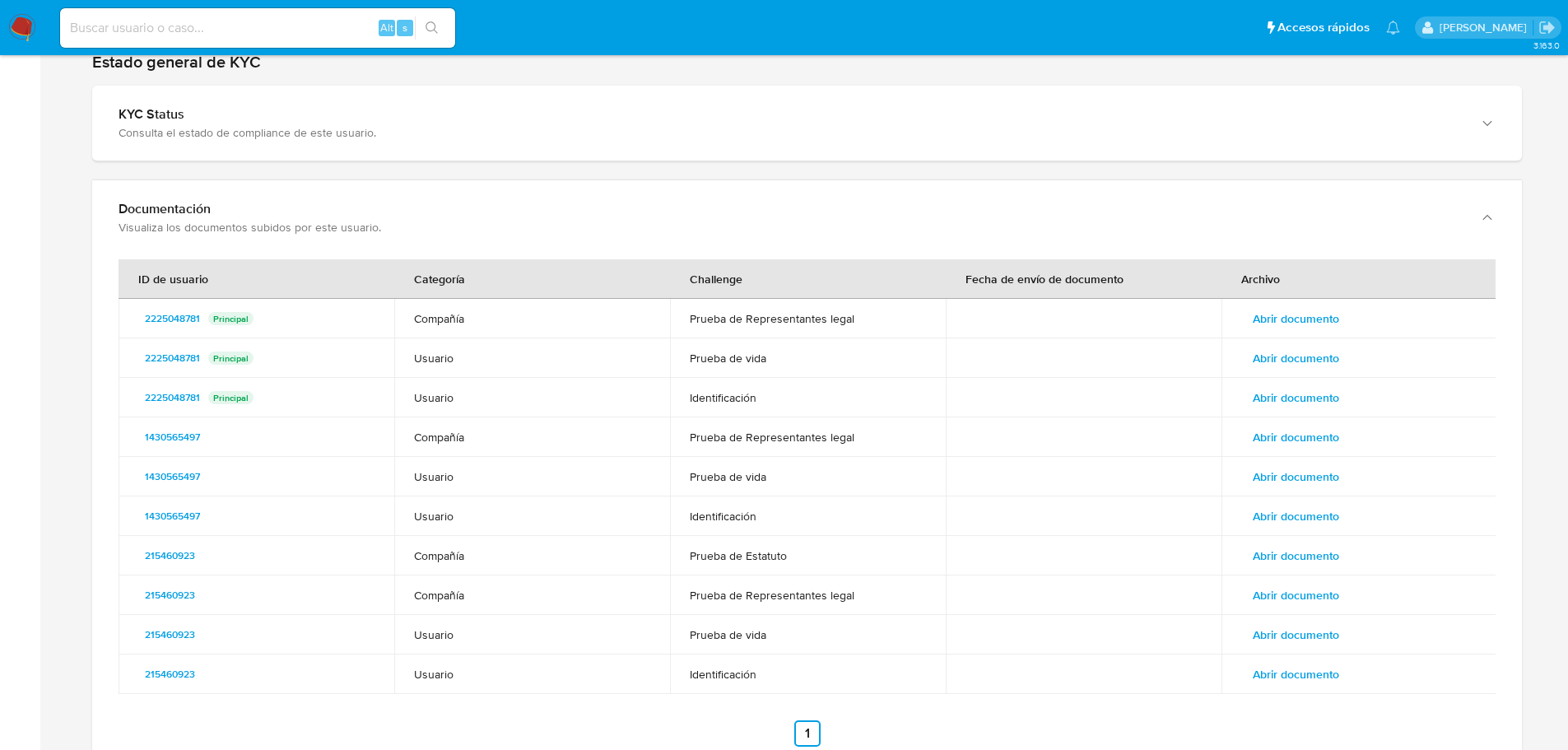
click at [1318, 387] on span "Abrir documento" at bounding box center [1296, 397] width 86 height 23
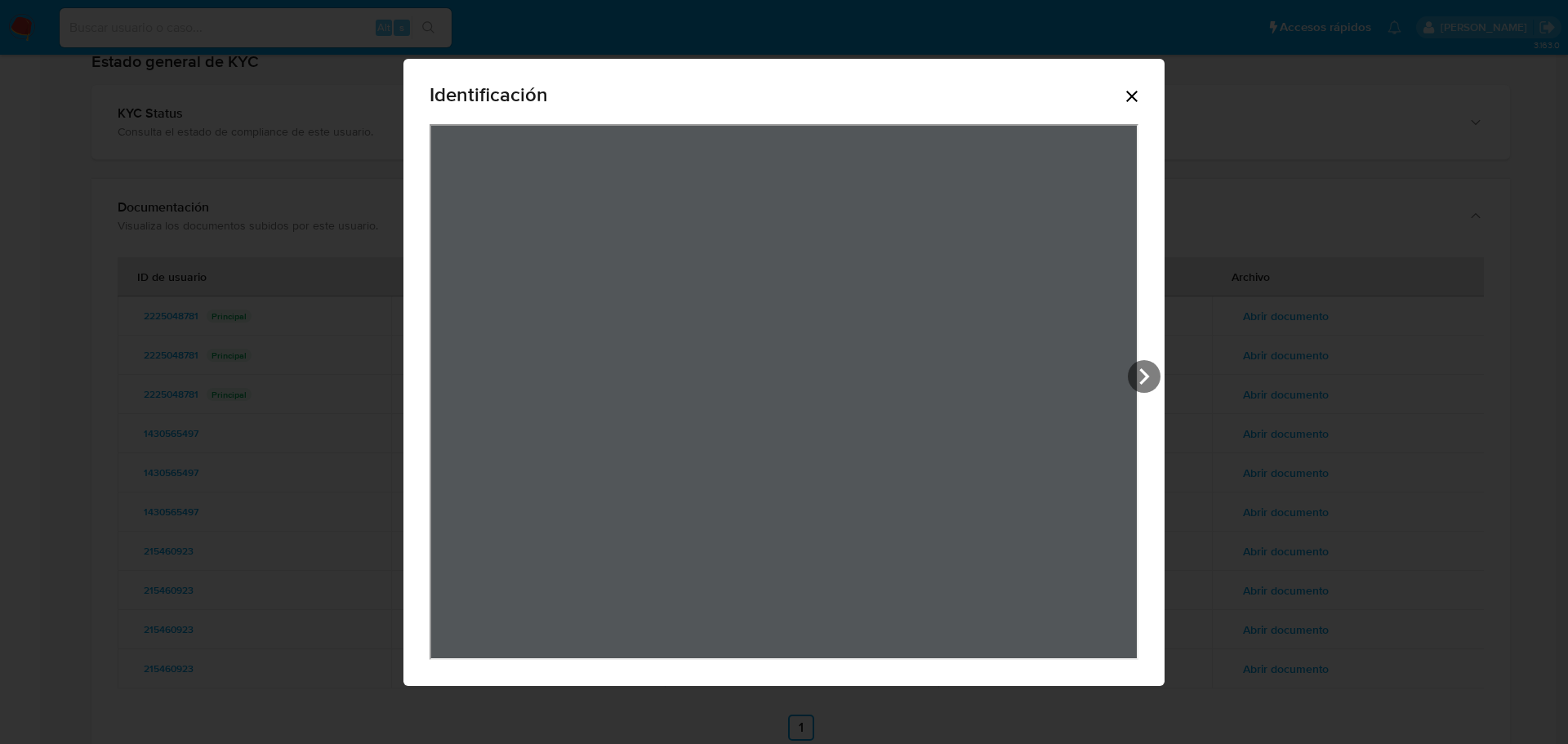
click at [1132, 96] on icon "Cerrar" at bounding box center [1132, 96] width 12 height 12
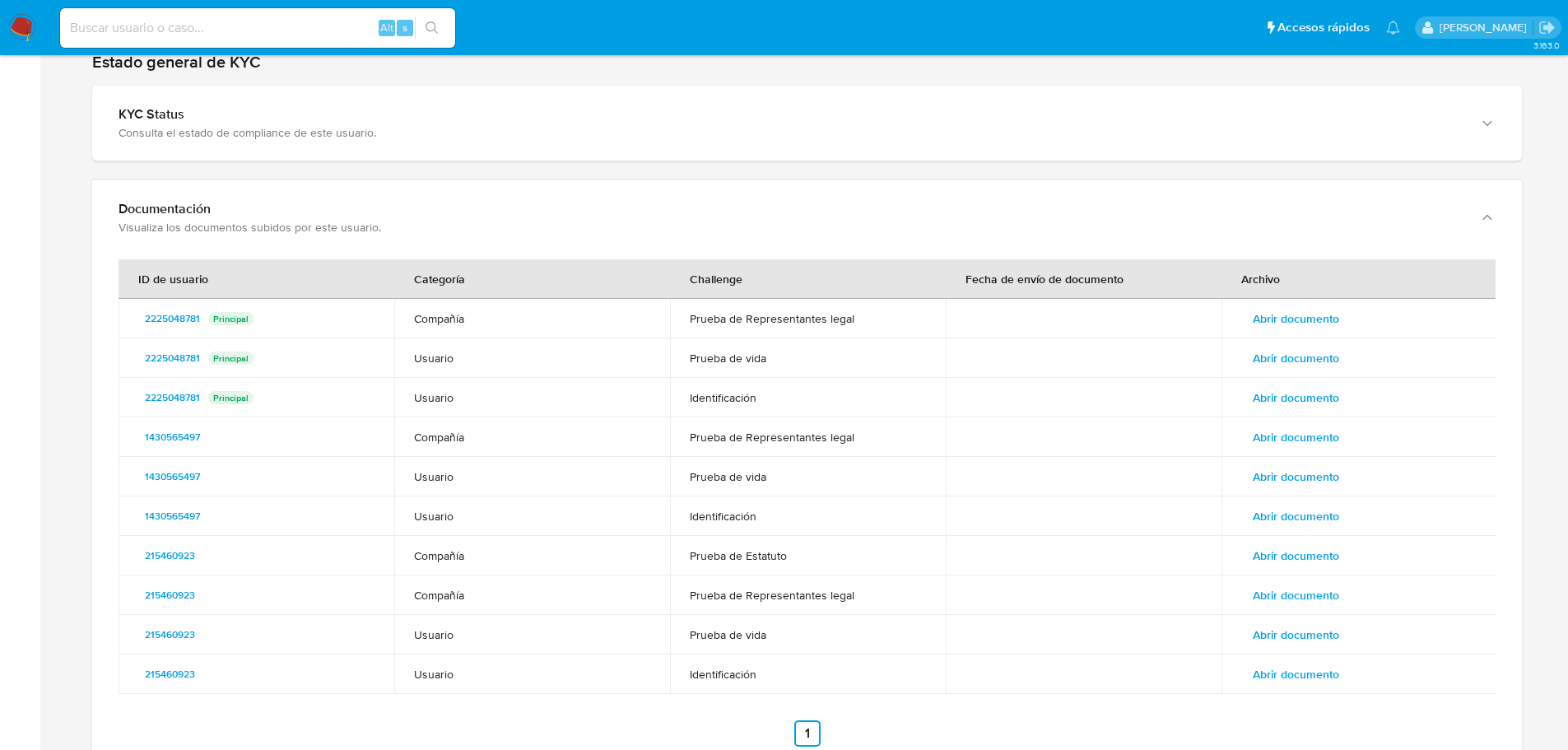
click at [1287, 396] on span "Abrir documento" at bounding box center [1296, 397] width 86 height 23
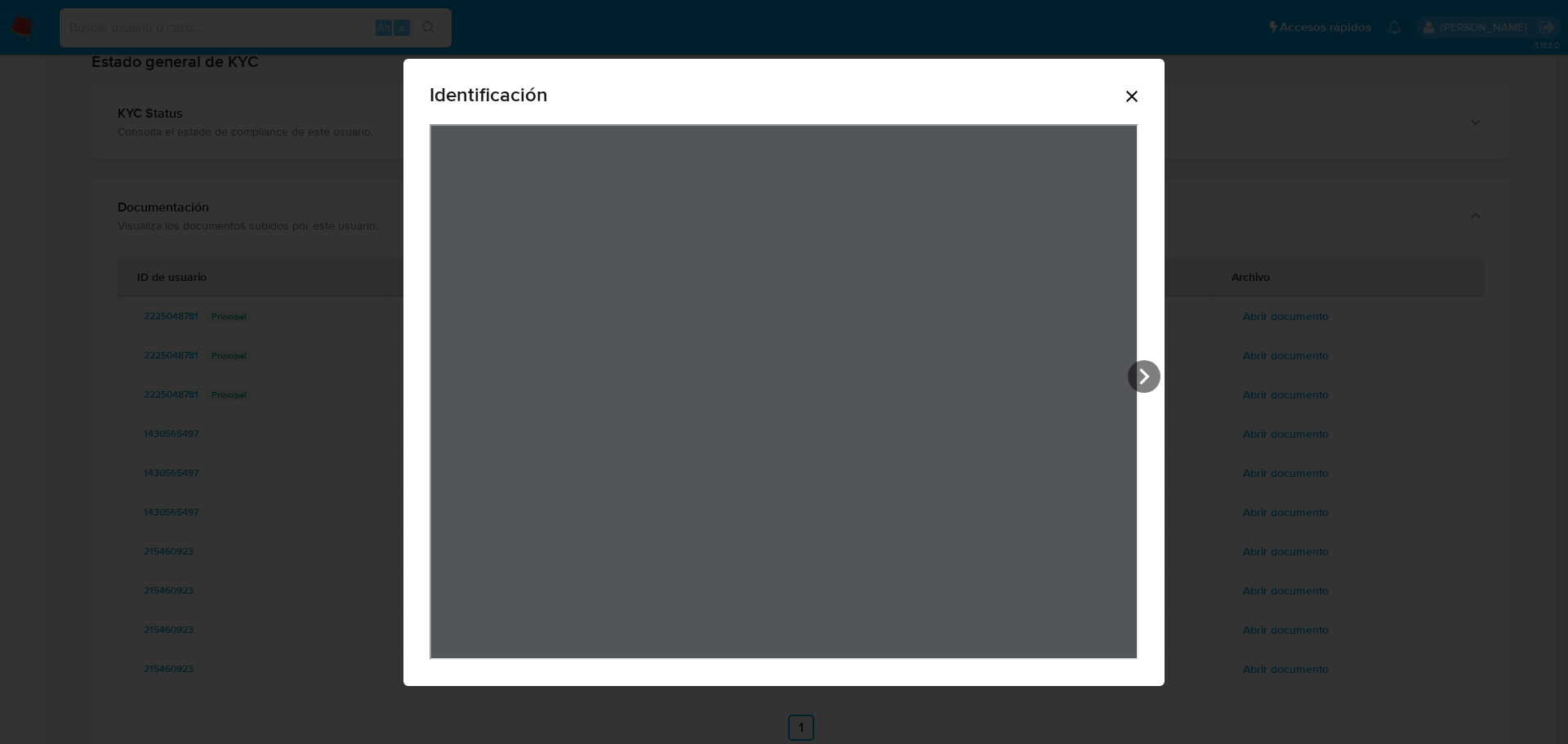
click at [1135, 99] on icon "Cerrar" at bounding box center [1132, 96] width 12 height 12
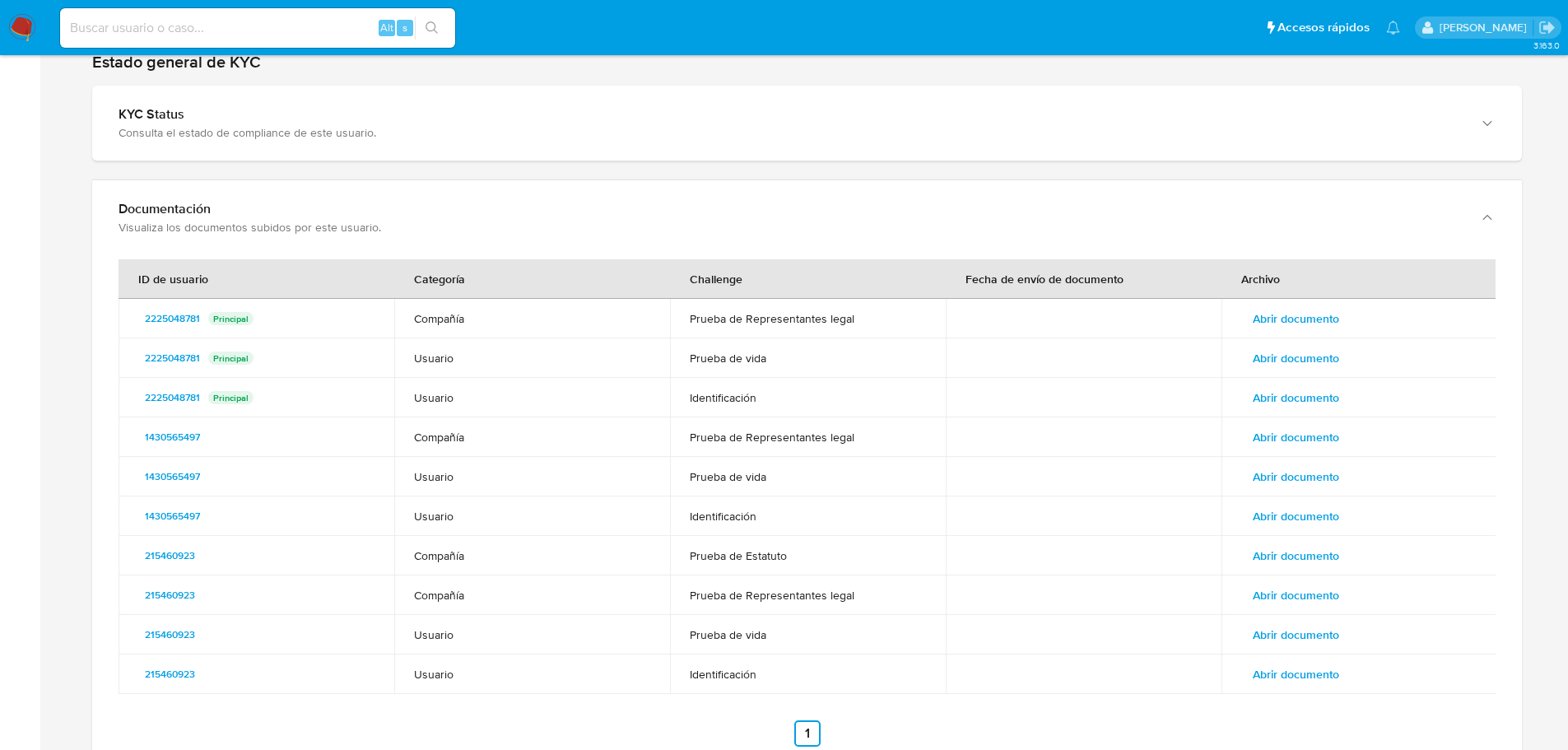
click at [1292, 437] on span "Abrir documento" at bounding box center [1296, 437] width 86 height 23
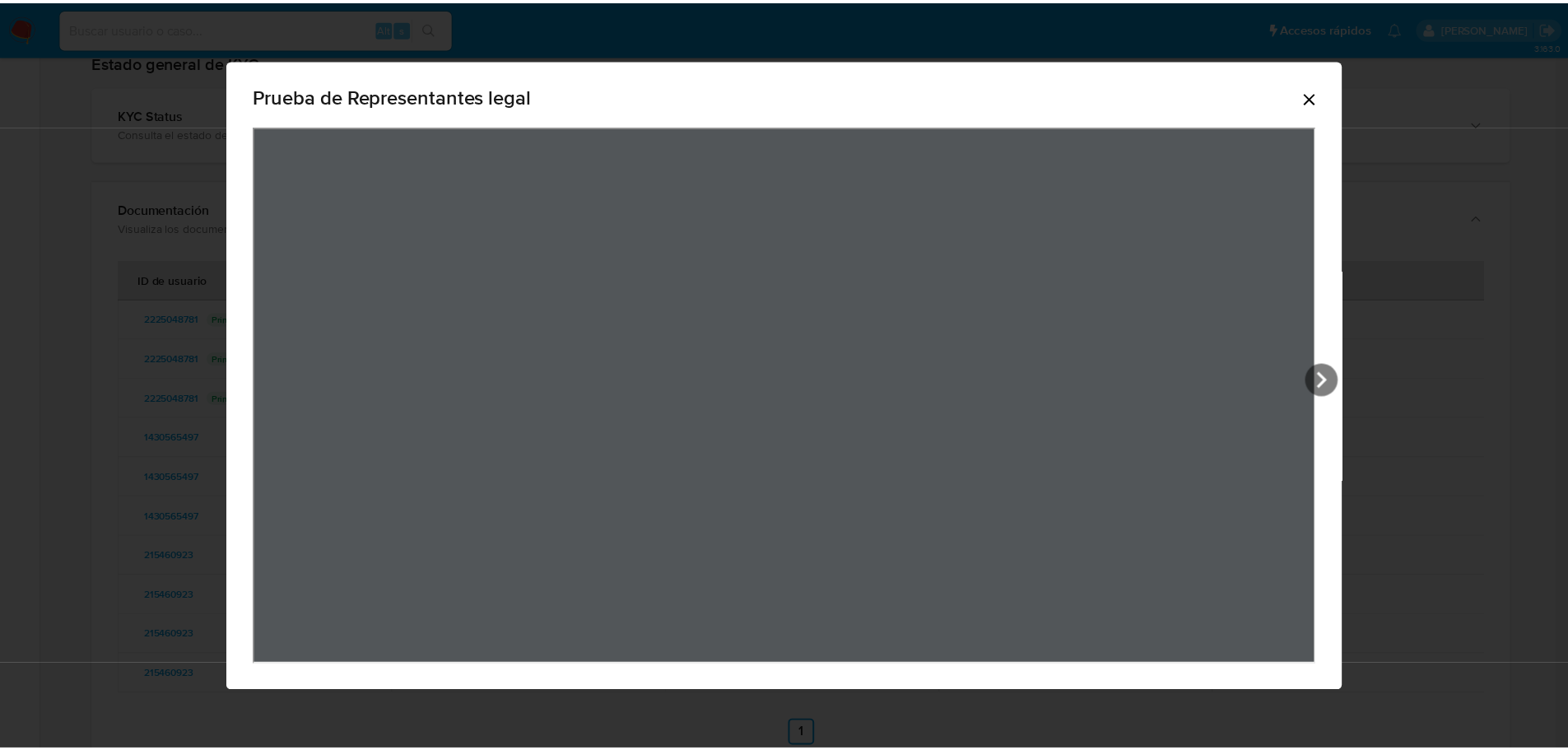
scroll to position [82, 0]
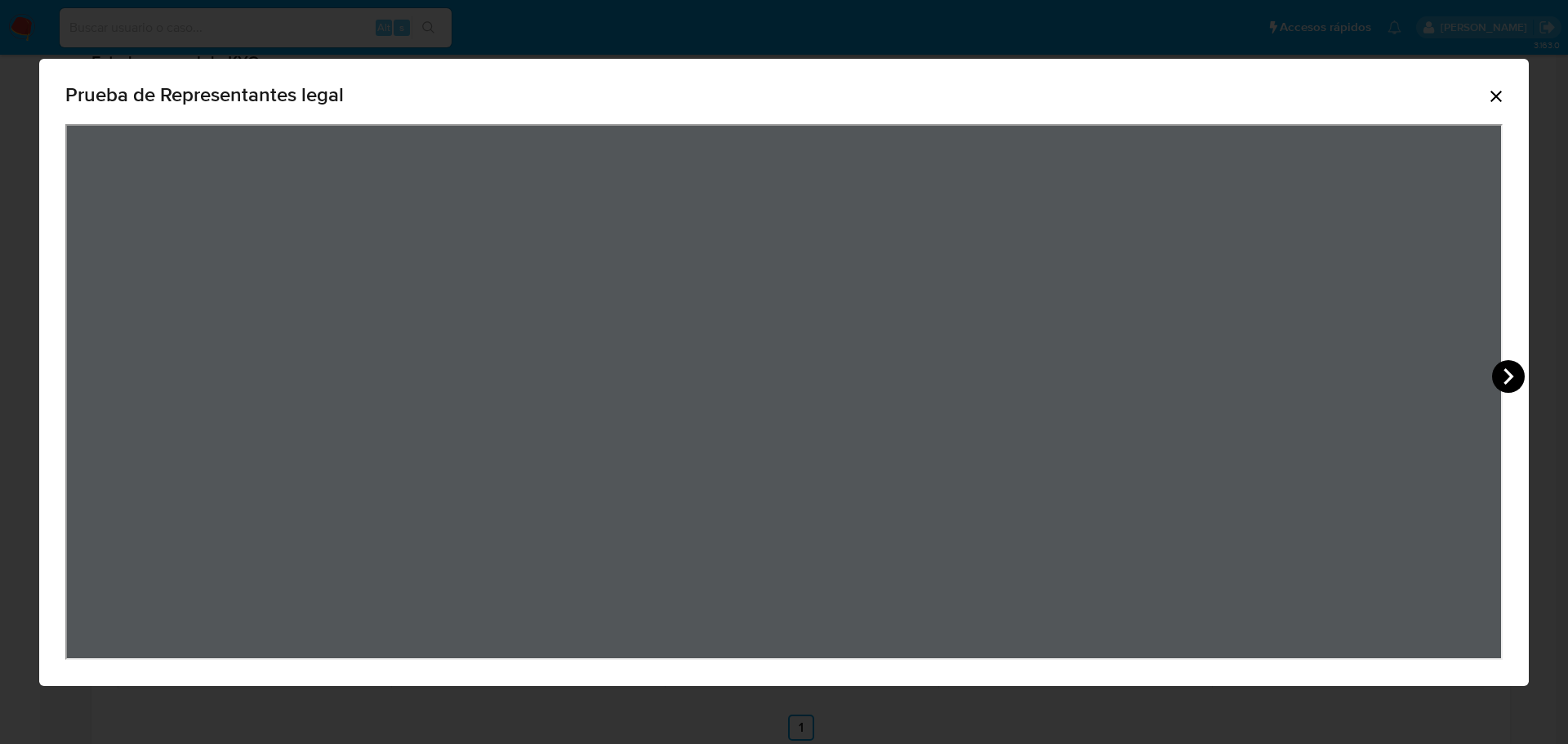
click at [1514, 378] on icon "View Document Modal" at bounding box center [1508, 377] width 33 height 33
click at [1493, 96] on icon "Cerrar" at bounding box center [1496, 96] width 19 height 19
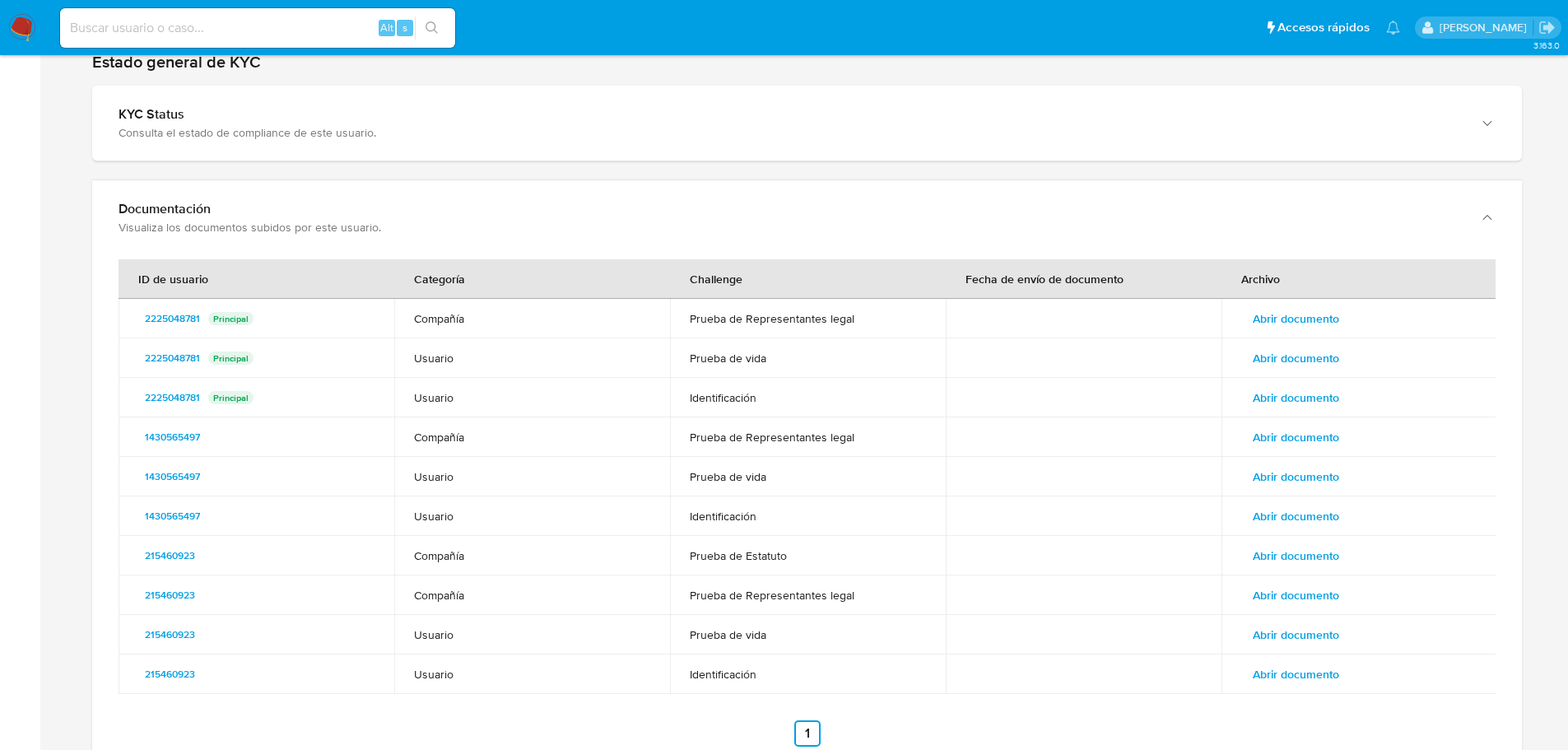
click at [1302, 549] on span "Abrir documento" at bounding box center [1296, 555] width 86 height 23
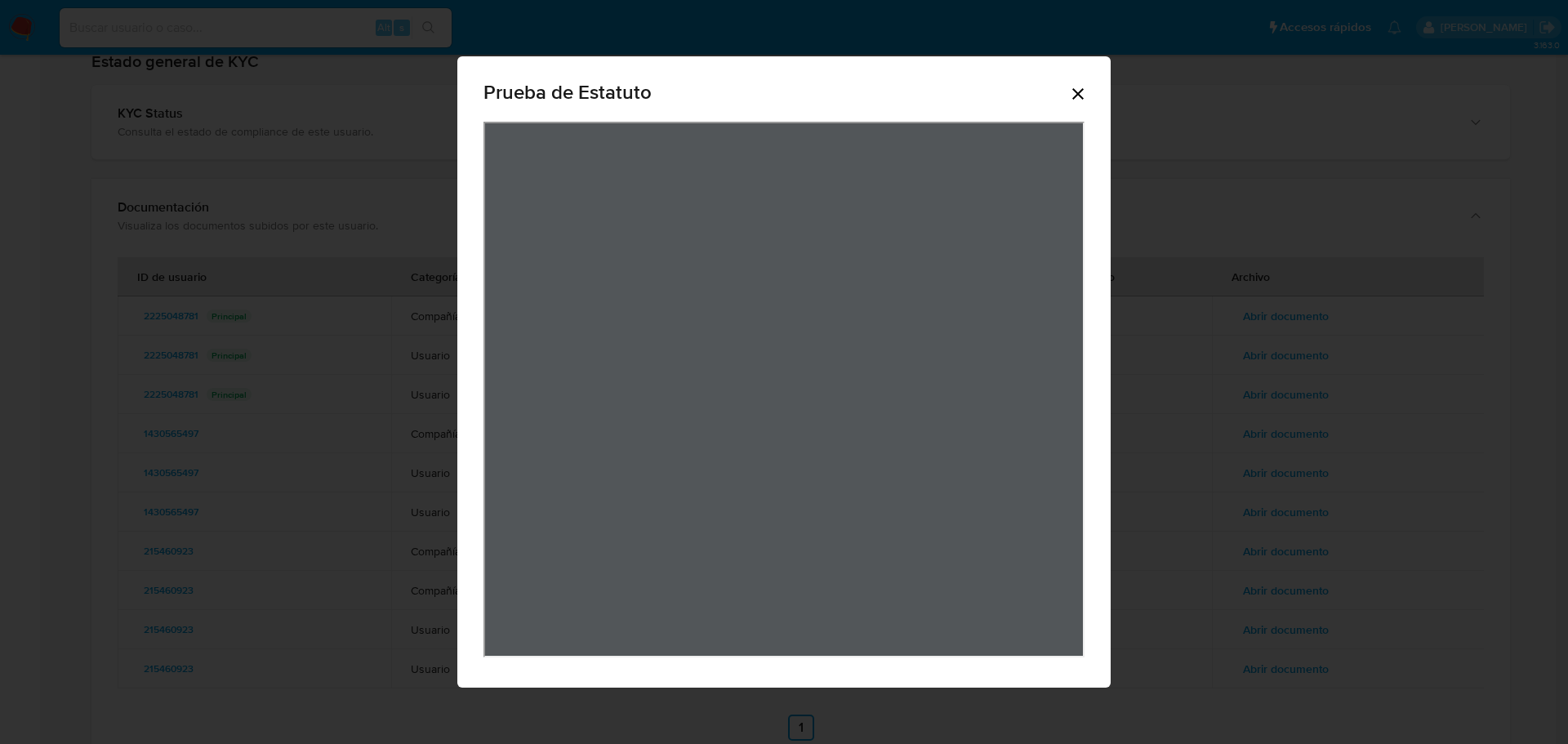
click at [1082, 83] on div "Prueba de Estatuto" at bounding box center [784, 95] width 601 height 52
click at [1078, 89] on icon "Cerrar" at bounding box center [1078, 93] width 19 height 19
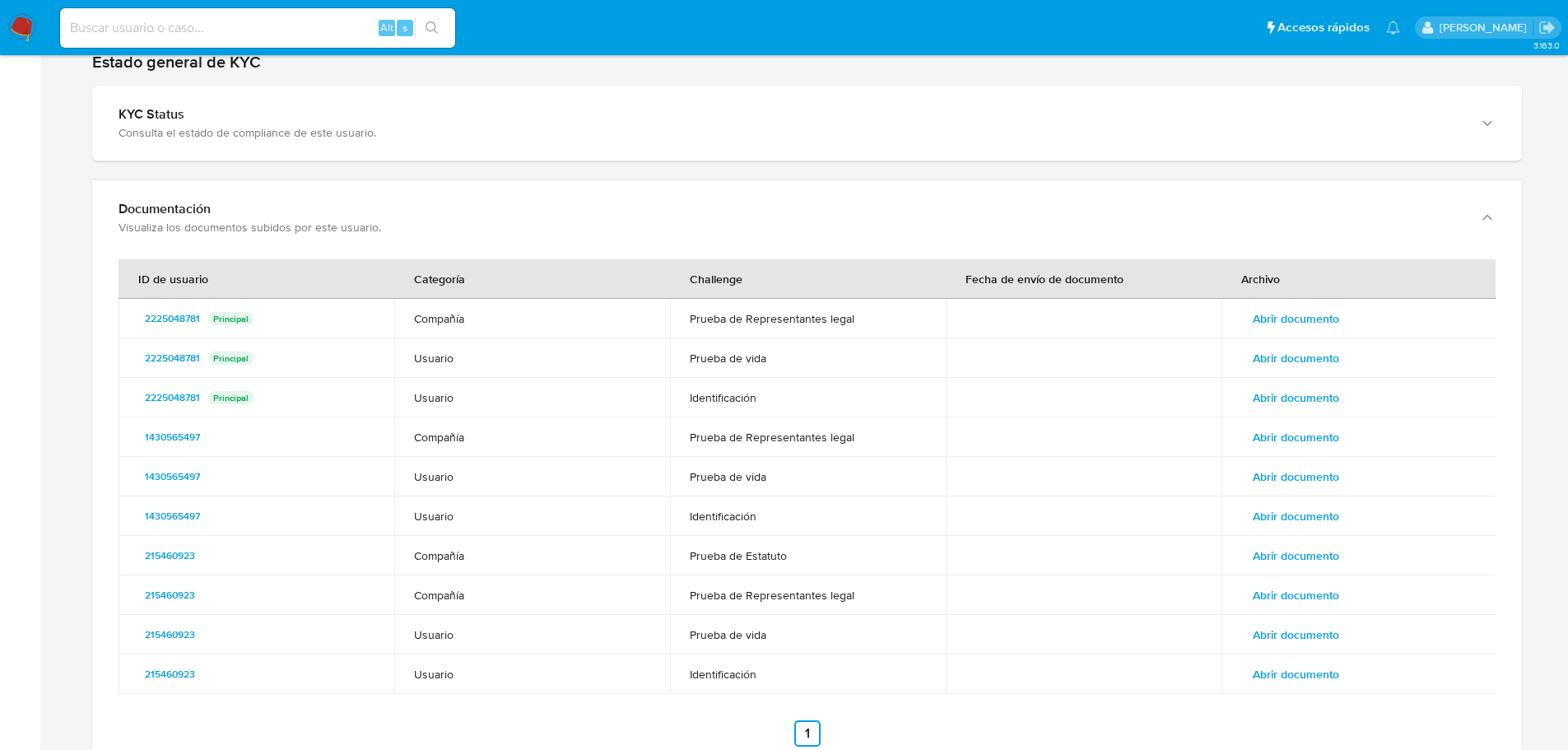
click at [1329, 598] on span "Abrir documento" at bounding box center [1296, 595] width 86 height 23
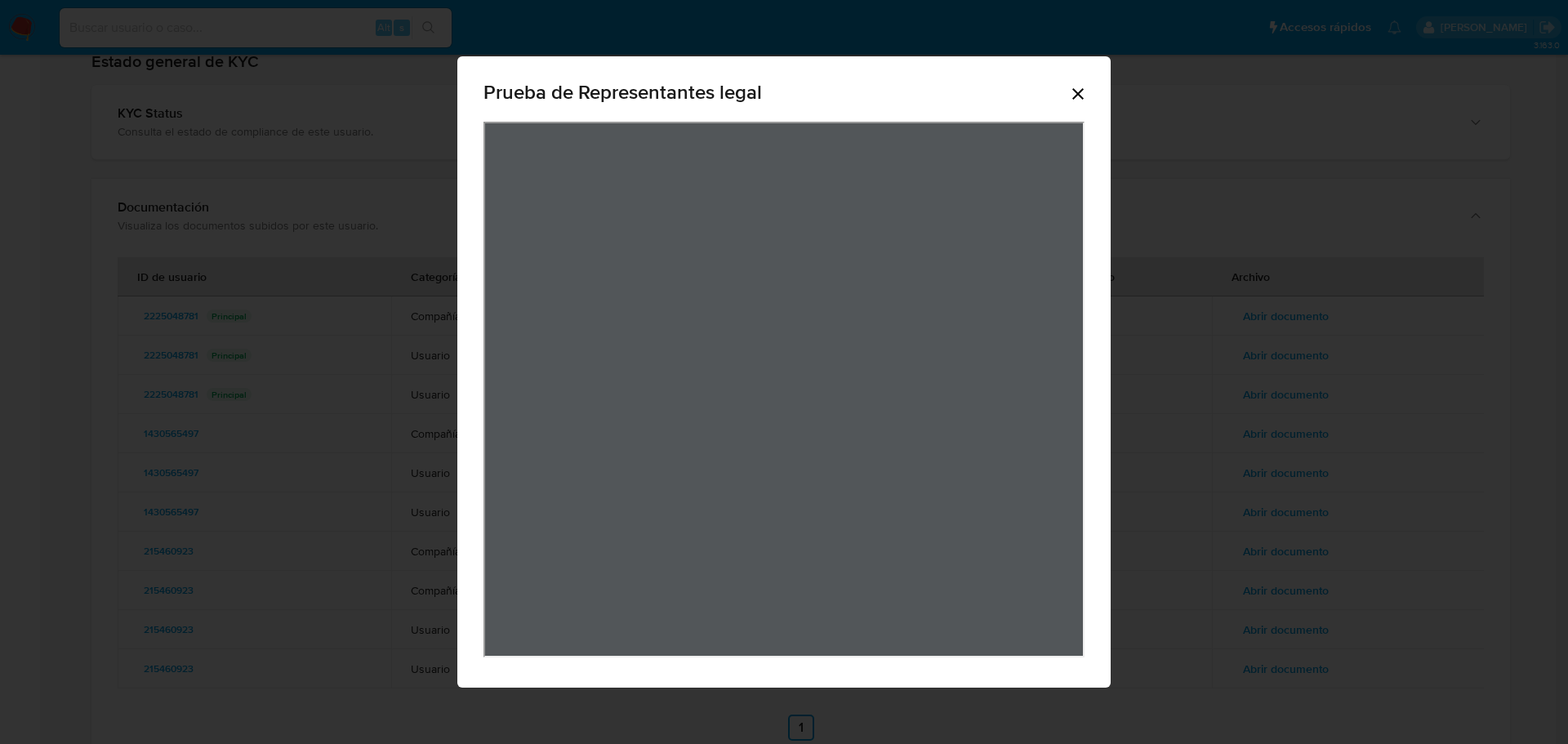
click at [1080, 82] on div "Prueba de Representantes legal" at bounding box center [784, 95] width 601 height 52
click at [1078, 97] on icon "Cerrar" at bounding box center [1078, 93] width 19 height 19
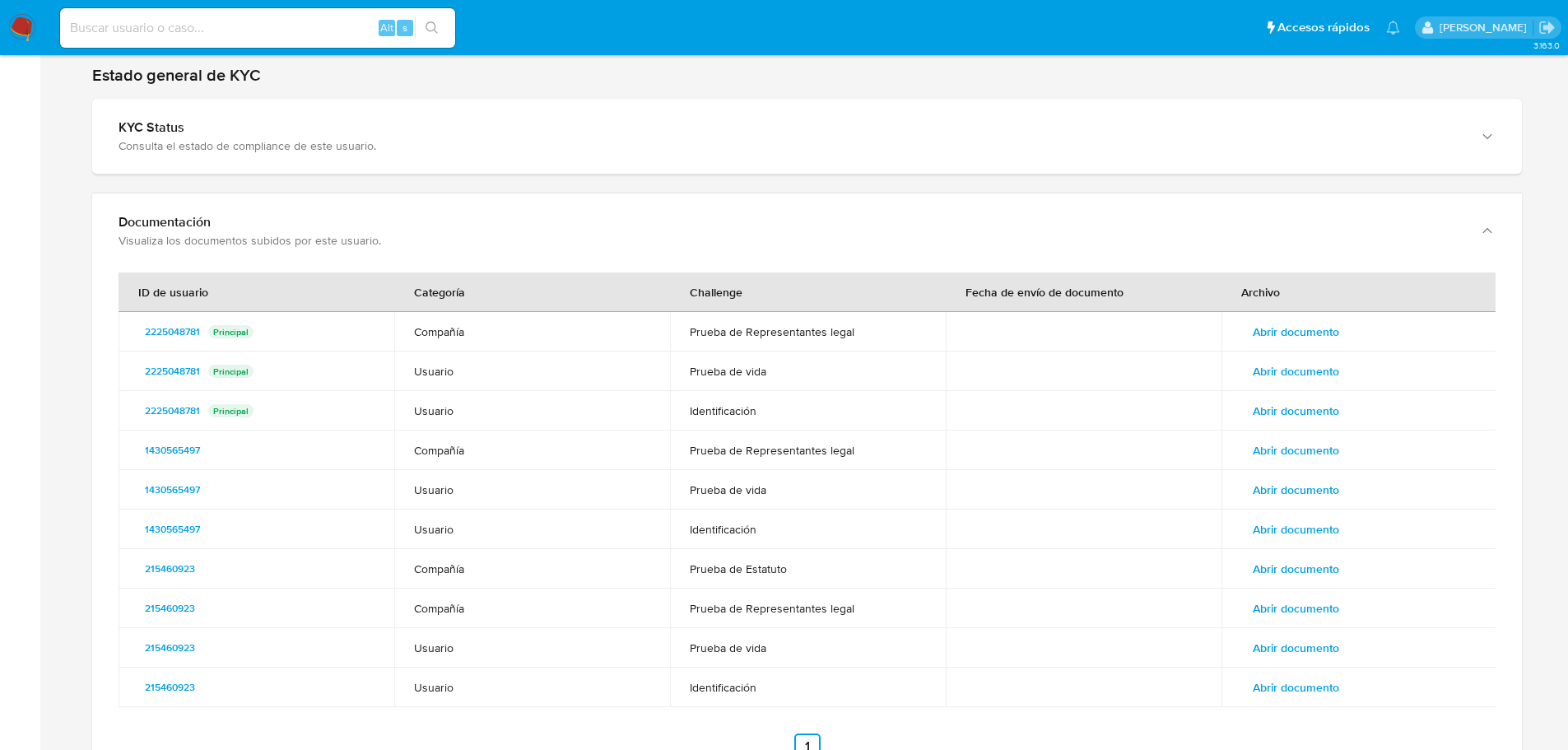
scroll to position [2057, 0]
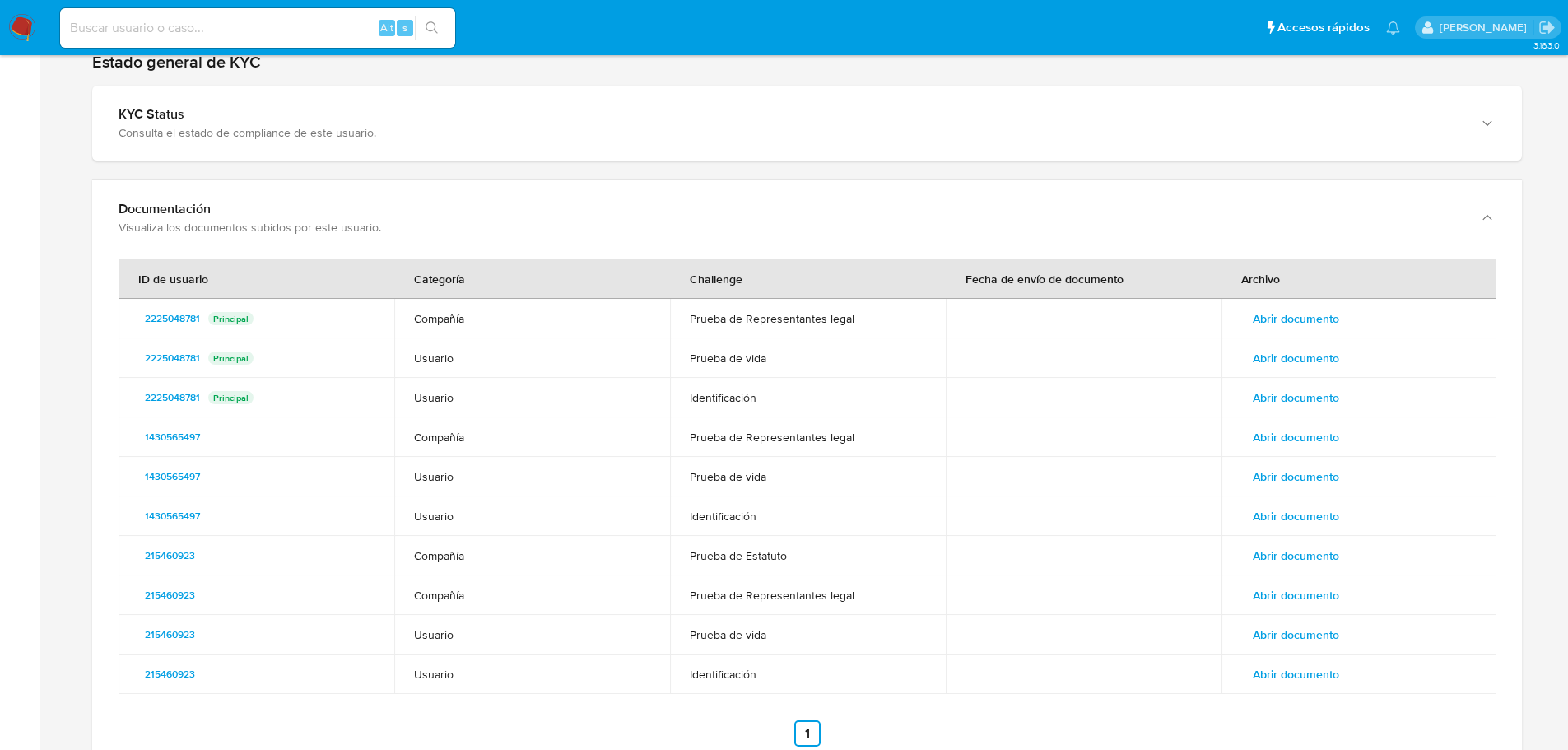
click at [1283, 565] on td "Abrir documento" at bounding box center [1359, 555] width 276 height 40
click at [1281, 548] on span "Abrir documento" at bounding box center [1296, 555] width 86 height 23
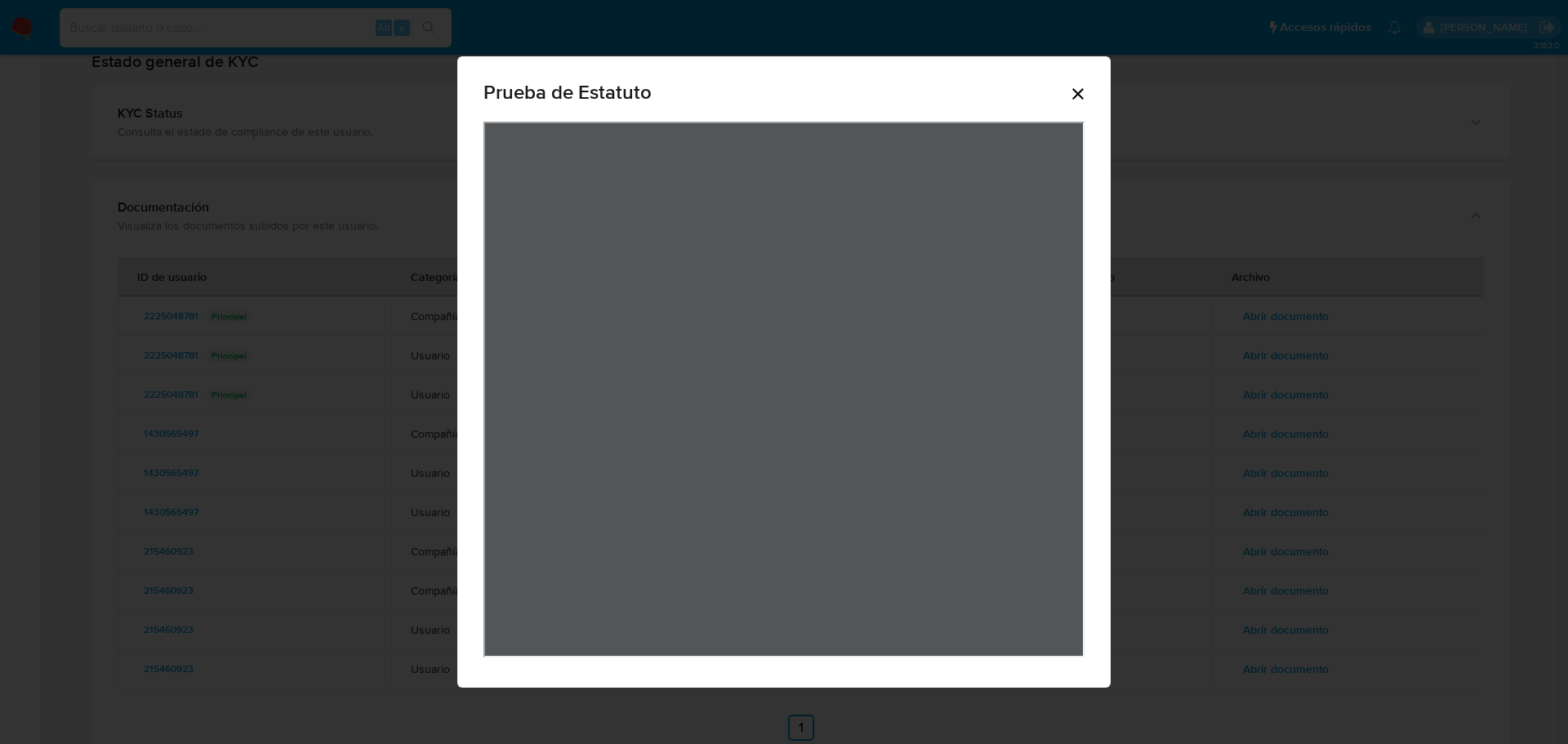
click at [1076, 96] on icon "Cerrar" at bounding box center [1078, 94] width 12 height 12
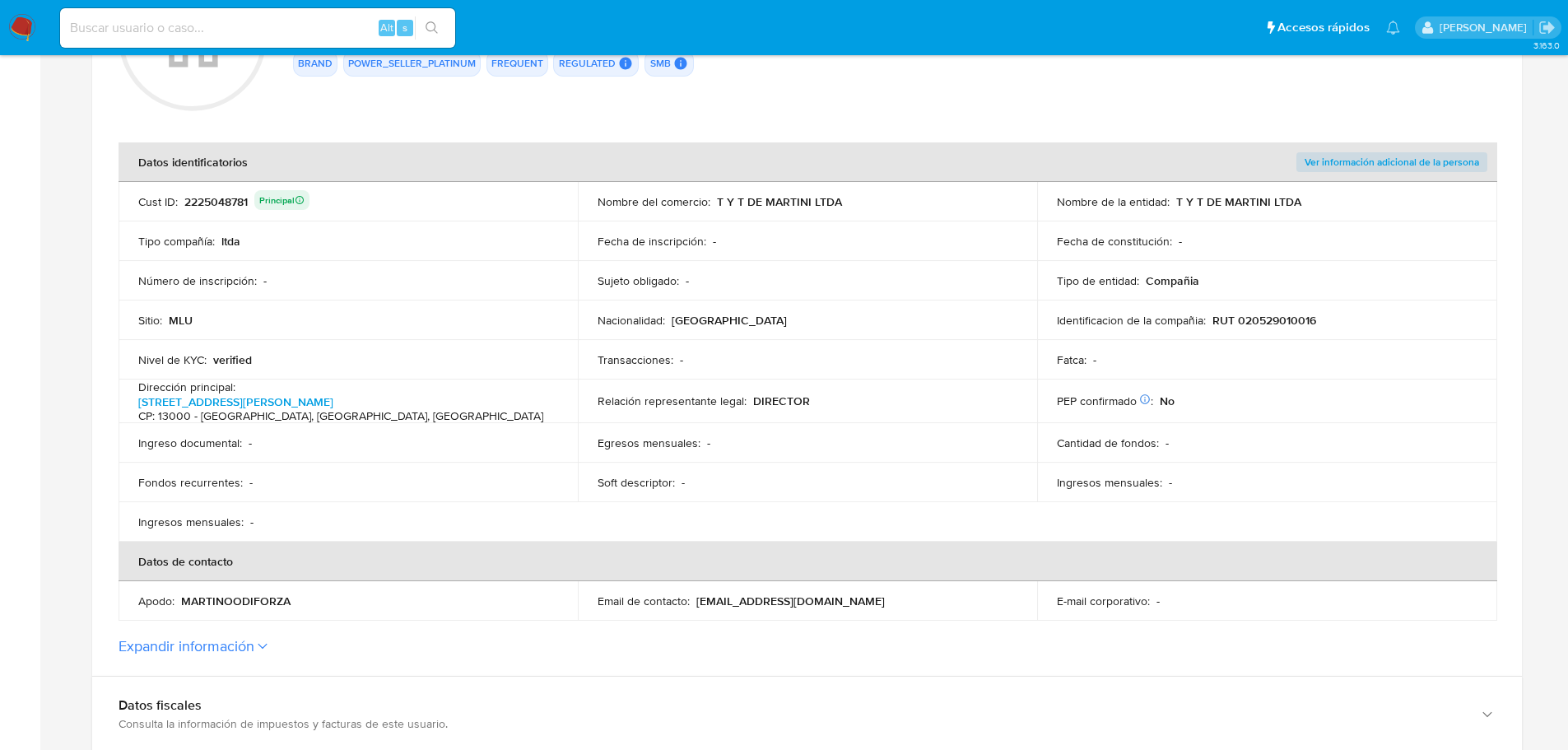
scroll to position [0, 0]
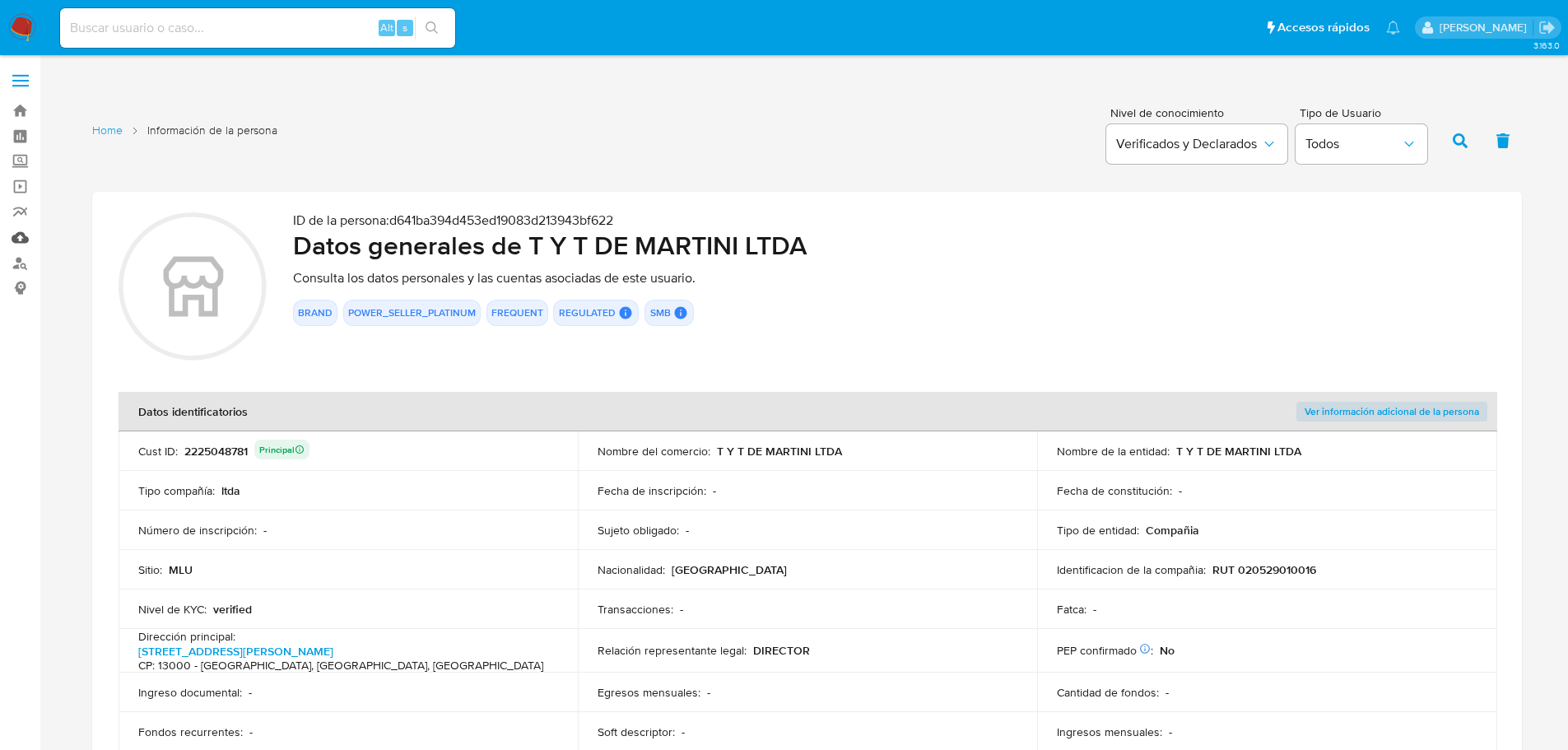
click at [26, 236] on link "Mulan" at bounding box center [98, 237] width 196 height 25
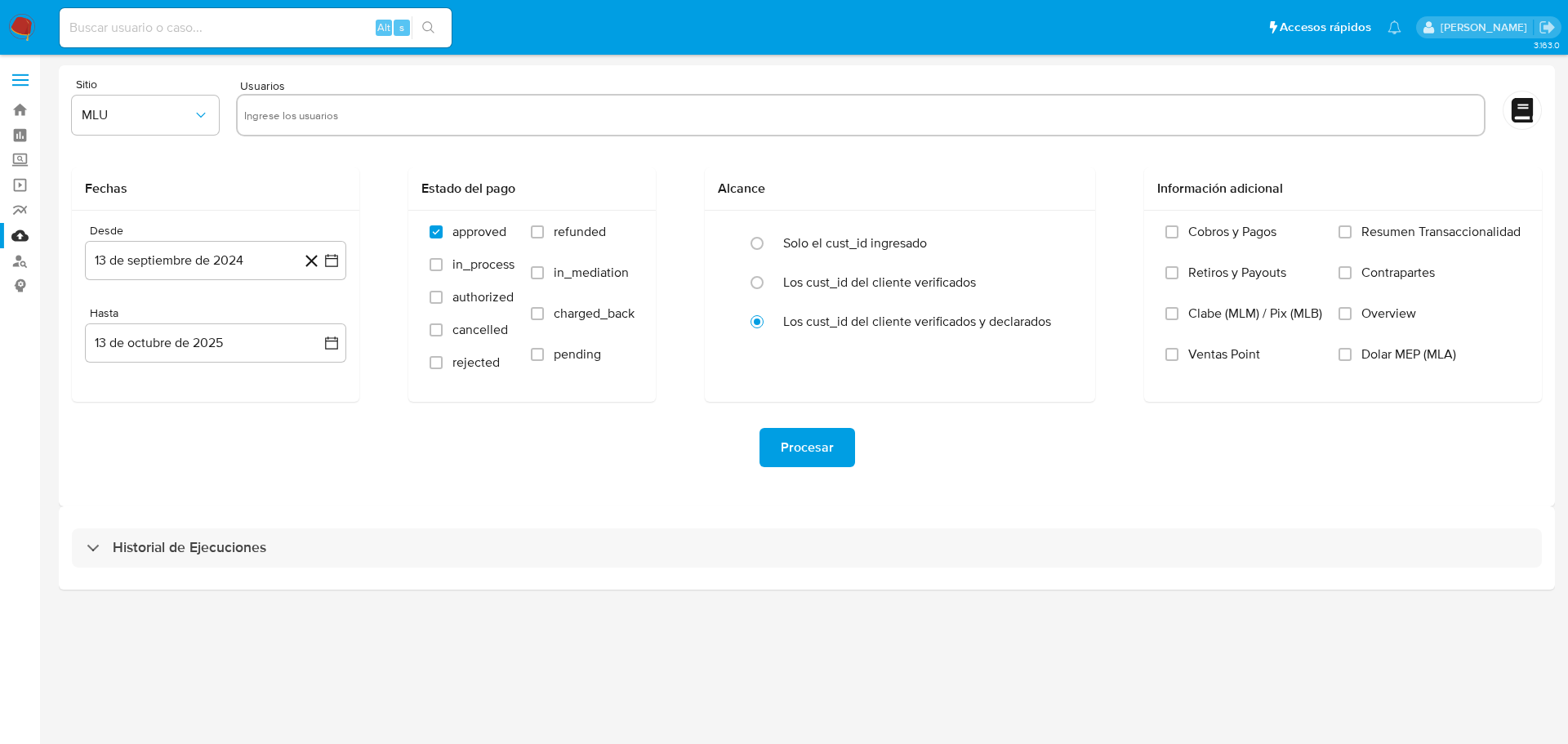
click at [371, 123] on input "text" at bounding box center [860, 114] width 1232 height 26
paste input "215460923"
type input "215460923"
click at [335, 260] on icon "button" at bounding box center [331, 260] width 16 height 16
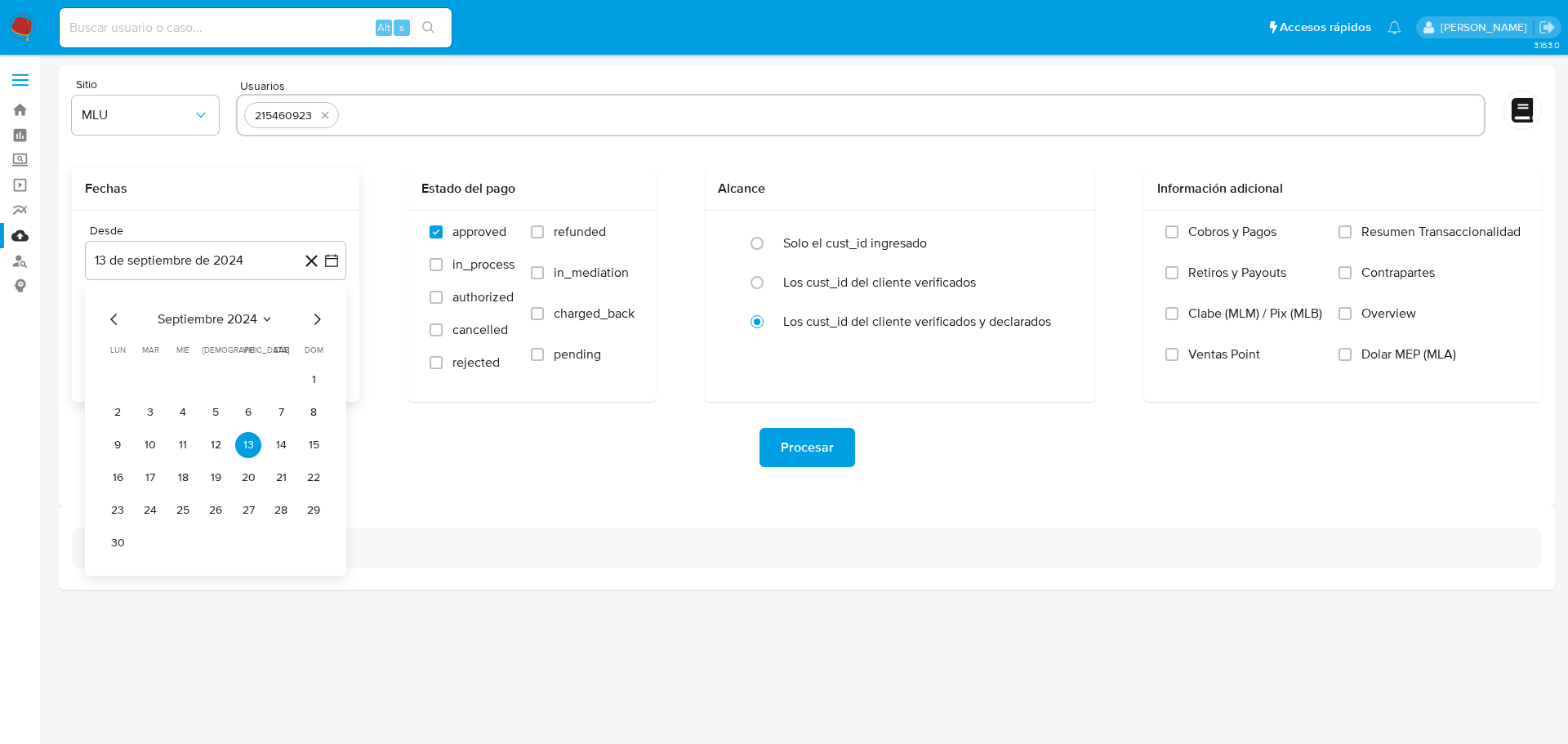
click at [118, 321] on icon "Mes anterior" at bounding box center [114, 319] width 19 height 19
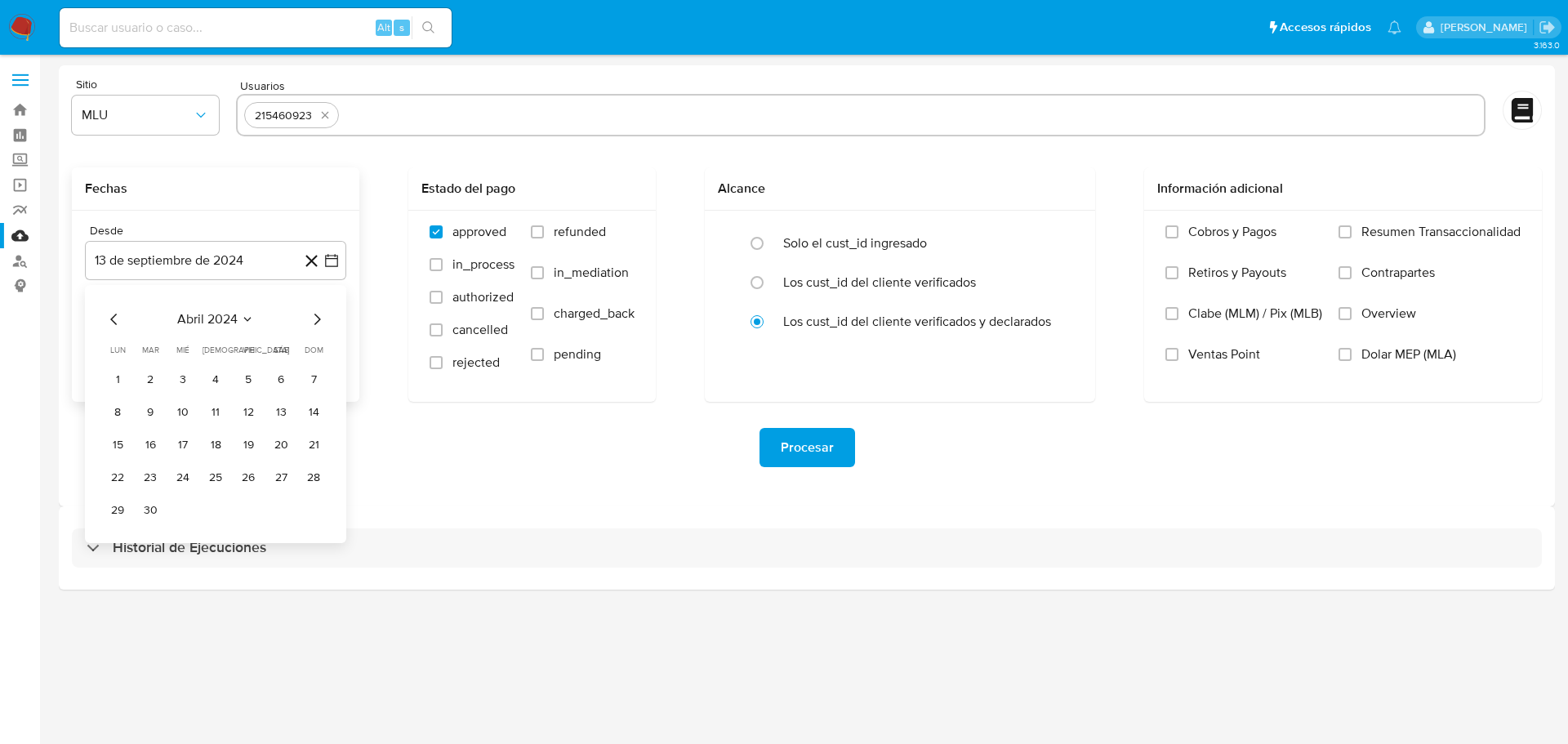
click at [118, 322] on icon "Mes anterior" at bounding box center [114, 319] width 19 height 19
click at [321, 315] on icon "Mes siguiente" at bounding box center [316, 319] width 19 height 19
click at [322, 315] on icon "Mes siguiente" at bounding box center [316, 319] width 19 height 19
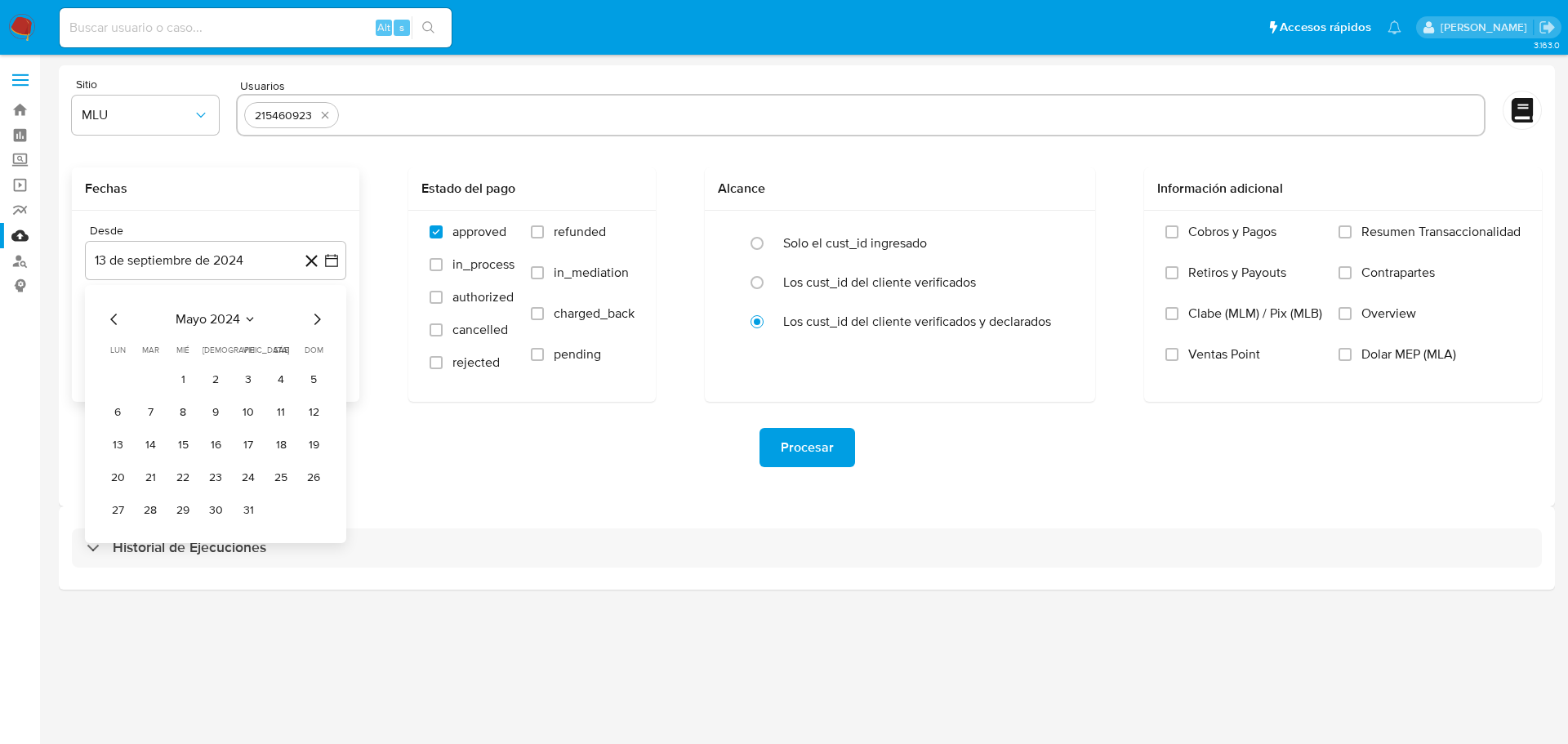
click at [324, 317] on icon "Mes siguiente" at bounding box center [316, 319] width 19 height 19
click at [326, 317] on icon "Mes siguiente" at bounding box center [316, 319] width 19 height 19
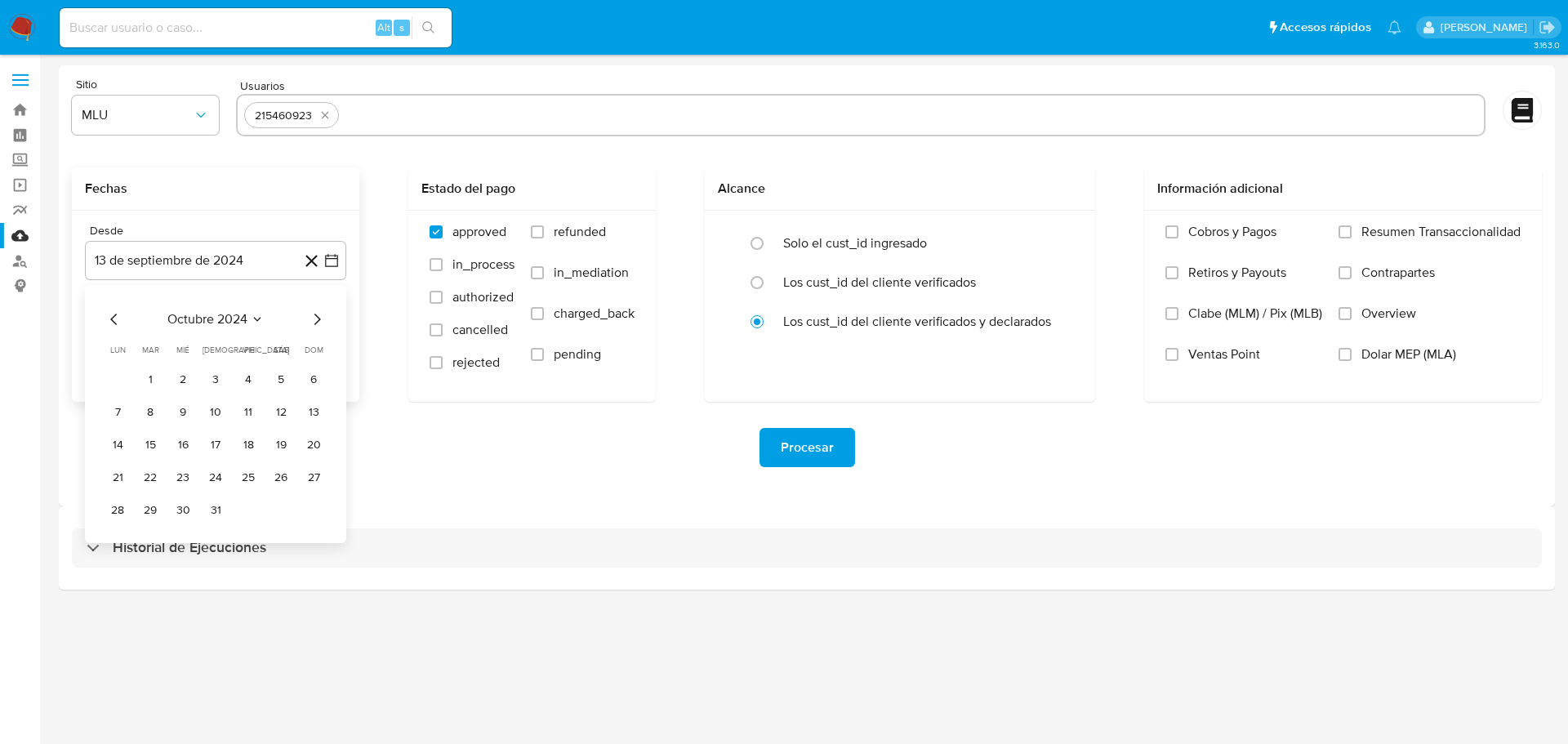
click at [326, 317] on icon "Mes siguiente" at bounding box center [316, 319] width 19 height 19
click at [319, 320] on icon "Mes siguiente" at bounding box center [317, 319] width 7 height 12
click at [187, 473] on button "22" at bounding box center [183, 477] width 26 height 26
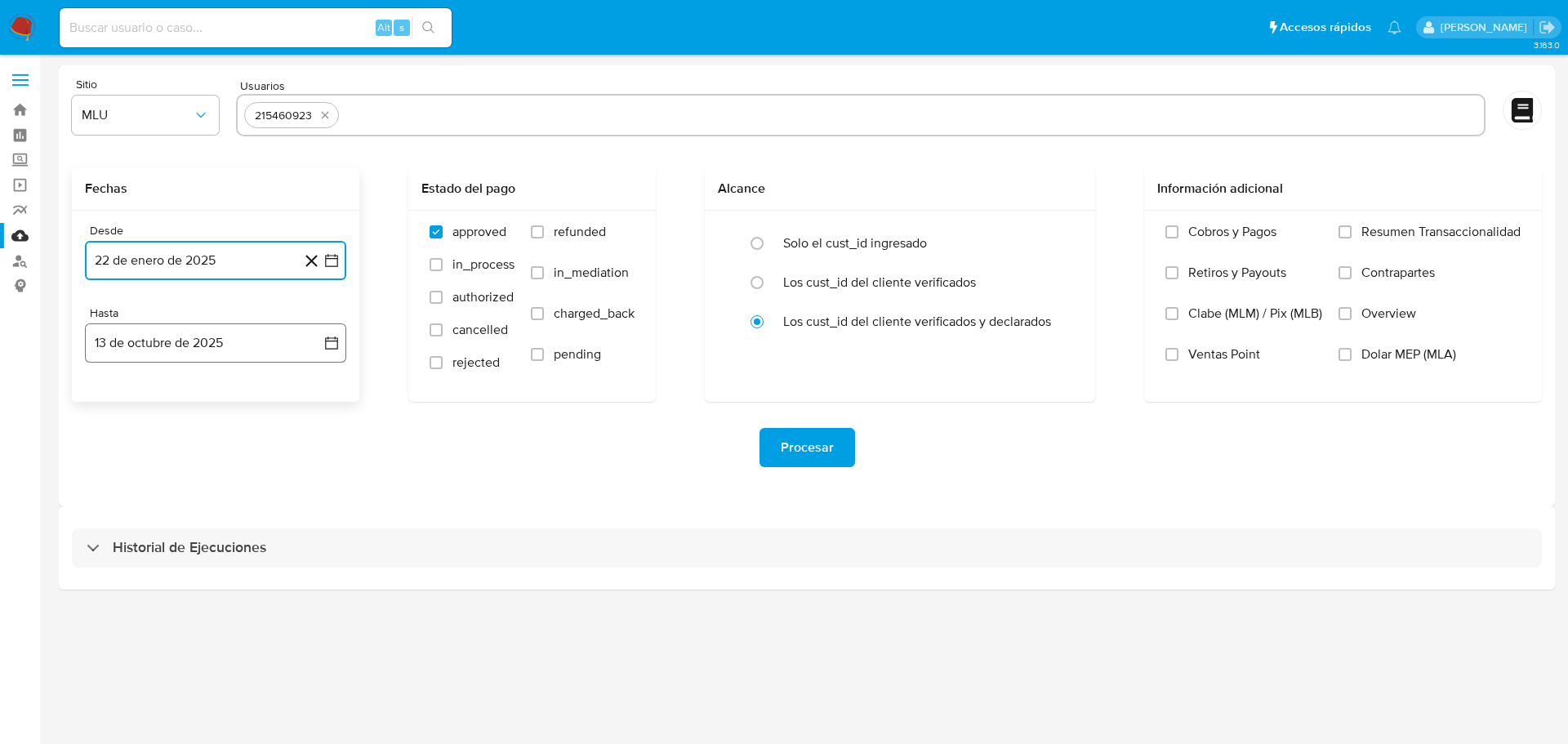
click at [332, 335] on icon "button" at bounding box center [331, 342] width 16 height 16
click at [119, 407] on icon "Mes anterior" at bounding box center [114, 402] width 19 height 19
click at [115, 561] on button "22" at bounding box center [117, 559] width 26 height 26
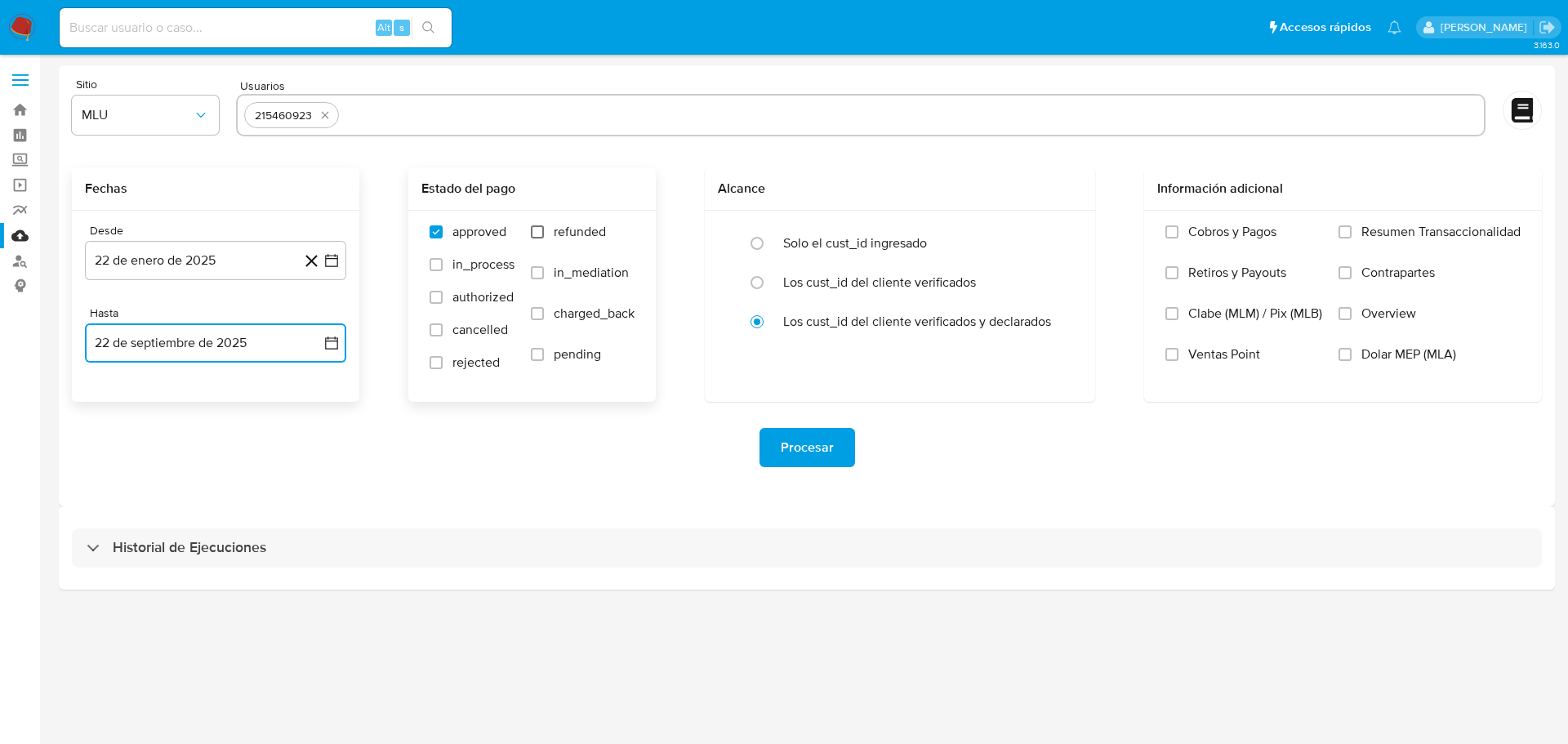
click at [541, 231] on input "refunded" at bounding box center [537, 232] width 13 height 13
checkbox input "true"
click at [536, 318] on input "charged_back" at bounding box center [537, 313] width 13 height 13
checkbox input "true"
click at [825, 451] on span "Procesar" at bounding box center [807, 447] width 53 height 36
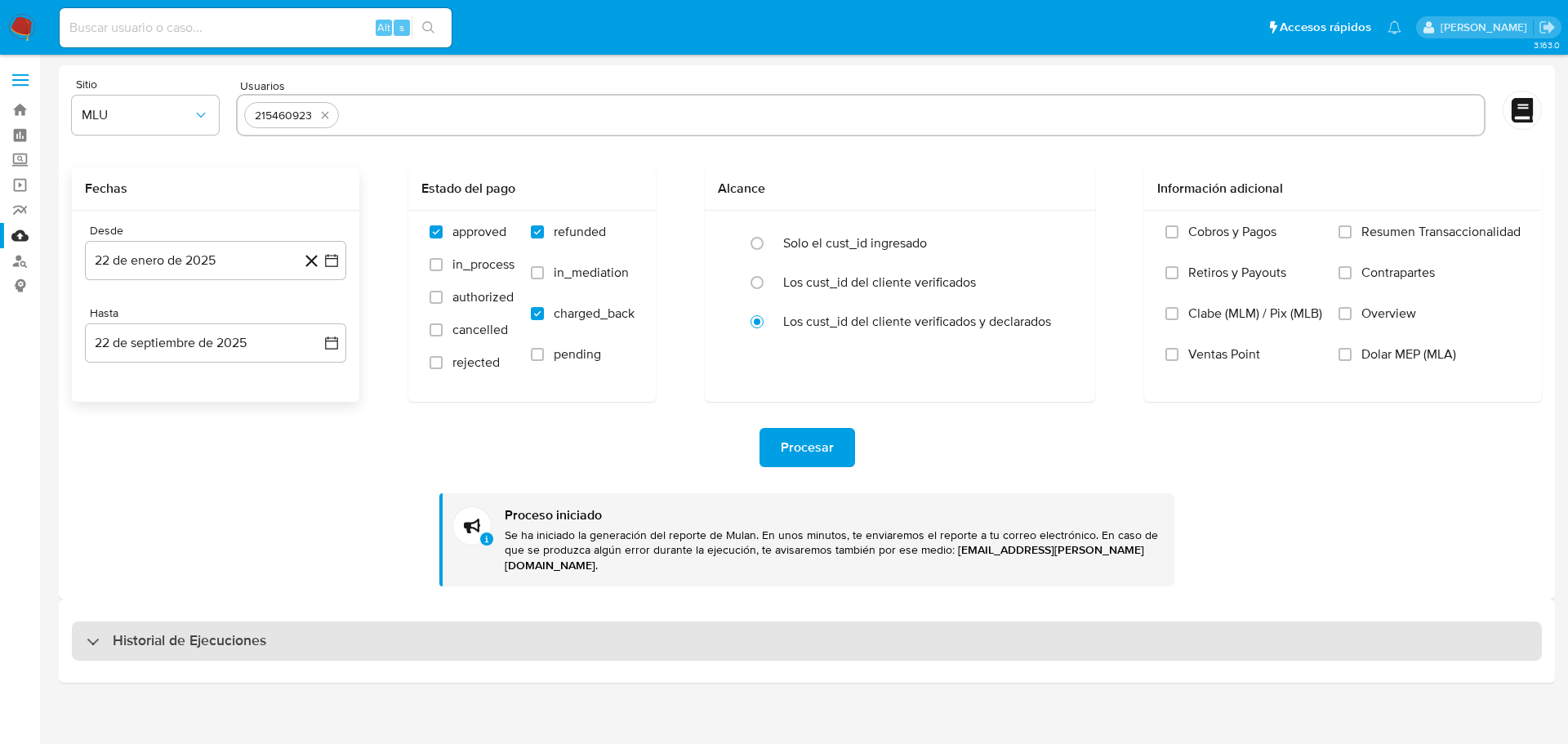
click at [225, 632] on h3 "Historial de Ejecuciones" at bounding box center [189, 641] width 154 height 19
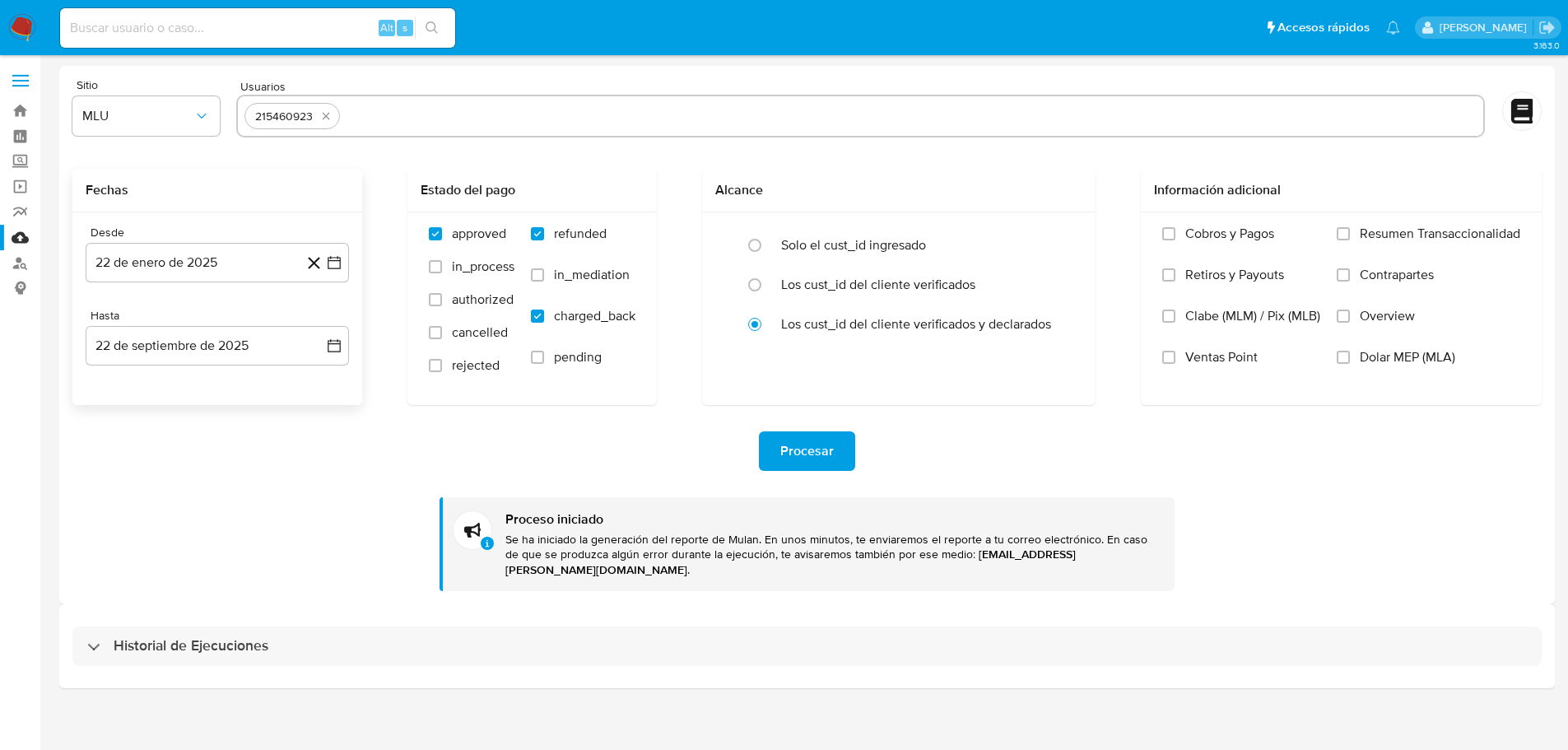
select select "10"
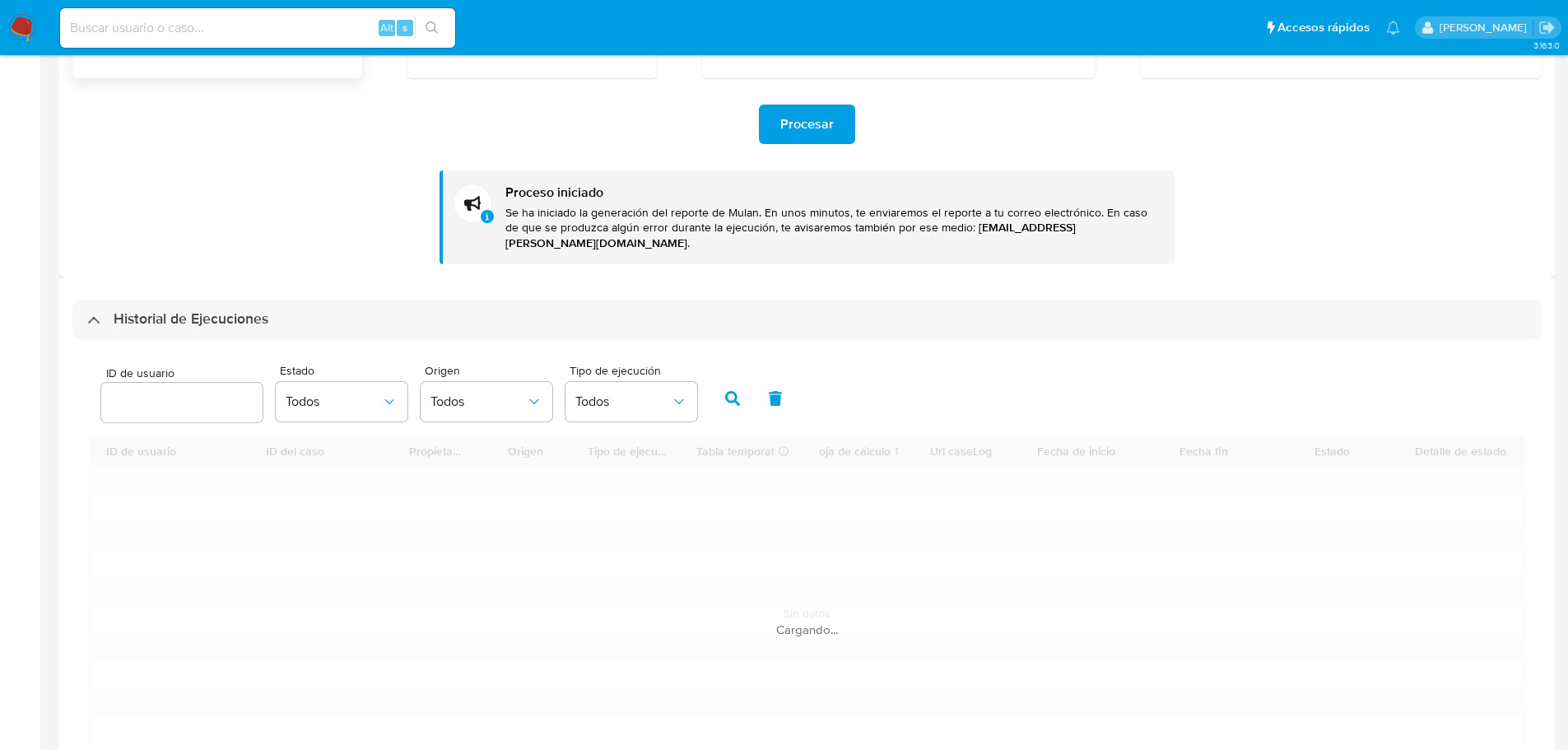
scroll to position [329, 0]
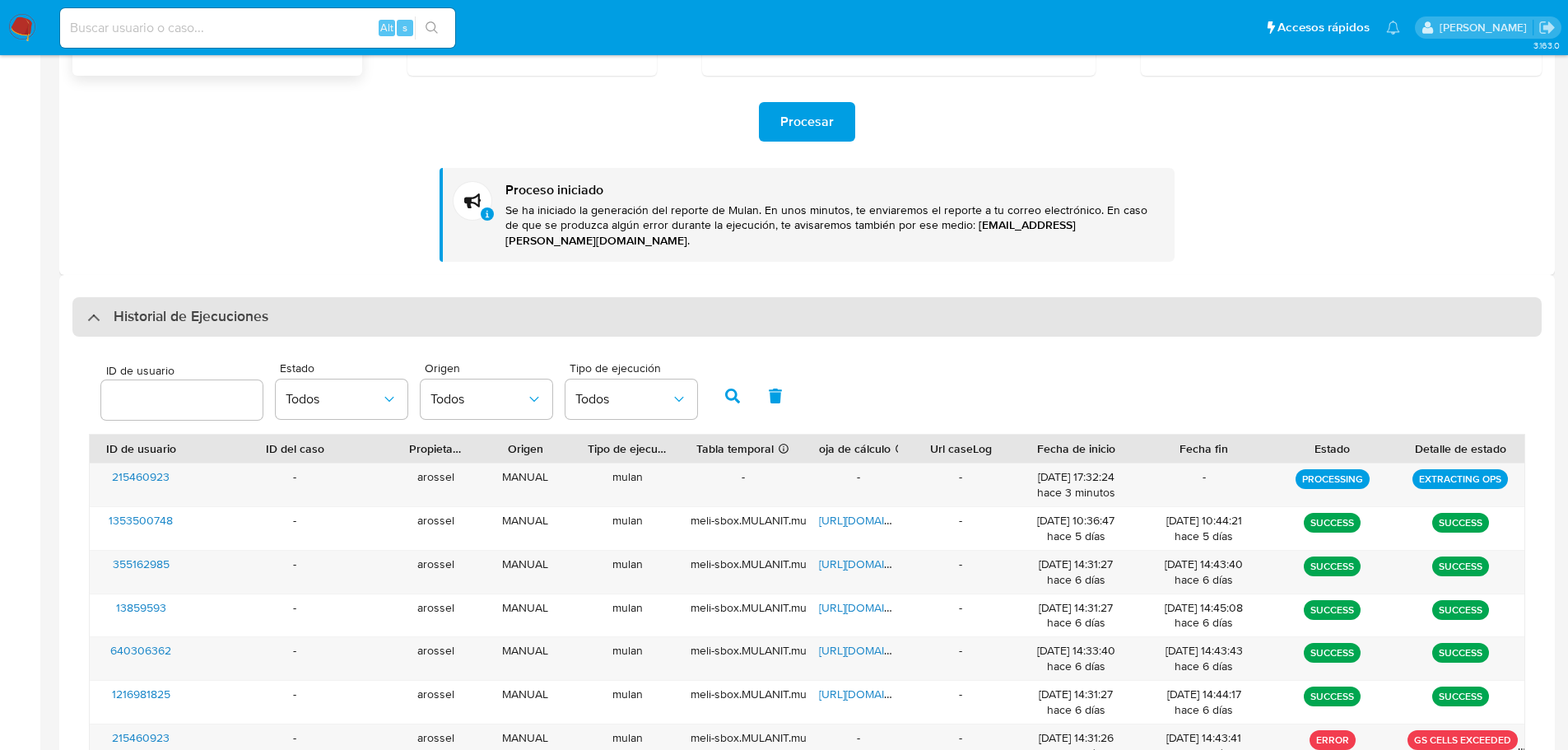
click at [181, 307] on h3 "Historial de Ejecuciones" at bounding box center [191, 317] width 155 height 19
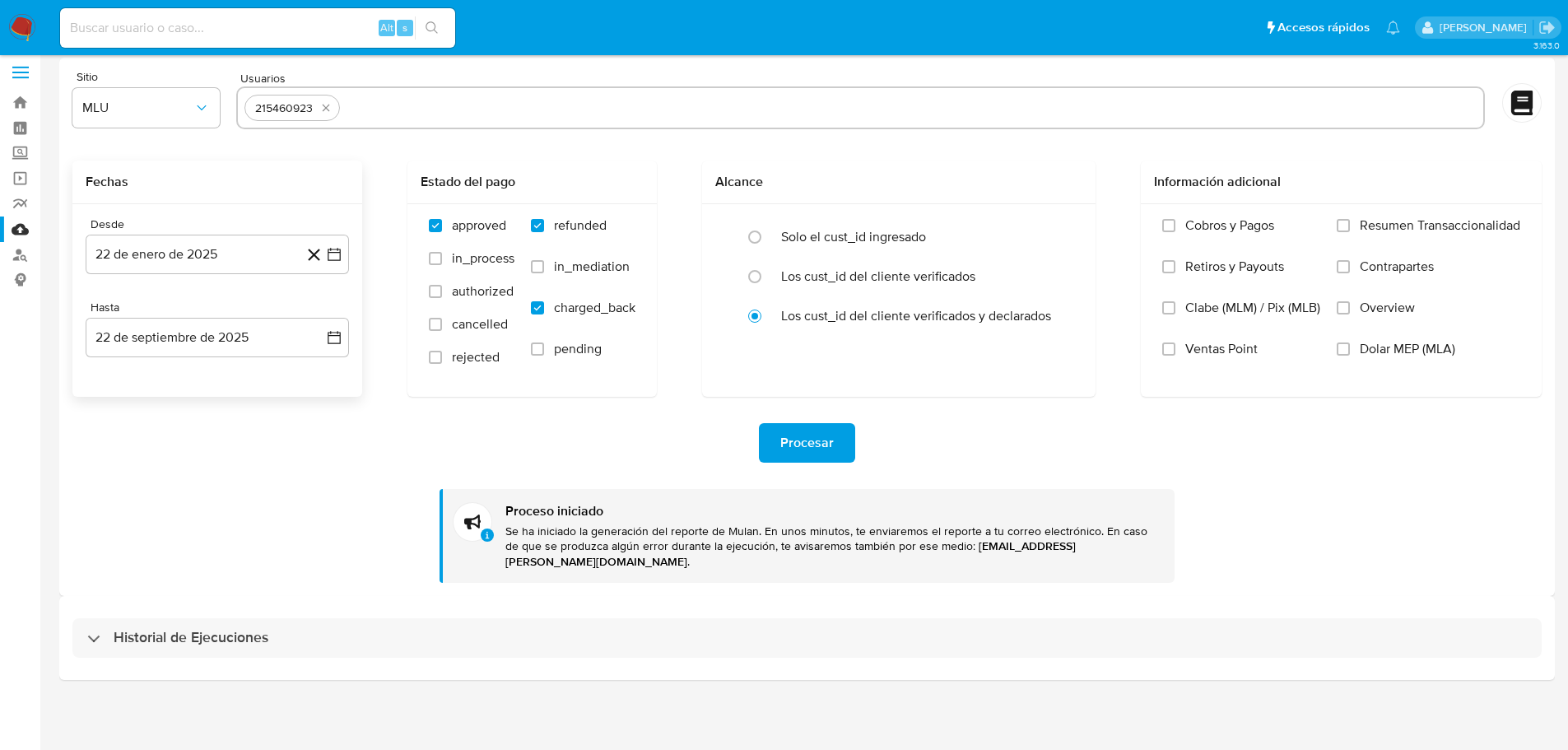
scroll to position [0, 0]
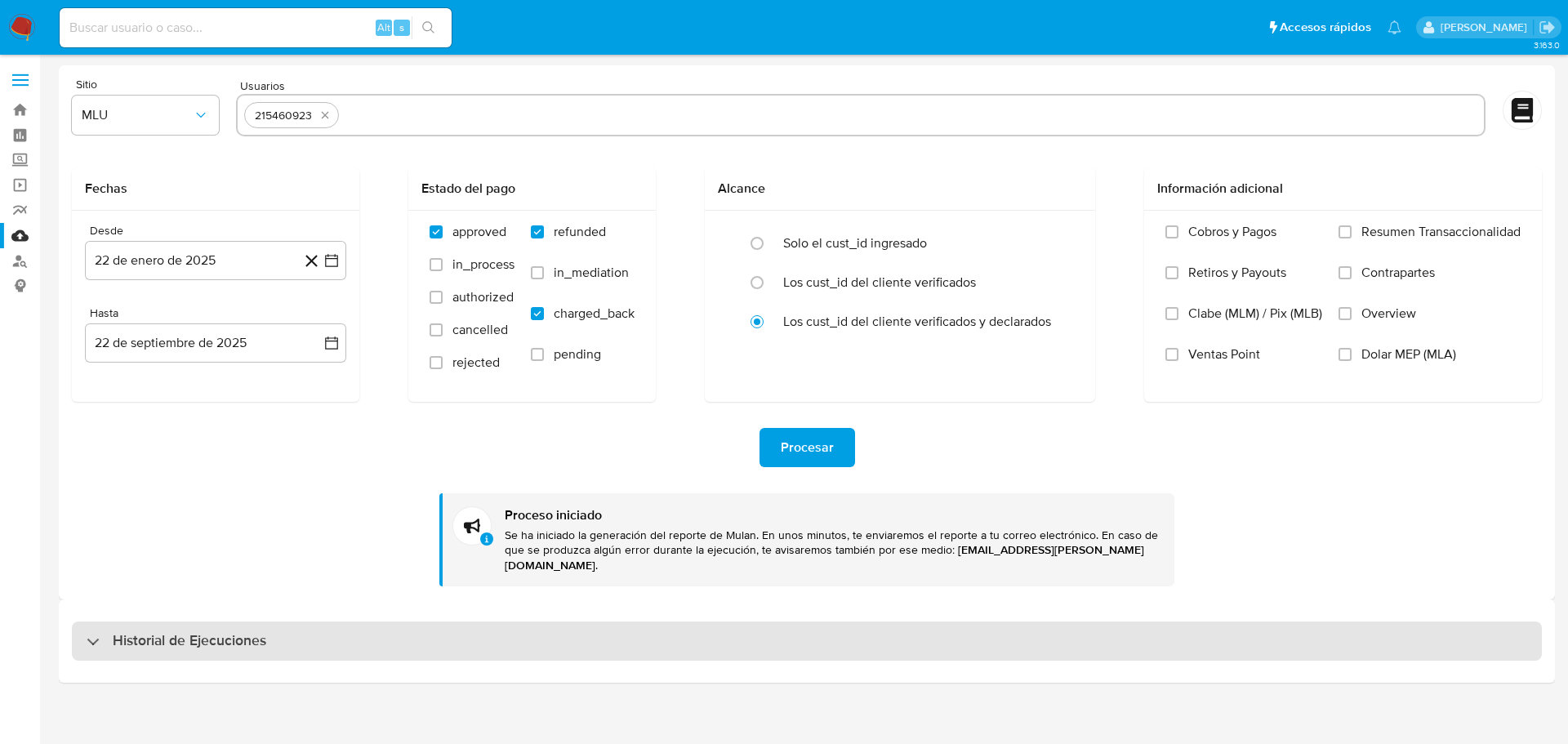
click at [252, 642] on div "Historial de Ejecuciones" at bounding box center [807, 640] width 1470 height 39
select select "10"
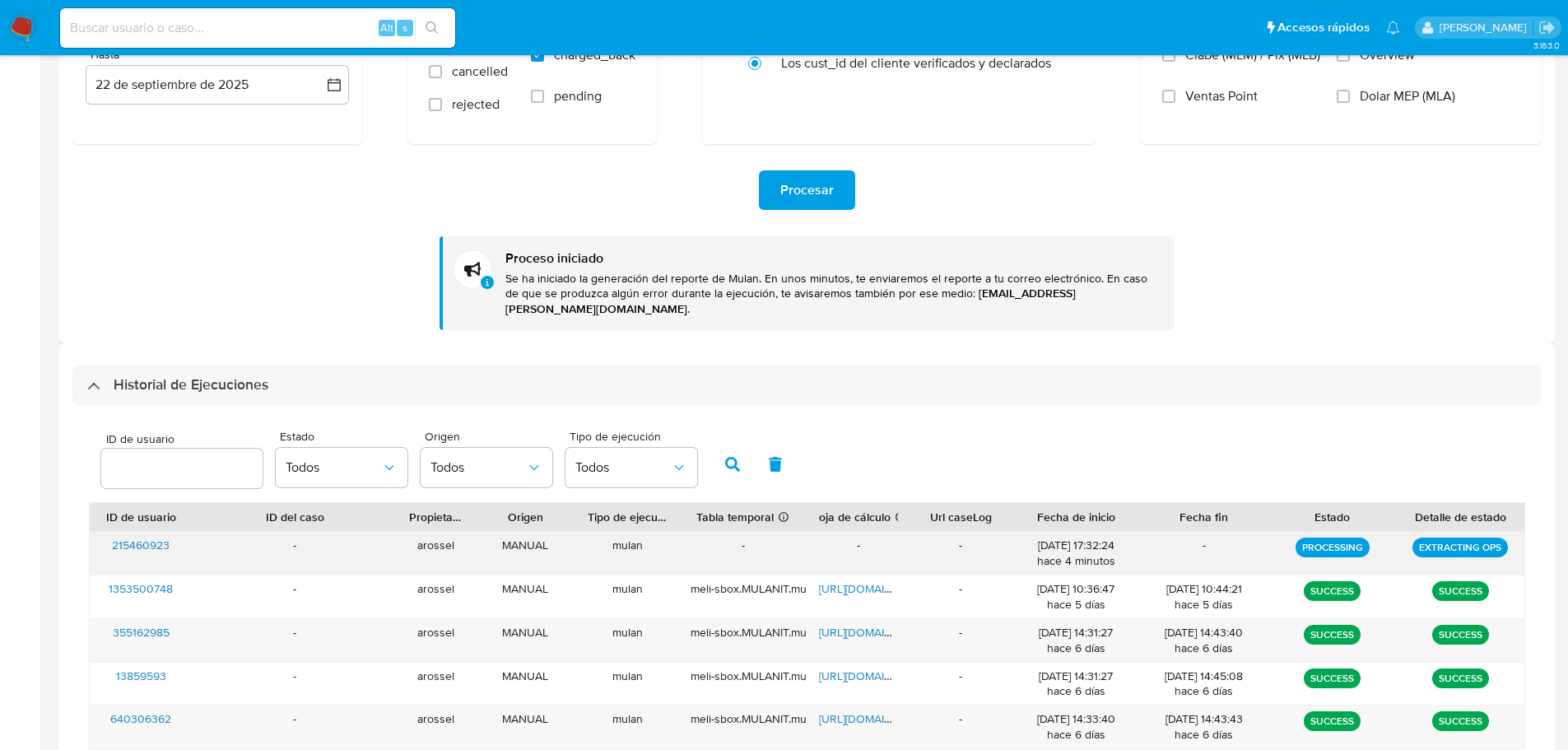
scroll to position [412, 0]
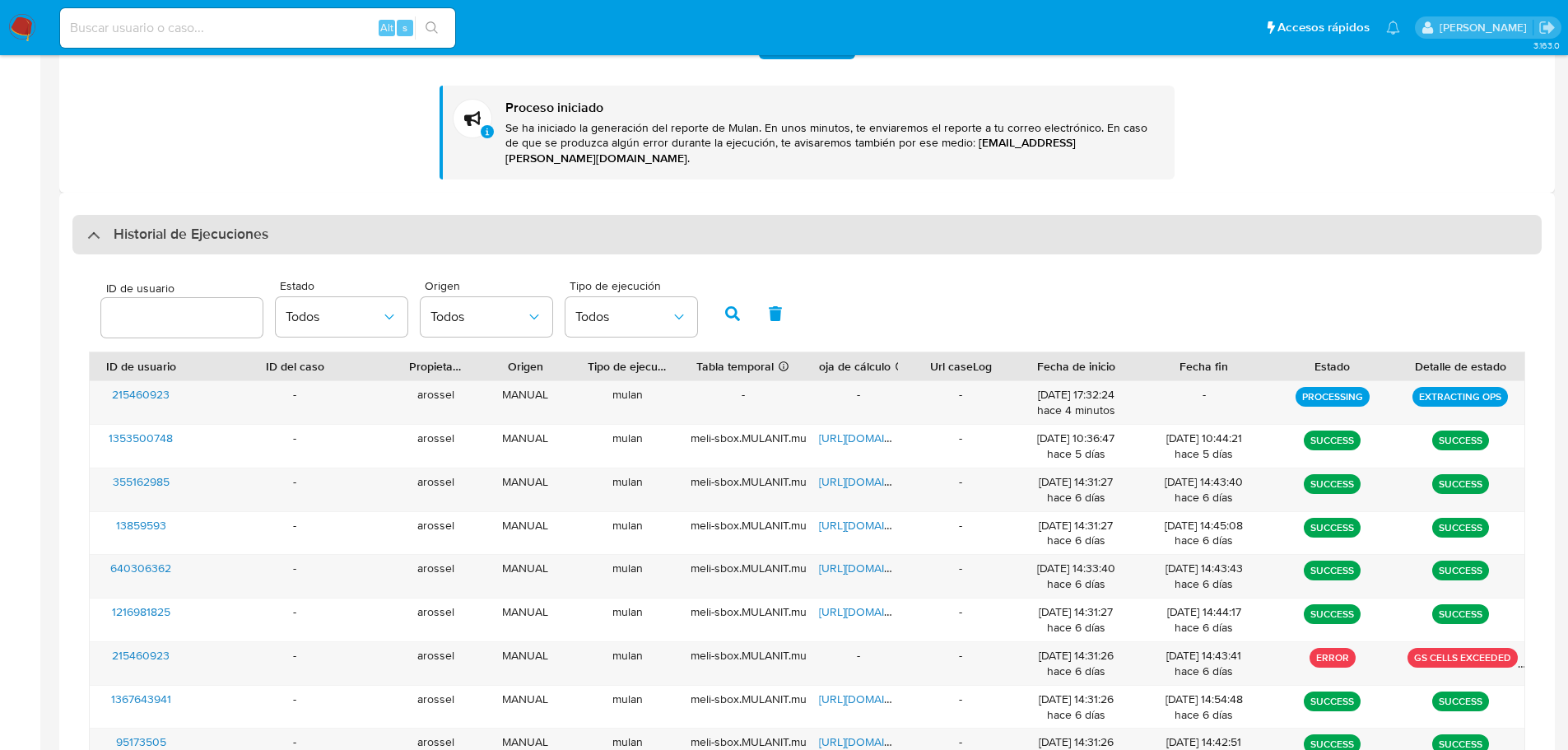
click at [206, 230] on div "Historial de Ejecuciones" at bounding box center [807, 234] width 1469 height 40
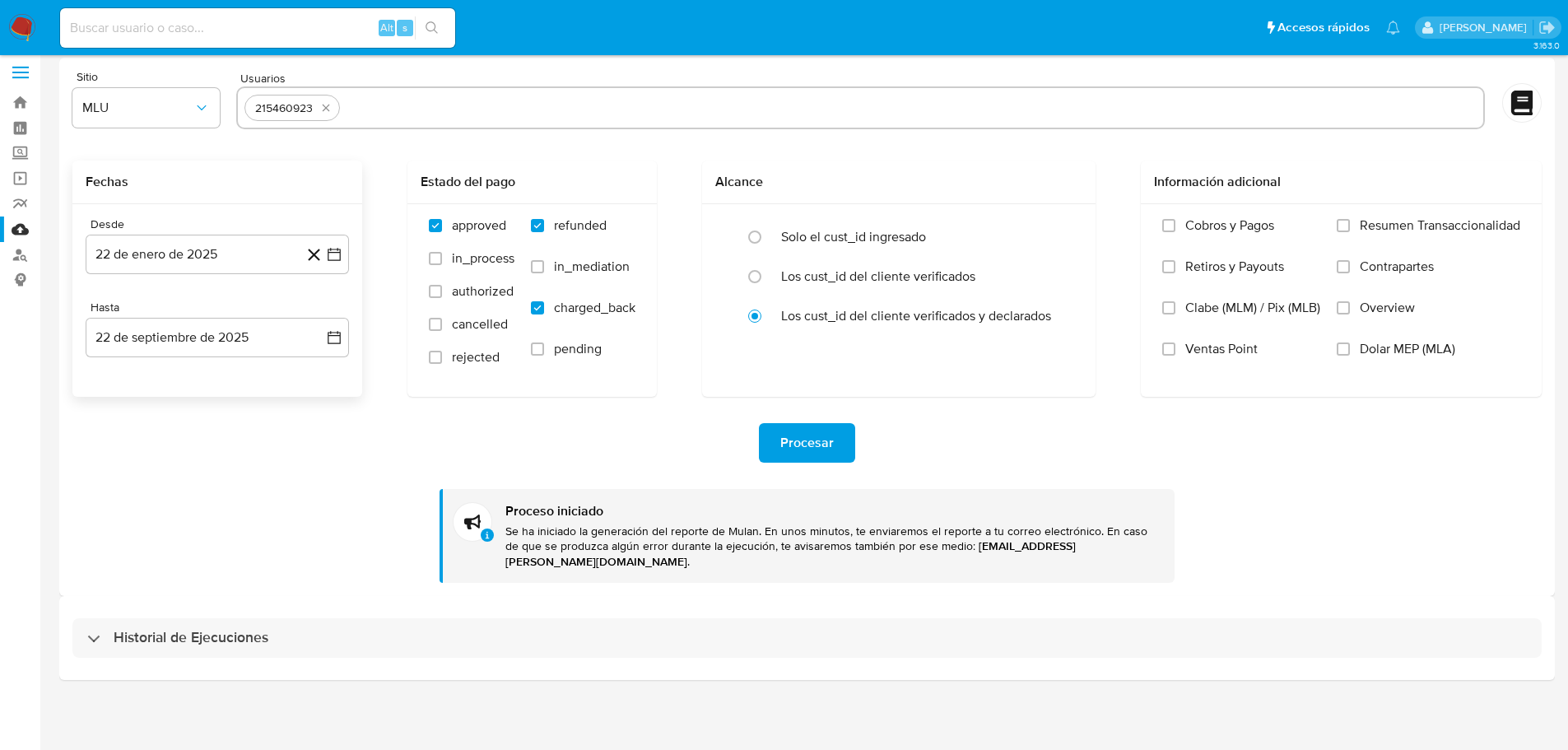
scroll to position [0, 0]
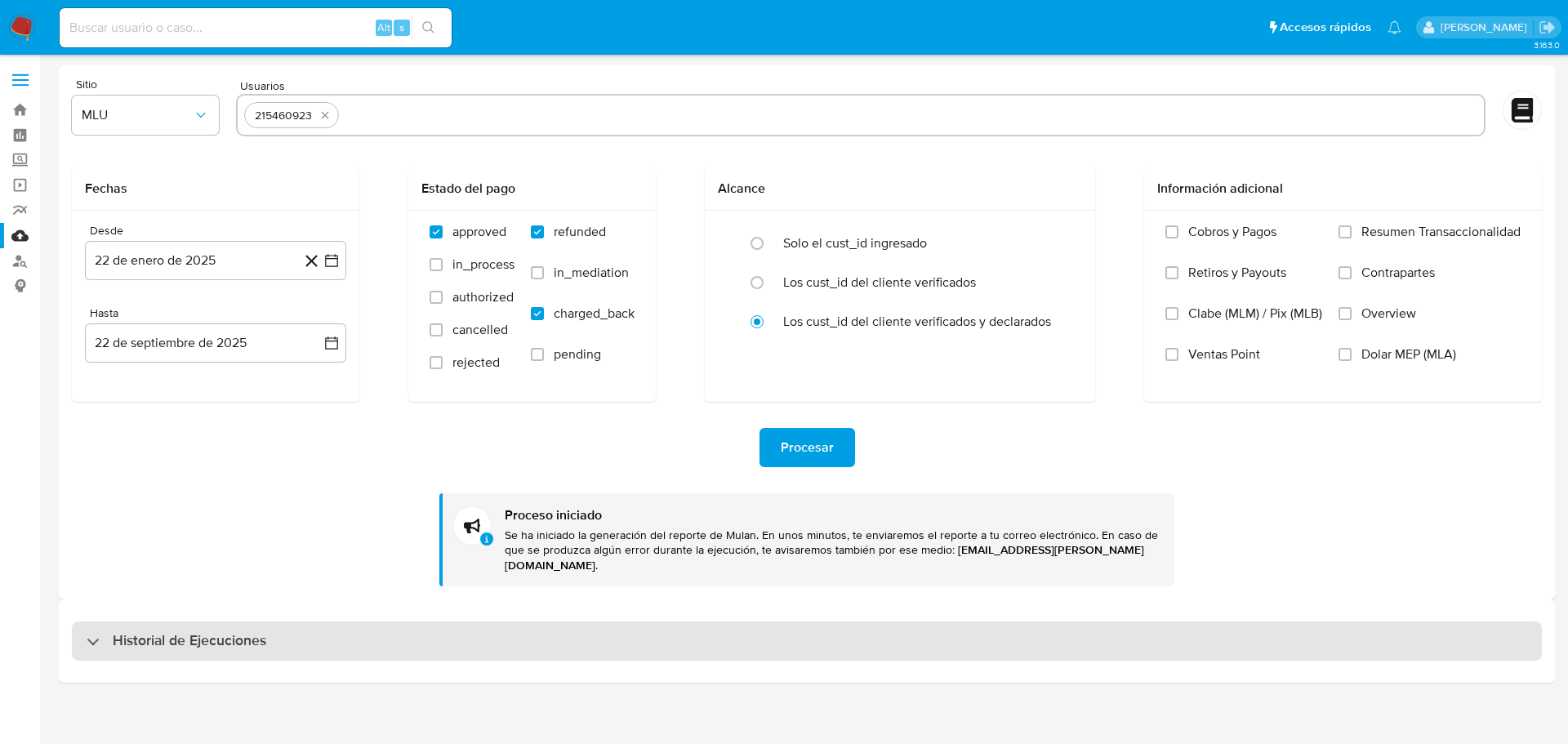
click at [261, 635] on h3 "Historial de Ejecuciones" at bounding box center [189, 641] width 154 height 19
select select "10"
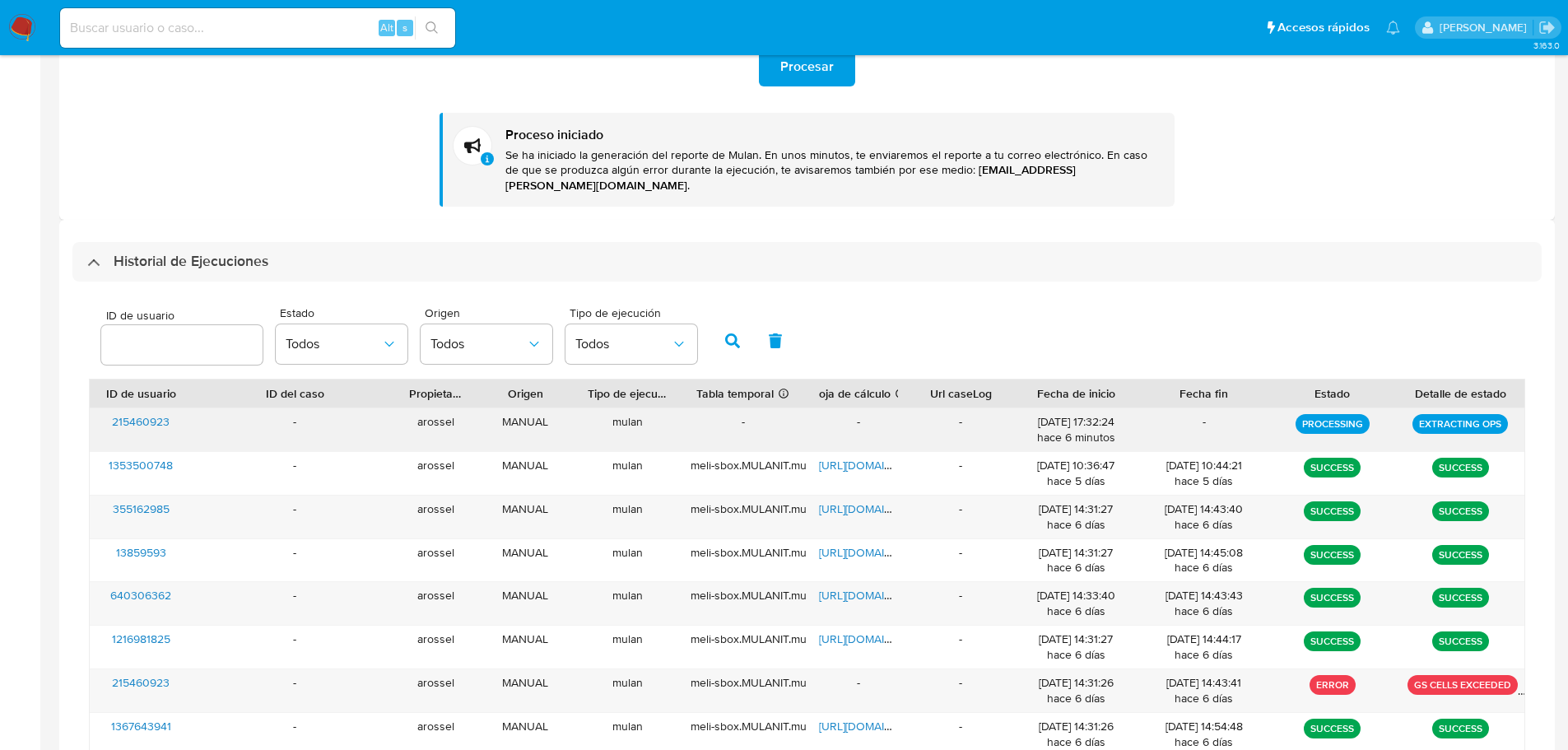
scroll to position [412, 0]
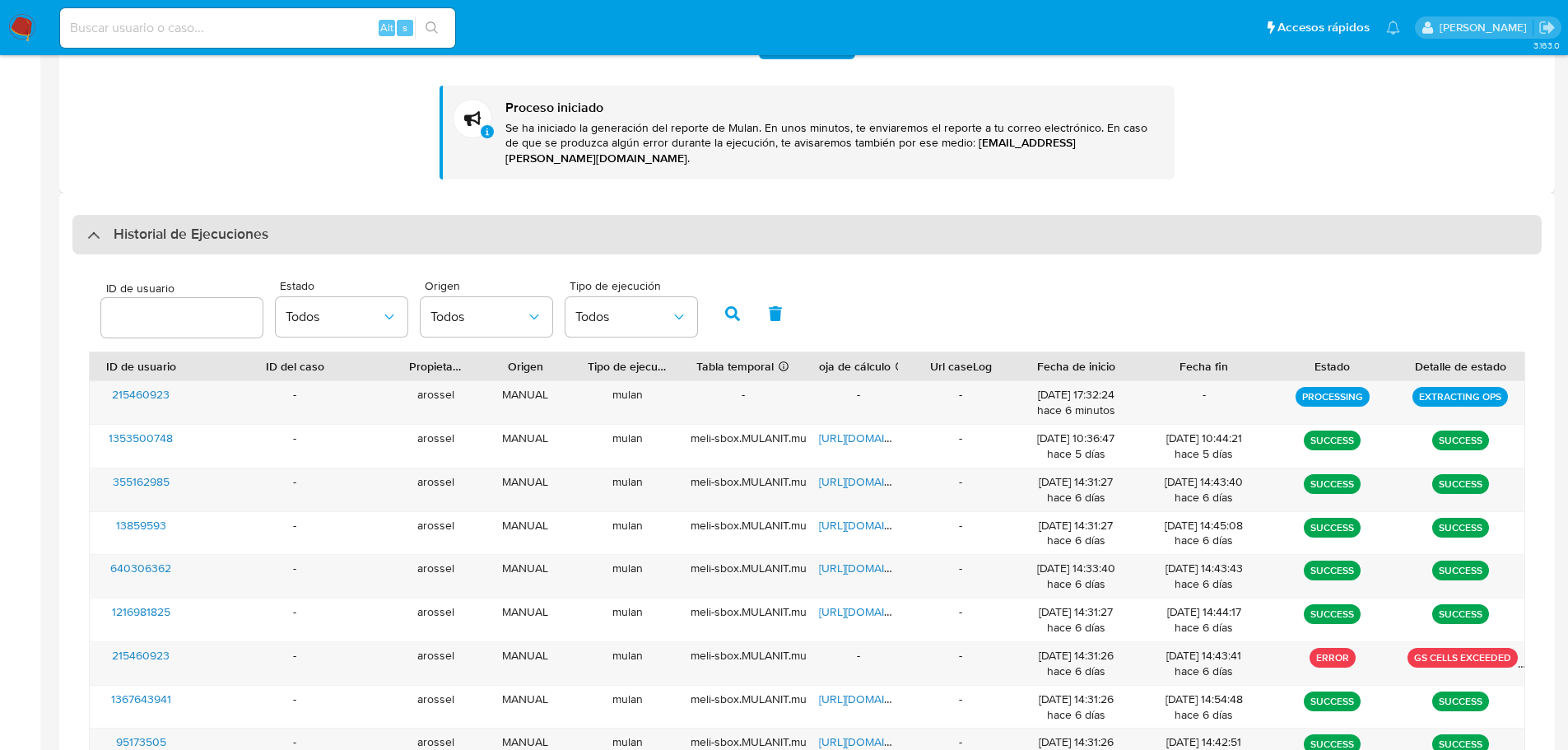
click at [153, 228] on h3 "Historial de Ejecuciones" at bounding box center [191, 234] width 155 height 19
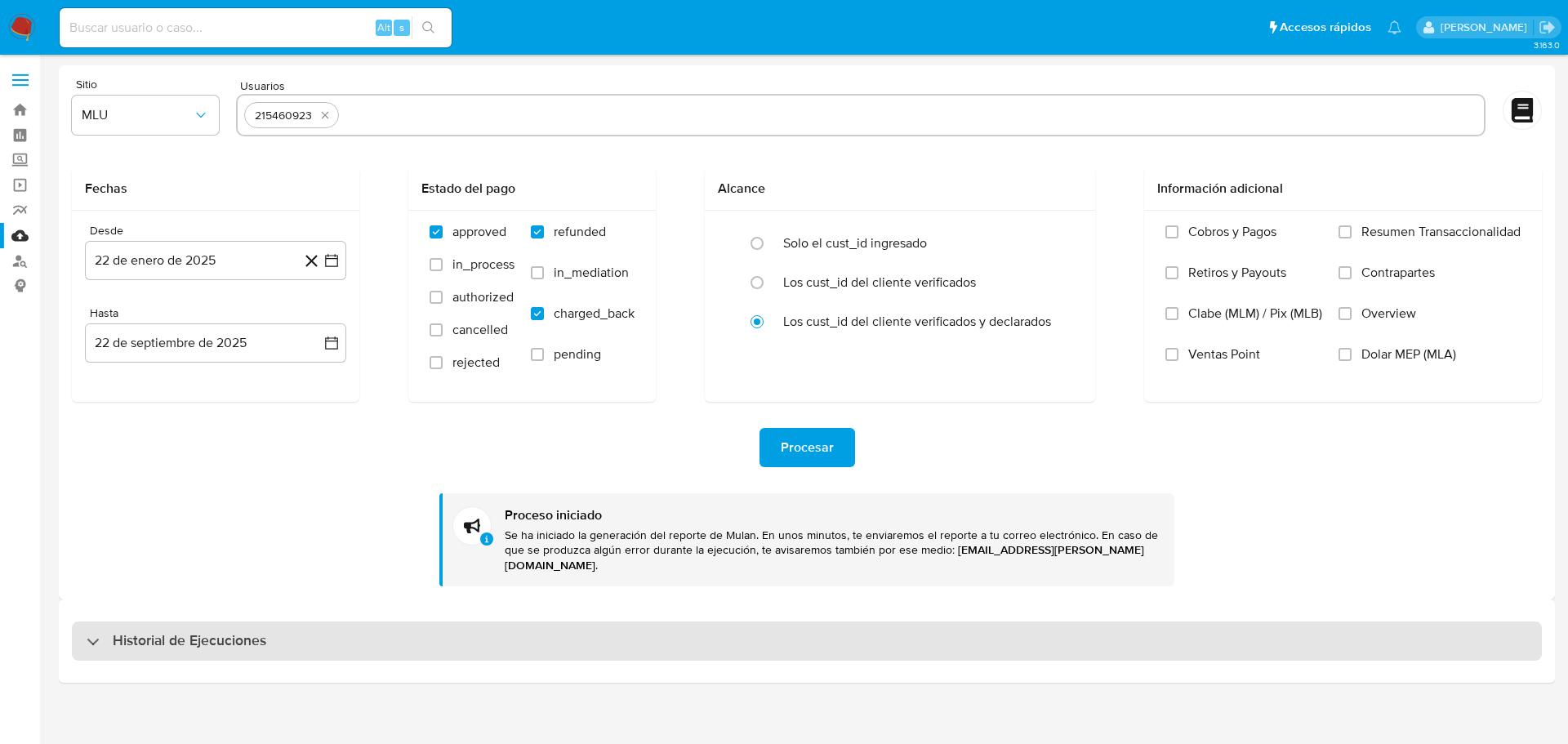
click at [207, 632] on h3 "Historial de Ejecuciones" at bounding box center [189, 641] width 154 height 19
select select "10"
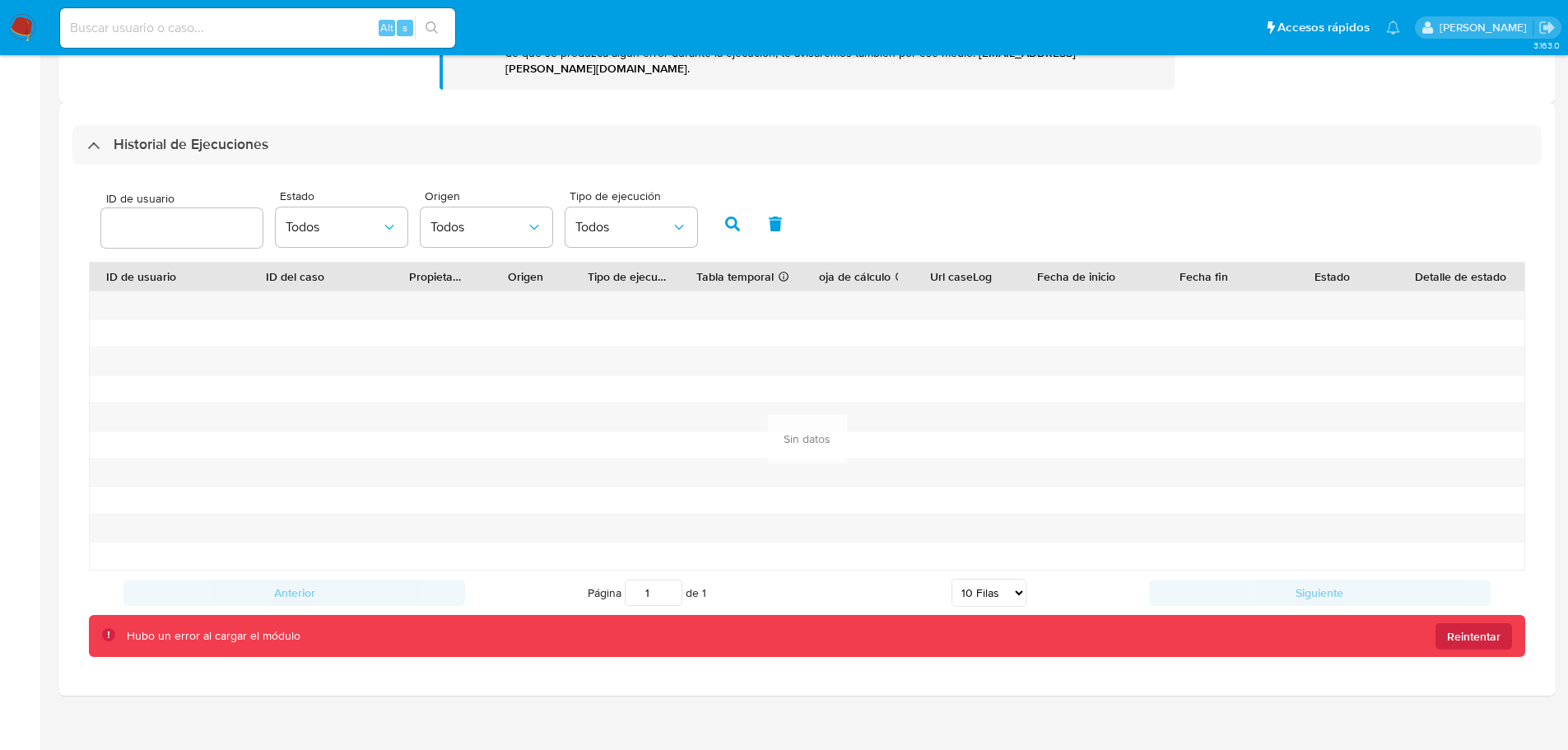
scroll to position [254, 0]
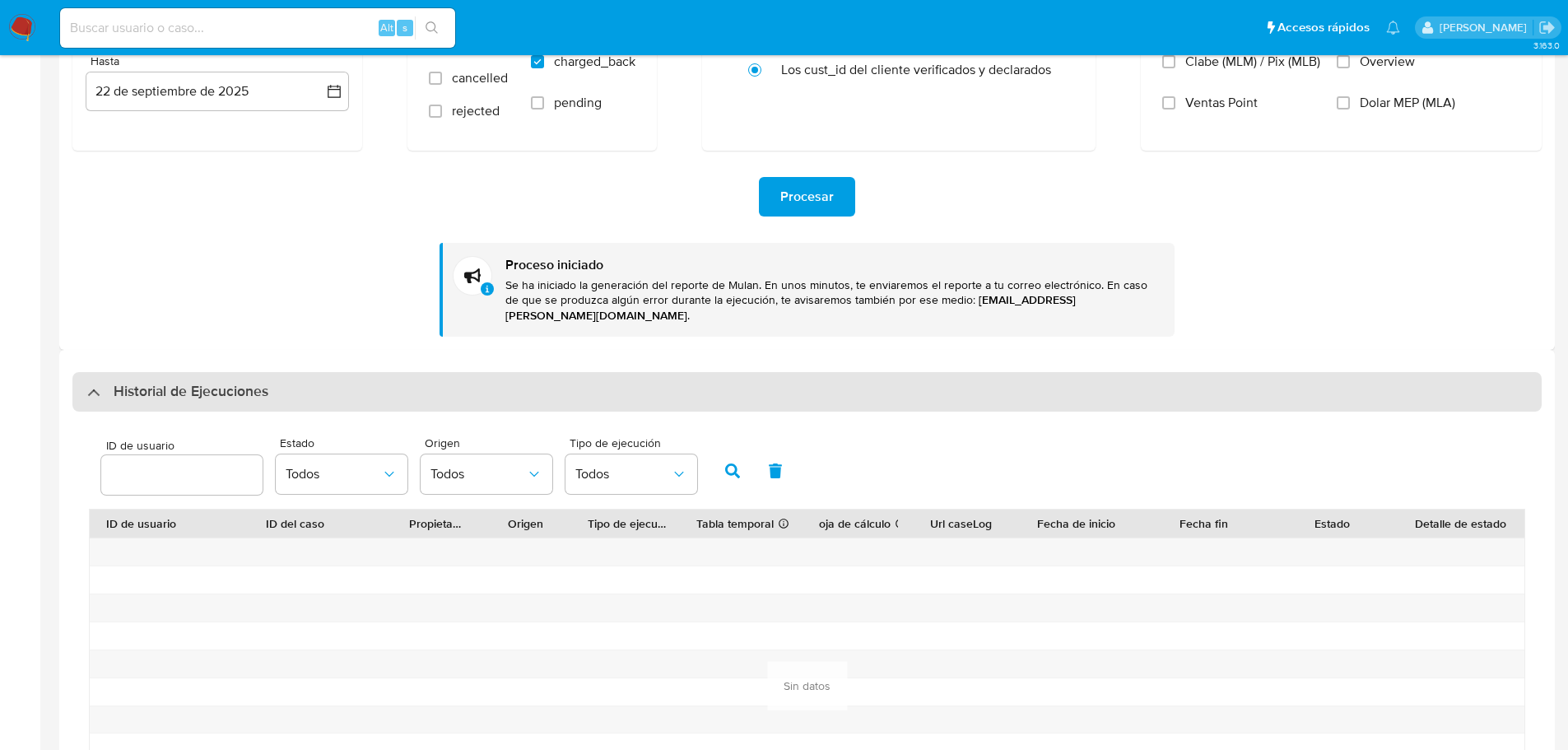
click at [187, 382] on h3 "Historial de Ejecuciones" at bounding box center [191, 391] width 155 height 19
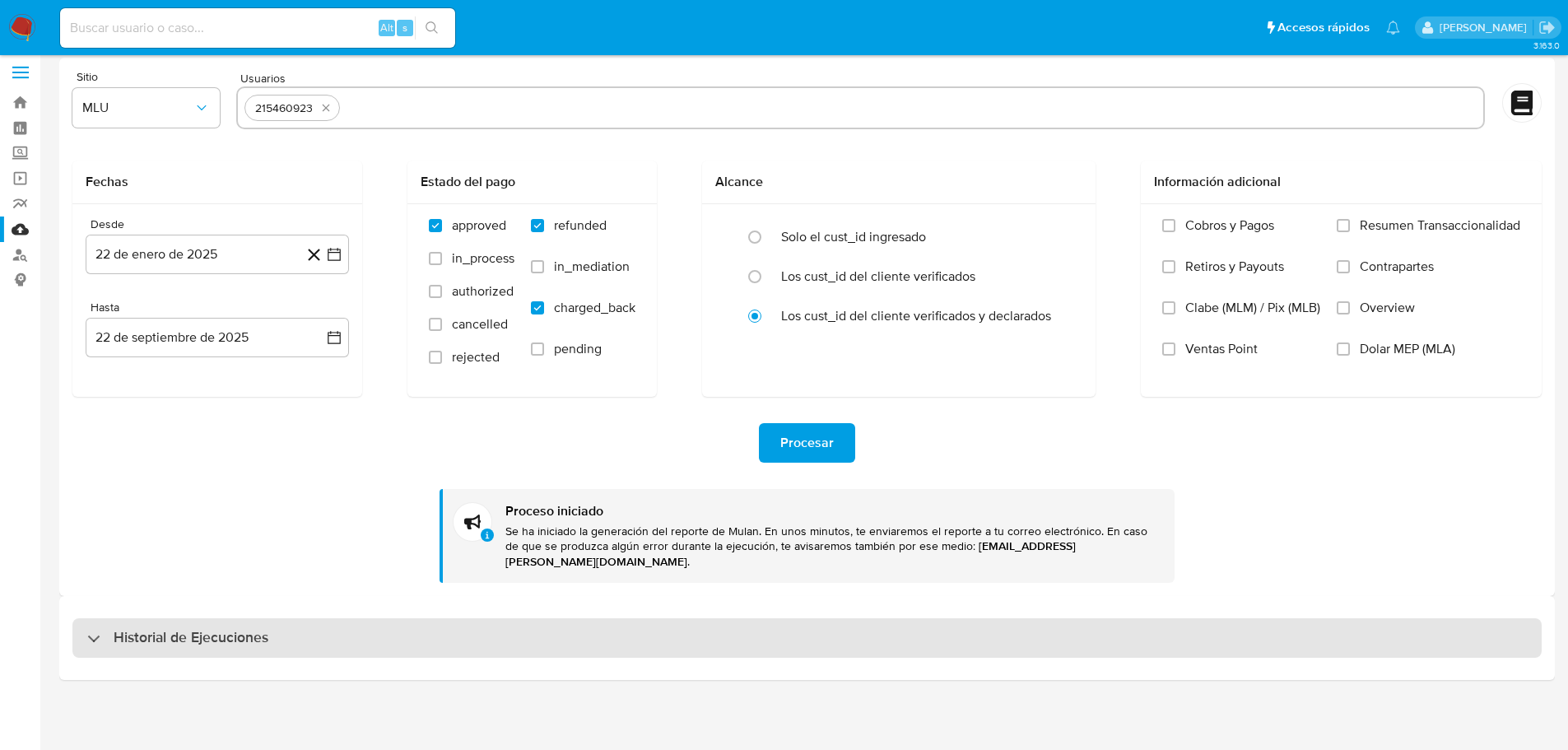
scroll to position [0, 0]
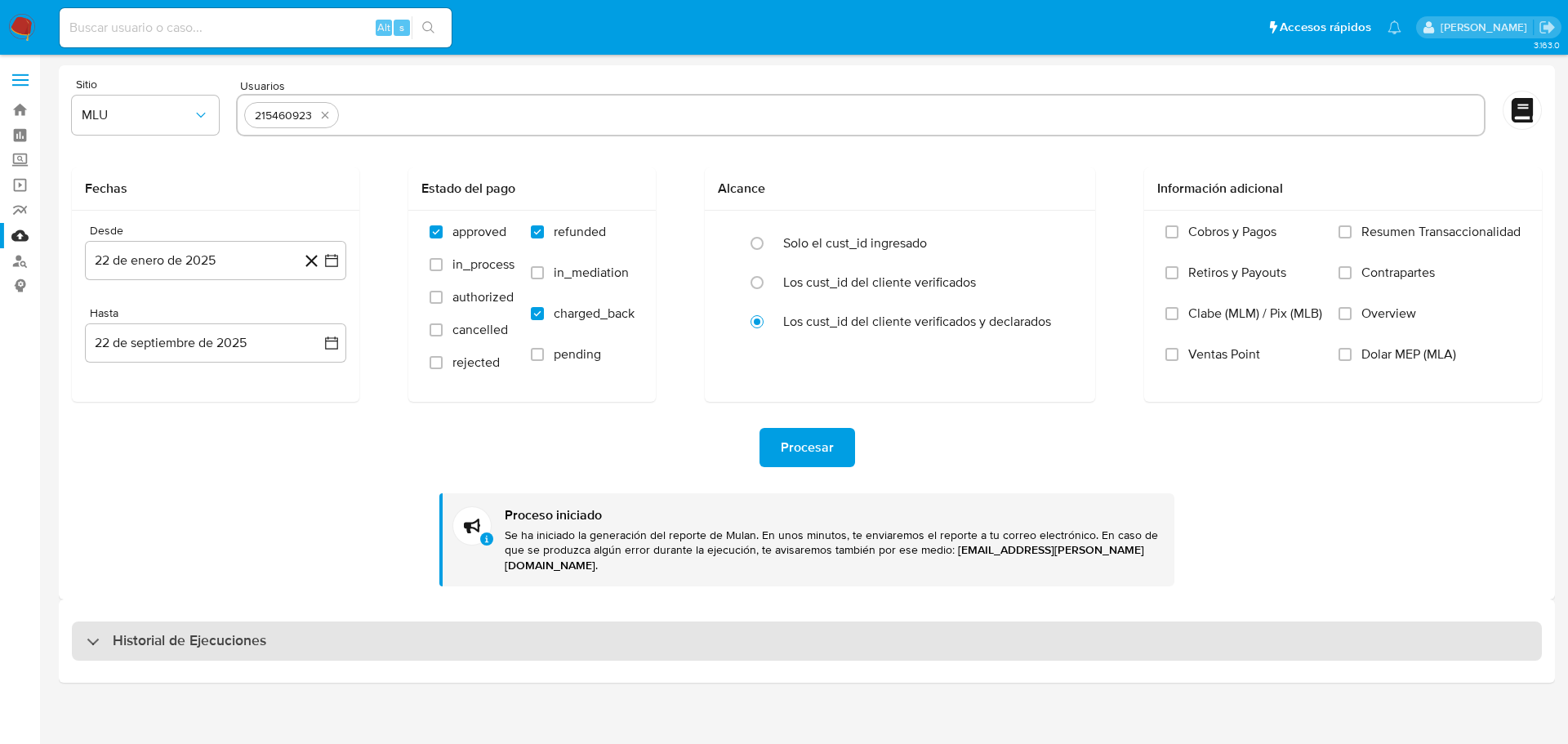
click at [204, 639] on div "Historial de Ejecuciones" at bounding box center [807, 640] width 1470 height 39
select select "10"
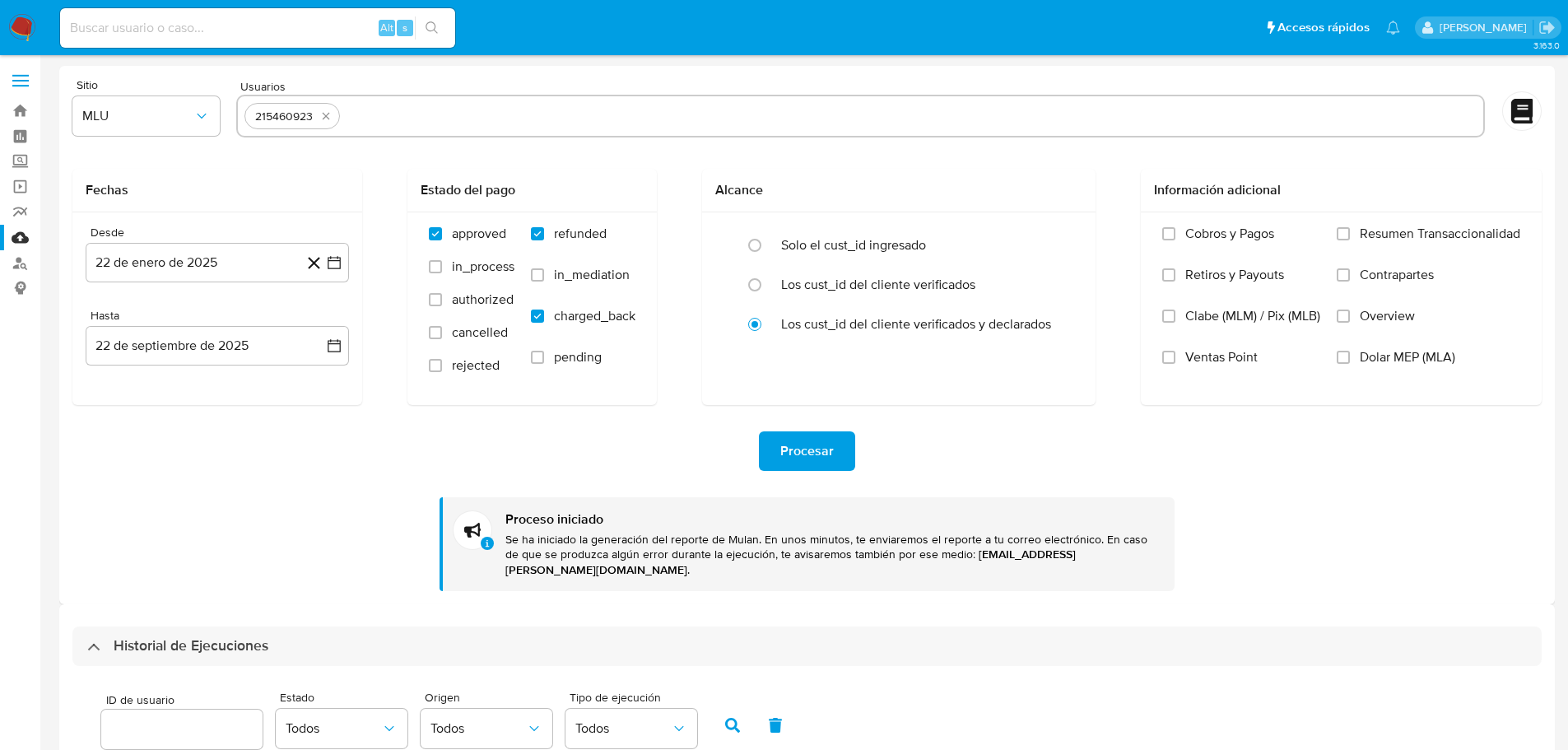
scroll to position [494, 0]
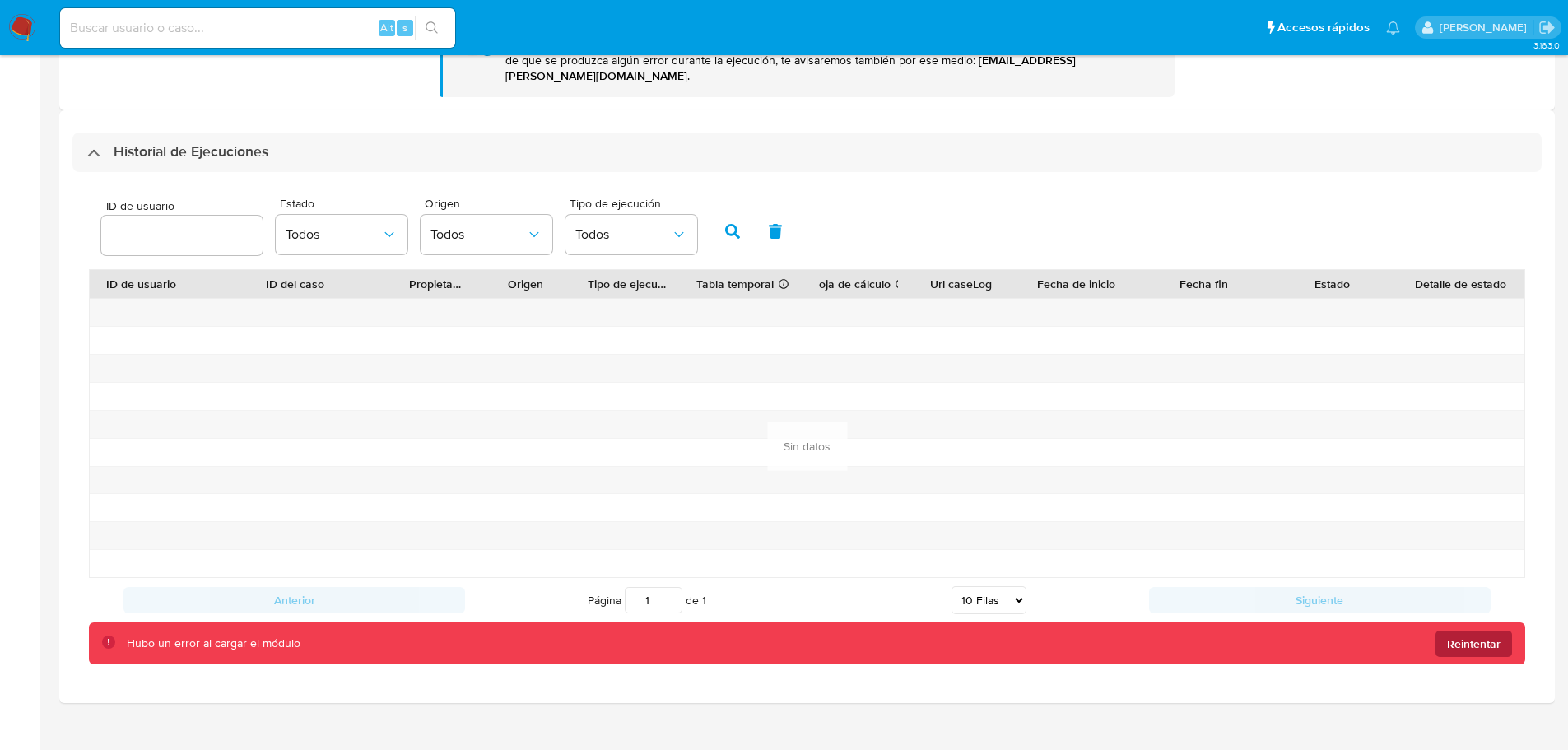
click at [1474, 631] on span "Reintentar" at bounding box center [1473, 643] width 53 height 26
click at [1487, 636] on span "Reintentar" at bounding box center [1473, 643] width 53 height 26
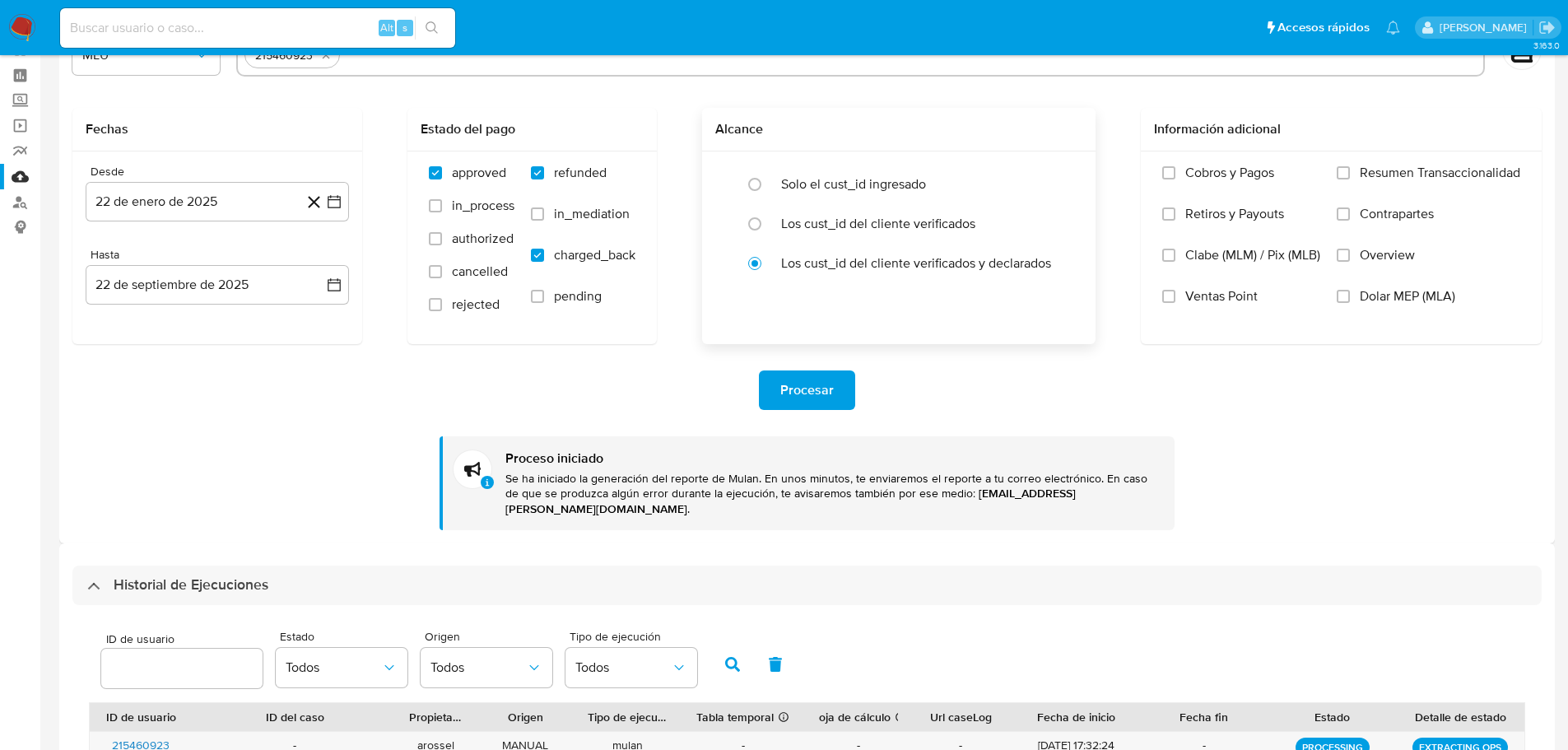
scroll to position [0, 0]
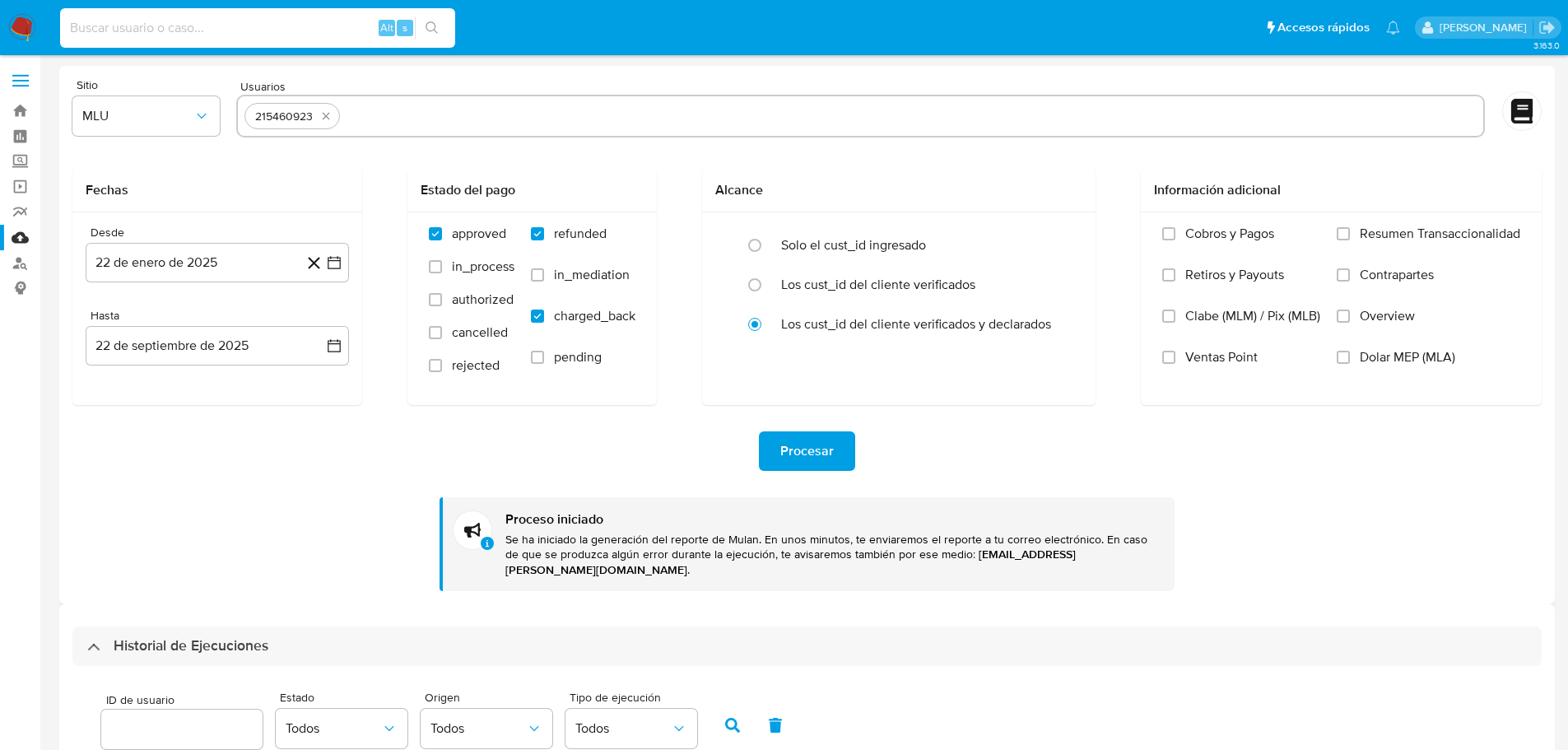
click at [205, 25] on input at bounding box center [258, 28] width 395 height 21
paste input "208109292"
type input "208109292"
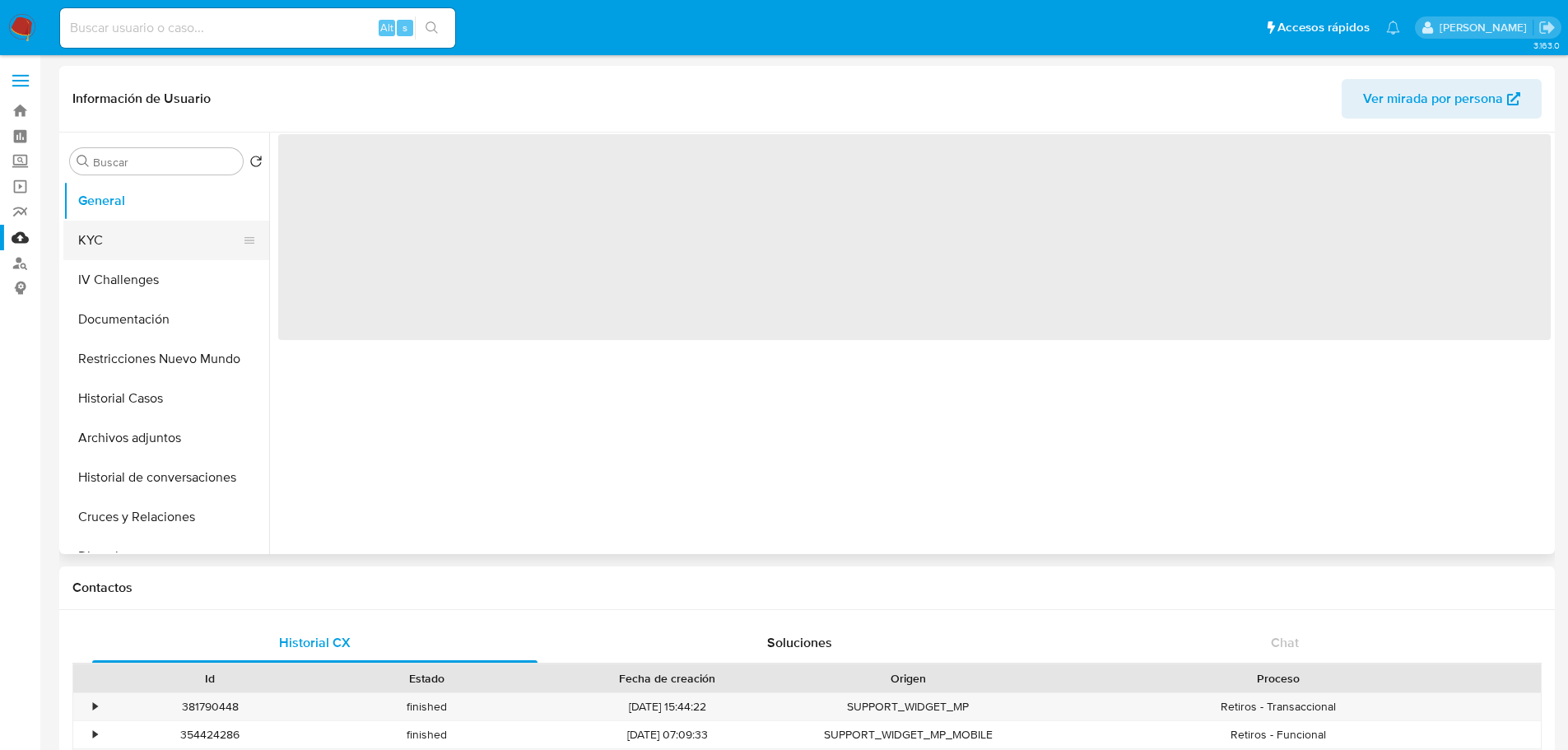
select select "10"
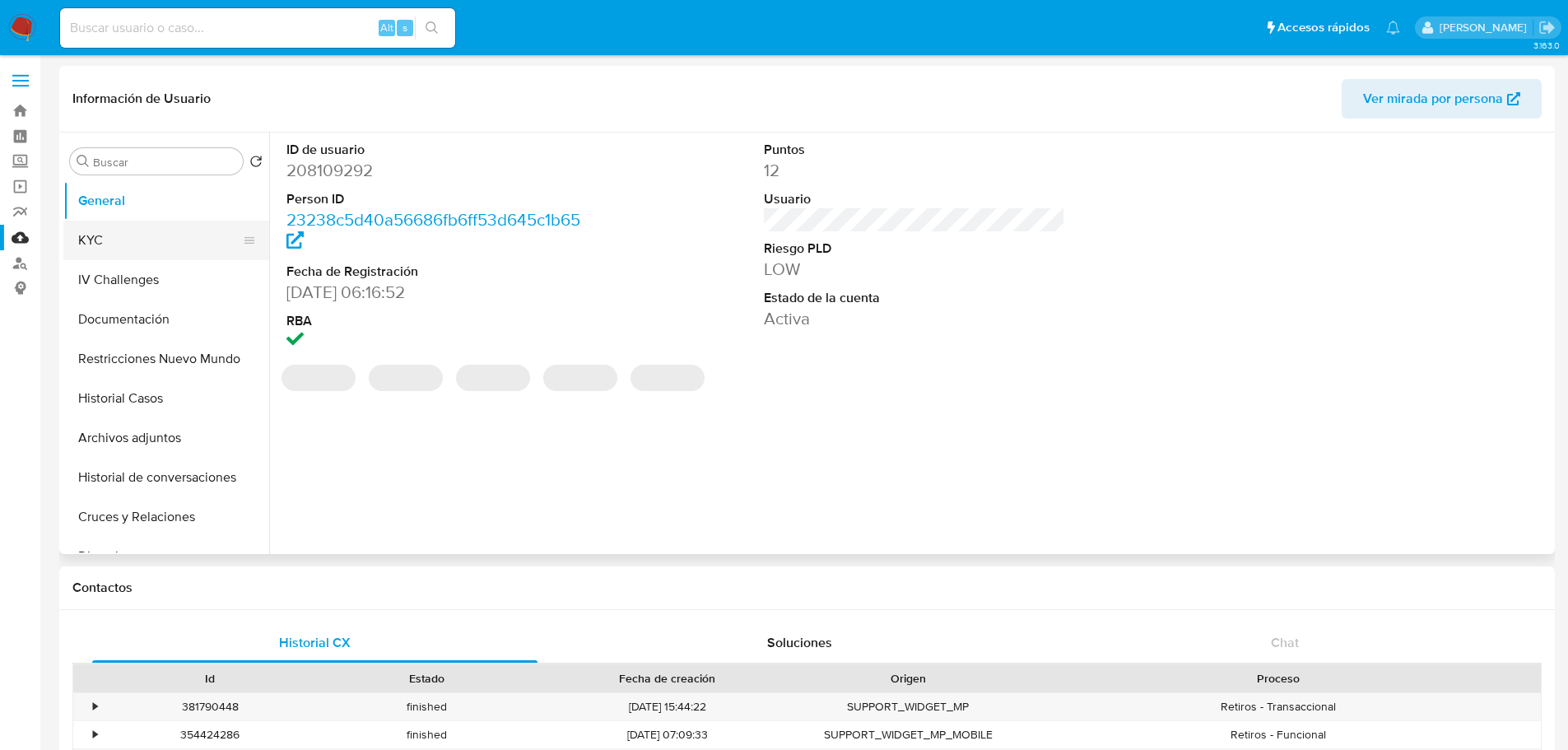
click at [161, 238] on button "KYC" at bounding box center [159, 240] width 193 height 40
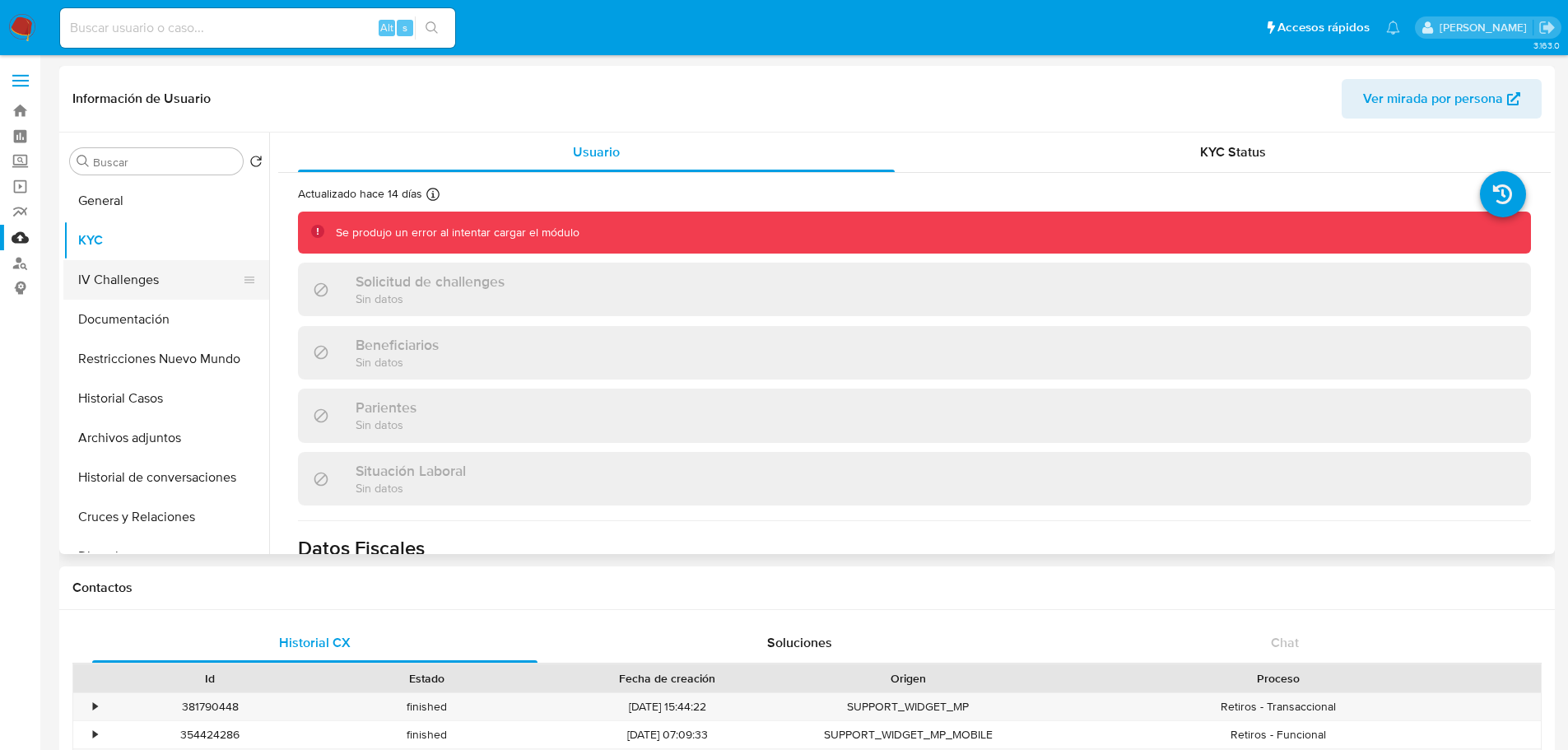
click at [112, 277] on button "IV Challenges" at bounding box center [159, 279] width 193 height 40
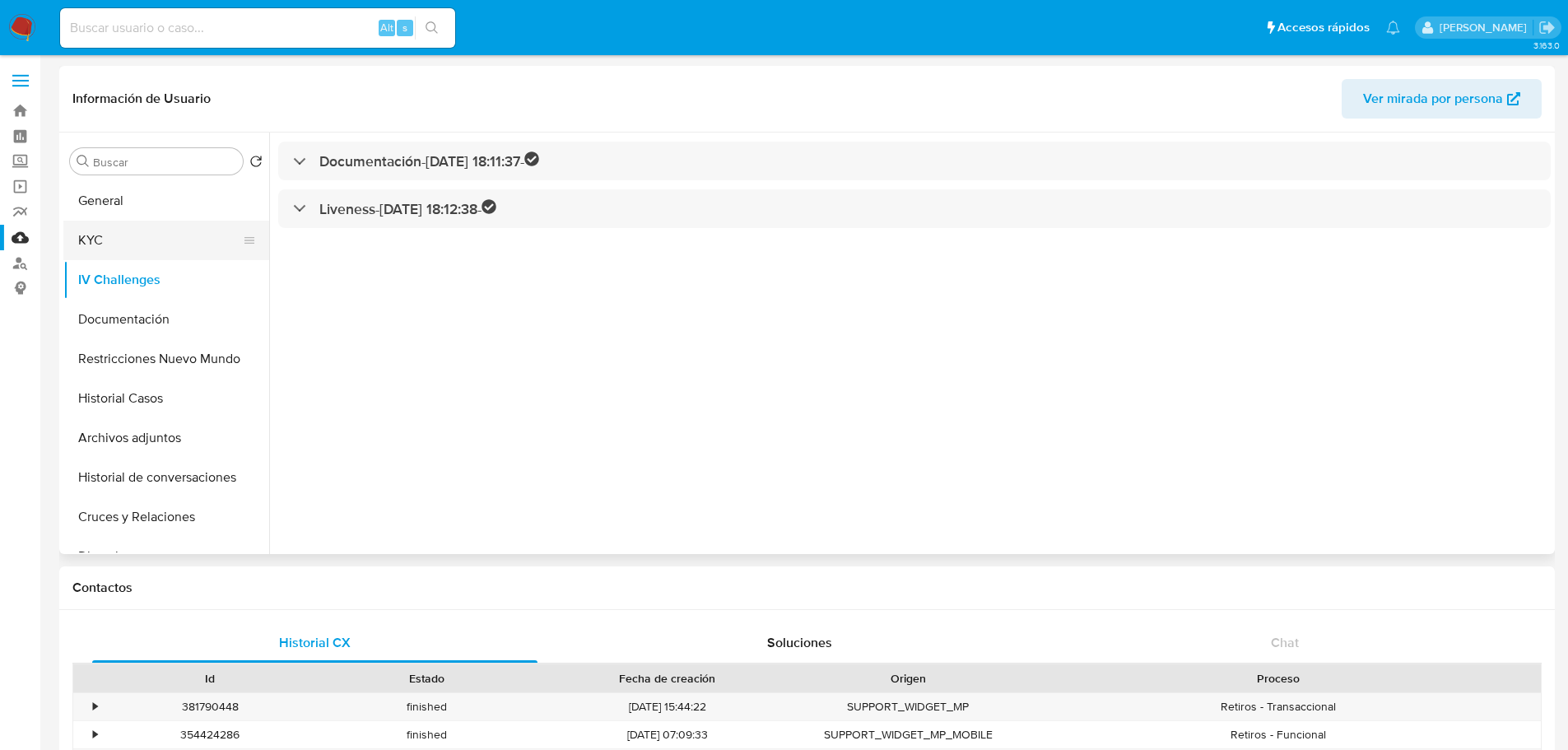
click at [131, 249] on button "KYC" at bounding box center [159, 240] width 193 height 40
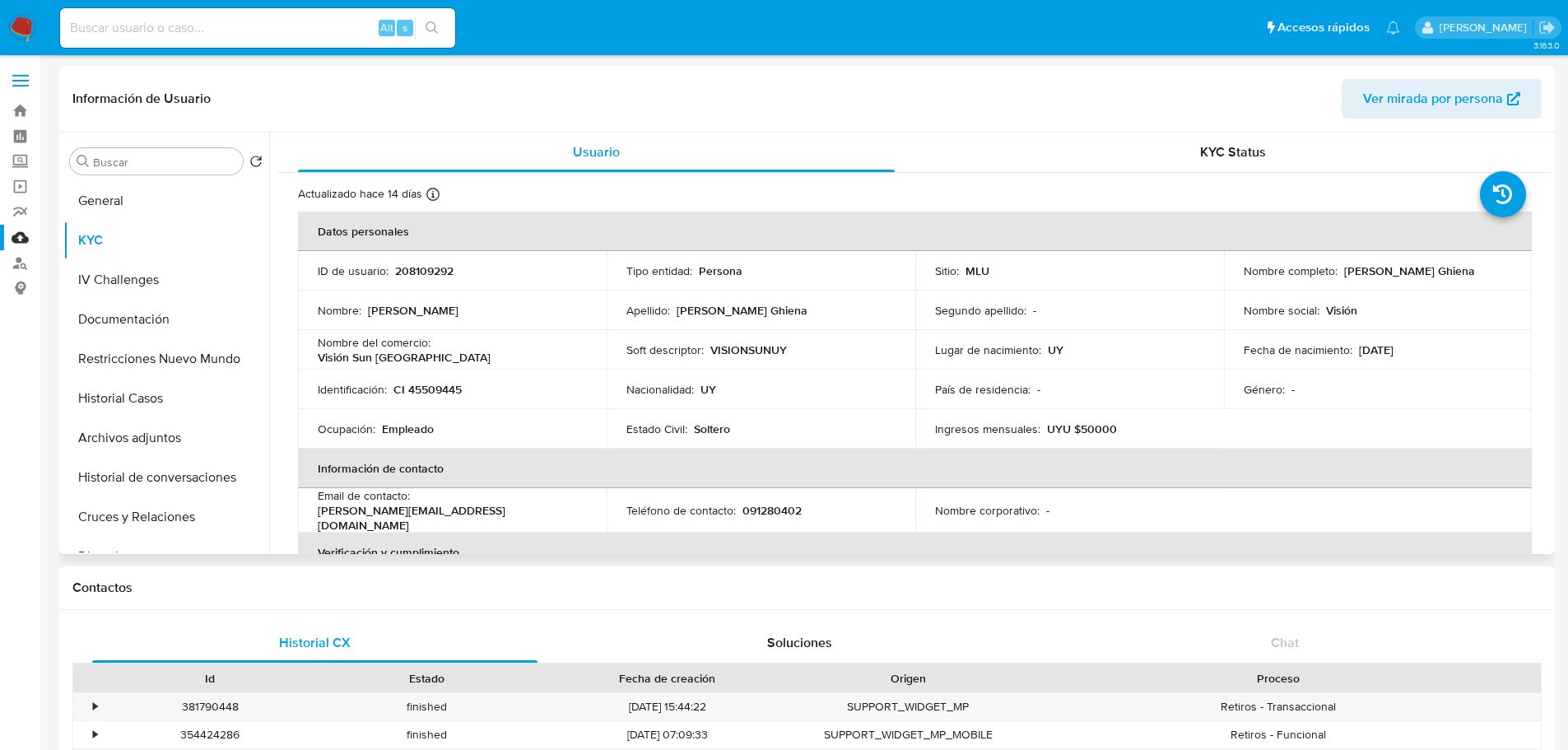
drag, startPoint x: 1337, startPoint y: 270, endPoint x: 1504, endPoint y: 268, distance: 167.0
click at [1504, 268] on div "Nombre completo : [PERSON_NAME]" at bounding box center [1378, 270] width 269 height 15
click at [244, 36] on input at bounding box center [258, 28] width 395 height 21
paste input "823817376"
type input "823817376"
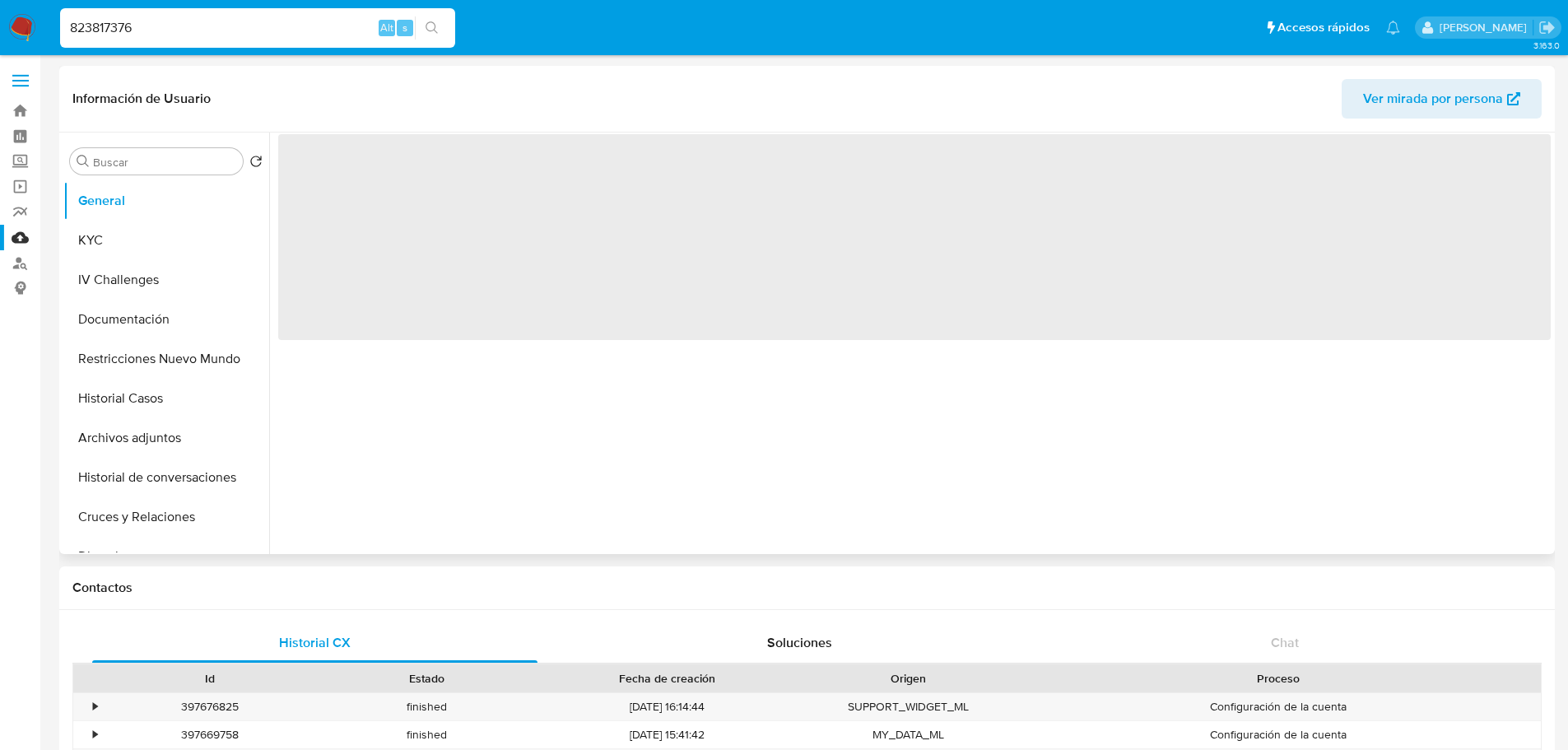
select select "10"
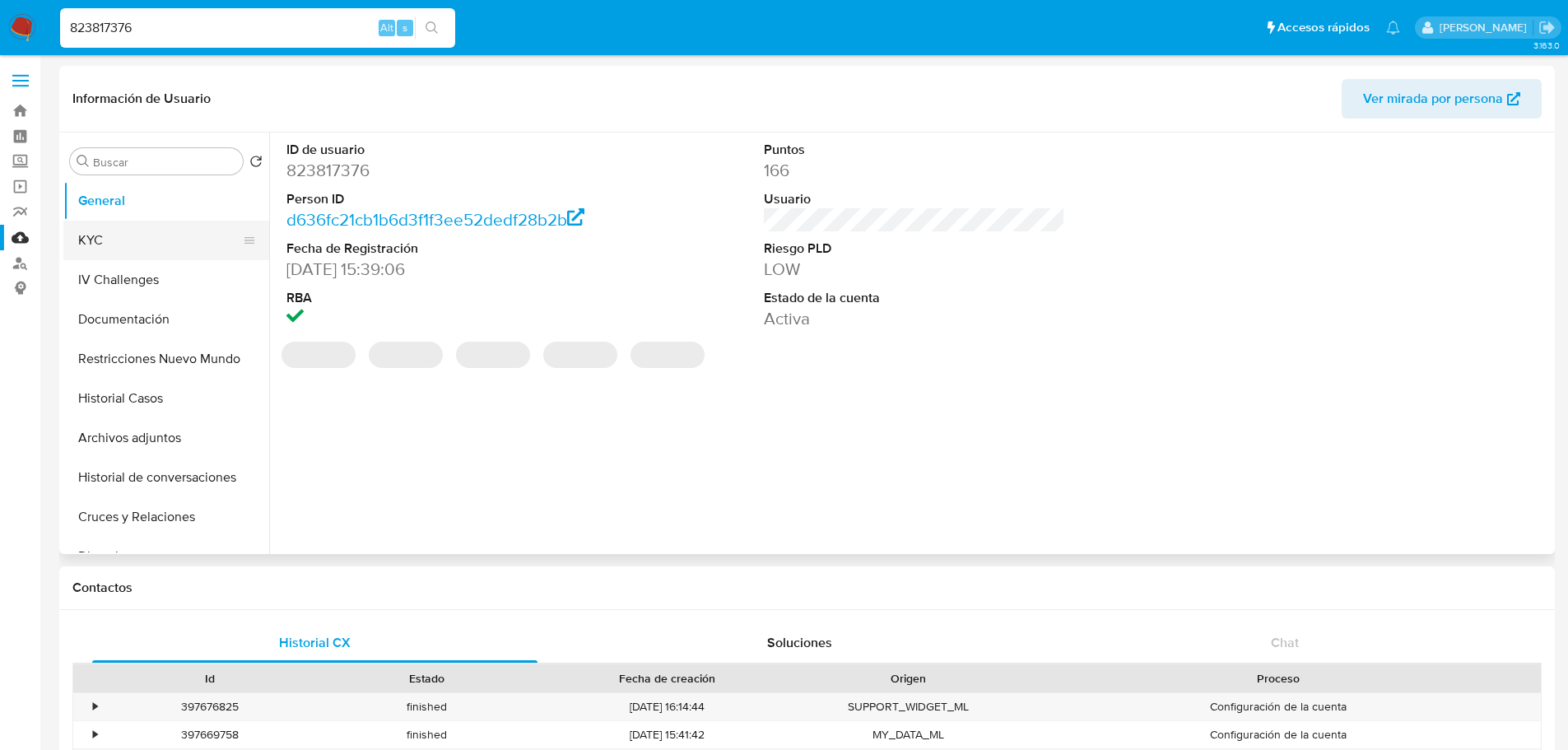
click at [167, 227] on button "KYC" at bounding box center [159, 240] width 193 height 40
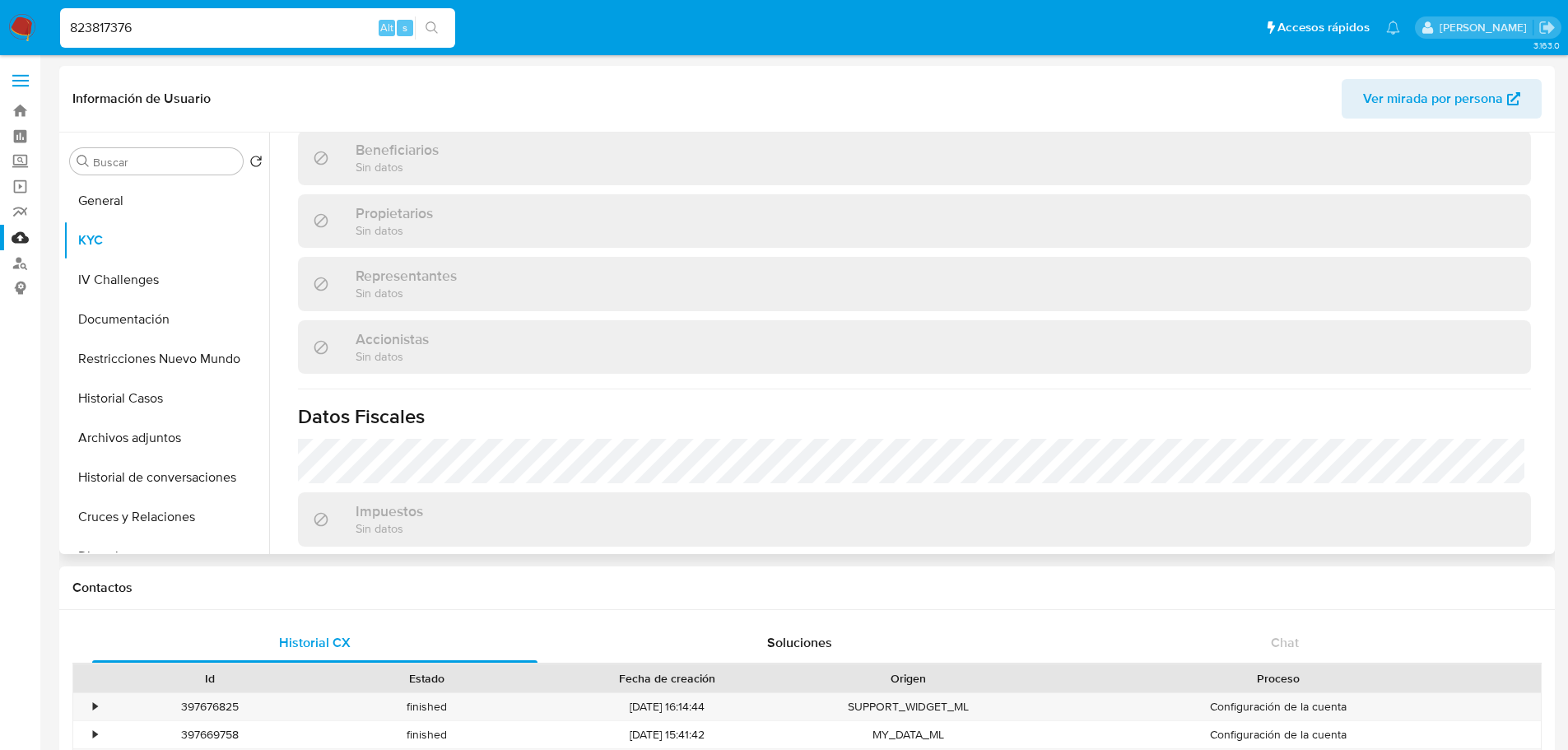
scroll to position [946, 0]
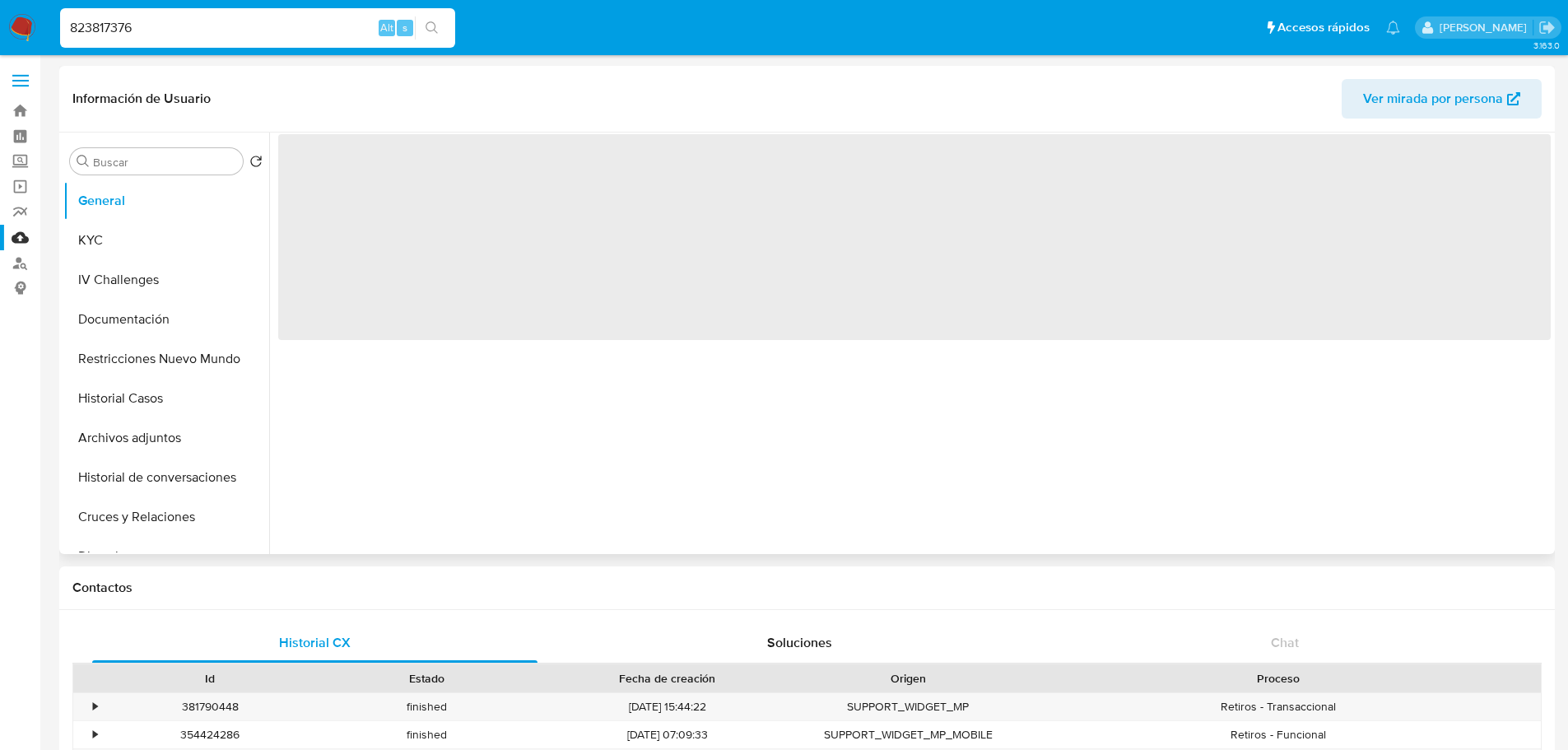
select select "10"
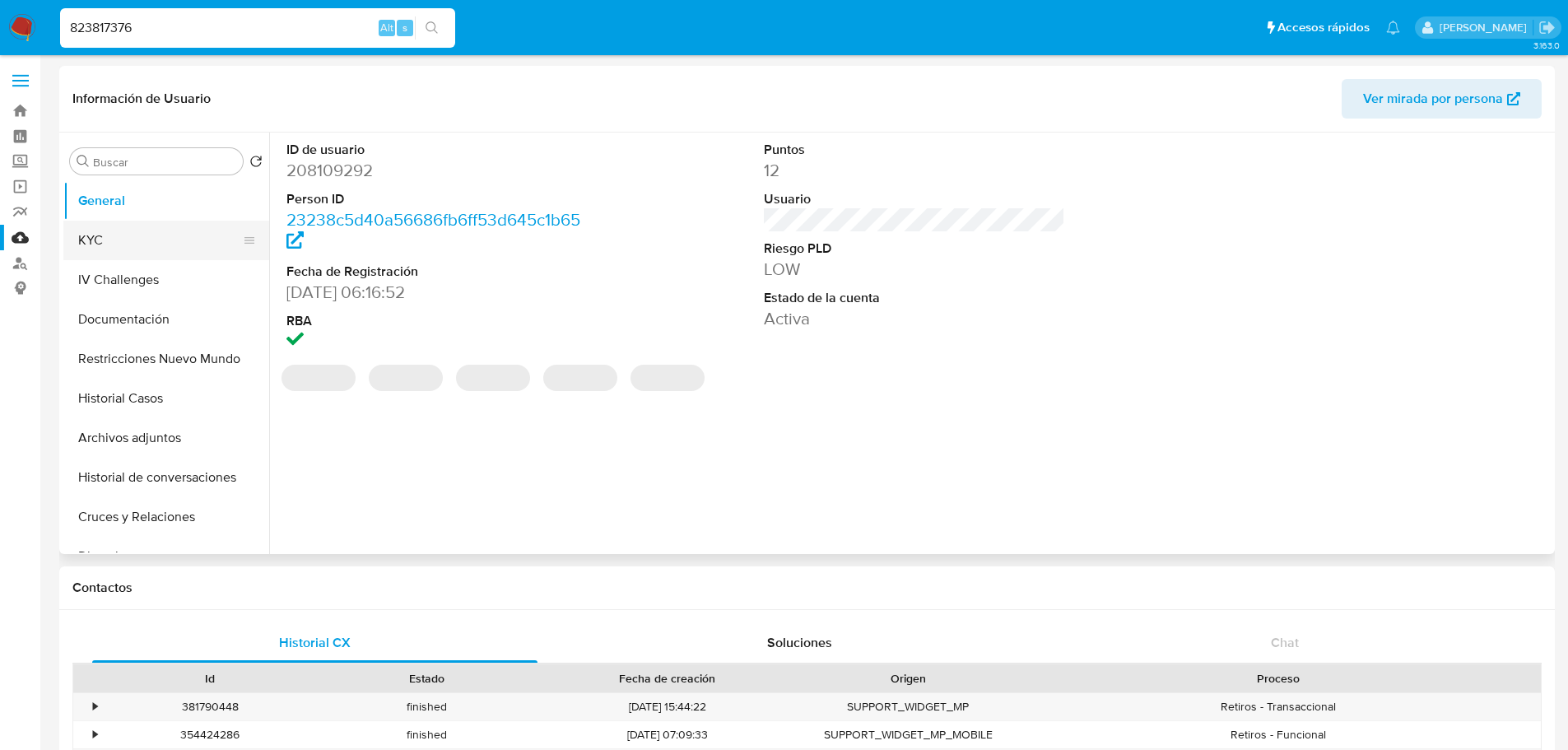
click at [150, 240] on button "KYC" at bounding box center [159, 240] width 193 height 40
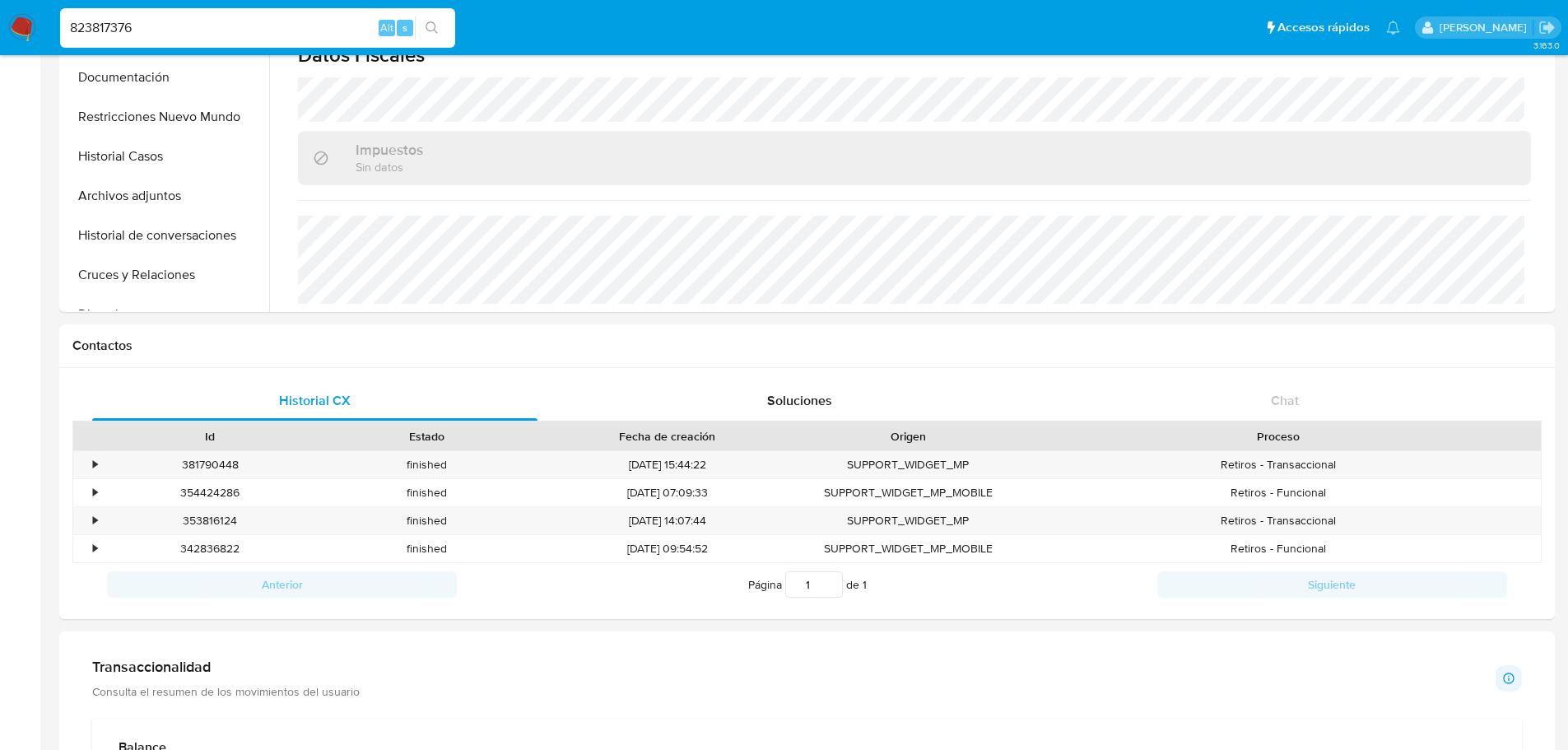
scroll to position [412, 0]
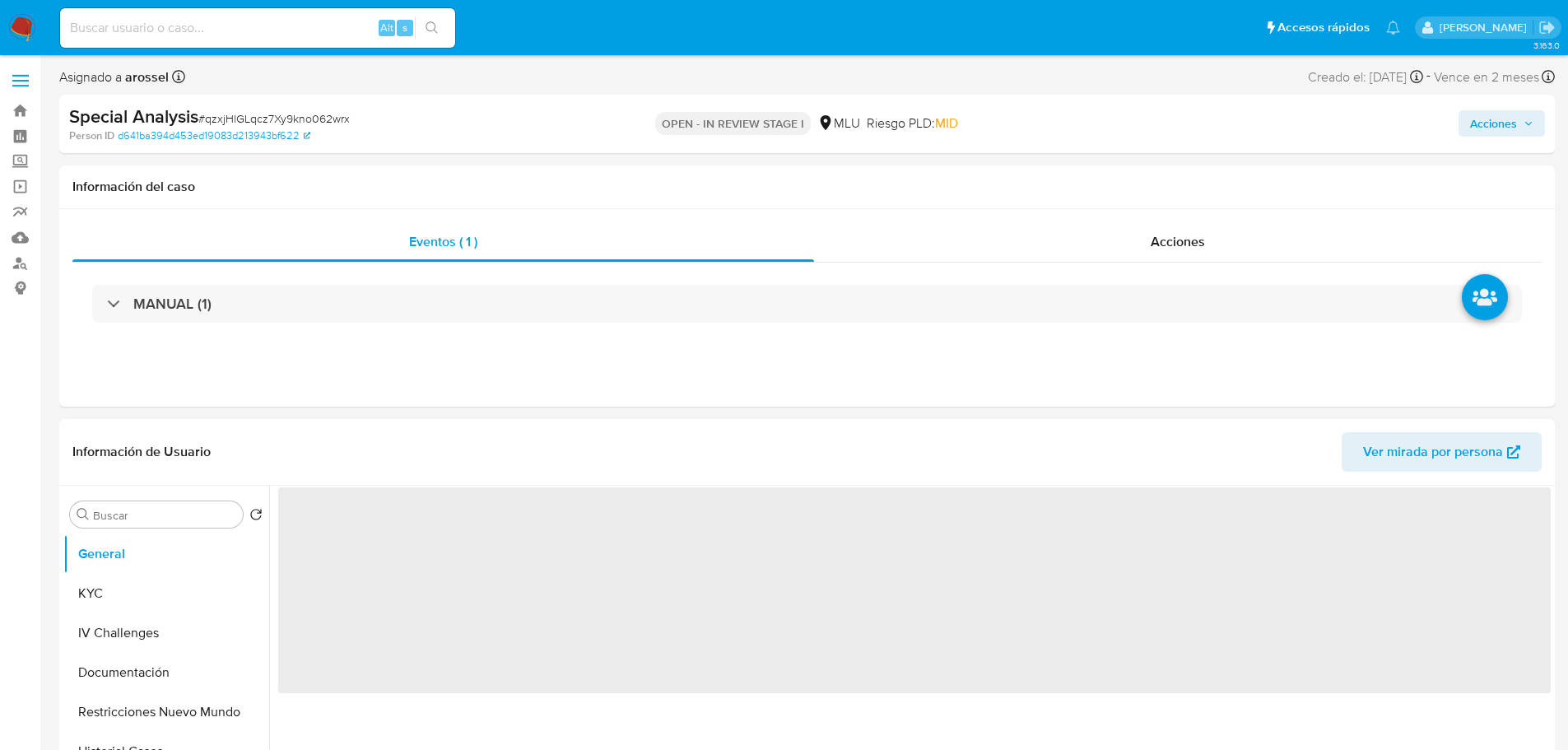
select select "10"
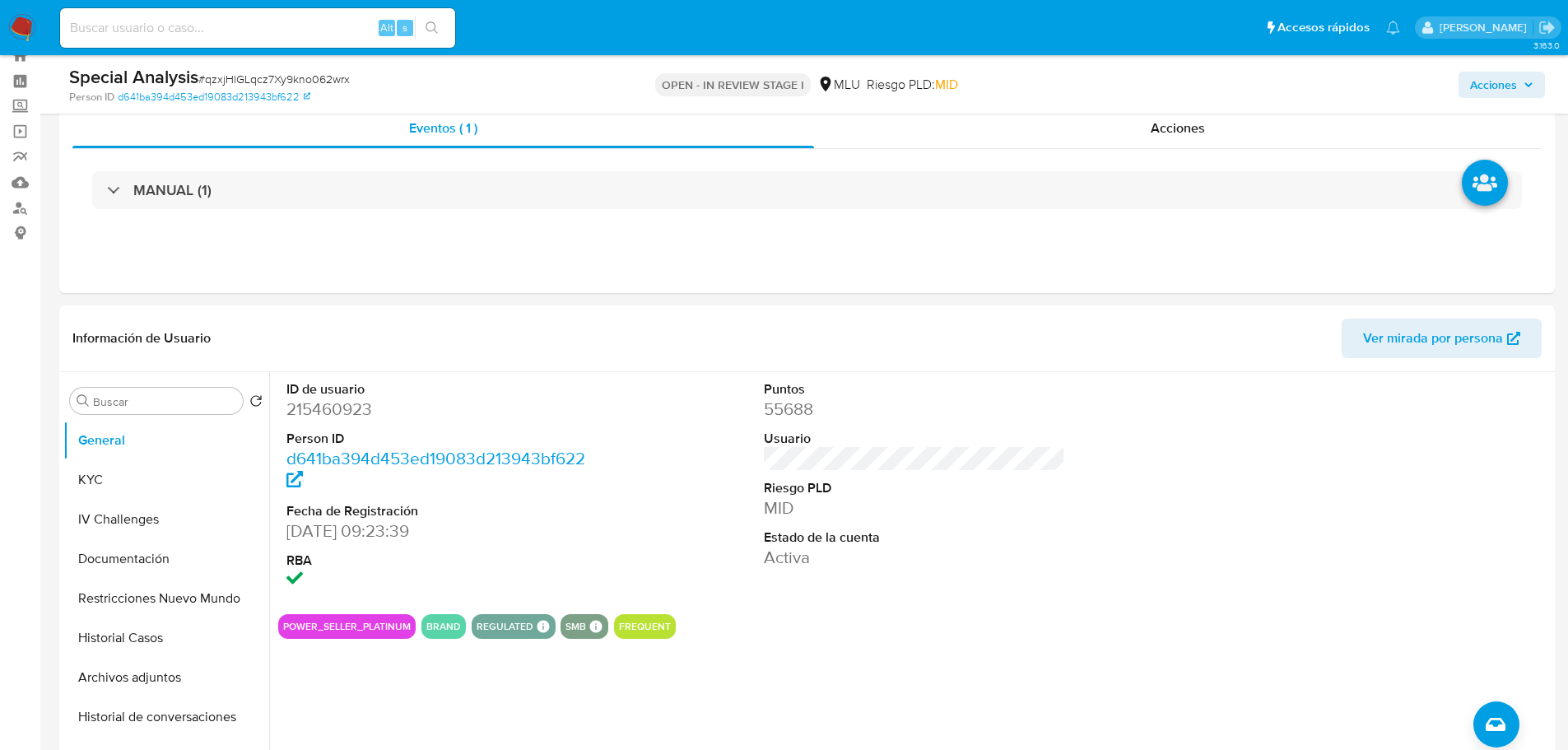
scroll to position [82, 0]
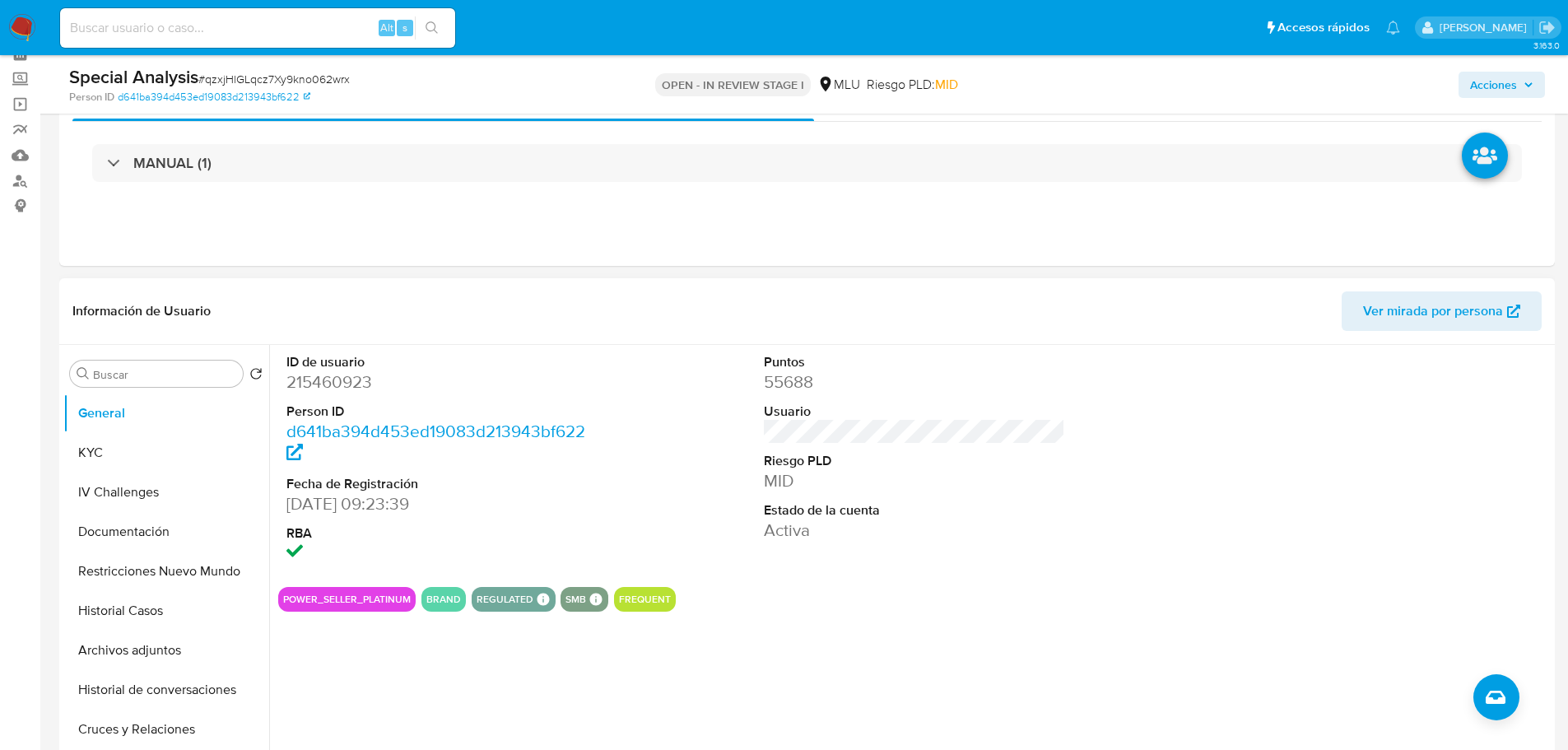
click at [1424, 315] on span "Ver mirada por persona" at bounding box center [1432, 311] width 140 height 40
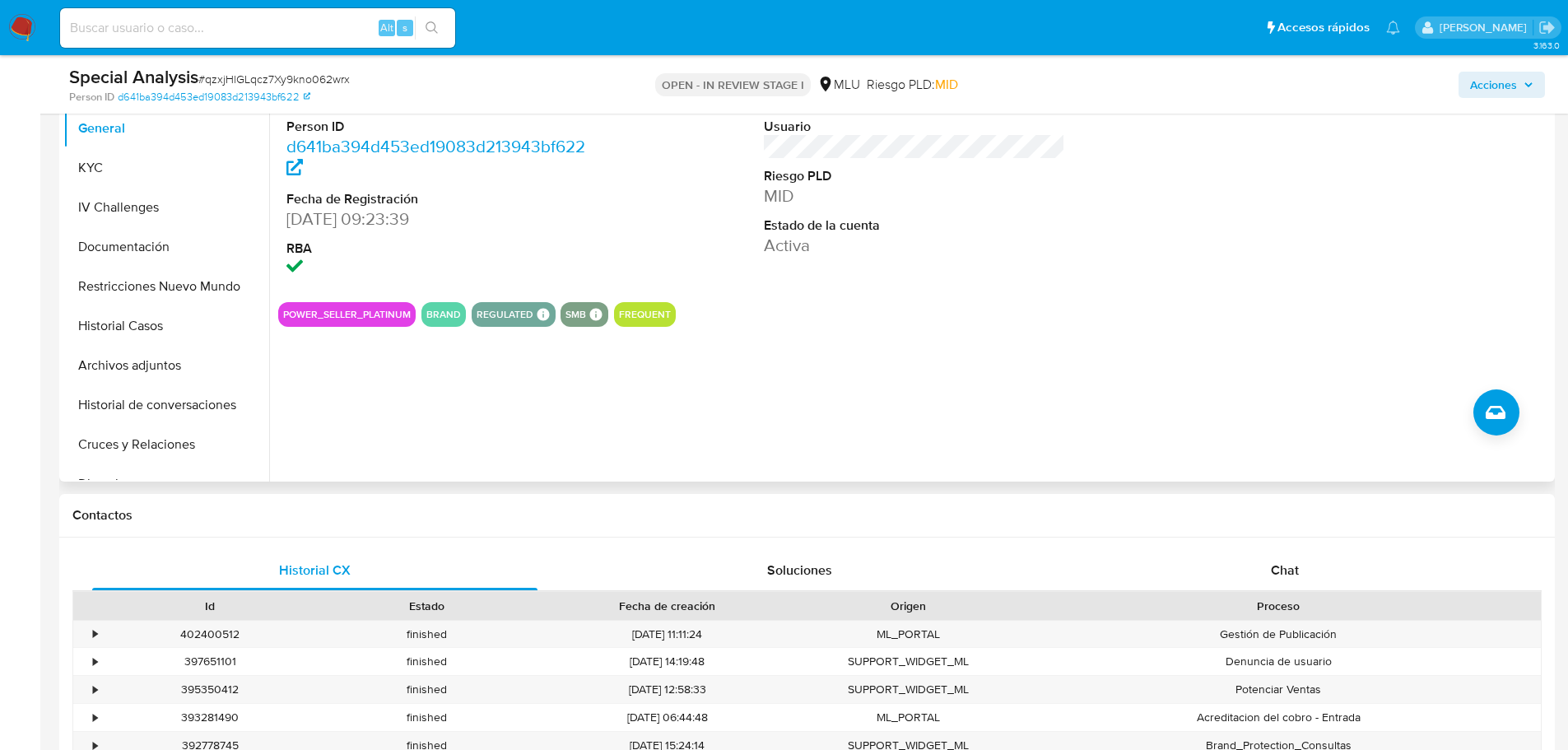
scroll to position [329, 0]
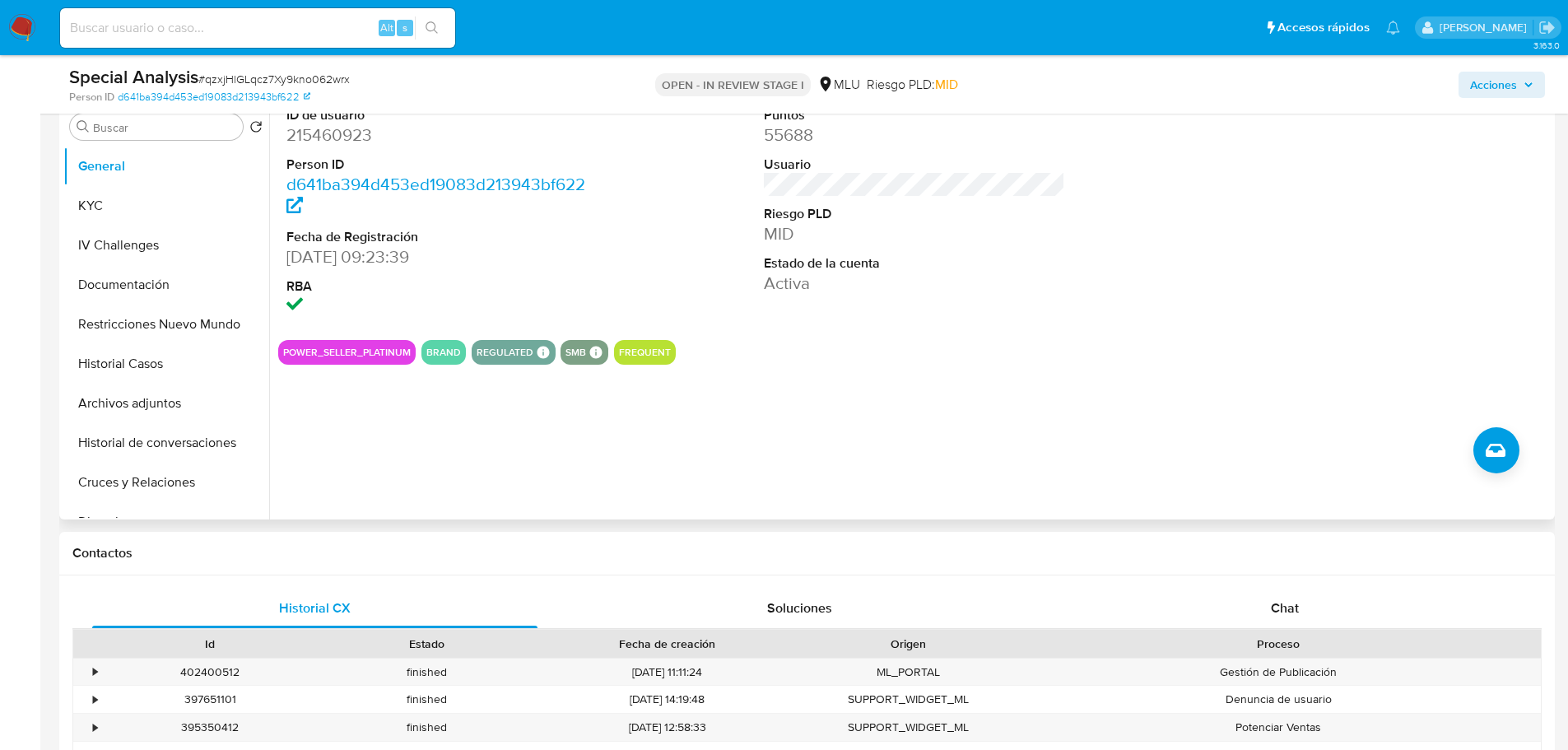
click at [347, 128] on dd "215460923" at bounding box center [438, 135] width 302 height 23
copy dd "215460923"
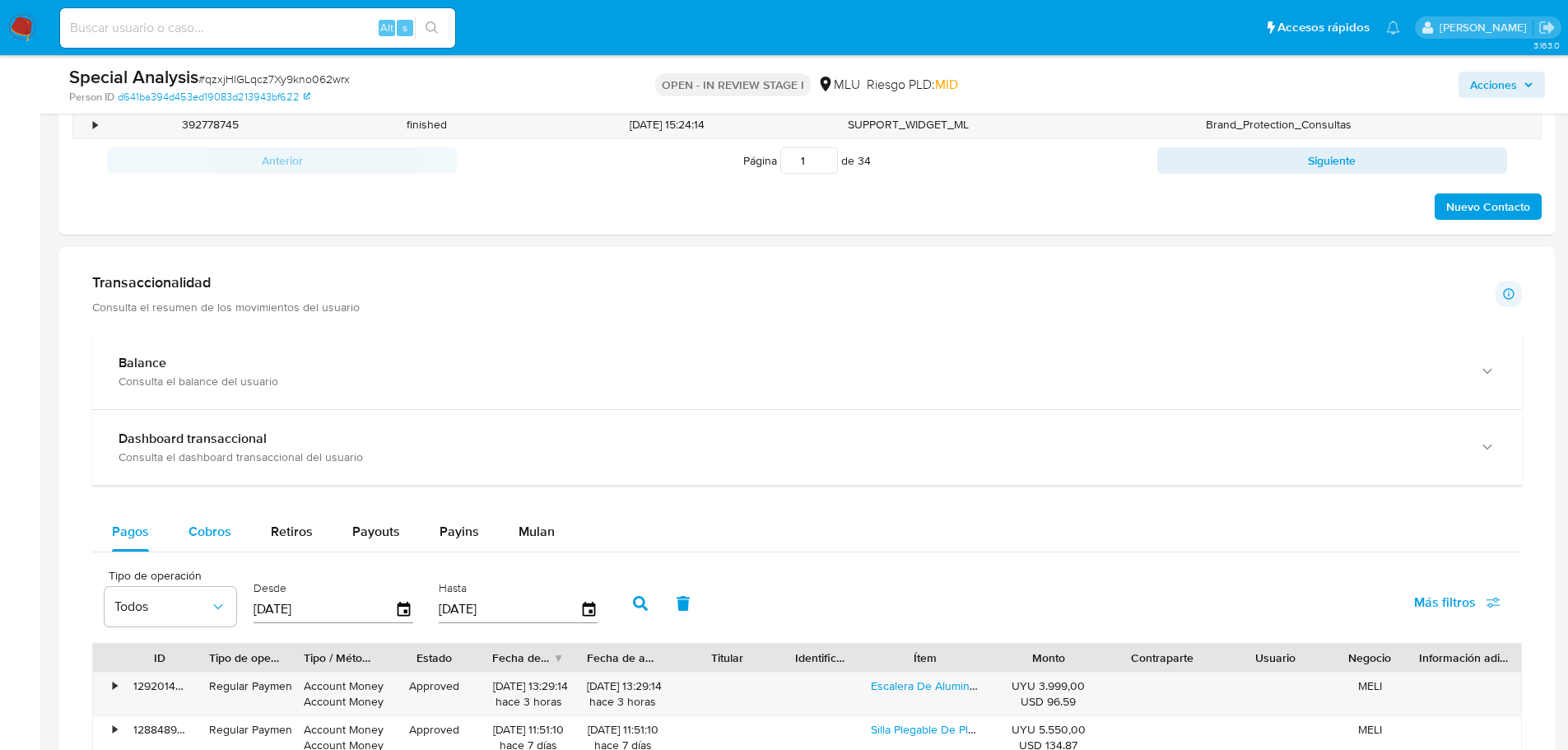
click at [242, 516] on button "Cobros" at bounding box center [209, 531] width 82 height 40
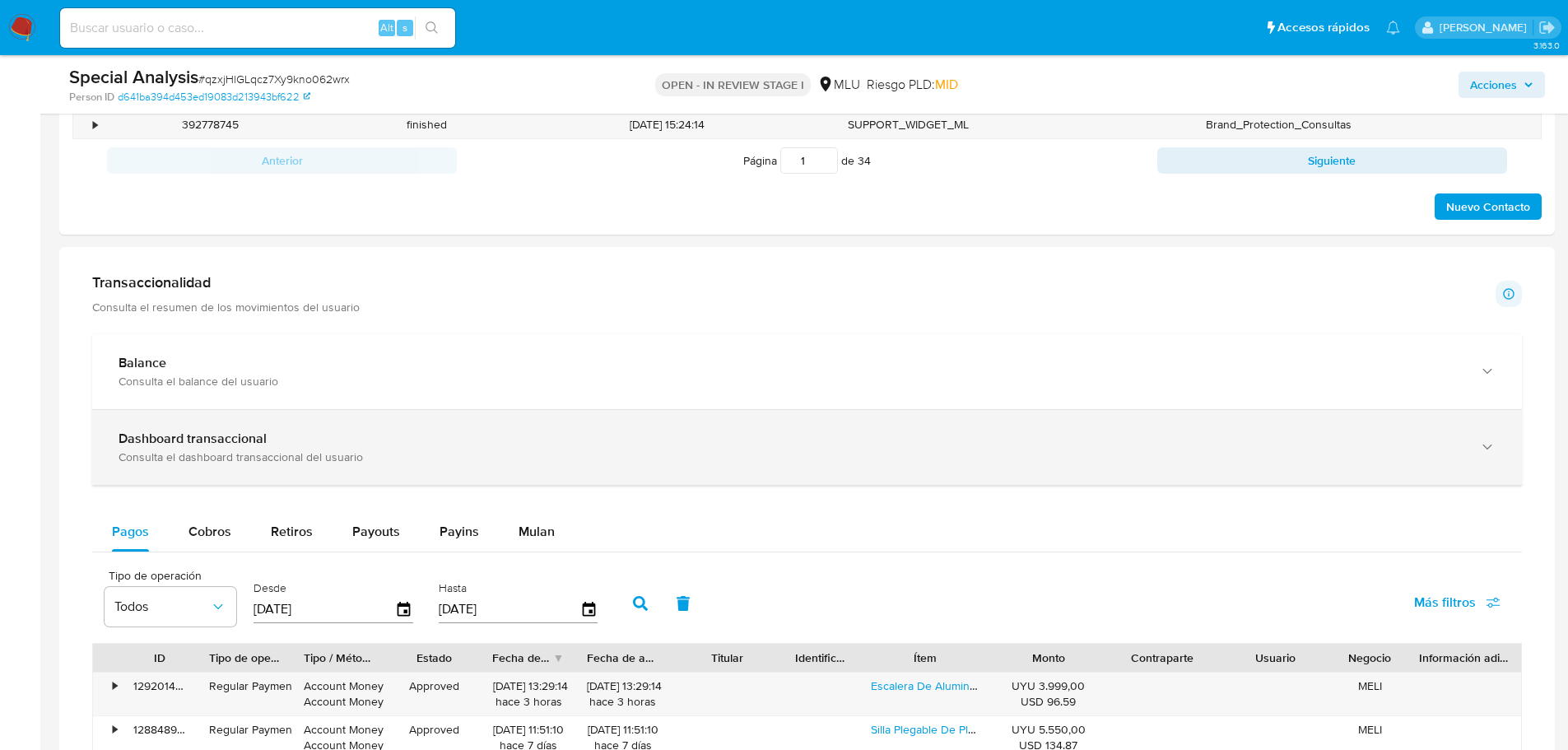
select select "10"
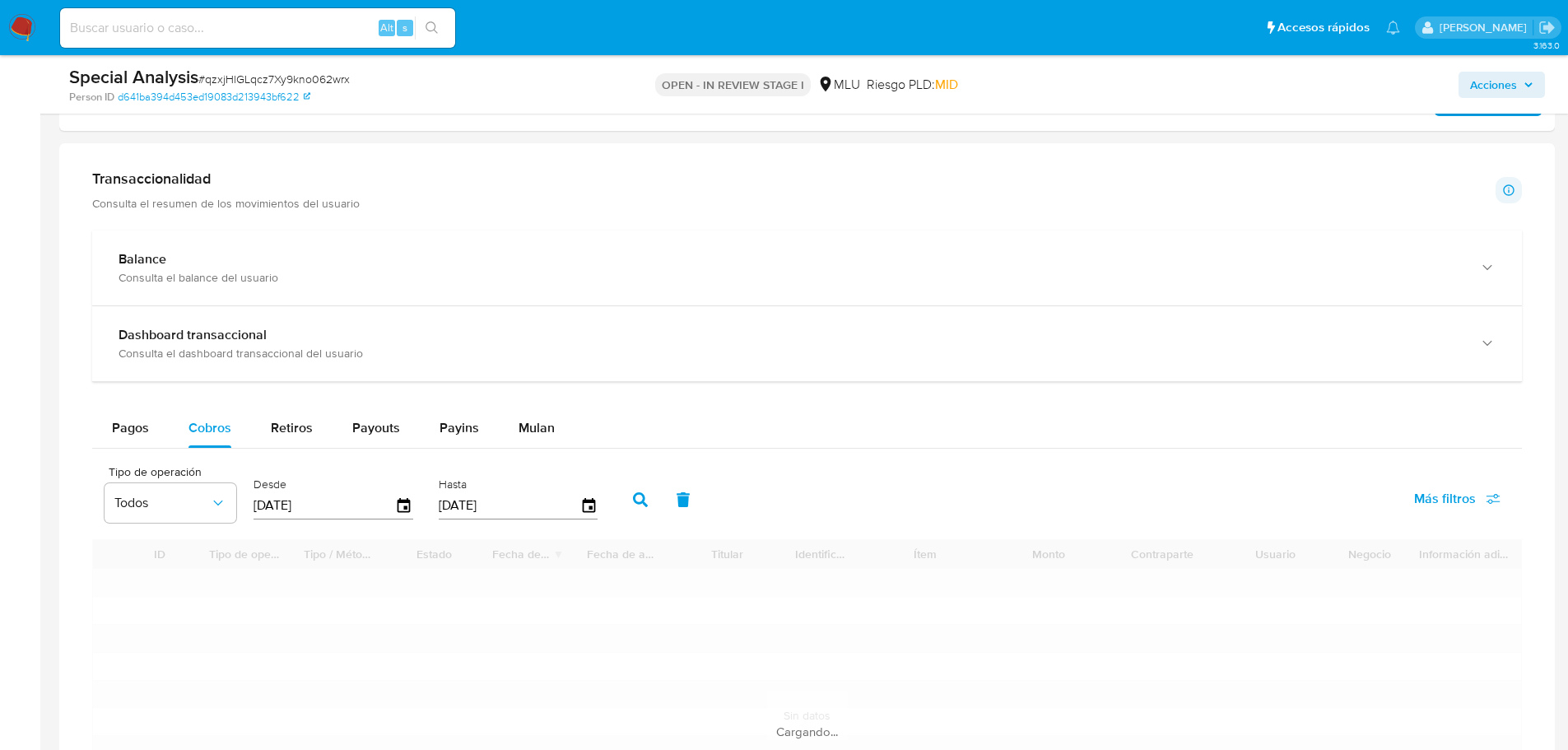
scroll to position [1234, 0]
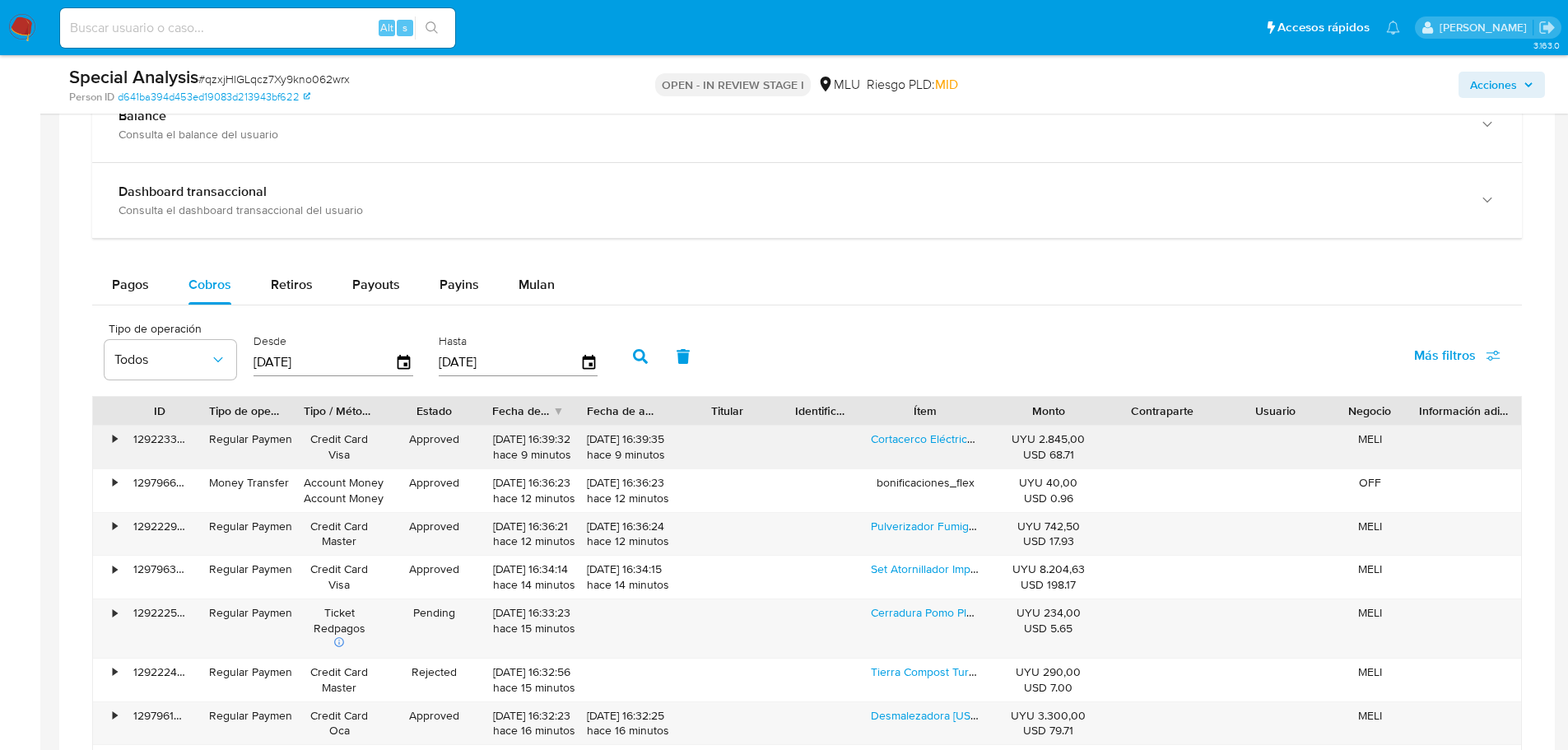
drag, startPoint x: 861, startPoint y: 439, endPoint x: 997, endPoint y: 434, distance: 136.1
click at [997, 434] on div "• 129223344603 Regular Payment Credit Card Visa Approved 13/10/2025 16:39:32 ha…" at bounding box center [807, 447] width 1428 height 43
drag, startPoint x: 865, startPoint y: 525, endPoint x: 1003, endPoint y: 521, distance: 138.1
click at [1003, 521] on div "• 129222918589 Regular Payment Credit Card Master Approved 13/10/2025 16:36:21 …" at bounding box center [807, 534] width 1428 height 43
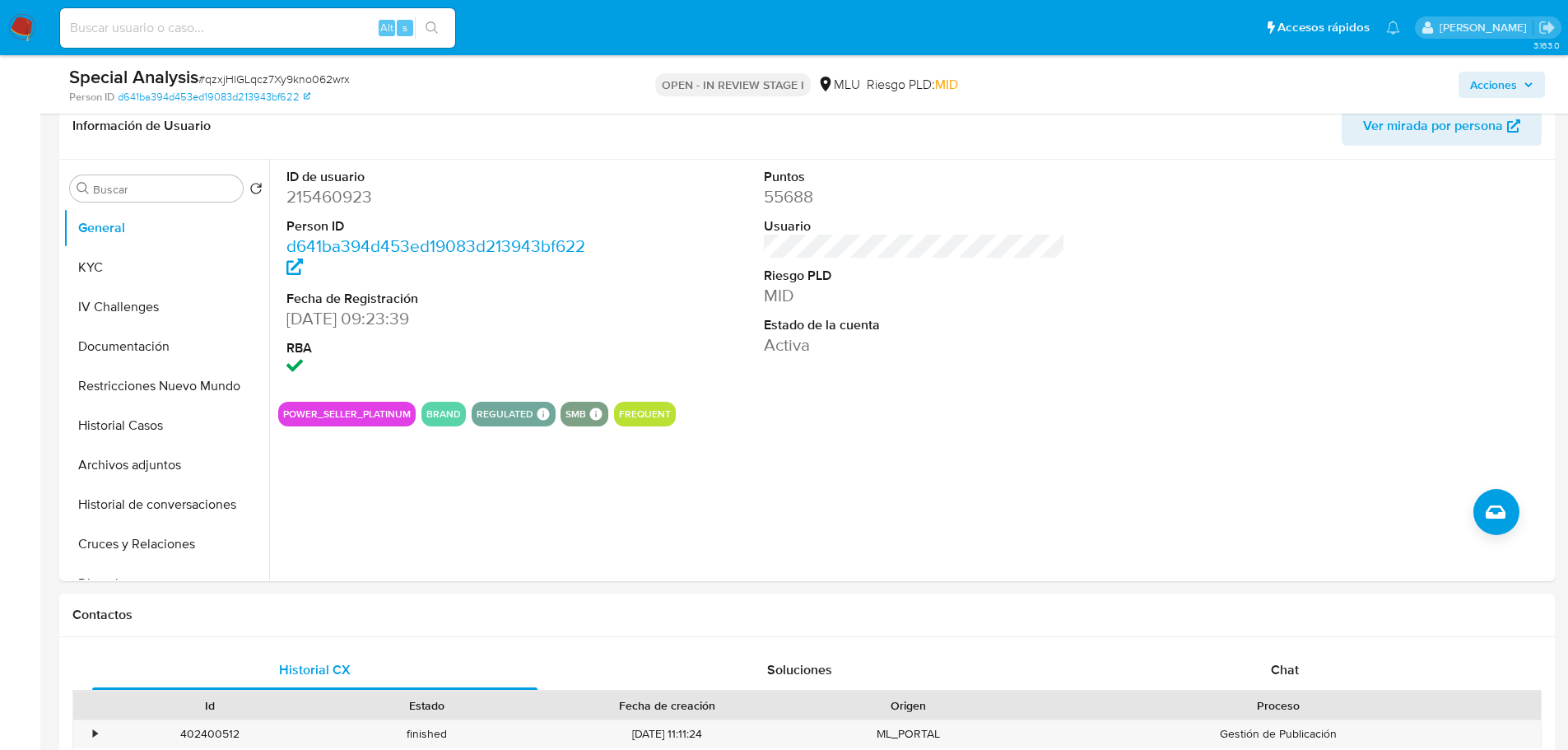
scroll to position [0, 0]
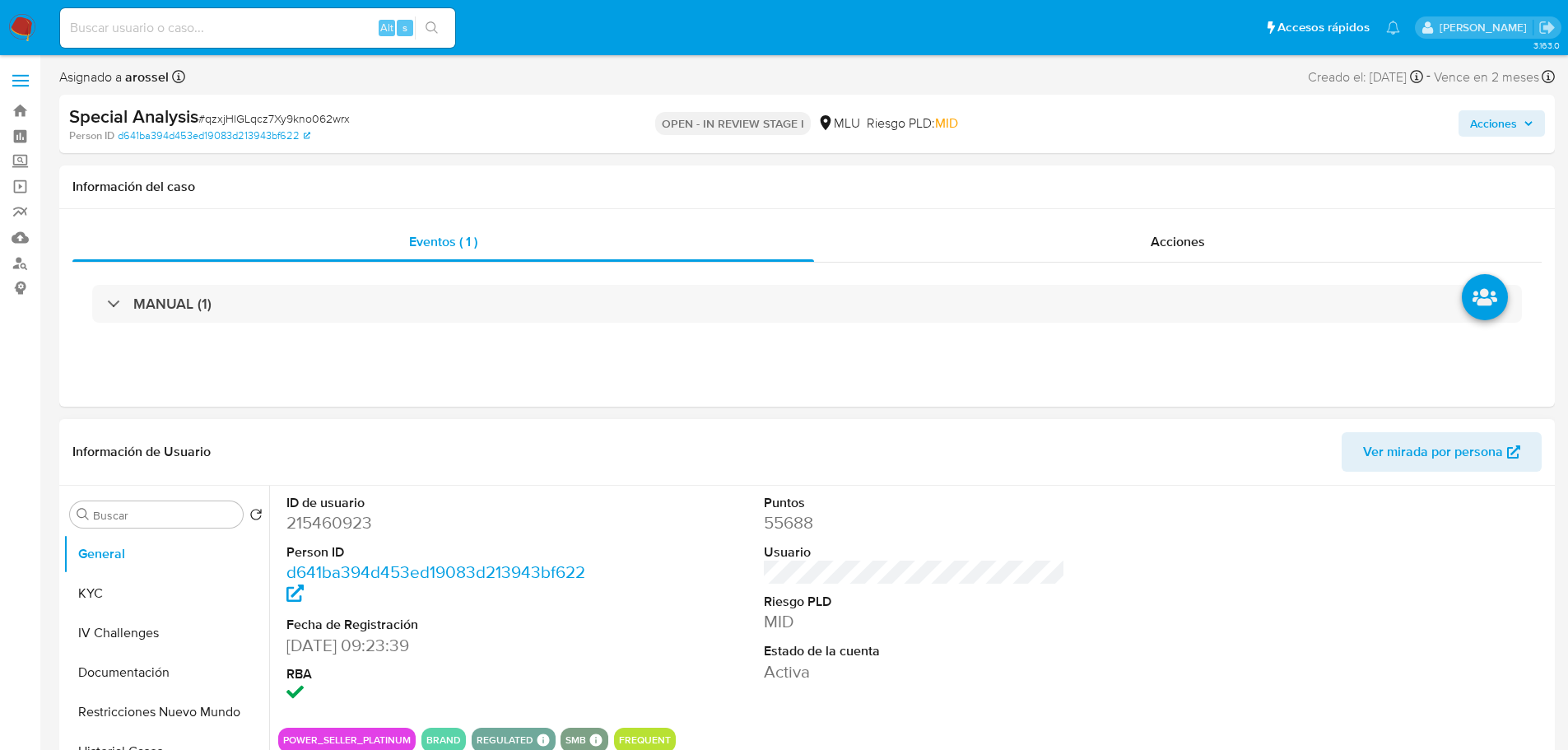
click at [345, 528] on dd "215460923" at bounding box center [438, 522] width 302 height 23
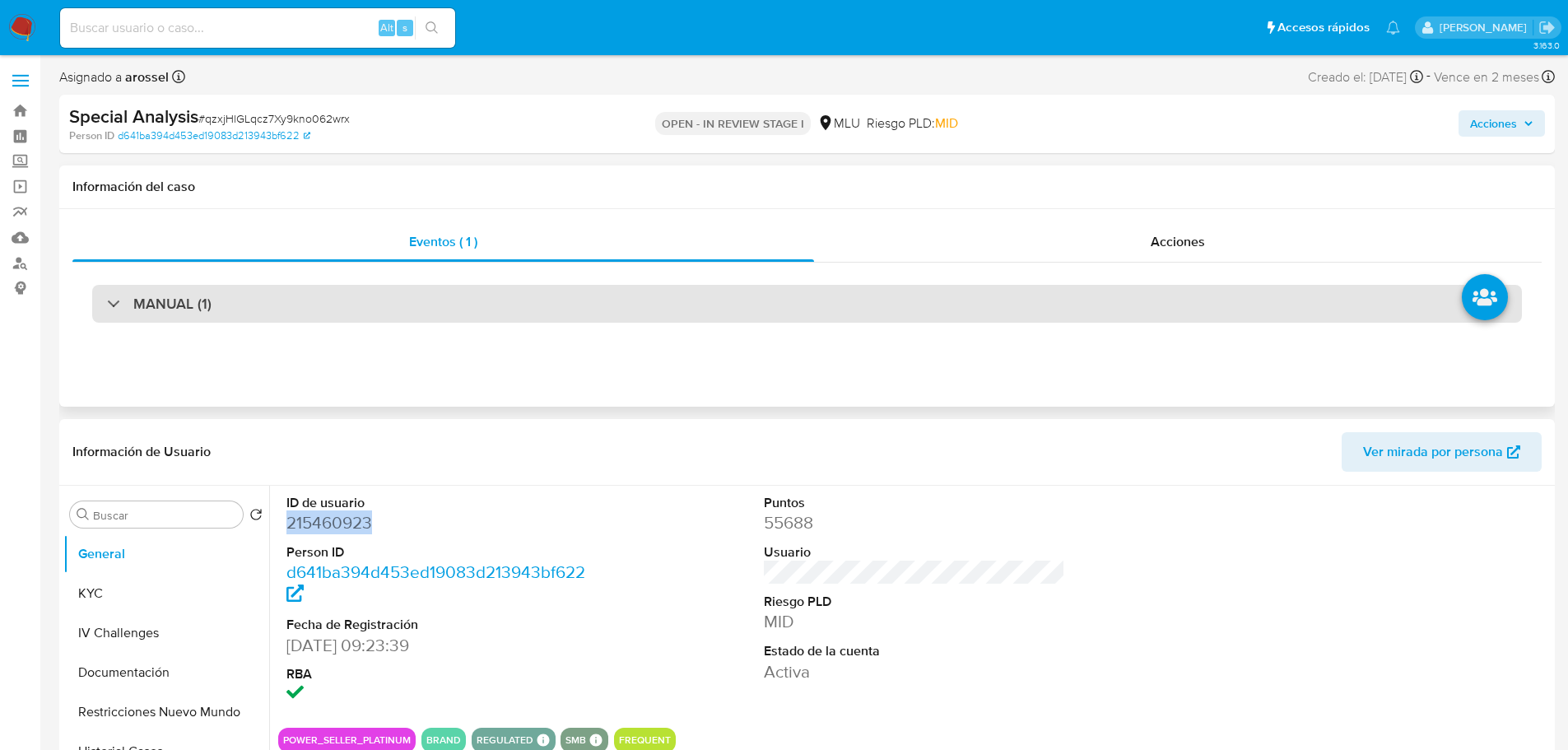
copy dd "215460923"
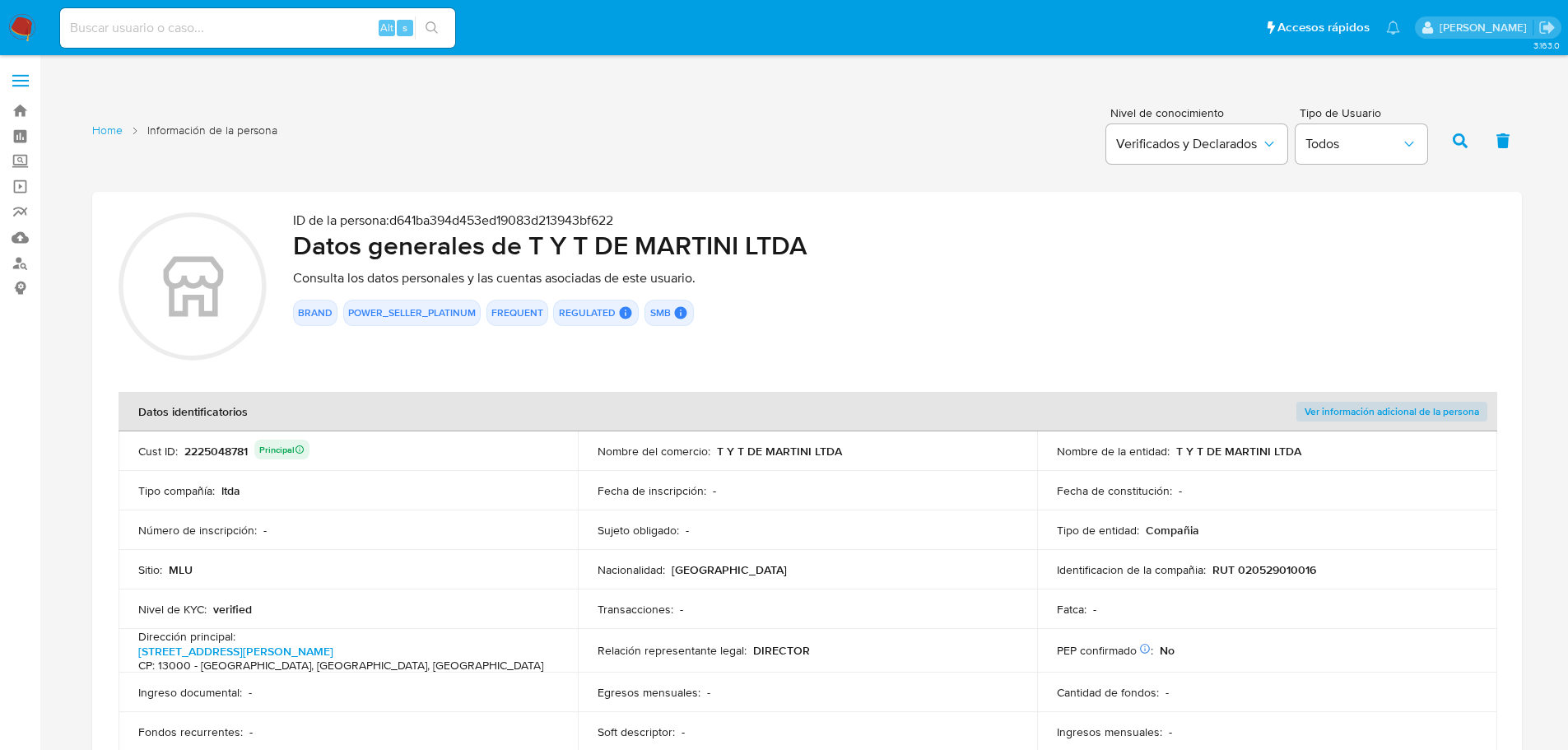
click at [1395, 407] on span "Ver información adicional de la persona" at bounding box center [1392, 411] width 174 height 16
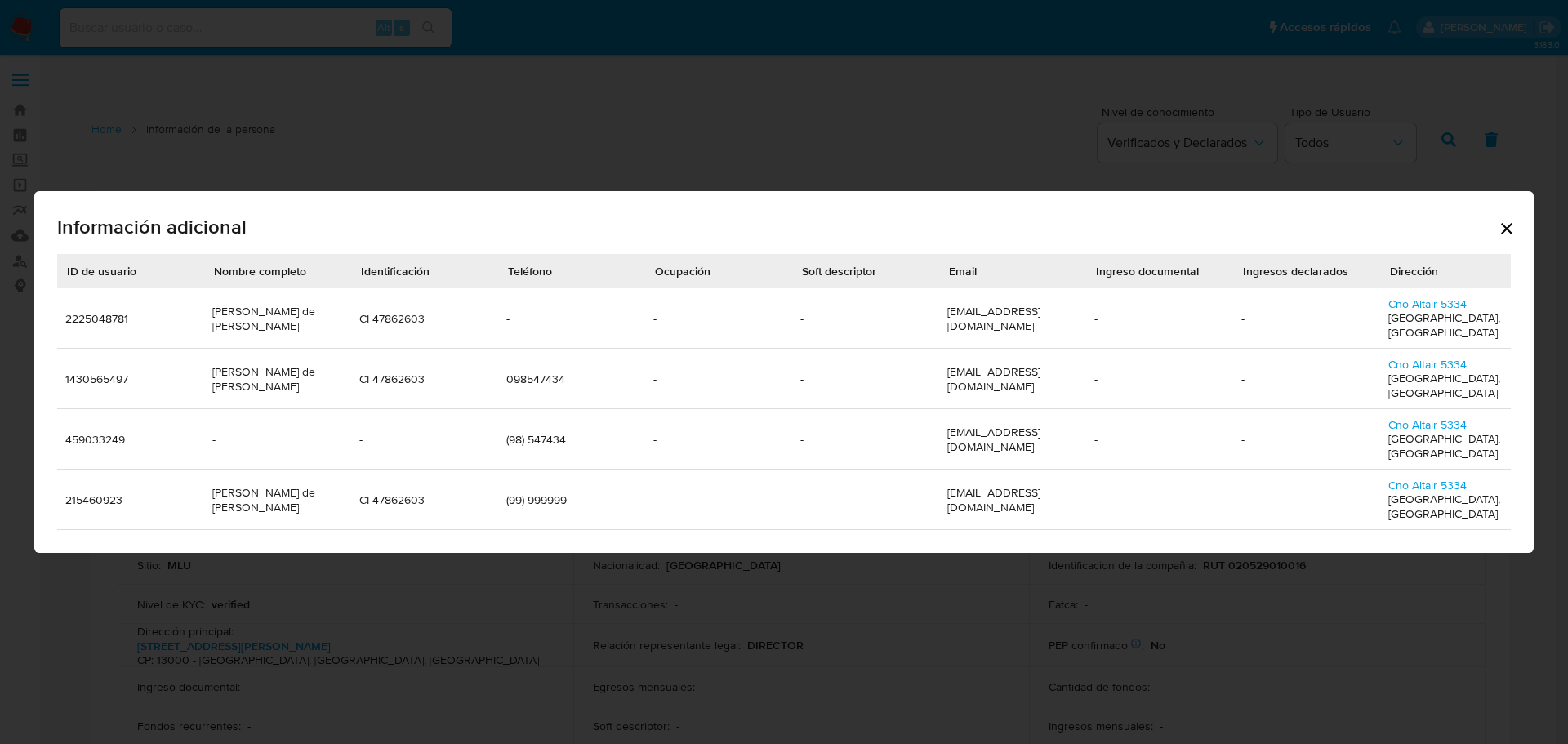
click at [539, 384] on td "098547434" at bounding box center [571, 379] width 147 height 61
